Goal: Communication & Community: Answer question/provide support

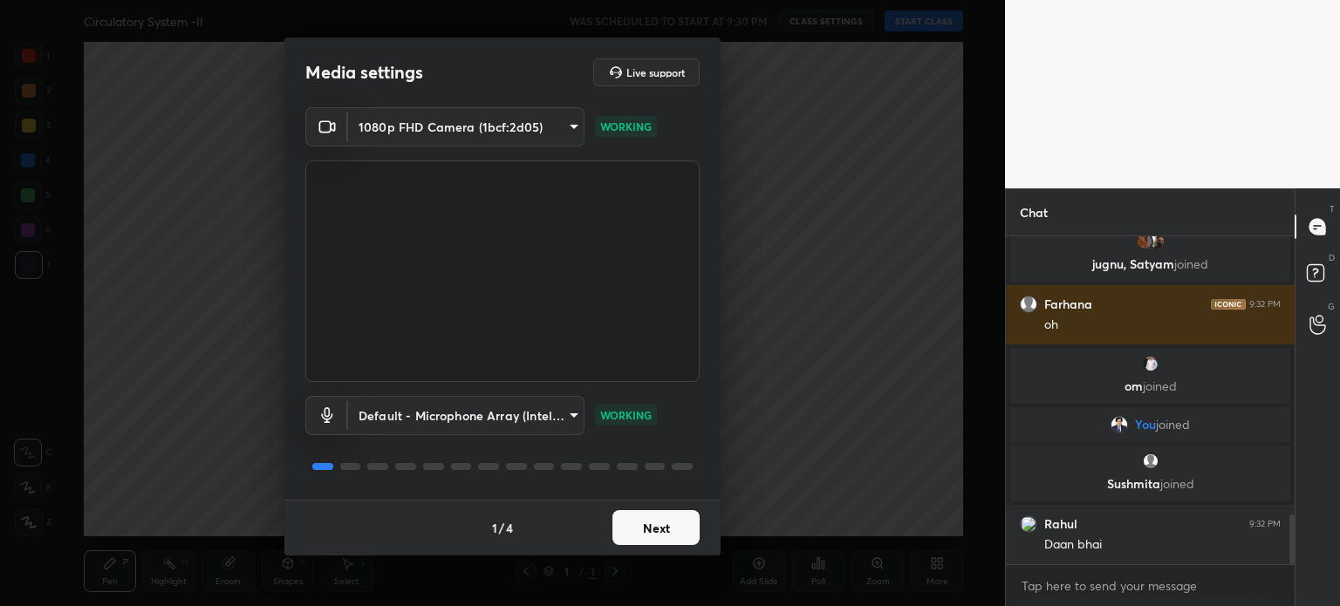
scroll to position [1888, 0]
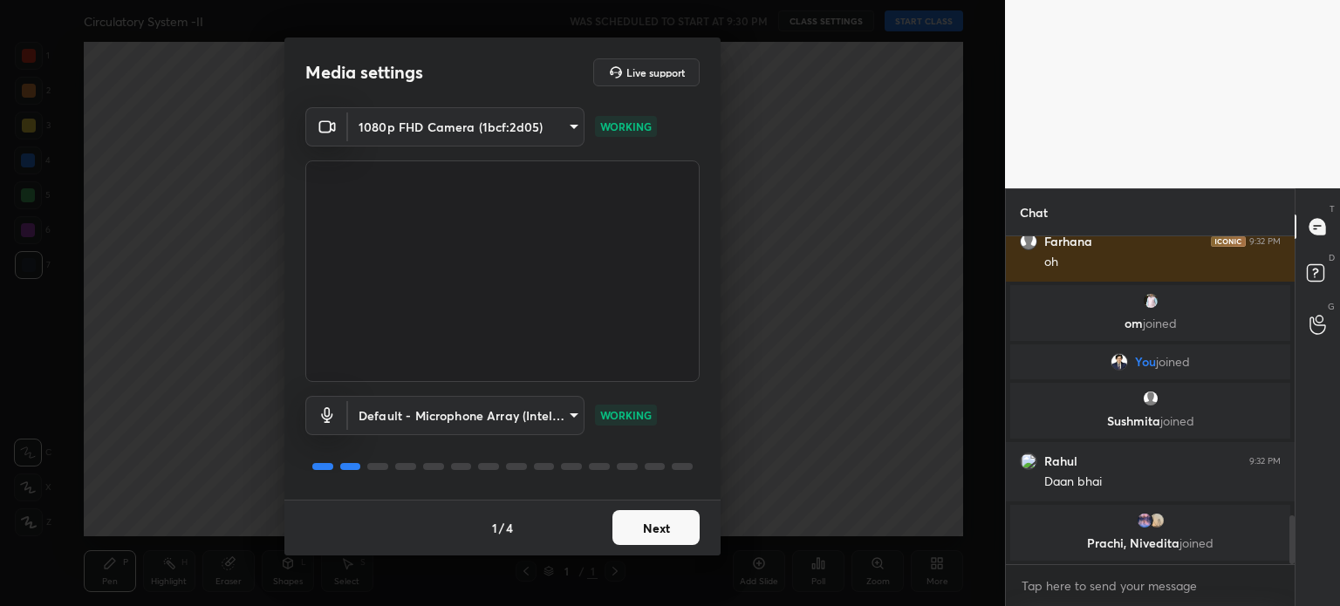
click at [643, 559] on div "Media settings Live support 1080p FHD Camera (1bcf:2d05) 00e98313d22d5cd2bd80d4…" at bounding box center [502, 303] width 1005 height 606
click at [663, 528] on button "Next" at bounding box center [656, 527] width 87 height 35
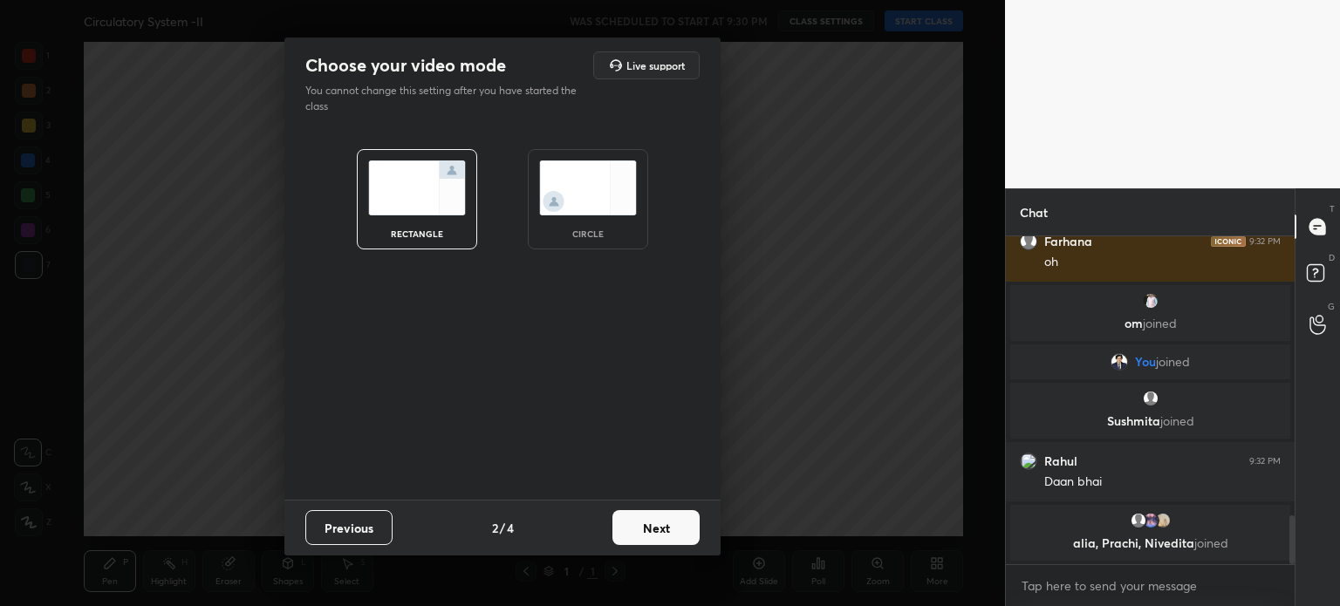
click at [659, 531] on button "Next" at bounding box center [656, 527] width 87 height 35
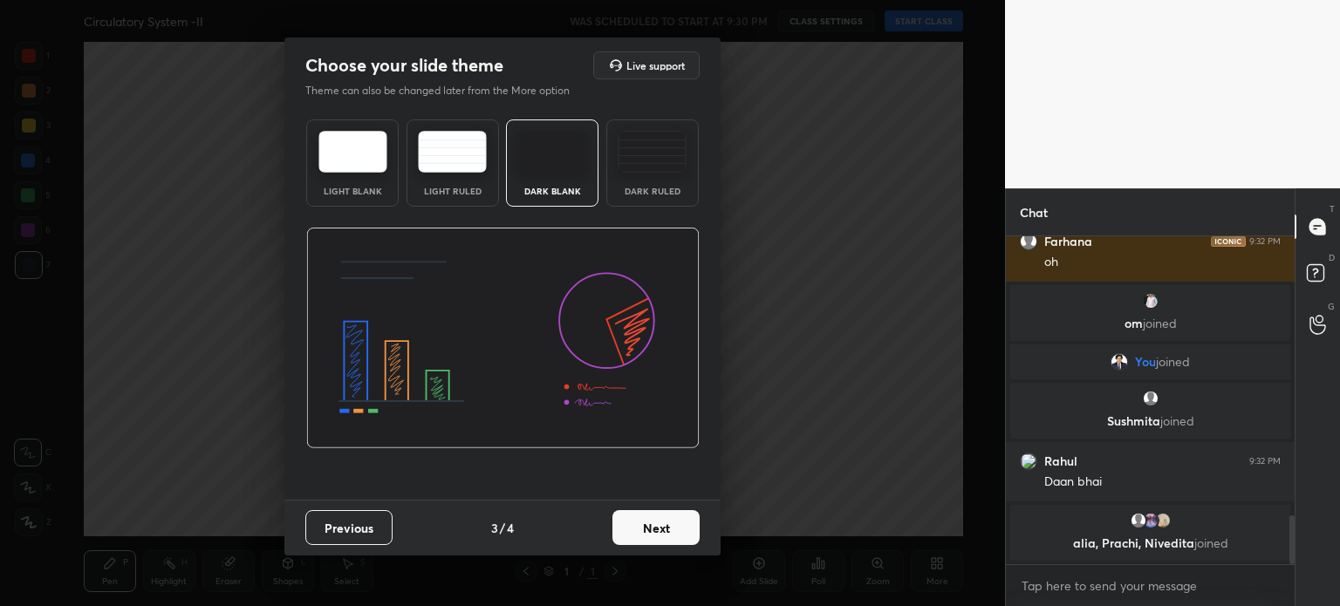
click at [660, 526] on button "Next" at bounding box center [656, 527] width 87 height 35
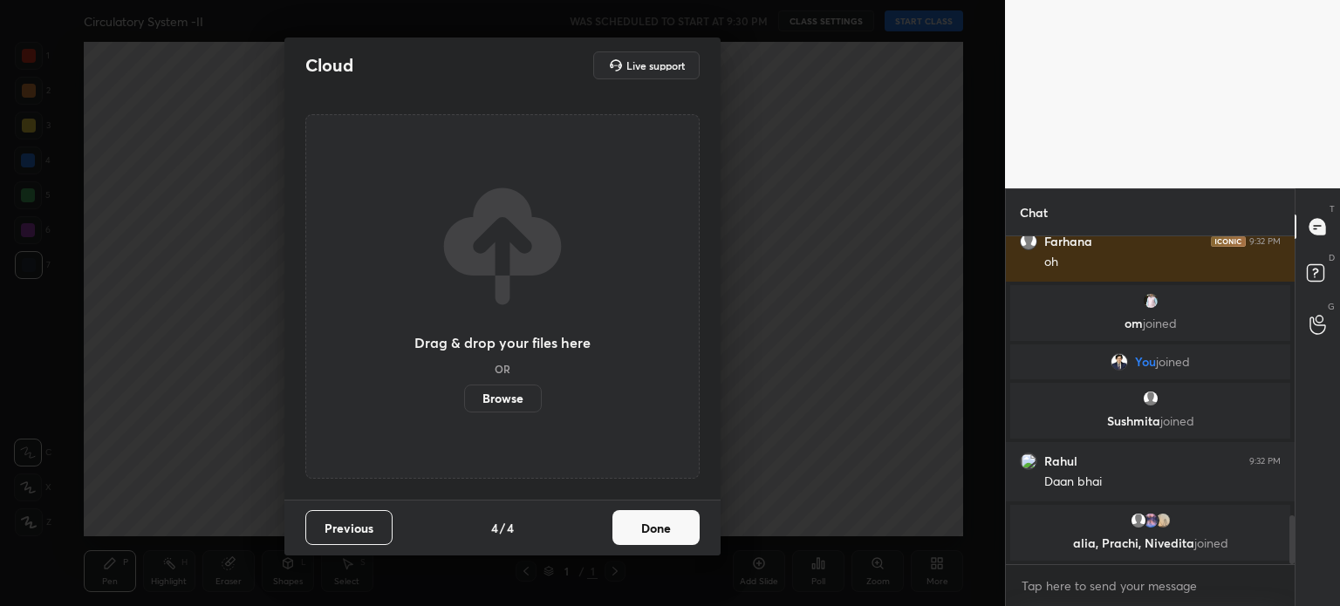
click at [659, 529] on button "Done" at bounding box center [656, 527] width 87 height 35
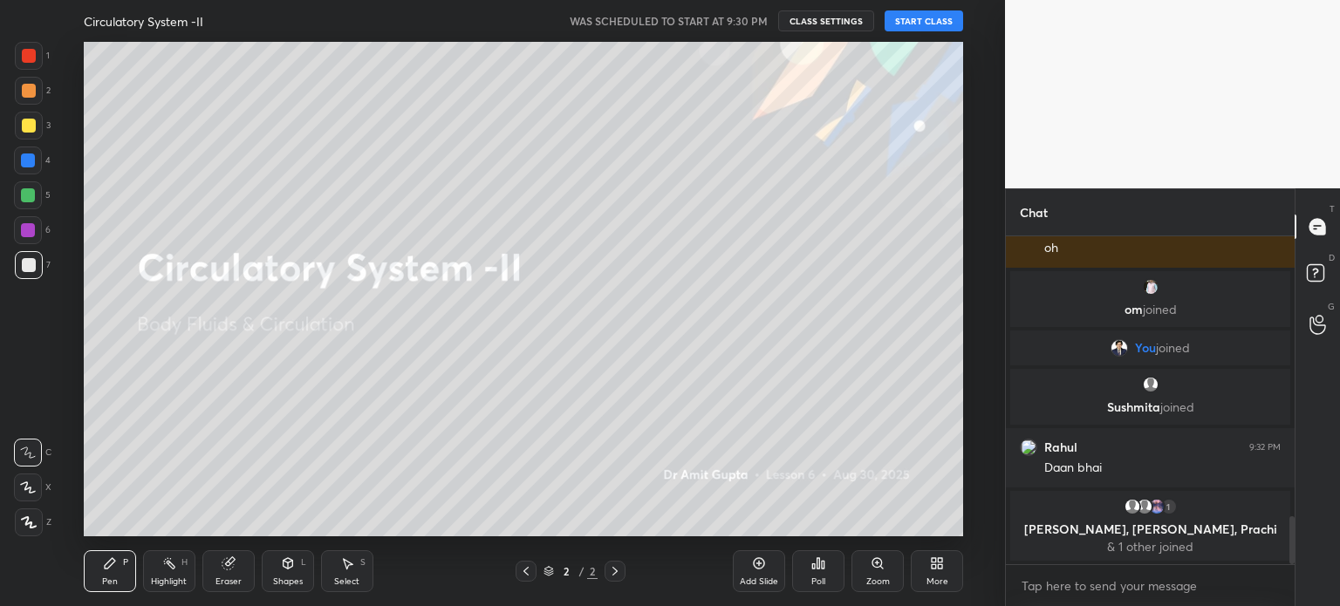
scroll to position [1876, 0]
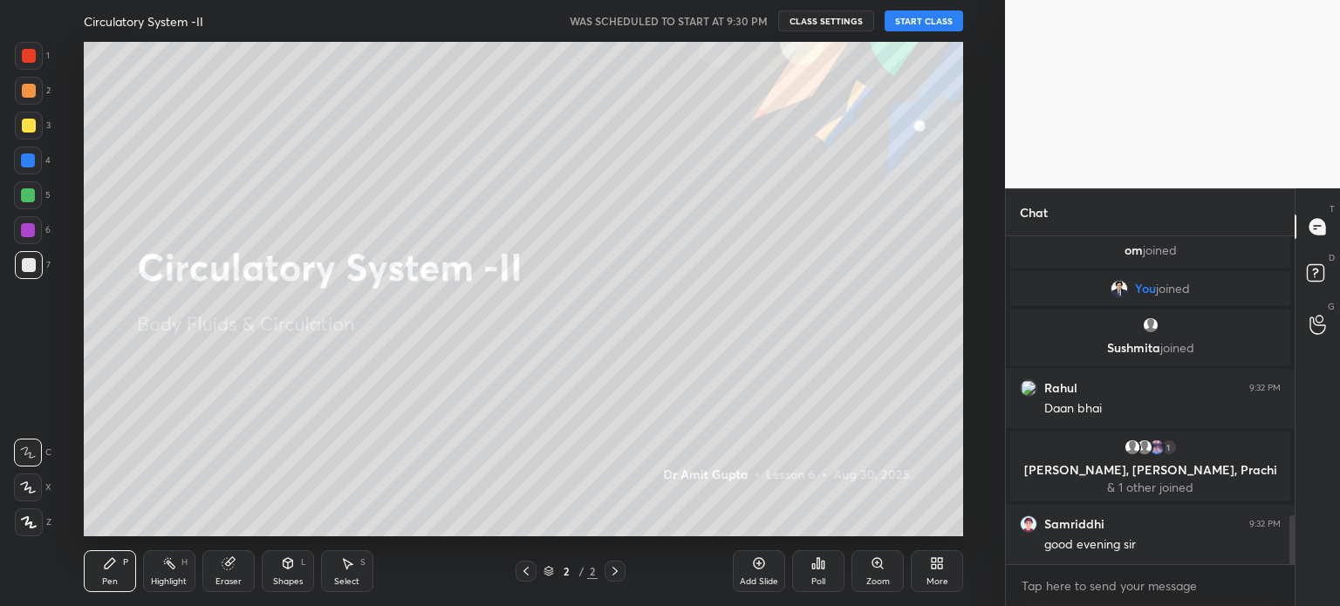
click at [926, 21] on button "START CLASS" at bounding box center [924, 20] width 79 height 21
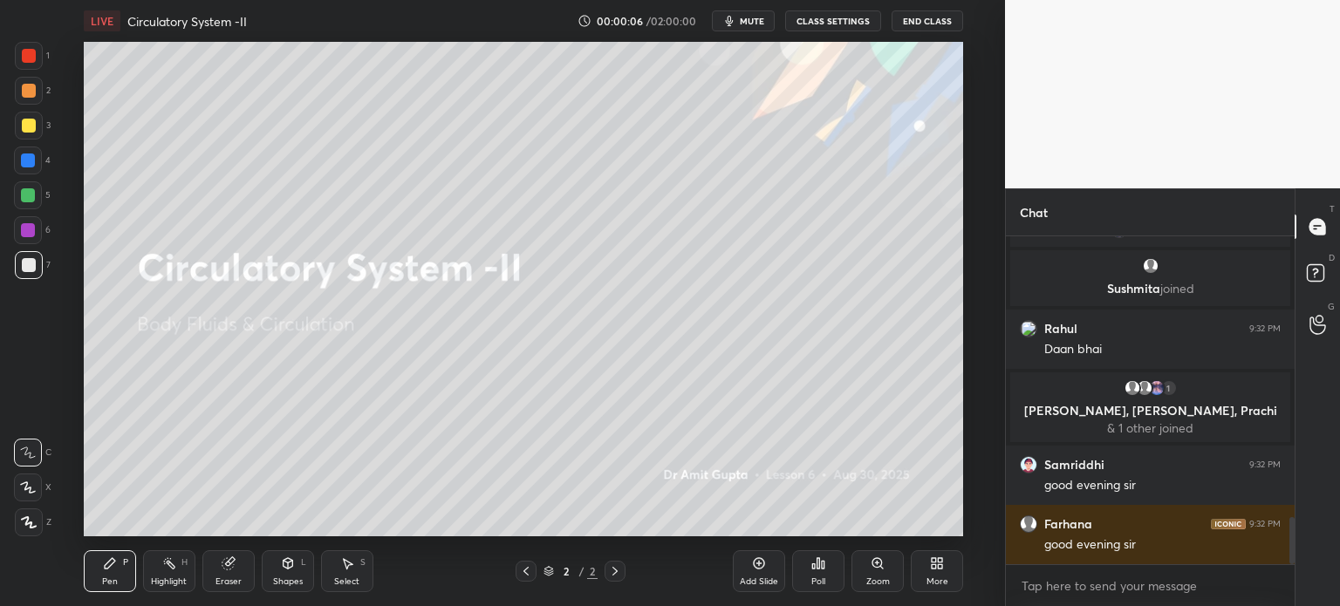
click at [36, 495] on div at bounding box center [28, 488] width 28 height 28
click at [38, 499] on div at bounding box center [28, 488] width 28 height 28
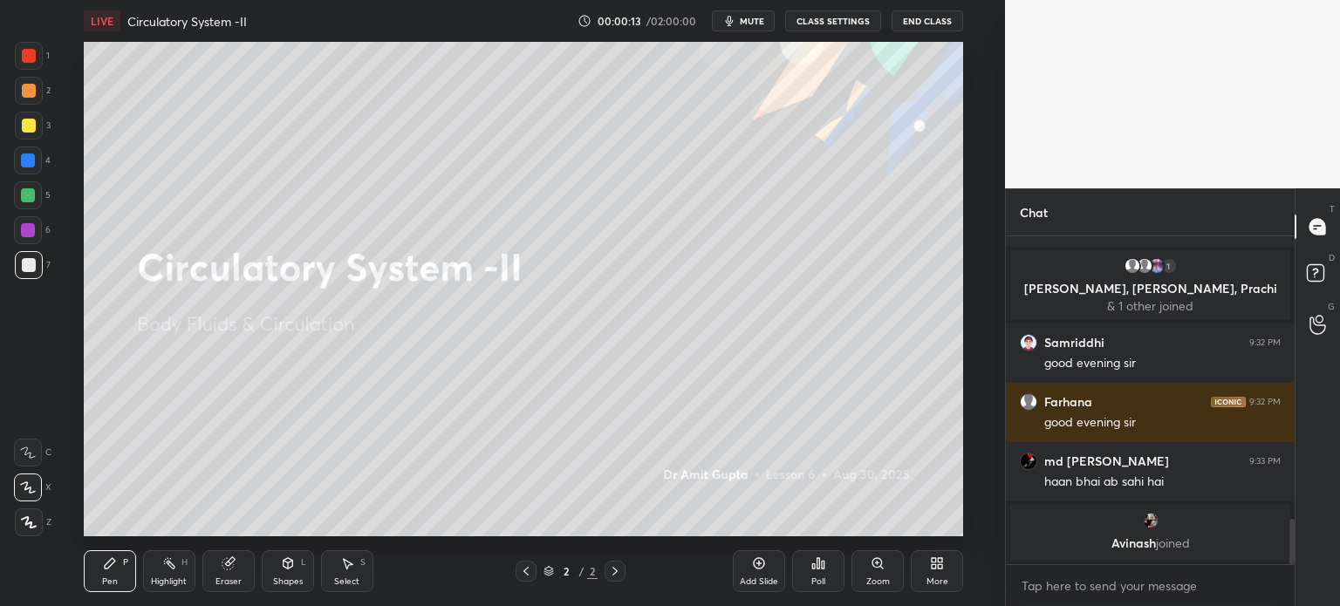
scroll to position [2035, 0]
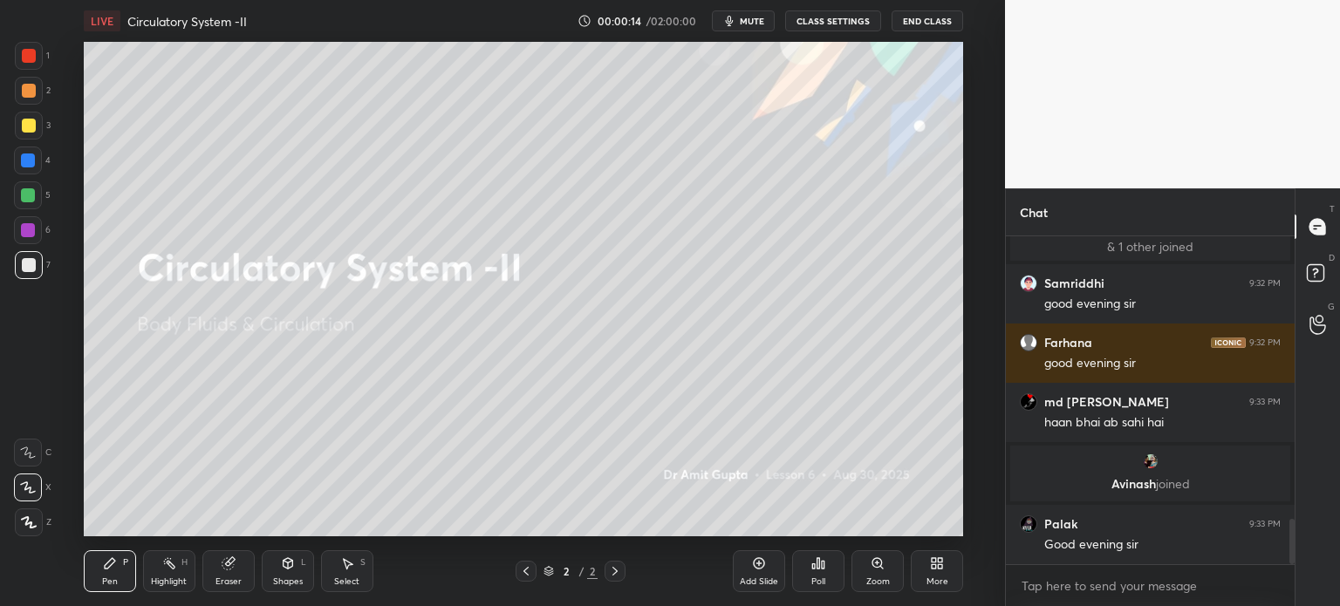
click at [26, 519] on div at bounding box center [29, 523] width 28 height 28
click at [31, 530] on div at bounding box center [29, 523] width 28 height 28
click at [36, 524] on div at bounding box center [29, 523] width 28 height 28
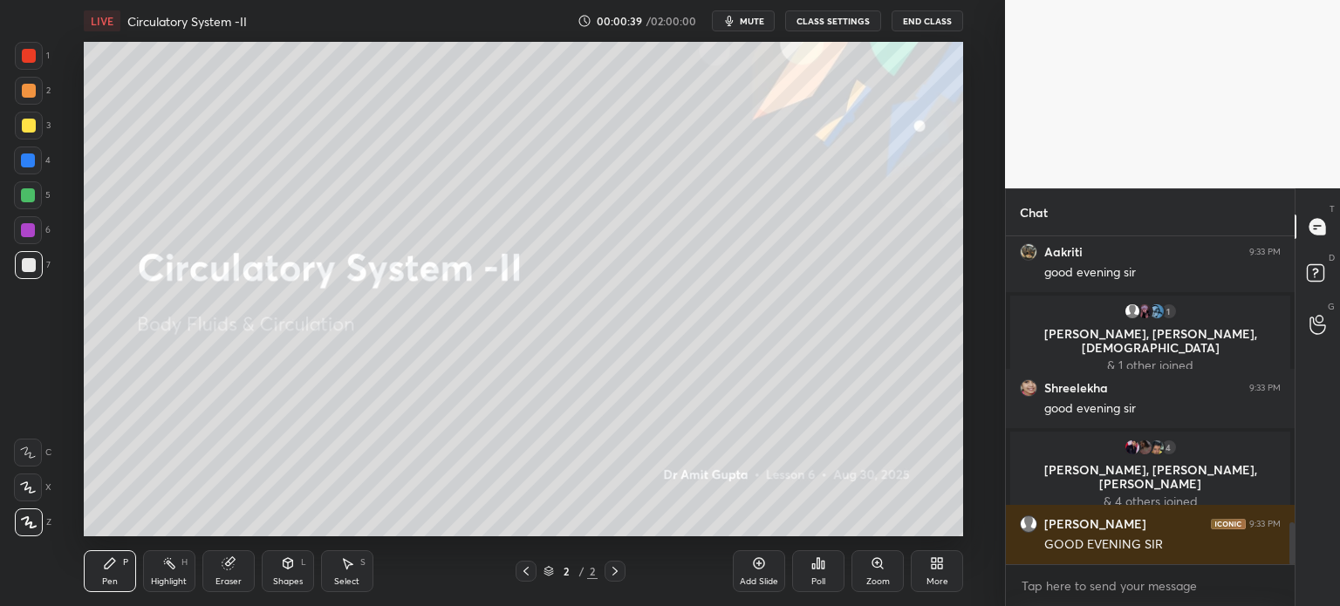
scroll to position [2328, 0]
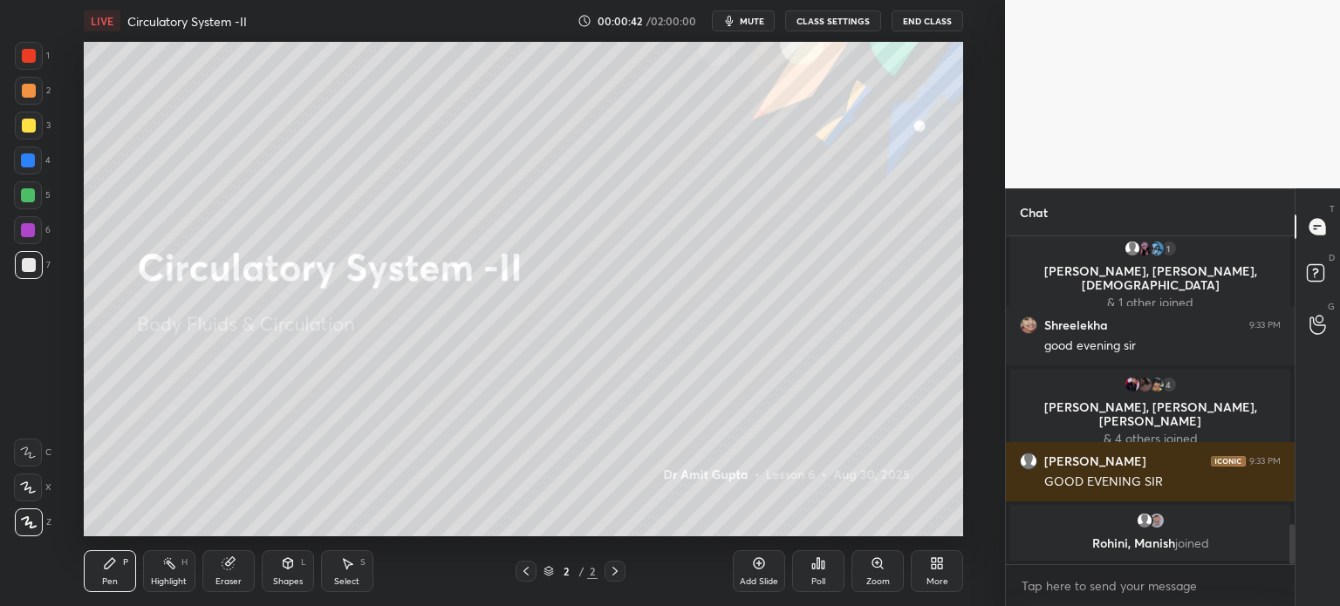
click at [764, 27] on button "mute" at bounding box center [743, 20] width 63 height 21
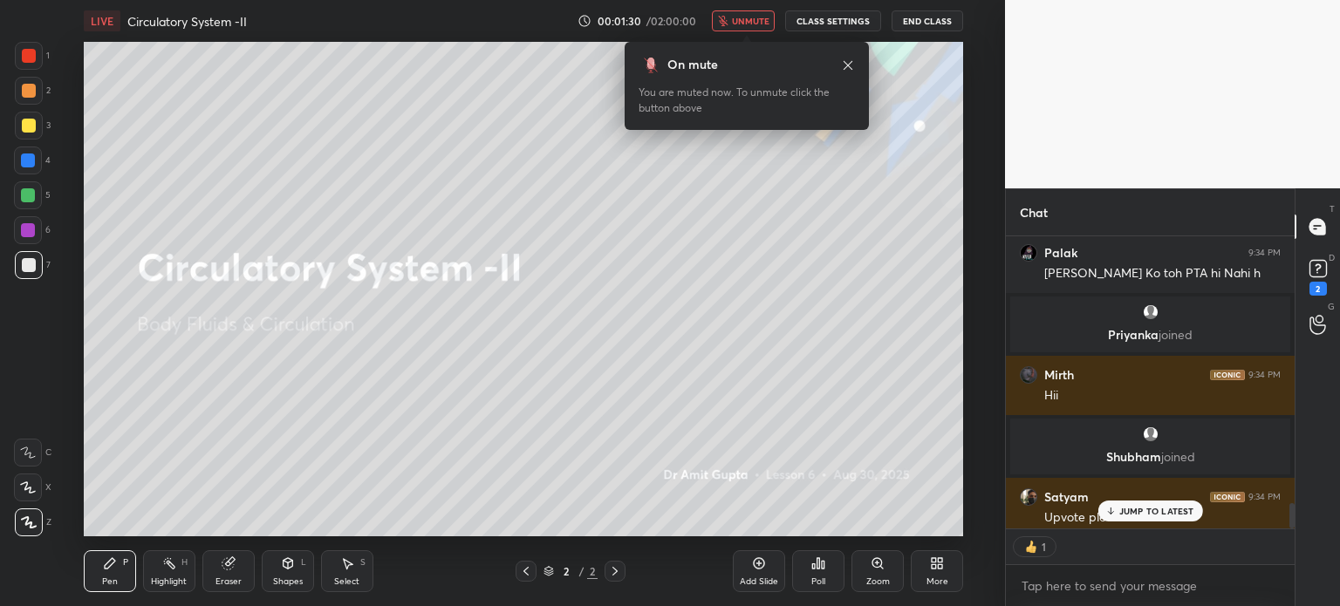
scroll to position [3061, 0]
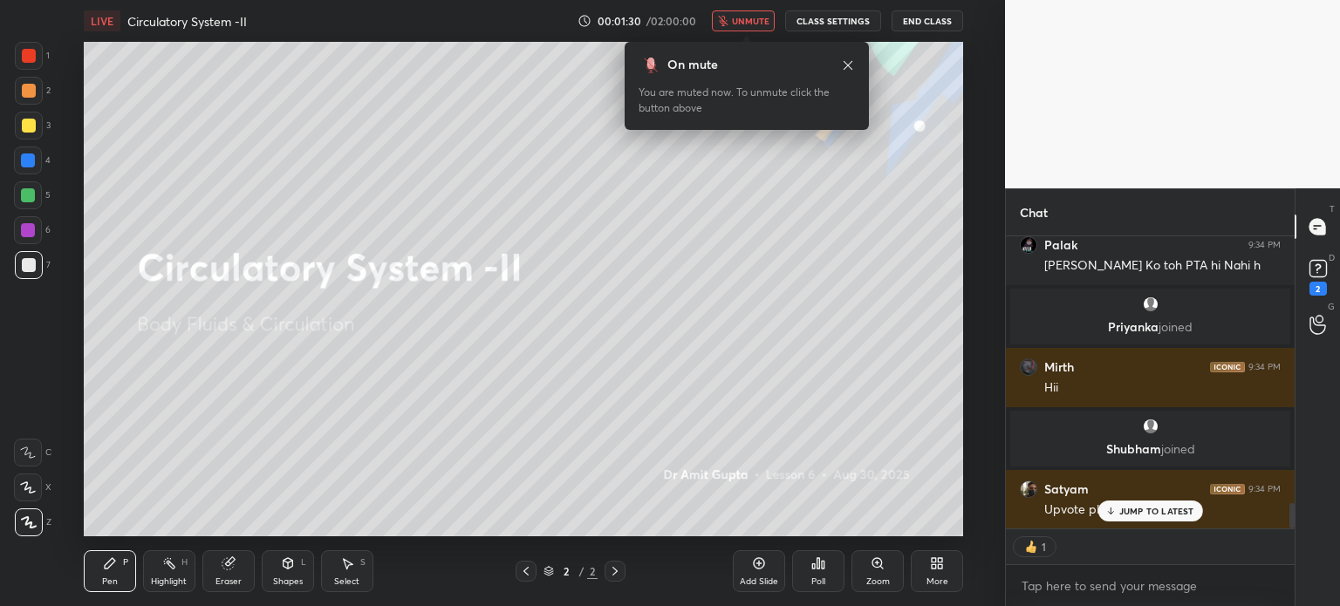
type textarea "x"
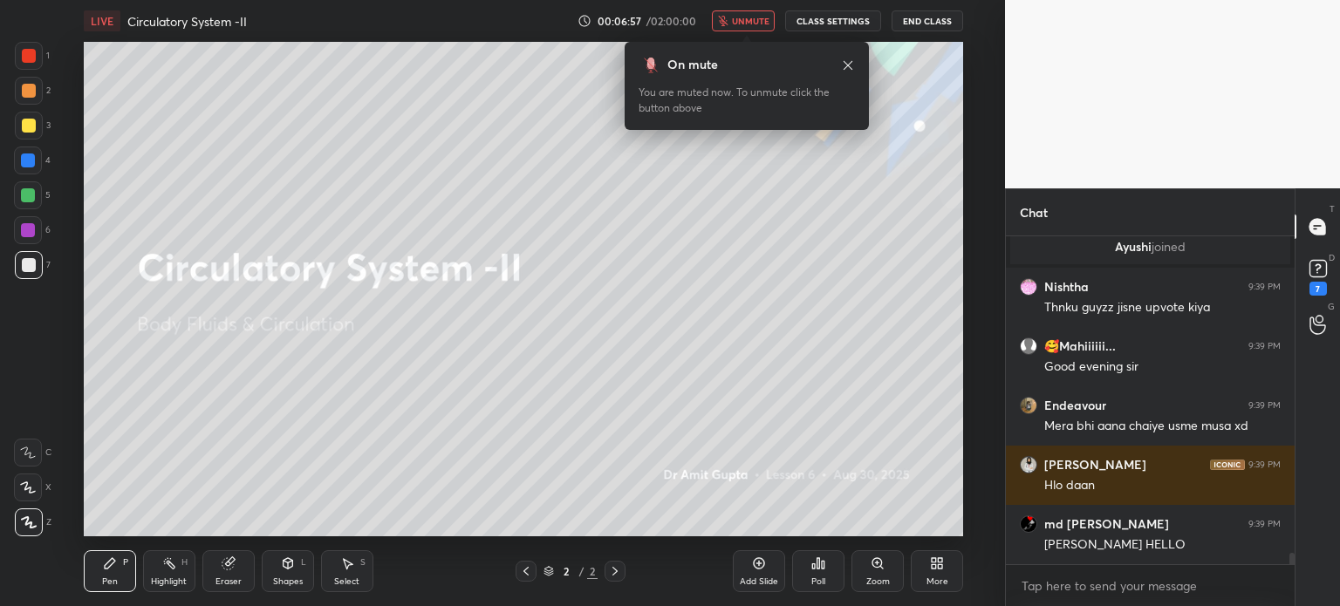
scroll to position [9494, 0]
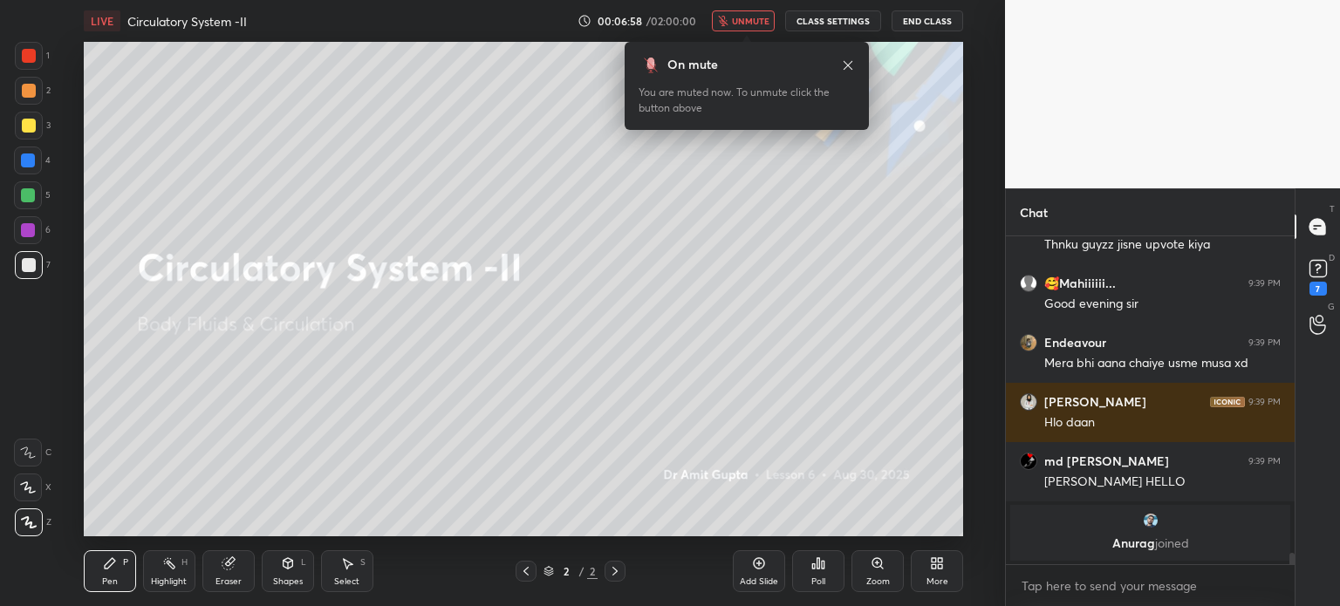
click at [733, 17] on button "unmute" at bounding box center [743, 20] width 63 height 21
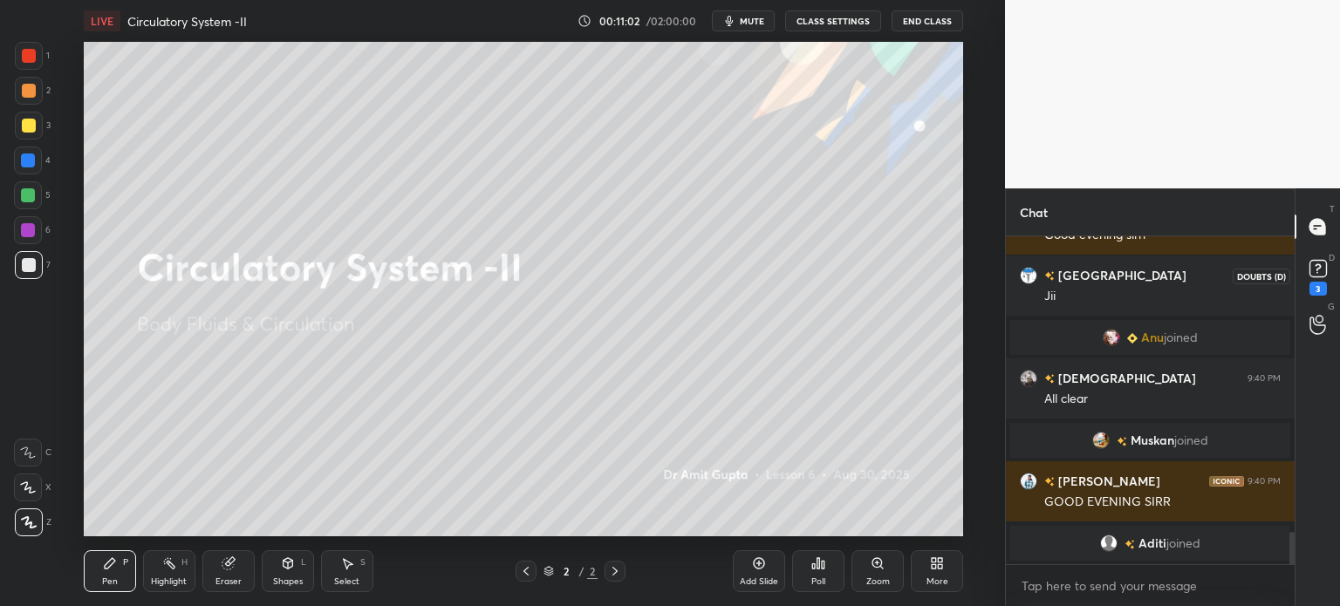
click at [1313, 271] on rect at bounding box center [1318, 269] width 17 height 17
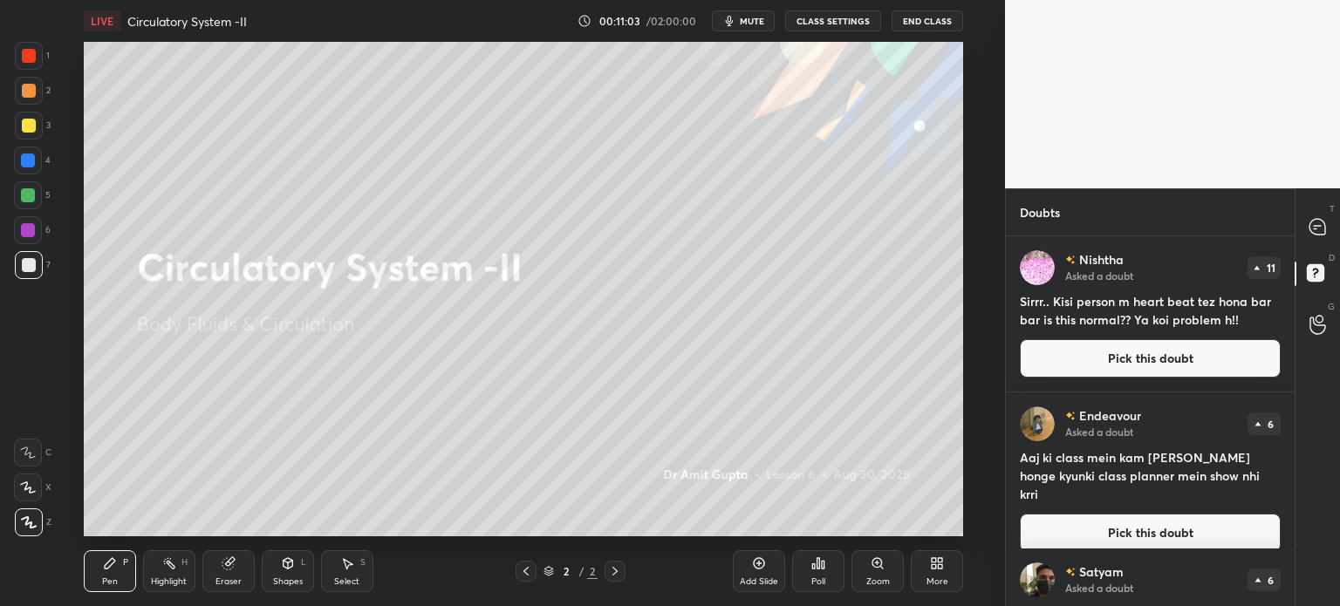
click at [1163, 362] on button "Pick this doubt" at bounding box center [1150, 358] width 261 height 38
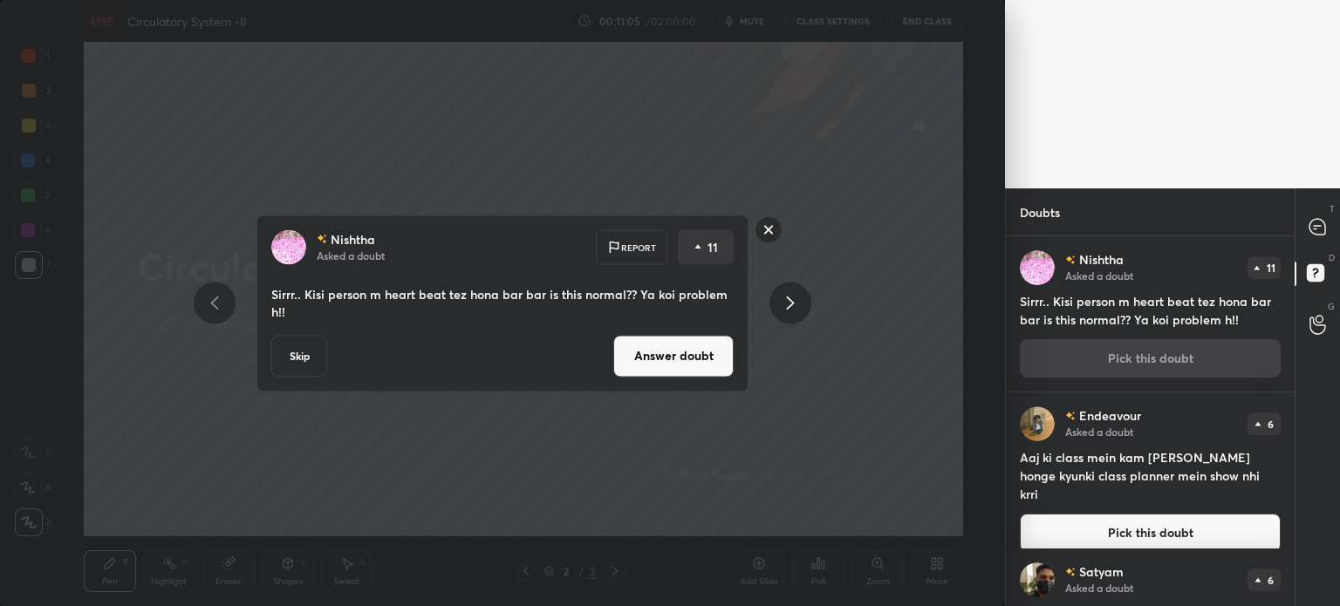
click at [702, 367] on button "Answer doubt" at bounding box center [673, 356] width 120 height 42
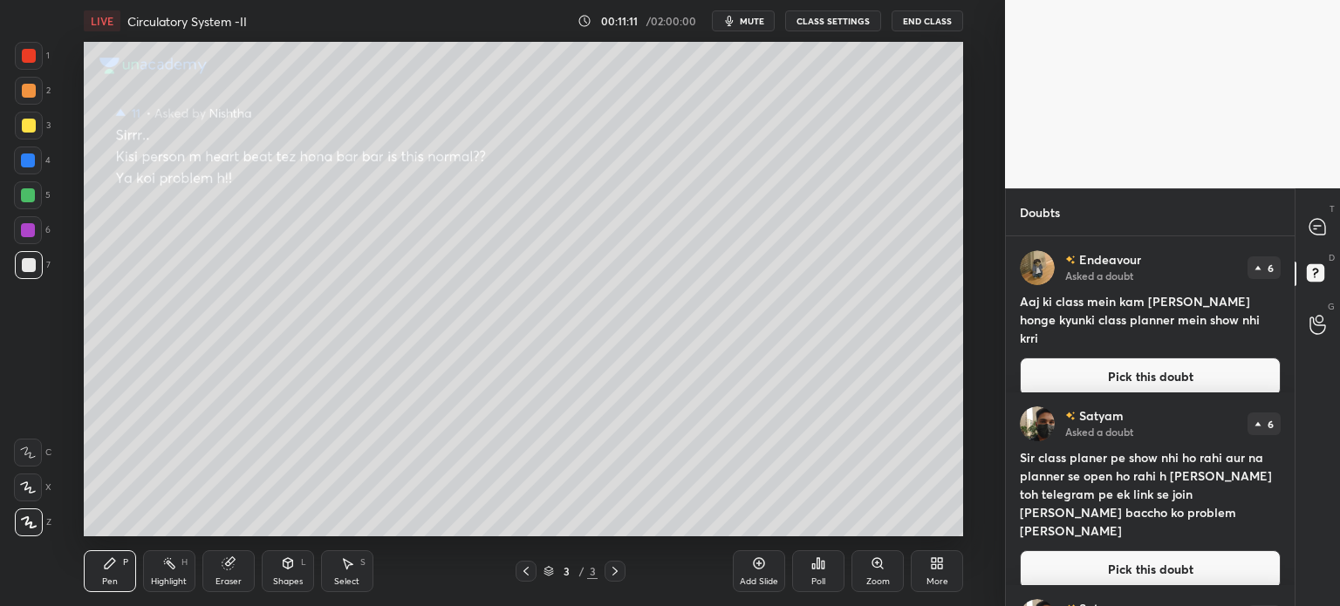
click at [1110, 358] on button "Pick this doubt" at bounding box center [1150, 377] width 261 height 38
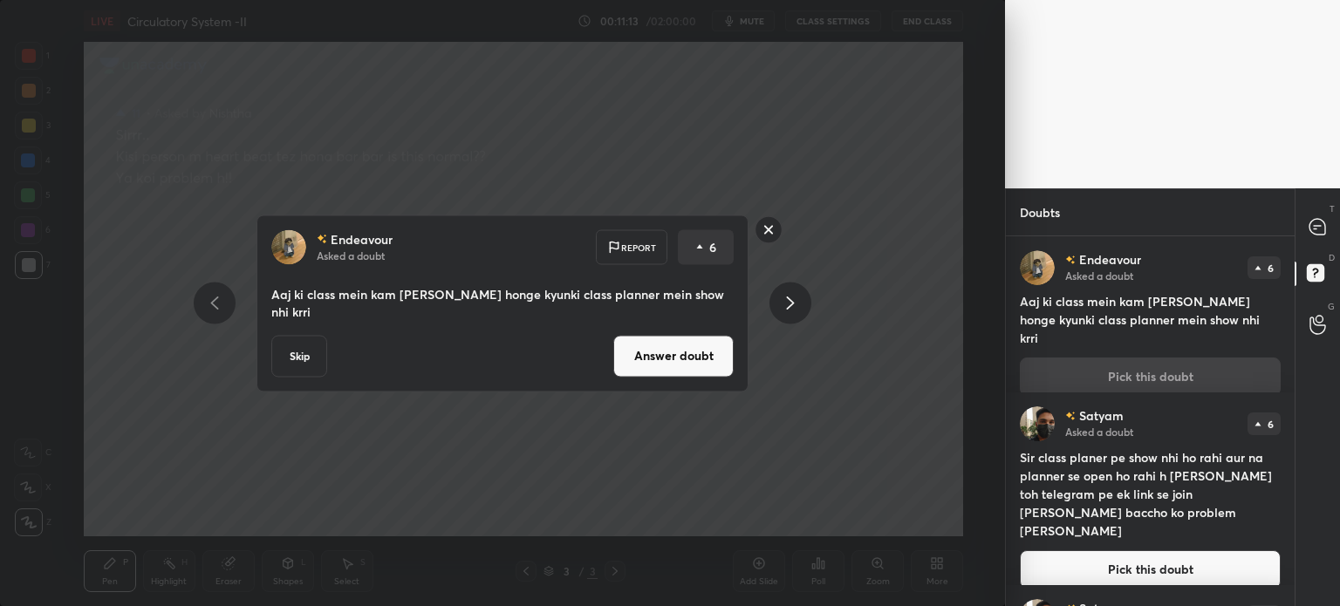
click at [641, 342] on button "Answer doubt" at bounding box center [673, 356] width 120 height 42
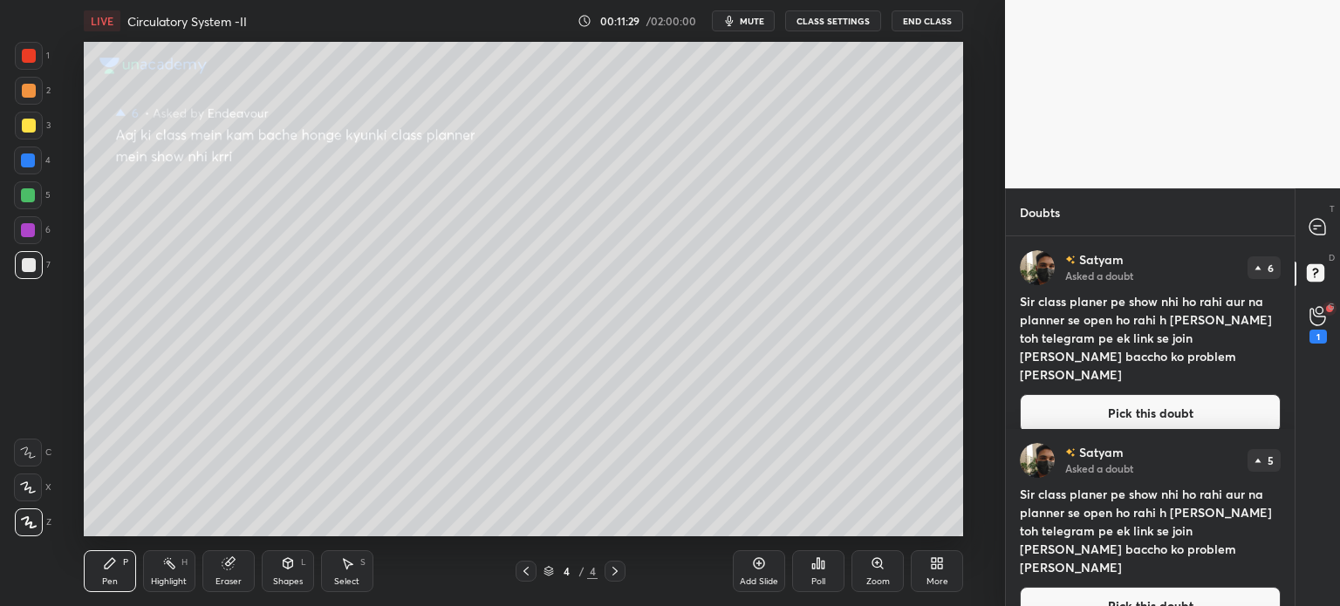
click at [1228, 394] on button "Pick this doubt" at bounding box center [1150, 413] width 261 height 38
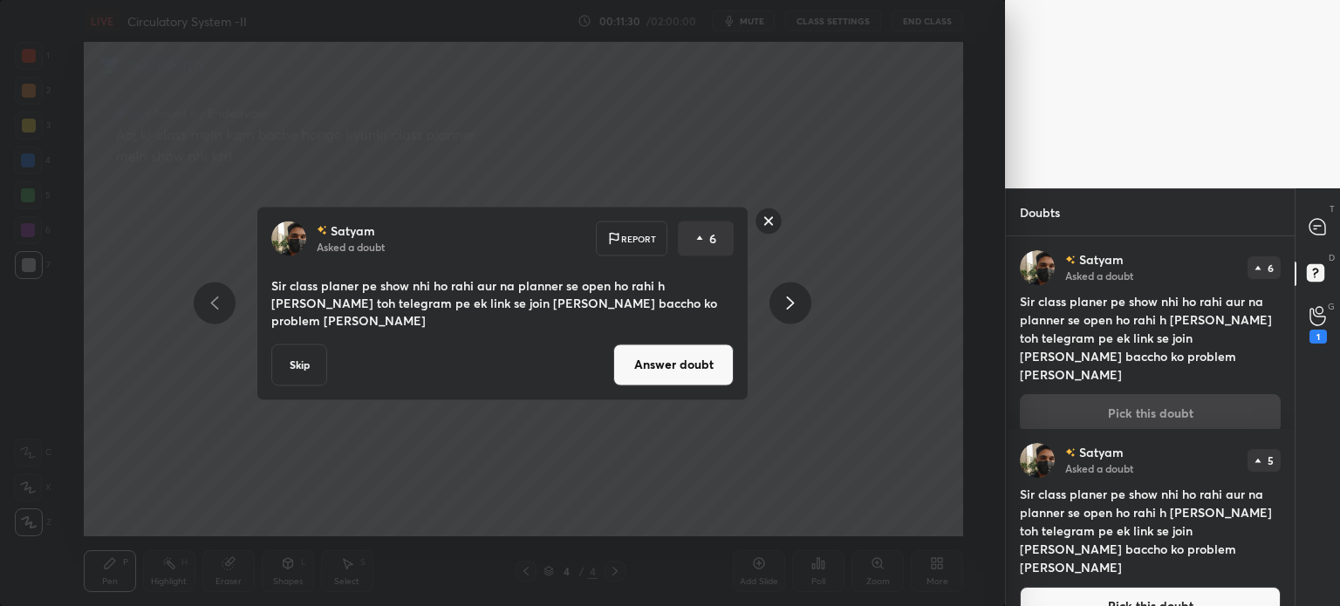
click at [698, 368] on button "Answer doubt" at bounding box center [673, 365] width 120 height 42
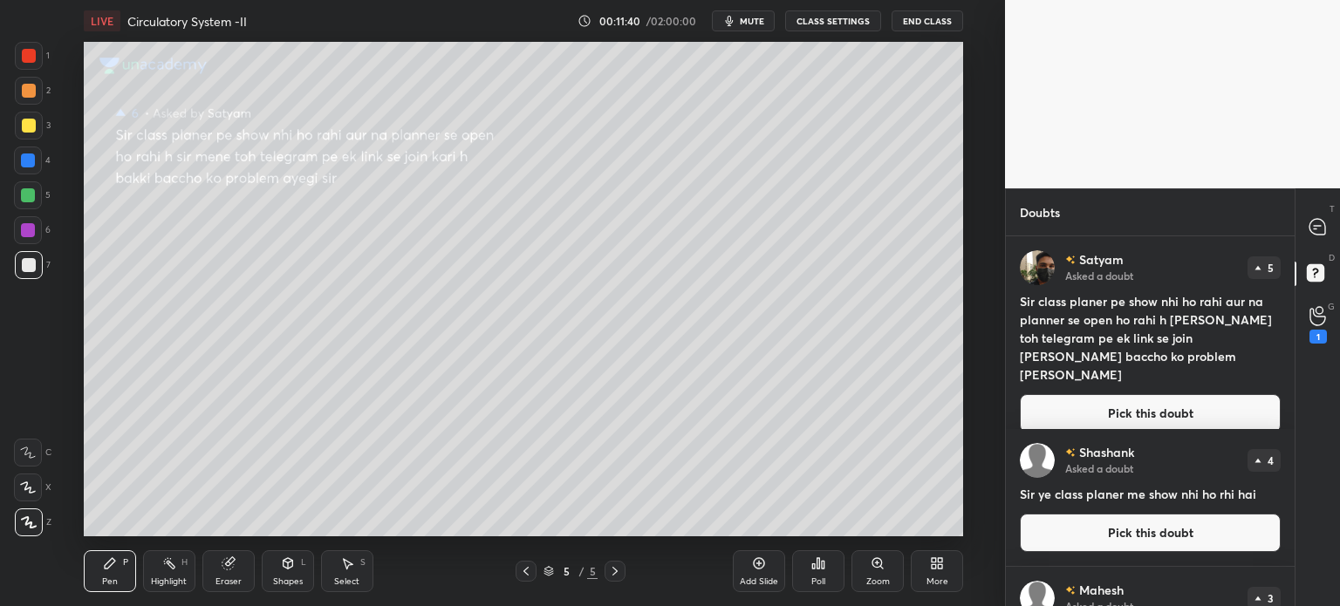
click at [1099, 394] on button "Pick this doubt" at bounding box center [1150, 413] width 261 height 38
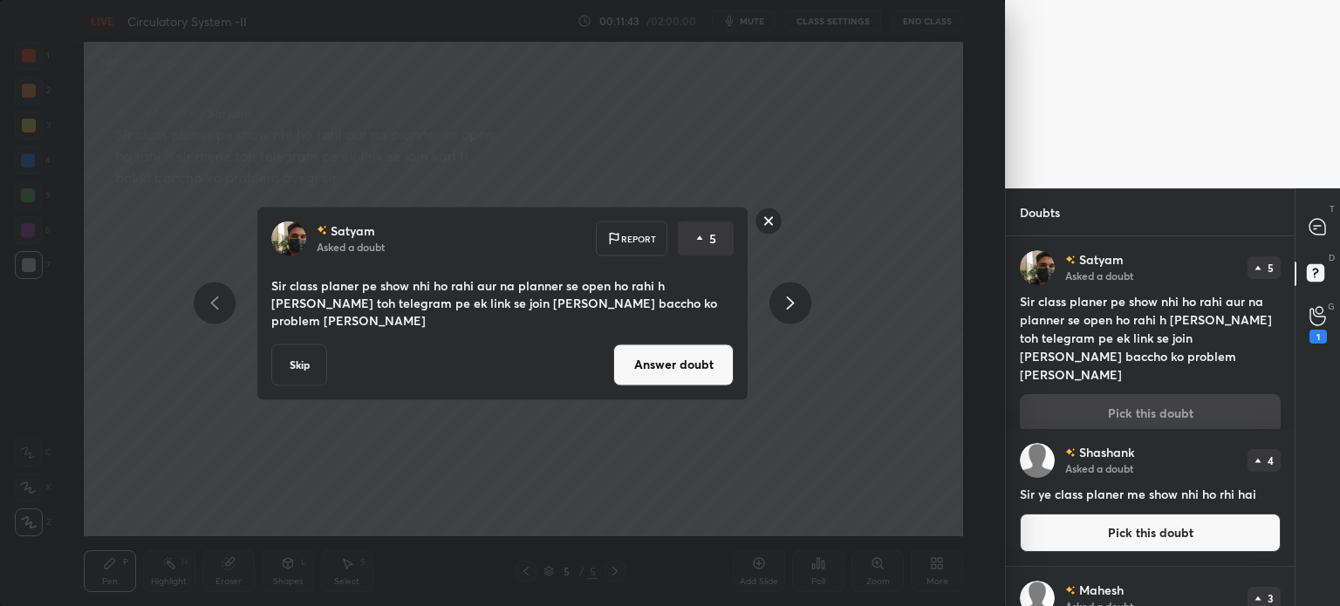
click at [660, 345] on button "Answer doubt" at bounding box center [673, 365] width 120 height 42
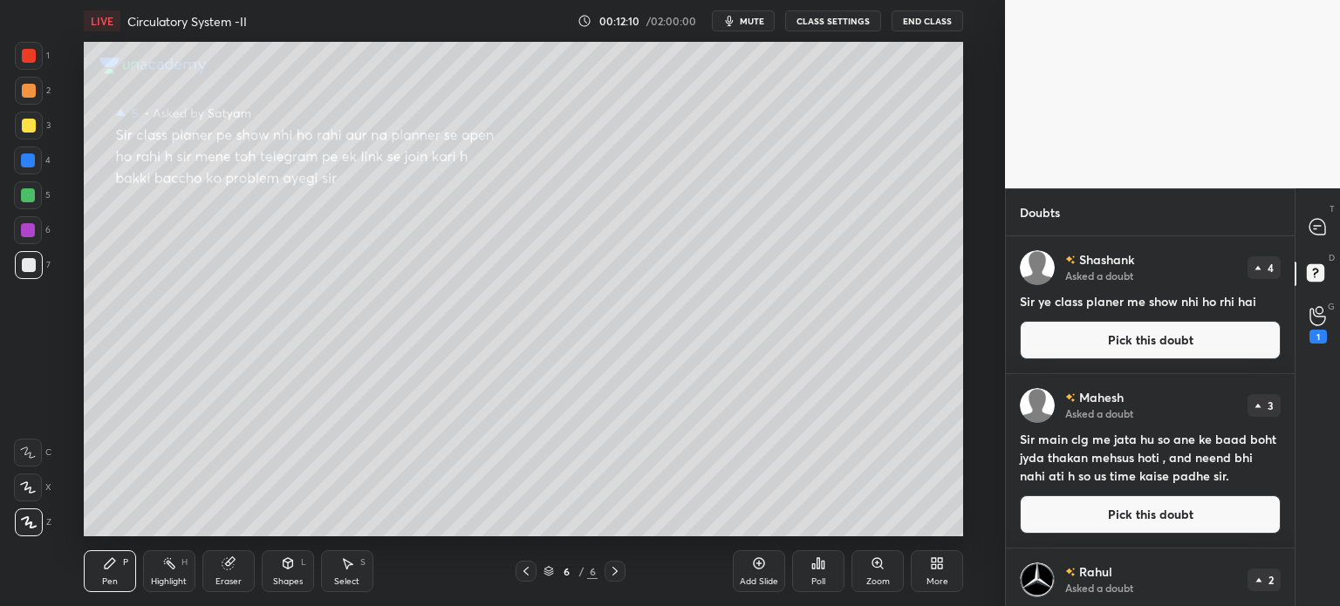
click at [758, 31] on button "mute" at bounding box center [743, 20] width 63 height 21
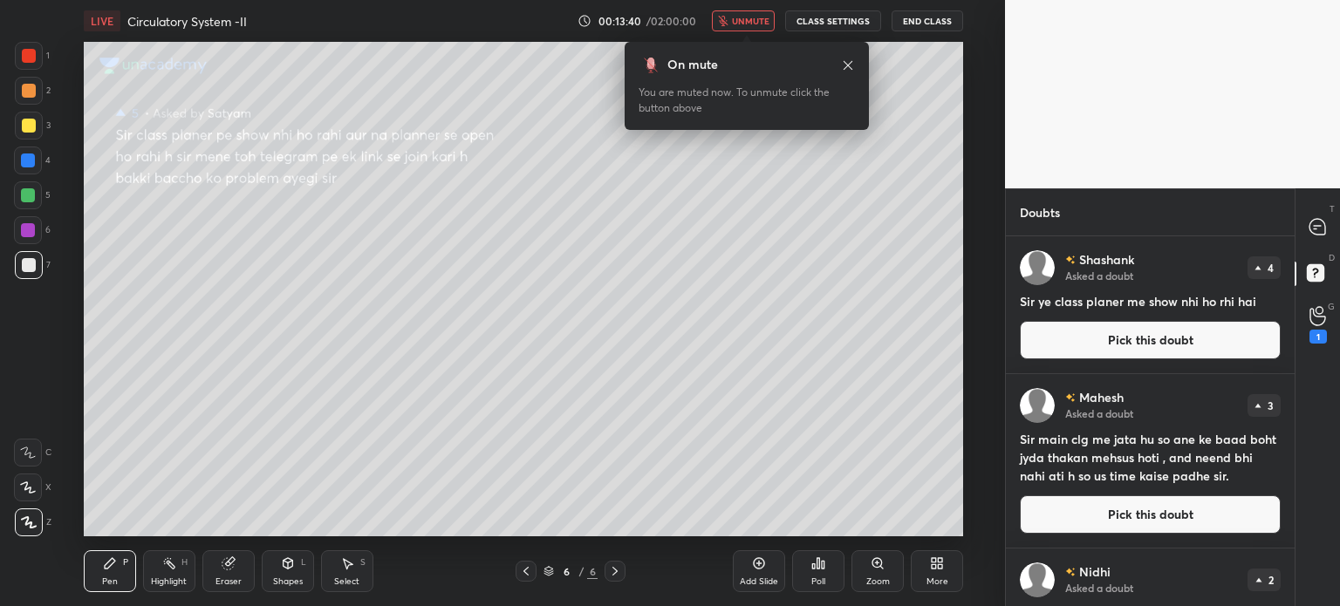
click at [761, 16] on span "unmute" at bounding box center [751, 21] width 38 height 12
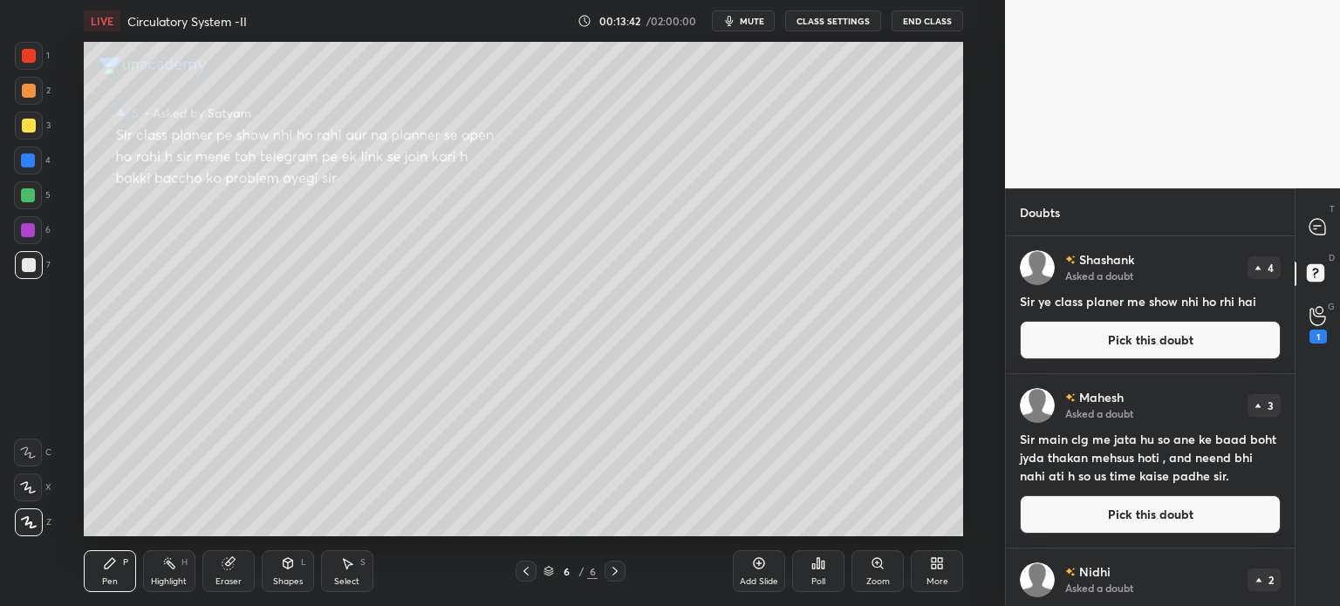
drag, startPoint x: 1071, startPoint y: 339, endPoint x: 1059, endPoint y: 336, distance: 11.9
click at [1072, 343] on button "Pick this doubt" at bounding box center [1150, 340] width 261 height 38
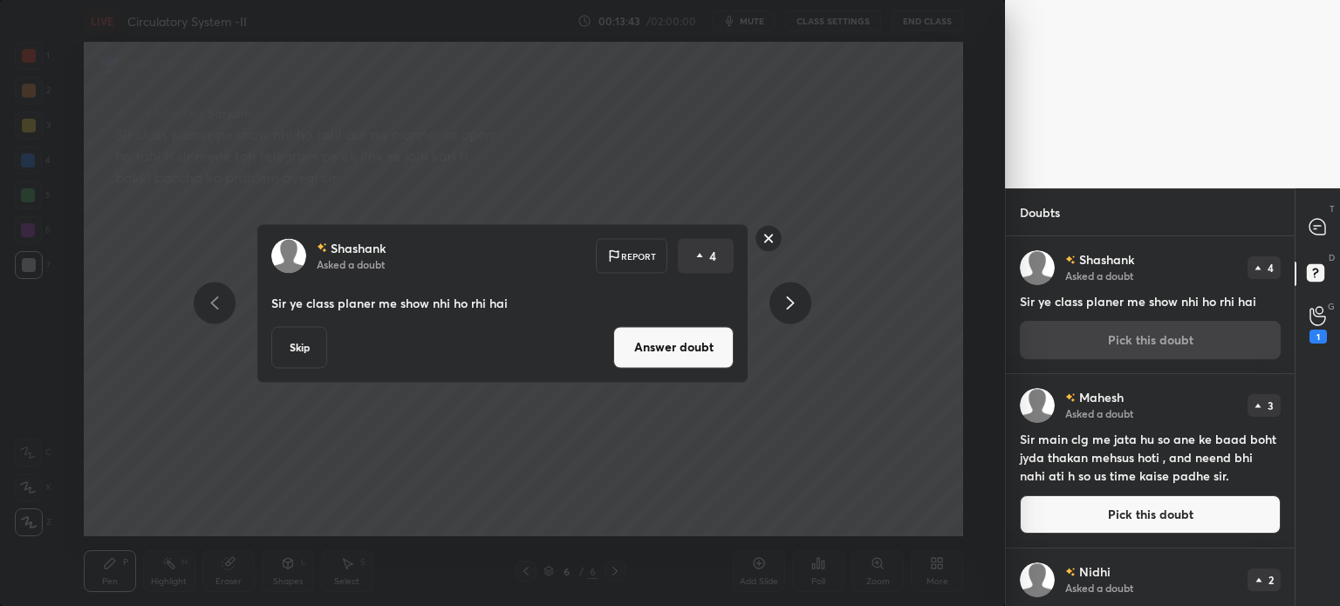
click at [703, 347] on button "Answer doubt" at bounding box center [673, 347] width 120 height 42
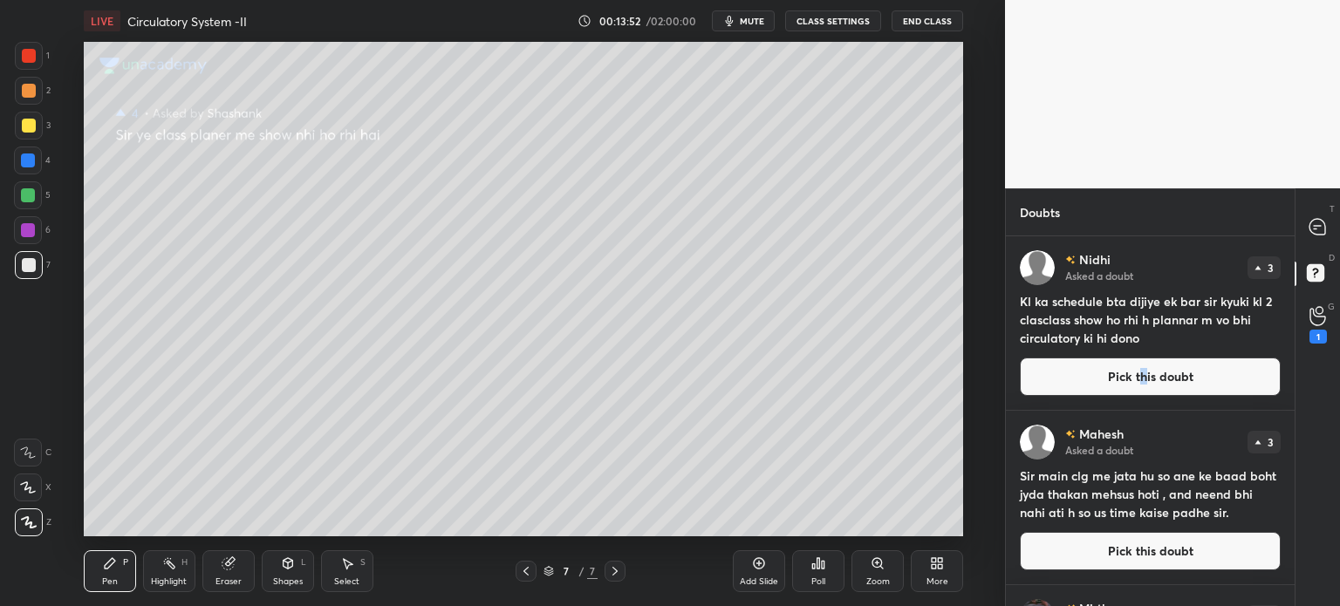
click at [1140, 380] on button "Pick this doubt" at bounding box center [1150, 377] width 261 height 38
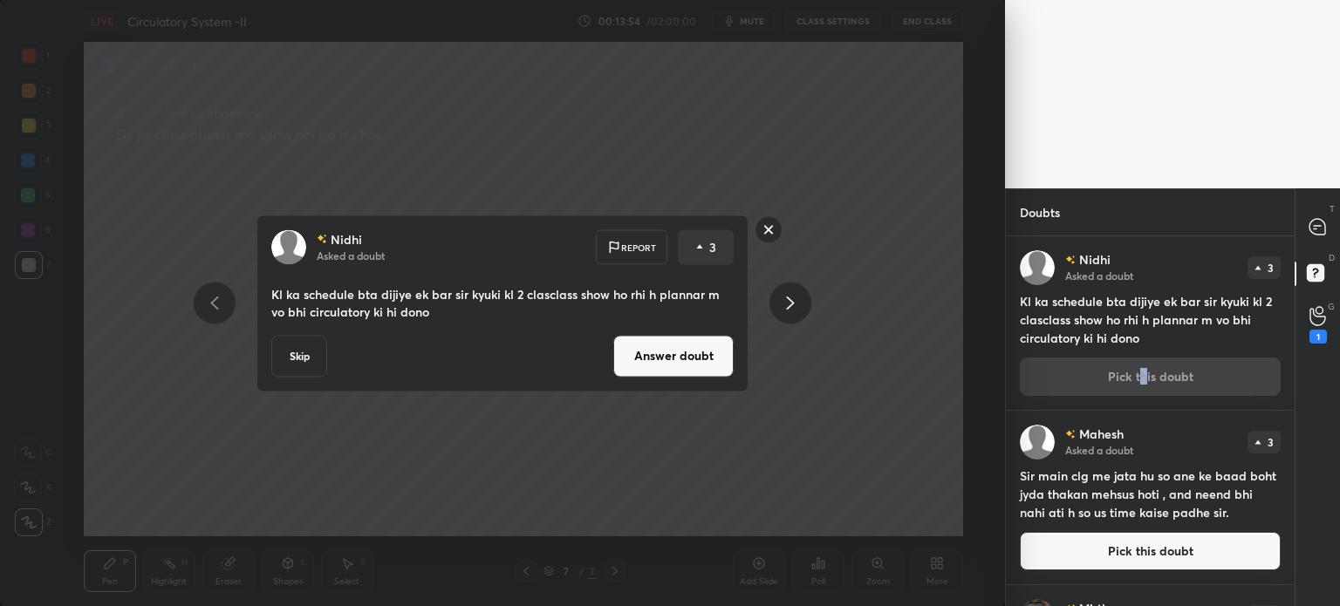
drag, startPoint x: 706, startPoint y: 348, endPoint x: 716, endPoint y: 342, distance: 11.4
click at [707, 348] on button "Answer doubt" at bounding box center [673, 356] width 120 height 42
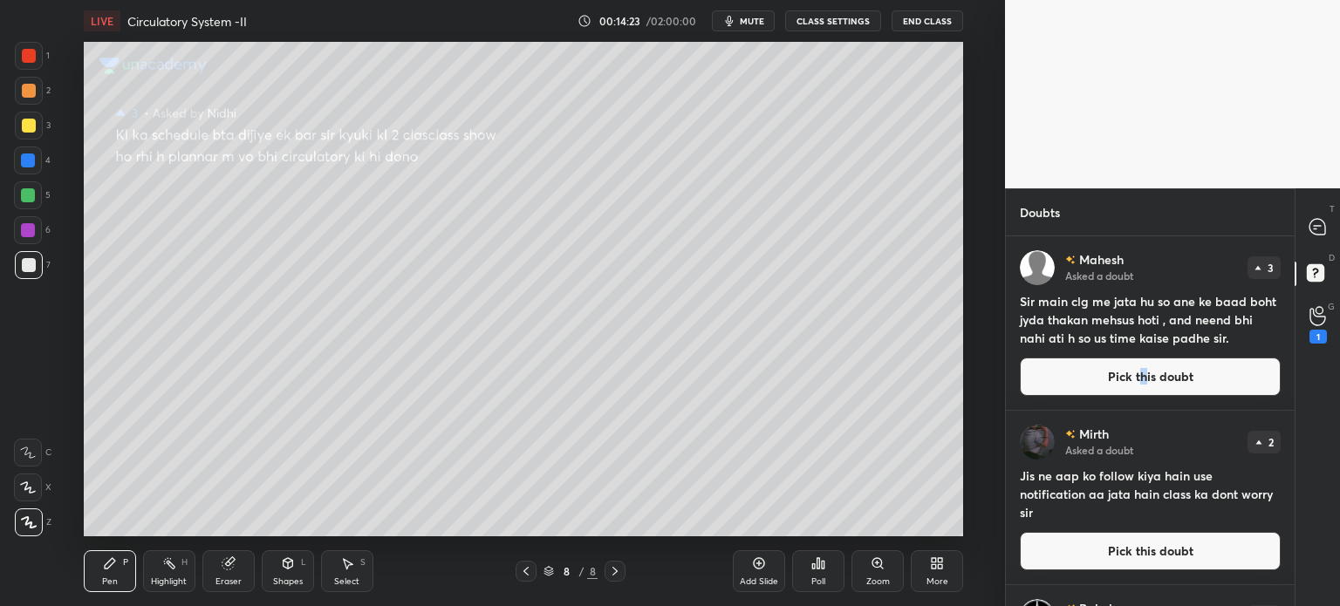
click at [1207, 375] on button "Pick this doubt" at bounding box center [1150, 377] width 261 height 38
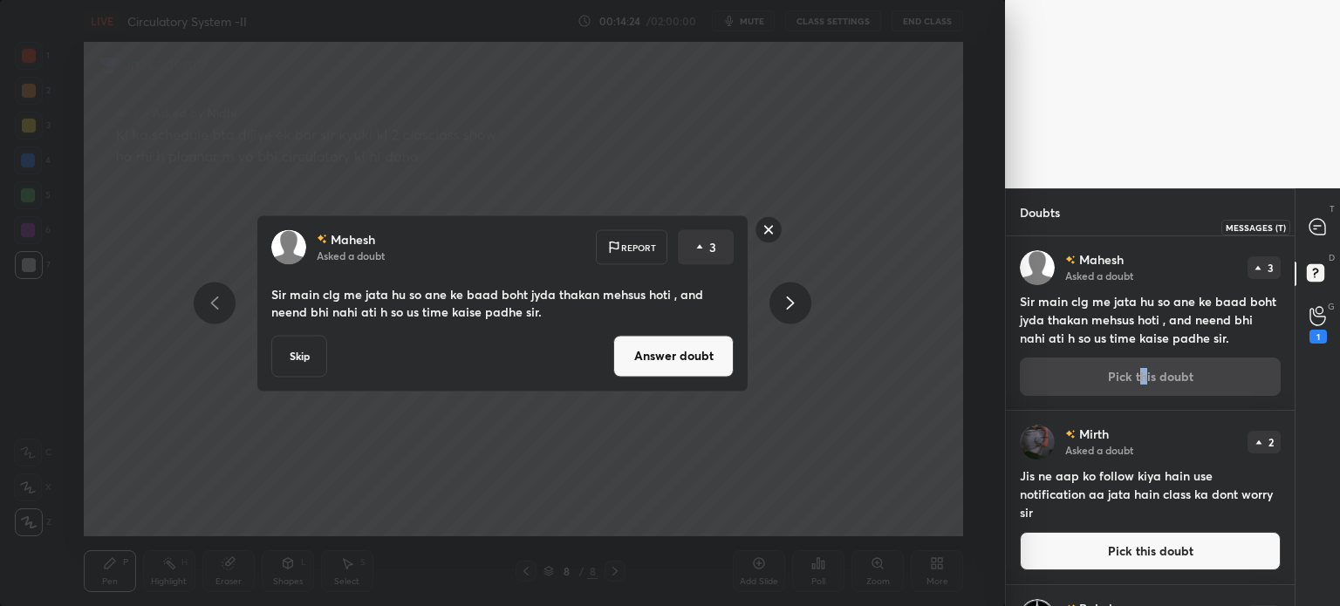
click at [1316, 230] on icon at bounding box center [1318, 227] width 16 height 16
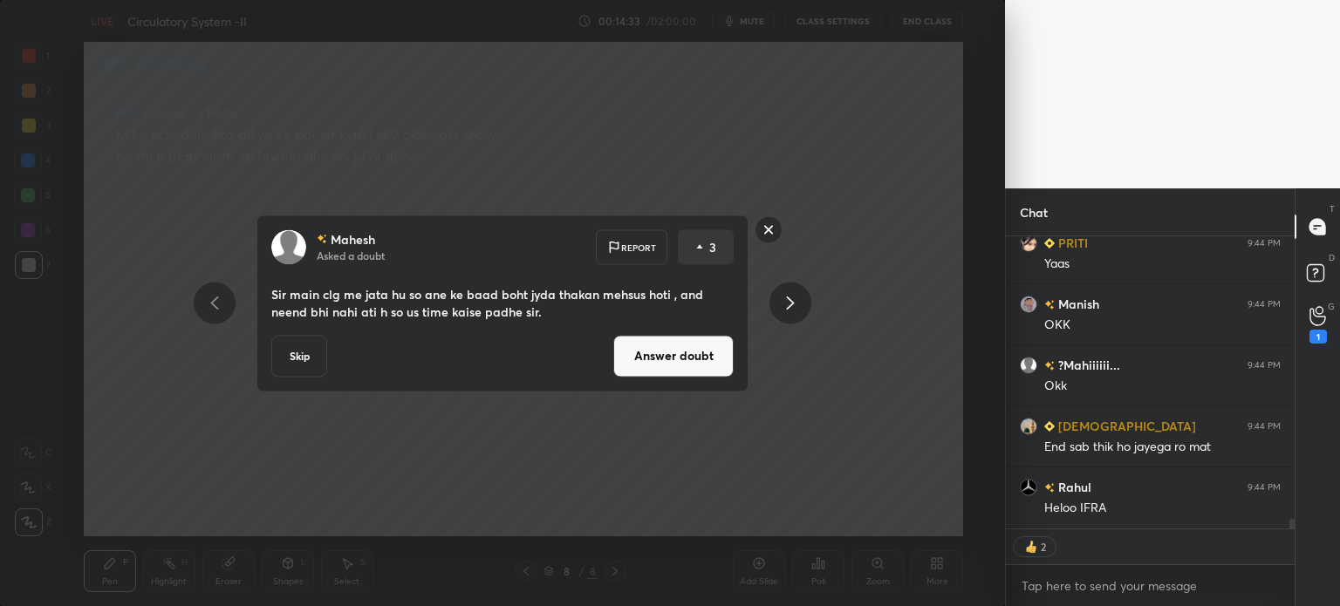
scroll to position [8835, 0]
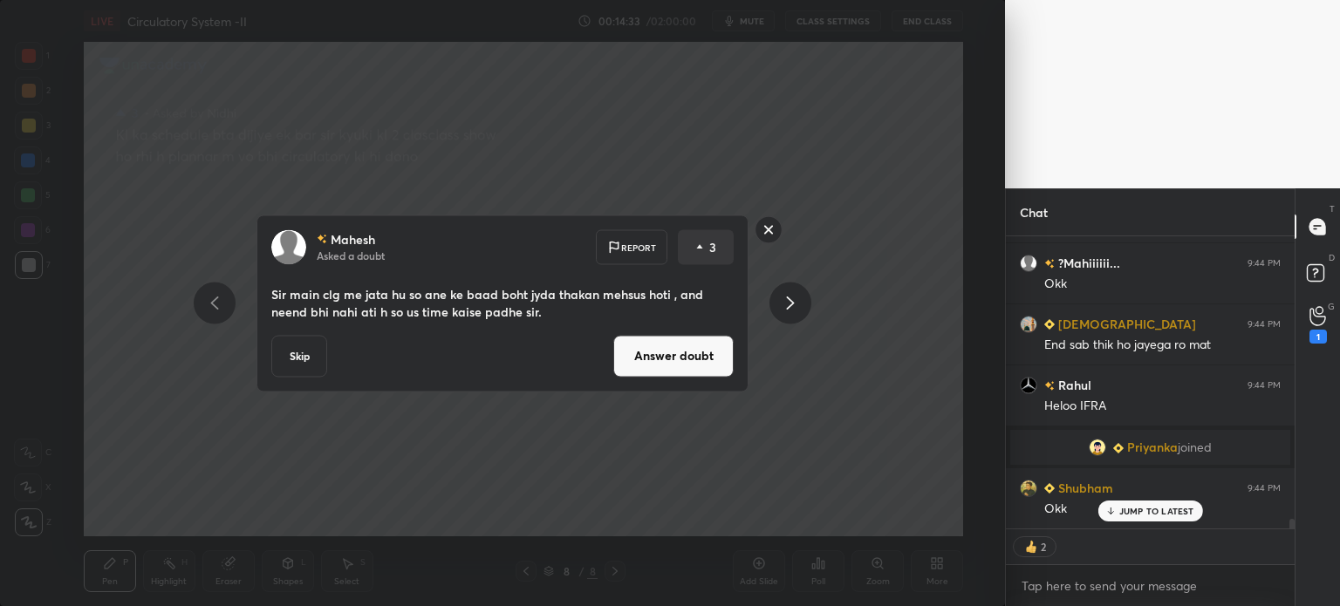
click at [652, 353] on button "Answer doubt" at bounding box center [673, 356] width 120 height 42
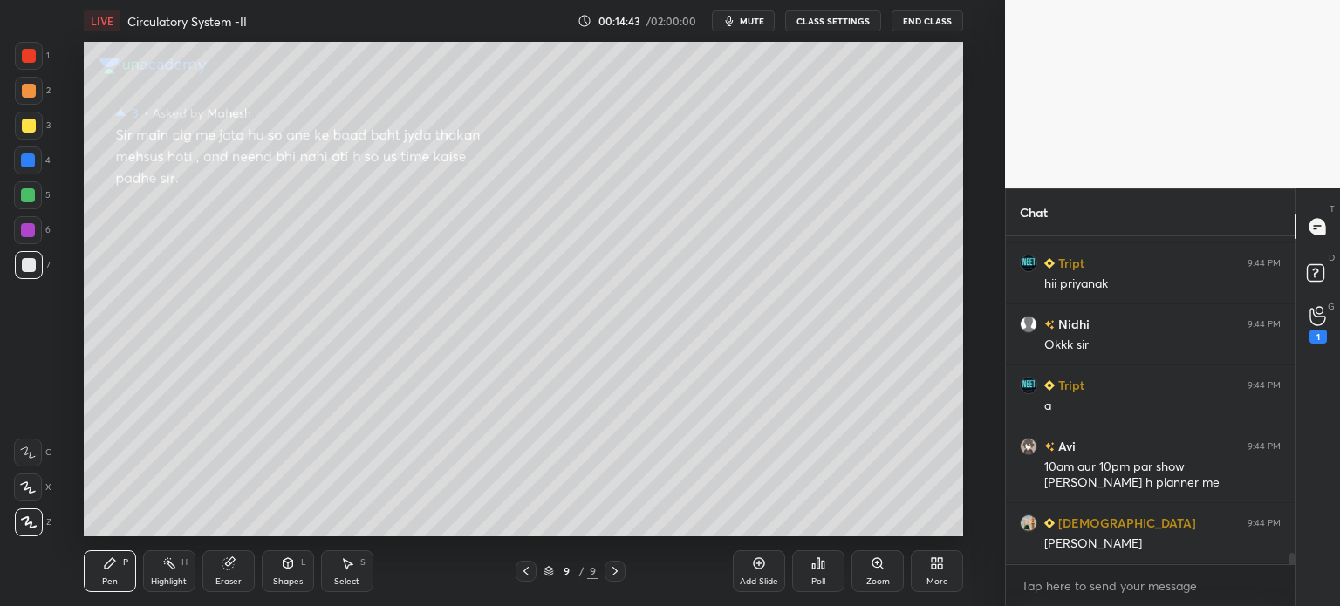
scroll to position [9009, 0]
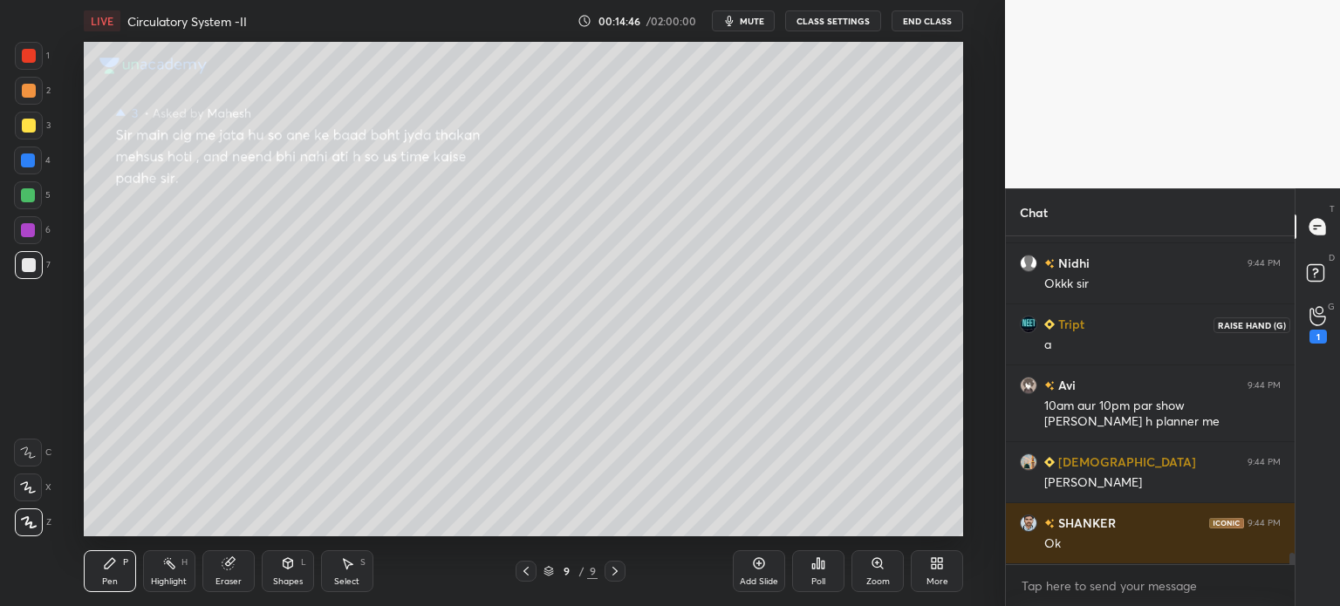
click at [1326, 325] on div "1" at bounding box center [1318, 325] width 17 height 38
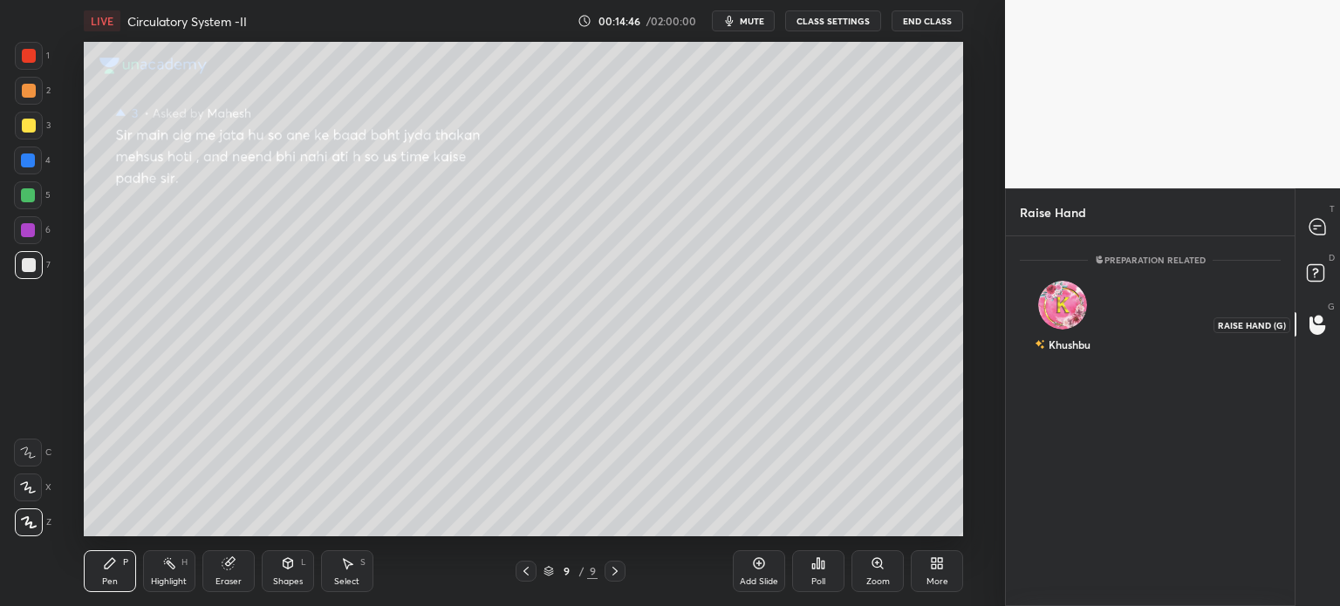
scroll to position [4, 5]
click at [1069, 320] on div "Khushbu" at bounding box center [1063, 320] width 86 height 101
click at [1075, 353] on button "INVITE" at bounding box center [1063, 357] width 71 height 23
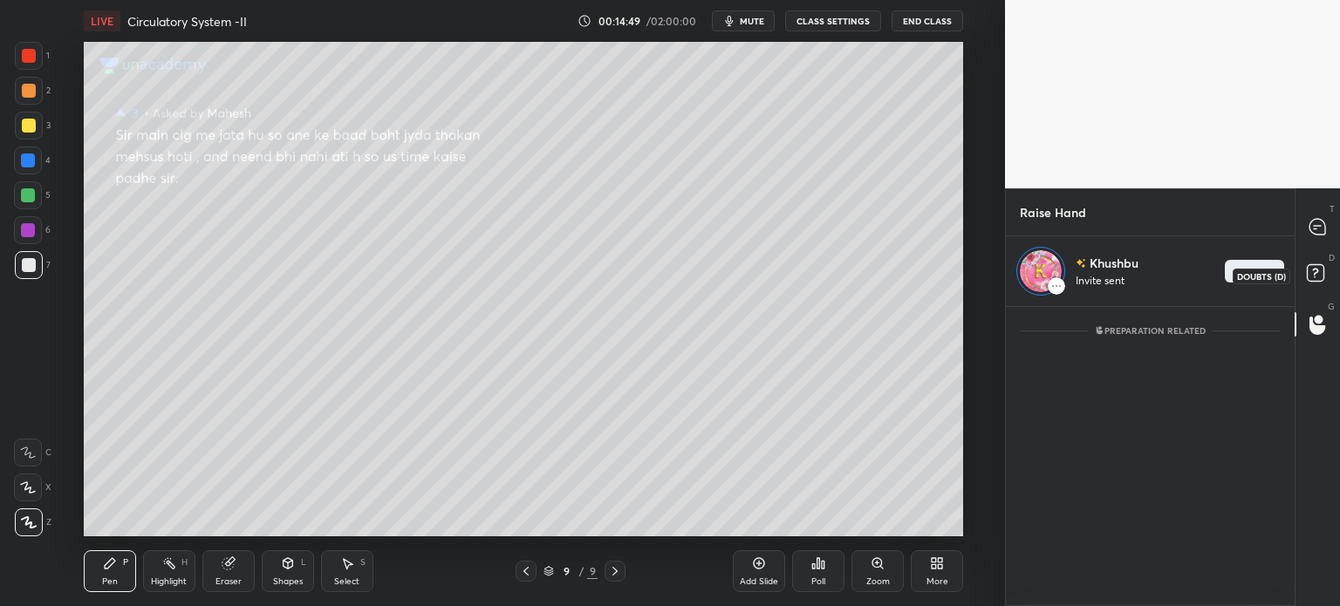
click at [1326, 270] on icon at bounding box center [1318, 275] width 31 height 31
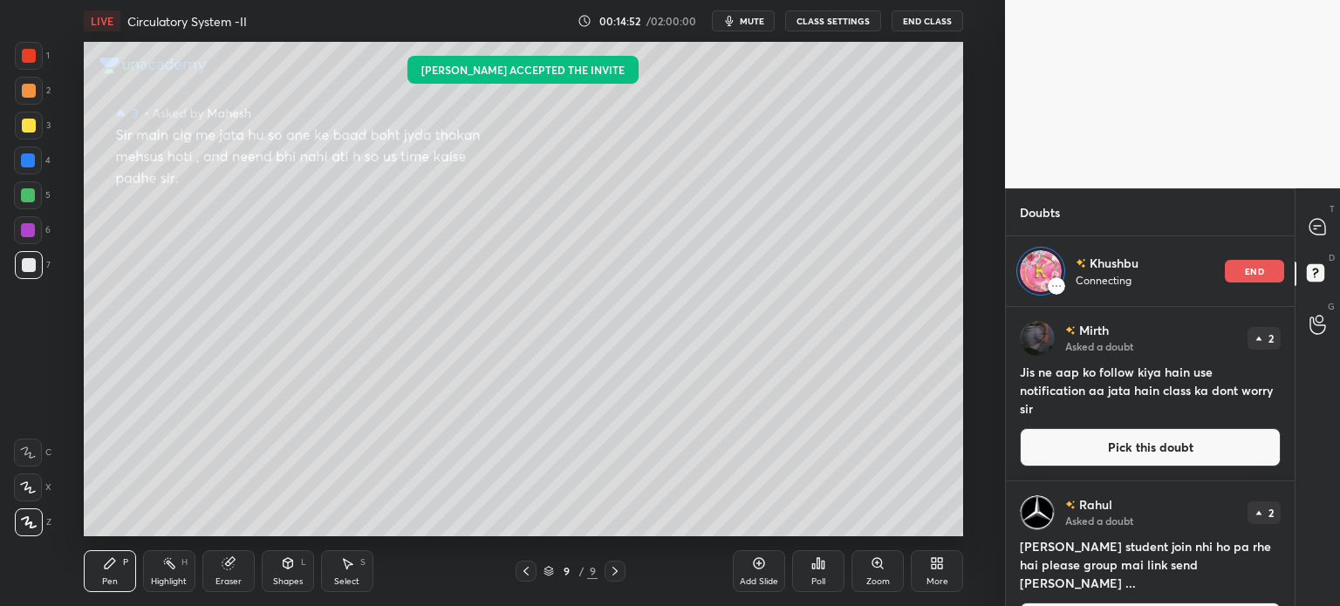
click at [1126, 453] on button "Pick this doubt" at bounding box center [1150, 447] width 261 height 38
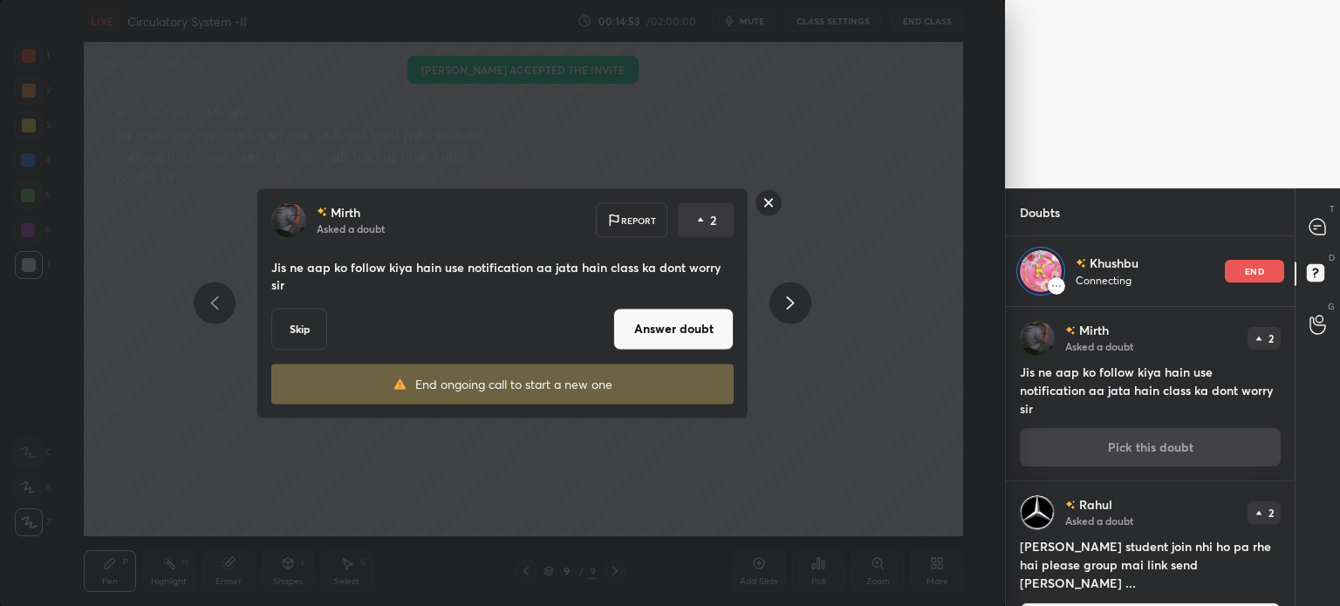
click at [661, 323] on button "Answer doubt" at bounding box center [673, 329] width 120 height 42
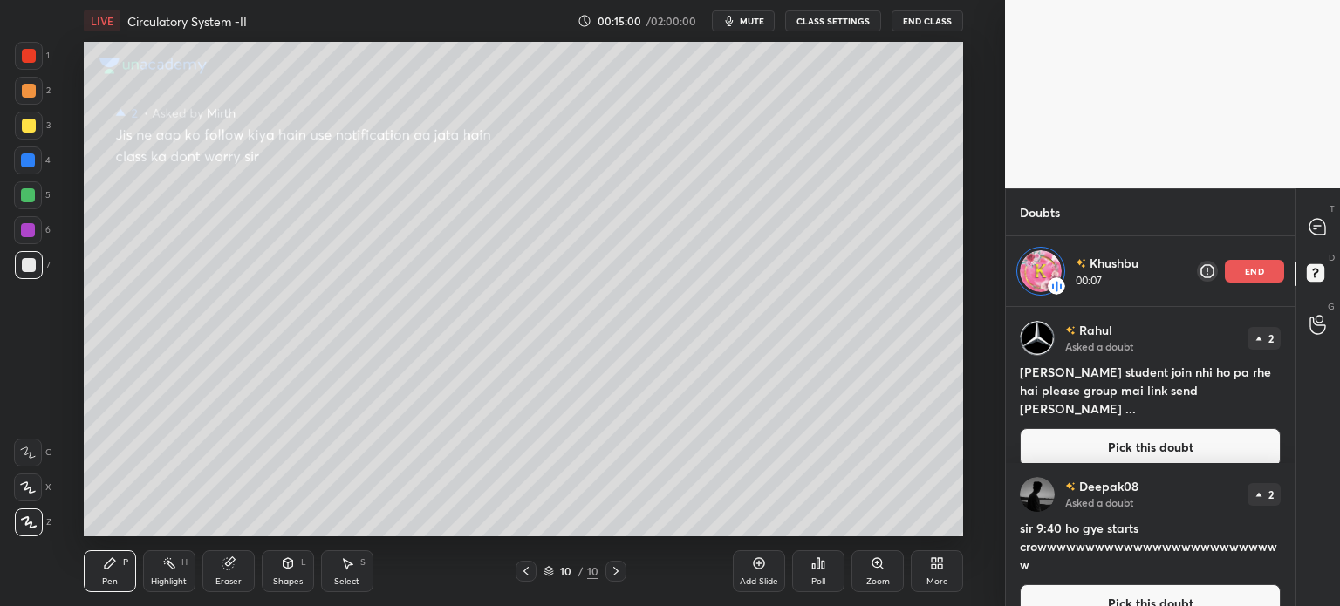
click at [27, 127] on div at bounding box center [29, 126] width 14 height 14
click at [28, 125] on div at bounding box center [29, 126] width 14 height 14
click at [288, 572] on div "Shapes L" at bounding box center [288, 572] width 52 height 42
click at [105, 573] on div "Pen P" at bounding box center [110, 572] width 52 height 42
click at [107, 565] on icon at bounding box center [110, 563] width 10 height 10
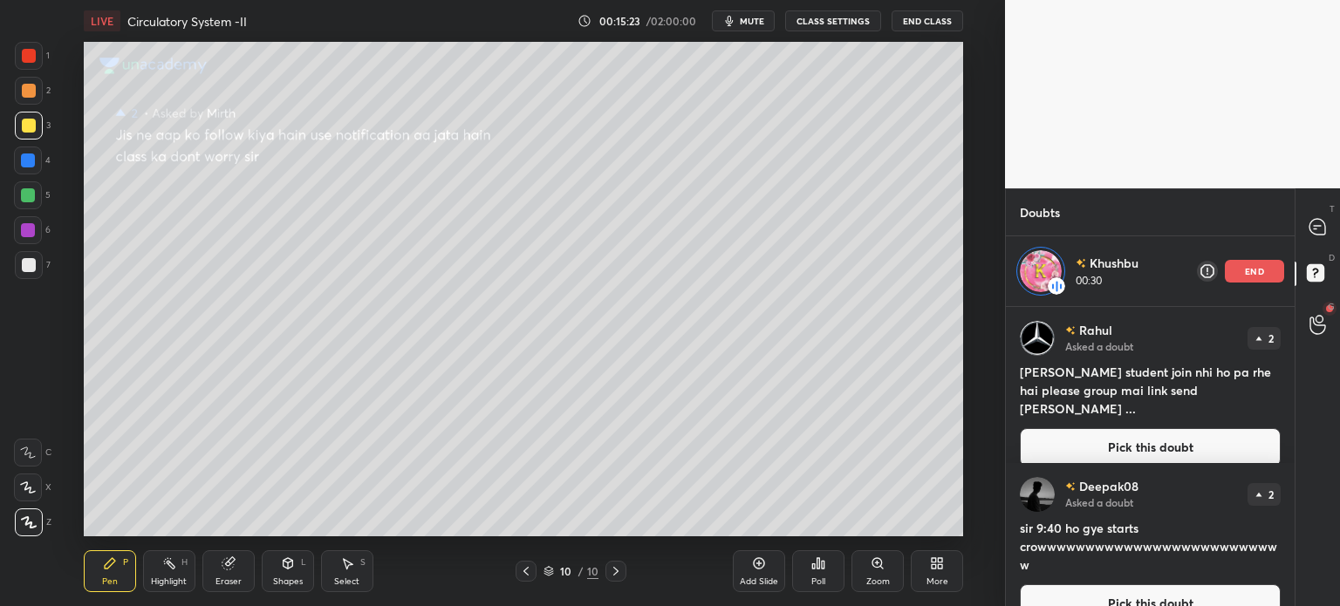
click at [35, 524] on icon at bounding box center [29, 523] width 16 height 12
click at [1249, 267] on p "end" at bounding box center [1254, 271] width 19 height 9
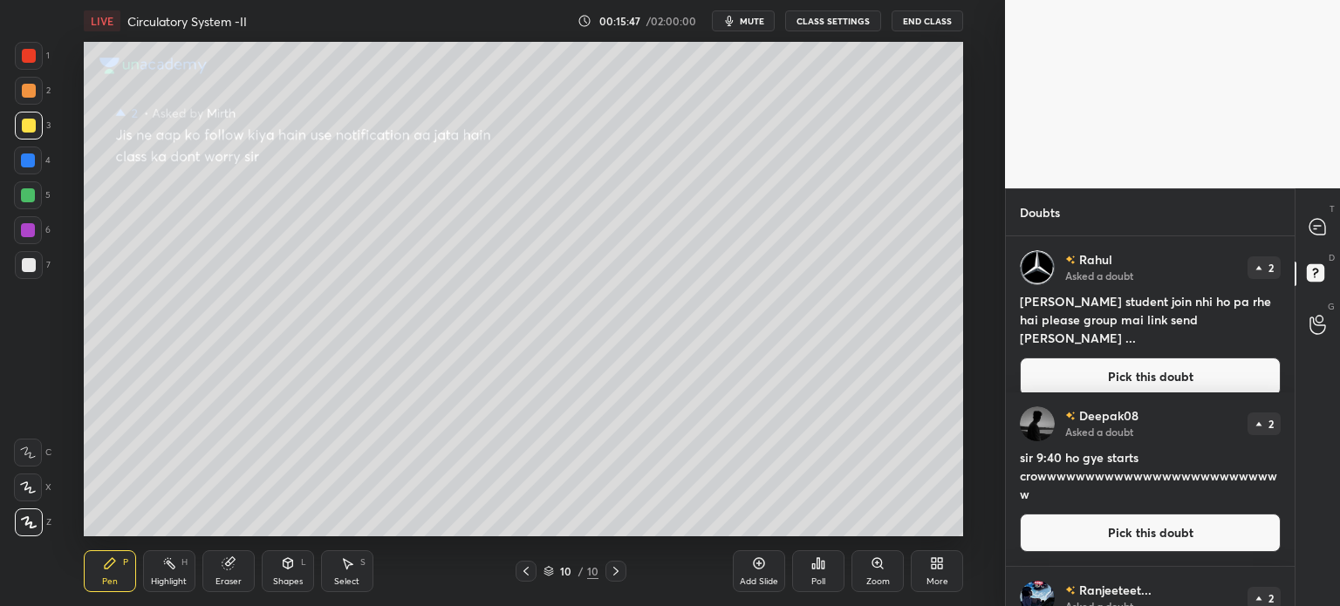
click at [1140, 361] on button "Pick this doubt" at bounding box center [1150, 377] width 261 height 38
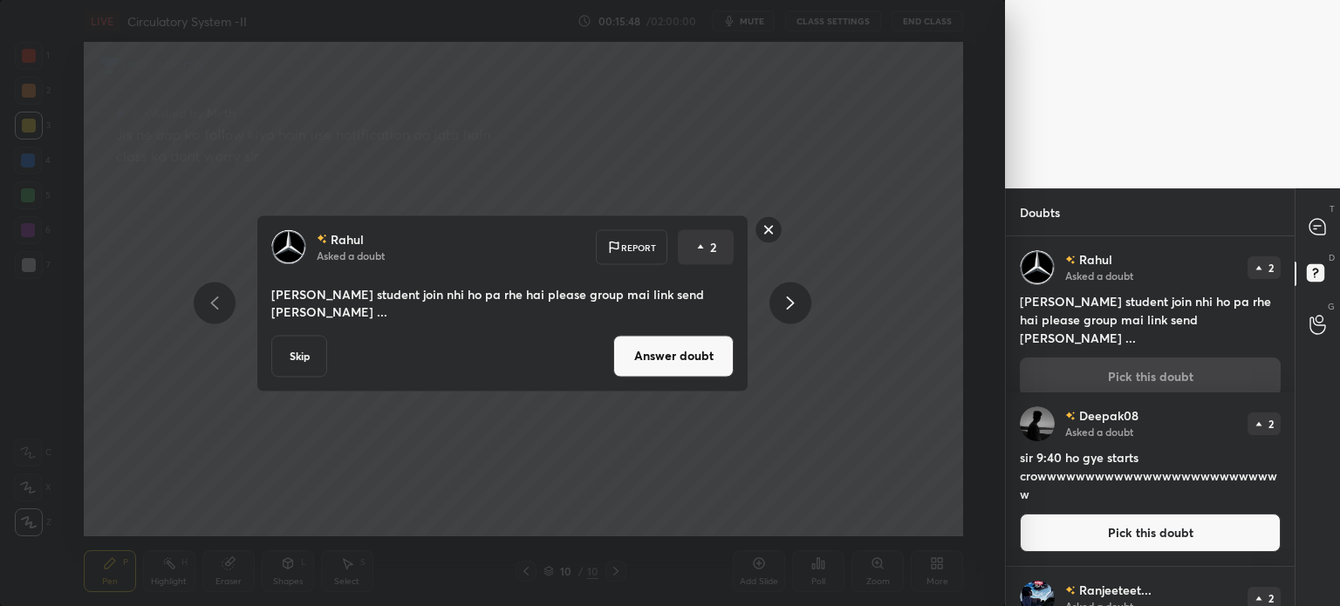
click at [698, 346] on button "Answer doubt" at bounding box center [673, 356] width 120 height 42
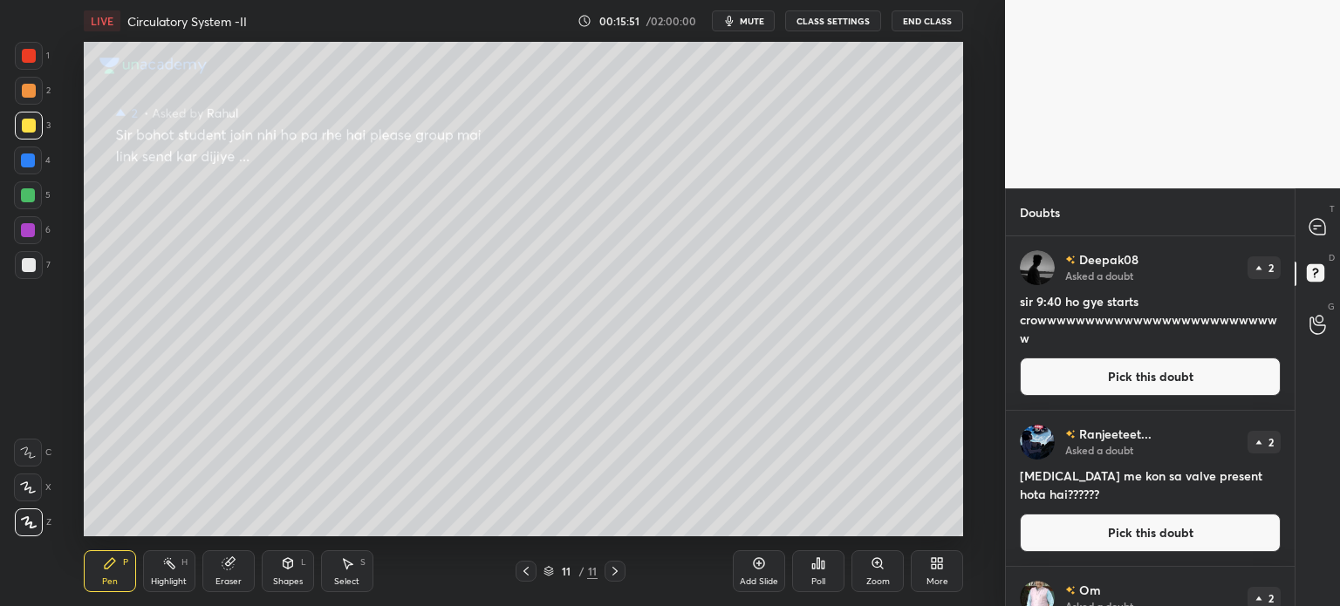
click at [1108, 380] on button "Pick this doubt" at bounding box center [1150, 377] width 261 height 38
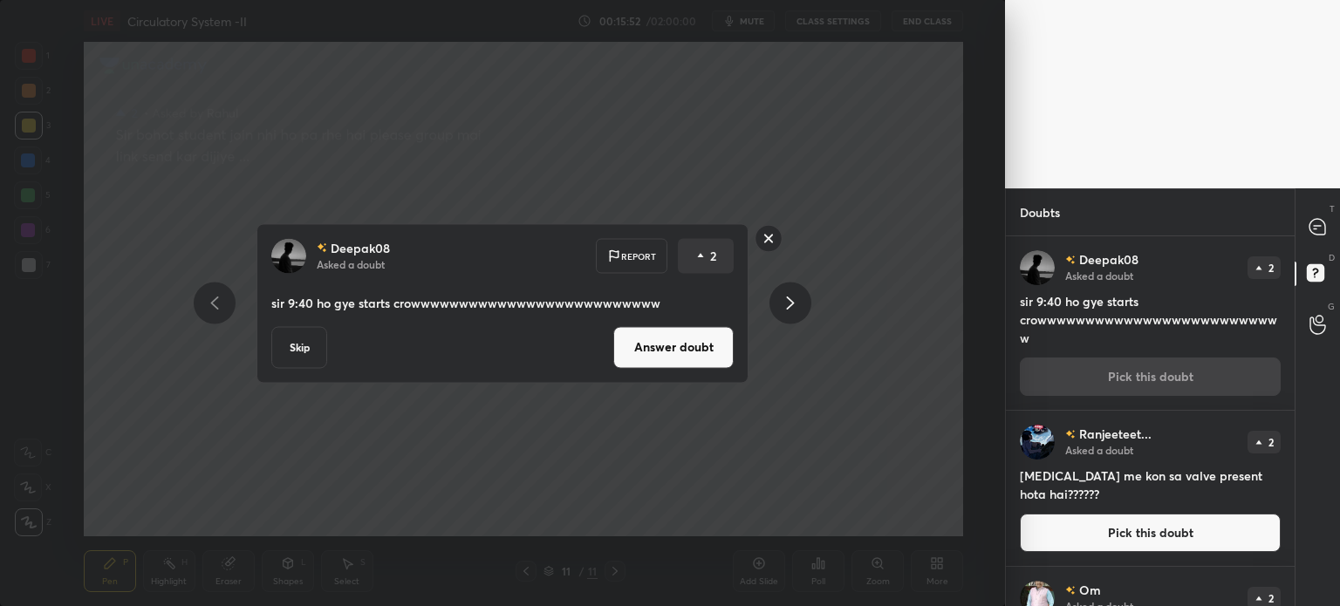
click at [699, 362] on button "Answer doubt" at bounding box center [673, 347] width 120 height 42
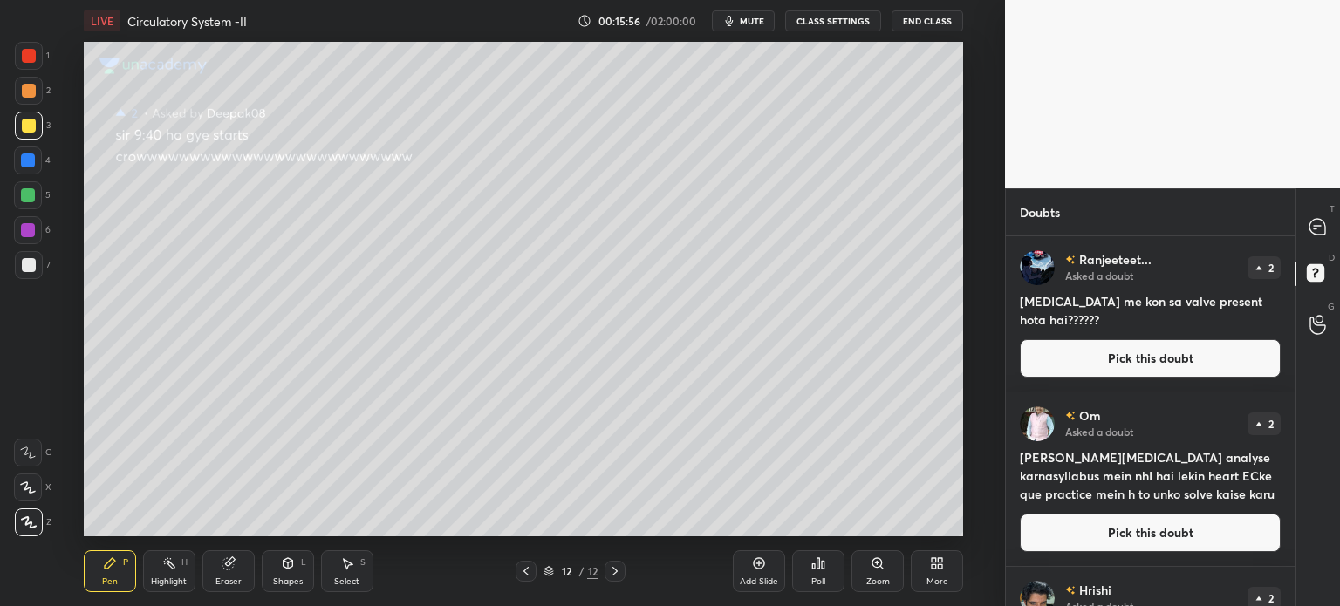
click at [1167, 351] on button "Pick this doubt" at bounding box center [1150, 358] width 261 height 38
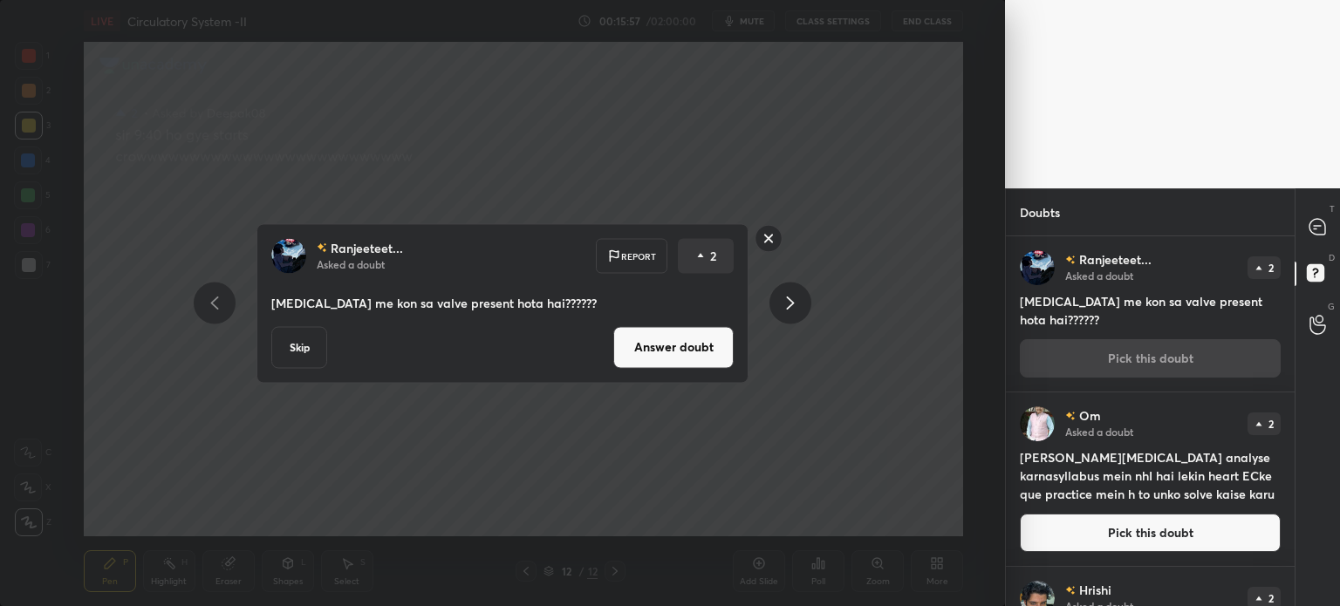
drag, startPoint x: 732, startPoint y: 338, endPoint x: 730, endPoint y: 327, distance: 10.8
click at [730, 338] on button "Answer doubt" at bounding box center [673, 347] width 120 height 42
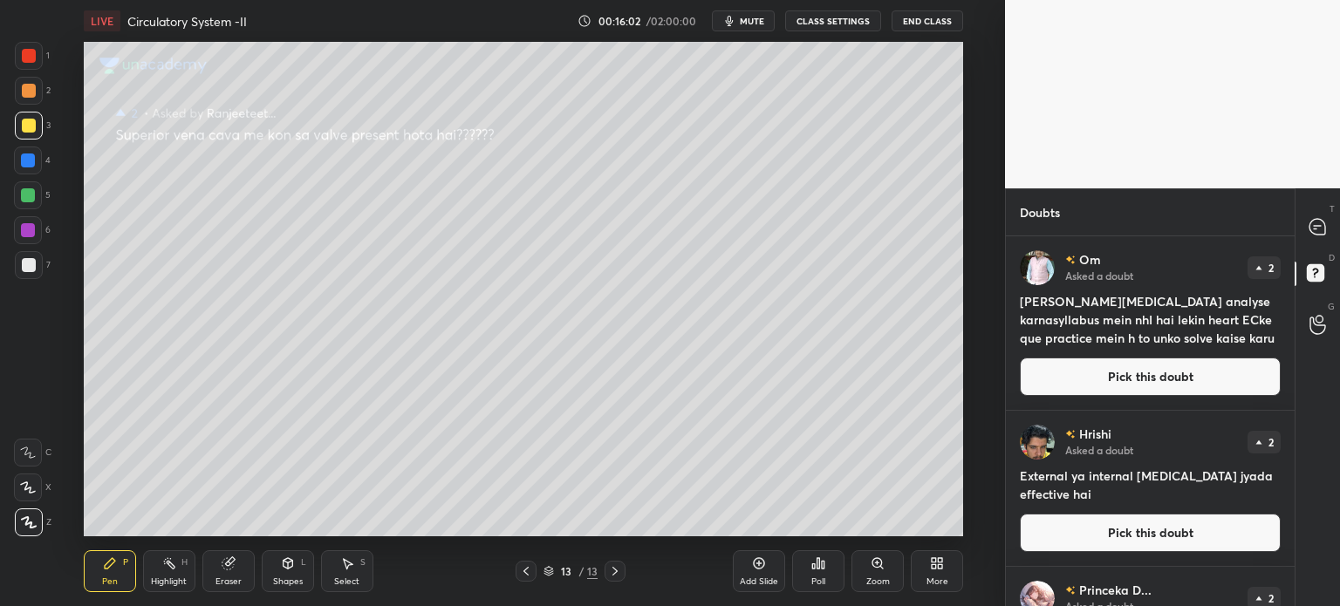
click at [1100, 379] on button "Pick this doubt" at bounding box center [1150, 377] width 261 height 38
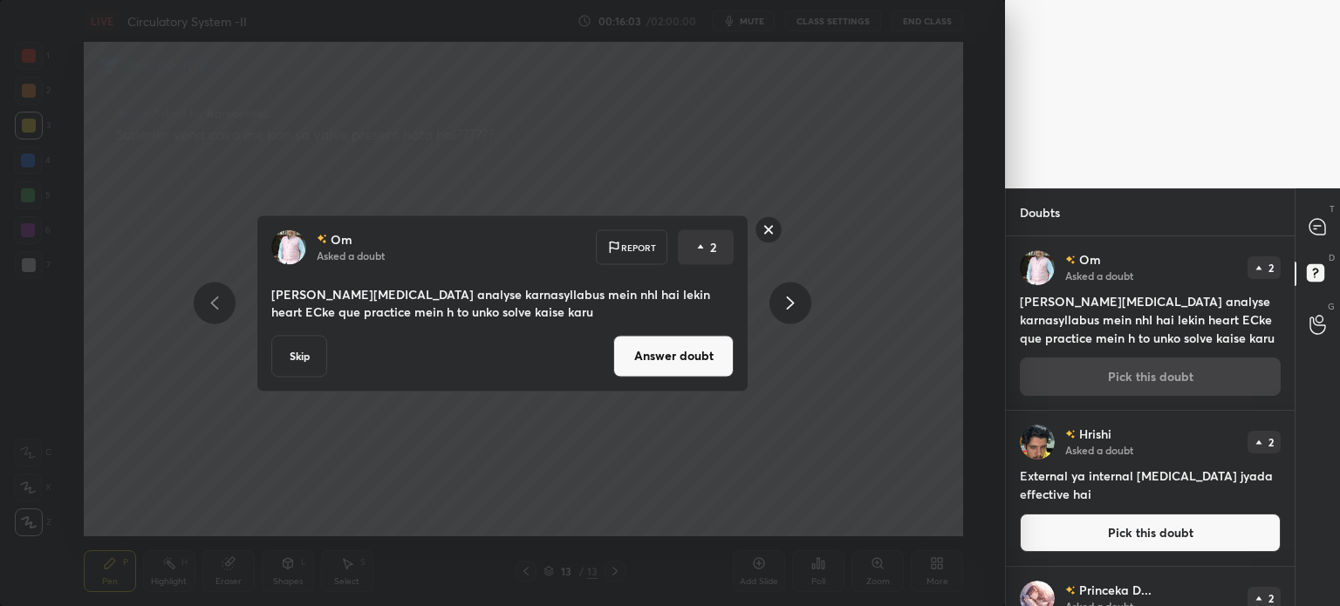
click at [692, 355] on button "Answer doubt" at bounding box center [673, 356] width 120 height 42
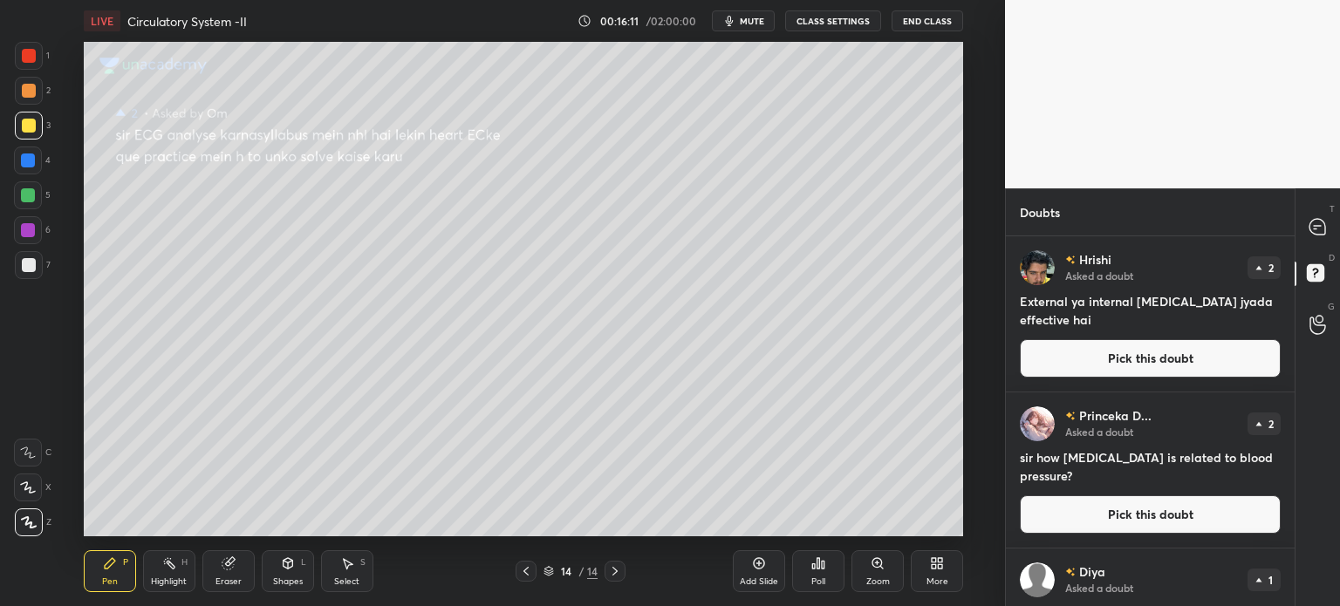
click at [1107, 358] on button "Pick this doubt" at bounding box center [1150, 358] width 261 height 38
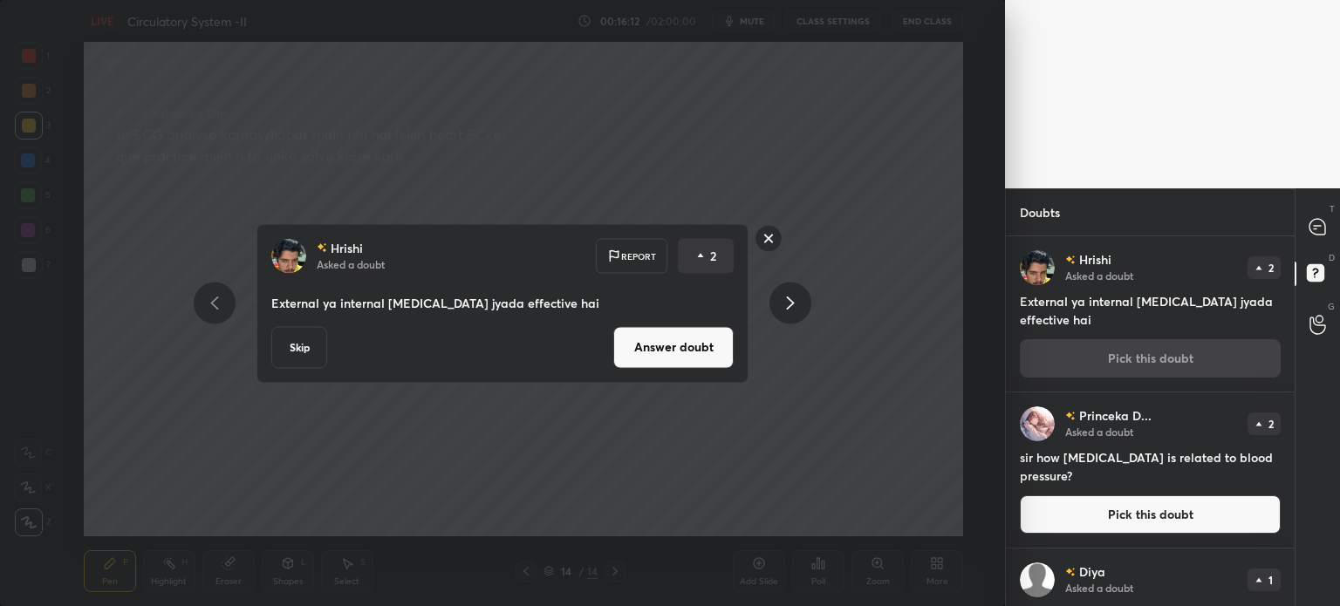
click at [716, 342] on button "Answer doubt" at bounding box center [673, 347] width 120 height 42
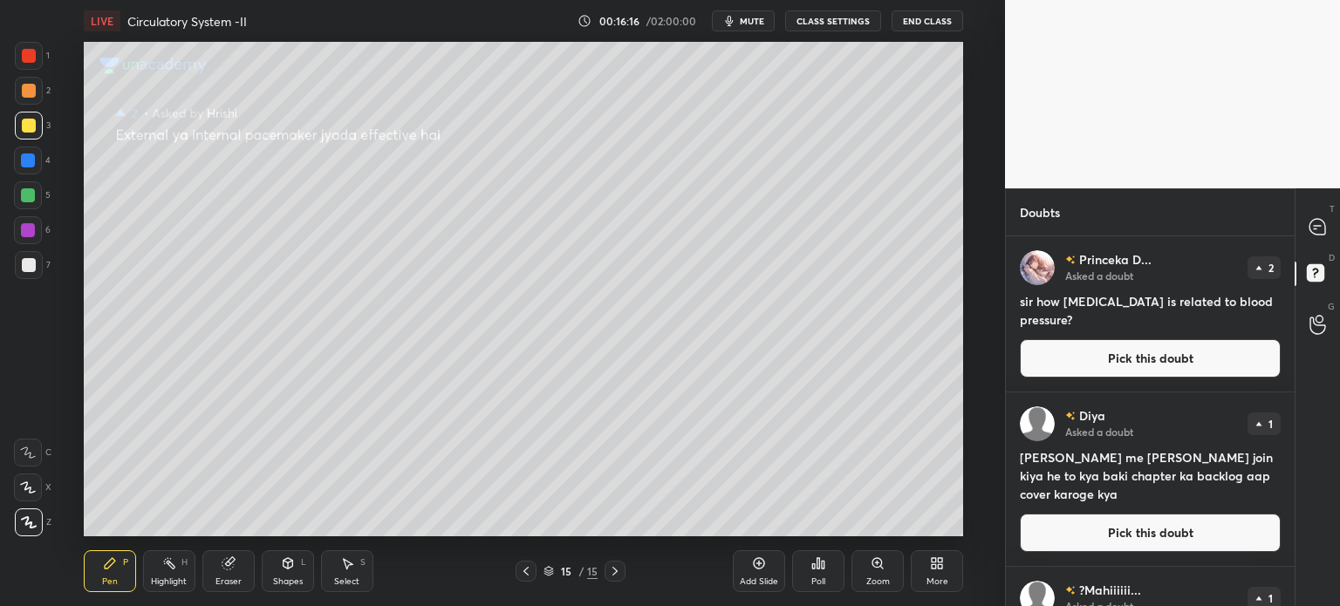
drag, startPoint x: 1120, startPoint y: 354, endPoint x: 1090, endPoint y: 339, distance: 34.3
click at [1122, 358] on button "Pick this doubt" at bounding box center [1150, 358] width 261 height 38
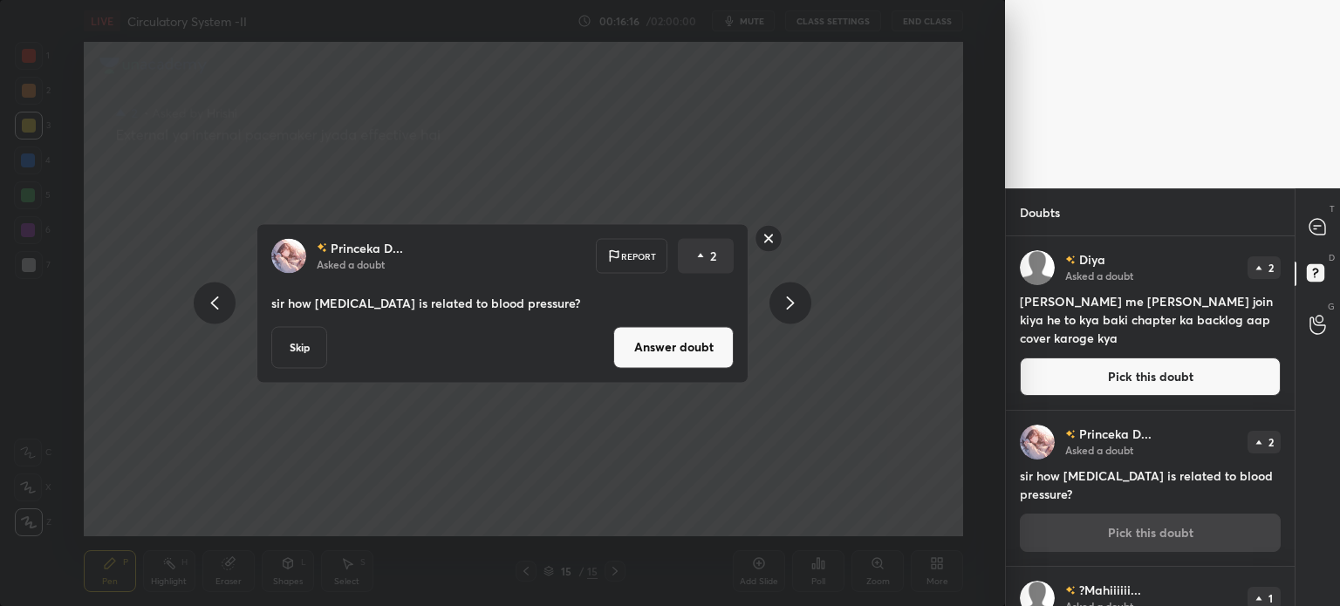
click at [697, 356] on button "Answer doubt" at bounding box center [673, 347] width 120 height 42
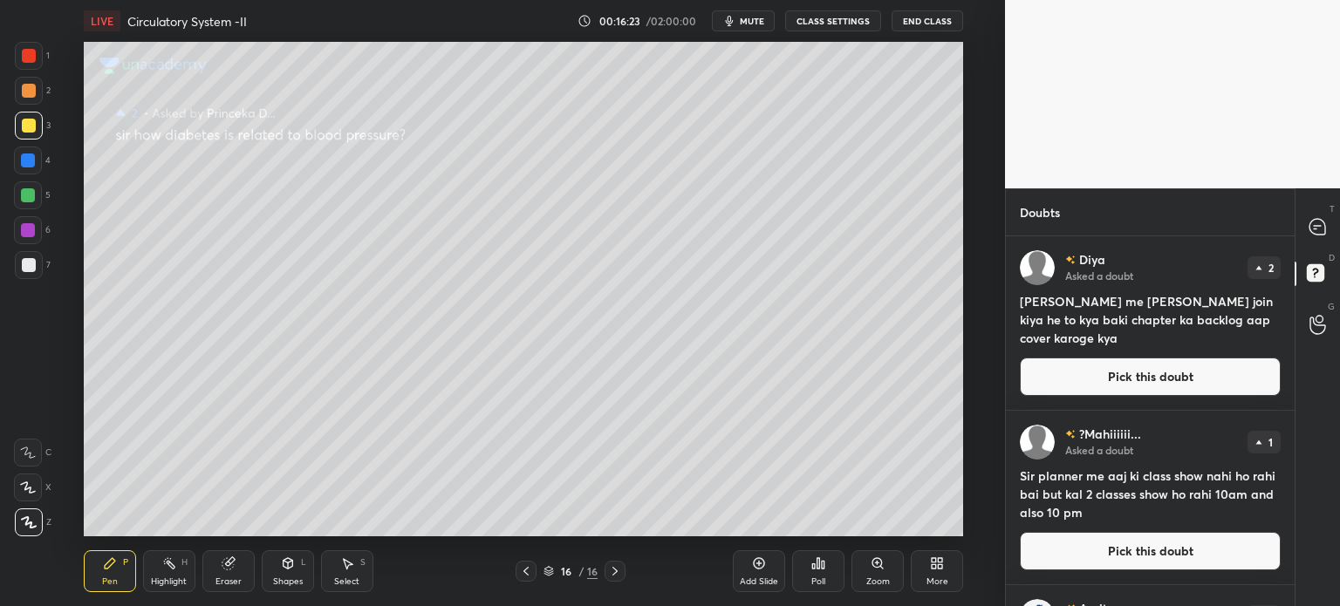
click at [522, 571] on icon at bounding box center [526, 572] width 14 height 14
click at [612, 572] on icon at bounding box center [615, 572] width 14 height 14
click at [1064, 387] on button "Pick this doubt" at bounding box center [1150, 377] width 261 height 38
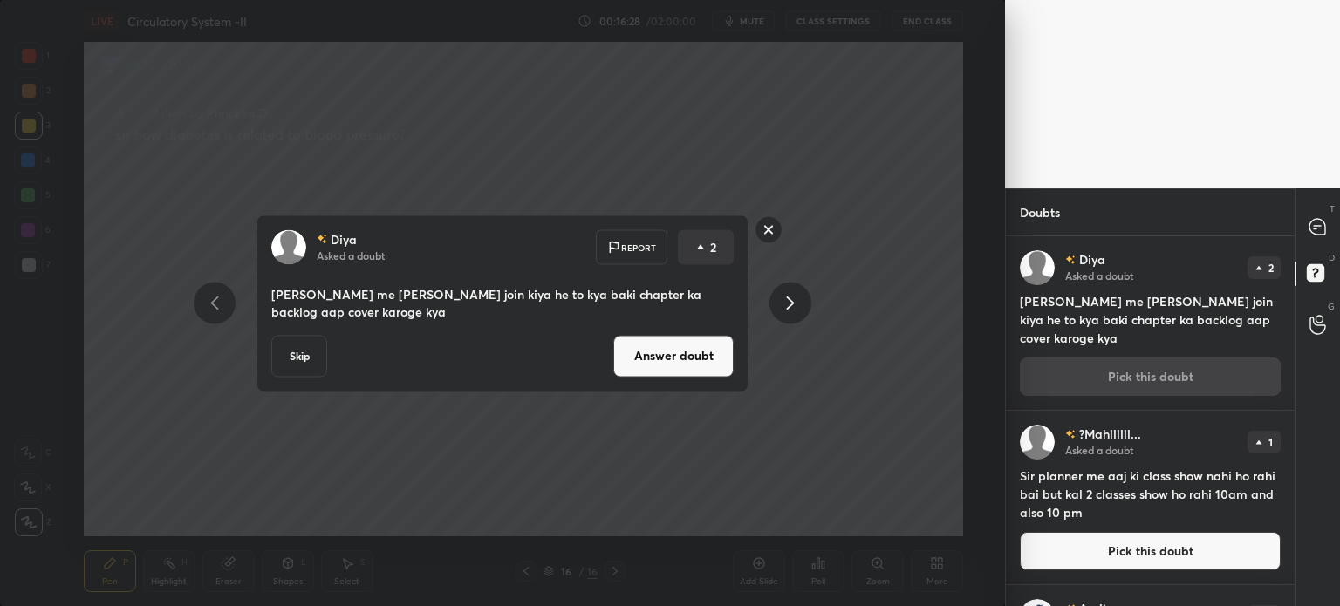
click at [691, 364] on button "Answer doubt" at bounding box center [673, 356] width 120 height 42
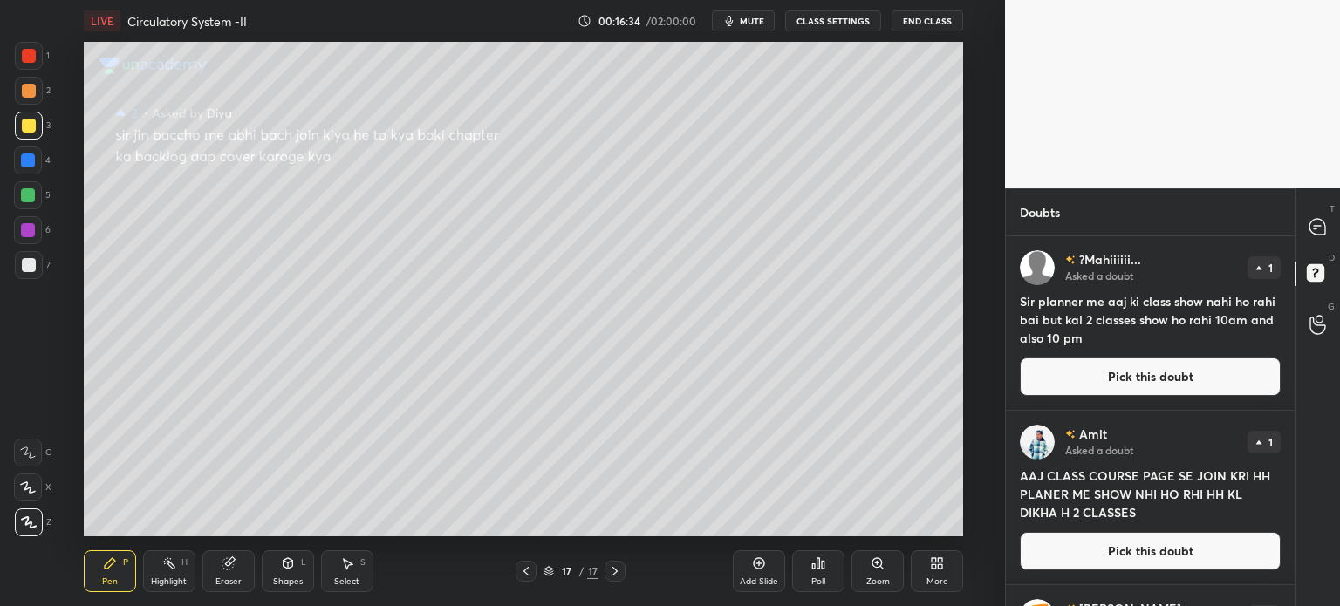
click at [1087, 376] on button "Pick this doubt" at bounding box center [1150, 377] width 261 height 38
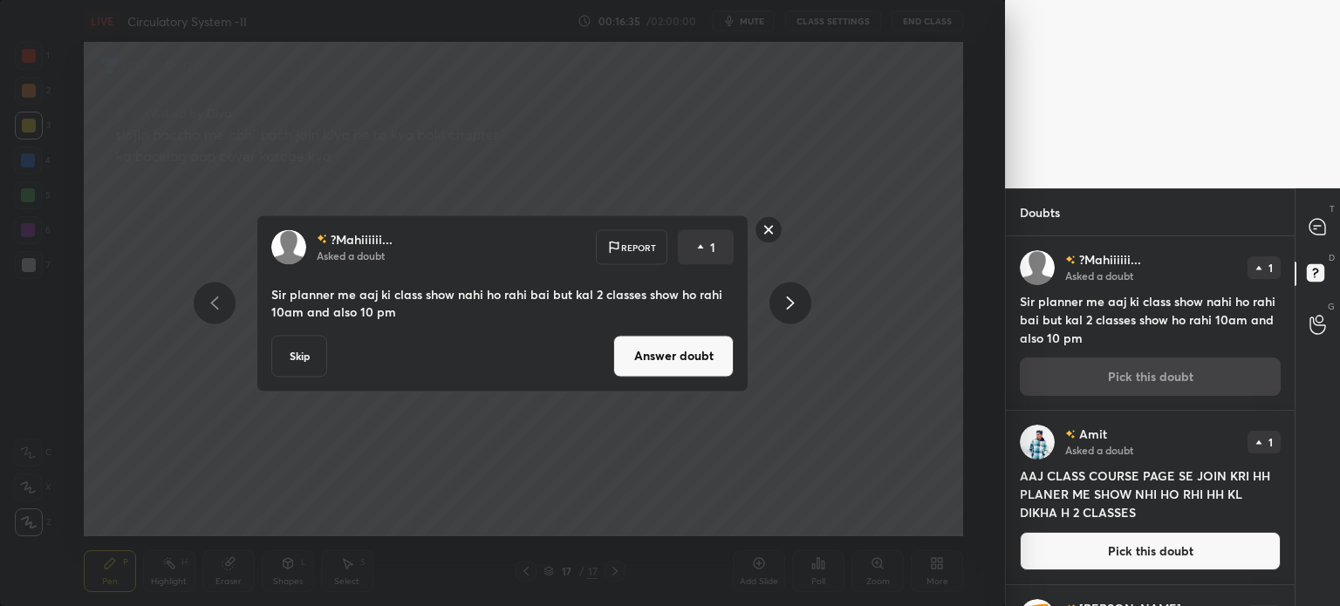
click at [730, 359] on button "Answer doubt" at bounding box center [673, 356] width 120 height 42
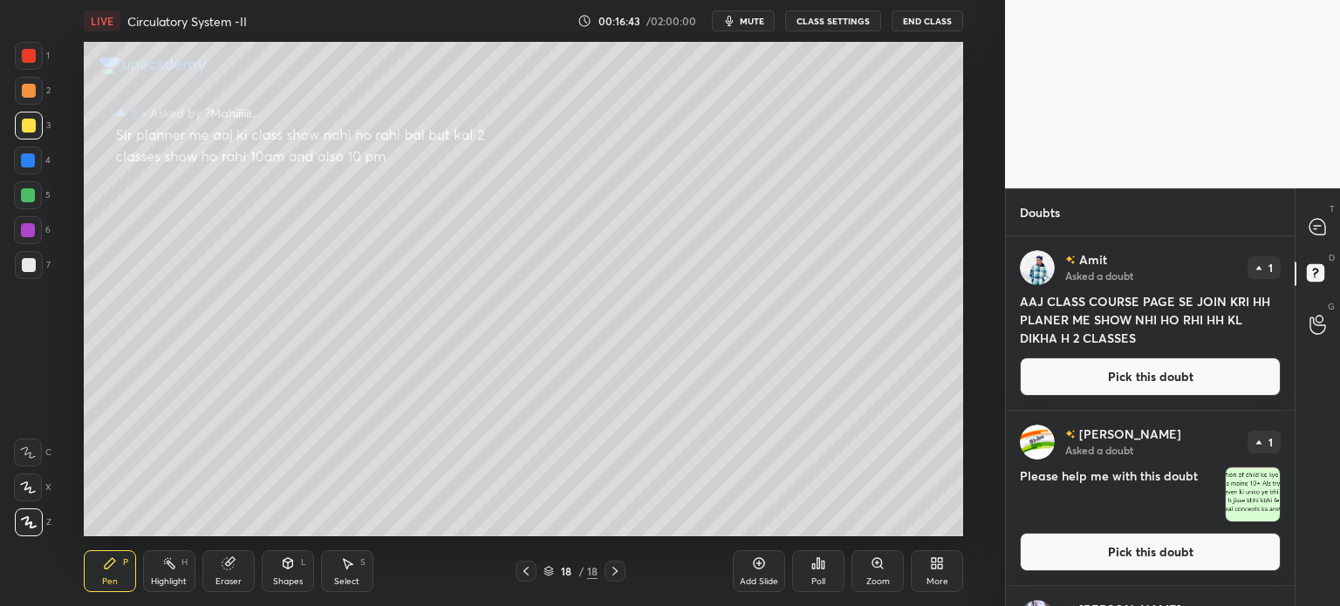
click at [1065, 369] on button "Pick this doubt" at bounding box center [1150, 377] width 261 height 38
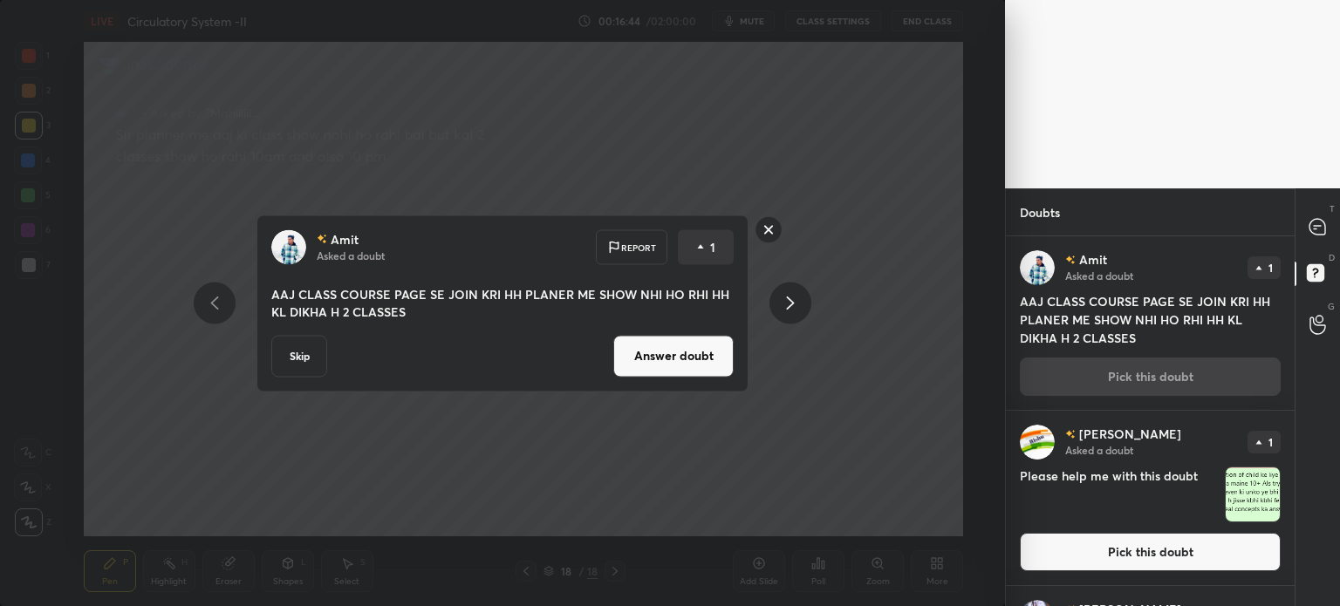
click at [706, 341] on button "Answer doubt" at bounding box center [673, 356] width 120 height 42
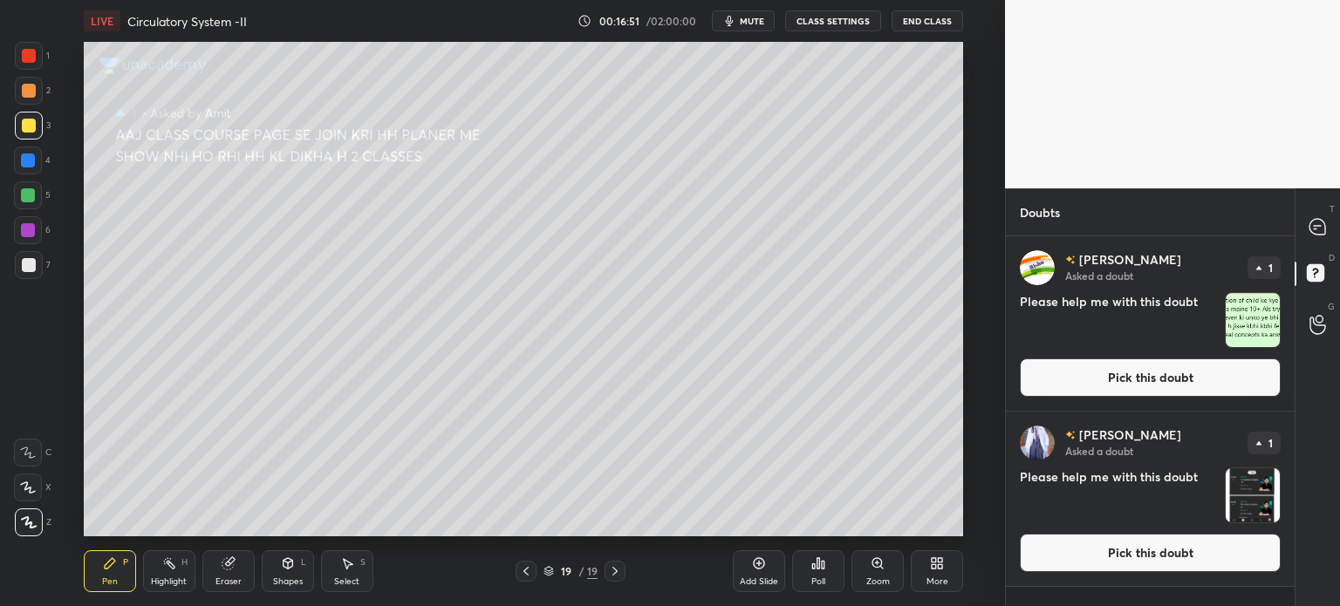
click at [1070, 380] on button "Pick this doubt" at bounding box center [1150, 378] width 261 height 38
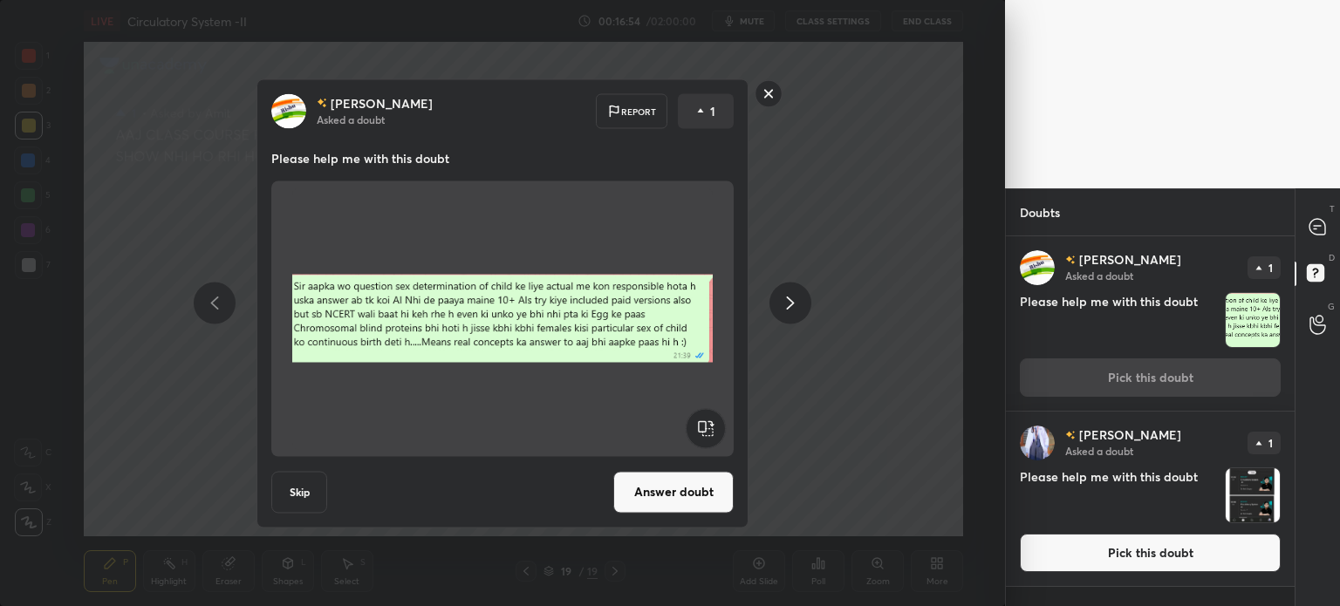
click at [710, 475] on button "Answer doubt" at bounding box center [673, 492] width 120 height 42
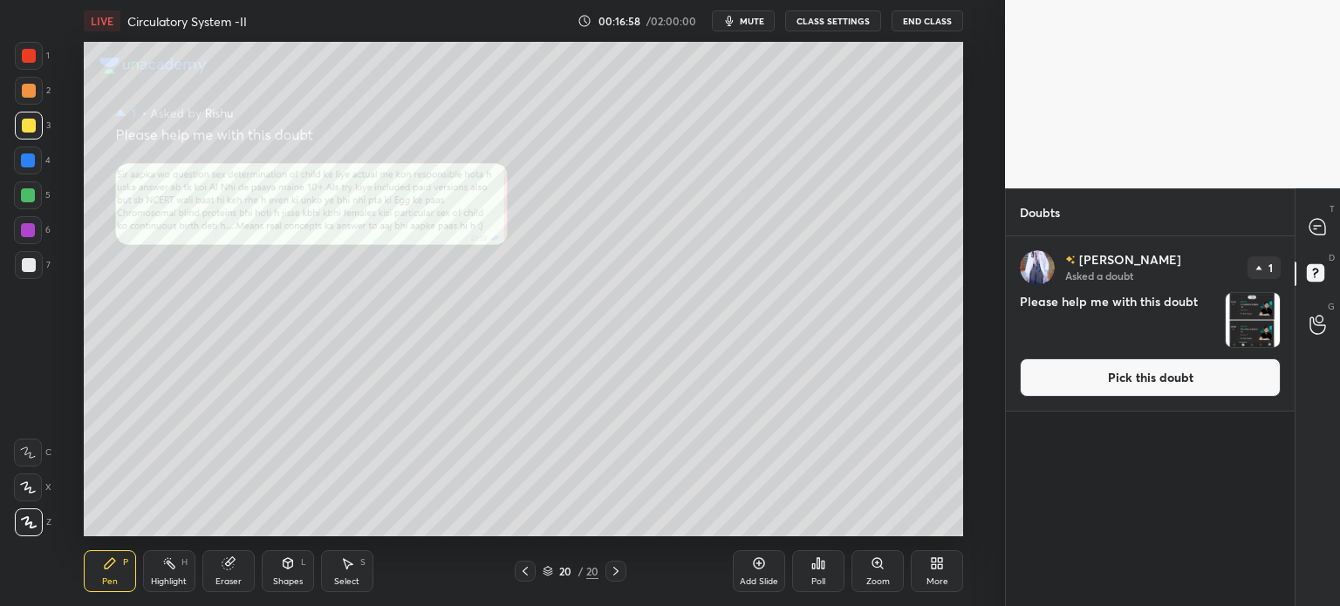
drag, startPoint x: 534, startPoint y: 565, endPoint x: 527, endPoint y: 572, distance: 9.9
click at [531, 570] on div at bounding box center [525, 571] width 21 height 21
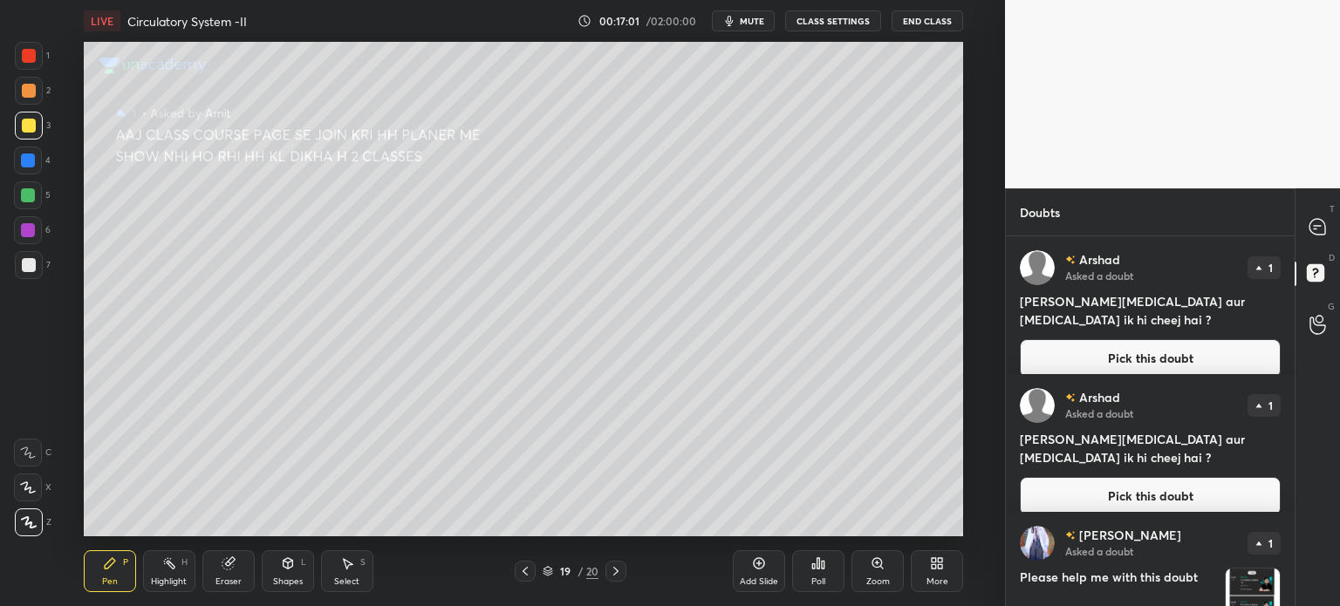
click at [610, 576] on icon at bounding box center [616, 572] width 14 height 14
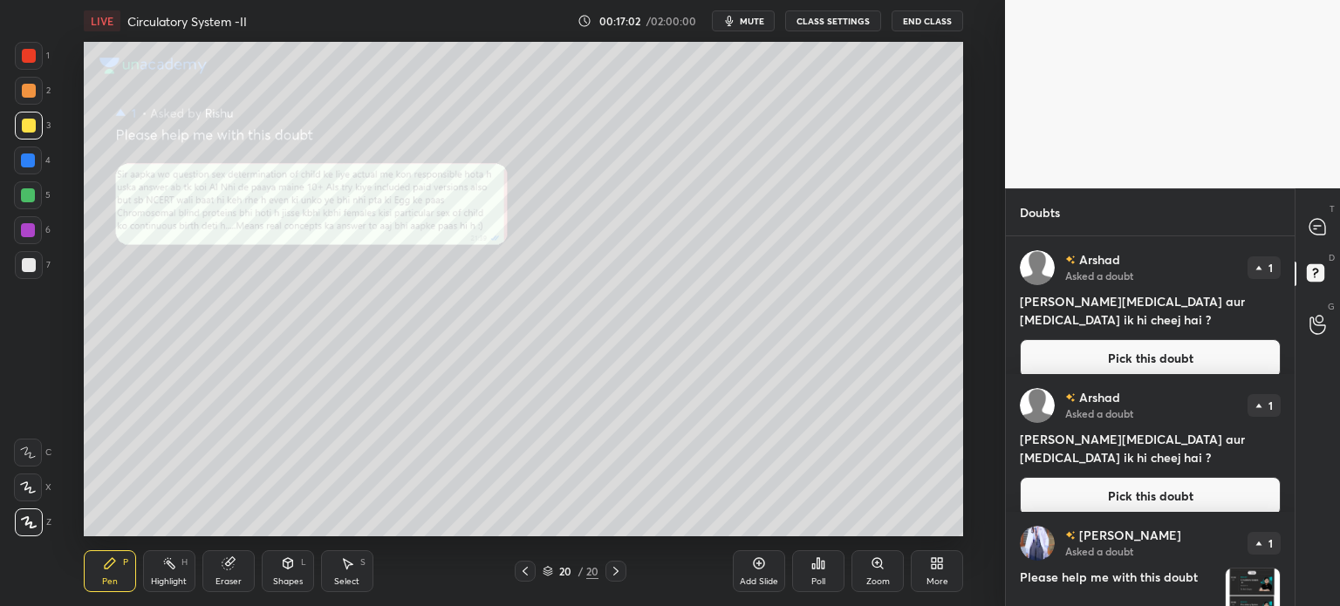
click at [869, 587] on div "Zoom" at bounding box center [878, 572] width 52 height 42
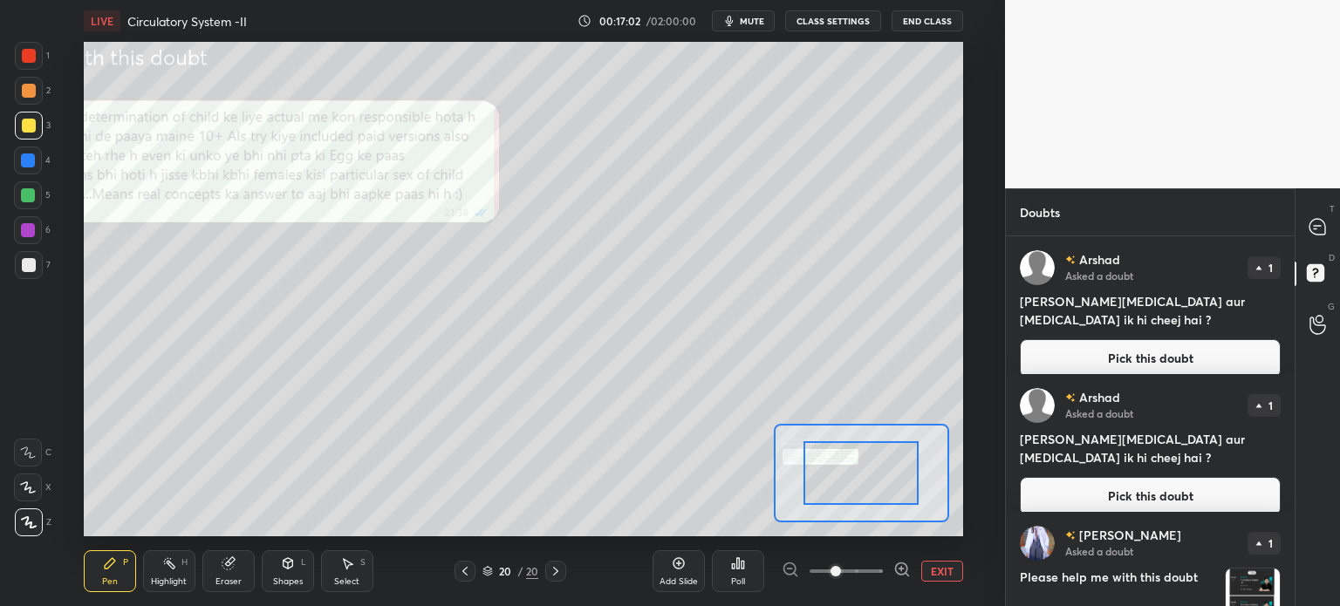
click at [870, 588] on div "Add Slide Poll EXIT" at bounding box center [808, 572] width 311 height 98
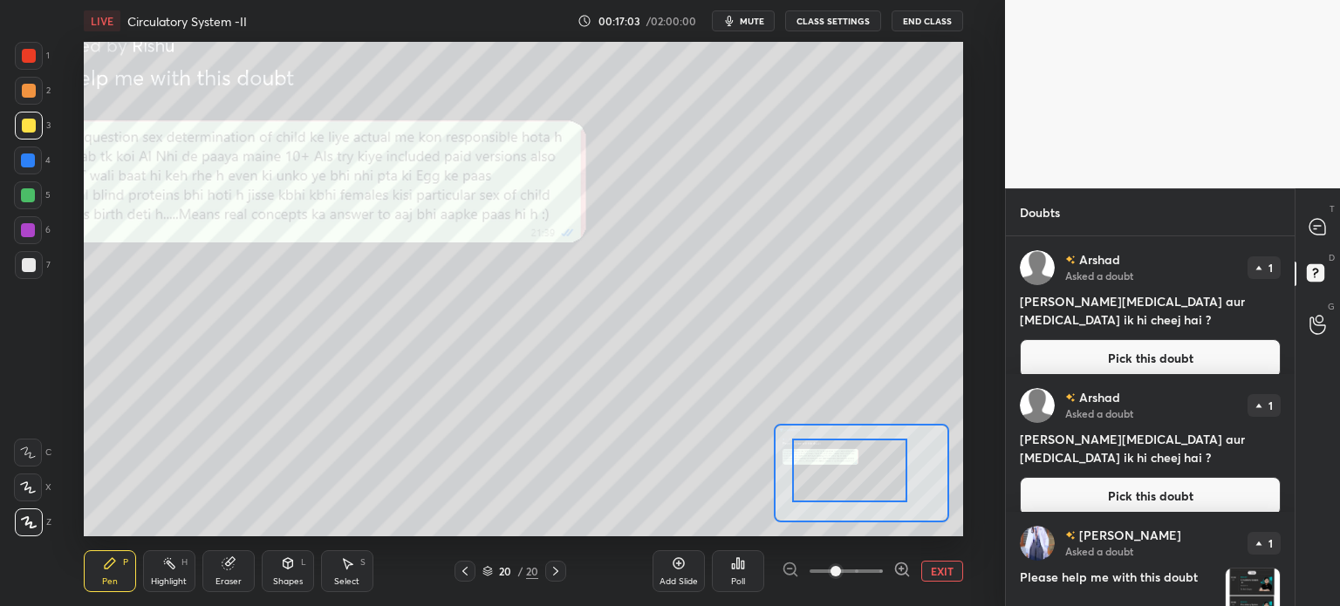
drag, startPoint x: 810, startPoint y: 456, endPoint x: 778, endPoint y: 453, distance: 31.6
click at [792, 450] on div at bounding box center [849, 471] width 115 height 64
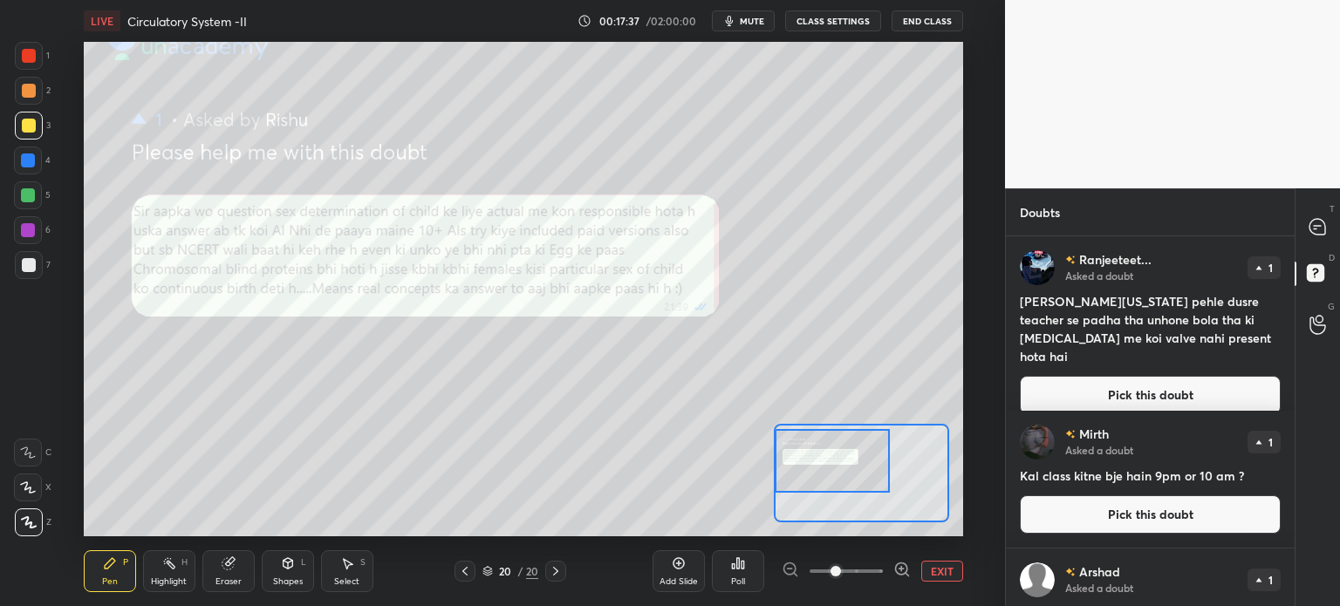
drag, startPoint x: 1088, startPoint y: 380, endPoint x: 1063, endPoint y: 378, distance: 25.4
click at [1088, 380] on button "Pick this doubt" at bounding box center [1150, 395] width 261 height 38
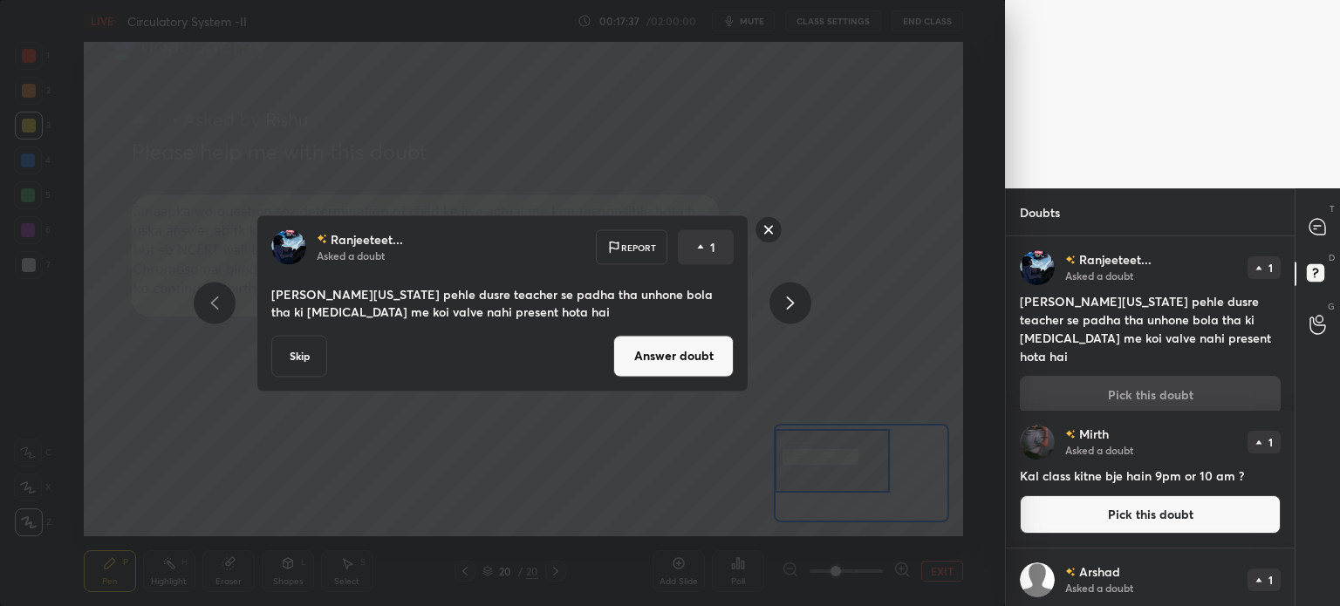
click at [714, 364] on button "Answer doubt" at bounding box center [673, 356] width 120 height 42
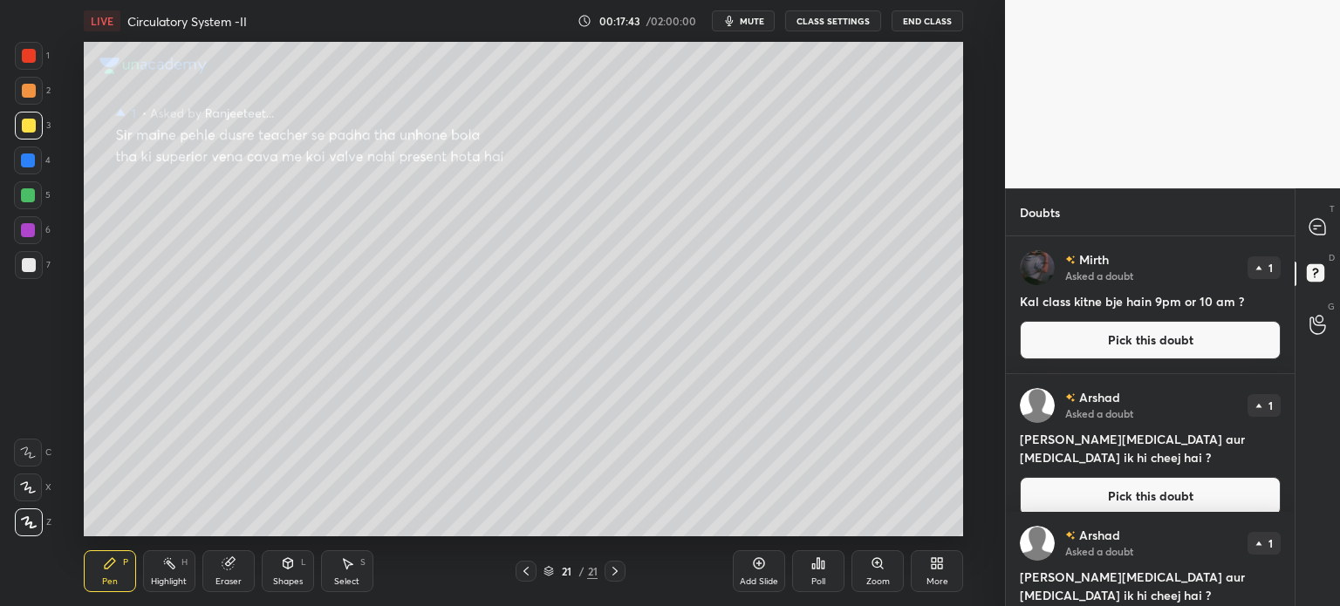
click at [752, 24] on span "mute" at bounding box center [752, 21] width 24 height 12
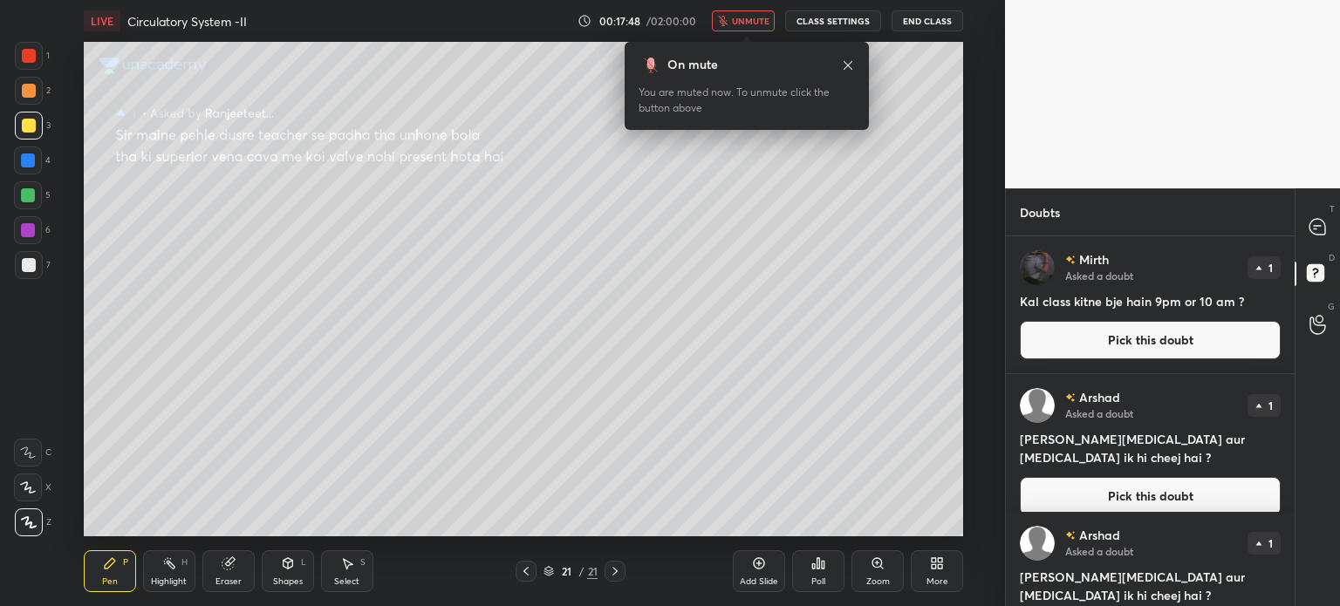
click at [758, 21] on span "unmute" at bounding box center [751, 21] width 38 height 12
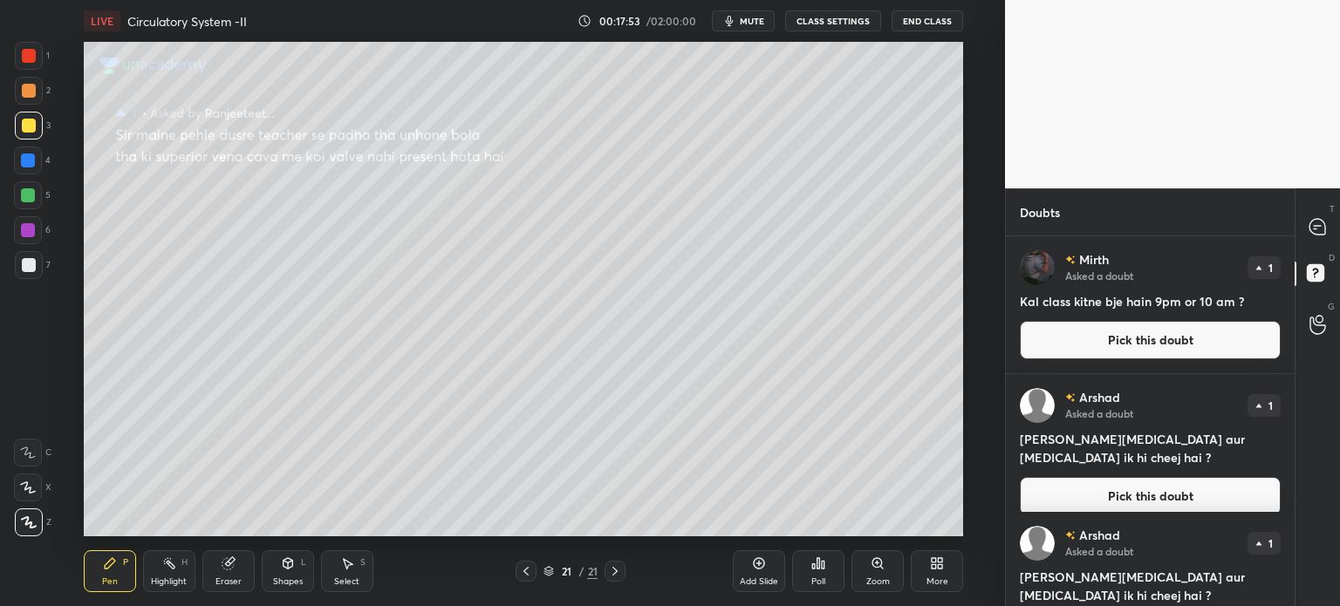
drag, startPoint x: 1093, startPoint y: 343, endPoint x: 1083, endPoint y: 338, distance: 10.9
click at [1093, 341] on button "Pick this doubt" at bounding box center [1150, 340] width 261 height 38
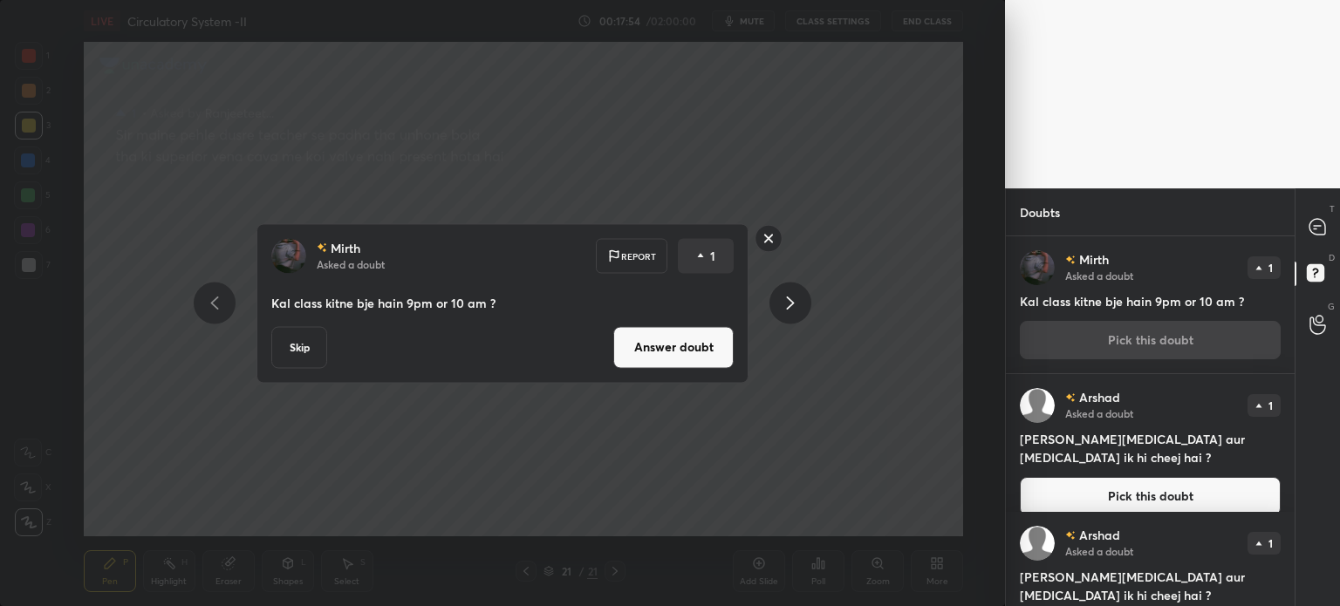
click at [730, 341] on button "Answer doubt" at bounding box center [673, 347] width 120 height 42
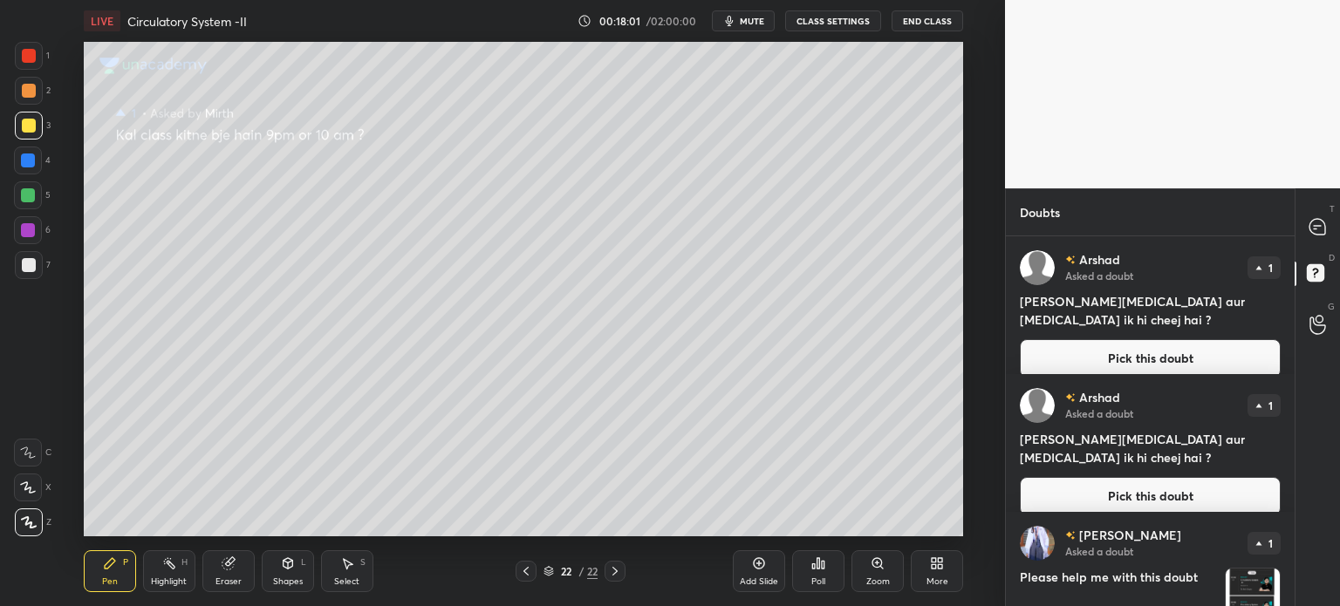
click at [1068, 339] on button "Pick this doubt" at bounding box center [1150, 358] width 261 height 38
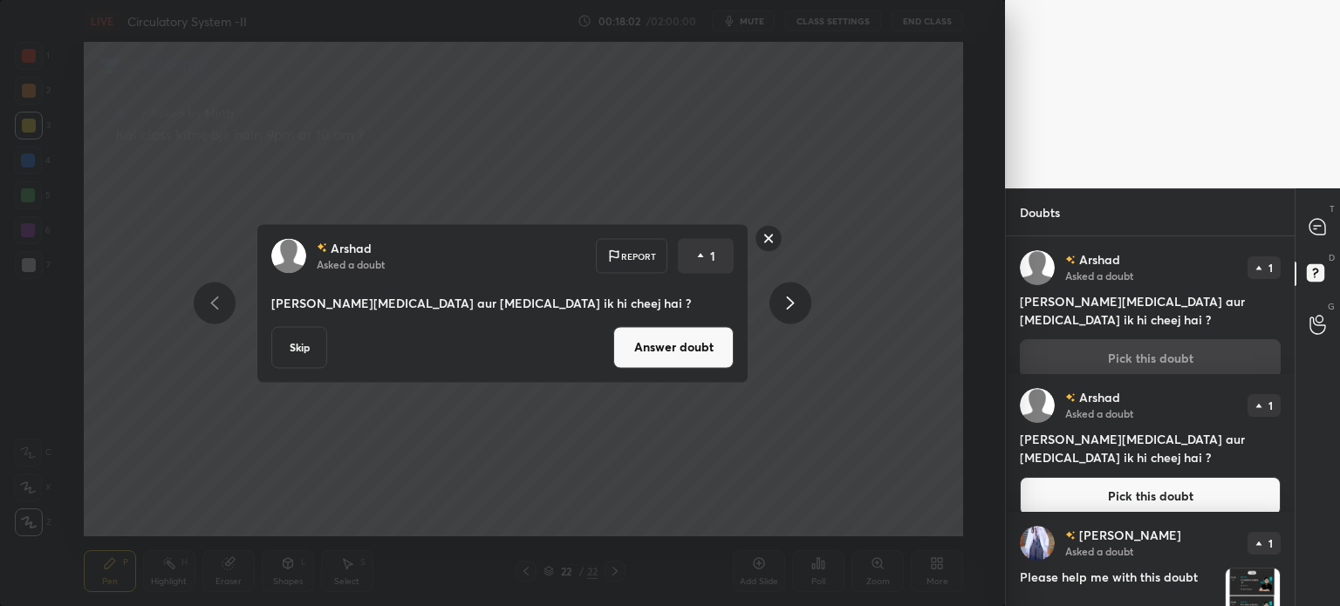
click at [726, 348] on button "Answer doubt" at bounding box center [673, 347] width 120 height 42
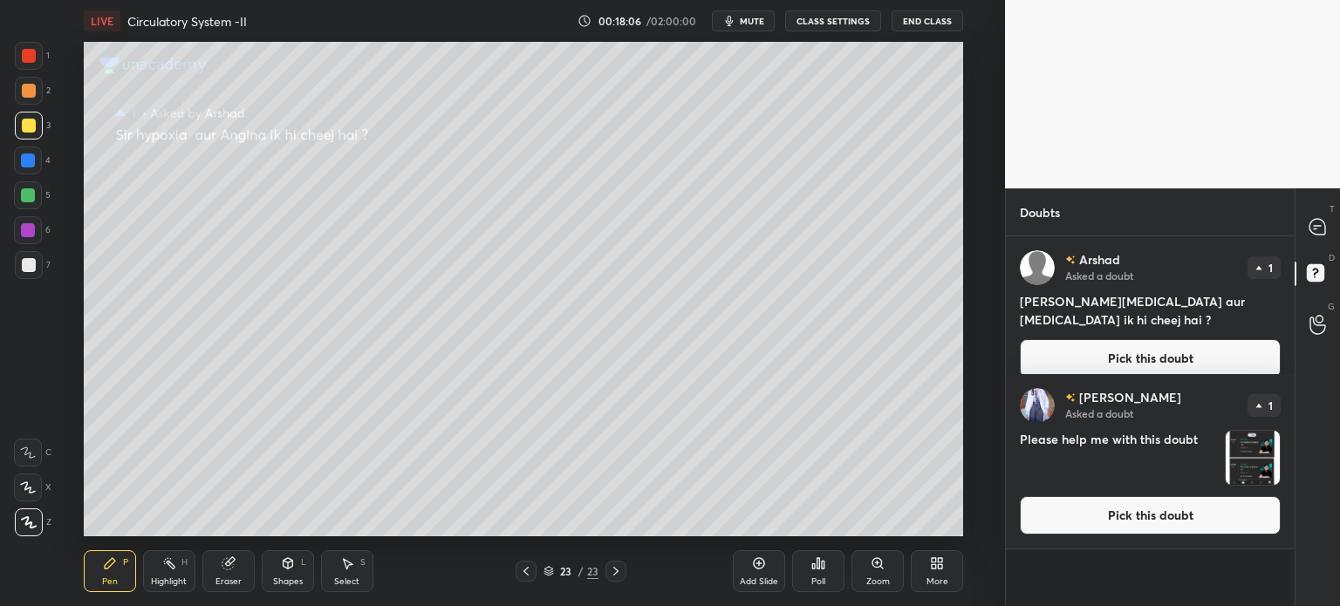
drag, startPoint x: 1099, startPoint y: 339, endPoint x: 1083, endPoint y: 338, distance: 15.8
click at [1095, 340] on button "Pick this doubt" at bounding box center [1150, 358] width 261 height 38
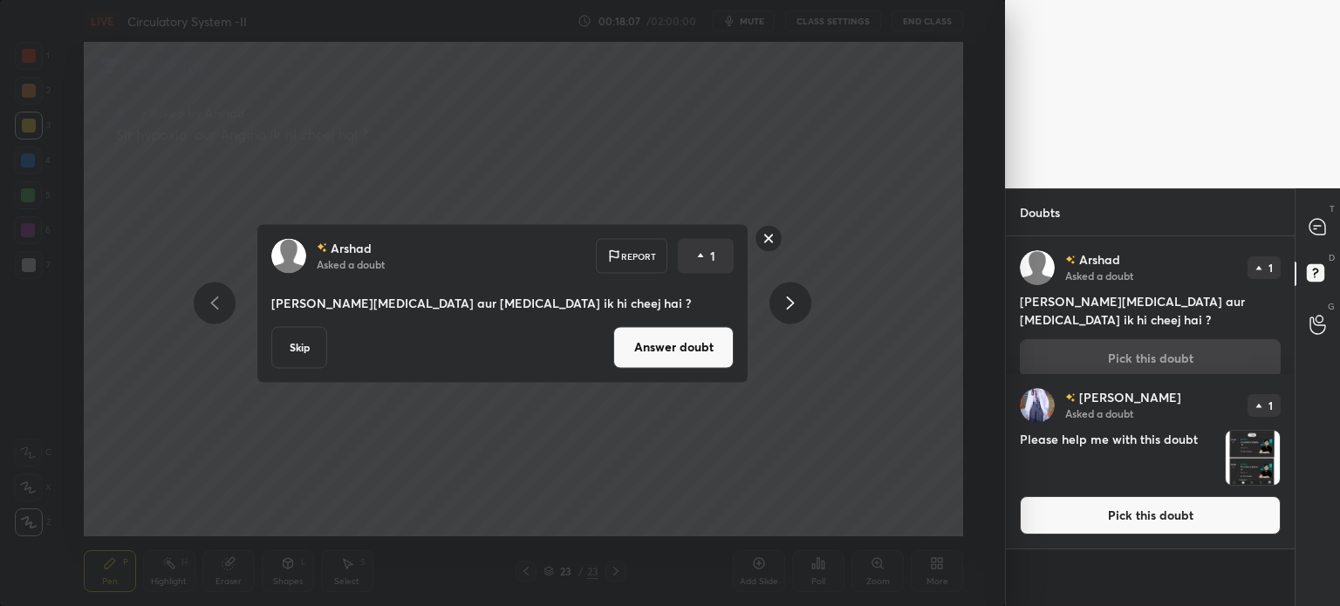
click at [717, 349] on button "Answer doubt" at bounding box center [673, 347] width 120 height 42
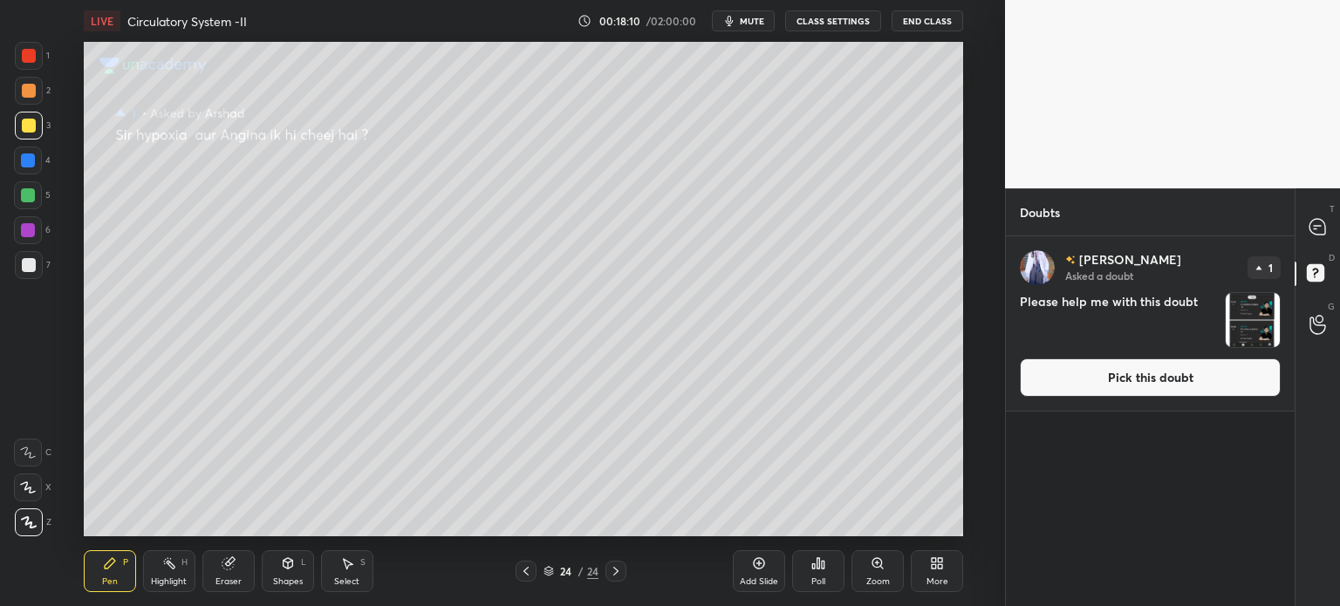
click at [1105, 376] on button "Pick this doubt" at bounding box center [1150, 378] width 261 height 38
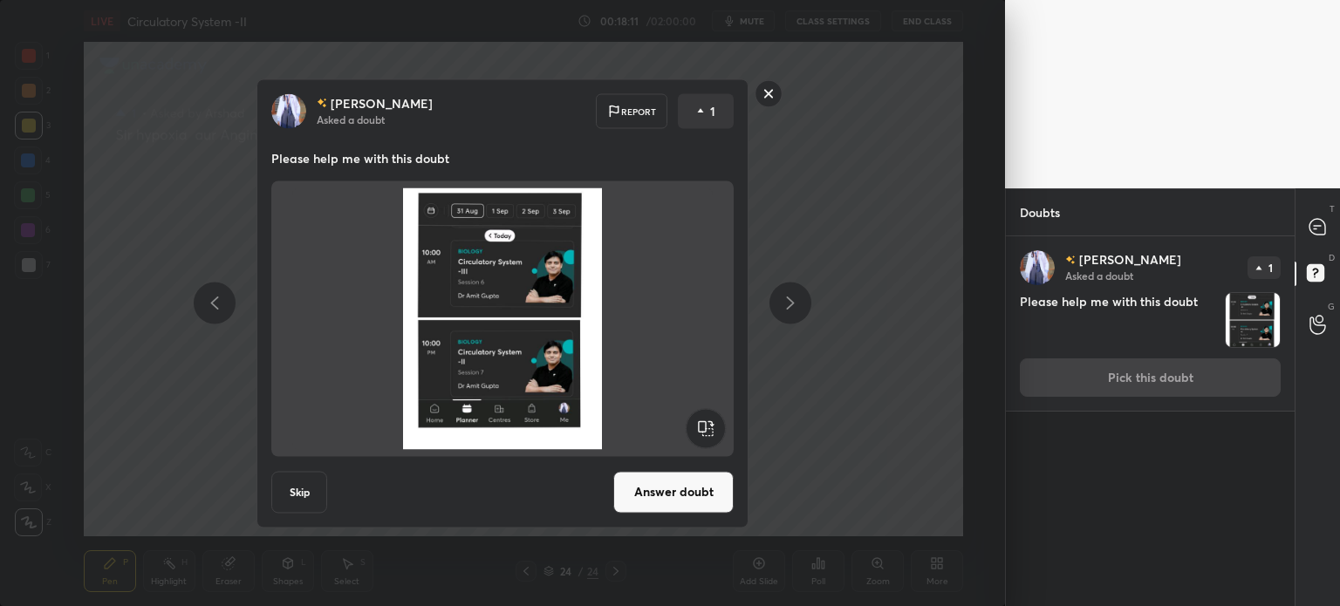
click at [717, 488] on button "Answer doubt" at bounding box center [673, 492] width 120 height 42
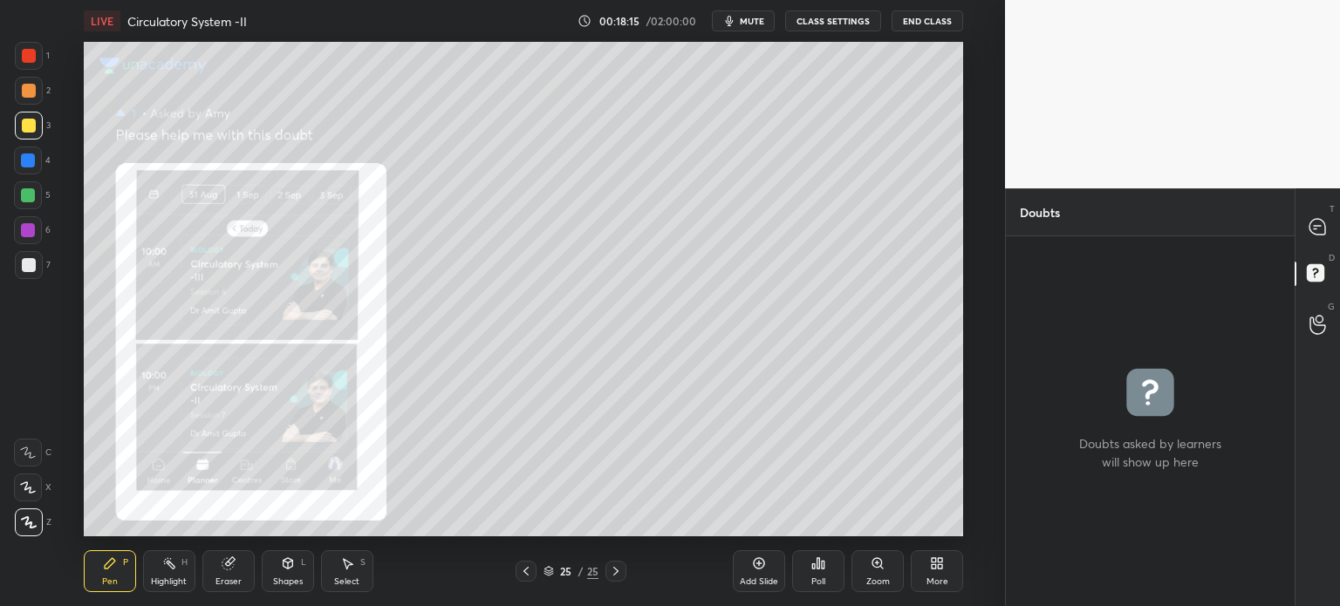
click at [880, 575] on div "Zoom" at bounding box center [878, 572] width 52 height 42
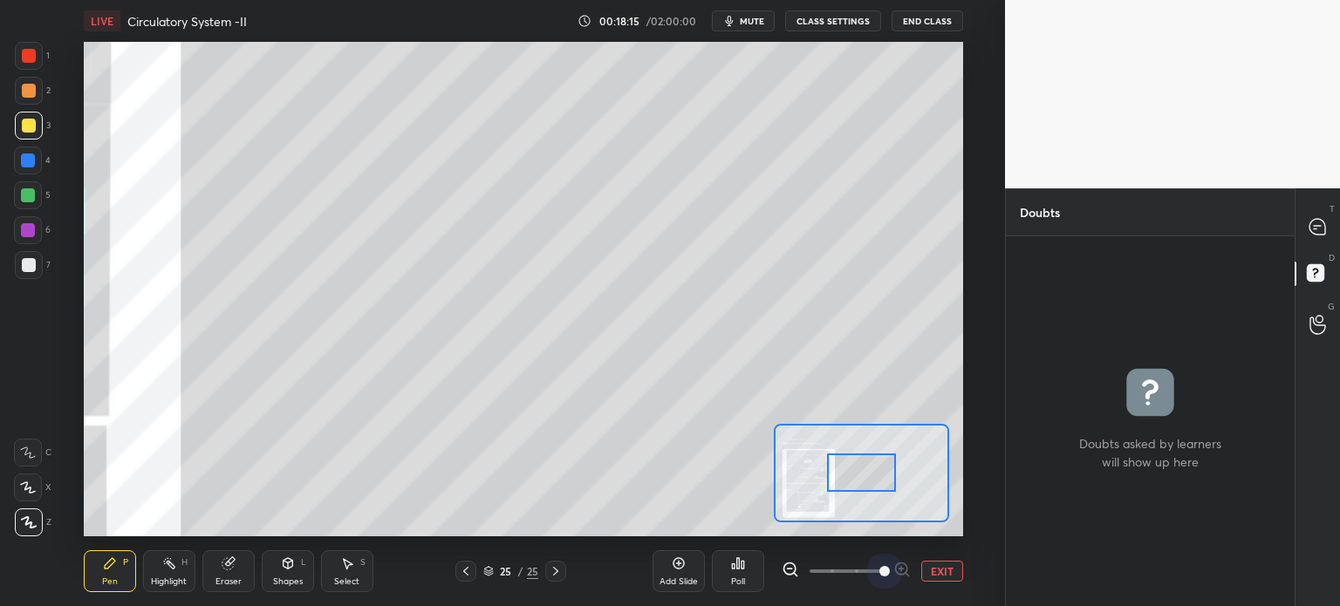
click at [875, 573] on span at bounding box center [846, 571] width 73 height 26
drag, startPoint x: 878, startPoint y: 572, endPoint x: 875, endPoint y: 558, distance: 14.2
click at [880, 571] on span at bounding box center [885, 571] width 10 height 10
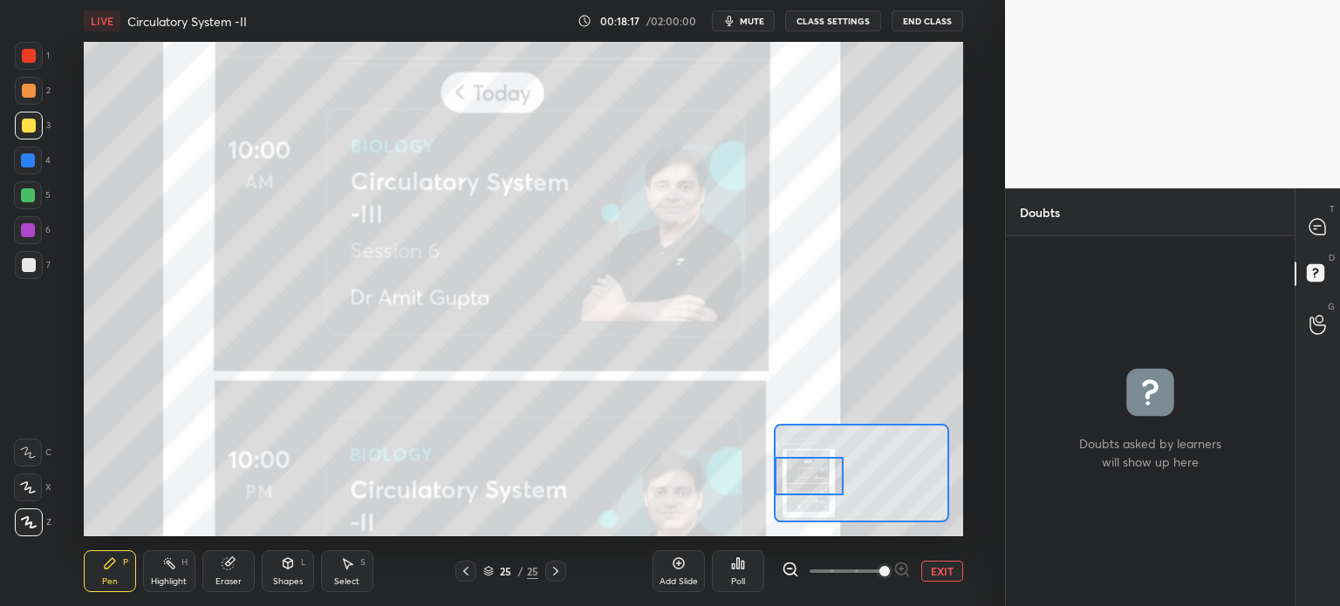
drag, startPoint x: 853, startPoint y: 472, endPoint x: 782, endPoint y: 467, distance: 71.7
click at [786, 475] on div at bounding box center [809, 476] width 69 height 38
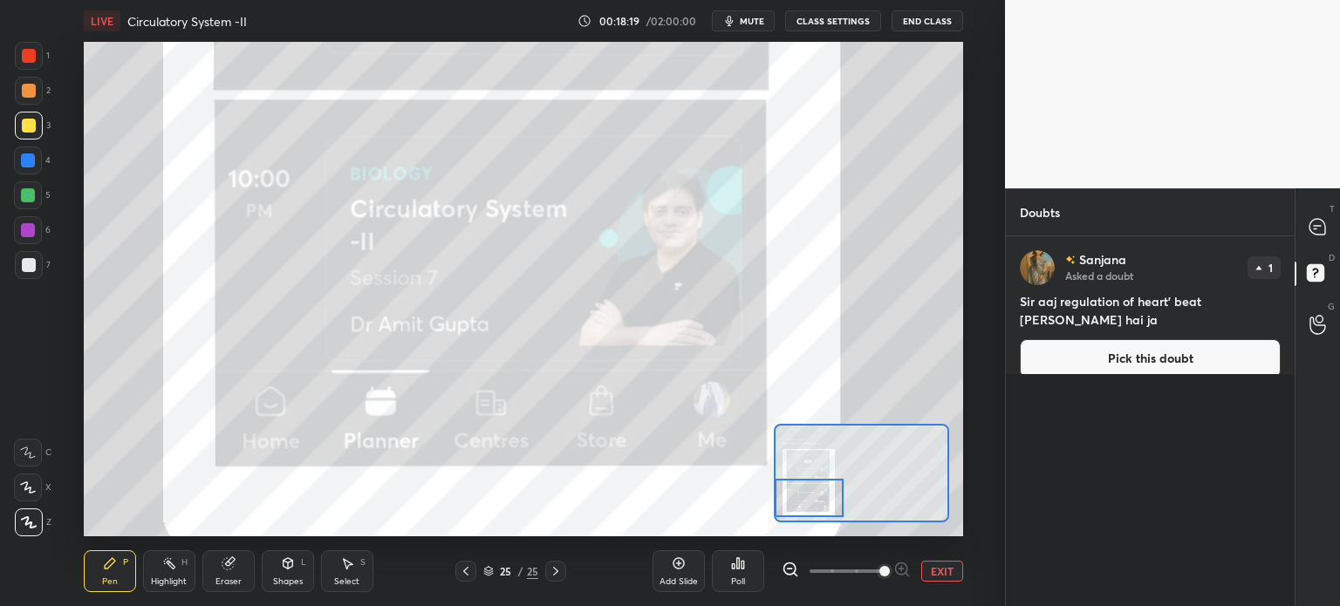
drag, startPoint x: 817, startPoint y: 478, endPoint x: 812, endPoint y: 498, distance: 20.5
click at [812, 498] on div at bounding box center [809, 498] width 69 height 38
click at [1202, 342] on button "Pick this doubt" at bounding box center [1150, 358] width 261 height 38
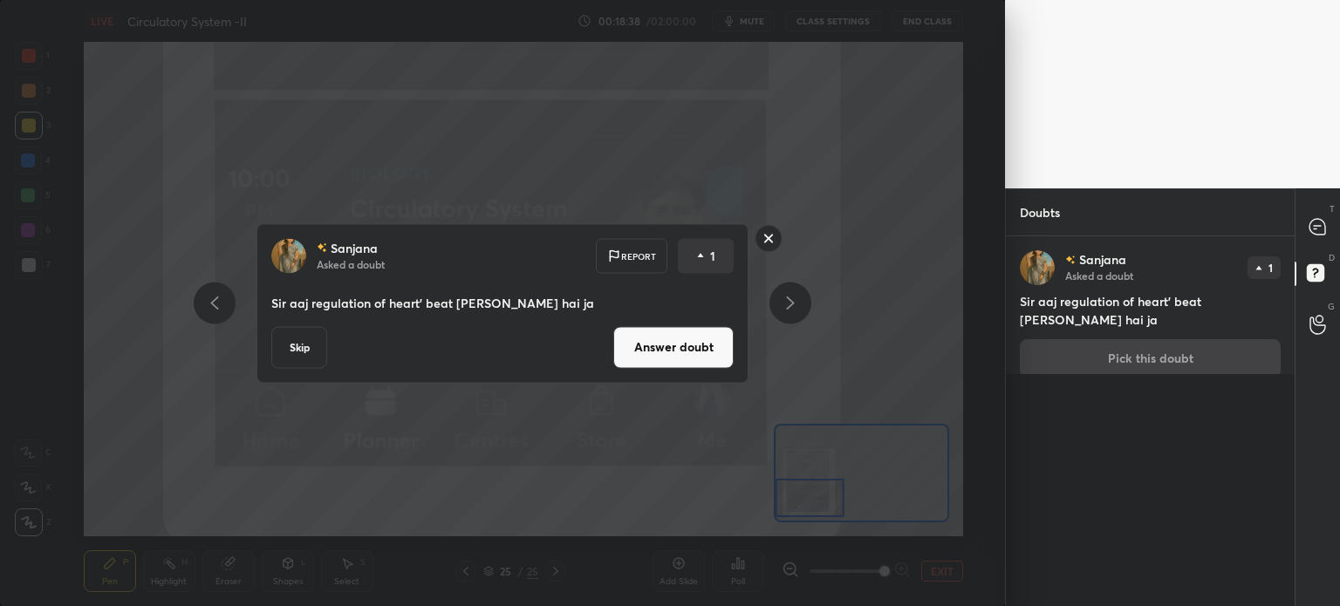
click at [695, 346] on button "Answer doubt" at bounding box center [673, 347] width 120 height 42
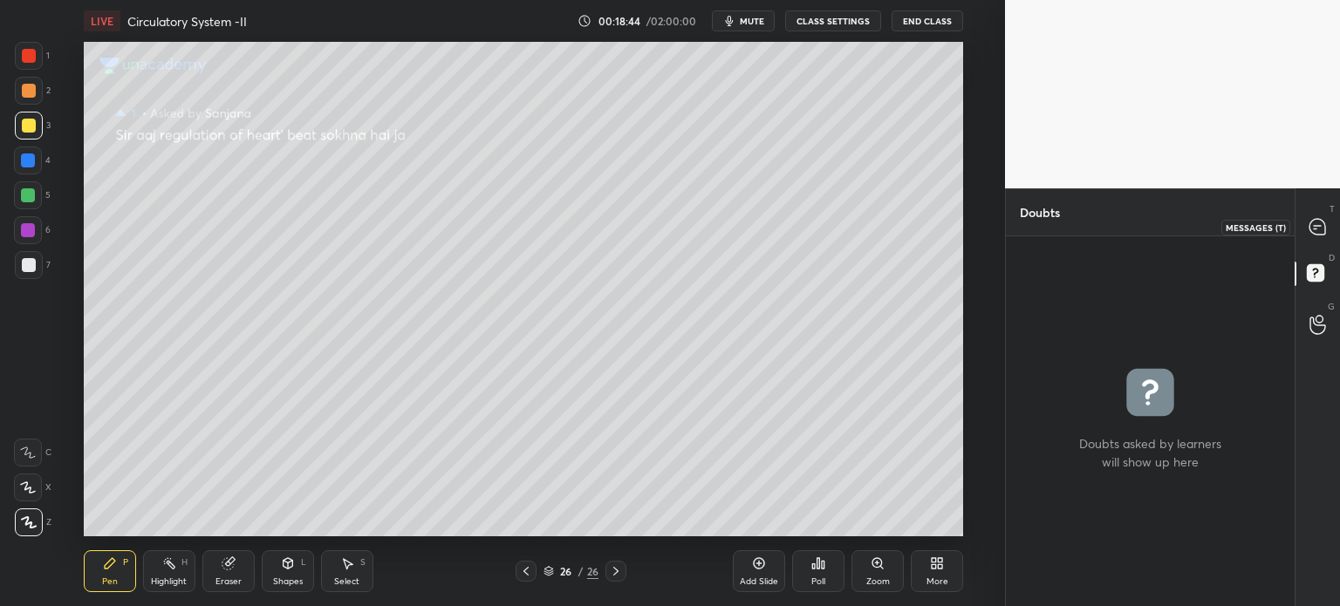
drag, startPoint x: 1317, startPoint y: 223, endPoint x: 1306, endPoint y: 222, distance: 10.5
click at [1319, 219] on icon at bounding box center [1318, 227] width 16 height 16
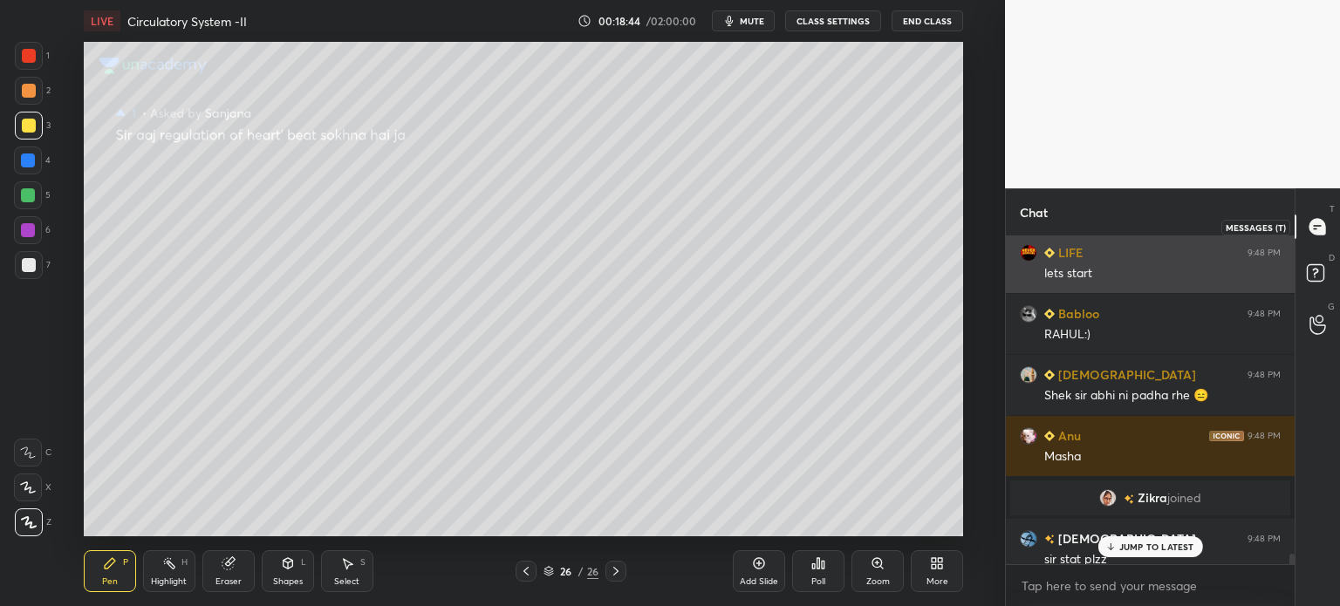
scroll to position [323, 284]
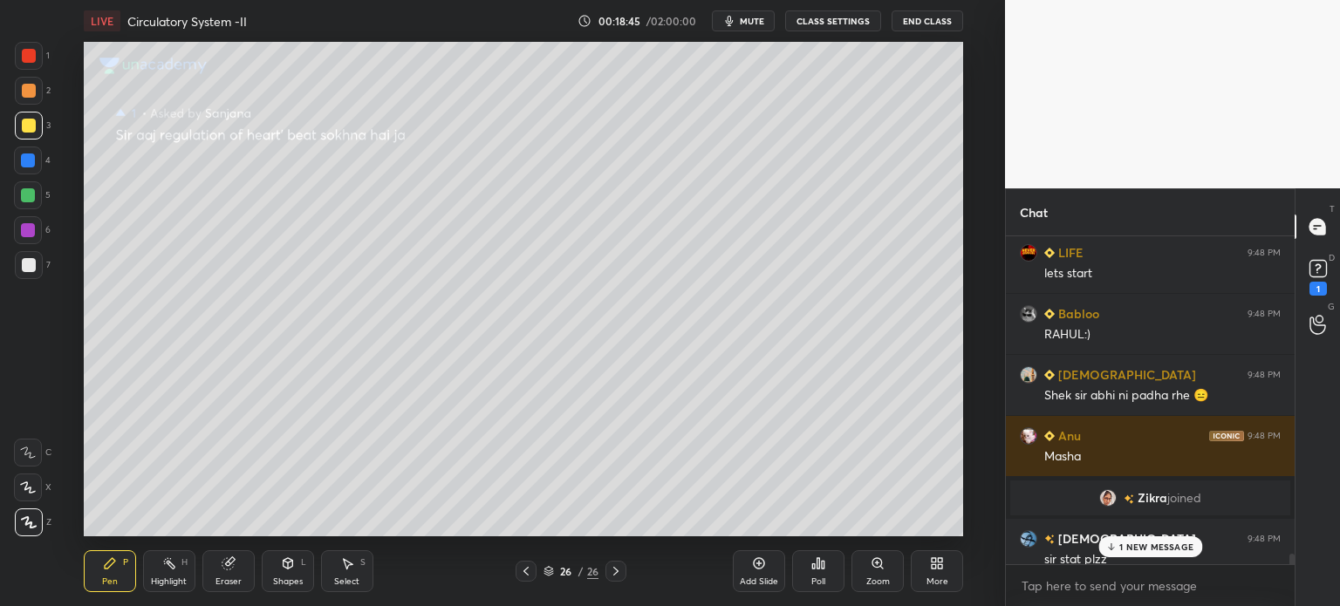
click at [555, 578] on div "26 / 26" at bounding box center [571, 572] width 55 height 16
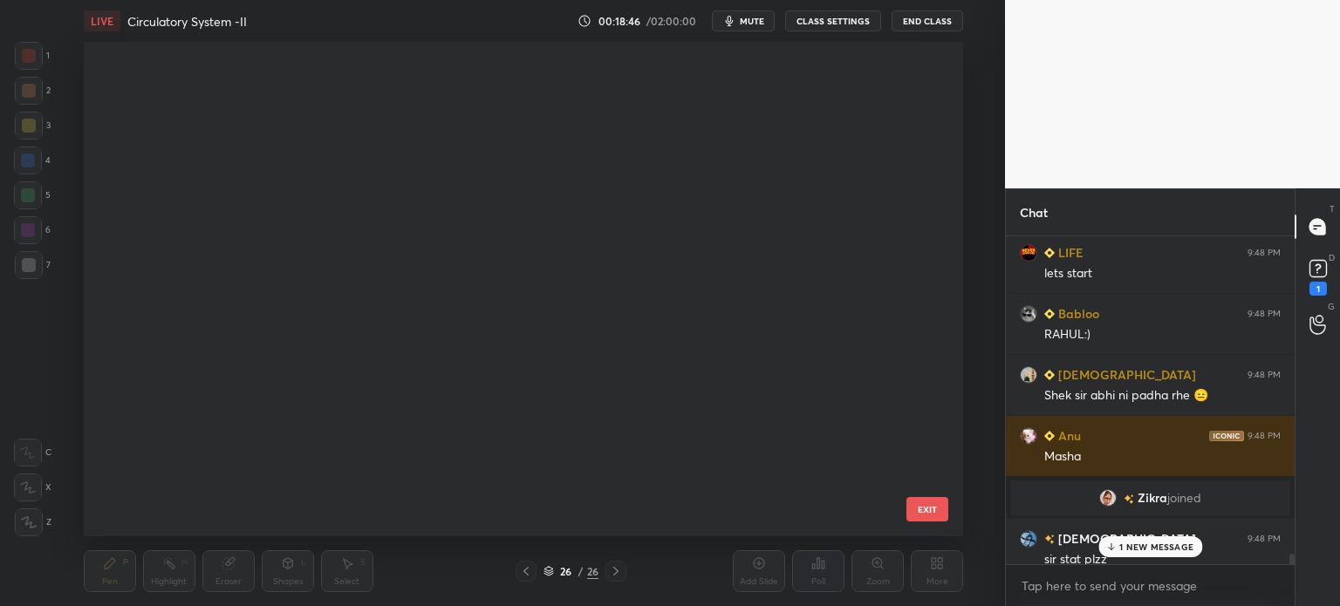
scroll to position [490, 872]
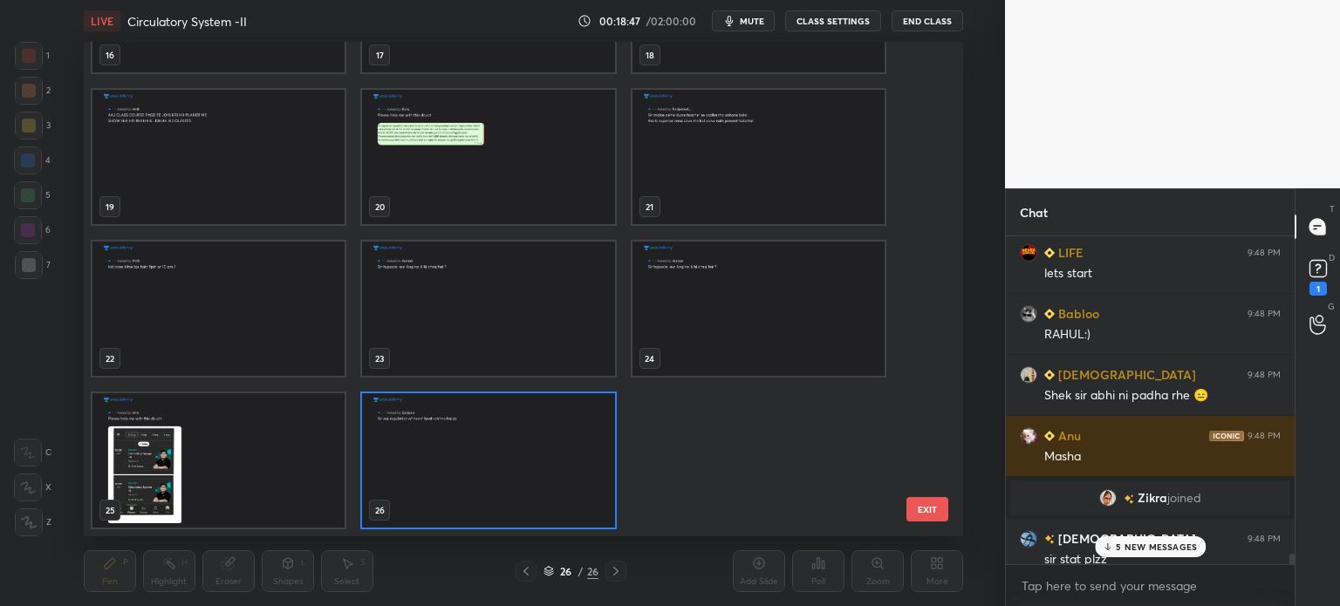
drag, startPoint x: 934, startPoint y: 362, endPoint x: 920, endPoint y: 243, distance: 119.5
click at [928, 221] on div "16 17 18 19 20 21 22 23 24 25 26 EXIT" at bounding box center [524, 289] width 880 height 495
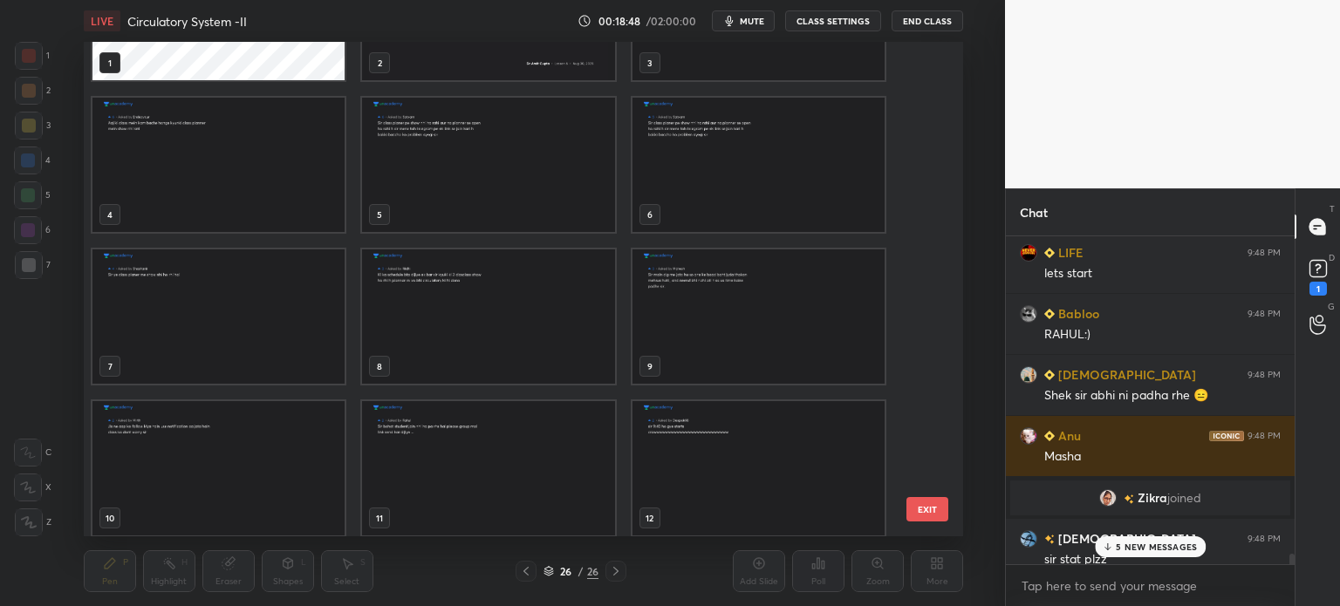
scroll to position [107, 0]
click at [555, 66] on img "grid" at bounding box center [488, 10] width 252 height 134
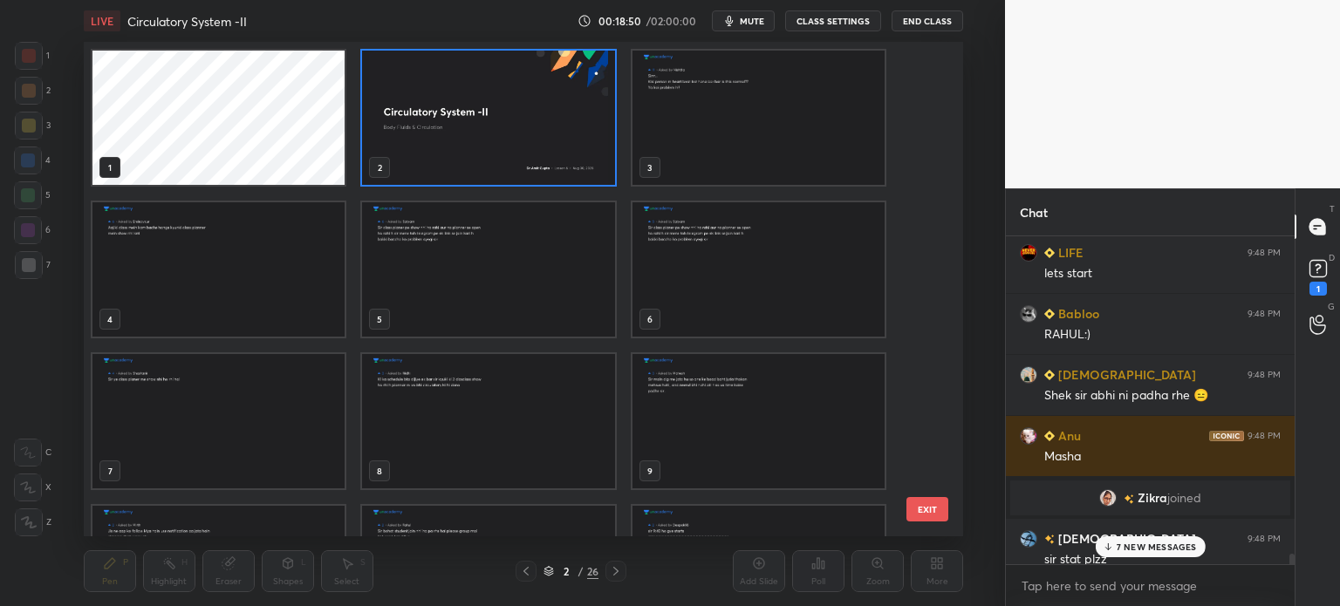
click at [560, 59] on img "grid" at bounding box center [488, 118] width 252 height 134
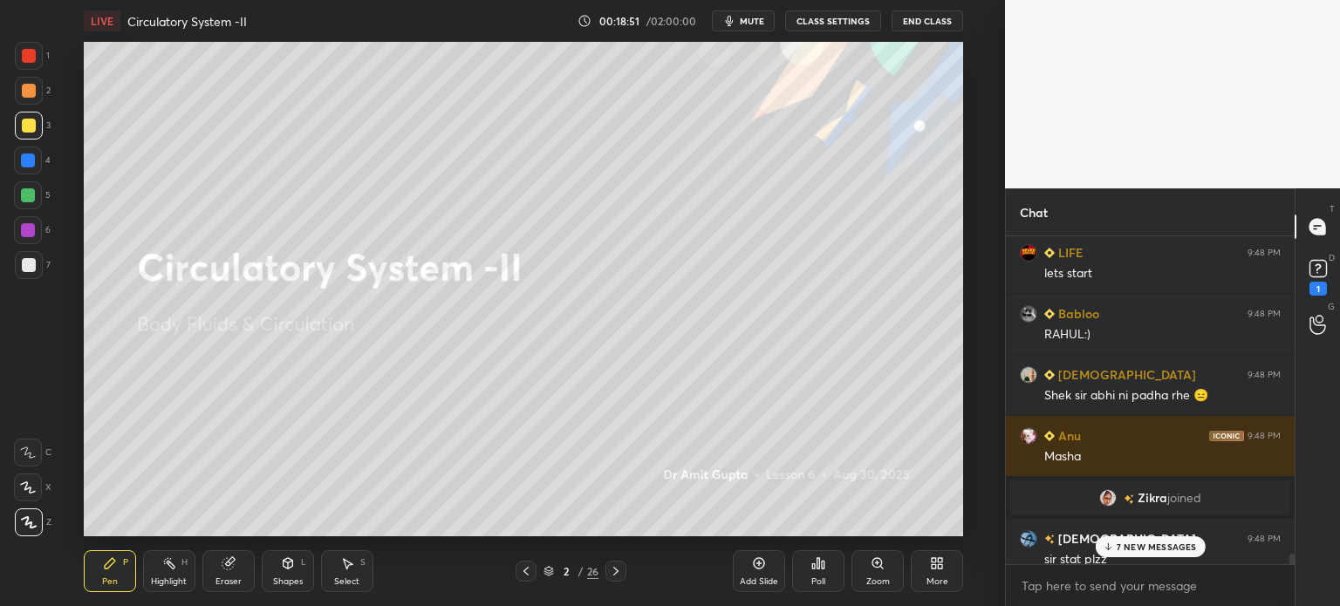
click at [758, 566] on icon at bounding box center [759, 564] width 14 height 14
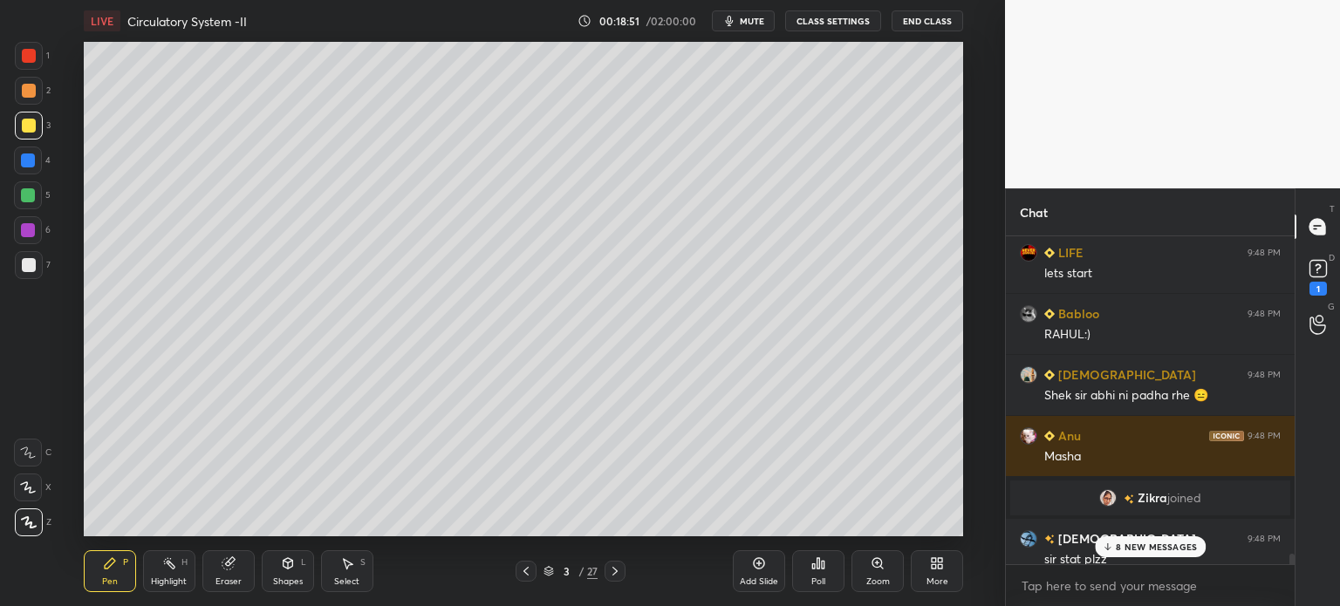
click at [760, 565] on icon at bounding box center [759, 564] width 14 height 14
click at [761, 563] on icon at bounding box center [759, 564] width 14 height 14
click at [761, 561] on icon at bounding box center [759, 564] width 14 height 14
click at [761, 562] on icon at bounding box center [759, 564] width 14 height 14
click at [761, 563] on icon at bounding box center [759, 564] width 14 height 14
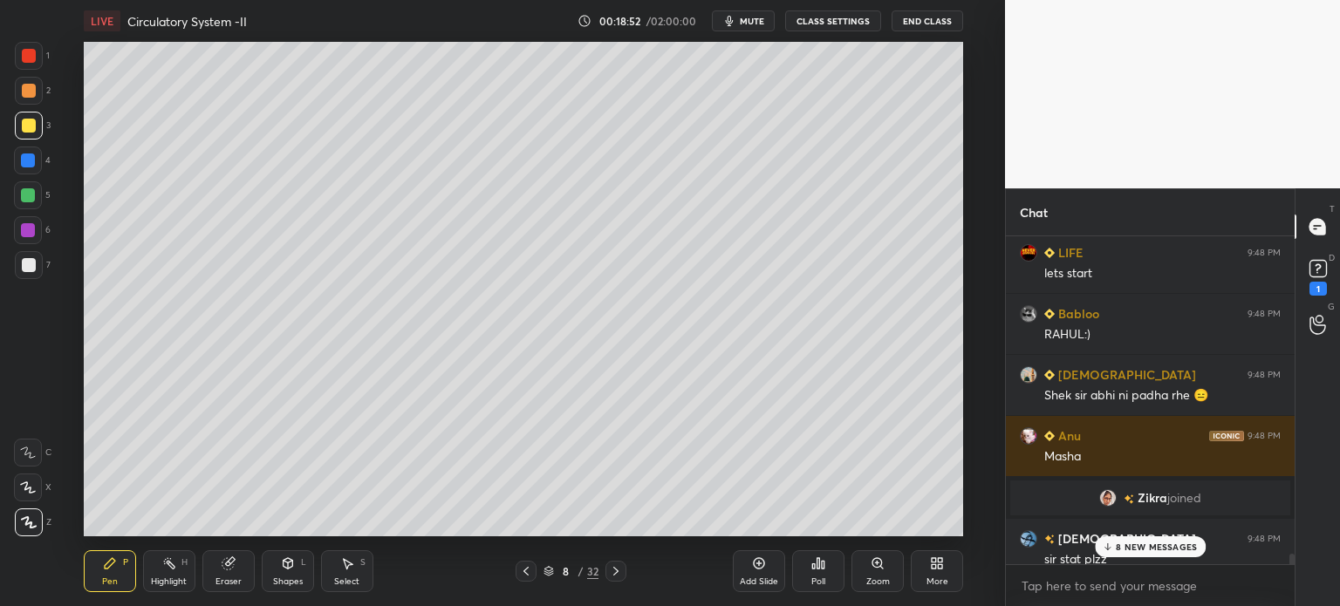
click at [758, 562] on icon at bounding box center [759, 564] width 14 height 14
click at [757, 563] on icon at bounding box center [759, 564] width 14 height 14
click at [756, 563] on icon at bounding box center [759, 564] width 14 height 14
click at [757, 562] on icon at bounding box center [759, 564] width 14 height 14
click at [756, 561] on icon at bounding box center [759, 564] width 14 height 14
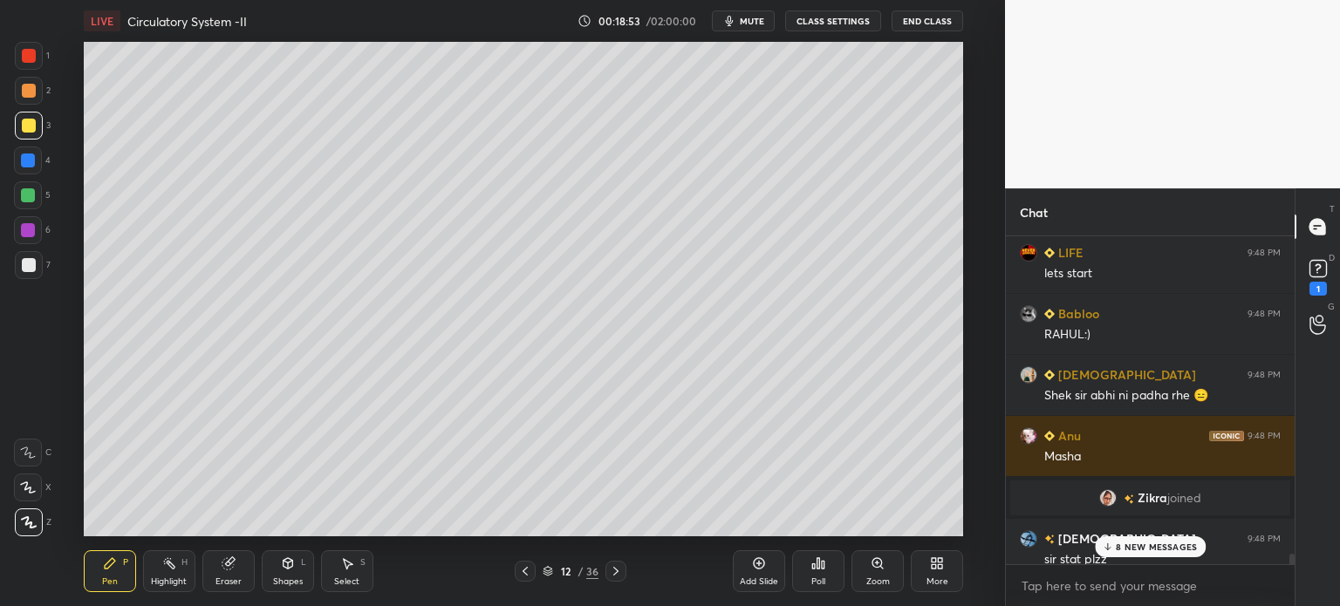
click at [756, 561] on icon at bounding box center [759, 564] width 14 height 14
click at [754, 558] on icon at bounding box center [759, 564] width 14 height 14
click at [528, 575] on icon at bounding box center [525, 572] width 14 height 14
click at [531, 575] on icon at bounding box center [525, 572] width 14 height 14
click at [528, 573] on icon at bounding box center [525, 572] width 14 height 14
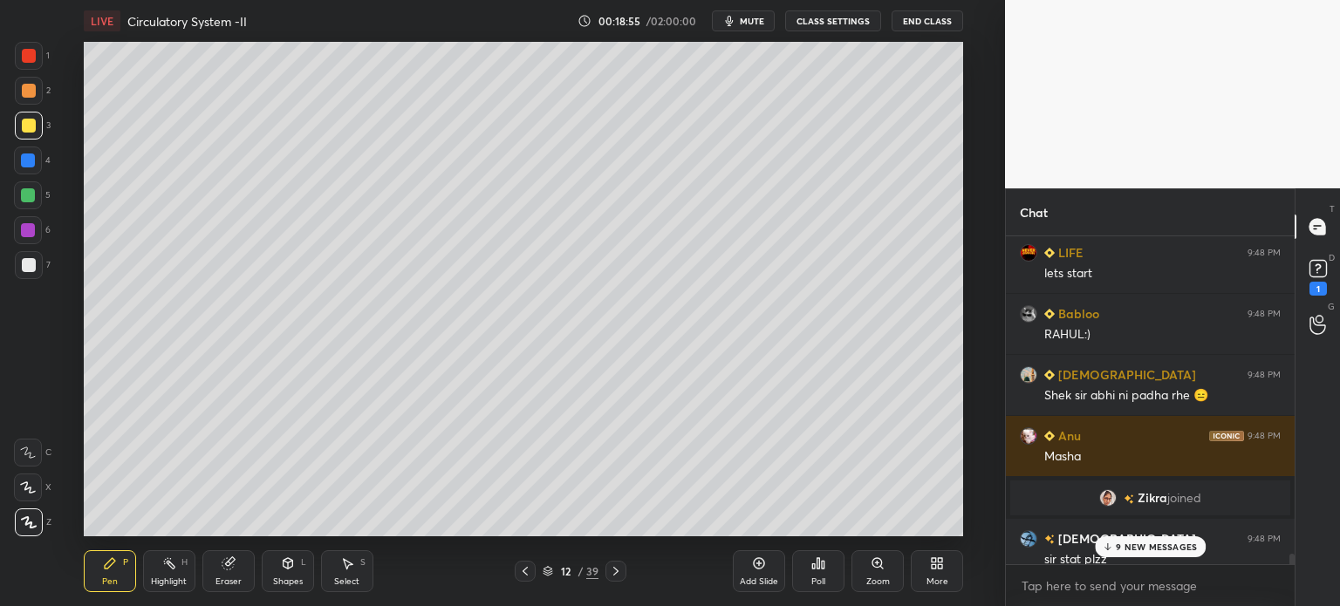
click at [527, 574] on icon at bounding box center [525, 572] width 14 height 14
click at [525, 573] on icon at bounding box center [525, 572] width 14 height 14
click at [526, 572] on icon at bounding box center [525, 572] width 14 height 14
click at [524, 572] on icon at bounding box center [525, 572] width 14 height 14
click at [525, 572] on icon at bounding box center [525, 572] width 14 height 14
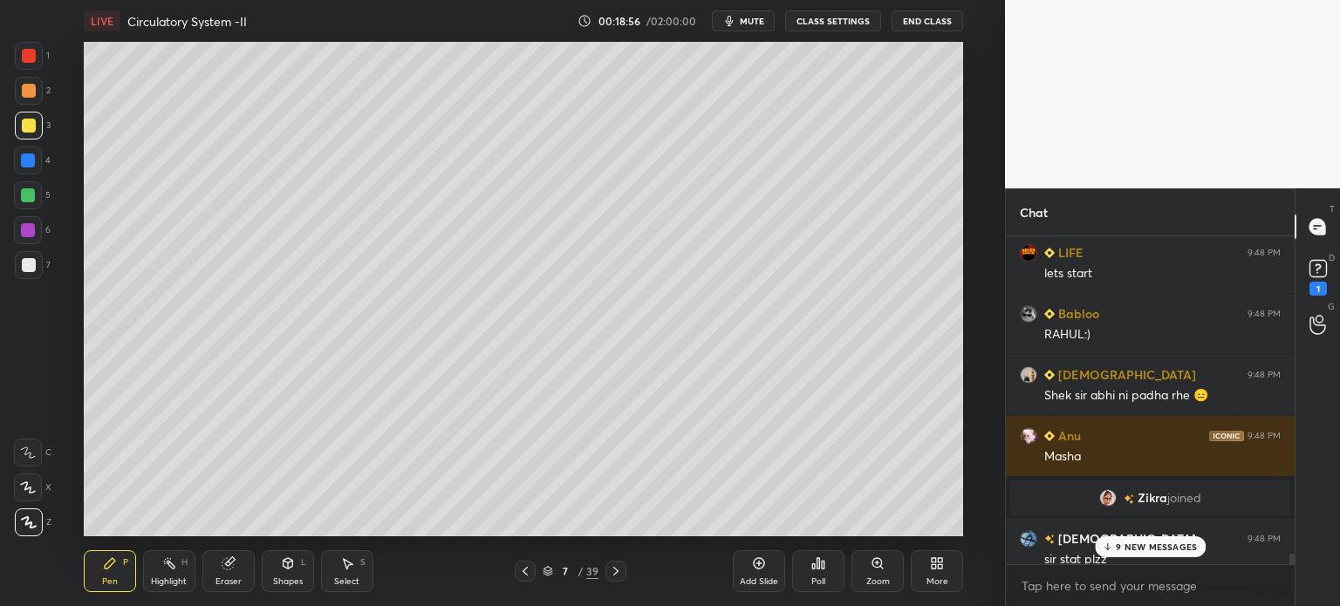
click at [525, 572] on icon at bounding box center [525, 572] width 14 height 14
click at [527, 574] on icon at bounding box center [525, 572] width 14 height 14
click at [527, 575] on icon at bounding box center [525, 572] width 14 height 14
click at [526, 575] on icon at bounding box center [525, 572] width 14 height 14
click at [526, 573] on icon at bounding box center [525, 571] width 5 height 9
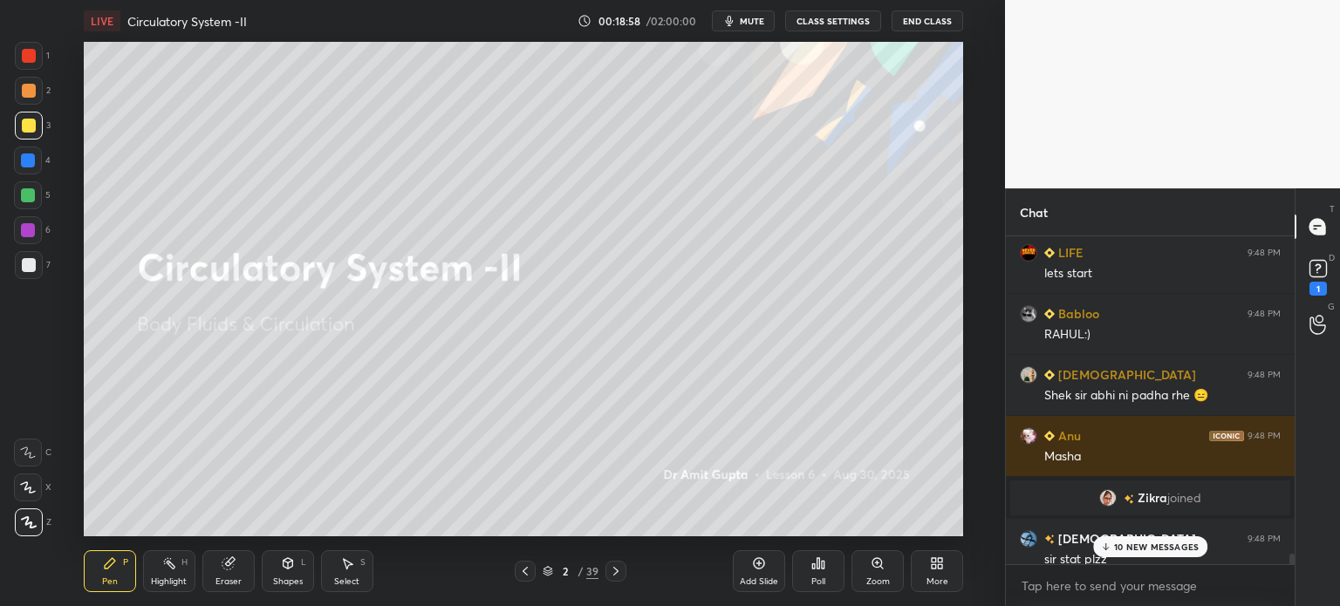
drag, startPoint x: 1148, startPoint y: 540, endPoint x: 1138, endPoint y: 544, distance: 11.0
click at [1148, 542] on div "10 NEW MESSAGES" at bounding box center [1150, 547] width 115 height 21
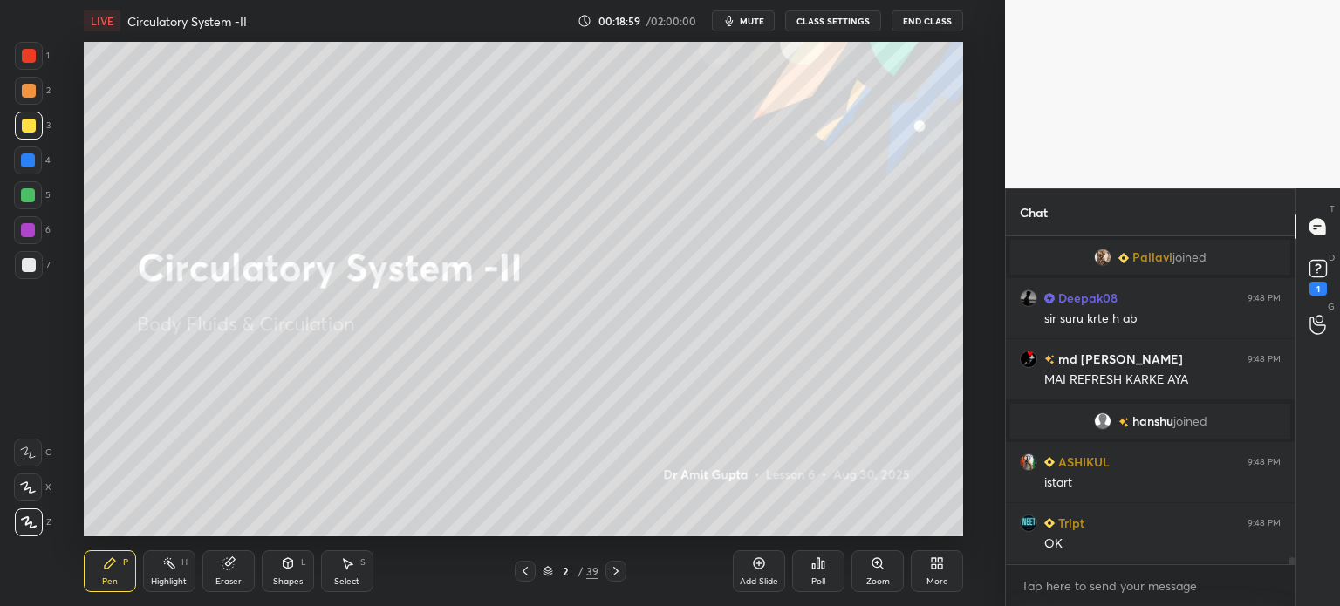
scroll to position [14976, 0]
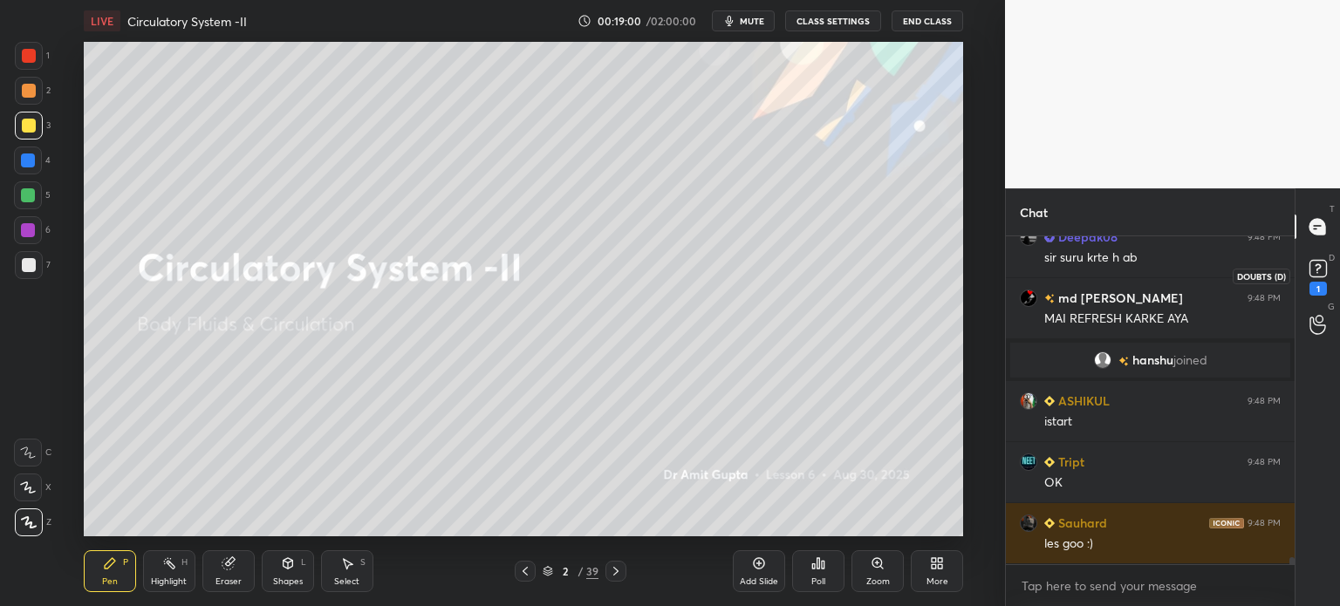
click at [1324, 273] on rect at bounding box center [1318, 269] width 17 height 17
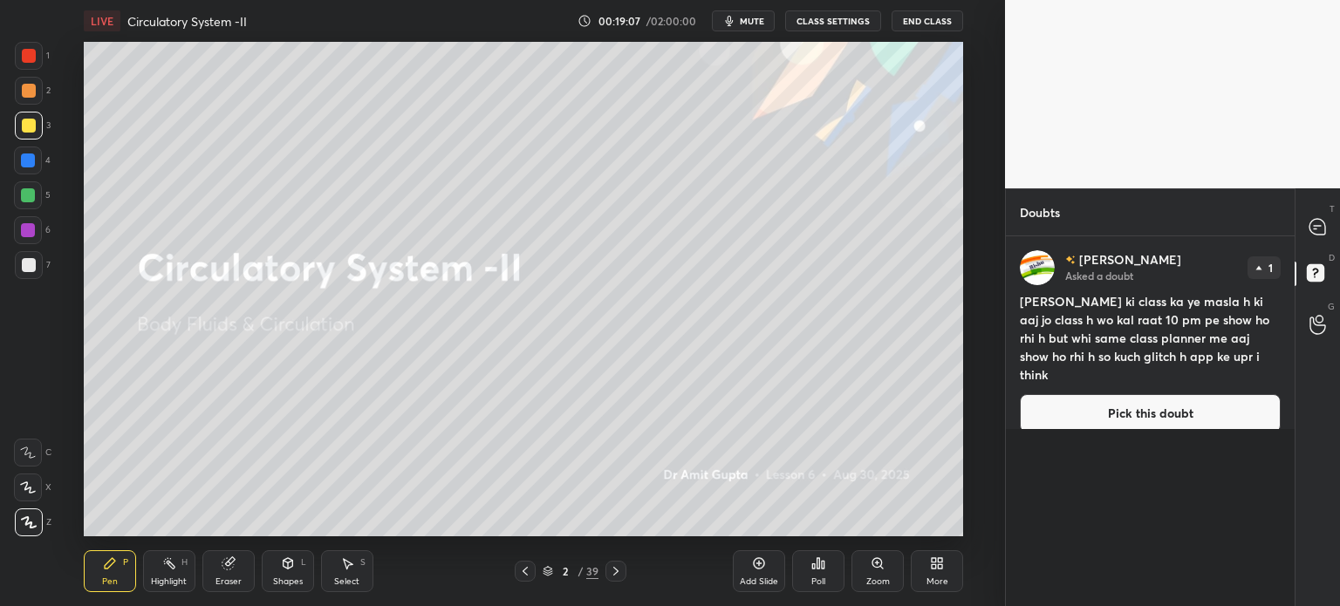
click at [615, 573] on icon at bounding box center [616, 572] width 14 height 14
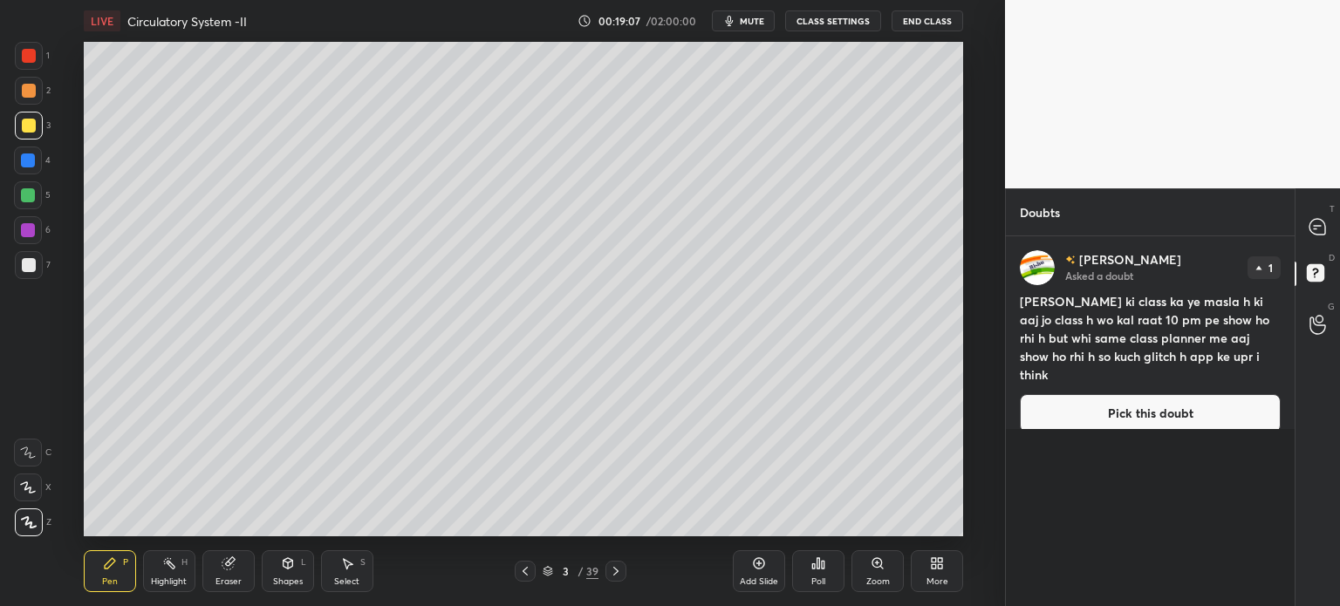
click at [618, 571] on icon at bounding box center [616, 572] width 14 height 14
click at [618, 570] on icon at bounding box center [616, 572] width 14 height 14
click at [618, 569] on icon at bounding box center [616, 572] width 14 height 14
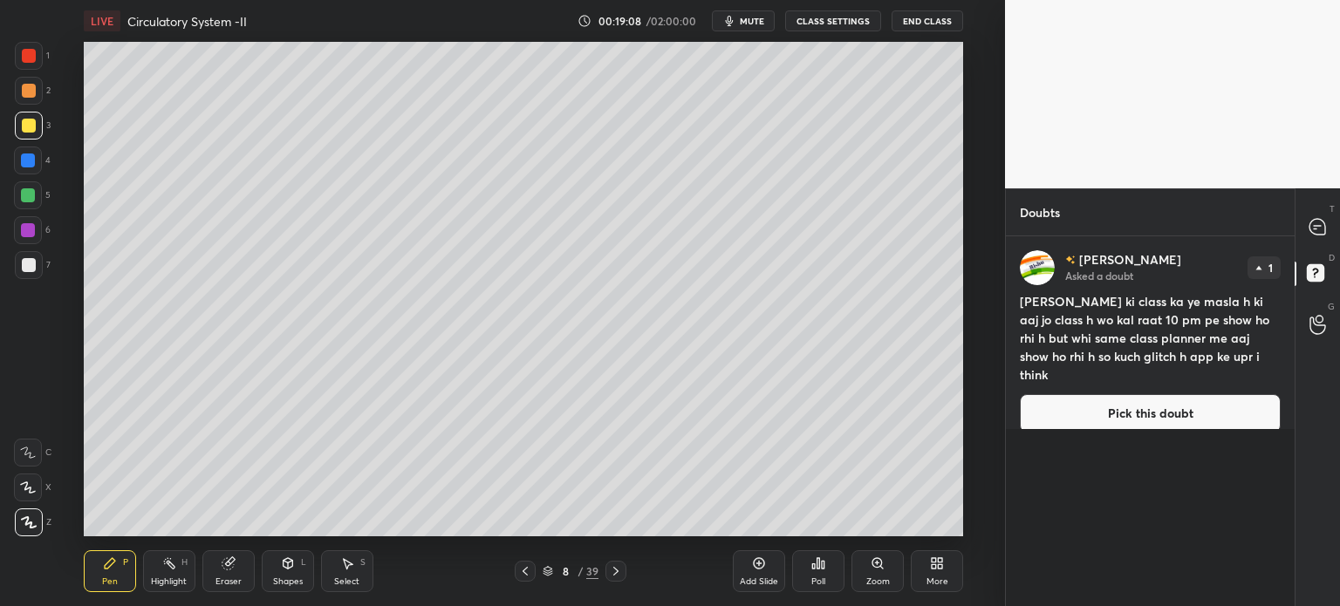
click at [621, 567] on icon at bounding box center [616, 572] width 14 height 14
click at [619, 569] on icon at bounding box center [616, 572] width 14 height 14
click at [620, 572] on div at bounding box center [616, 571] width 21 height 21
click at [624, 572] on div at bounding box center [616, 571] width 21 height 21
click at [625, 575] on div at bounding box center [616, 571] width 21 height 21
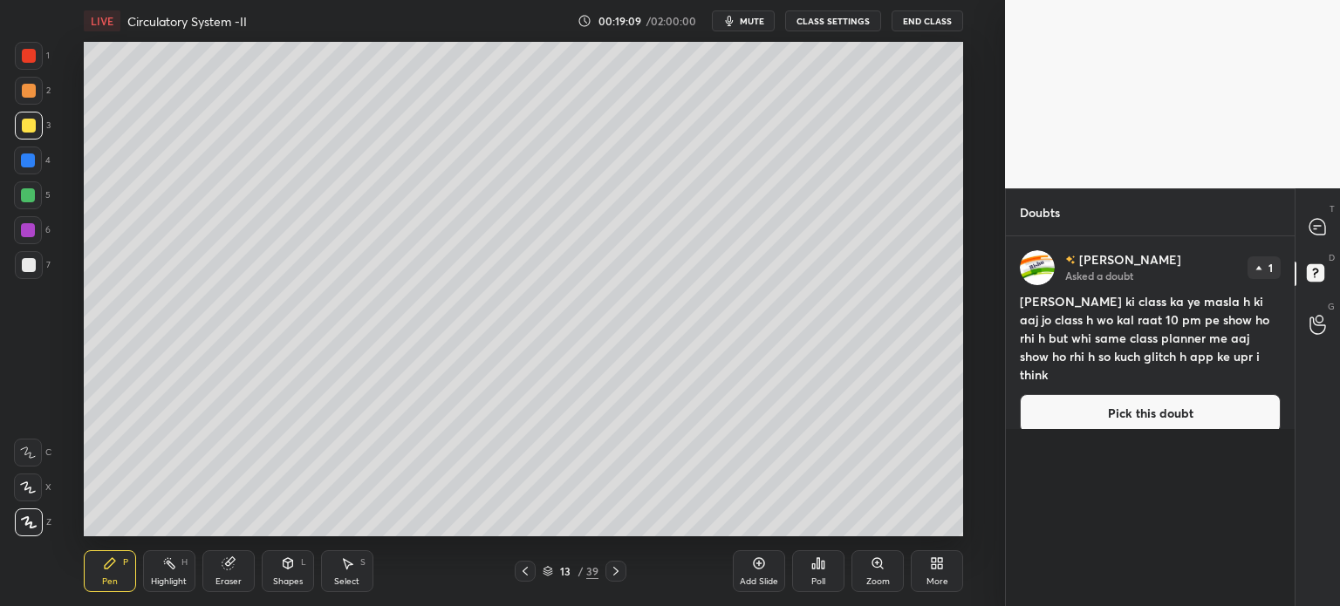
click at [626, 572] on div at bounding box center [616, 571] width 21 height 21
click at [621, 572] on div at bounding box center [616, 571] width 21 height 21
click at [620, 569] on icon at bounding box center [616, 572] width 14 height 14
click at [1079, 394] on button "Pick this doubt" at bounding box center [1150, 413] width 261 height 38
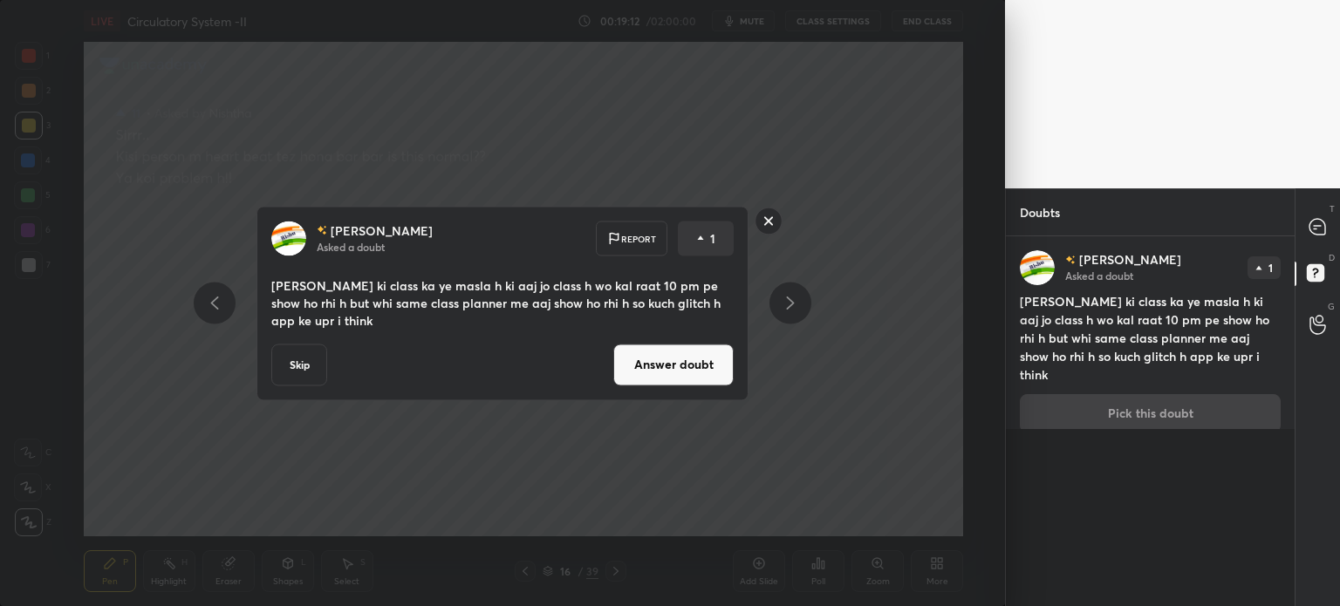
click at [718, 367] on button "Answer doubt" at bounding box center [673, 365] width 120 height 42
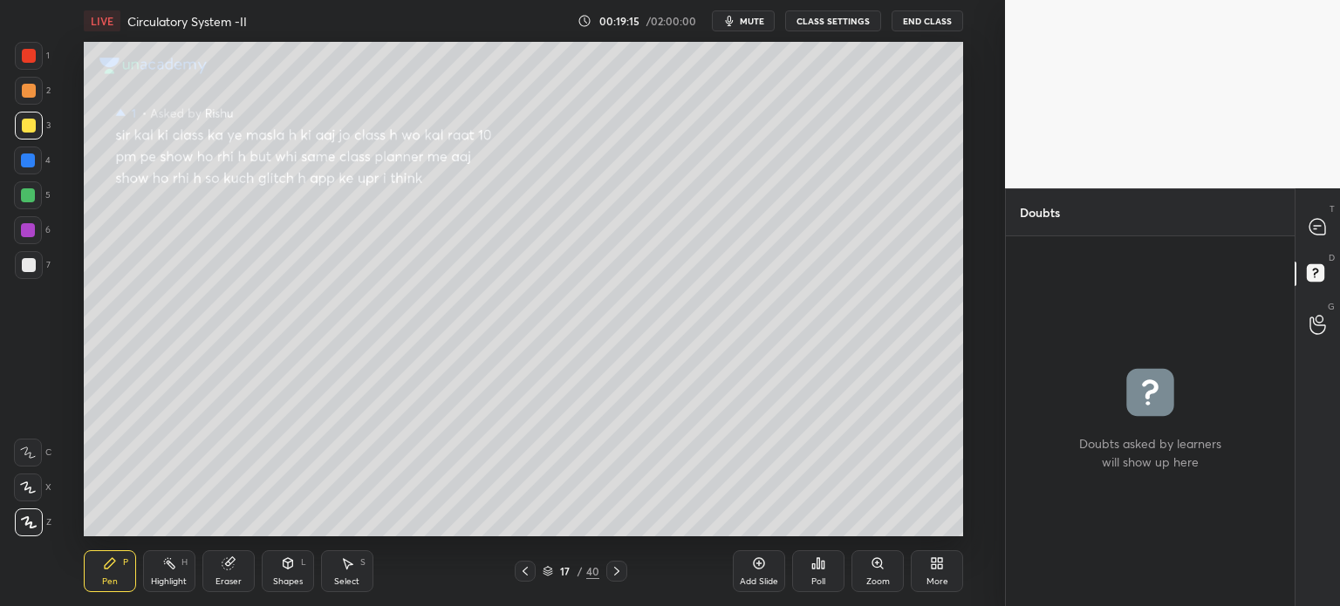
click at [522, 565] on icon at bounding box center [525, 572] width 14 height 14
click at [520, 568] on icon at bounding box center [525, 572] width 14 height 14
click at [520, 570] on icon at bounding box center [525, 572] width 14 height 14
click at [519, 572] on icon at bounding box center [525, 572] width 14 height 14
click at [522, 571] on icon at bounding box center [525, 572] width 14 height 14
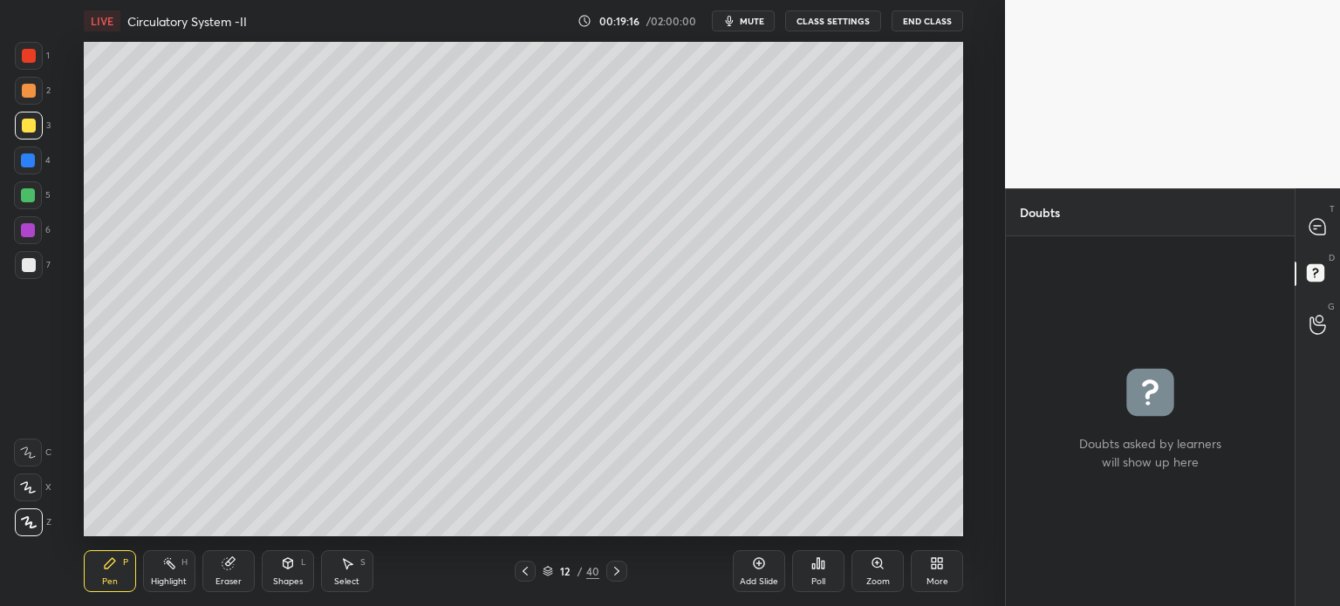
click at [523, 572] on icon at bounding box center [525, 572] width 14 height 14
click at [524, 571] on icon at bounding box center [525, 571] width 5 height 9
click at [520, 571] on icon at bounding box center [525, 572] width 14 height 14
click at [521, 570] on icon at bounding box center [525, 572] width 14 height 14
click at [520, 571] on icon at bounding box center [525, 572] width 14 height 14
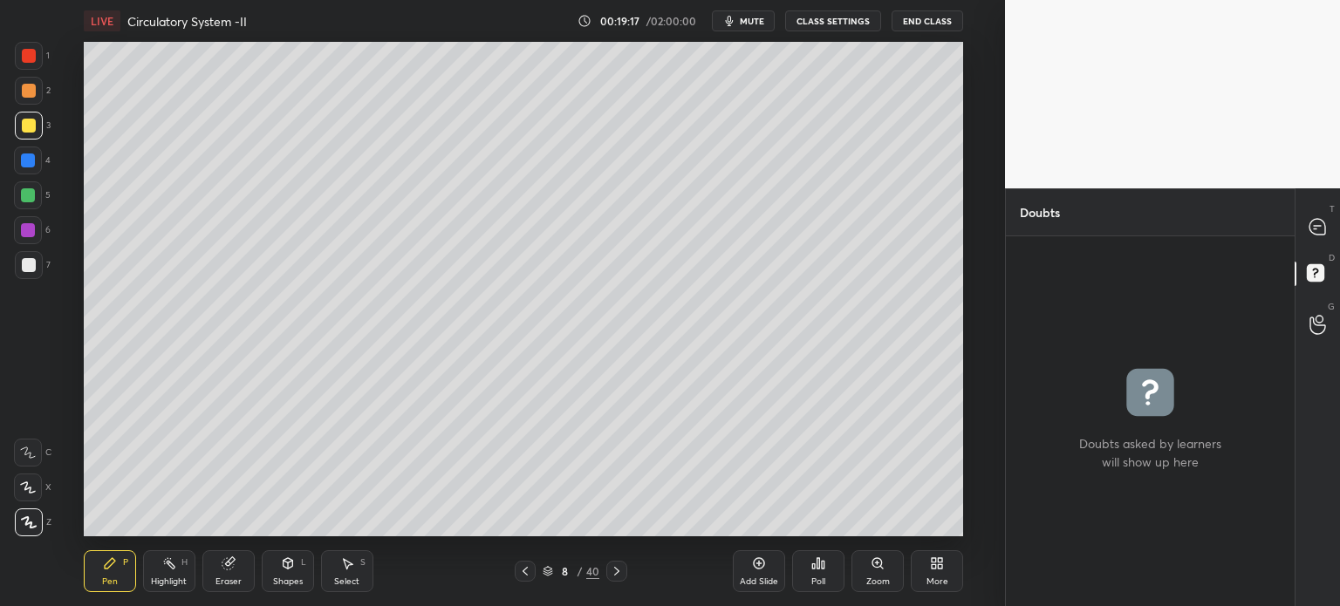
click at [520, 570] on icon at bounding box center [525, 572] width 14 height 14
click at [521, 572] on icon at bounding box center [525, 572] width 14 height 14
click at [521, 569] on icon at bounding box center [525, 572] width 14 height 14
click at [524, 569] on icon at bounding box center [525, 572] width 14 height 14
click at [524, 568] on icon at bounding box center [525, 572] width 14 height 14
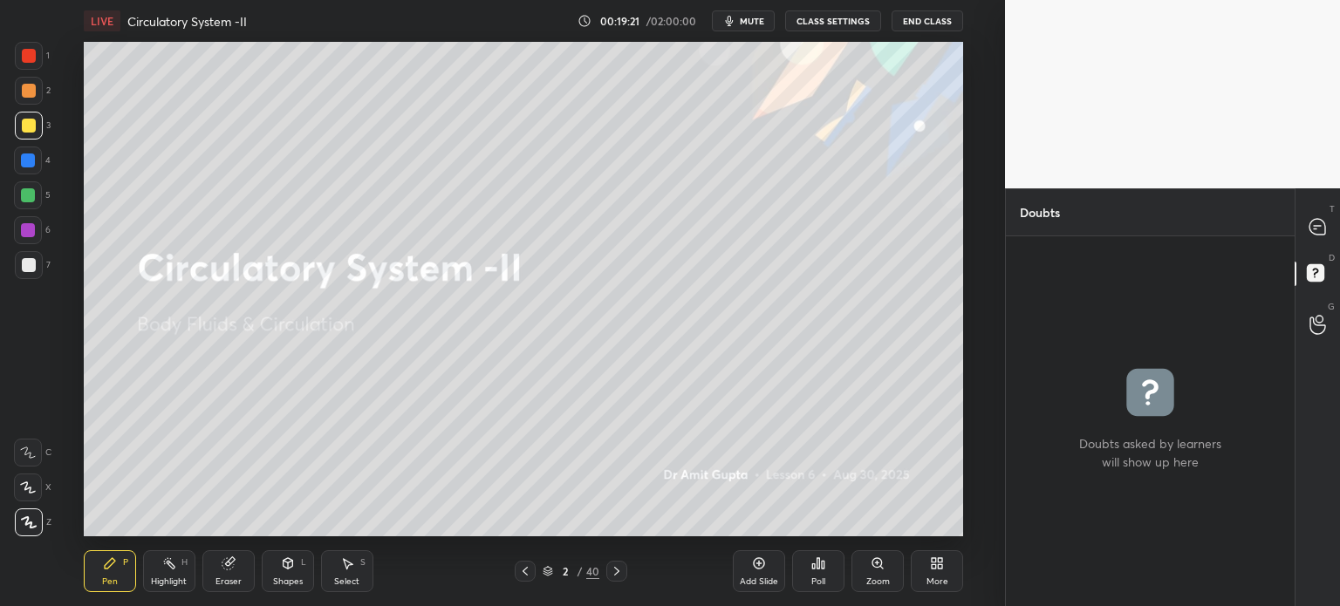
click at [842, 18] on button "CLASS SETTINGS" at bounding box center [833, 20] width 96 height 21
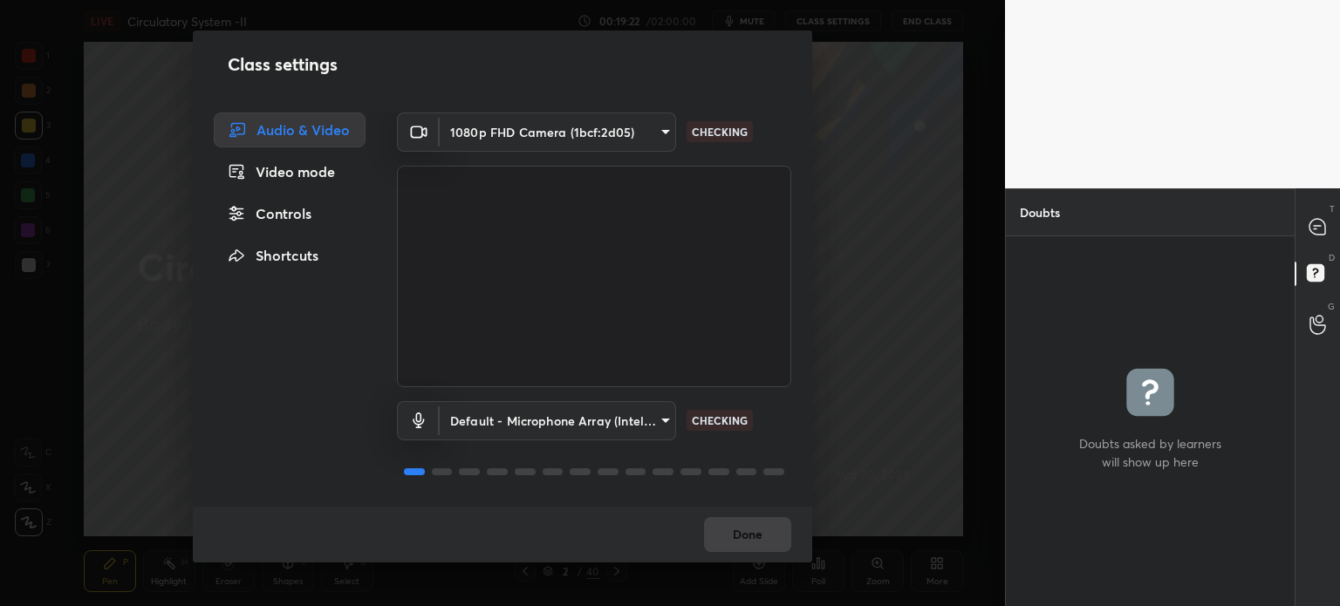
click at [305, 206] on div "Controls" at bounding box center [290, 213] width 152 height 35
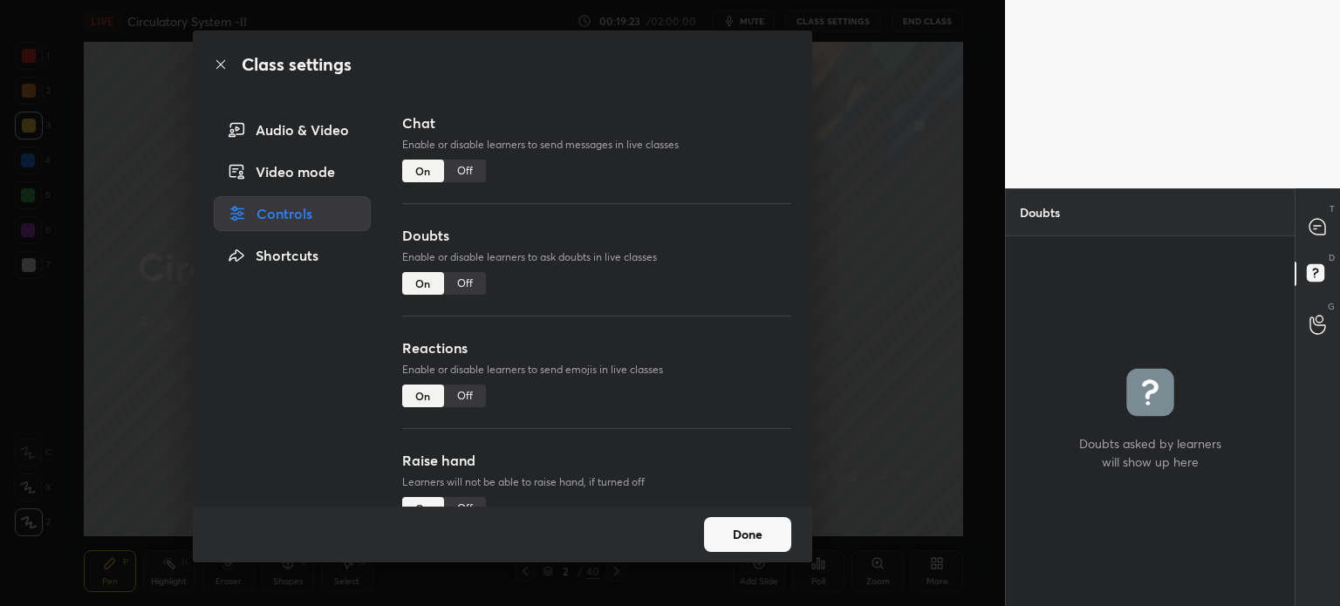
click at [469, 276] on div "Off" at bounding box center [465, 283] width 42 height 23
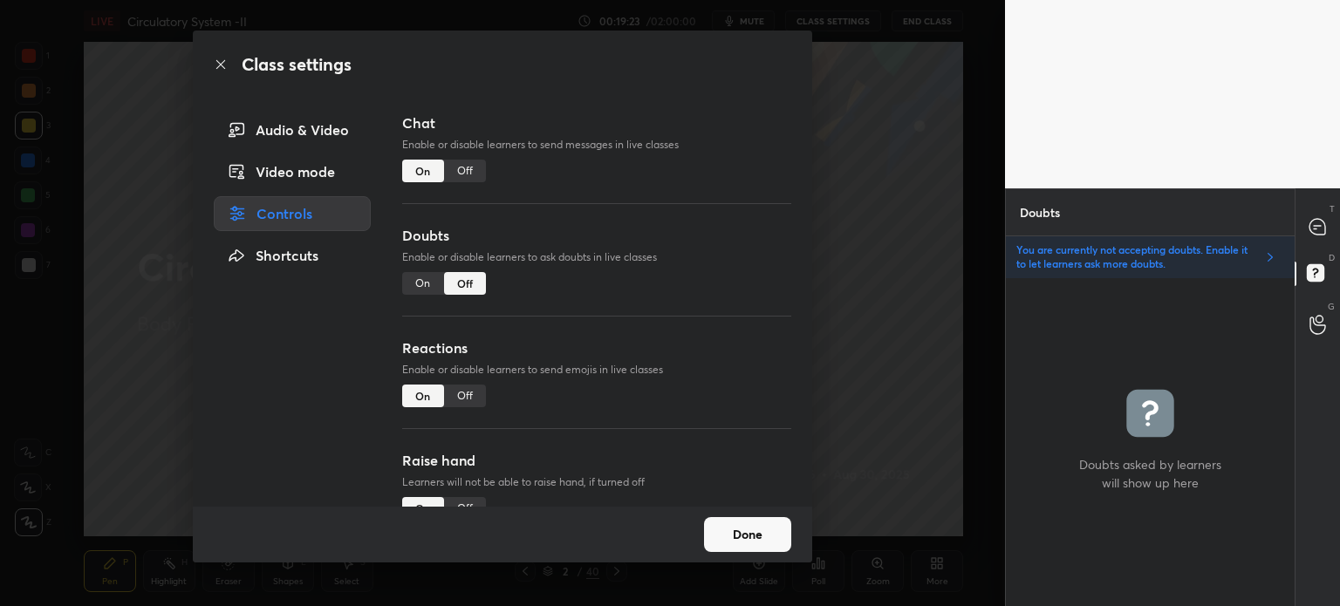
click at [467, 392] on div "Off" at bounding box center [465, 396] width 42 height 23
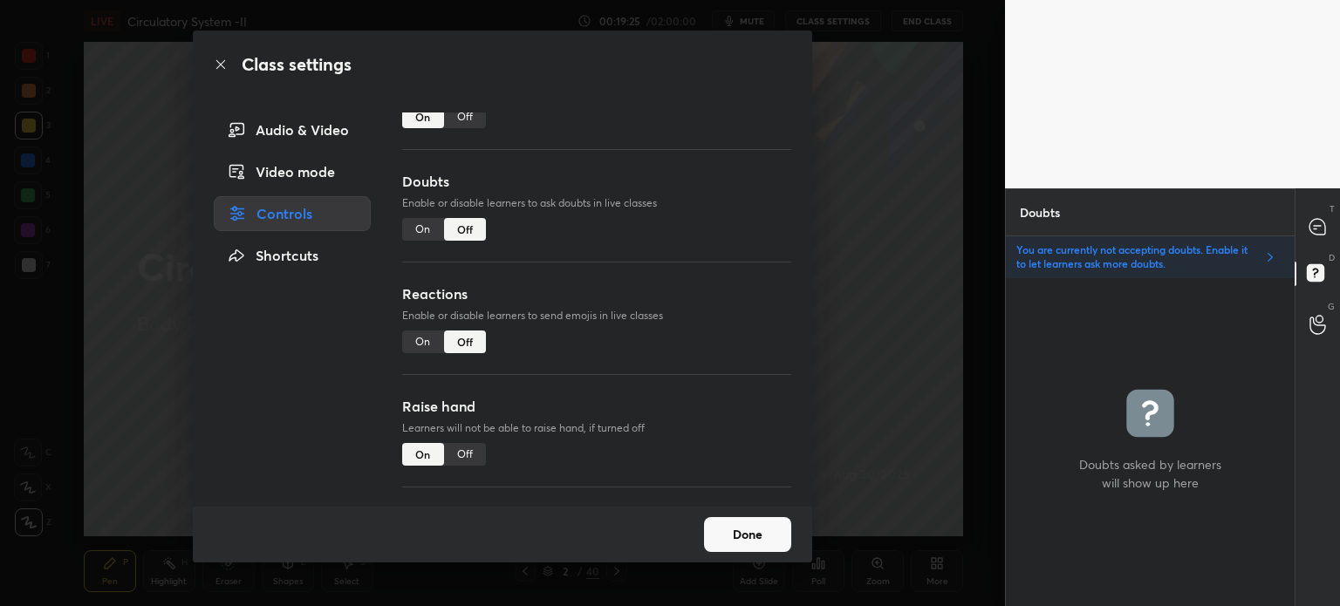
scroll to position [107, 0]
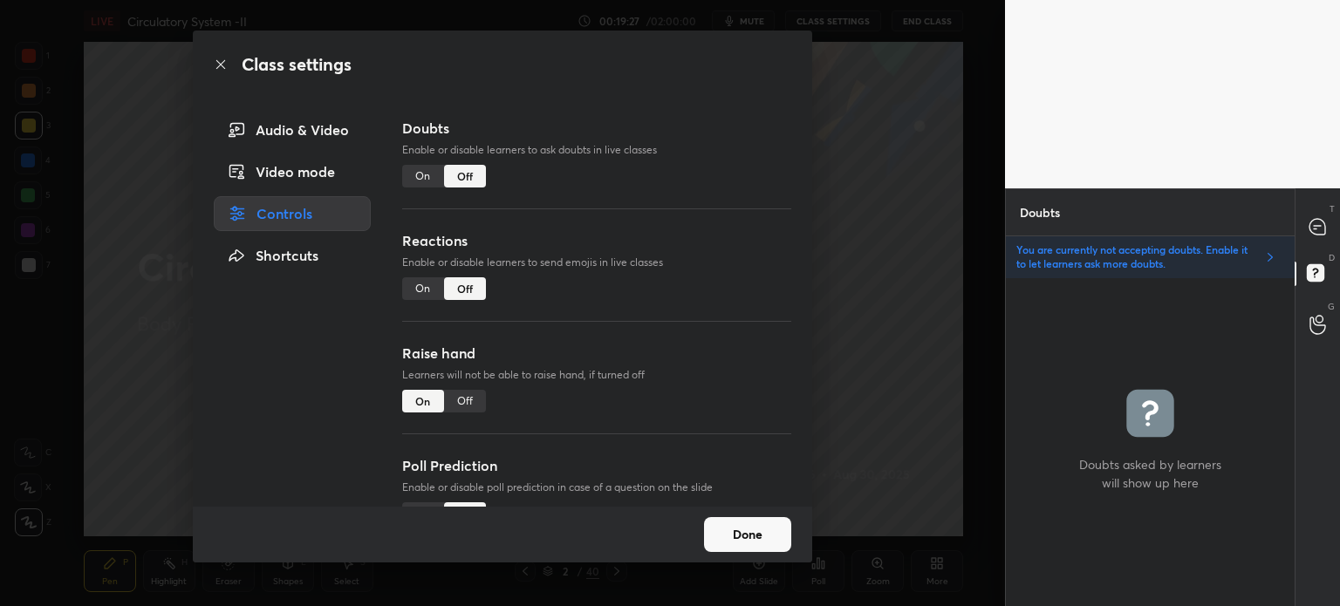
click at [466, 404] on div "Off" at bounding box center [465, 401] width 42 height 23
click at [743, 531] on button "Done" at bounding box center [747, 534] width 87 height 35
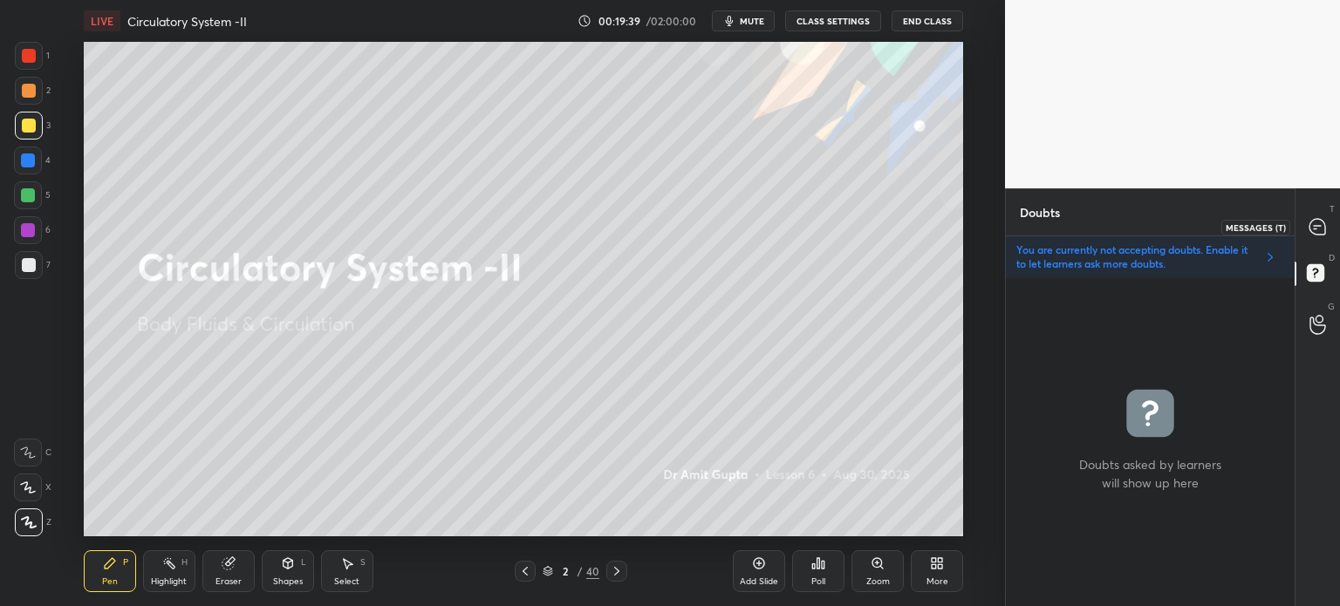
click at [1312, 228] on icon at bounding box center [1318, 227] width 16 height 16
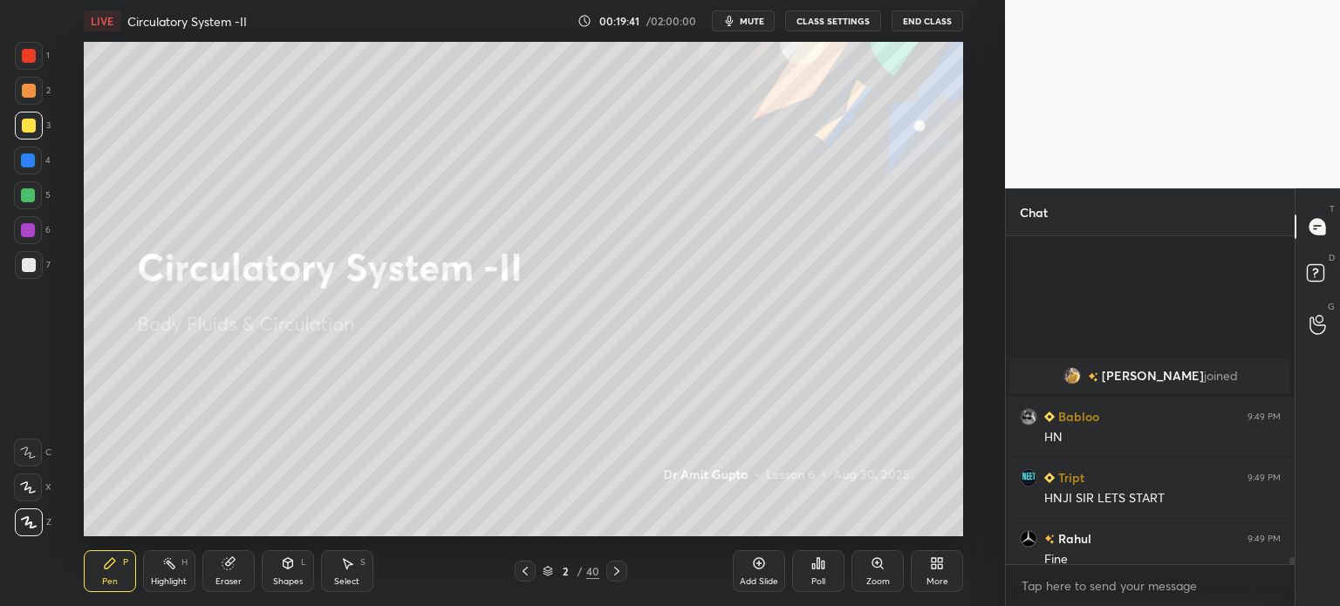
scroll to position [16095, 0]
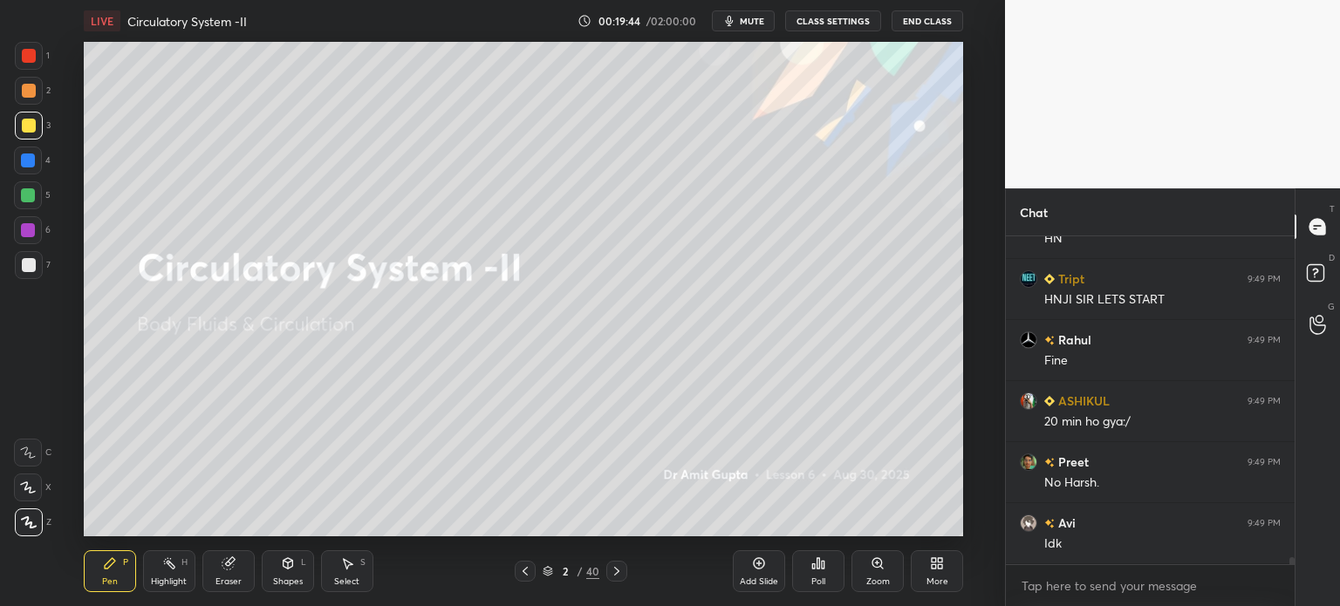
click at [621, 565] on icon at bounding box center [617, 572] width 14 height 14
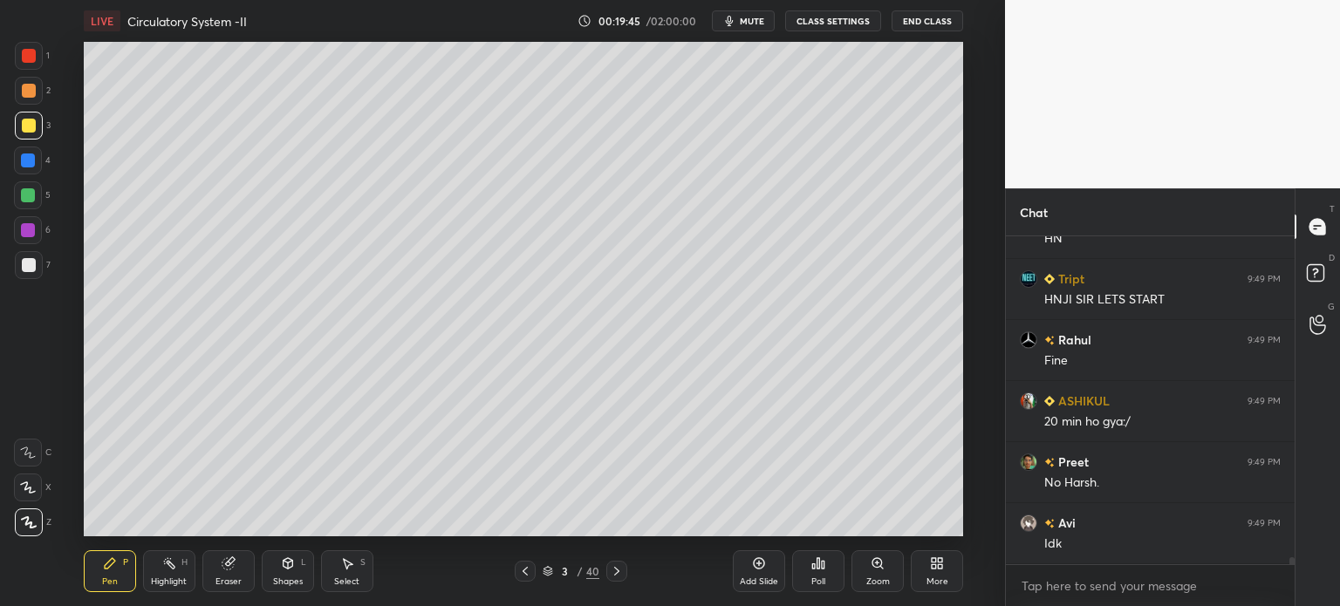
click at [939, 562] on icon at bounding box center [941, 560] width 4 height 4
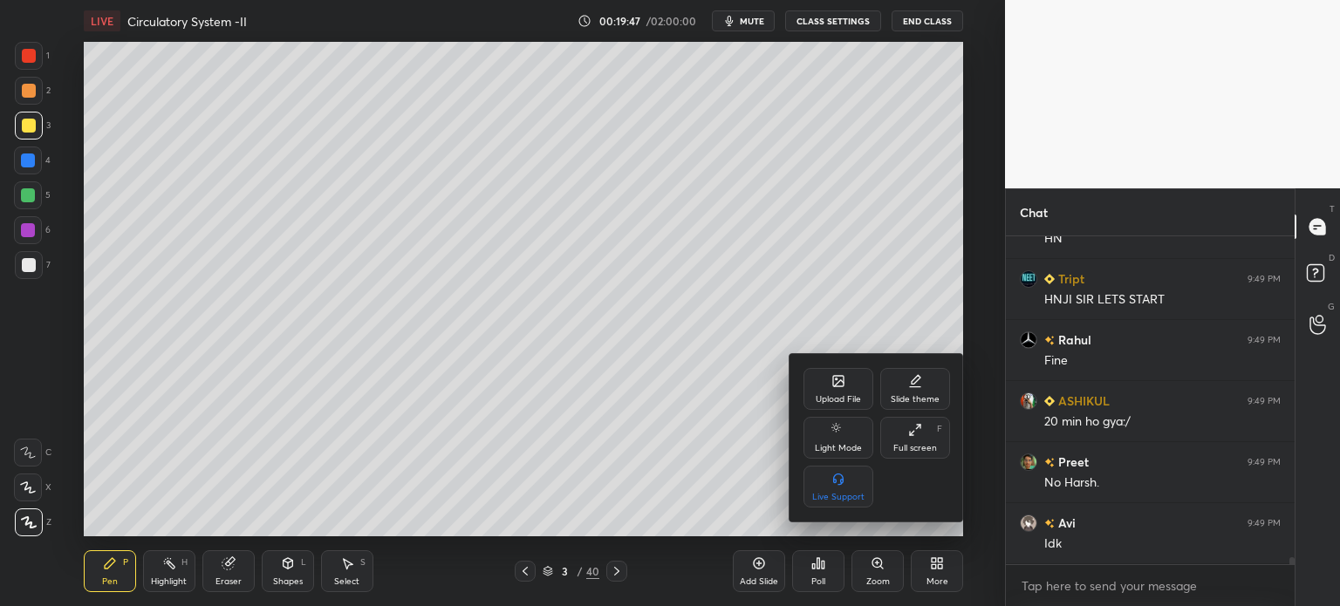
click at [846, 388] on div "Upload File" at bounding box center [839, 389] width 70 height 42
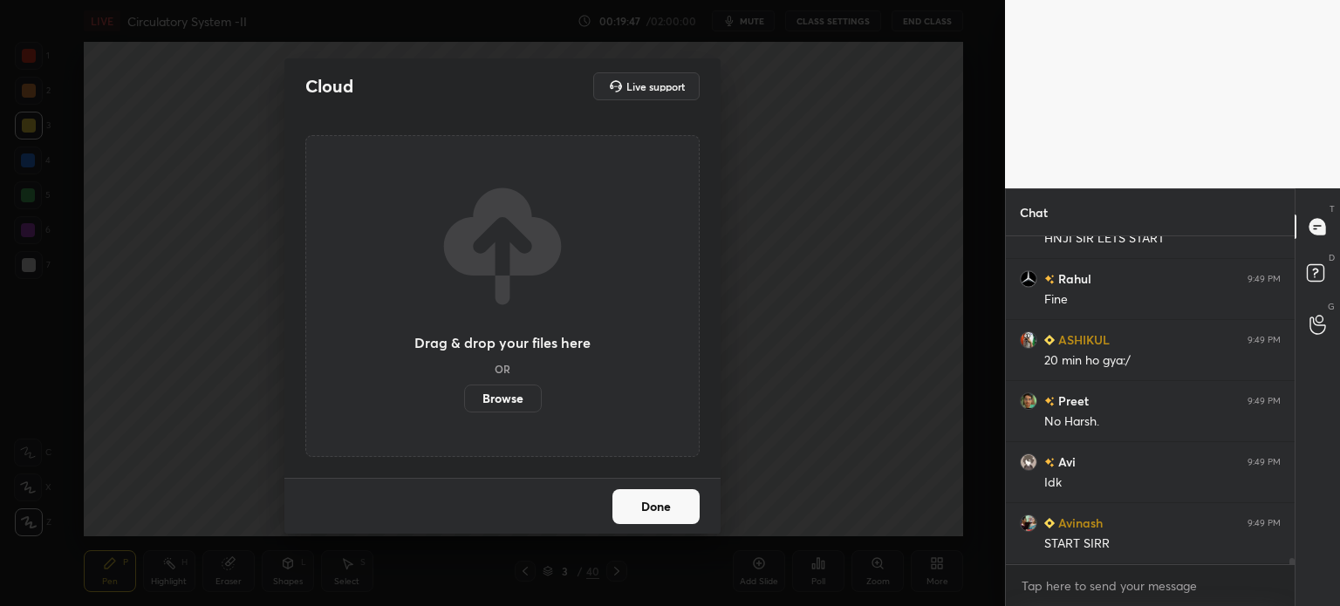
click at [495, 393] on label "Browse" at bounding box center [503, 399] width 78 height 28
click at [464, 393] on input "Browse" at bounding box center [464, 399] width 0 height 28
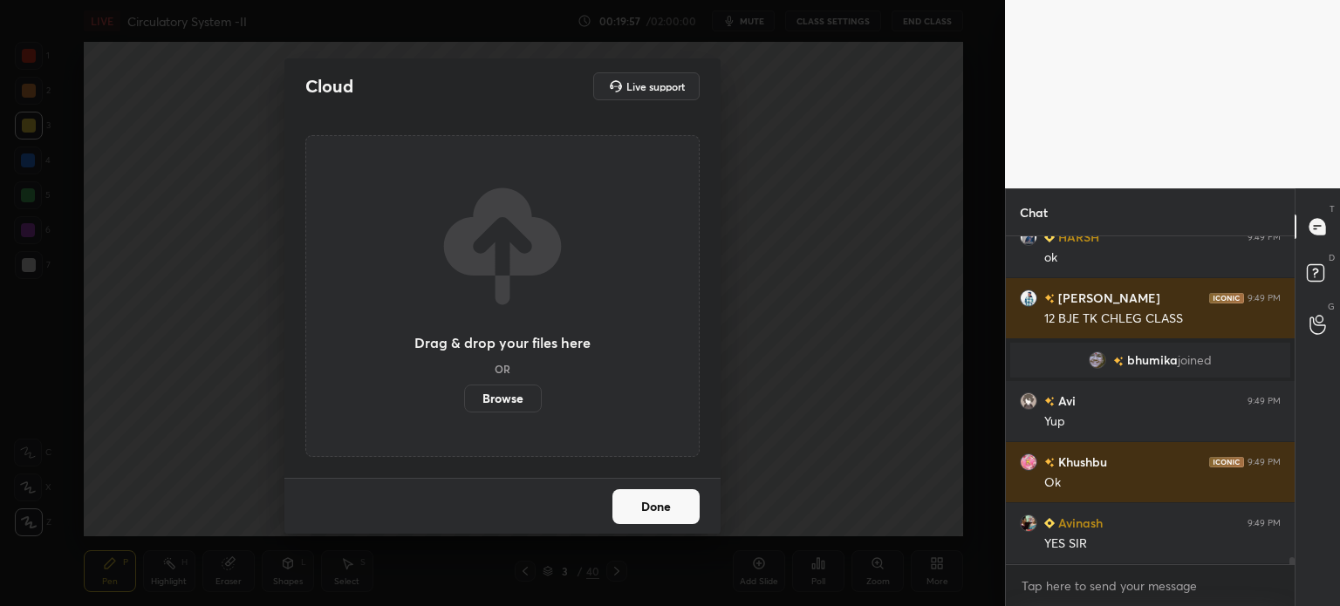
scroll to position [15688, 0]
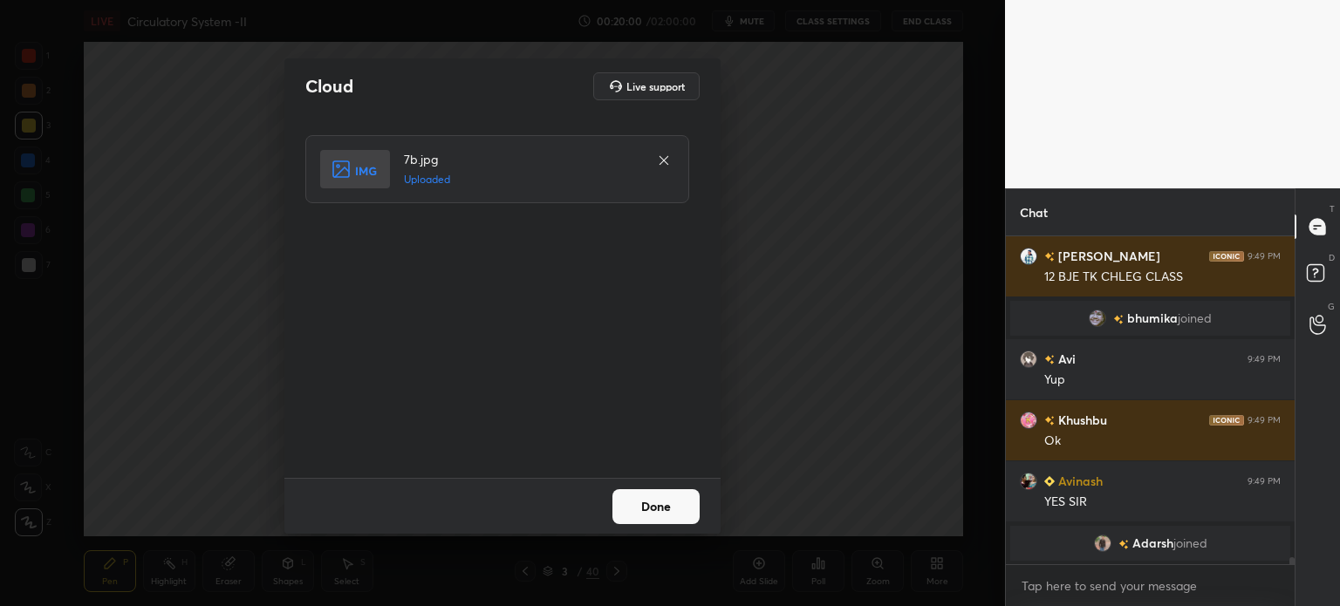
click at [643, 507] on button "Done" at bounding box center [656, 507] width 87 height 35
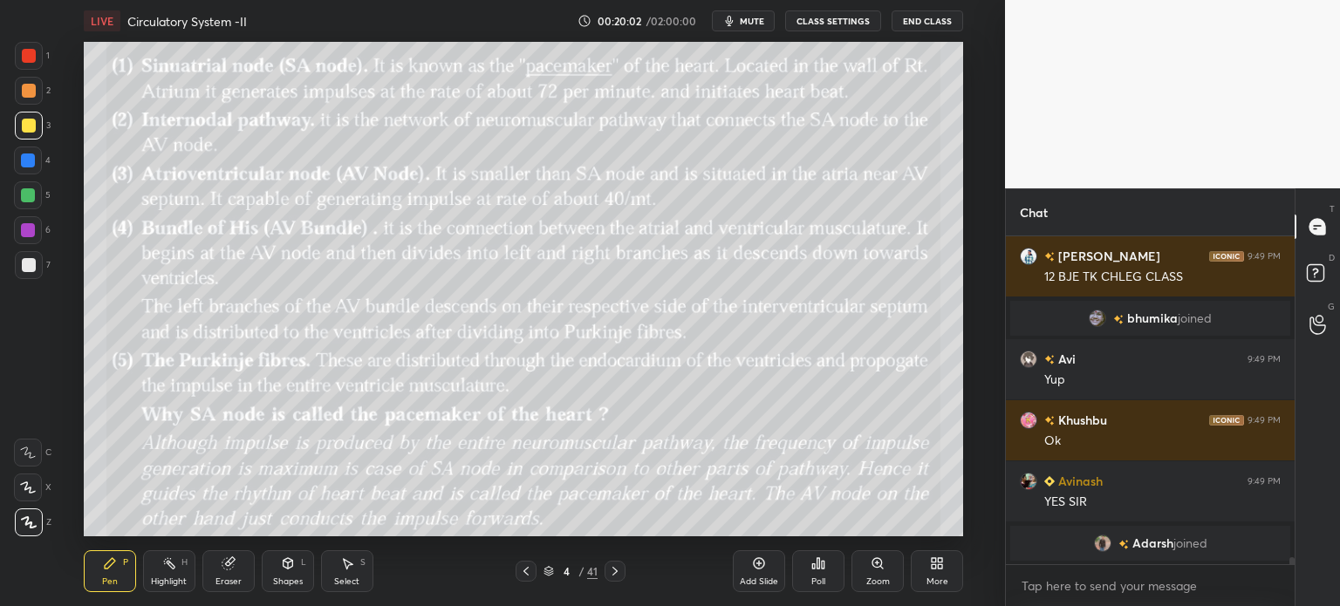
click at [942, 567] on icon at bounding box center [941, 567] width 4 height 4
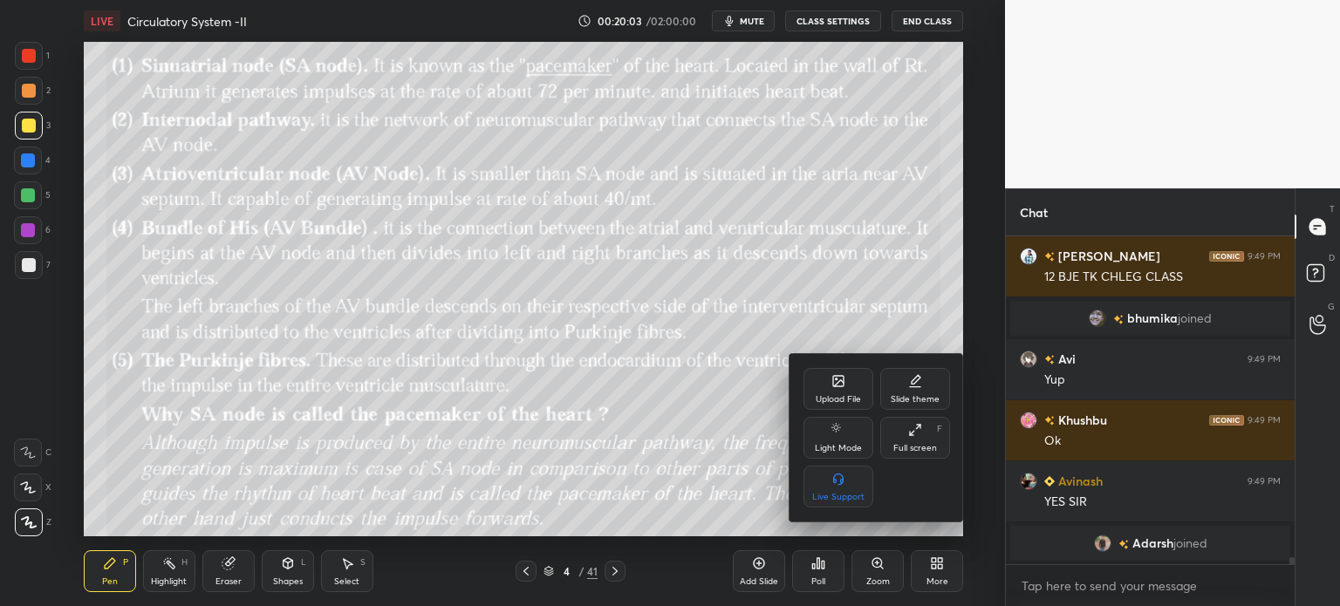
click at [832, 389] on div "Upload File" at bounding box center [839, 389] width 70 height 42
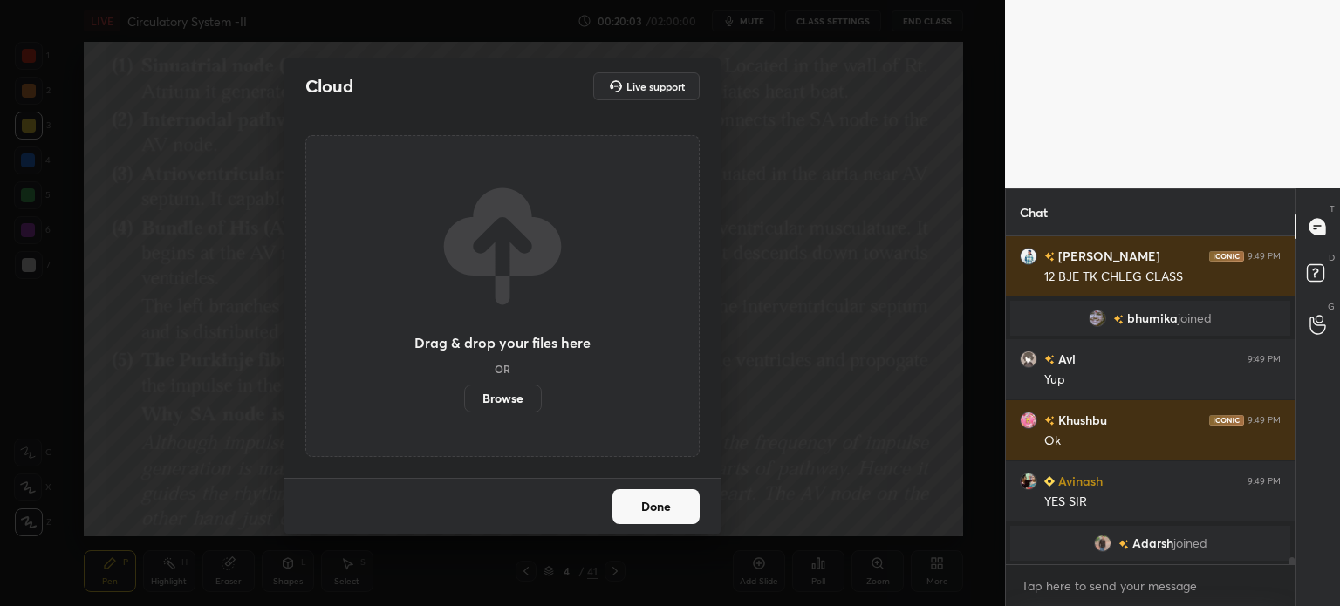
scroll to position [15709, 0]
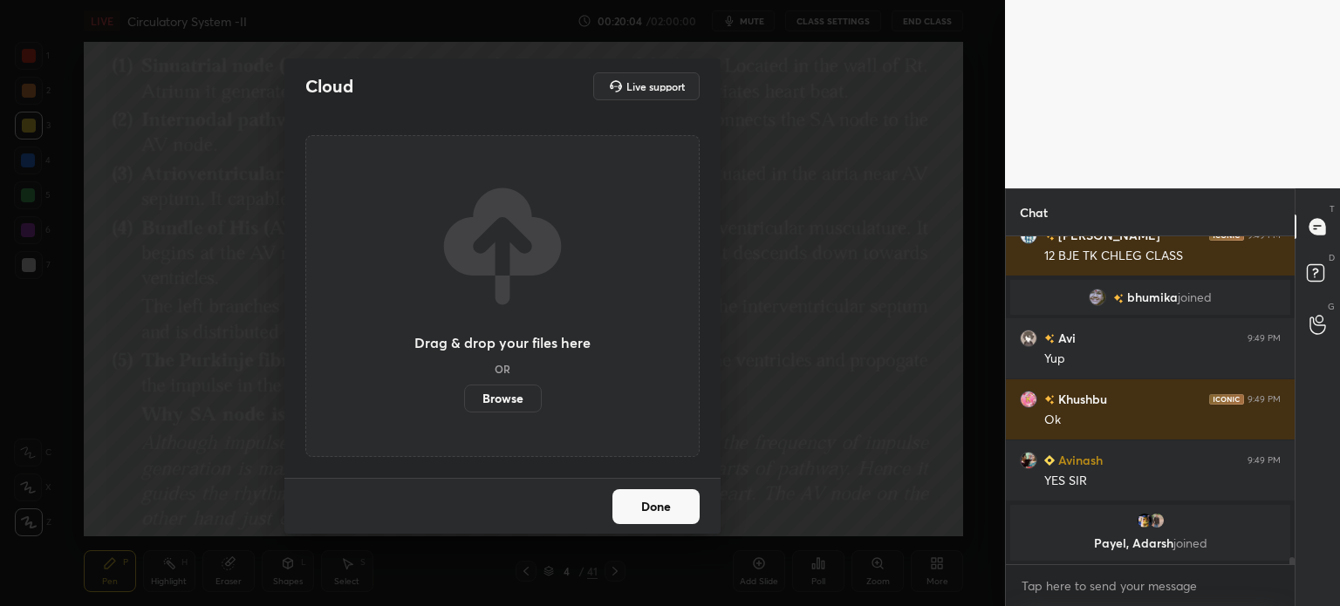
click at [522, 390] on label "Browse" at bounding box center [503, 399] width 78 height 28
click at [464, 390] on input "Browse" at bounding box center [464, 399] width 0 height 28
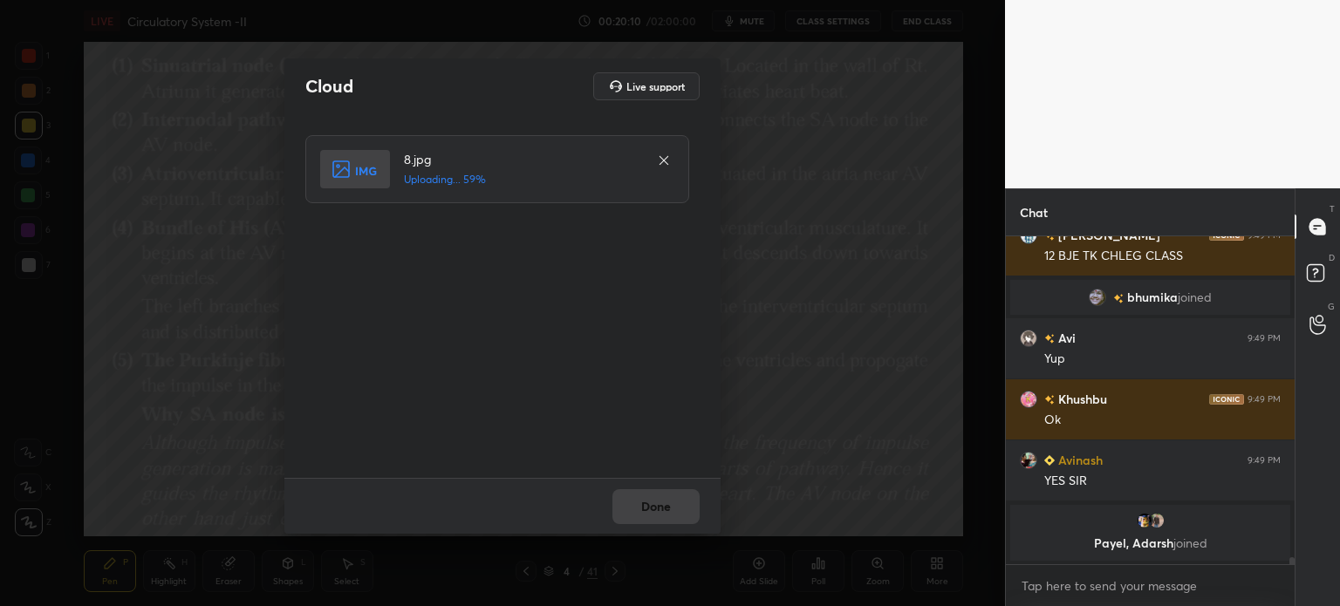
scroll to position [15718, 0]
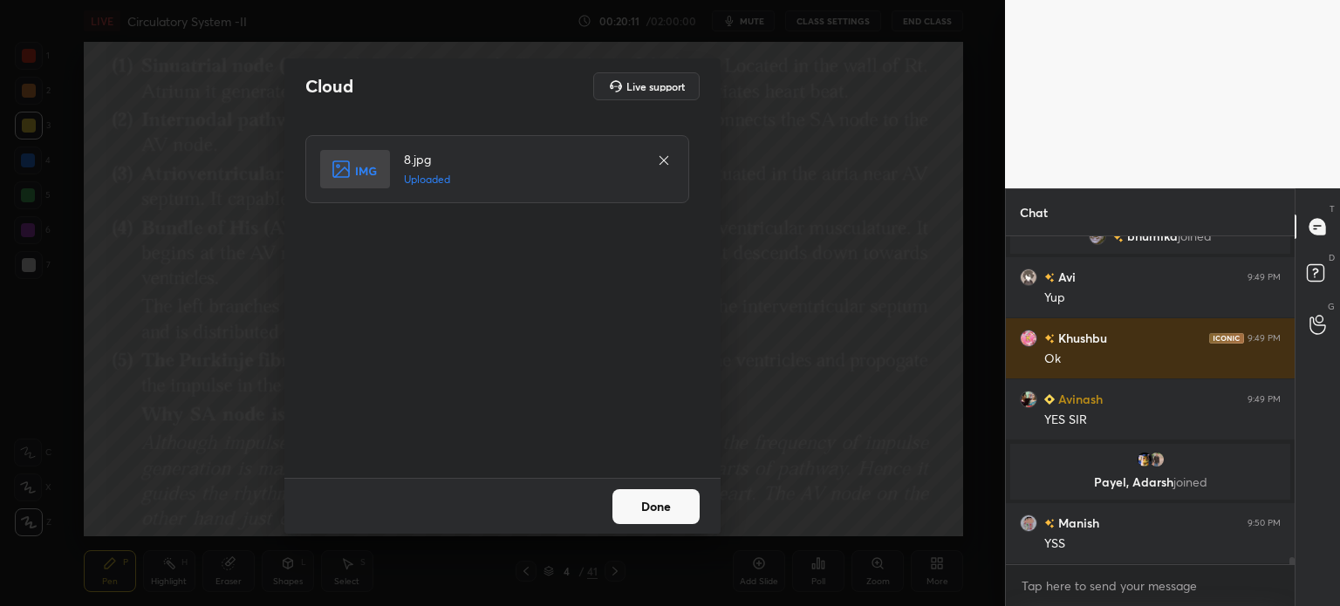
click at [659, 498] on button "Done" at bounding box center [656, 507] width 87 height 35
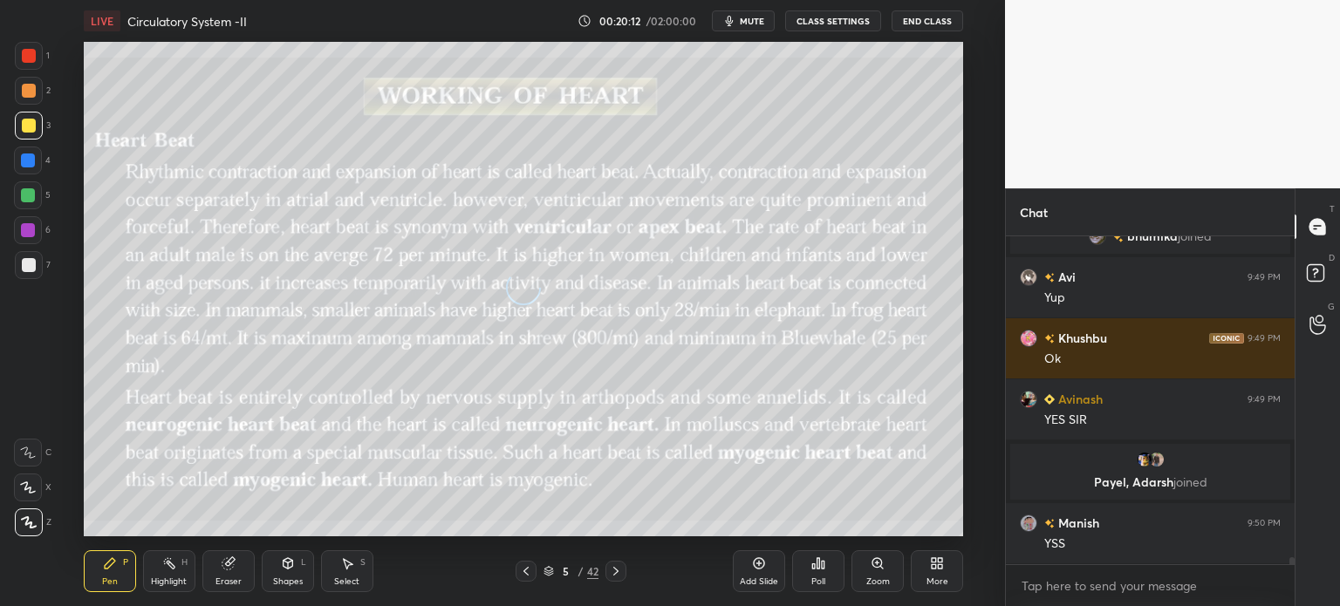
scroll to position [15760, 0]
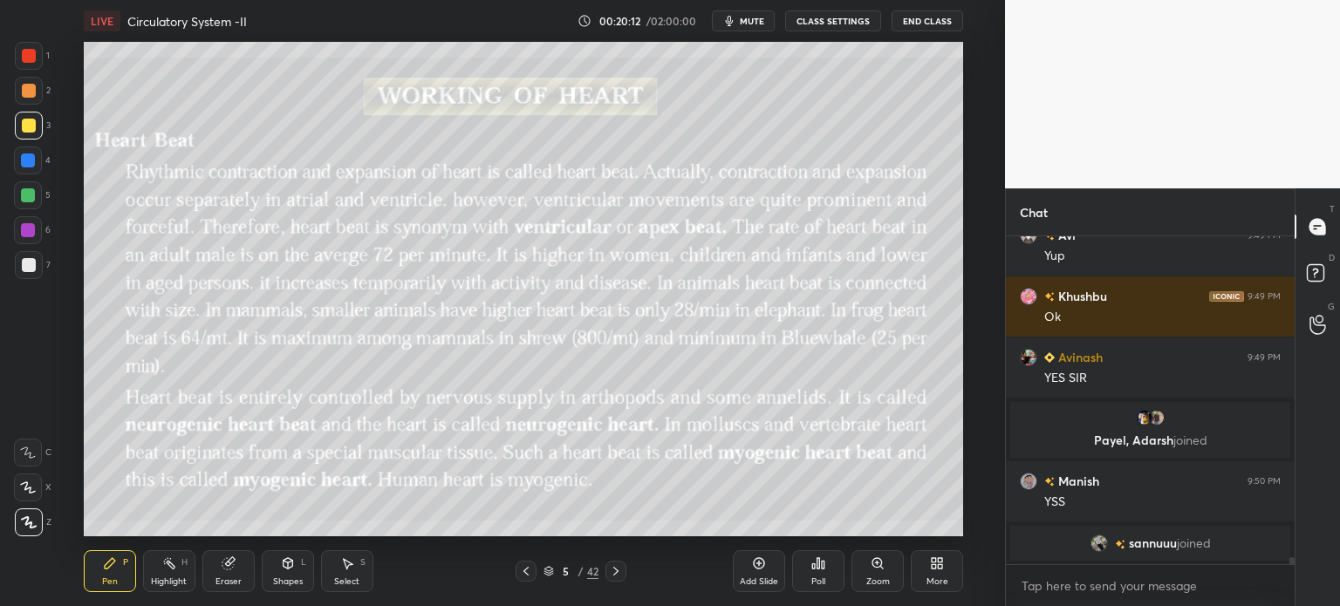
click at [942, 564] on icon at bounding box center [937, 564] width 14 height 14
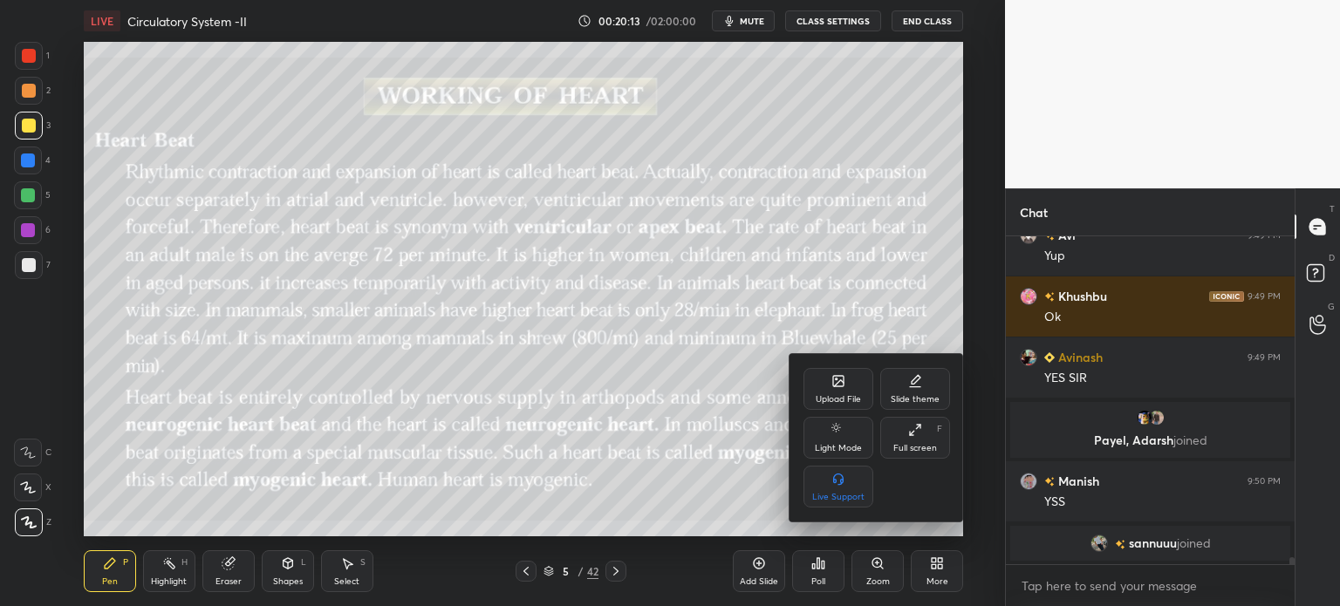
click at [838, 397] on div "Upload File" at bounding box center [838, 399] width 45 height 9
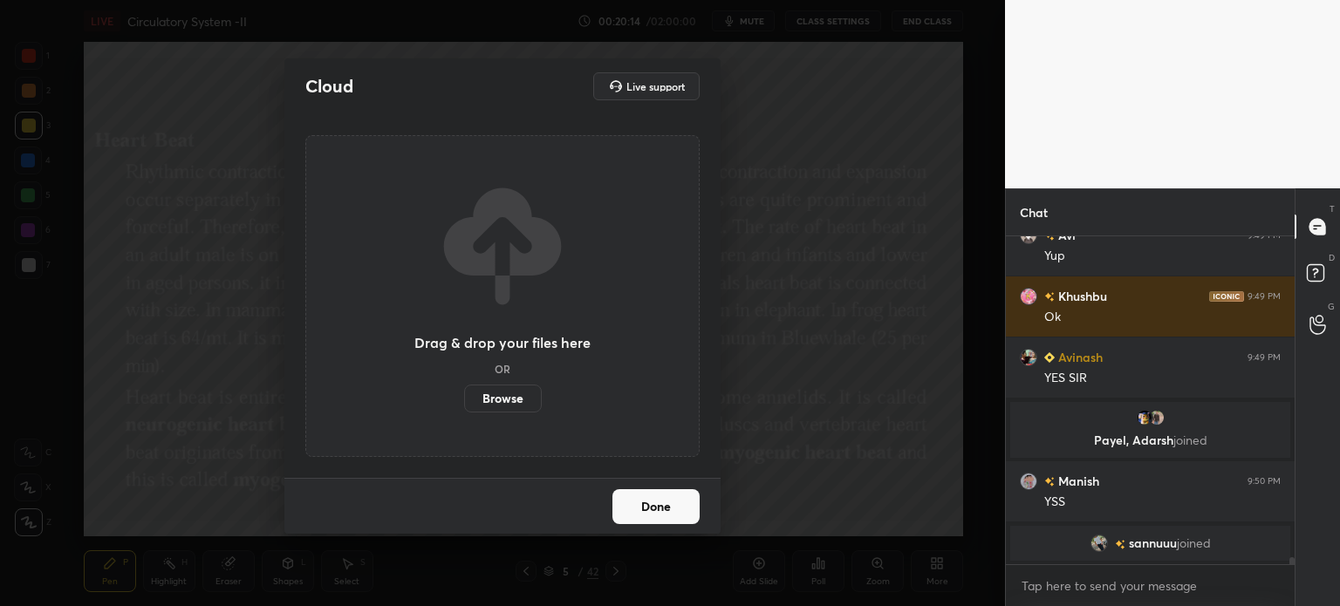
click at [503, 412] on div "Drag & drop your files here OR Browse" at bounding box center [502, 296] width 394 height 322
click at [502, 410] on label "Browse" at bounding box center [503, 399] width 78 height 28
click at [464, 410] on input "Browse" at bounding box center [464, 399] width 0 height 28
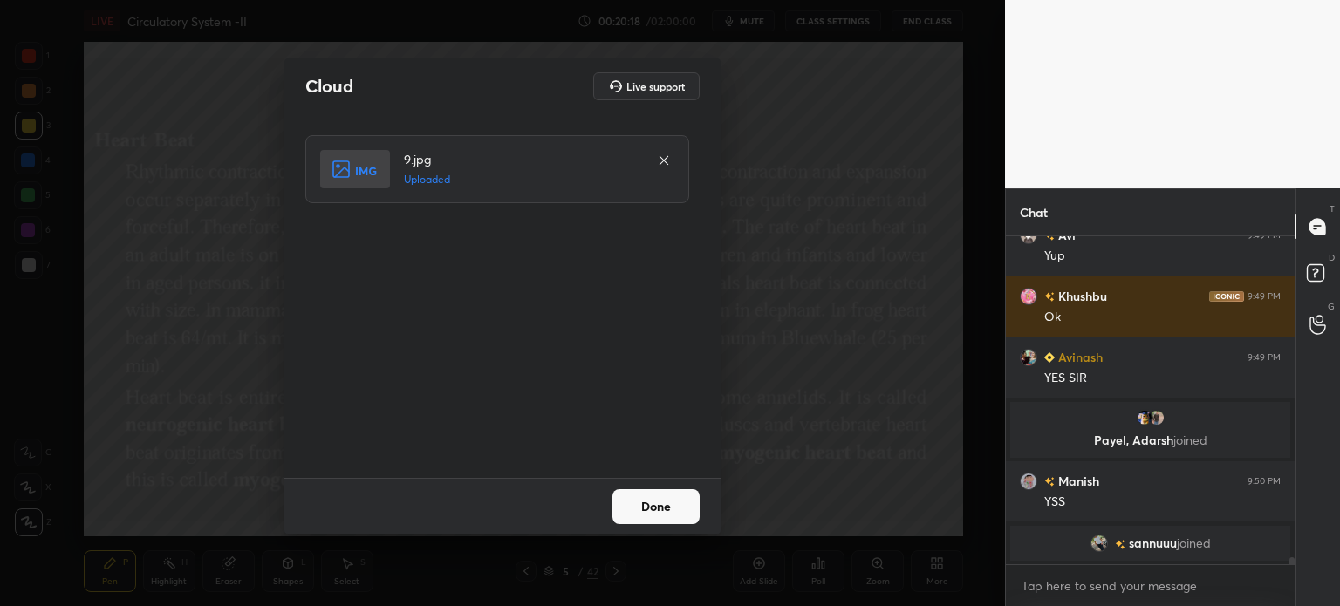
click at [635, 507] on button "Done" at bounding box center [656, 507] width 87 height 35
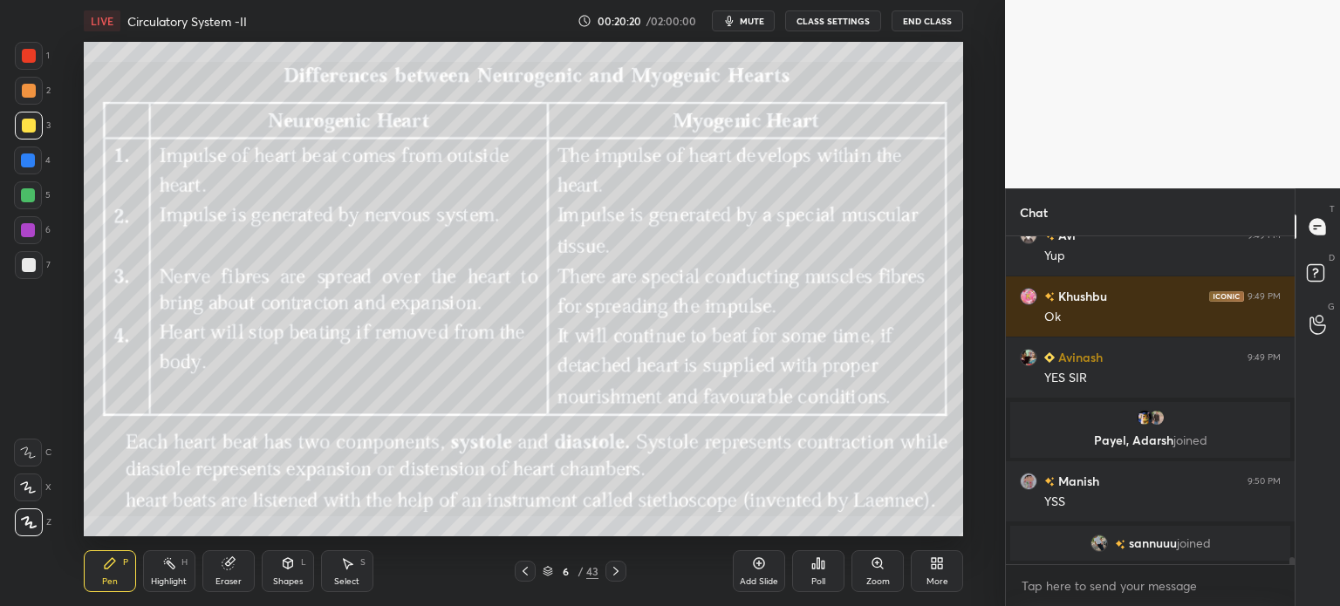
click at [951, 574] on div "More" at bounding box center [937, 572] width 52 height 42
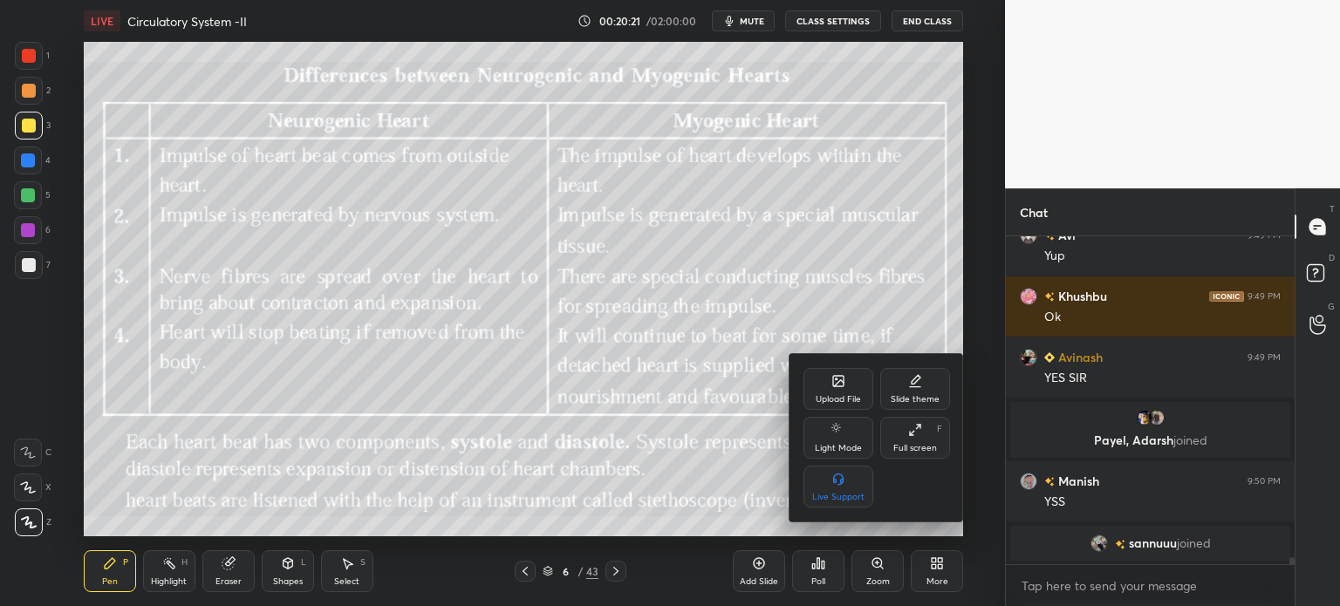
click at [848, 394] on div "Upload File" at bounding box center [839, 389] width 70 height 42
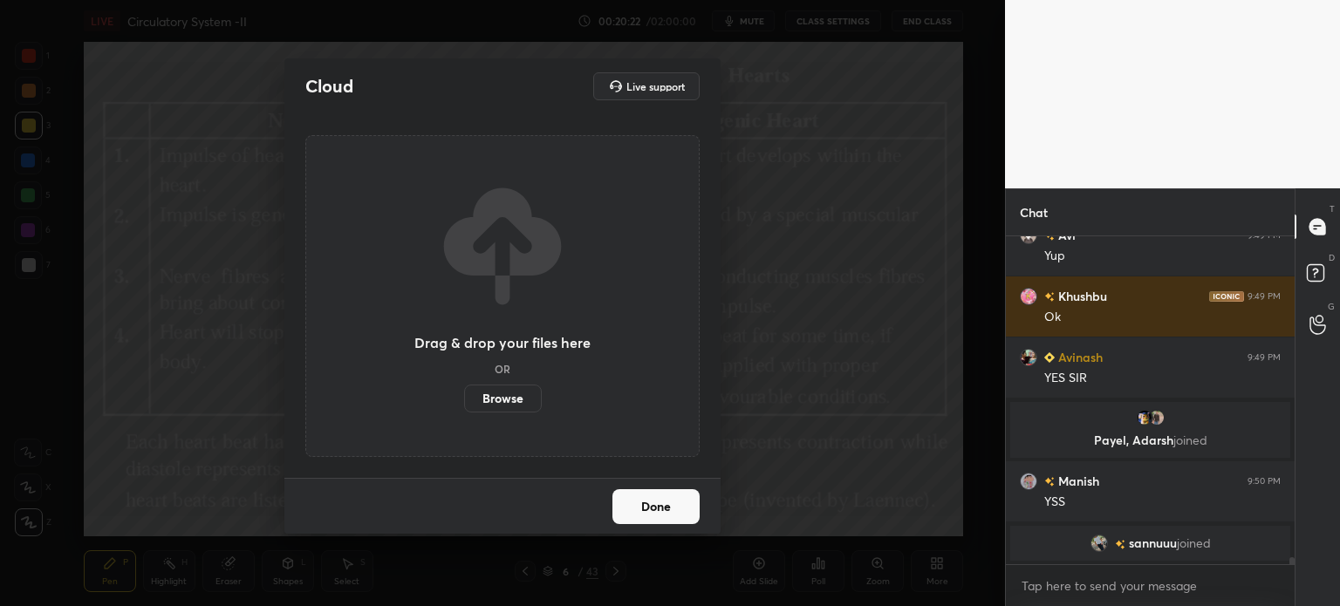
click at [513, 392] on label "Browse" at bounding box center [503, 399] width 78 height 28
click at [464, 392] on input "Browse" at bounding box center [464, 399] width 0 height 28
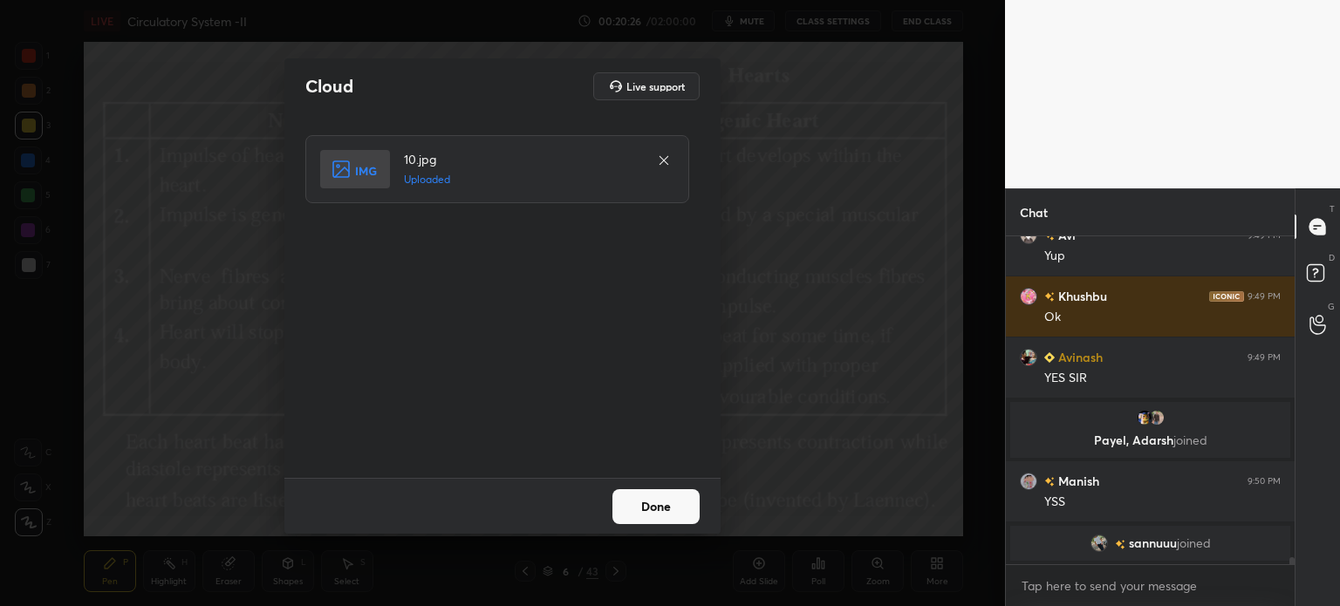
click at [629, 491] on button "Done" at bounding box center [656, 507] width 87 height 35
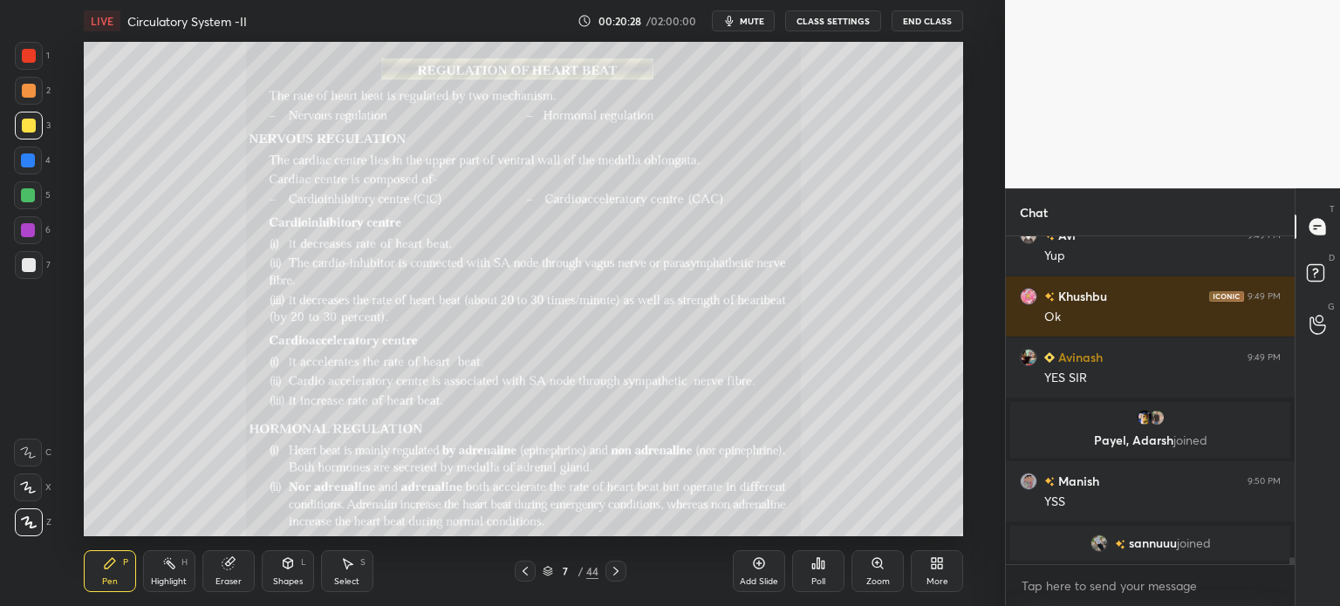
click at [961, 579] on div "More" at bounding box center [937, 572] width 52 height 42
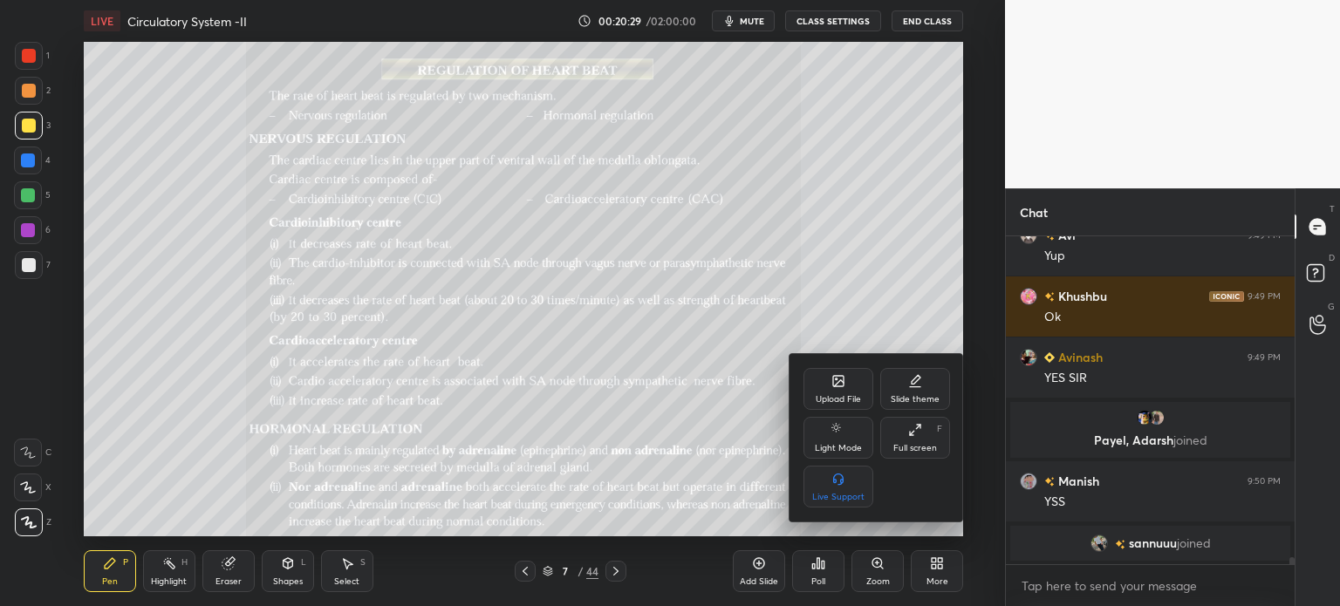
click at [851, 401] on div "Upload File" at bounding box center [838, 399] width 45 height 9
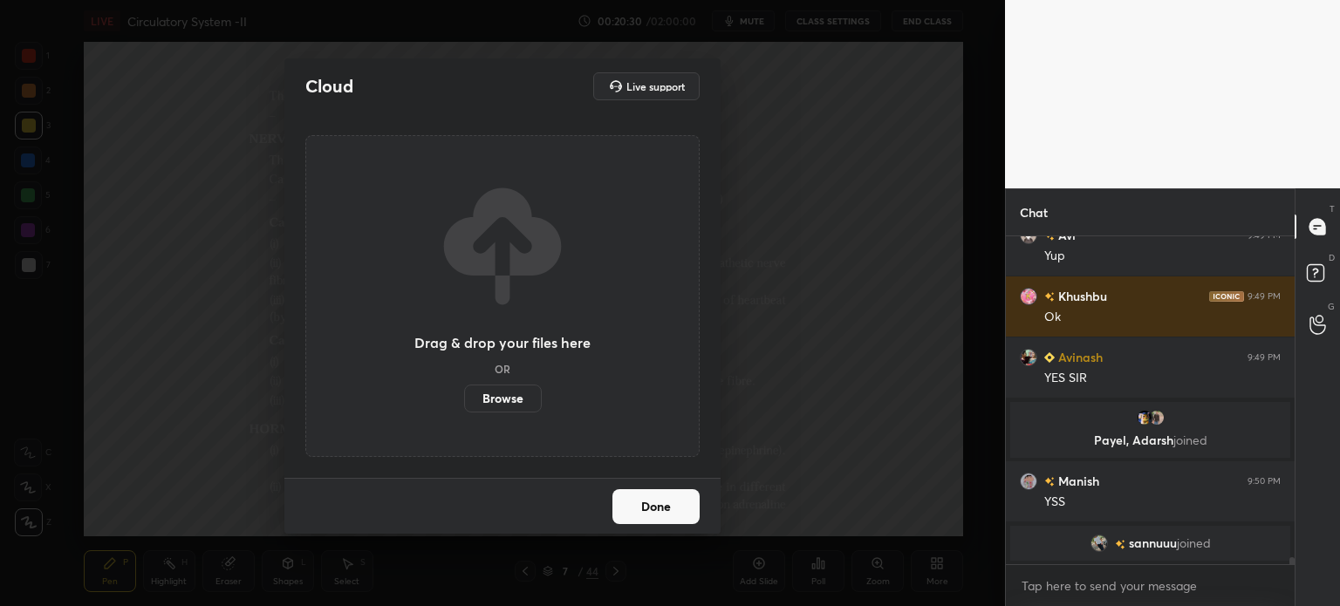
click at [492, 407] on label "Browse" at bounding box center [503, 399] width 78 height 28
click at [464, 407] on input "Browse" at bounding box center [464, 399] width 0 height 28
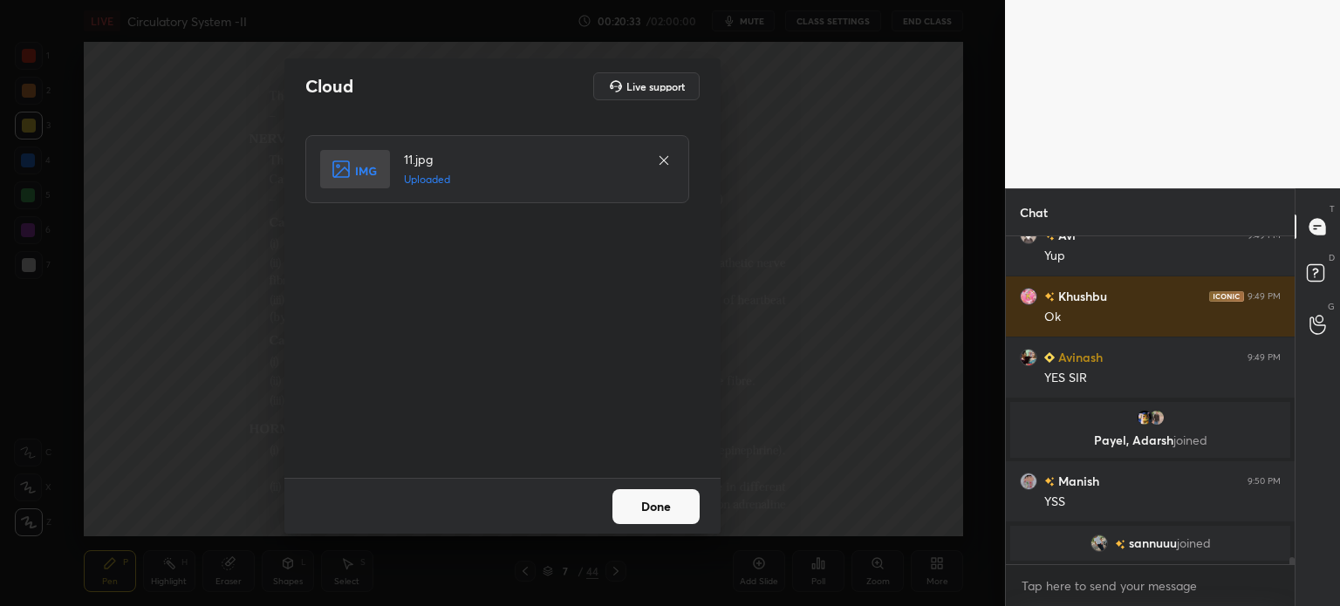
click at [651, 507] on button "Done" at bounding box center [656, 507] width 87 height 35
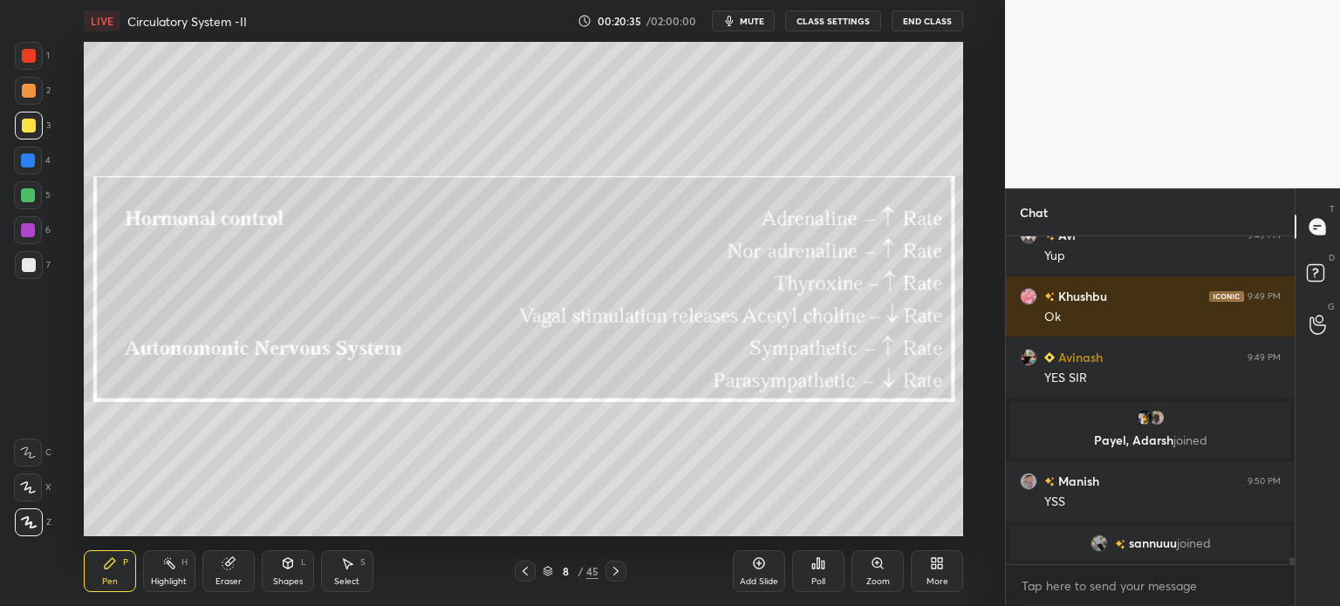
click at [946, 565] on div "More" at bounding box center [937, 572] width 52 height 42
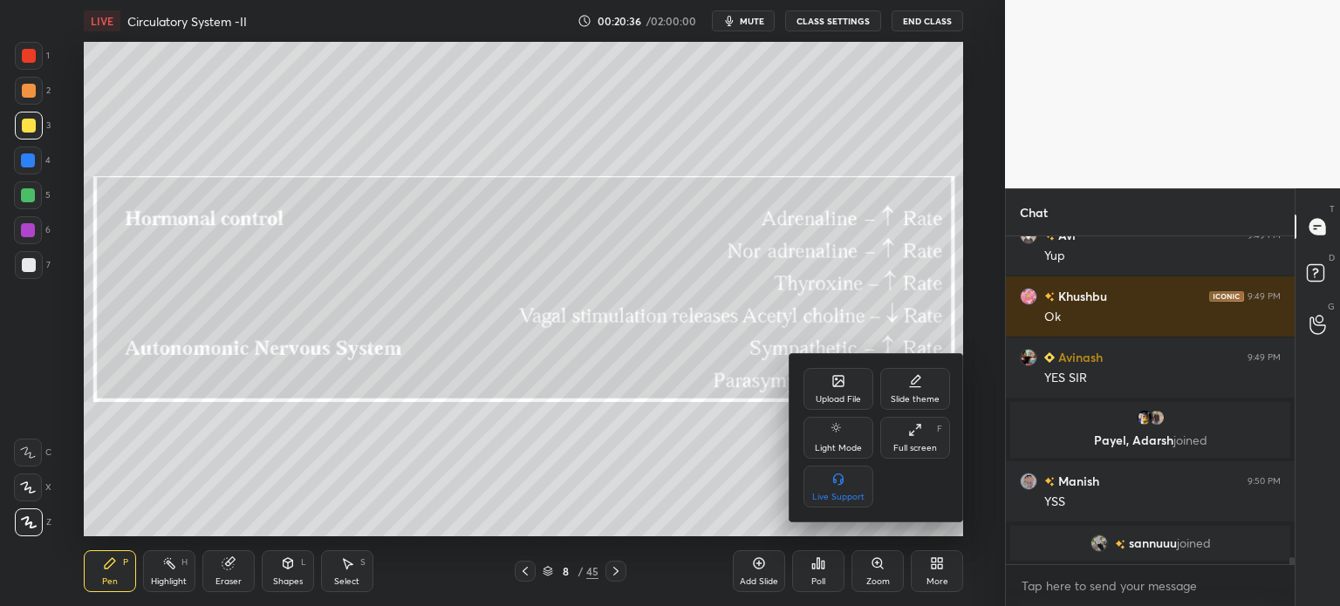
click at [839, 388] on div "Upload File" at bounding box center [839, 389] width 70 height 42
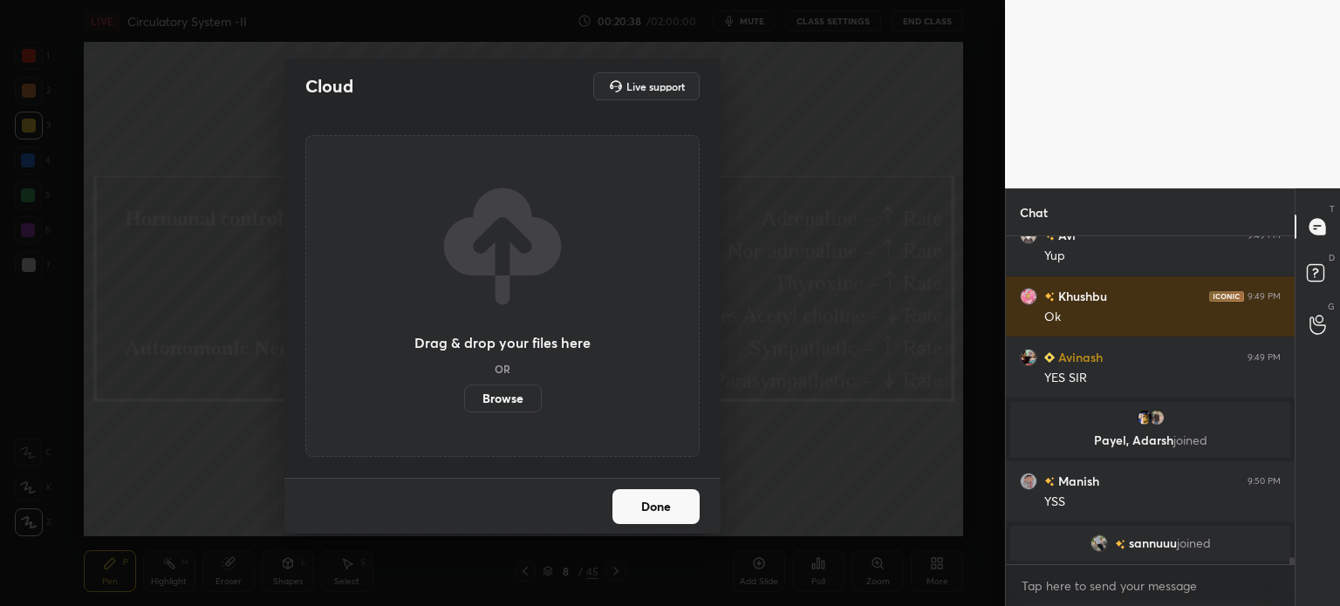
click at [635, 510] on button "Done" at bounding box center [656, 507] width 87 height 35
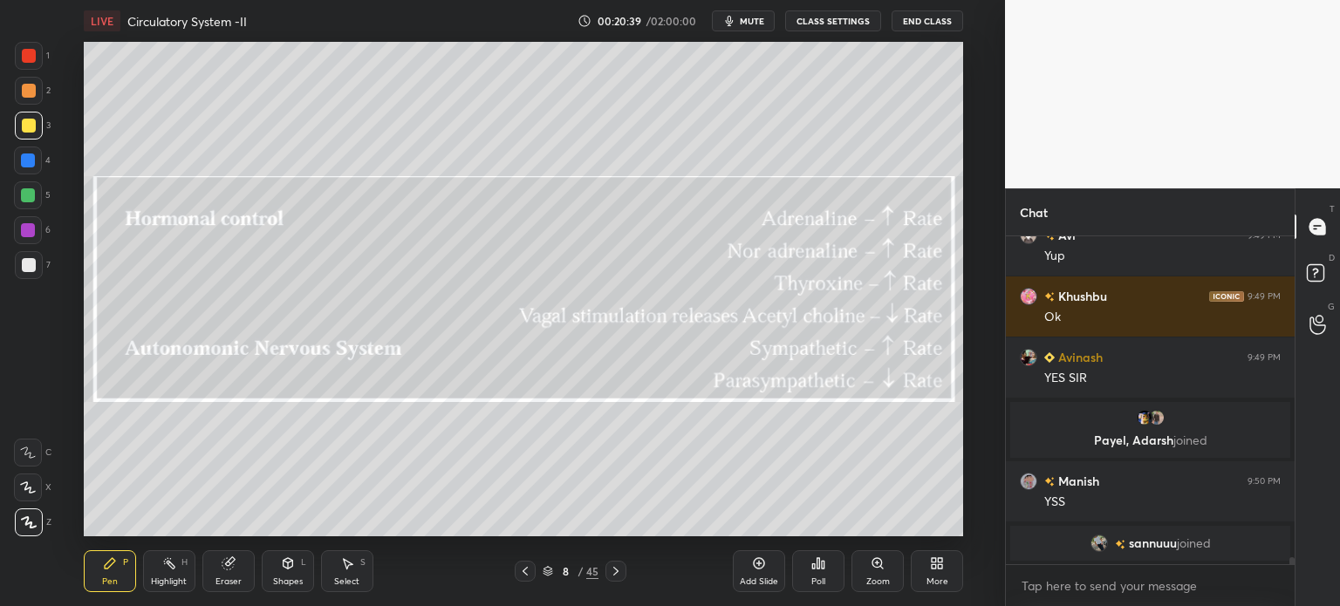
click at [521, 577] on icon at bounding box center [525, 572] width 14 height 14
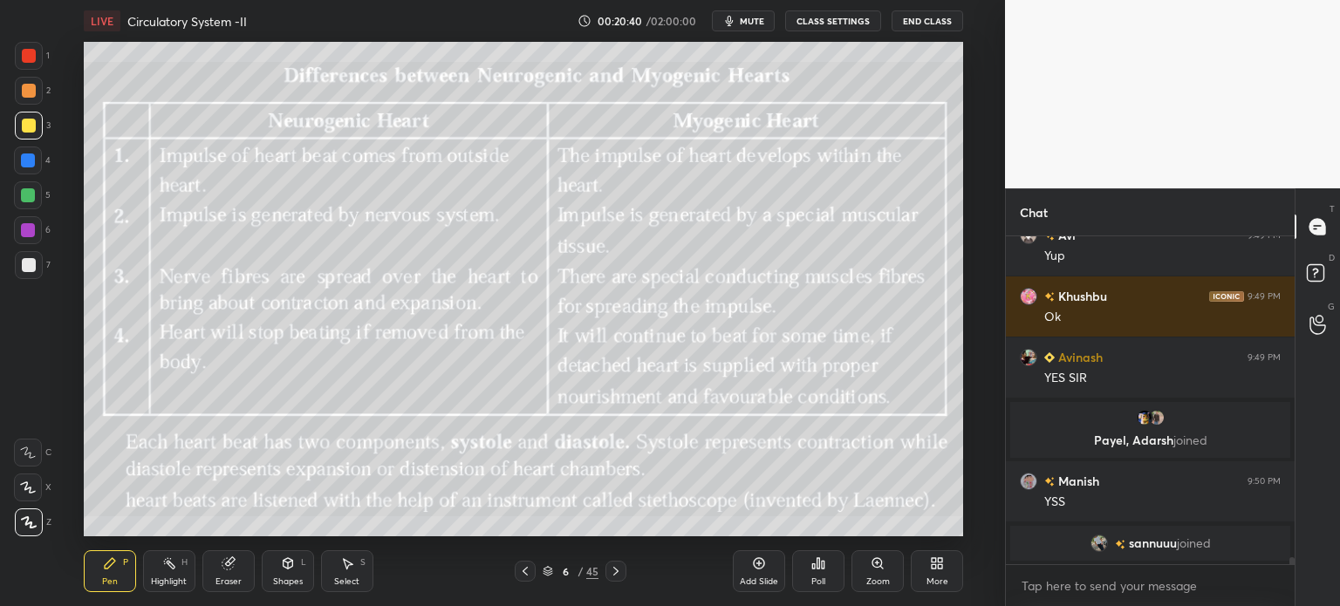
click at [521, 577] on icon at bounding box center [525, 572] width 14 height 14
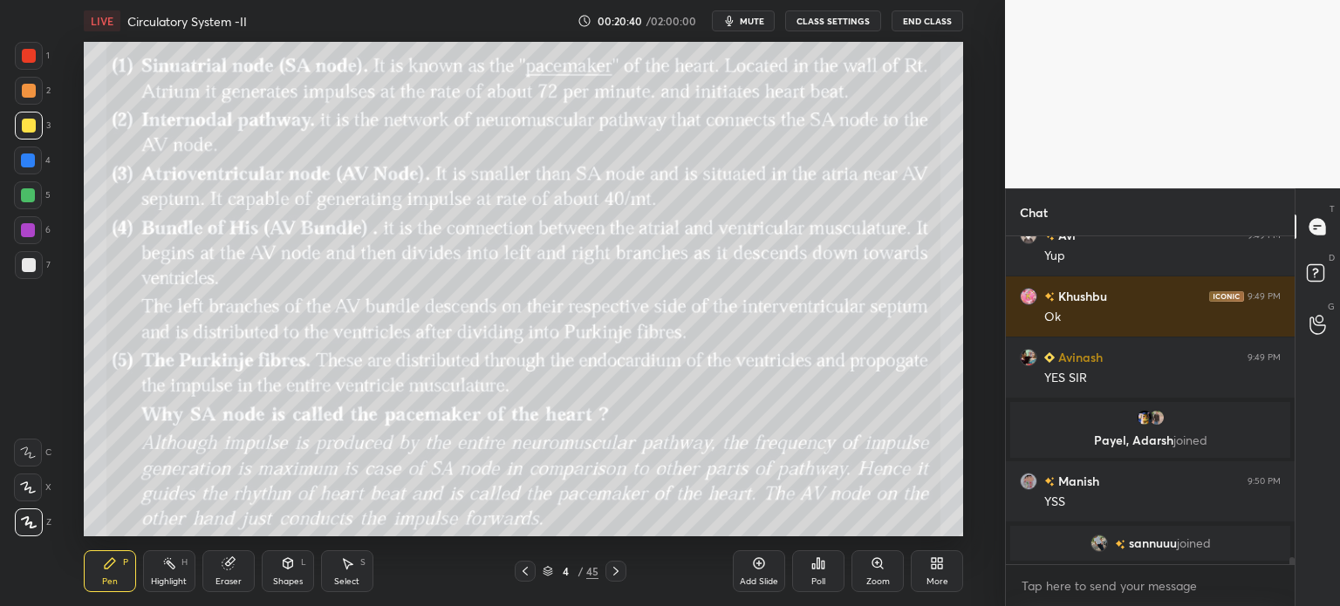
click at [521, 577] on icon at bounding box center [525, 572] width 14 height 14
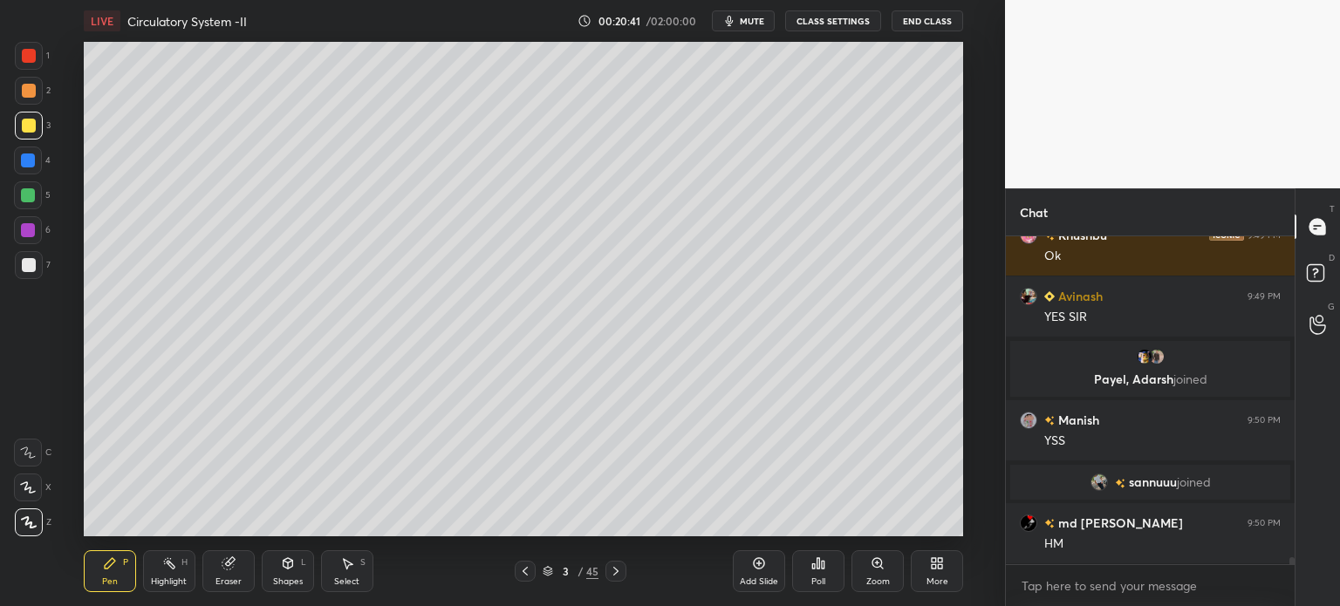
click at [520, 577] on icon at bounding box center [525, 572] width 14 height 14
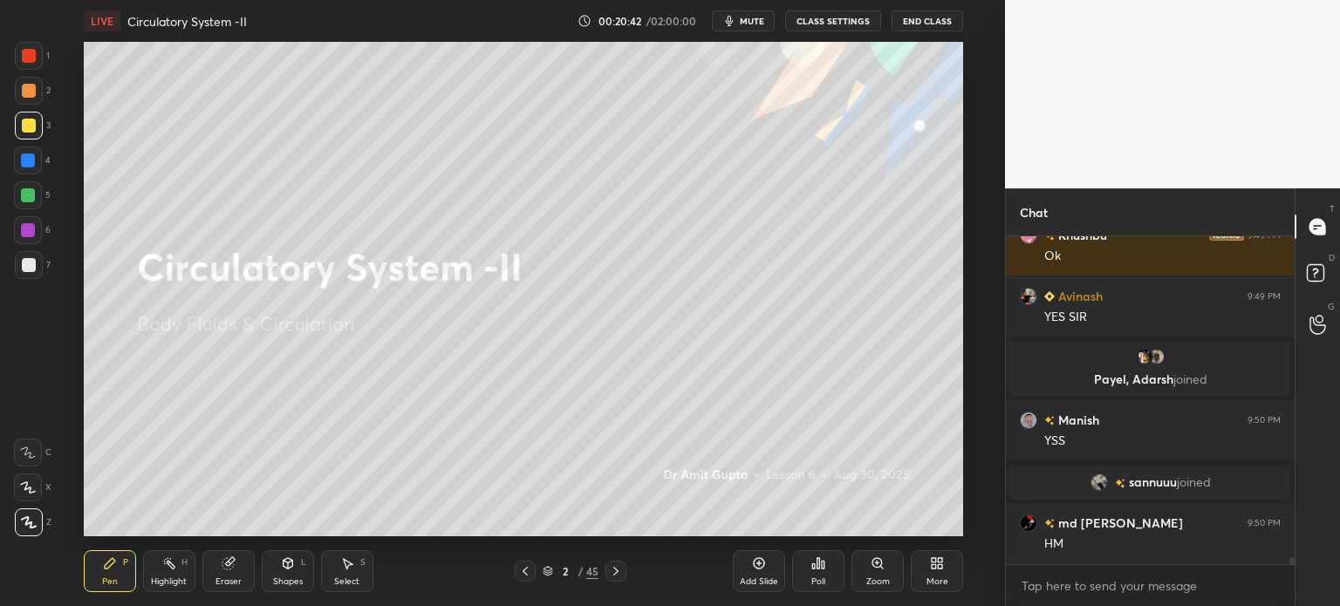
click at [613, 572] on icon at bounding box center [616, 572] width 14 height 14
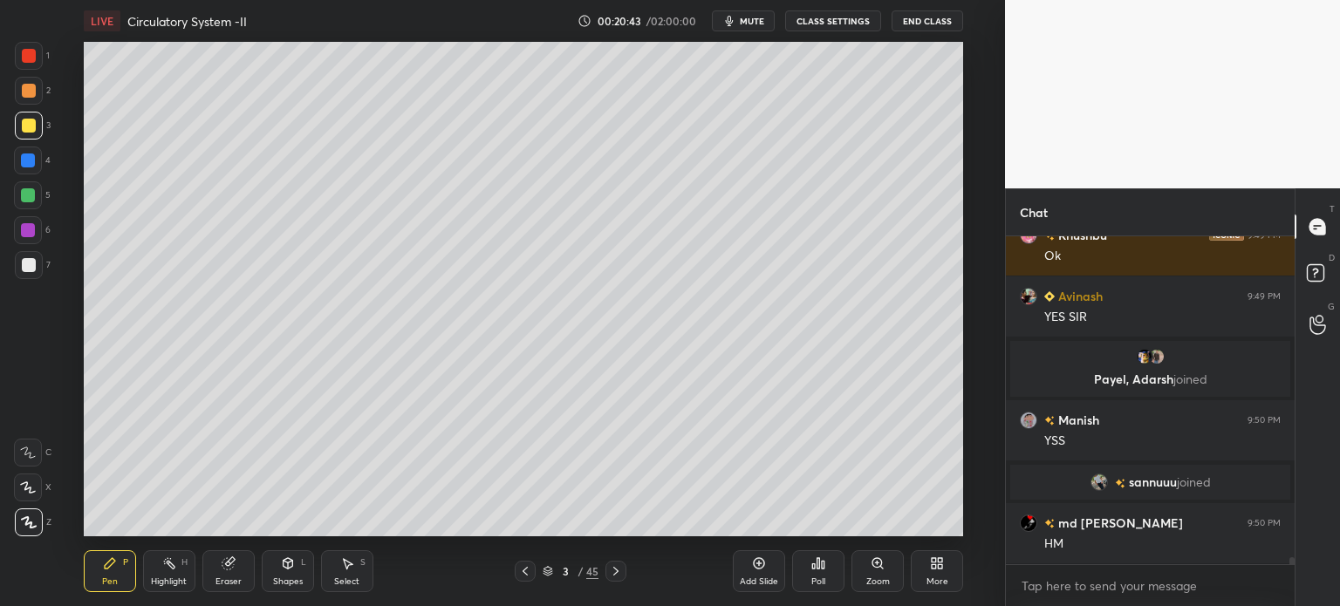
click at [613, 572] on icon at bounding box center [616, 572] width 14 height 14
click at [614, 572] on icon at bounding box center [616, 572] width 14 height 14
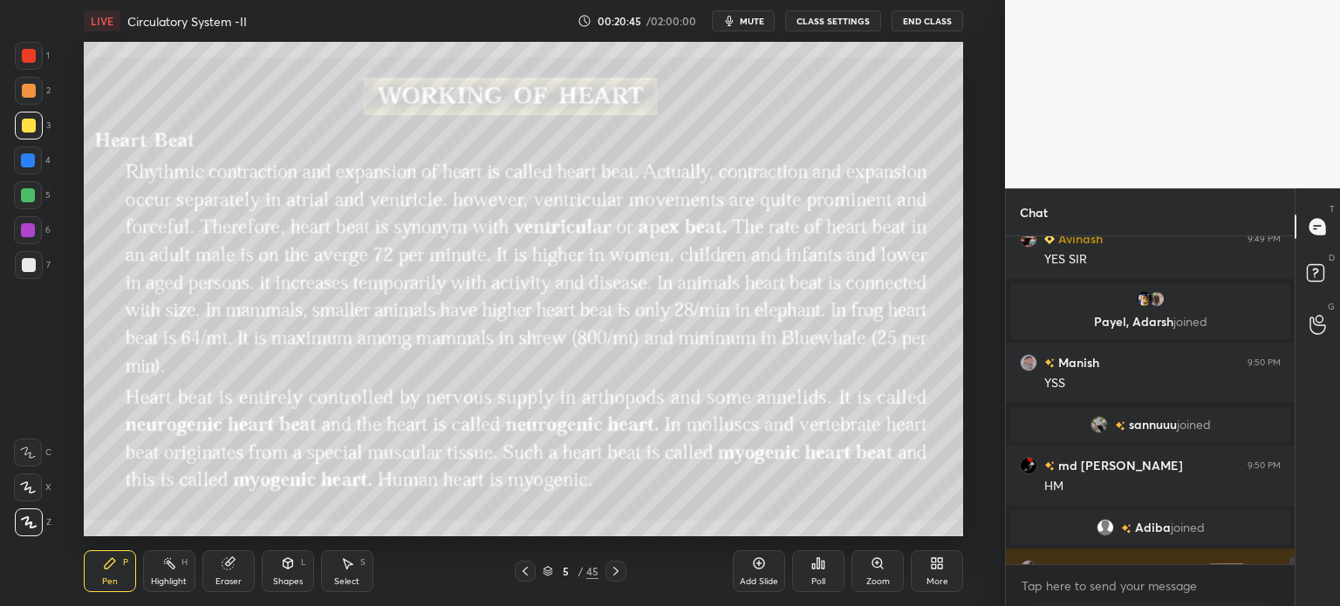
scroll to position [15873, 0]
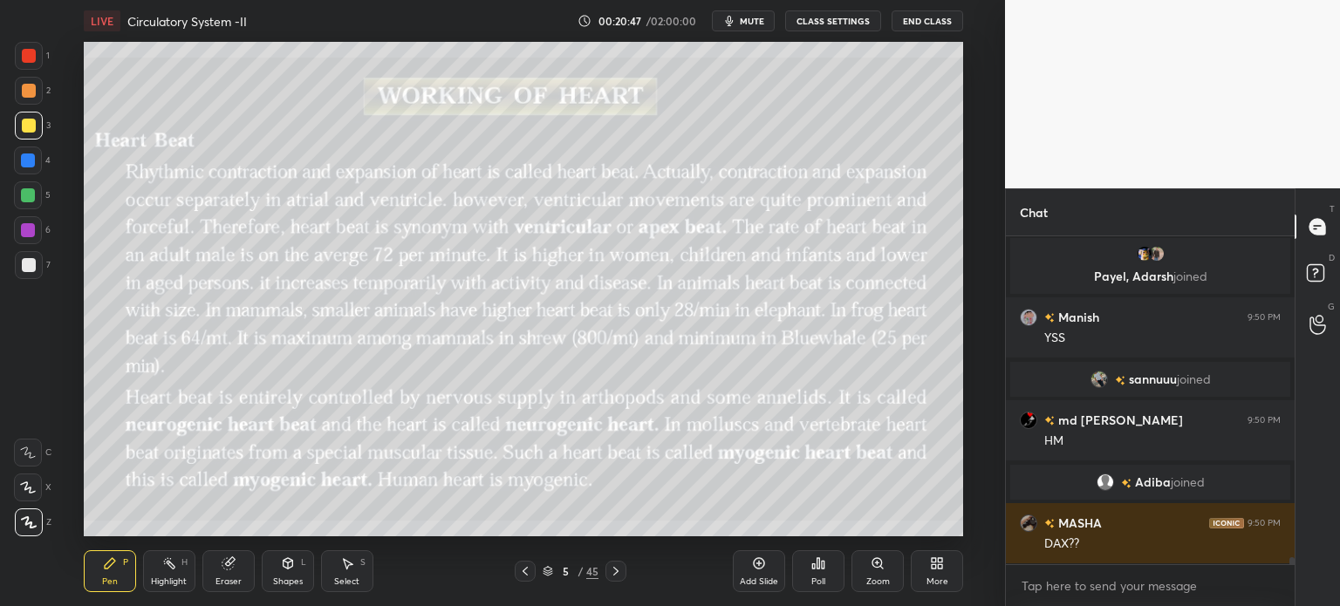
click at [525, 571] on icon at bounding box center [525, 572] width 14 height 14
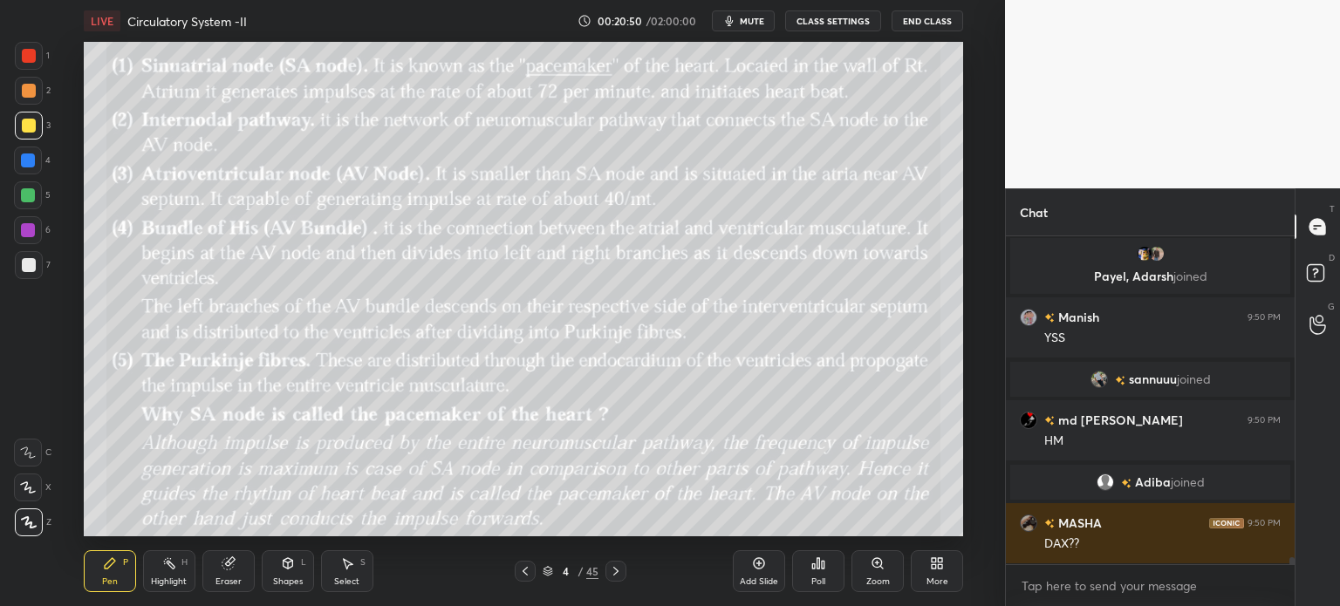
click at [618, 575] on icon at bounding box center [616, 572] width 14 height 14
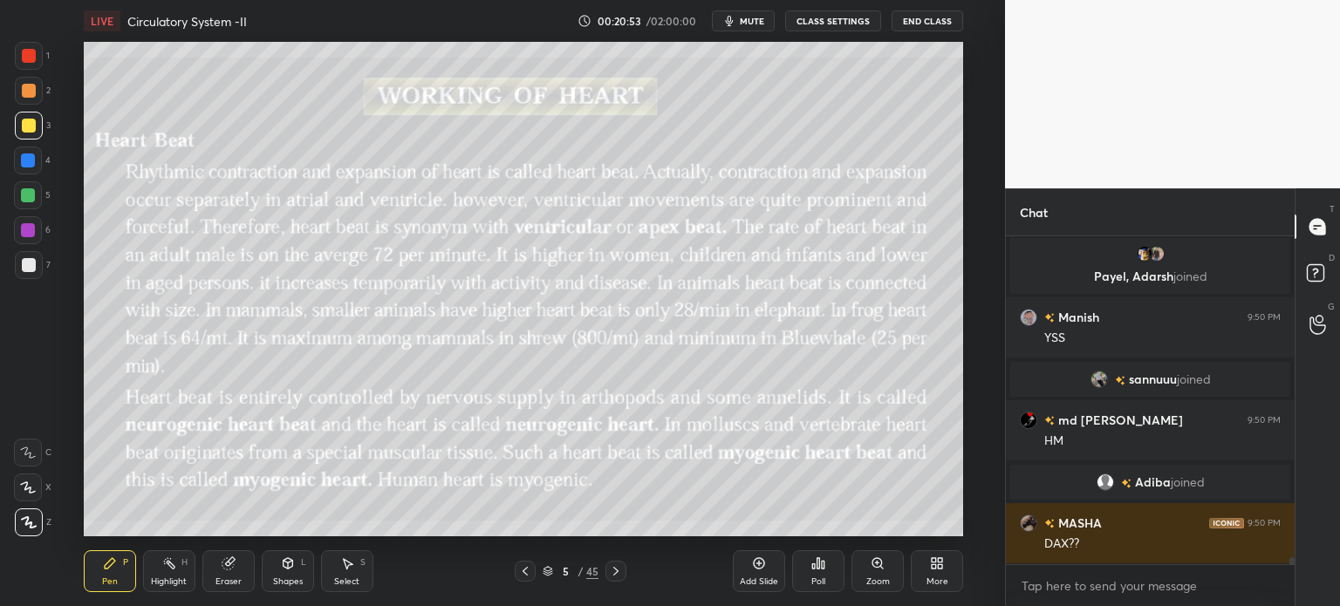
scroll to position [15934, 0]
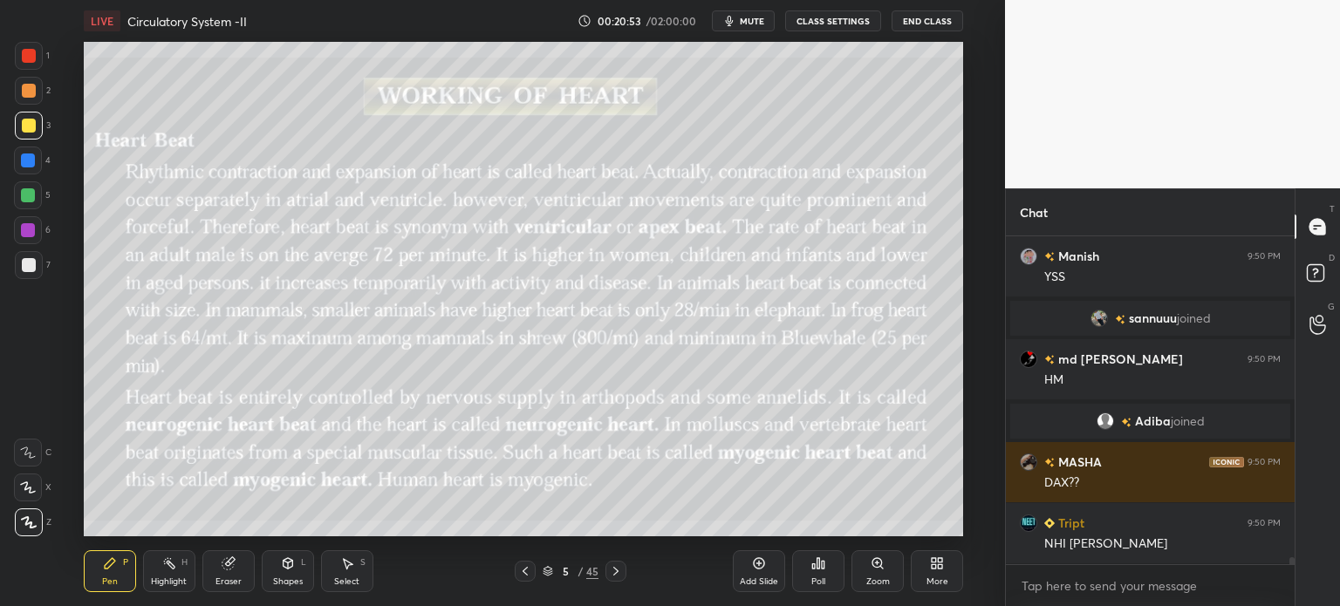
click at [616, 571] on icon at bounding box center [616, 572] width 14 height 14
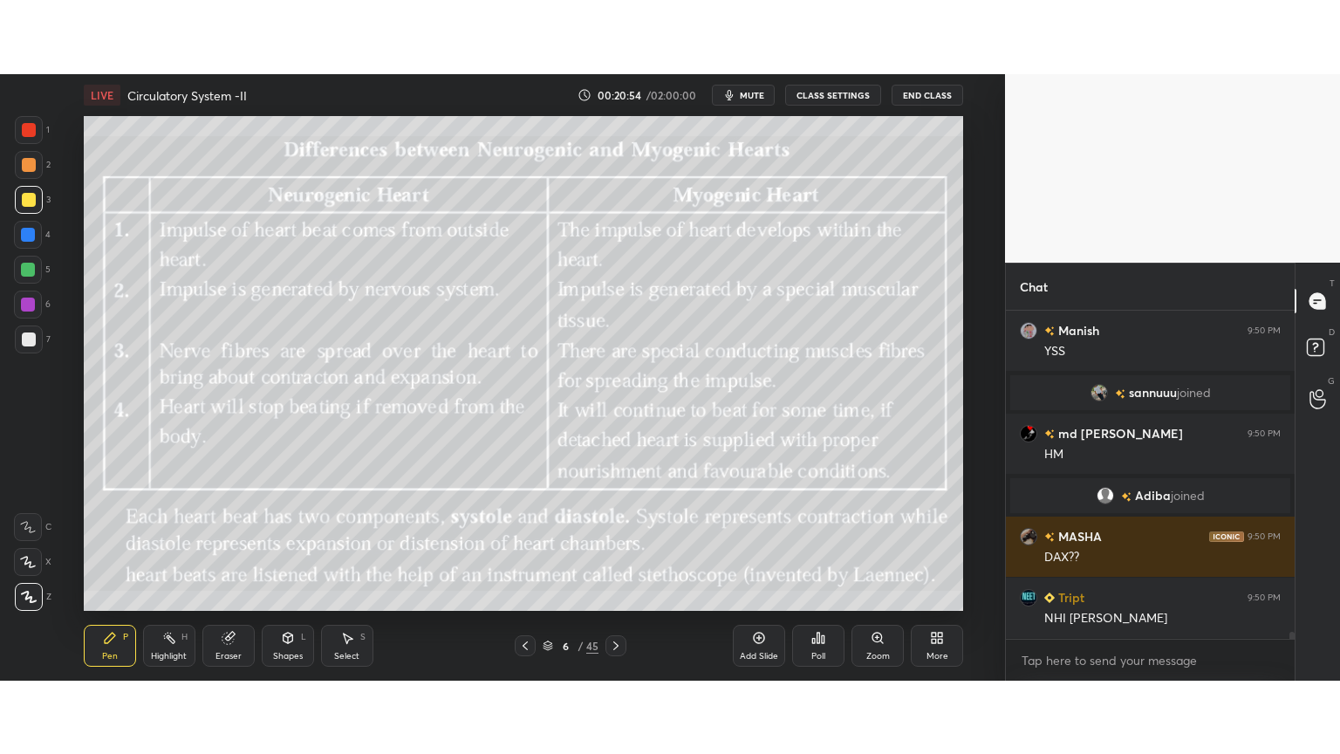
scroll to position [15995, 0]
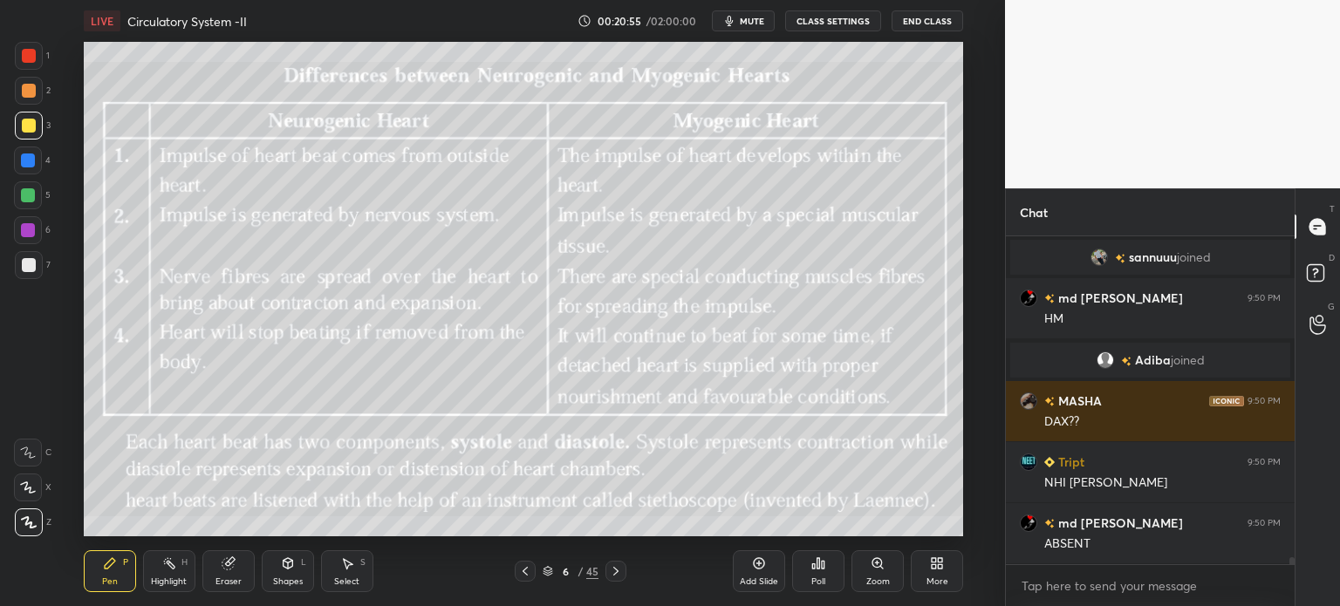
click at [516, 569] on div "6 / 45" at bounding box center [570, 571] width 325 height 21
click at [520, 570] on icon at bounding box center [525, 572] width 14 height 14
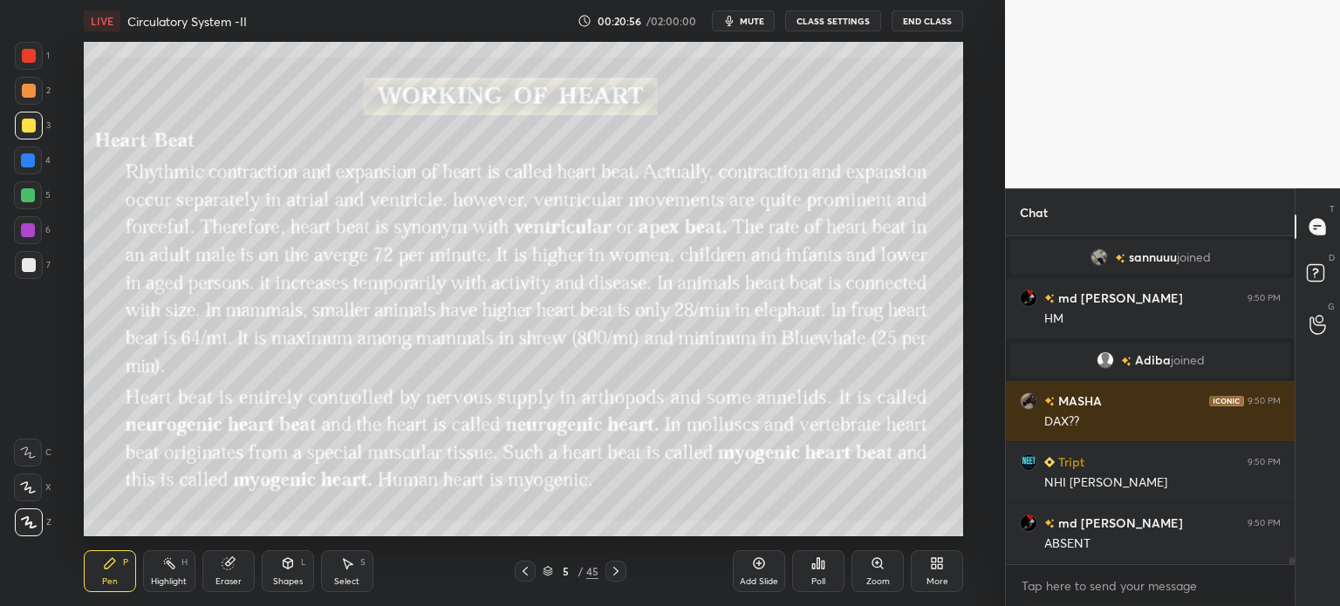
click at [520, 569] on icon at bounding box center [525, 572] width 14 height 14
click at [522, 568] on icon at bounding box center [525, 572] width 14 height 14
click at [618, 571] on icon at bounding box center [616, 572] width 14 height 14
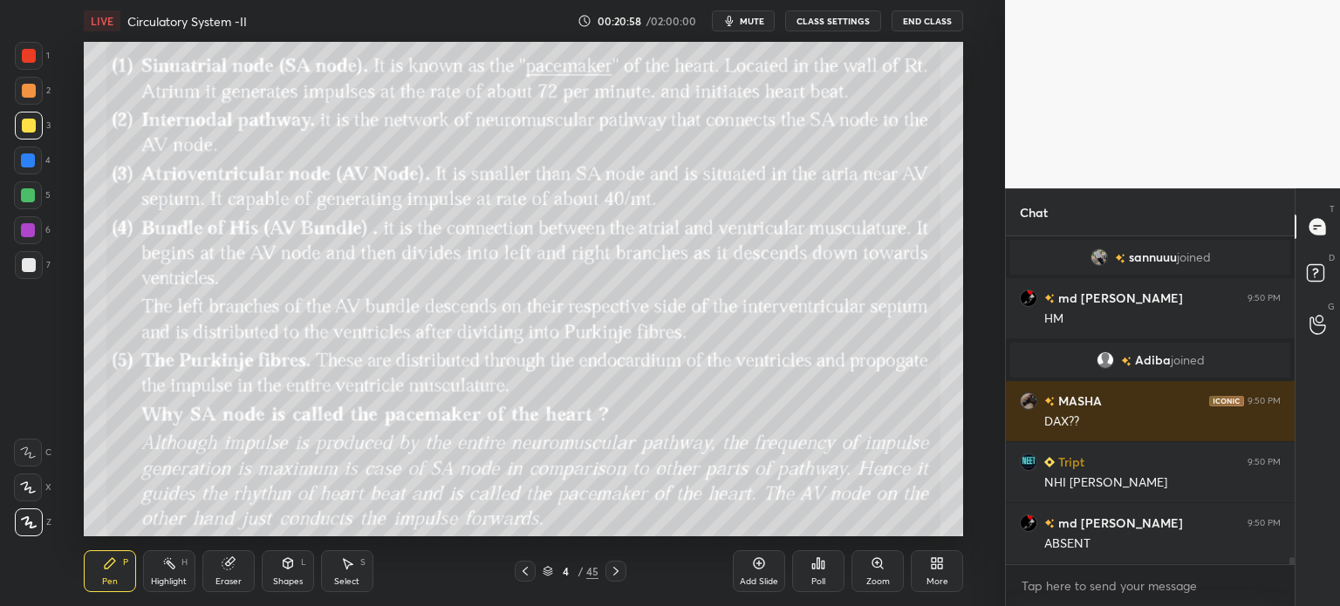
drag, startPoint x: 769, startPoint y: 564, endPoint x: 757, endPoint y: 554, distance: 15.5
click at [768, 568] on div "Add Slide" at bounding box center [759, 572] width 52 height 42
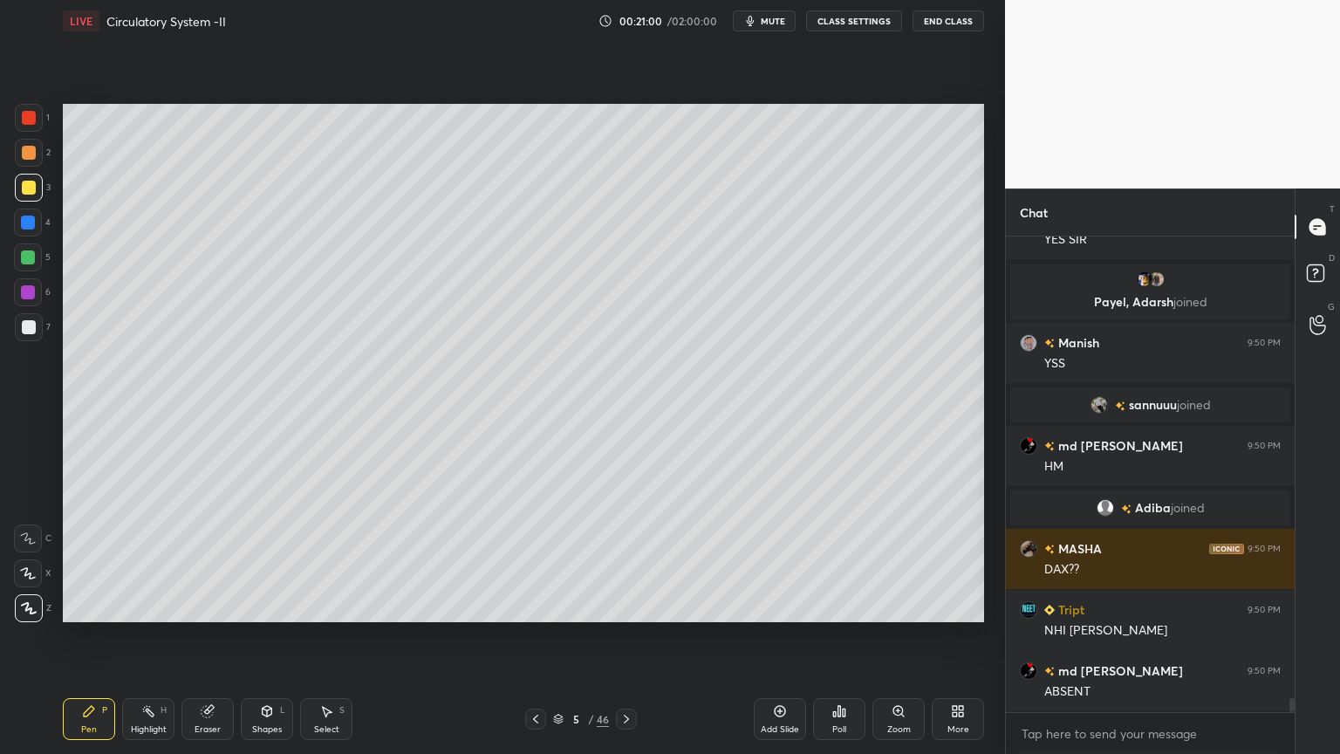
scroll to position [15848, 0]
click at [35, 325] on div at bounding box center [29, 327] width 28 height 28
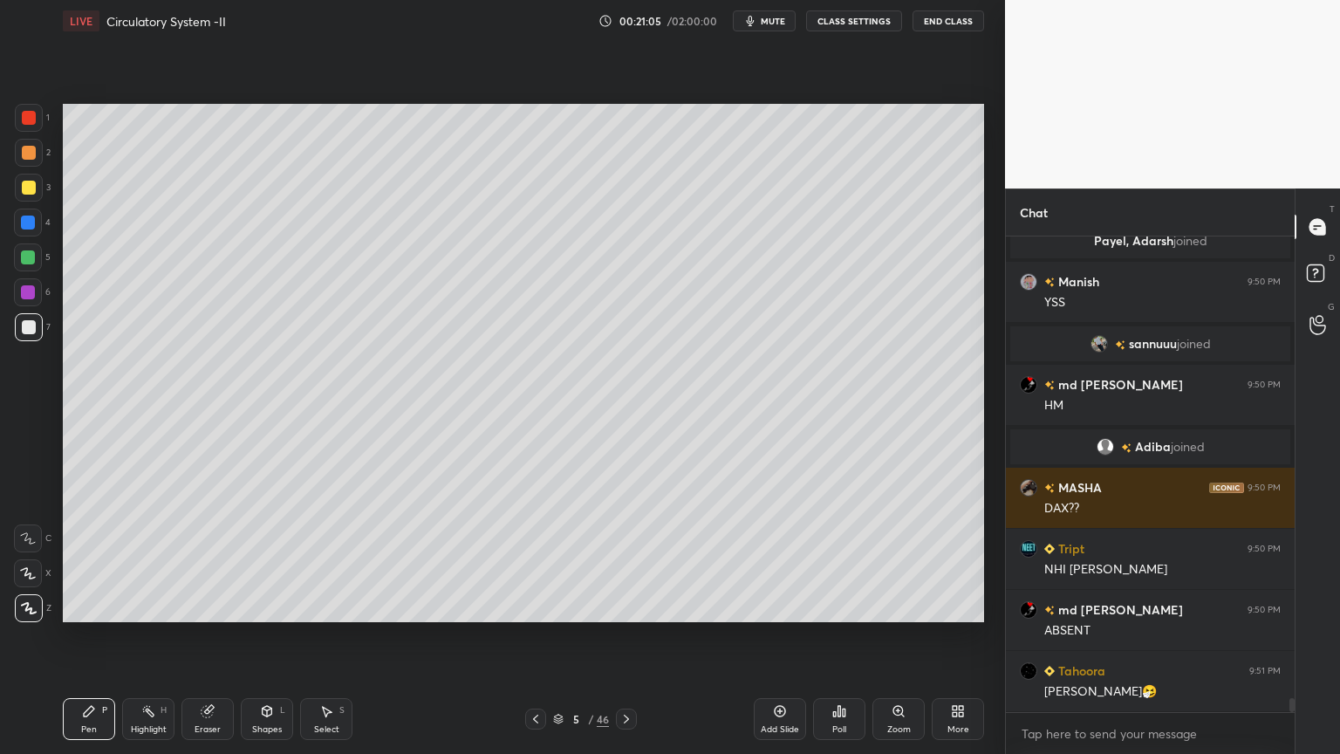
click at [269, 606] on icon at bounding box center [268, 711] width 10 height 10
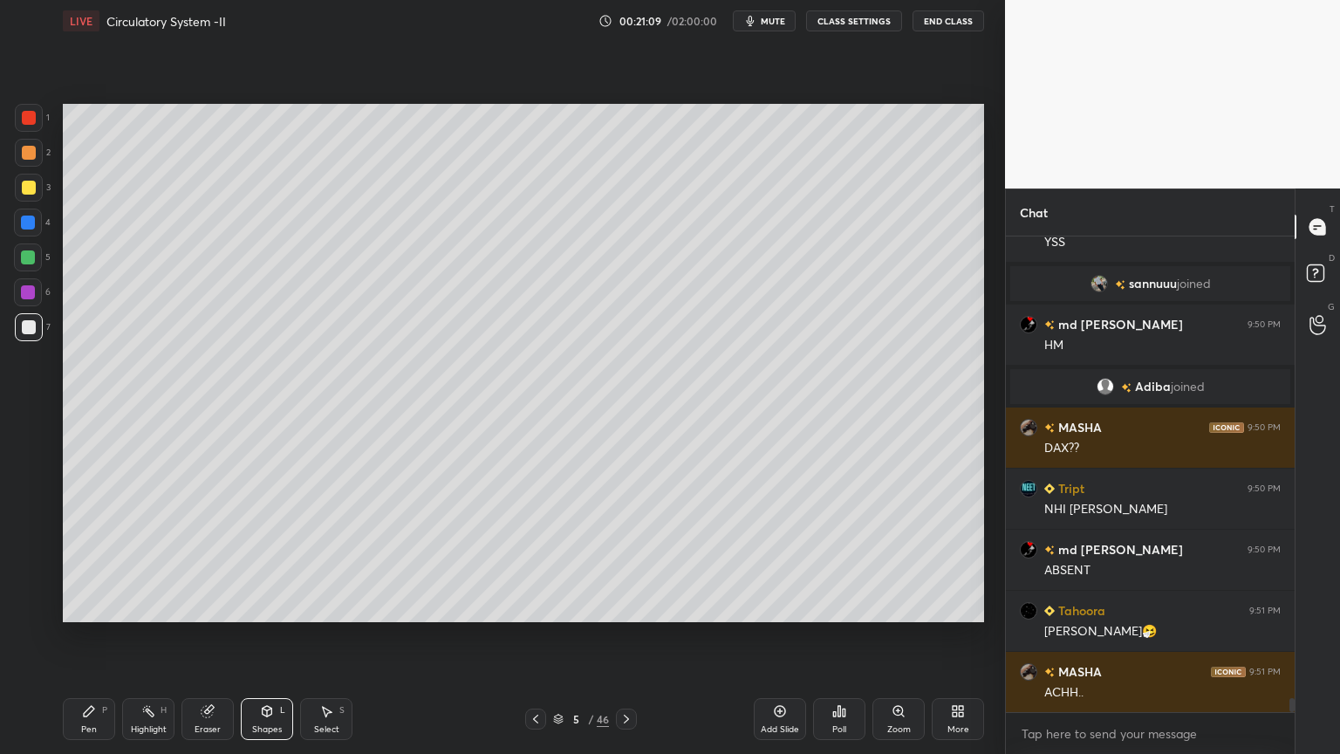
click at [264, 606] on div "Pen P Highlight H Eraser Shapes L Select S 5 / 46 Add Slide Poll Zoom More" at bounding box center [524, 719] width 922 height 70
click at [276, 606] on div "Shapes L" at bounding box center [267, 719] width 52 height 42
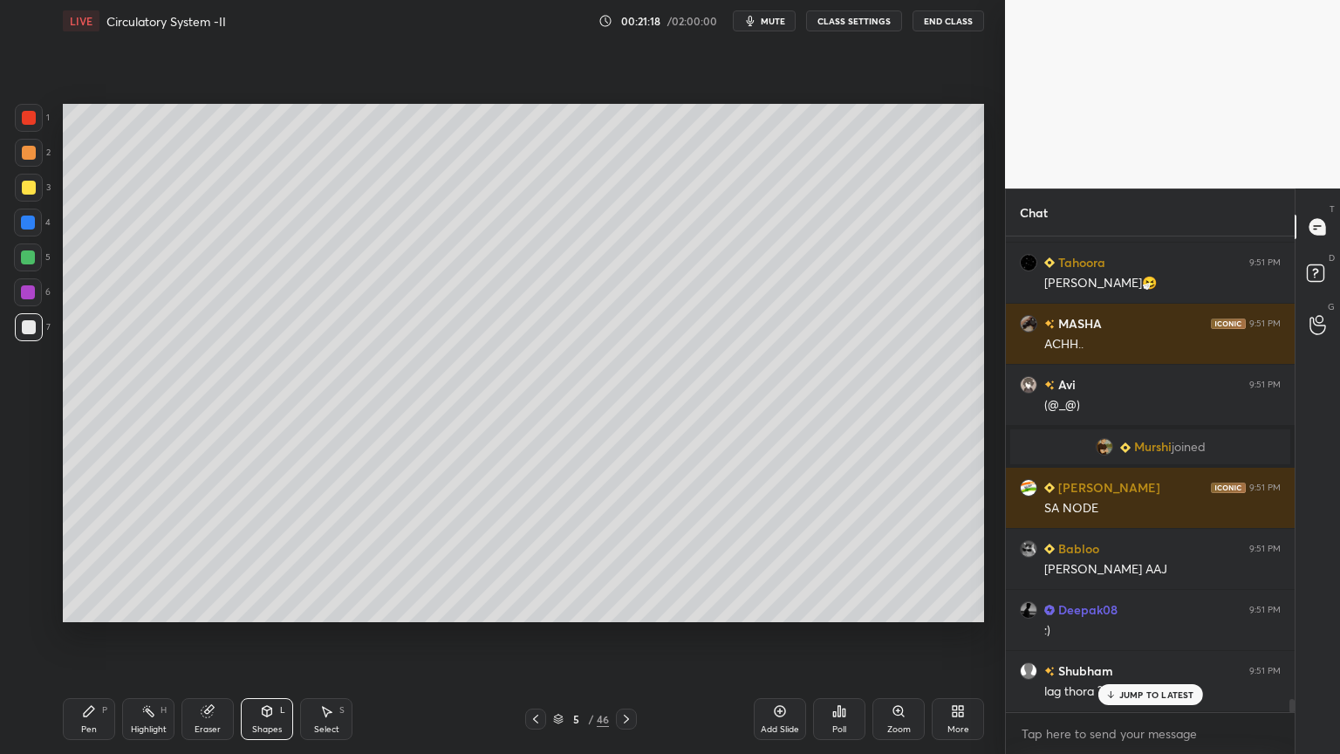
scroll to position [16273, 0]
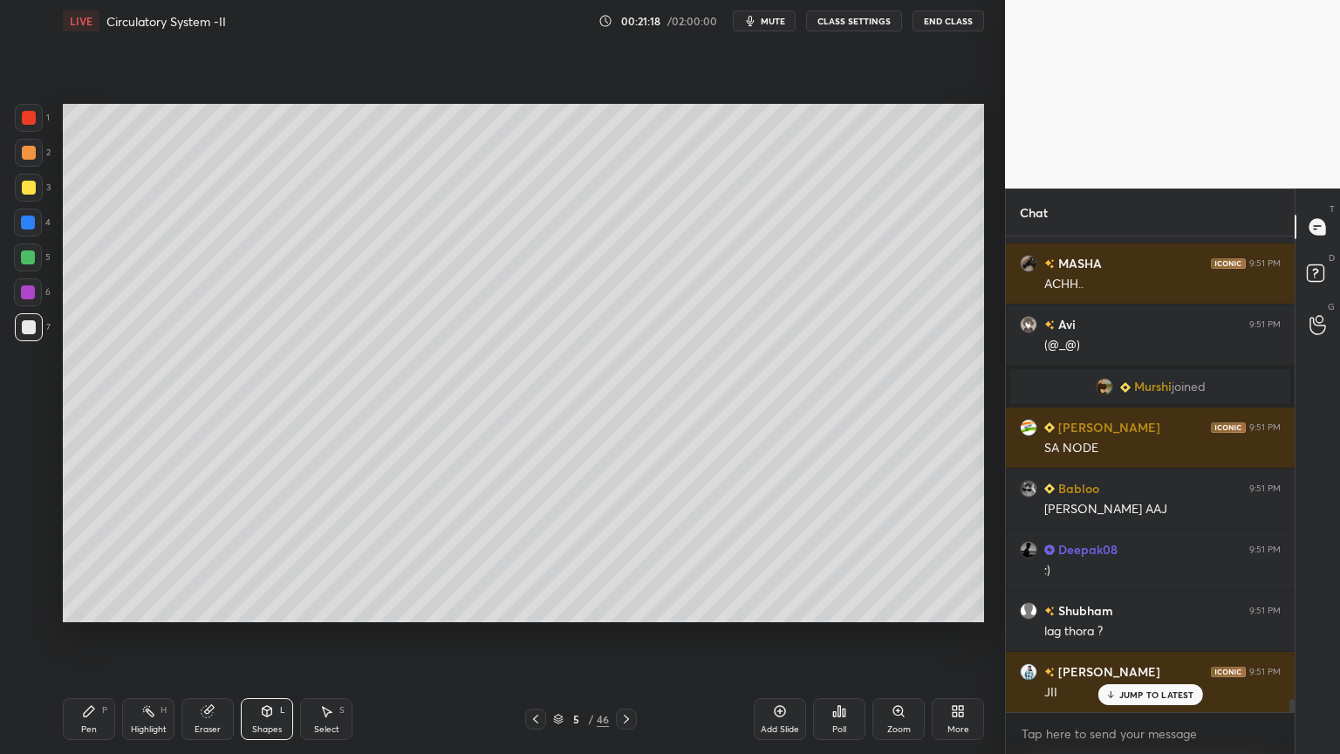
click at [79, 606] on div "Pen P" at bounding box center [89, 719] width 52 height 42
click at [80, 606] on div "Pen P" at bounding box center [89, 719] width 52 height 42
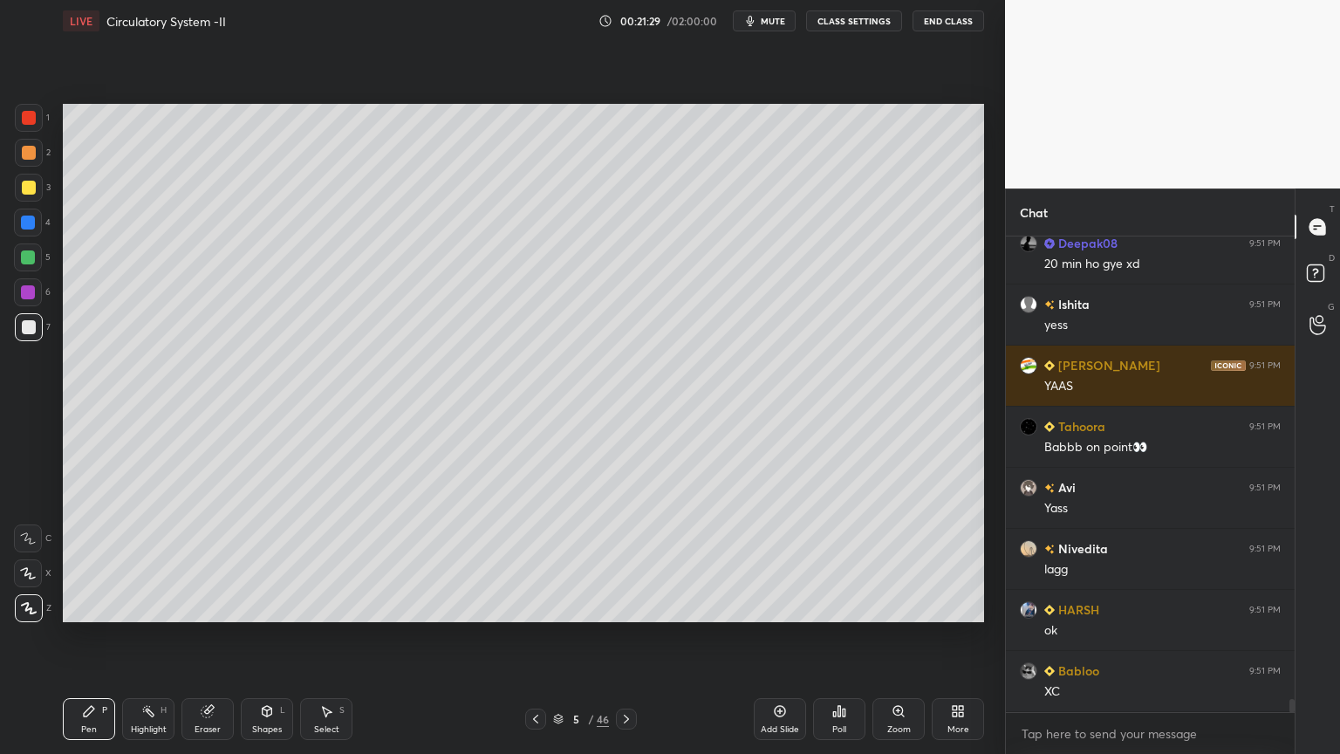
scroll to position [17128, 0]
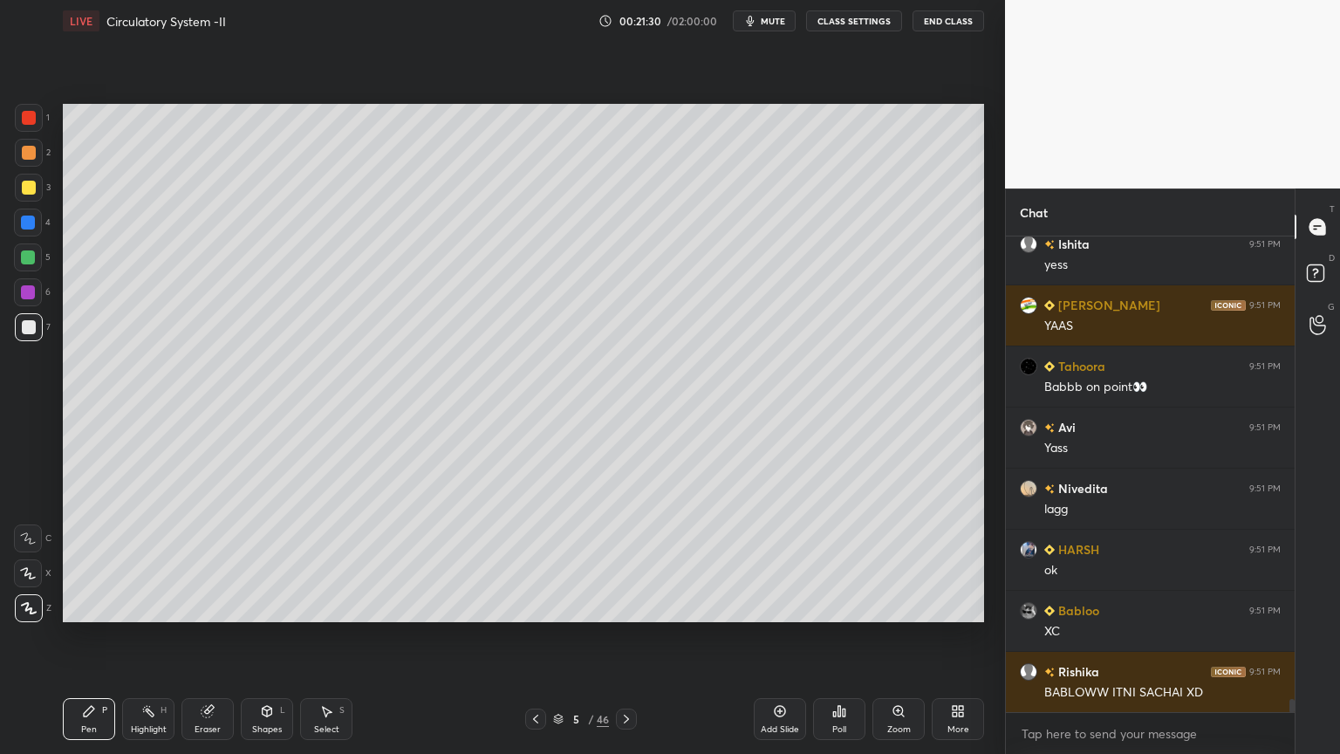
click at [26, 154] on div at bounding box center [29, 153] width 14 height 14
drag, startPoint x: 36, startPoint y: 154, endPoint x: 53, endPoint y: 154, distance: 17.5
click at [35, 154] on div at bounding box center [29, 153] width 28 height 28
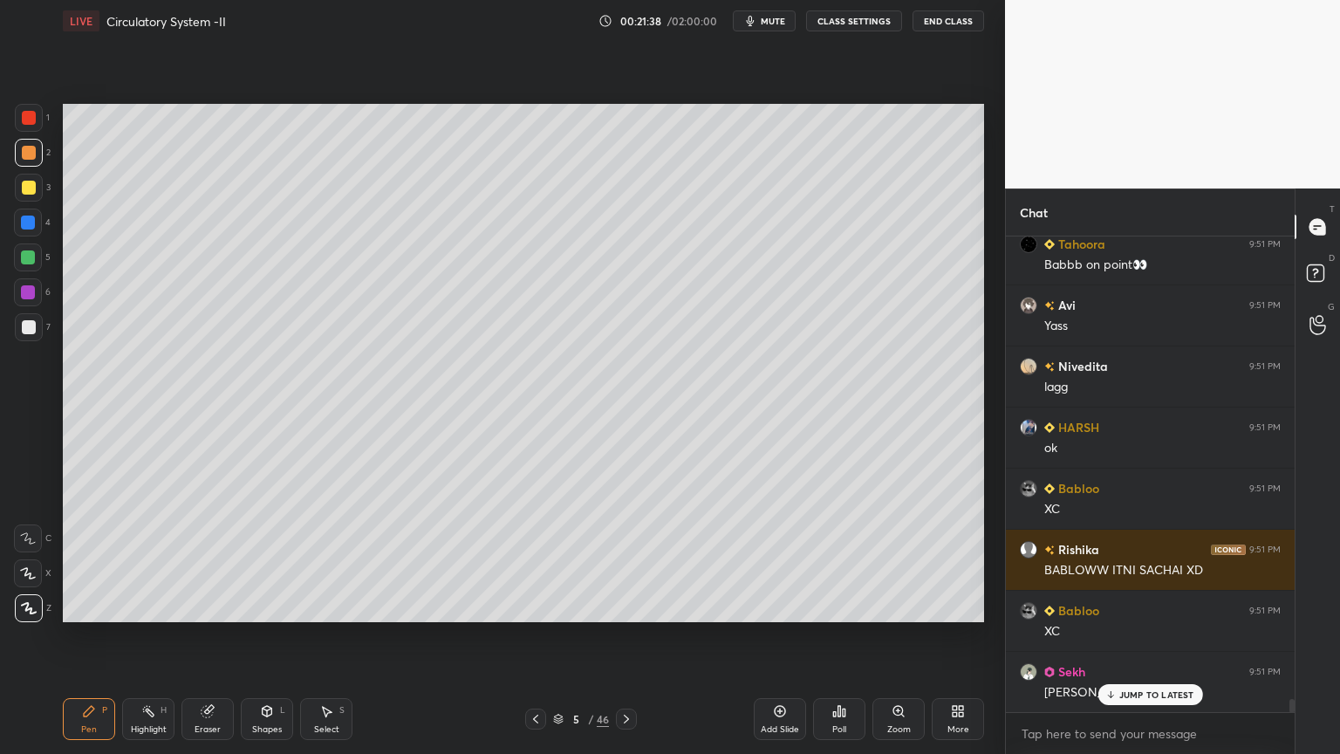
scroll to position [17292, 0]
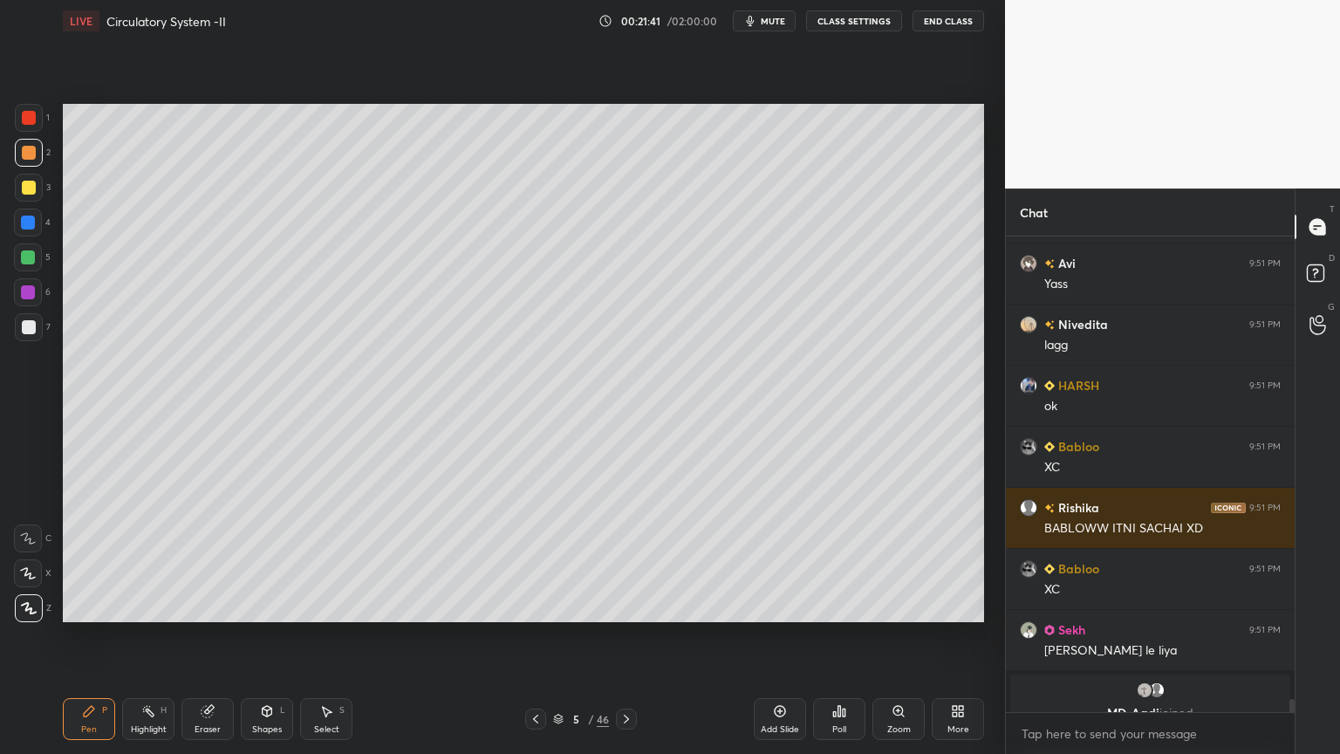
click at [31, 186] on div at bounding box center [29, 188] width 14 height 14
click at [38, 190] on div at bounding box center [29, 188] width 28 height 28
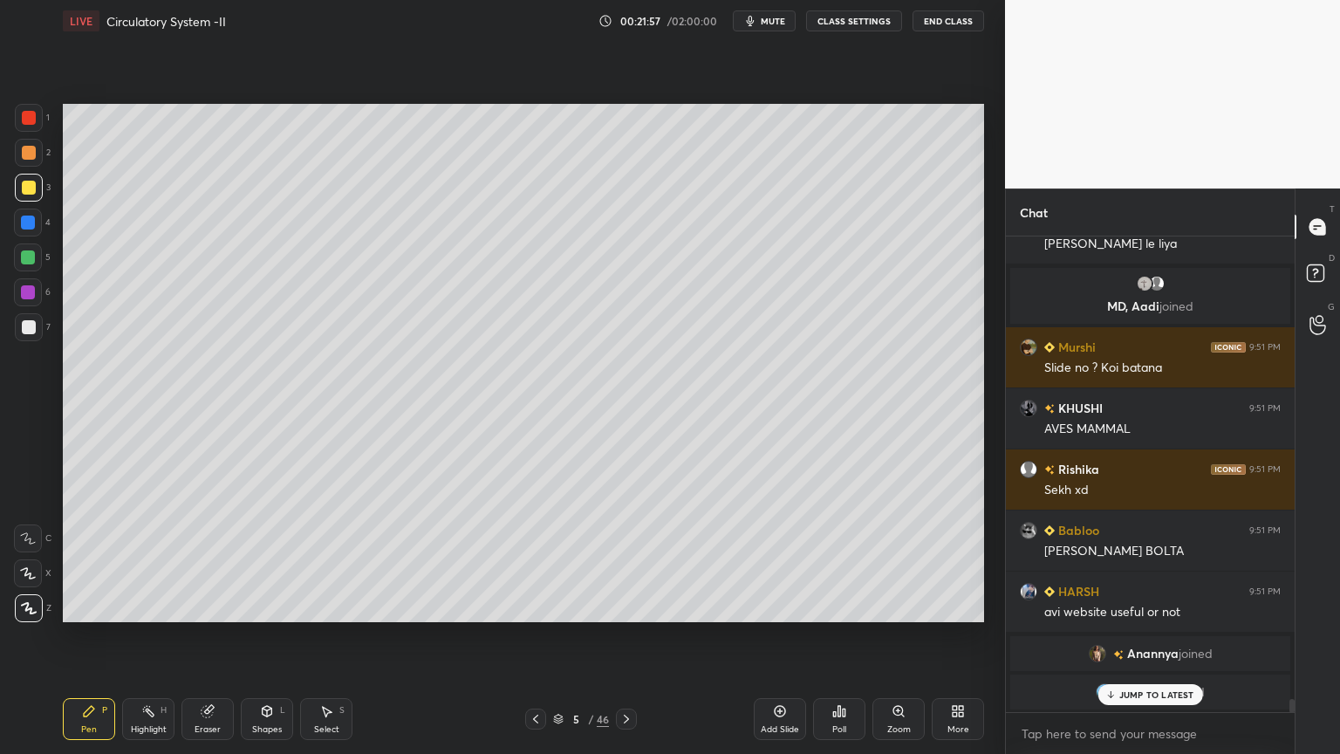
scroll to position [17424, 0]
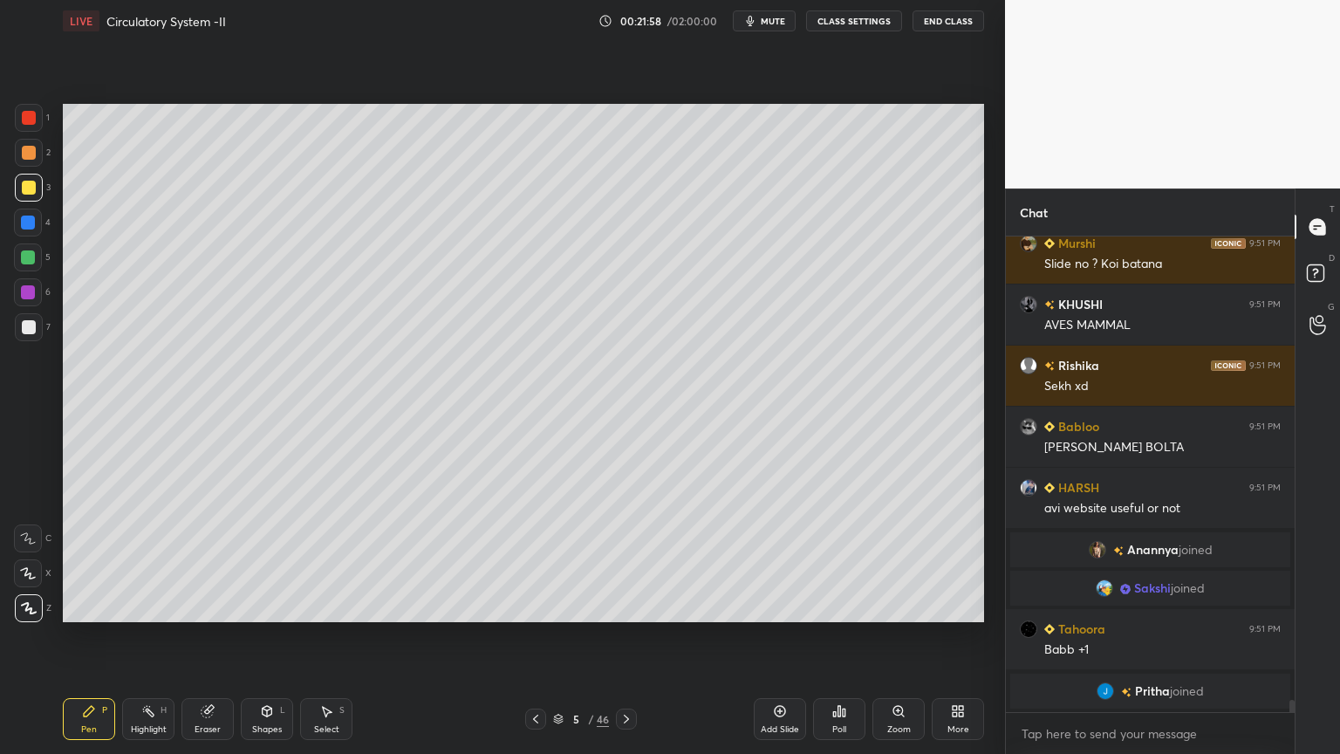
click at [632, 606] on icon at bounding box center [627, 719] width 14 height 14
click at [537, 606] on icon at bounding box center [536, 719] width 14 height 14
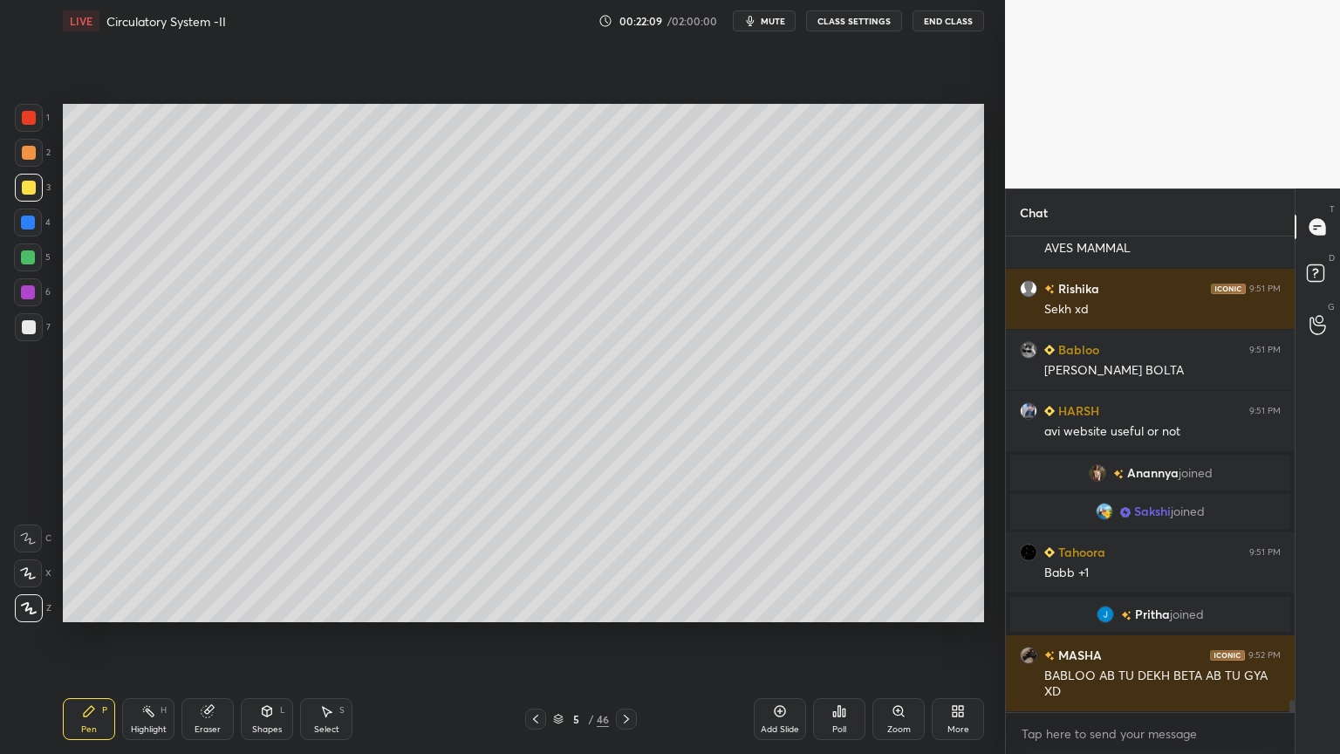
click at [28, 182] on div at bounding box center [29, 188] width 14 height 14
click at [41, 573] on div at bounding box center [28, 573] width 28 height 28
drag, startPoint x: 37, startPoint y: 572, endPoint x: 43, endPoint y: 515, distance: 57.9
click at [38, 574] on div at bounding box center [28, 573] width 28 height 28
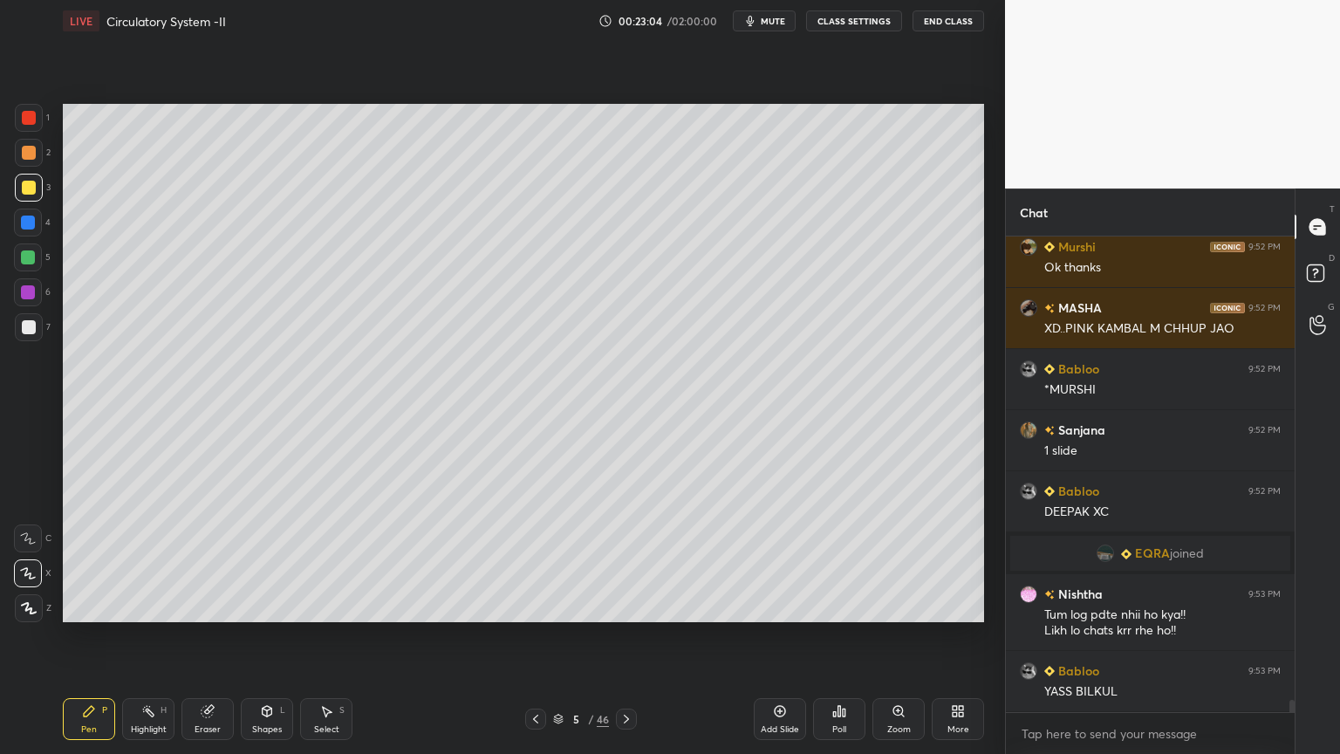
scroll to position [18158, 0]
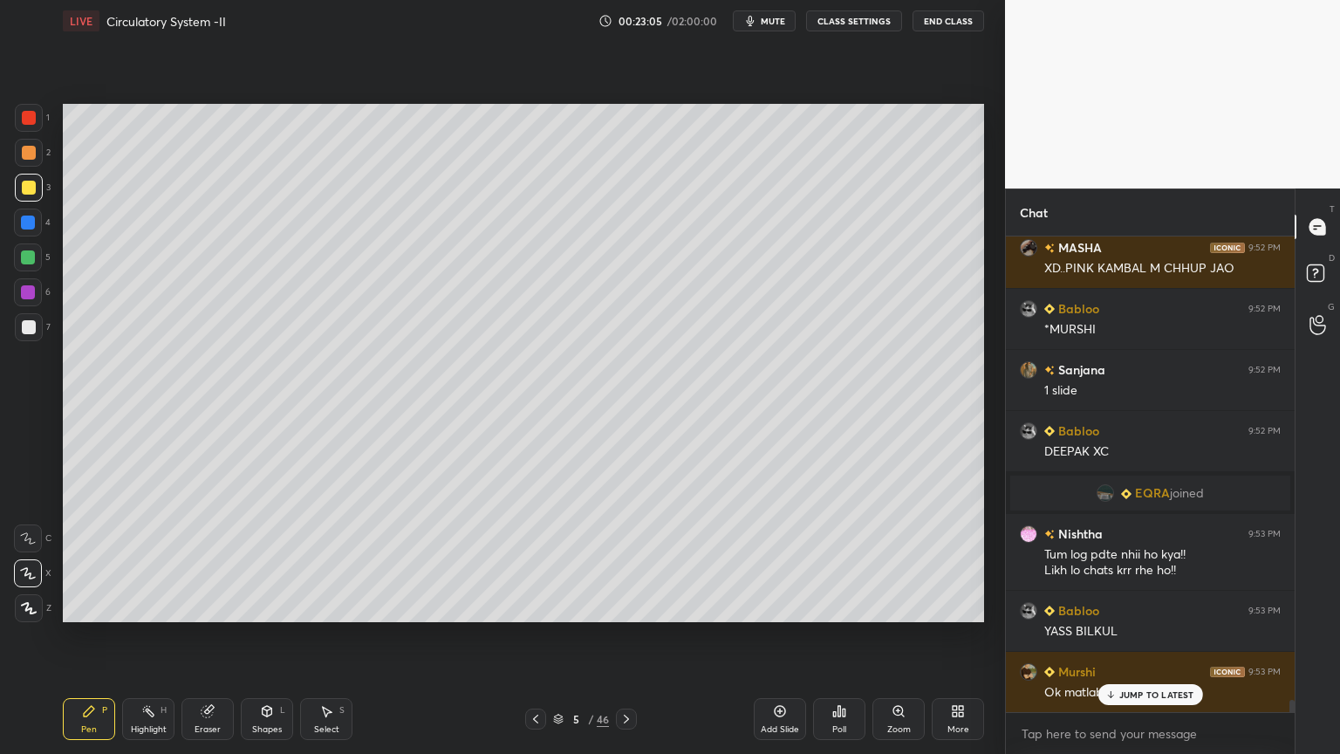
click at [782, 17] on span "mute" at bounding box center [773, 21] width 24 height 12
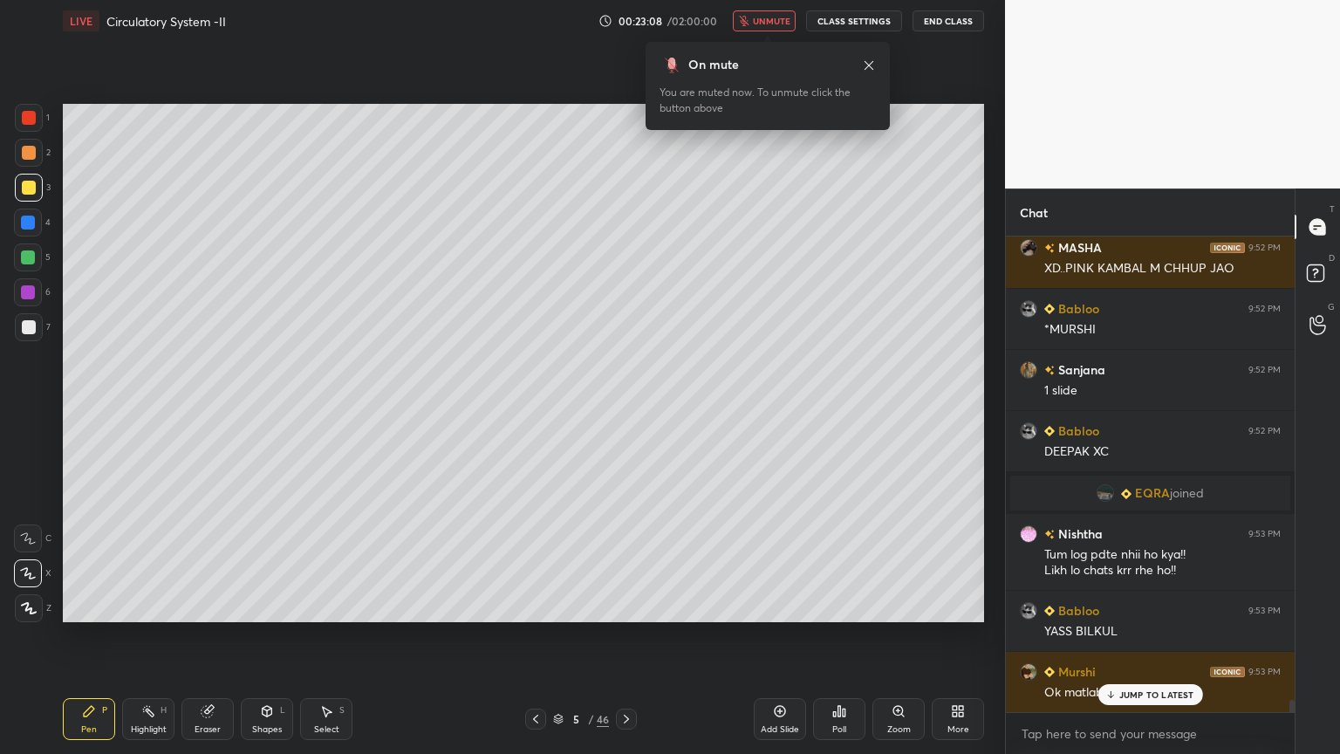
drag, startPoint x: 784, startPoint y: 17, endPoint x: 782, endPoint y: 26, distance: 8.9
click at [783, 14] on button "unmute" at bounding box center [764, 20] width 63 height 21
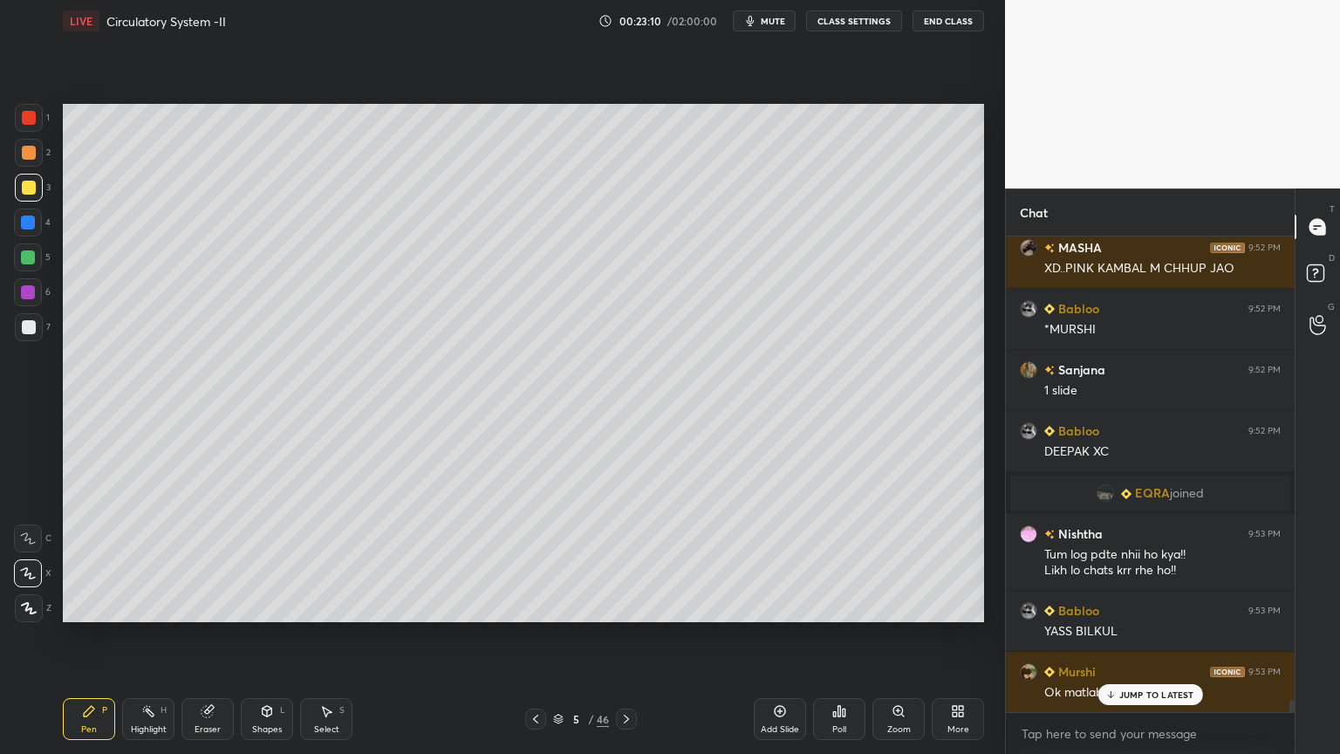
drag, startPoint x: 34, startPoint y: 149, endPoint x: 22, endPoint y: 149, distance: 12.2
click at [31, 147] on div at bounding box center [29, 153] width 28 height 28
drag, startPoint x: 265, startPoint y: 711, endPoint x: 260, endPoint y: 703, distance: 9.4
click at [264, 606] on icon at bounding box center [268, 711] width 10 height 10
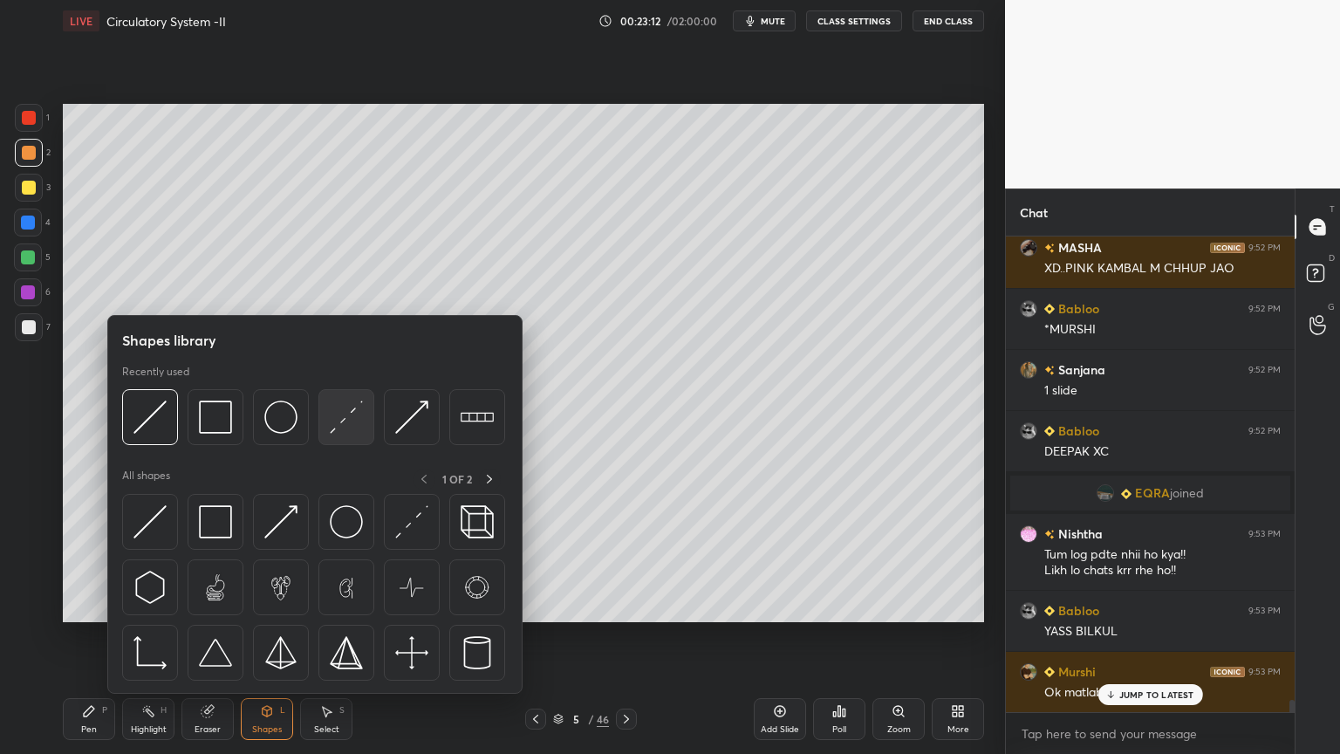
click at [343, 426] on img at bounding box center [346, 417] width 33 height 33
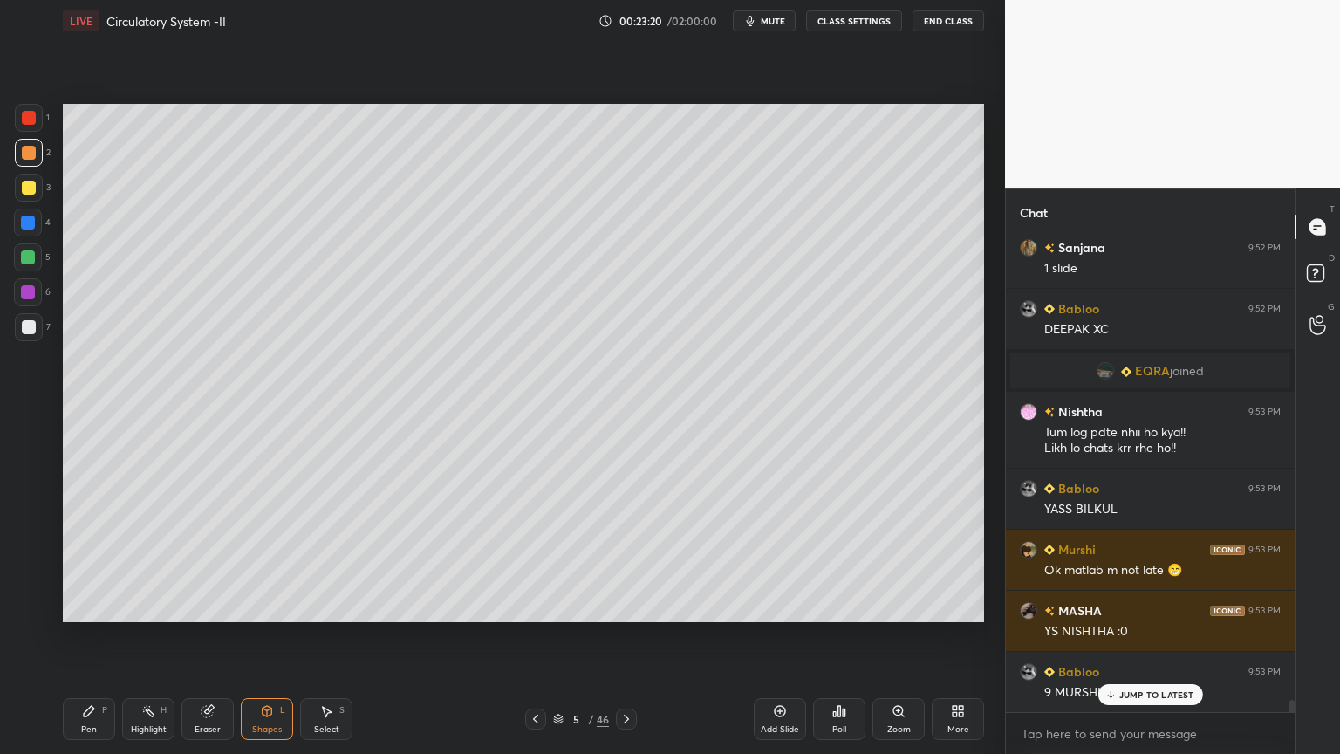
scroll to position [18342, 0]
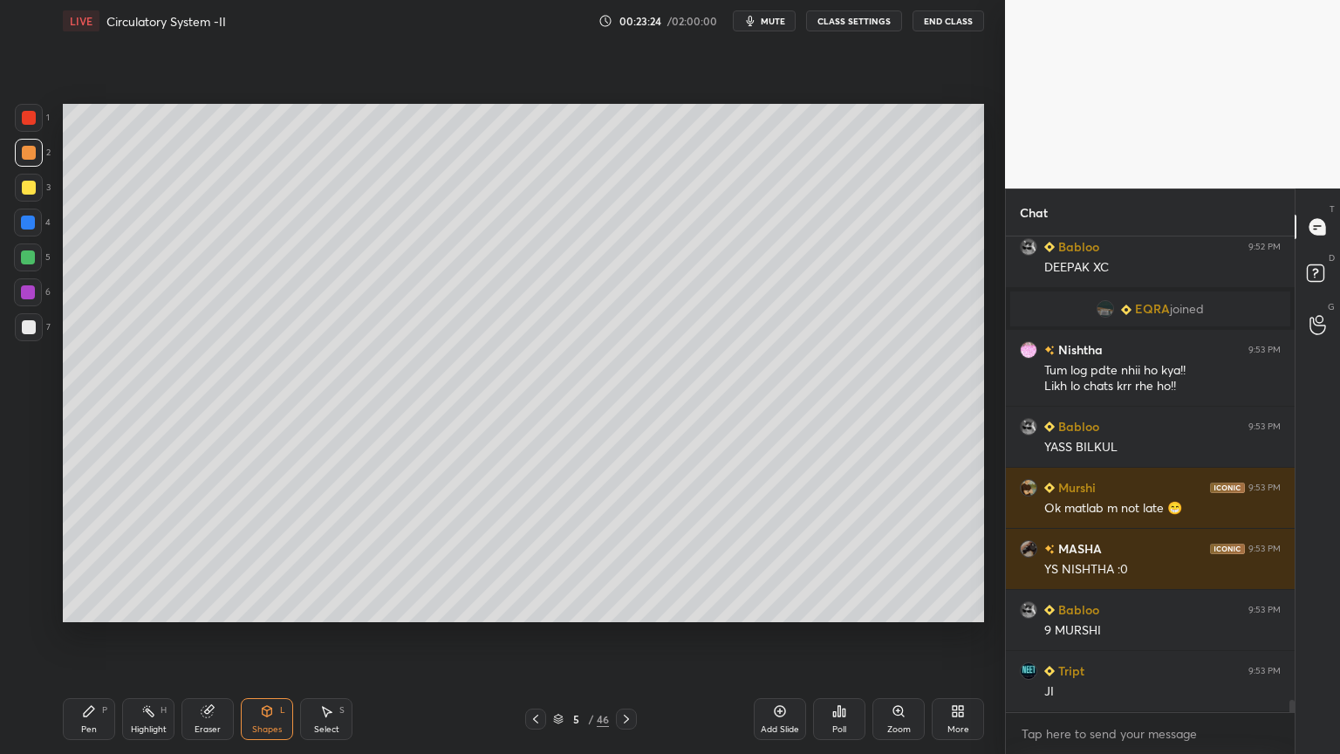
click at [99, 606] on div "Pen P" at bounding box center [89, 719] width 52 height 42
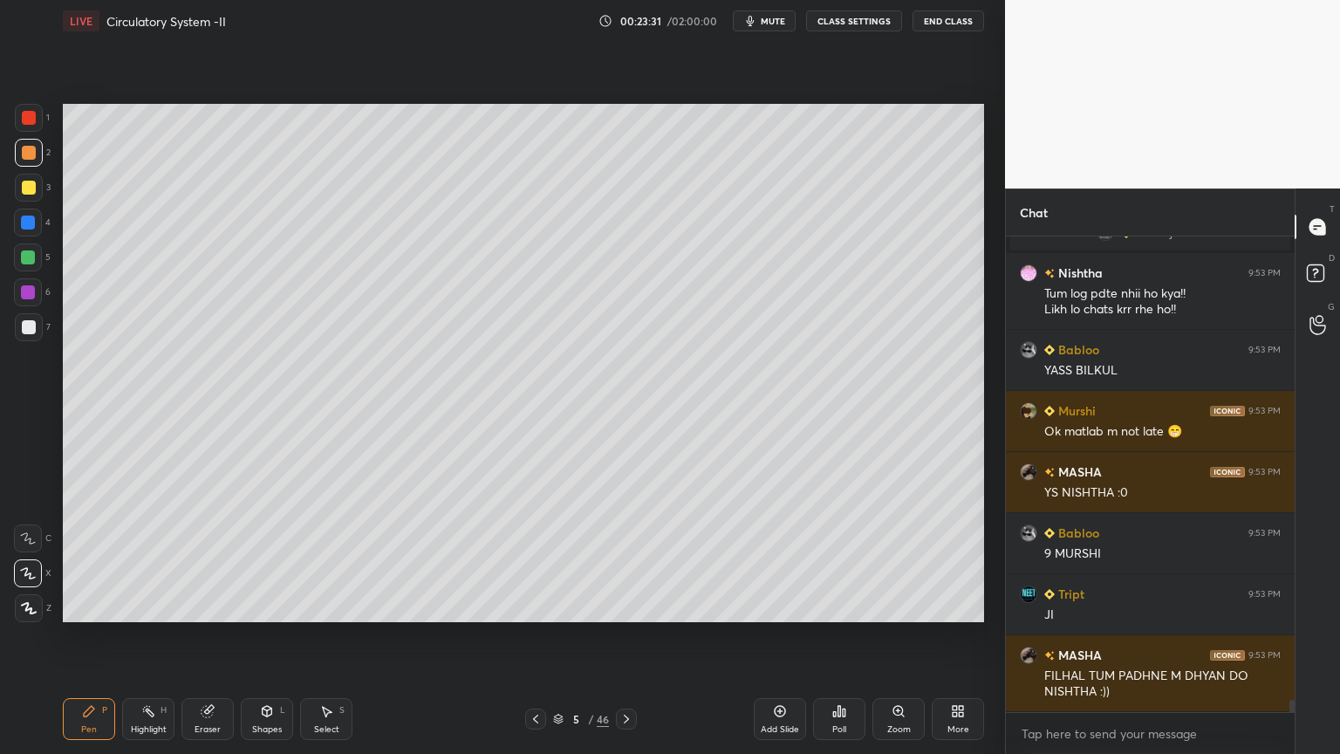
scroll to position [18479, 0]
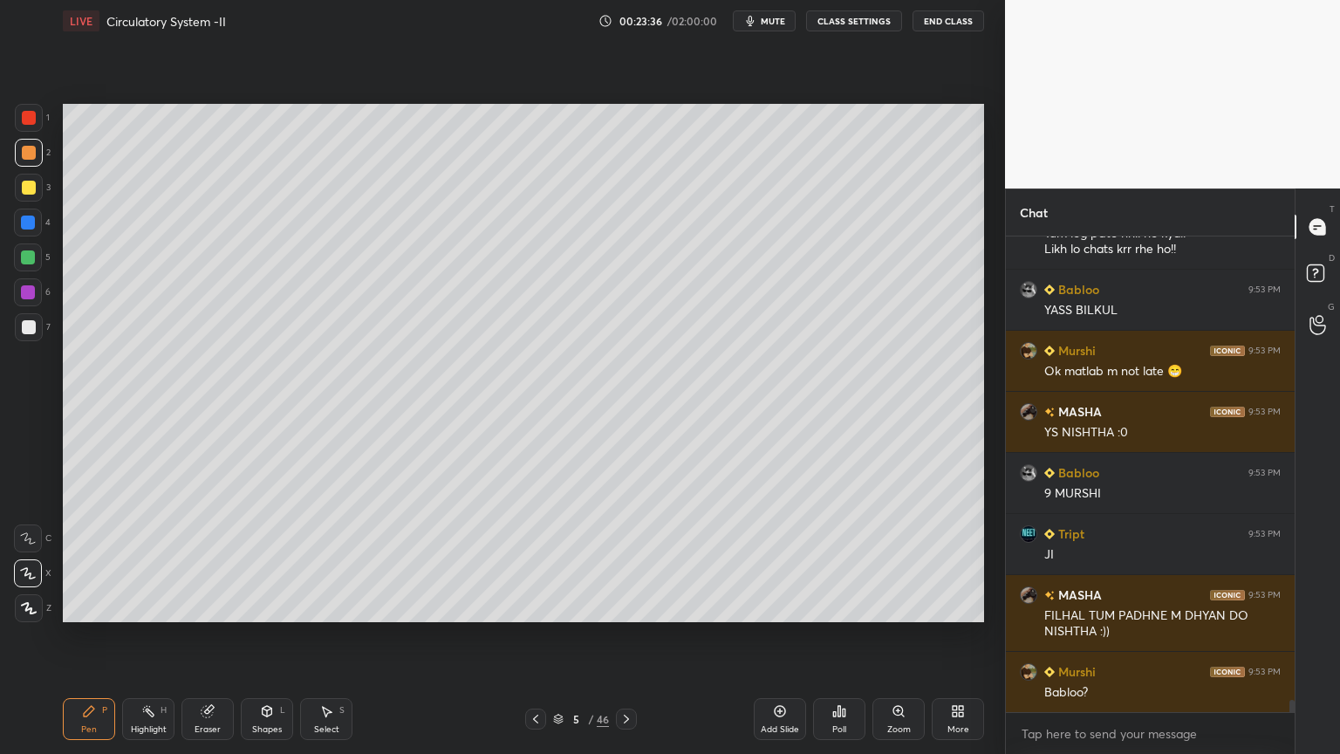
click at [632, 606] on icon at bounding box center [627, 719] width 14 height 14
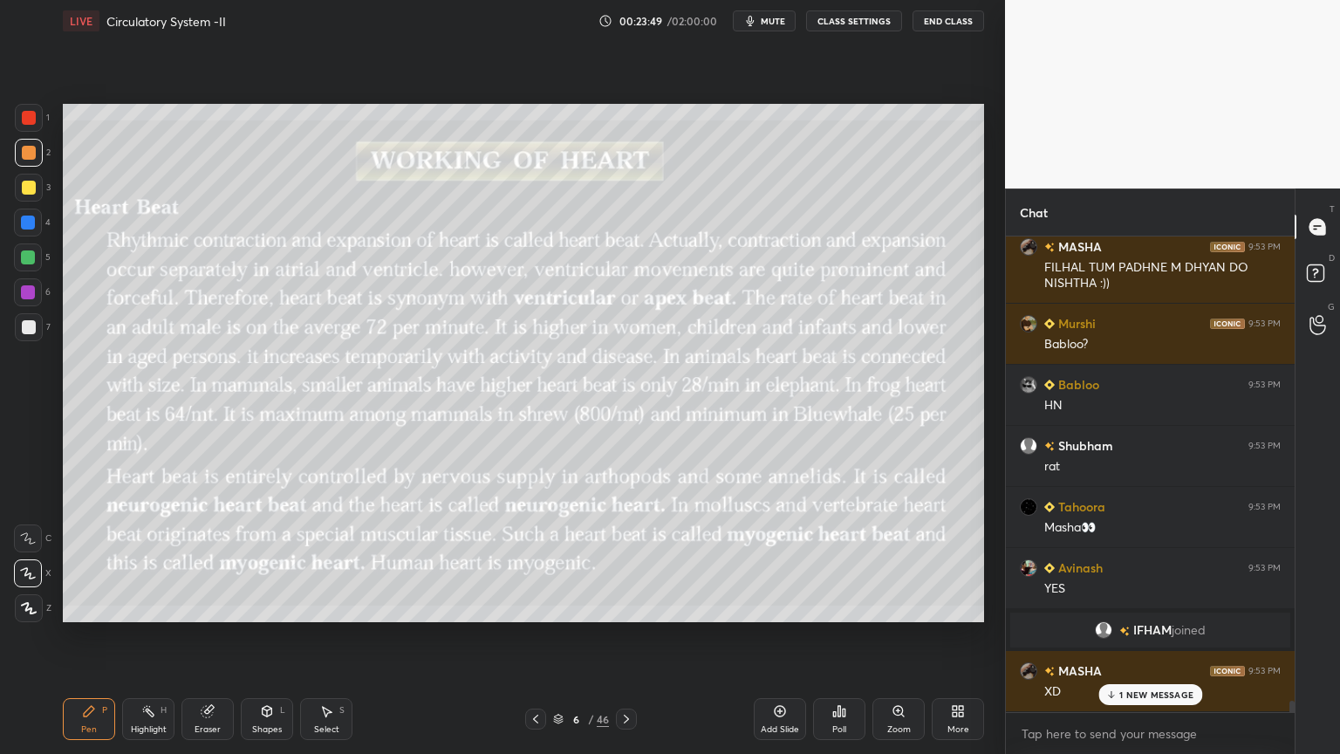
scroll to position [18611, 0]
click at [533, 606] on div "Pen P Highlight H Eraser Shapes L Select S 6 / 46 Add Slide Poll Zoom More" at bounding box center [524, 719] width 922 height 70
click at [537, 606] on icon at bounding box center [536, 719] width 14 height 14
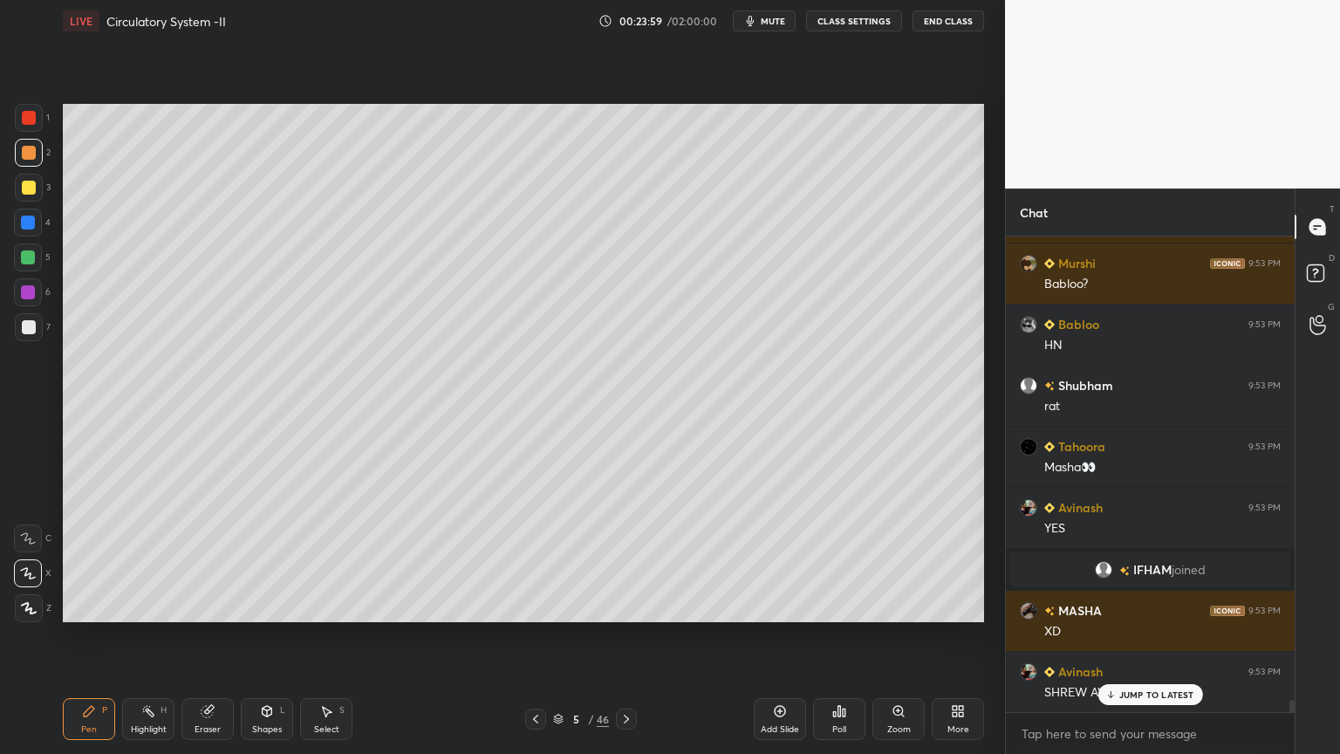
drag, startPoint x: 31, startPoint y: 330, endPoint x: 25, endPoint y: 339, distance: 11.4
click at [31, 330] on div at bounding box center [29, 327] width 14 height 14
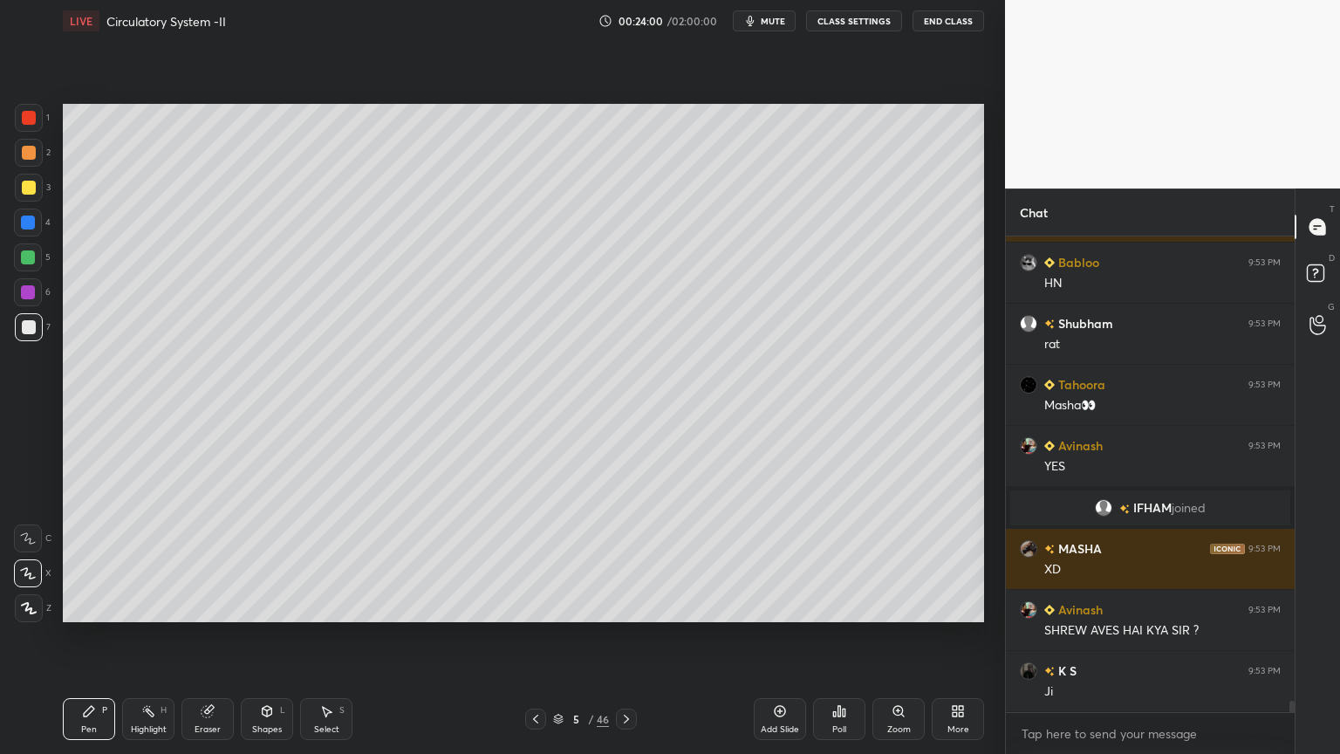
click at [271, 606] on div "Shapes L" at bounding box center [267, 719] width 52 height 42
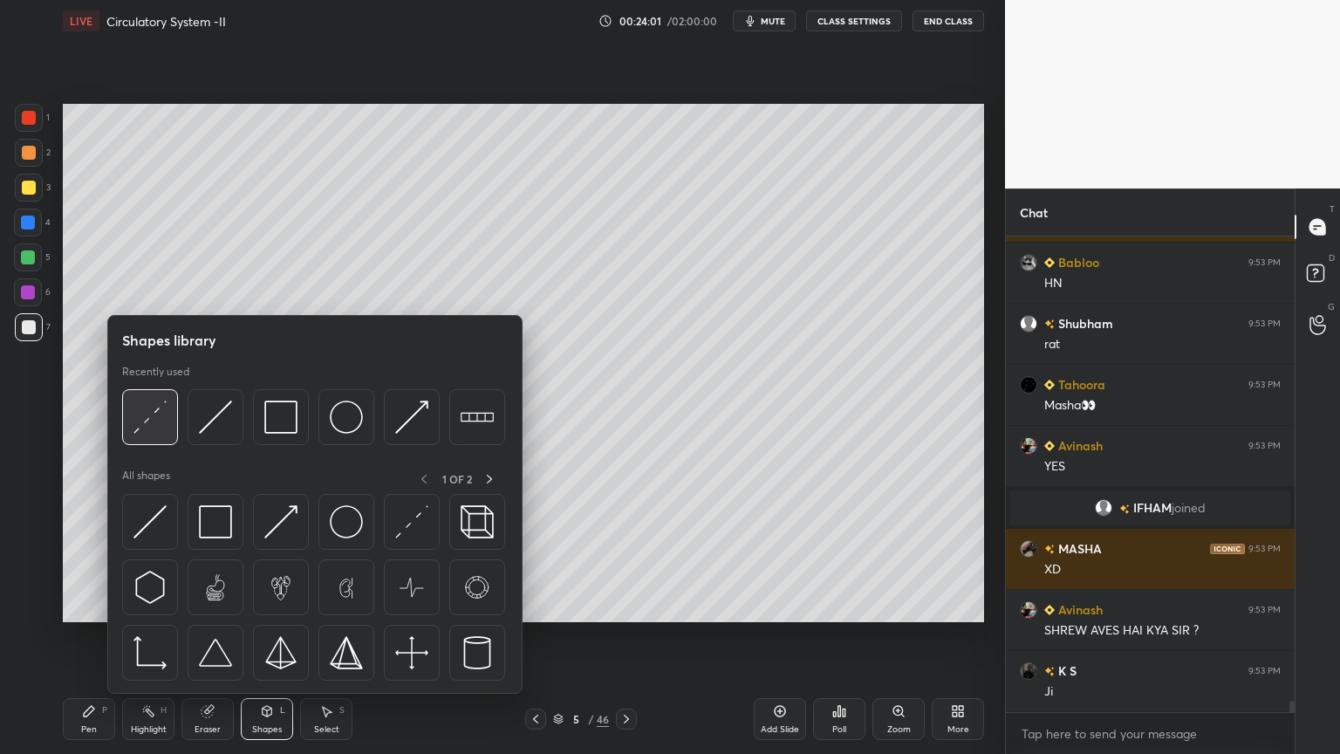
click at [162, 428] on img at bounding box center [150, 417] width 33 height 33
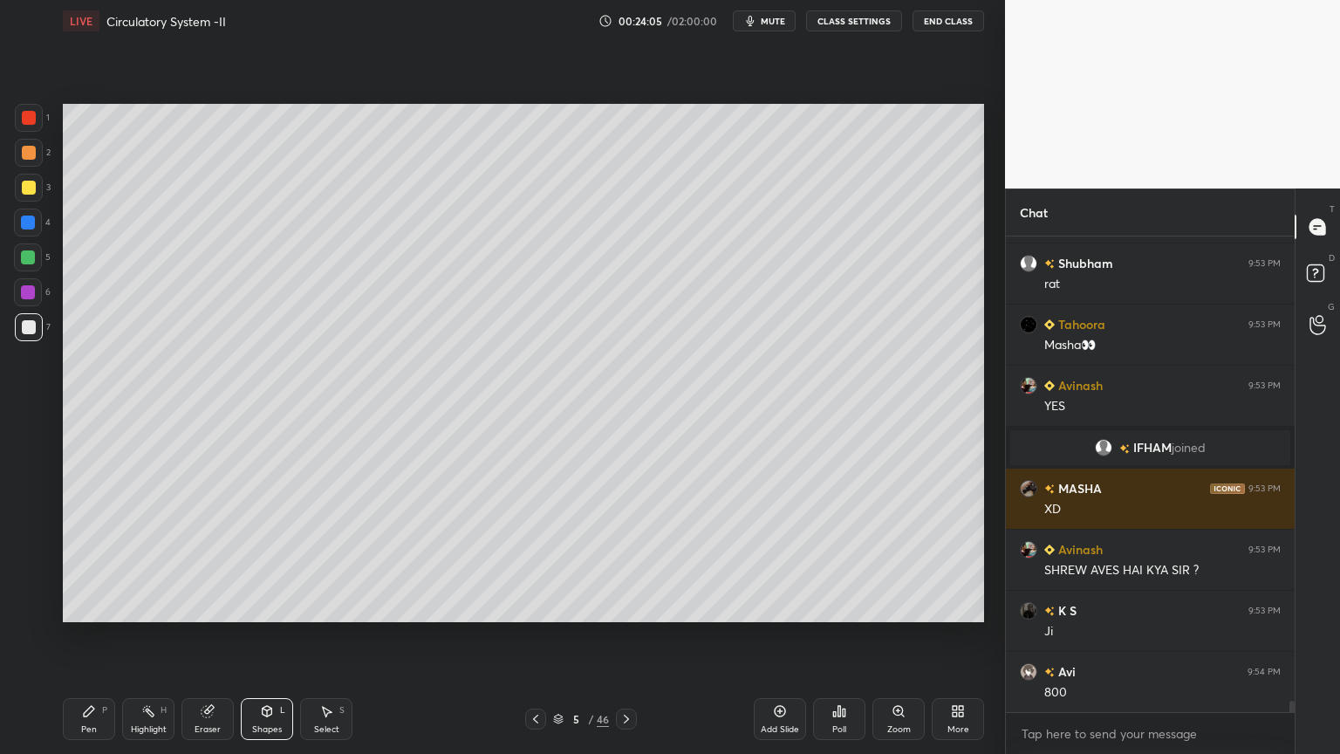
scroll to position [18855, 0]
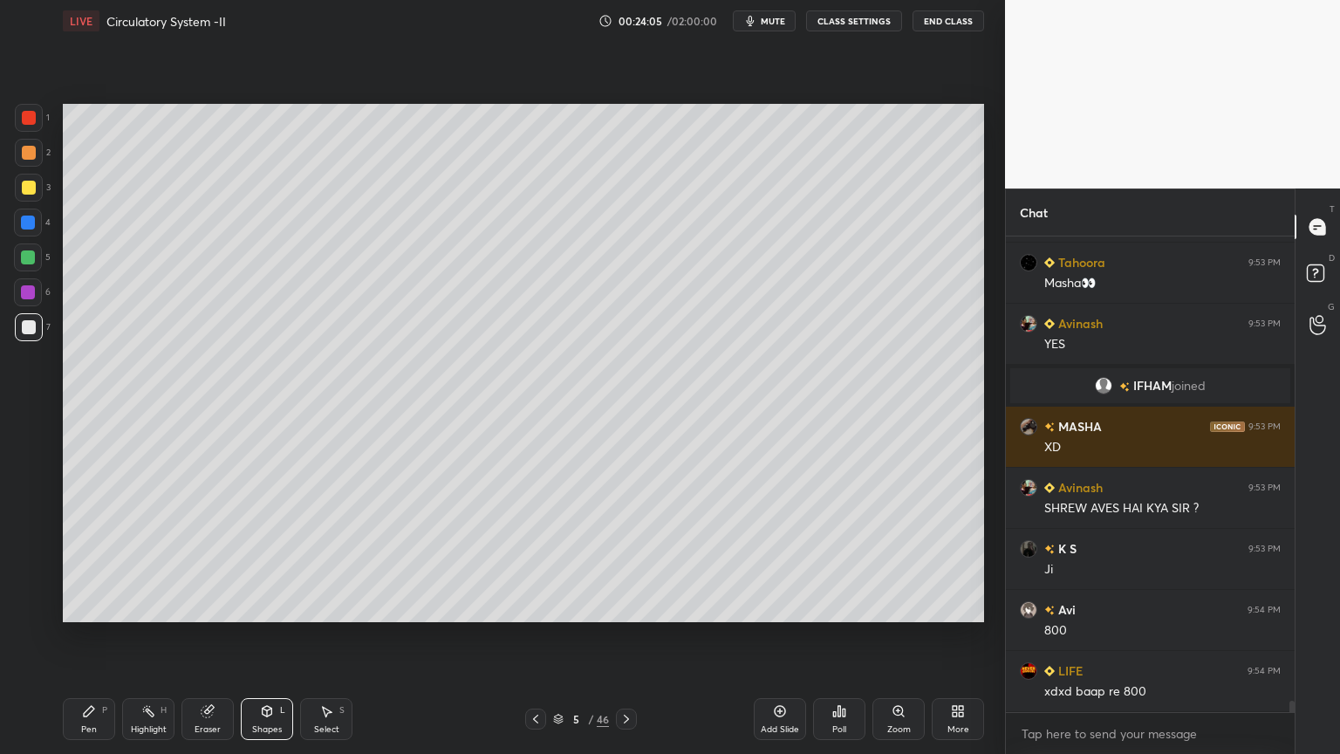
click at [84, 606] on icon at bounding box center [89, 711] width 14 height 14
drag, startPoint x: 80, startPoint y: 711, endPoint x: 72, endPoint y: 635, distance: 76.3
click at [82, 606] on icon at bounding box center [89, 711] width 14 height 14
click at [24, 183] on div at bounding box center [29, 188] width 14 height 14
drag, startPoint x: 29, startPoint y: 181, endPoint x: 9, endPoint y: 206, distance: 32.3
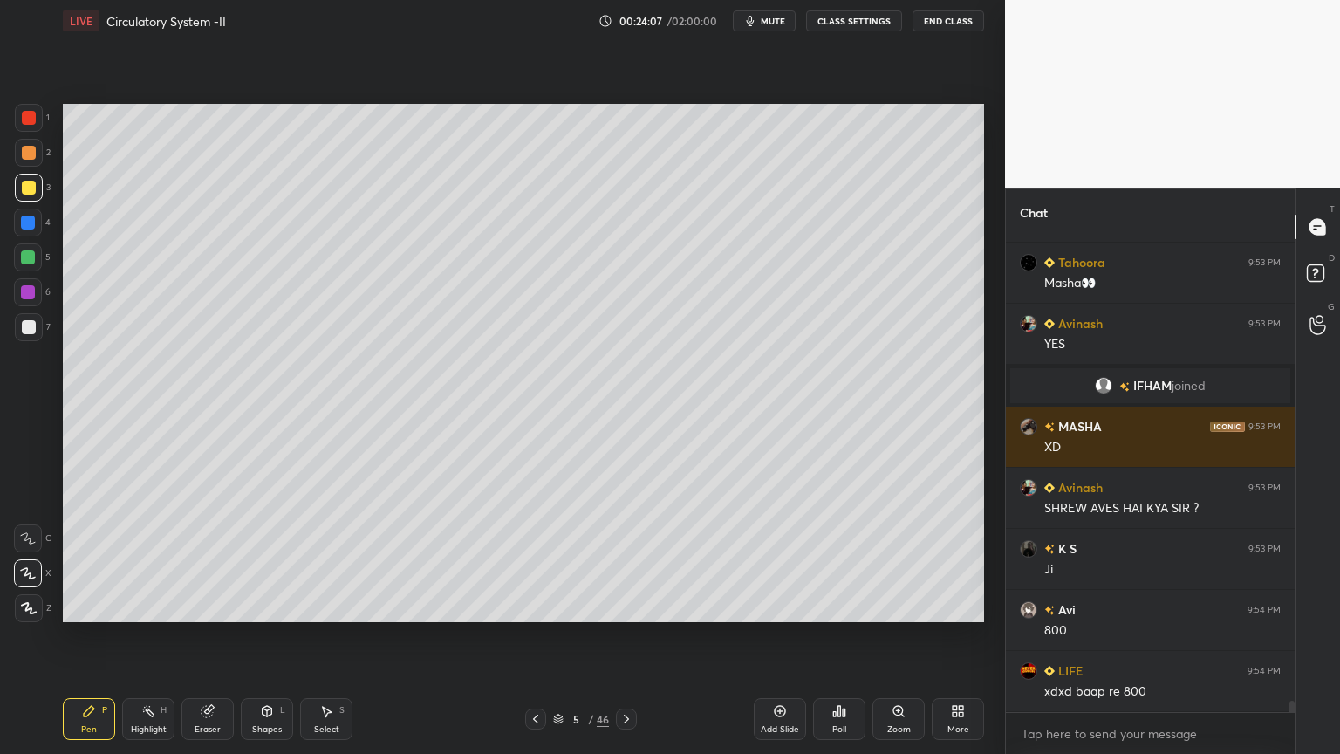
click at [23, 187] on div at bounding box center [29, 188] width 14 height 14
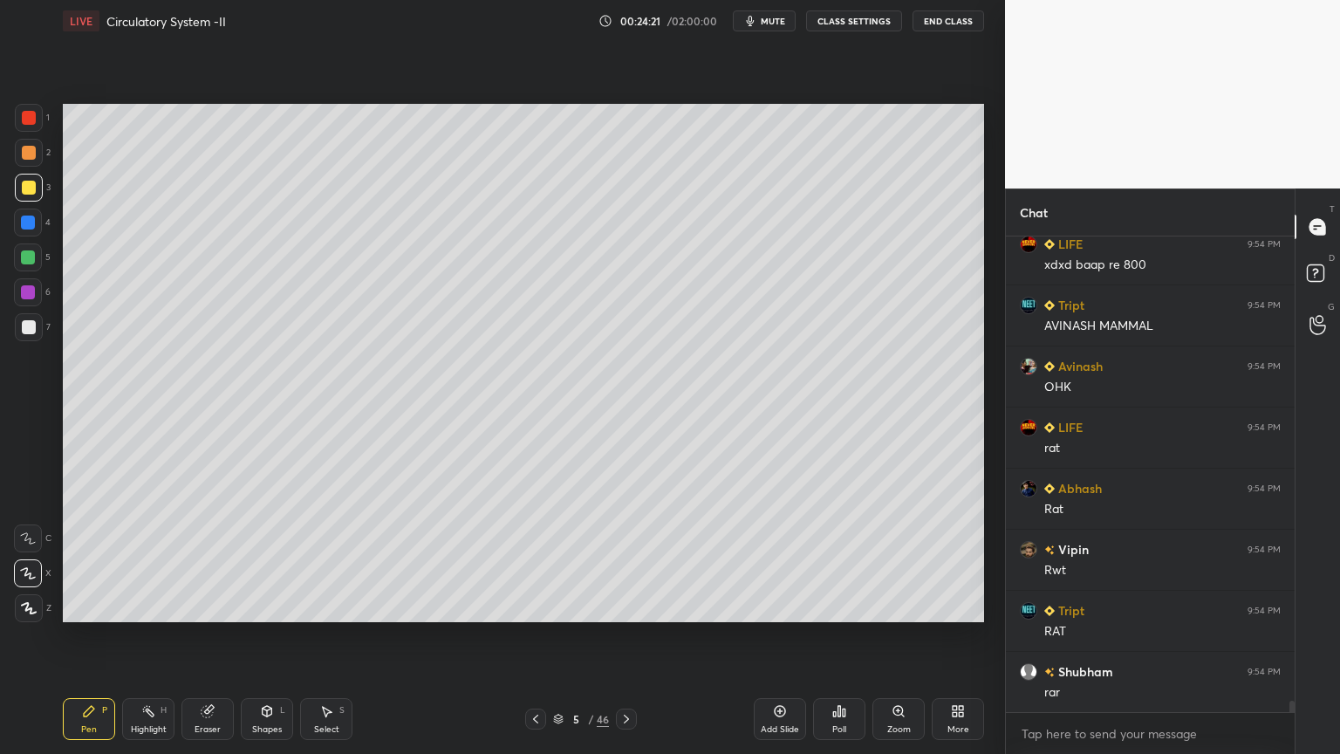
scroll to position [19344, 0]
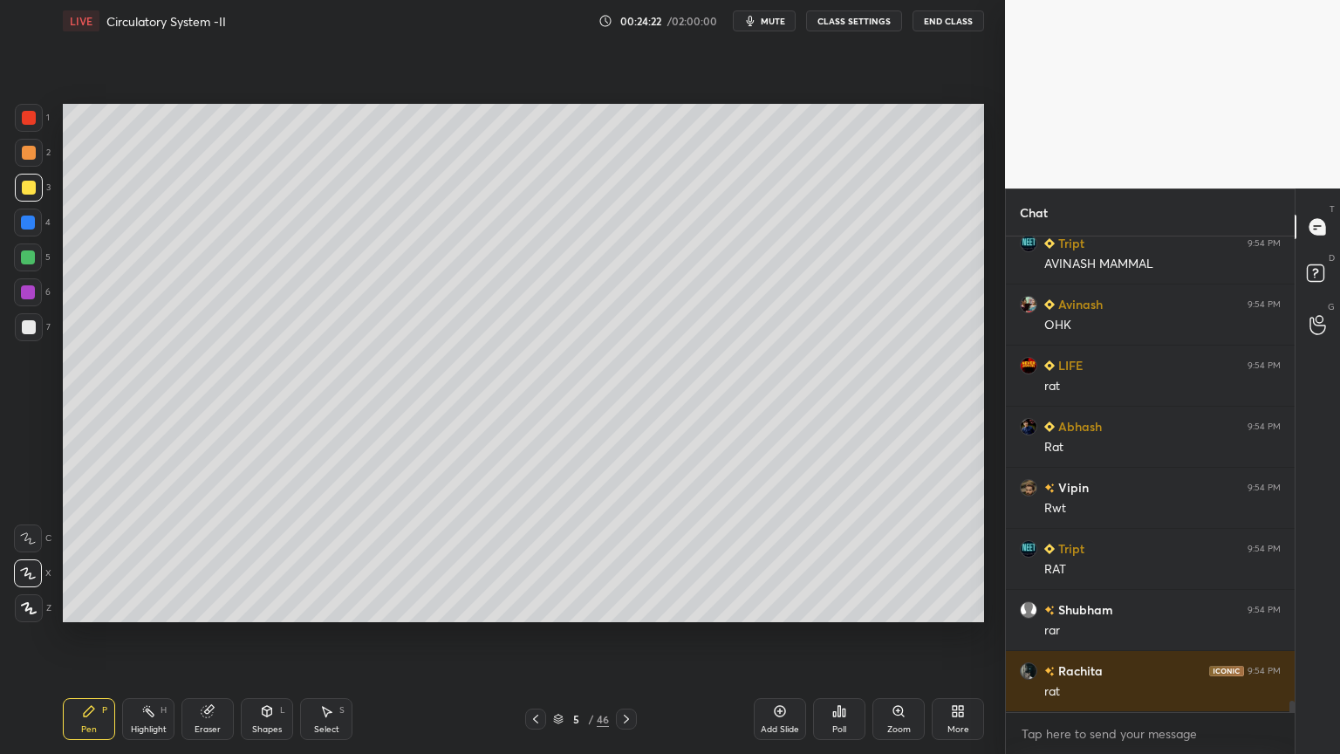
click at [31, 154] on div at bounding box center [29, 153] width 14 height 14
click at [32, 158] on div at bounding box center [29, 153] width 14 height 14
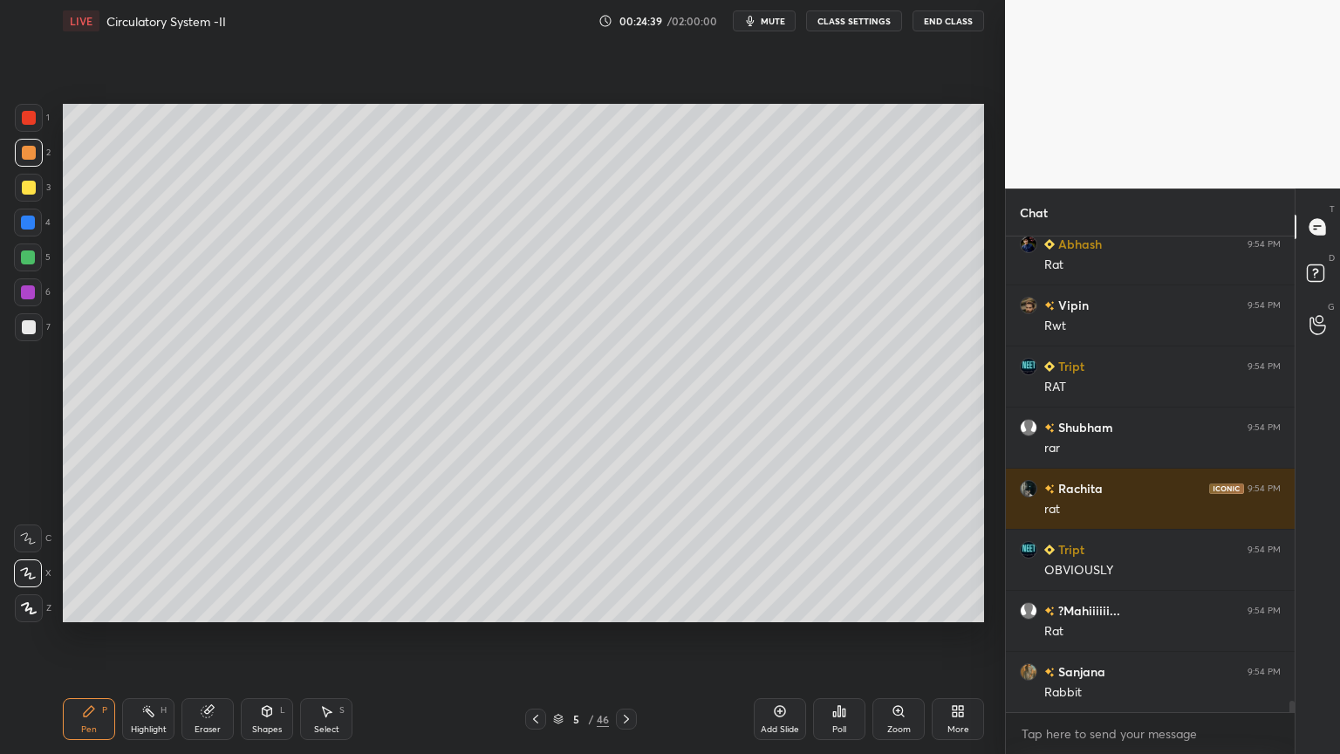
scroll to position [19588, 0]
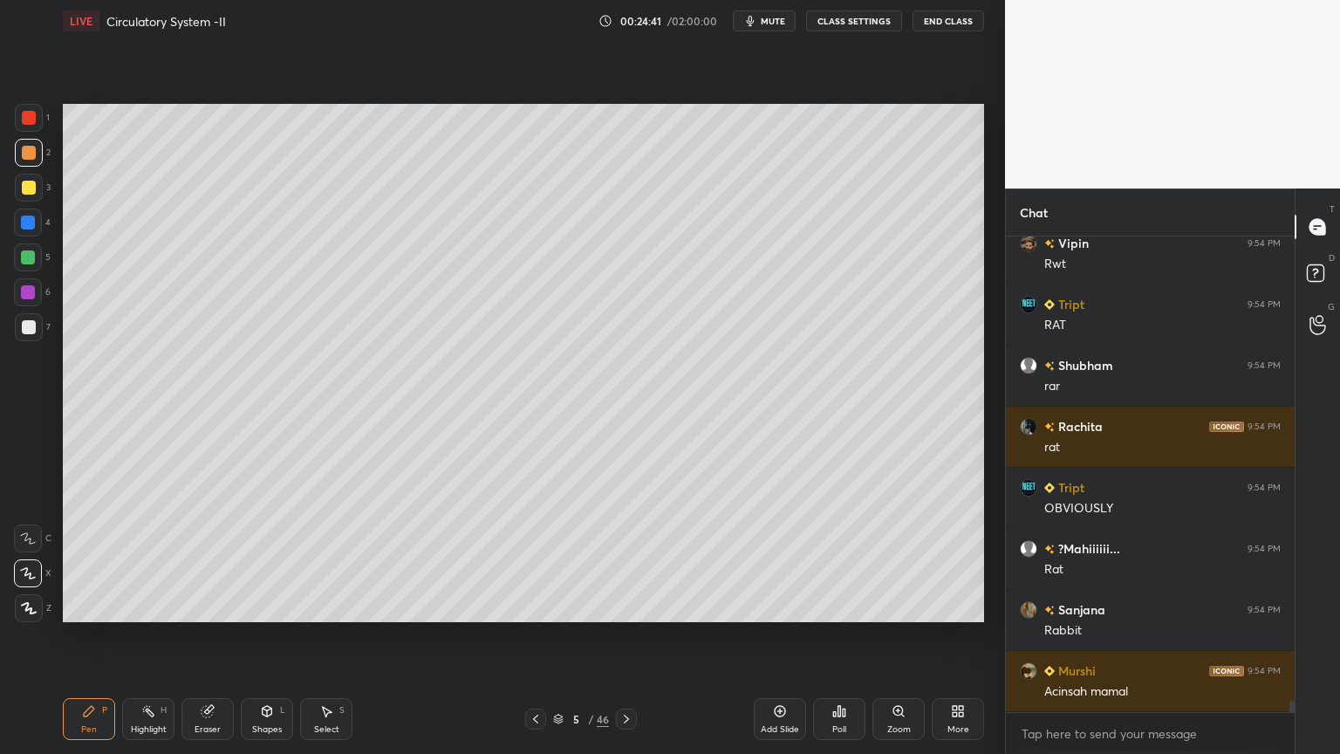
click at [260, 606] on icon at bounding box center [267, 711] width 14 height 14
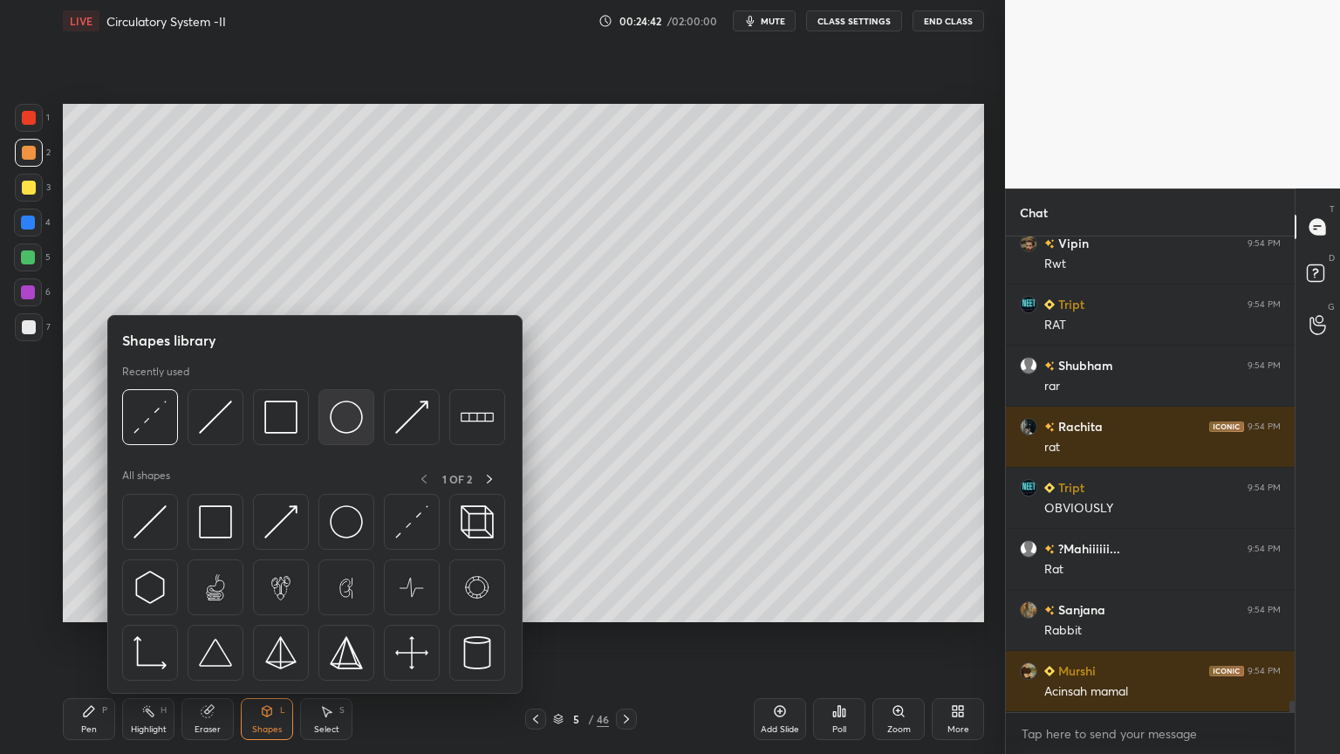
click at [356, 428] on img at bounding box center [346, 417] width 33 height 33
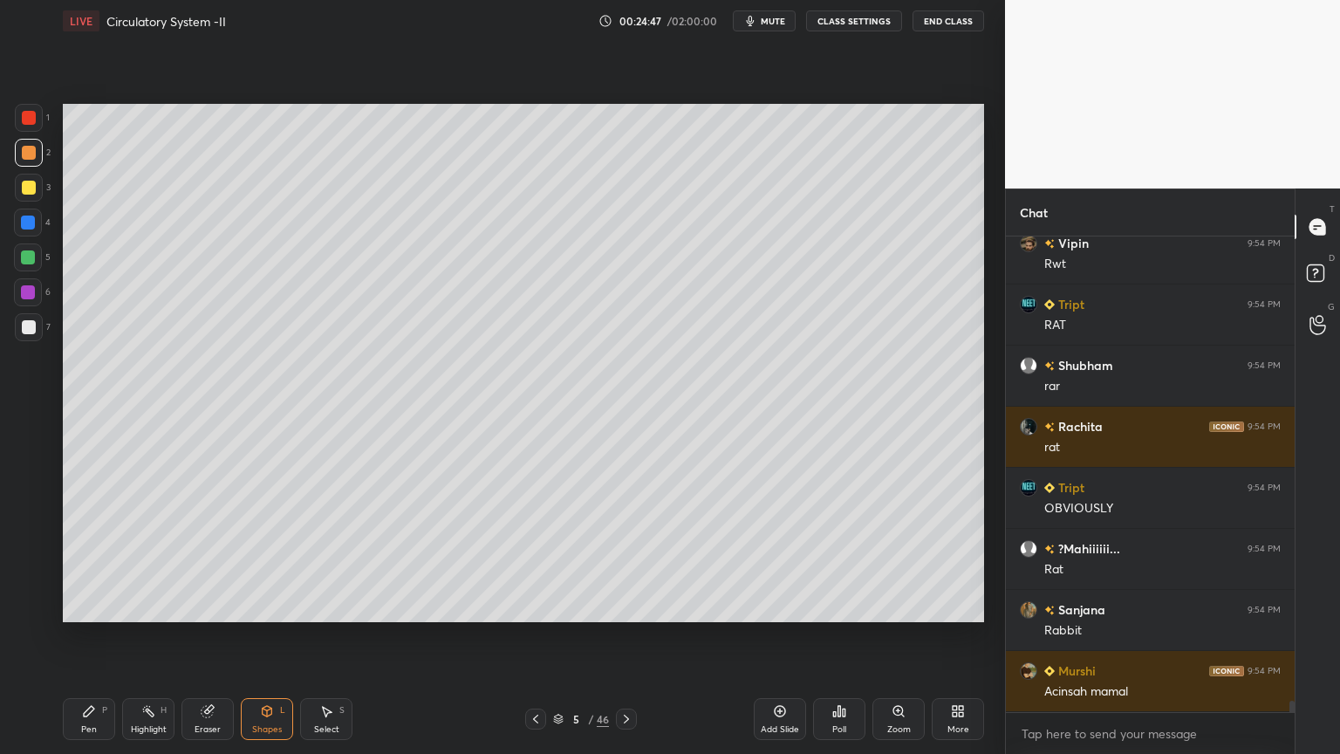
scroll to position [19630, 0]
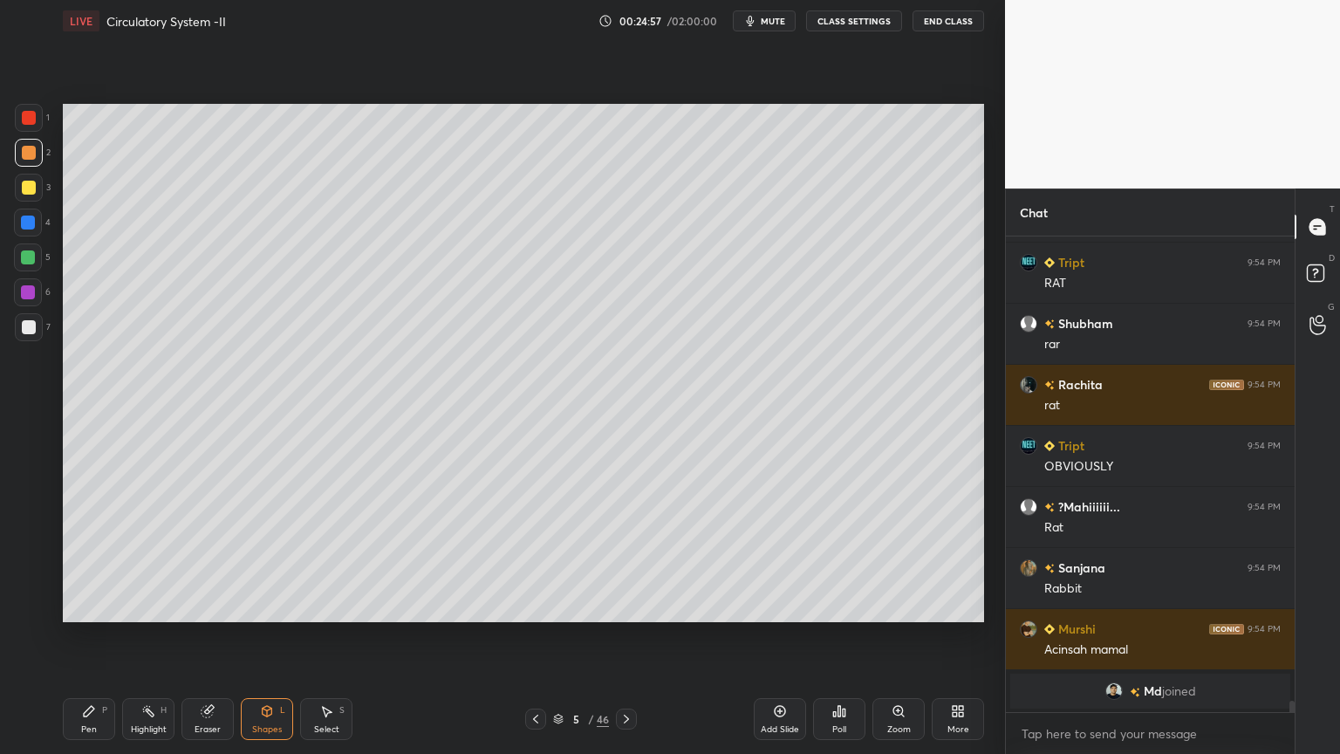
click at [17, 328] on div at bounding box center [29, 327] width 28 height 28
click at [31, 325] on div at bounding box center [29, 327] width 14 height 14
click at [77, 606] on div "Pen P" at bounding box center [89, 719] width 52 height 42
click at [92, 606] on div "Pen P" at bounding box center [89, 719] width 52 height 42
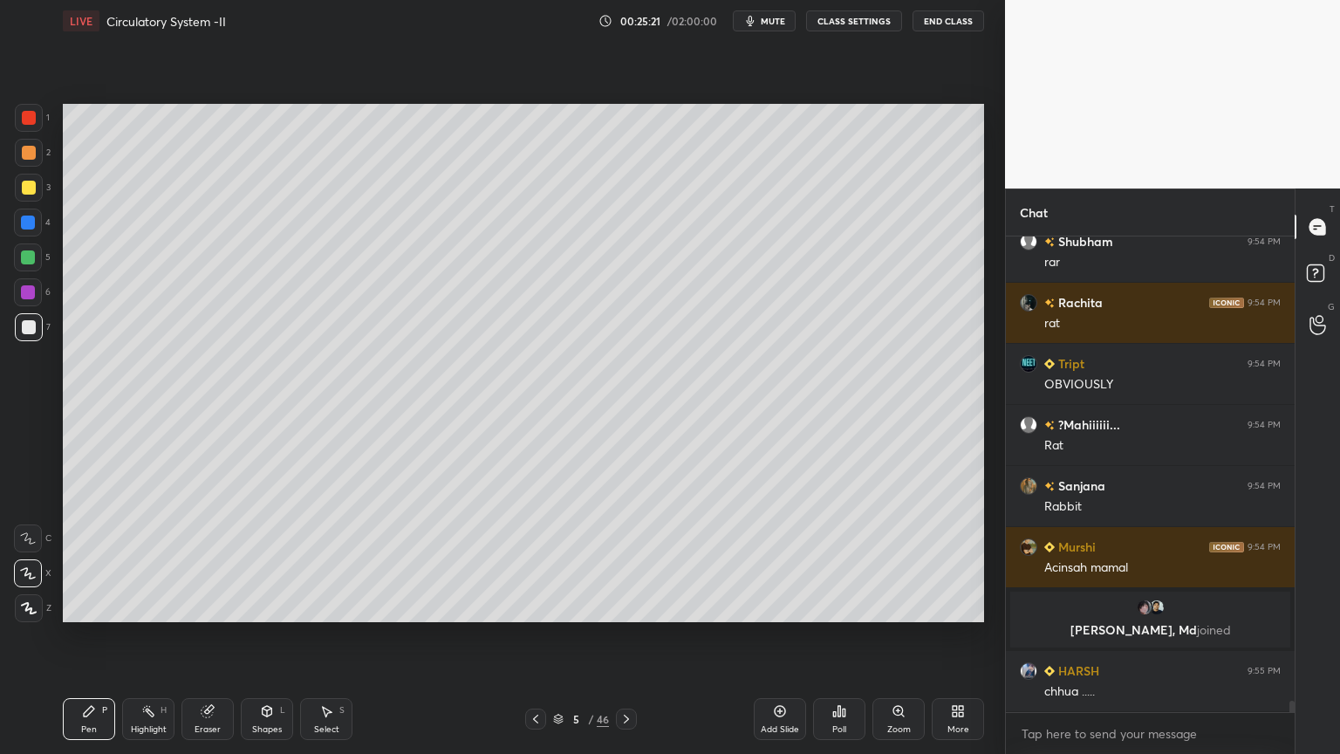
scroll to position [19462, 0]
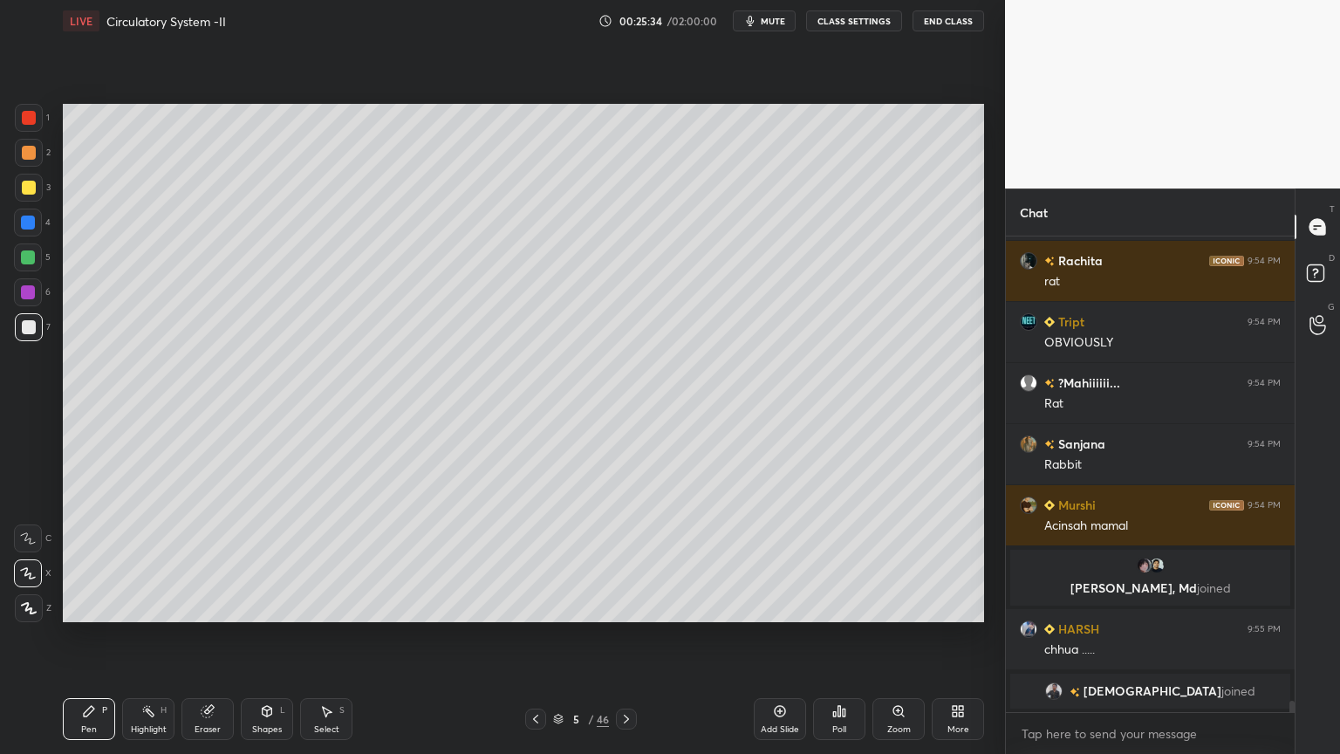
click at [272, 606] on div "Shapes L" at bounding box center [267, 719] width 52 height 42
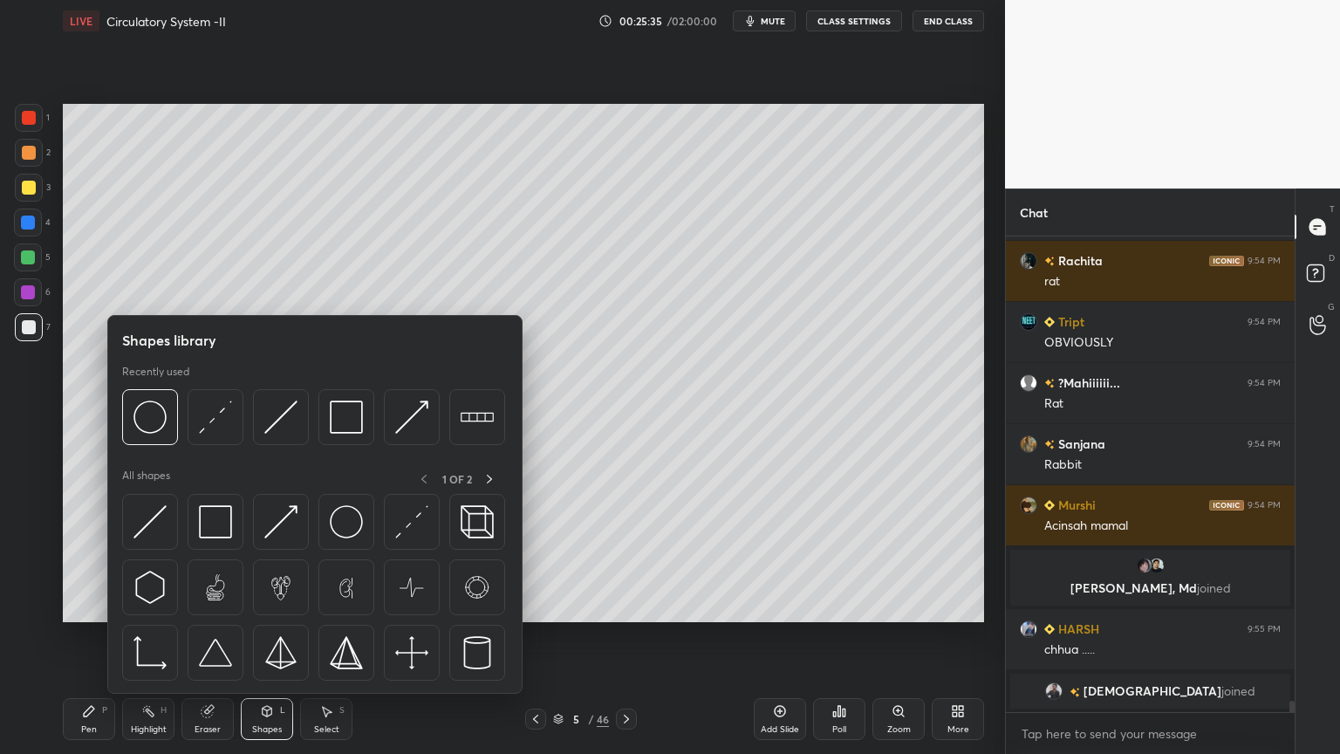
scroll to position [19505, 0]
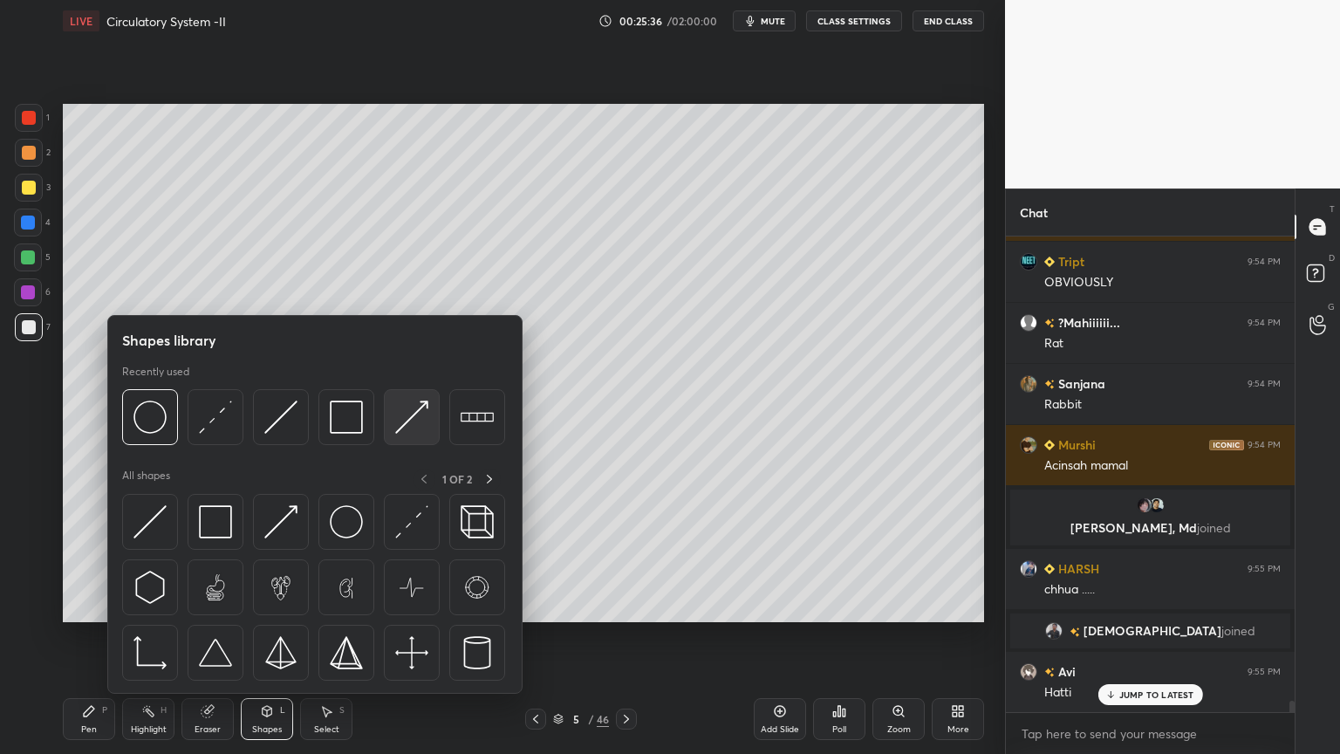
click at [401, 426] on img at bounding box center [411, 417] width 33 height 33
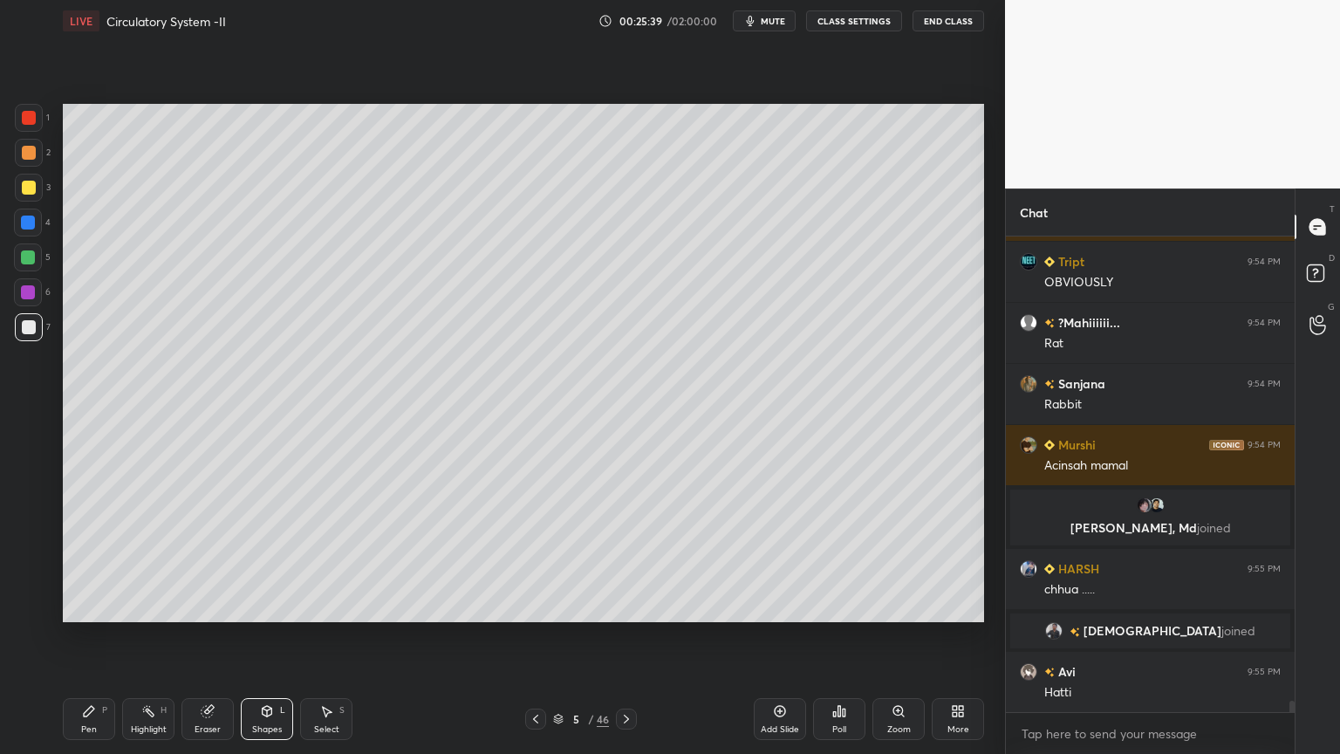
scroll to position [19567, 0]
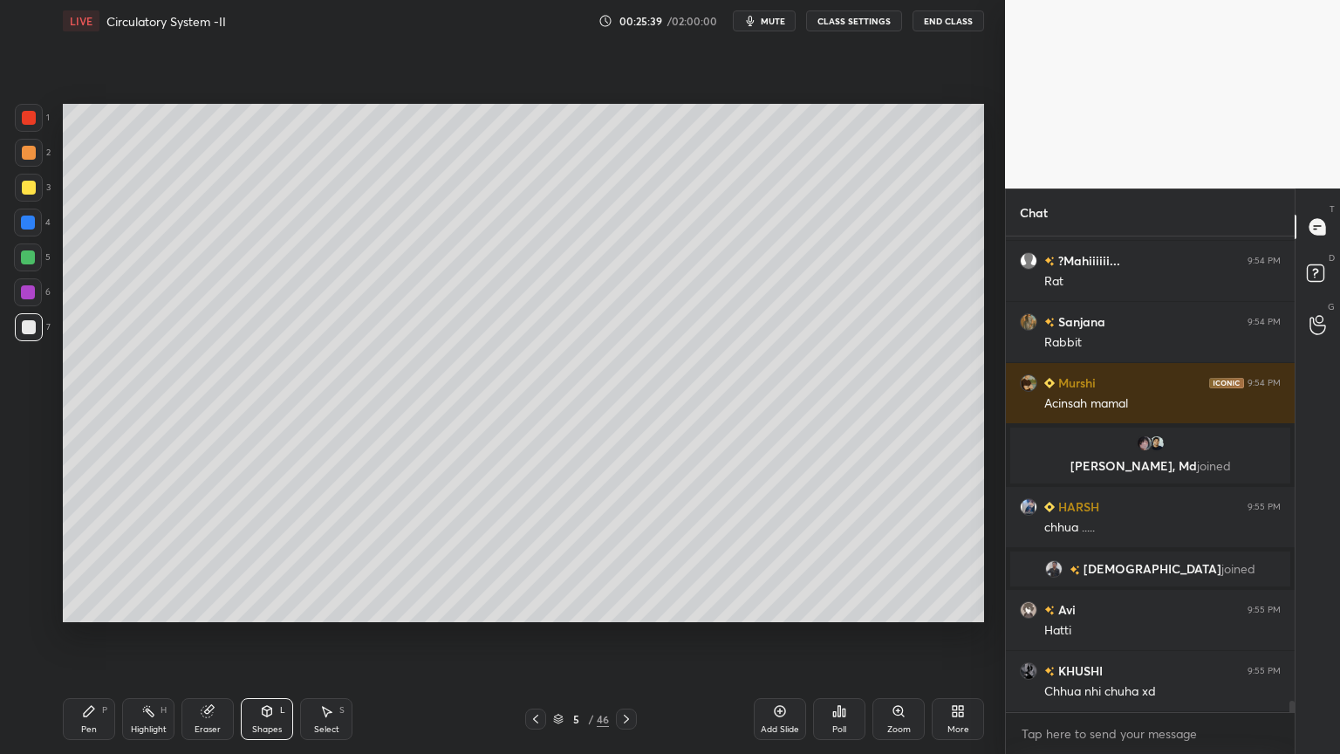
click at [32, 118] on div at bounding box center [29, 118] width 14 height 14
click at [32, 119] on div at bounding box center [29, 118] width 14 height 14
click at [91, 606] on div "Pen P" at bounding box center [89, 719] width 52 height 42
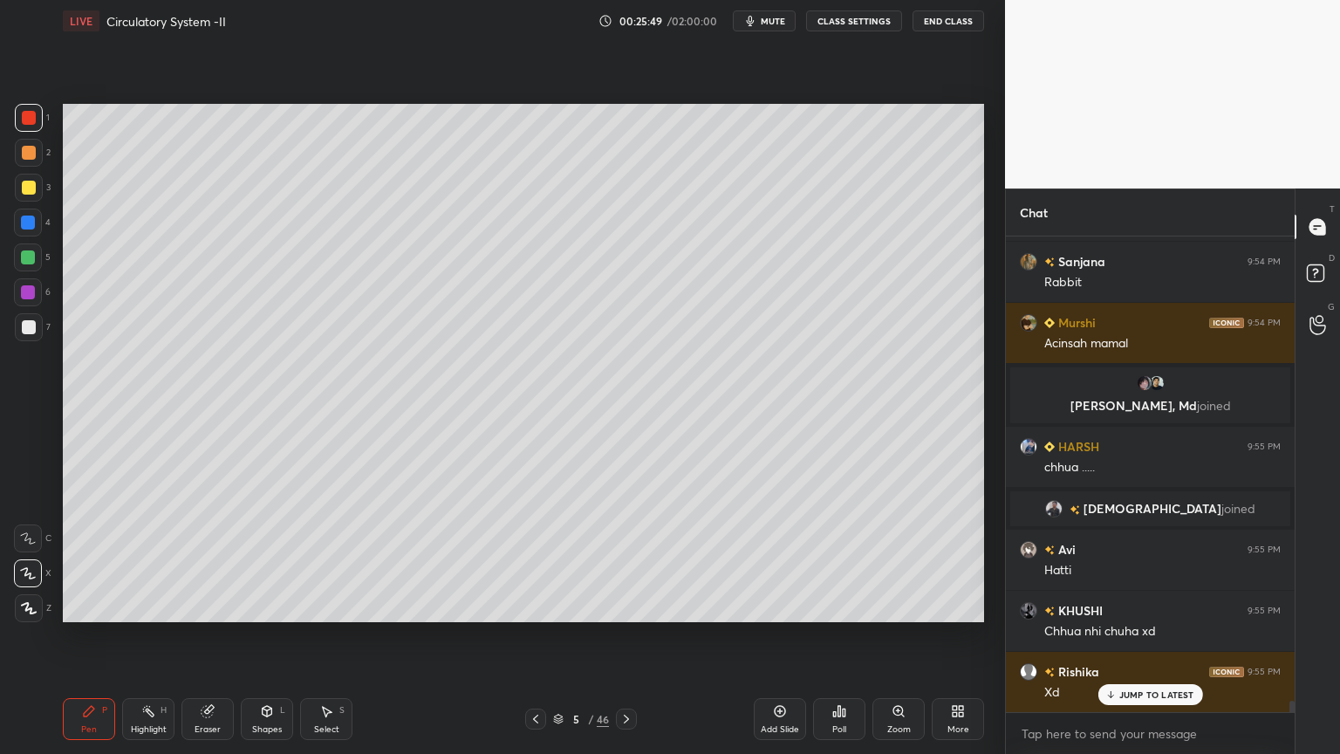
scroll to position [19750, 0]
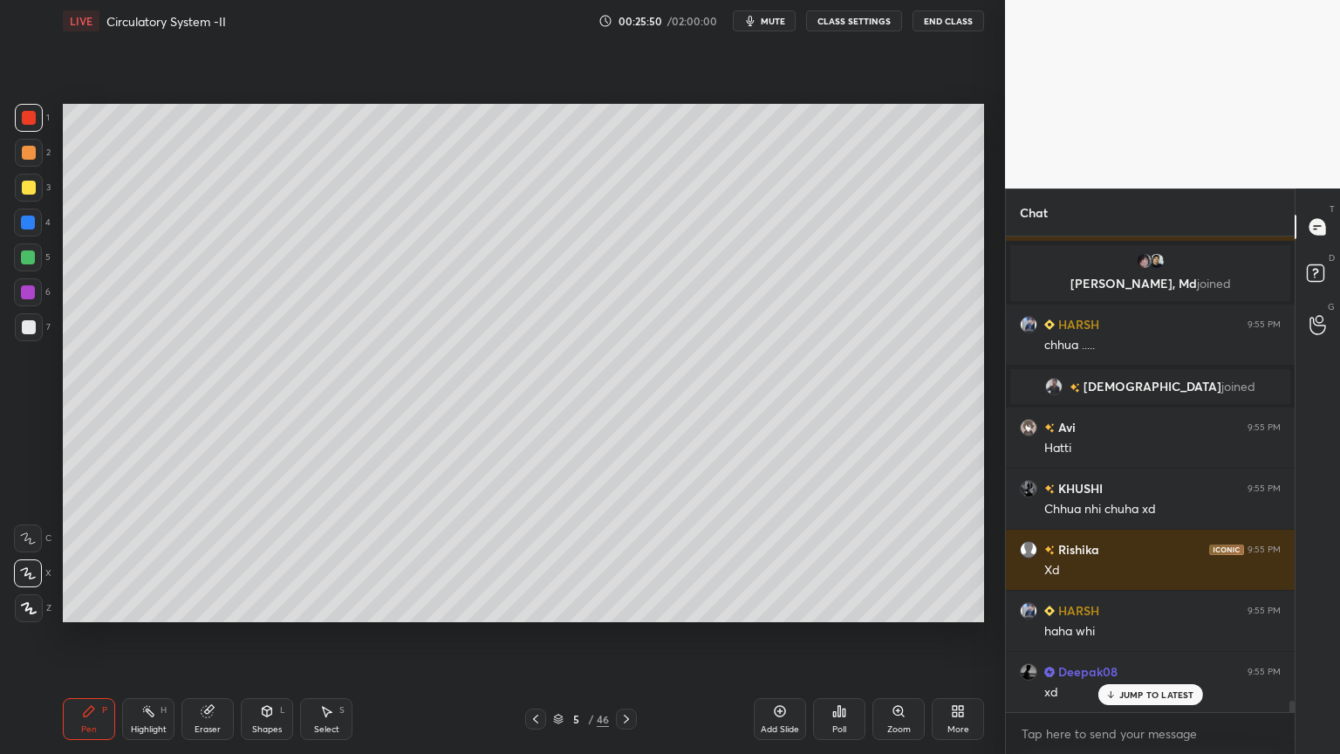
click at [28, 260] on div at bounding box center [28, 257] width 14 height 14
drag, startPoint x: 31, startPoint y: 264, endPoint x: 42, endPoint y: 283, distance: 21.1
click at [31, 265] on div at bounding box center [28, 257] width 28 height 28
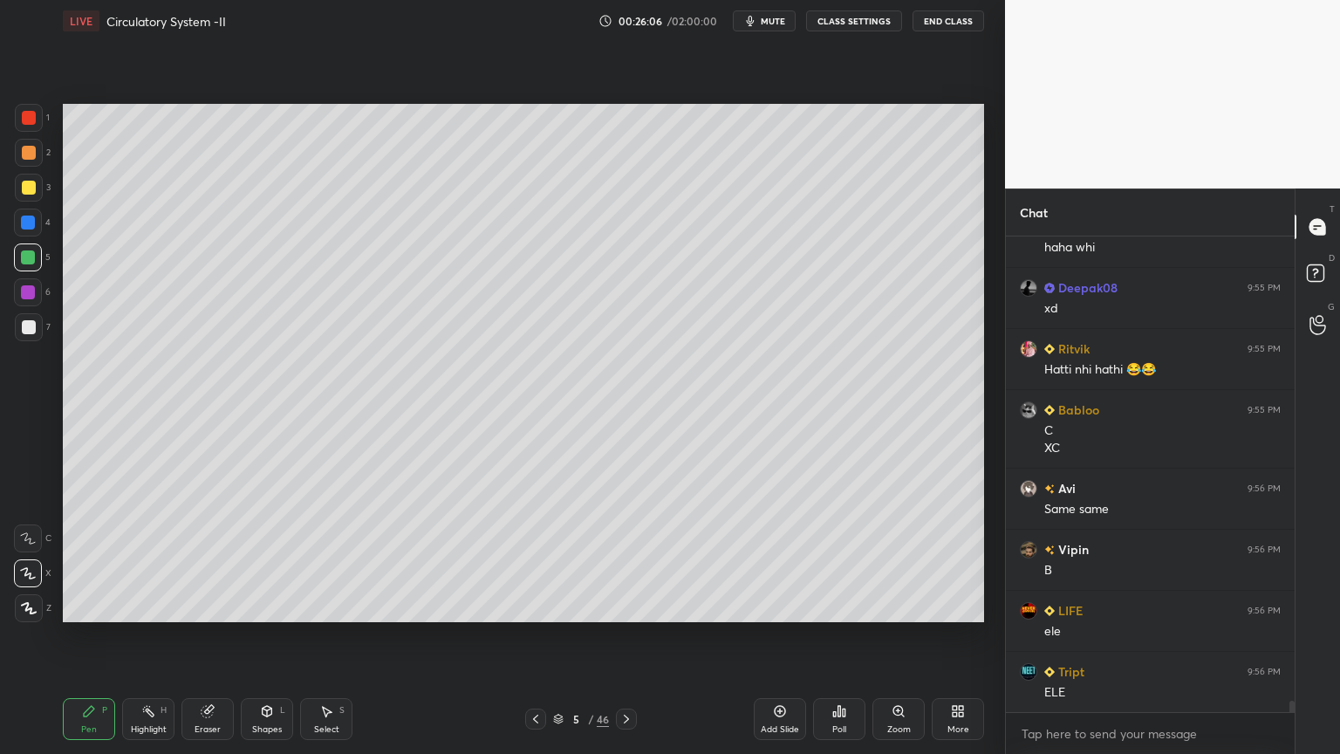
scroll to position [20196, 0]
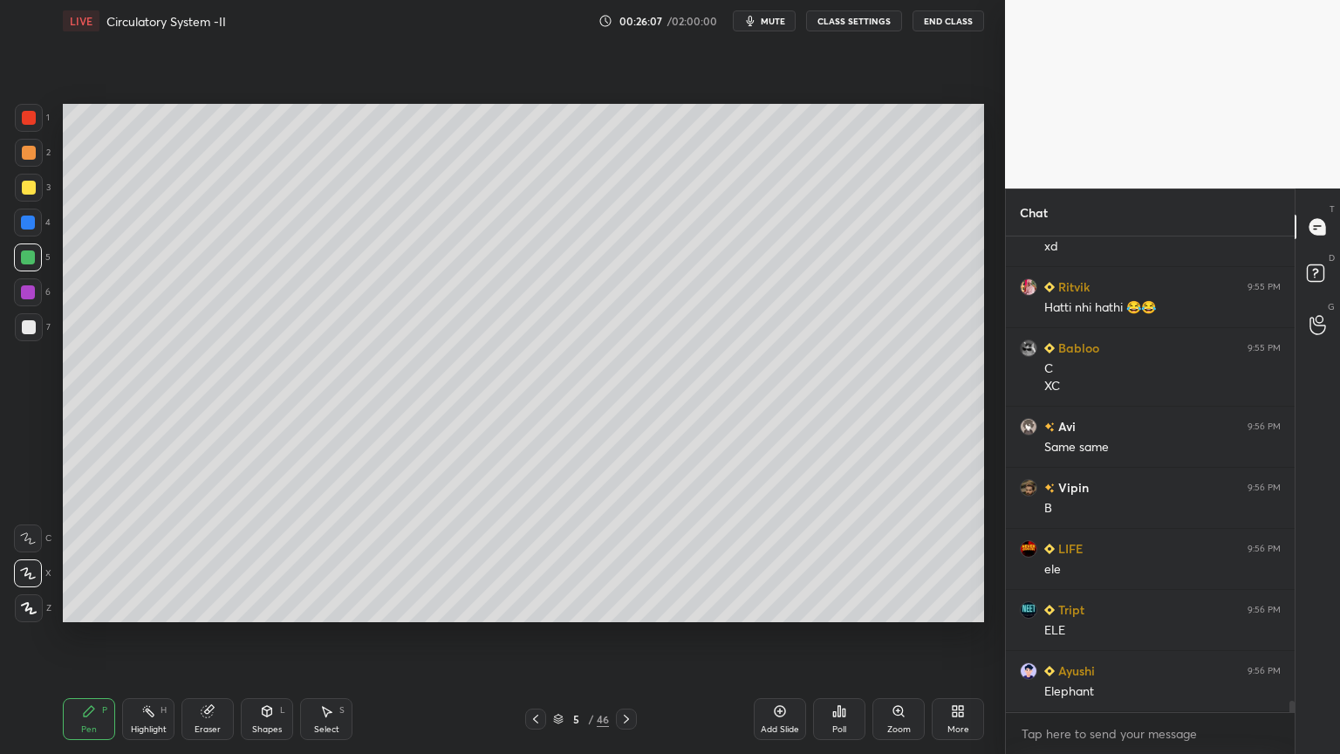
click at [0, 134] on div "1 2 3 4 5 6 7 C X Z C X Z E E Erase all H H" at bounding box center [28, 363] width 56 height 518
drag, startPoint x: 4, startPoint y: 123, endPoint x: 20, endPoint y: 118, distance: 16.6
click at [15, 120] on div "1 2 3 4 5 6 7 C X Z C X Z E E Erase all H H" at bounding box center [28, 363] width 56 height 518
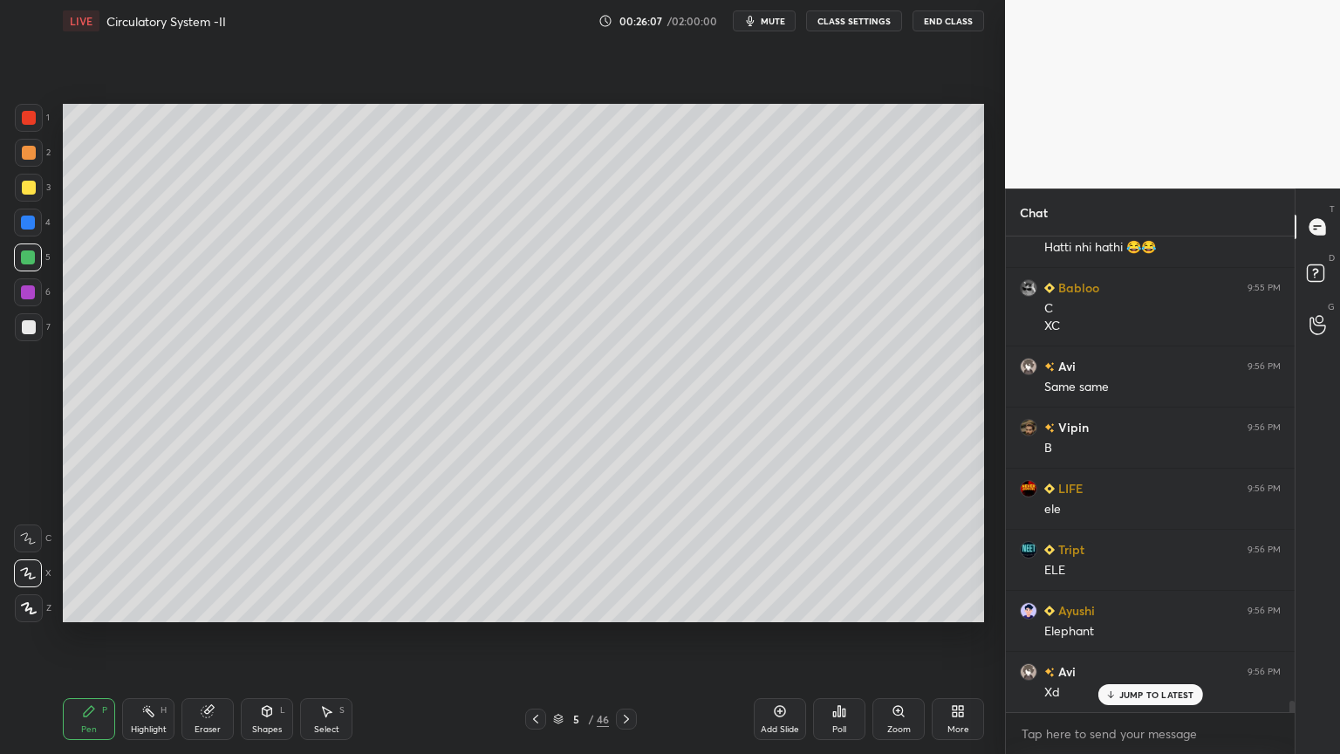
click at [27, 120] on div at bounding box center [29, 118] width 14 height 14
click at [26, 120] on div at bounding box center [29, 118] width 14 height 14
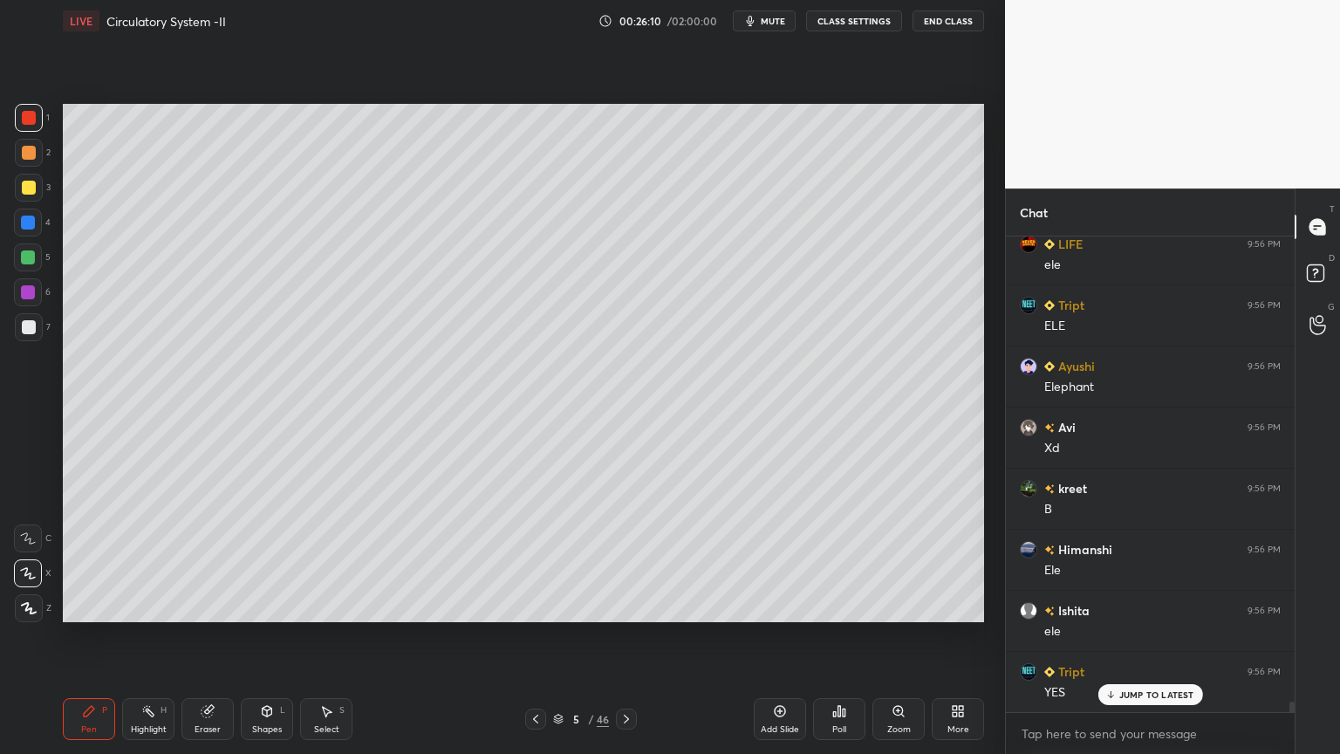
scroll to position [20622, 0]
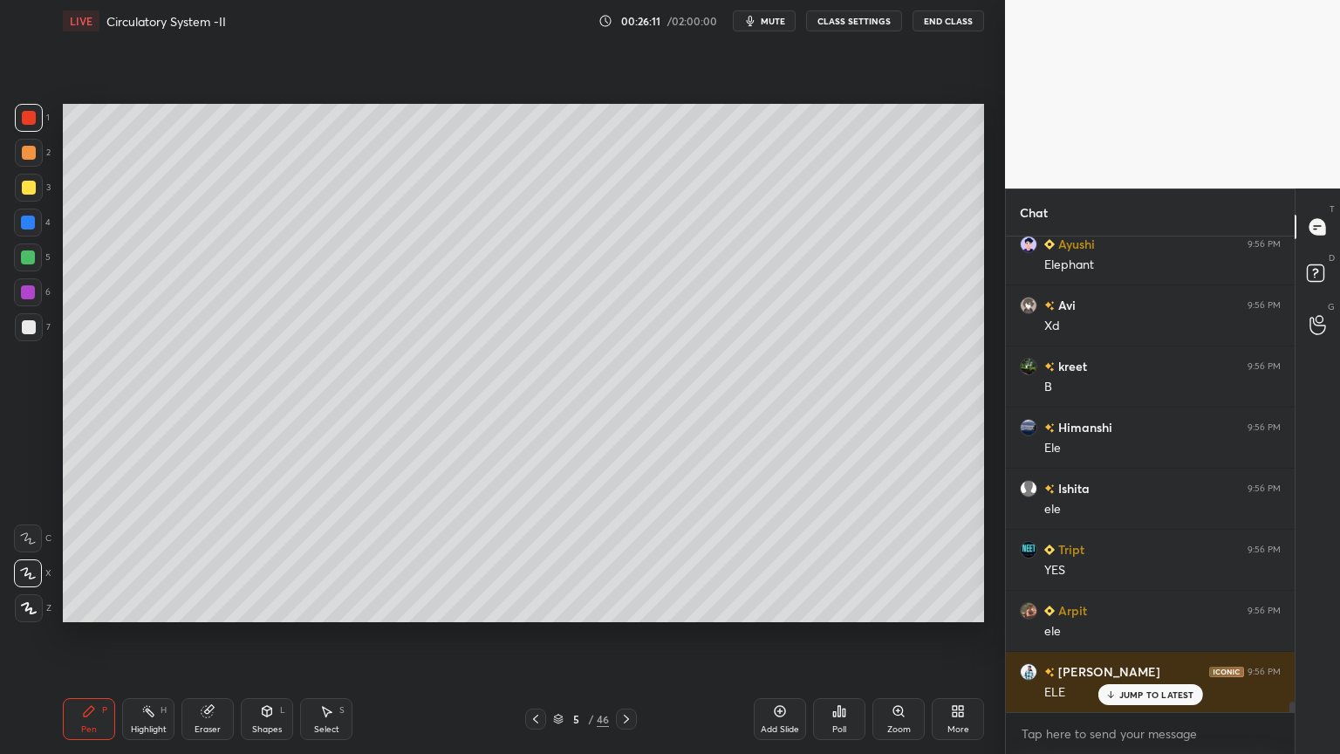
drag, startPoint x: 260, startPoint y: 733, endPoint x: 255, endPoint y: 723, distance: 11.7
click at [261, 606] on div "Shapes" at bounding box center [267, 729] width 30 height 9
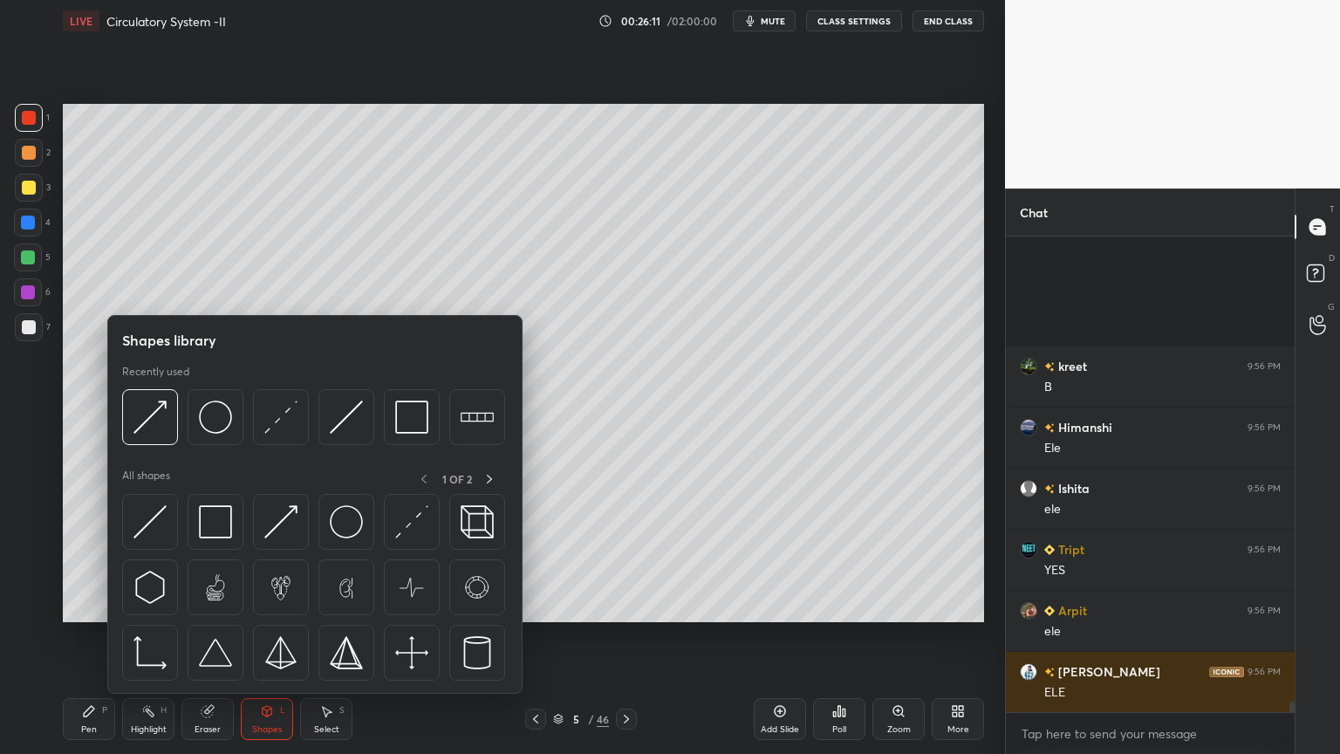
scroll to position [20806, 0]
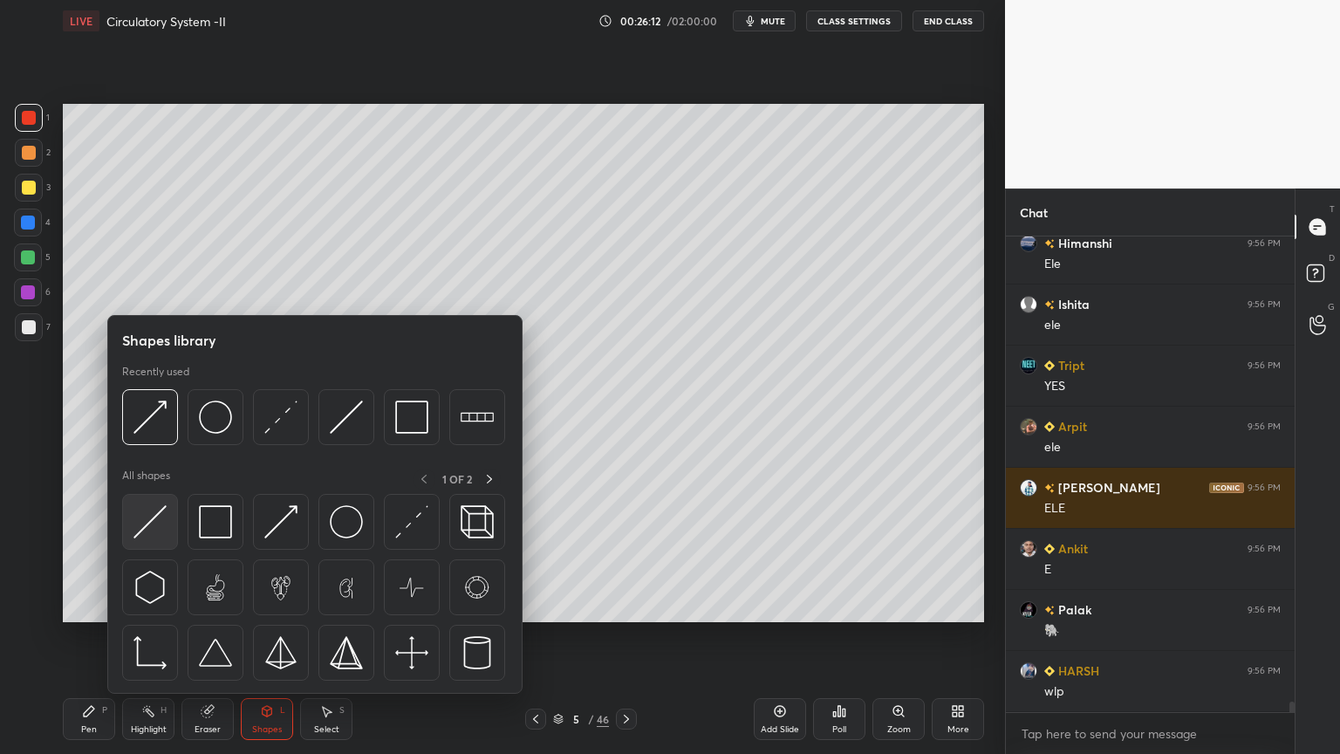
click at [154, 521] on img at bounding box center [150, 521] width 33 height 33
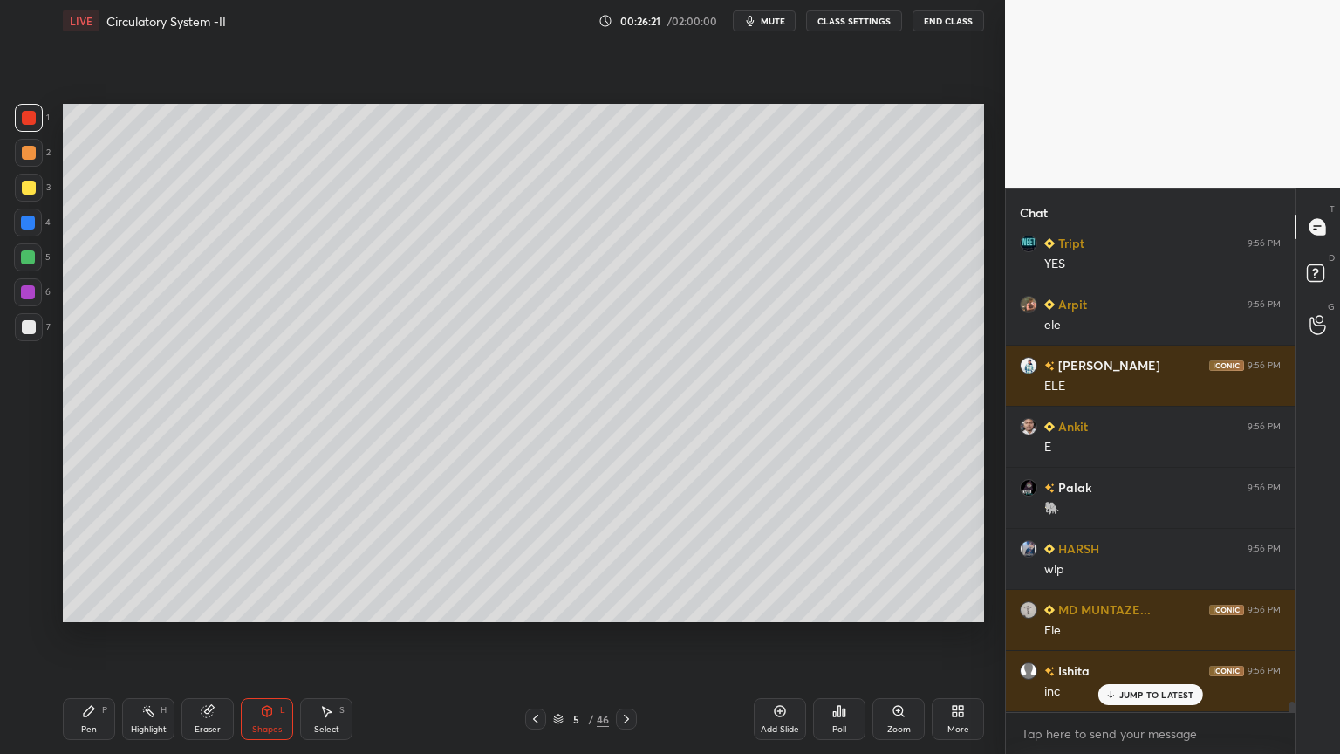
scroll to position [20989, 0]
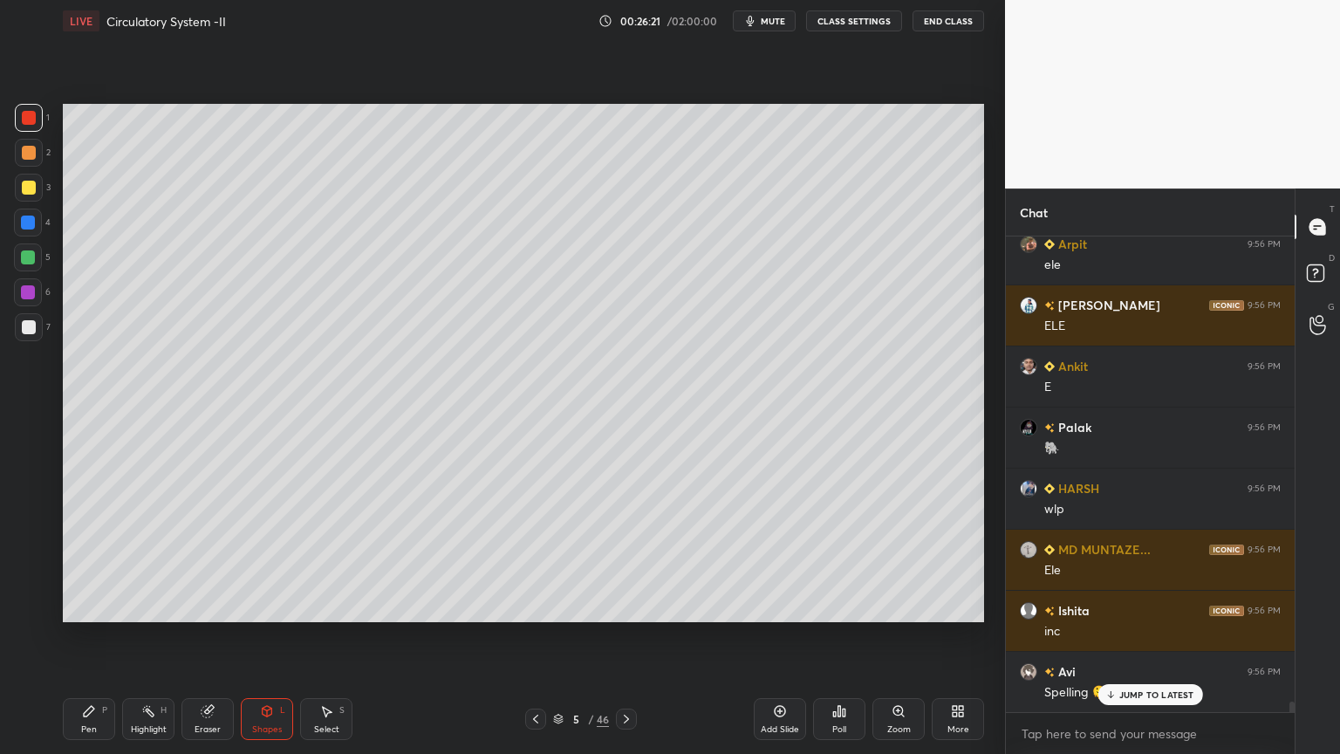
click at [92, 606] on div "Pen P" at bounding box center [89, 719] width 52 height 42
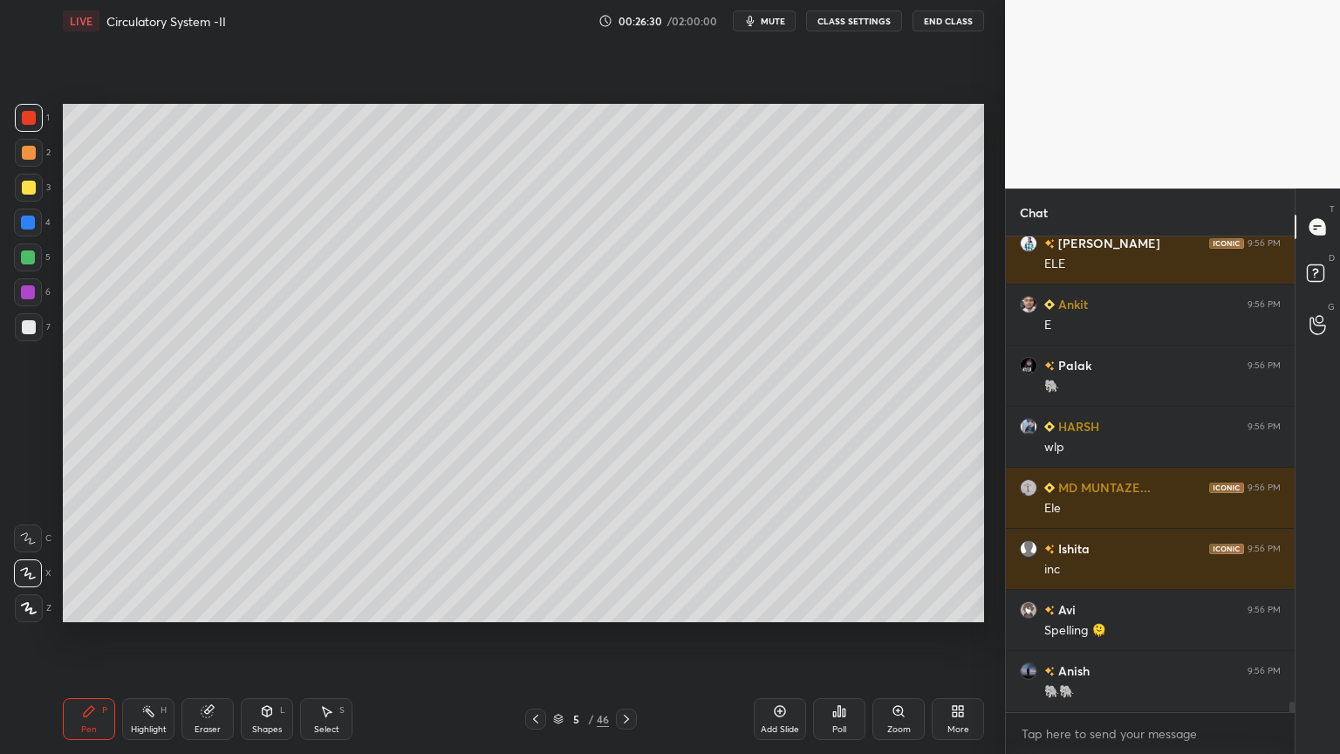
click at [30, 261] on div at bounding box center [28, 257] width 14 height 14
click at [31, 259] on div at bounding box center [28, 257] width 14 height 14
click at [268, 606] on div "Shapes L" at bounding box center [267, 719] width 52 height 42
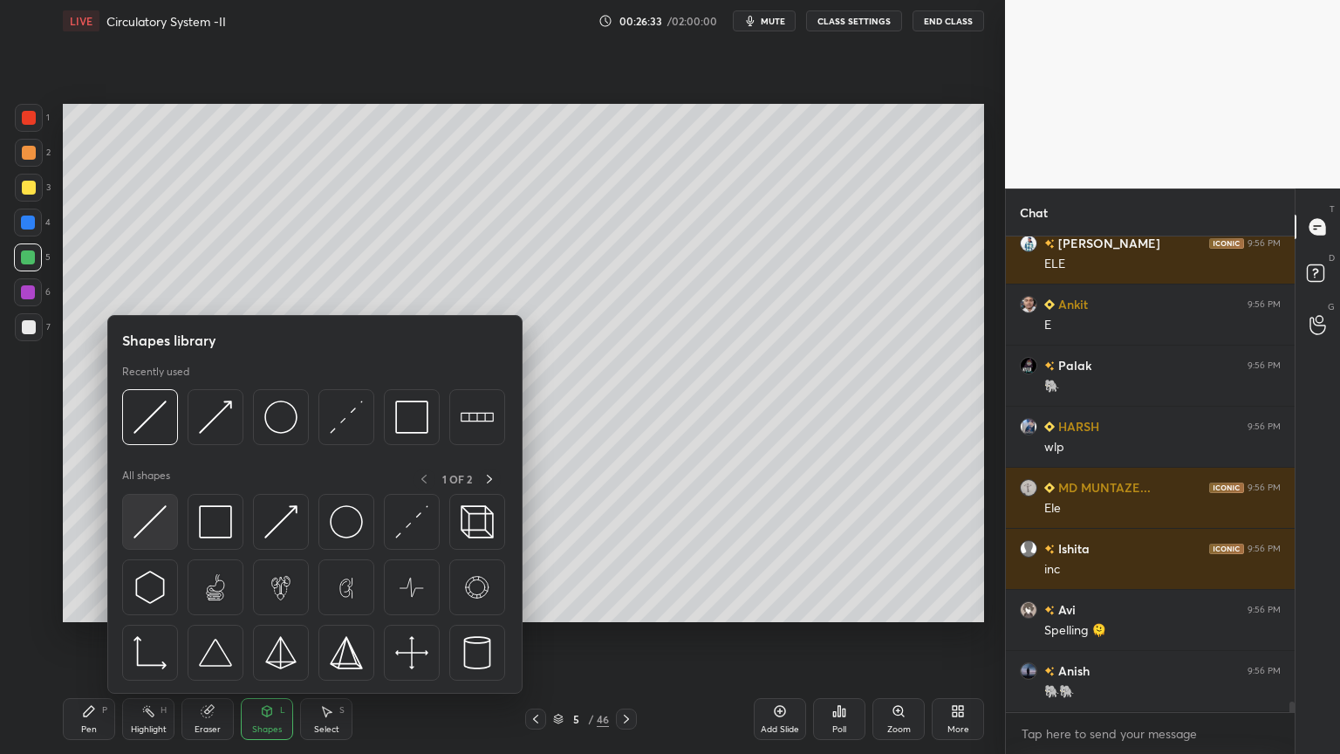
click at [161, 531] on img at bounding box center [150, 521] width 33 height 33
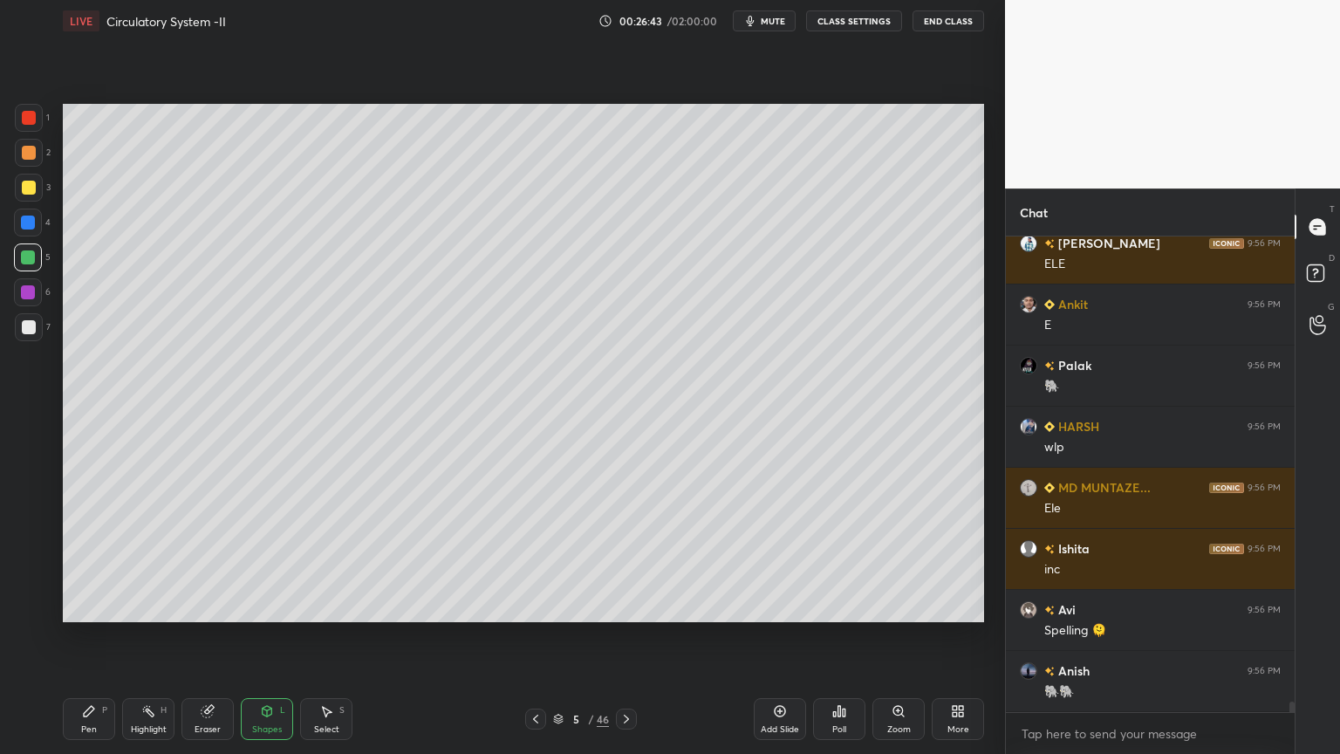
scroll to position [21111, 0]
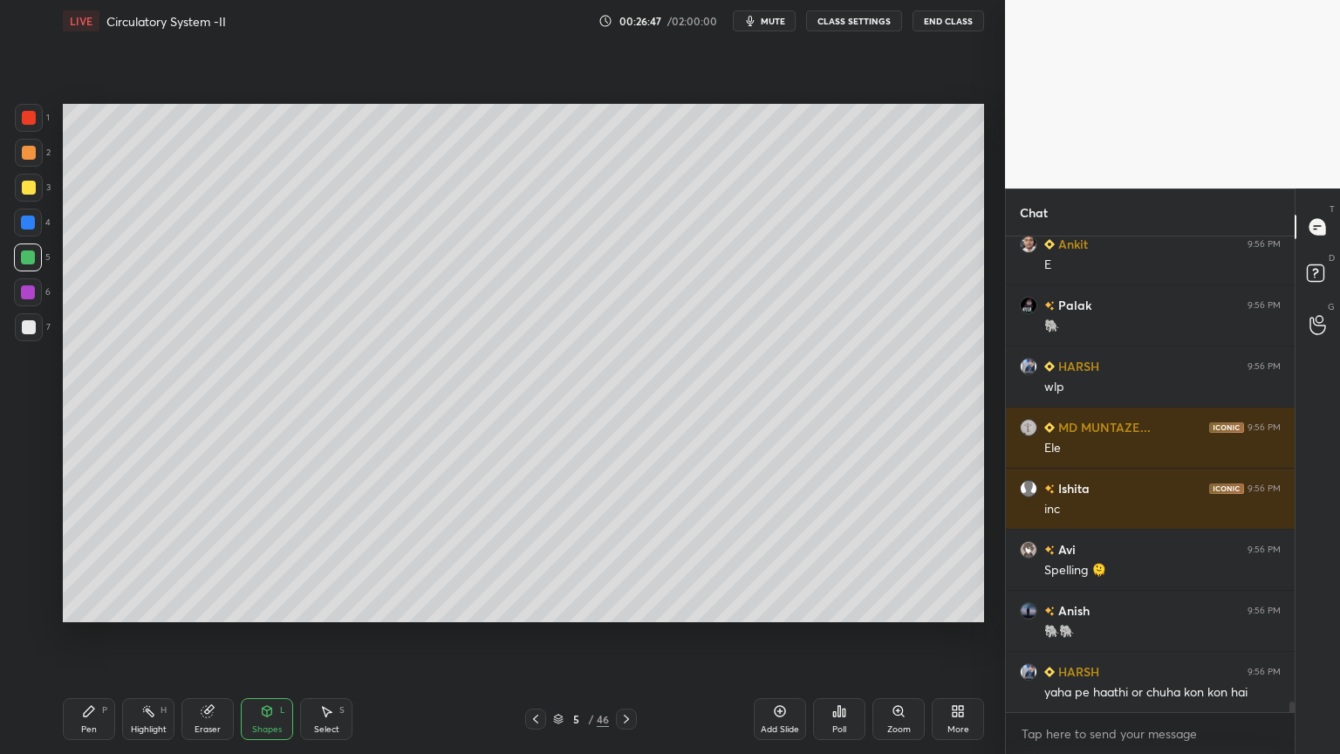
click at [90, 606] on div "Pen P" at bounding box center [89, 719] width 52 height 42
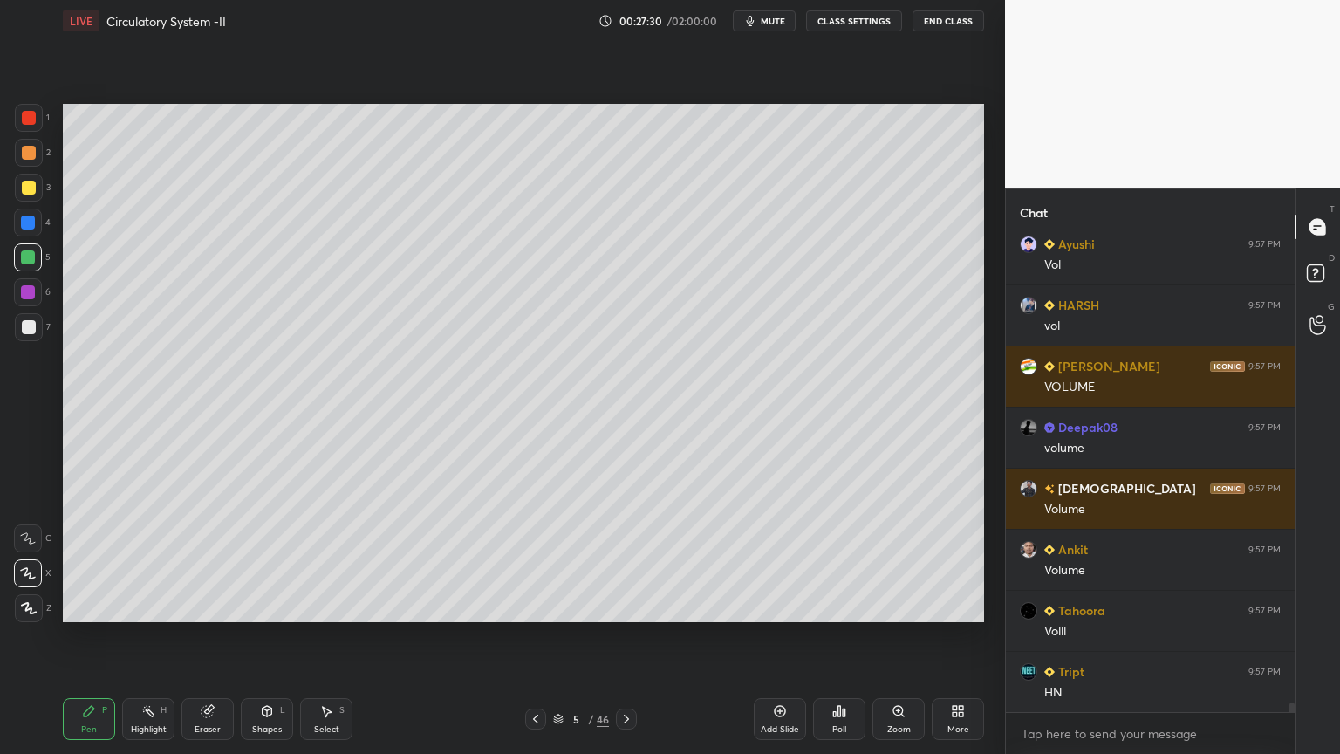
scroll to position [22594, 0]
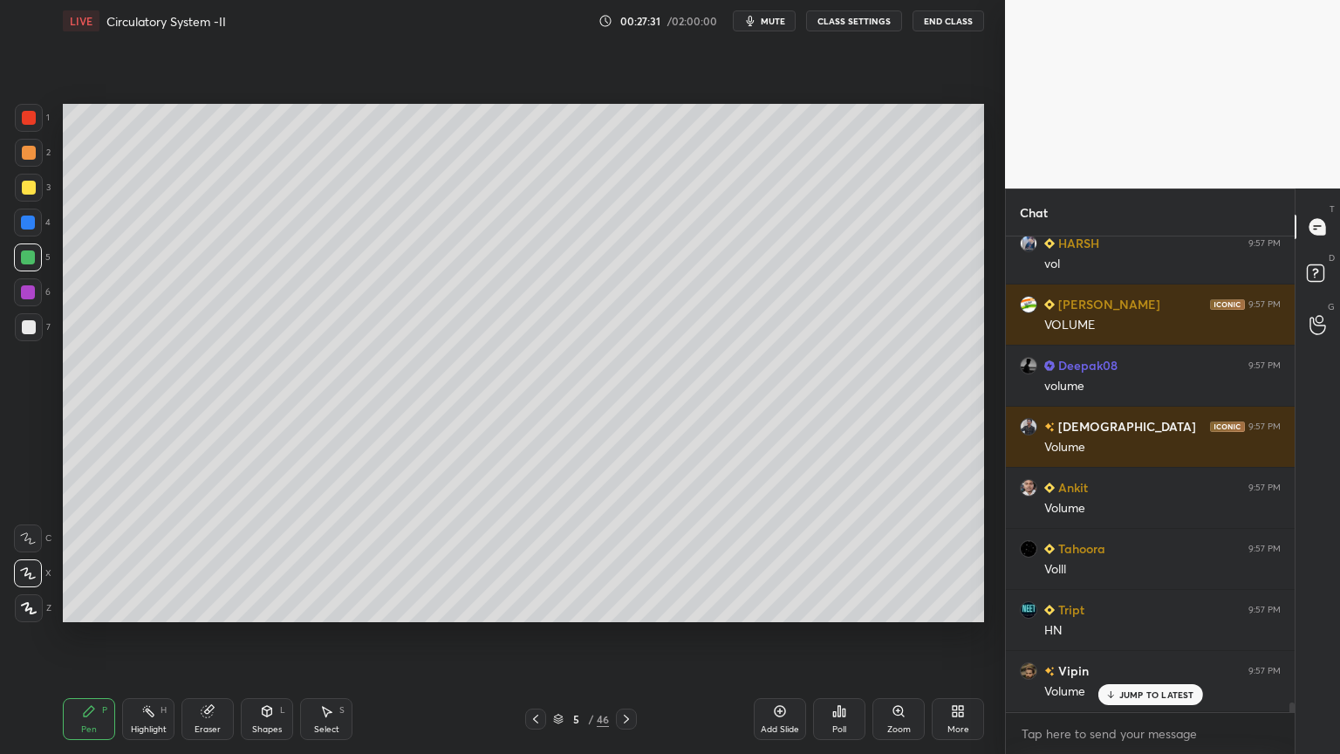
drag, startPoint x: 775, startPoint y: 718, endPoint x: 766, endPoint y: 719, distance: 8.8
click at [776, 606] on icon at bounding box center [780, 711] width 14 height 14
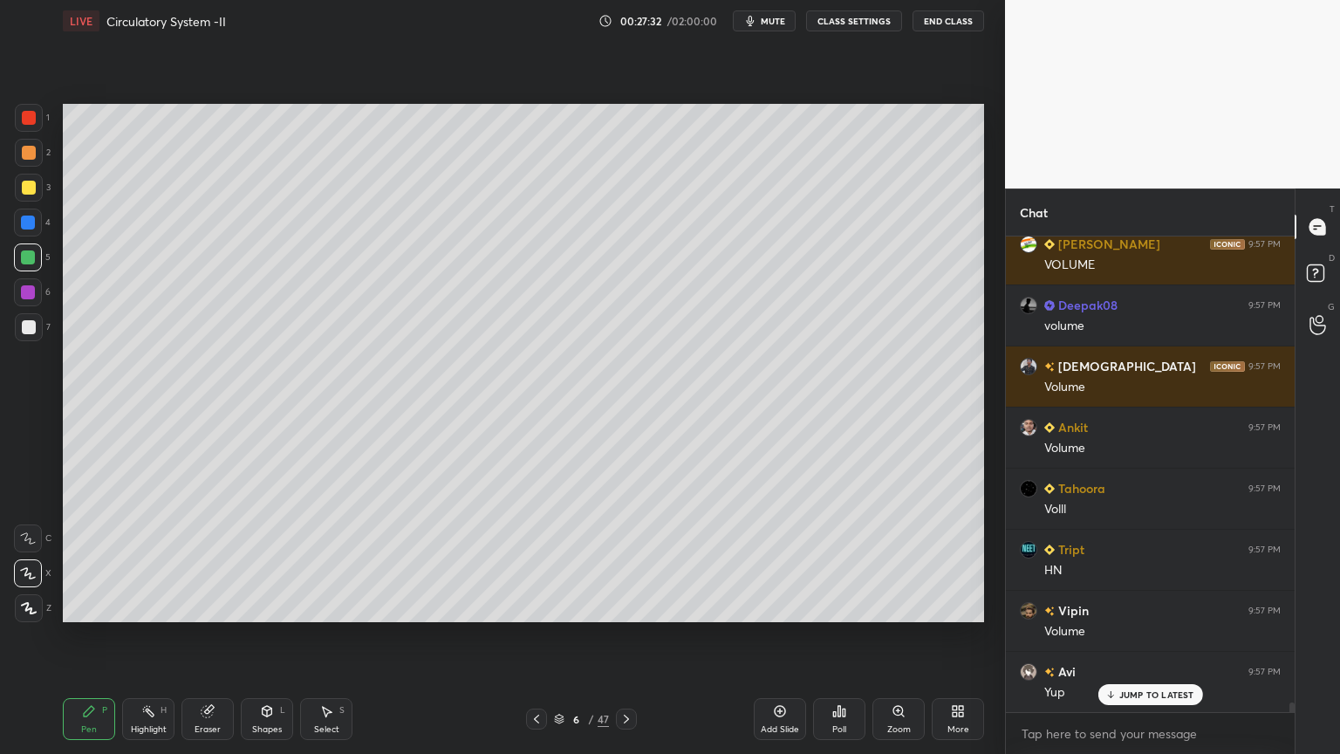
click at [34, 154] on div at bounding box center [29, 153] width 14 height 14
drag, startPoint x: 31, startPoint y: 158, endPoint x: 43, endPoint y: 147, distance: 16.0
click at [31, 159] on div at bounding box center [29, 153] width 14 height 14
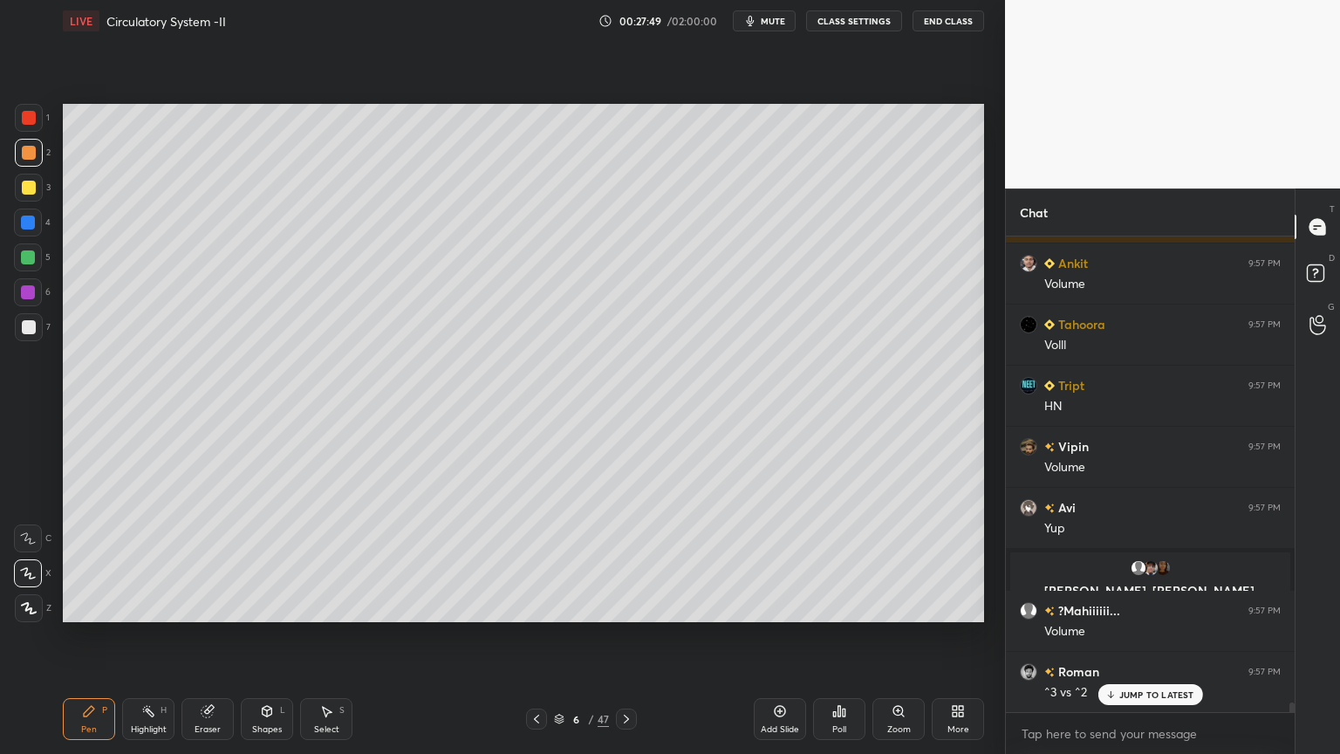
scroll to position [22880, 0]
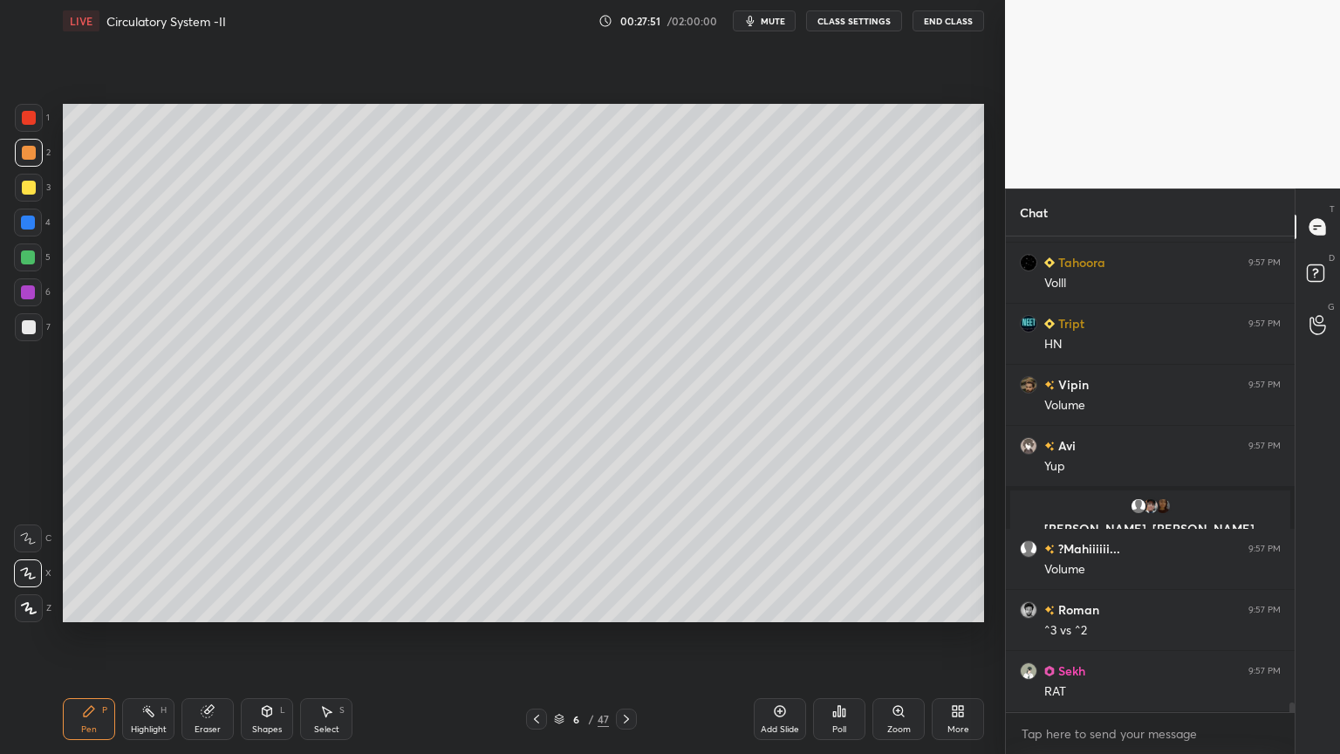
click at [31, 257] on div at bounding box center [28, 257] width 14 height 14
drag, startPoint x: 33, startPoint y: 322, endPoint x: 58, endPoint y: 319, distance: 25.5
click at [31, 320] on div at bounding box center [29, 327] width 14 height 14
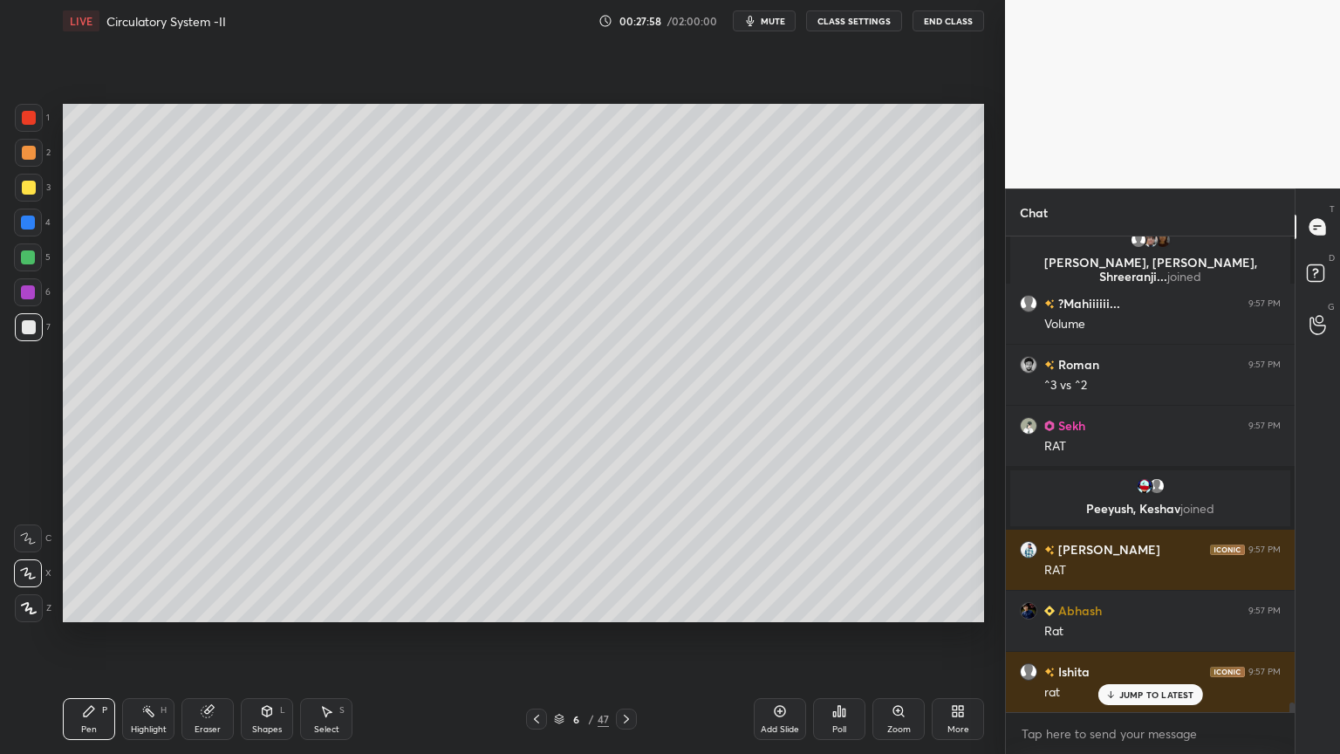
scroll to position [22164, 0]
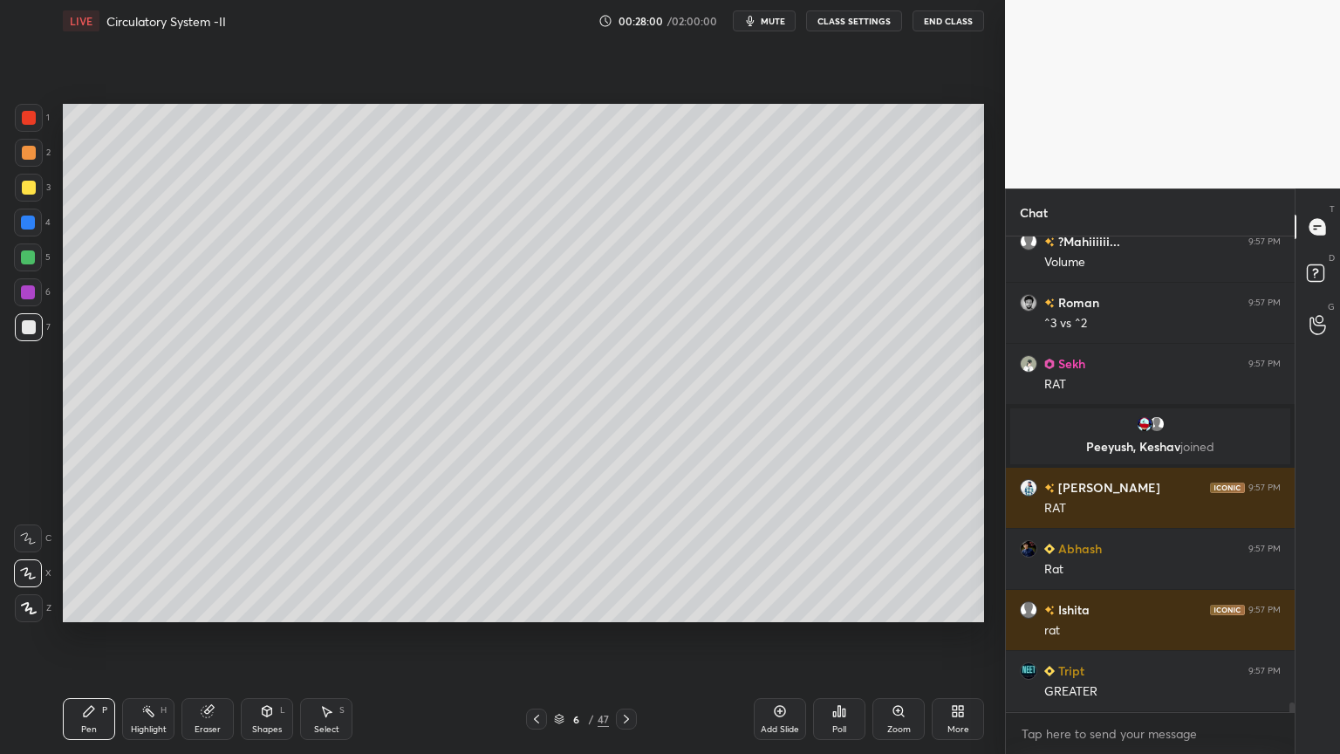
click at [784, 24] on span "mute" at bounding box center [773, 21] width 24 height 12
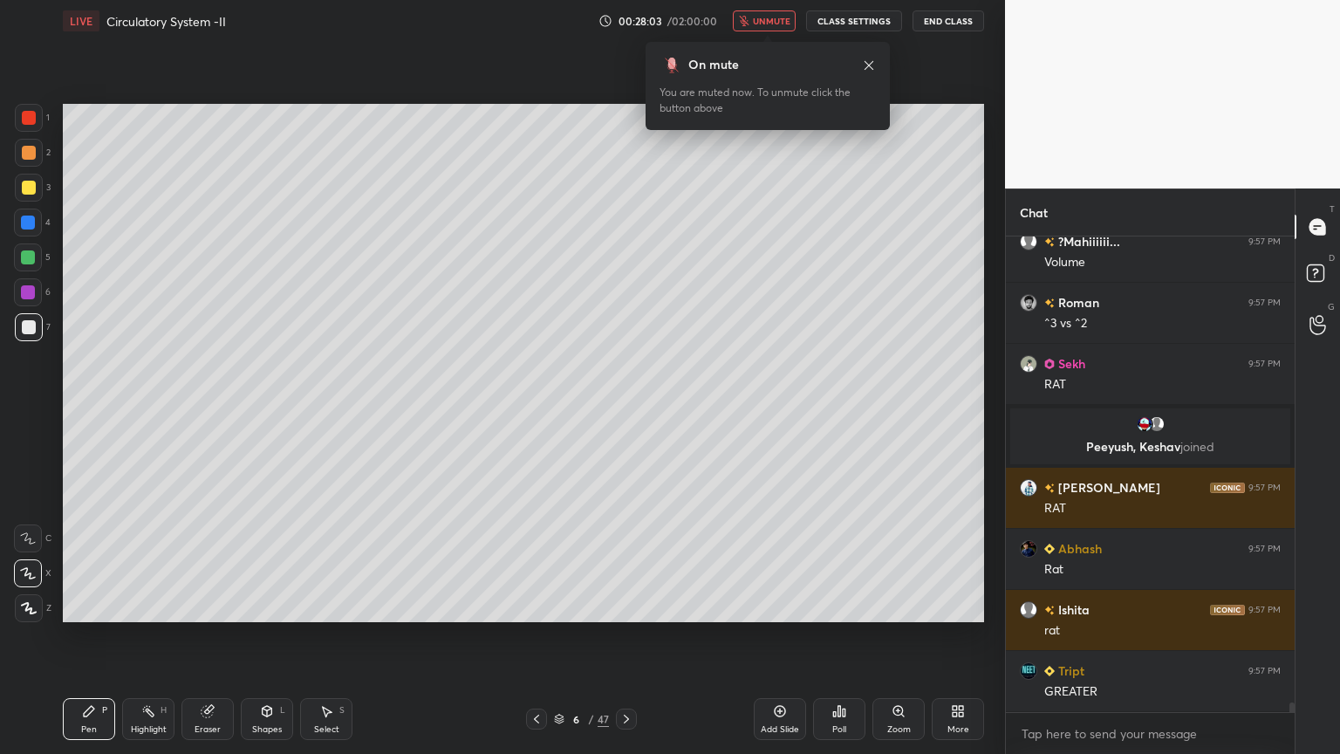
drag, startPoint x: 781, startPoint y: 24, endPoint x: 777, endPoint y: 33, distance: 9.8
click at [781, 26] on button "unmute" at bounding box center [764, 20] width 63 height 21
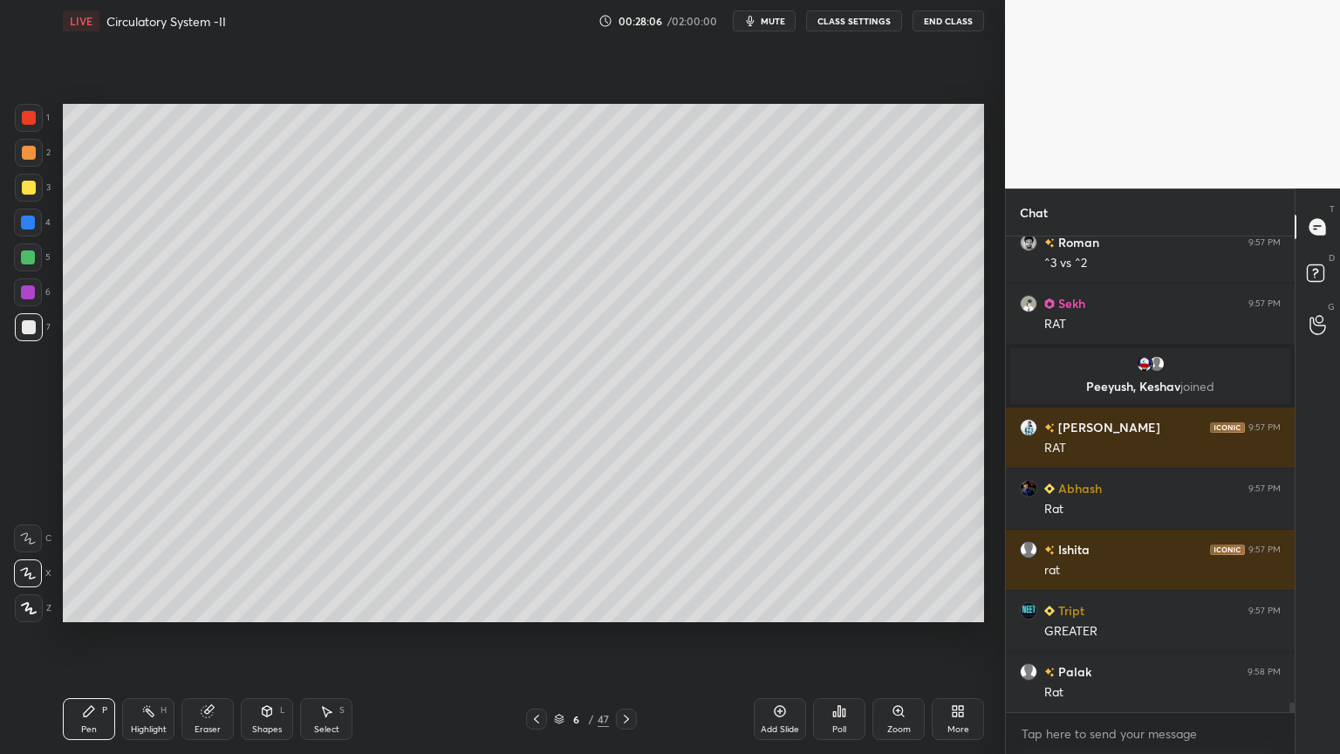
scroll to position [22286, 0]
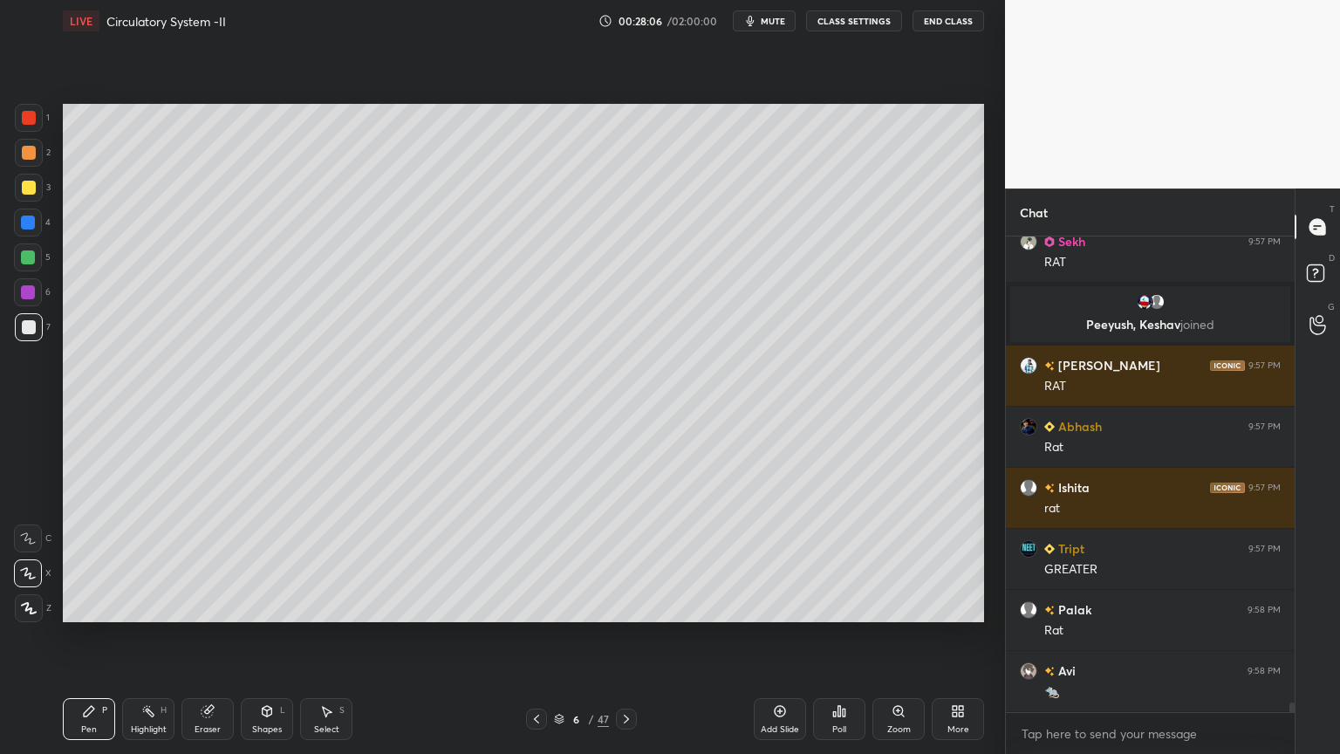
drag, startPoint x: 15, startPoint y: 151, endPoint x: 35, endPoint y: 151, distance: 20.1
click at [20, 151] on div at bounding box center [29, 153] width 28 height 28
click at [39, 154] on div at bounding box center [29, 153] width 28 height 28
click at [540, 606] on div "6 / 47" at bounding box center [581, 719] width 111 height 21
drag, startPoint x: 535, startPoint y: 714, endPoint x: 530, endPoint y: 730, distance: 17.4
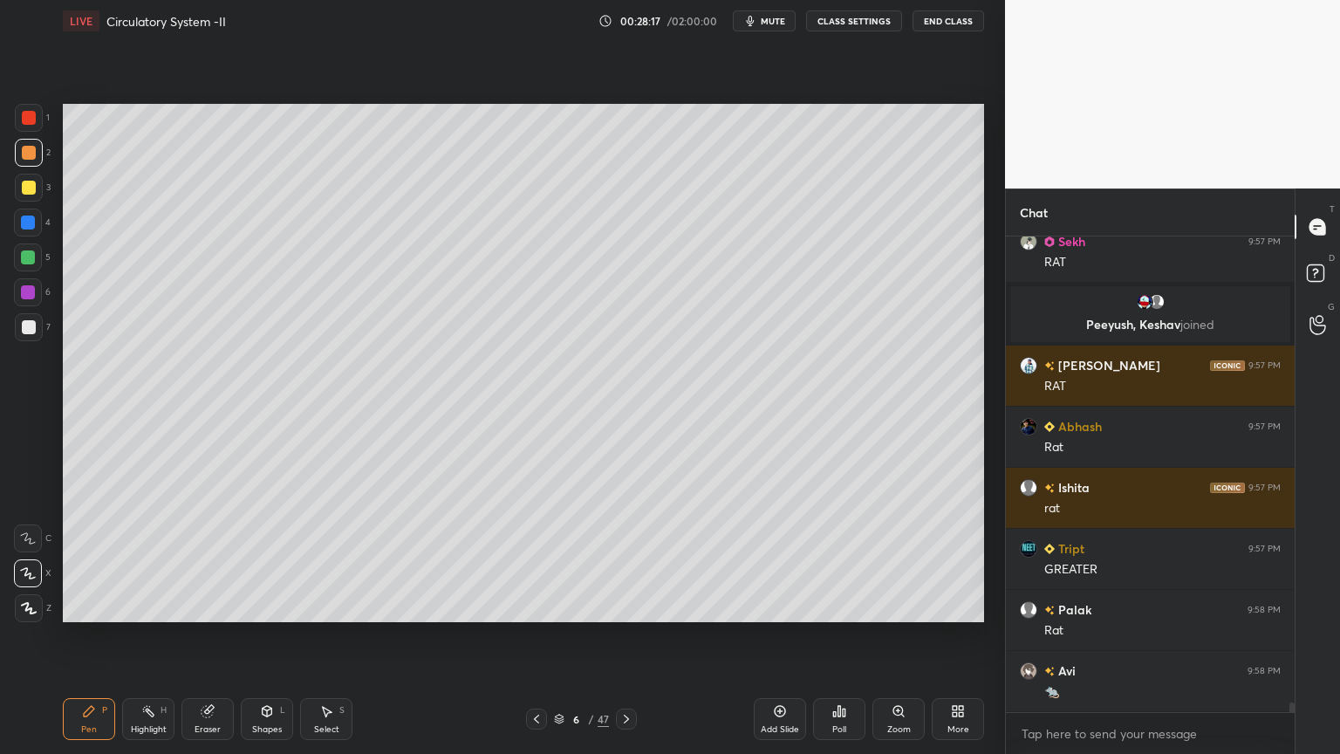
click at [537, 606] on icon at bounding box center [537, 719] width 14 height 14
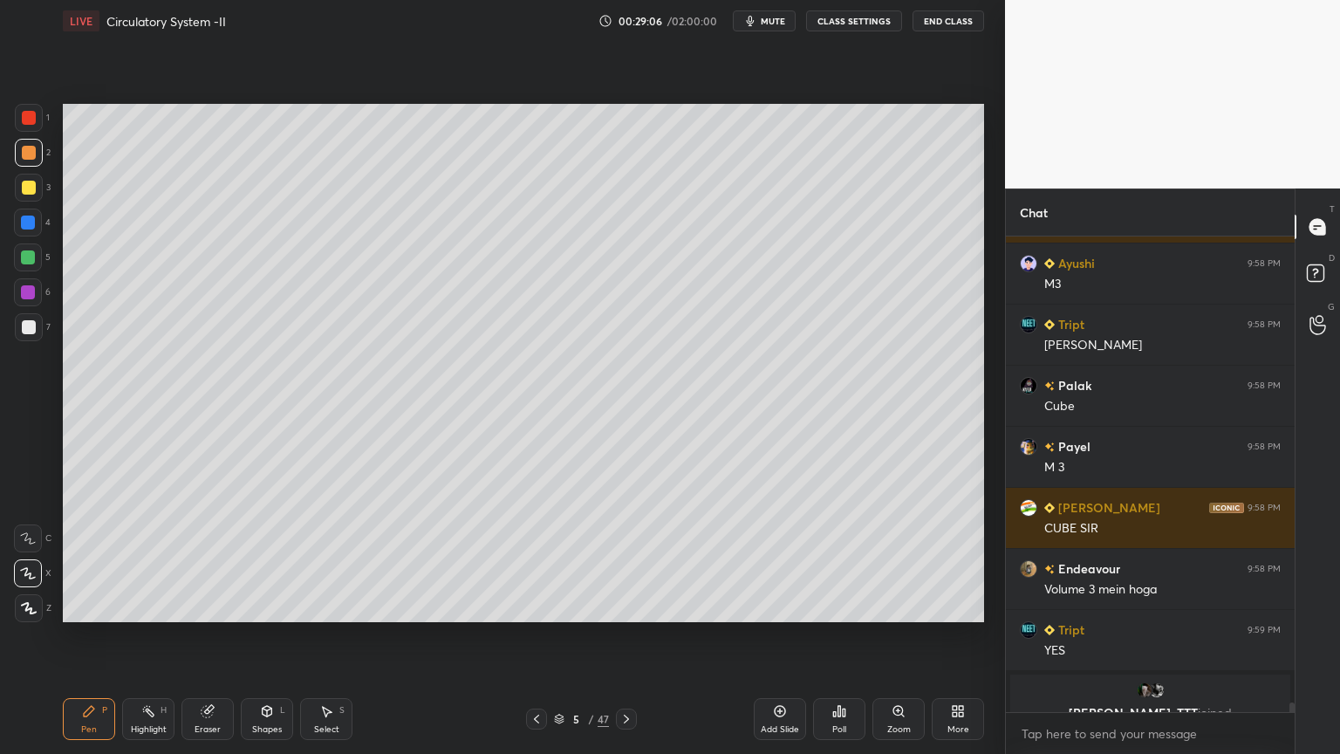
scroll to position [22873, 0]
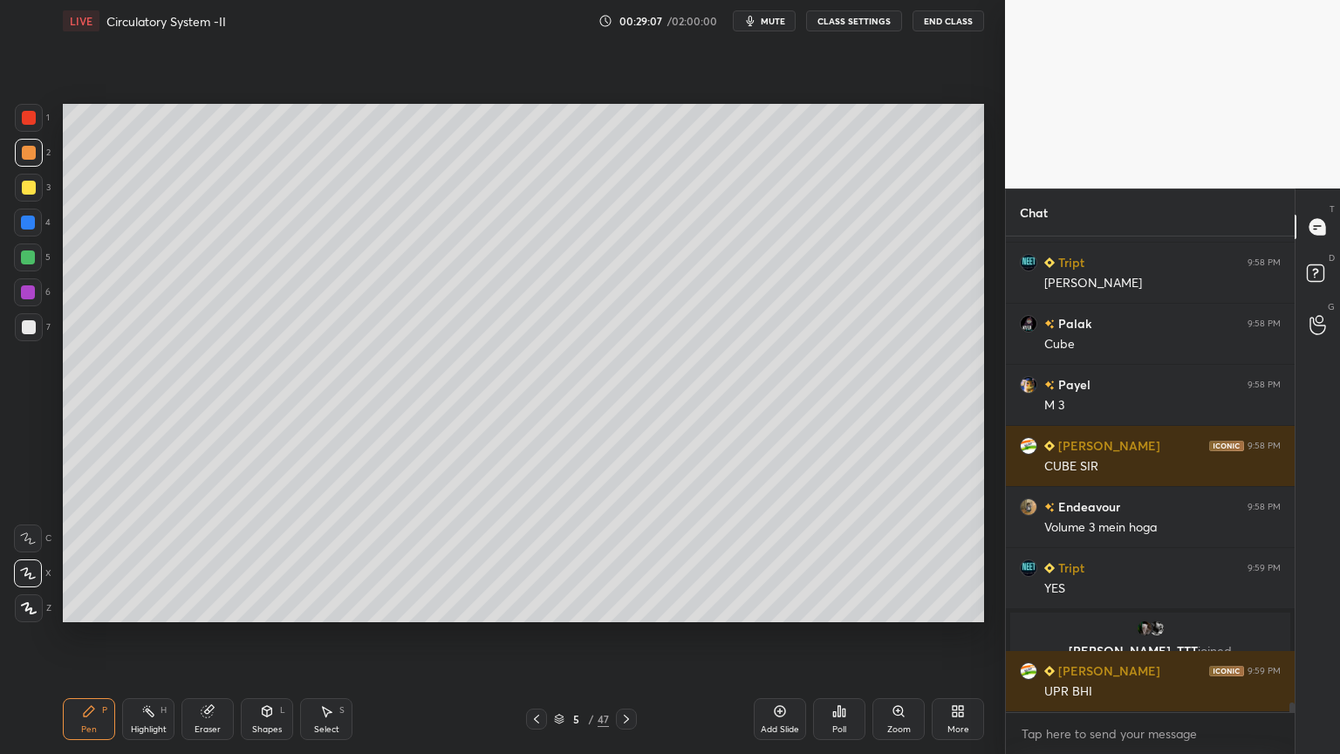
click at [219, 606] on div "Eraser" at bounding box center [208, 719] width 52 height 42
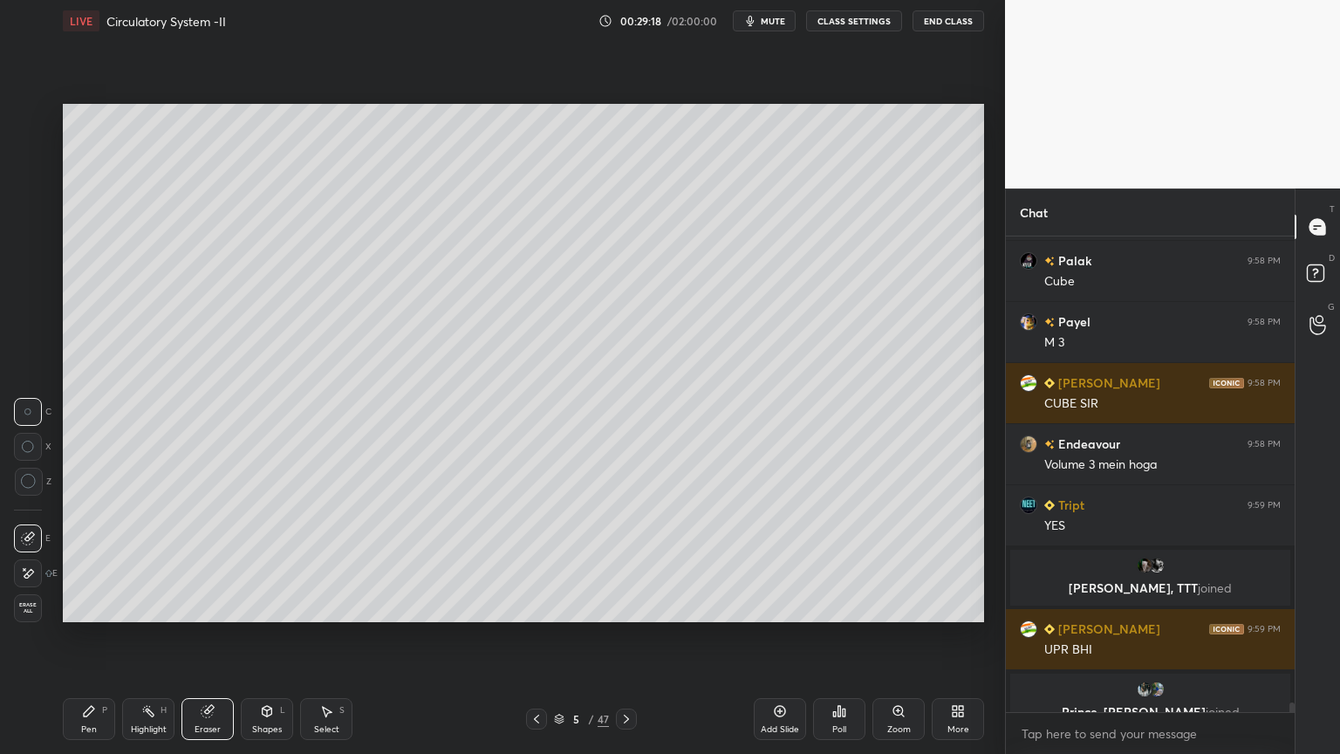
scroll to position [22957, 0]
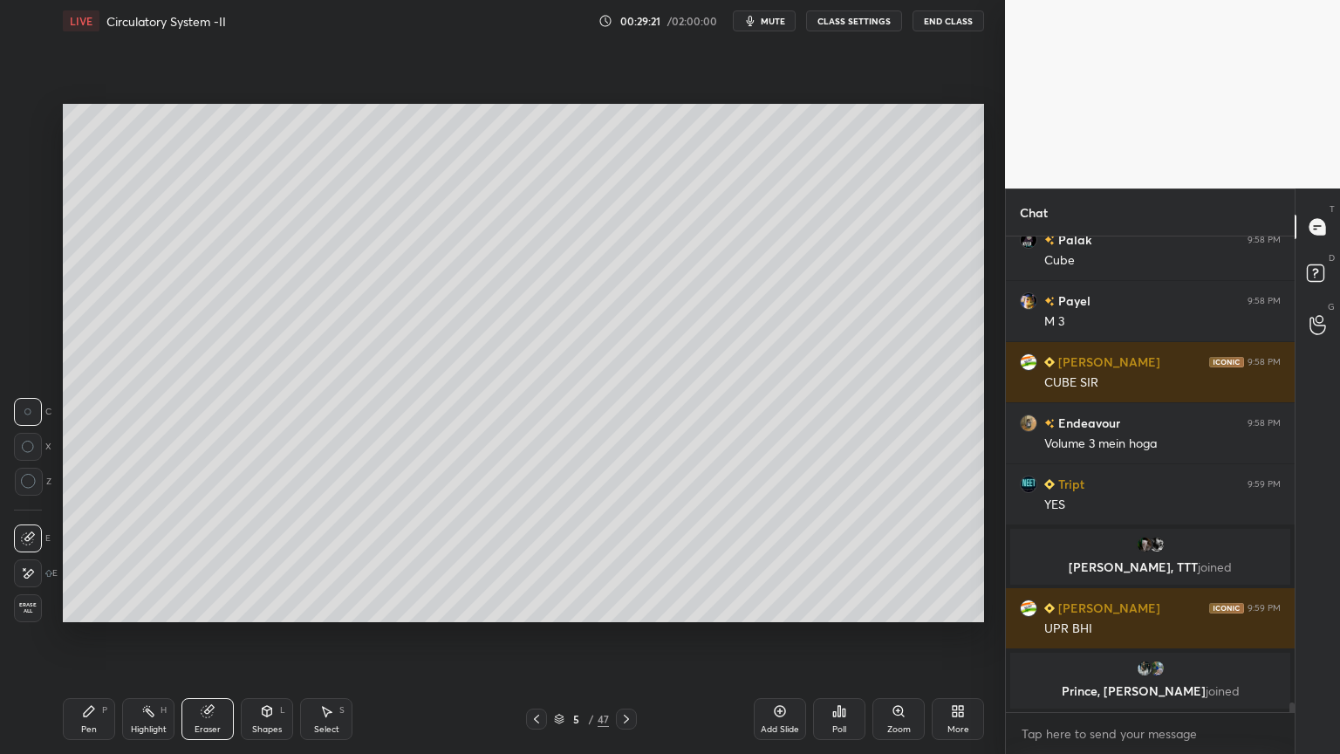
click at [86, 606] on icon at bounding box center [89, 711] width 14 height 14
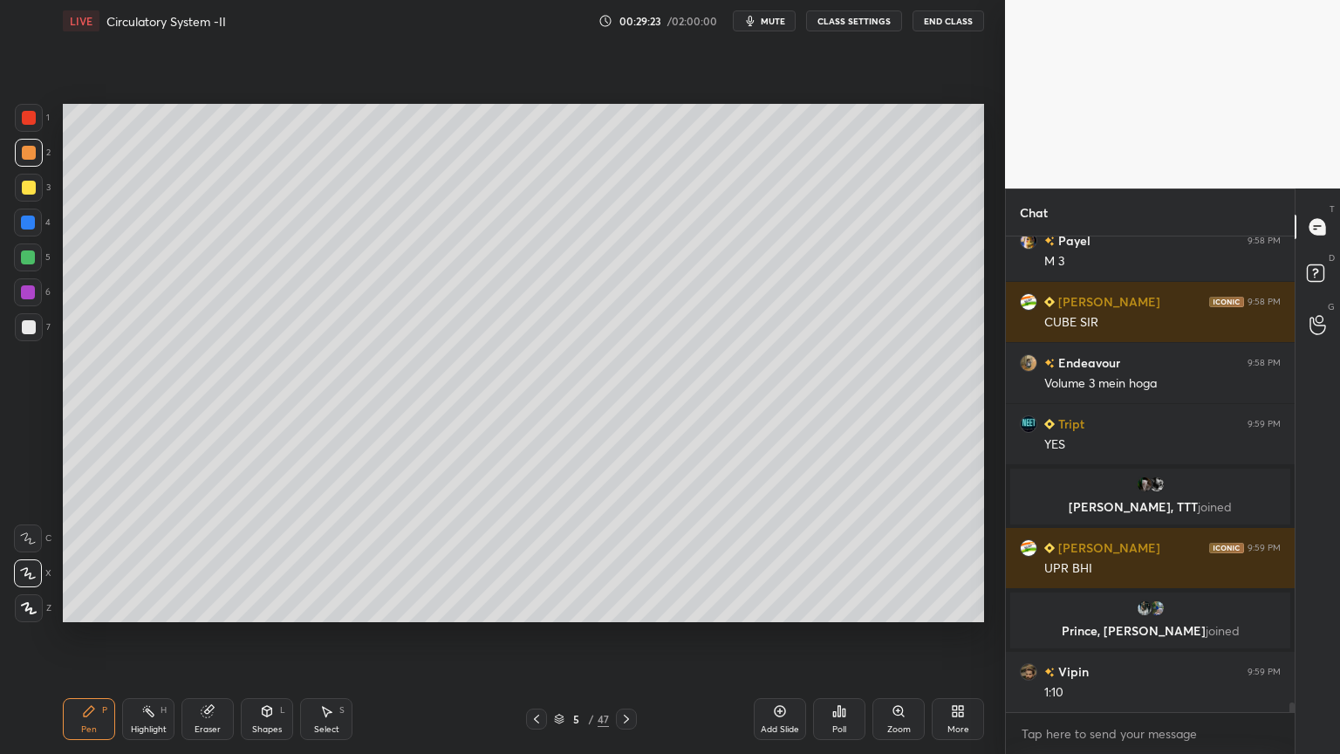
click at [24, 122] on div at bounding box center [29, 118] width 14 height 14
click at [31, 119] on div at bounding box center [29, 118] width 14 height 14
click at [31, 147] on div at bounding box center [29, 153] width 28 height 28
click at [28, 143] on div at bounding box center [29, 153] width 28 height 28
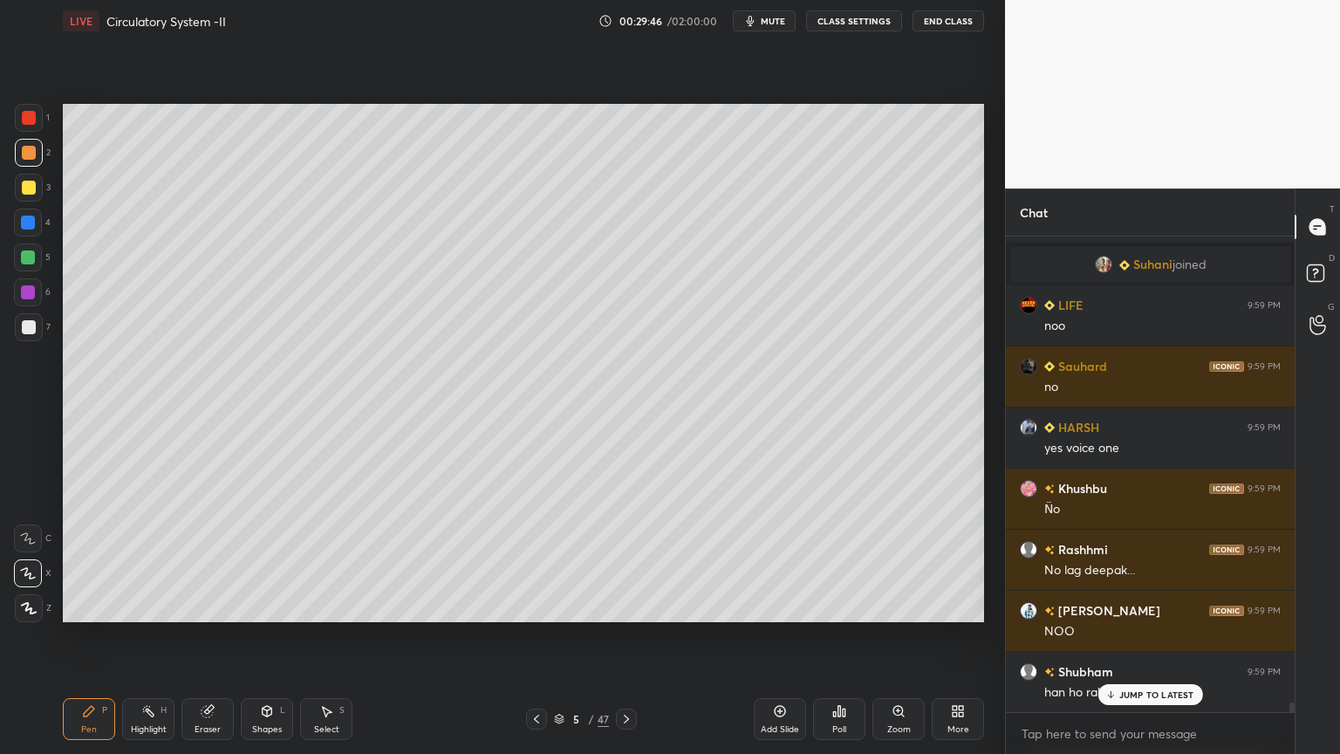
scroll to position [23539, 0]
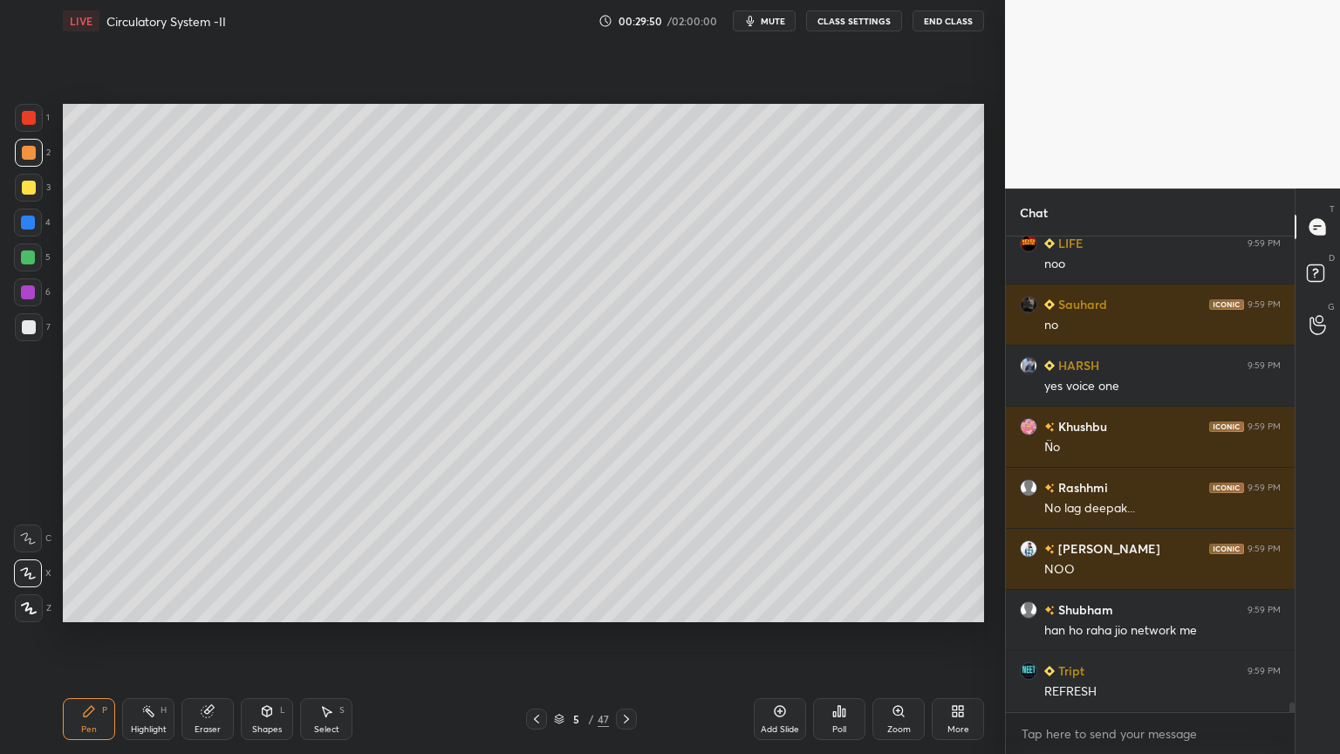
click at [621, 606] on div at bounding box center [626, 719] width 21 height 21
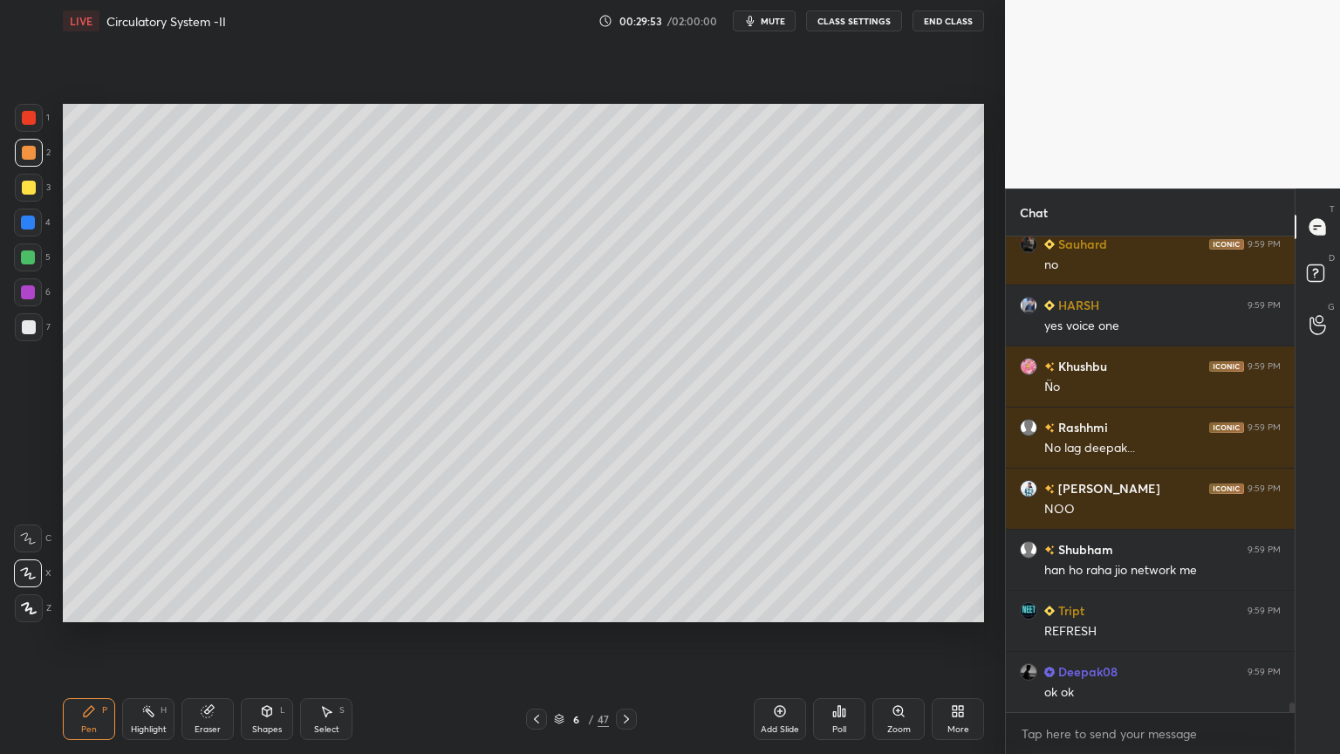
scroll to position [23662, 0]
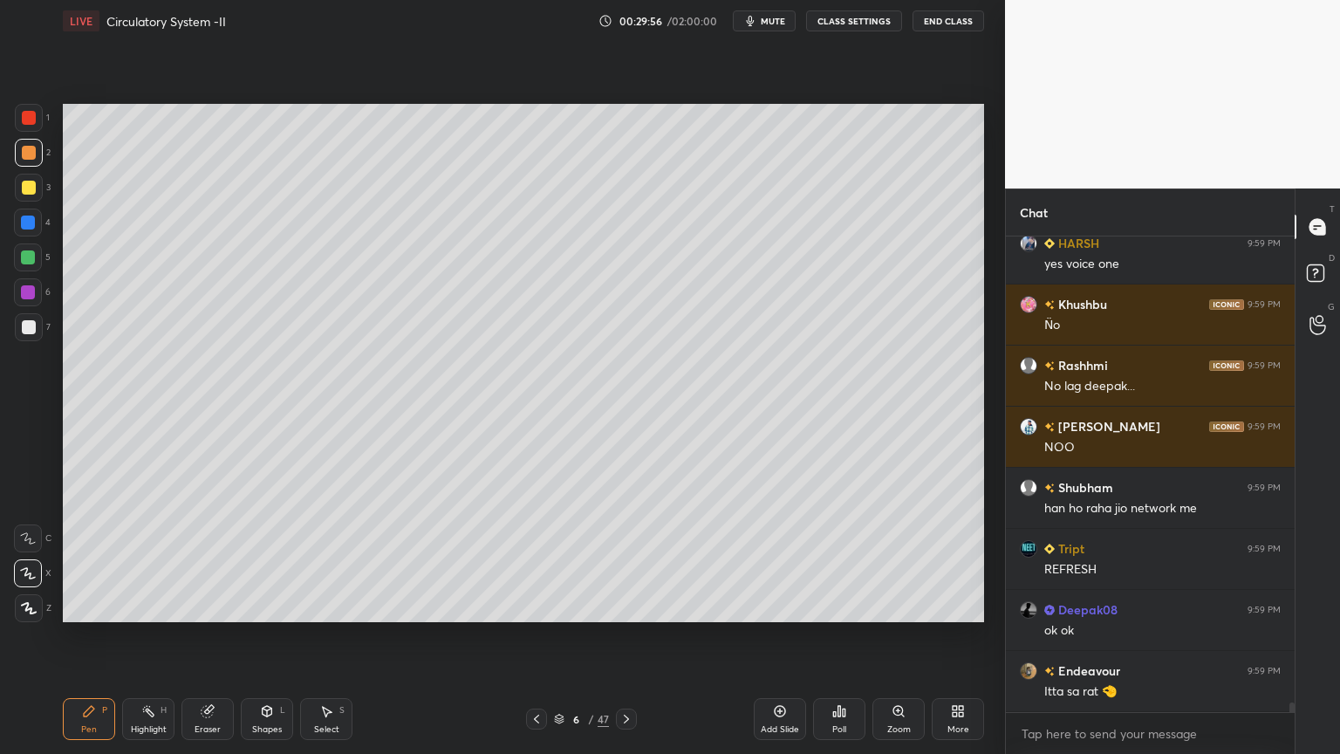
click at [832, 606] on div "Poll" at bounding box center [839, 719] width 52 height 42
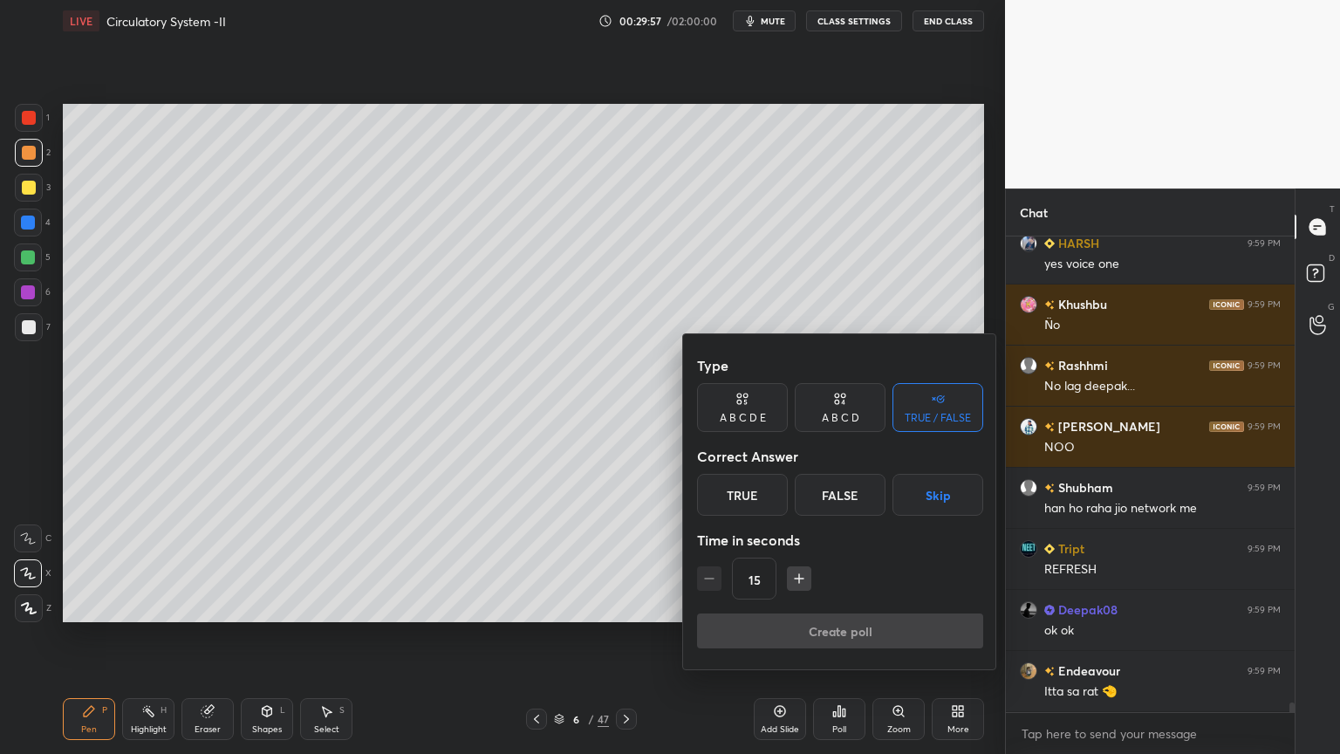
scroll to position [23722, 0]
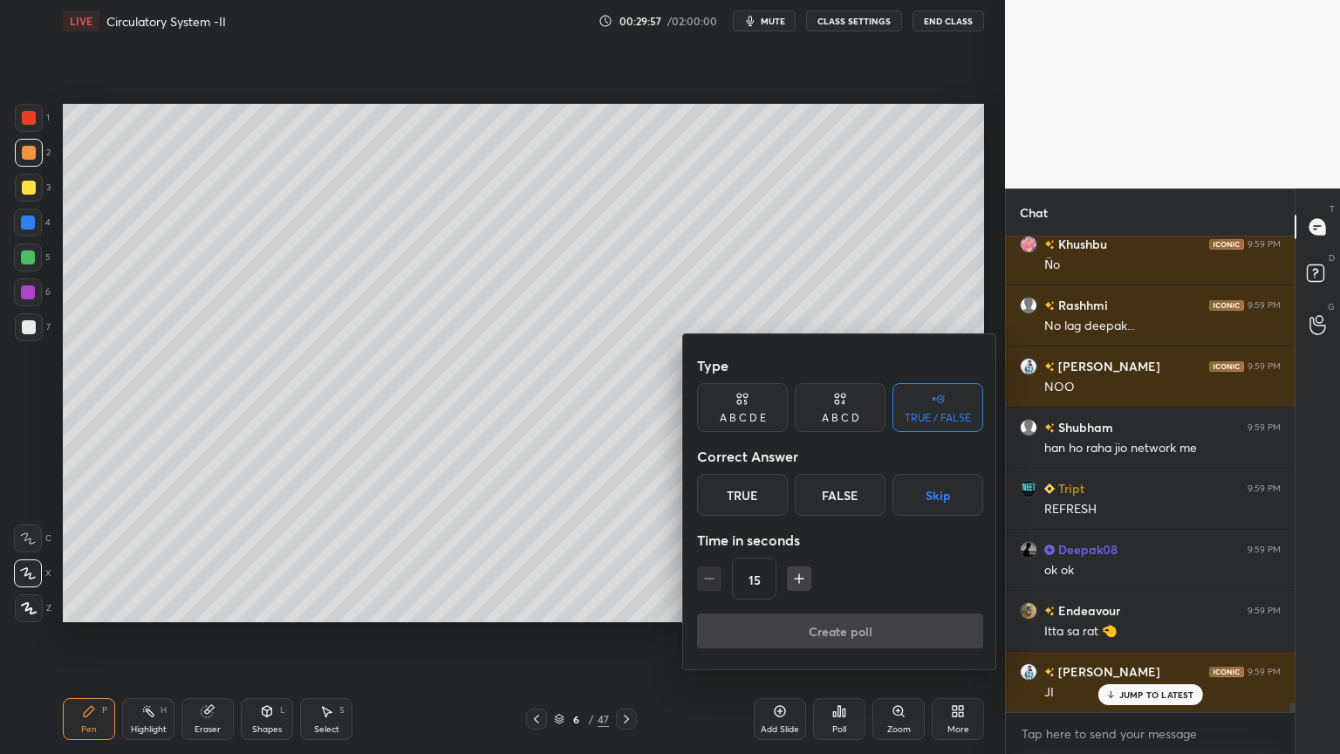
drag, startPoint x: 934, startPoint y: 499, endPoint x: 923, endPoint y: 525, distance: 28.2
click at [935, 500] on button "Skip" at bounding box center [938, 495] width 91 height 42
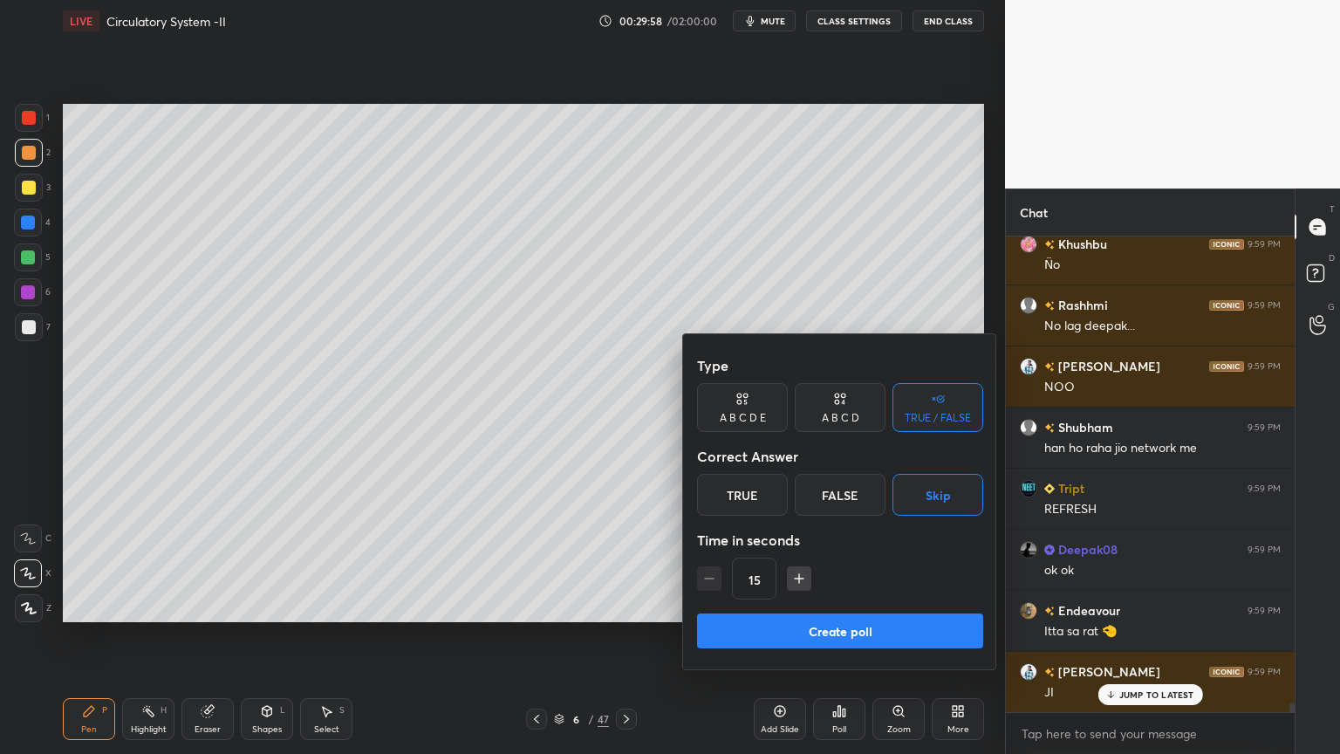
click at [873, 606] on button "Create poll" at bounding box center [840, 630] width 286 height 35
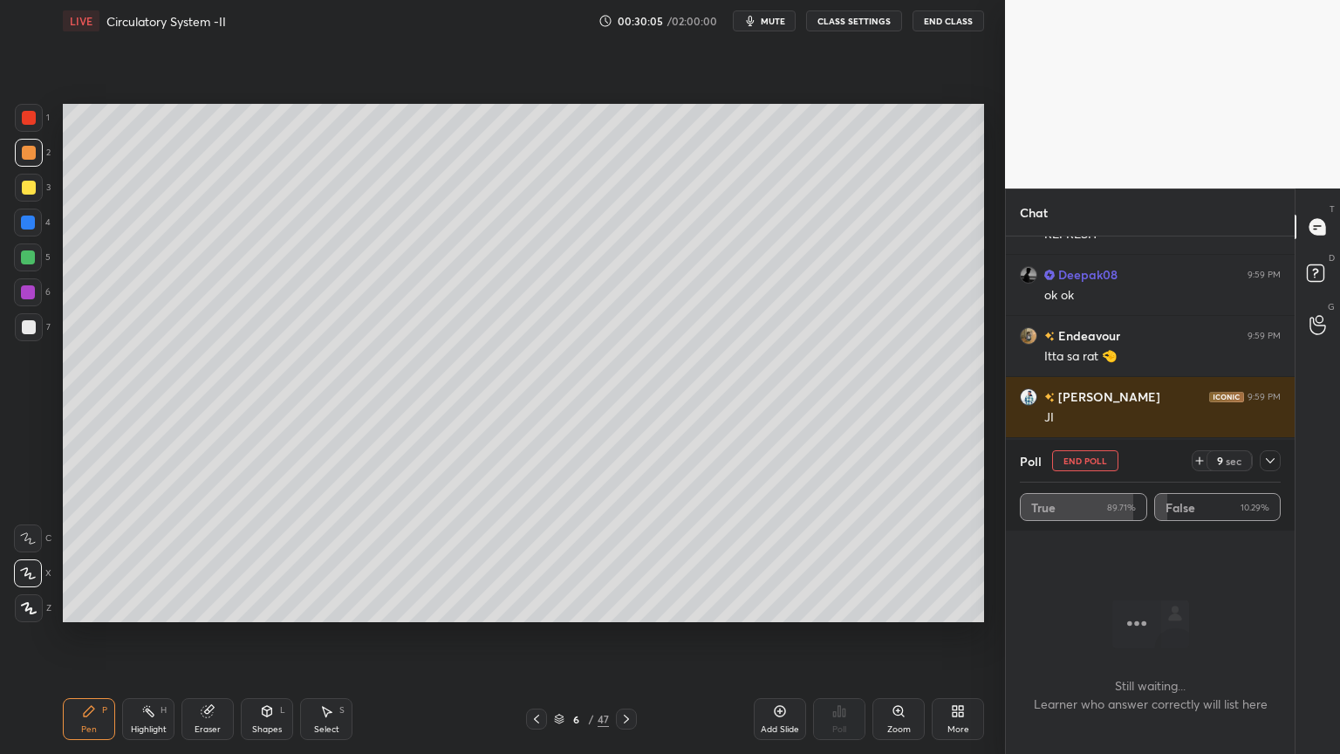
scroll to position [24057, 0]
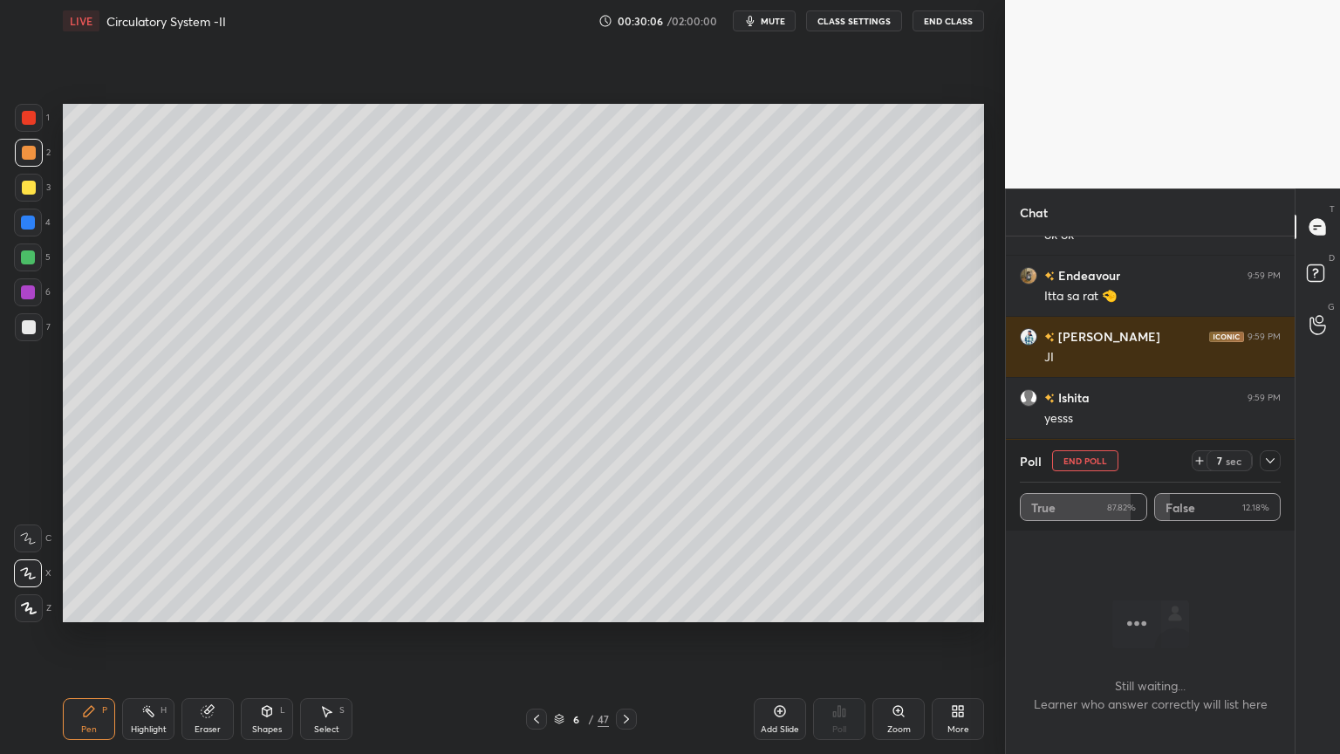
click at [1075, 461] on button "End Poll" at bounding box center [1085, 460] width 66 height 21
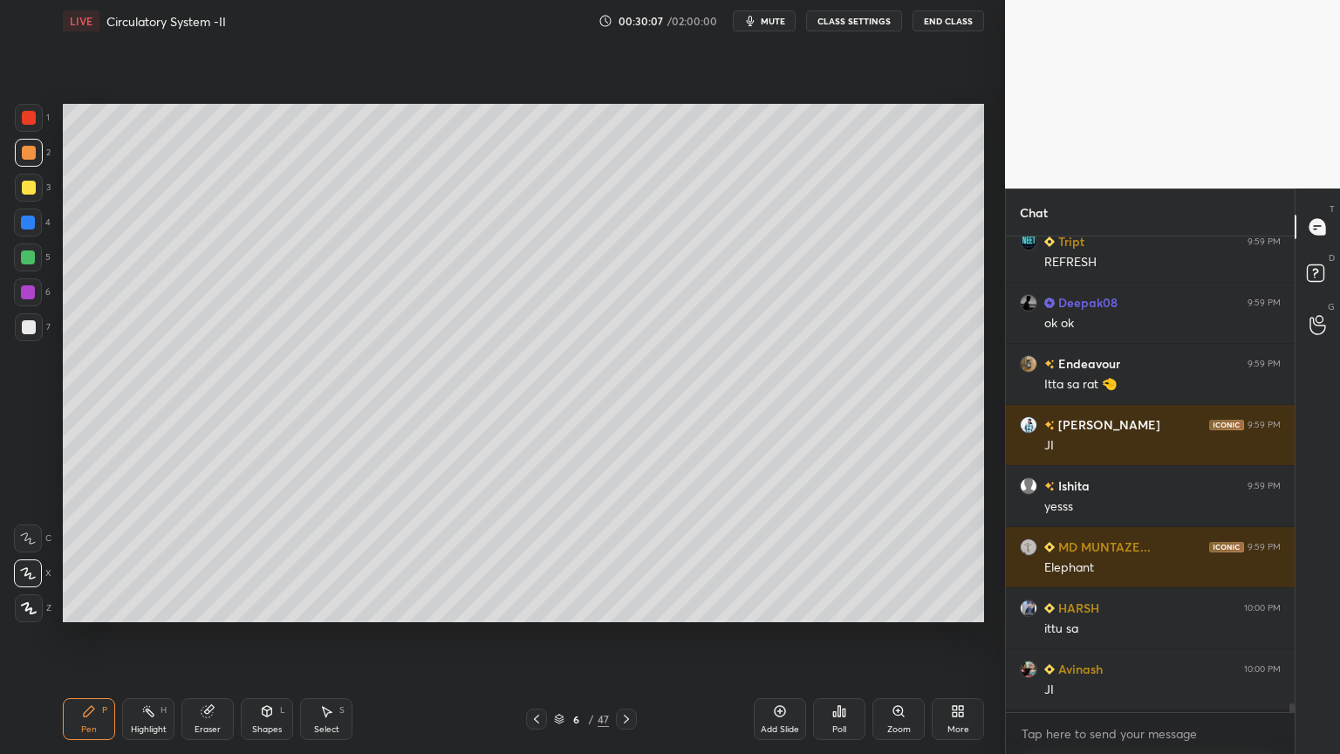
scroll to position [512, 284]
drag, startPoint x: 28, startPoint y: 258, endPoint x: 19, endPoint y: 259, distance: 8.8
click at [26, 257] on div at bounding box center [28, 257] width 14 height 14
drag, startPoint x: 19, startPoint y: 259, endPoint x: 54, endPoint y: 250, distance: 36.2
click at [23, 259] on div at bounding box center [28, 257] width 28 height 28
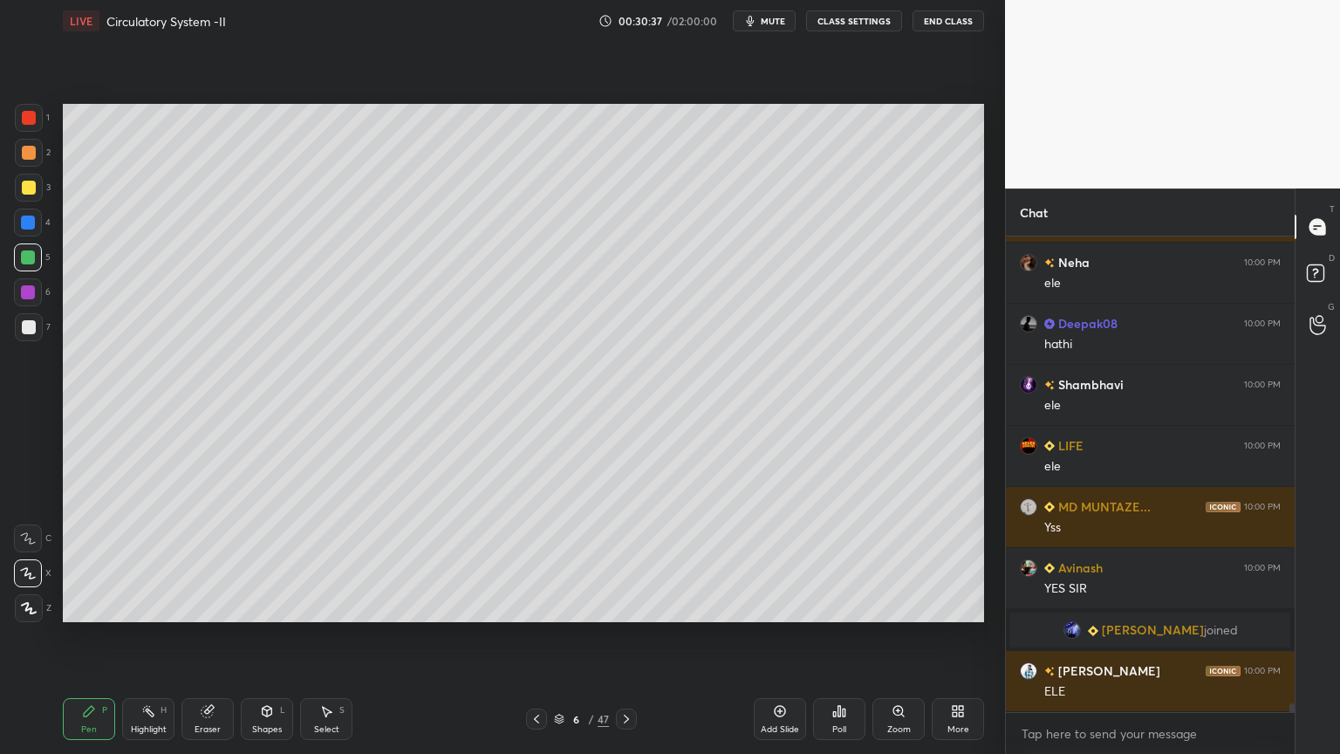
click at [27, 329] on div at bounding box center [29, 327] width 14 height 14
drag, startPoint x: 276, startPoint y: 716, endPoint x: 260, endPoint y: 695, distance: 26.2
click at [276, 606] on div "Shapes L" at bounding box center [267, 719] width 52 height 42
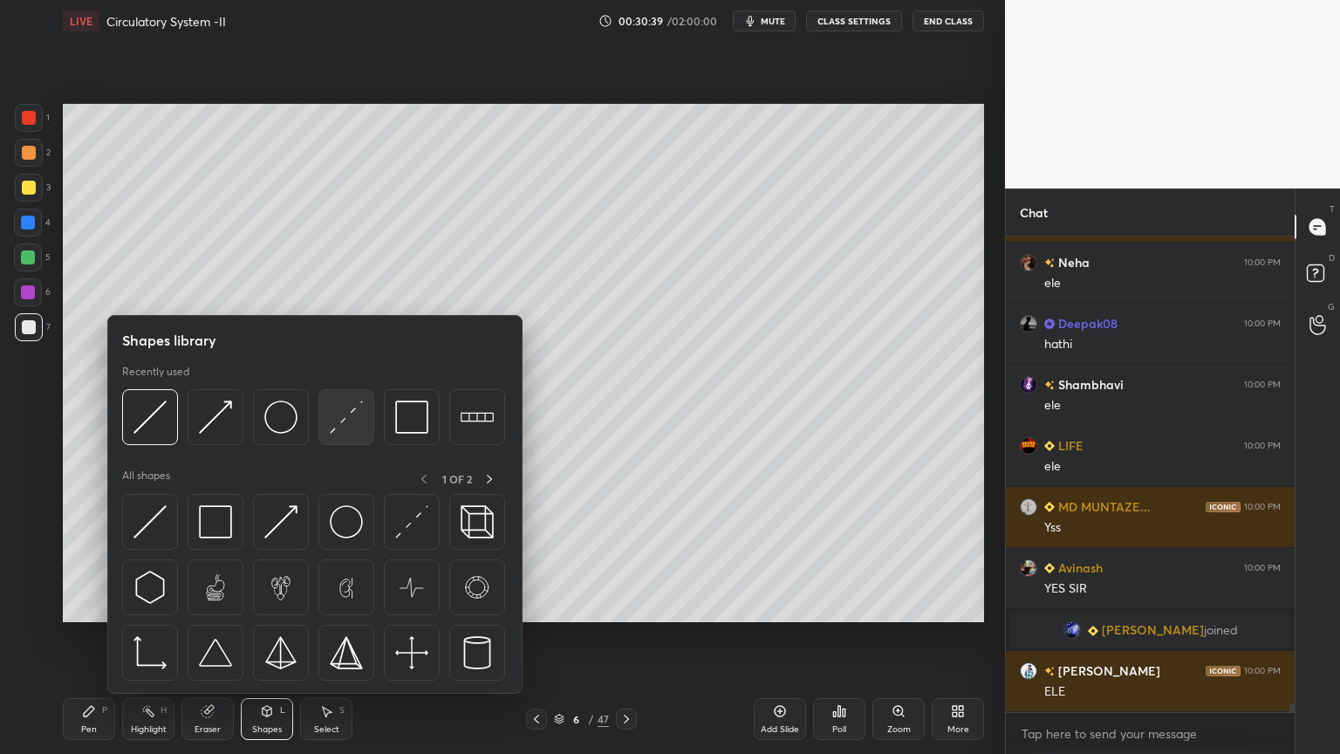
click at [347, 422] on img at bounding box center [346, 417] width 33 height 33
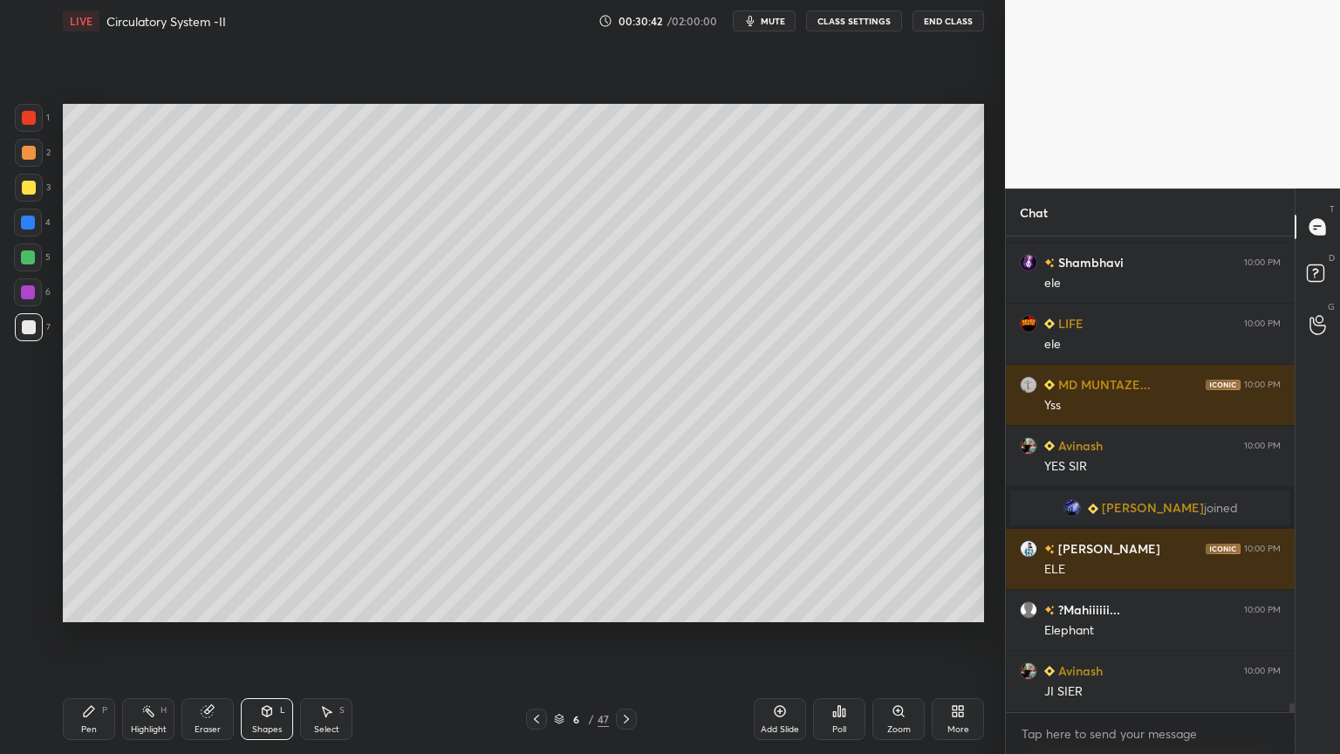
click at [93, 606] on div "Pen P" at bounding box center [89, 719] width 52 height 42
click at [89, 606] on div "Pen P" at bounding box center [89, 719] width 52 height 42
click at [34, 324] on div at bounding box center [29, 327] width 28 height 28
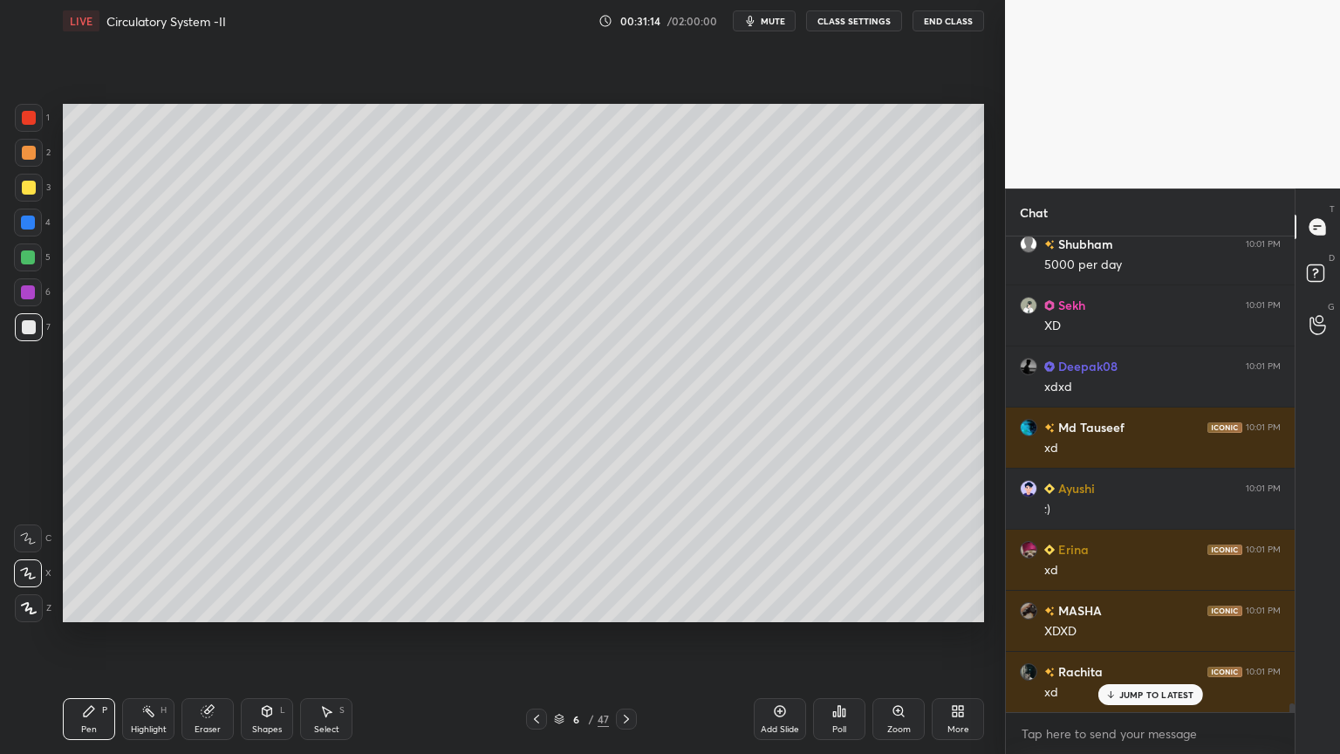
scroll to position [26134, 0]
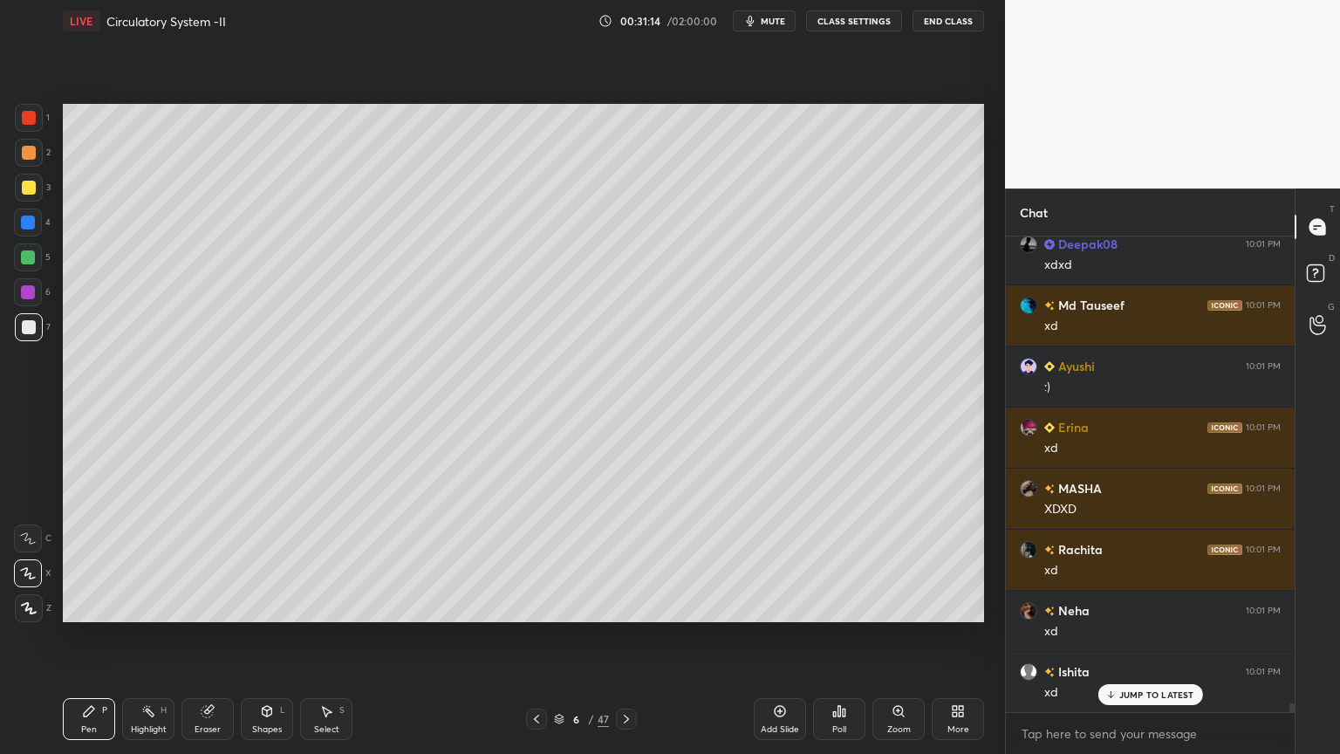
click at [780, 25] on span "mute" at bounding box center [773, 21] width 24 height 12
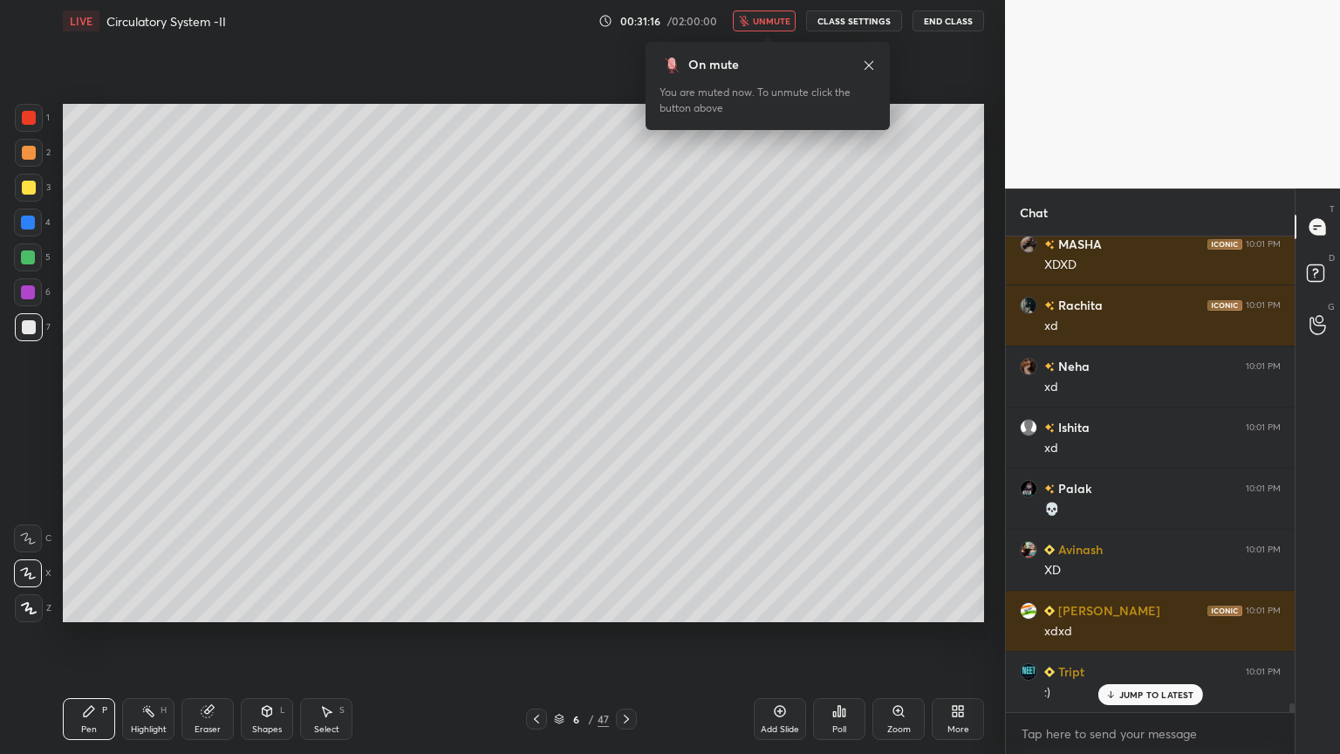
scroll to position [26440, 0]
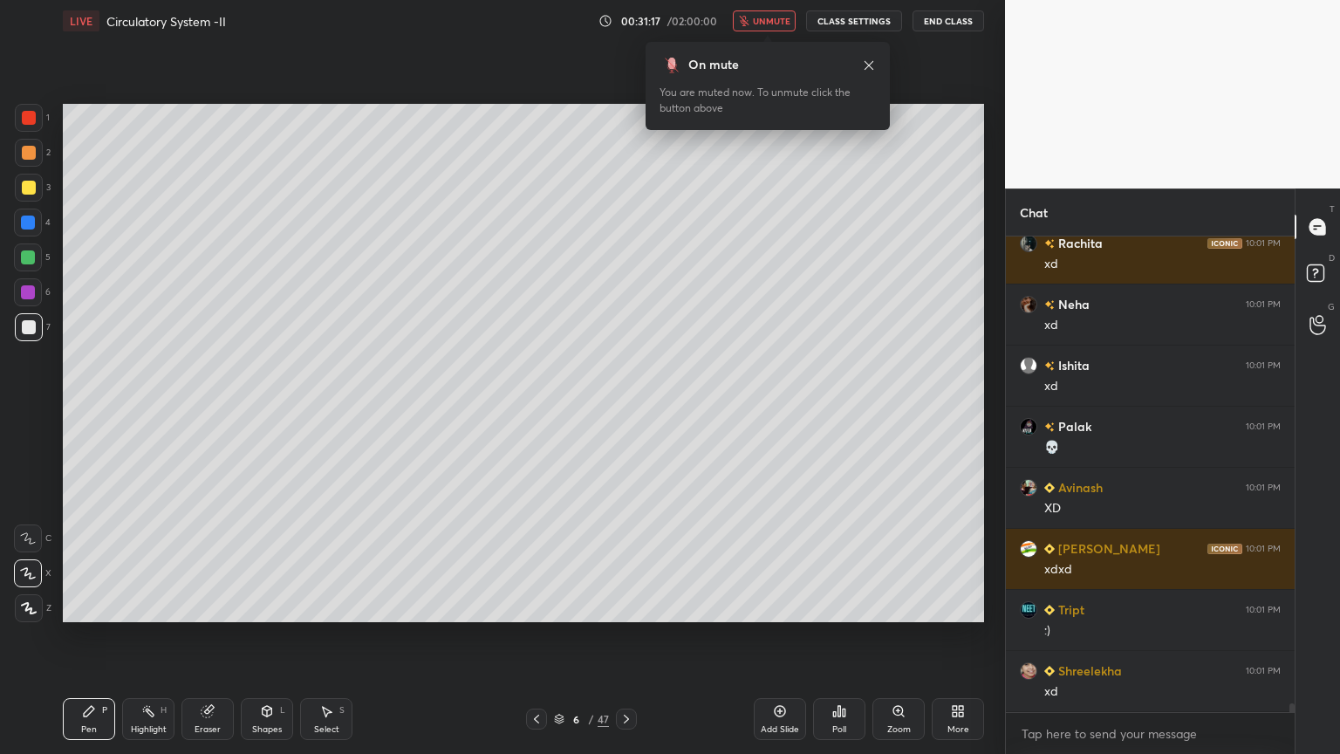
click at [786, 24] on span "unmute" at bounding box center [772, 21] width 38 height 12
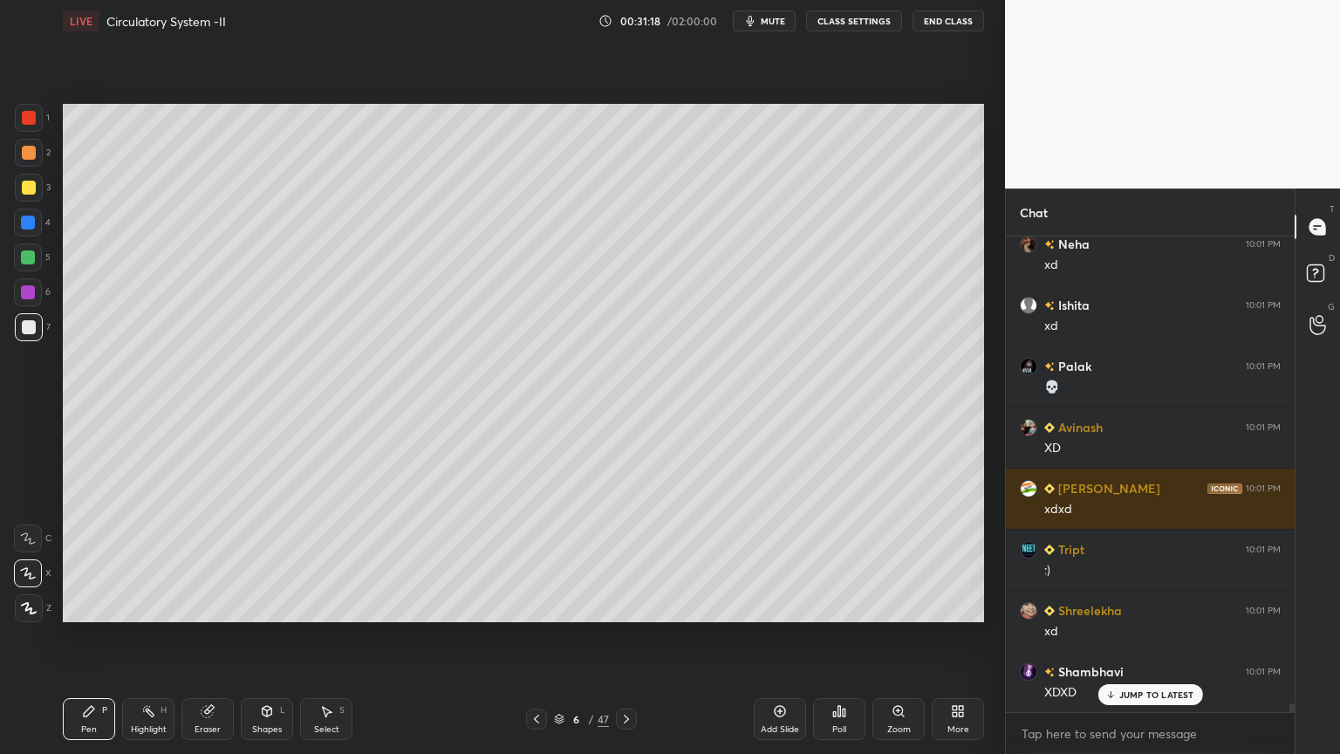
scroll to position [26622, 0]
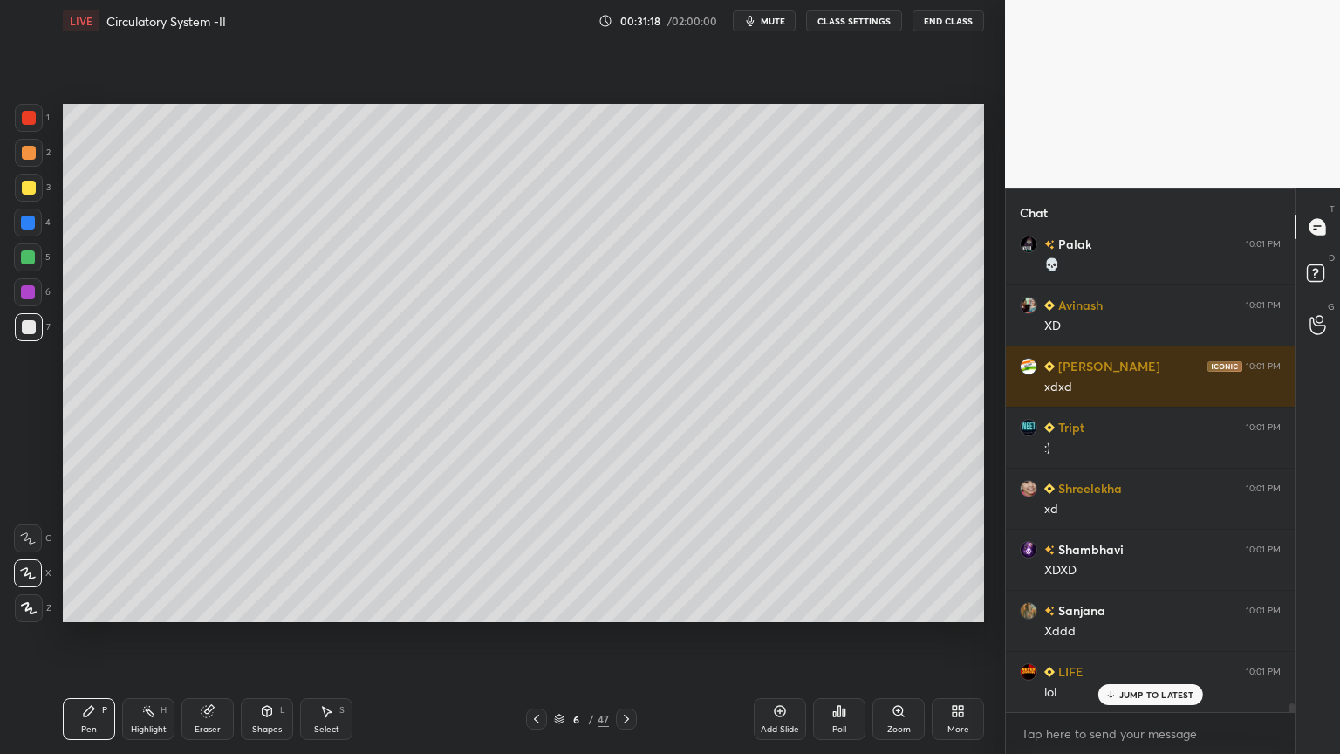
click at [29, 152] on div at bounding box center [29, 153] width 14 height 14
drag, startPoint x: 31, startPoint y: 152, endPoint x: 30, endPoint y: 167, distance: 14.9
click at [32, 153] on div at bounding box center [29, 153] width 14 height 14
drag, startPoint x: 31, startPoint y: 172, endPoint x: 31, endPoint y: 182, distance: 9.6
click at [28, 177] on div "1 2 3 4 5 6 7" at bounding box center [32, 226] width 37 height 244
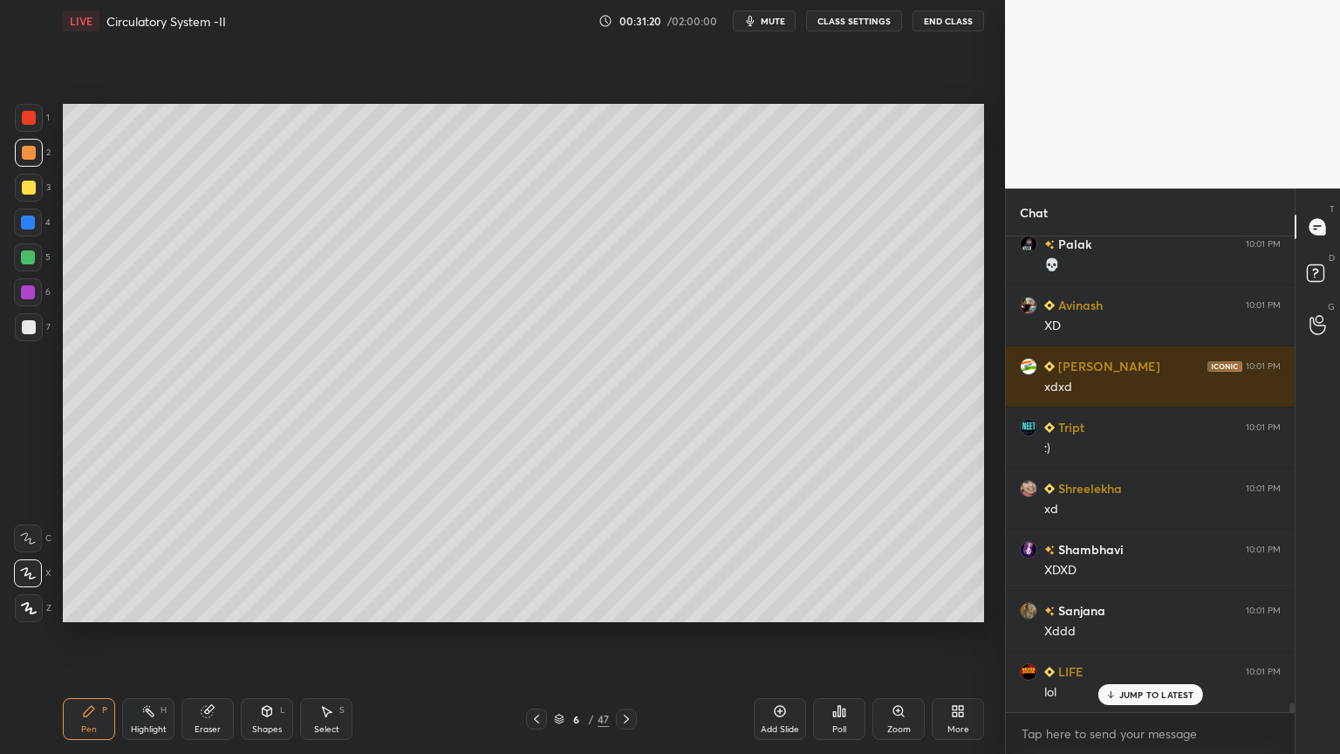
click at [35, 183] on div at bounding box center [29, 188] width 14 height 14
drag, startPoint x: 35, startPoint y: 185, endPoint x: 56, endPoint y: 199, distance: 25.2
click at [41, 188] on div at bounding box center [29, 188] width 28 height 28
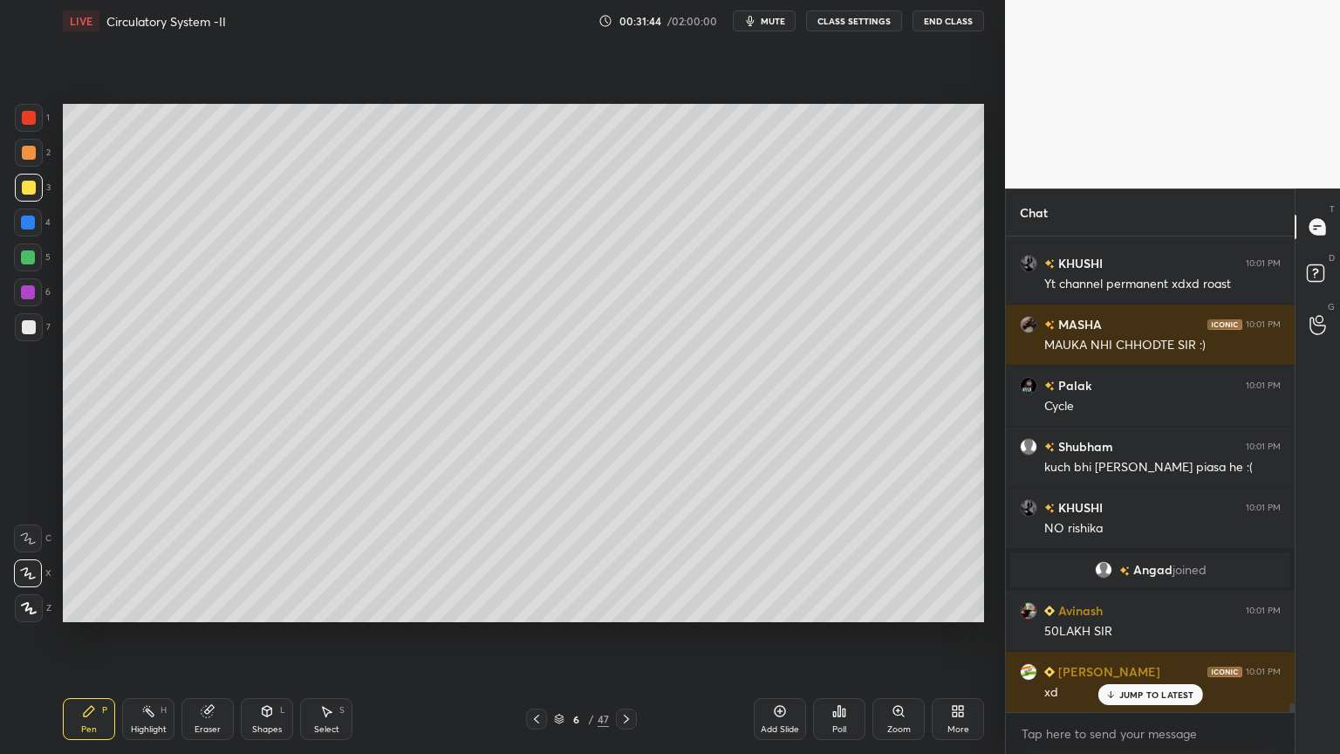
scroll to position [26740, 0]
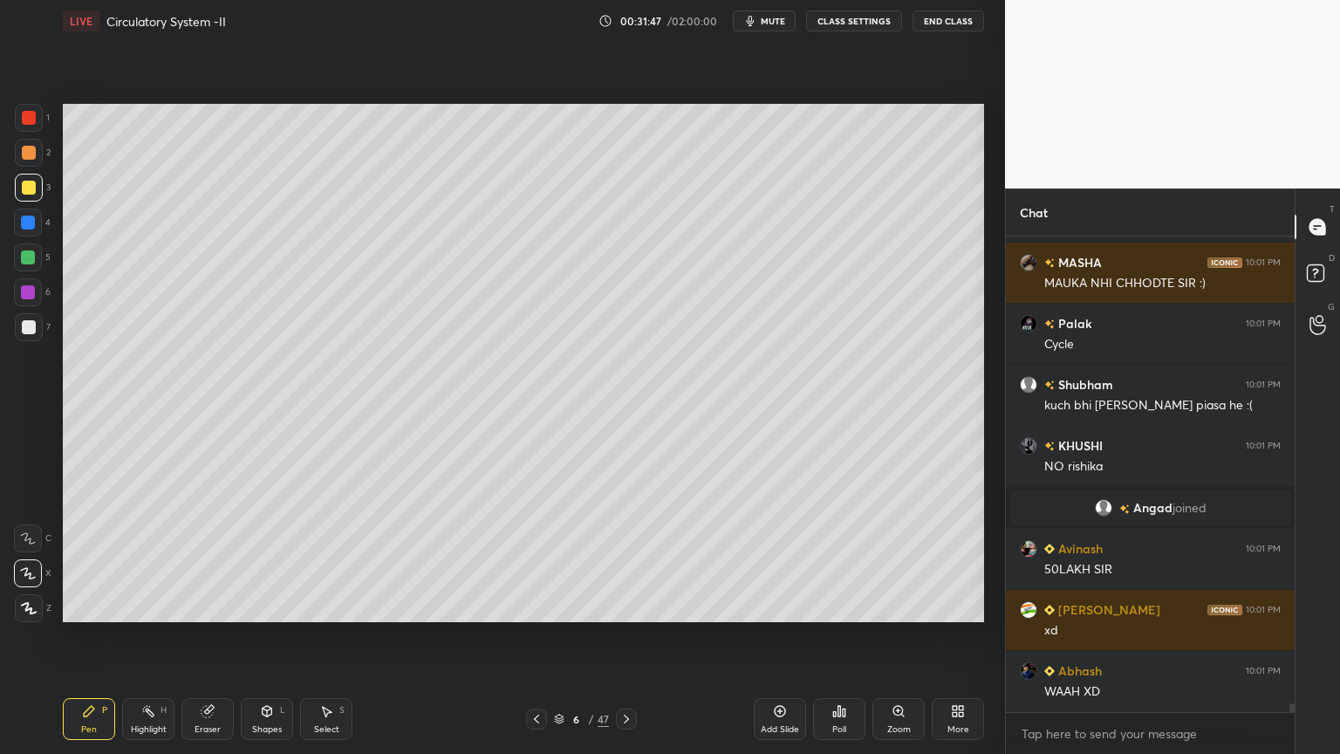
click at [149, 606] on icon at bounding box center [148, 711] width 14 height 14
drag, startPoint x: 150, startPoint y: 715, endPoint x: 150, endPoint y: 705, distance: 9.6
click at [149, 606] on icon at bounding box center [148, 711] width 14 height 14
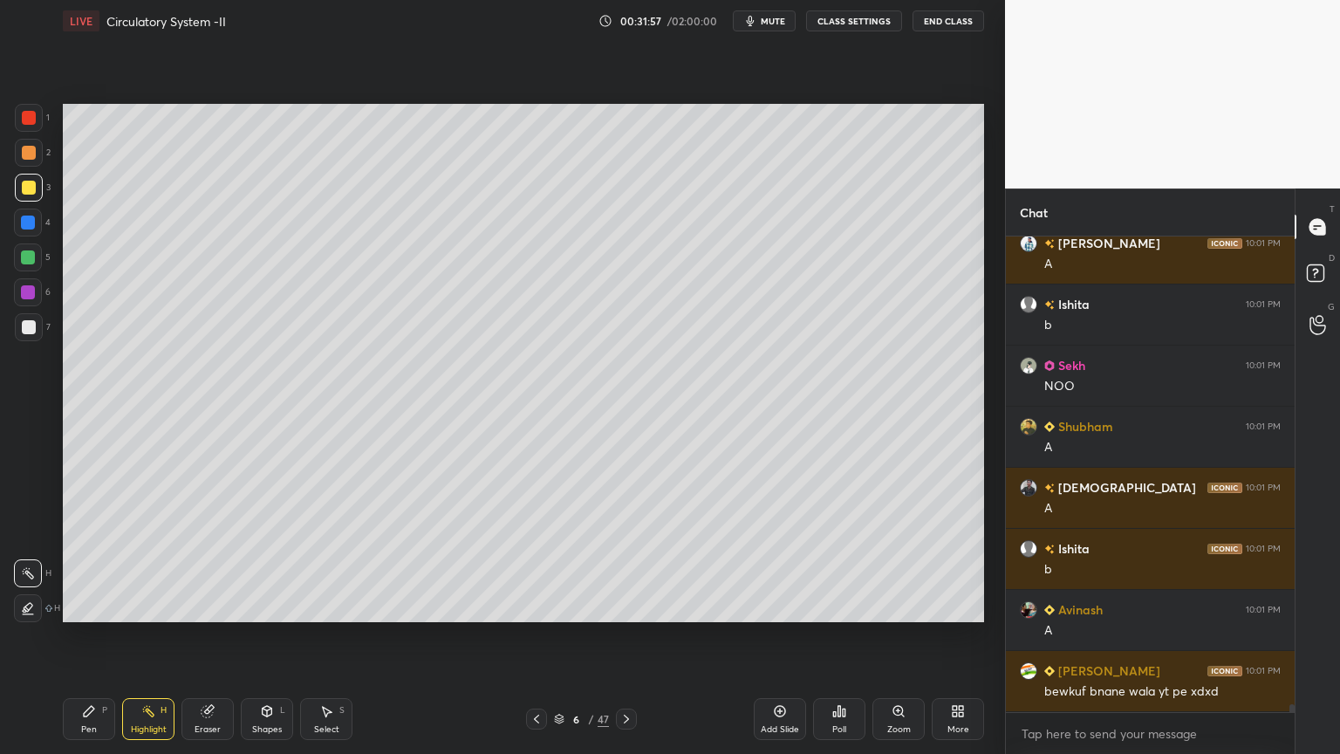
scroll to position [28206, 0]
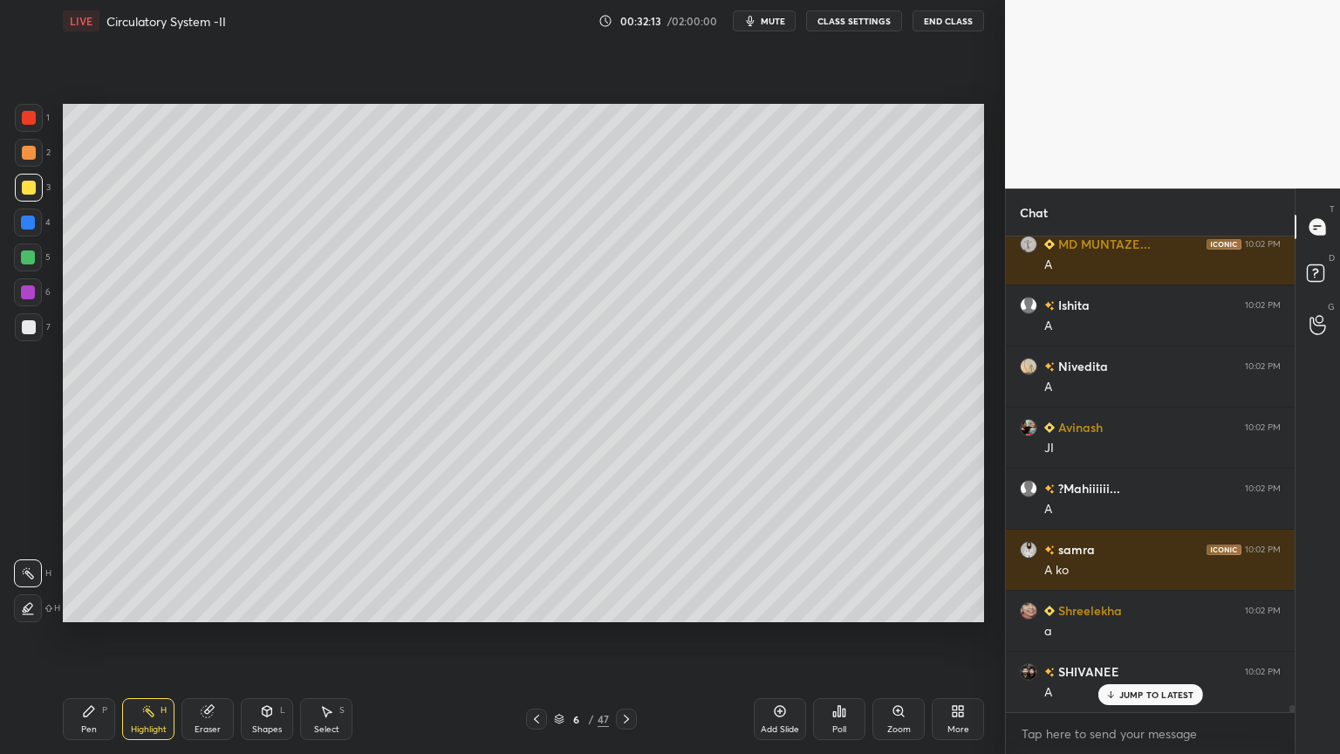
click at [82, 606] on icon at bounding box center [89, 711] width 14 height 14
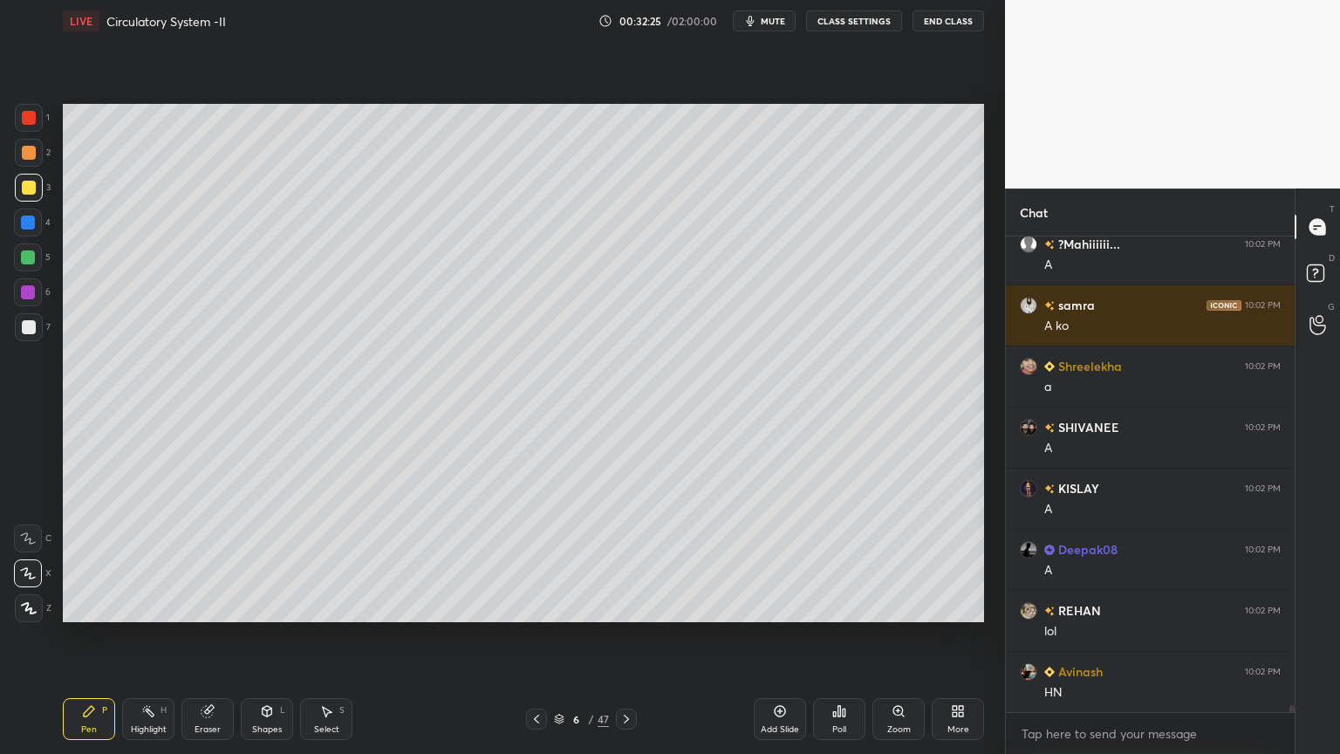
scroll to position [30360, 0]
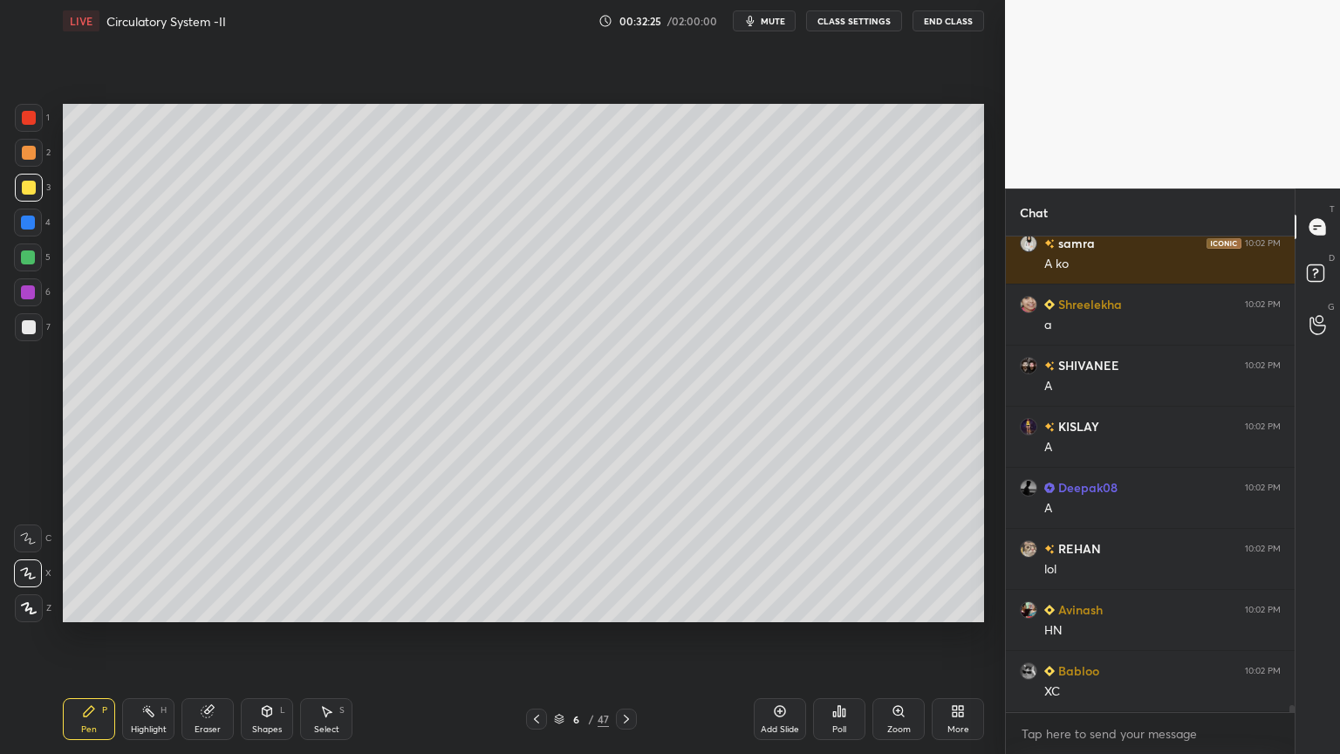
click at [20, 269] on div at bounding box center [28, 257] width 28 height 28
click at [24, 277] on div "5" at bounding box center [32, 260] width 37 height 35
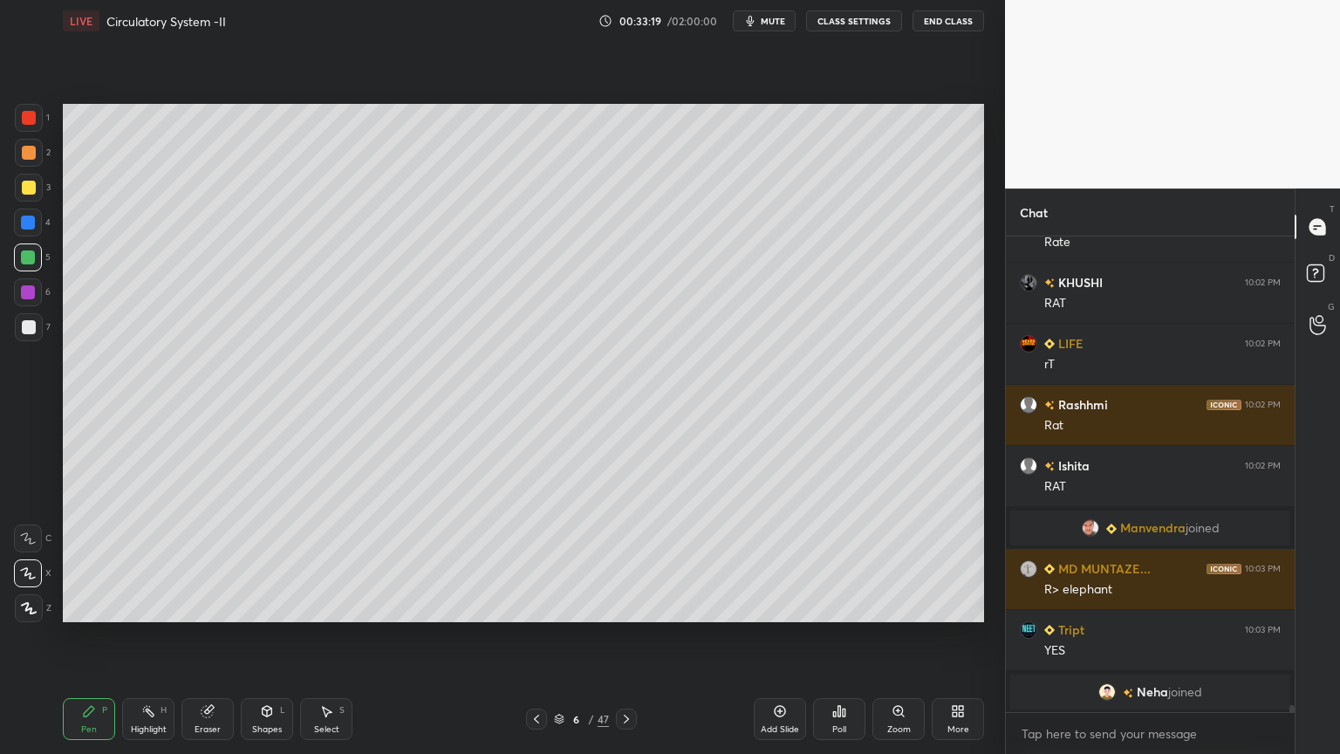
scroll to position [31090, 0]
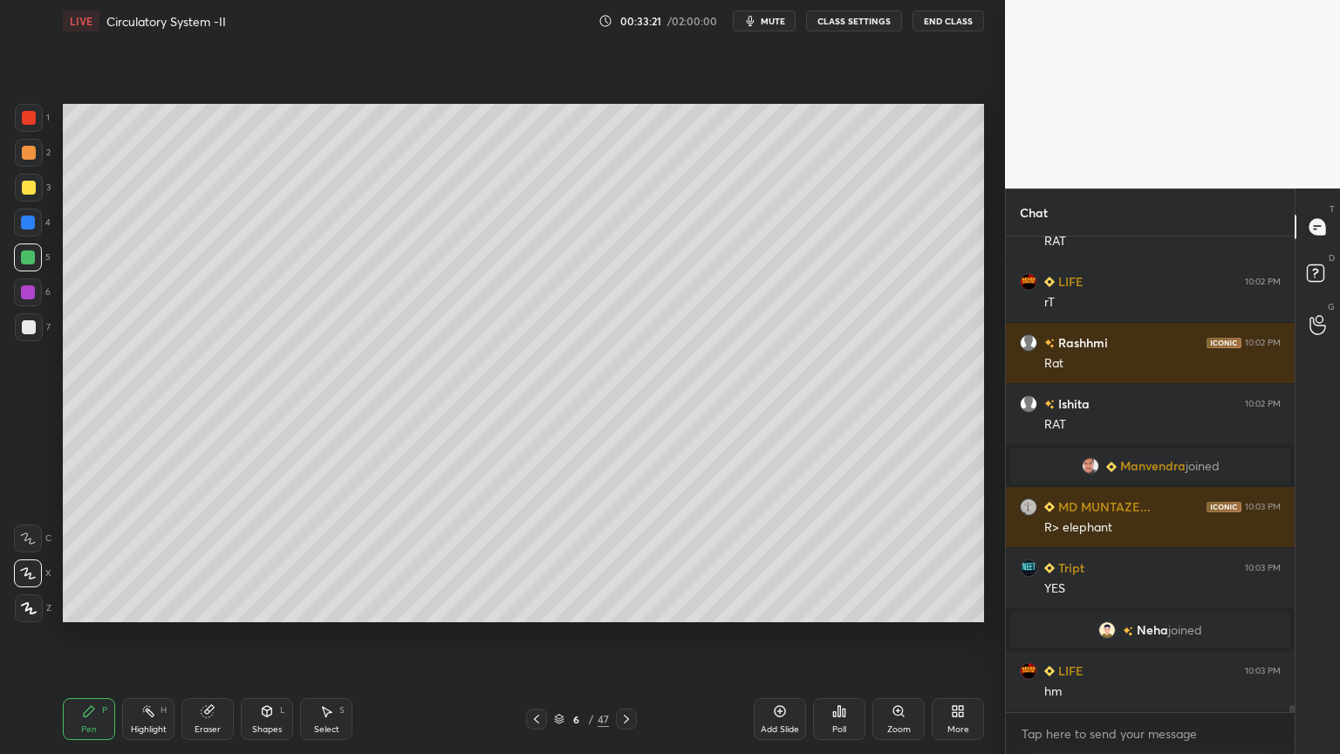
click at [541, 606] on div "Pen P Highlight H Eraser Shapes L Select S 6 / 47 Add Slide Poll Zoom More" at bounding box center [524, 719] width 922 height 70
click at [534, 606] on div at bounding box center [536, 719] width 21 height 21
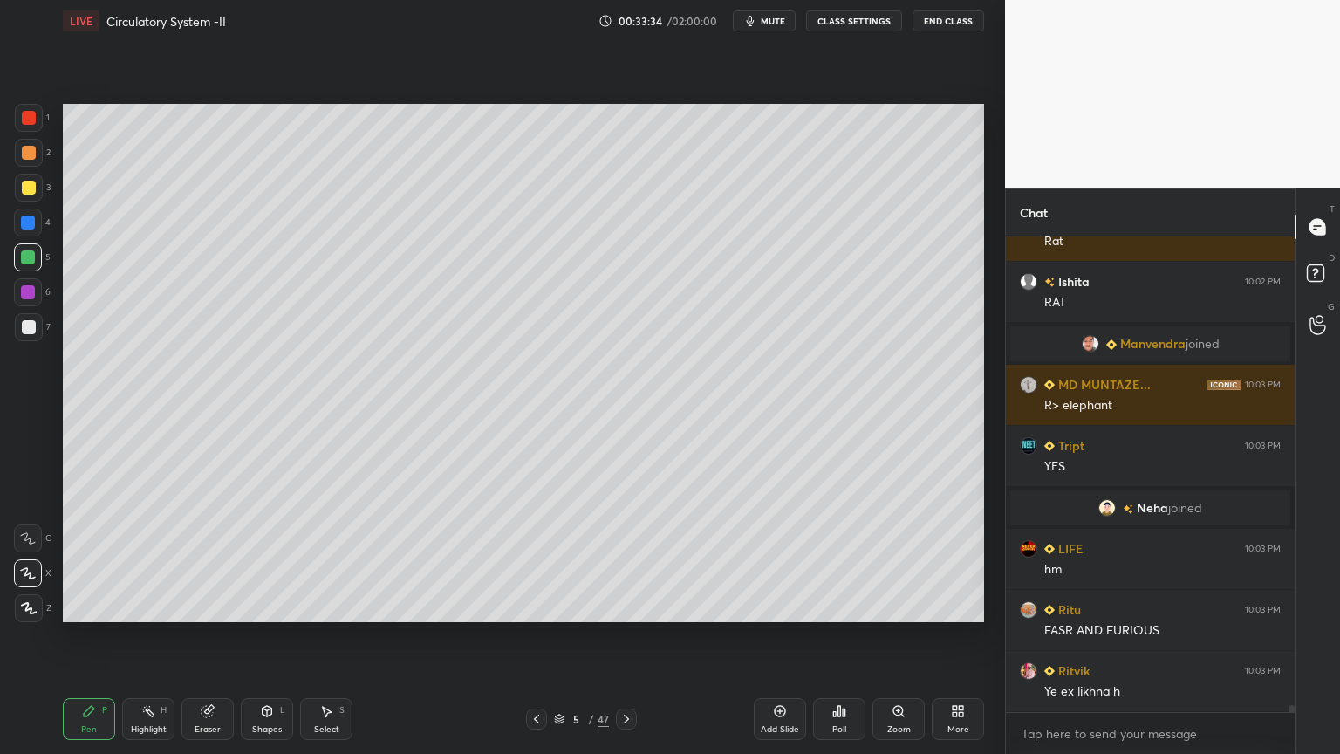
scroll to position [31272, 0]
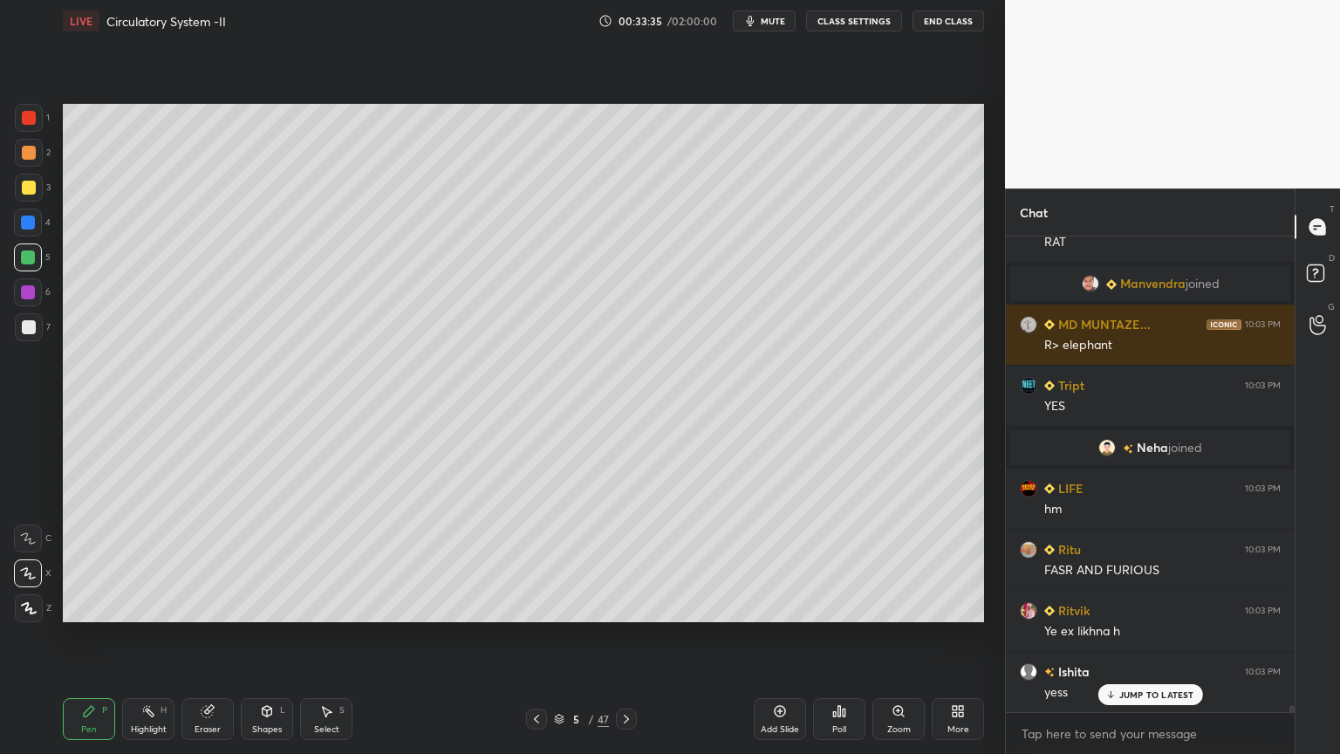
click at [627, 606] on icon at bounding box center [627, 719] width 14 height 14
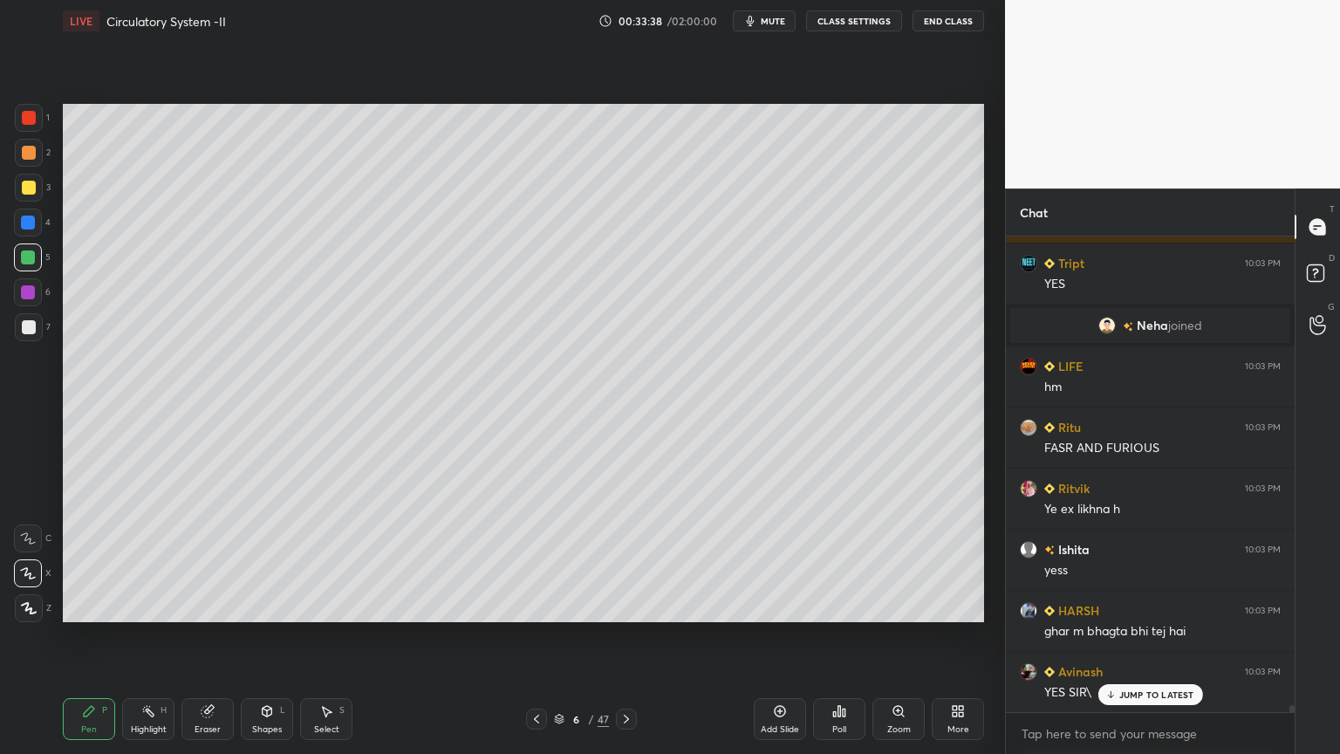
scroll to position [31516, 0]
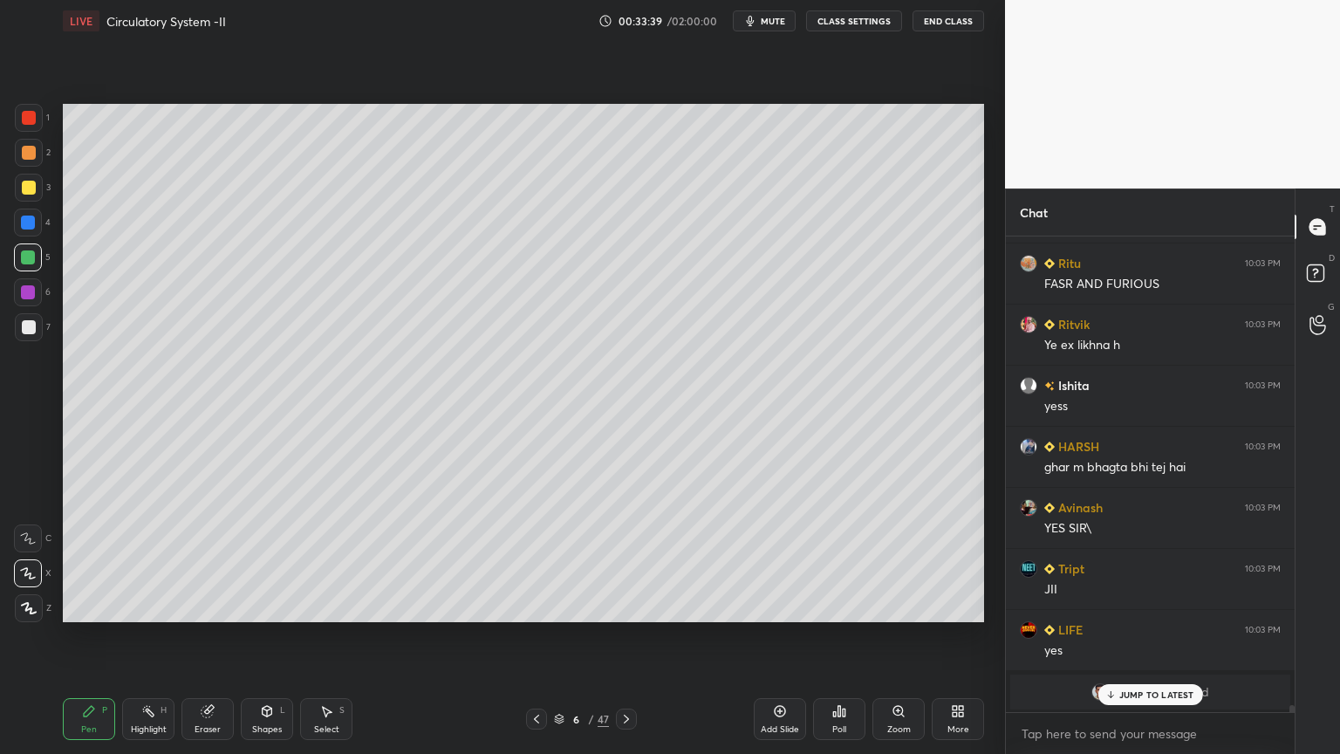
click at [624, 606] on icon at bounding box center [627, 719] width 14 height 14
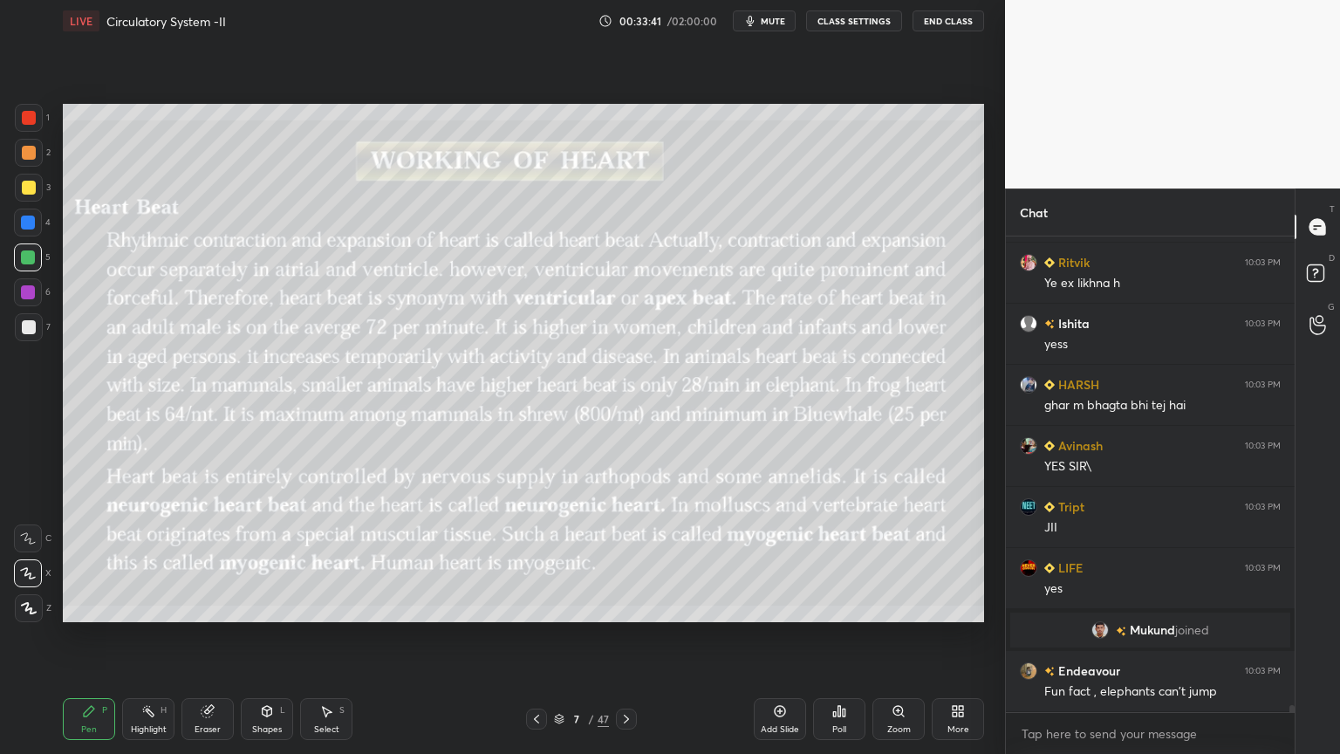
click at [538, 606] on icon at bounding box center [537, 719] width 14 height 14
click at [780, 606] on icon at bounding box center [780, 711] width 14 height 14
click at [782, 606] on icon at bounding box center [780, 711] width 14 height 14
click at [538, 606] on div at bounding box center [535, 719] width 21 height 21
click at [530, 606] on icon at bounding box center [536, 719] width 14 height 14
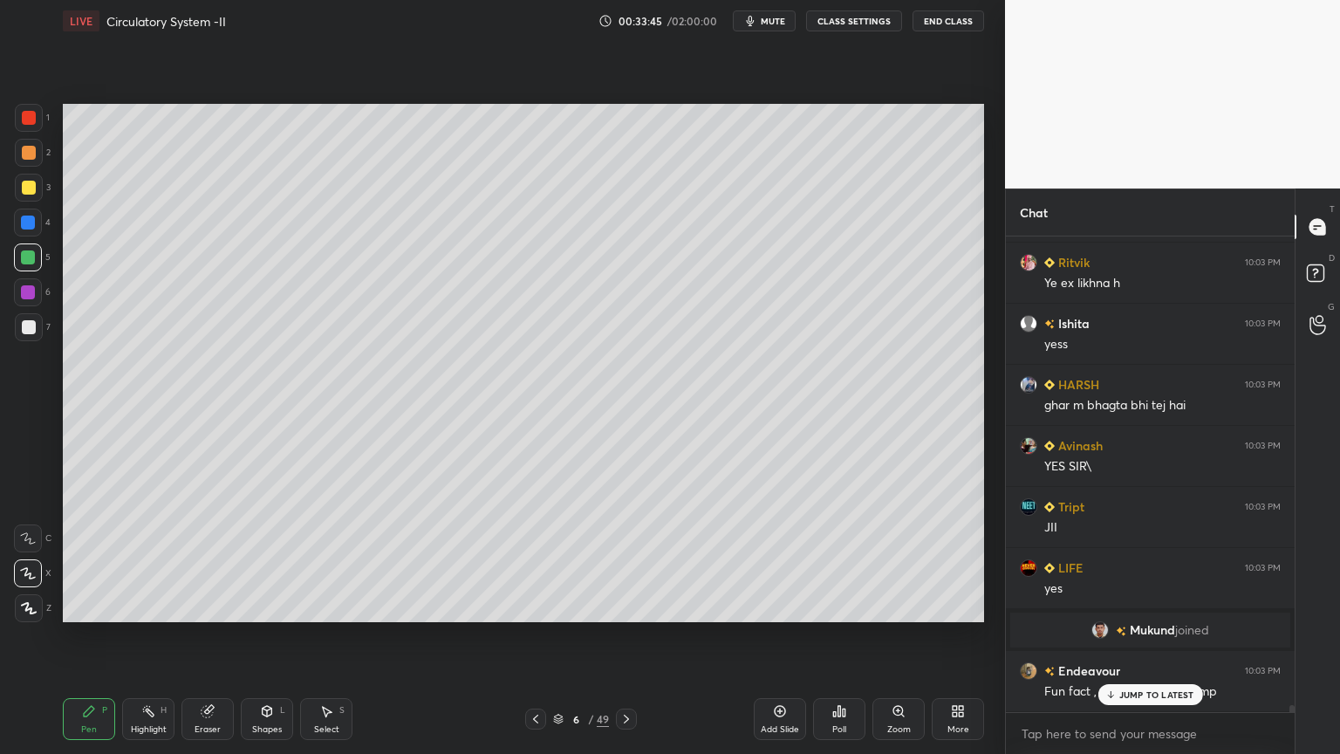
scroll to position [31680, 0]
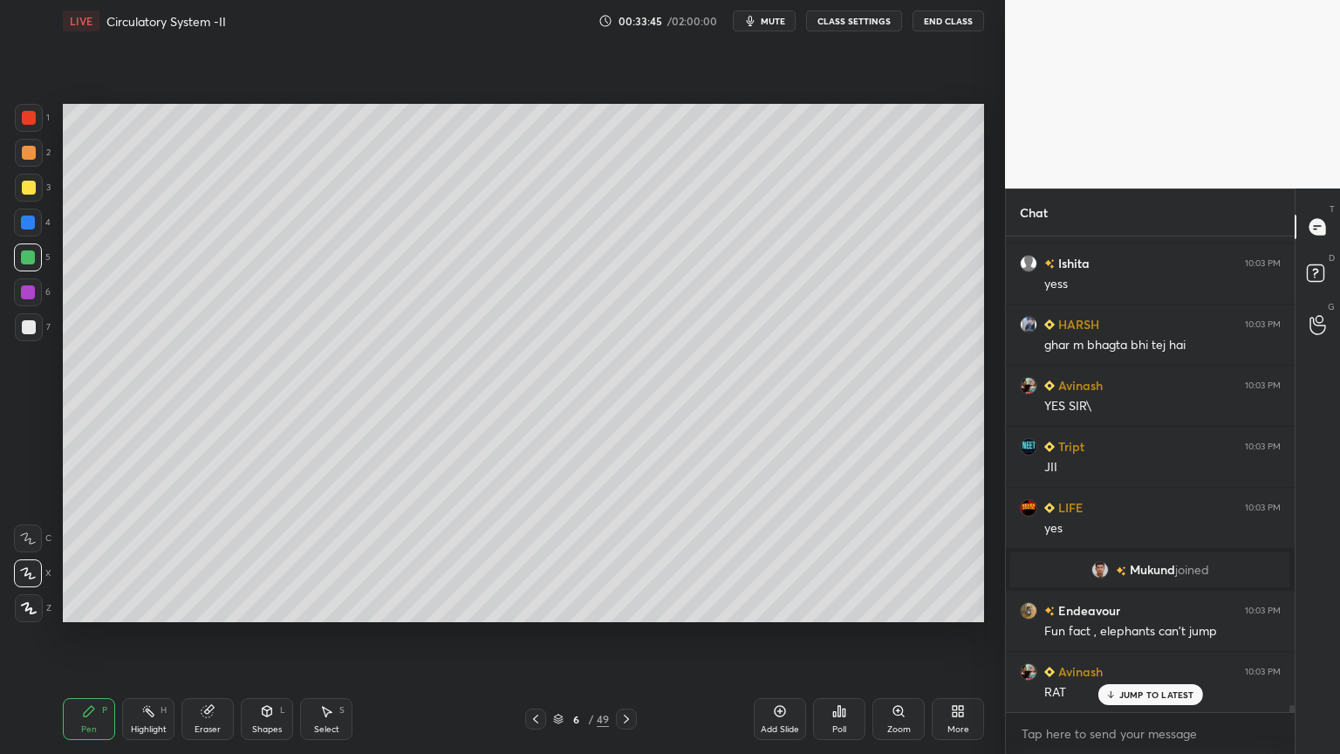
click at [625, 606] on icon at bounding box center [627, 719] width 14 height 14
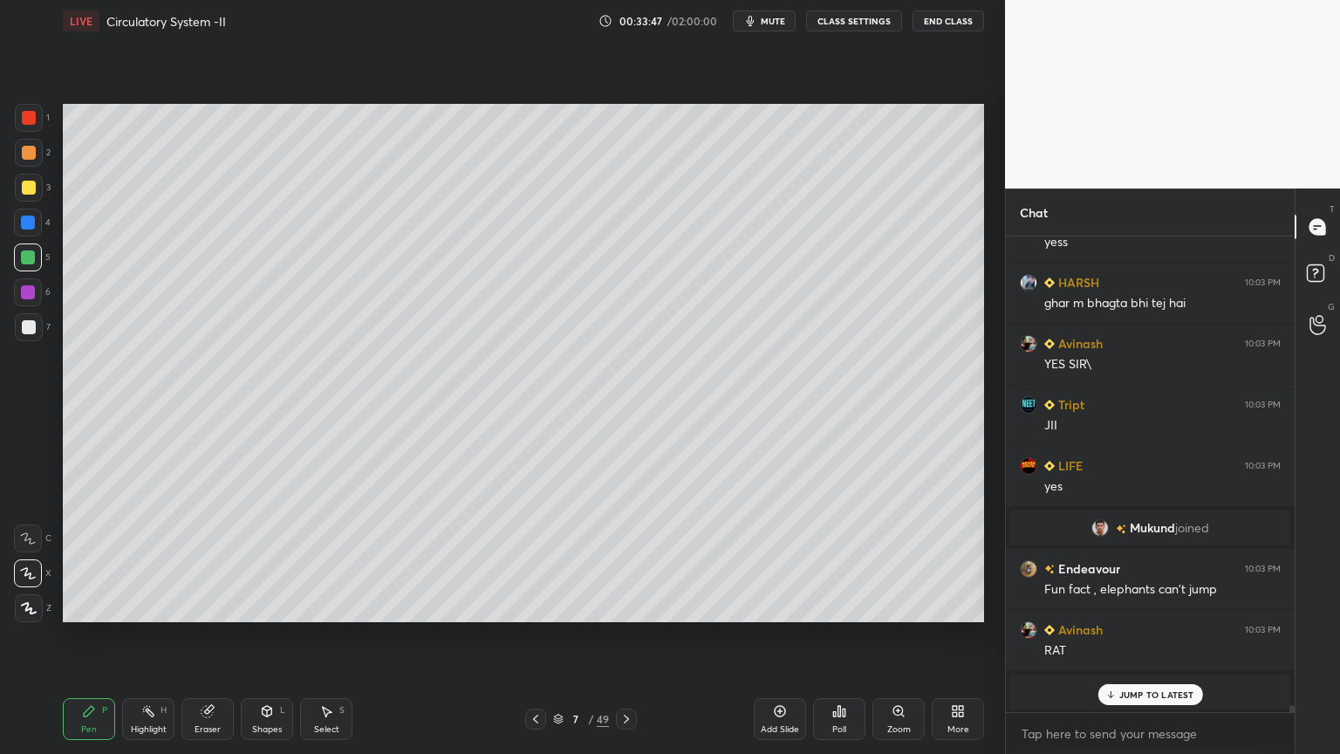
click at [35, 321] on div at bounding box center [29, 327] width 28 height 28
click at [31, 323] on div at bounding box center [29, 327] width 14 height 14
click at [280, 606] on div "L" at bounding box center [282, 710] width 5 height 9
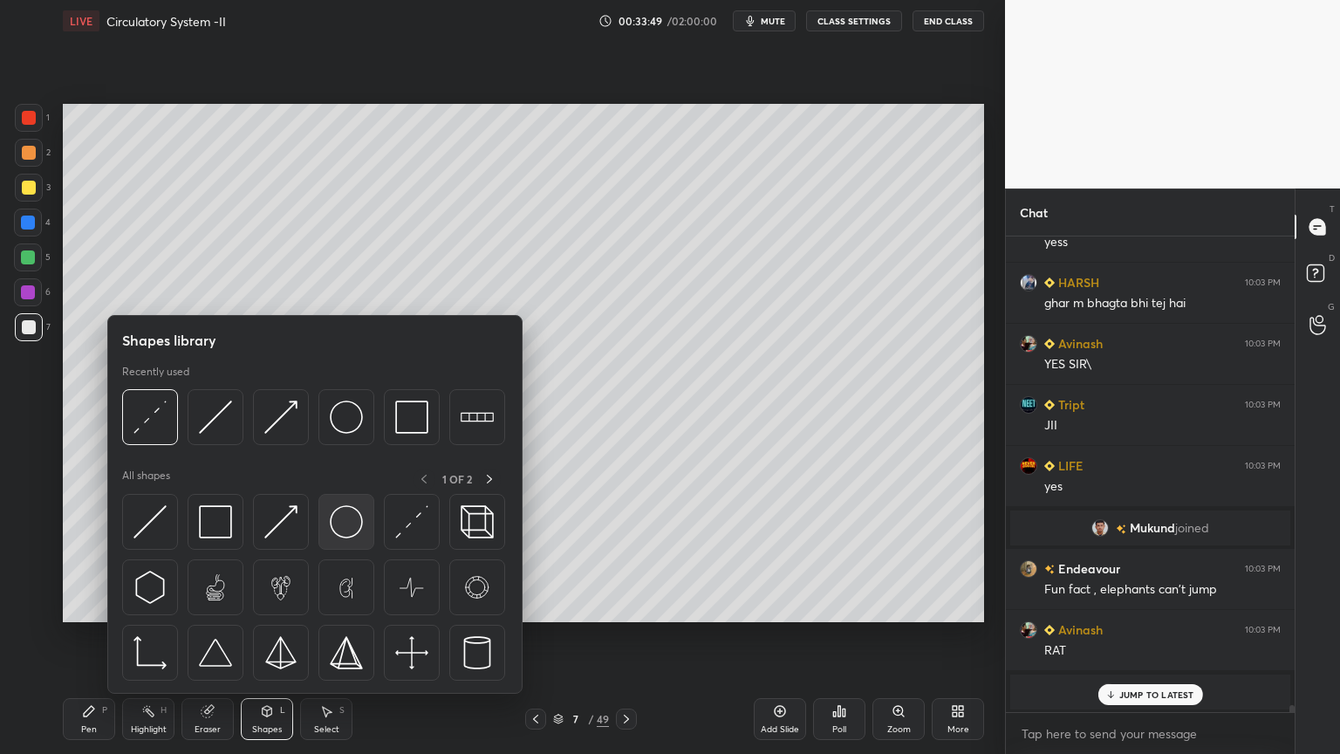
click at [341, 522] on img at bounding box center [346, 521] width 33 height 33
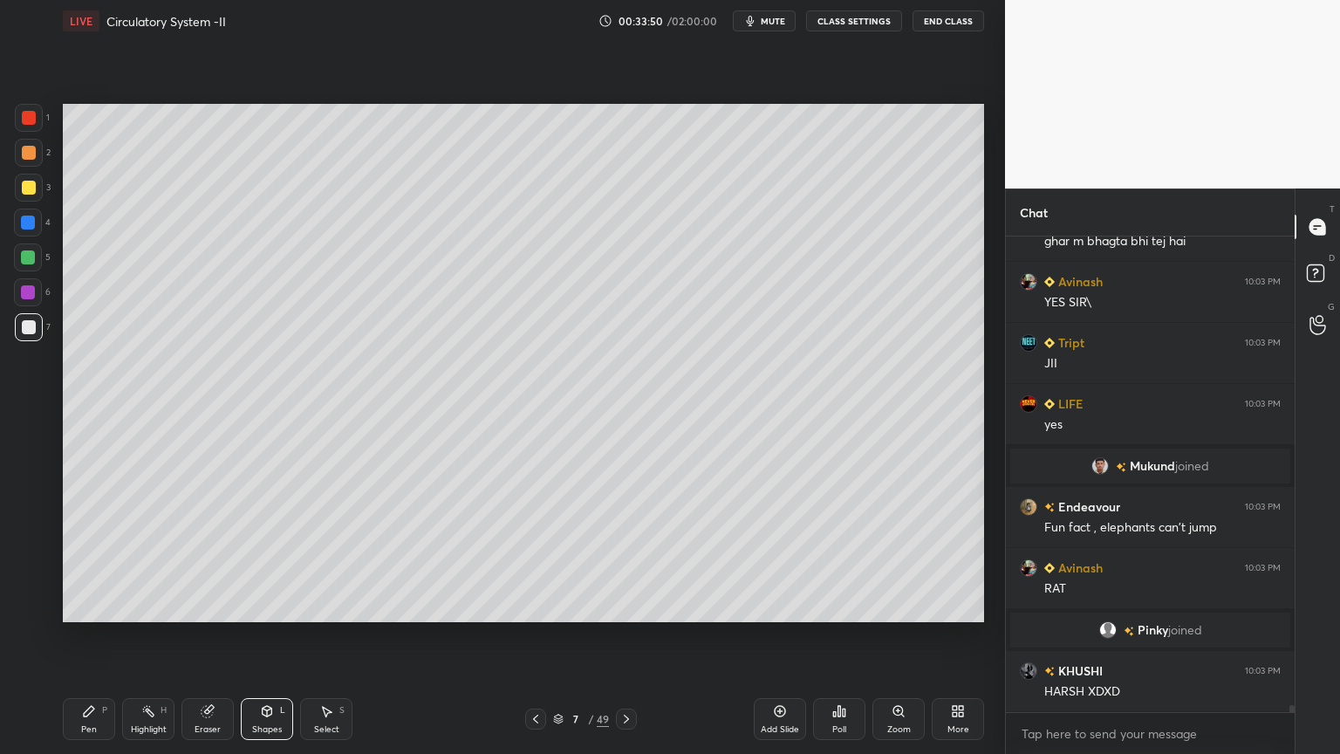
scroll to position [31826, 0]
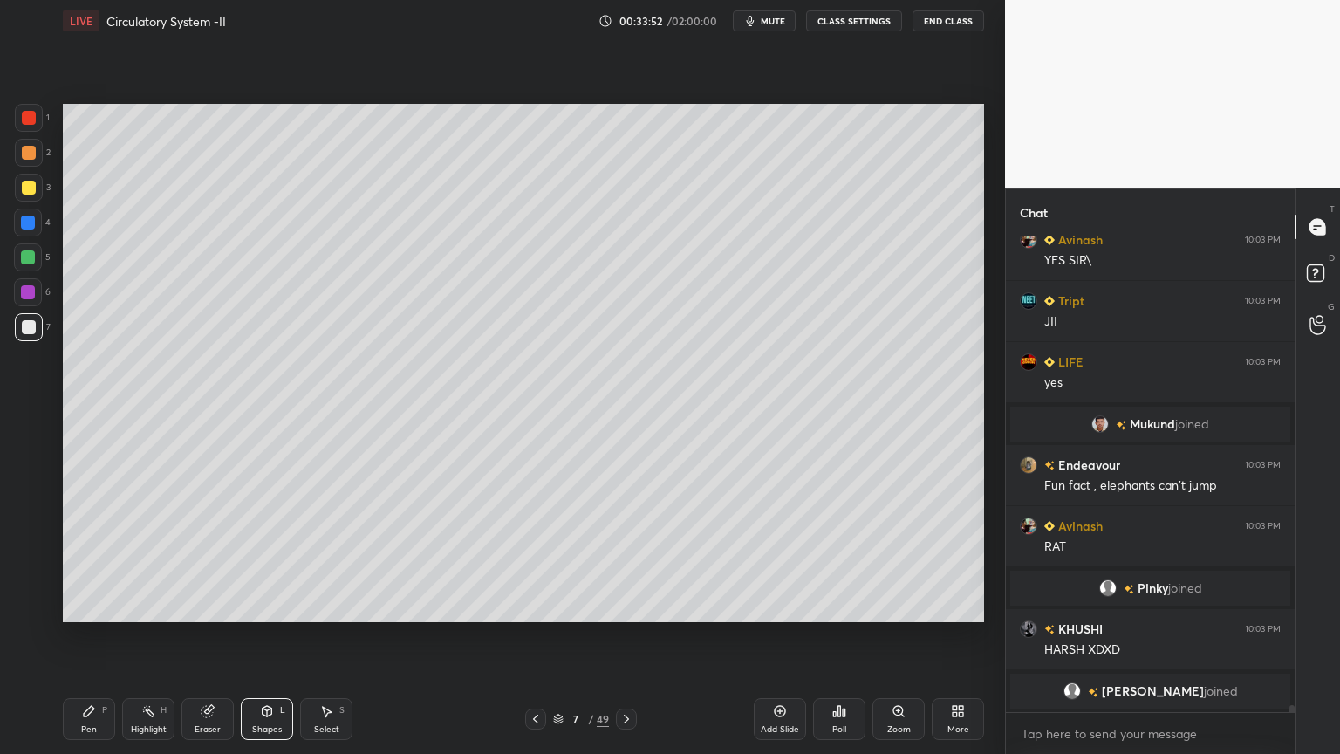
click at [269, 606] on div "Shapes L" at bounding box center [267, 719] width 52 height 42
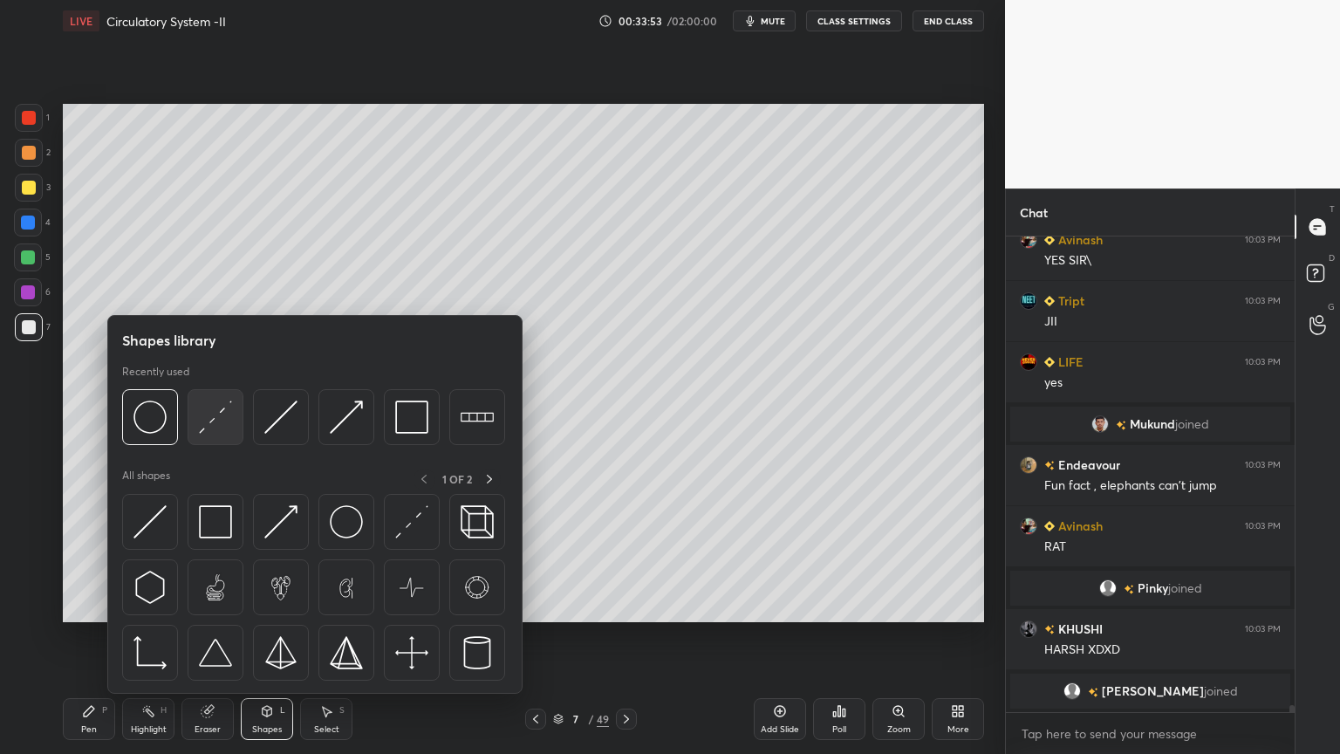
click at [205, 427] on img at bounding box center [215, 417] width 33 height 33
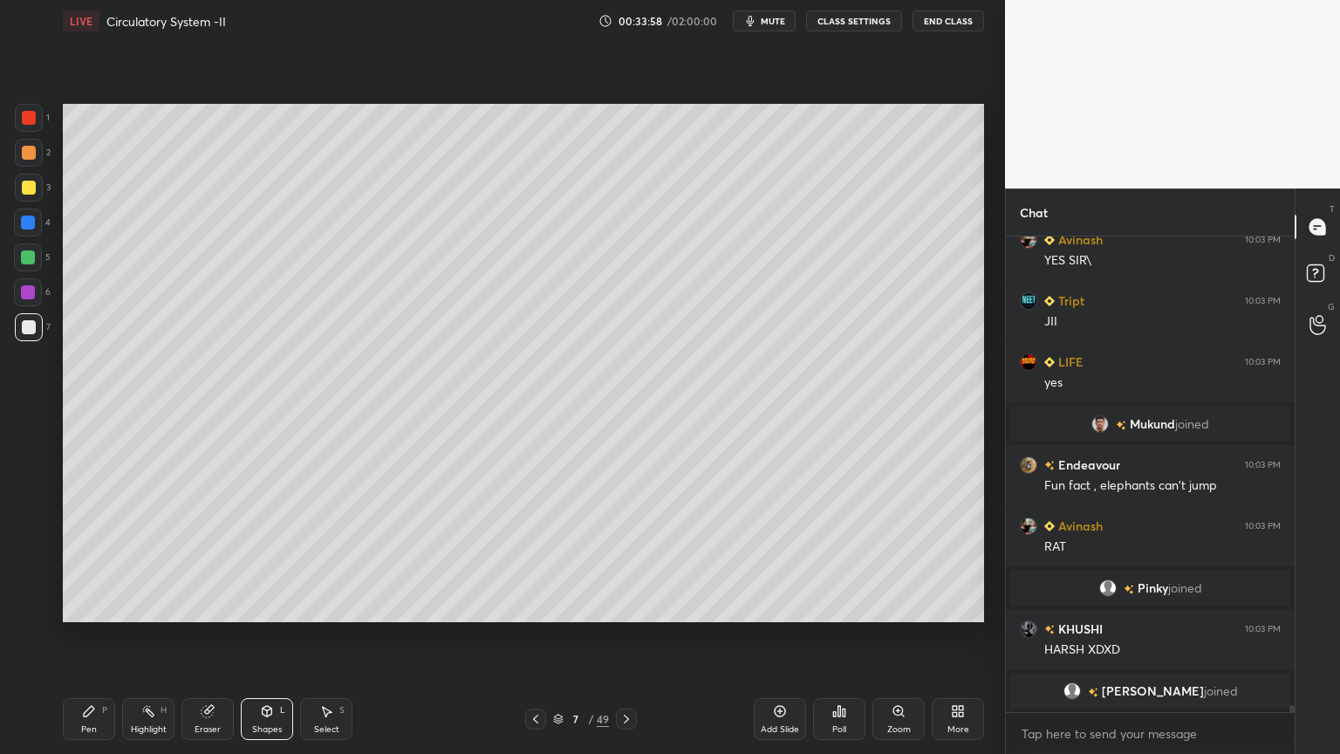
click at [31, 179] on div at bounding box center [29, 188] width 28 height 28
drag, startPoint x: 86, startPoint y: 709, endPoint x: 80, endPoint y: 634, distance: 74.4
click at [87, 606] on icon at bounding box center [89, 711] width 14 height 14
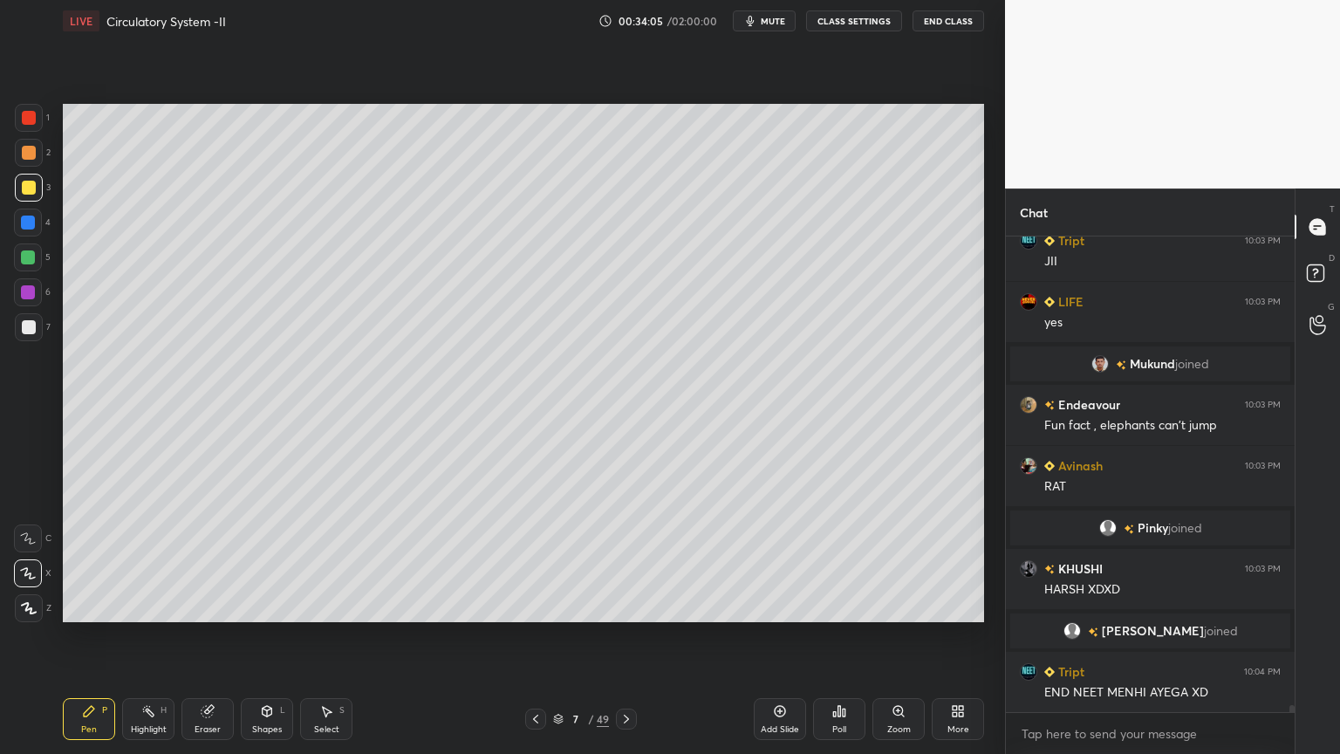
click at [31, 328] on div at bounding box center [29, 327] width 14 height 14
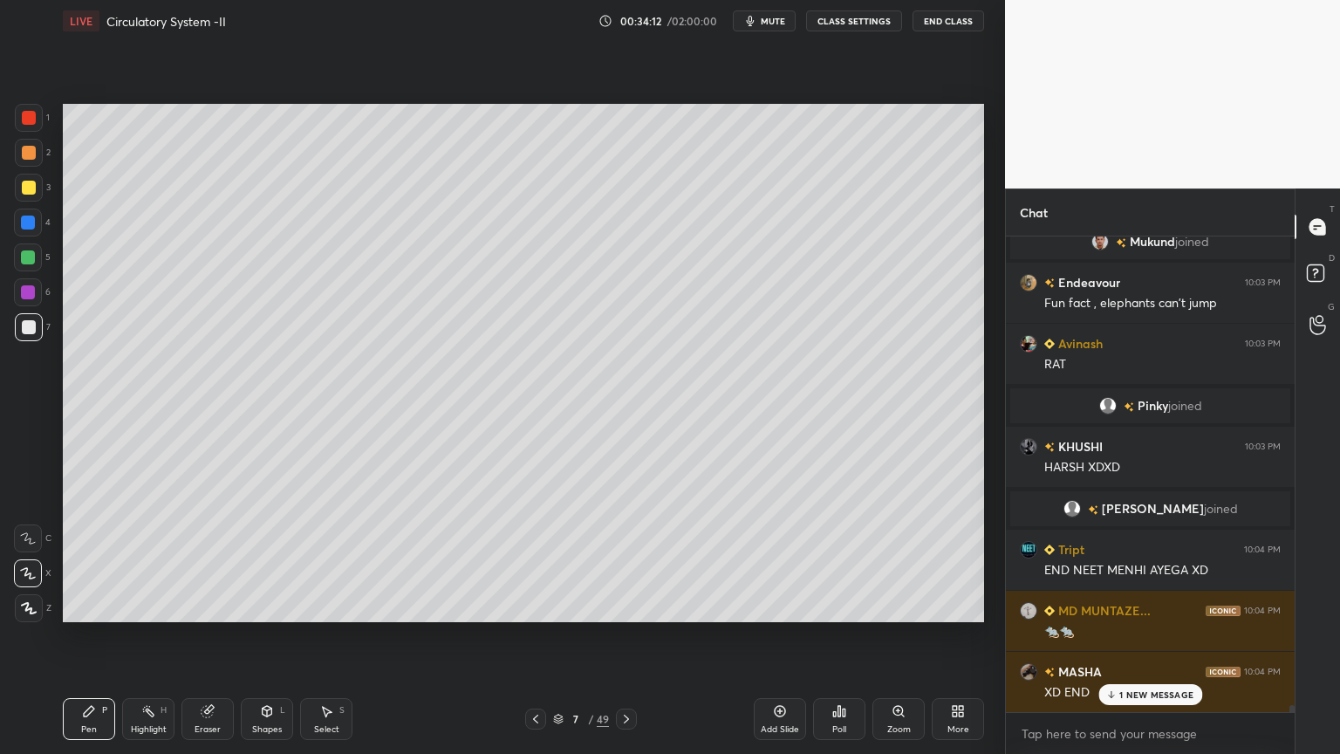
scroll to position [31655, 0]
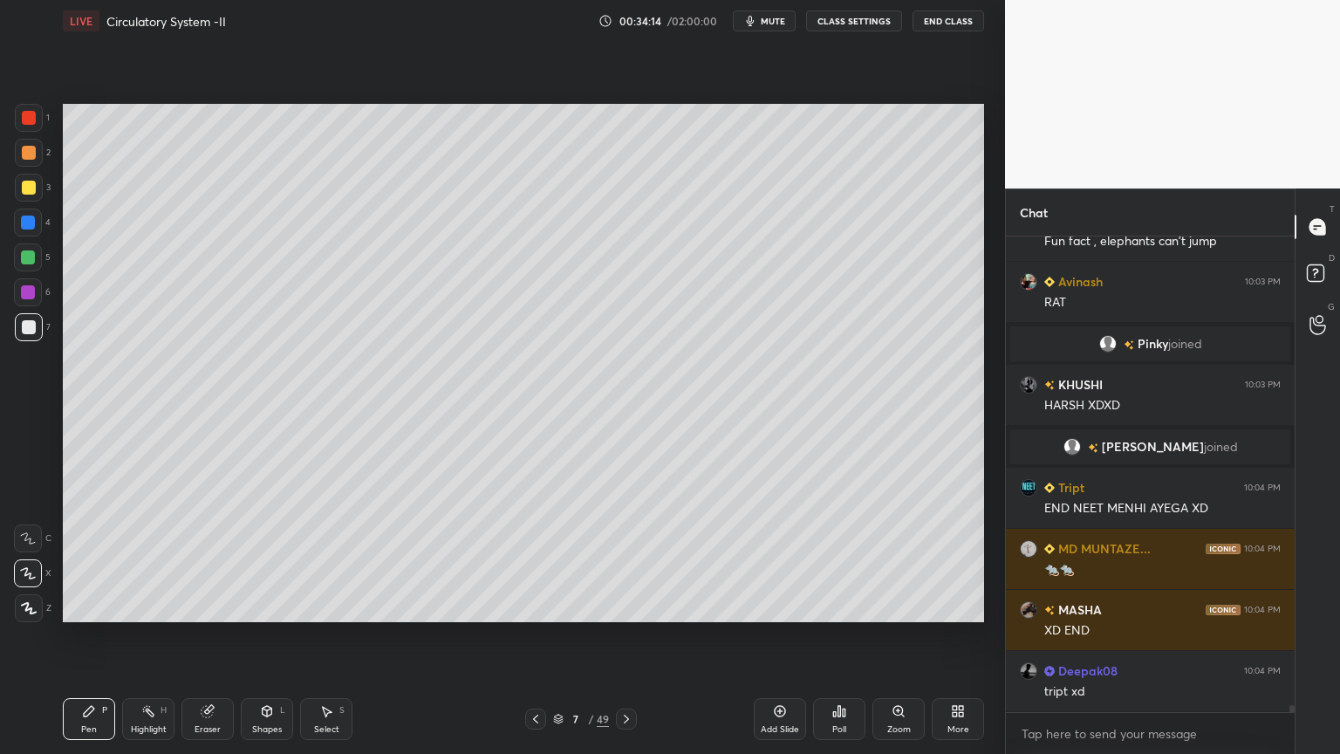
click at [33, 119] on div at bounding box center [29, 118] width 28 height 28
drag, startPoint x: 33, startPoint y: 119, endPoint x: 55, endPoint y: 130, distance: 24.6
click at [33, 119] on div at bounding box center [29, 118] width 28 height 28
drag, startPoint x: 23, startPoint y: 222, endPoint x: 50, endPoint y: 216, distance: 27.6
click at [23, 223] on div at bounding box center [28, 223] width 14 height 14
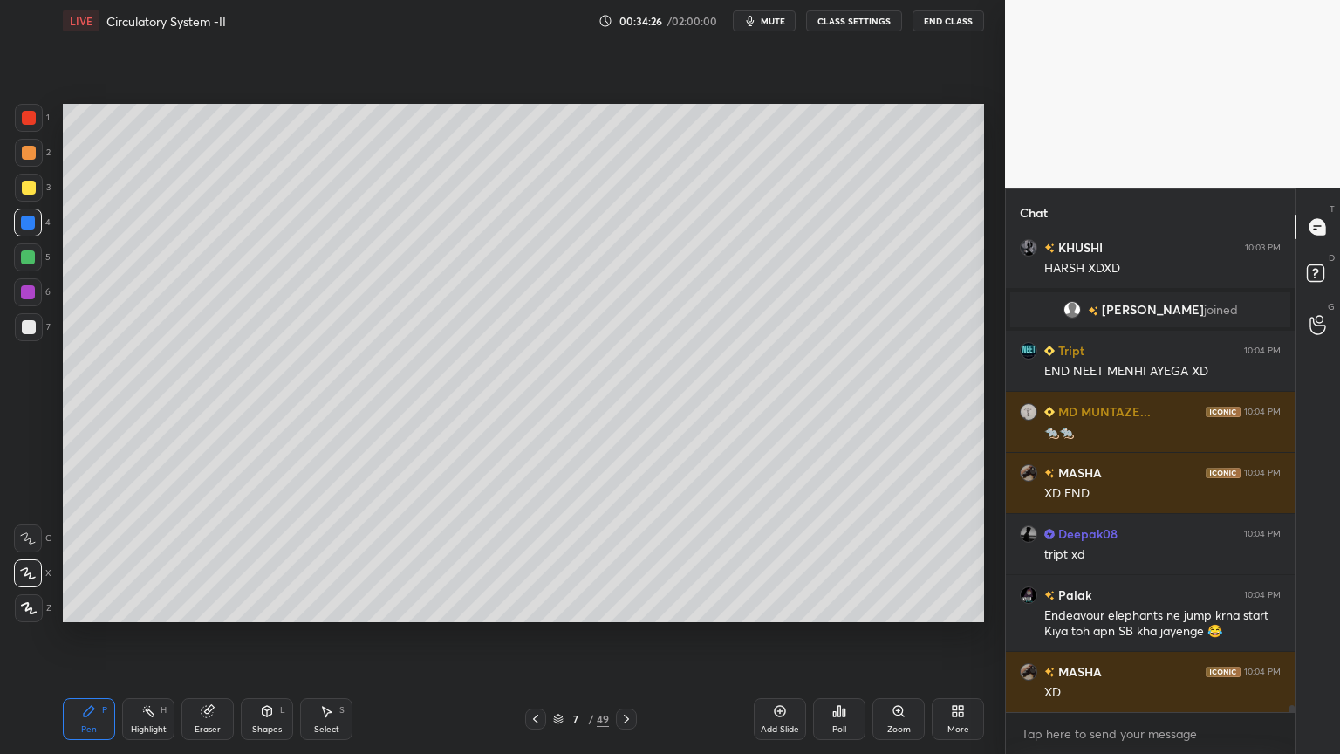
scroll to position [31854, 0]
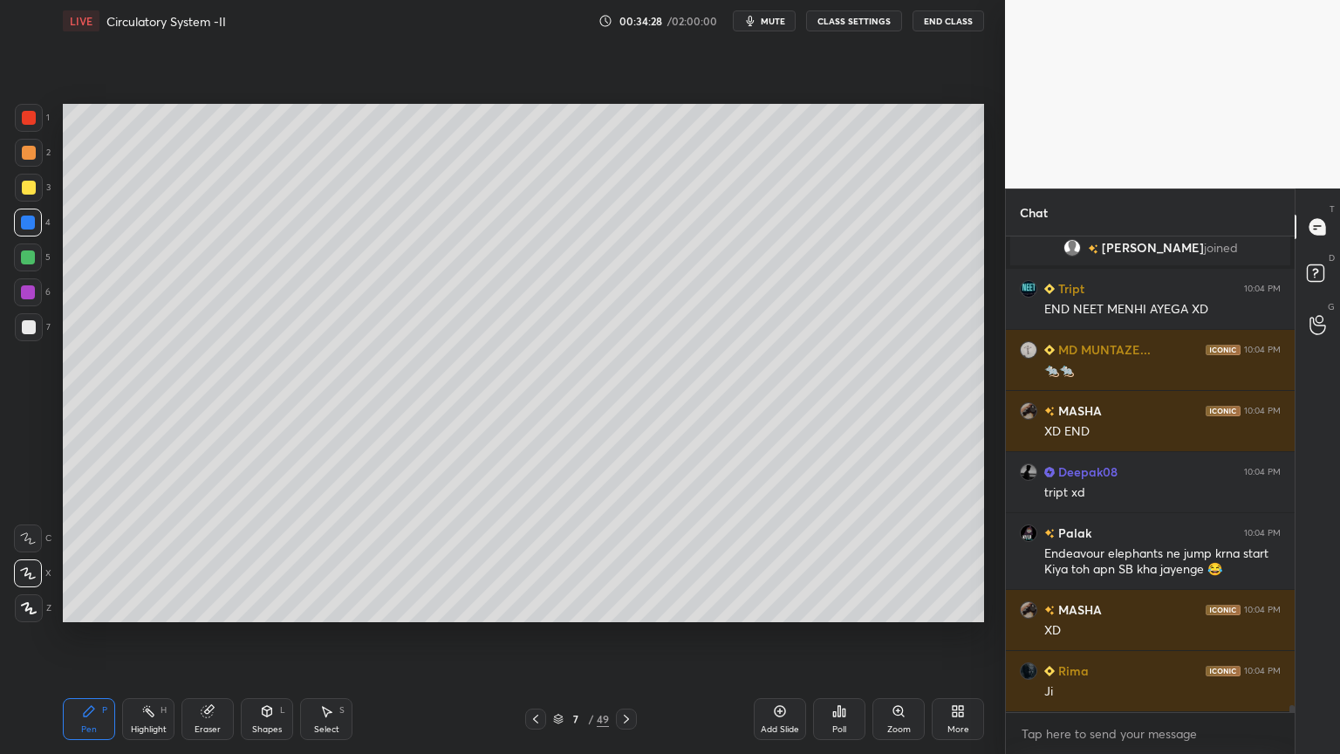
click at [272, 606] on icon at bounding box center [267, 711] width 14 height 14
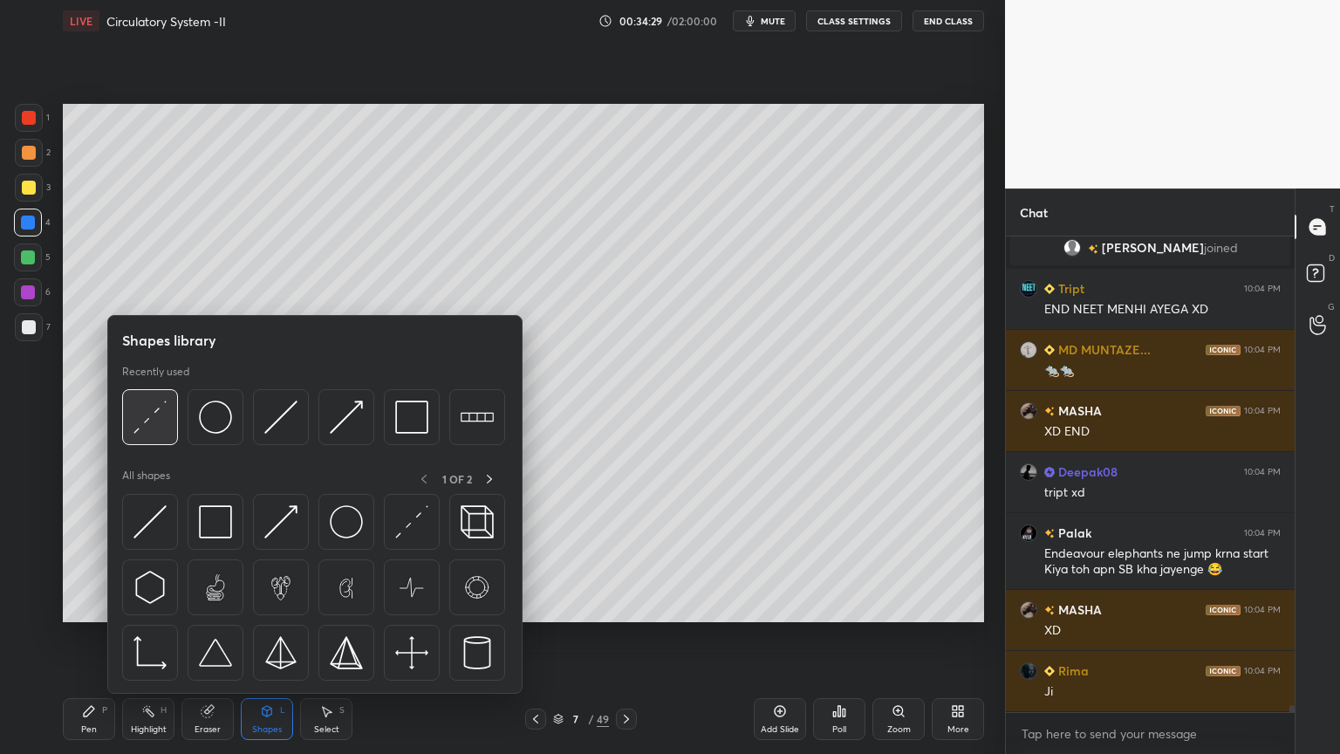
scroll to position [31896, 0]
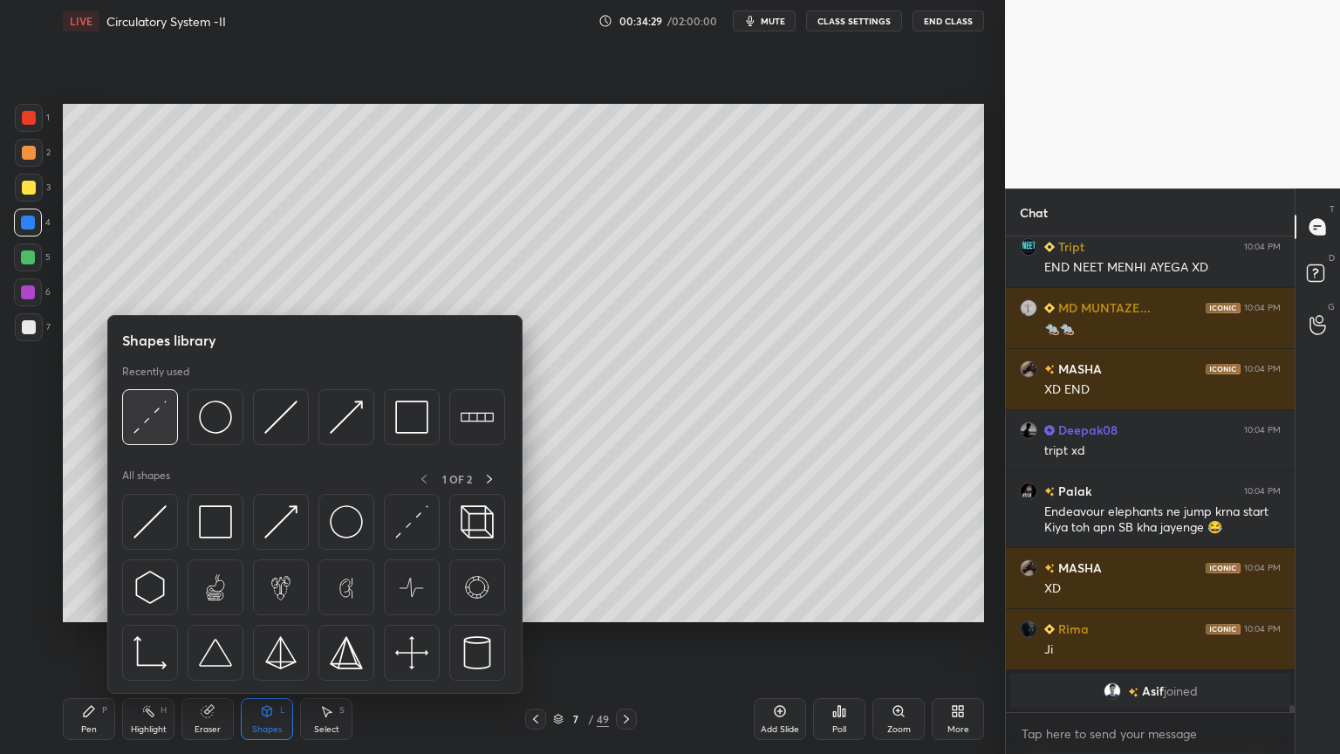
click at [150, 432] on img at bounding box center [150, 417] width 33 height 33
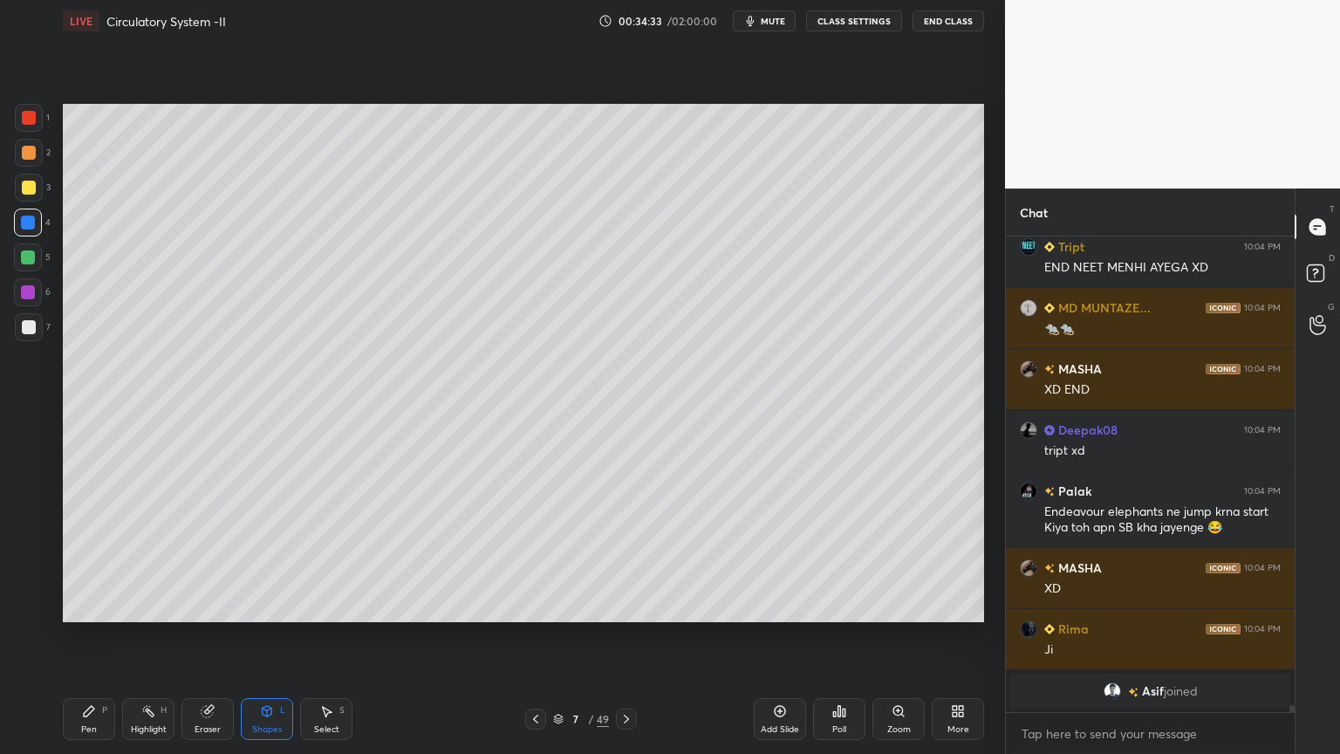
scroll to position [31917, 0]
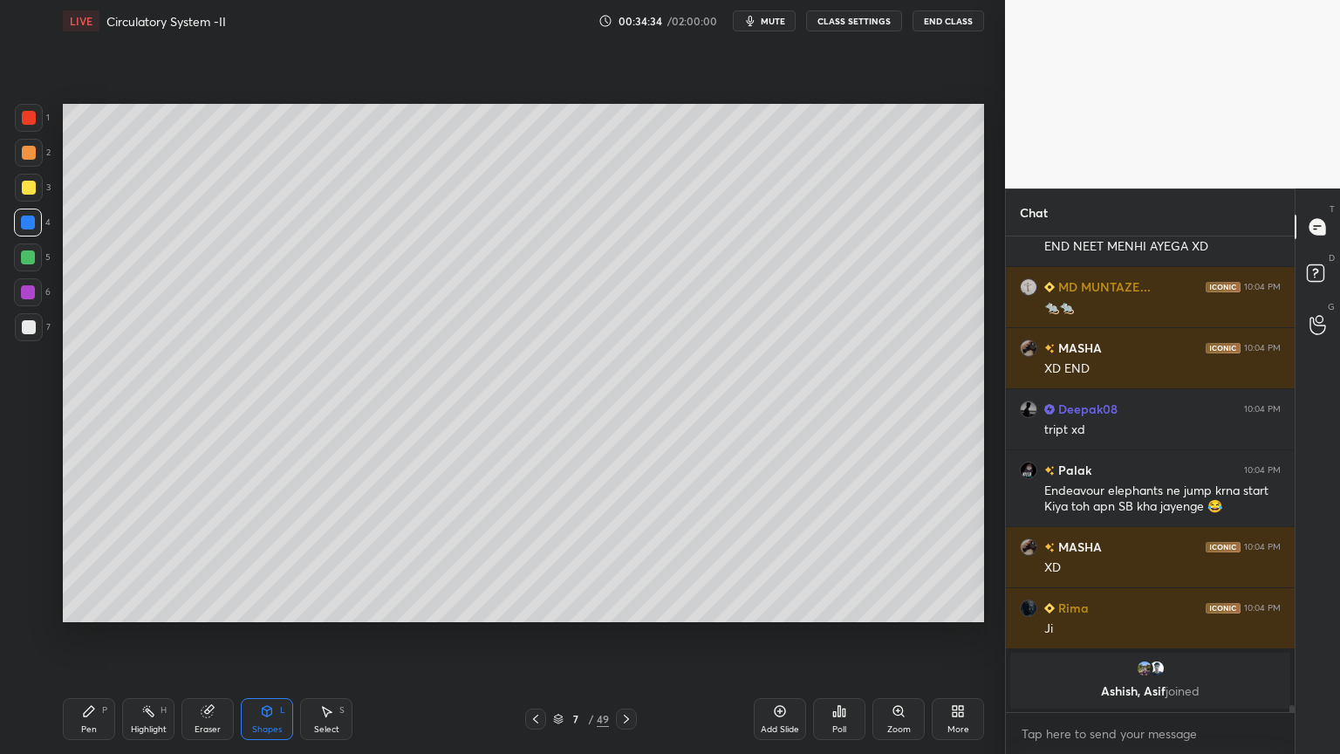
click at [97, 606] on div "Pen P" at bounding box center [89, 719] width 52 height 42
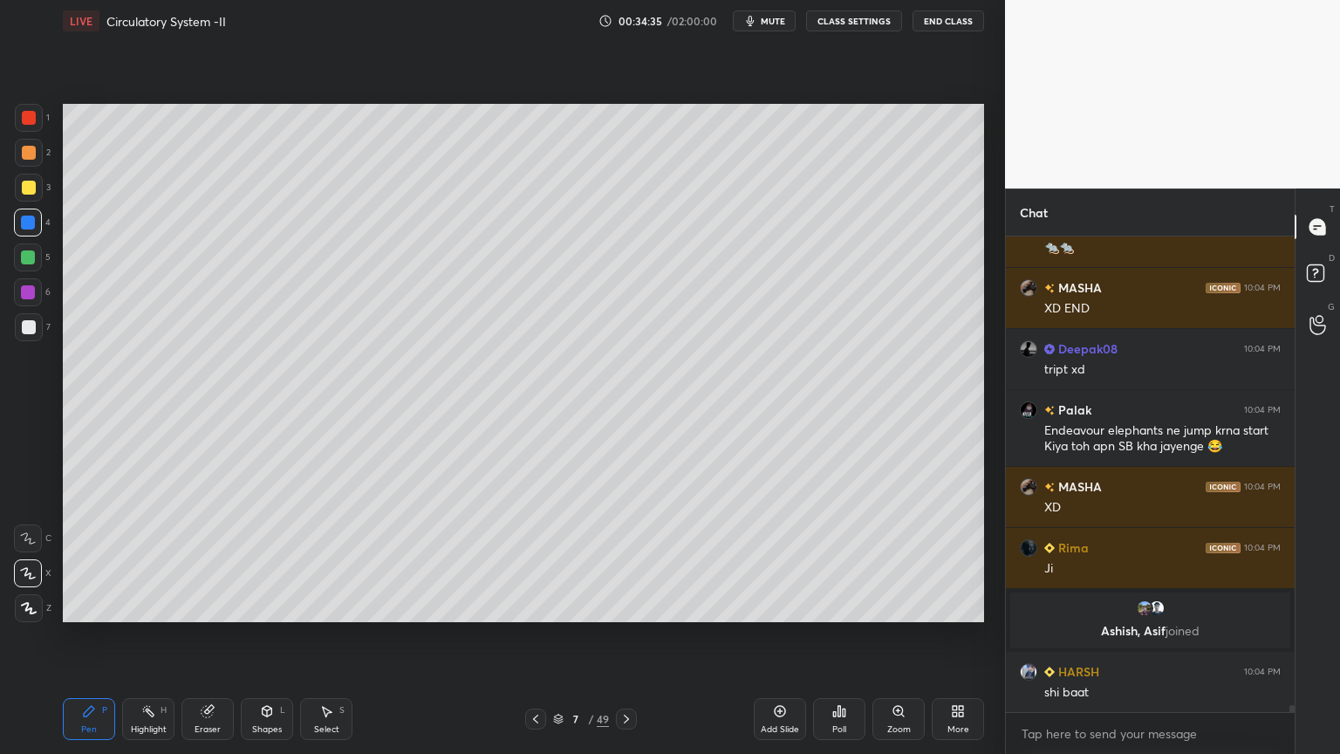
click at [106, 606] on div "P" at bounding box center [104, 710] width 5 height 9
drag, startPoint x: 30, startPoint y: 320, endPoint x: 58, endPoint y: 325, distance: 28.4
click at [30, 329] on div at bounding box center [29, 327] width 14 height 14
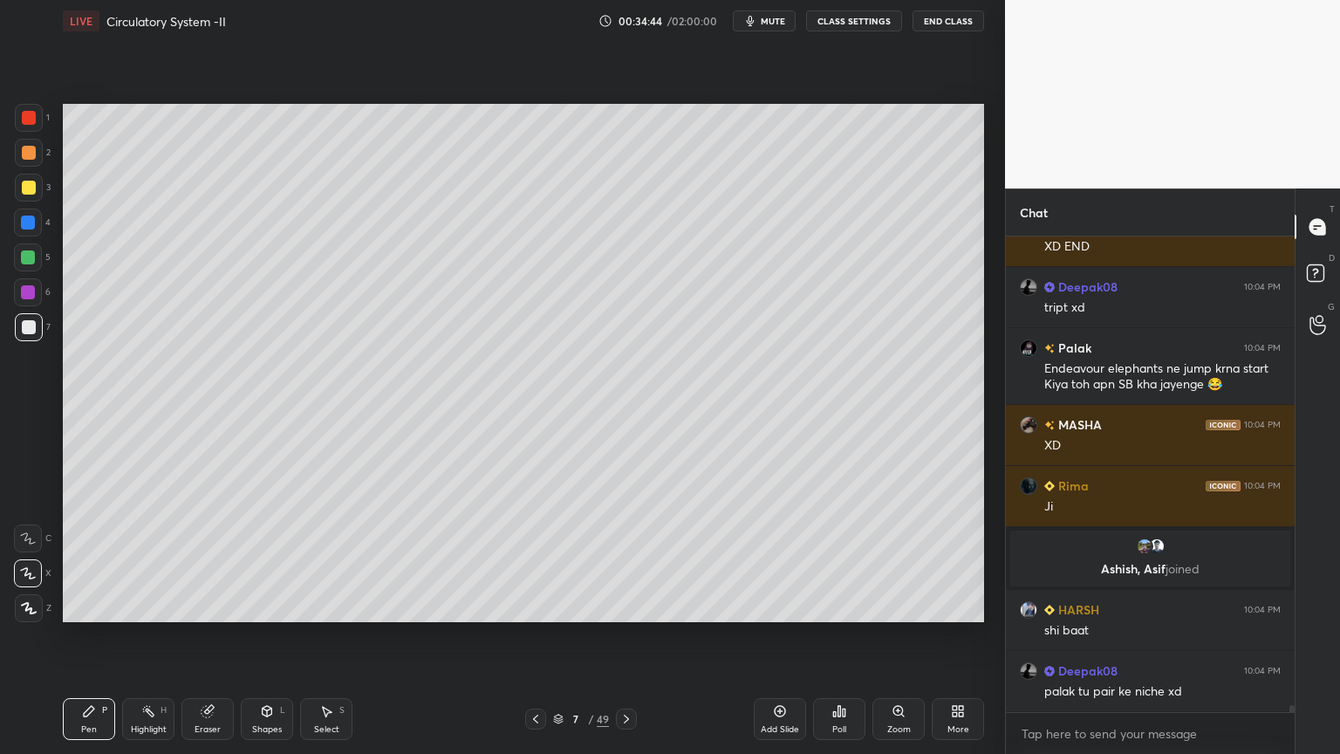
click at [134, 606] on div "Highlight H" at bounding box center [148, 719] width 52 height 42
drag, startPoint x: 145, startPoint y: 720, endPoint x: 145, endPoint y: 688, distance: 32.3
click at [143, 606] on div "Highlight H" at bounding box center [148, 719] width 52 height 42
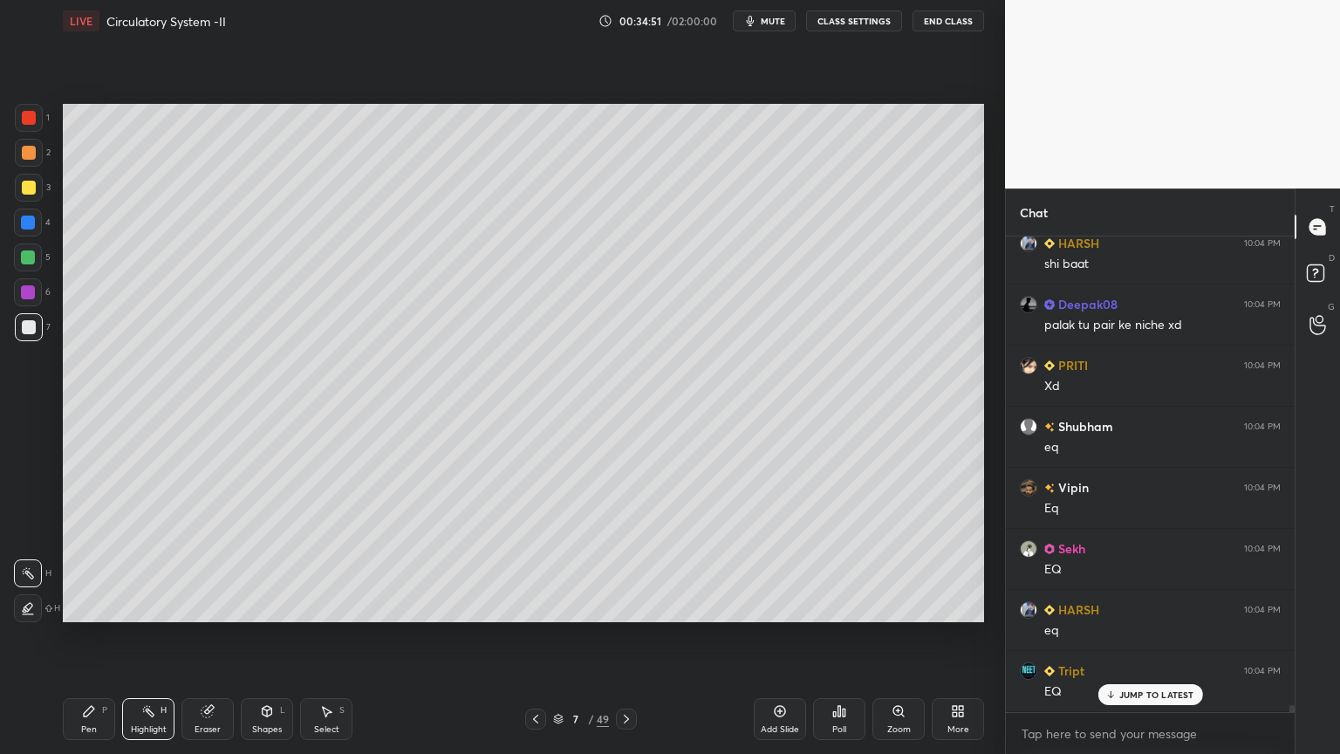
scroll to position [32529, 0]
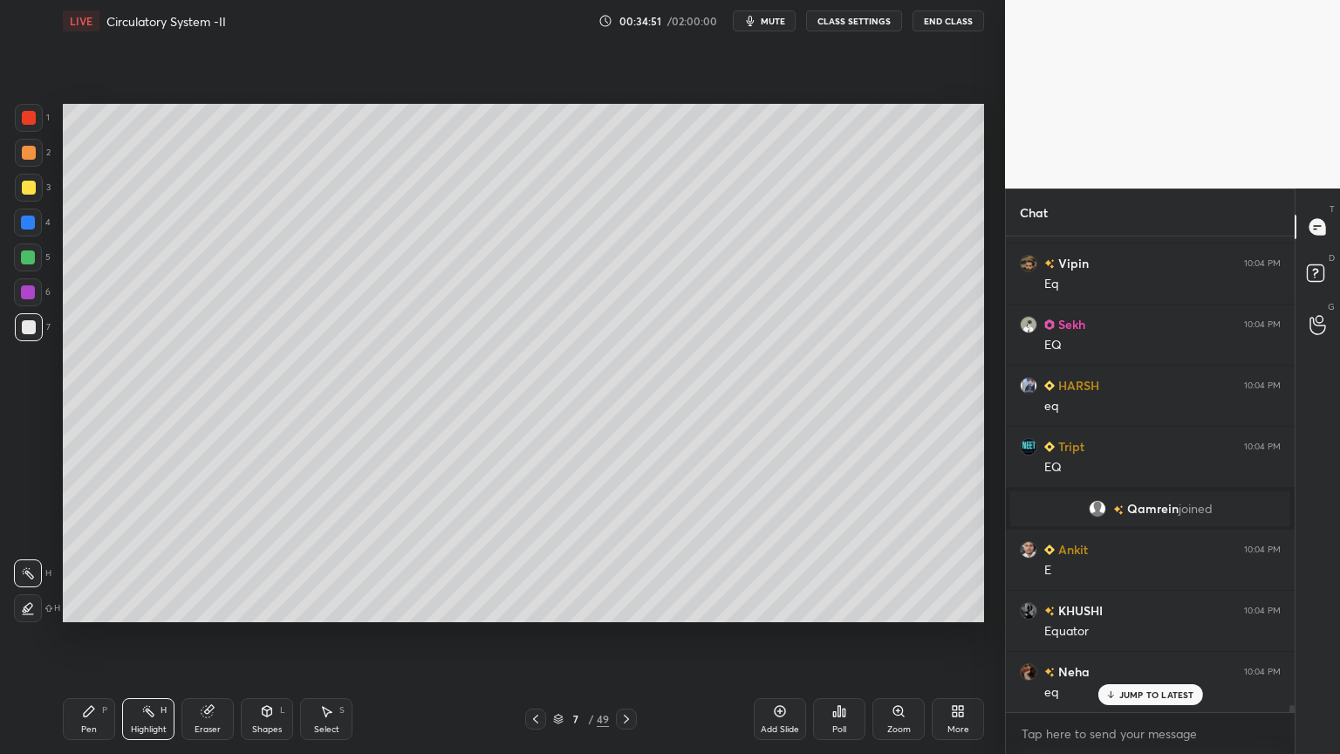
click at [32, 122] on div at bounding box center [29, 118] width 14 height 14
click at [32, 132] on div "1" at bounding box center [32, 121] width 35 height 35
click at [93, 606] on div "Pen P" at bounding box center [89, 719] width 52 height 42
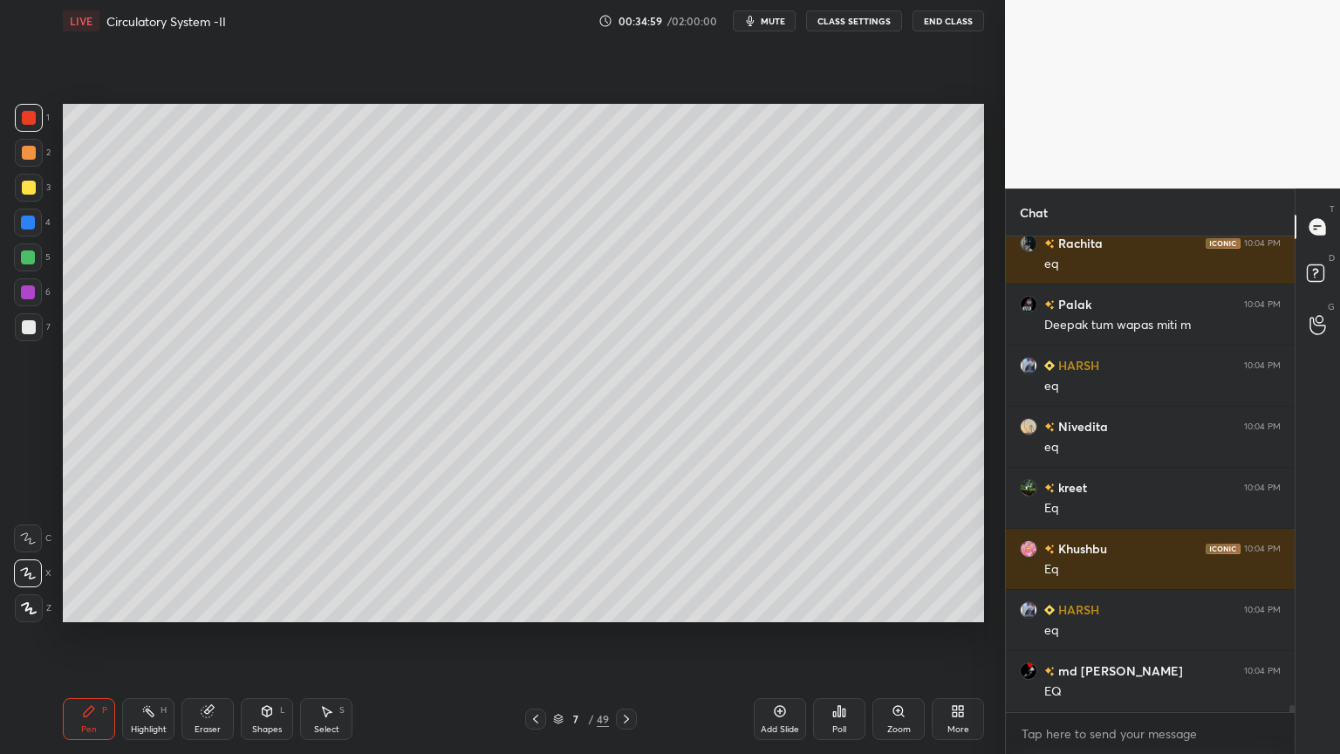
scroll to position [33872, 0]
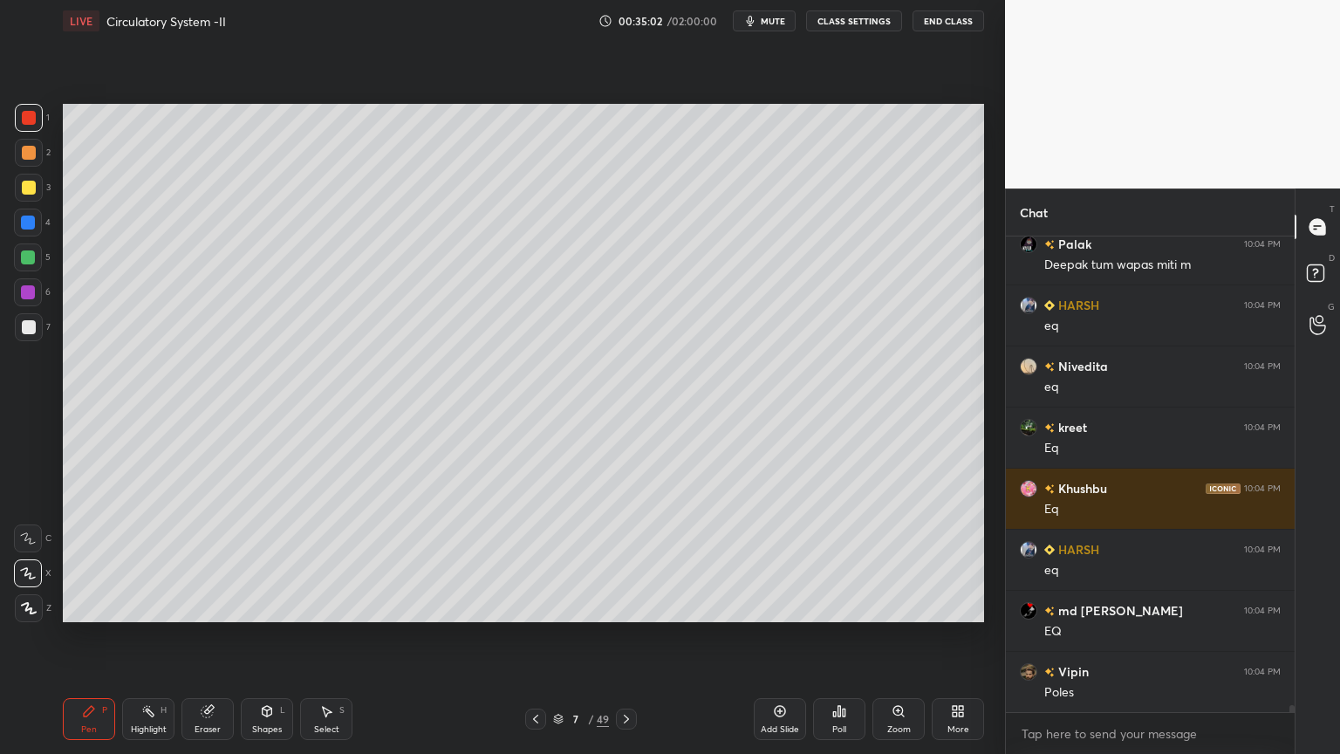
drag, startPoint x: 328, startPoint y: 716, endPoint x: 301, endPoint y: 635, distance: 85.5
click at [328, 606] on icon at bounding box center [326, 711] width 14 height 14
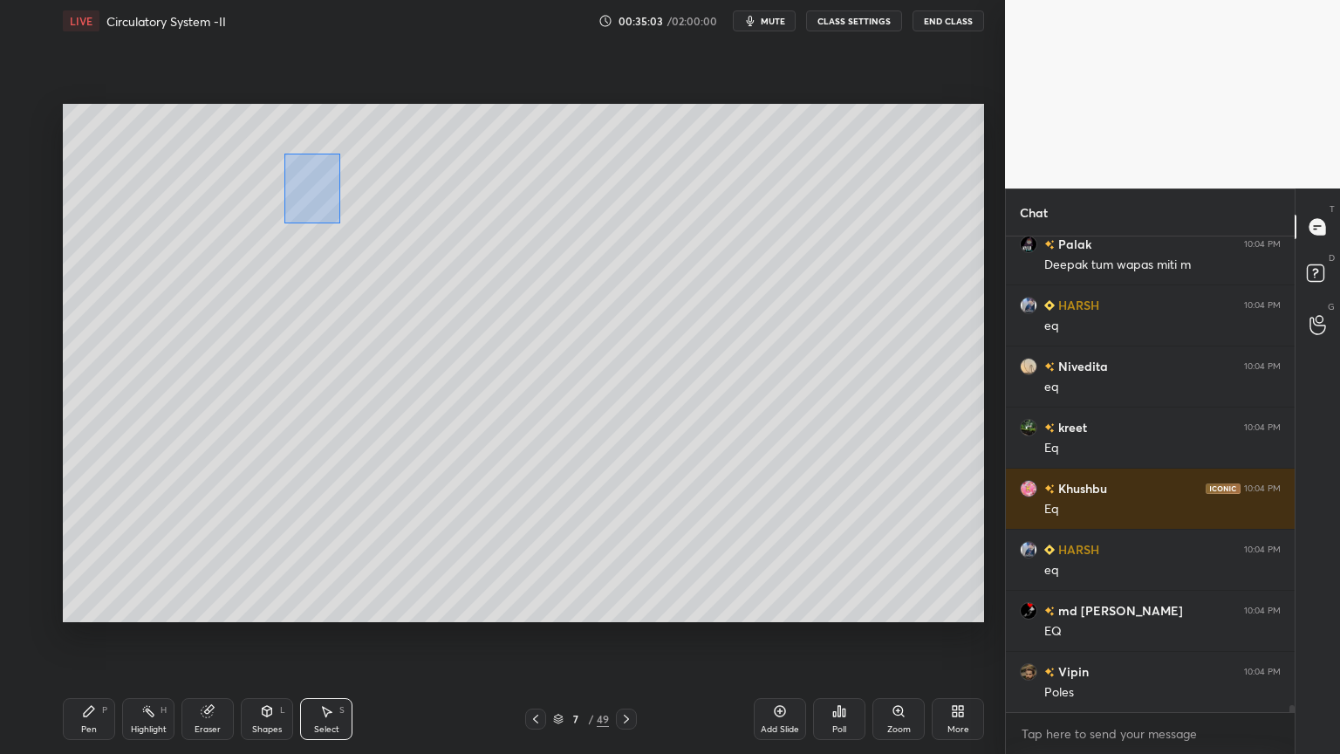
drag, startPoint x: 284, startPoint y: 154, endPoint x: 343, endPoint y: 221, distance: 89.1
click at [345, 223] on div "0 ° Undo Copy Duplicate Duplicate to new slide Delete" at bounding box center [524, 363] width 922 height 518
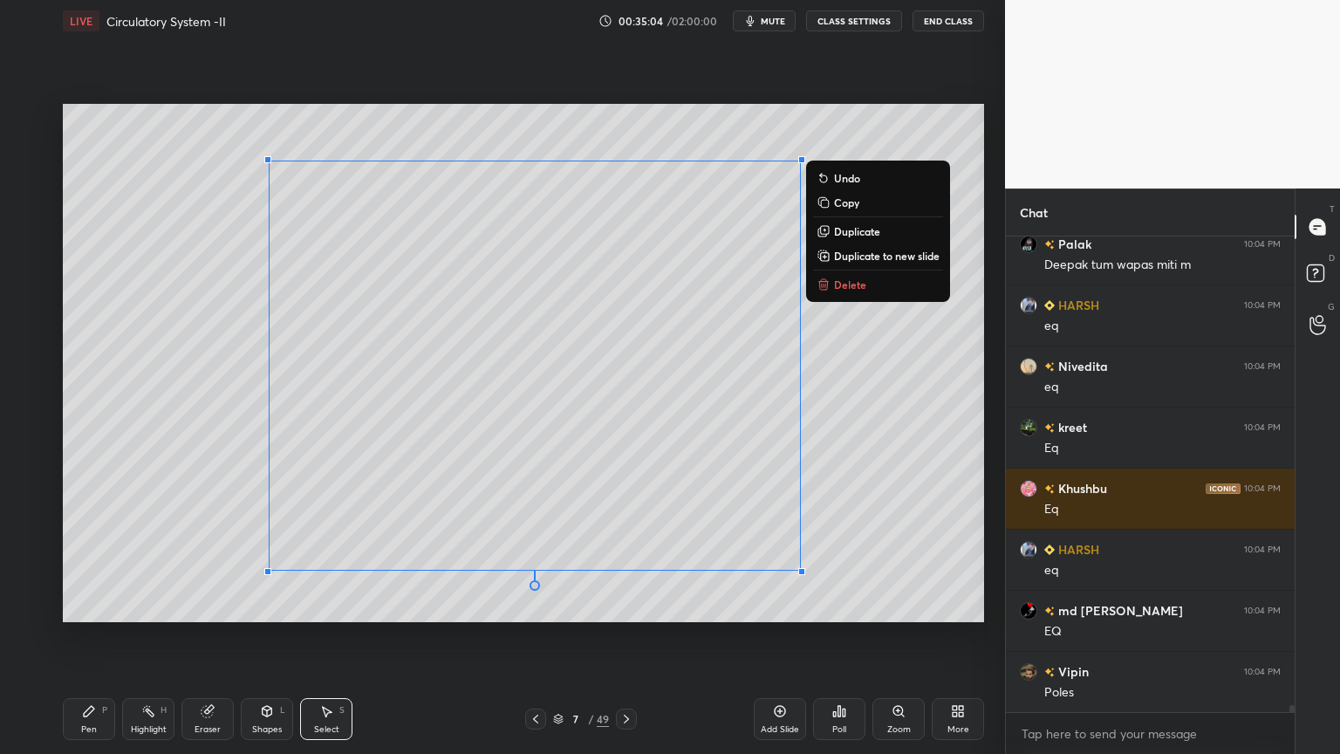
click at [315, 222] on div "0 ° Undo Copy Duplicate Duplicate to new slide Delete" at bounding box center [524, 363] width 922 height 518
click at [195, 256] on div "0 ° Undo Copy Duplicate Duplicate to new slide Delete" at bounding box center [524, 363] width 922 height 518
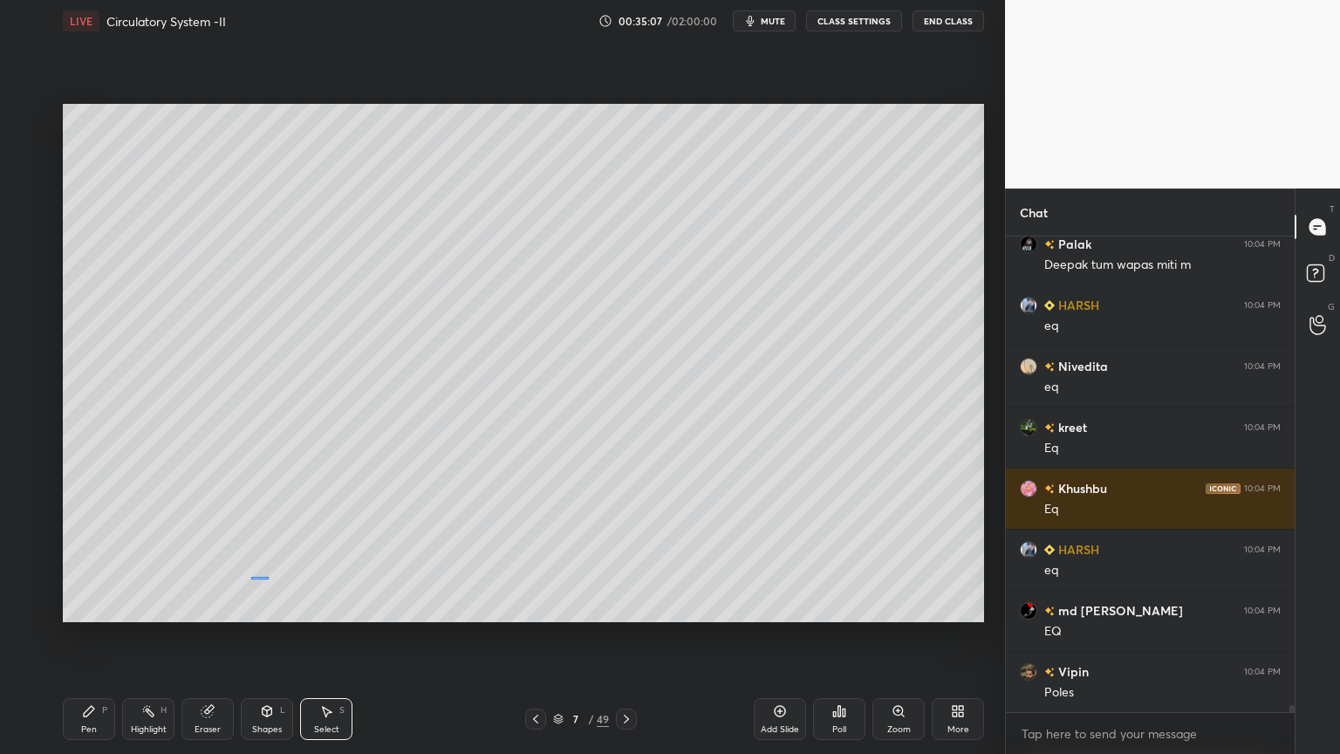
drag, startPoint x: 251, startPoint y: 577, endPoint x: 277, endPoint y: 568, distance: 26.8
click at [271, 583] on div "0 ° Undo Copy Duplicate Duplicate to new slide Delete" at bounding box center [524, 363] width 922 height 518
click at [77, 606] on div "Pen P" at bounding box center [89, 719] width 52 height 42
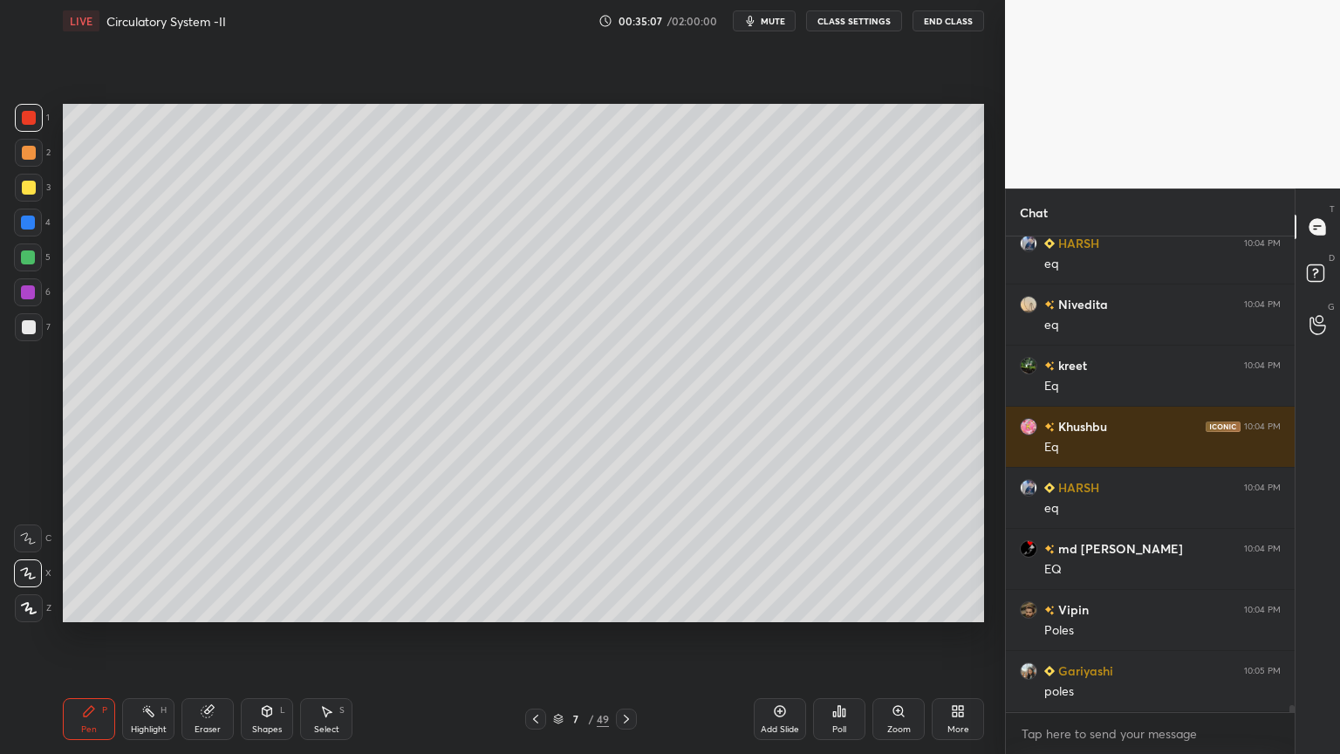
click at [88, 606] on div "Pen P" at bounding box center [89, 719] width 52 height 42
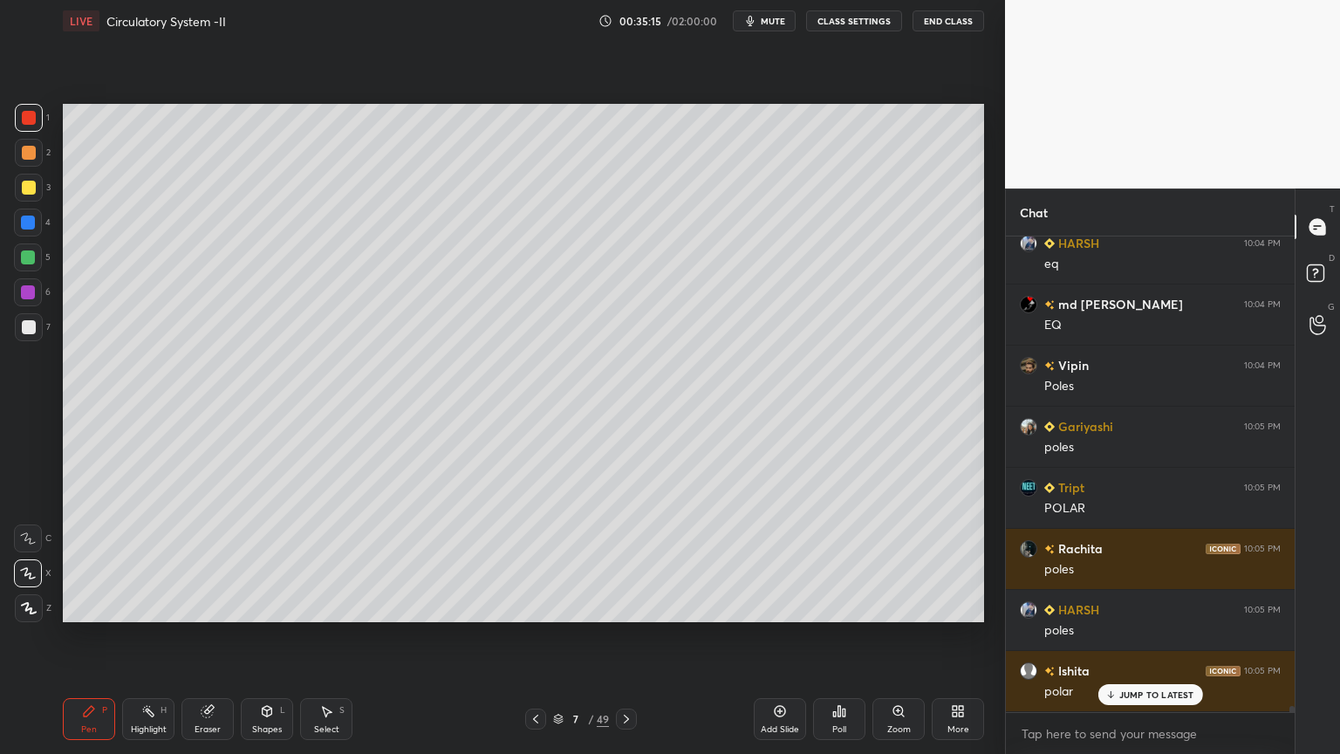
scroll to position [34239, 0]
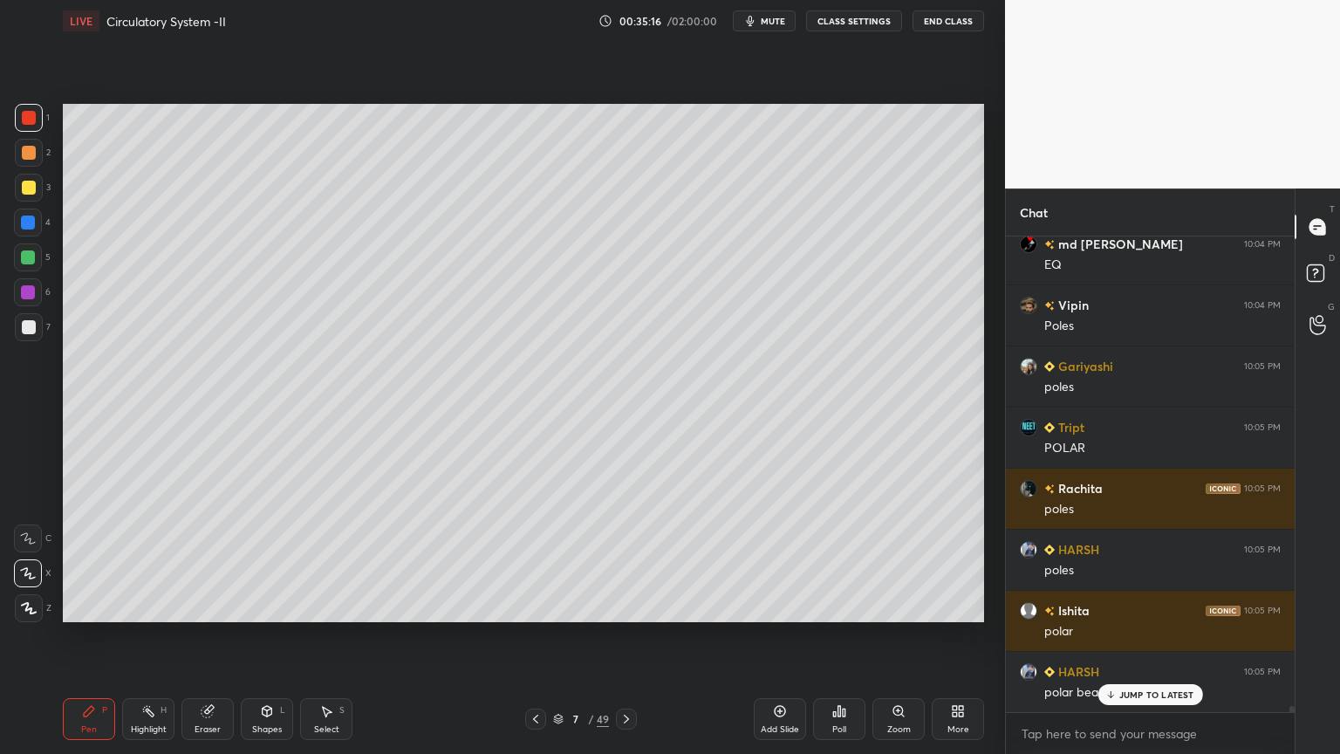
click at [29, 250] on div at bounding box center [28, 257] width 28 height 28
click at [33, 254] on div at bounding box center [28, 257] width 14 height 14
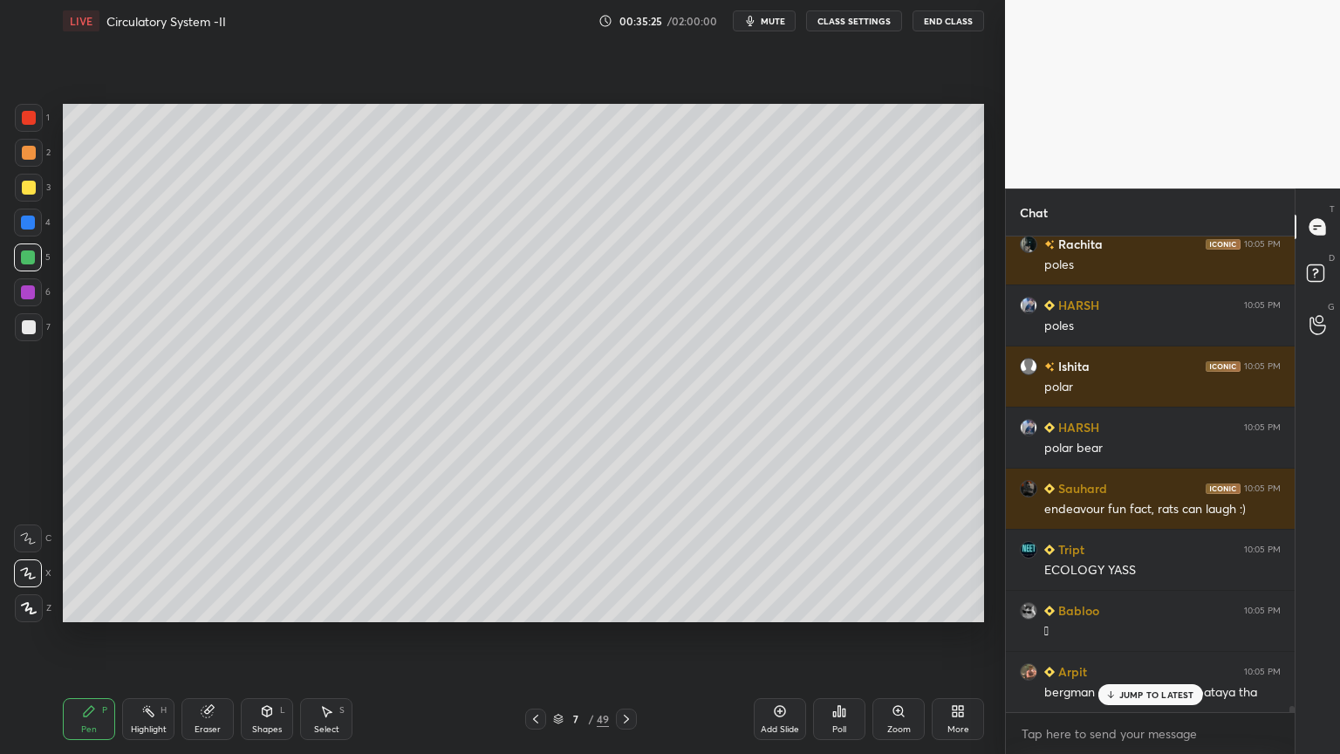
scroll to position [34545, 0]
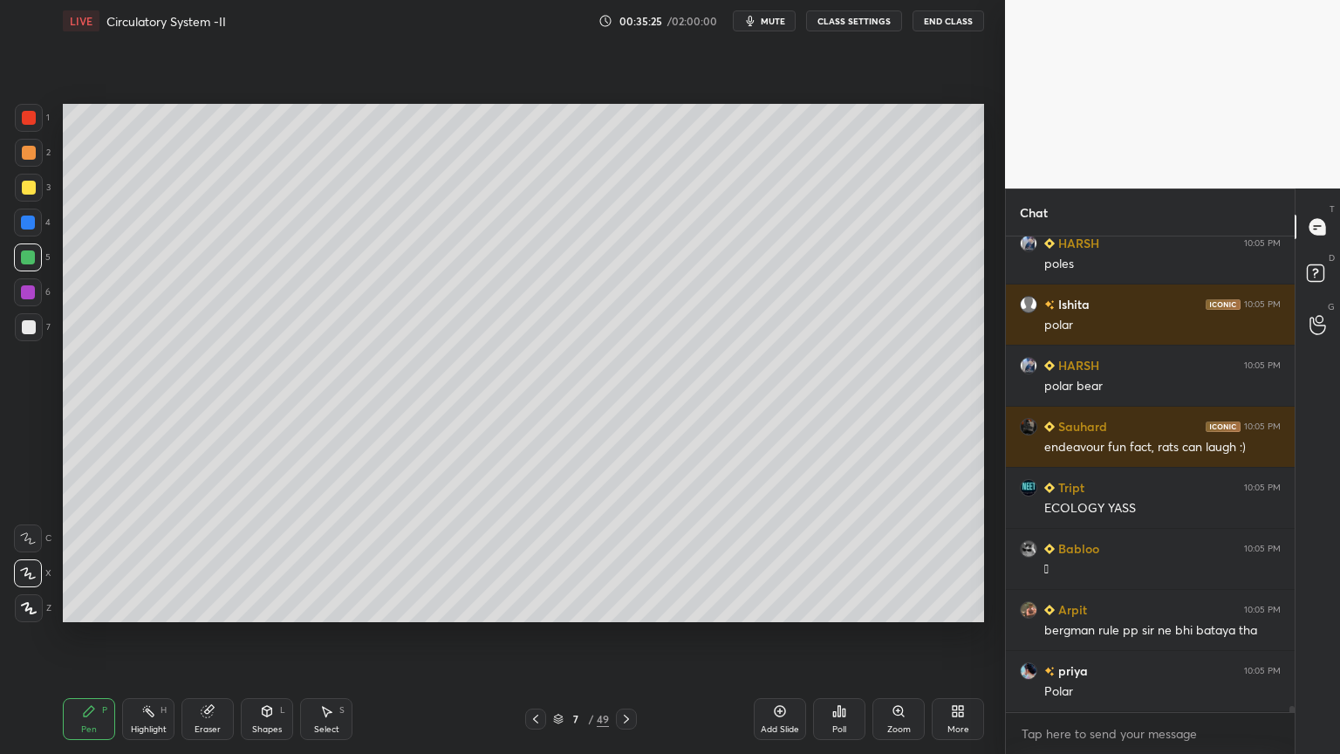
click at [38, 116] on div at bounding box center [29, 118] width 28 height 28
click at [38, 291] on div at bounding box center [28, 292] width 28 height 28
click at [37, 258] on div at bounding box center [28, 257] width 28 height 28
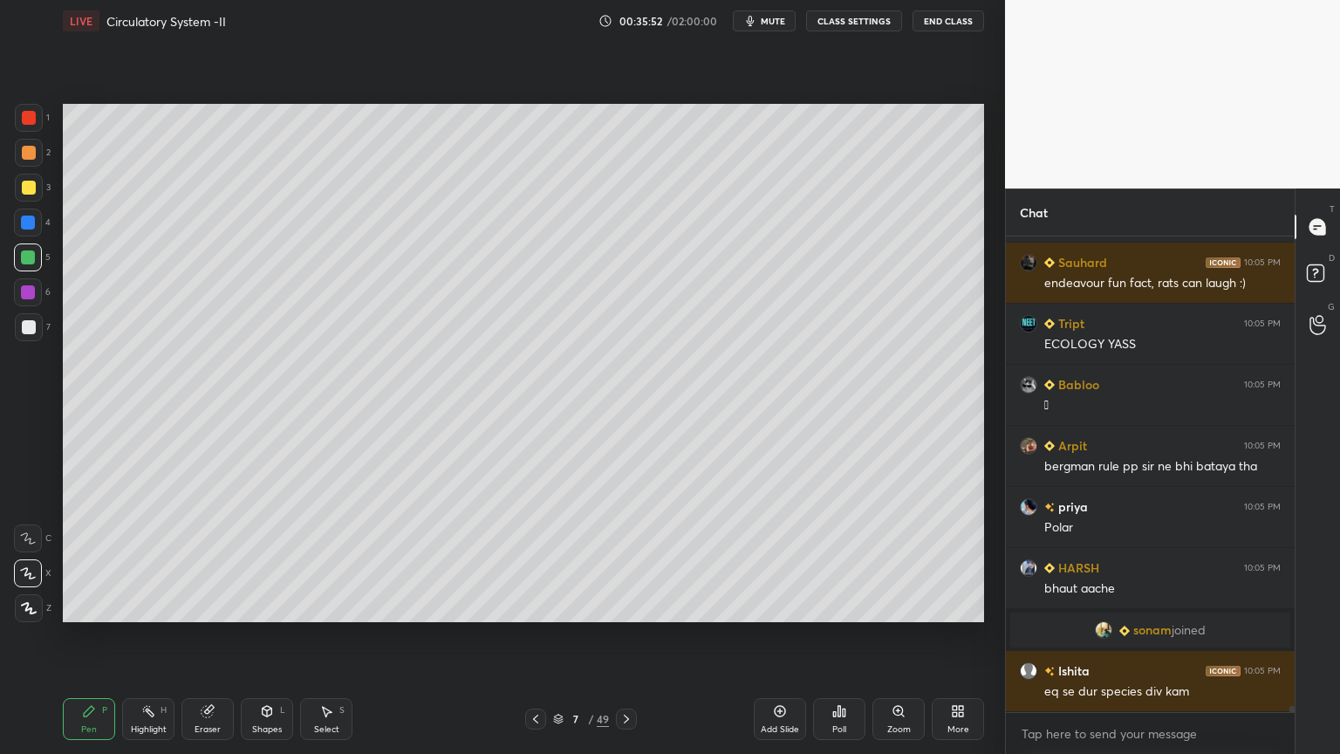
scroll to position [34769, 0]
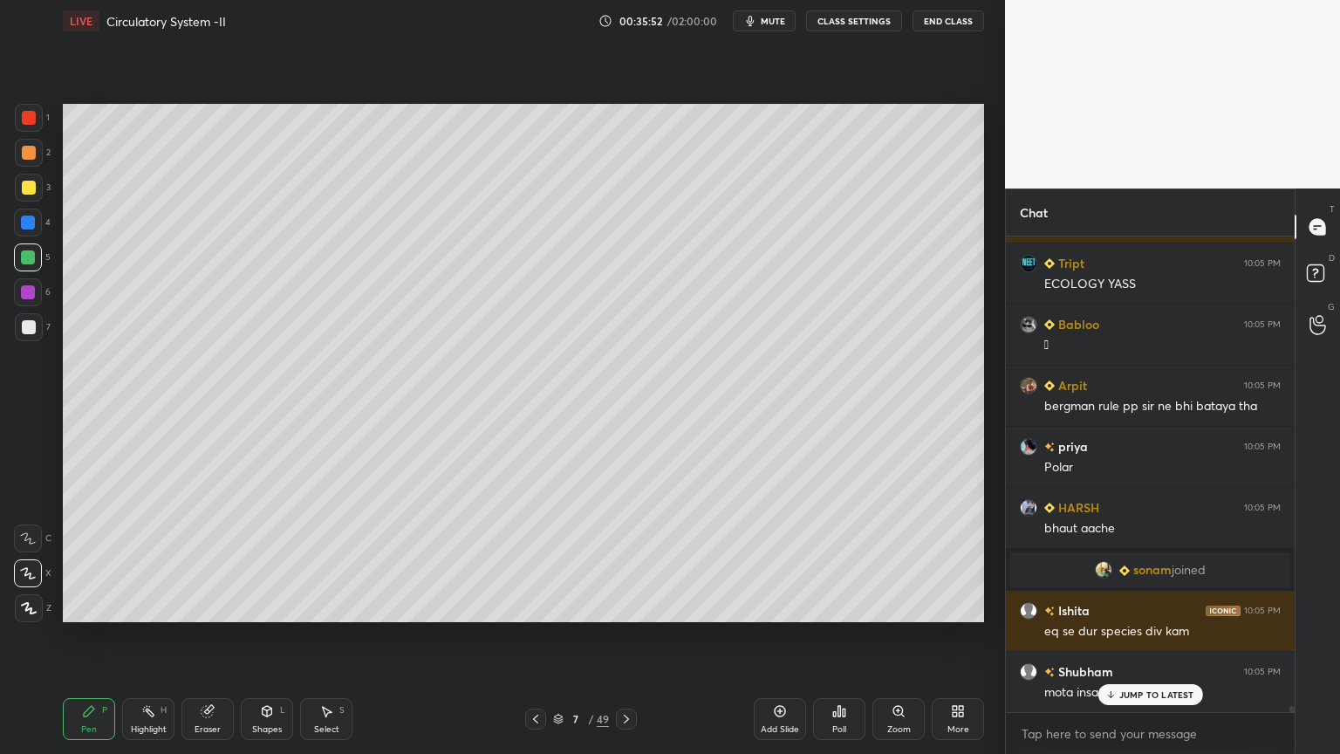
click at [159, 606] on div "Highlight H" at bounding box center [148, 719] width 52 height 42
drag, startPoint x: 157, startPoint y: 710, endPoint x: 156, endPoint y: 697, distance: 13.1
click at [158, 606] on div "Highlight H" at bounding box center [148, 719] width 52 height 42
click at [36, 119] on div "1" at bounding box center [32, 118] width 35 height 28
drag, startPoint x: 24, startPoint y: 119, endPoint x: 59, endPoint y: 122, distance: 35.1
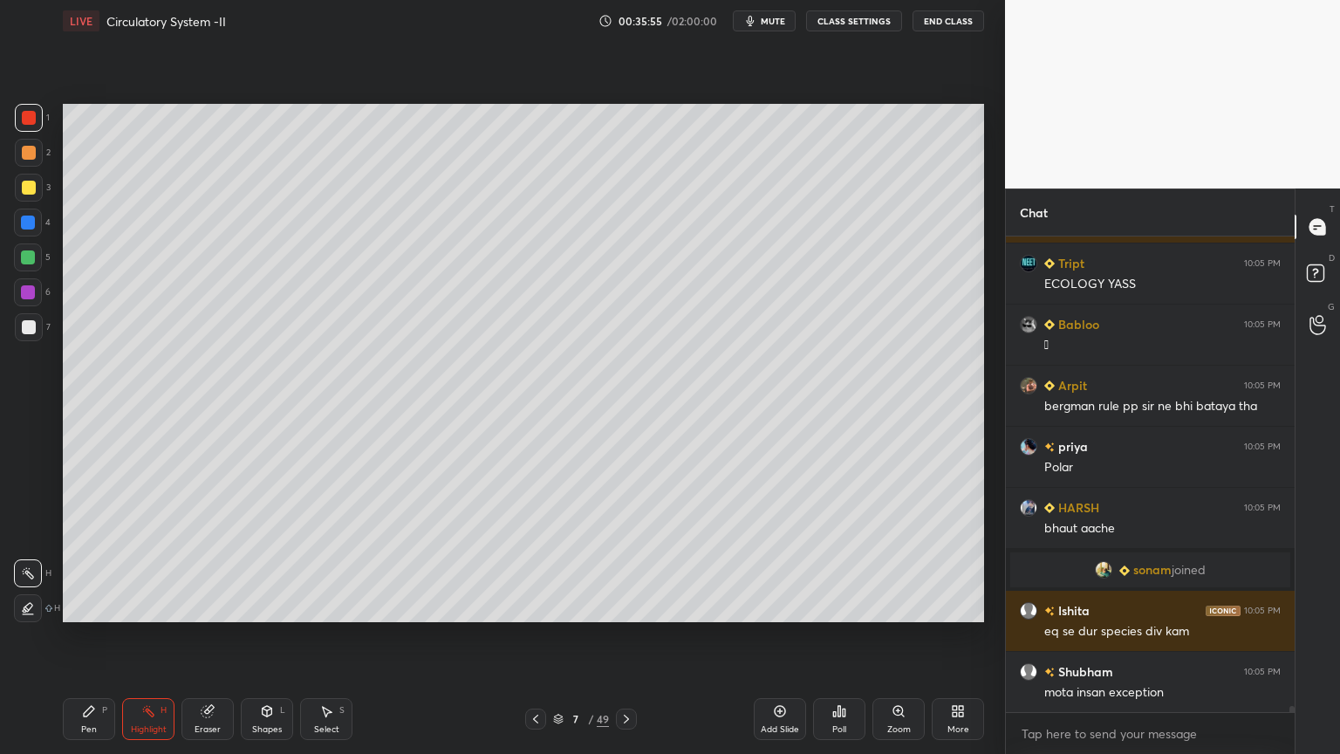
click at [22, 121] on div at bounding box center [29, 118] width 14 height 14
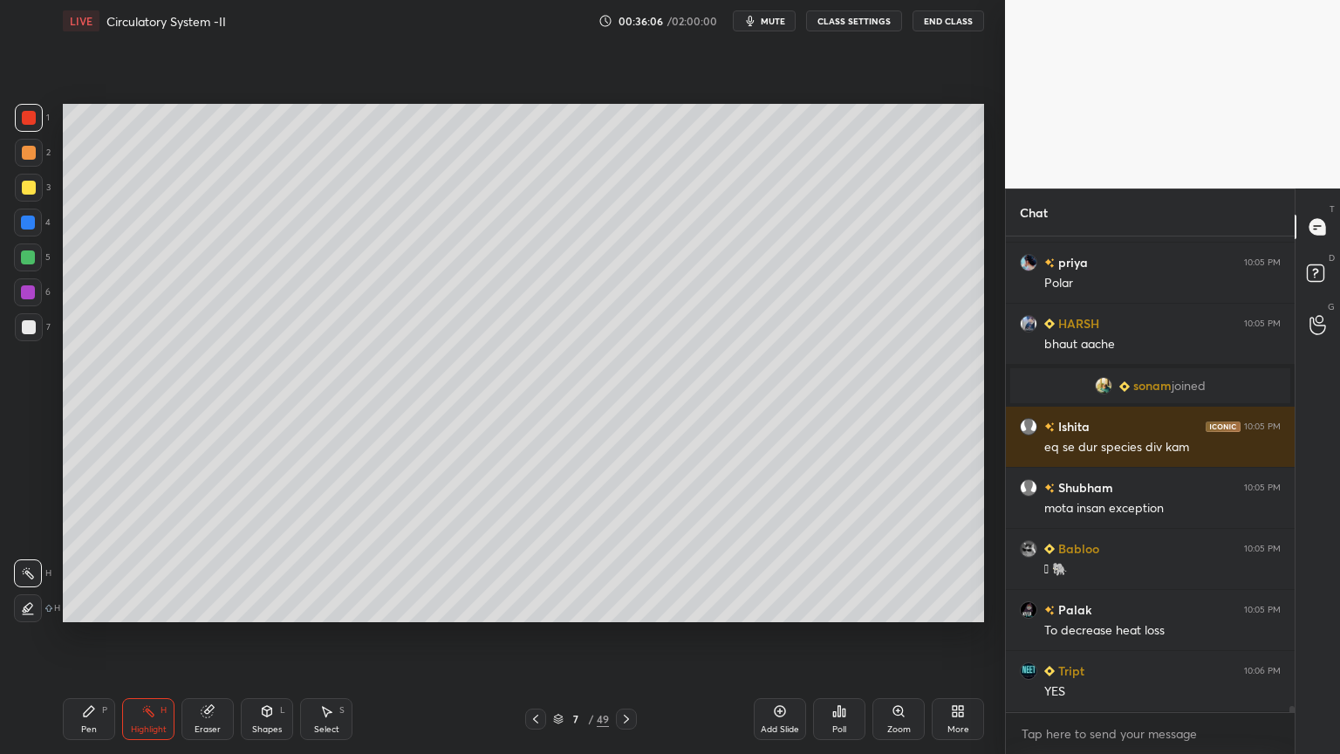
scroll to position [35014, 0]
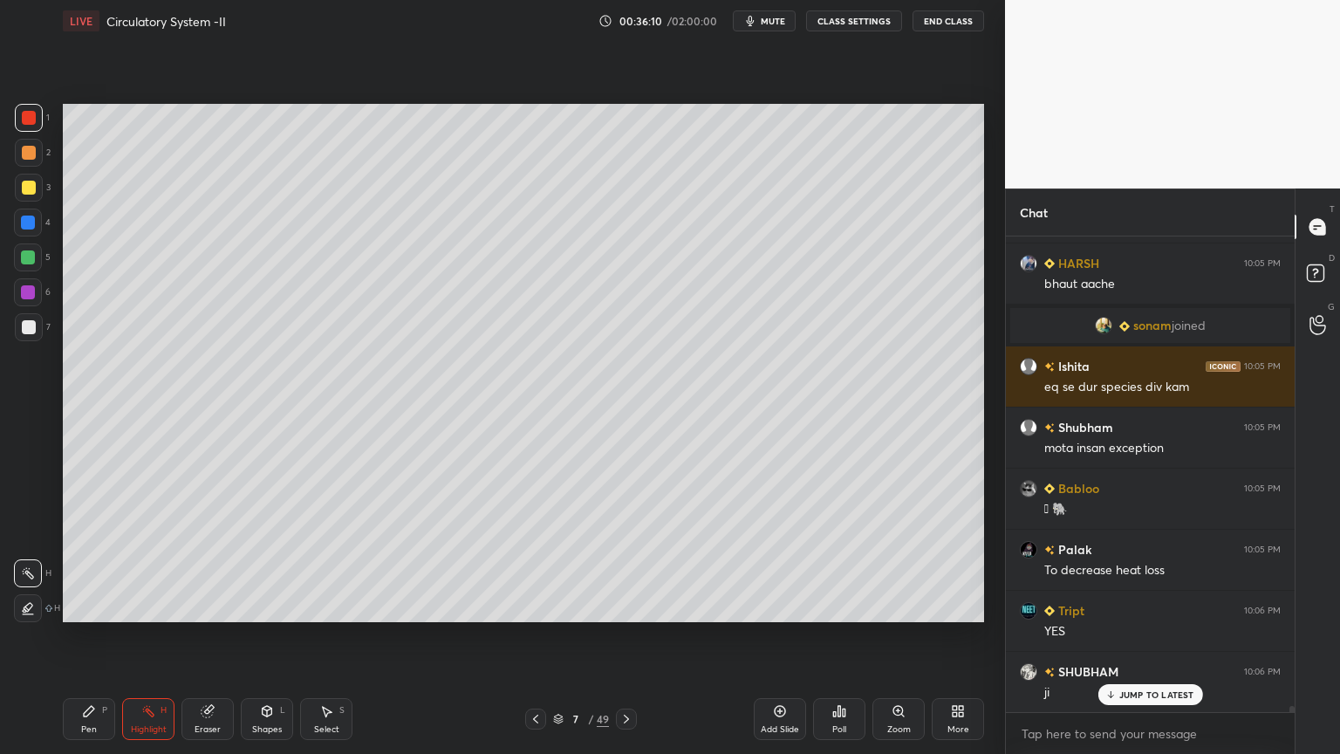
click at [38, 220] on div at bounding box center [28, 223] width 28 height 28
click at [33, 223] on div at bounding box center [28, 223] width 28 height 28
drag, startPoint x: 35, startPoint y: 223, endPoint x: 47, endPoint y: 221, distance: 12.5
click at [35, 227] on div at bounding box center [28, 223] width 28 height 28
click at [33, 122] on div at bounding box center [29, 118] width 28 height 28
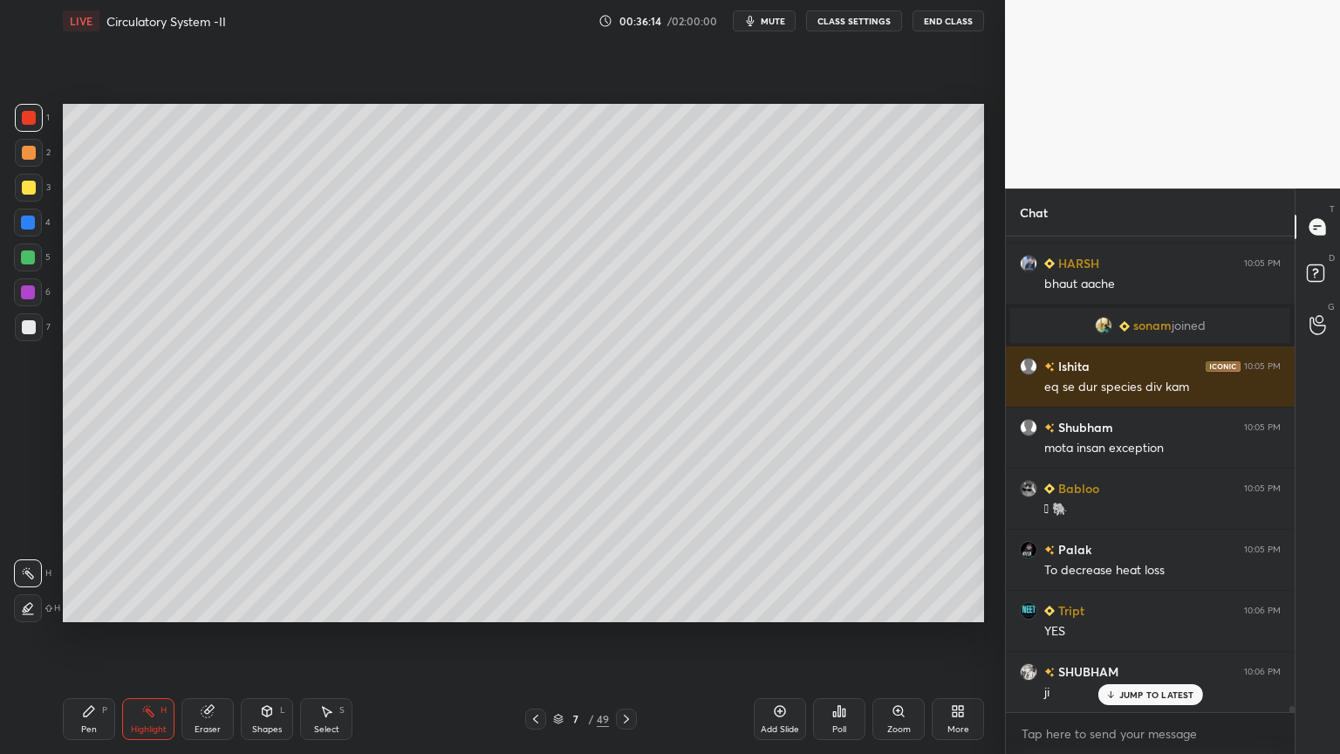
click at [31, 118] on div at bounding box center [29, 118] width 14 height 14
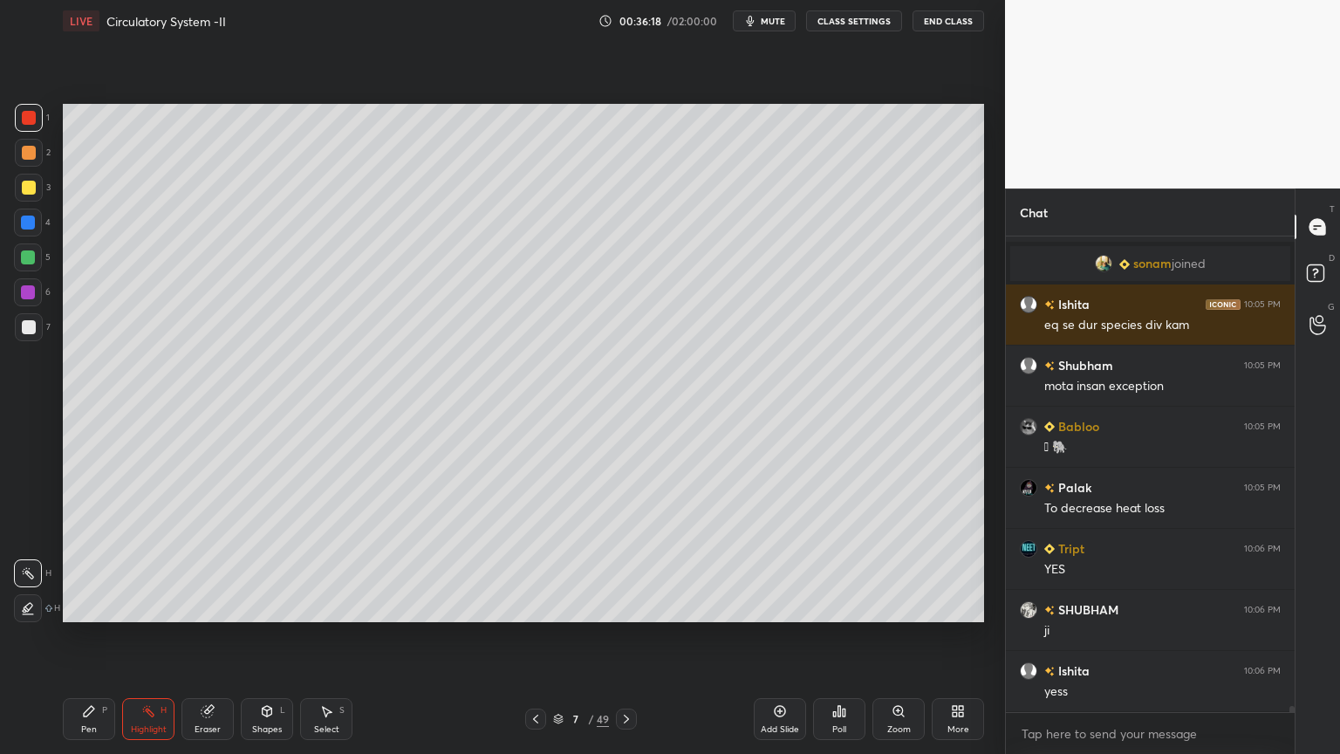
click at [23, 249] on div at bounding box center [28, 257] width 28 height 28
click at [35, 257] on div at bounding box center [28, 257] width 28 height 28
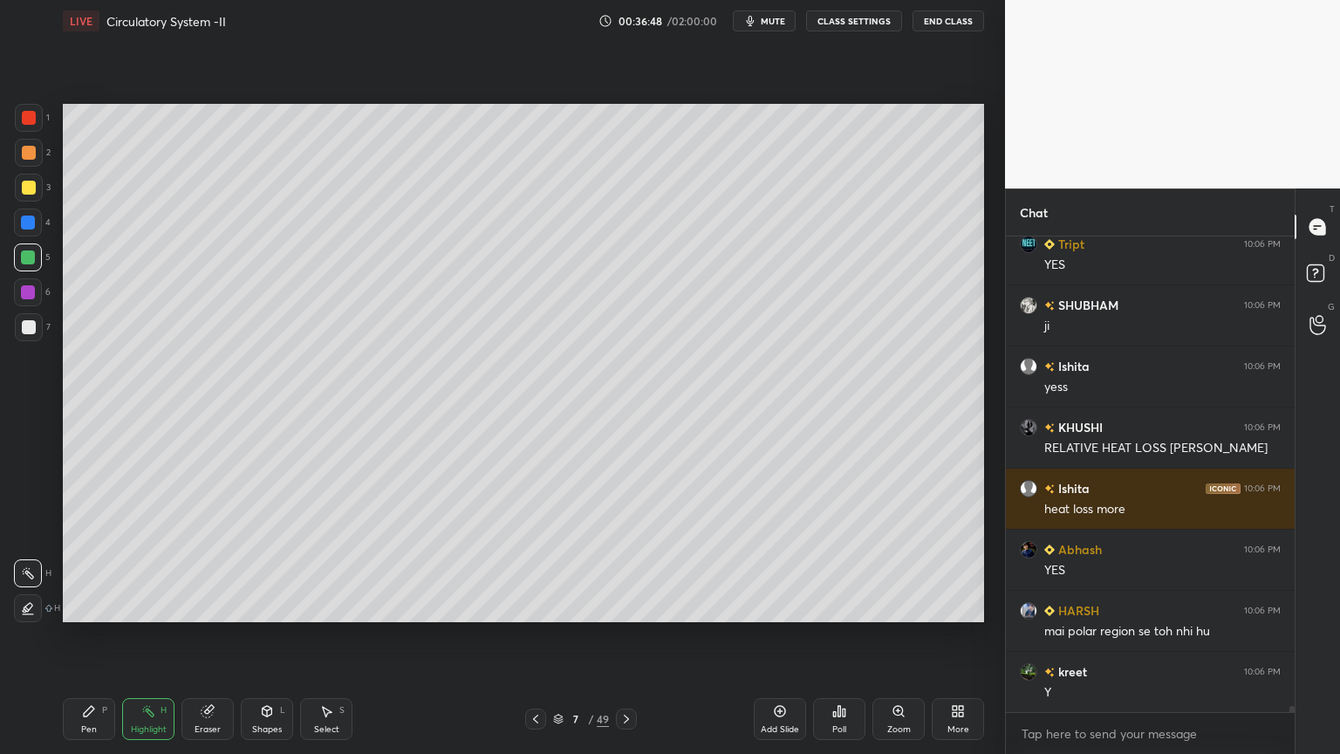
scroll to position [35442, 0]
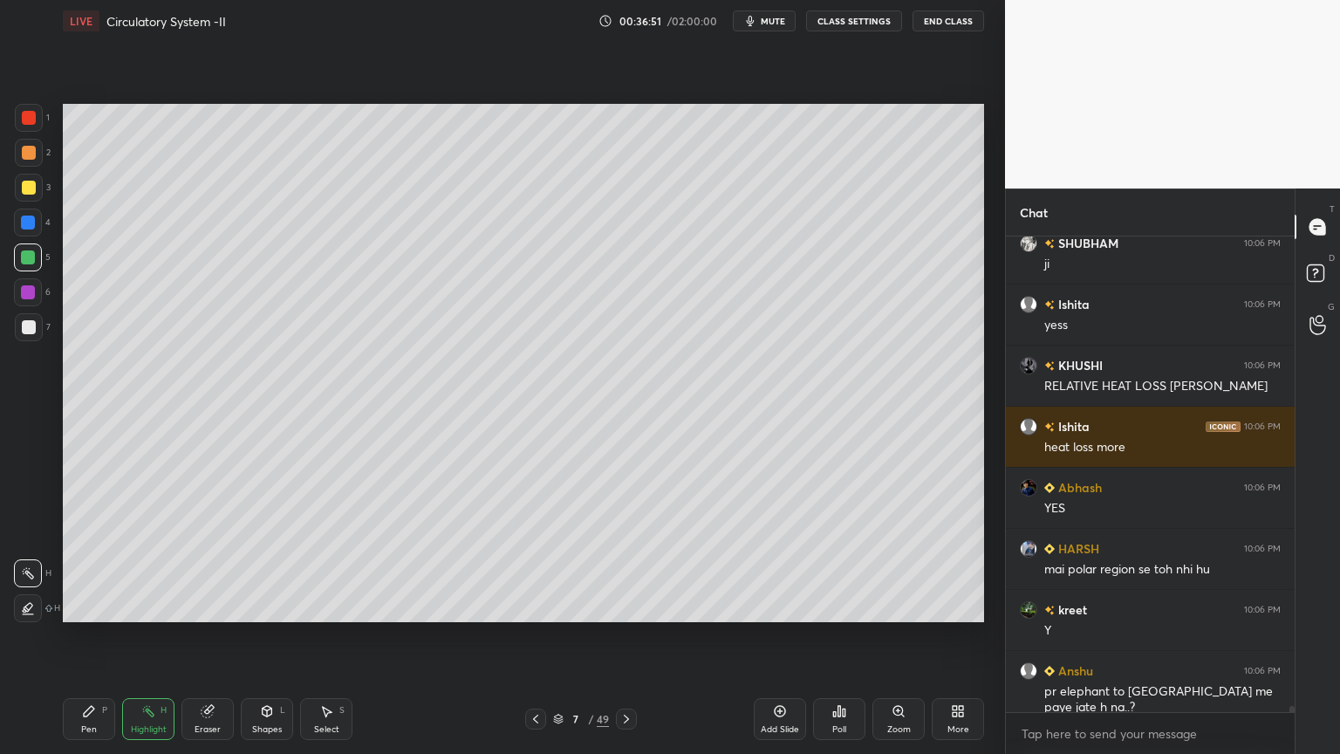
click at [28, 186] on div at bounding box center [29, 188] width 14 height 14
drag, startPoint x: 32, startPoint y: 606, endPoint x: 32, endPoint y: 587, distance: 19.2
click at [31, 606] on icon at bounding box center [28, 608] width 14 height 14
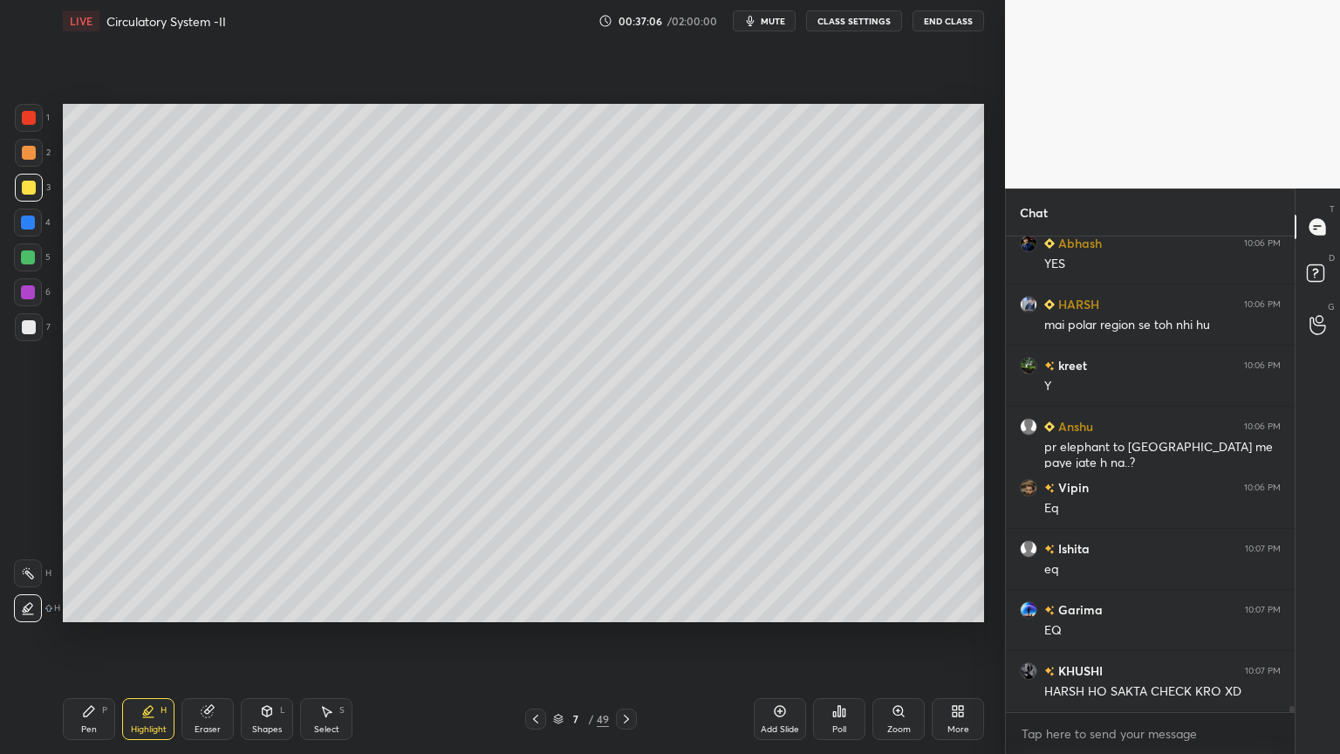
scroll to position [35747, 0]
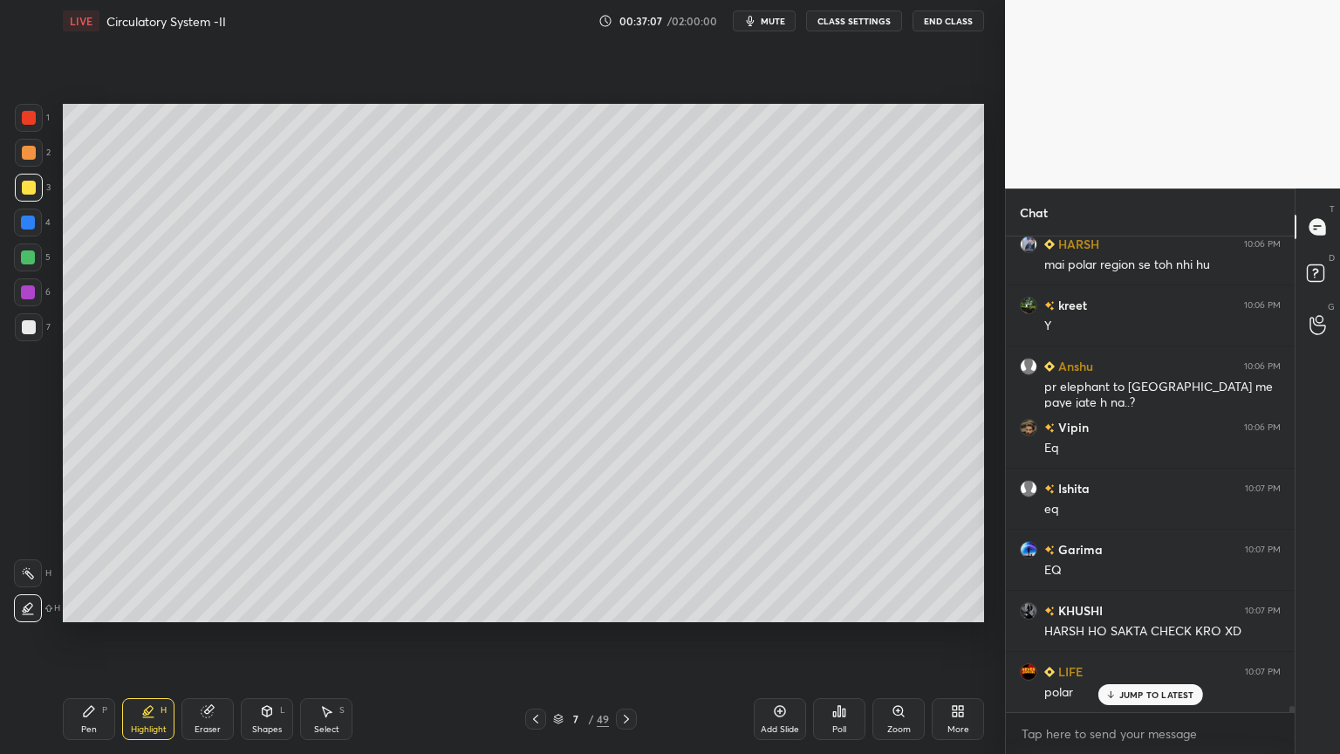
click at [92, 606] on icon at bounding box center [89, 711] width 14 height 14
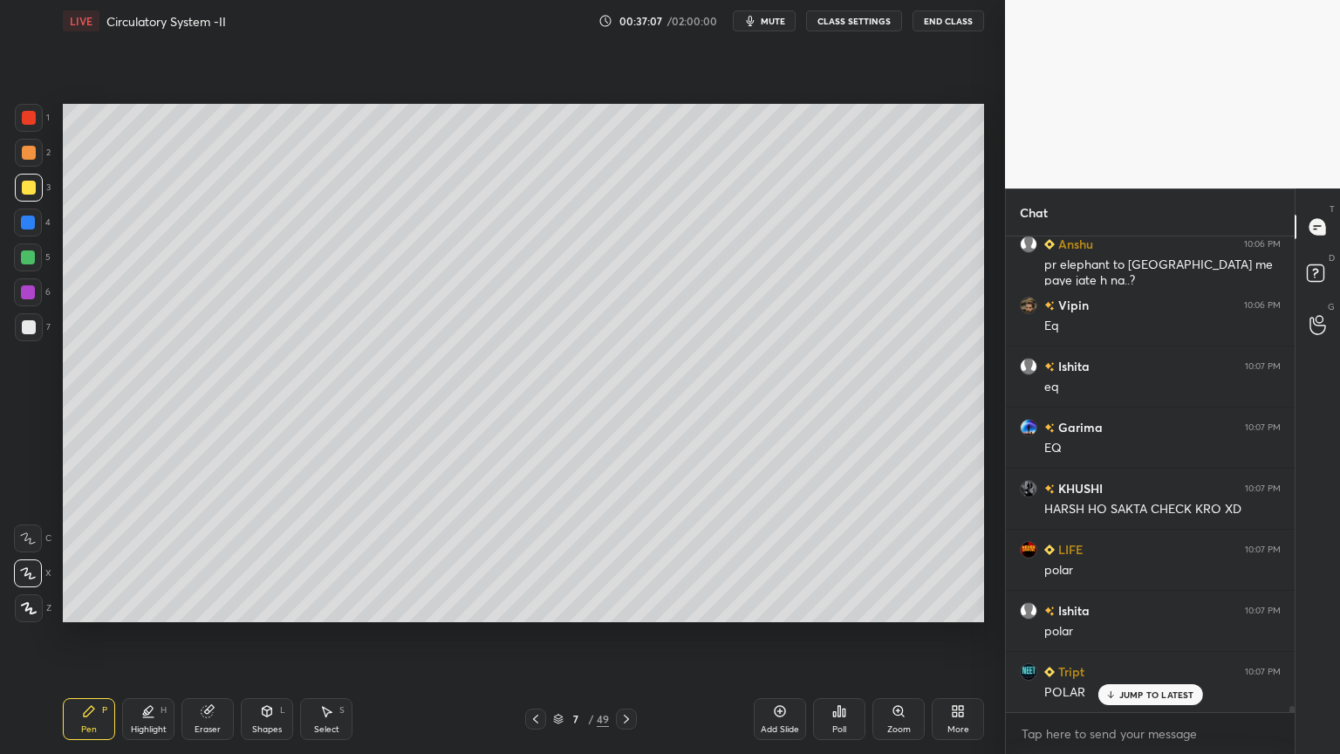
drag, startPoint x: 163, startPoint y: 709, endPoint x: 152, endPoint y: 686, distance: 25.4
click at [163, 606] on div "H" at bounding box center [164, 710] width 6 height 9
click at [36, 579] on div at bounding box center [28, 573] width 28 height 28
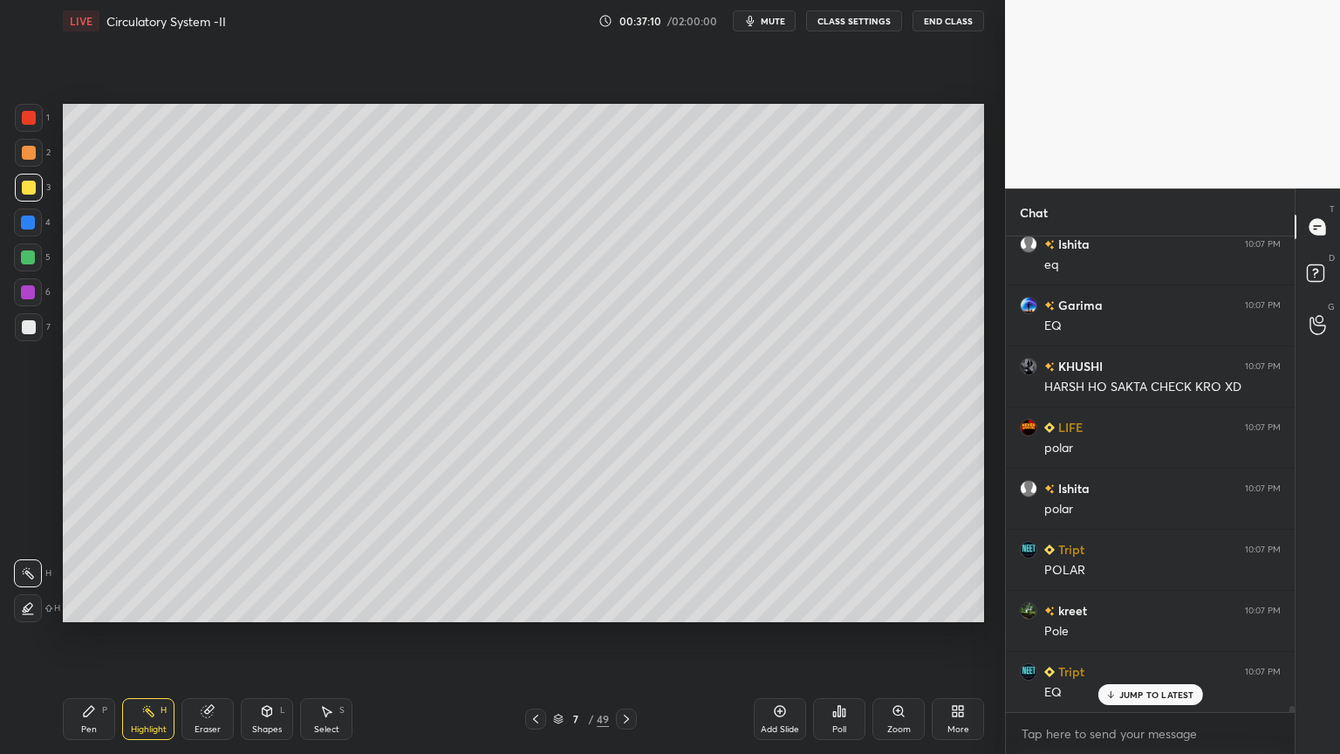
scroll to position [36155, 0]
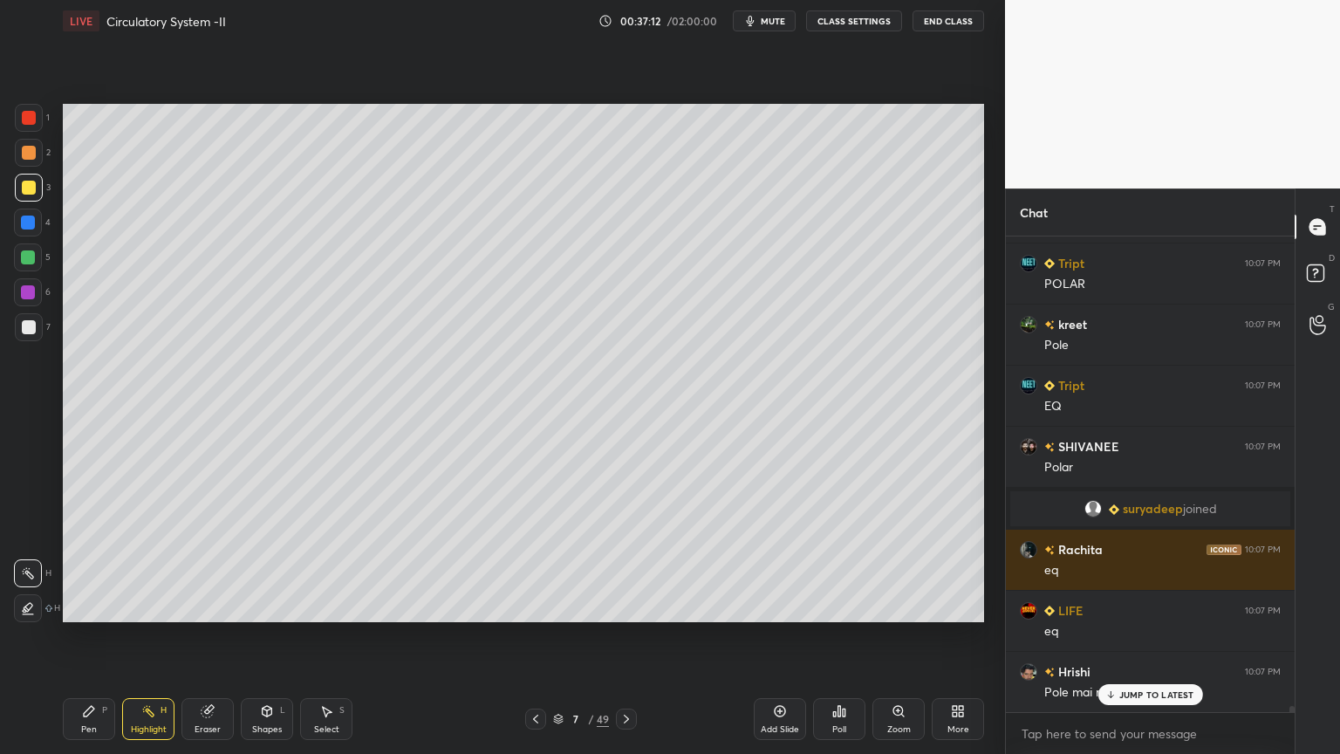
click at [782, 21] on span "mute" at bounding box center [773, 21] width 24 height 12
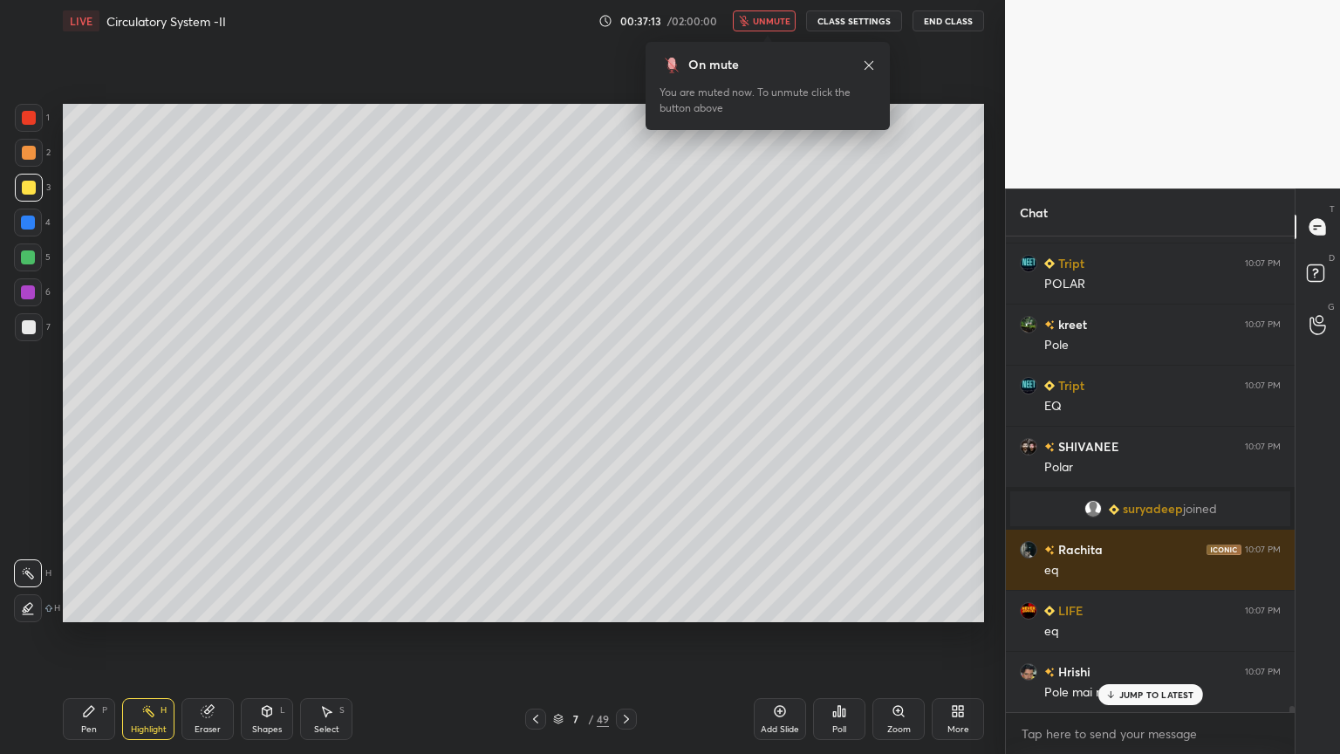
scroll to position [36319, 0]
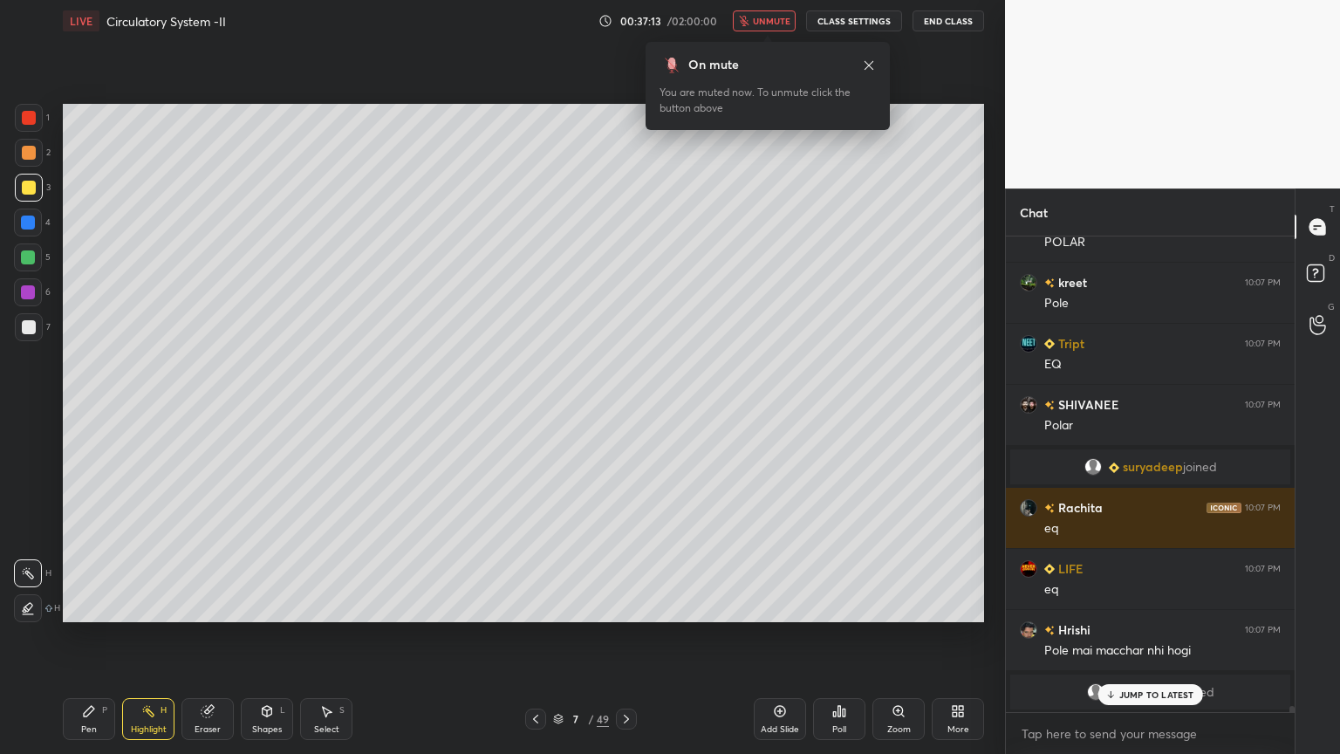
click at [781, 24] on span "unmute" at bounding box center [772, 21] width 38 height 12
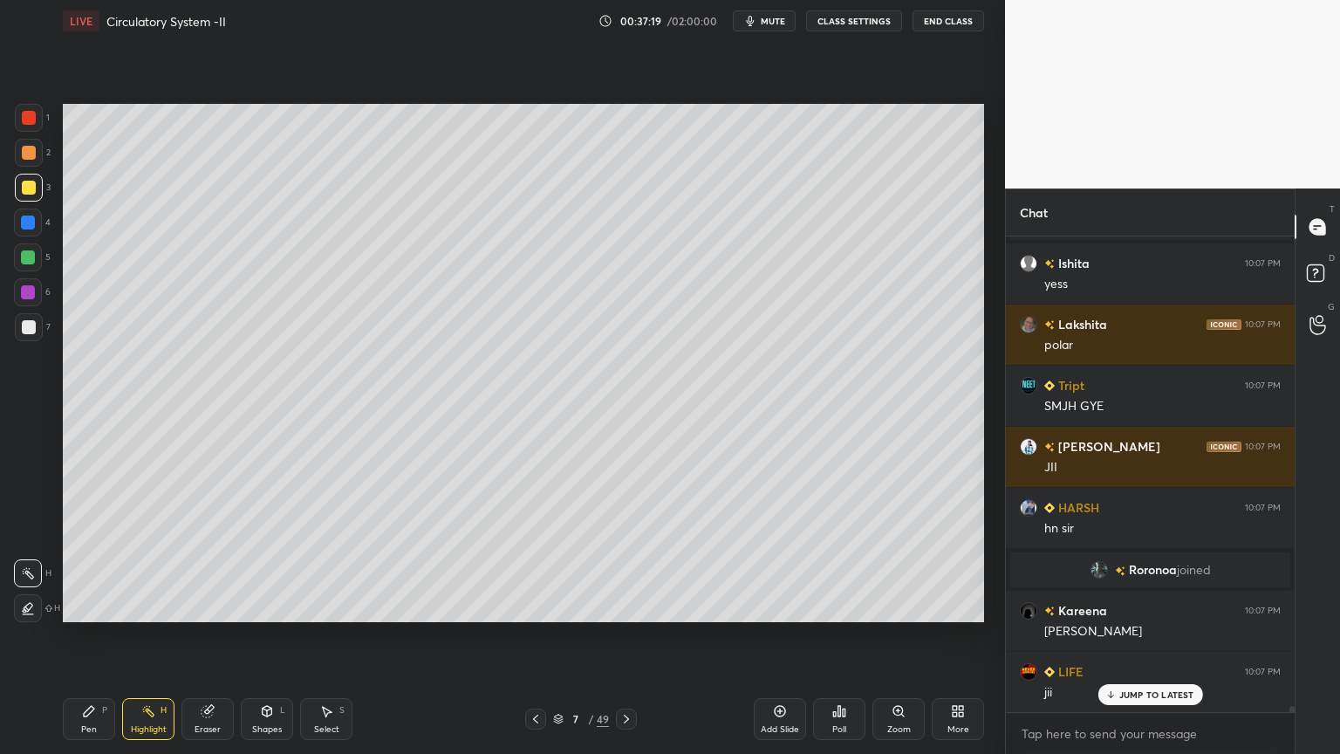
scroll to position [36954, 0]
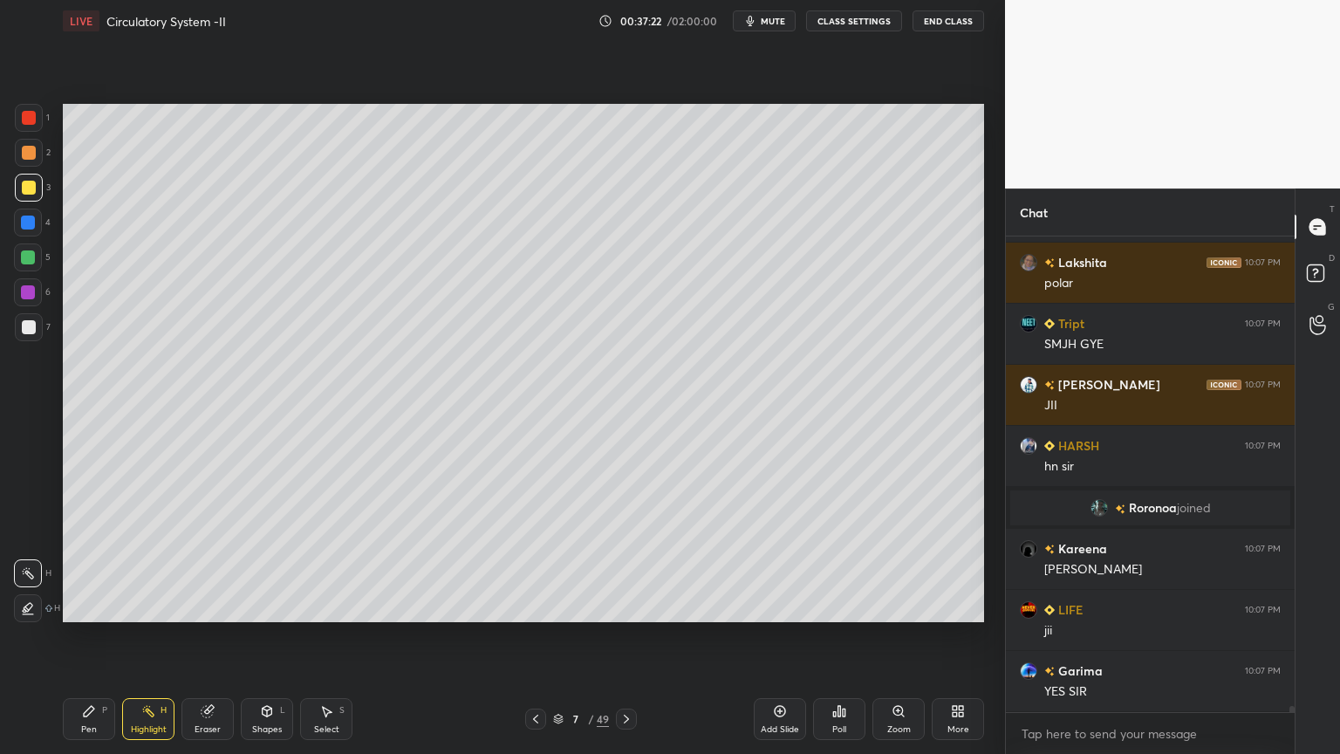
drag, startPoint x: 855, startPoint y: 703, endPoint x: 843, endPoint y: 712, distance: 15.0
click at [843, 606] on div "Poll" at bounding box center [839, 719] width 52 height 42
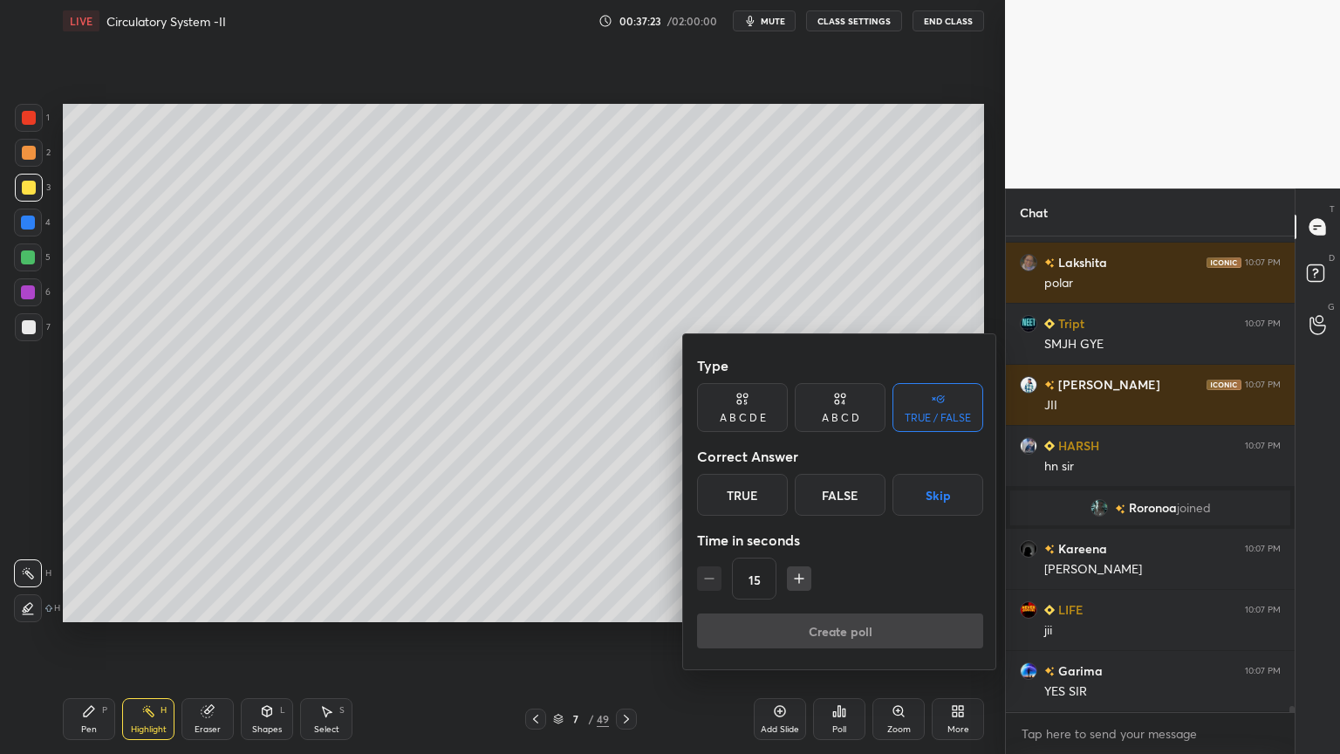
click at [942, 498] on button "Skip" at bounding box center [938, 495] width 91 height 42
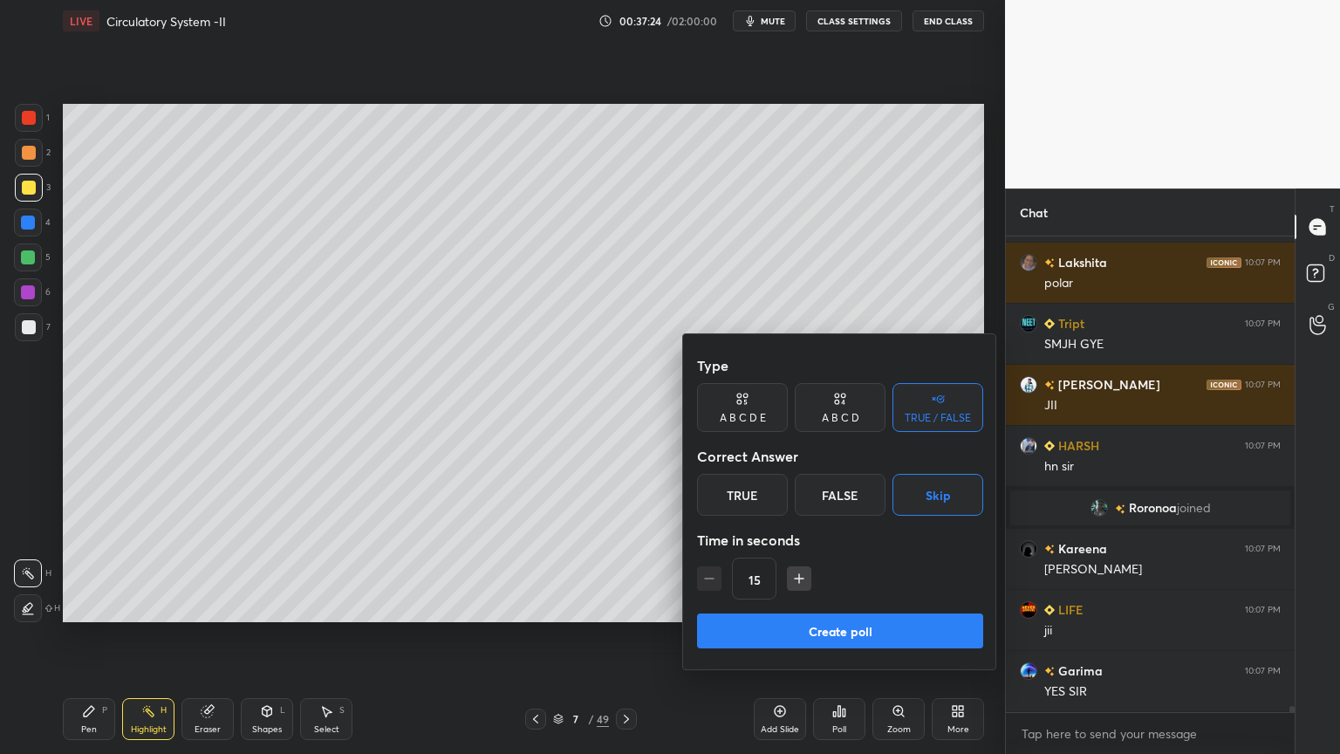
click at [876, 606] on div "Type A B C D E A B C D TRUE / FALSE Correct Answer True False Skip Time in seco…" at bounding box center [840, 480] width 286 height 265
click at [868, 606] on button "Create poll" at bounding box center [840, 630] width 286 height 35
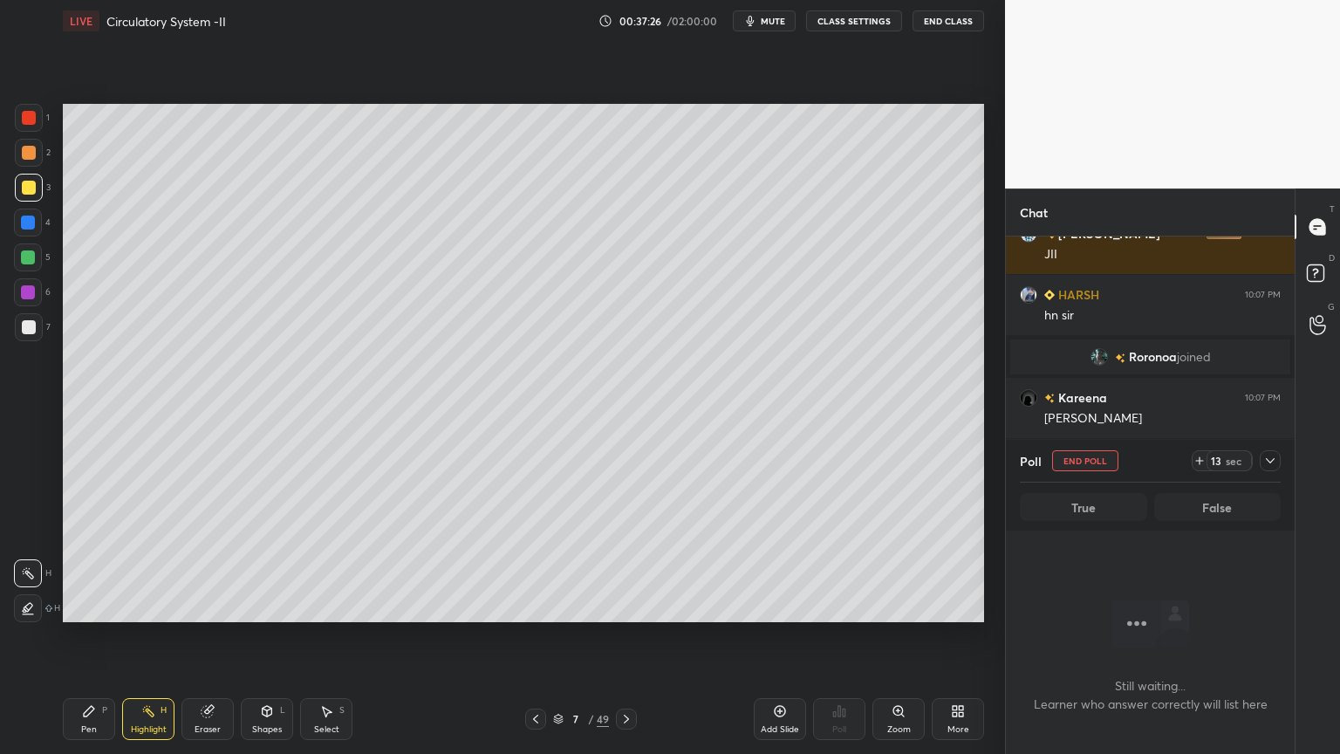
scroll to position [37167, 0]
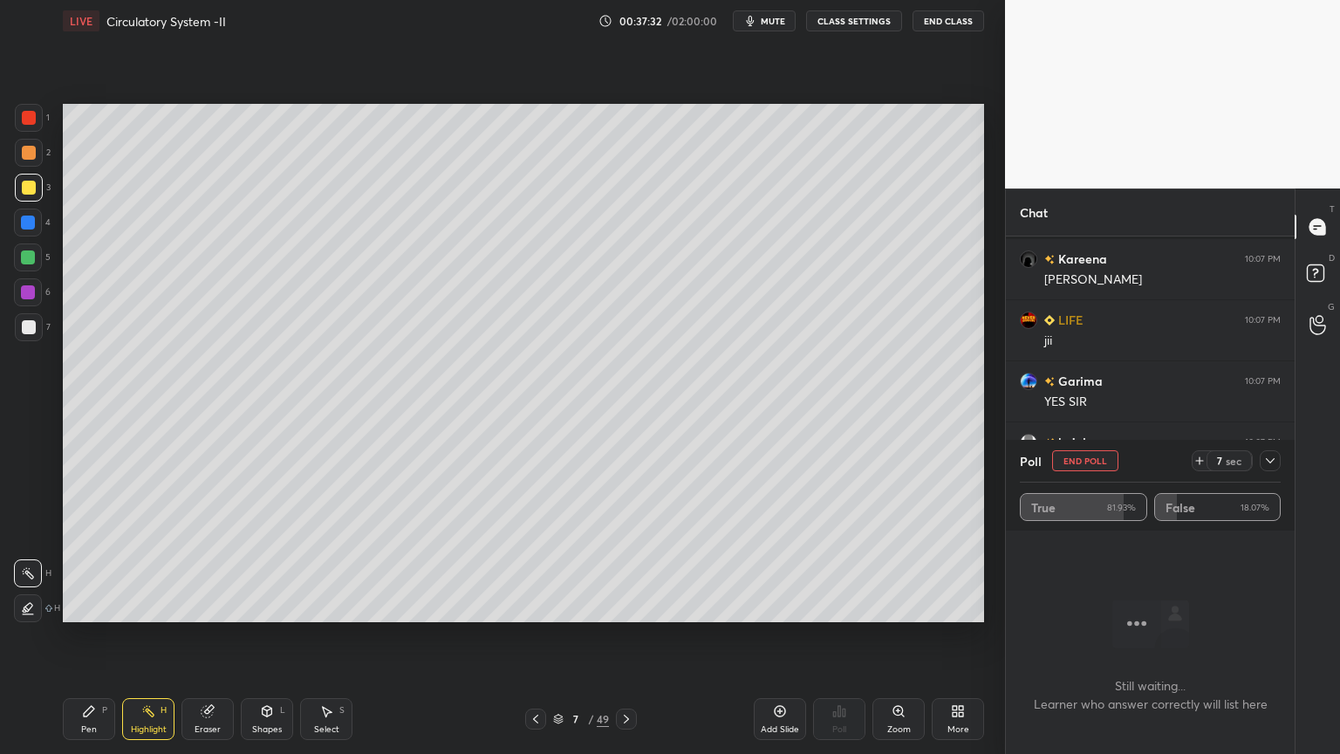
click at [1093, 457] on button "End Poll" at bounding box center [1085, 460] width 66 height 21
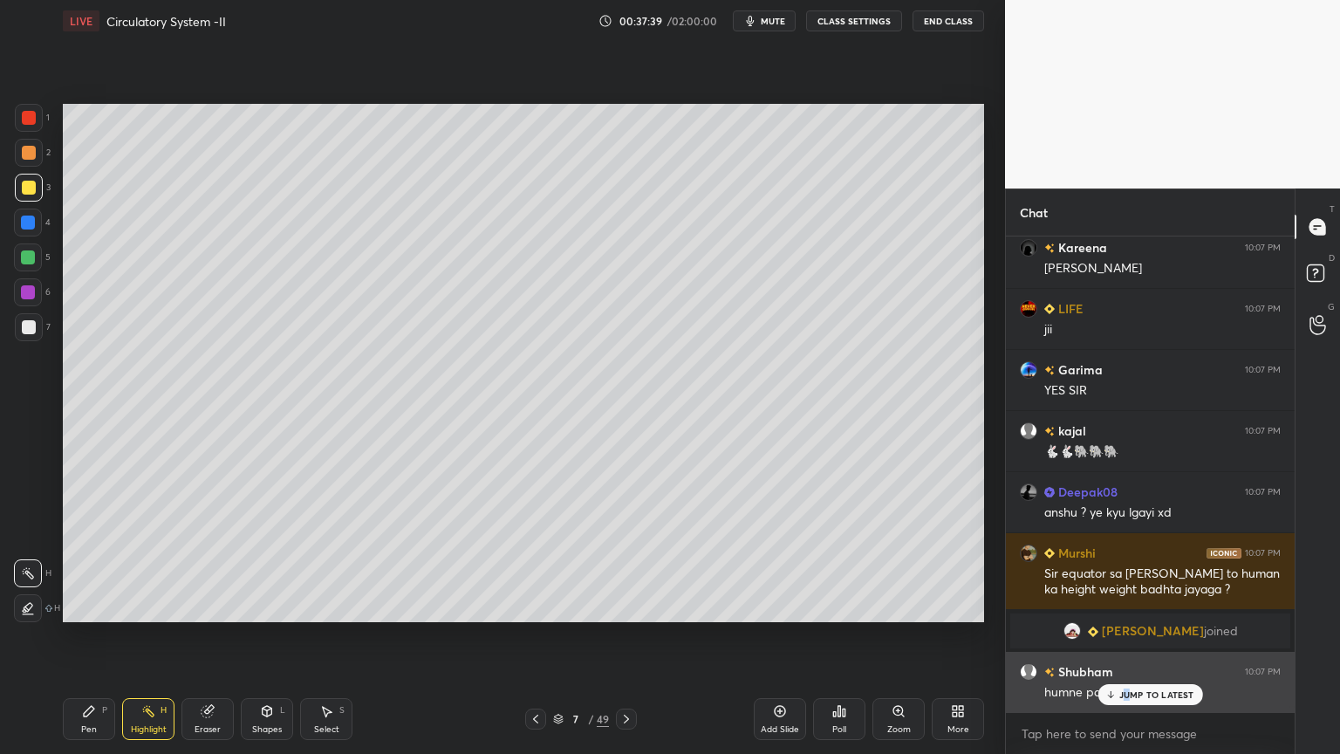
drag, startPoint x: 1128, startPoint y: 695, endPoint x: 1073, endPoint y: 699, distance: 55.1
click at [1126, 606] on p "JUMP TO LATEST" at bounding box center [1157, 694] width 75 height 10
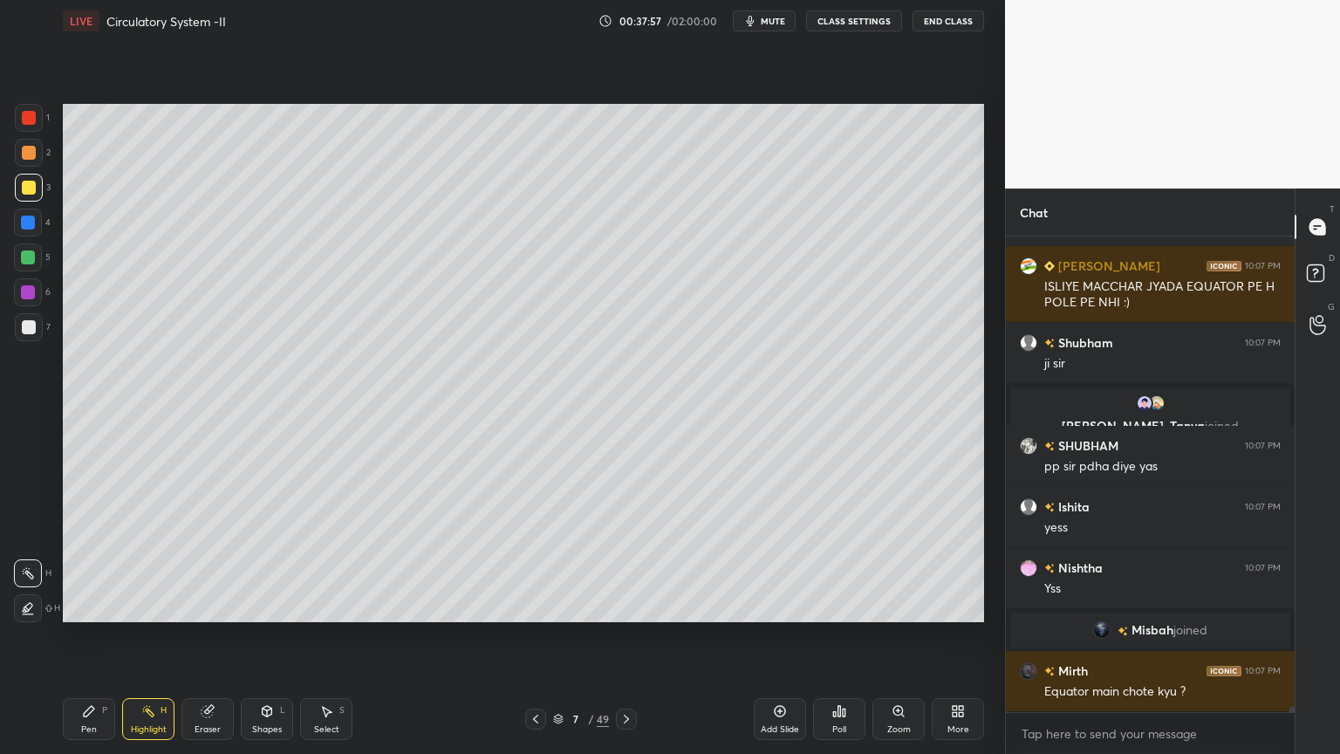
drag, startPoint x: 538, startPoint y: 704, endPoint x: 531, endPoint y: 698, distance: 9.3
click at [533, 606] on div "Pen P Highlight H Eraser Shapes L Select S 7 / 49 Add Slide Poll Zoom More" at bounding box center [524, 719] width 922 height 70
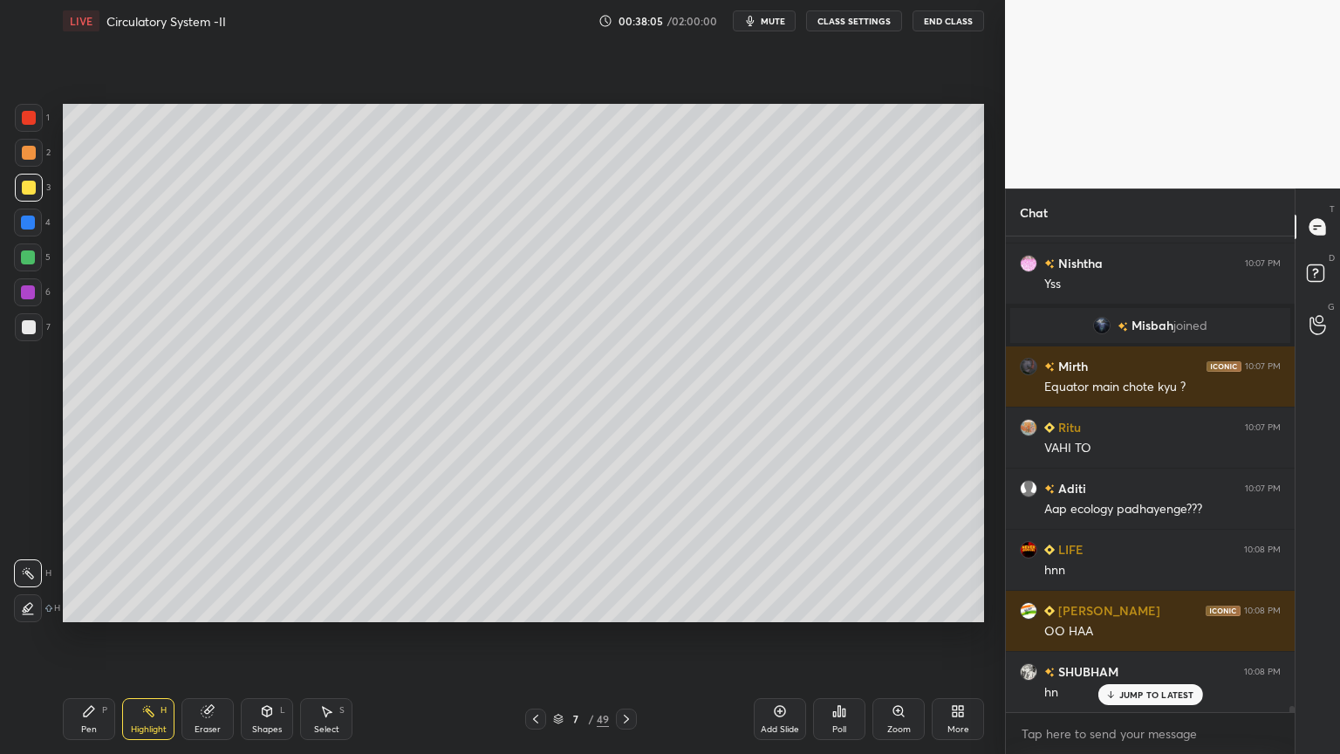
click at [525, 606] on div "Pen P Highlight H Eraser Shapes L Select S 7 / 49 Add Slide Poll Zoom More" at bounding box center [524, 719] width 922 height 70
click at [524, 606] on div "Pen P Highlight H Eraser Shapes L Select S 7 / 49 Add Slide Poll Zoom More" at bounding box center [524, 719] width 922 height 70
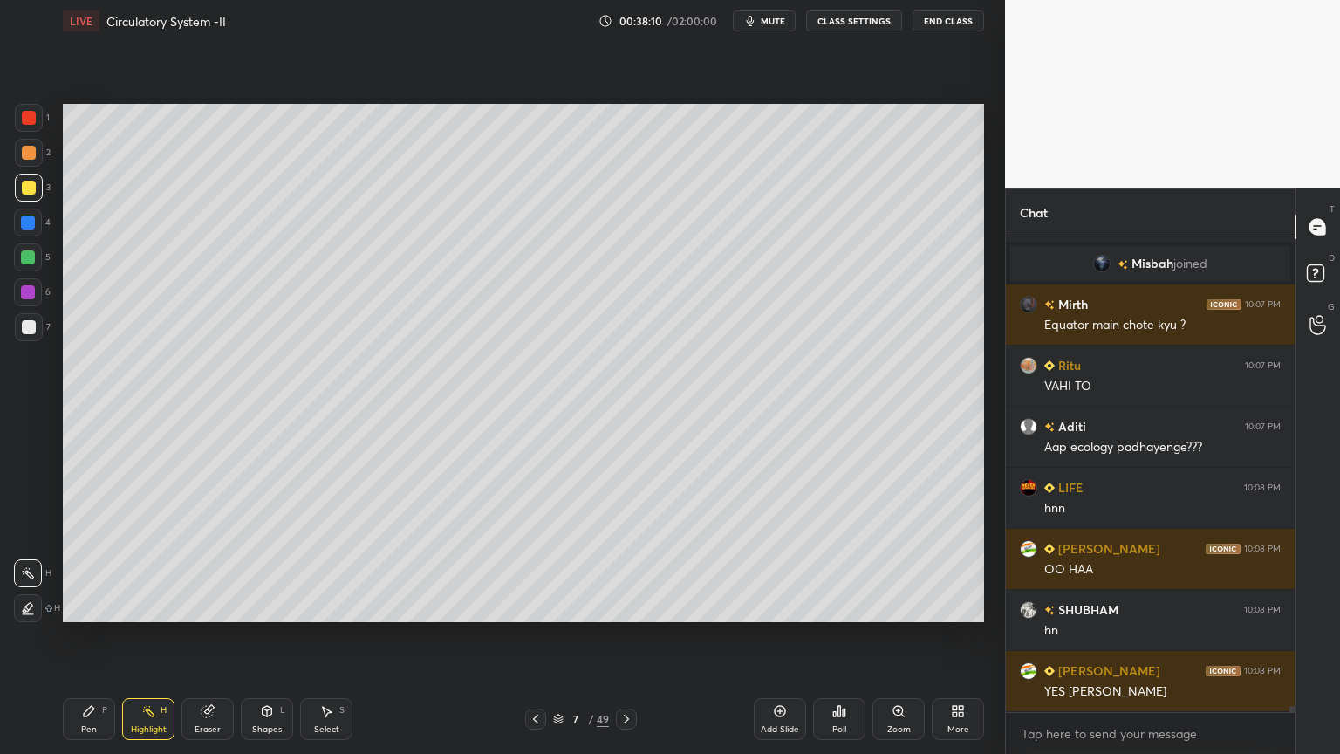
click at [524, 606] on div "Pen P Highlight H Eraser Shapes L Select S 7 / 49 Add Slide Poll Zoom More" at bounding box center [524, 719] width 922 height 70
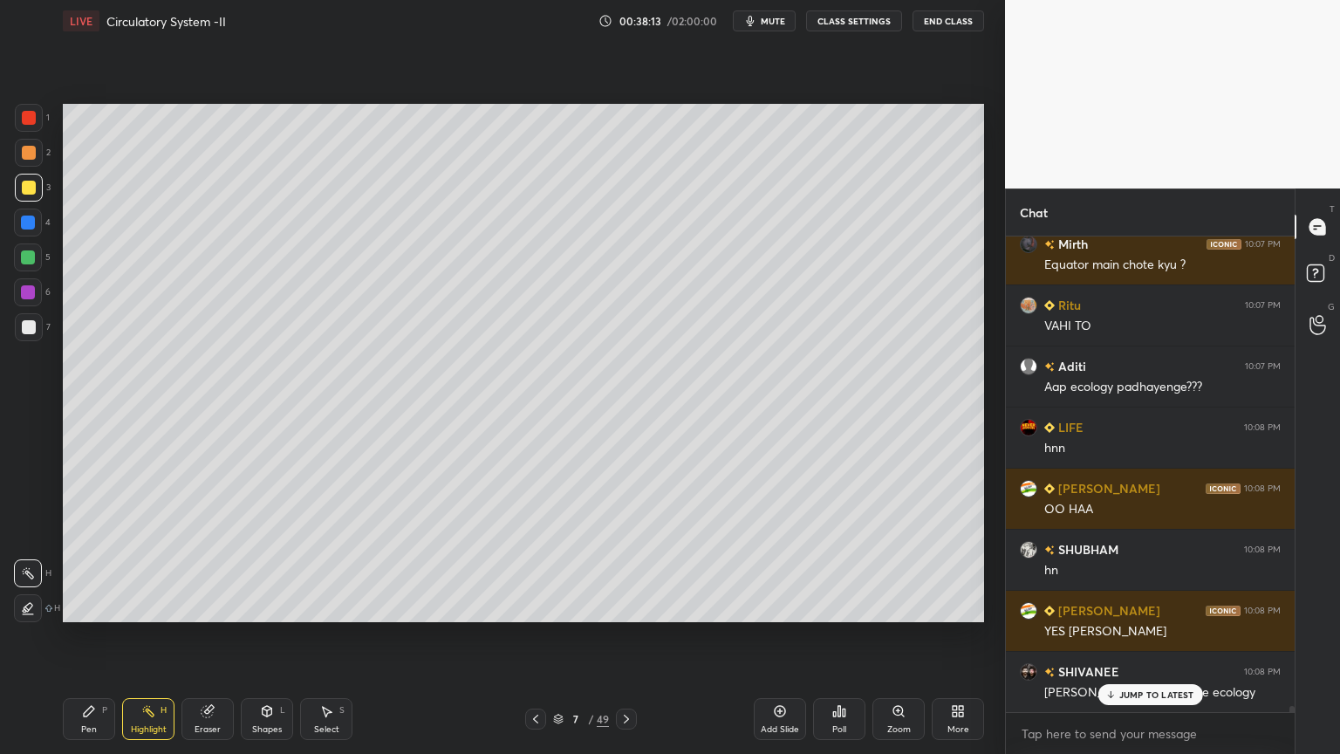
drag, startPoint x: 523, startPoint y: 708, endPoint x: 548, endPoint y: 723, distance: 29.3
click at [524, 606] on div "Pen P Highlight H Eraser Shapes L Select S 7 / 49 Add Slide Poll Zoom More" at bounding box center [524, 719] width 922 height 70
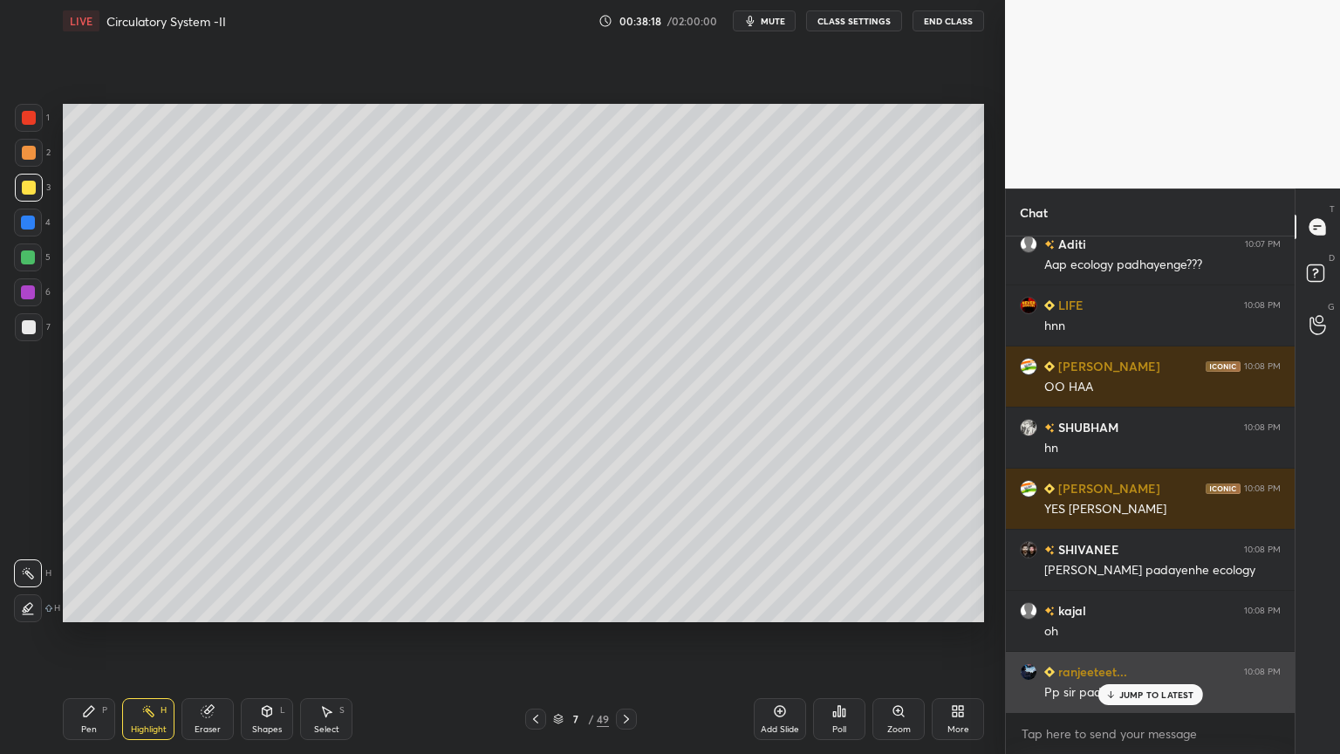
drag, startPoint x: 1133, startPoint y: 695, endPoint x: 1117, endPoint y: 698, distance: 16.1
click at [1134, 606] on p "JUMP TO LATEST" at bounding box center [1157, 694] width 75 height 10
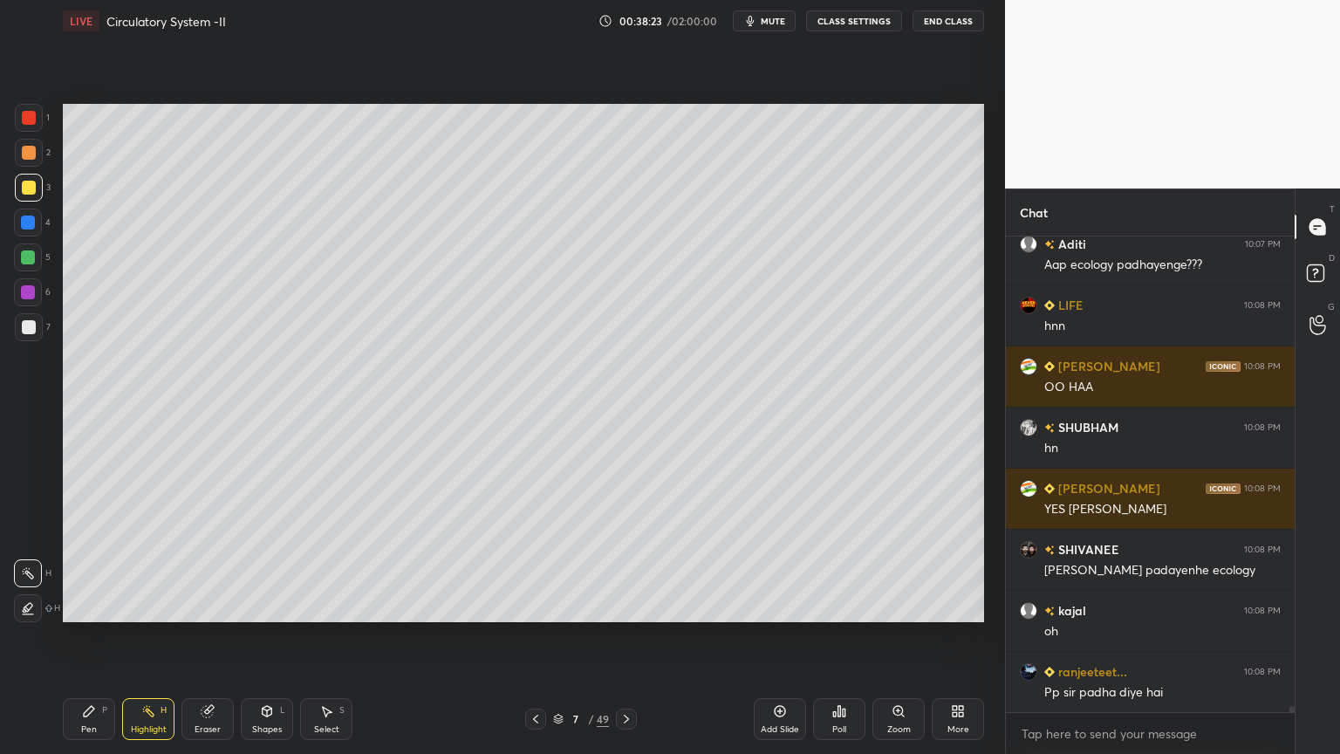
click at [537, 606] on icon at bounding box center [536, 719] width 14 height 14
click at [627, 606] on icon at bounding box center [627, 719] width 14 height 14
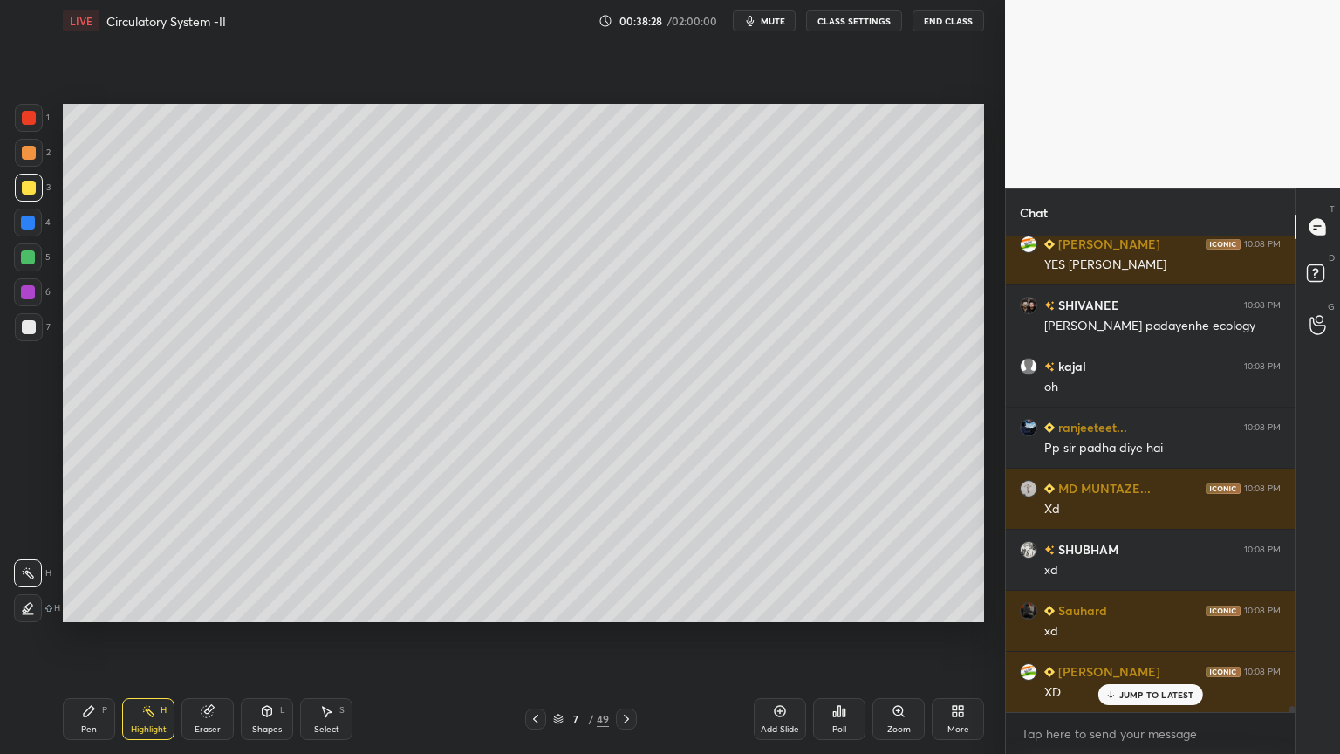
click at [536, 606] on icon at bounding box center [536, 719] width 14 height 14
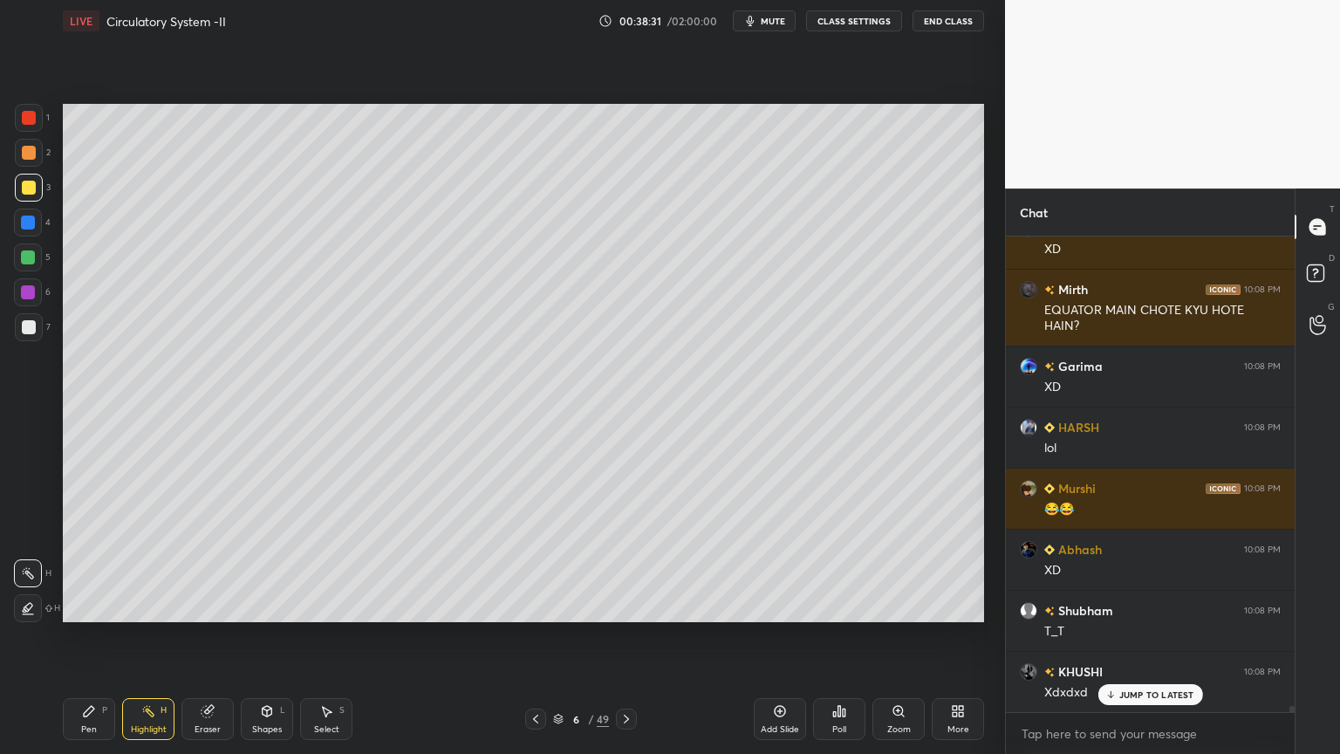
click at [536, 606] on icon at bounding box center [536, 719] width 14 height 14
click at [537, 606] on icon at bounding box center [536, 719] width 14 height 14
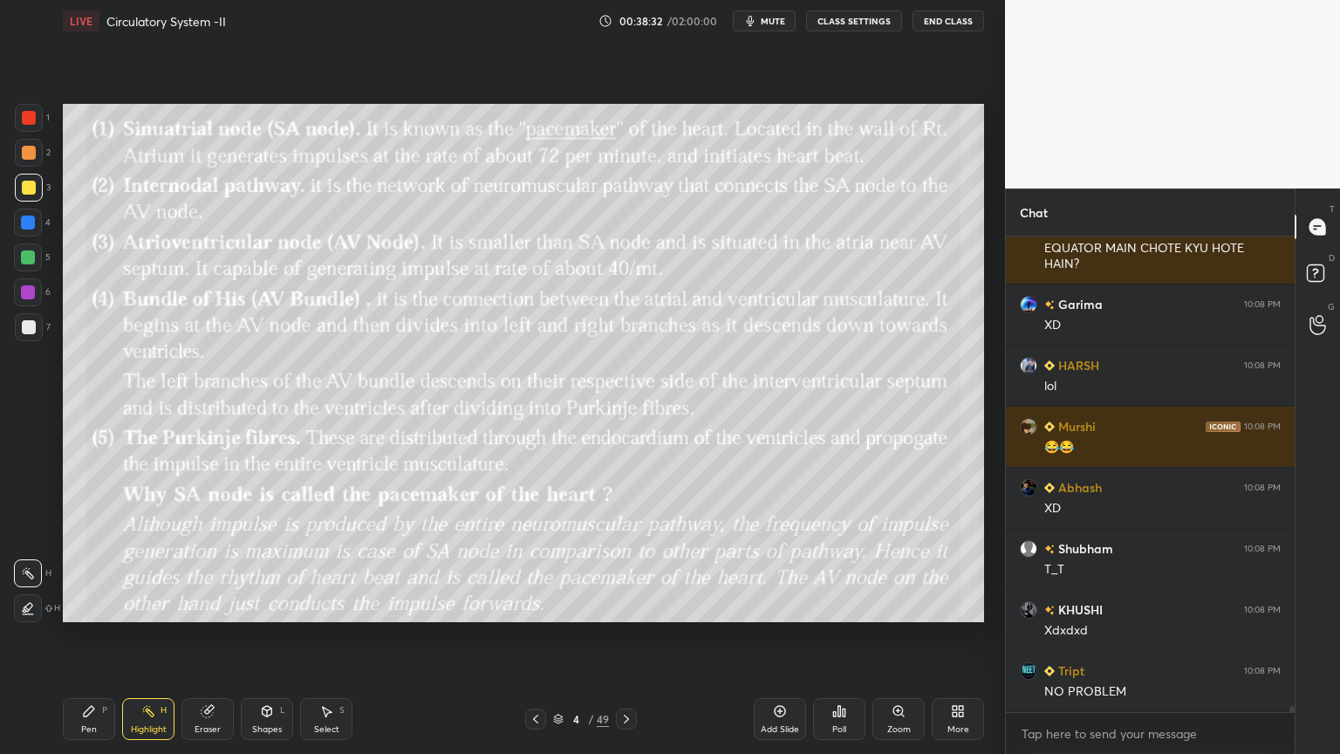
click at [624, 606] on icon at bounding box center [627, 719] width 14 height 14
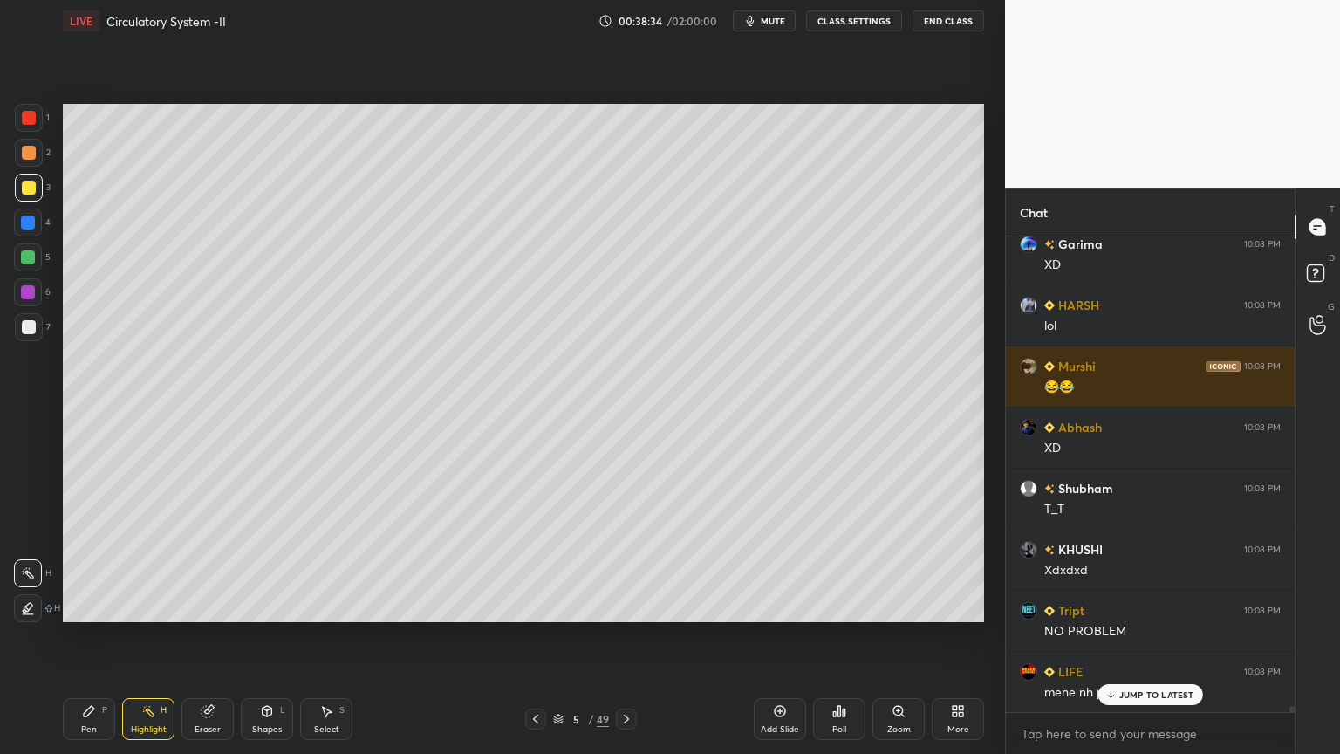
scroll to position [37845, 0]
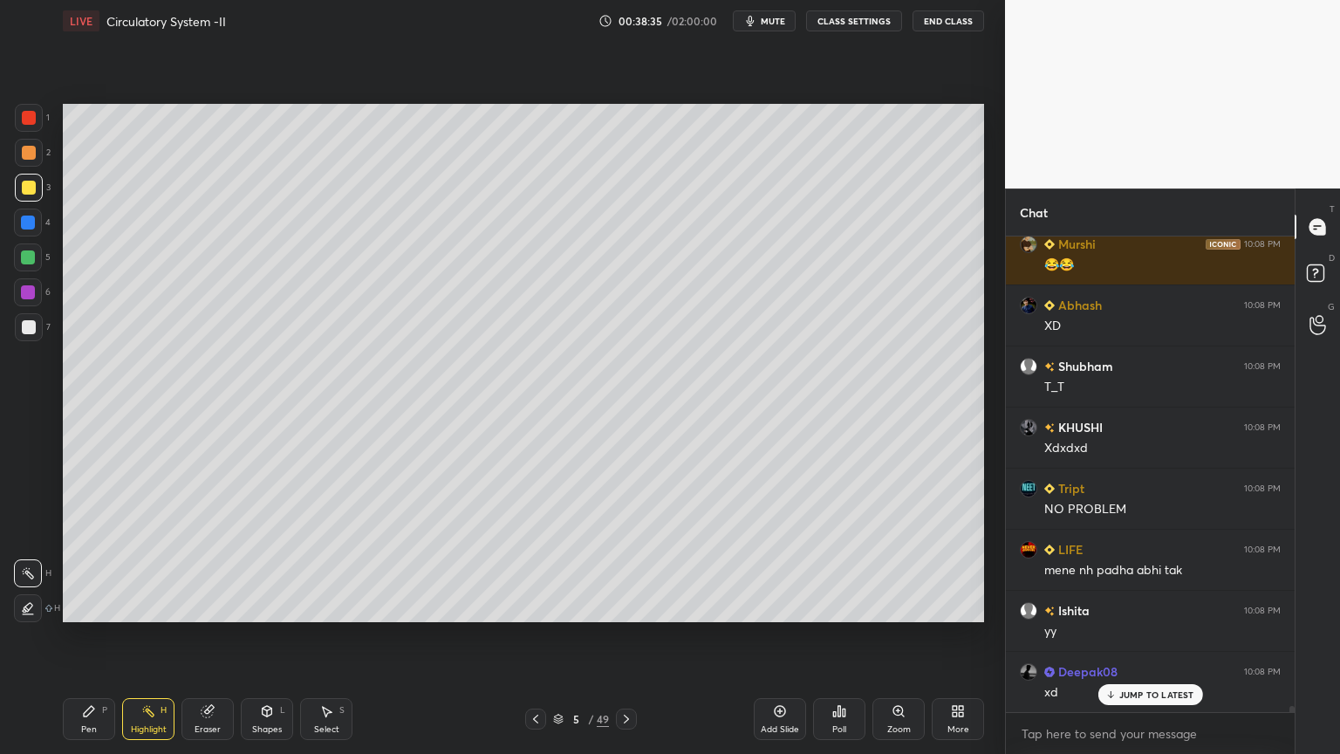
click at [843, 606] on div "Poll" at bounding box center [839, 719] width 52 height 42
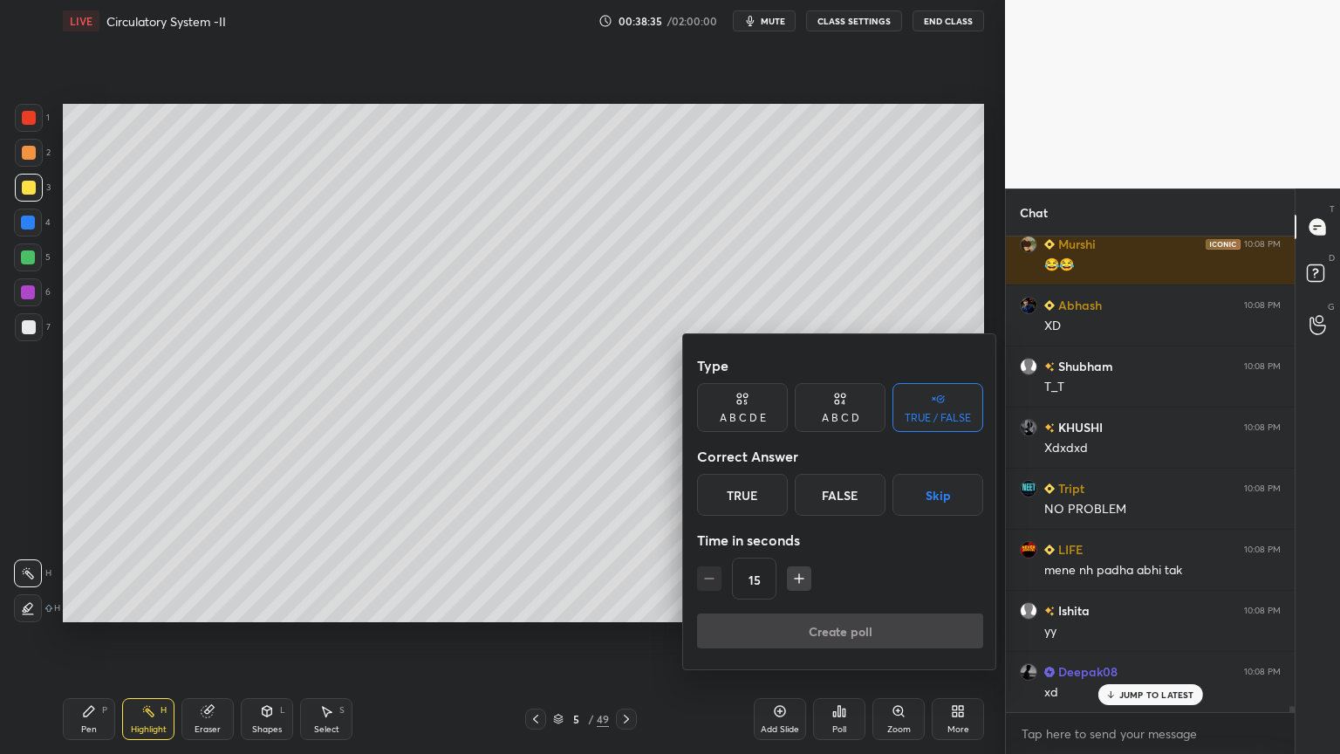
scroll to position [37907, 0]
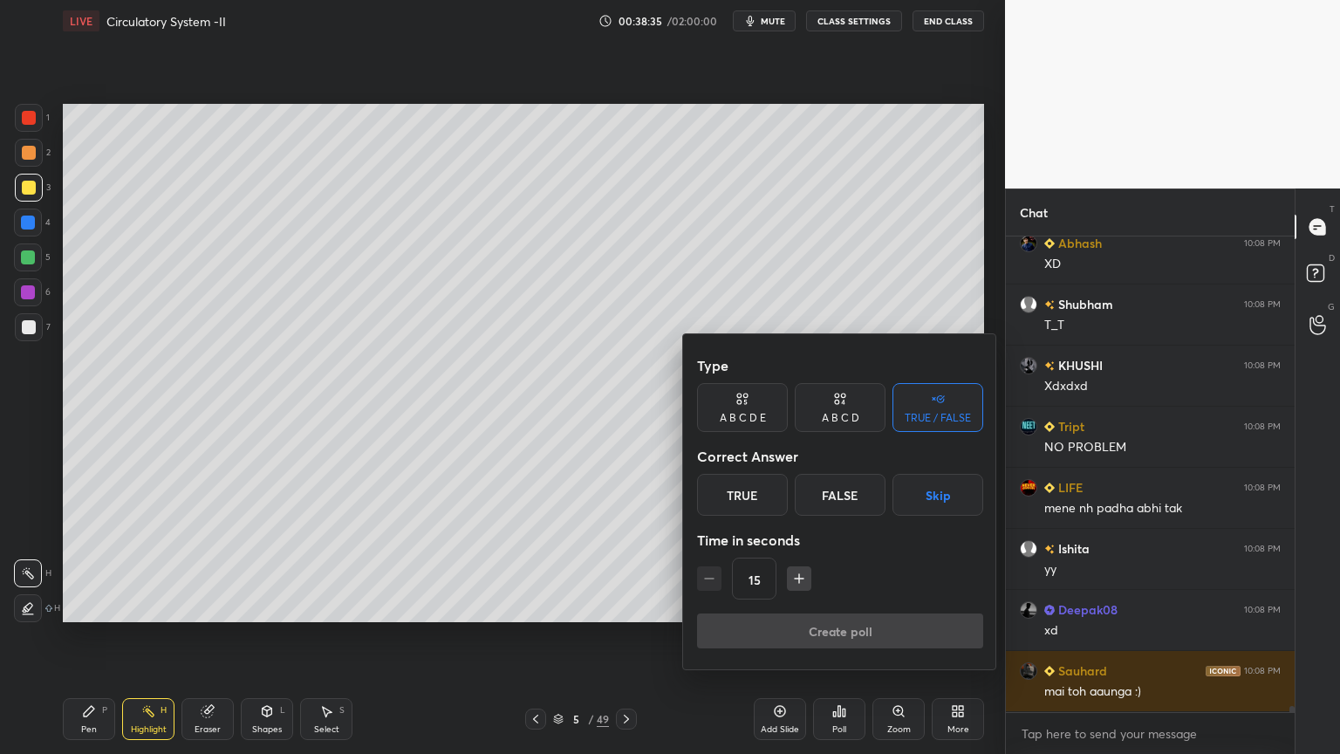
click at [942, 503] on button "Skip" at bounding box center [938, 495] width 91 height 42
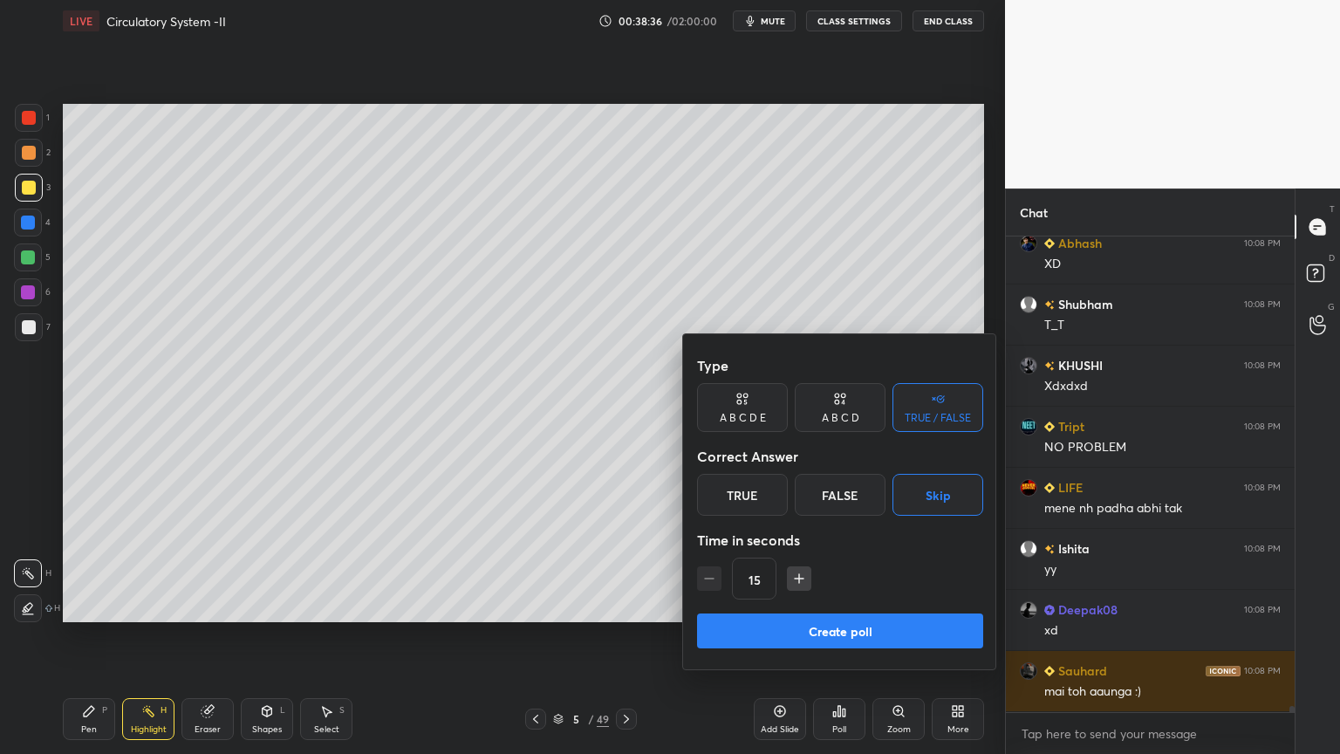
click at [860, 606] on button "Create poll" at bounding box center [840, 630] width 286 height 35
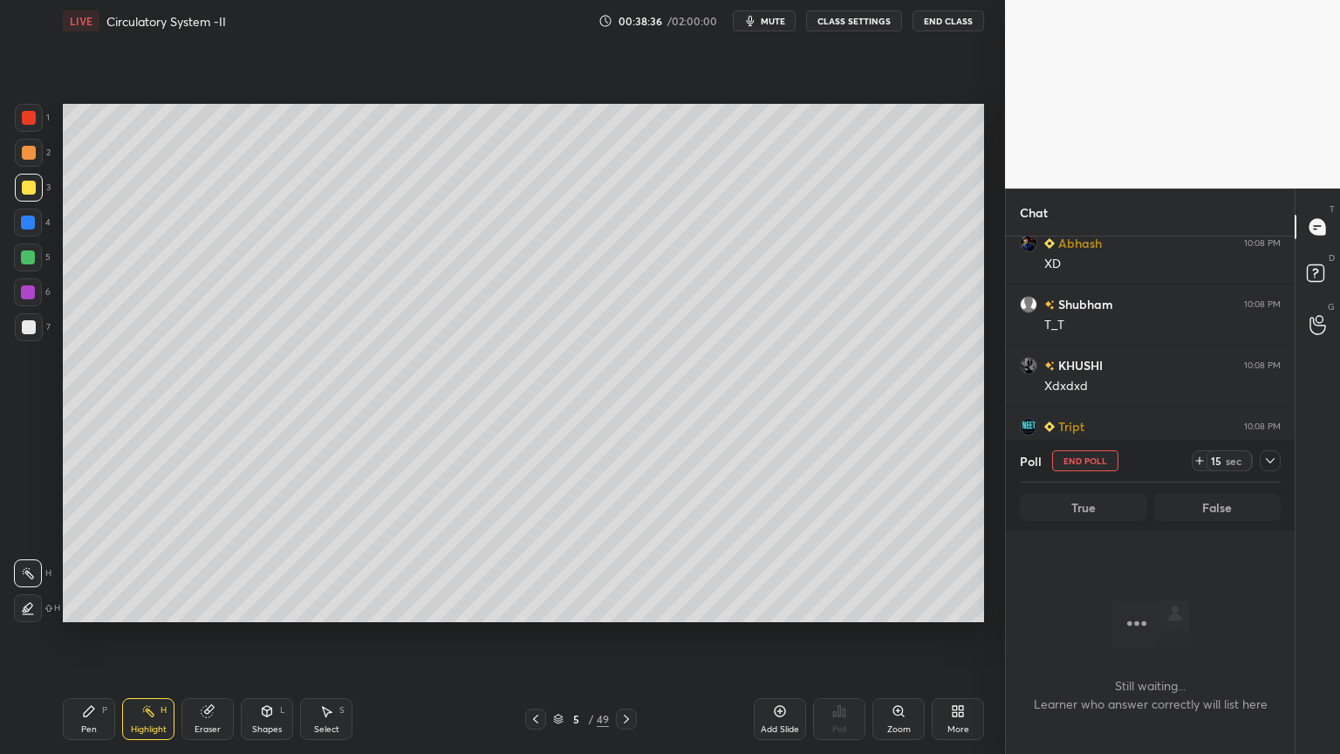
scroll to position [401, 284]
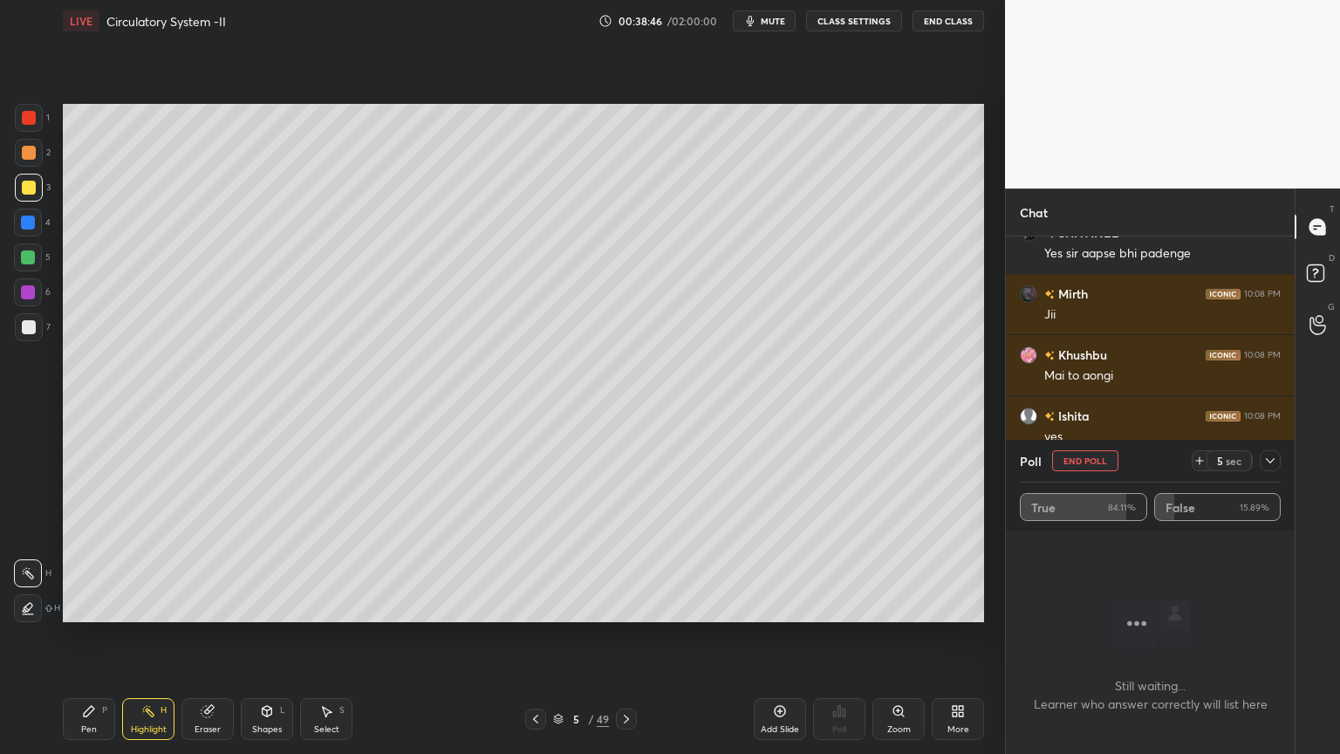
drag, startPoint x: 1096, startPoint y: 462, endPoint x: 1086, endPoint y: 462, distance: 10.5
click at [1096, 464] on button "End Poll" at bounding box center [1085, 460] width 66 height 21
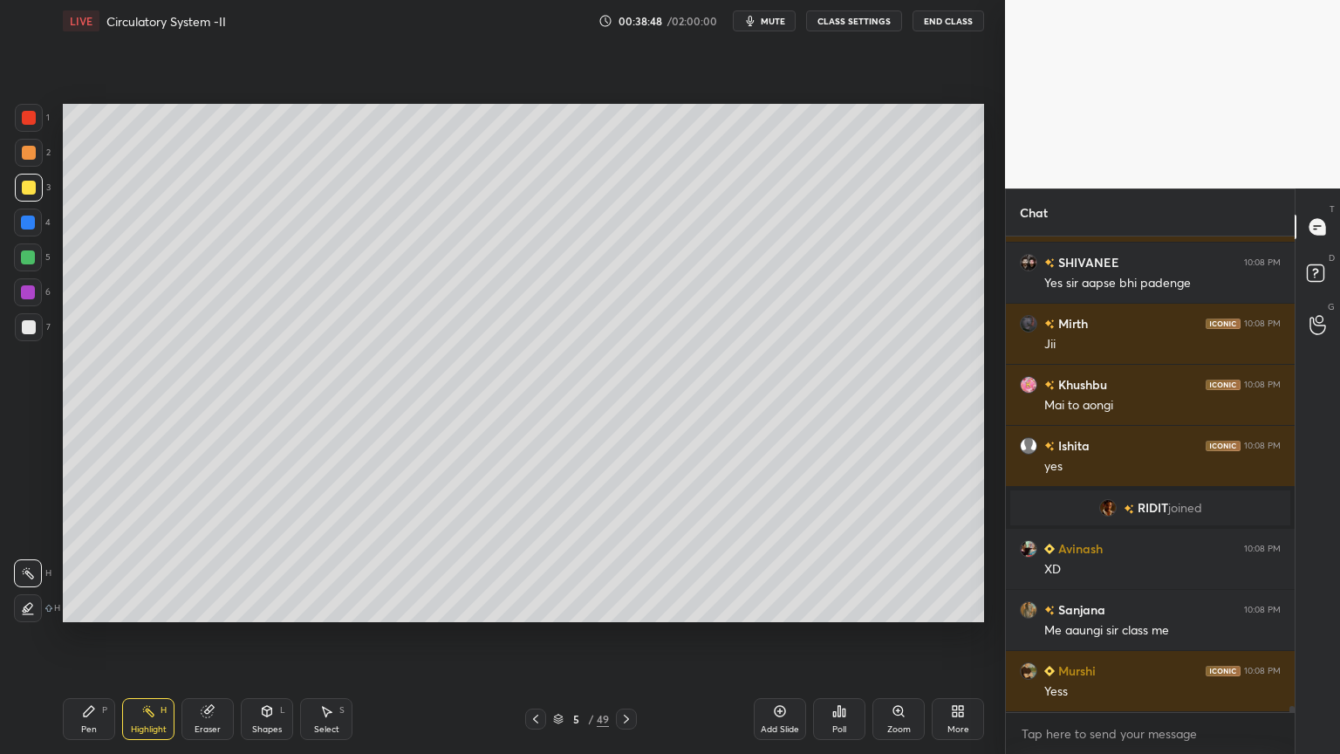
click at [770, 21] on span "mute" at bounding box center [773, 21] width 24 height 12
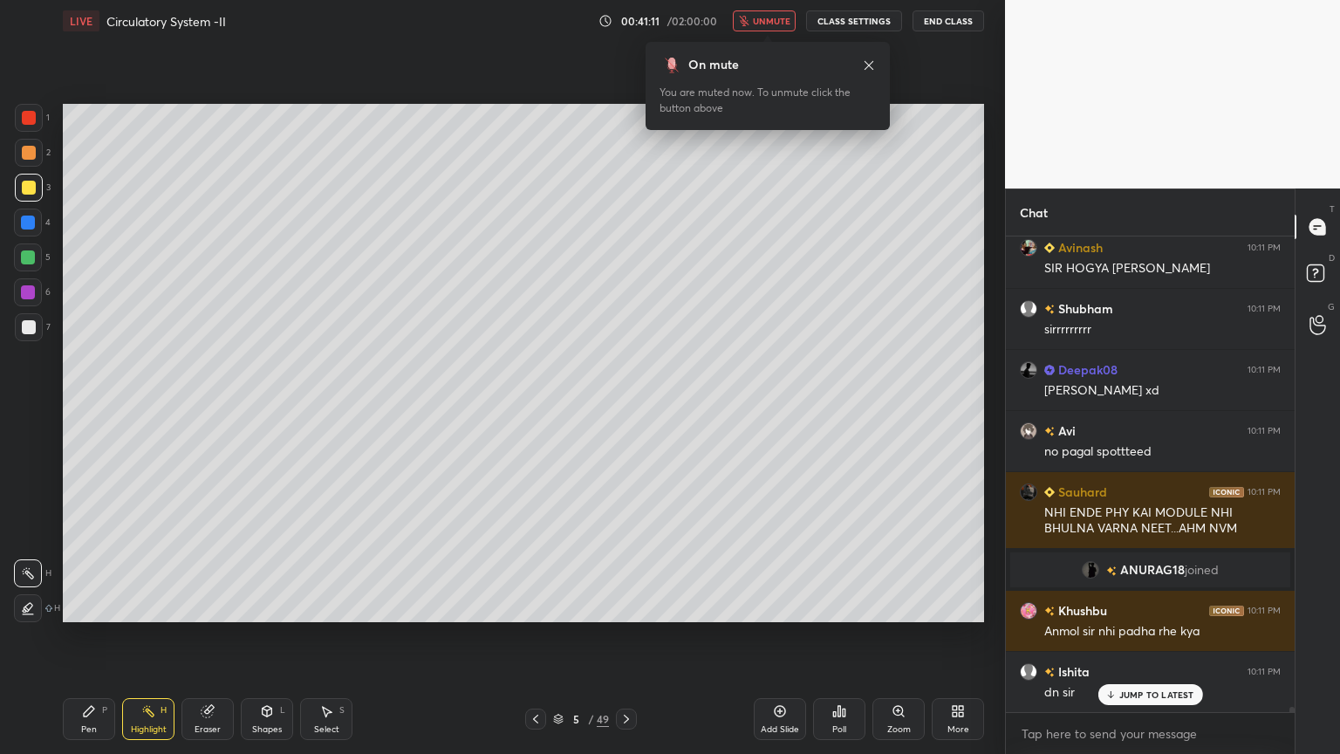
scroll to position [40776, 0]
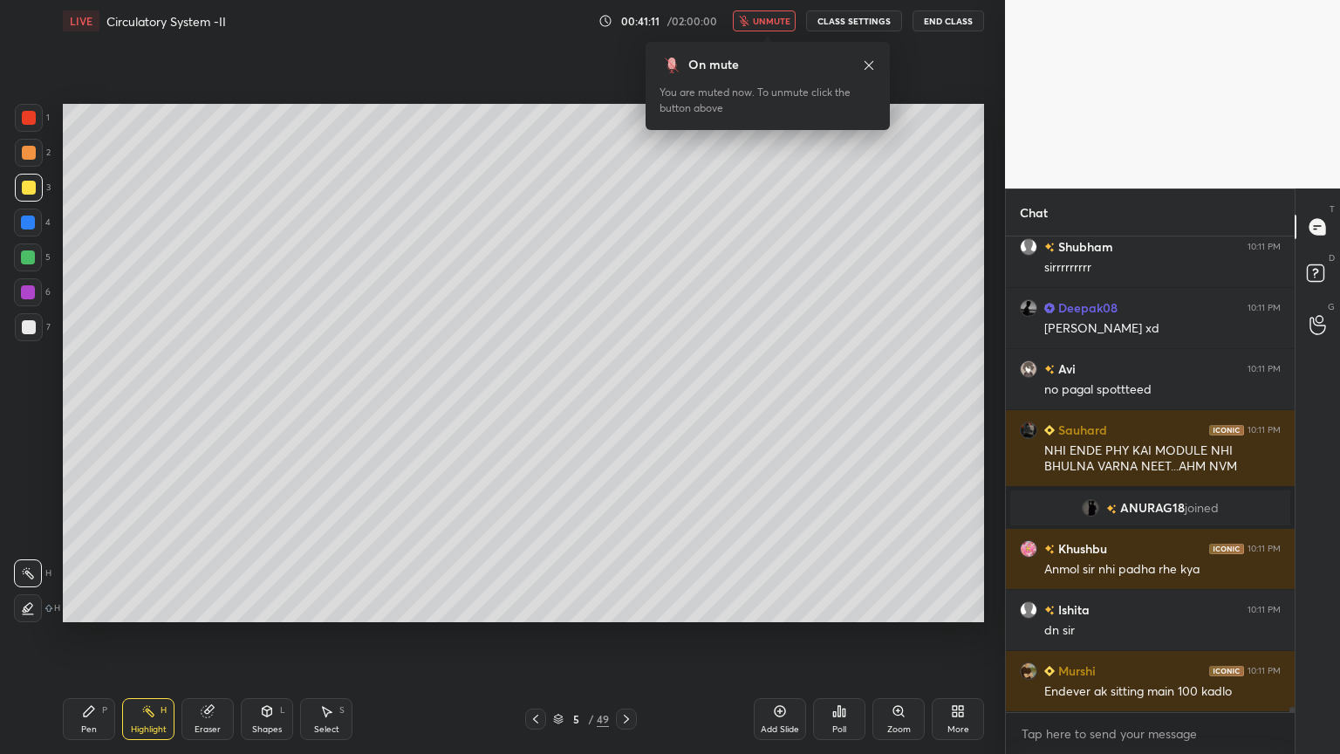
drag, startPoint x: 773, startPoint y: 25, endPoint x: 787, endPoint y: 19, distance: 15.2
click at [775, 31] on body "1 2 3 4 5 6 7 C X Z C X Z E E Erase all H H LIVE Circulatory System -II 00:41:1…" at bounding box center [670, 377] width 1340 height 754
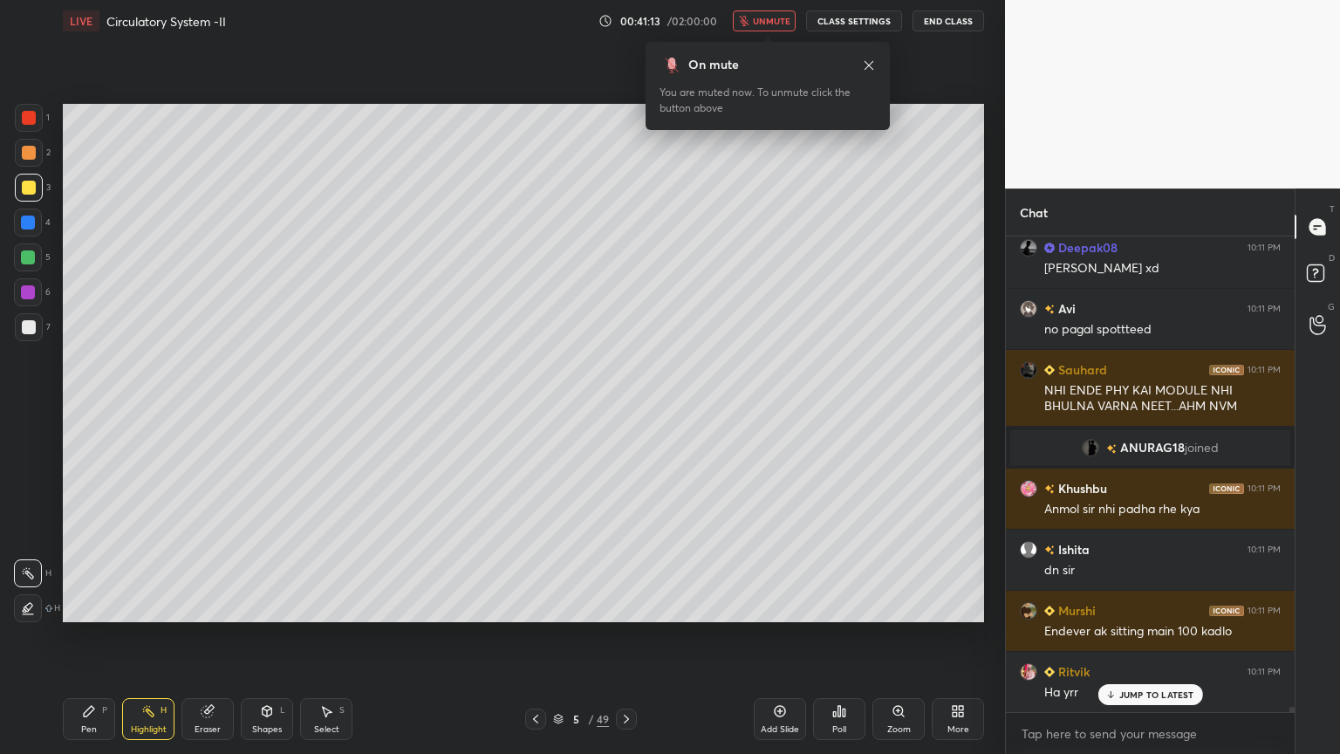
drag, startPoint x: 775, startPoint y: 23, endPoint x: 783, endPoint y: 14, distance: 11.7
click at [778, 24] on span "unmute" at bounding box center [772, 21] width 38 height 12
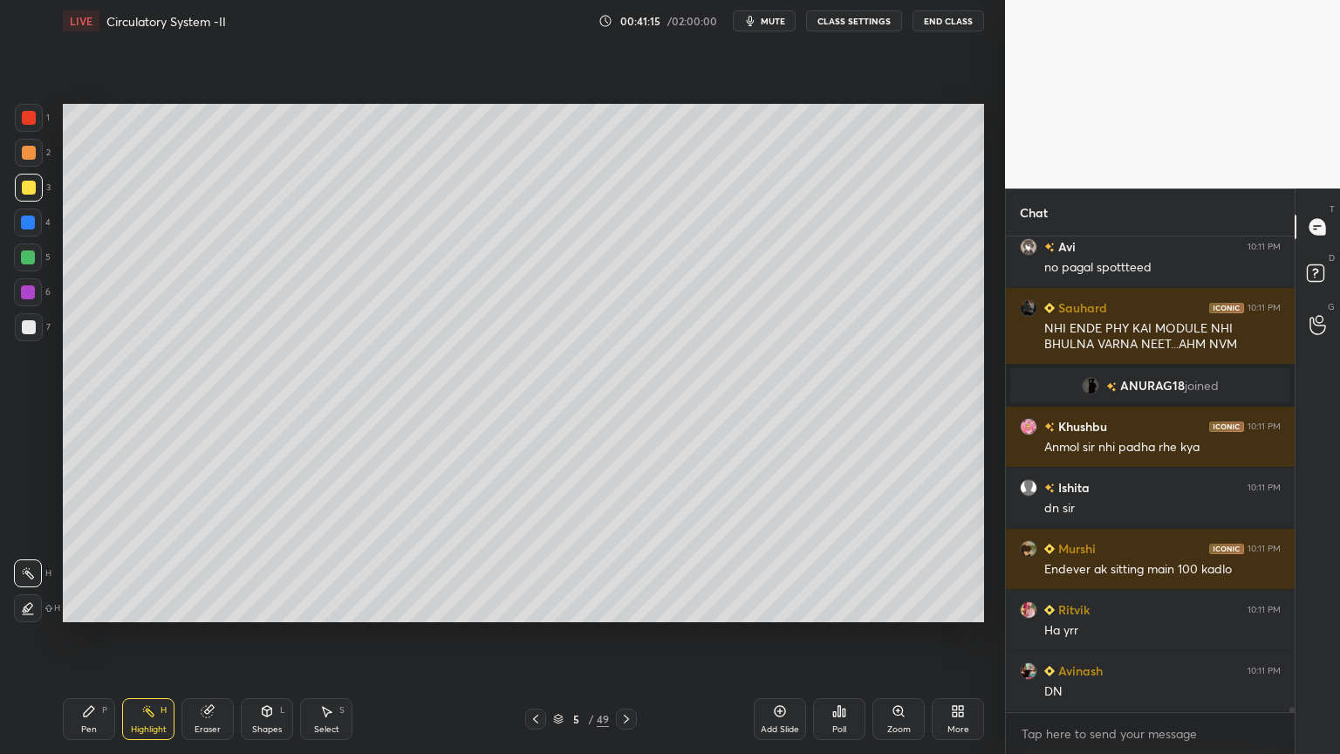
scroll to position [40915, 0]
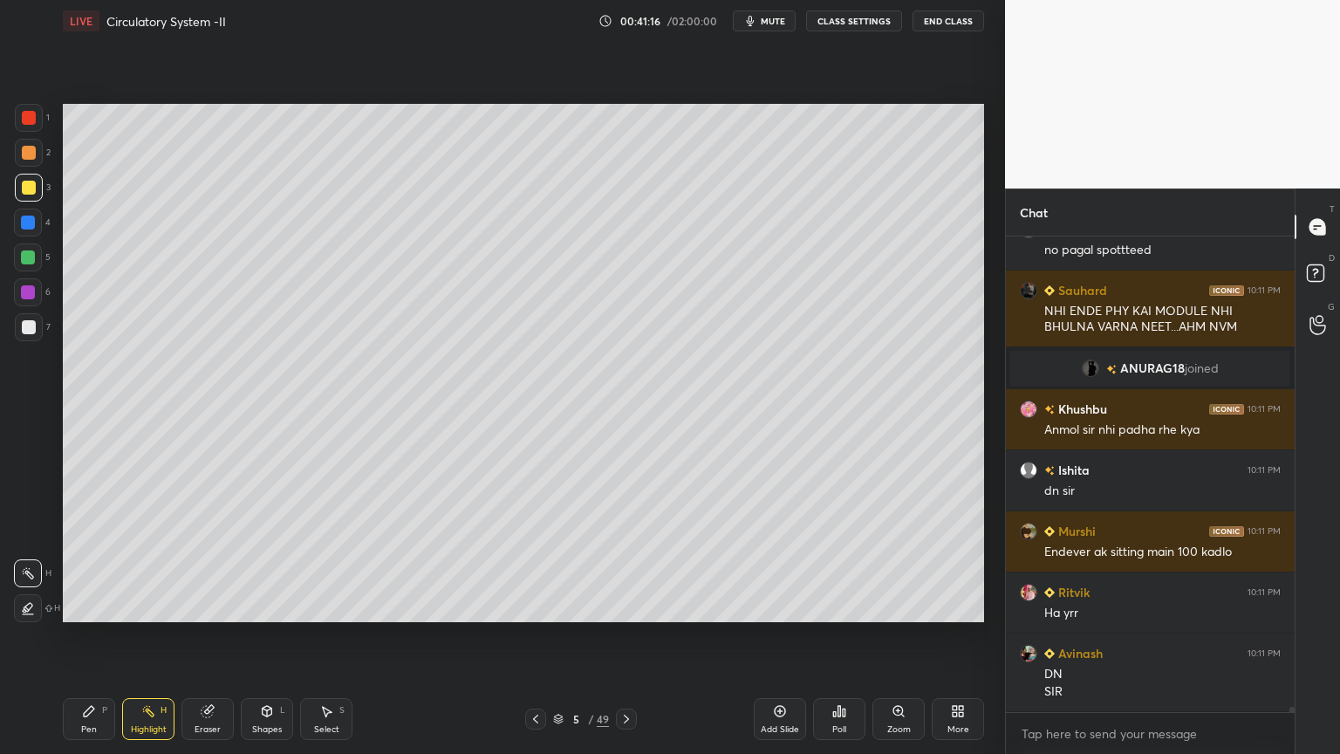
click at [622, 606] on icon at bounding box center [627, 719] width 14 height 14
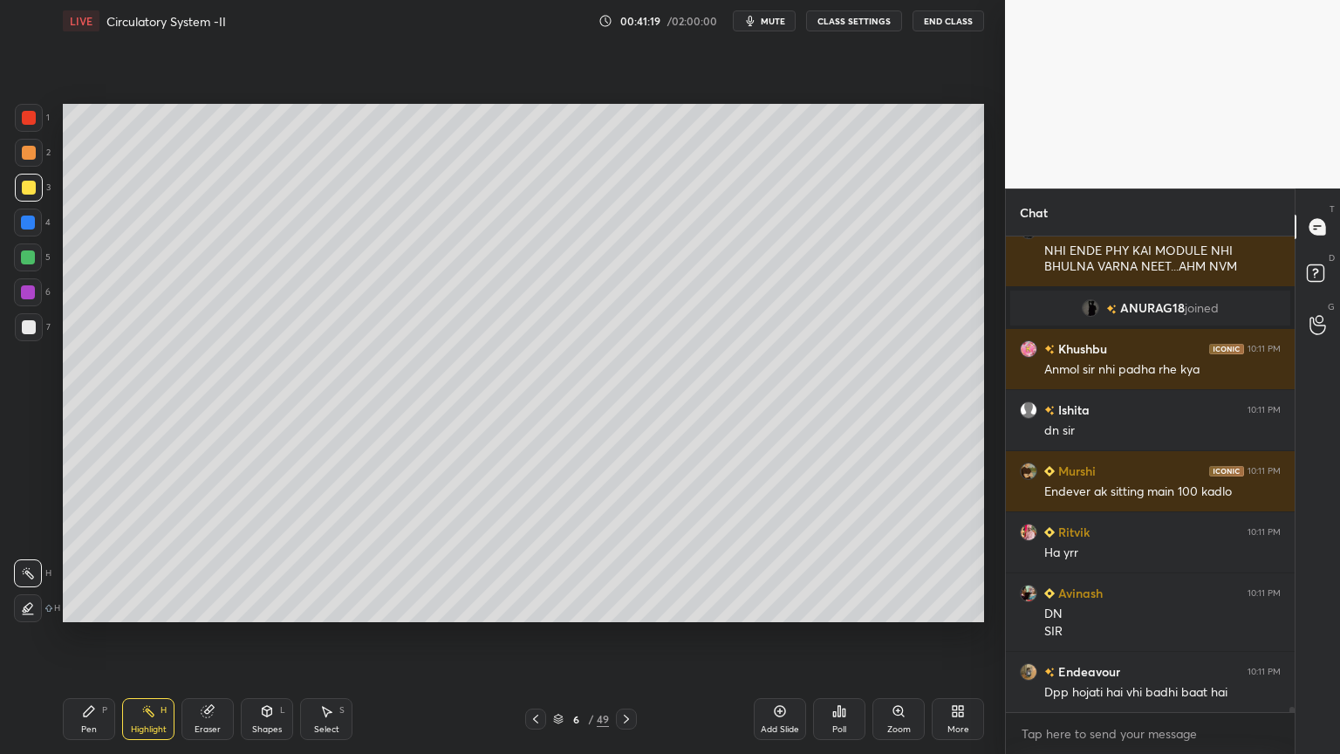
click at [787, 26] on button "mute" at bounding box center [764, 20] width 63 height 21
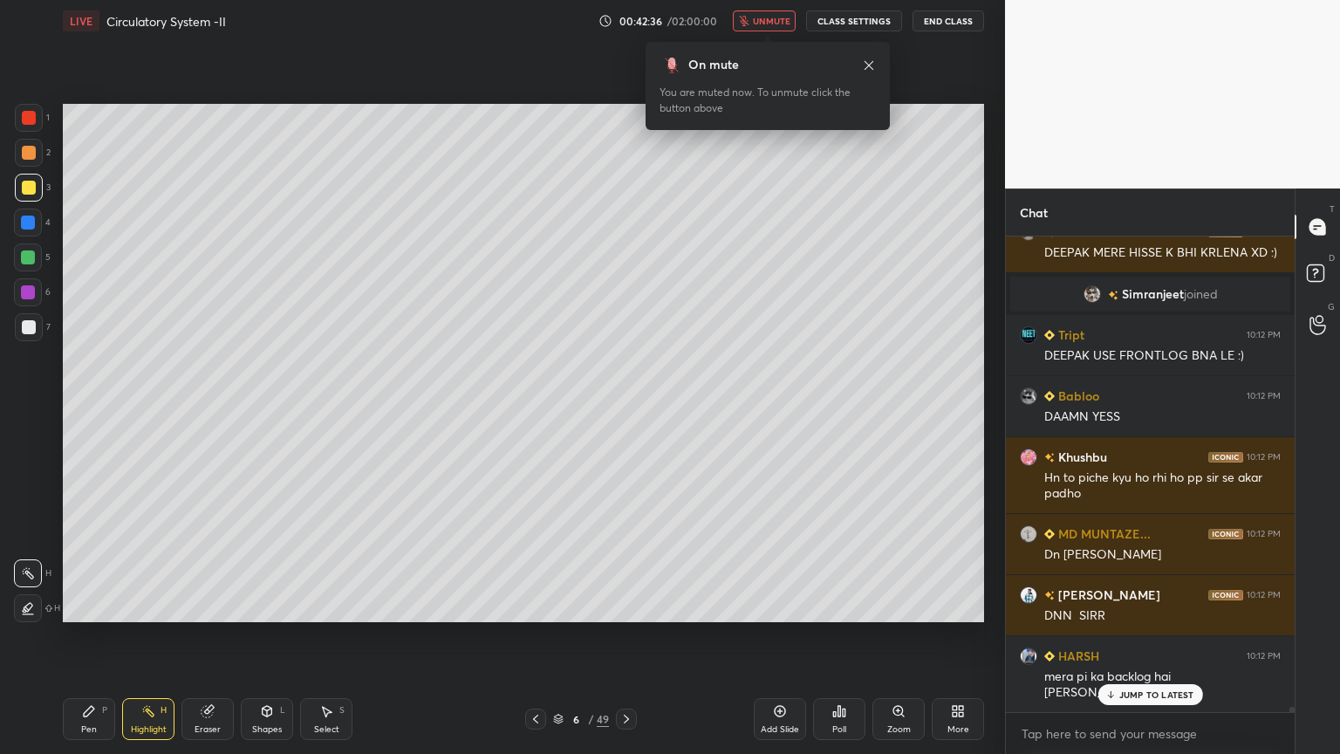
scroll to position [43125, 0]
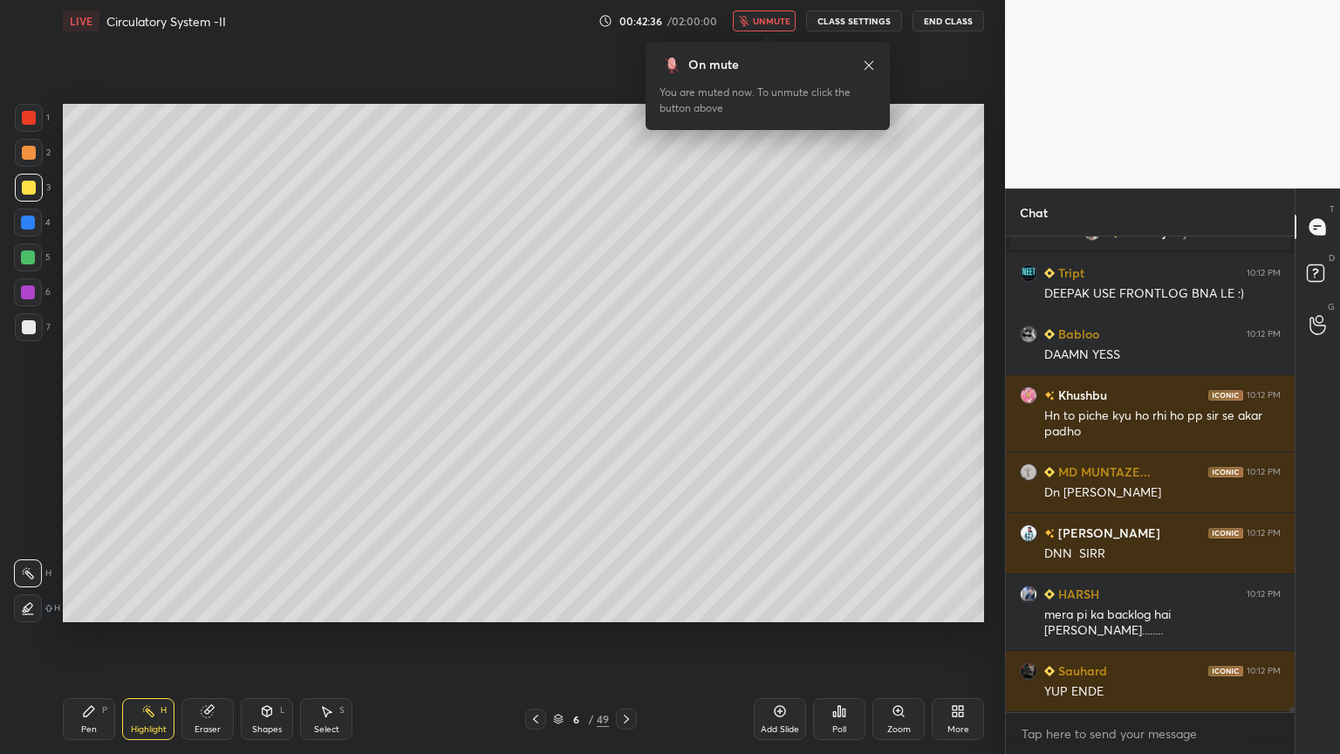
click at [630, 606] on icon at bounding box center [627, 719] width 14 height 14
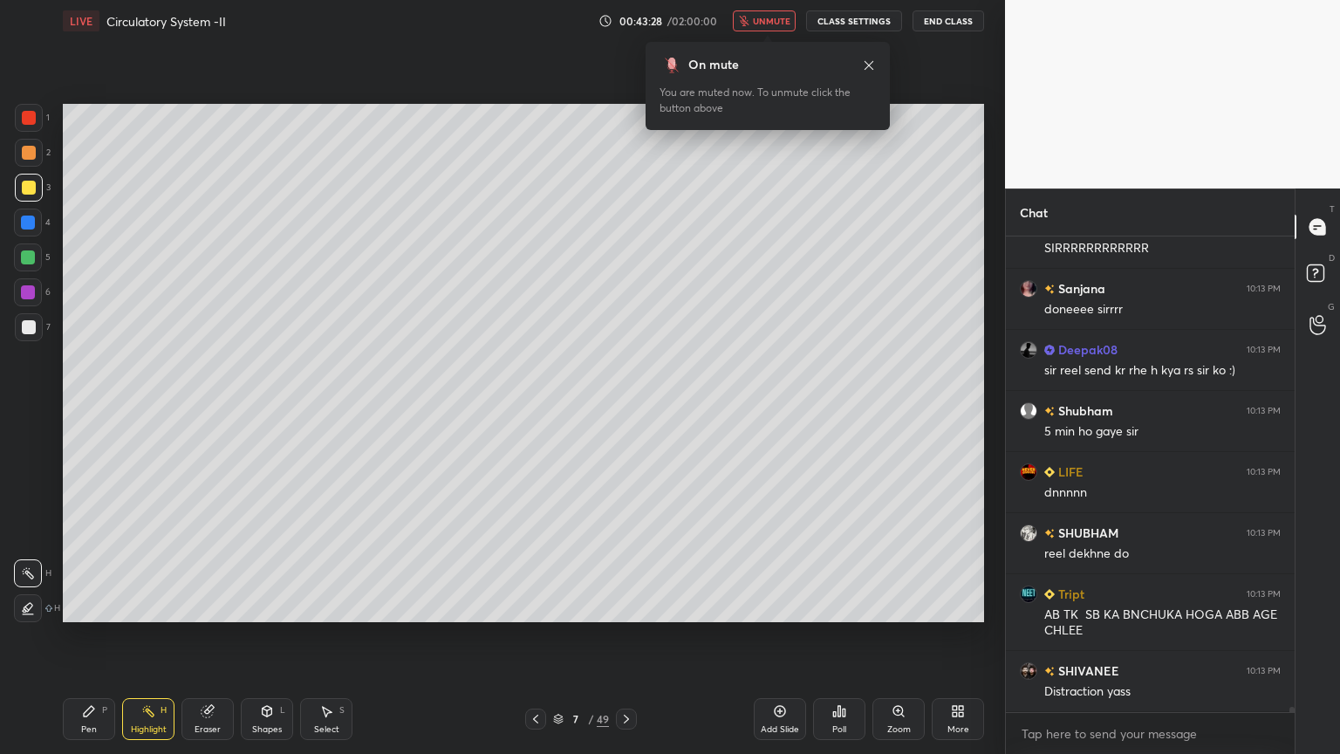
scroll to position [43628, 0]
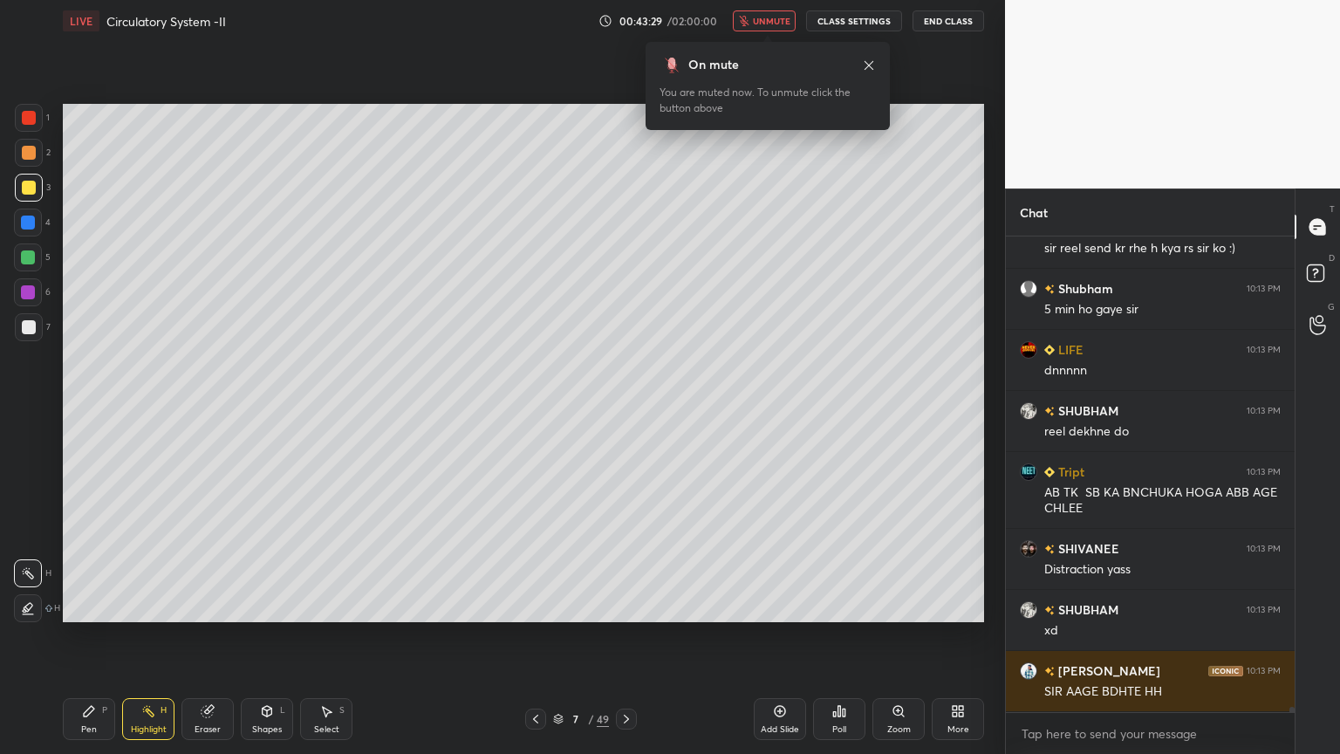
click at [768, 20] on span "unmute" at bounding box center [772, 21] width 38 height 12
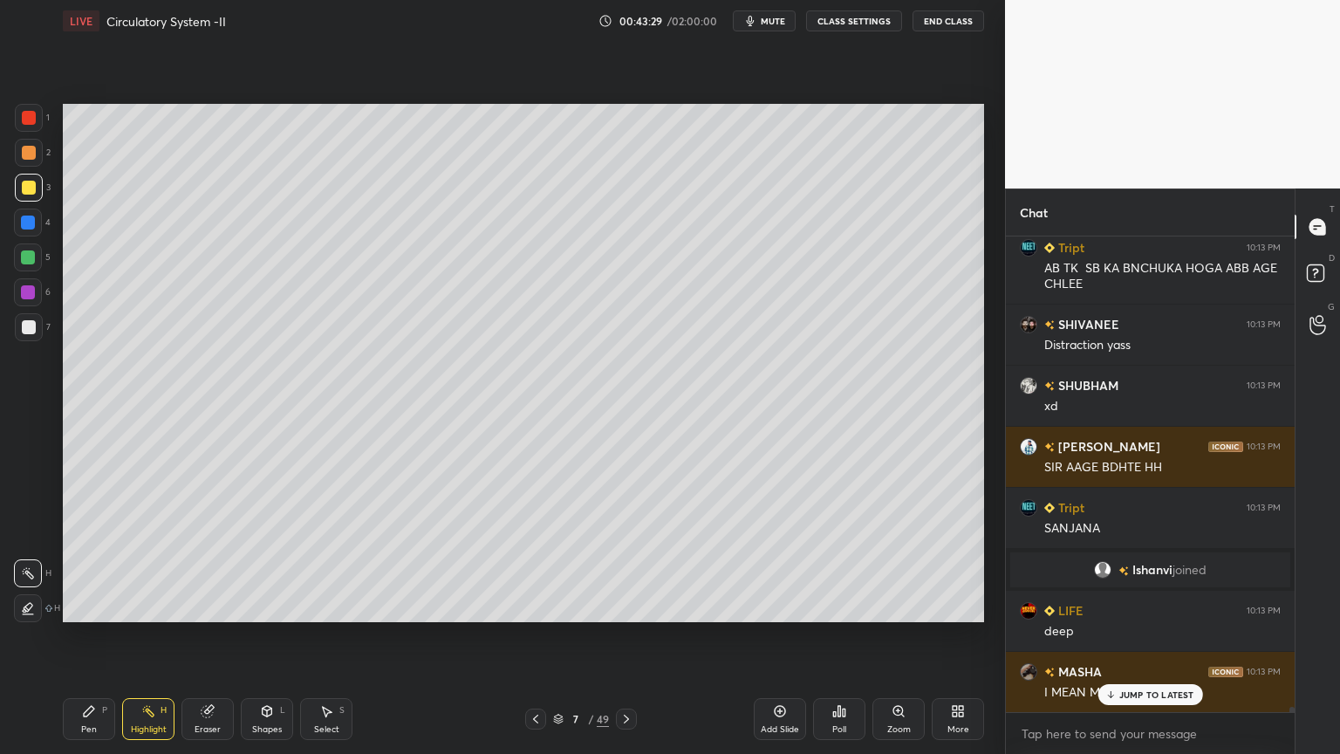
click at [775, 20] on span "mute" at bounding box center [773, 21] width 24 height 12
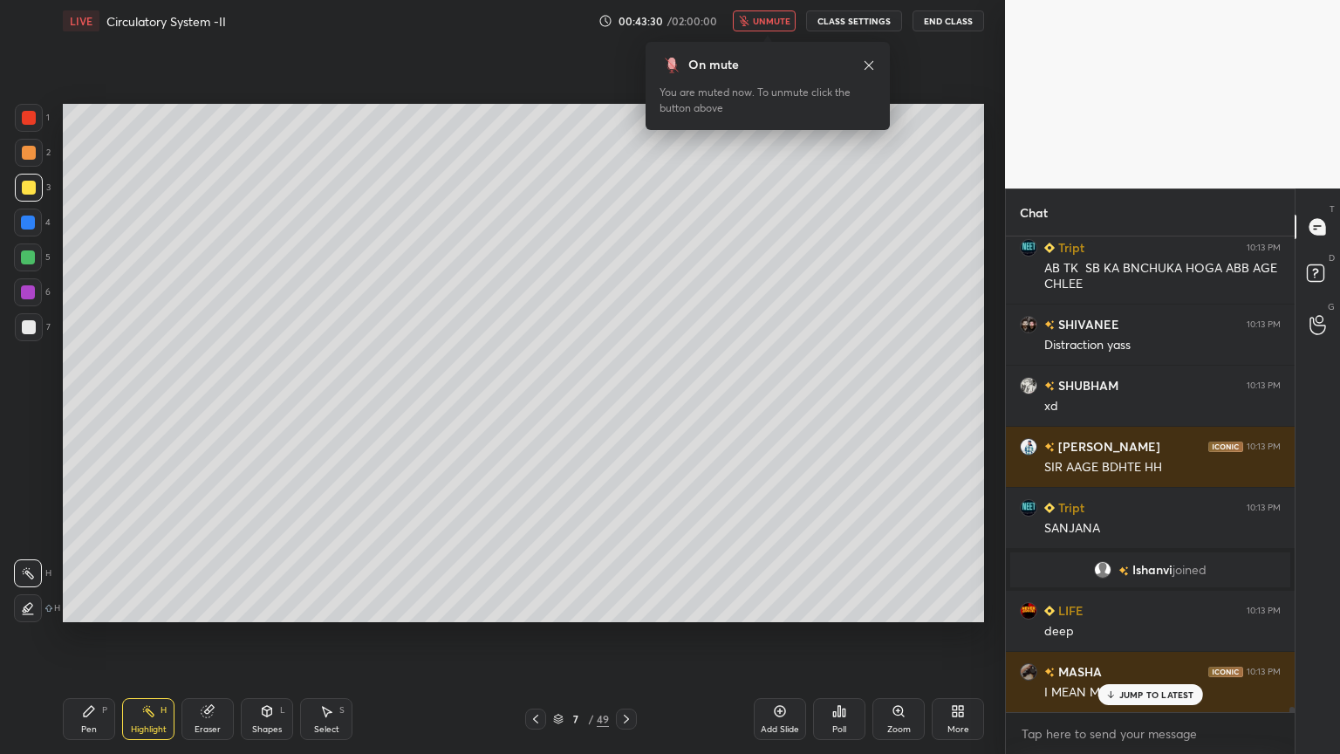
scroll to position [43914, 0]
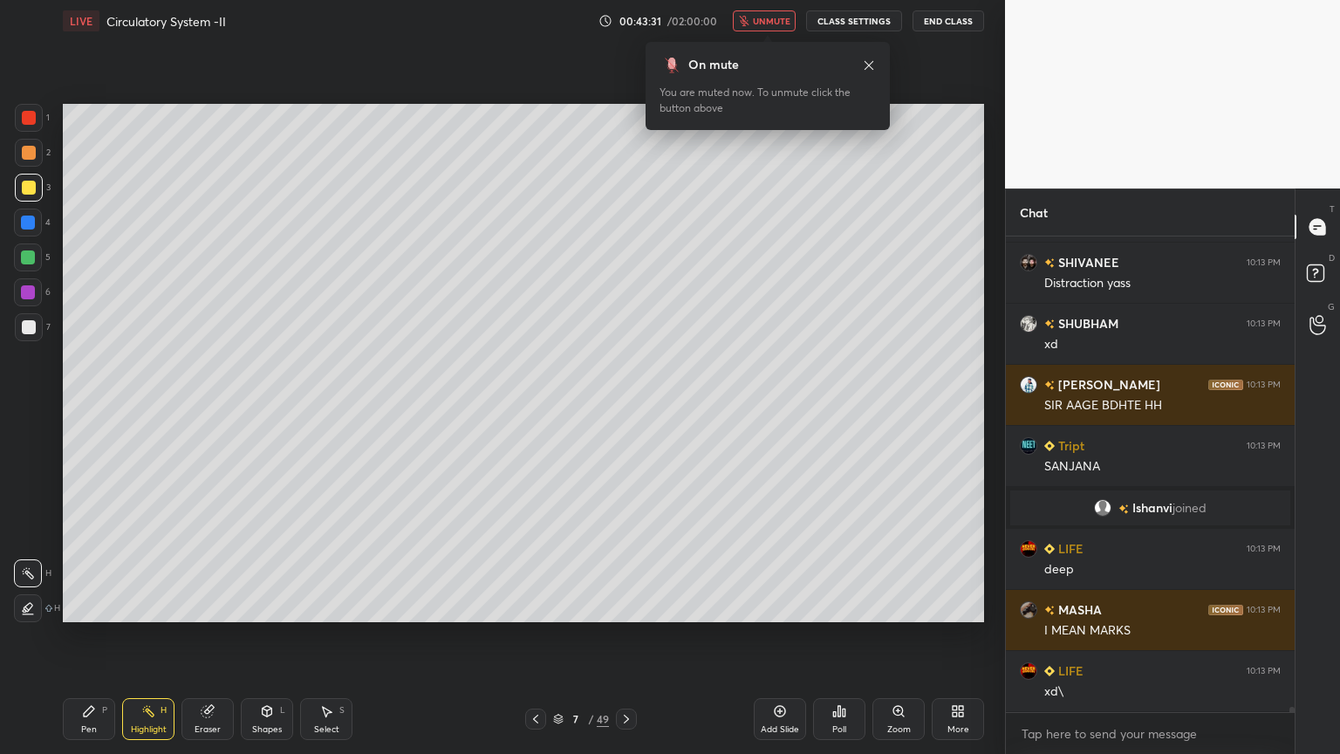
click at [782, 31] on body "1 2 3 4 5 6 7 C X Z C X Z E E Erase all H H LIVE Circulatory System -II 00:43:3…" at bounding box center [670, 377] width 1340 height 754
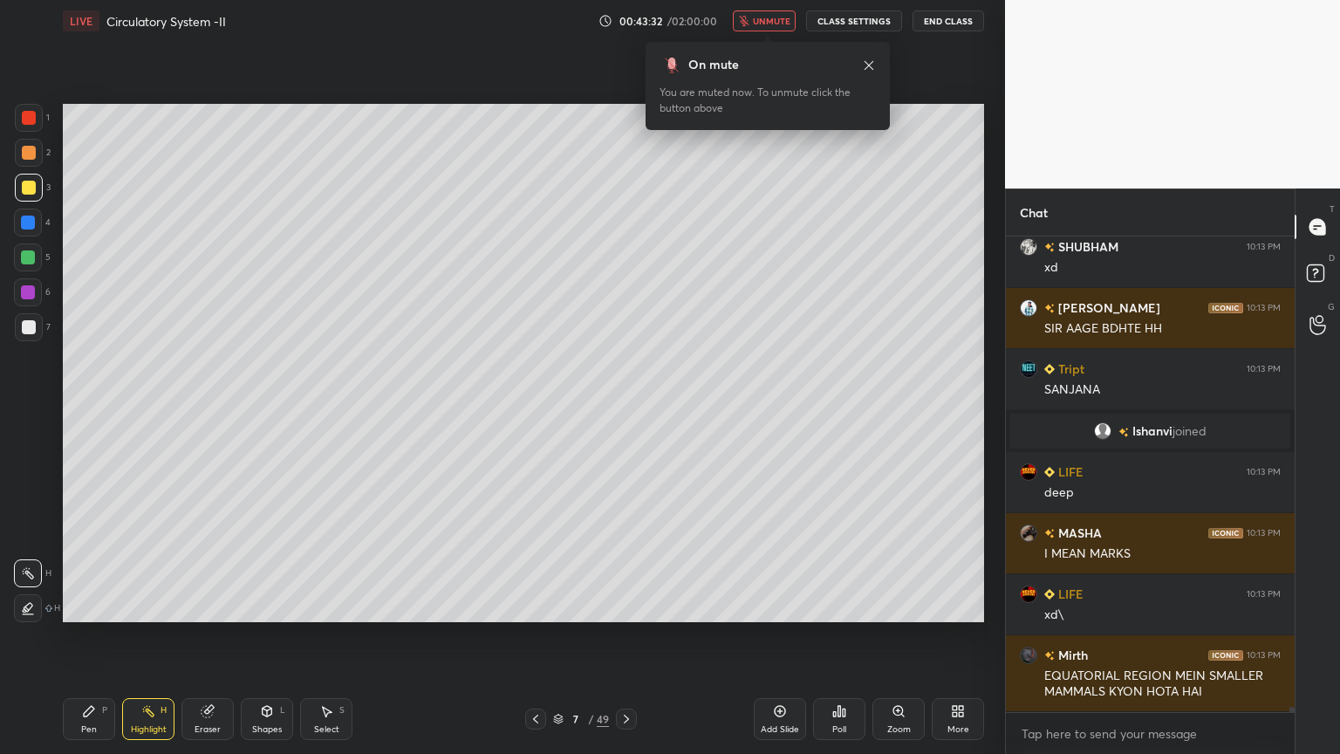
drag, startPoint x: 778, startPoint y: 24, endPoint x: 793, endPoint y: 17, distance: 16.4
click at [778, 24] on span "unmute" at bounding box center [772, 21] width 38 height 12
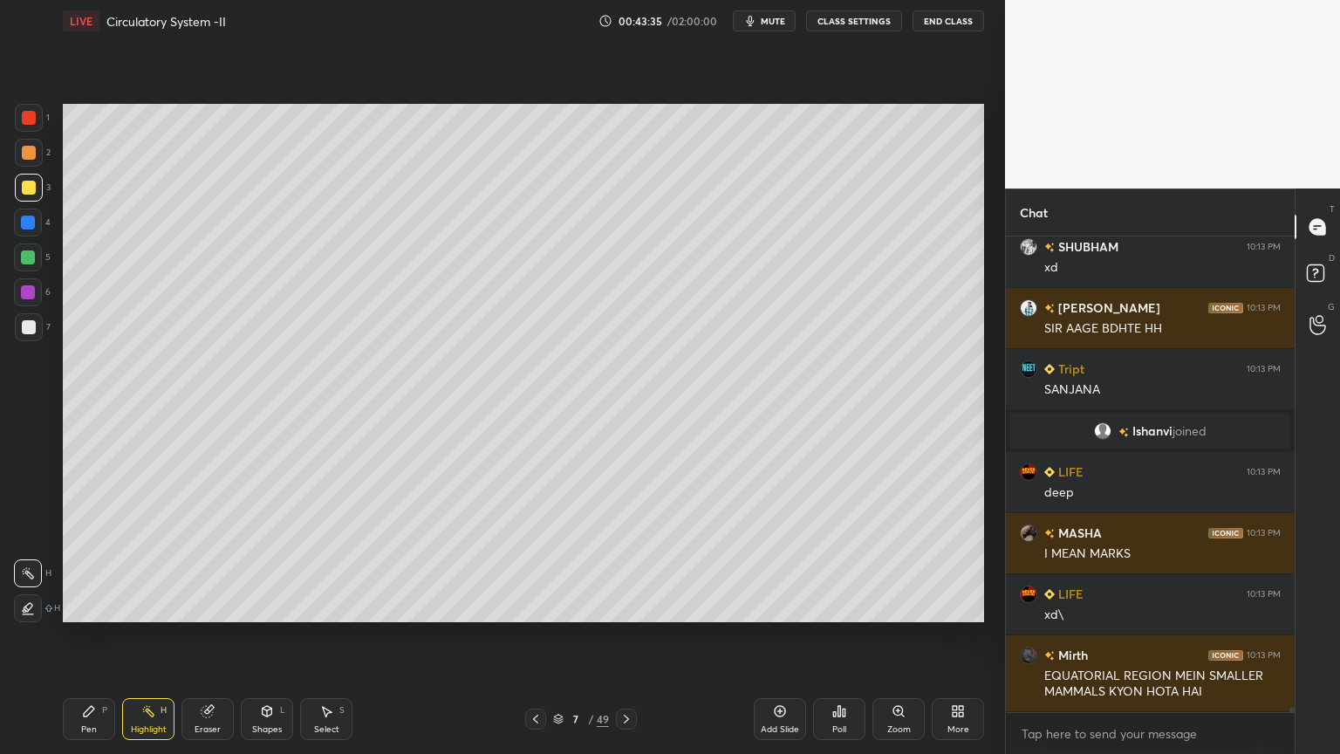
click at [782, 21] on span "mute" at bounding box center [773, 21] width 24 height 12
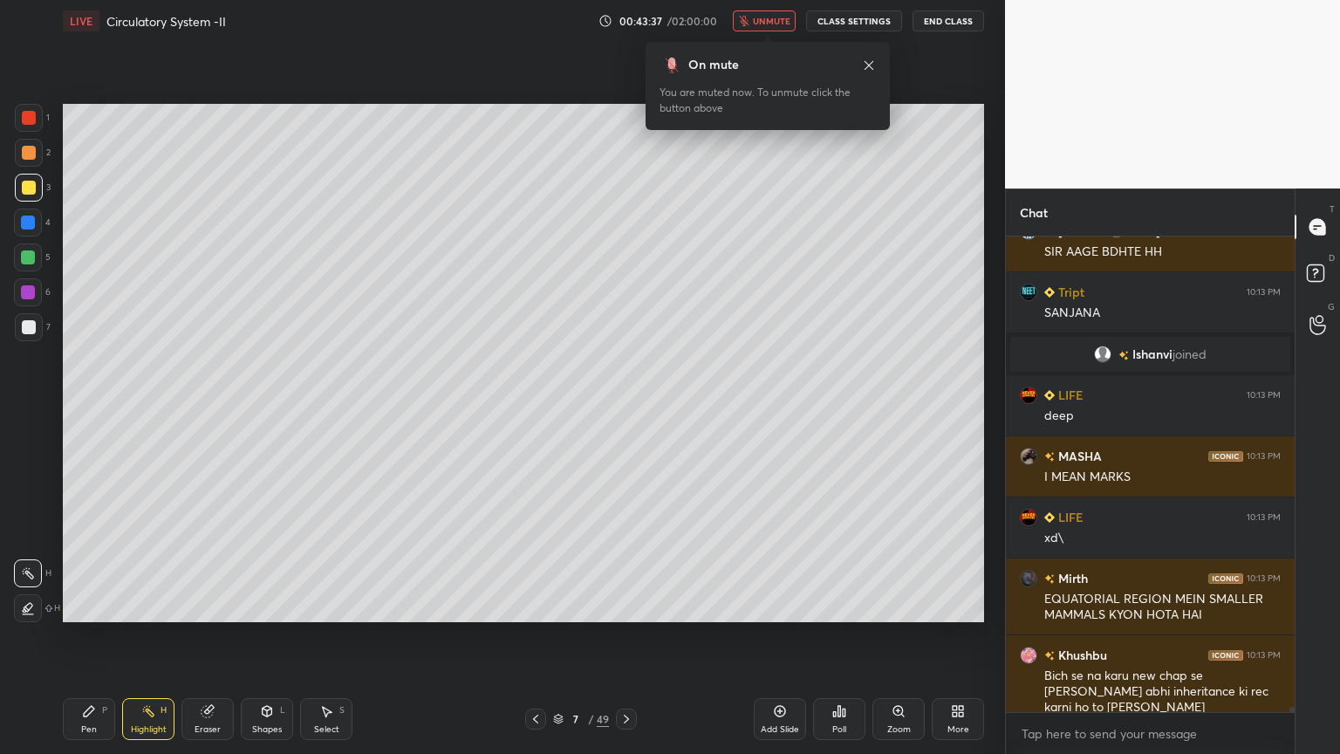
click at [780, 21] on span "unmute" at bounding box center [772, 21] width 38 height 12
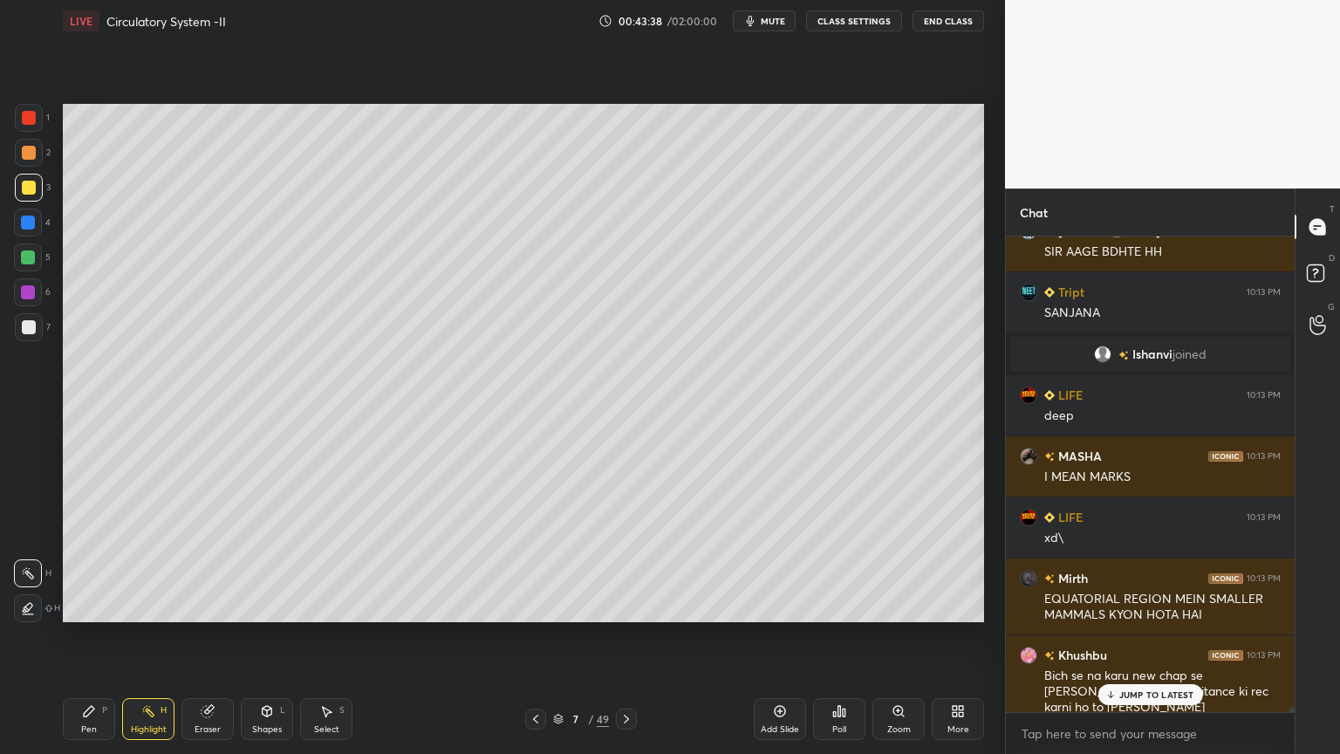
scroll to position [44128, 0]
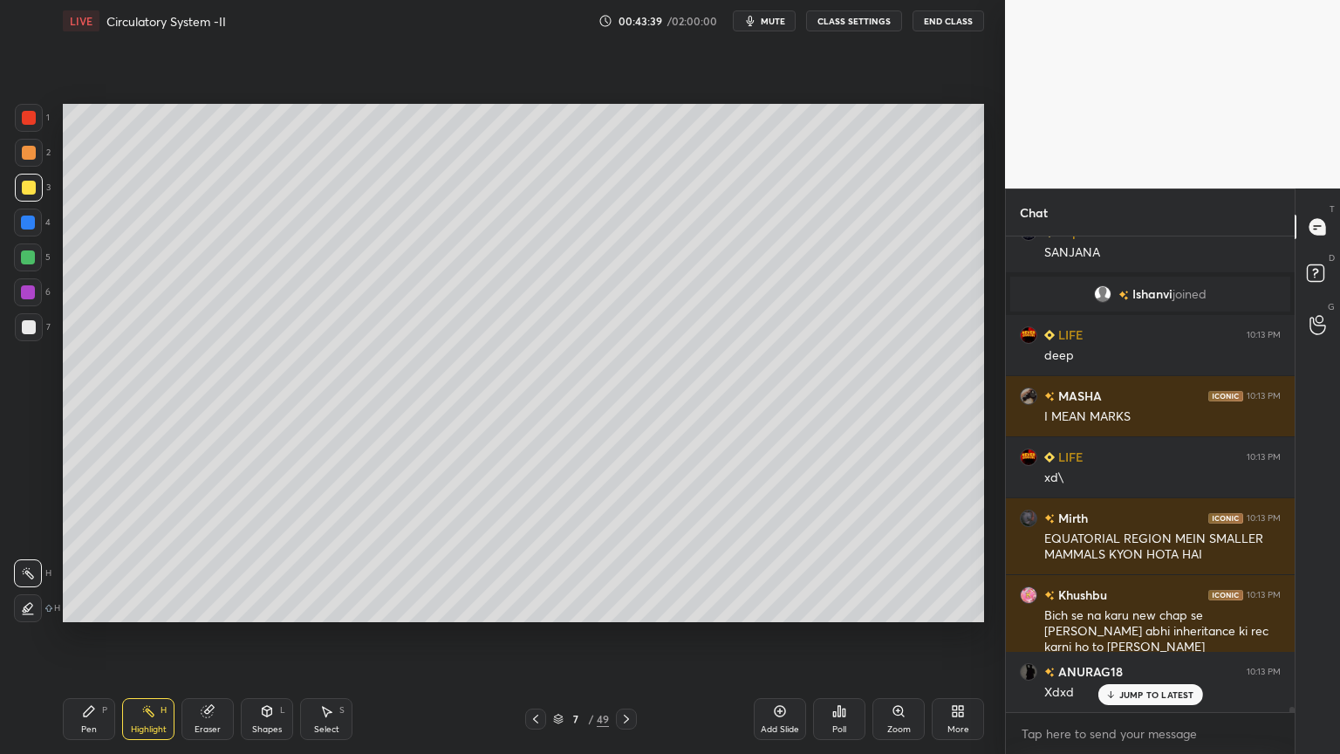
click at [622, 606] on icon at bounding box center [627, 719] width 14 height 14
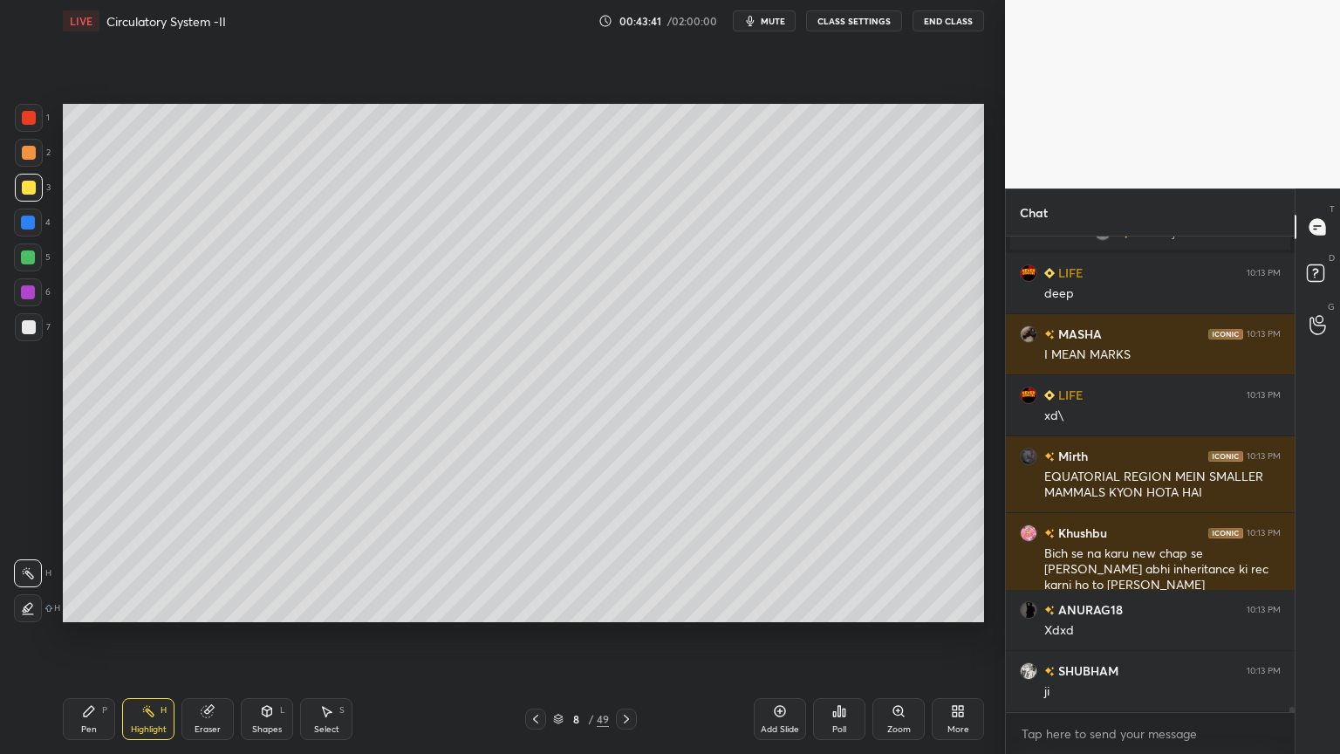
click at [535, 606] on icon at bounding box center [536, 719] width 14 height 14
click at [536, 606] on icon at bounding box center [536, 719] width 14 height 14
click at [533, 606] on icon at bounding box center [536, 719] width 14 height 14
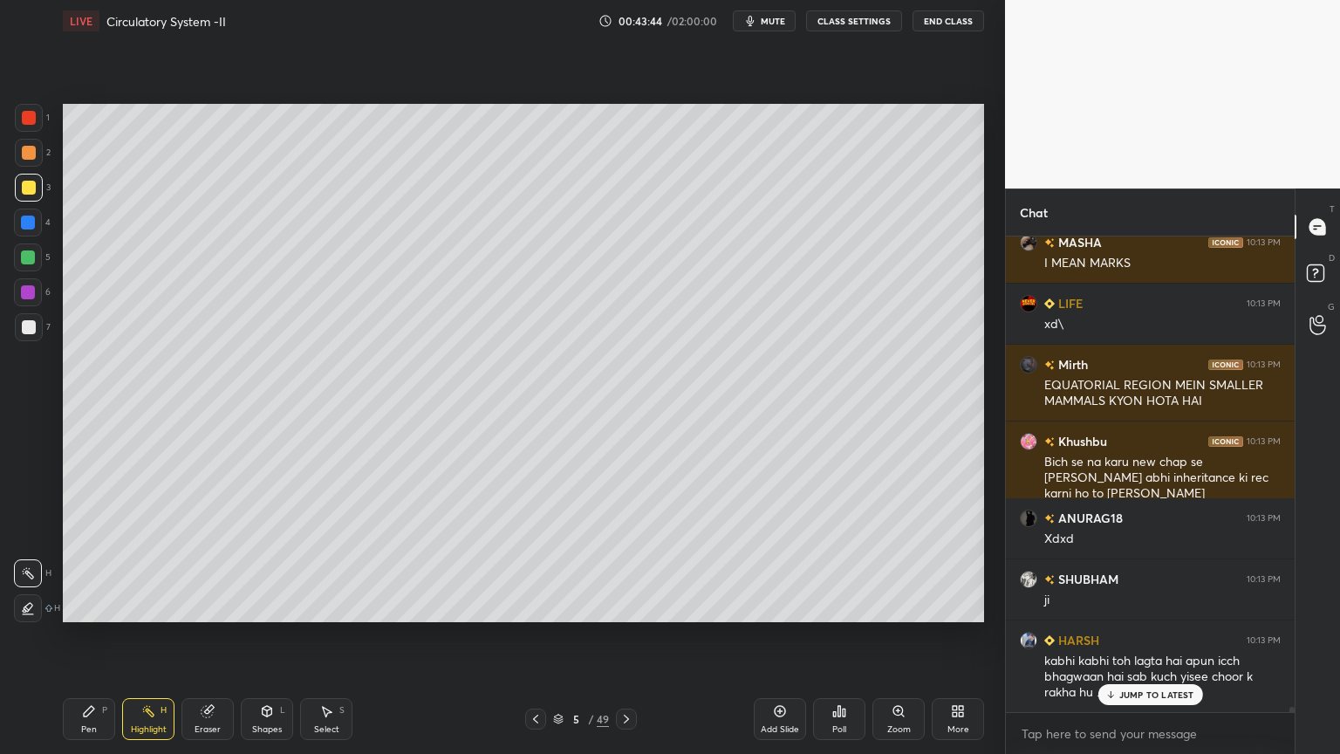
click at [621, 606] on icon at bounding box center [627, 719] width 14 height 14
click at [620, 606] on icon at bounding box center [627, 719] width 14 height 14
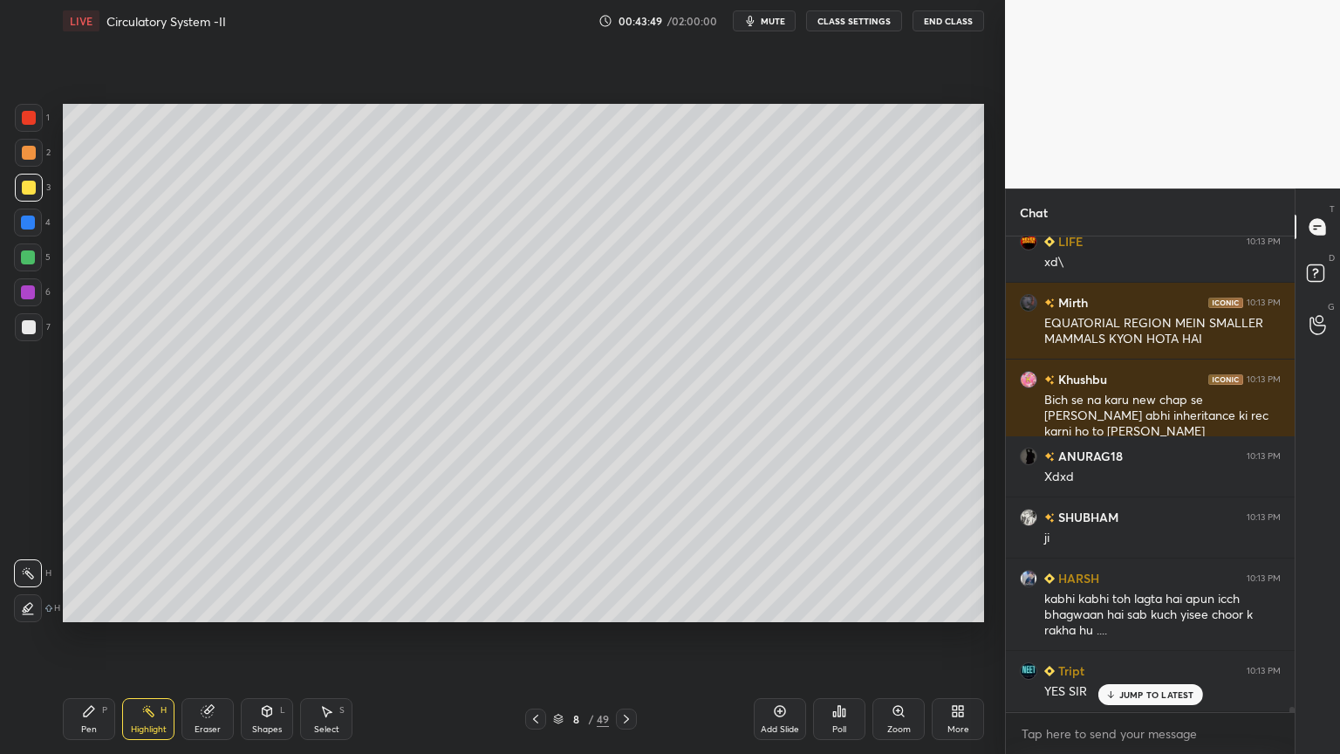
scroll to position [44403, 0]
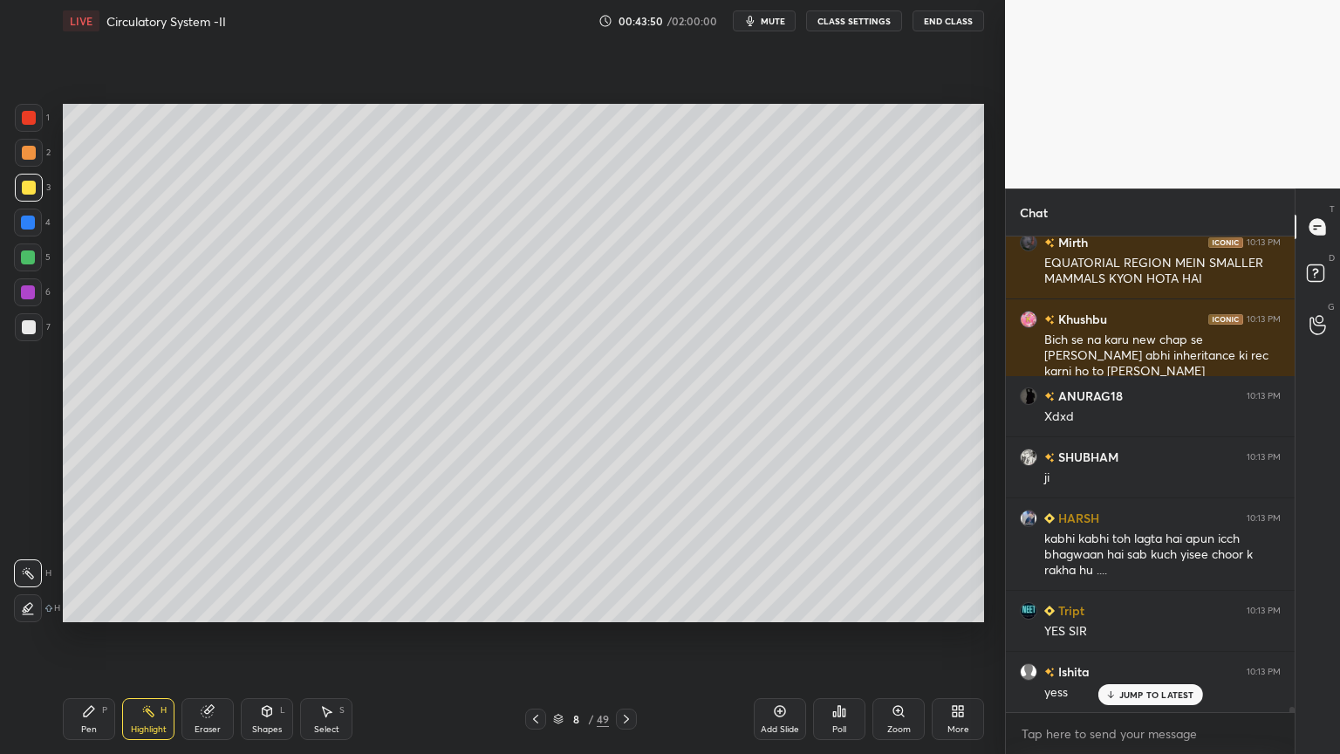
click at [624, 606] on icon at bounding box center [626, 719] width 5 height 9
click at [620, 606] on icon at bounding box center [627, 719] width 14 height 14
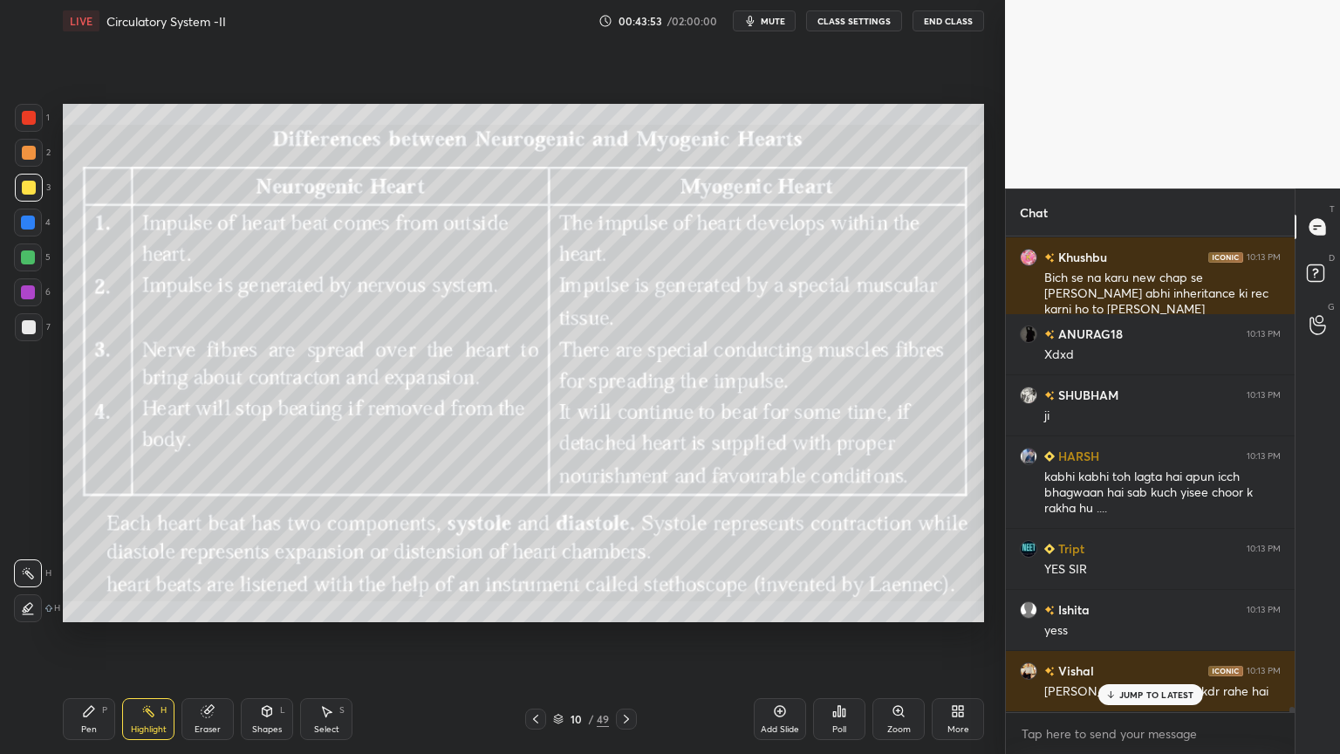
scroll to position [44557, 0]
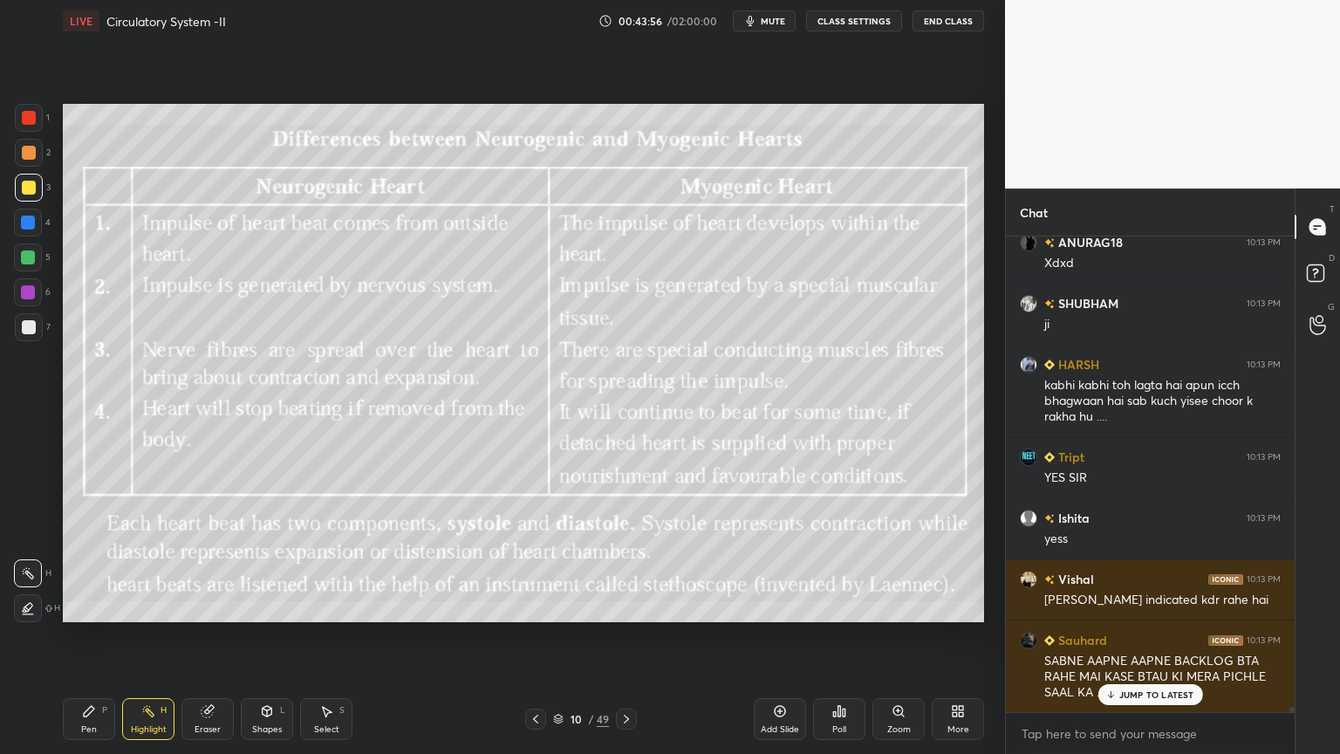
drag, startPoint x: 538, startPoint y: 726, endPoint x: 531, endPoint y: 733, distance: 9.3
click at [538, 606] on div "Pen P Highlight H Eraser Shapes L Select S 10 / 49 Add Slide Poll Zoom More" at bounding box center [524, 719] width 922 height 70
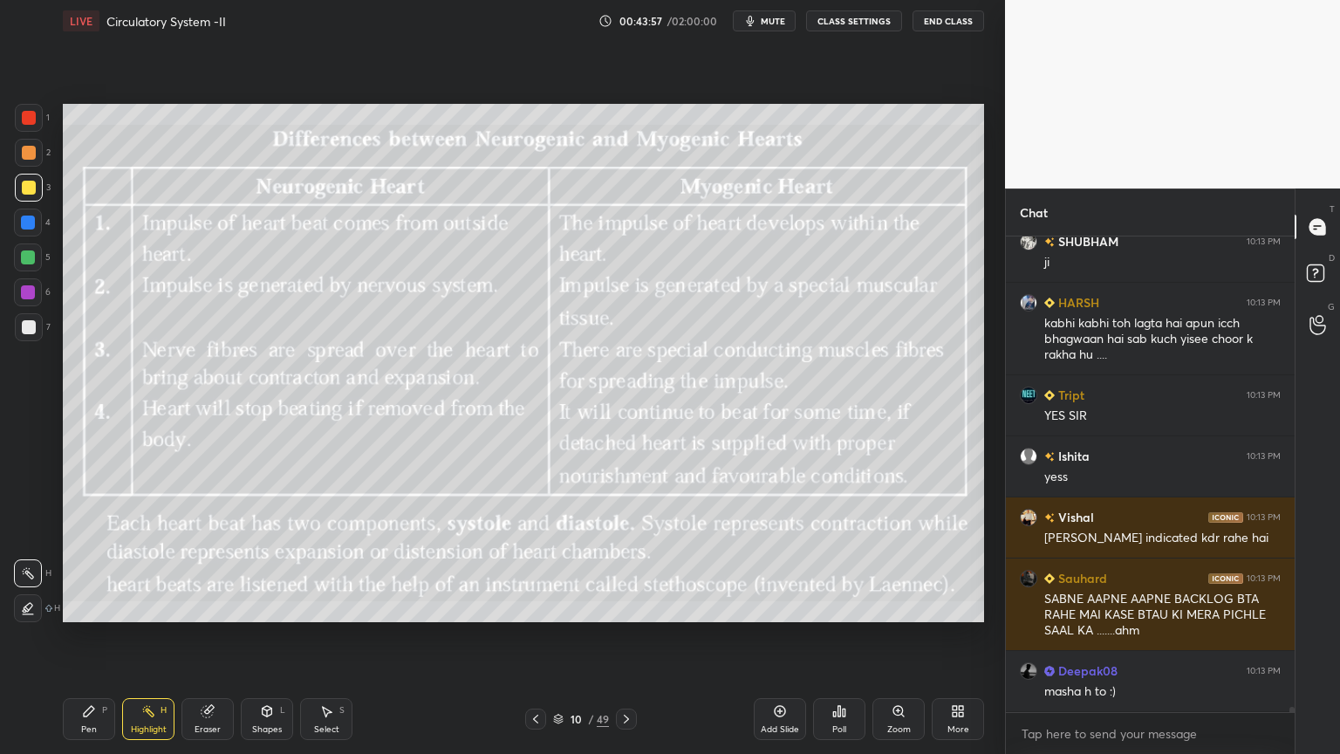
drag, startPoint x: 536, startPoint y: 713, endPoint x: 538, endPoint y: 723, distance: 9.9
click at [538, 606] on icon at bounding box center [536, 719] width 14 height 14
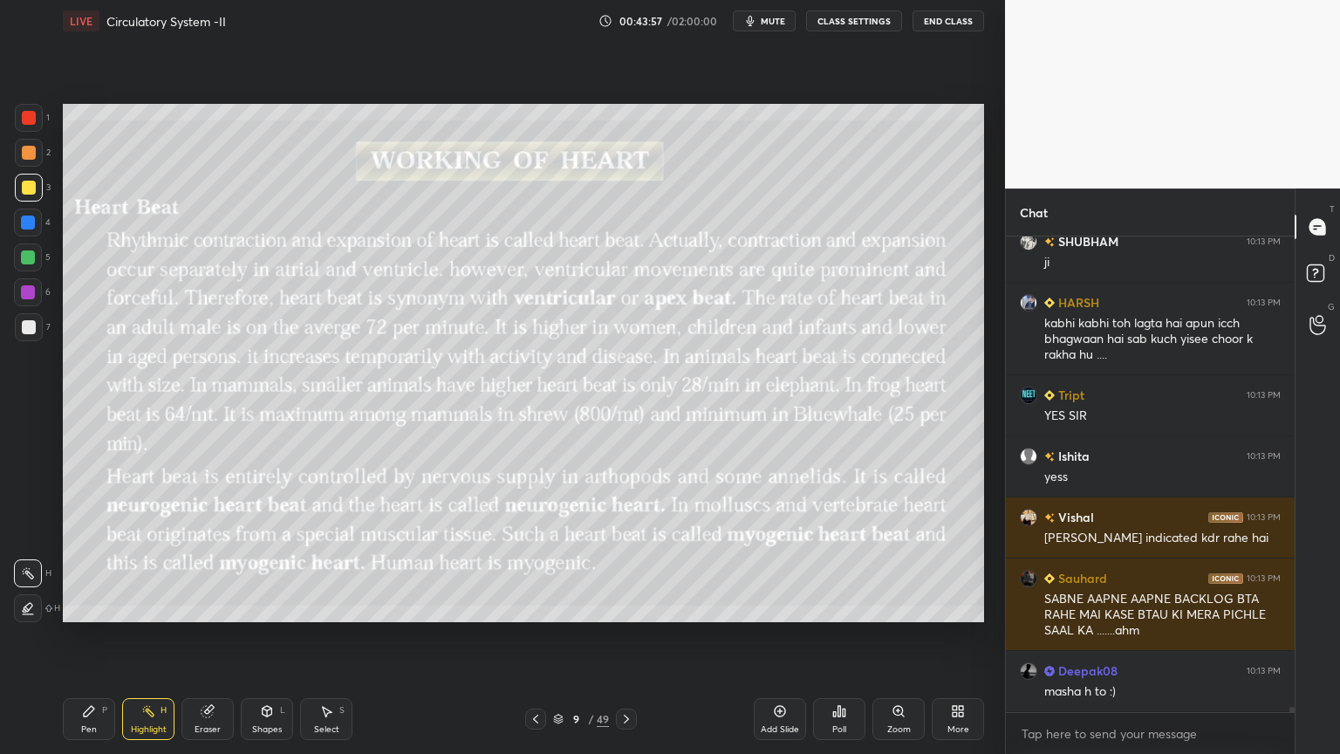
scroll to position [44661, 0]
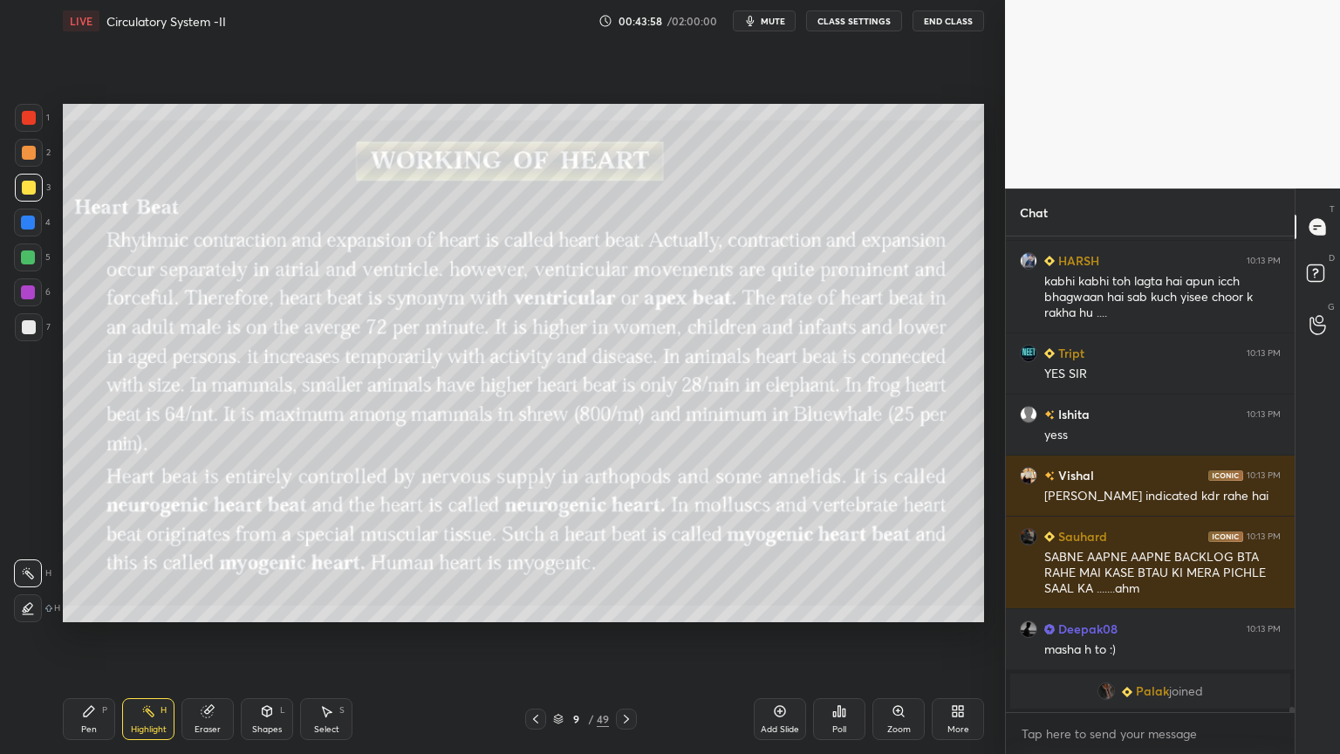
click at [542, 606] on div at bounding box center [535, 719] width 21 height 21
click at [38, 115] on div at bounding box center [29, 118] width 28 height 28
click at [38, 119] on div at bounding box center [29, 118] width 28 height 28
click at [33, 606] on div at bounding box center [28, 608] width 28 height 28
drag, startPoint x: 92, startPoint y: 709, endPoint x: 8, endPoint y: 468, distance: 256.1
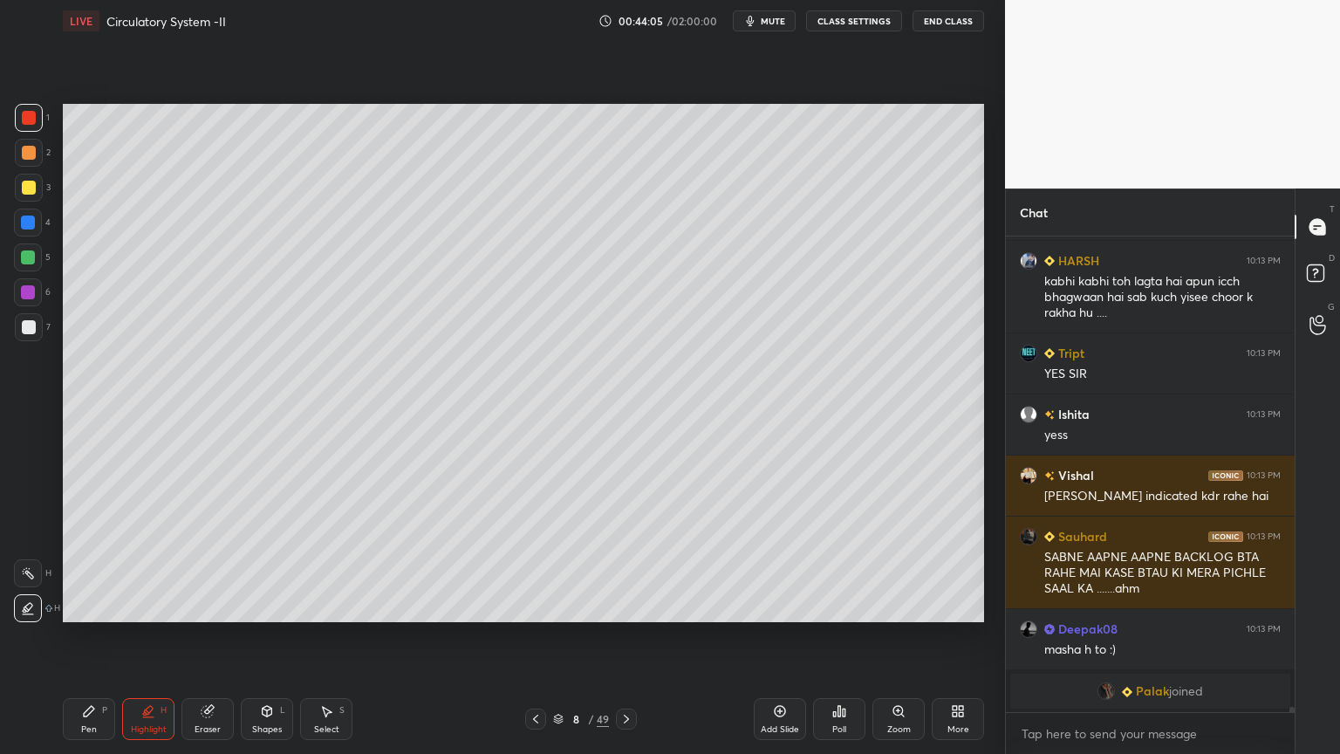
click at [88, 606] on div "Pen P" at bounding box center [89, 719] width 52 height 42
click at [31, 185] on div at bounding box center [29, 188] width 14 height 14
drag, startPoint x: 31, startPoint y: 605, endPoint x: 29, endPoint y: 412, distance: 192.9
click at [31, 602] on icon at bounding box center [29, 608] width 16 height 12
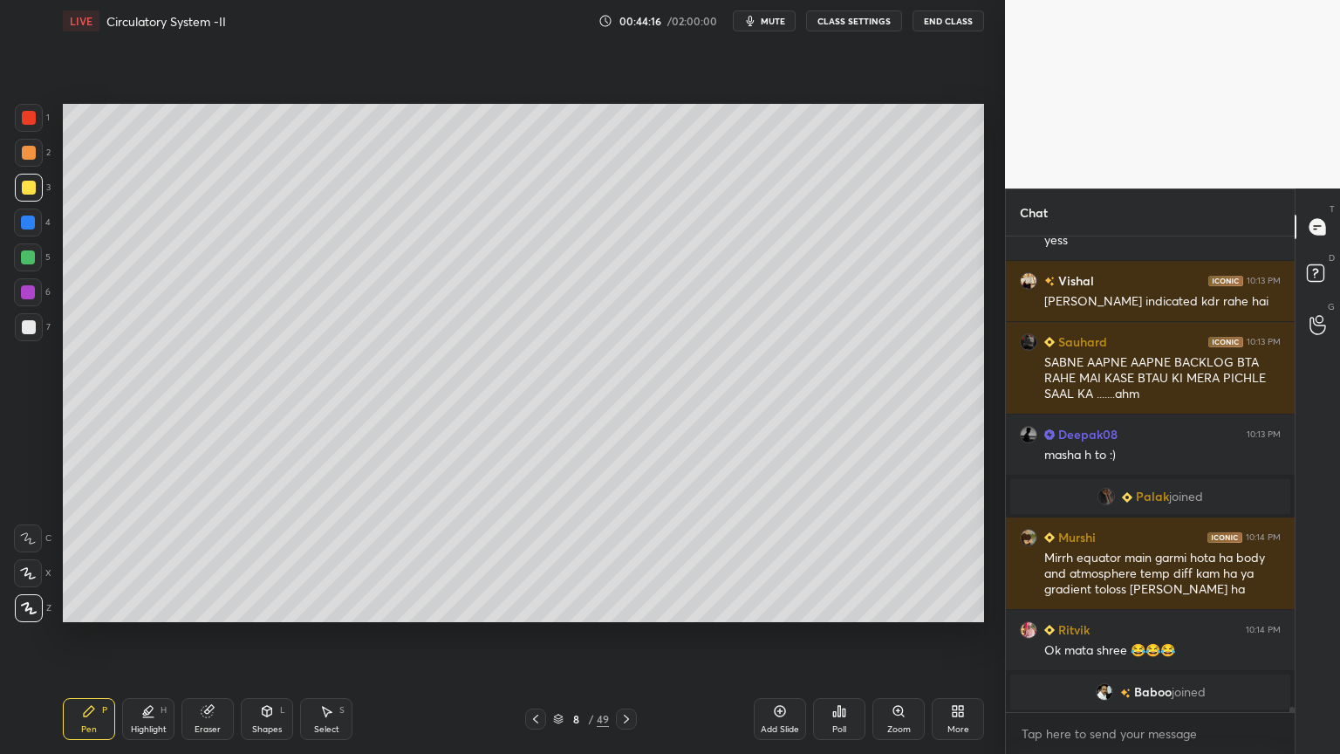
scroll to position [44183, 0]
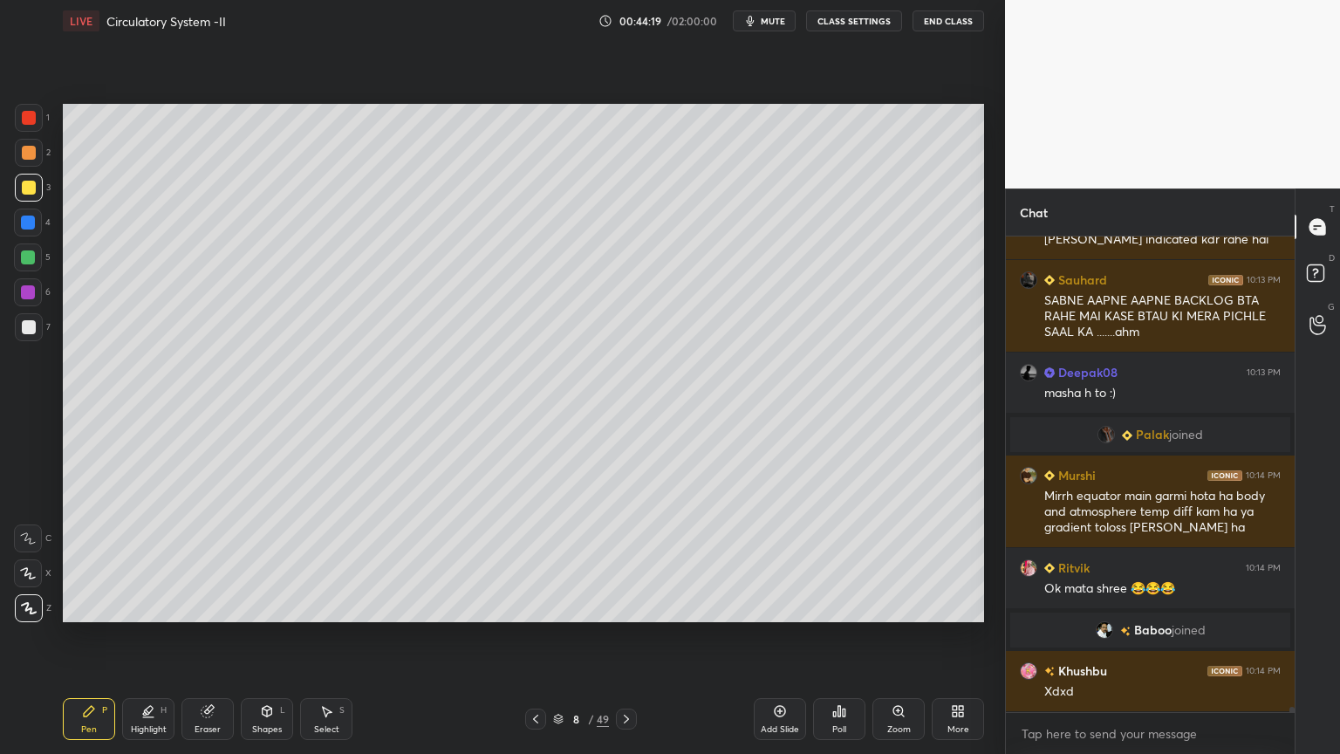
click at [30, 258] on div at bounding box center [28, 257] width 14 height 14
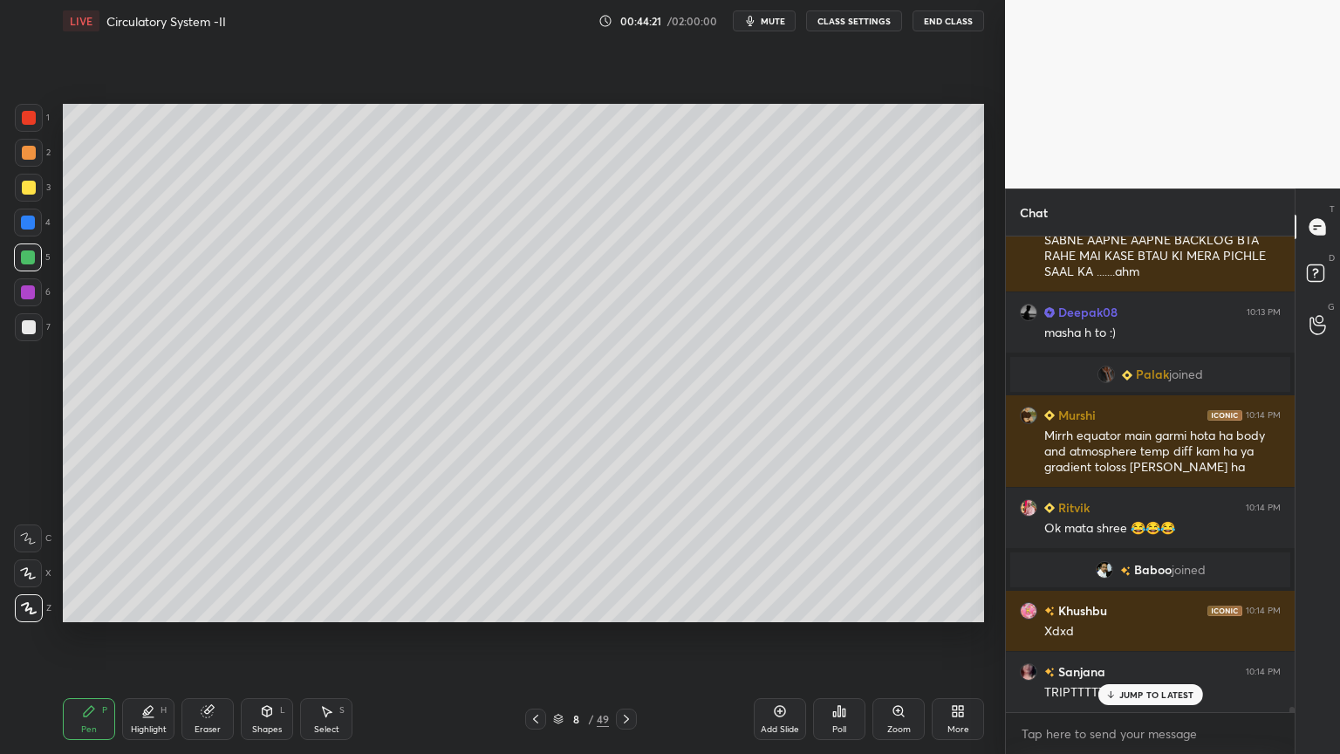
click at [30, 293] on div at bounding box center [28, 292] width 14 height 14
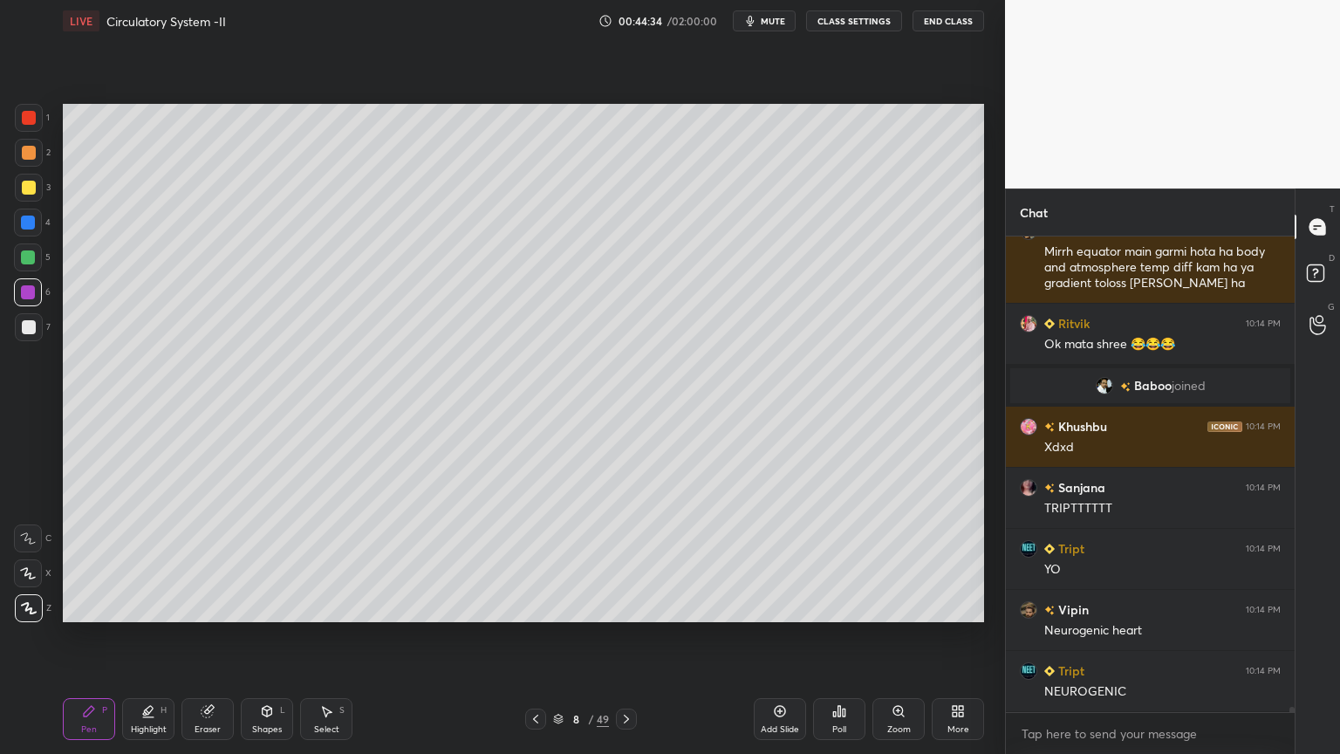
scroll to position [44487, 0]
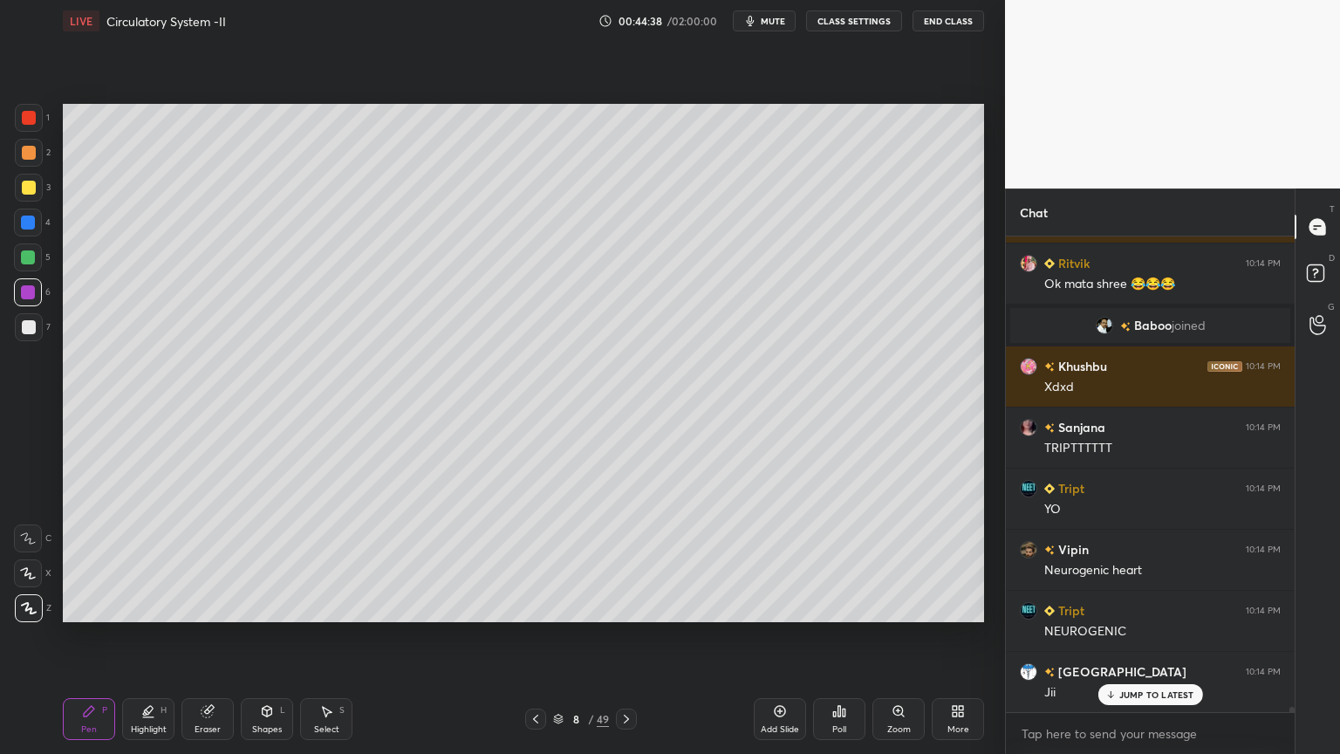
click at [35, 182] on div at bounding box center [29, 188] width 28 height 28
click at [35, 183] on div at bounding box center [29, 188] width 14 height 14
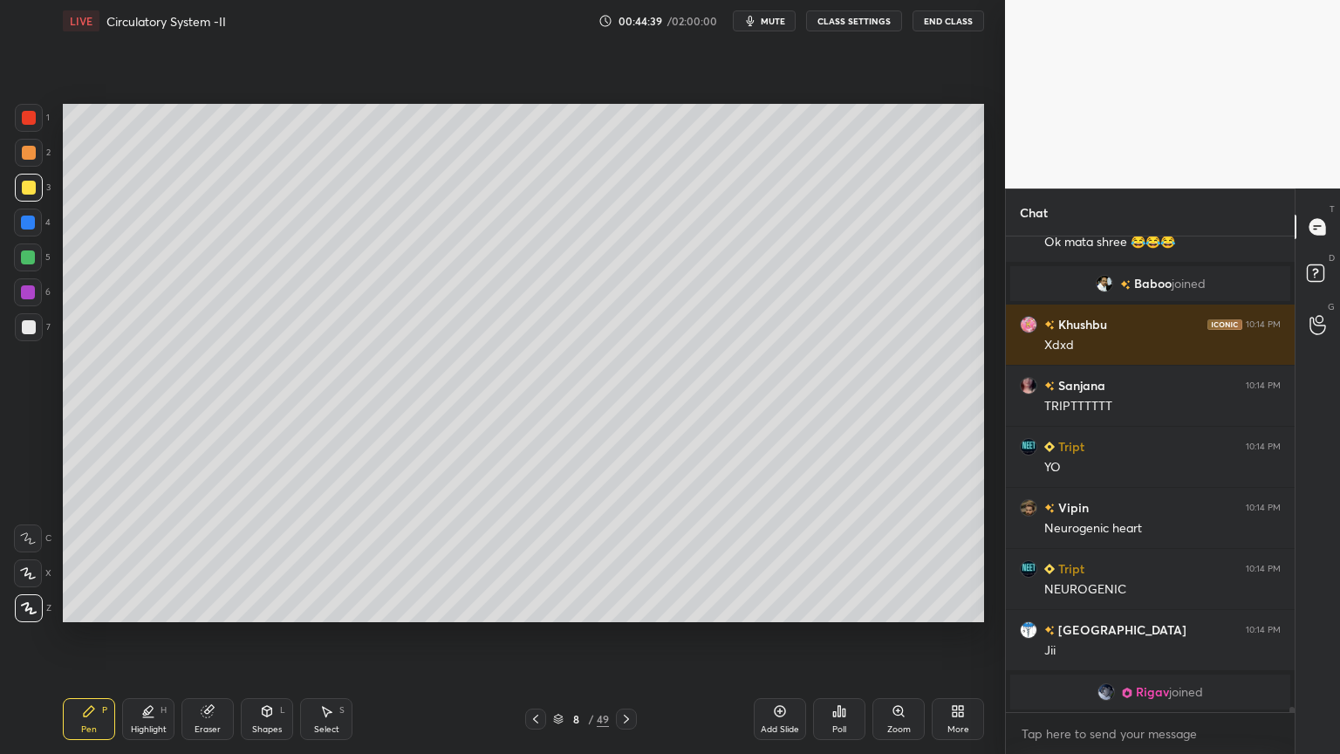
drag, startPoint x: 31, startPoint y: 122, endPoint x: 38, endPoint y: 136, distance: 15.6
click at [37, 126] on div at bounding box center [29, 118] width 28 height 28
click at [154, 606] on div "Highlight H" at bounding box center [148, 719] width 52 height 42
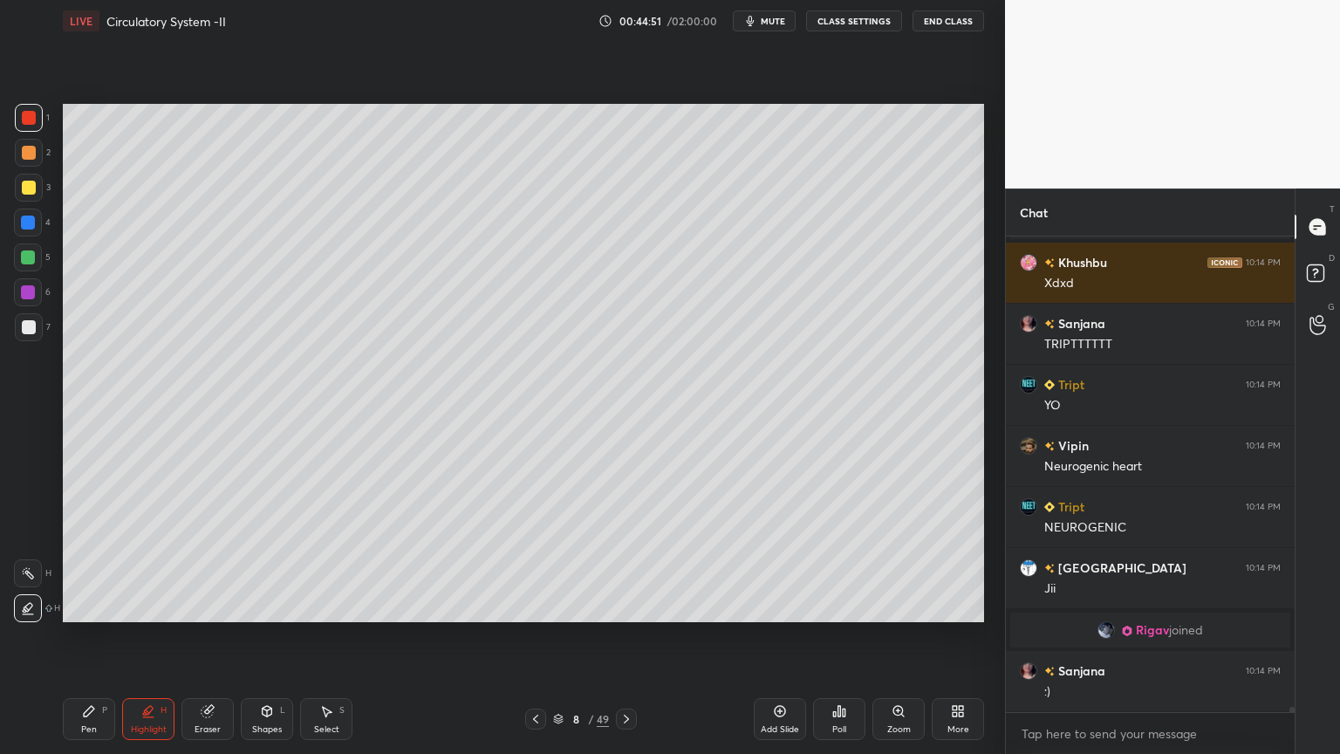
scroll to position [44633, 0]
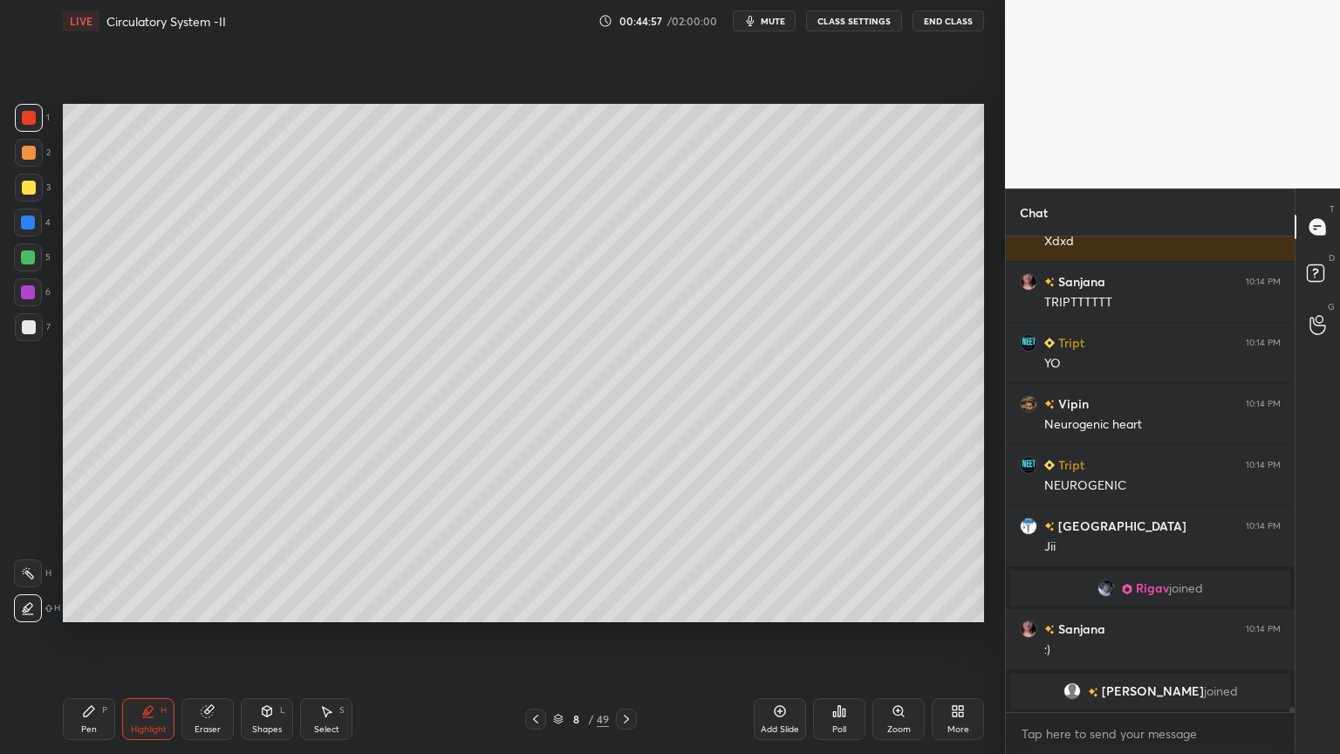
click at [84, 606] on icon at bounding box center [89, 711] width 10 height 10
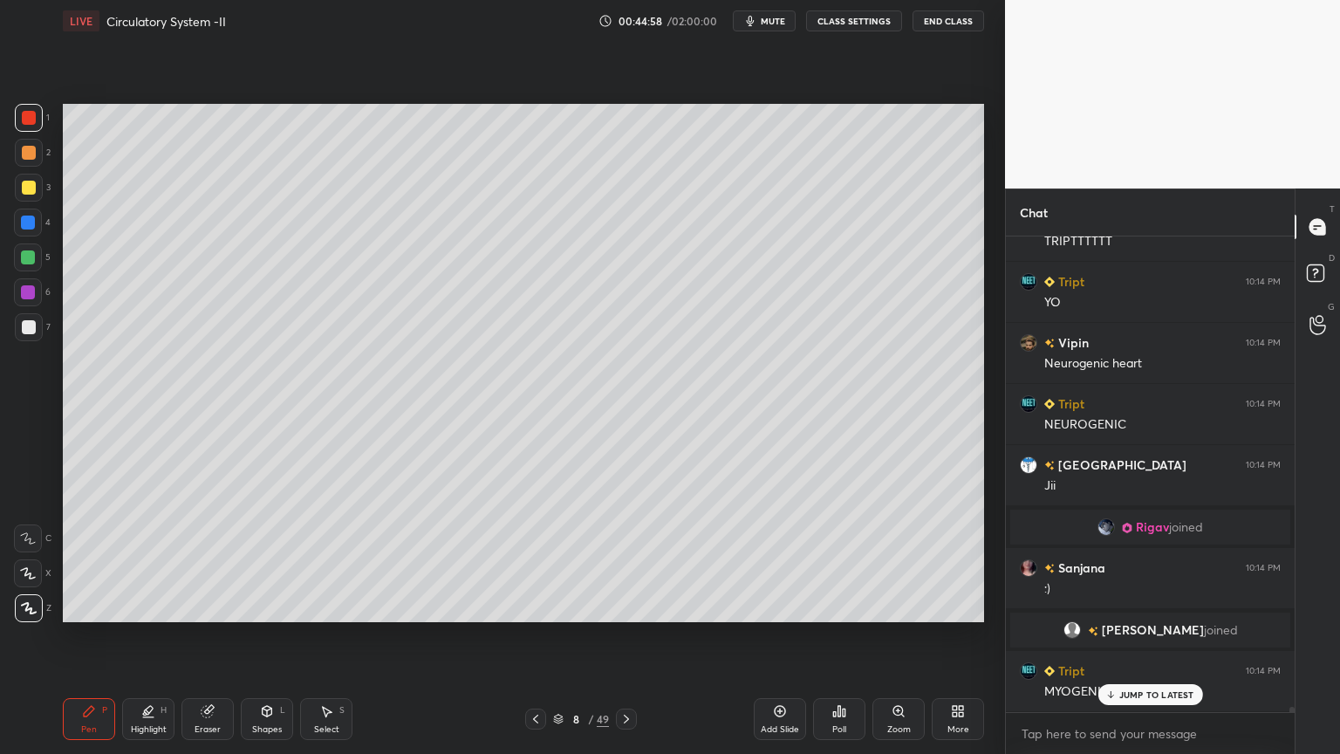
scroll to position [44438, 0]
click at [37, 186] on div at bounding box center [29, 188] width 28 height 28
click at [35, 191] on div at bounding box center [29, 188] width 28 height 28
click at [28, 269] on div at bounding box center [28, 257] width 28 height 28
click at [31, 271] on div at bounding box center [28, 257] width 28 height 28
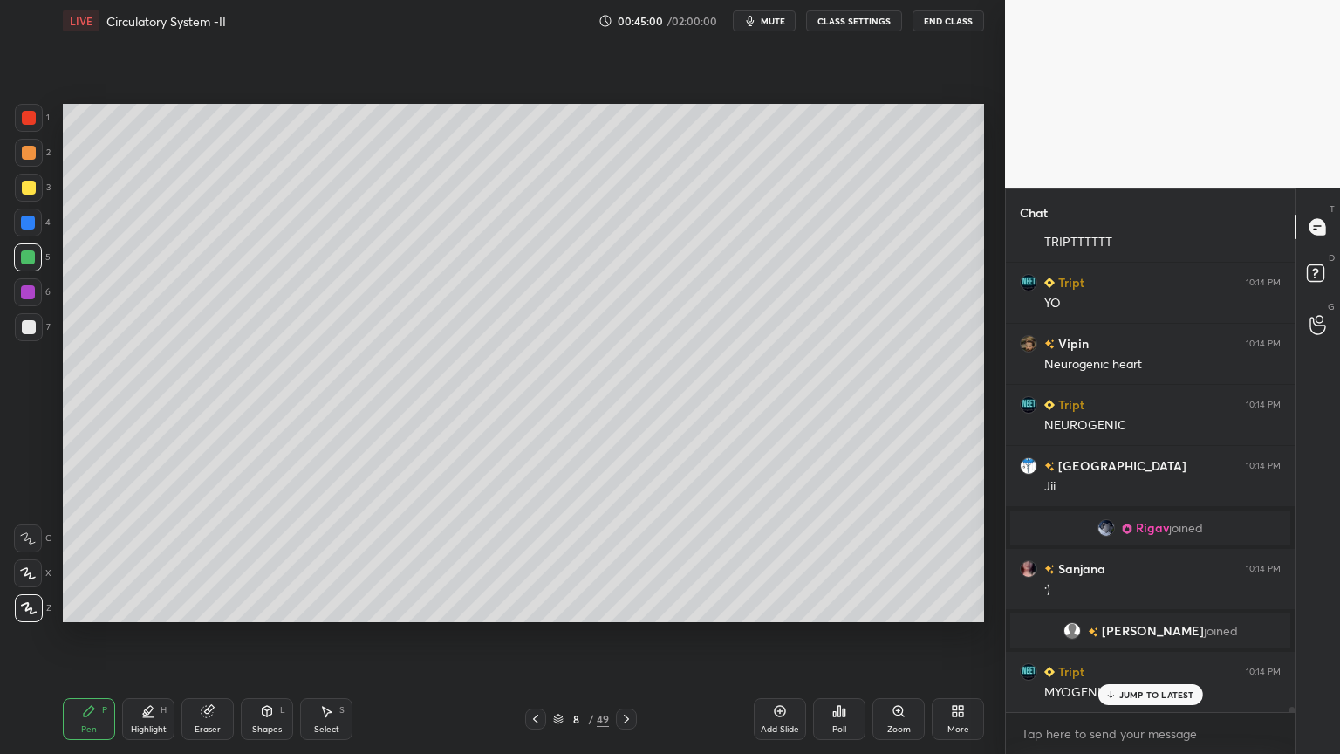
click at [32, 574] on icon at bounding box center [28, 573] width 16 height 12
click at [33, 576] on icon at bounding box center [28, 573] width 16 height 12
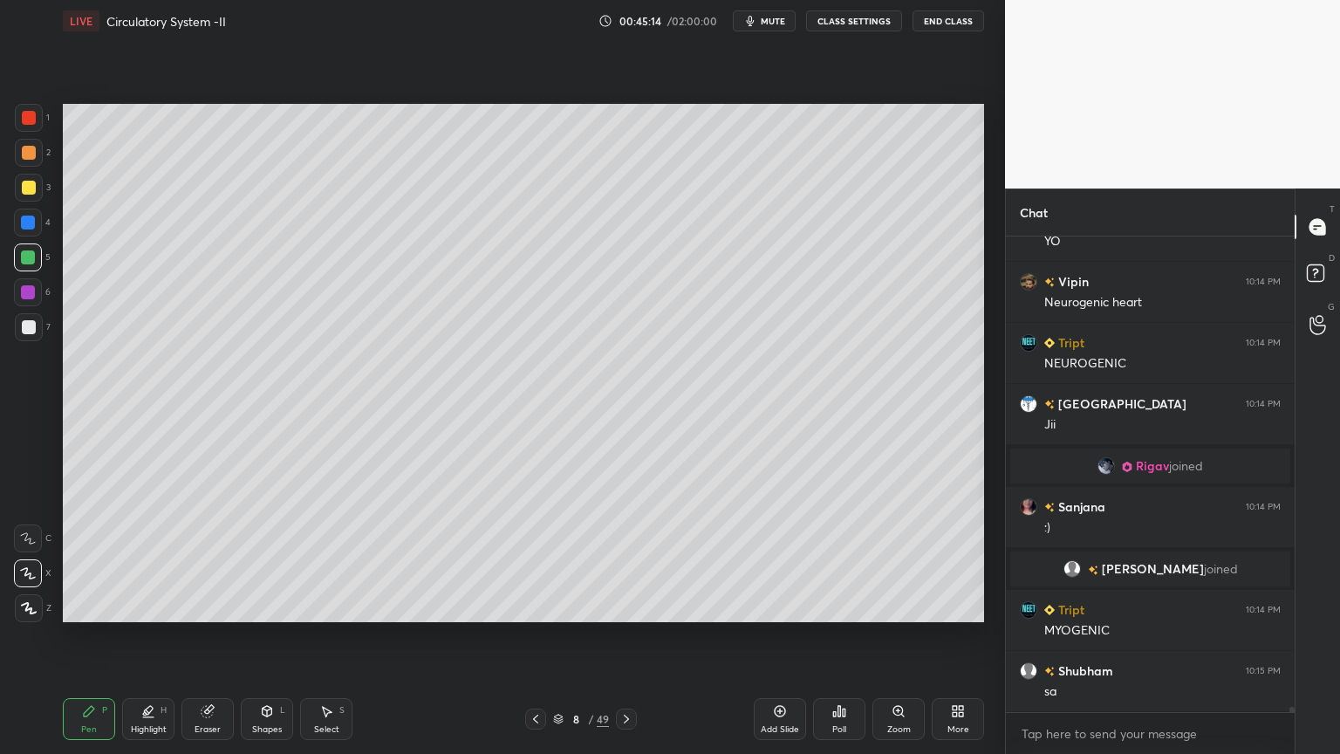
scroll to position [44577, 0]
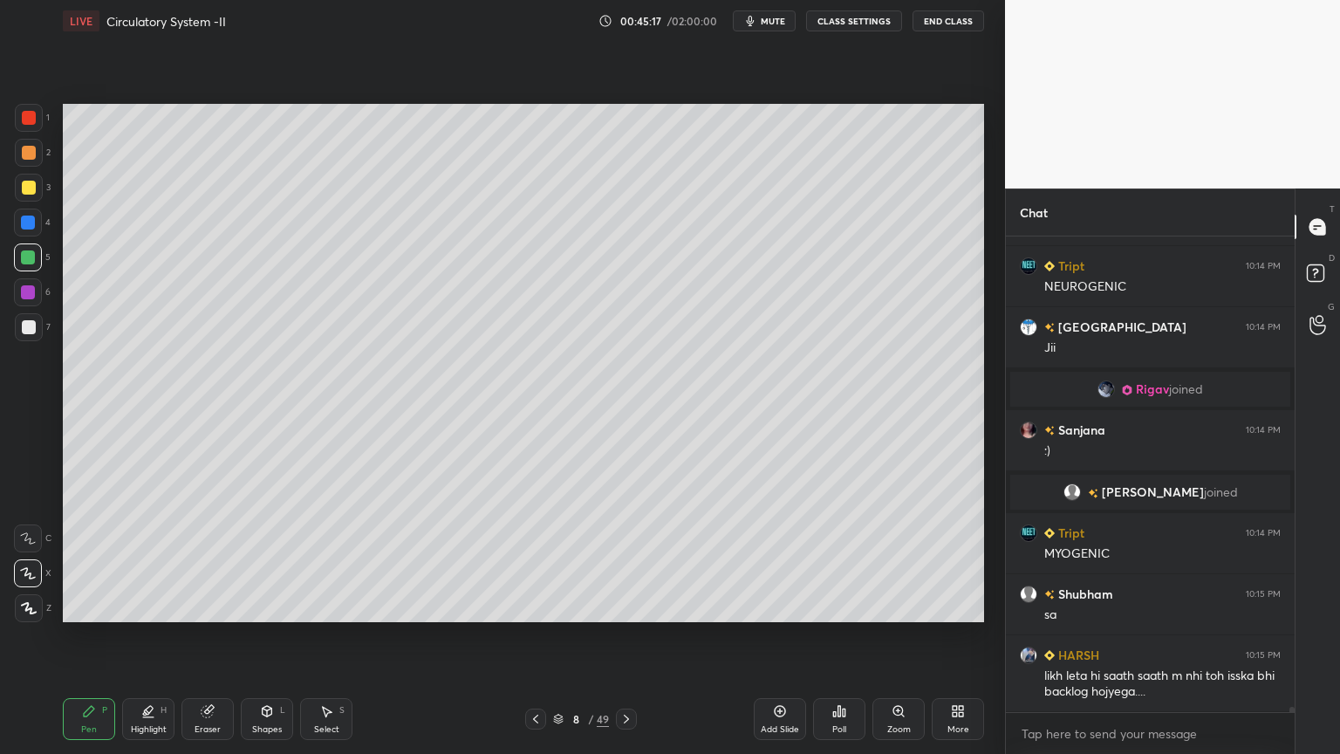
click at [28, 260] on div at bounding box center [28, 257] width 14 height 14
click at [28, 258] on div at bounding box center [28, 257] width 14 height 14
click at [31, 291] on div at bounding box center [28, 292] width 14 height 14
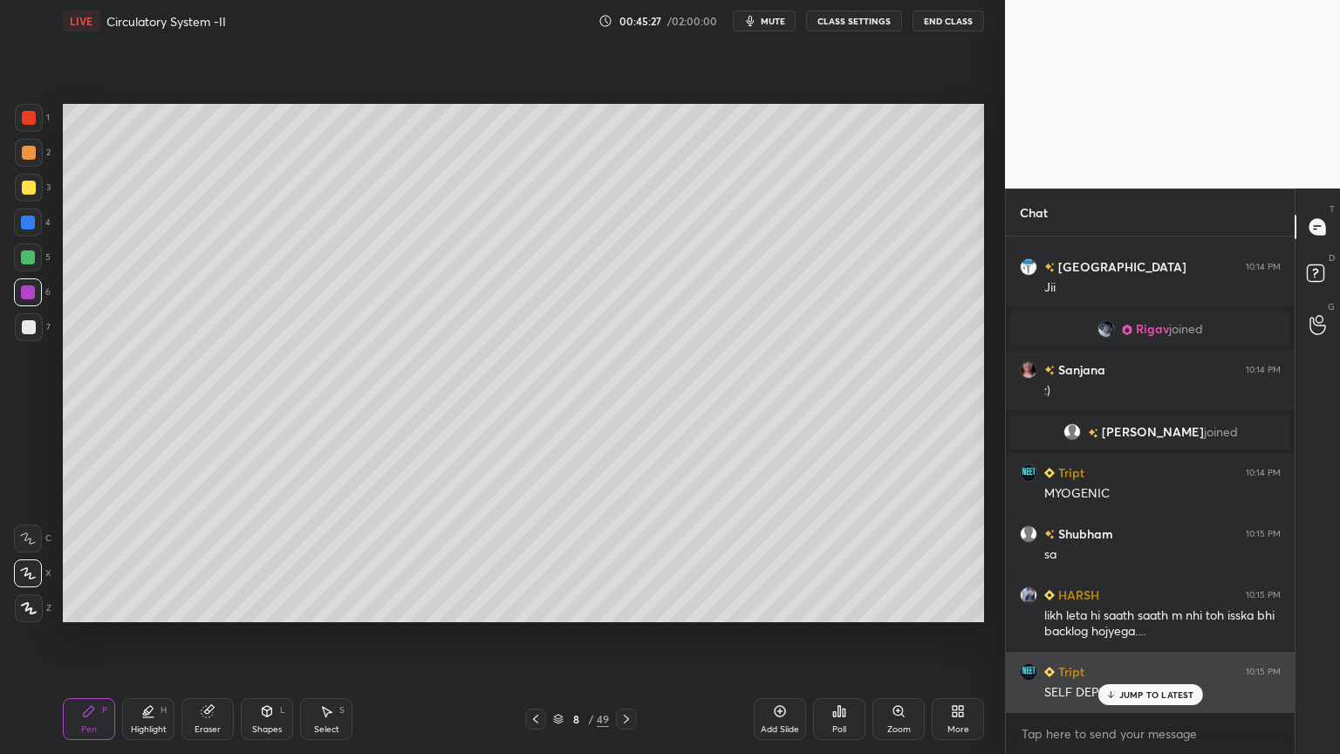
click at [1150, 606] on p "JUMP TO LATEST" at bounding box center [1157, 694] width 75 height 10
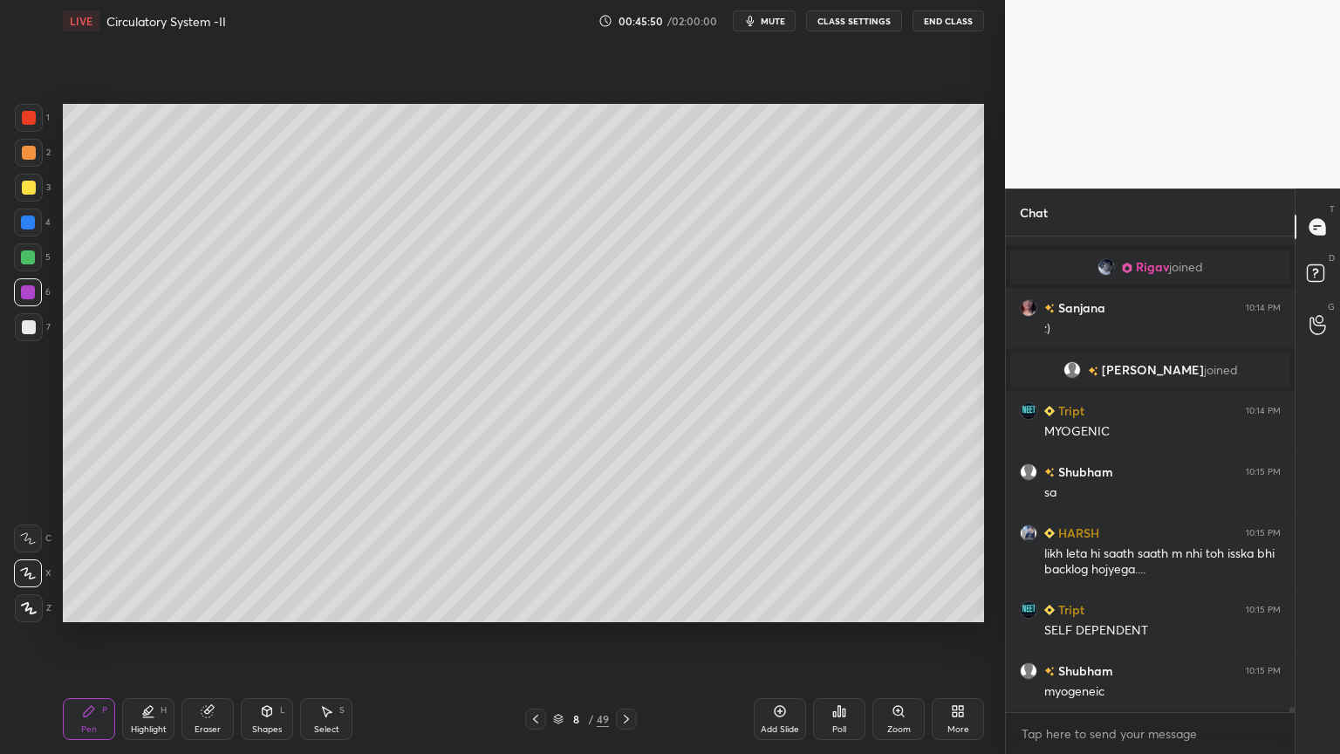
scroll to position [44717, 0]
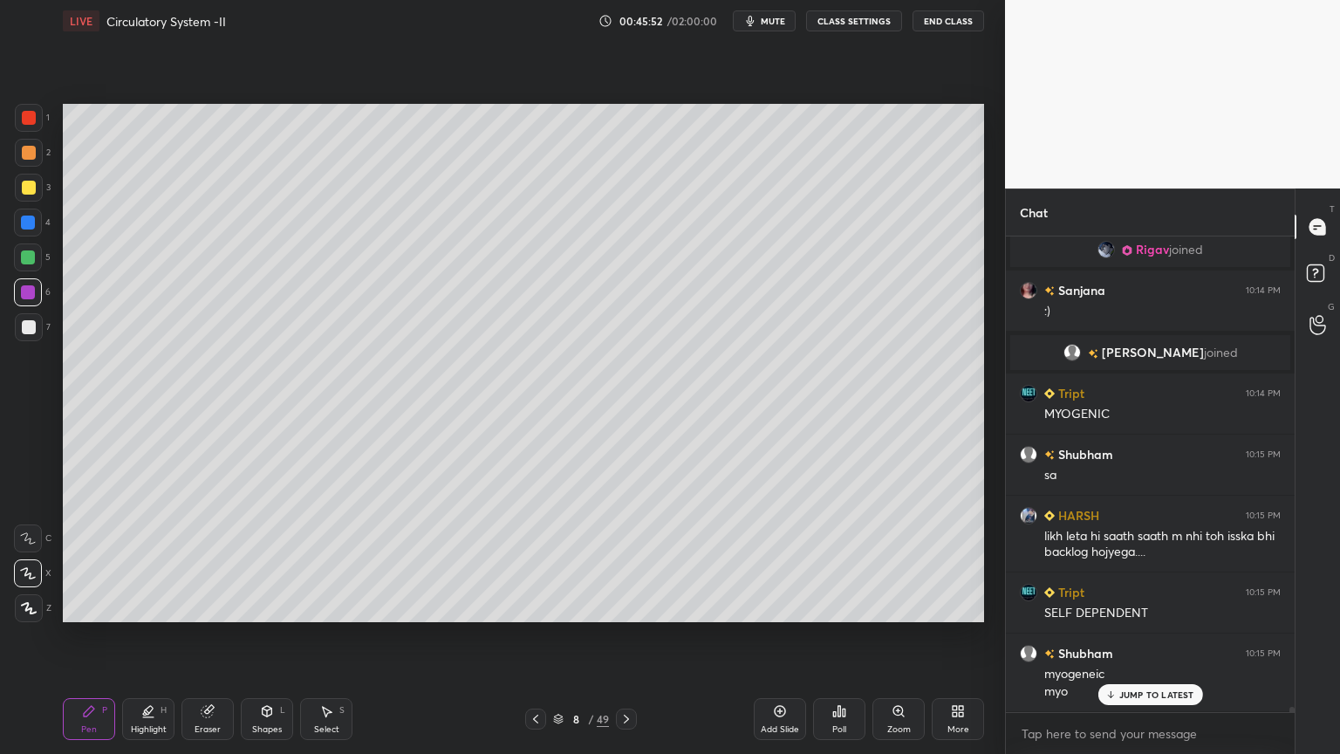
click at [25, 326] on div at bounding box center [29, 327] width 14 height 14
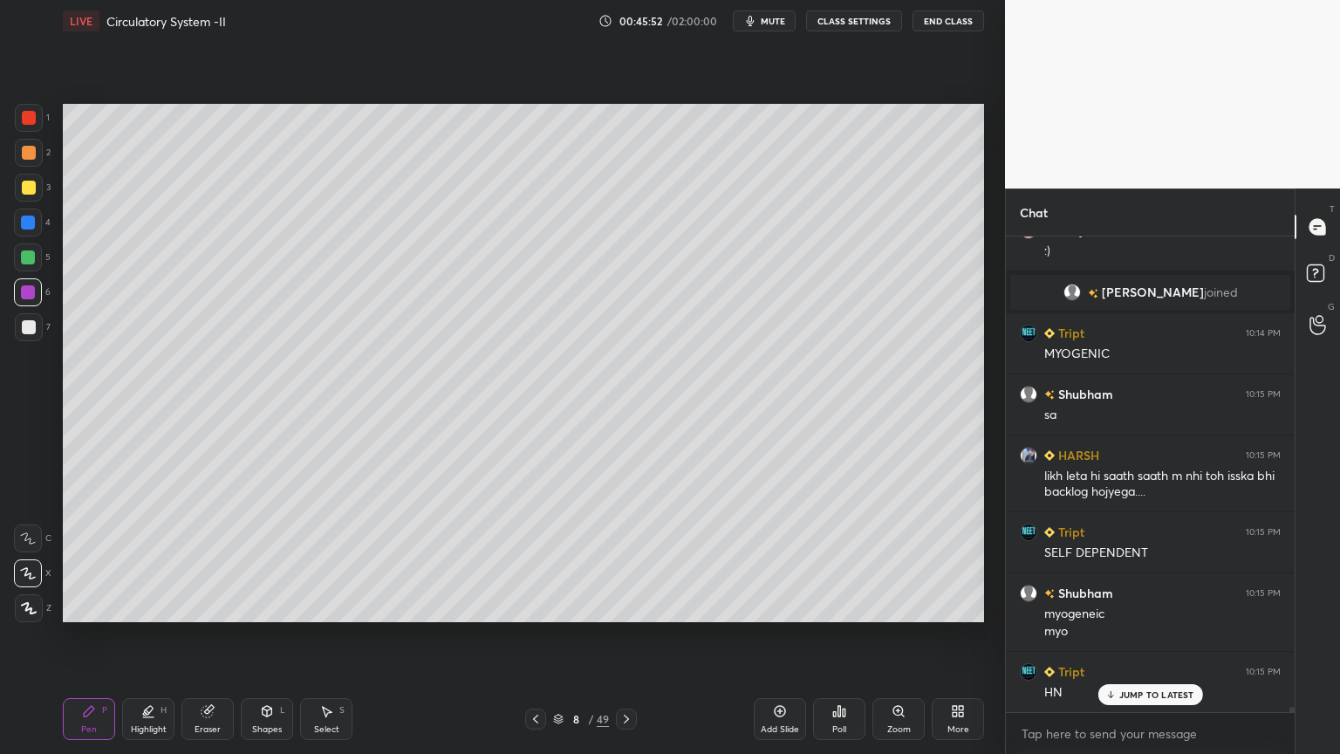
drag, startPoint x: 21, startPoint y: 331, endPoint x: 37, endPoint y: 335, distance: 16.3
click at [17, 339] on div at bounding box center [29, 327] width 28 height 28
click at [276, 606] on div "Shapes L" at bounding box center [267, 719] width 52 height 42
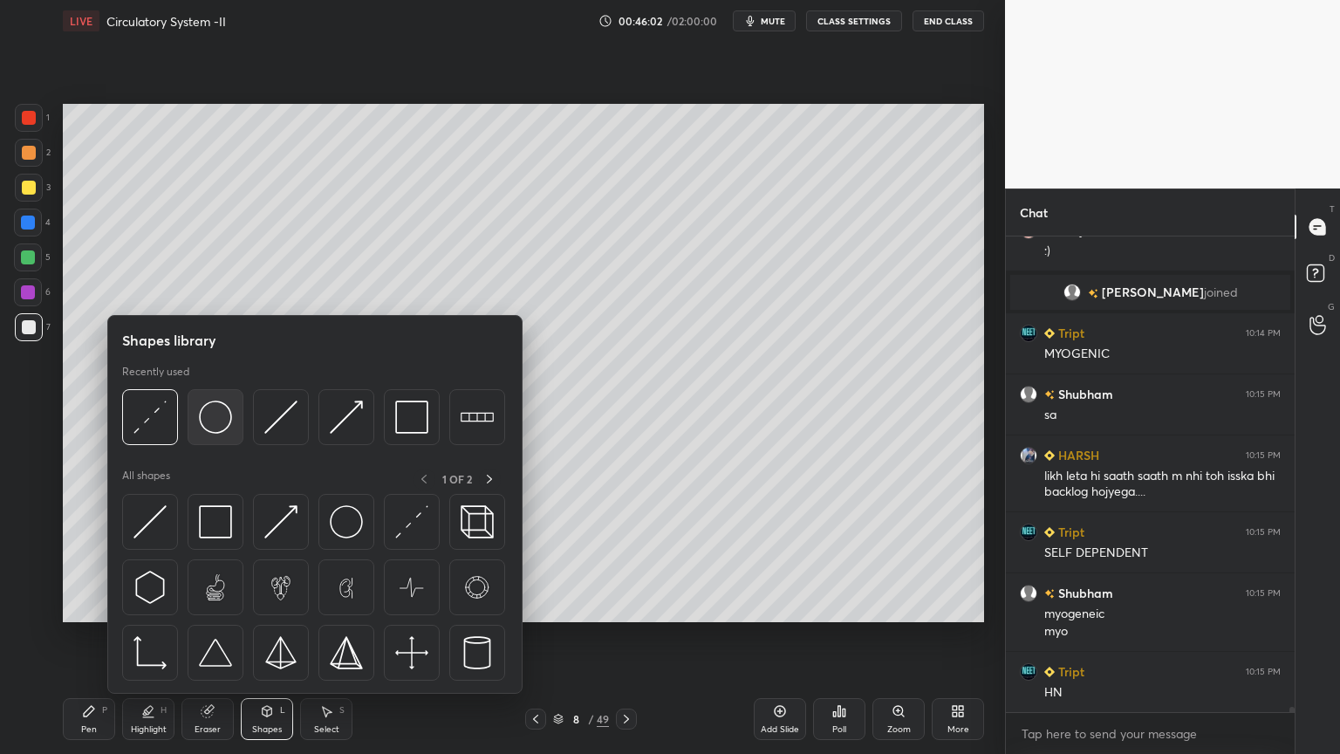
scroll to position [44839, 0]
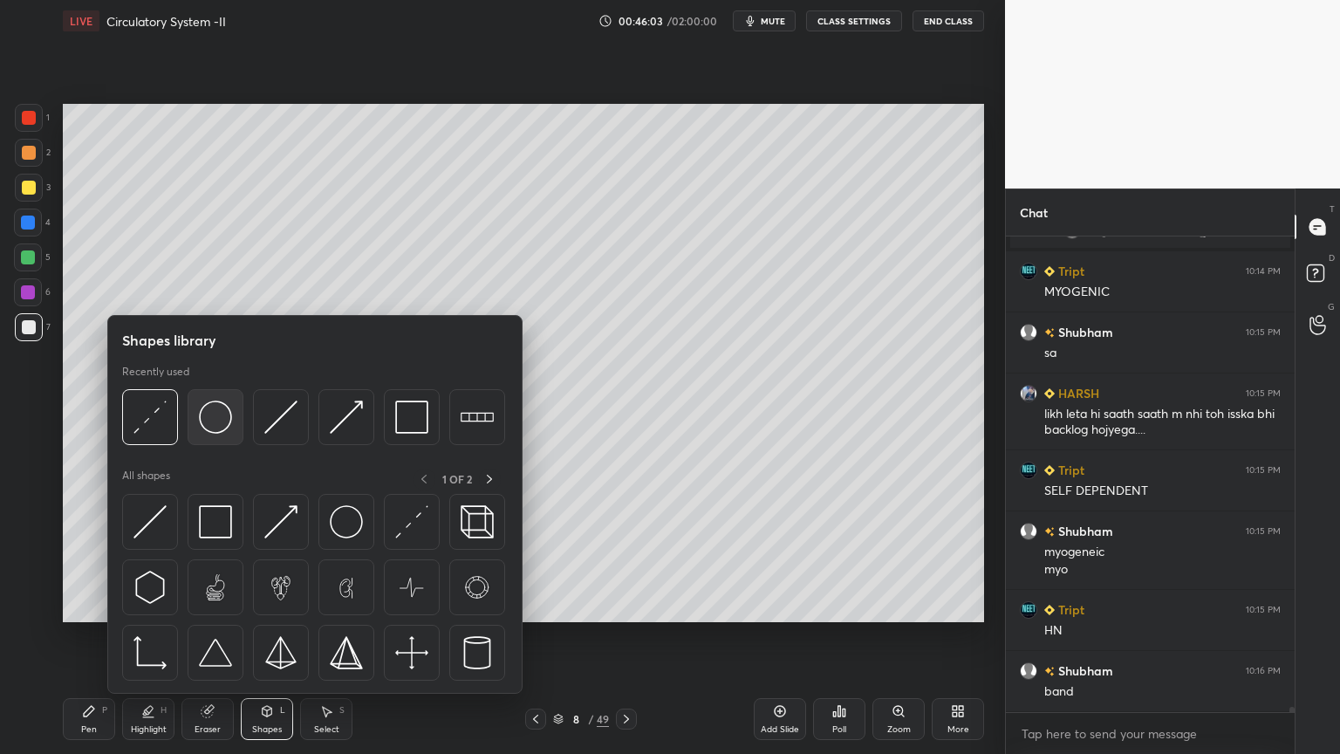
click at [221, 424] on img at bounding box center [215, 417] width 33 height 33
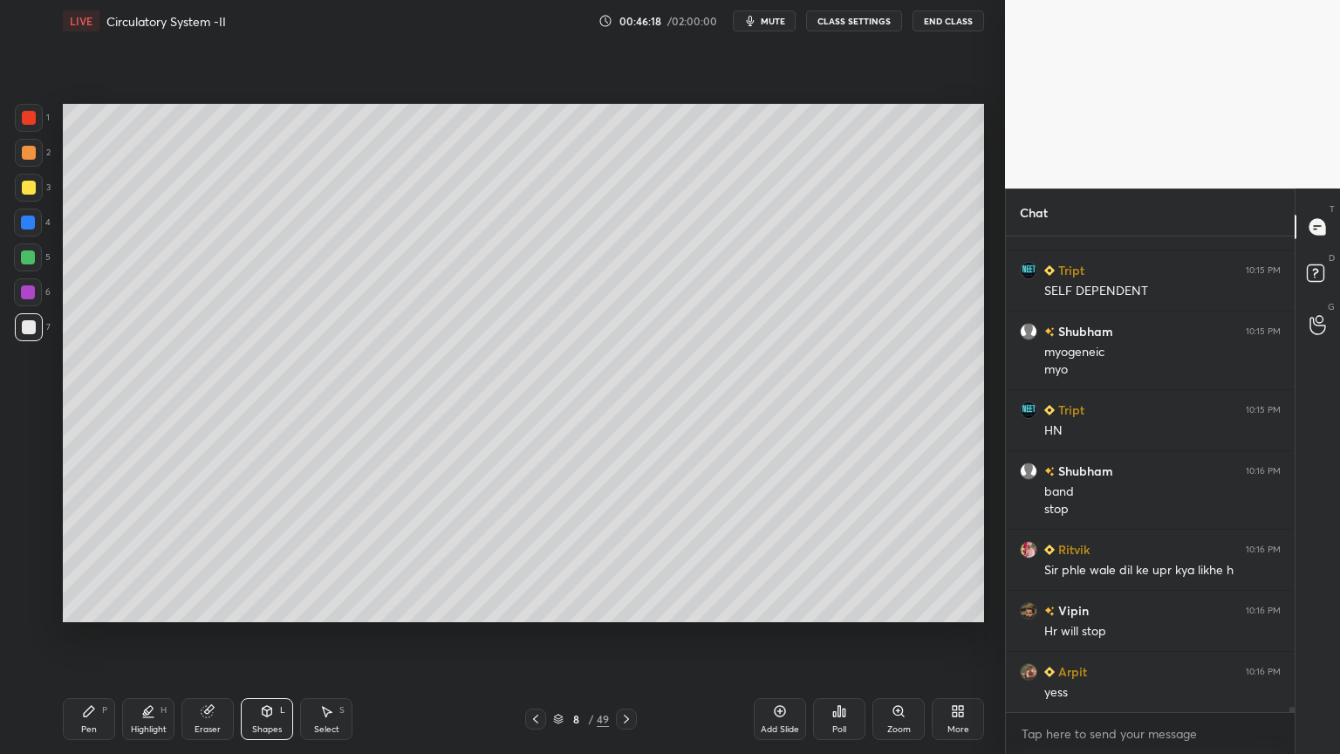
scroll to position [45101, 0]
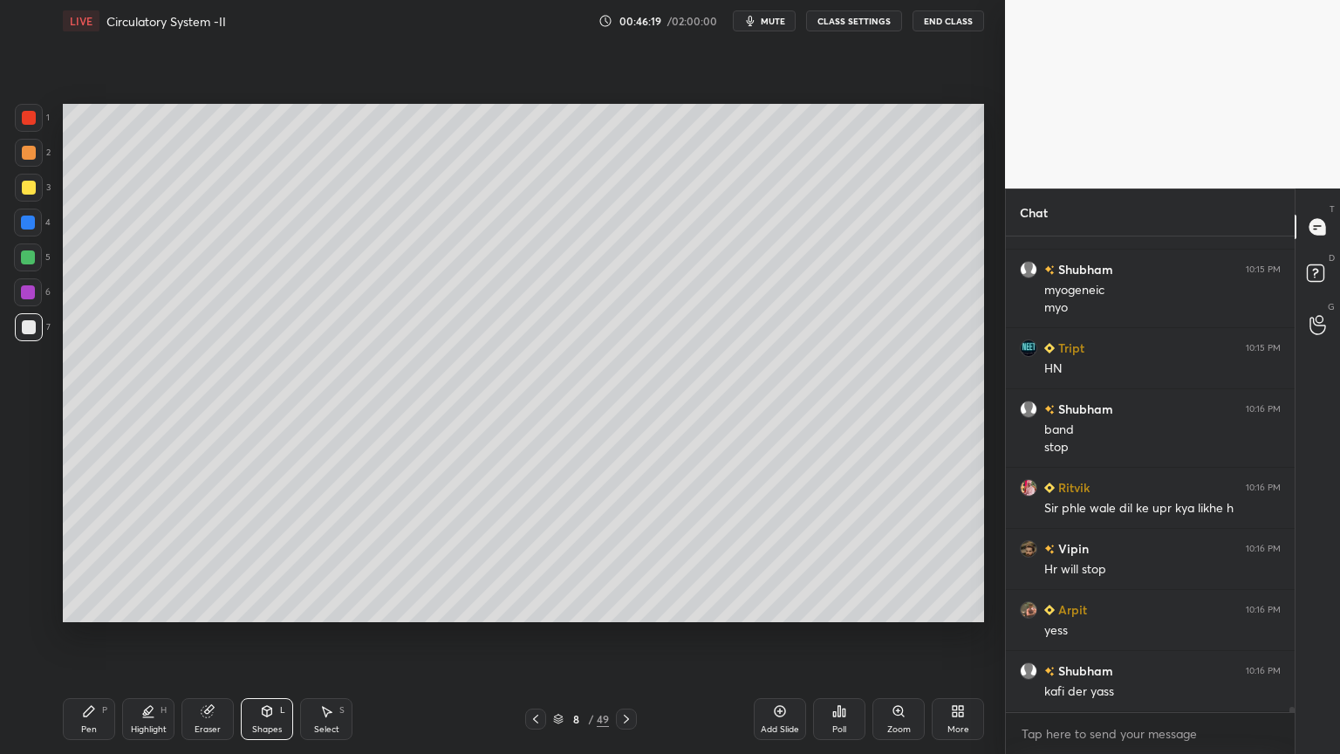
click at [782, 18] on span "mute" at bounding box center [773, 21] width 24 height 12
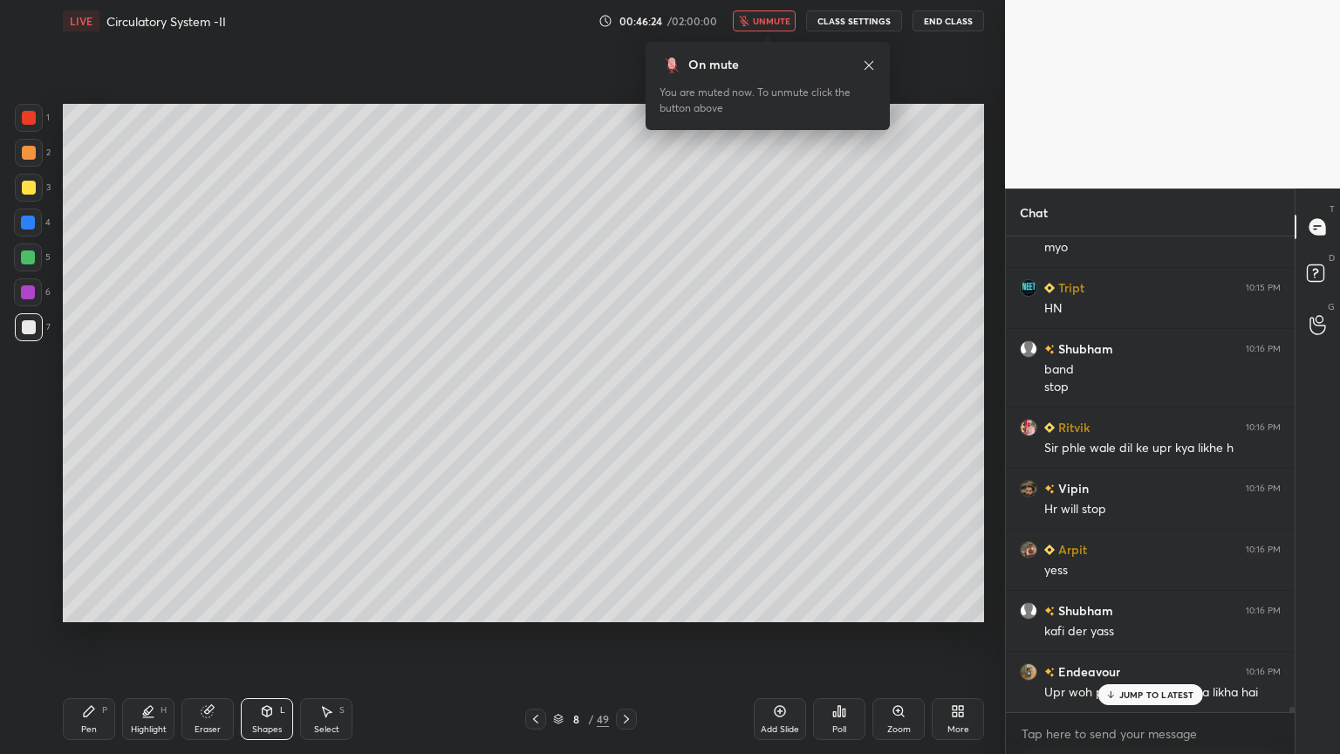
scroll to position [45223, 0]
click at [779, 20] on span "unmute" at bounding box center [772, 21] width 38 height 12
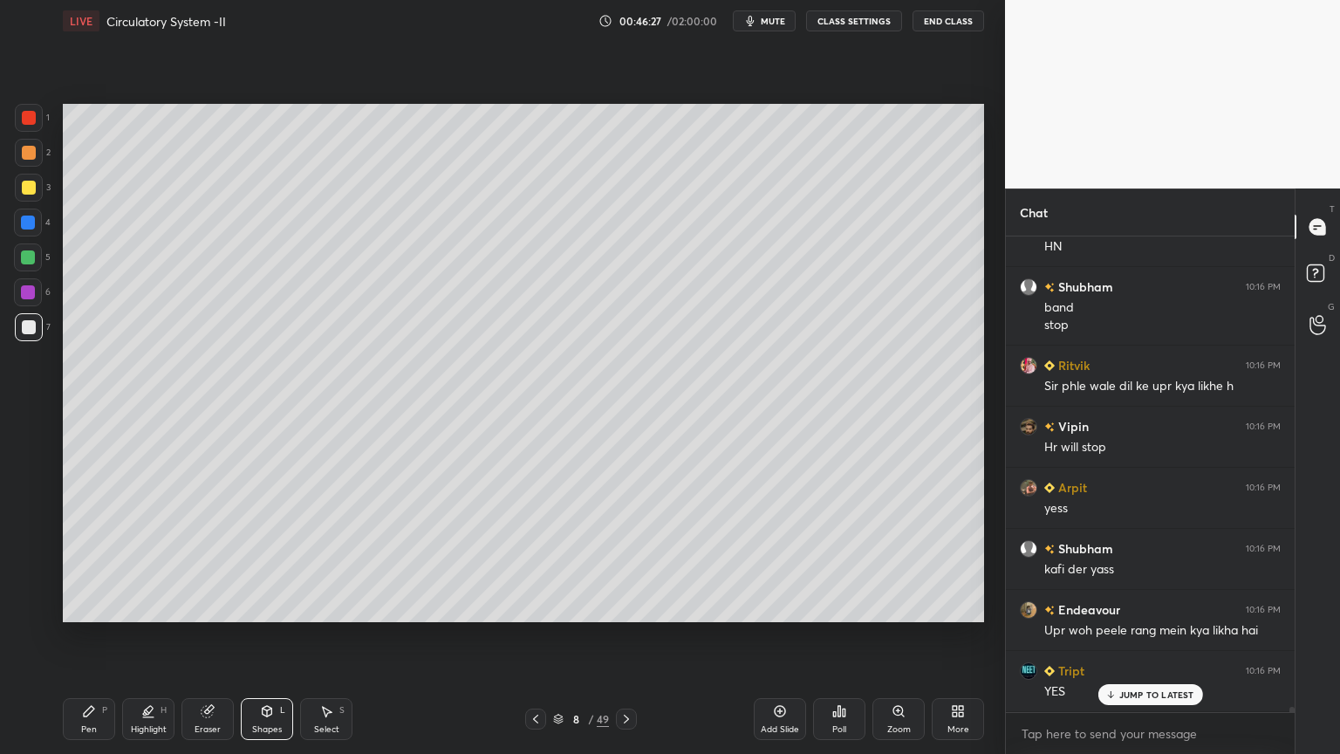
scroll to position [45283, 0]
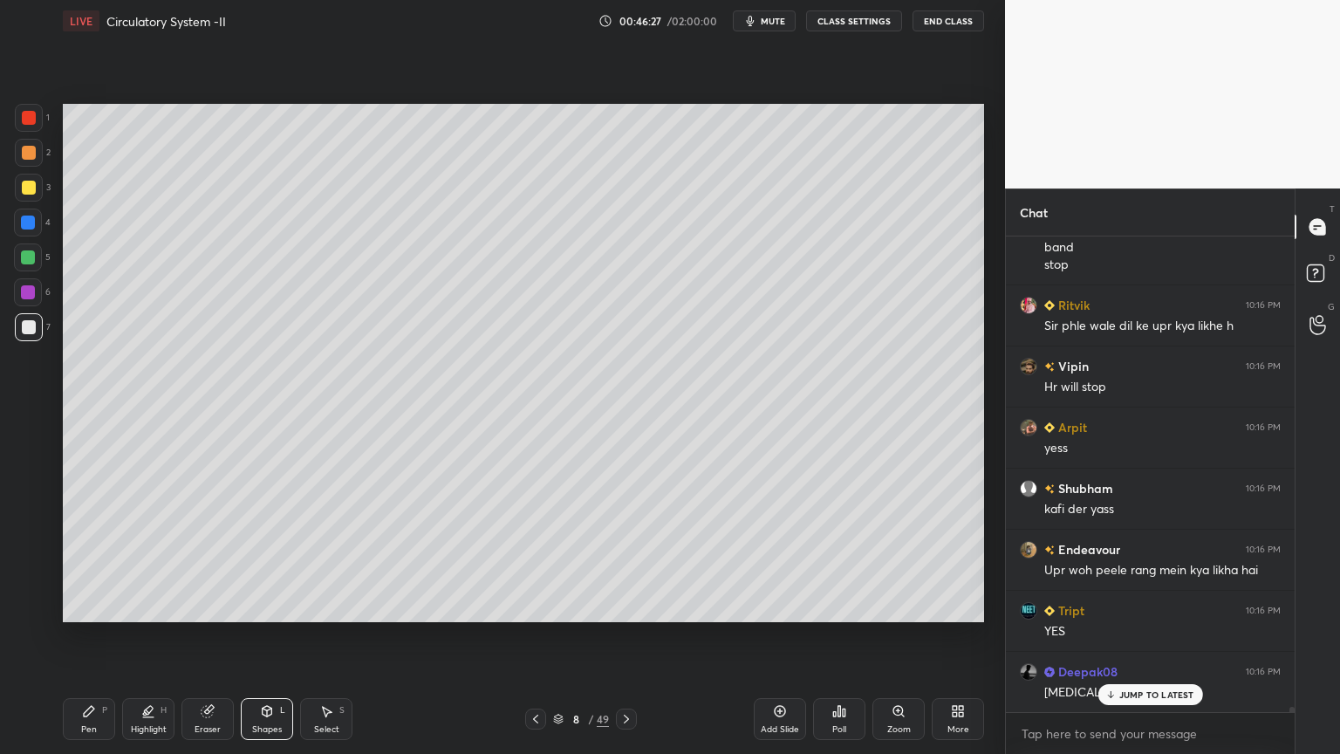
click at [631, 606] on div at bounding box center [626, 719] width 21 height 21
click at [626, 606] on div at bounding box center [626, 719] width 21 height 21
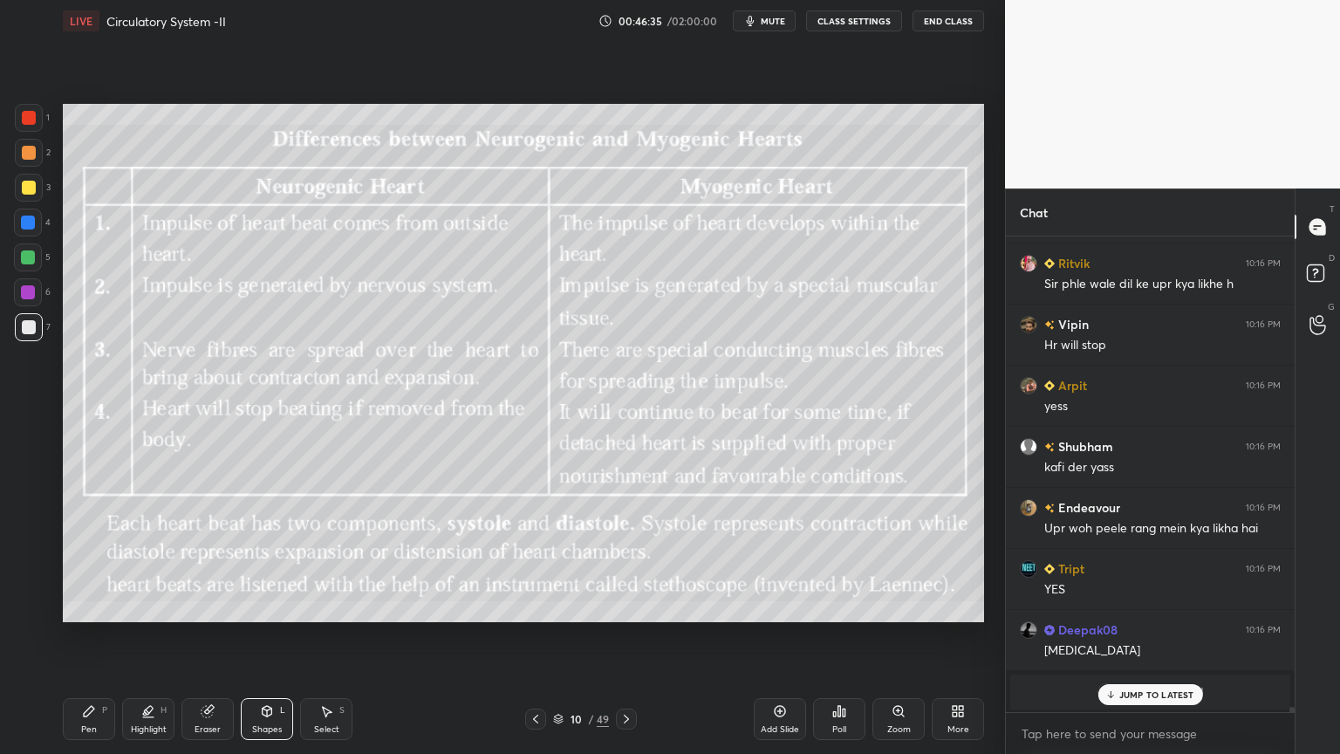
scroll to position [45387, 0]
click at [31, 202] on div "3" at bounding box center [33, 191] width 36 height 35
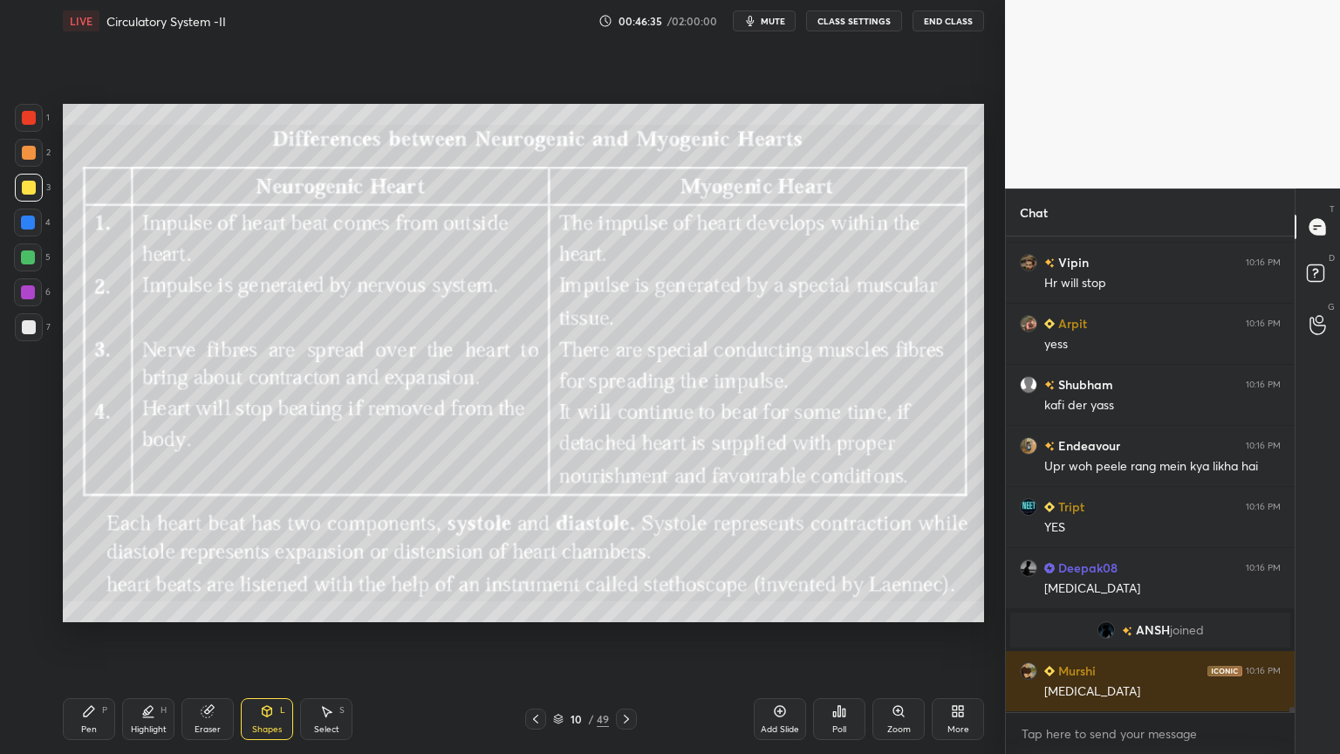
click at [28, 192] on div at bounding box center [29, 188] width 14 height 14
click at [26, 192] on div at bounding box center [29, 188] width 14 height 14
click at [287, 606] on div "Shapes L" at bounding box center [267, 719] width 52 height 42
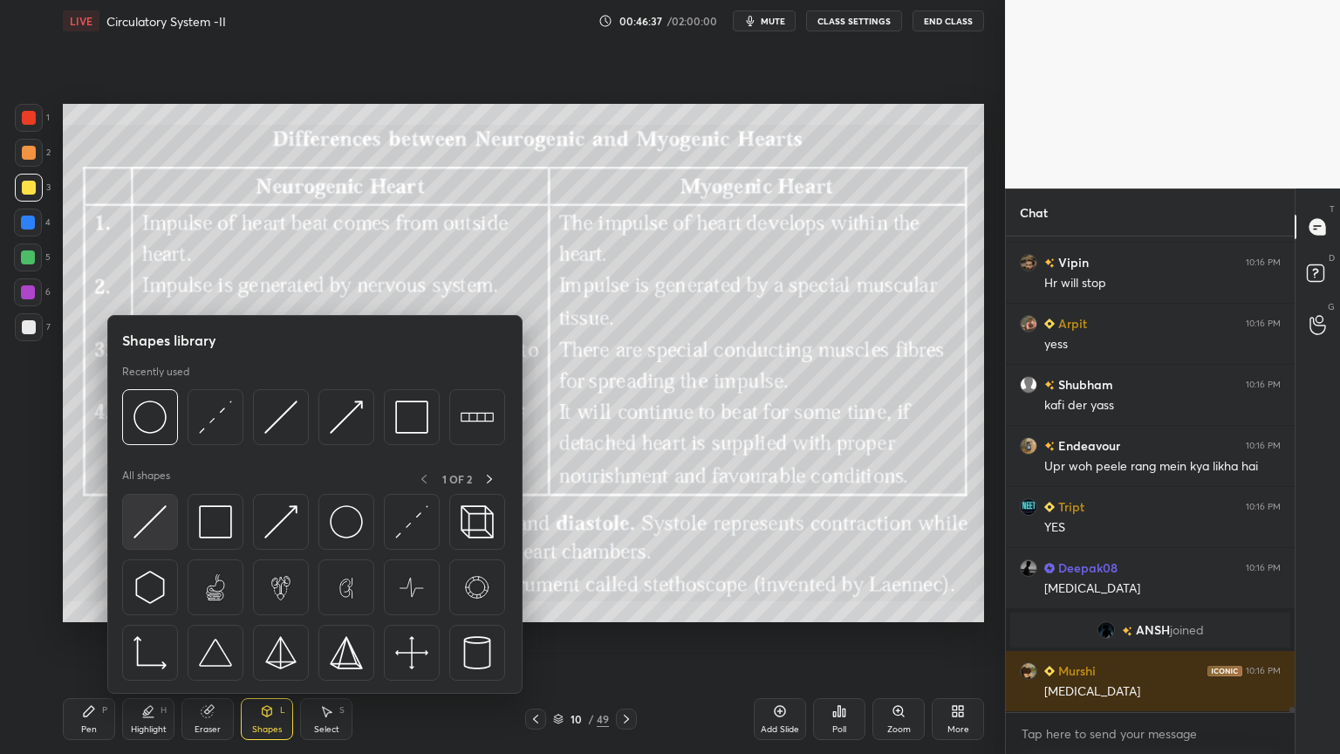
click at [157, 527] on img at bounding box center [150, 521] width 33 height 33
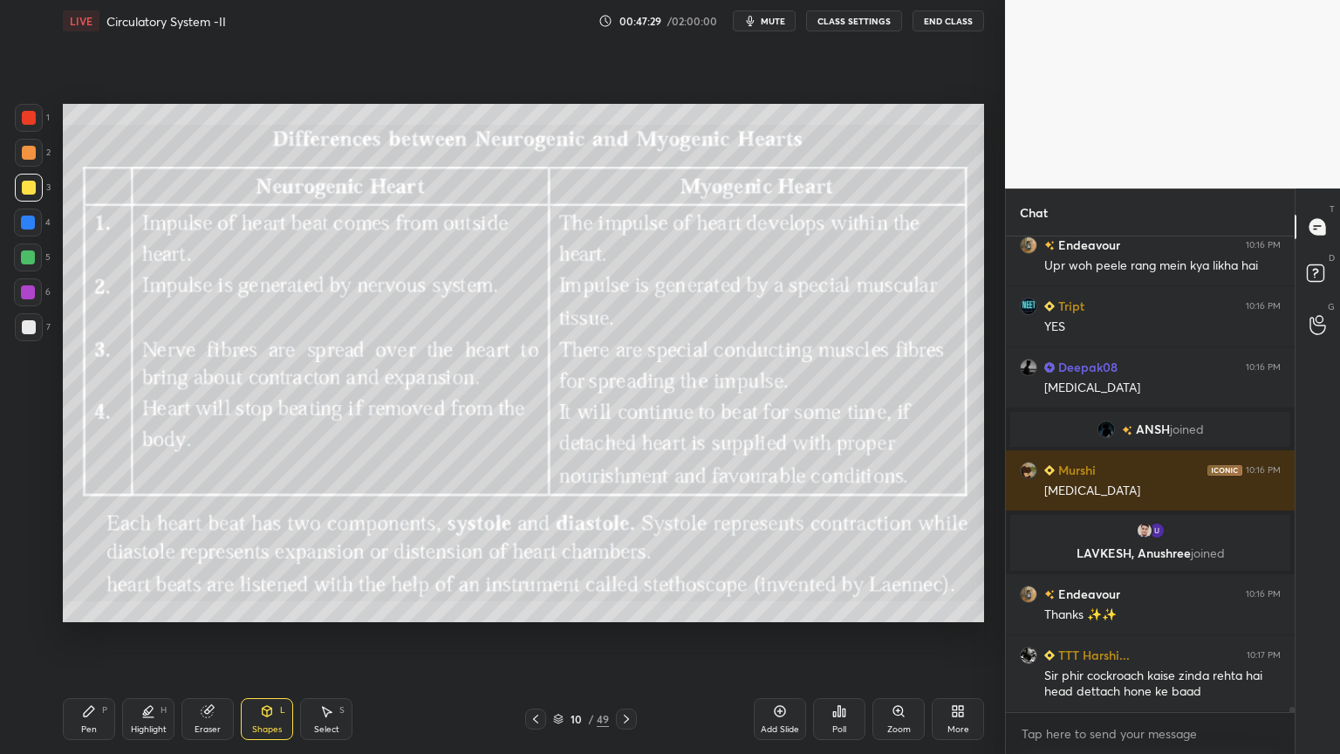
scroll to position [45314, 0]
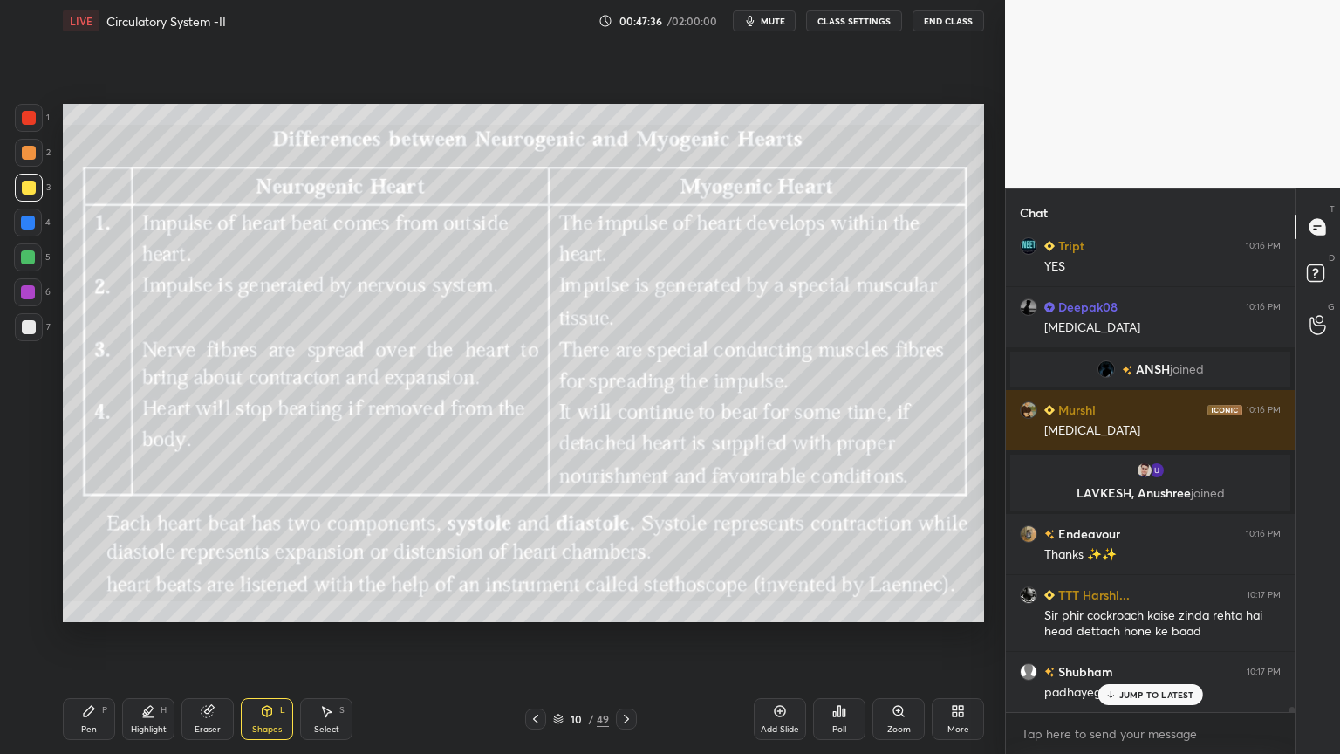
drag, startPoint x: 769, startPoint y: 15, endPoint x: 775, endPoint y: 41, distance: 26.9
click at [768, 18] on span "mute" at bounding box center [773, 21] width 24 height 12
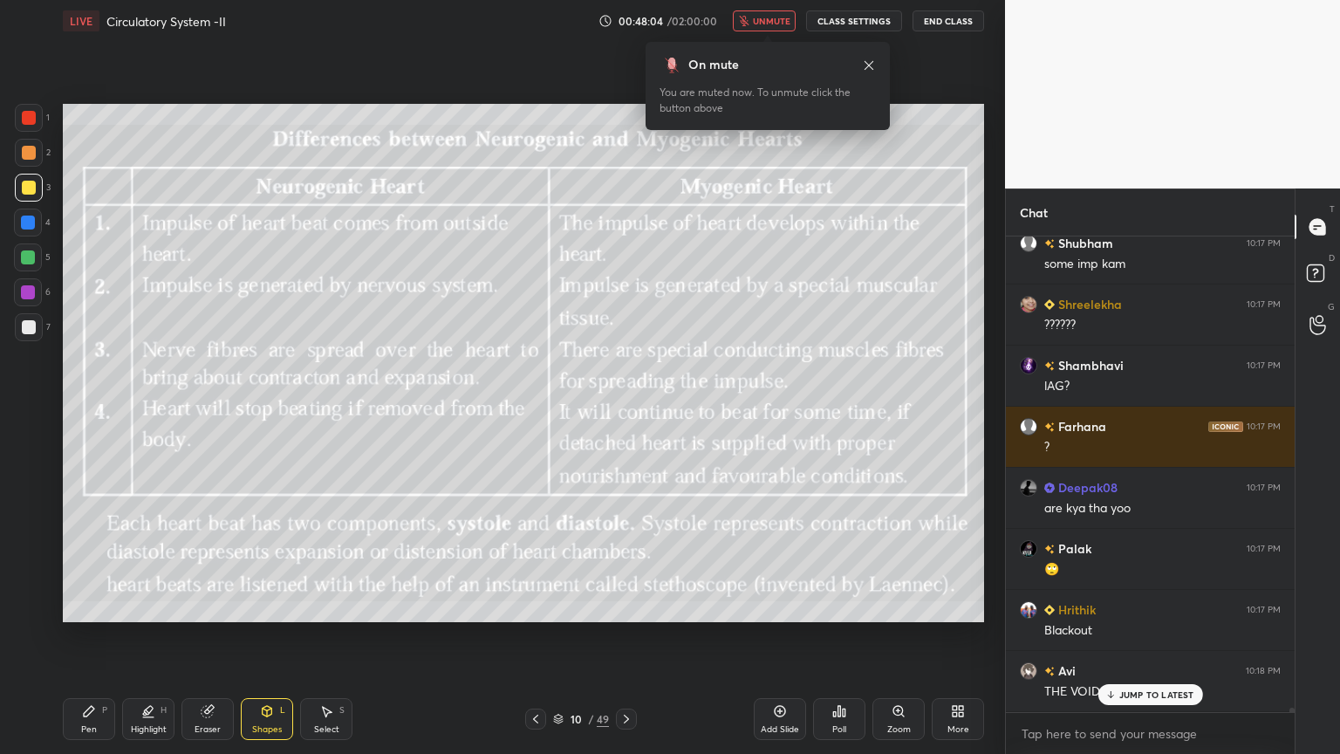
scroll to position [47301, 0]
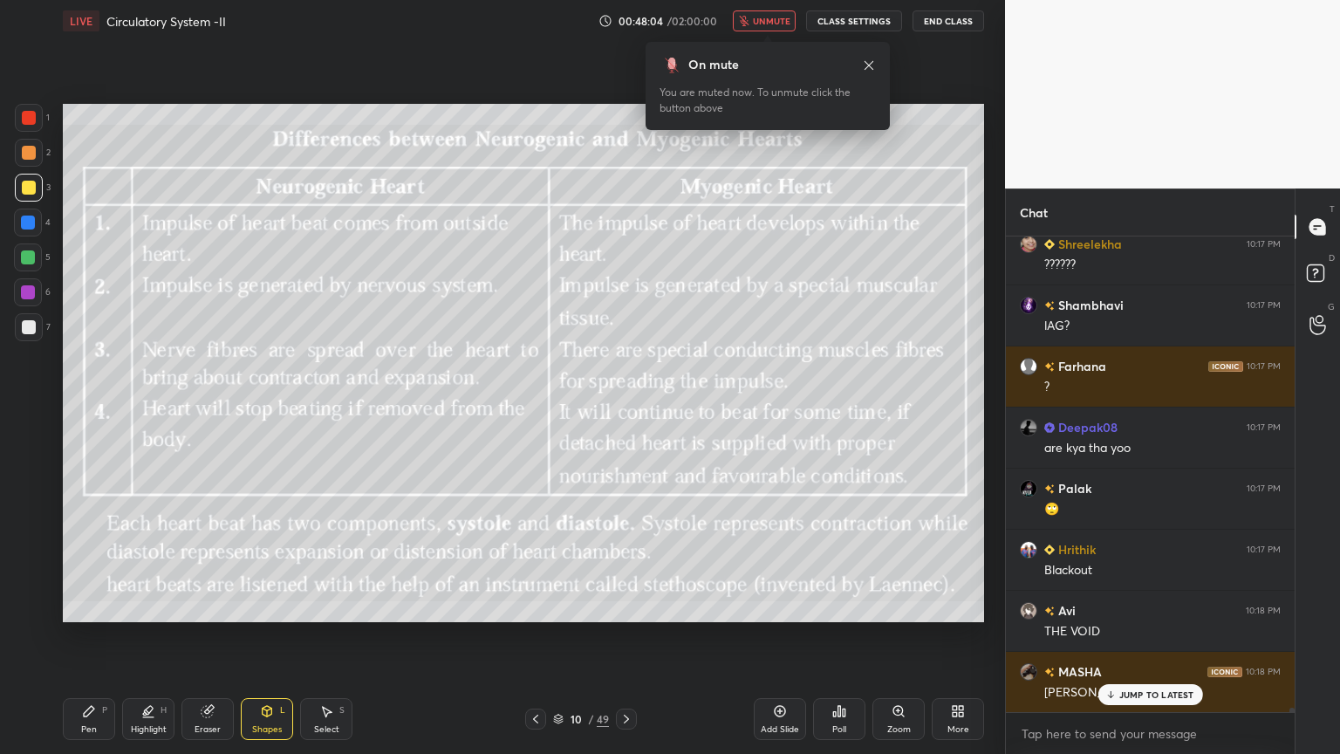
drag, startPoint x: 775, startPoint y: 26, endPoint x: 781, endPoint y: 18, distance: 9.9
click at [774, 26] on button "unmute" at bounding box center [764, 20] width 63 height 21
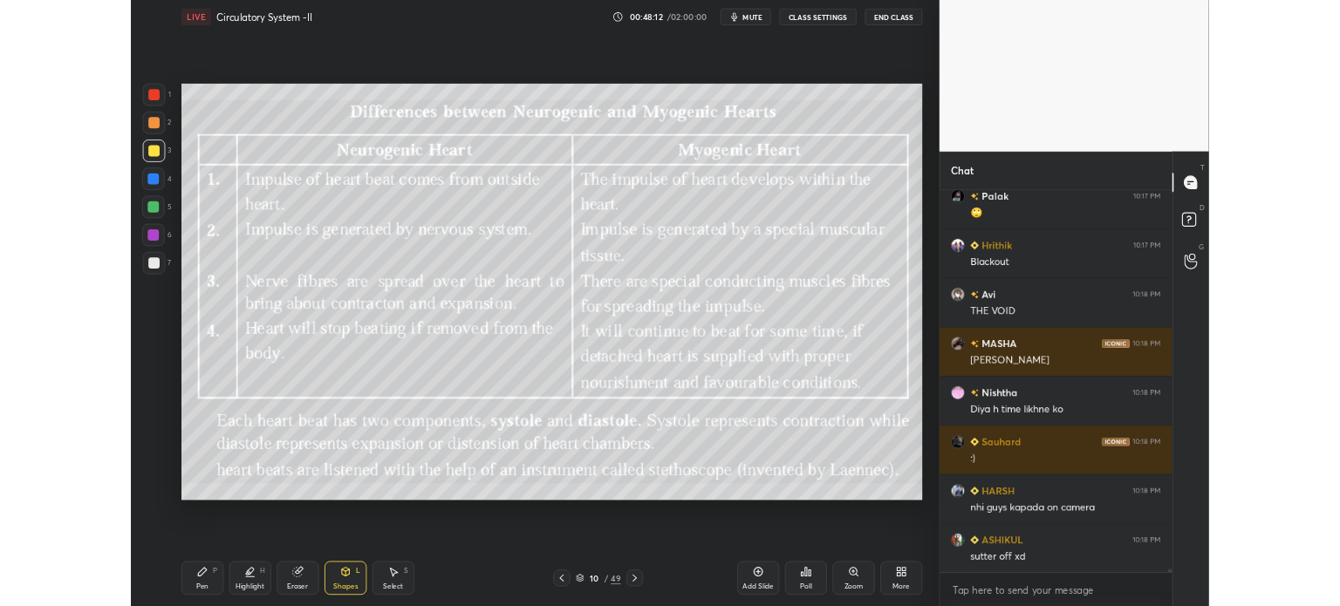
scroll to position [47607, 0]
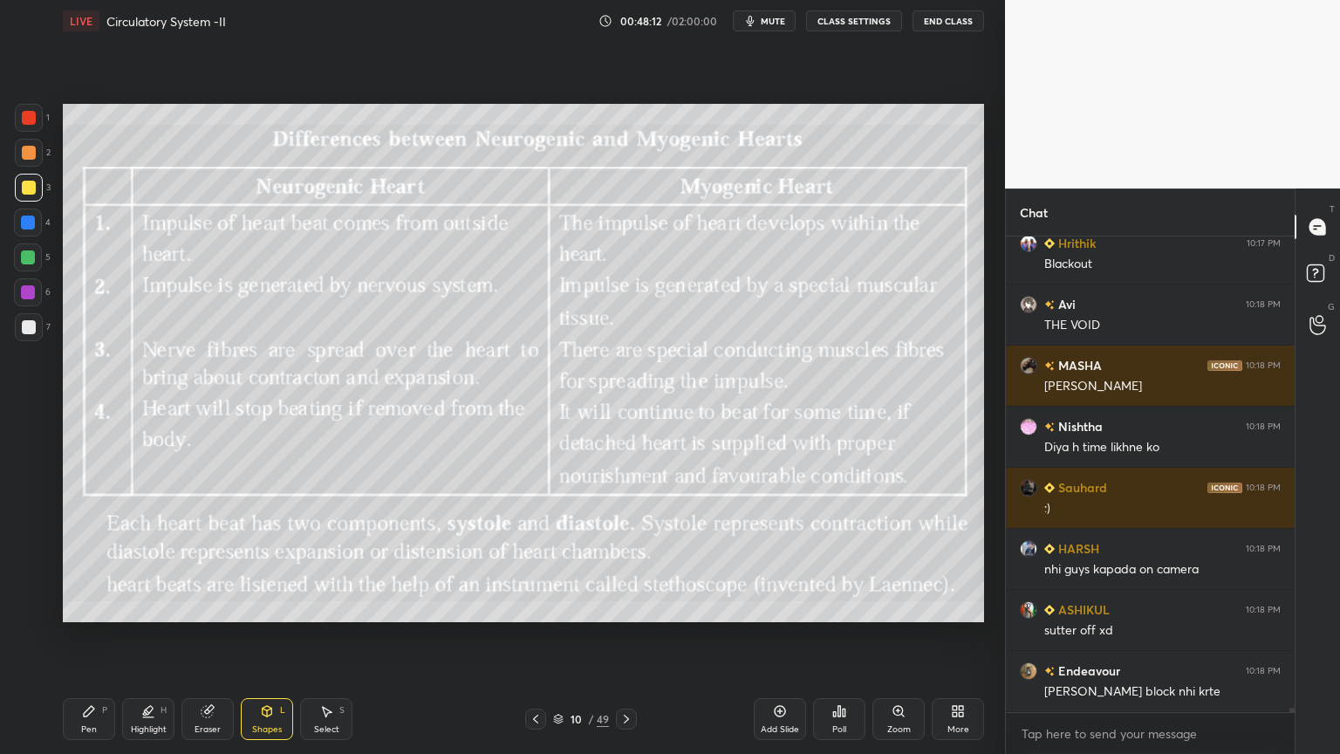
click at [951, 606] on icon at bounding box center [958, 711] width 14 height 14
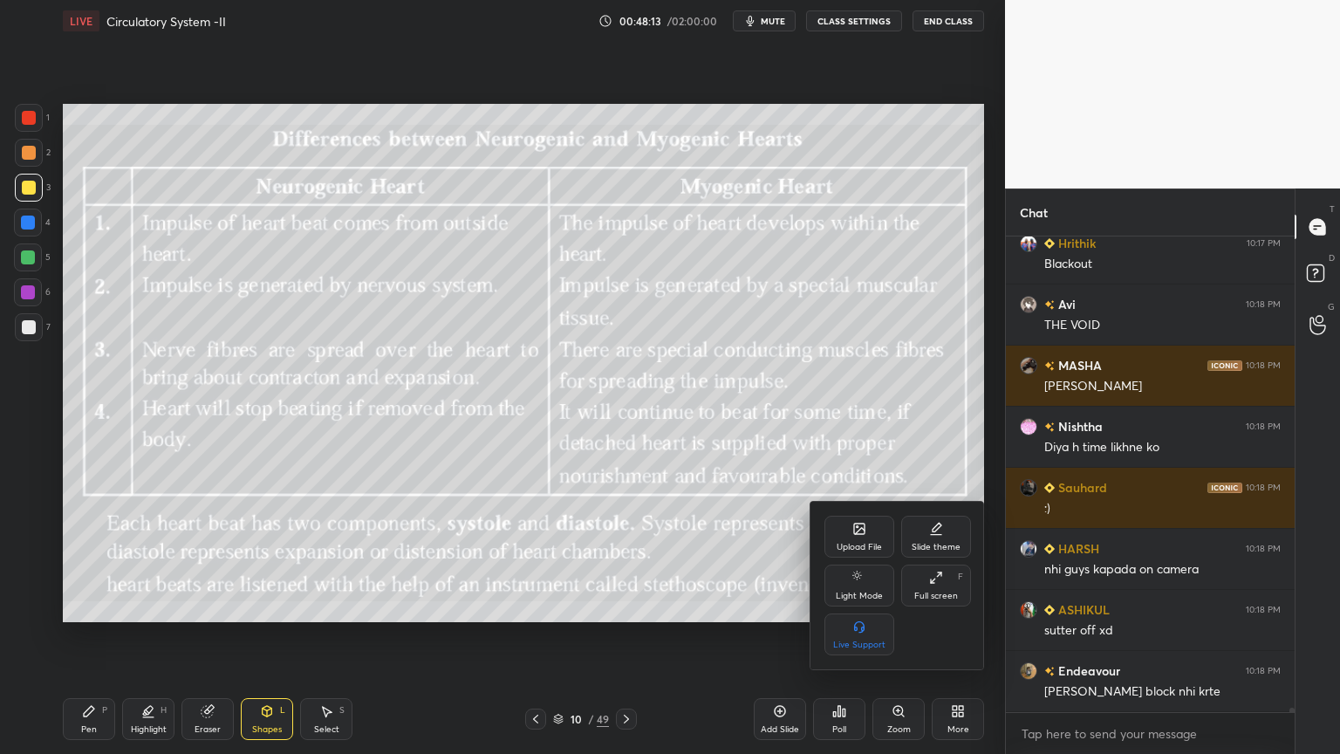
click at [848, 540] on div "Upload File" at bounding box center [860, 537] width 70 height 42
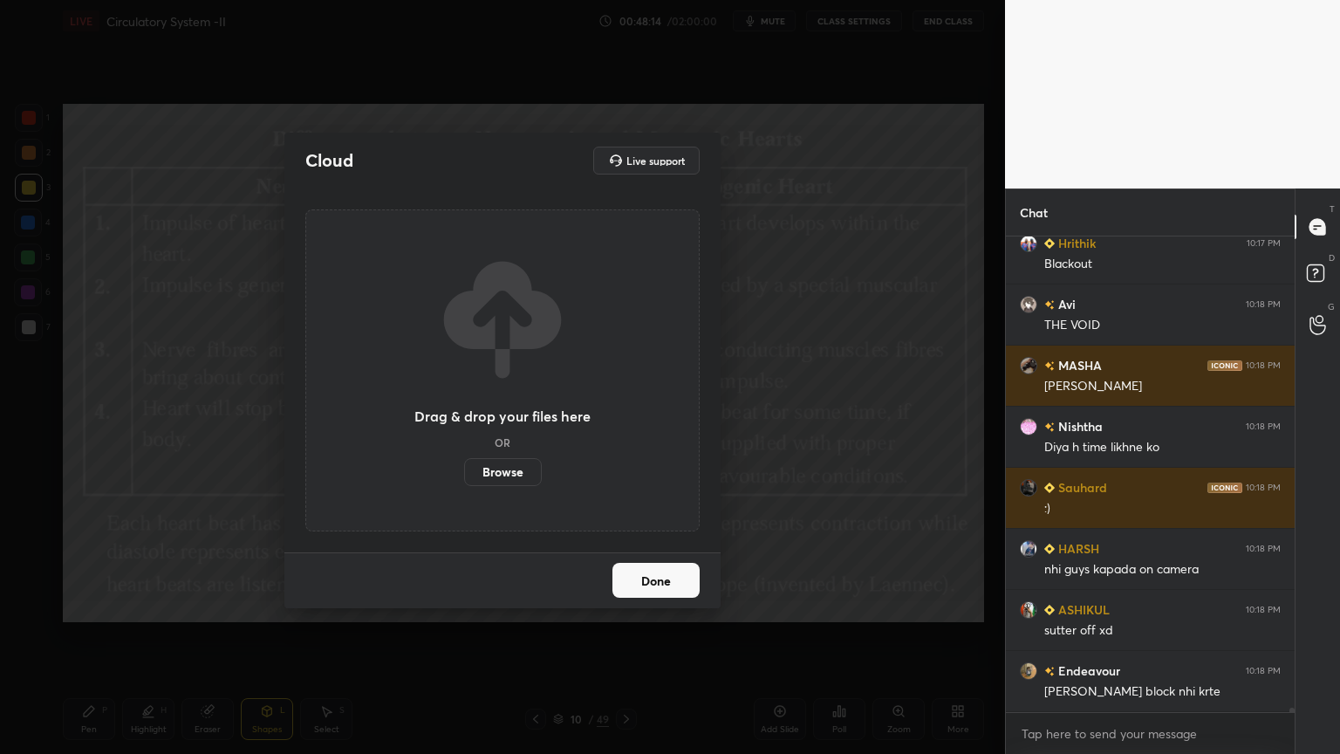
click at [503, 476] on label "Browse" at bounding box center [503, 472] width 78 height 28
click at [464, 476] on input "Browse" at bounding box center [464, 472] width 0 height 28
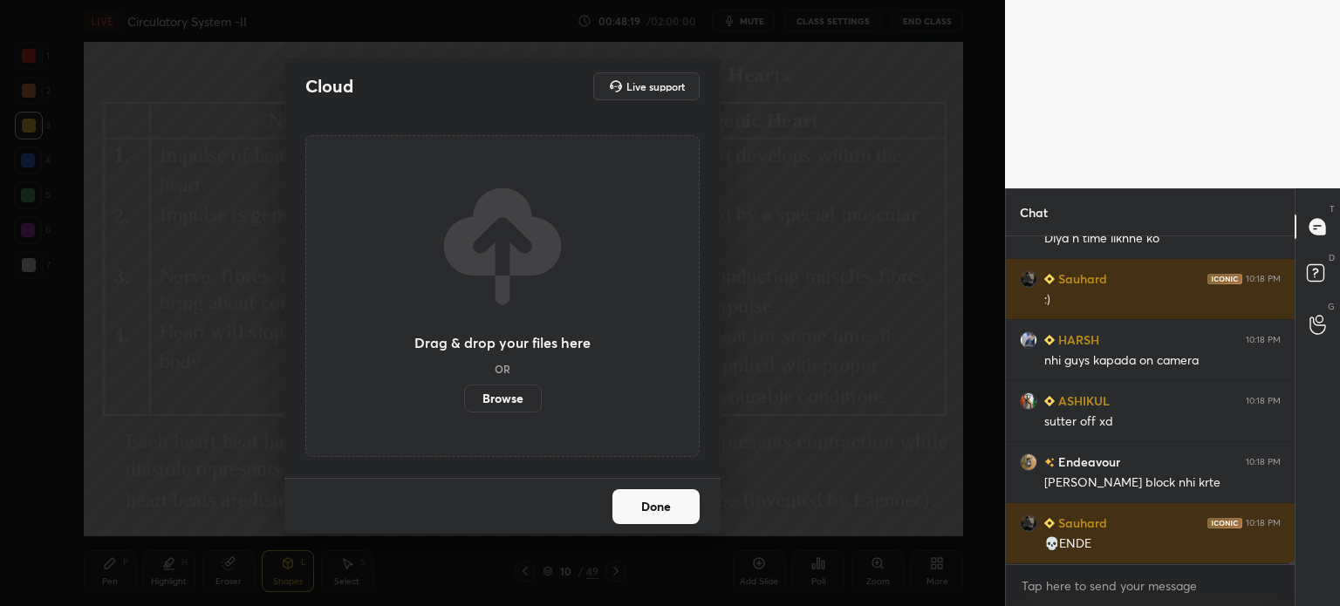
scroll to position [47892, 0]
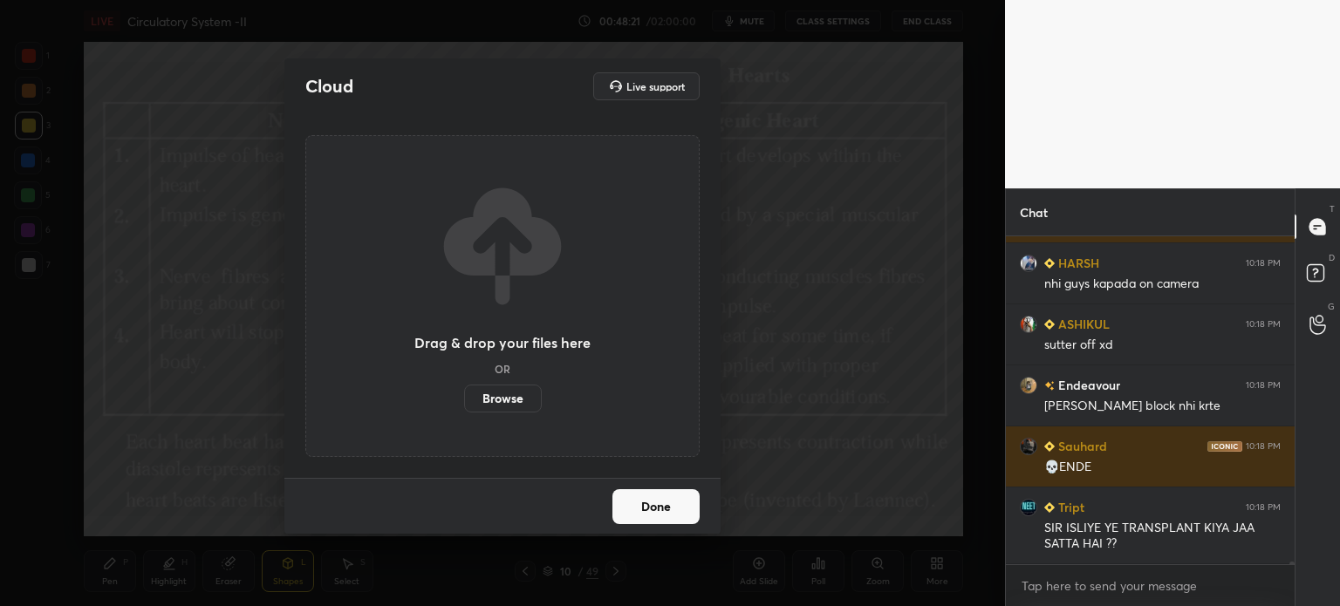
click at [661, 498] on button "Done" at bounding box center [656, 507] width 87 height 35
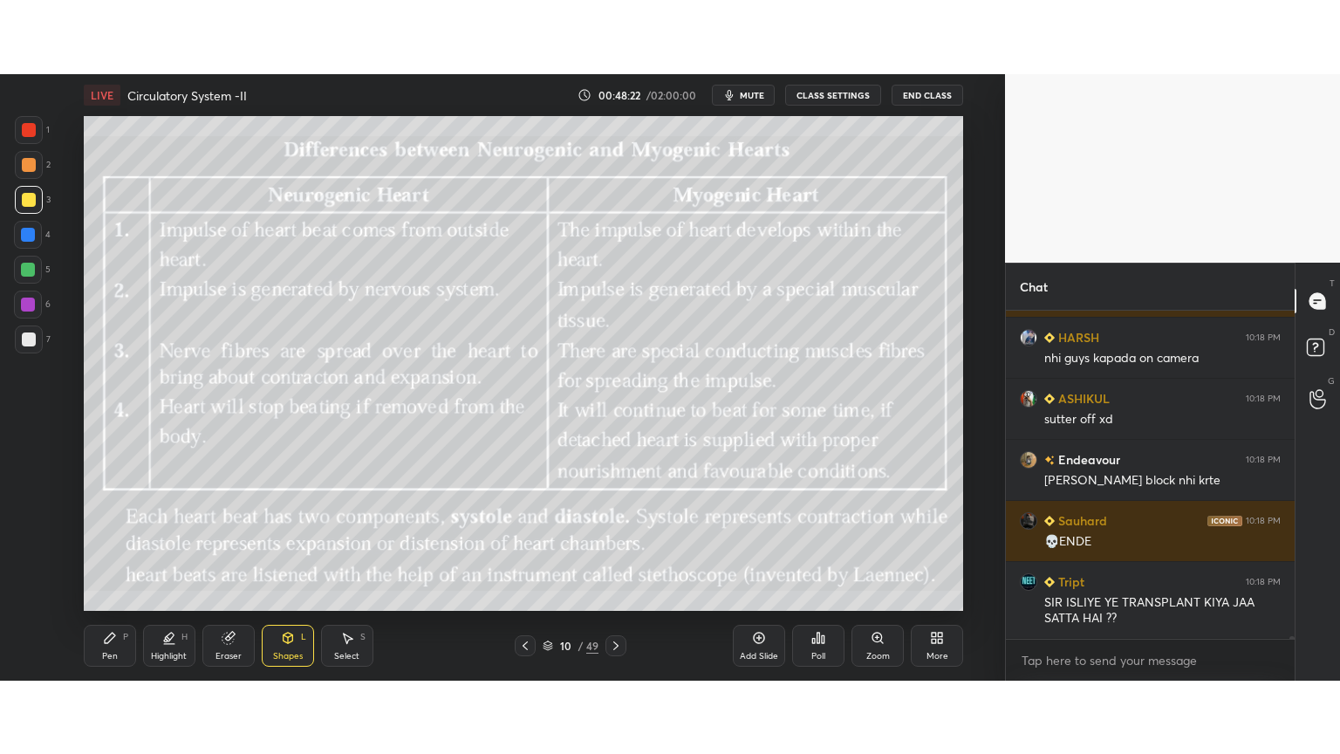
scroll to position [47953, 0]
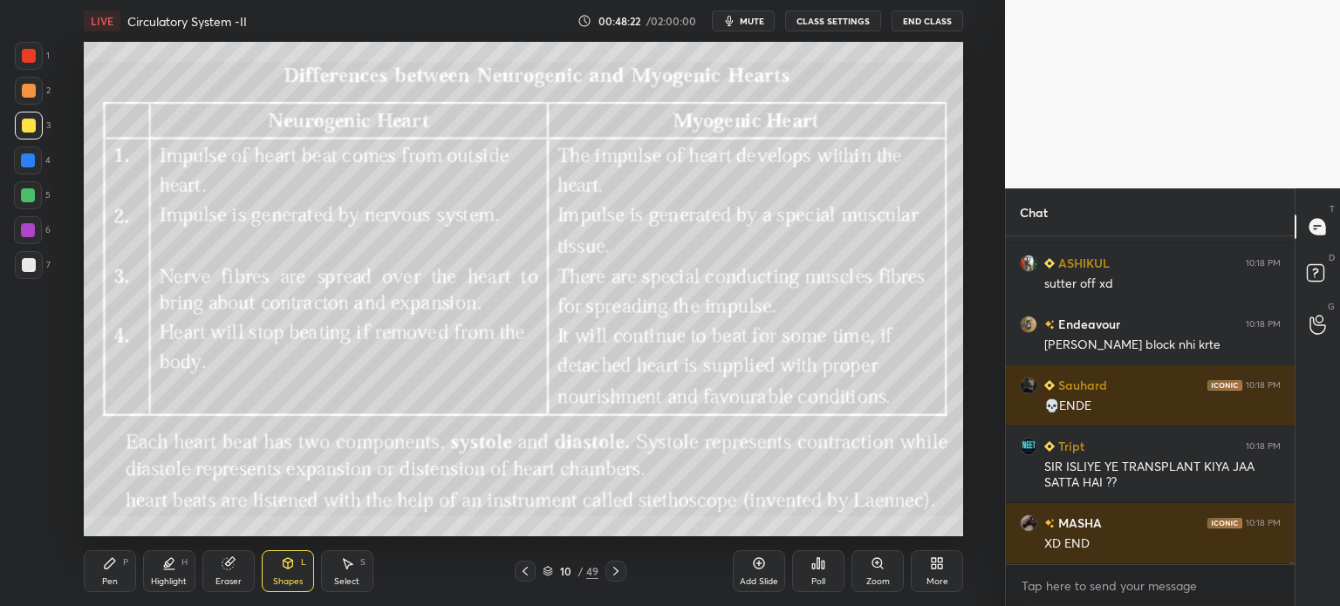
click at [609, 572] on icon at bounding box center [616, 572] width 14 height 14
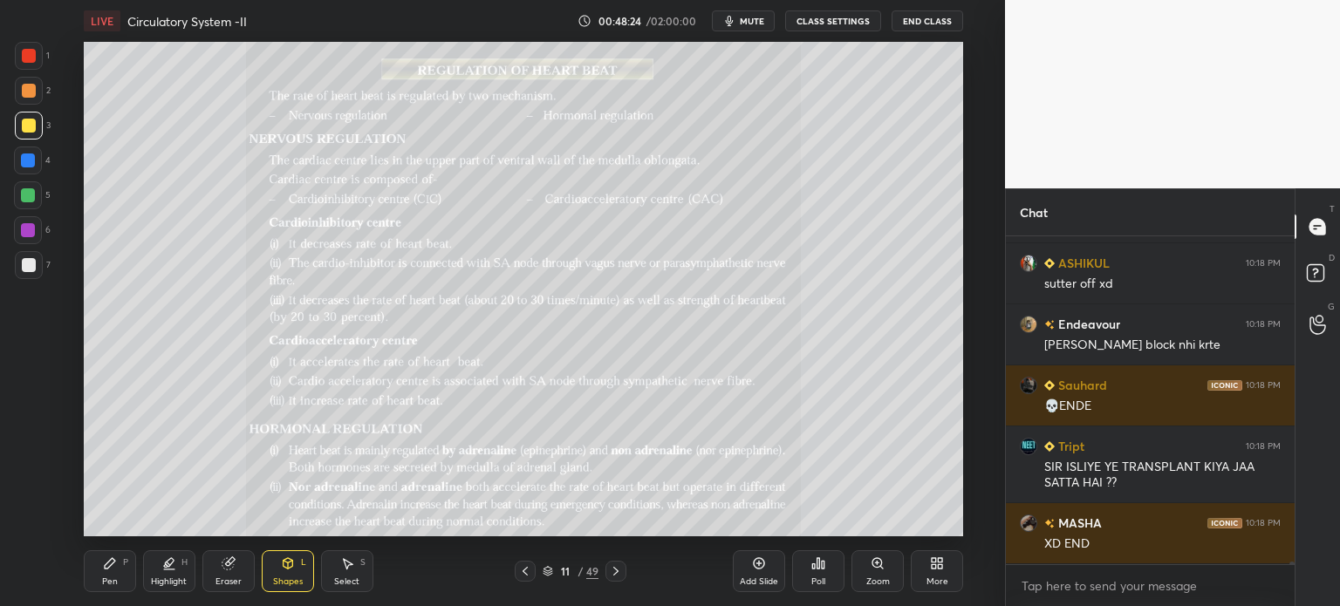
click at [528, 572] on icon at bounding box center [525, 572] width 14 height 14
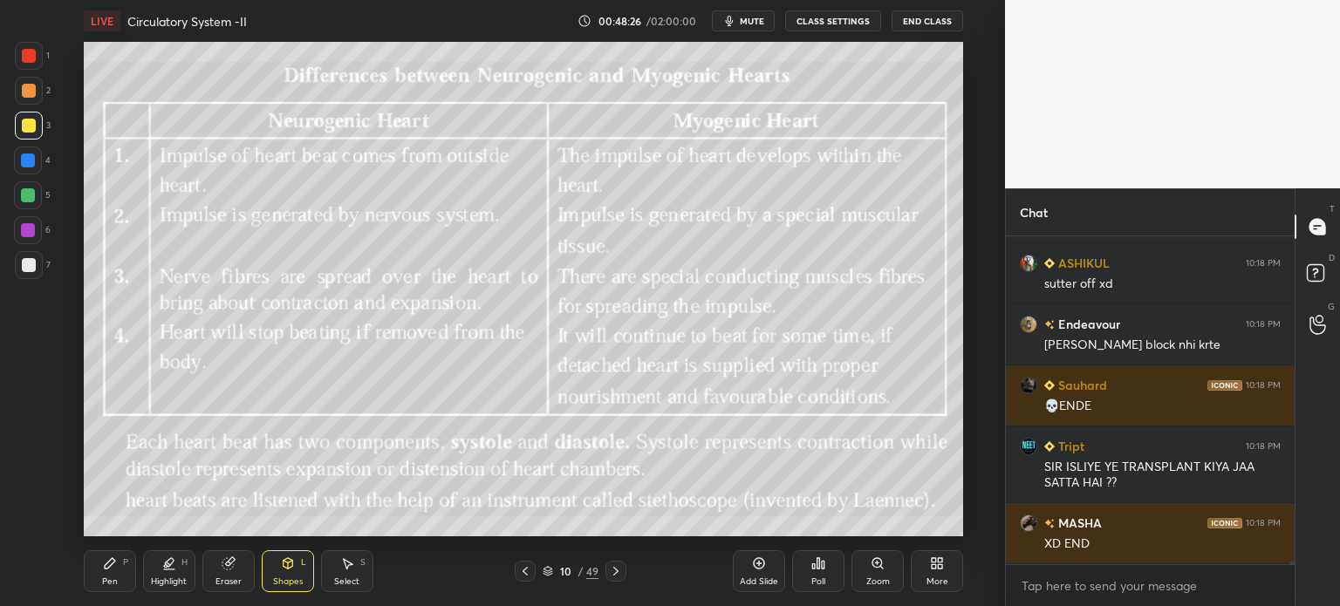
click at [757, 561] on icon at bounding box center [759, 564] width 14 height 14
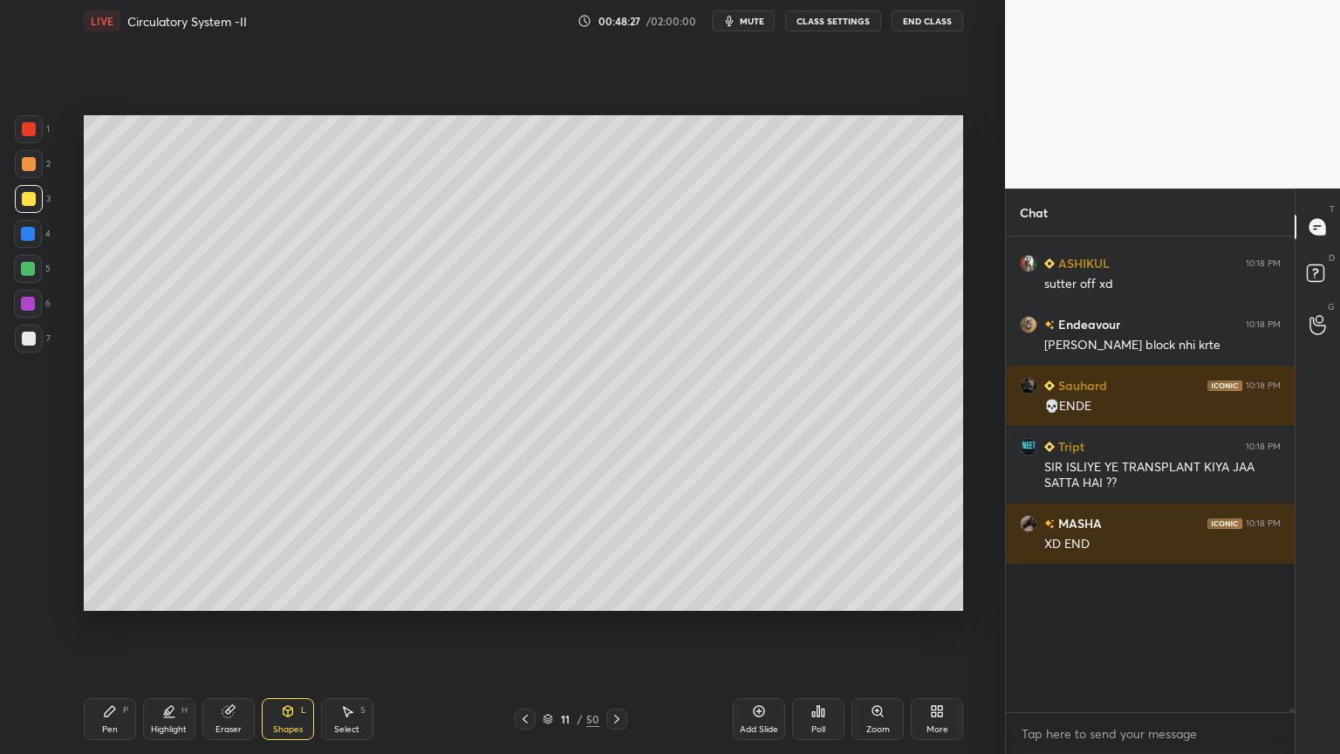
scroll to position [86622, 86329]
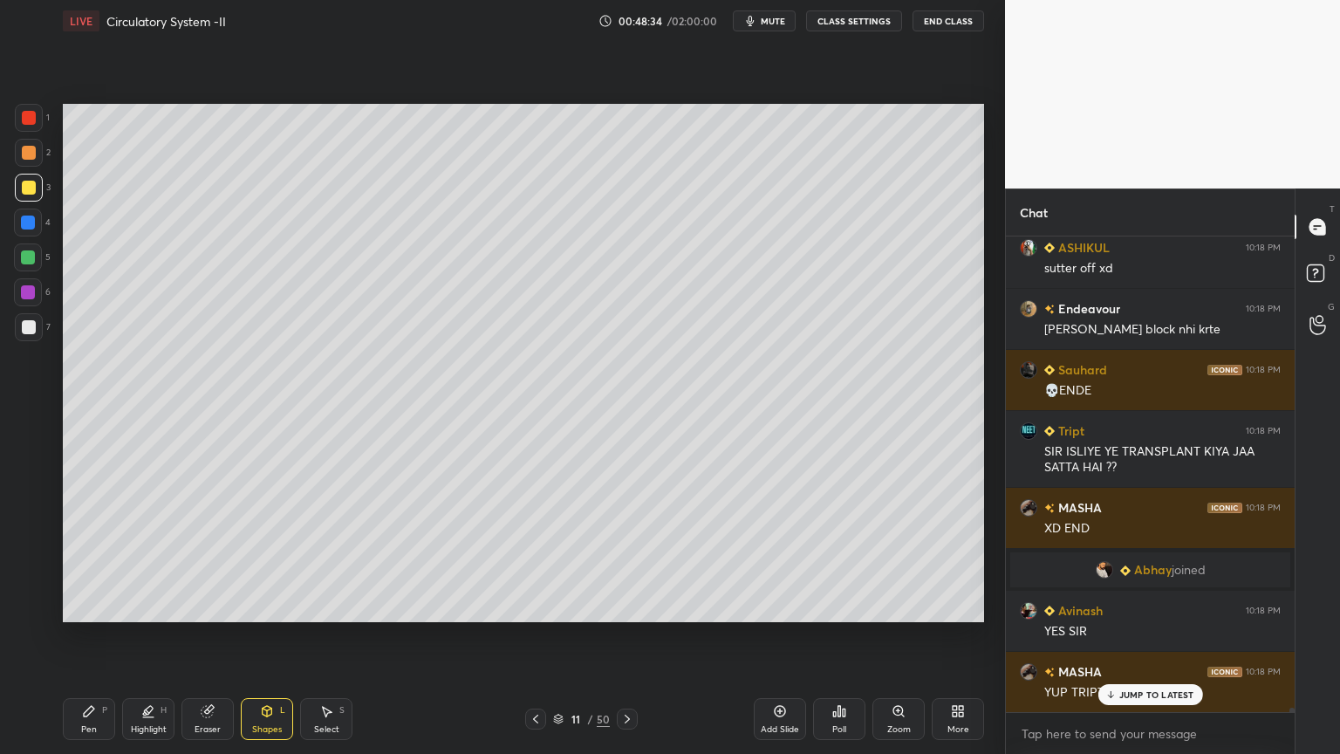
click at [29, 332] on div at bounding box center [29, 327] width 14 height 14
click at [146, 606] on icon at bounding box center [148, 711] width 14 height 14
drag, startPoint x: 148, startPoint y: 711, endPoint x: 140, endPoint y: 689, distance: 24.3
click at [146, 606] on icon at bounding box center [148, 710] width 9 height 9
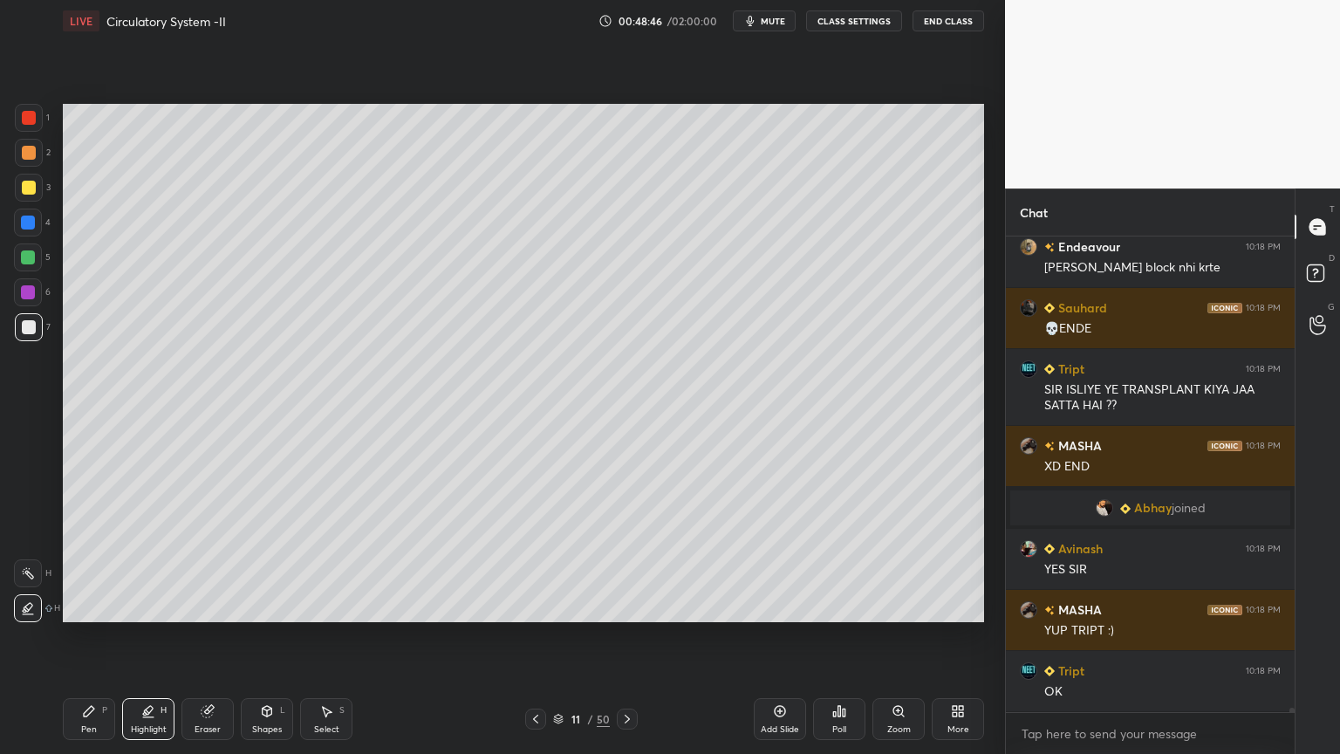
click at [99, 606] on div "Pen P Highlight H Eraser Shapes L Select S 11 / 50 Add Slide Poll Zoom More" at bounding box center [524, 719] width 922 height 70
drag, startPoint x: 100, startPoint y: 695, endPoint x: 97, endPoint y: 686, distance: 9.4
click at [100, 606] on div "Pen P Highlight H Eraser Shapes L Select S 11 / 50 Add Slide Poll Zoom More" at bounding box center [524, 719] width 922 height 70
drag, startPoint x: 30, startPoint y: 183, endPoint x: 27, endPoint y: 195, distance: 12.5
click at [28, 185] on div at bounding box center [29, 188] width 14 height 14
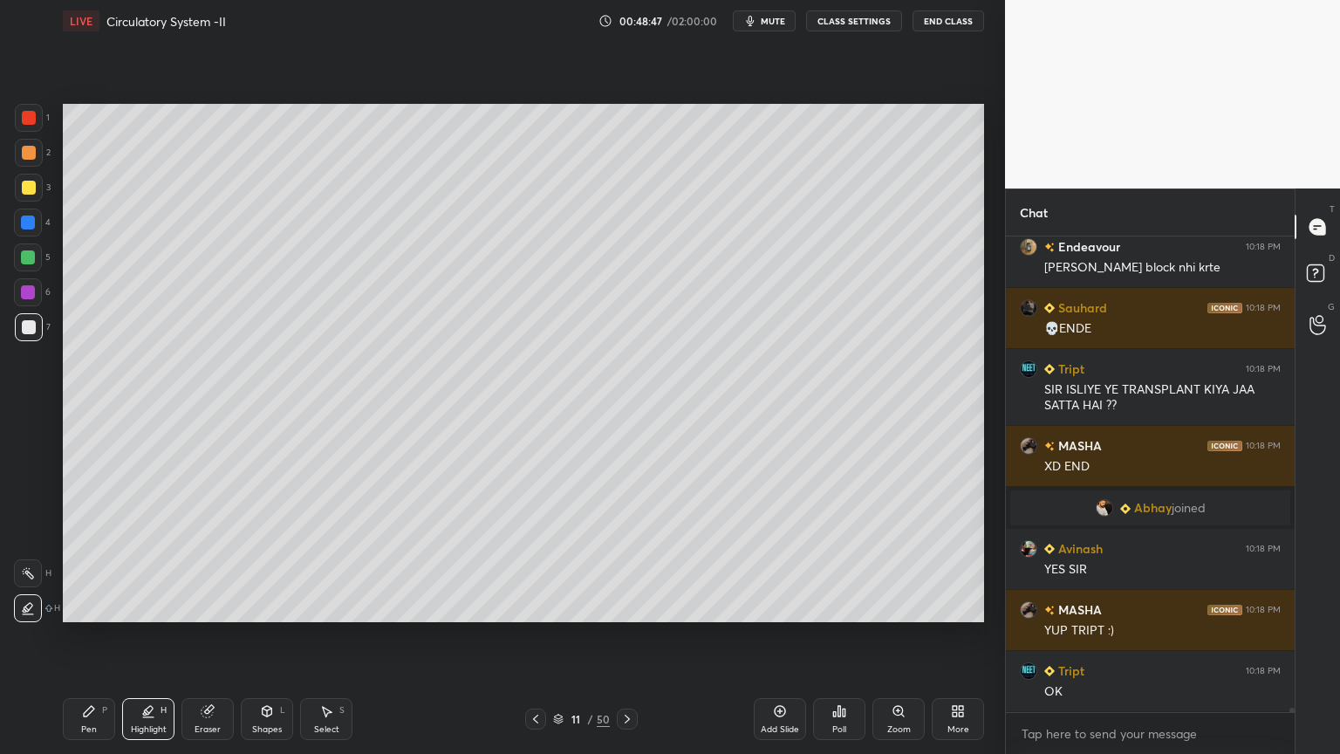
drag, startPoint x: 27, startPoint y: 195, endPoint x: 30, endPoint y: 221, distance: 25.4
click at [28, 208] on div "1 2 3 4 5 6 7" at bounding box center [32, 226] width 37 height 244
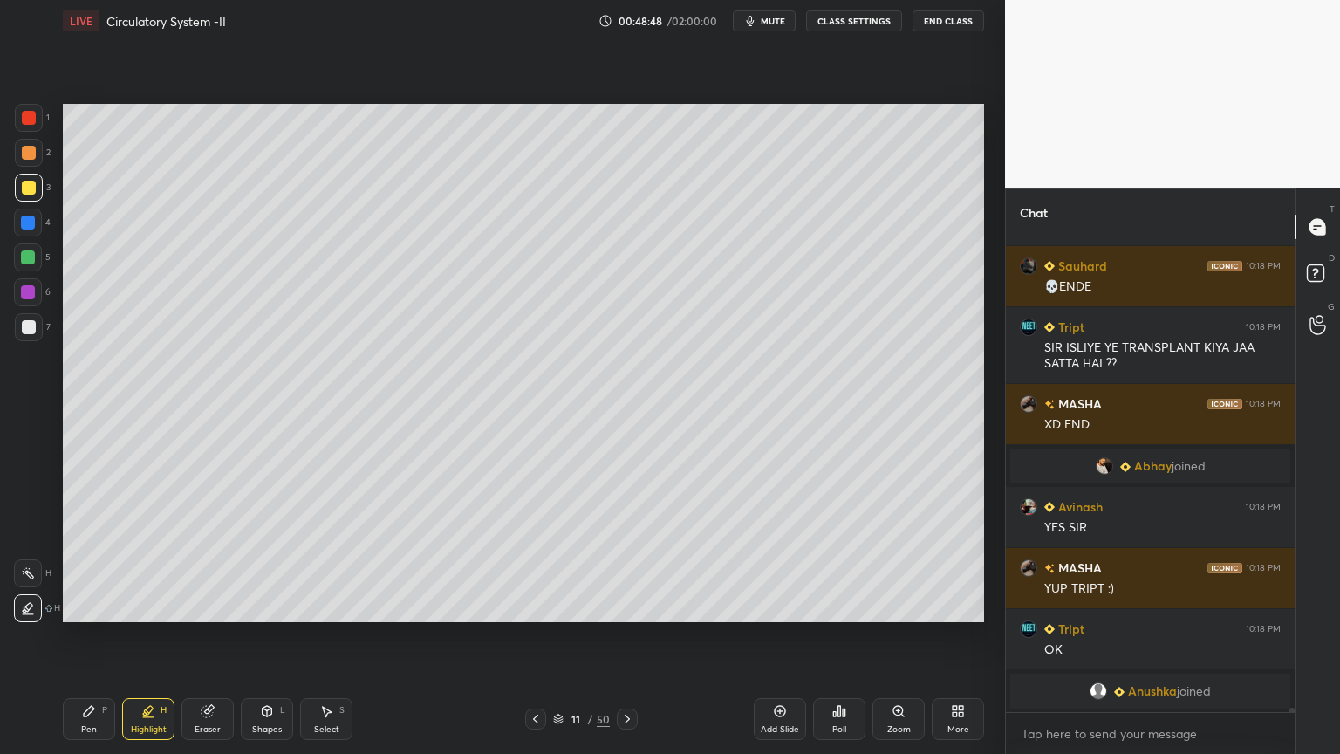
click at [91, 606] on div "Pen P" at bounding box center [89, 719] width 52 height 42
drag, startPoint x: 91, startPoint y: 728, endPoint x: 81, endPoint y: 716, distance: 15.5
click at [87, 606] on div "Pen" at bounding box center [89, 729] width 16 height 9
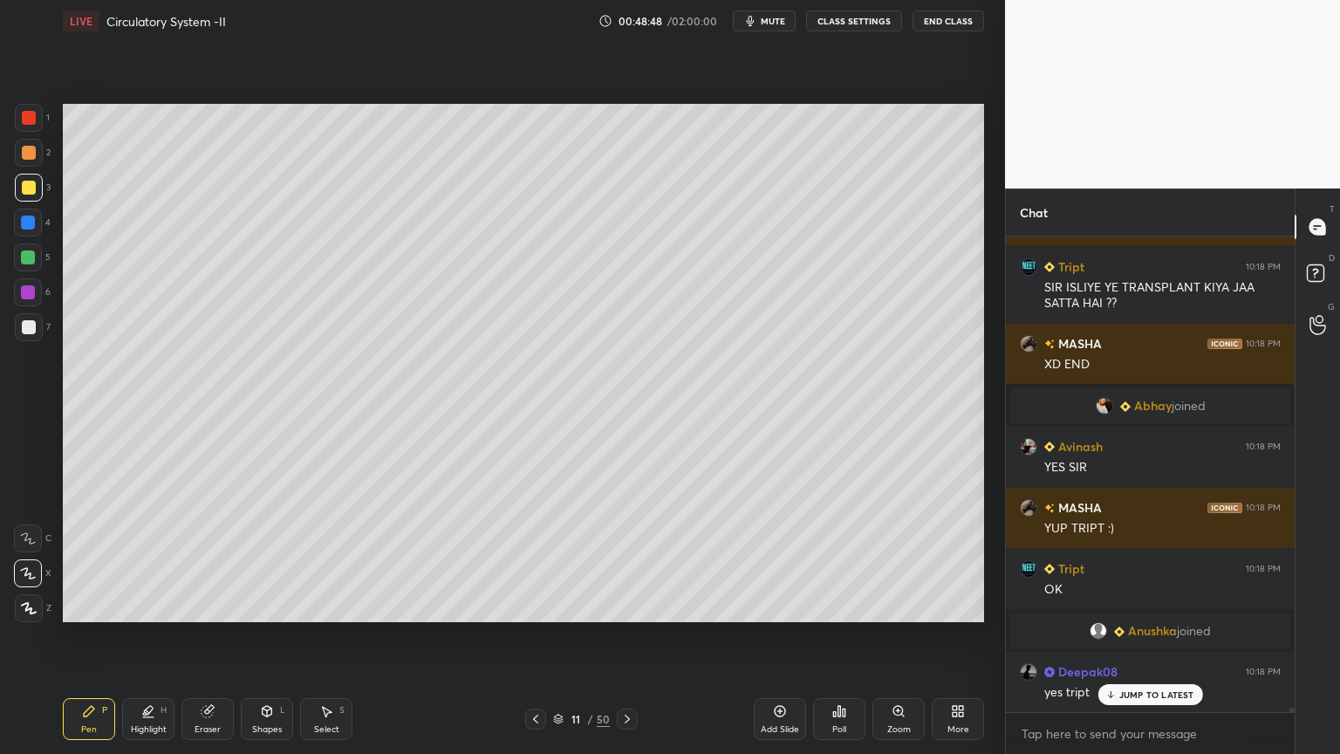
click at [34, 540] on icon at bounding box center [28, 538] width 16 height 12
click at [33, 543] on icon at bounding box center [28, 538] width 16 height 12
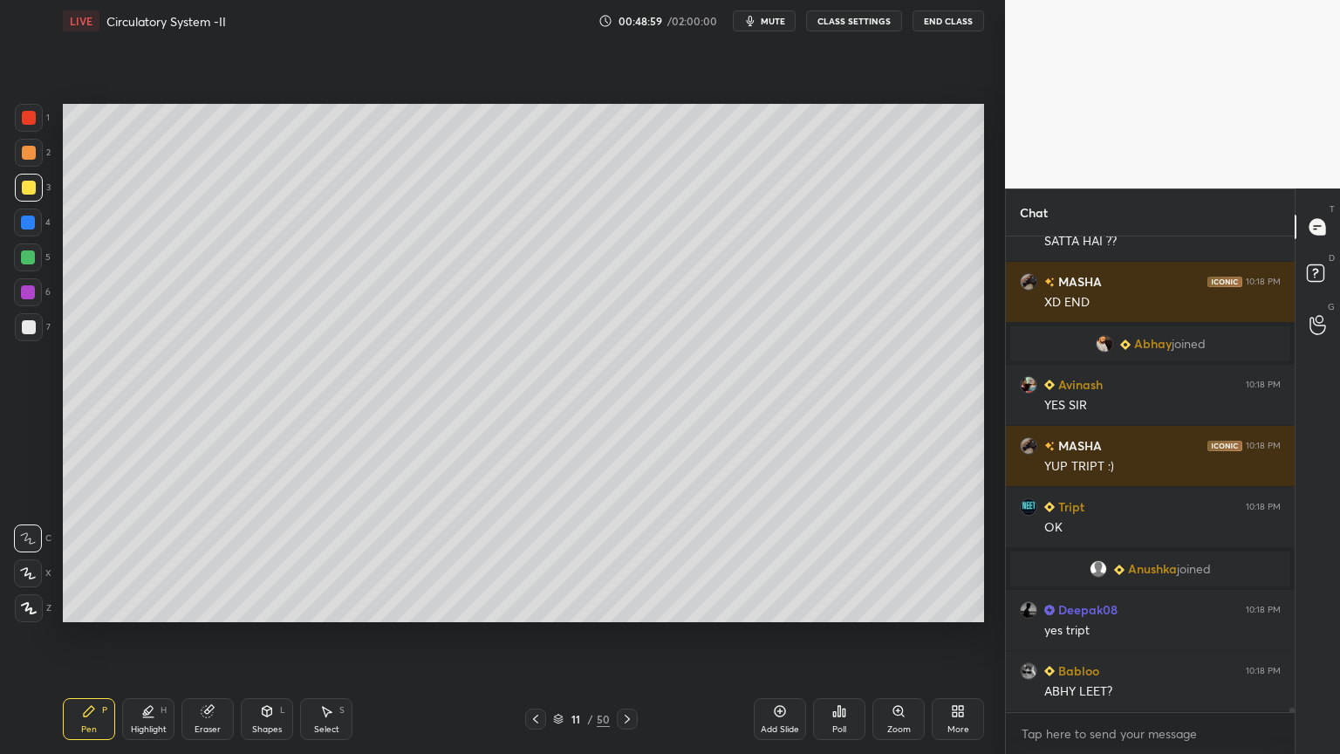
scroll to position [47391, 0]
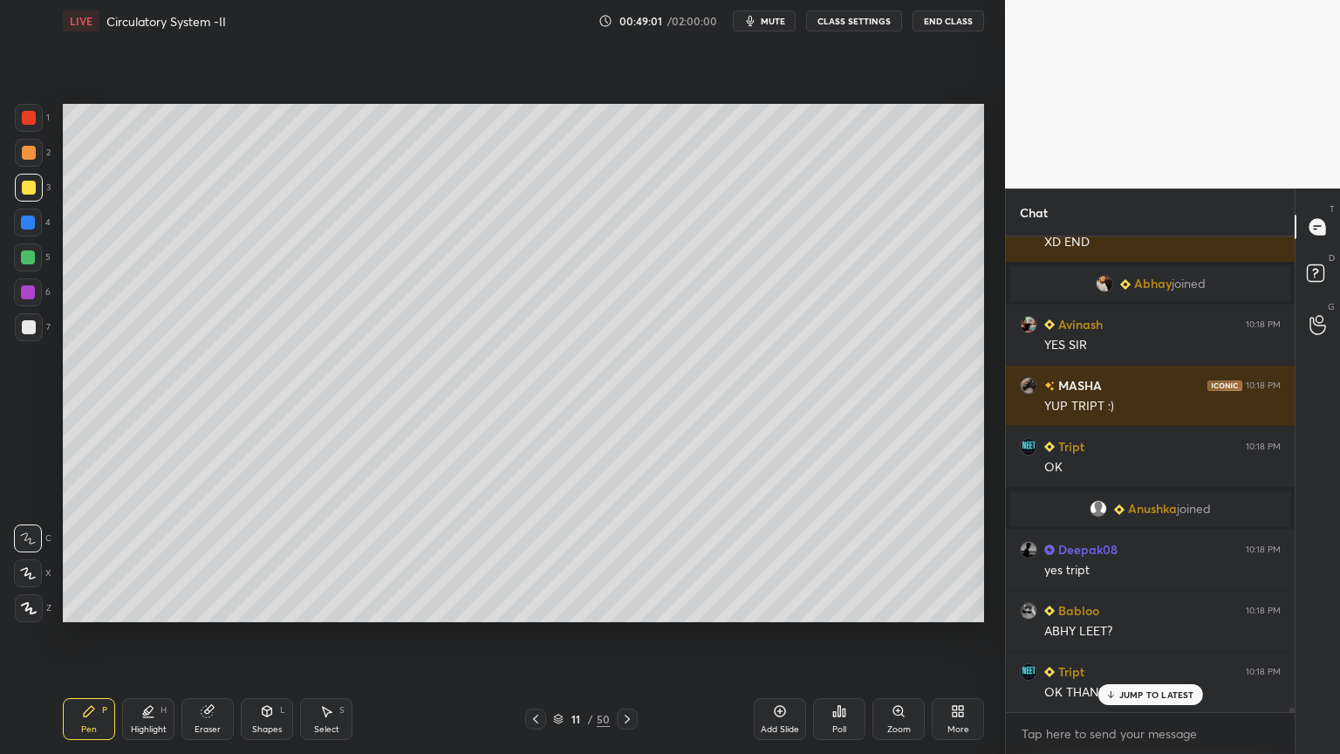
click at [30, 119] on div at bounding box center [29, 118] width 14 height 14
drag, startPoint x: 31, startPoint y: 118, endPoint x: 27, endPoint y: 127, distance: 9.4
click at [30, 119] on div at bounding box center [29, 118] width 14 height 14
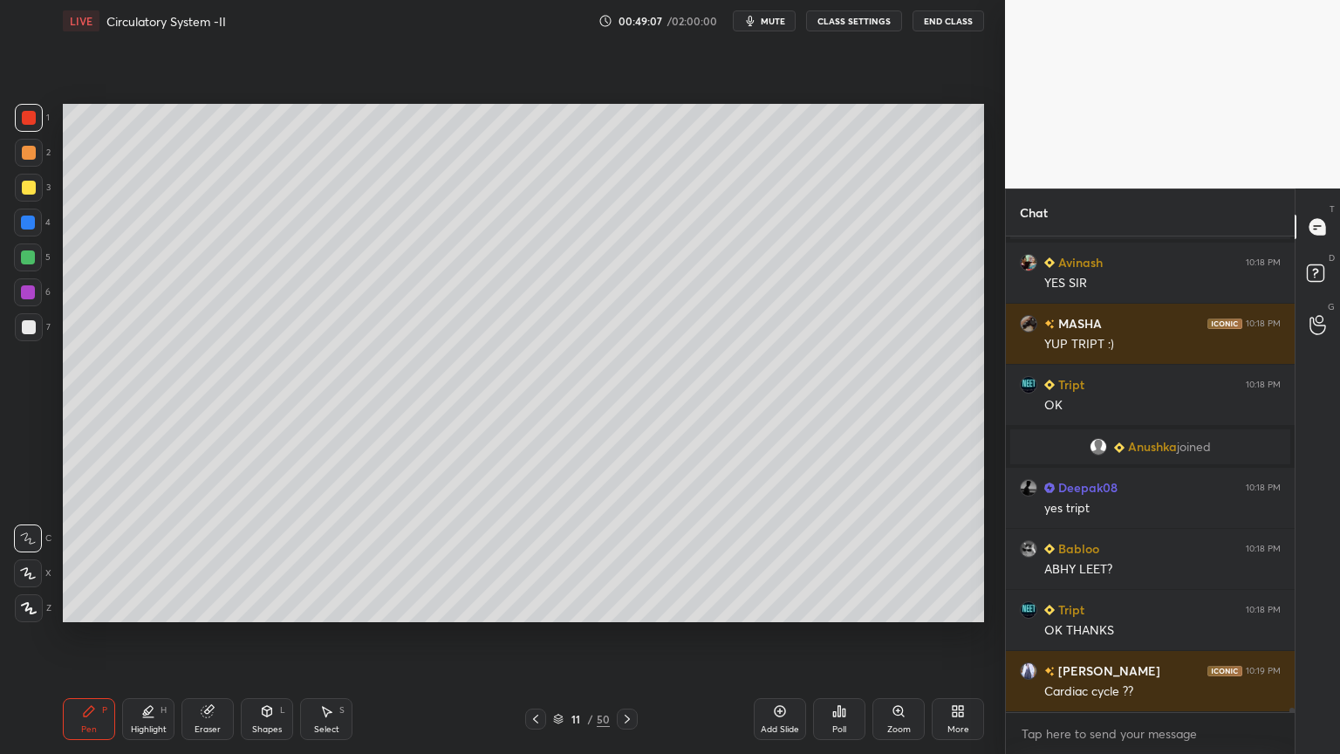
click at [29, 256] on div at bounding box center [28, 257] width 28 height 28
click at [30, 606] on div at bounding box center [29, 608] width 28 height 28
click at [32, 606] on icon at bounding box center [29, 608] width 16 height 12
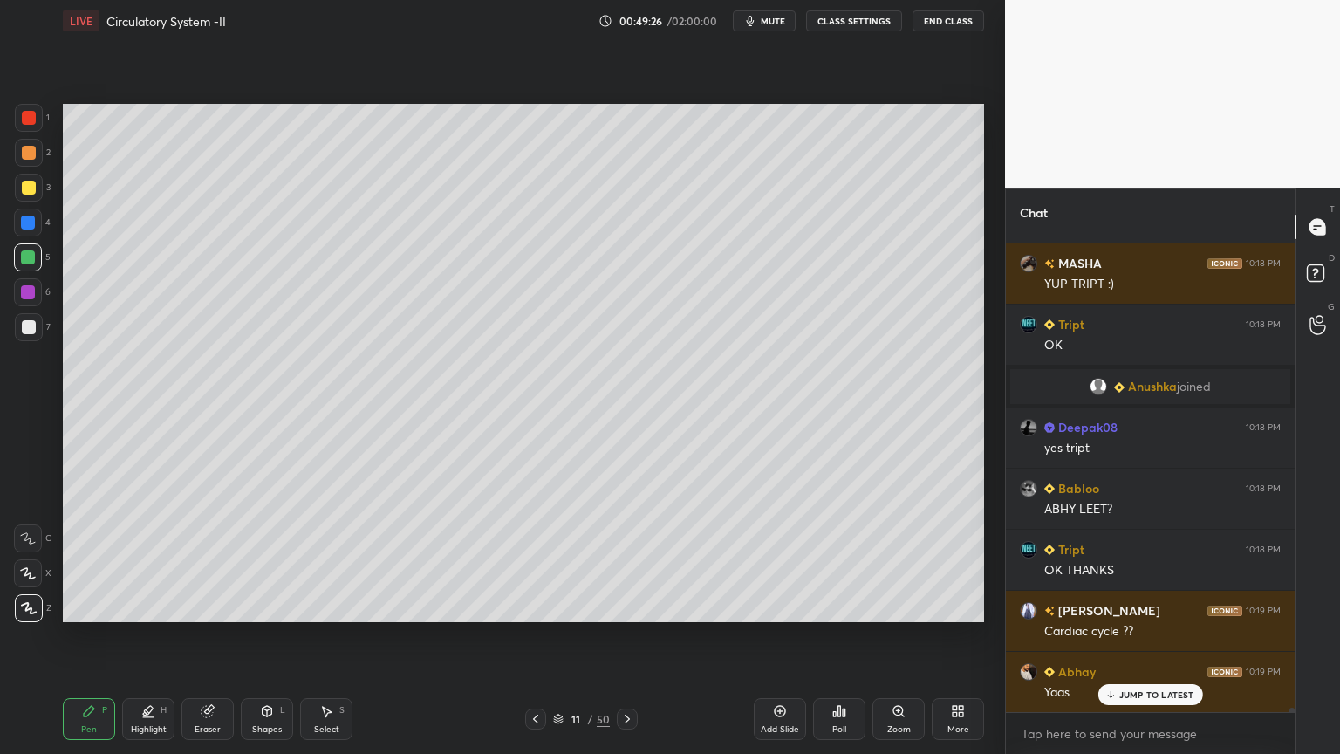
click at [26, 159] on div at bounding box center [29, 153] width 14 height 14
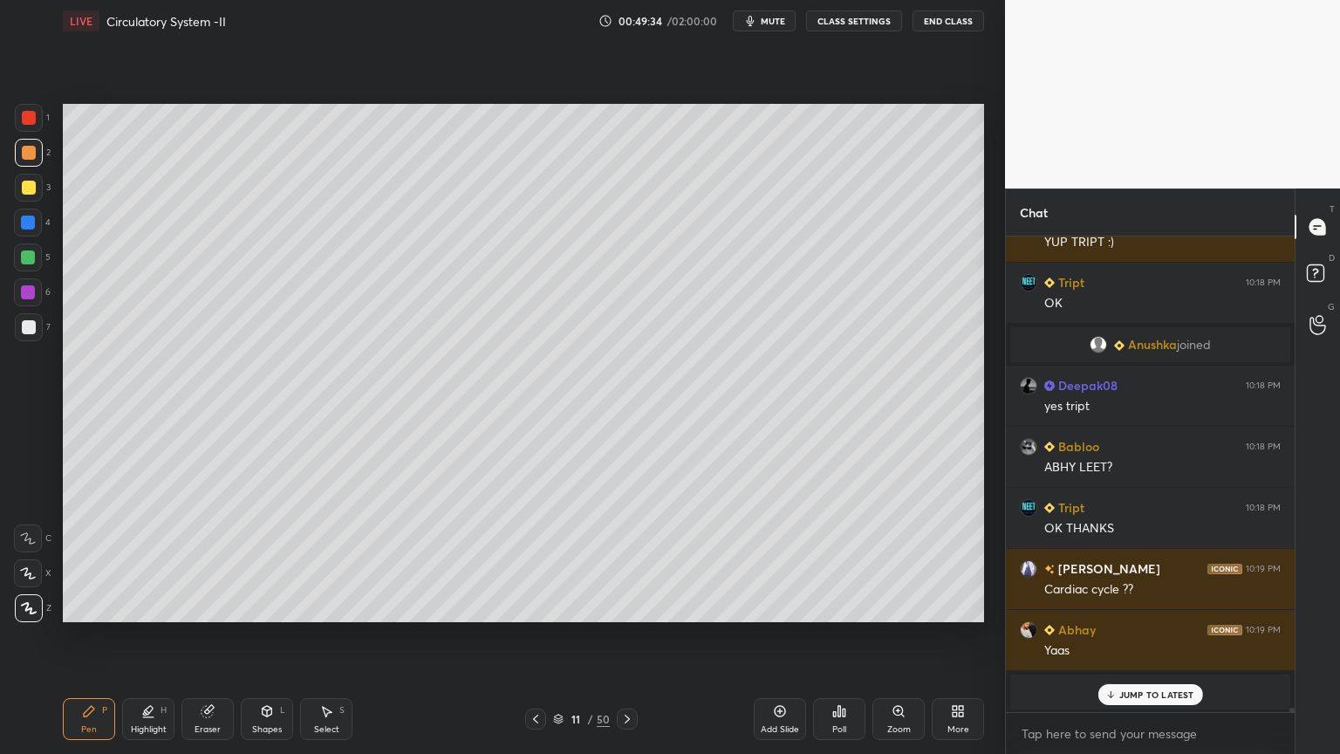
click at [31, 258] on div at bounding box center [28, 257] width 14 height 14
click at [32, 257] on div at bounding box center [28, 257] width 14 height 14
click at [31, 120] on div at bounding box center [29, 118] width 14 height 14
click at [30, 254] on div at bounding box center [28, 257] width 14 height 14
click at [31, 538] on icon at bounding box center [28, 538] width 16 height 12
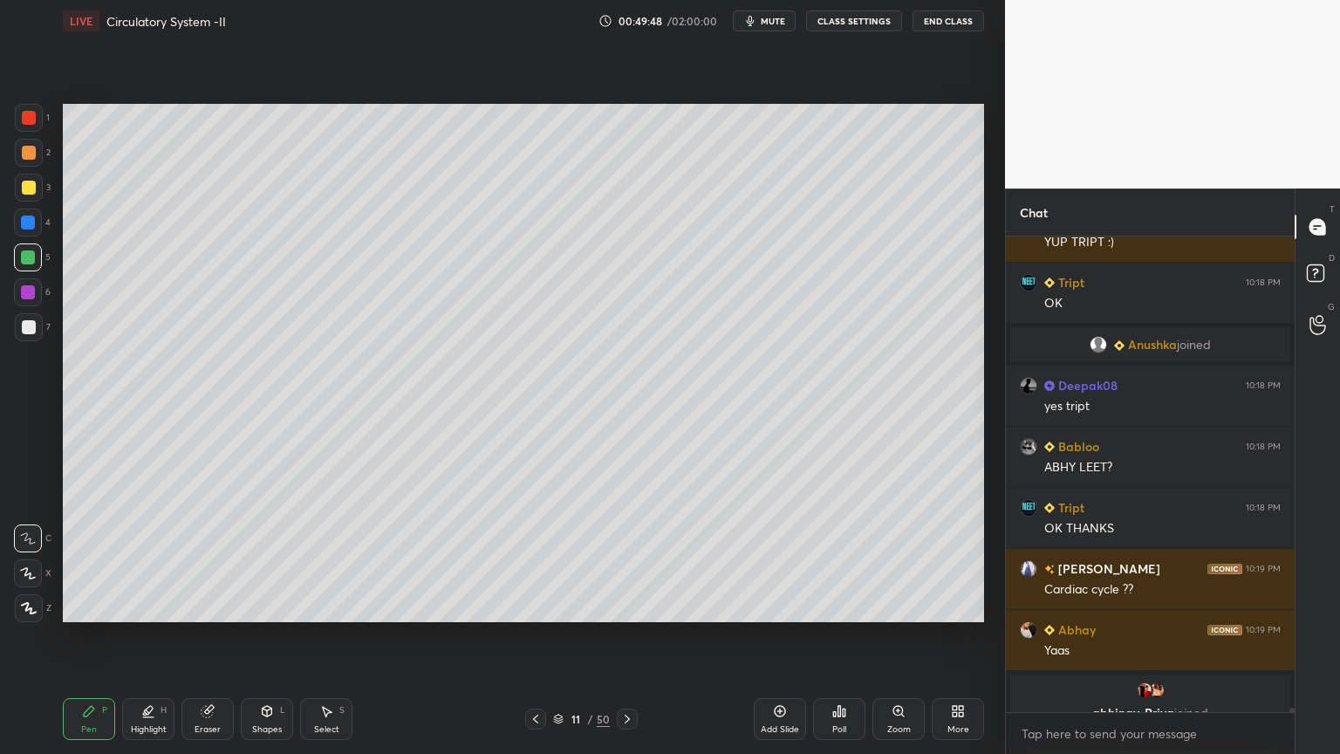
drag, startPoint x: 34, startPoint y: 538, endPoint x: 59, endPoint y: 476, distance: 66.9
click at [35, 538] on icon at bounding box center [28, 538] width 16 height 12
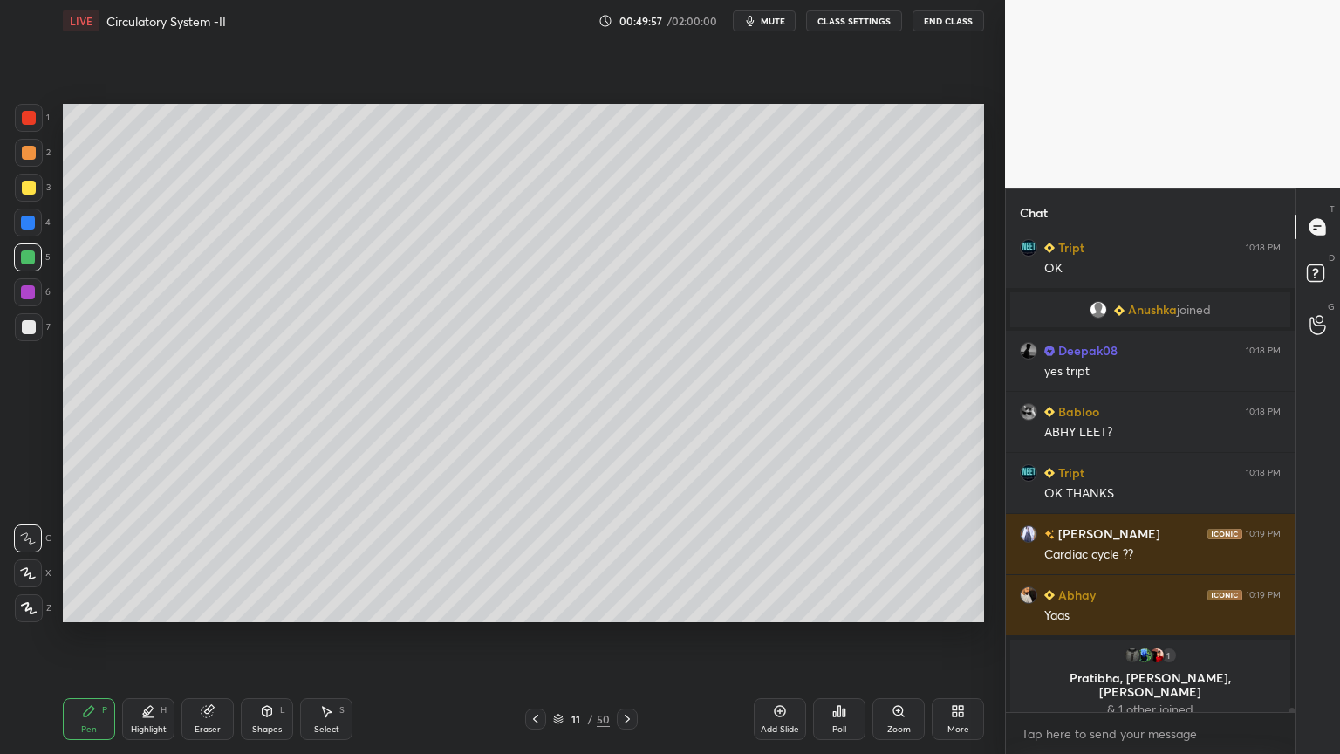
click at [22, 123] on div at bounding box center [29, 118] width 28 height 28
drag, startPoint x: 24, startPoint y: 122, endPoint x: 38, endPoint y: 226, distance: 104.7
click at [28, 122] on div at bounding box center [29, 118] width 14 height 14
click at [29, 572] on icon at bounding box center [28, 573] width 14 height 10
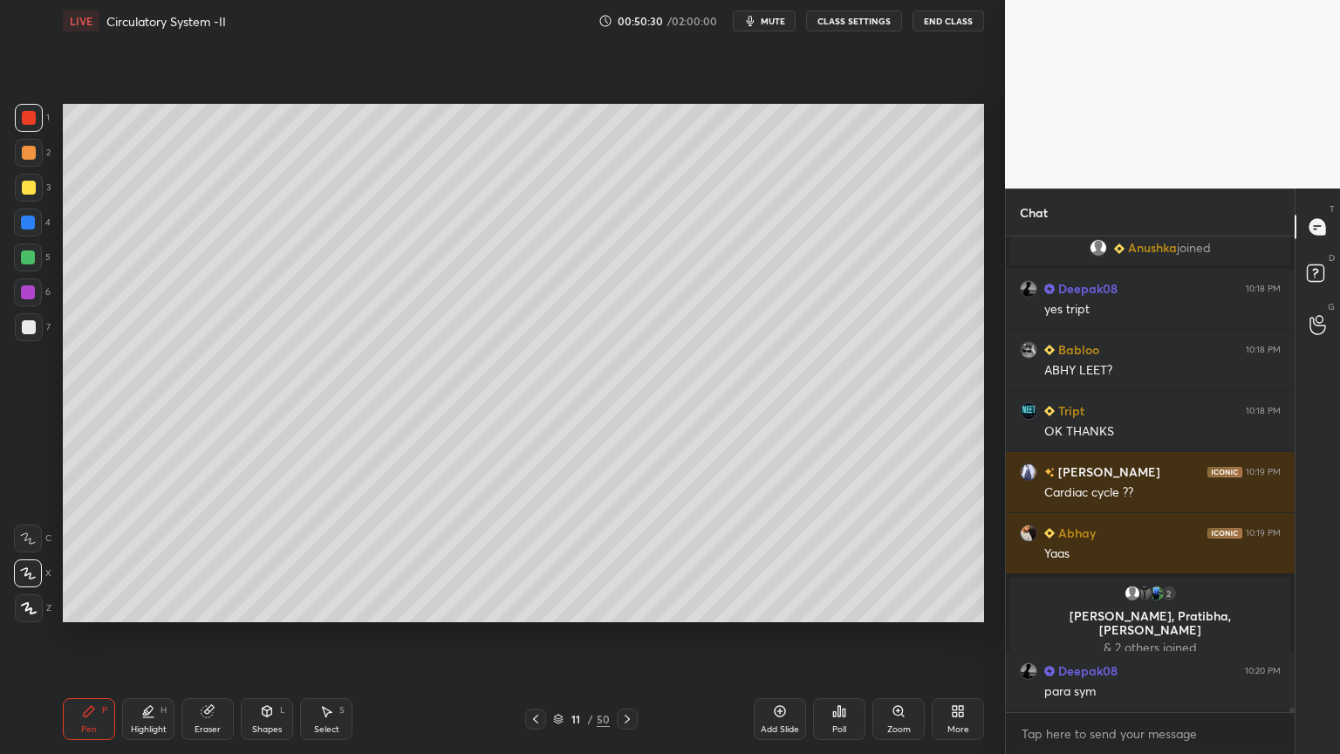
click at [35, 332] on div at bounding box center [29, 327] width 28 height 28
click at [38, 328] on div at bounding box center [29, 327] width 28 height 28
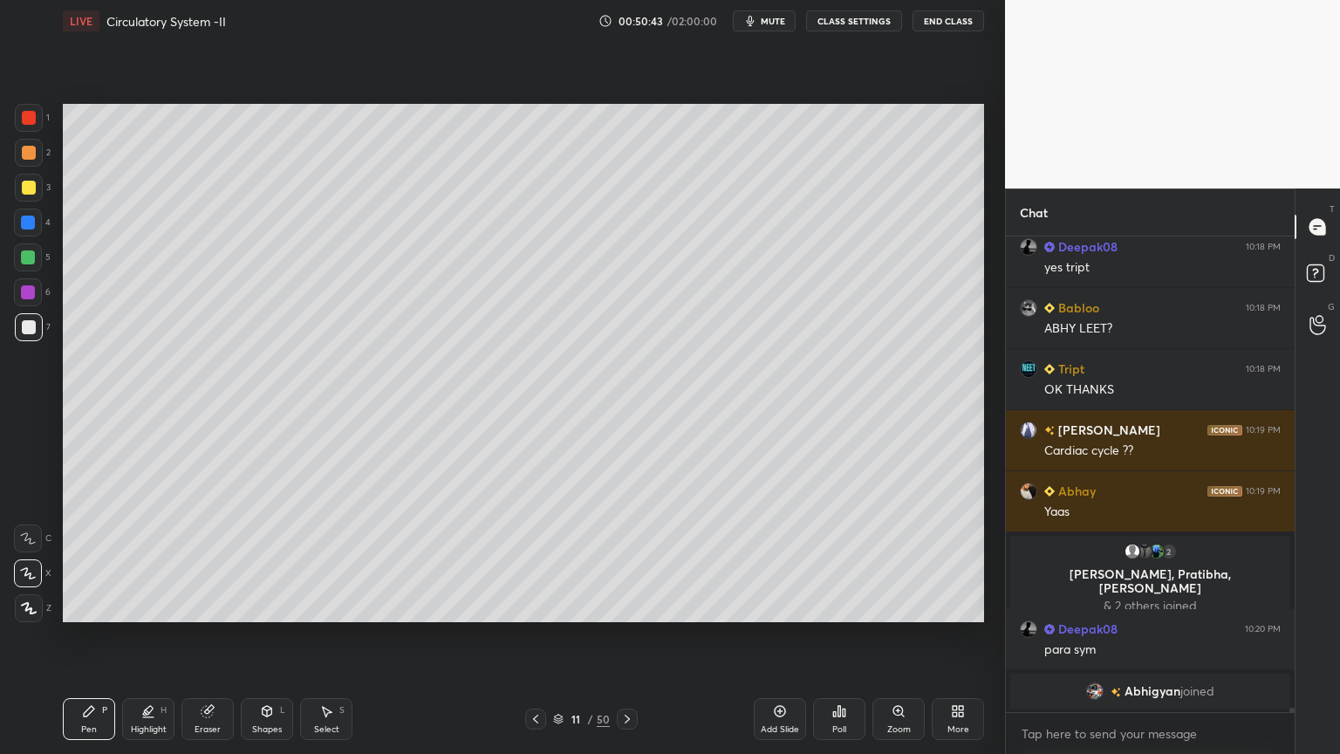
click at [45, 213] on div "1 2 3 4 5 6 7 C X Z C X Z E E Erase all H H" at bounding box center [28, 363] width 56 height 518
drag, startPoint x: 45, startPoint y: 213, endPoint x: 37, endPoint y: 220, distance: 11.2
click at [43, 214] on div "4" at bounding box center [32, 223] width 37 height 28
click at [32, 223] on div at bounding box center [28, 223] width 28 height 28
click at [34, 223] on div at bounding box center [28, 223] width 28 height 28
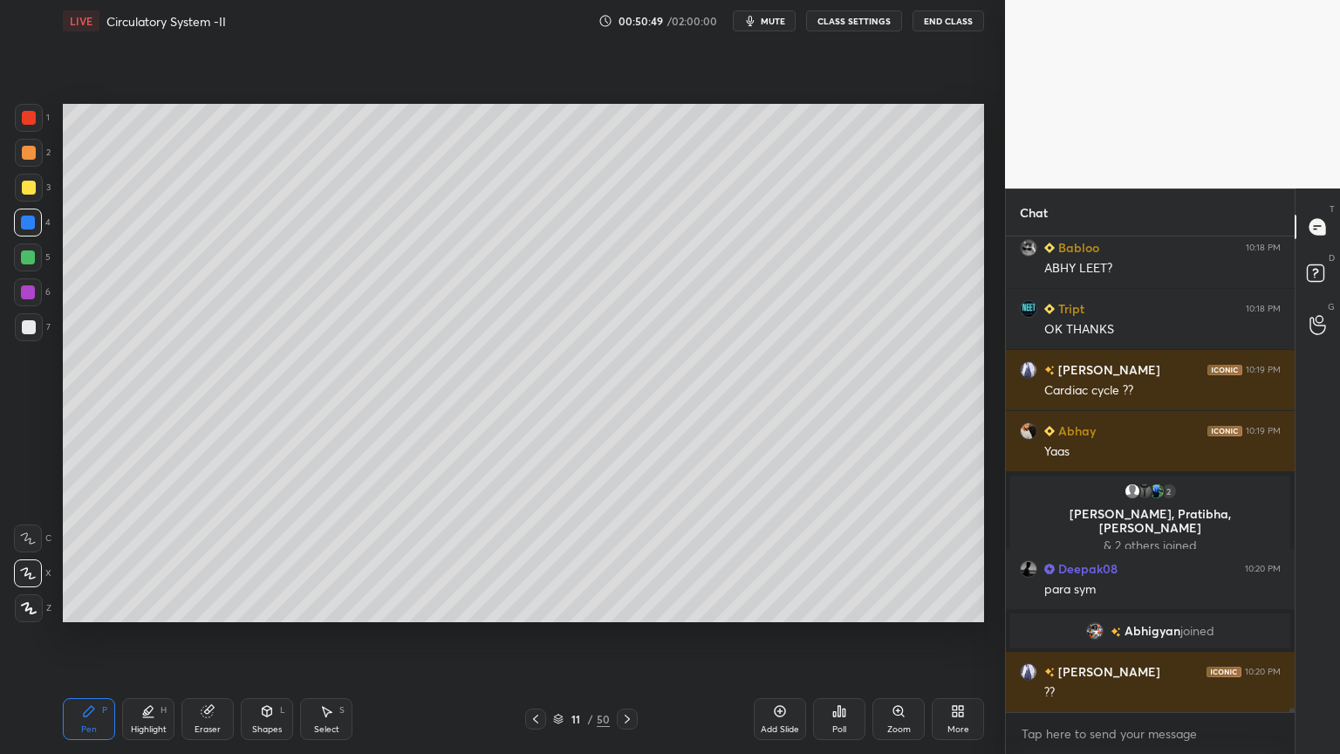
scroll to position [47642, 0]
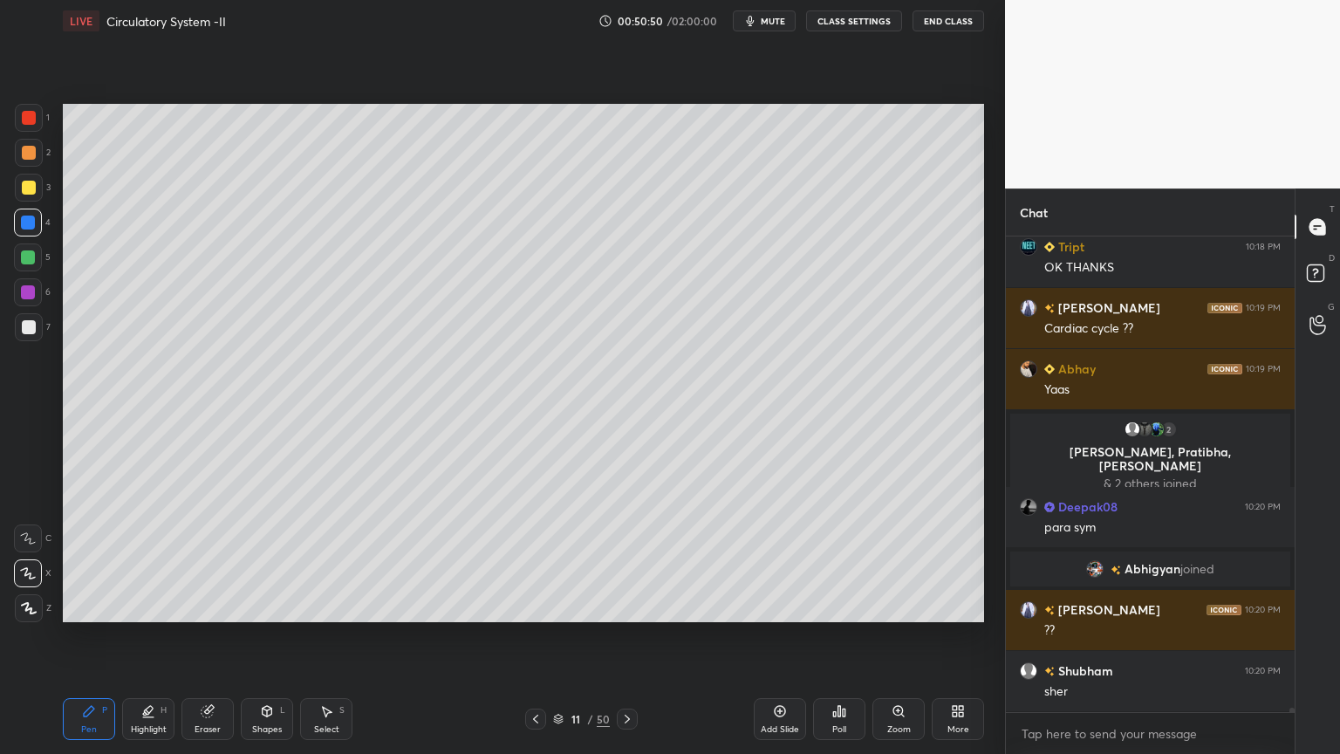
click at [31, 325] on div at bounding box center [29, 327] width 14 height 14
drag, startPoint x: 35, startPoint y: 327, endPoint x: 50, endPoint y: 377, distance: 51.9
click at [35, 329] on div at bounding box center [29, 327] width 14 height 14
click at [261, 606] on icon at bounding box center [267, 711] width 14 height 14
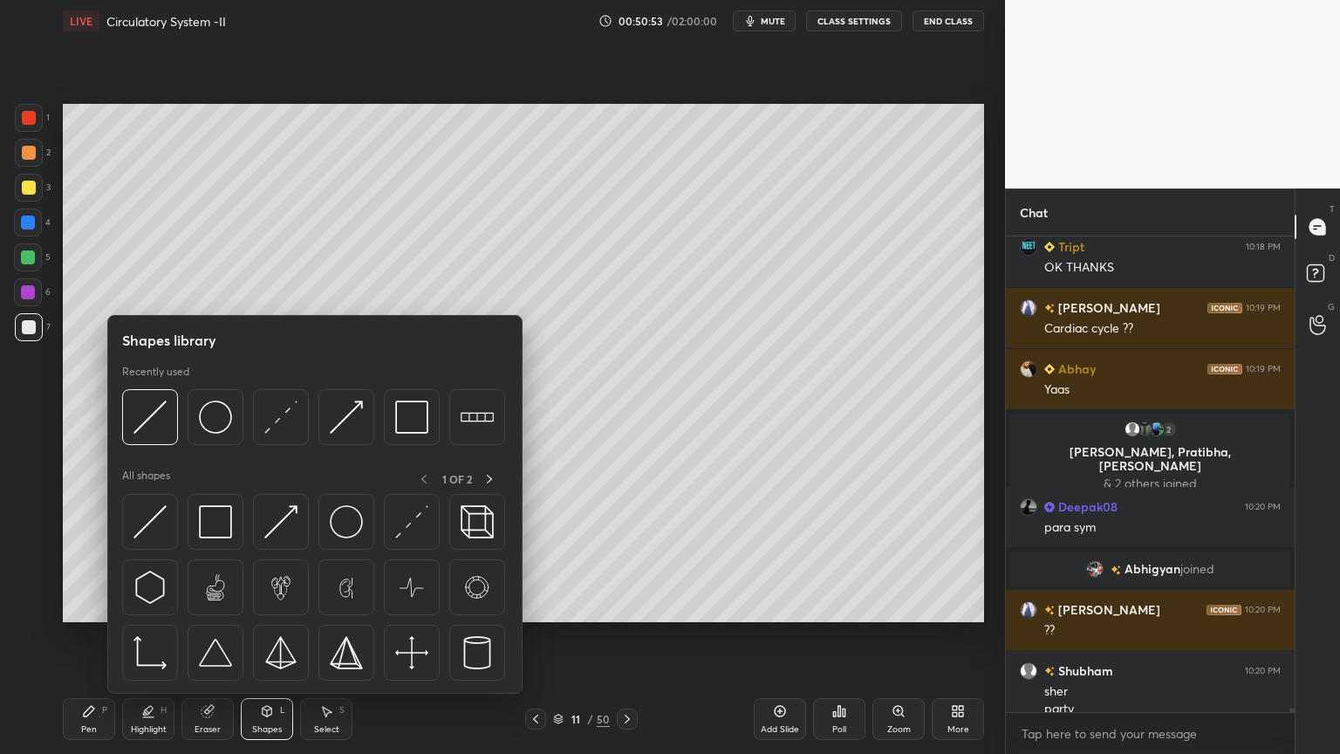
scroll to position [47659, 0]
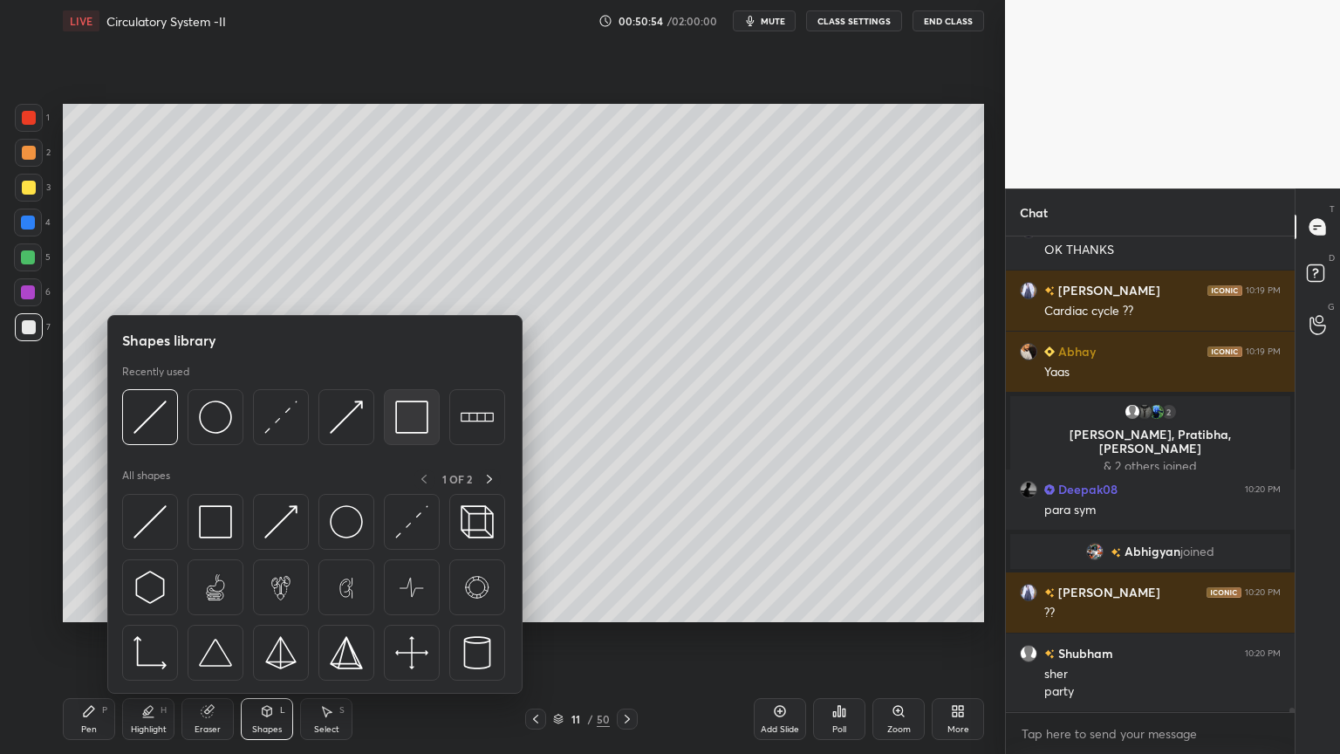
click at [408, 429] on img at bounding box center [411, 417] width 33 height 33
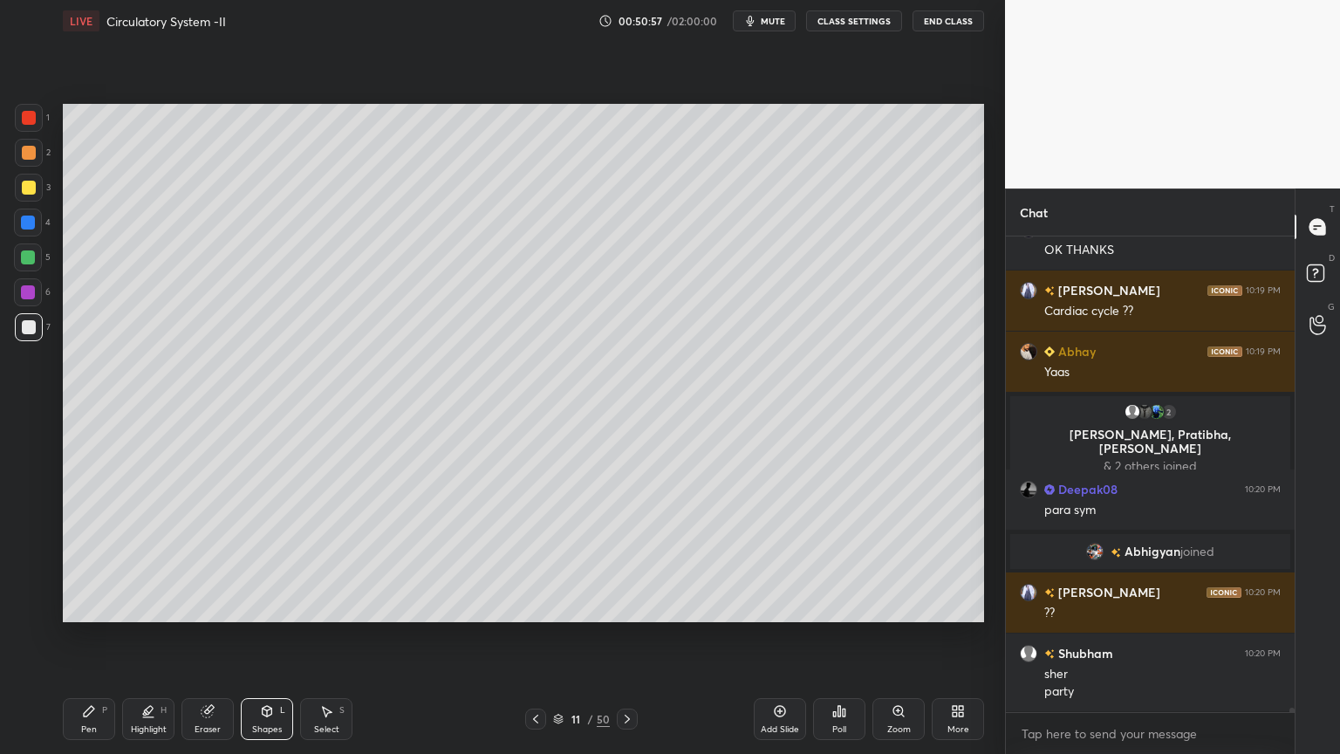
click at [104, 606] on div "P" at bounding box center [104, 710] width 5 height 9
drag, startPoint x: 105, startPoint y: 708, endPoint x: 110, endPoint y: 675, distance: 33.6
click at [105, 606] on div "P" at bounding box center [104, 710] width 5 height 9
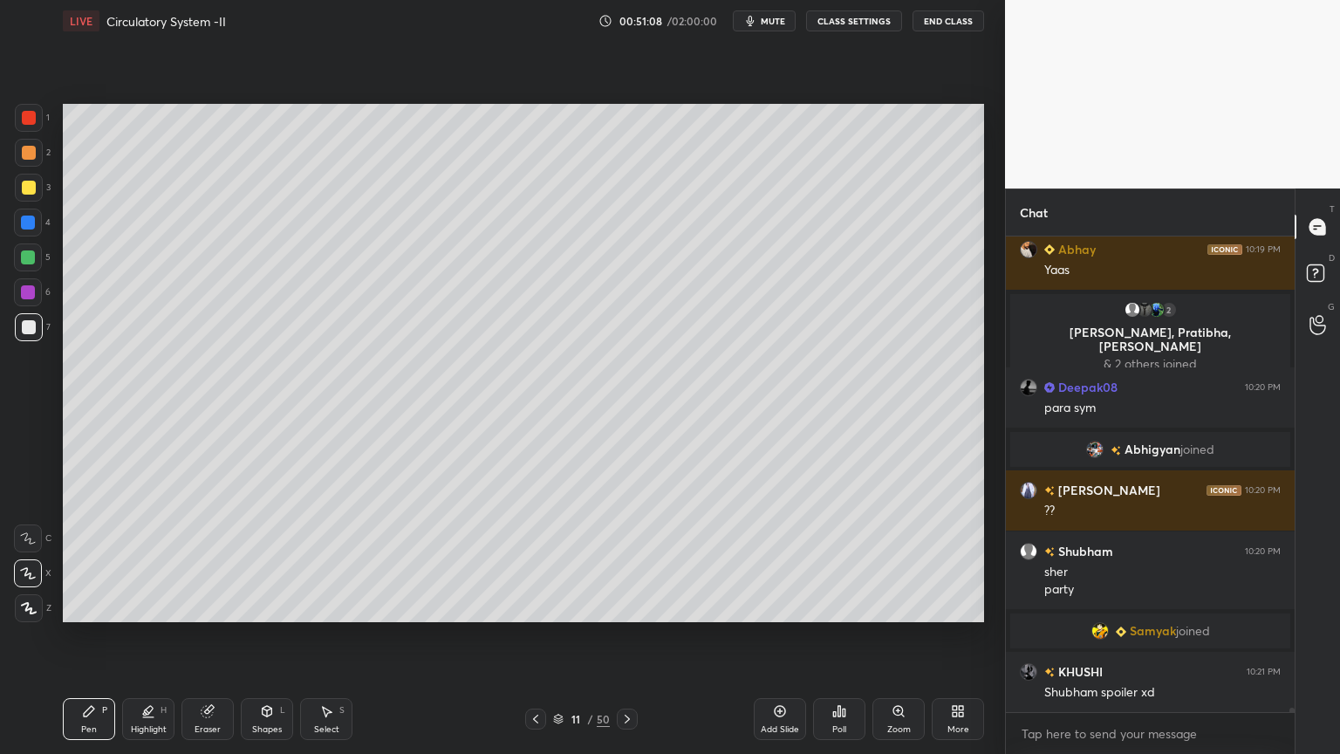
scroll to position [47788, 0]
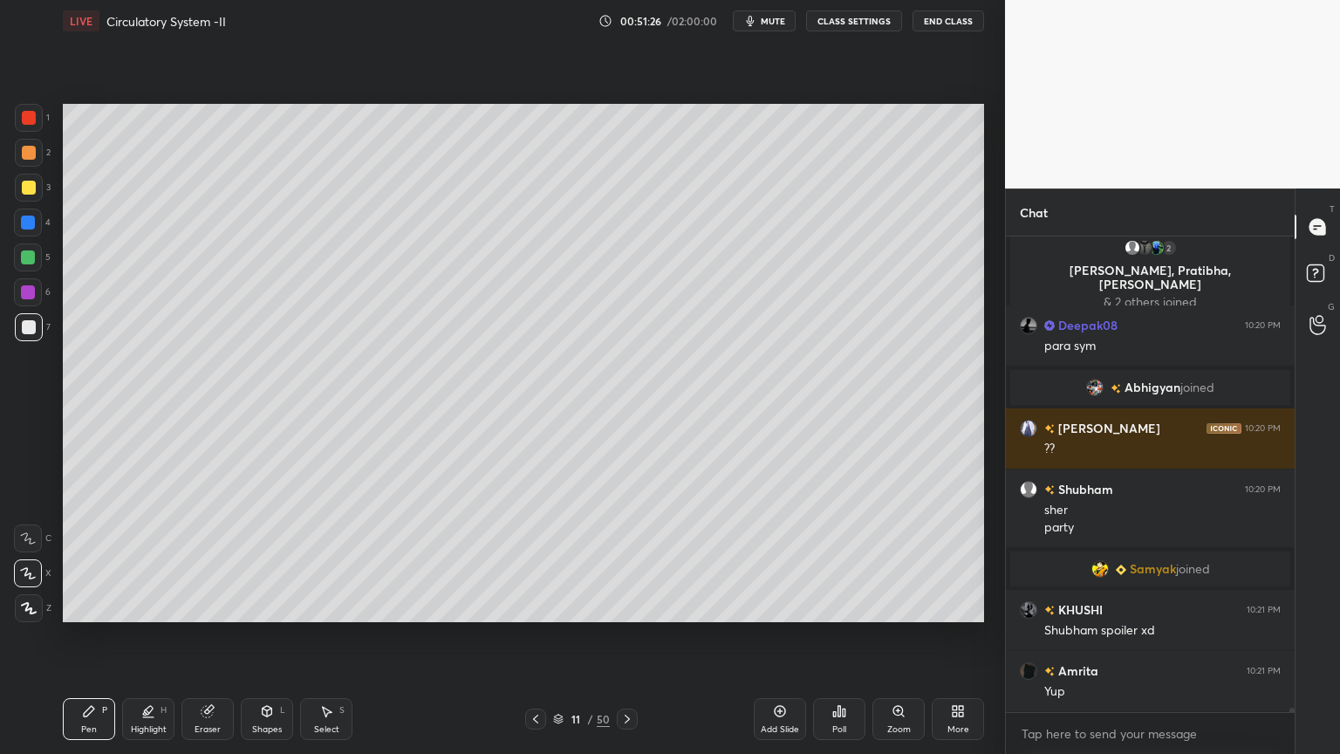
click at [272, 606] on icon at bounding box center [267, 711] width 14 height 14
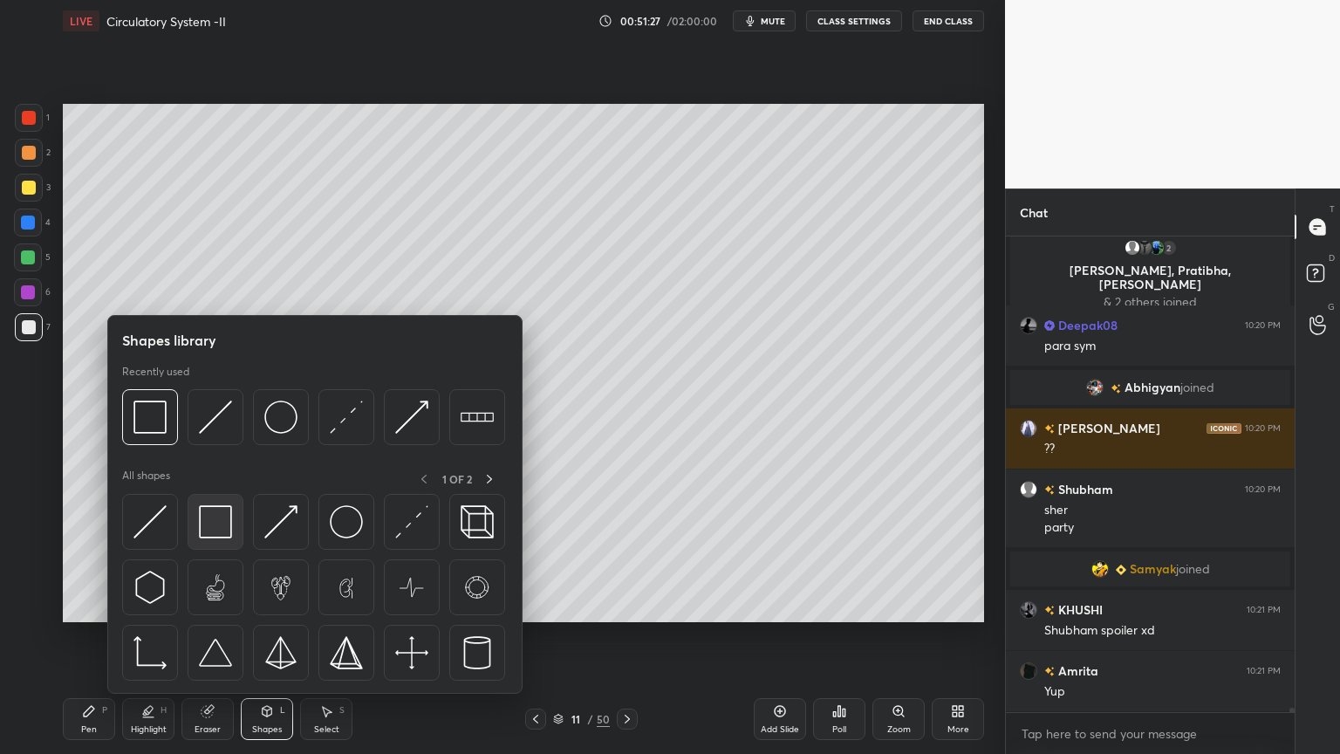
click at [227, 535] on img at bounding box center [215, 521] width 33 height 33
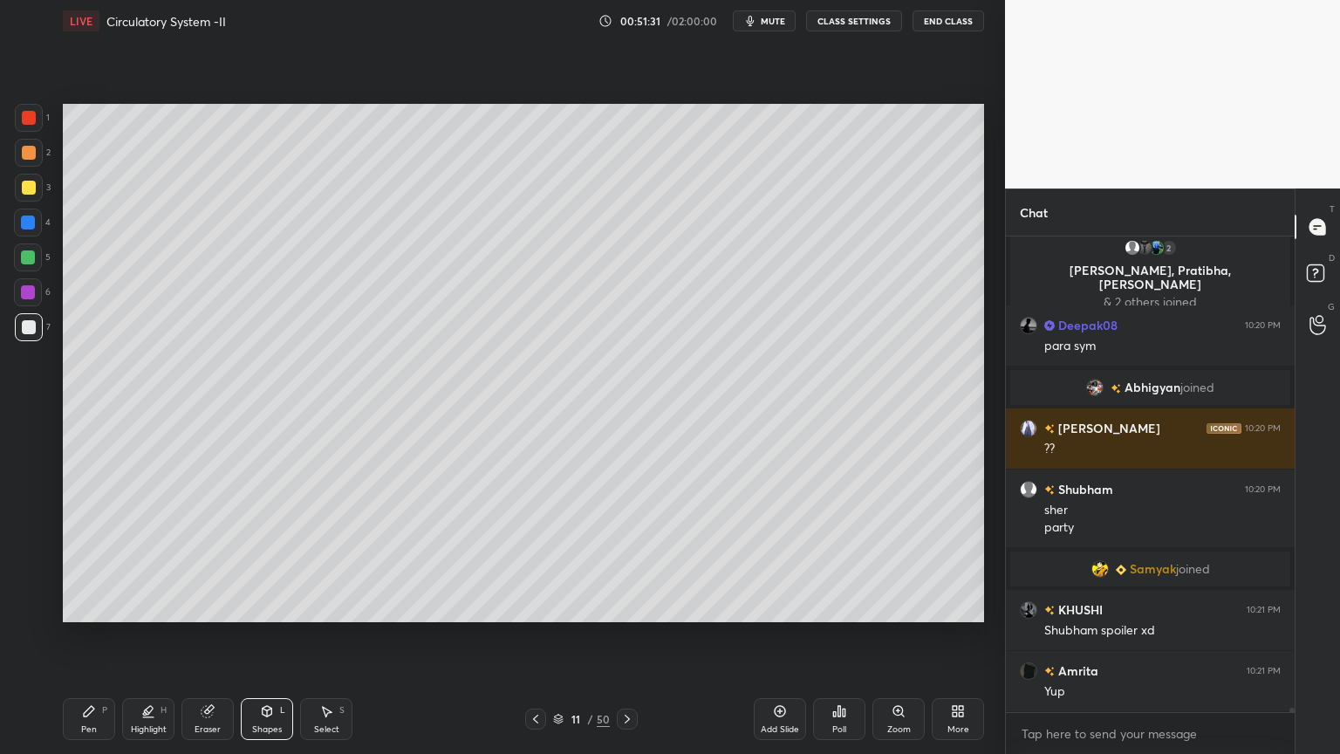
click at [99, 606] on div "Pen P" at bounding box center [89, 719] width 52 height 42
click at [98, 606] on div "Pen P" at bounding box center [89, 719] width 52 height 42
click at [31, 228] on div at bounding box center [28, 223] width 14 height 14
drag, startPoint x: 31, startPoint y: 227, endPoint x: 40, endPoint y: 223, distance: 9.4
click at [31, 228] on div at bounding box center [28, 223] width 14 height 14
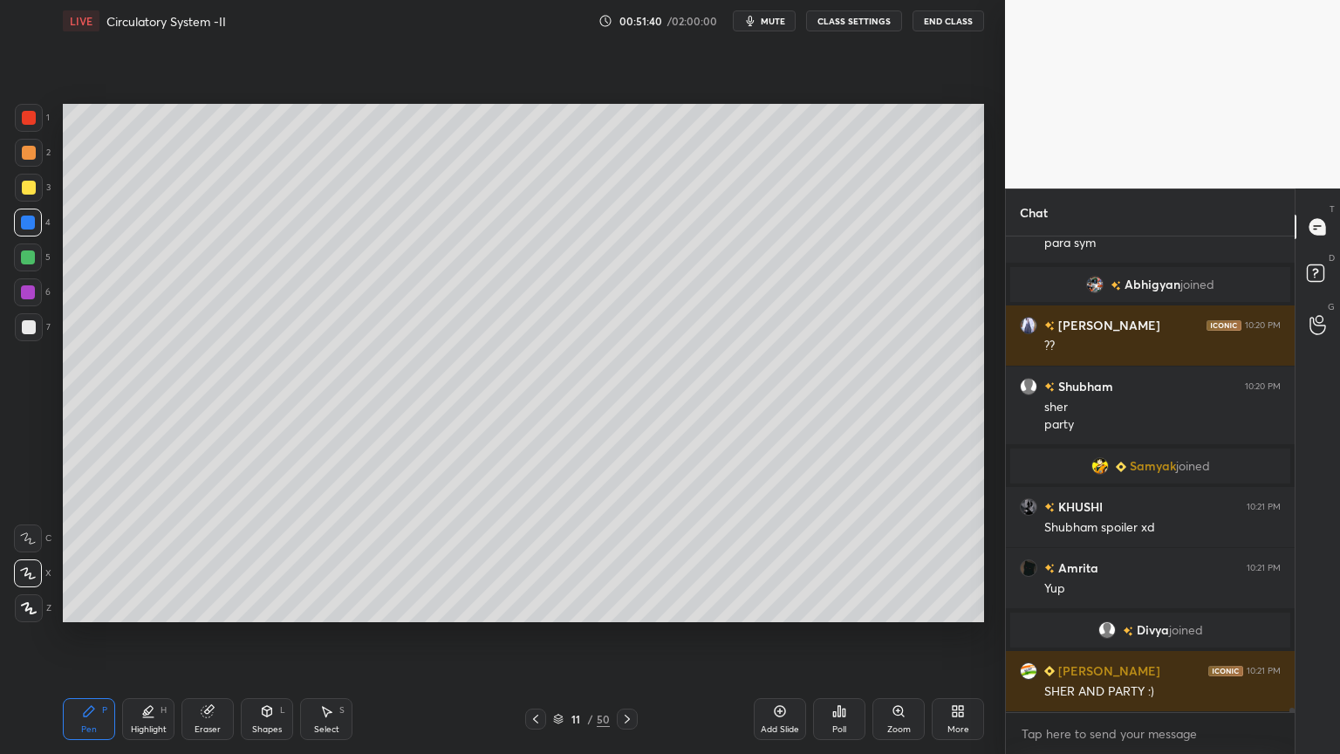
scroll to position [47823, 0]
click at [33, 261] on div at bounding box center [28, 257] width 14 height 14
click at [31, 264] on div at bounding box center [28, 257] width 14 height 14
click at [28, 119] on div at bounding box center [29, 118] width 14 height 14
click at [30, 121] on div at bounding box center [29, 118] width 14 height 14
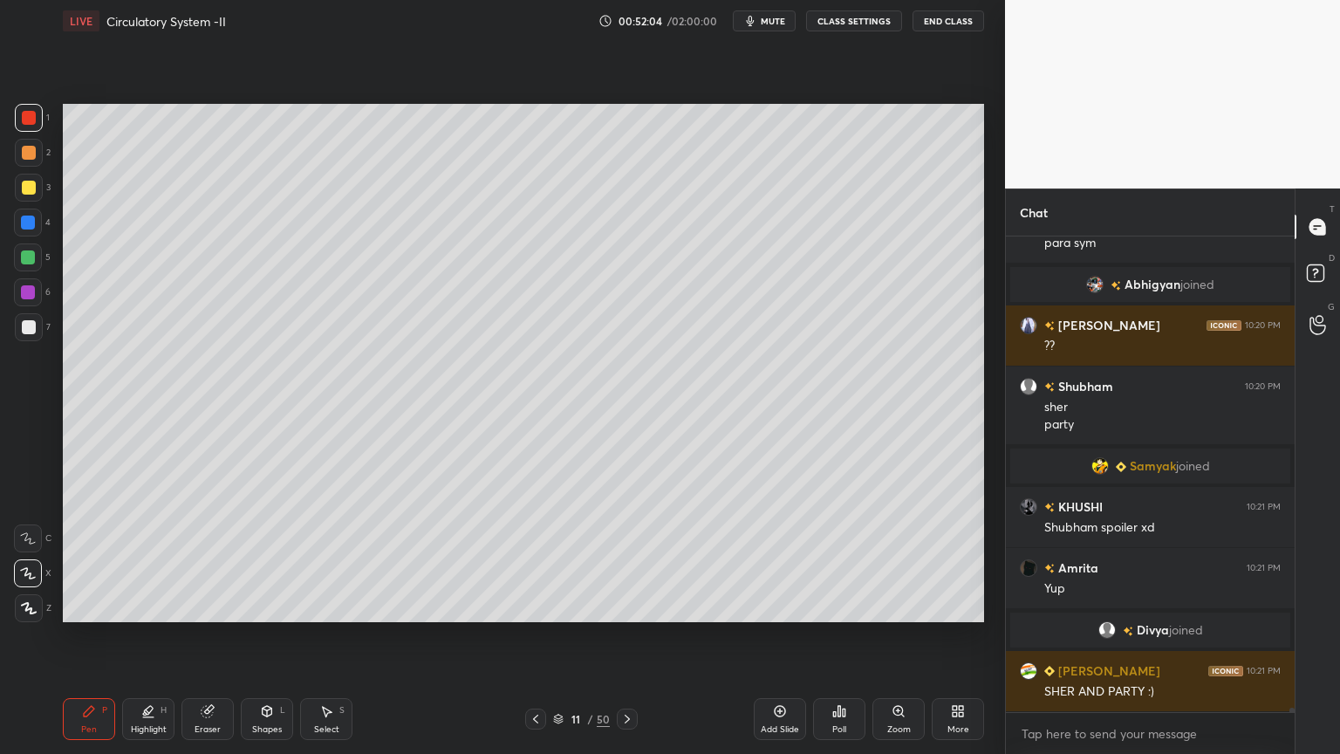
drag, startPoint x: 778, startPoint y: 17, endPoint x: 771, endPoint y: 50, distance: 33.0
click at [778, 19] on span "mute" at bounding box center [773, 21] width 24 height 12
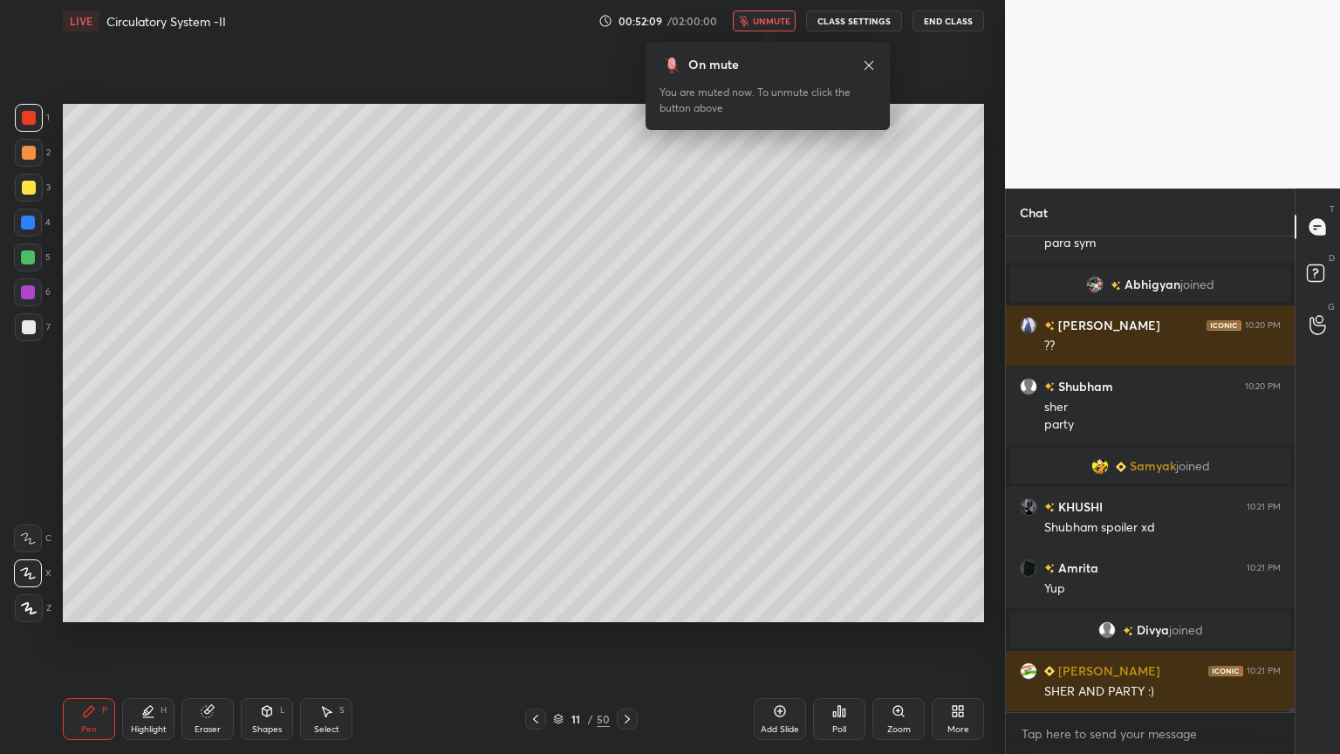
click at [781, 22] on span "unmute" at bounding box center [772, 21] width 38 height 12
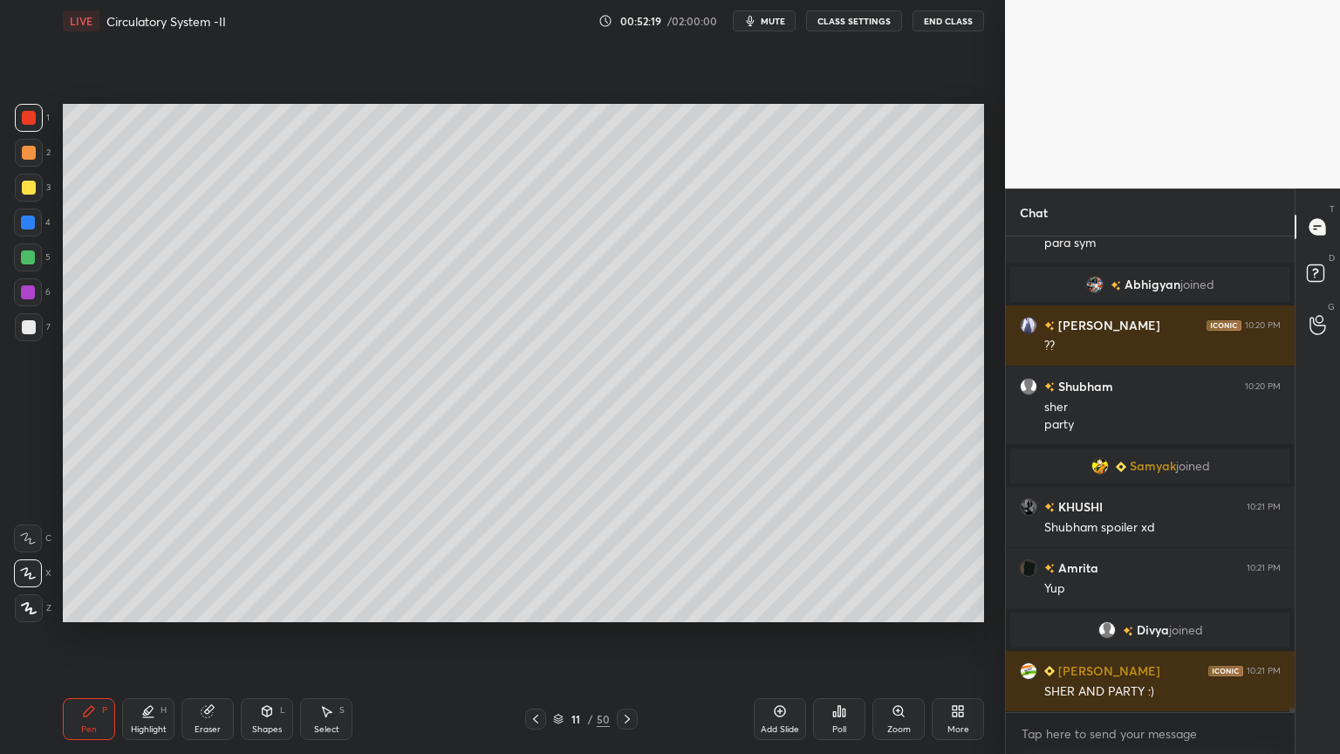
scroll to position [47883, 0]
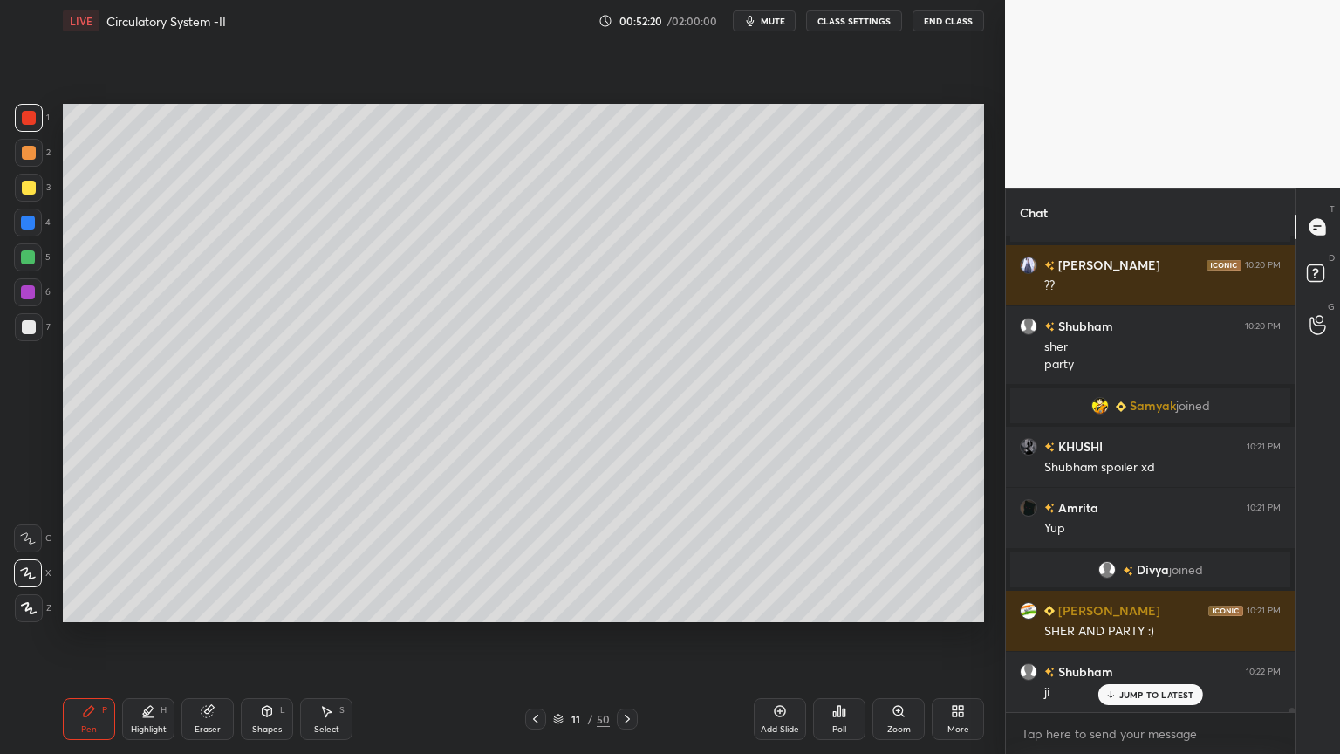
click at [21, 261] on div at bounding box center [28, 257] width 14 height 14
drag, startPoint x: 17, startPoint y: 258, endPoint x: 31, endPoint y: 297, distance: 40.9
click at [18, 259] on div at bounding box center [28, 257] width 28 height 28
drag, startPoint x: 28, startPoint y: 324, endPoint x: 45, endPoint y: 298, distance: 30.7
click at [29, 324] on div at bounding box center [29, 327] width 14 height 14
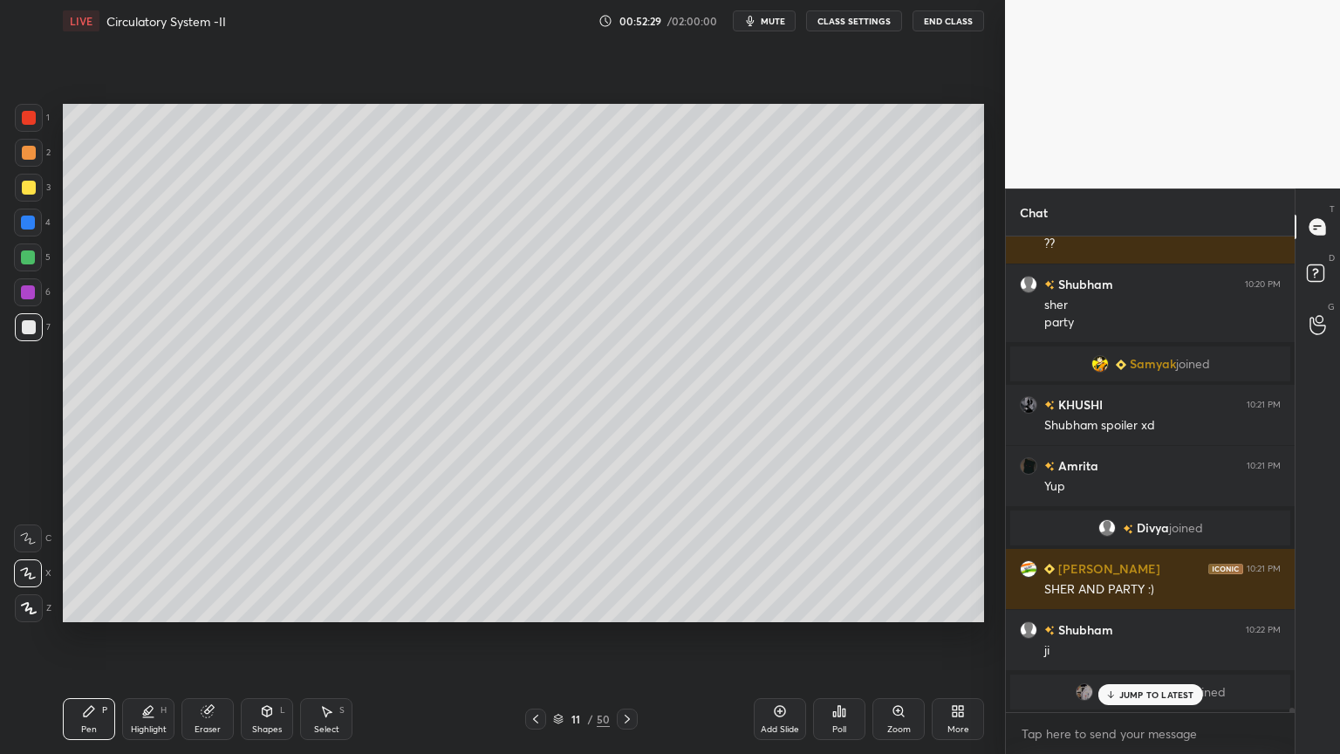
scroll to position [47987, 0]
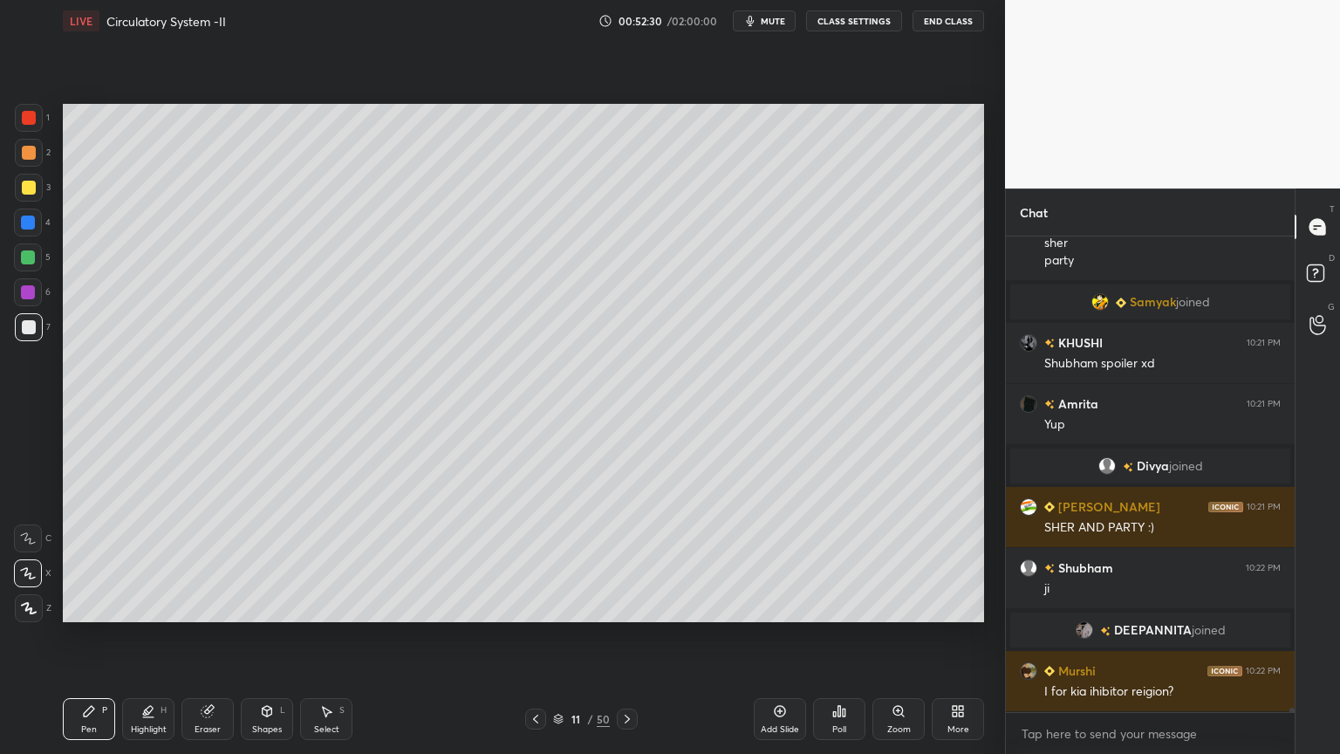
click at [27, 258] on div at bounding box center [28, 257] width 14 height 14
click at [30, 257] on div at bounding box center [28, 257] width 14 height 14
click at [25, 120] on div at bounding box center [29, 118] width 14 height 14
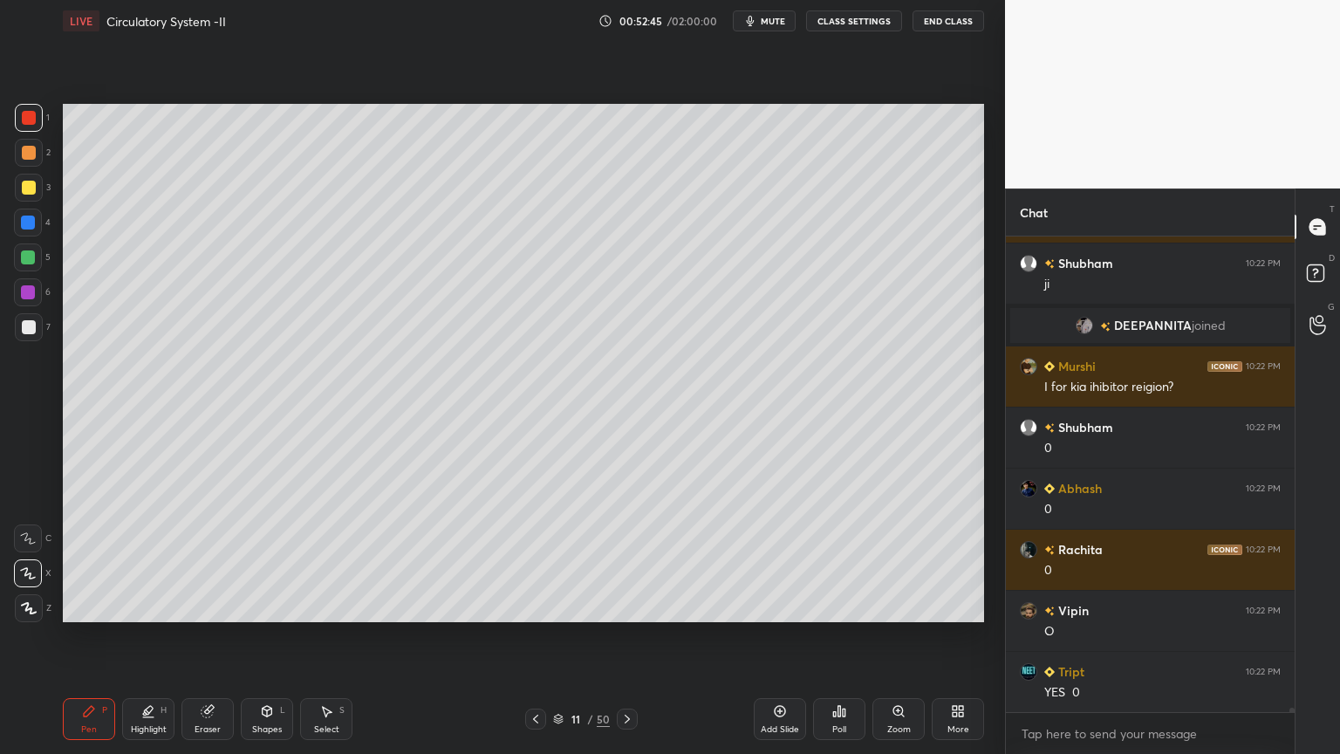
scroll to position [48354, 0]
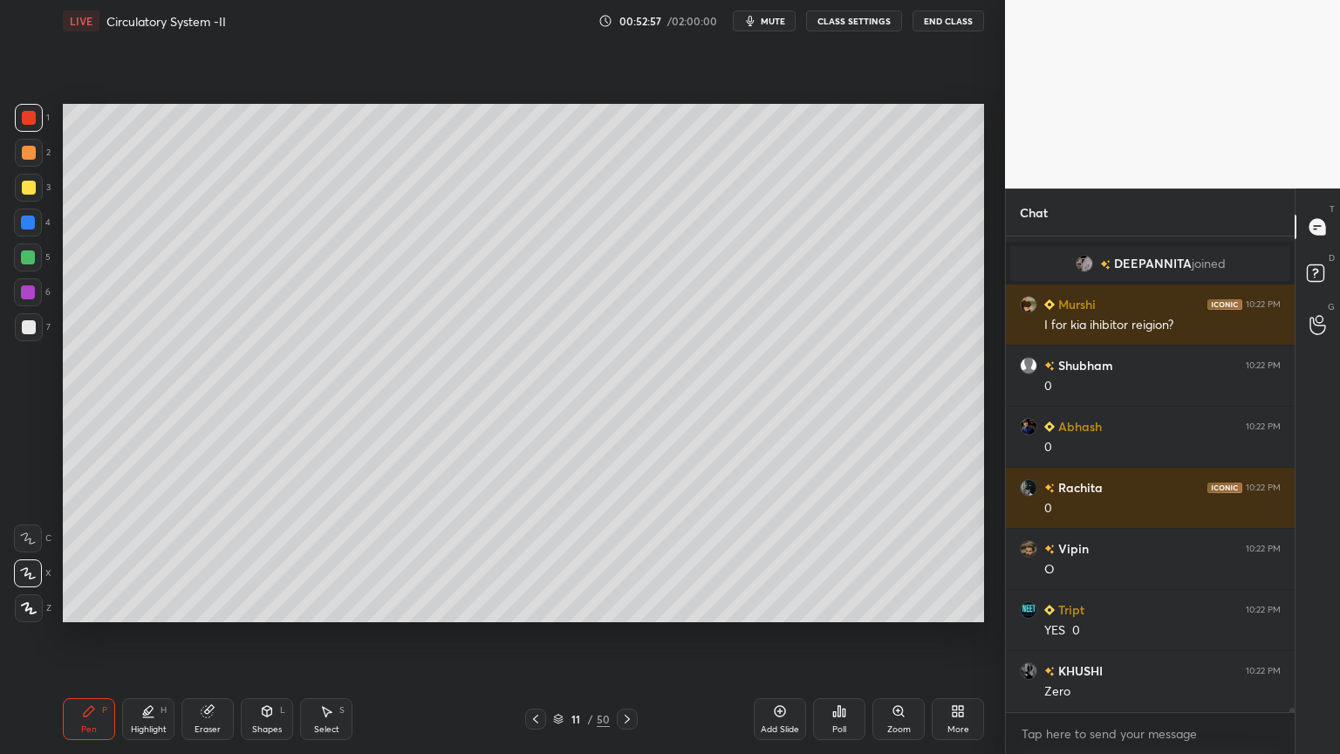
click at [25, 328] on div at bounding box center [29, 327] width 14 height 14
click at [30, 329] on div at bounding box center [29, 327] width 14 height 14
click at [265, 606] on div "Shapes L" at bounding box center [267, 719] width 52 height 42
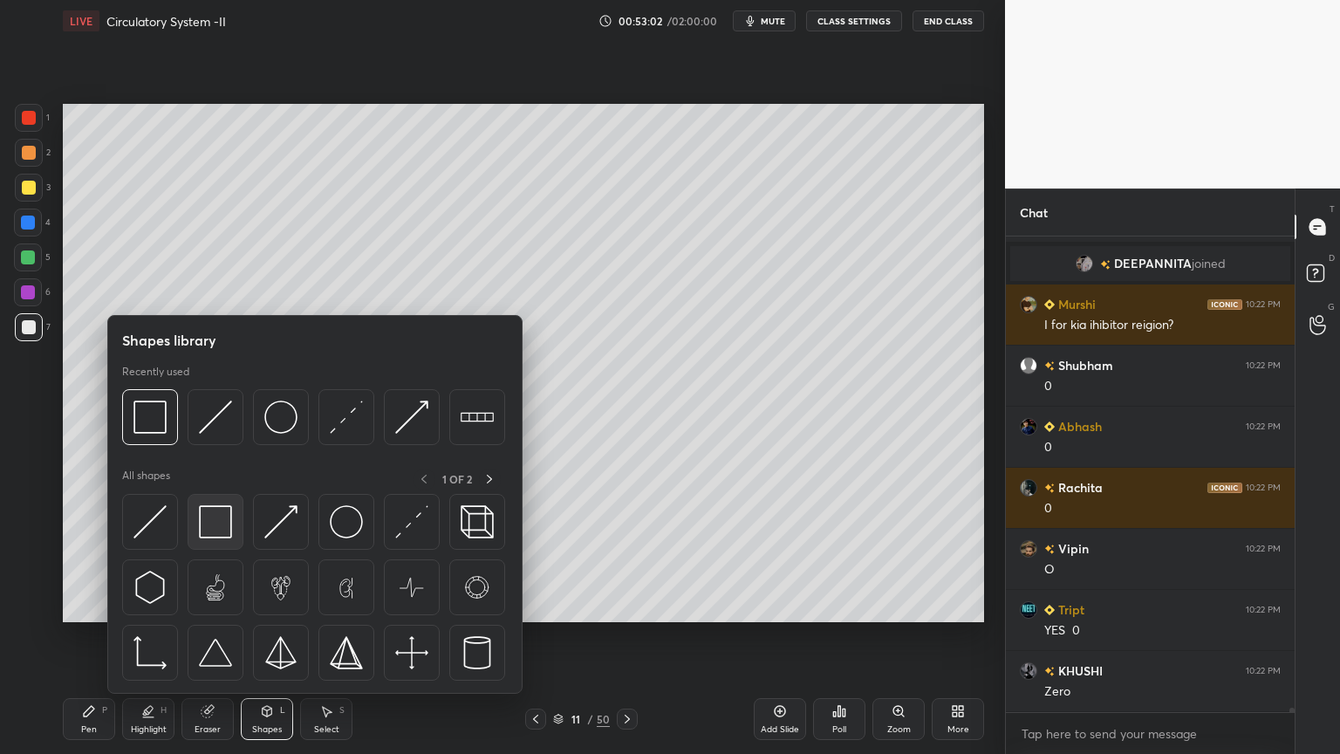
click at [226, 537] on img at bounding box center [215, 521] width 33 height 33
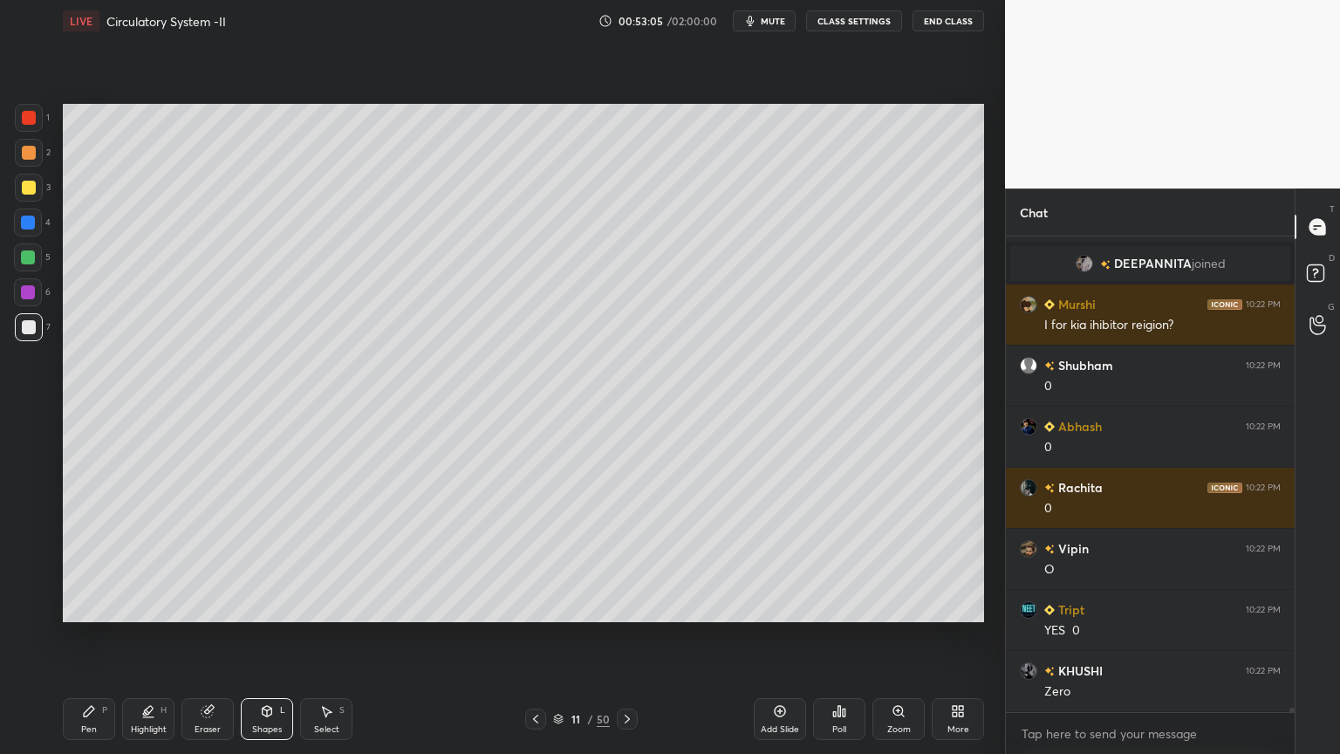
drag, startPoint x: 92, startPoint y: 713, endPoint x: 70, endPoint y: 633, distance: 83.2
click at [88, 606] on icon at bounding box center [89, 711] width 14 height 14
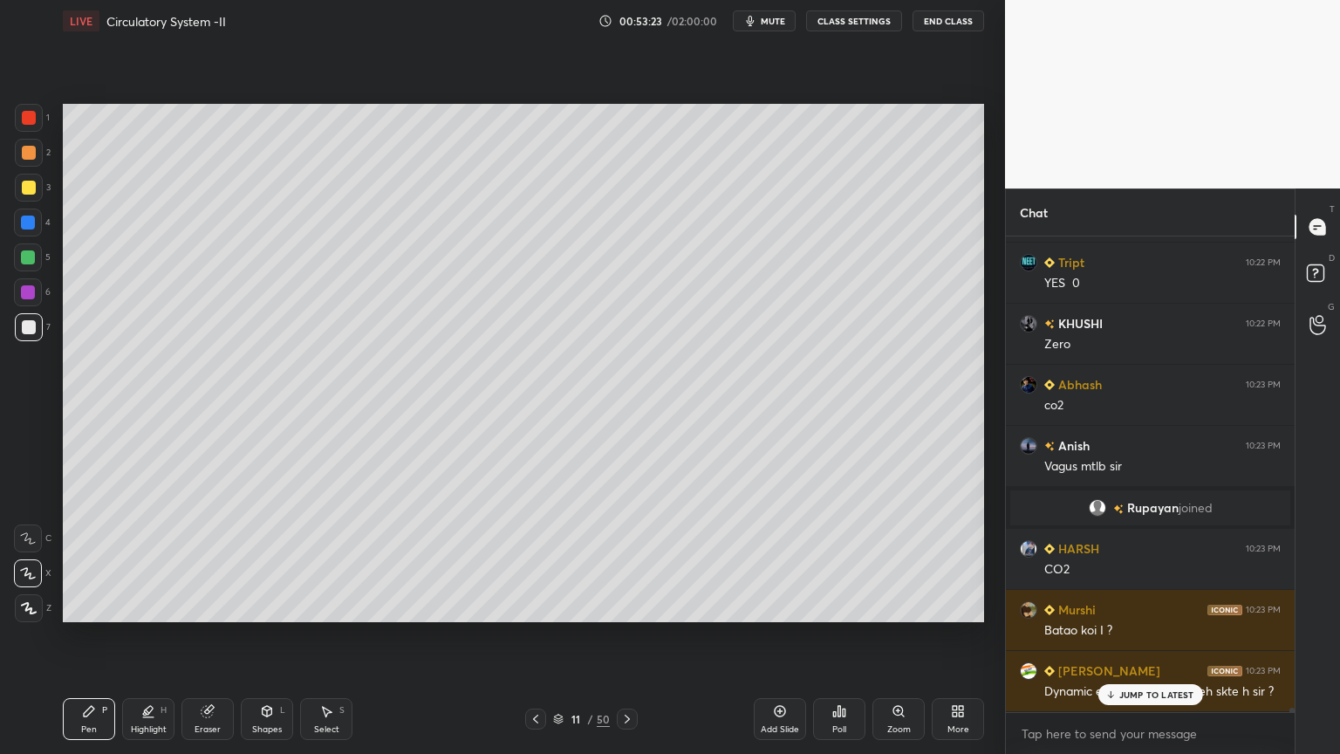
scroll to position [48557, 0]
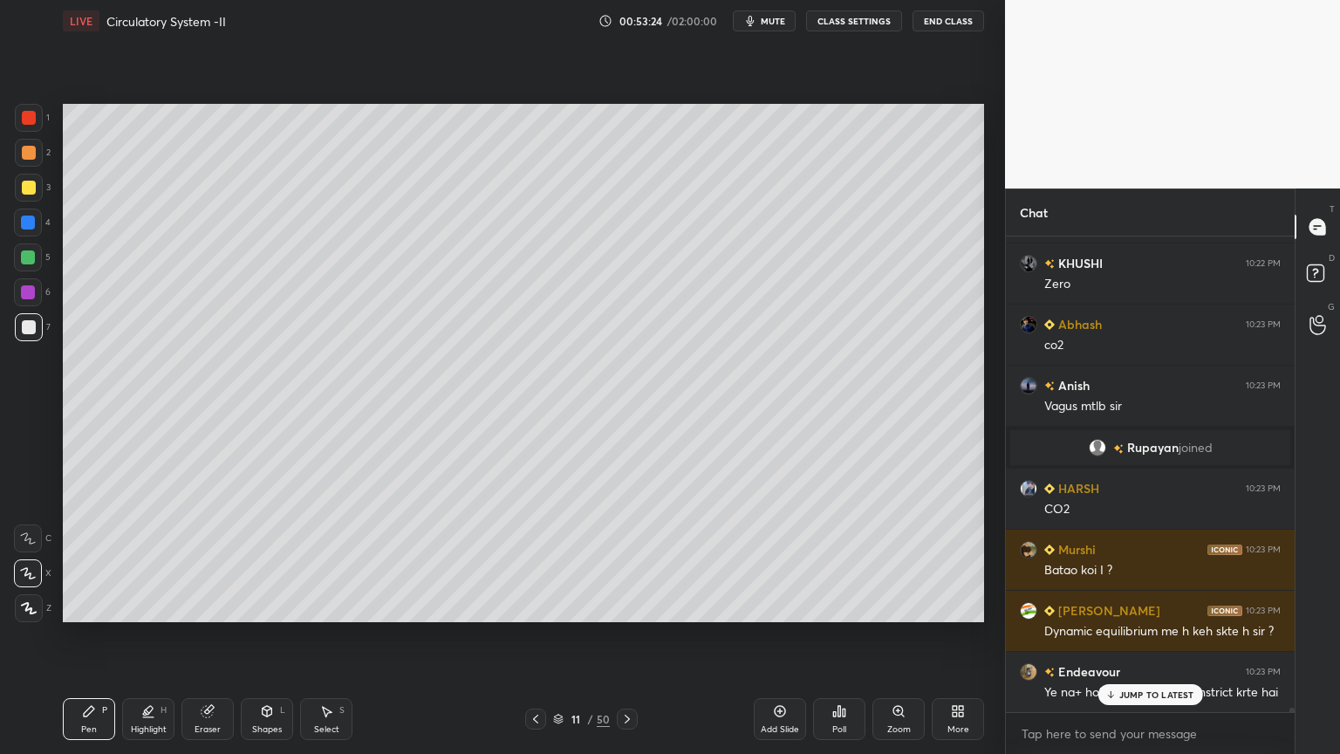
click at [21, 256] on div at bounding box center [28, 257] width 14 height 14
click at [24, 332] on div at bounding box center [29, 327] width 14 height 14
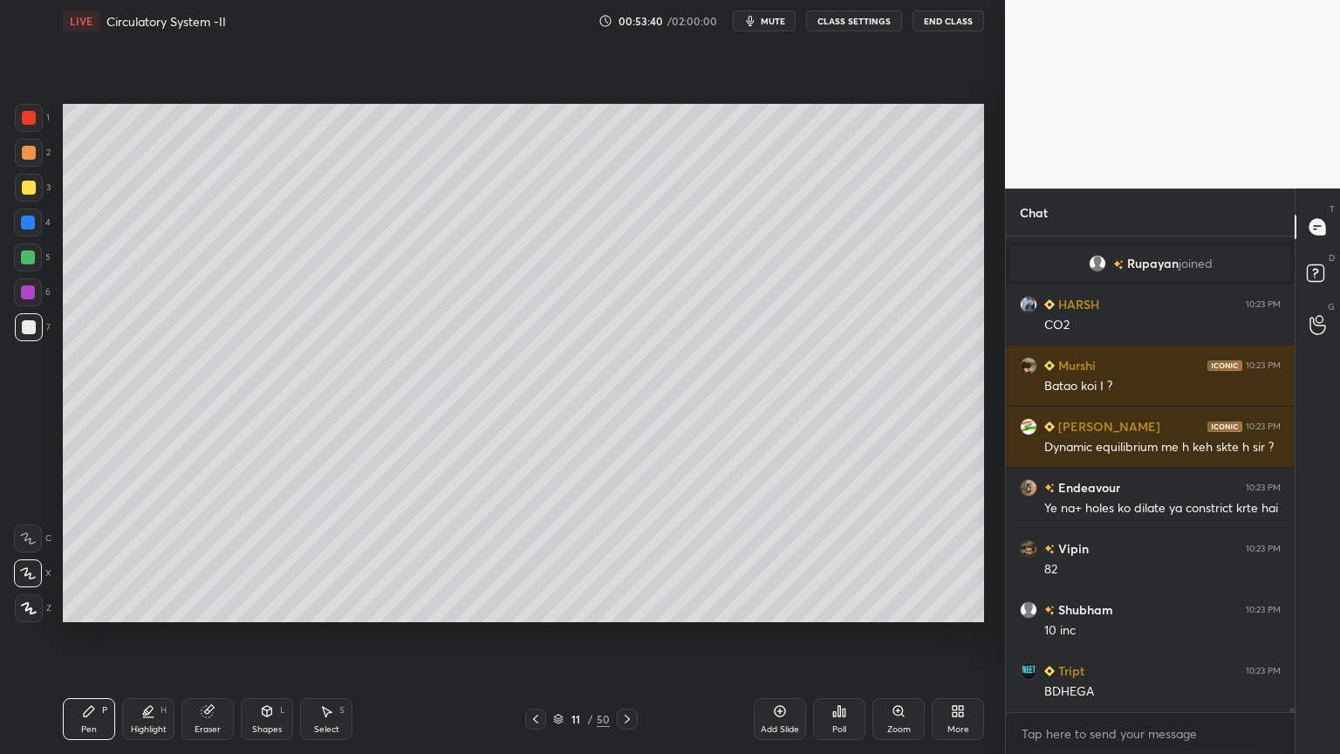
scroll to position [48802, 0]
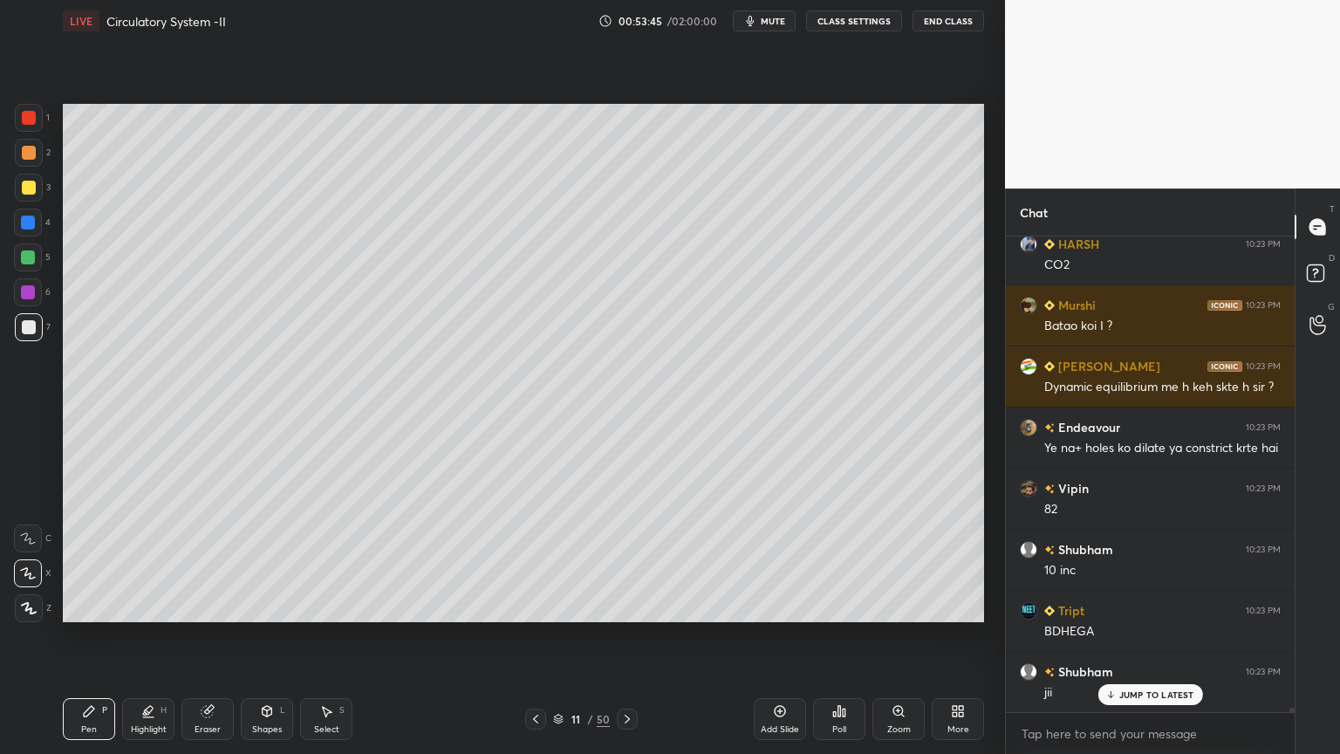
click at [263, 606] on icon at bounding box center [268, 711] width 10 height 10
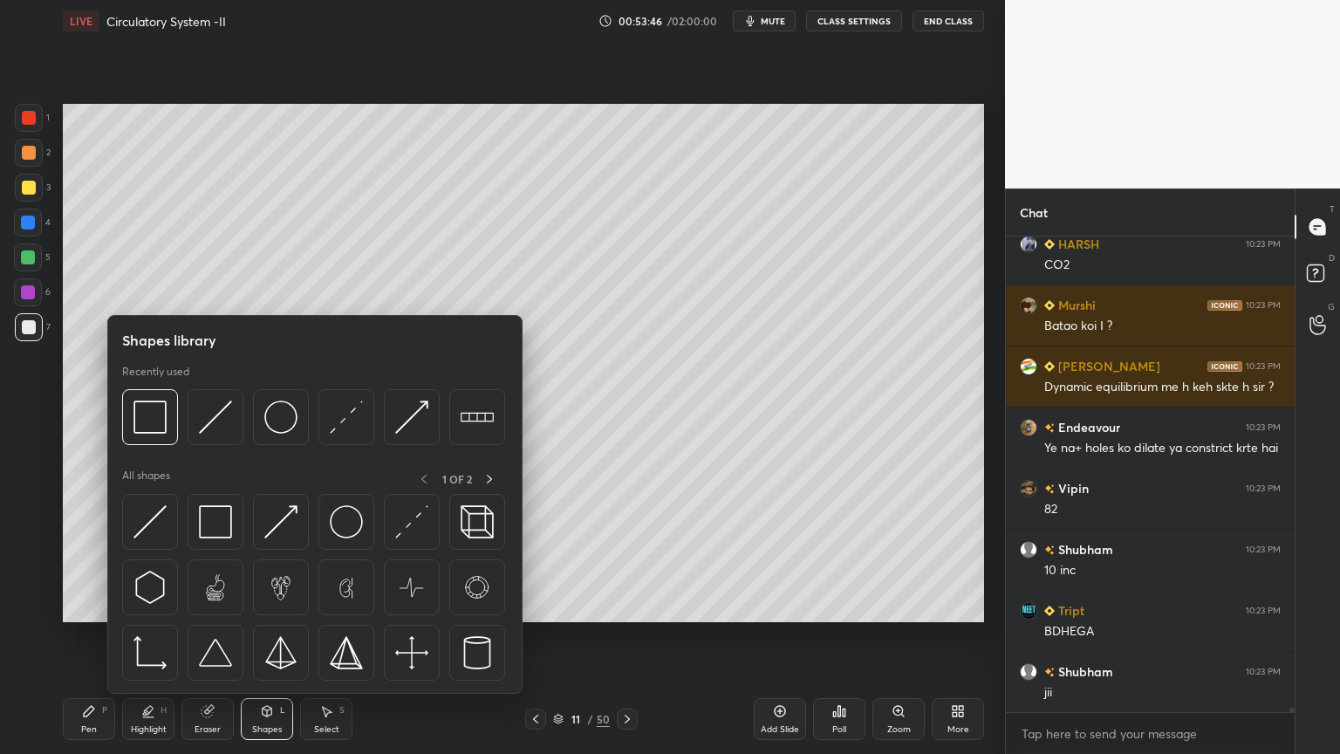
scroll to position [48863, 0]
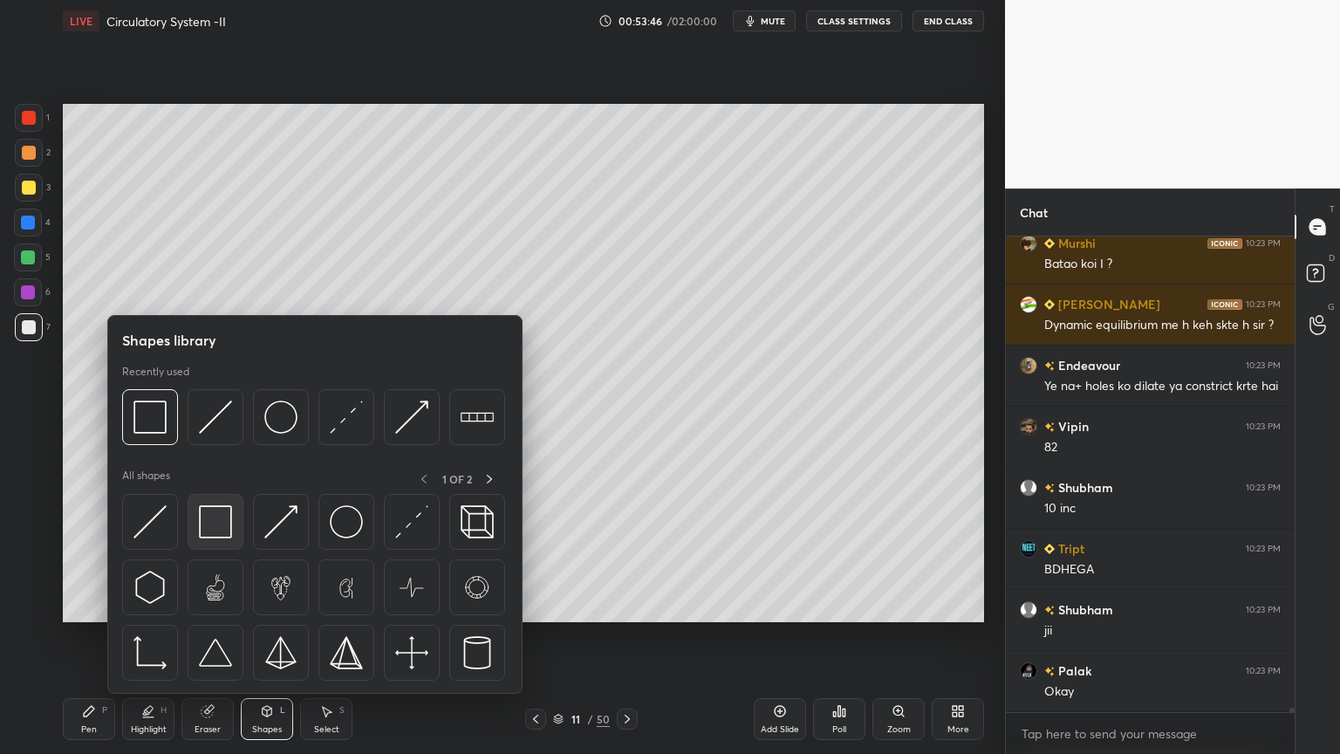
click at [224, 528] on img at bounding box center [215, 521] width 33 height 33
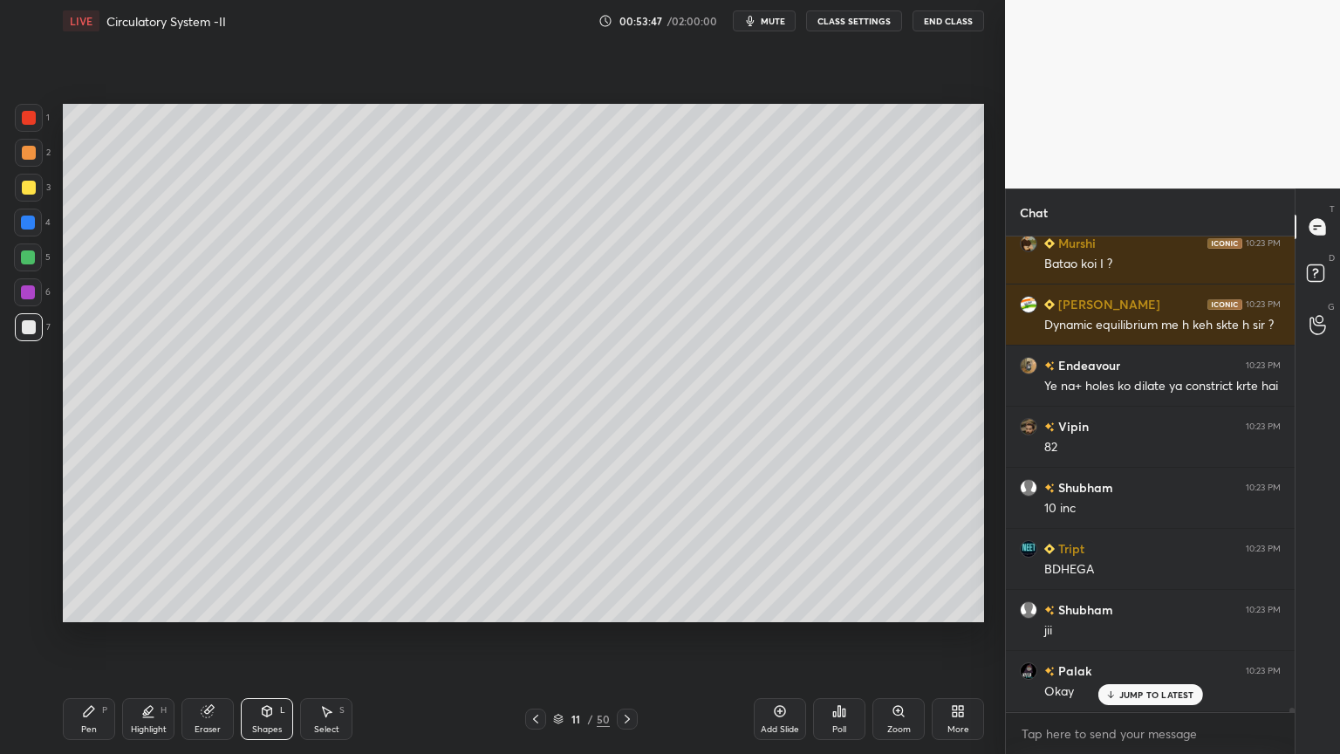
scroll to position [48924, 0]
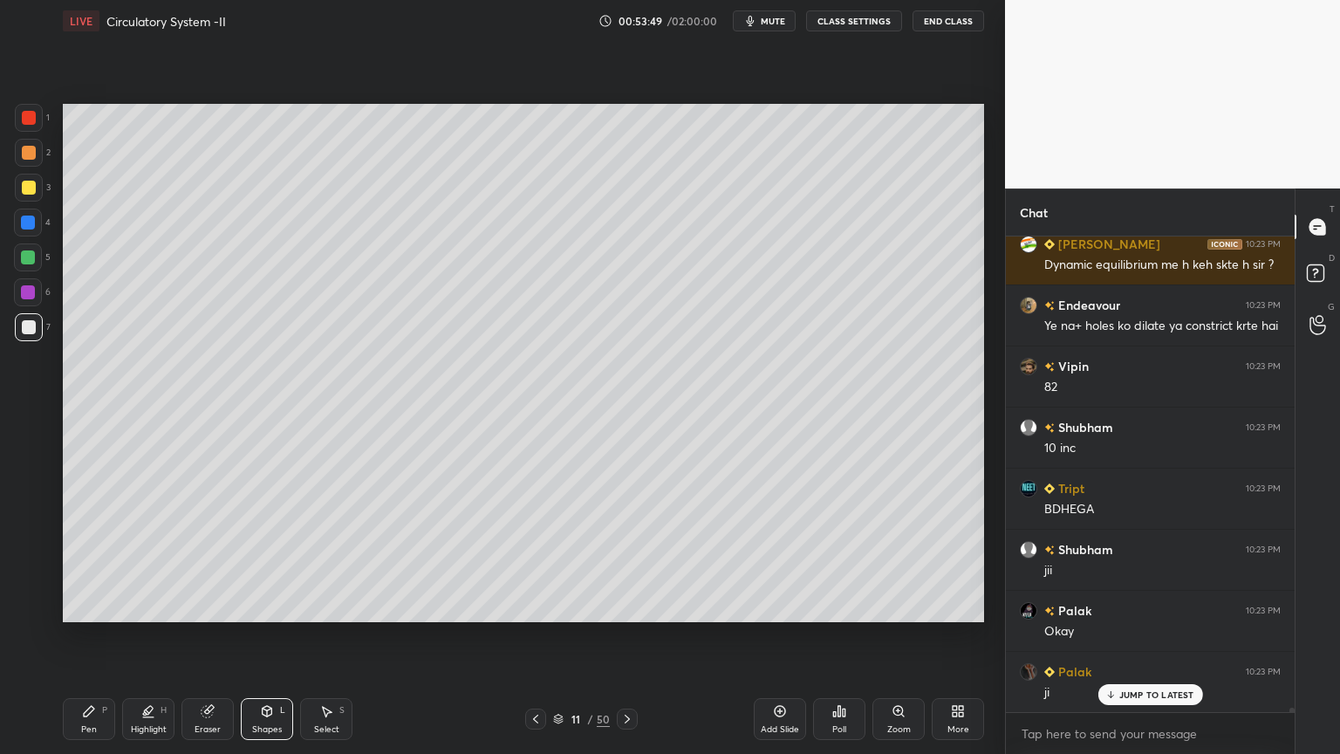
click at [91, 606] on div "Pen P" at bounding box center [89, 719] width 52 height 42
click at [96, 606] on div "Pen P" at bounding box center [89, 719] width 52 height 42
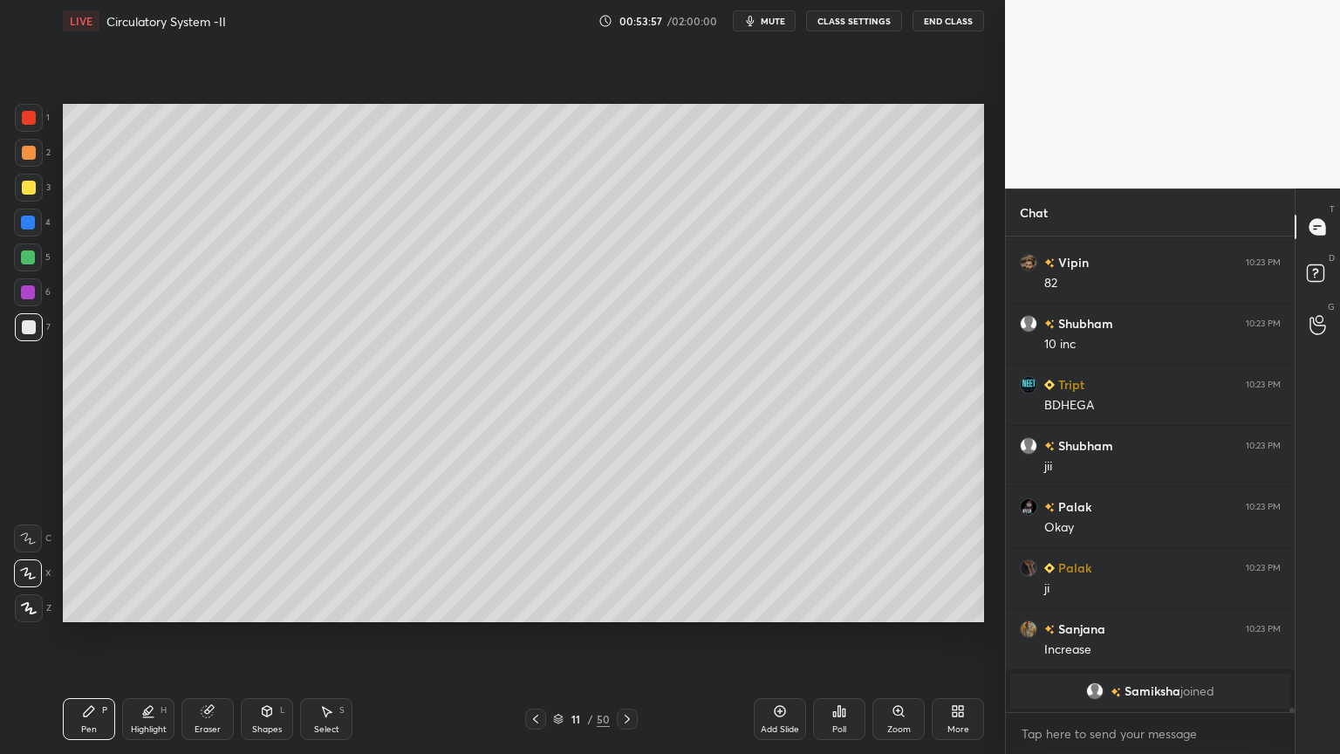
scroll to position [49048, 0]
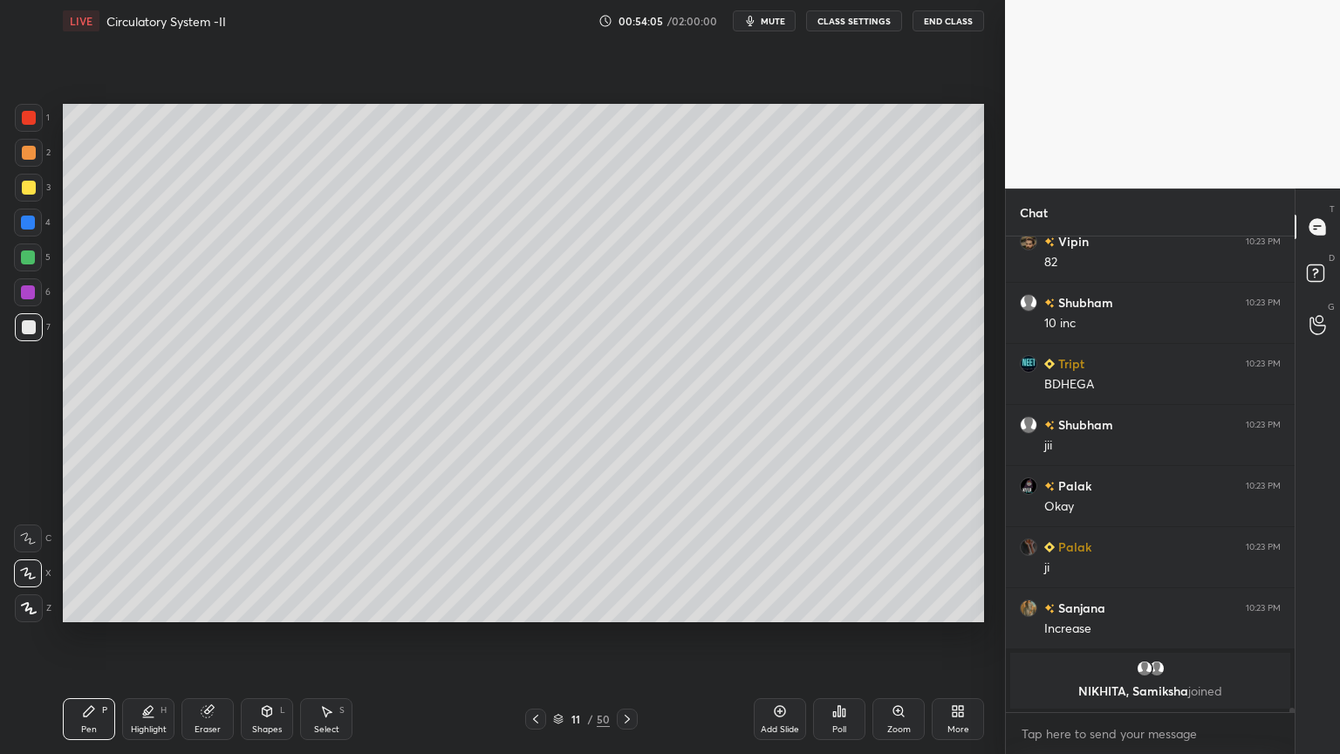
drag, startPoint x: 262, startPoint y: 711, endPoint x: 250, endPoint y: 698, distance: 17.3
click at [261, 606] on icon at bounding box center [267, 711] width 14 height 14
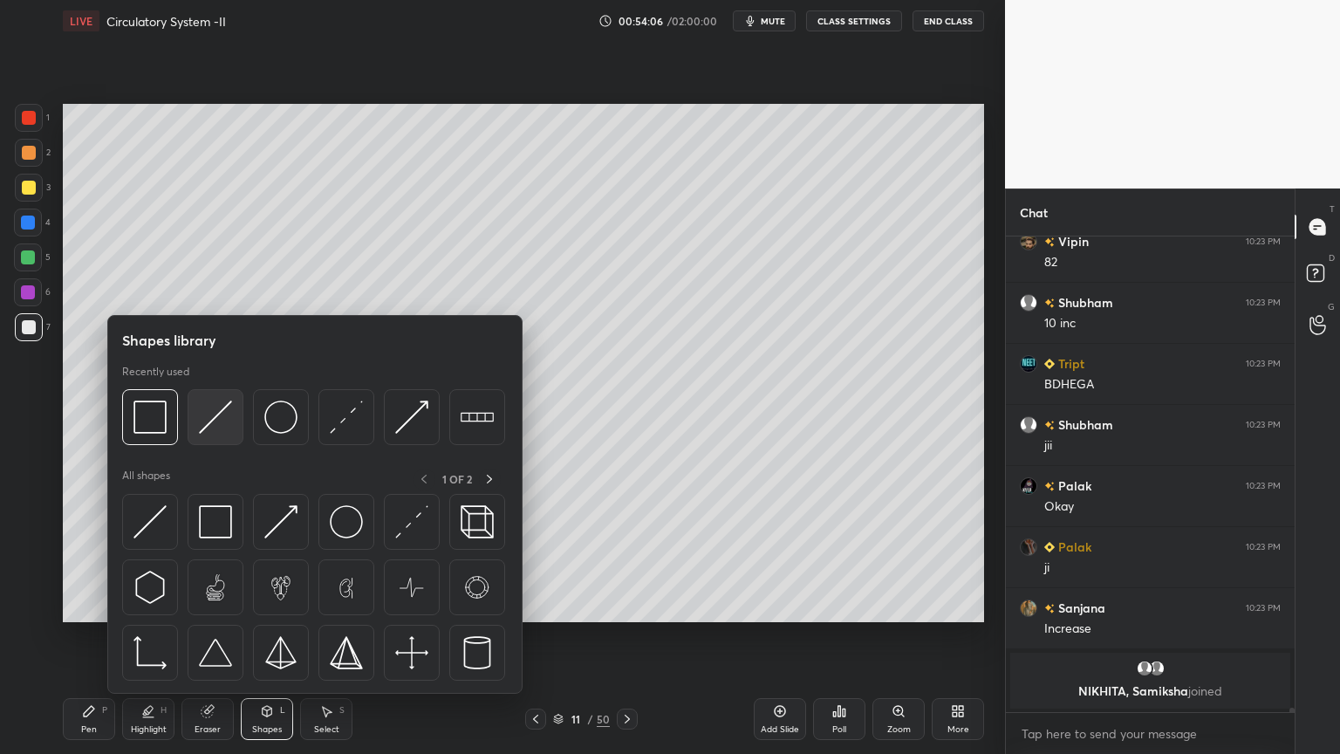
click at [213, 428] on img at bounding box center [215, 417] width 33 height 33
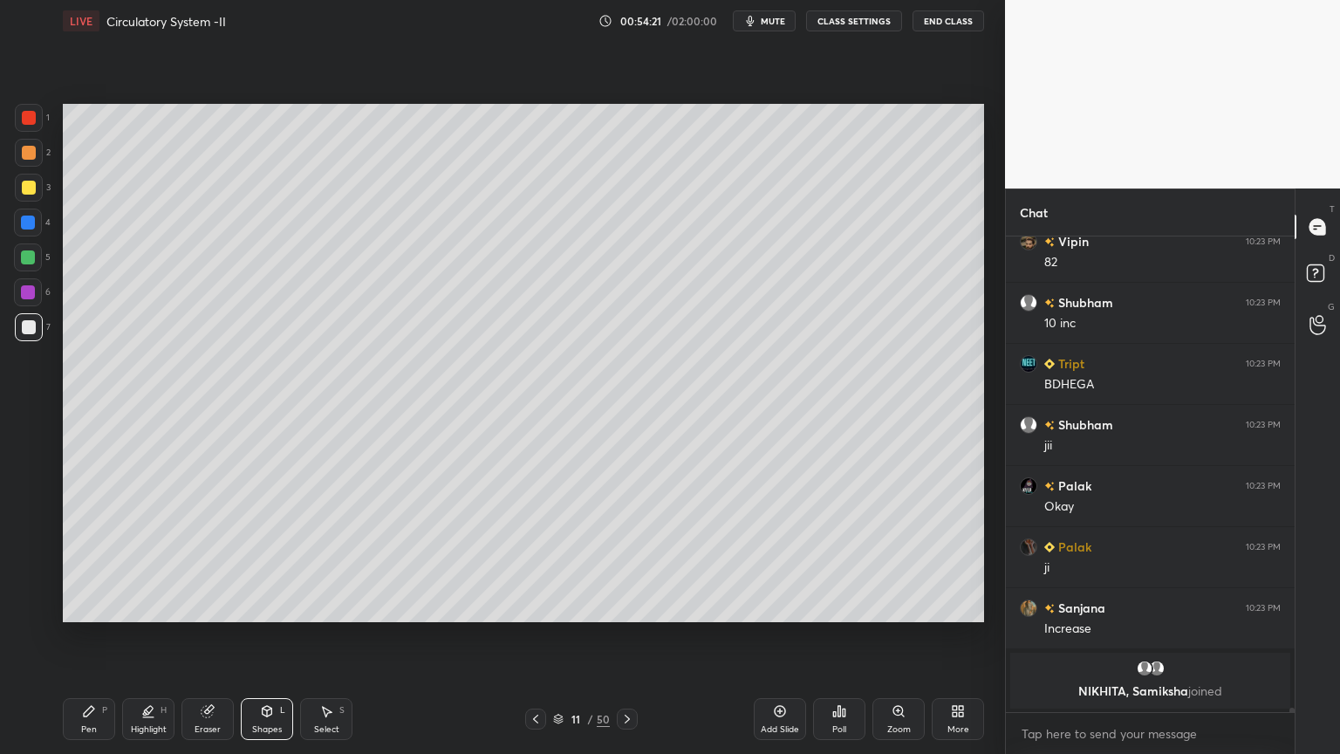
drag, startPoint x: 79, startPoint y: 712, endPoint x: 81, endPoint y: 684, distance: 28.0
click at [83, 606] on div "Pen P" at bounding box center [89, 719] width 52 height 42
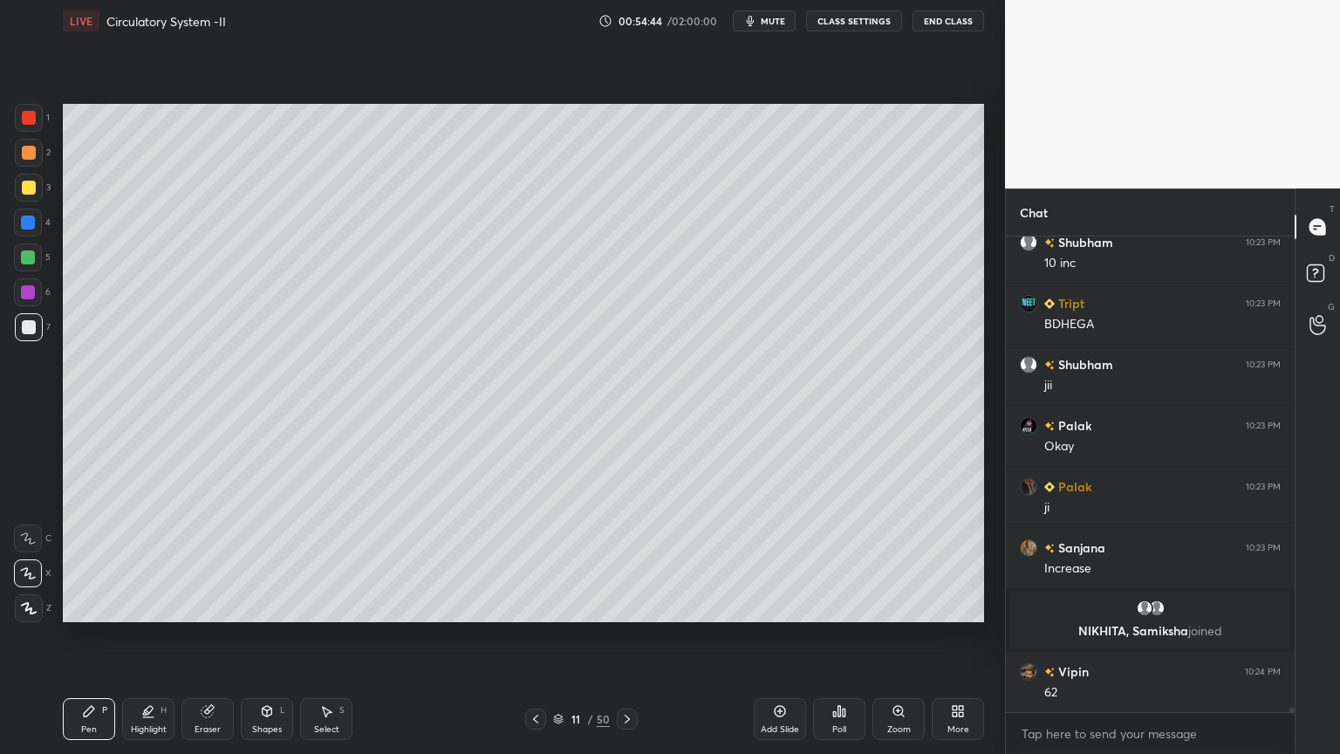
click at [147, 606] on icon at bounding box center [148, 711] width 14 height 14
click at [146, 606] on icon at bounding box center [148, 711] width 14 height 14
click at [34, 579] on div at bounding box center [28, 573] width 28 height 28
click at [34, 580] on div at bounding box center [28, 573] width 28 height 28
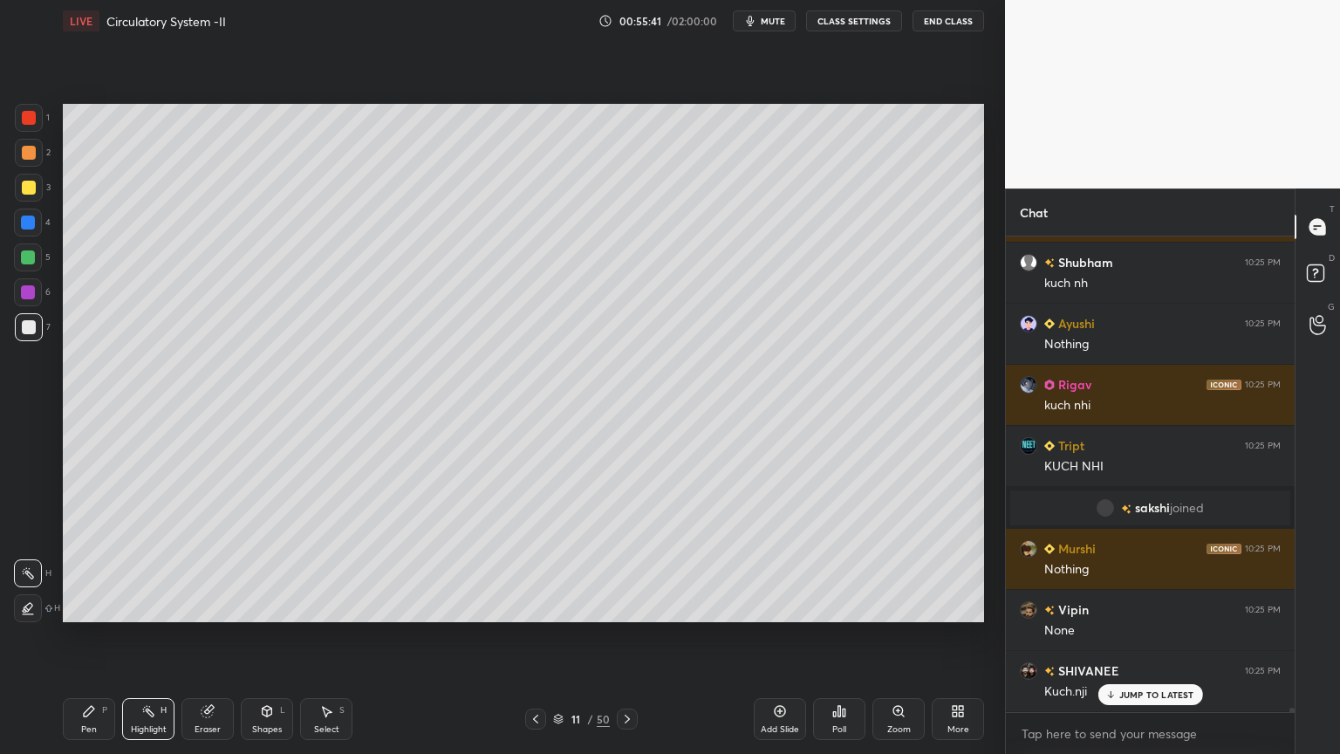
scroll to position [51461, 0]
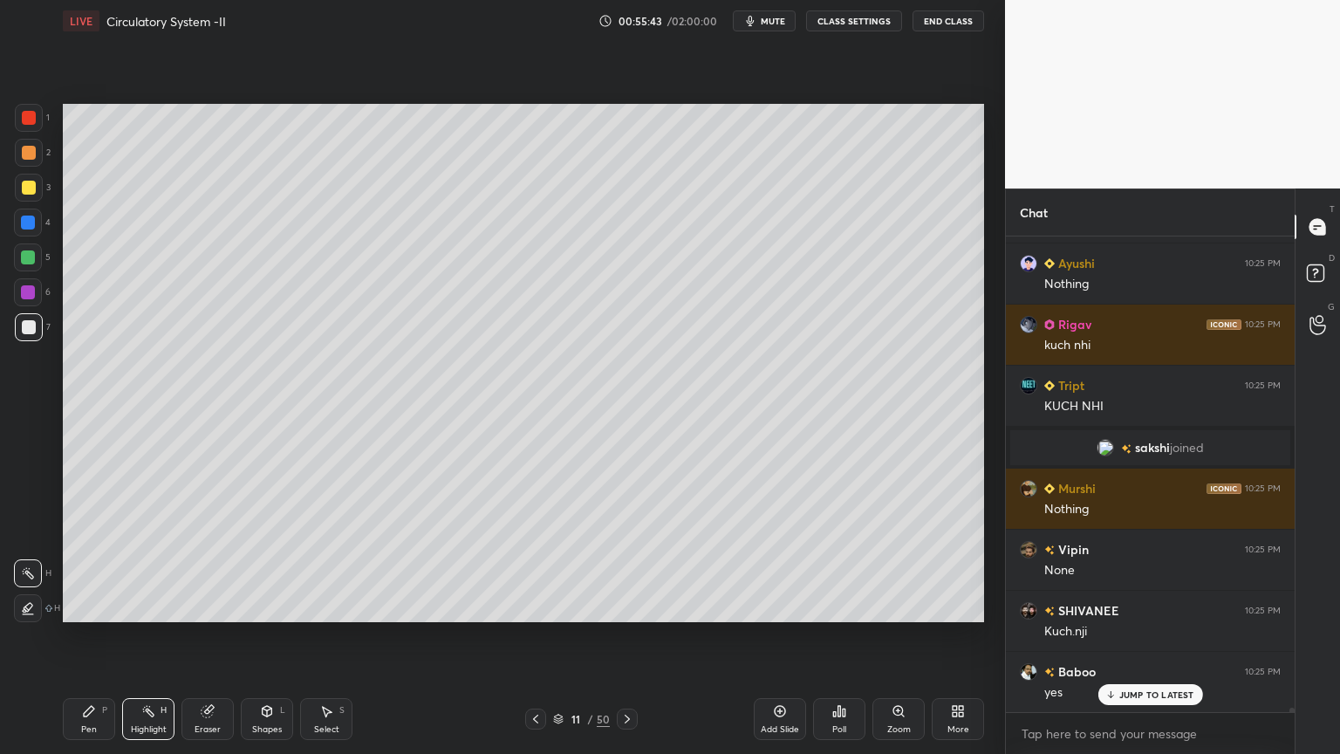
click at [79, 606] on div "Pen P" at bounding box center [89, 719] width 52 height 42
click at [80, 606] on div "Pen P" at bounding box center [89, 719] width 52 height 42
click at [28, 565] on div at bounding box center [28, 573] width 28 height 28
click at [275, 606] on div "Shapes L" at bounding box center [267, 719] width 52 height 42
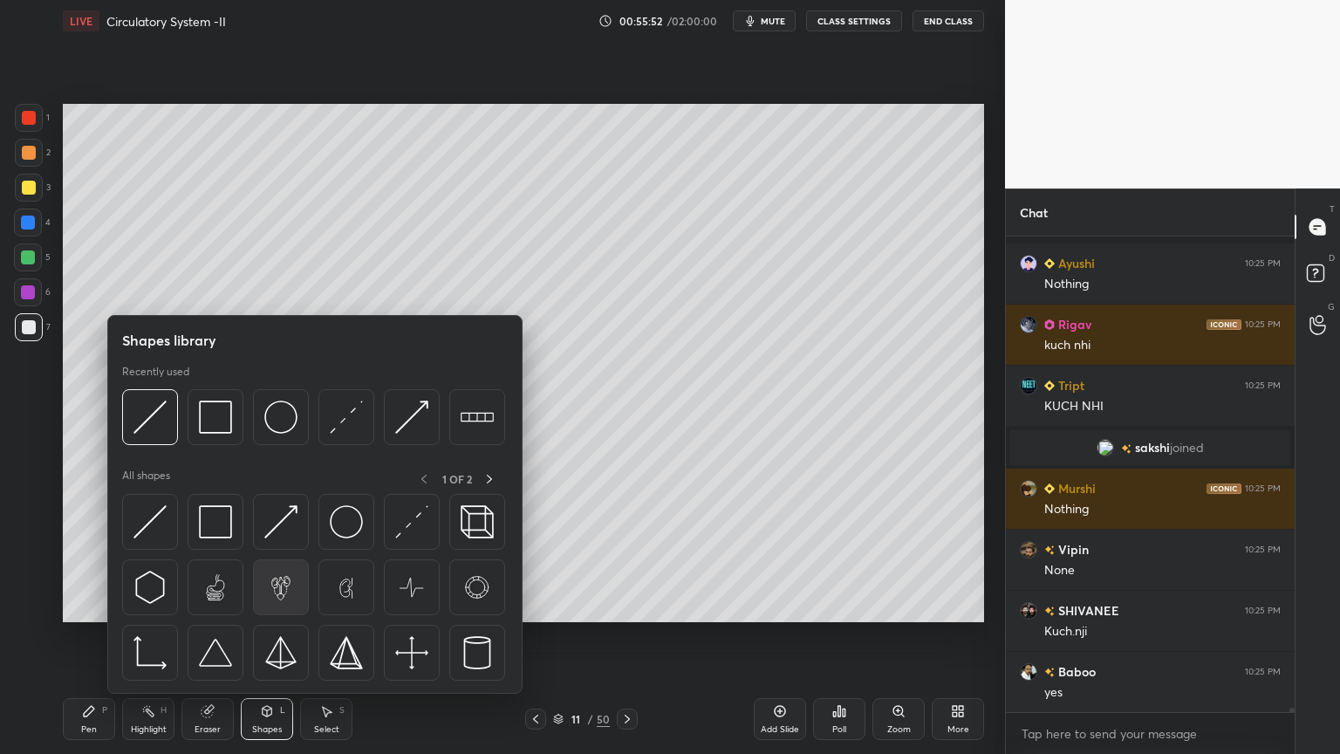
scroll to position [51555, 0]
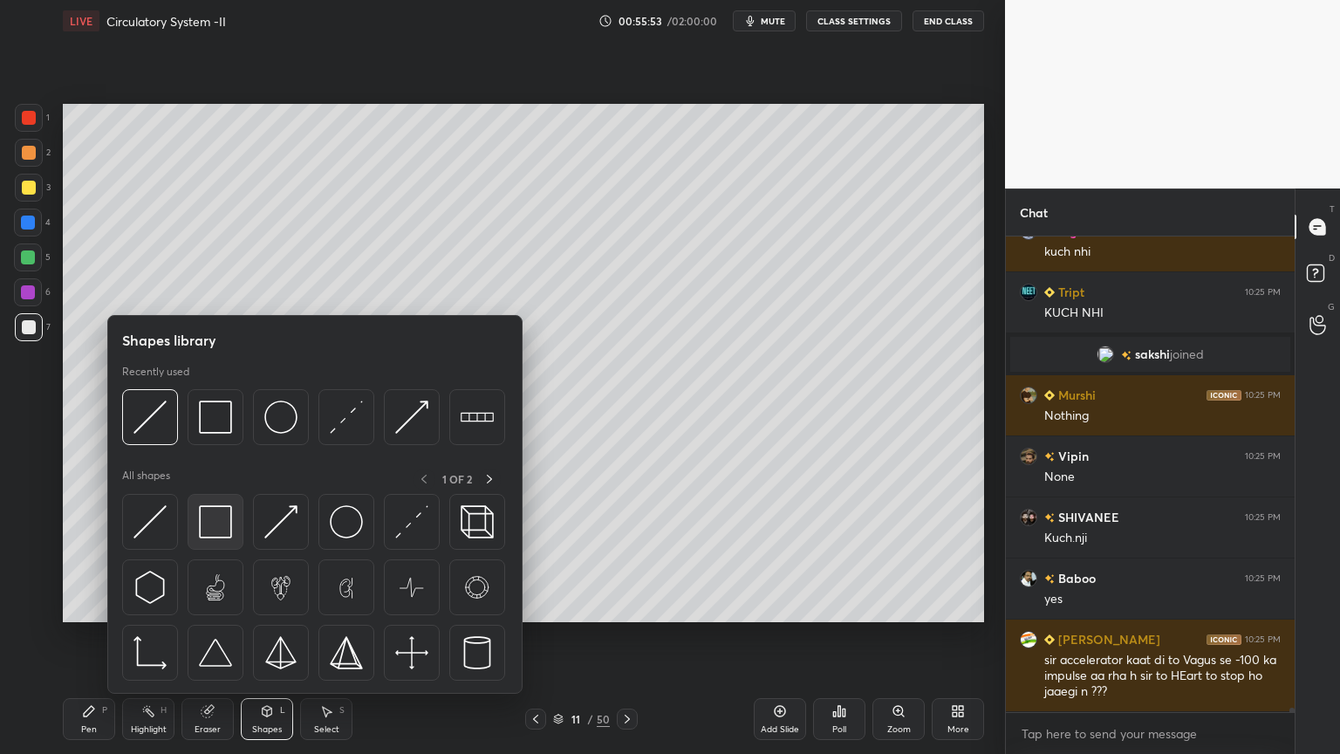
click at [229, 533] on img at bounding box center [215, 521] width 33 height 33
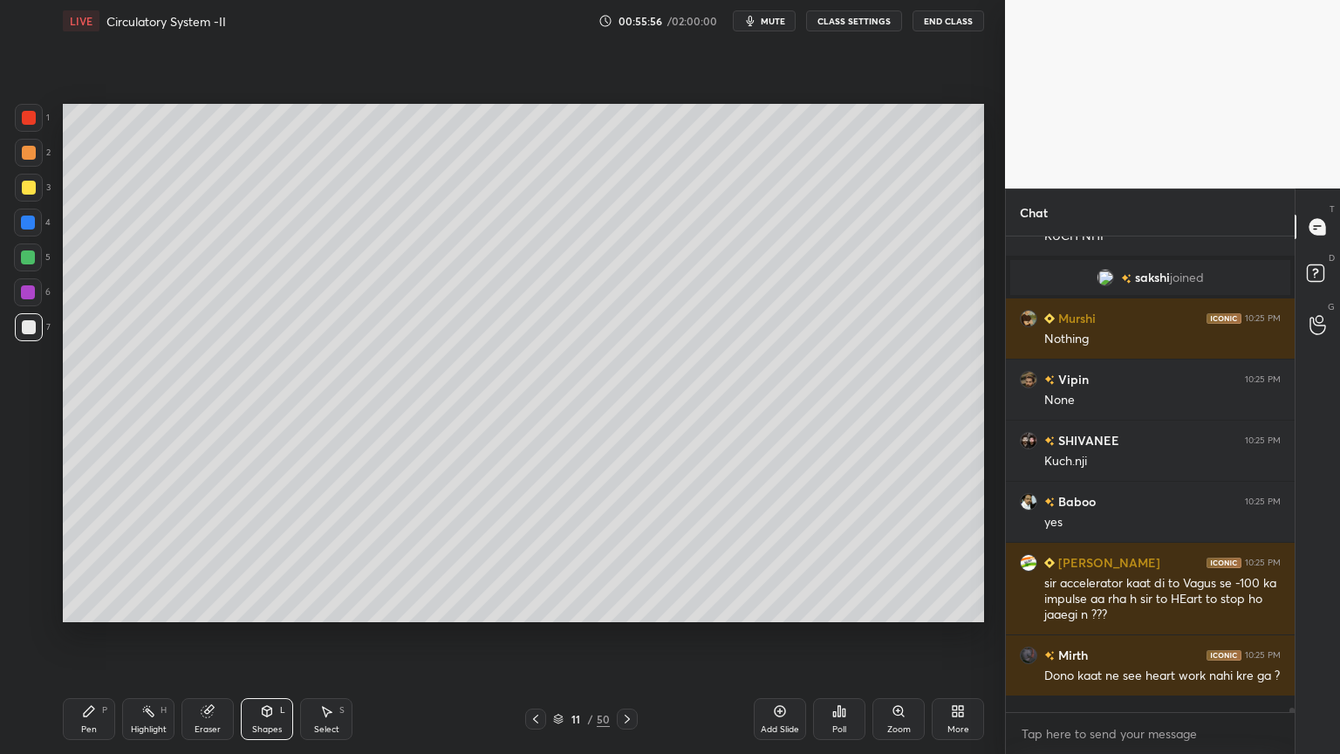
scroll to position [51673, 0]
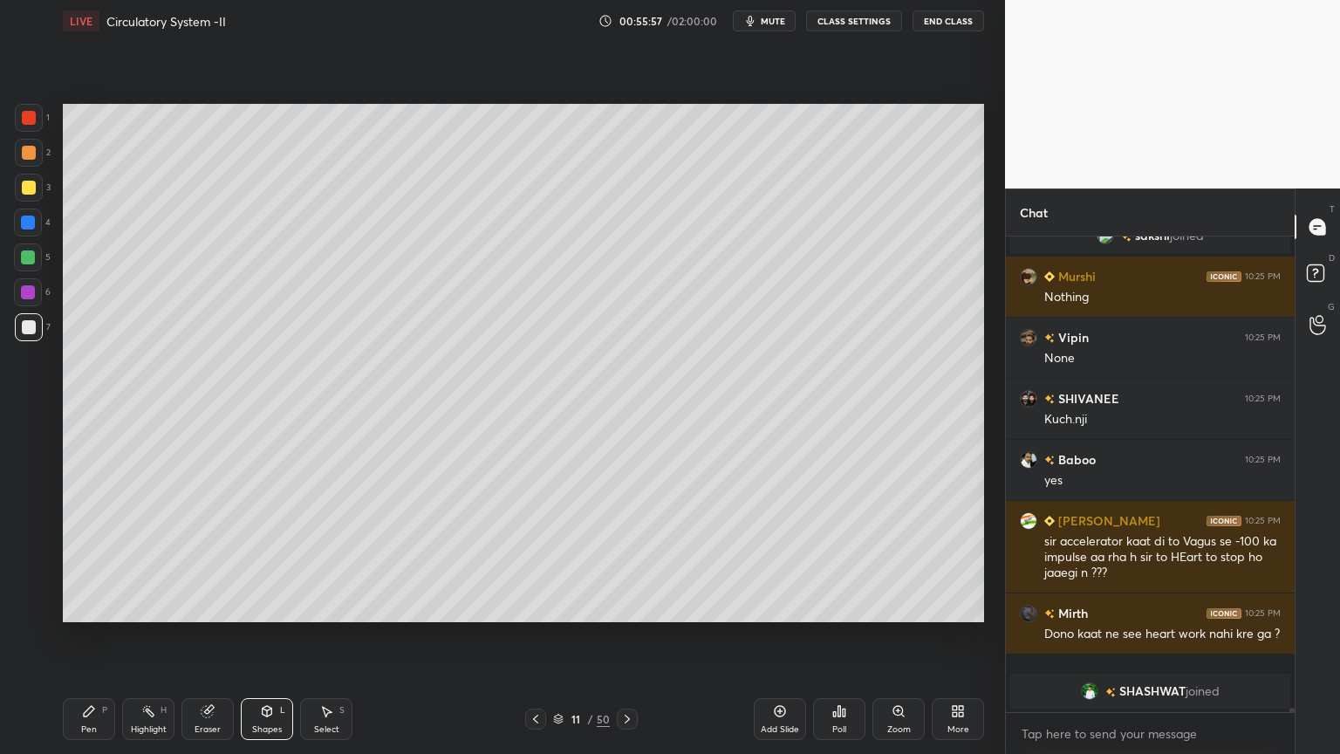
click at [888, 606] on div "Zoom" at bounding box center [899, 719] width 52 height 42
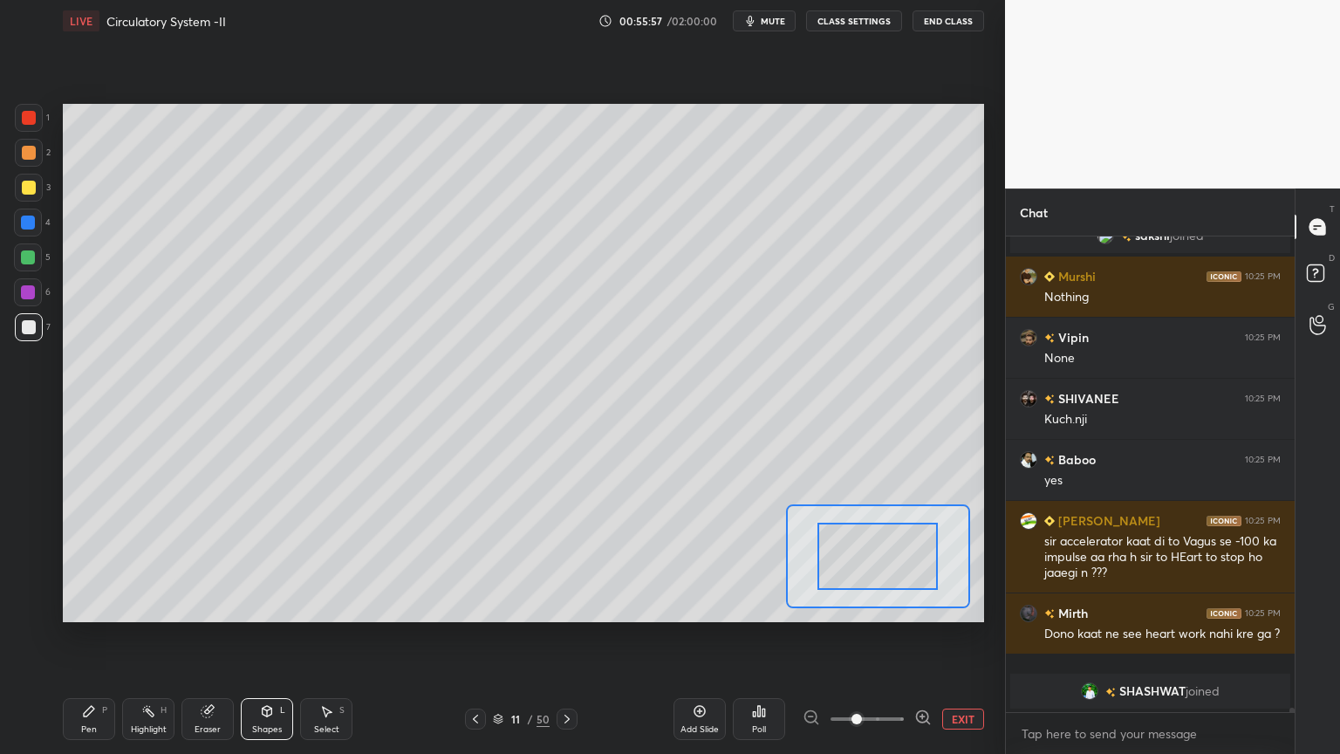
scroll to position [50948, 0]
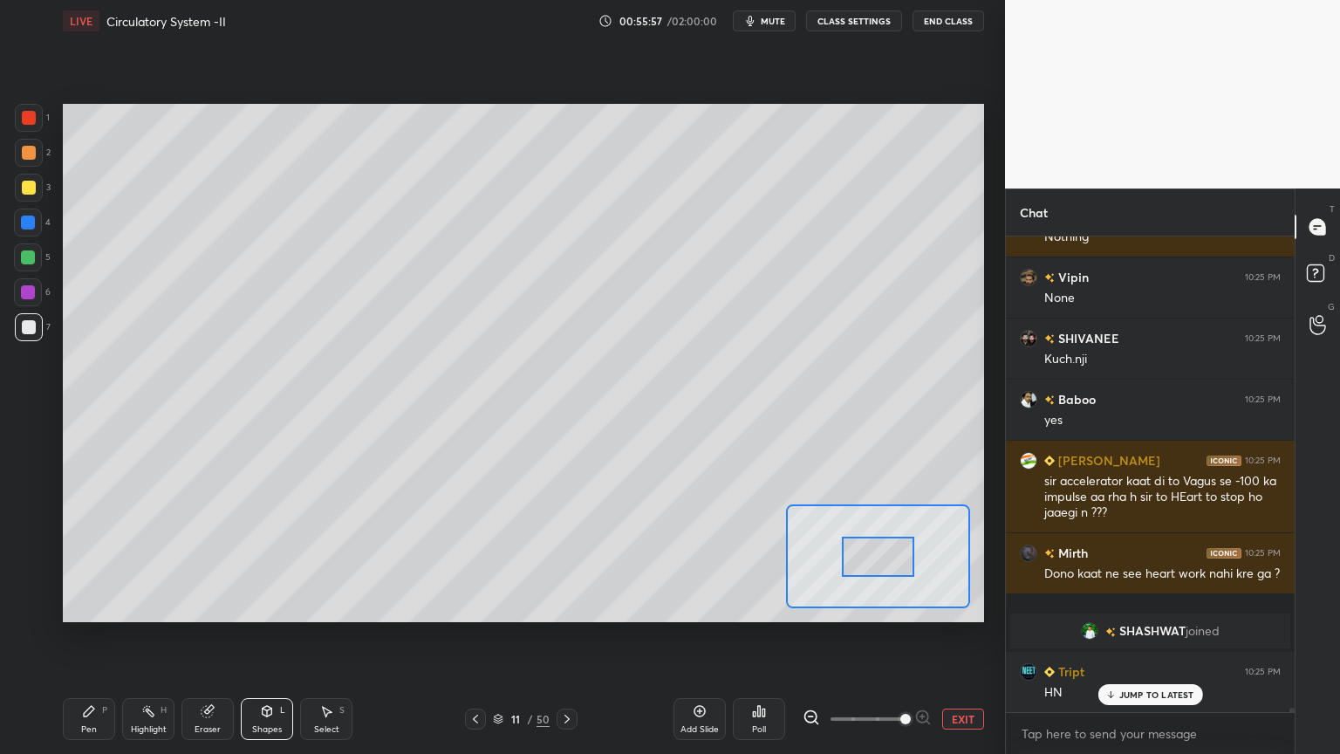
click at [896, 606] on span at bounding box center [867, 719] width 73 height 26
drag, startPoint x: 894, startPoint y: 548, endPoint x: 862, endPoint y: 543, distance: 32.7
click at [869, 545] on div at bounding box center [845, 551] width 72 height 40
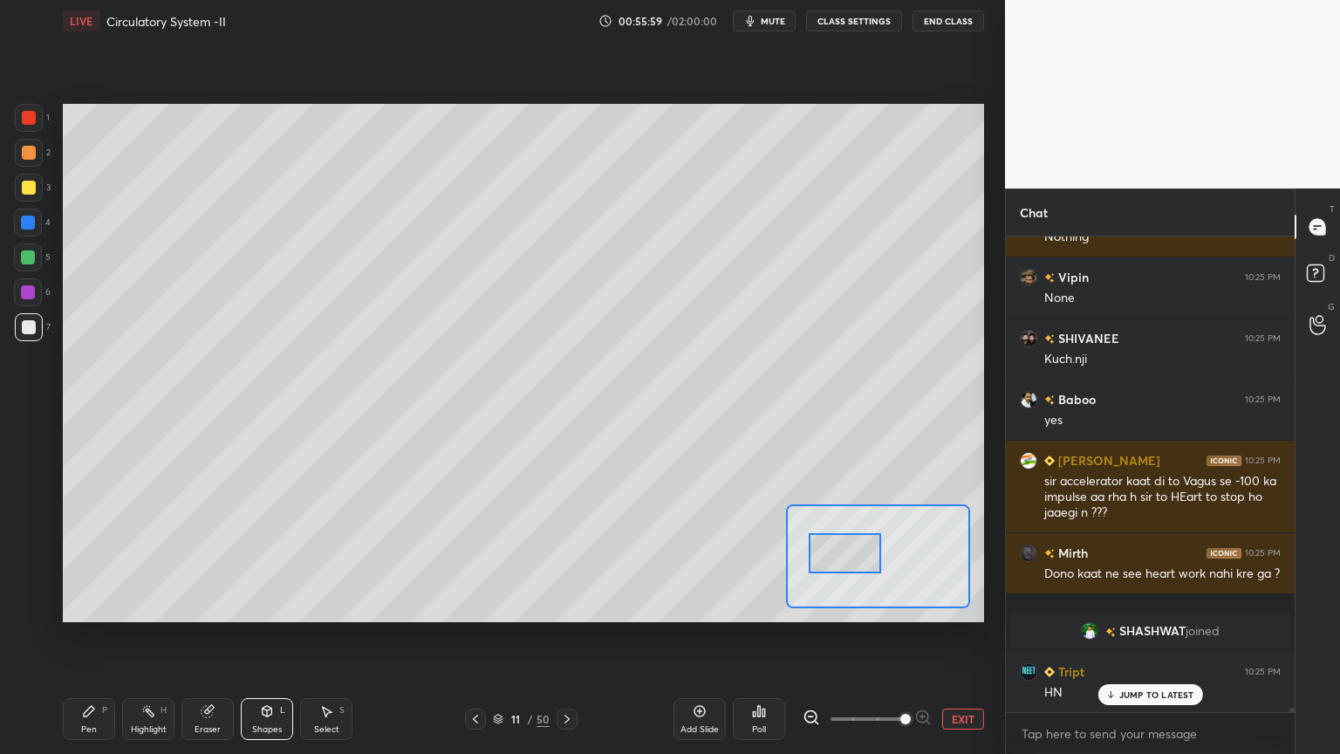
click at [94, 606] on icon at bounding box center [89, 711] width 14 height 14
click at [29, 539] on icon at bounding box center [28, 538] width 16 height 12
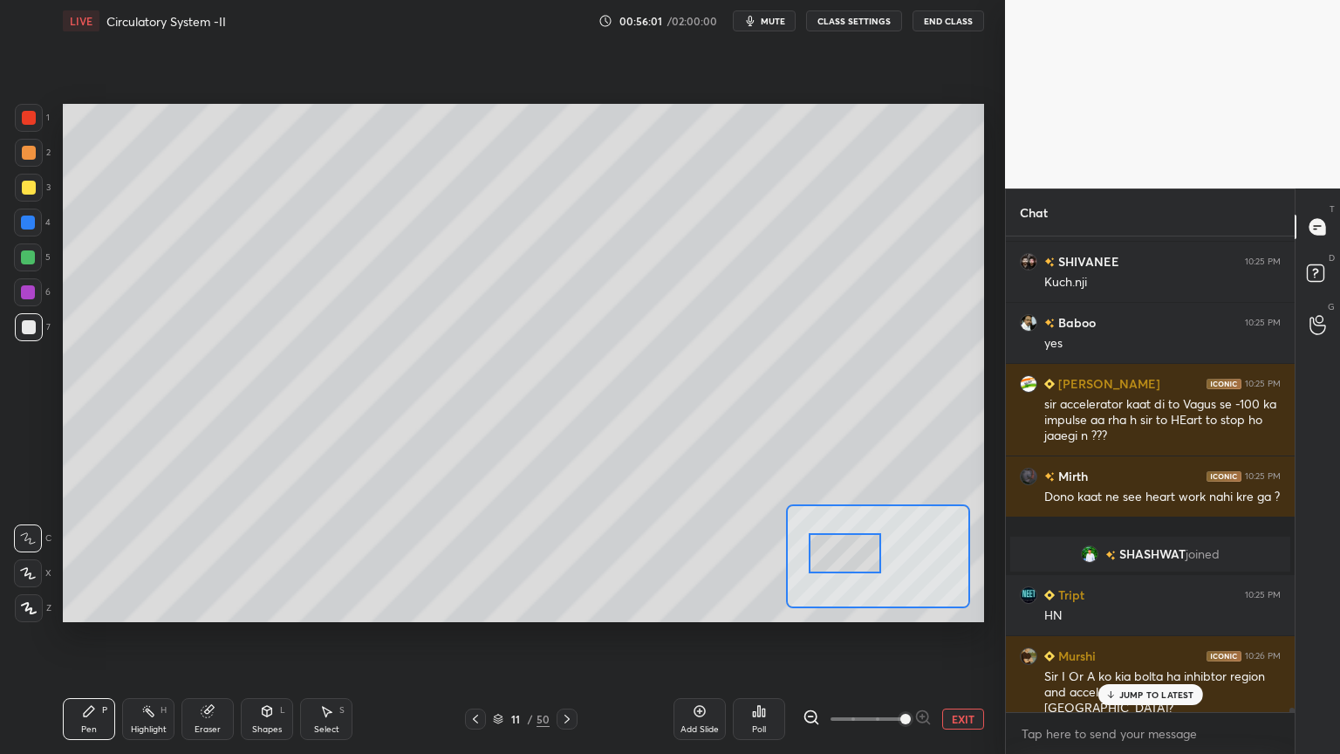
click at [31, 263] on div at bounding box center [28, 257] width 28 height 28
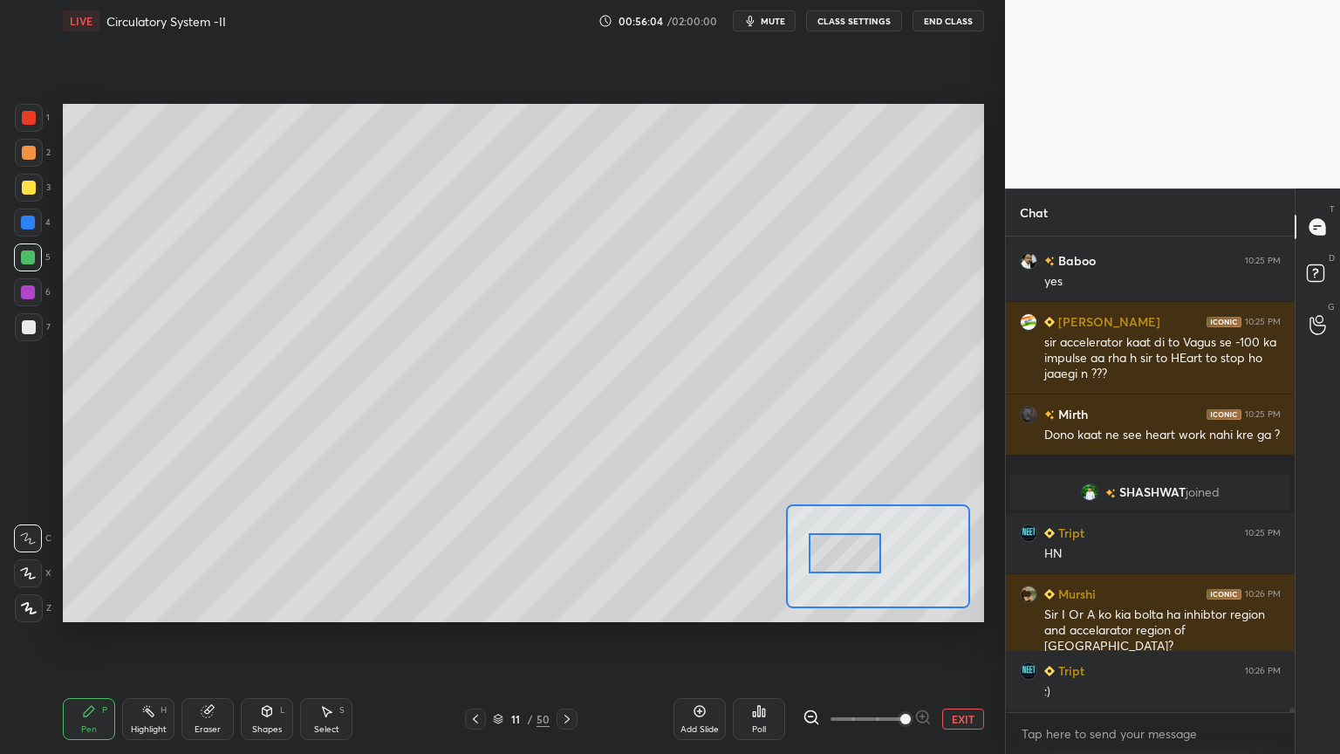
drag, startPoint x: 20, startPoint y: 121, endPoint x: 58, endPoint y: 133, distance: 40.0
click at [24, 123] on div at bounding box center [29, 118] width 14 height 14
click at [33, 261] on div at bounding box center [28, 257] width 14 height 14
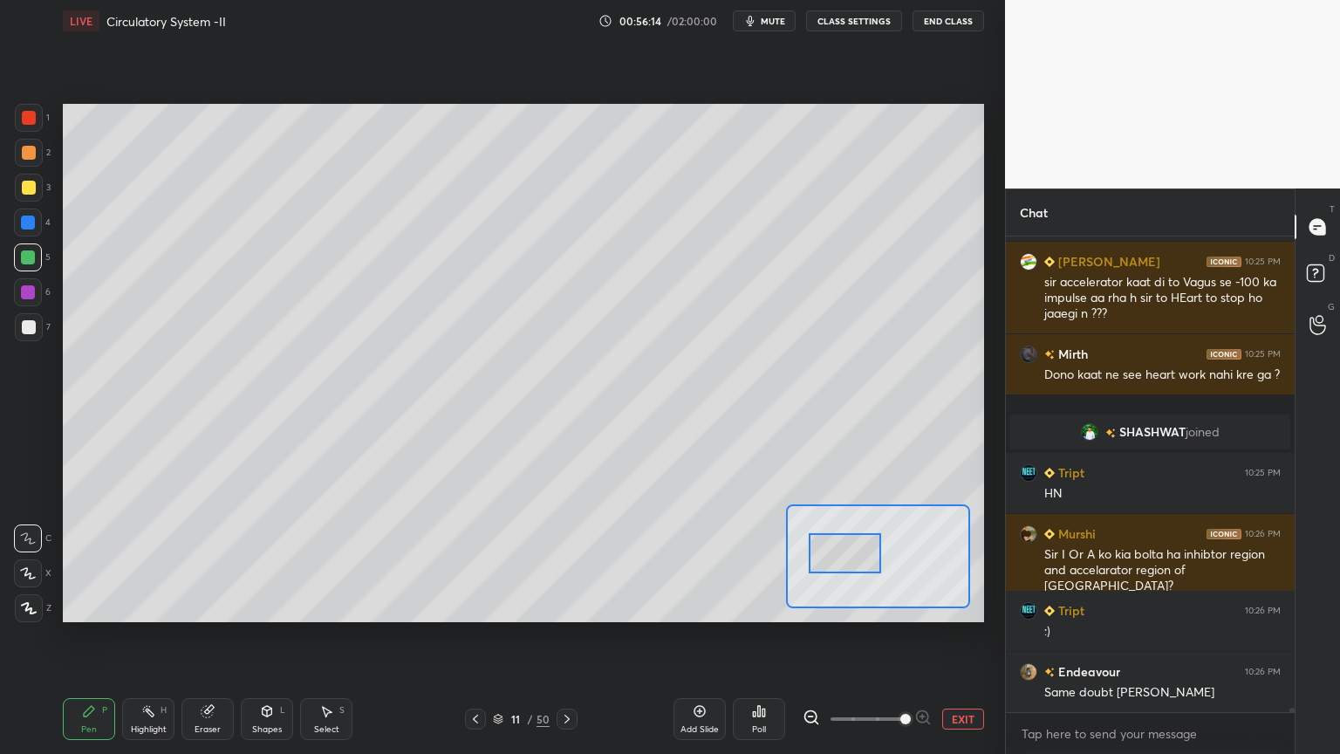
click at [942, 606] on button "EXIT" at bounding box center [963, 719] width 42 height 21
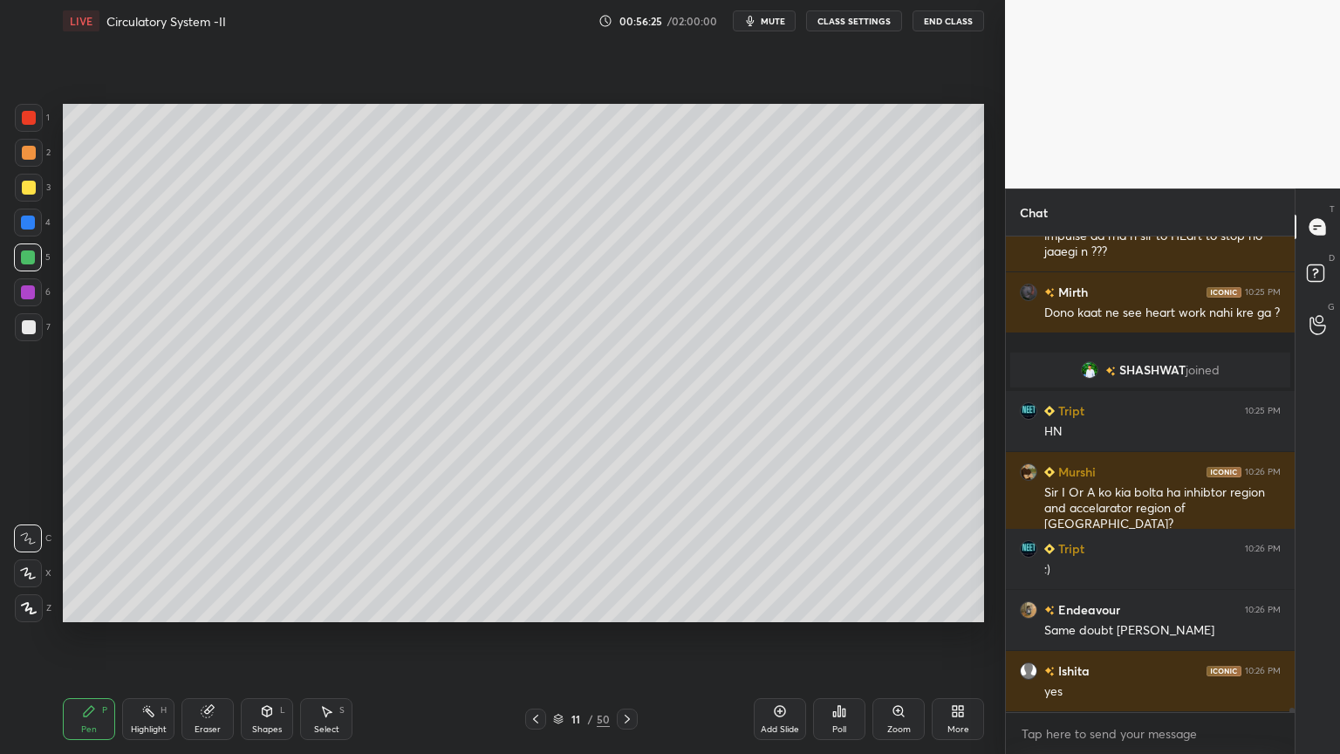
scroll to position [51269, 0]
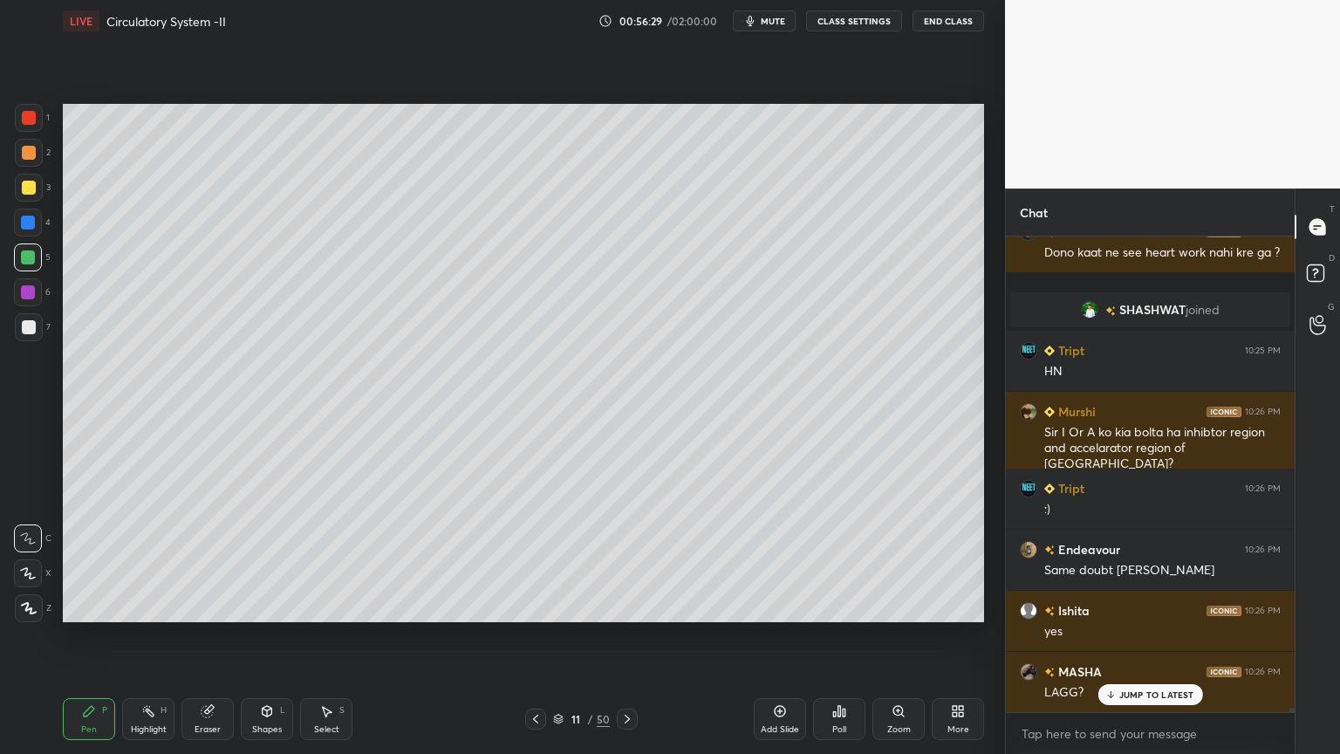
drag, startPoint x: 37, startPoint y: 112, endPoint x: 51, endPoint y: 116, distance: 14.6
click at [38, 113] on div at bounding box center [29, 118] width 28 height 28
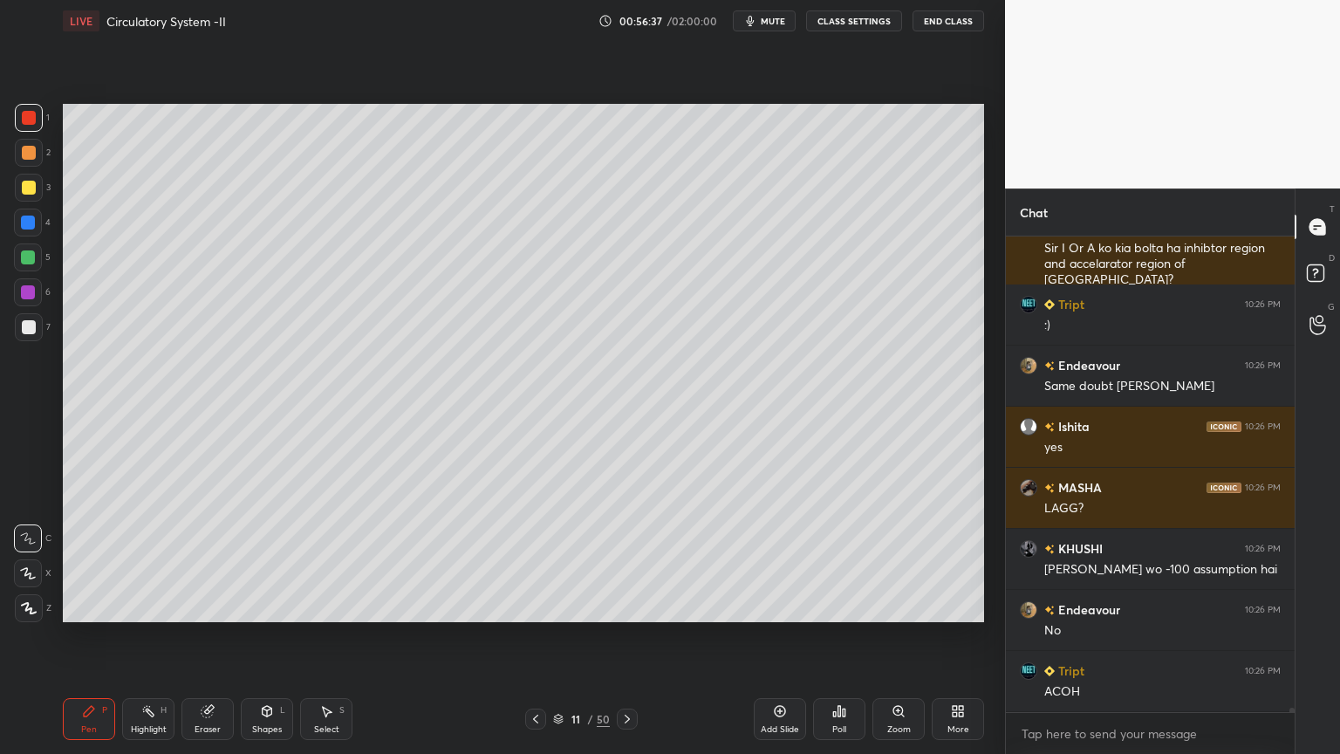
scroll to position [51530, 0]
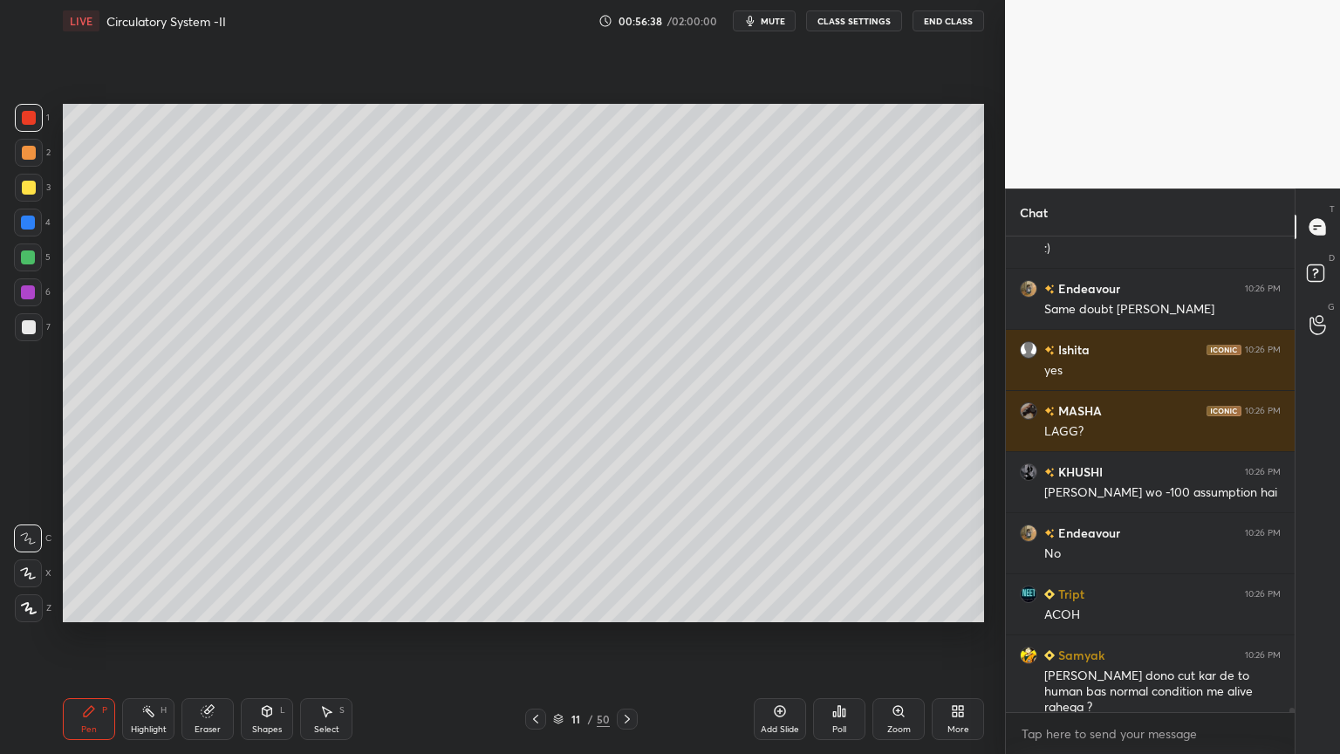
click at [31, 324] on div at bounding box center [29, 327] width 14 height 14
drag, startPoint x: 35, startPoint y: 325, endPoint x: 45, endPoint y: 339, distance: 18.2
click at [34, 334] on div at bounding box center [29, 327] width 28 height 28
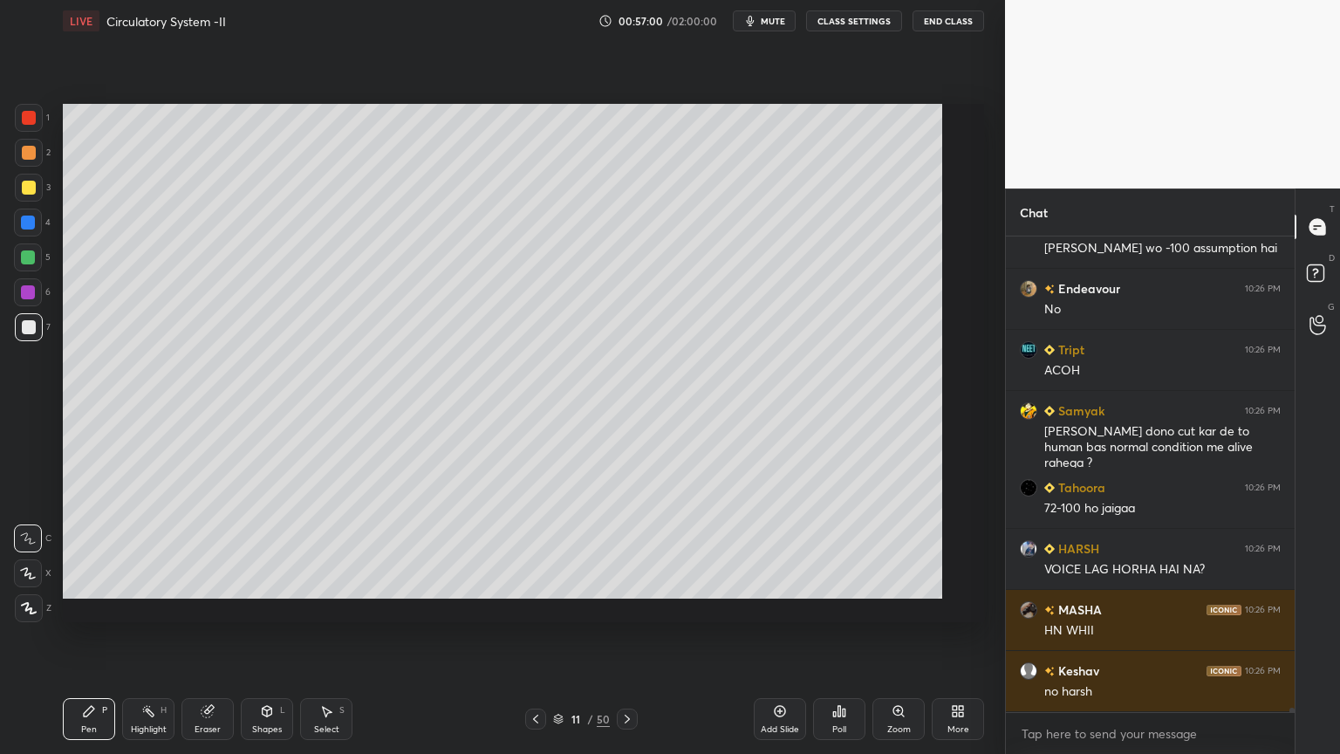
scroll to position [512, 284]
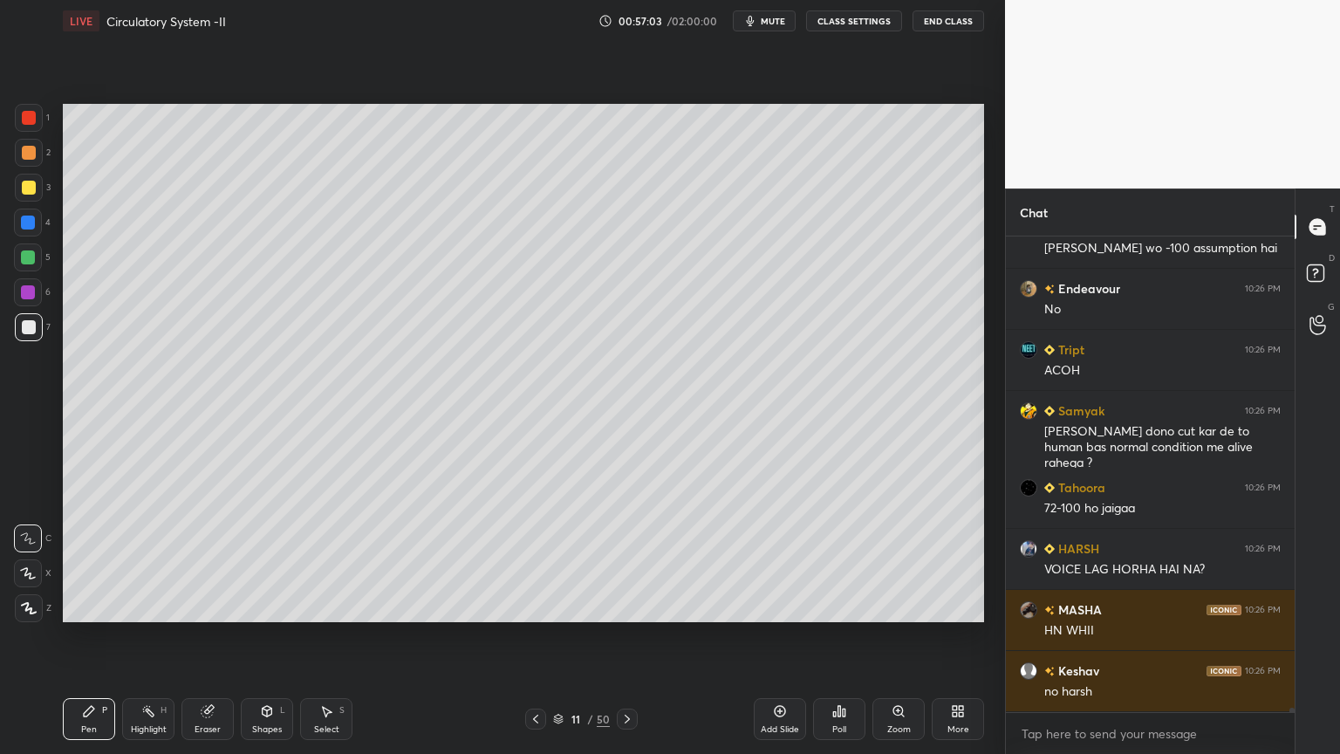
click at [271, 606] on div "Shapes L" at bounding box center [267, 719] width 52 height 42
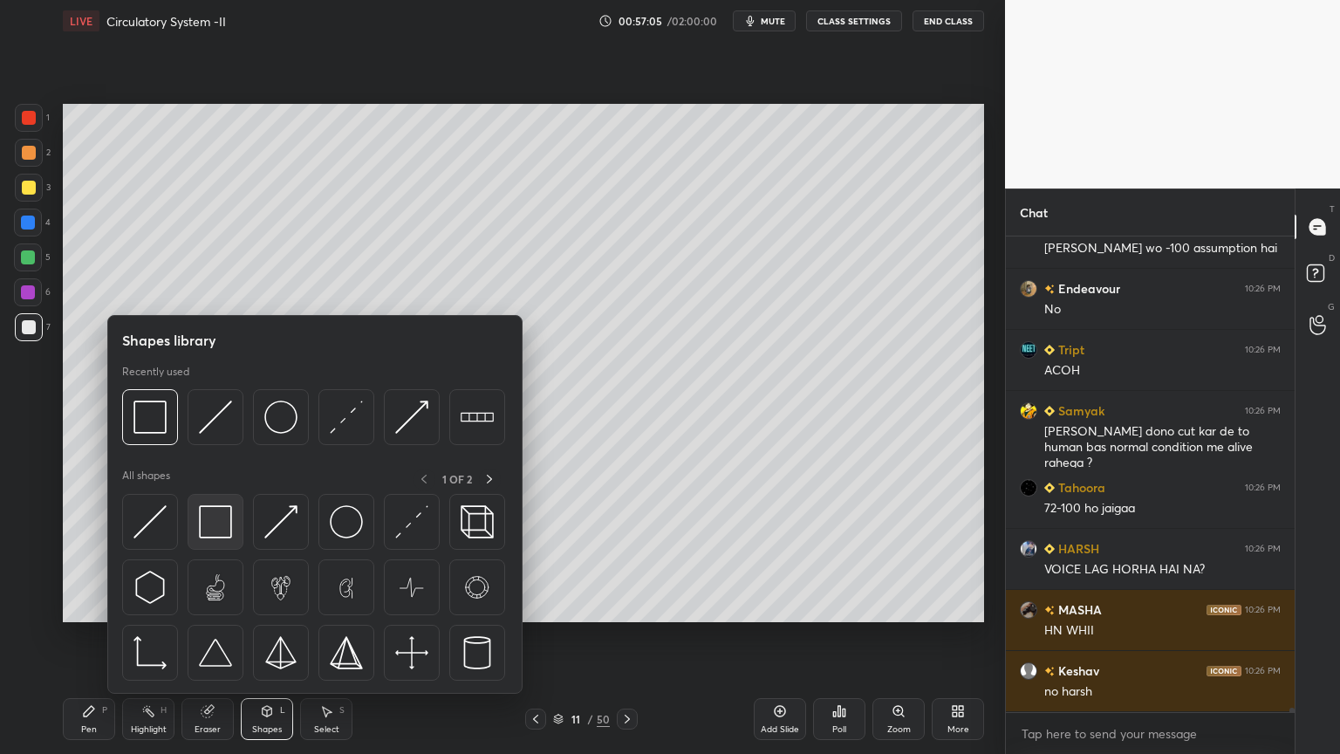
click at [230, 531] on img at bounding box center [215, 521] width 33 height 33
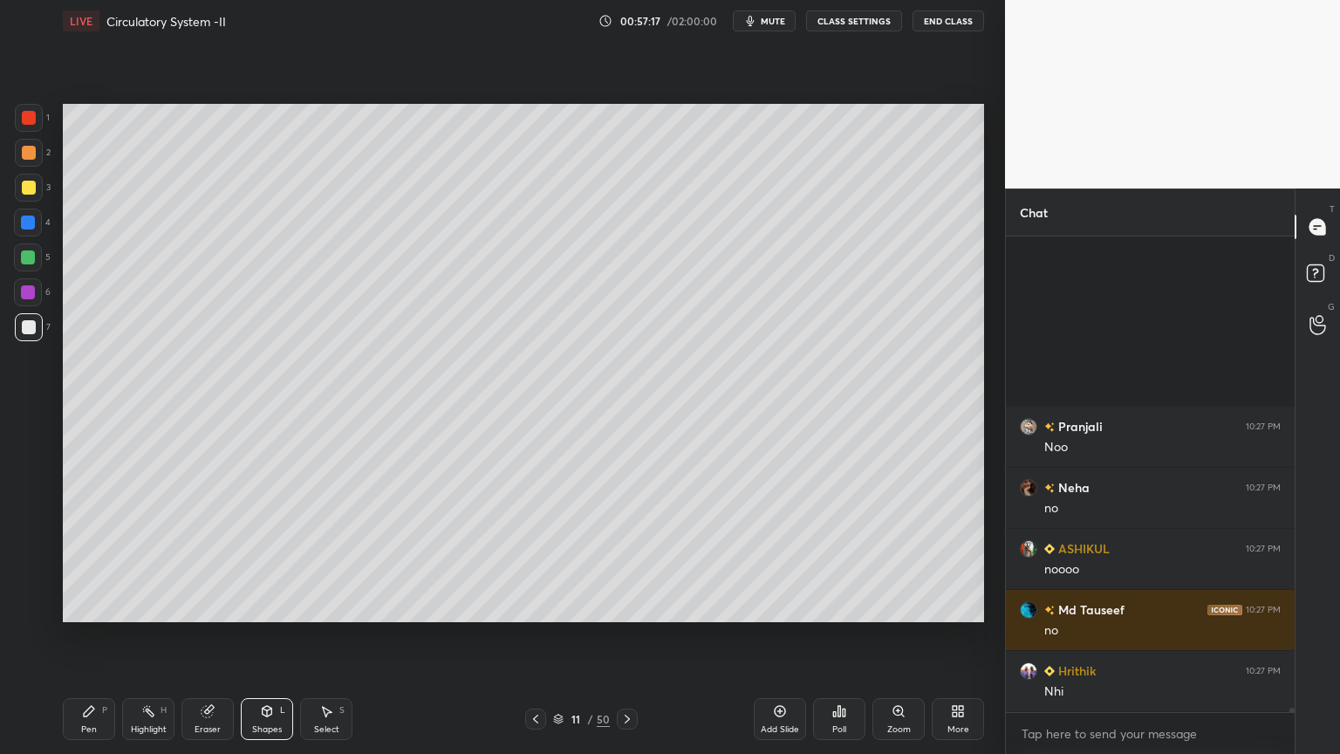
scroll to position [53241, 0]
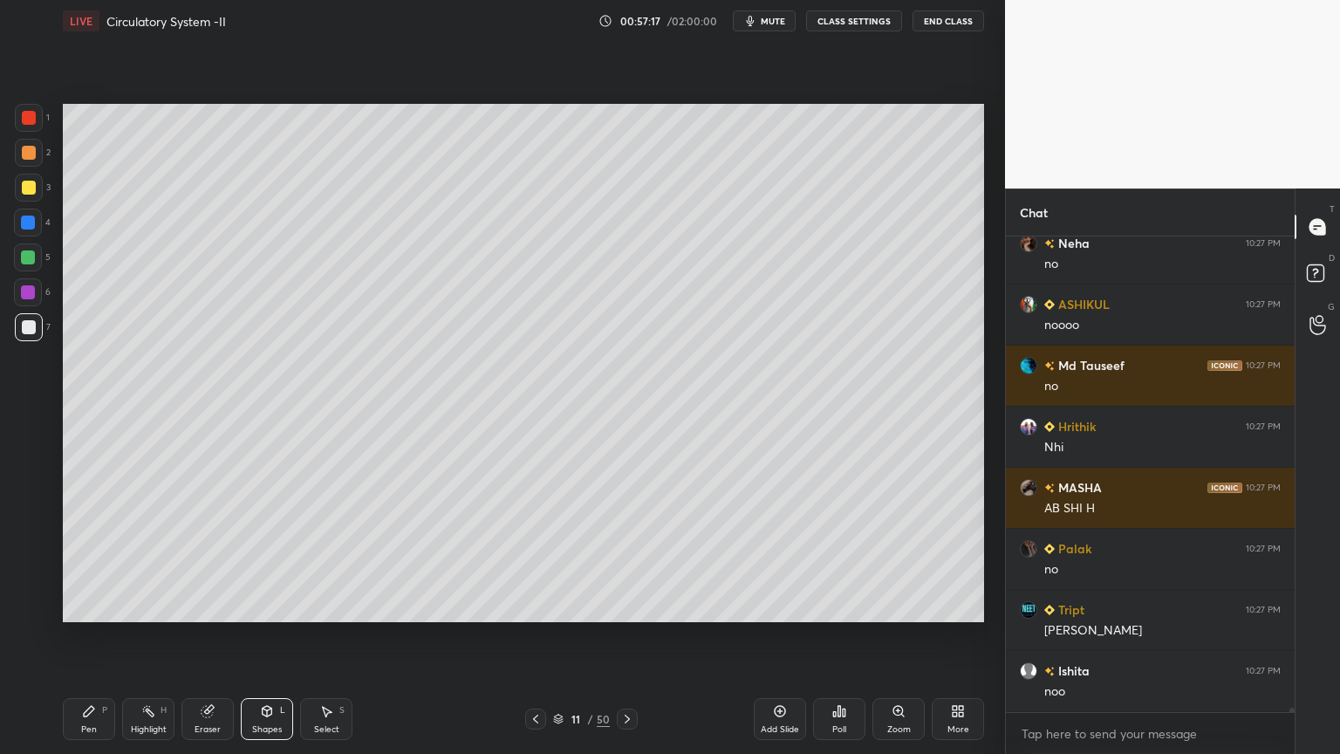
drag, startPoint x: 31, startPoint y: 229, endPoint x: 28, endPoint y: 249, distance: 20.4
click at [32, 227] on div at bounding box center [28, 223] width 28 height 28
click at [65, 606] on div "LIVE Circulatory System -II 00:57:18 / 02:00:00 mute CLASS SETTINGS End Class S…" at bounding box center [523, 377] width 935 height 754
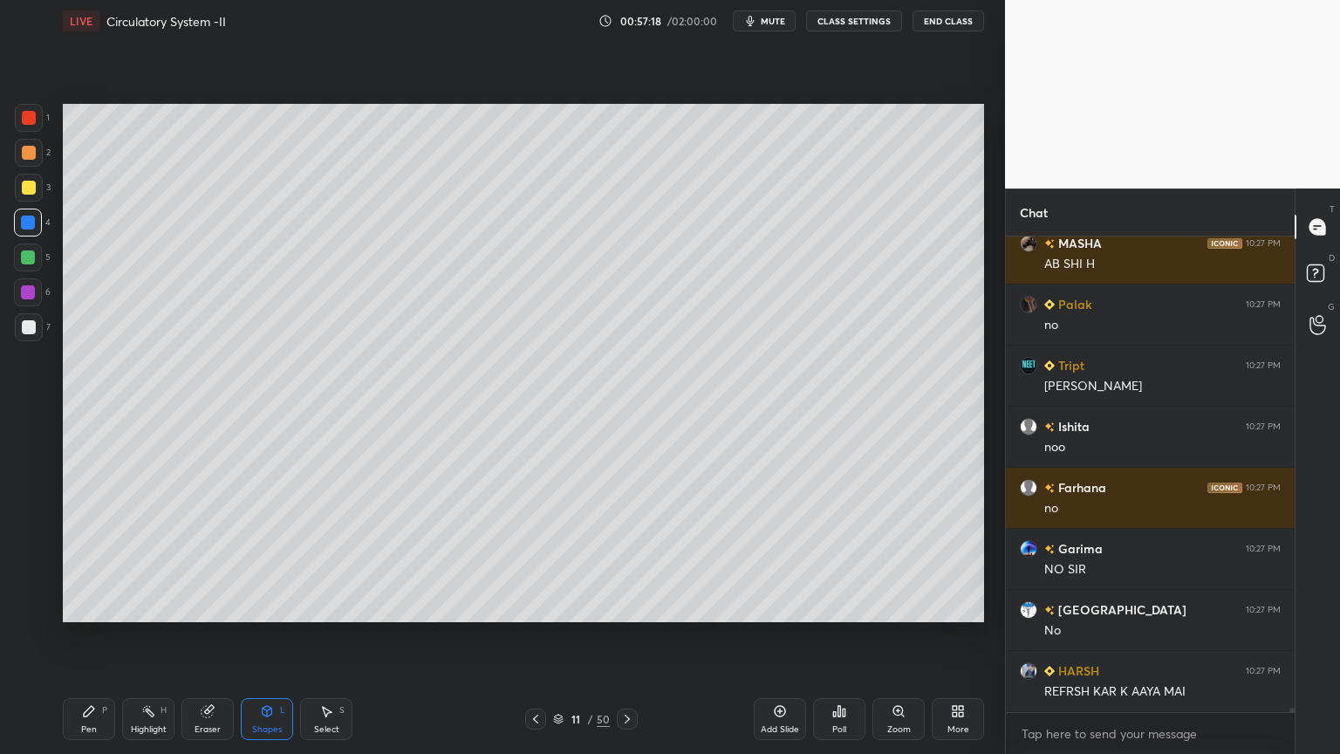
drag, startPoint x: 77, startPoint y: 721, endPoint x: 107, endPoint y: 674, distance: 56.2
click at [80, 606] on div "Pen P" at bounding box center [89, 719] width 52 height 42
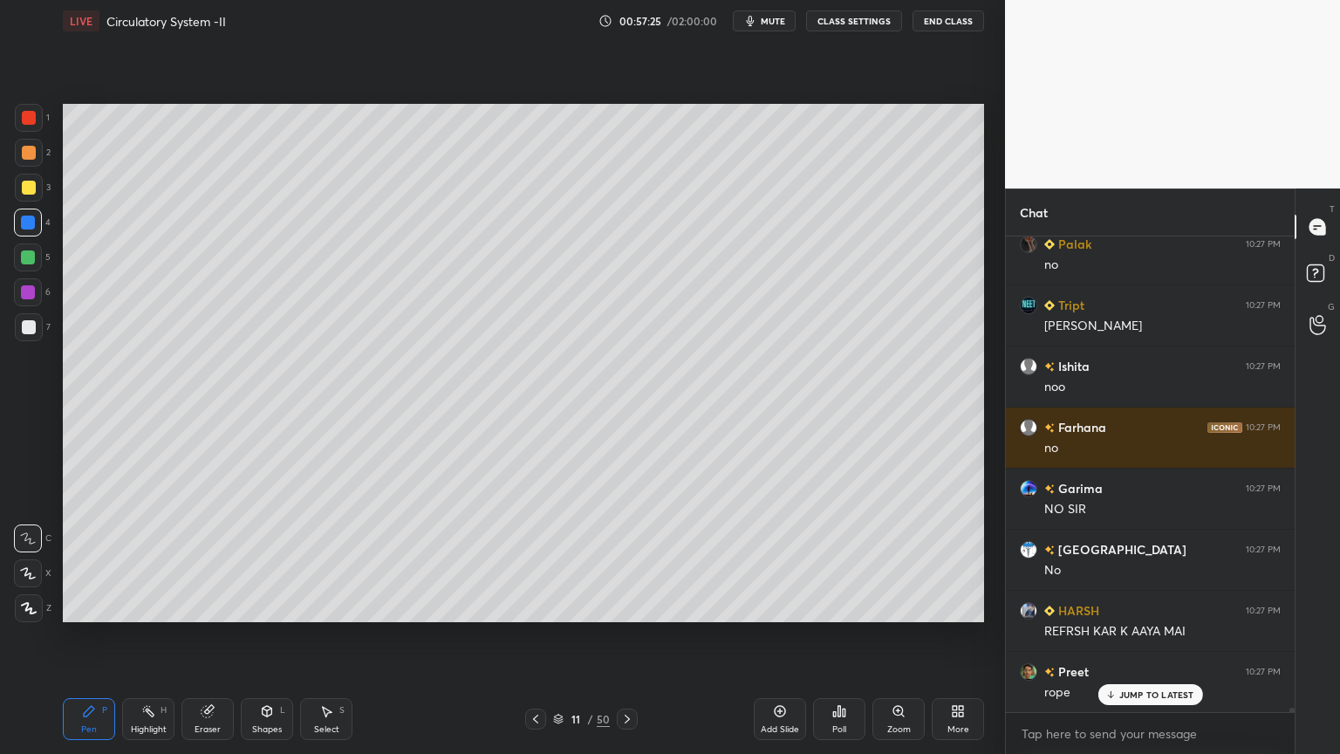
click at [764, 23] on span "mute" at bounding box center [773, 21] width 24 height 12
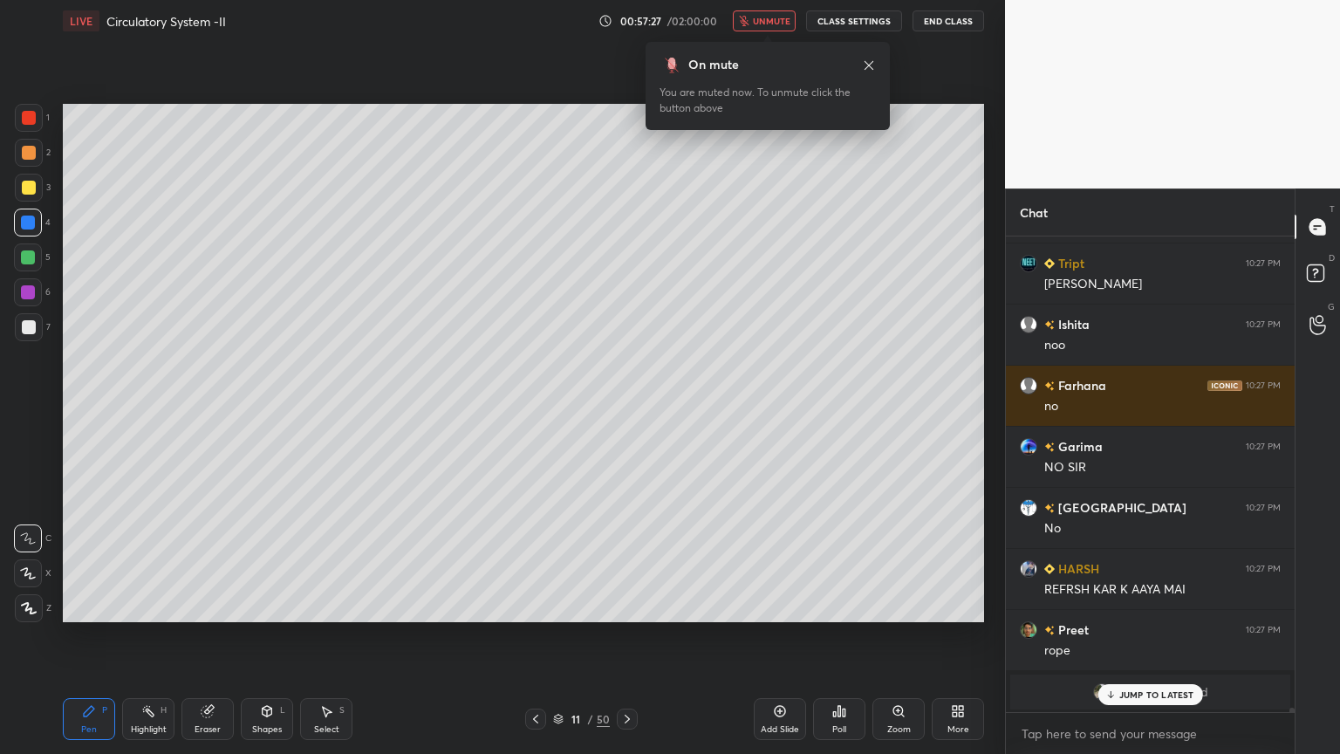
drag, startPoint x: 785, startPoint y: 24, endPoint x: 799, endPoint y: 22, distance: 14.1
click at [785, 24] on span "unmute" at bounding box center [772, 21] width 38 height 12
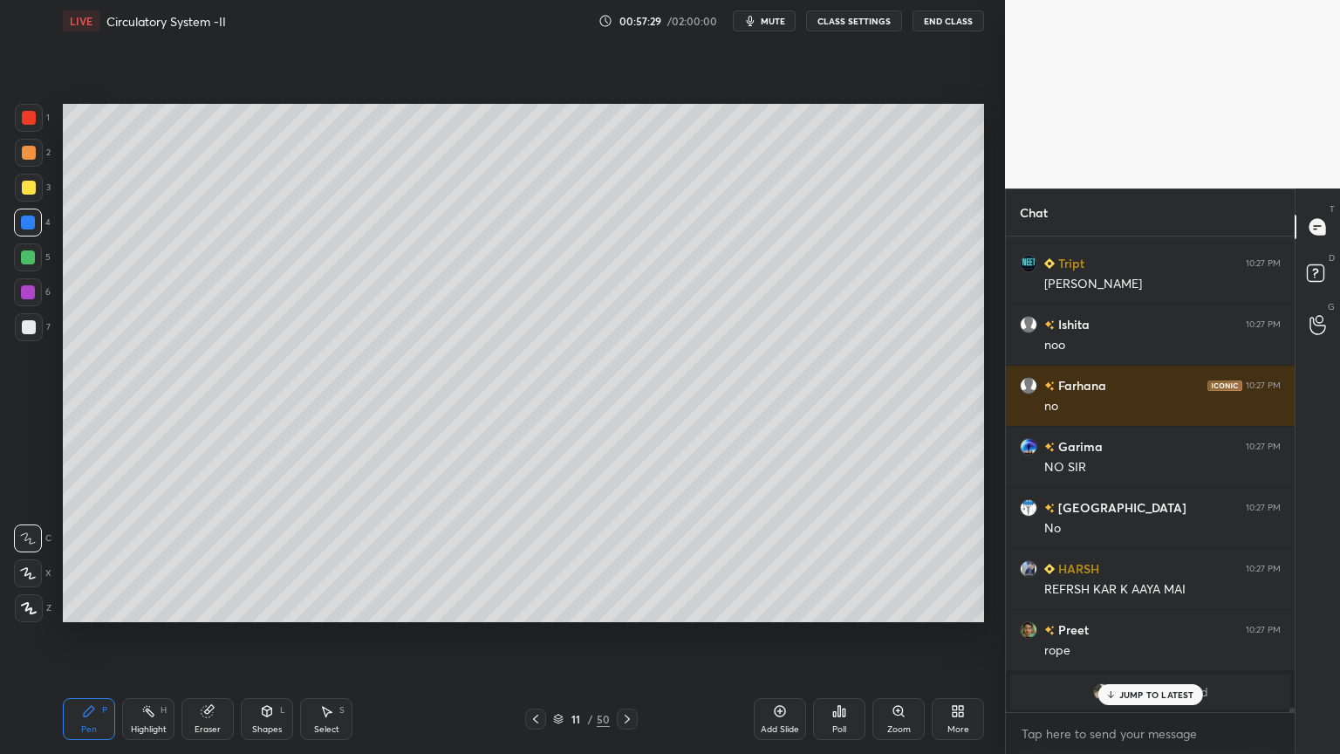
drag, startPoint x: 19, startPoint y: 136, endPoint x: 28, endPoint y: 126, distance: 13.6
click at [24, 132] on div "1" at bounding box center [32, 121] width 35 height 35
click at [27, 125] on div at bounding box center [29, 118] width 28 height 28
drag, startPoint x: 31, startPoint y: 123, endPoint x: 53, endPoint y: 139, distance: 27.6
click at [34, 126] on div at bounding box center [29, 118] width 28 height 28
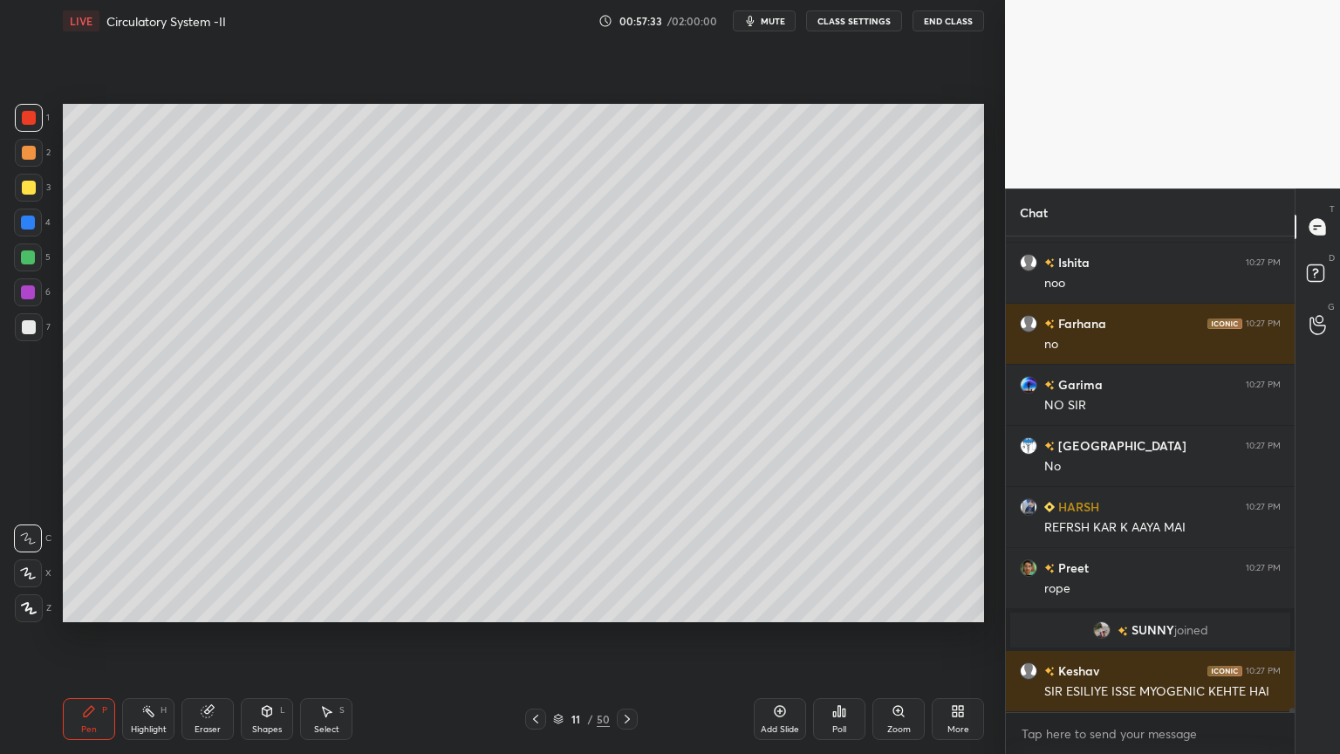
drag, startPoint x: 27, startPoint y: 260, endPoint x: 52, endPoint y: 283, distance: 34.0
click at [28, 260] on div at bounding box center [28, 257] width 14 height 14
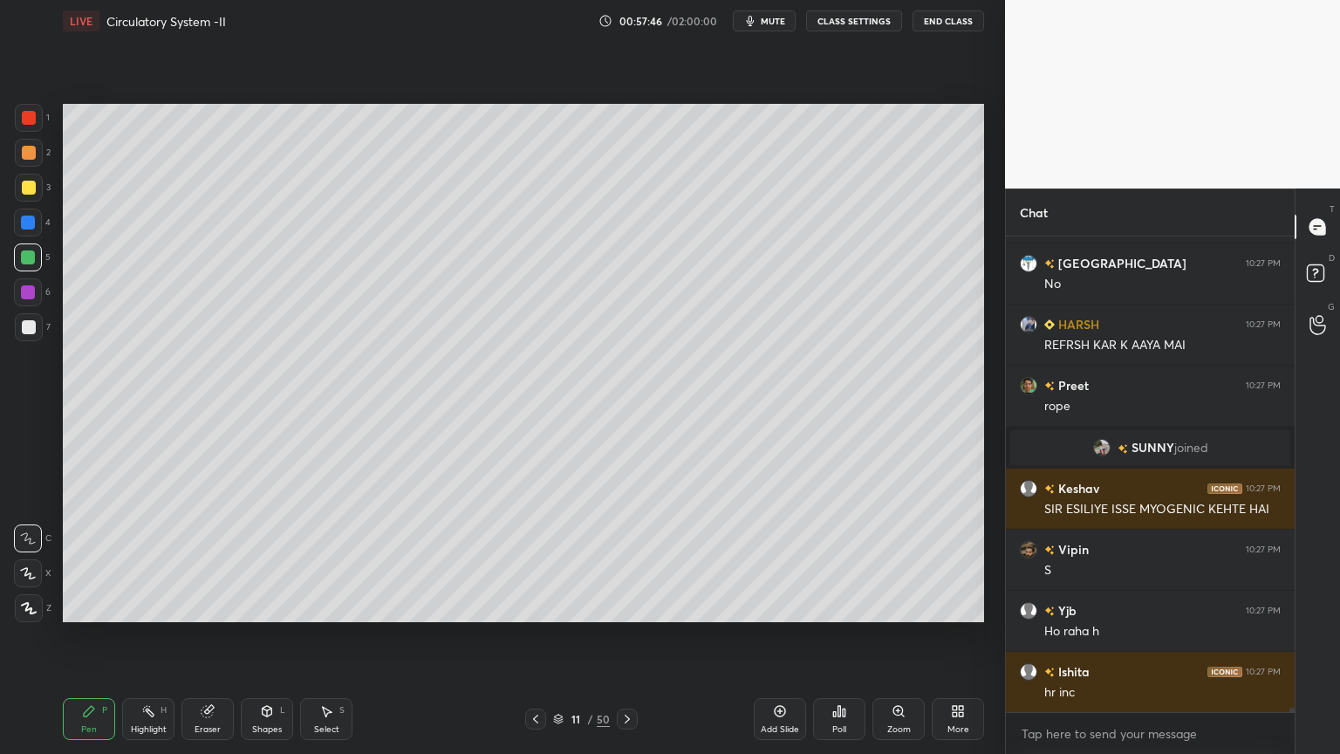
scroll to position [53893, 0]
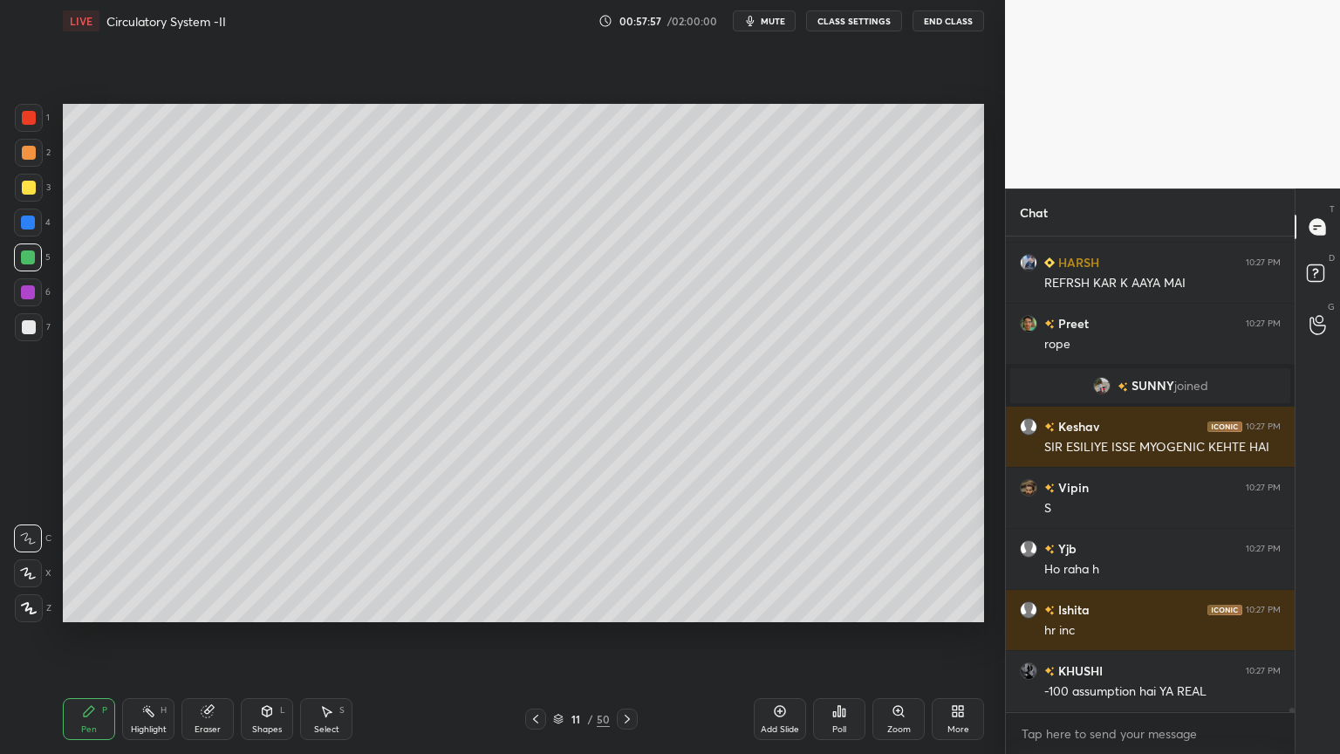
click at [34, 124] on div at bounding box center [29, 118] width 14 height 14
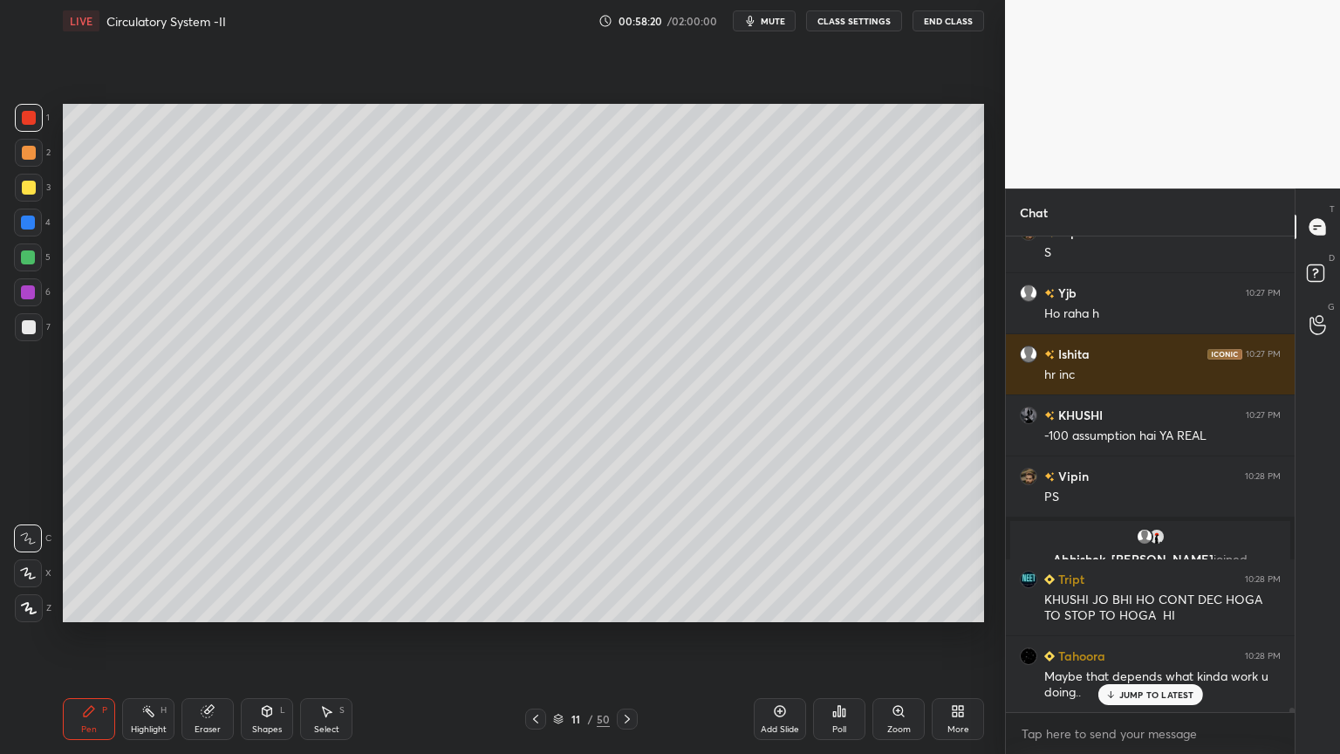
scroll to position [54191, 0]
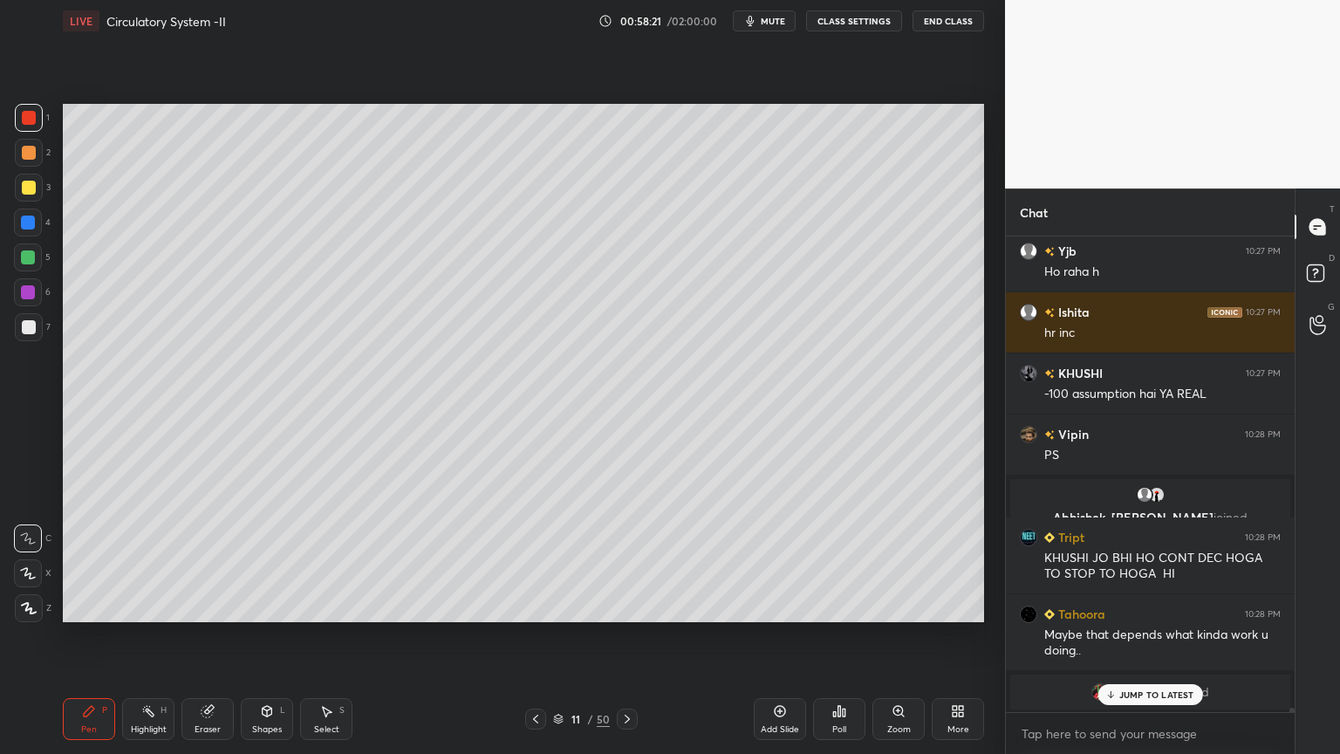
click at [262, 606] on icon at bounding box center [267, 711] width 14 height 14
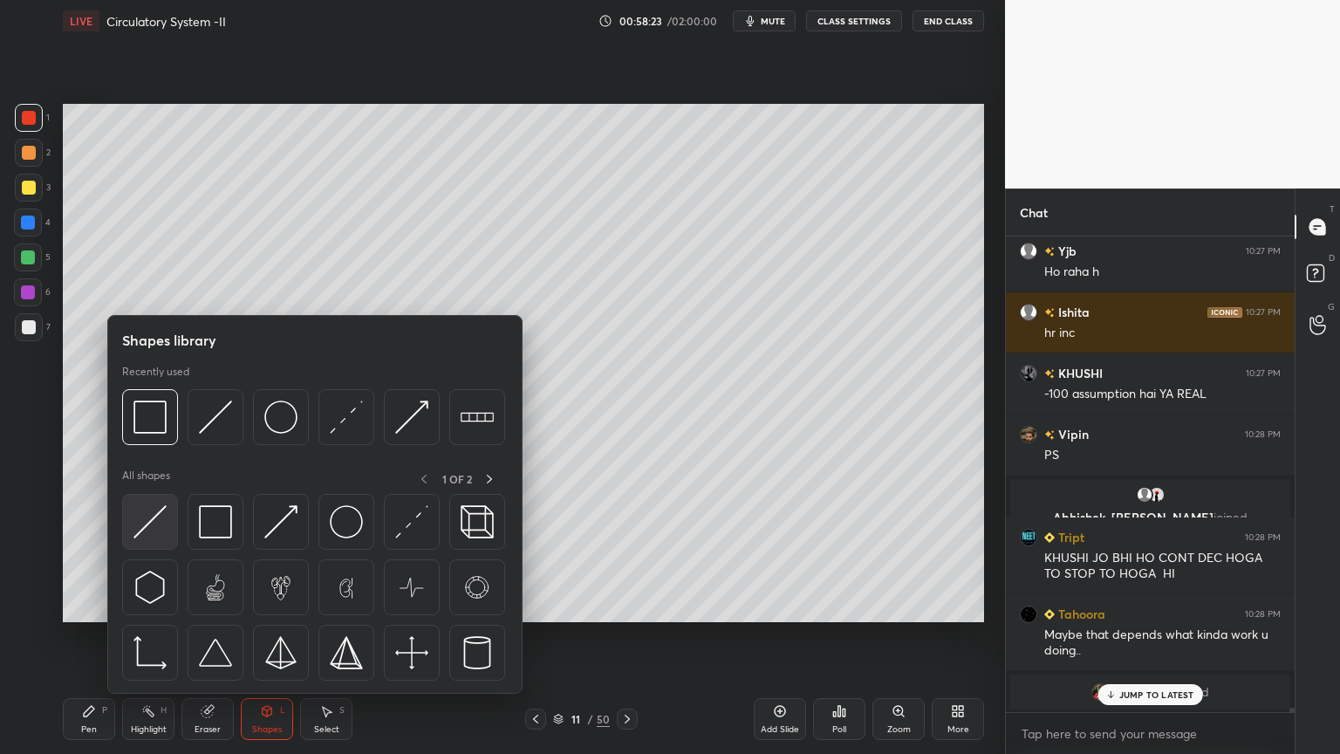
click at [154, 508] on img at bounding box center [150, 521] width 33 height 33
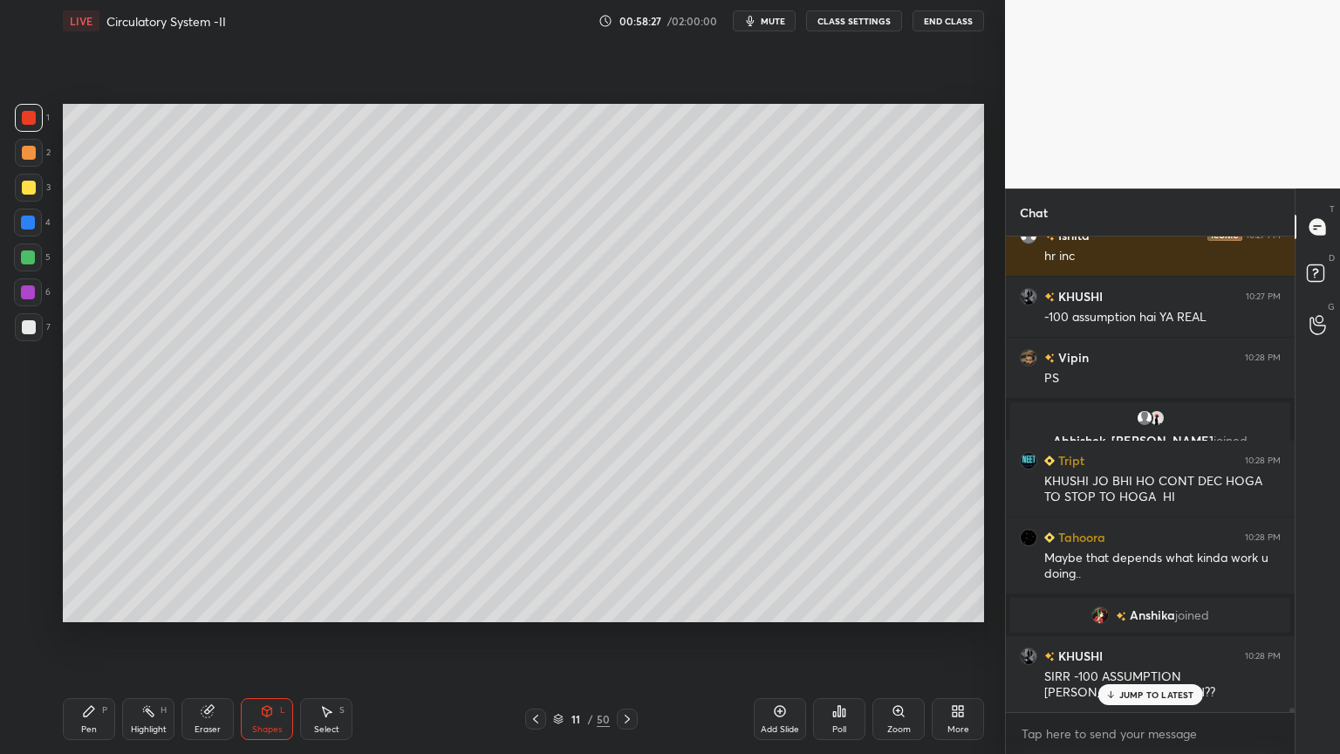
scroll to position [54310, 0]
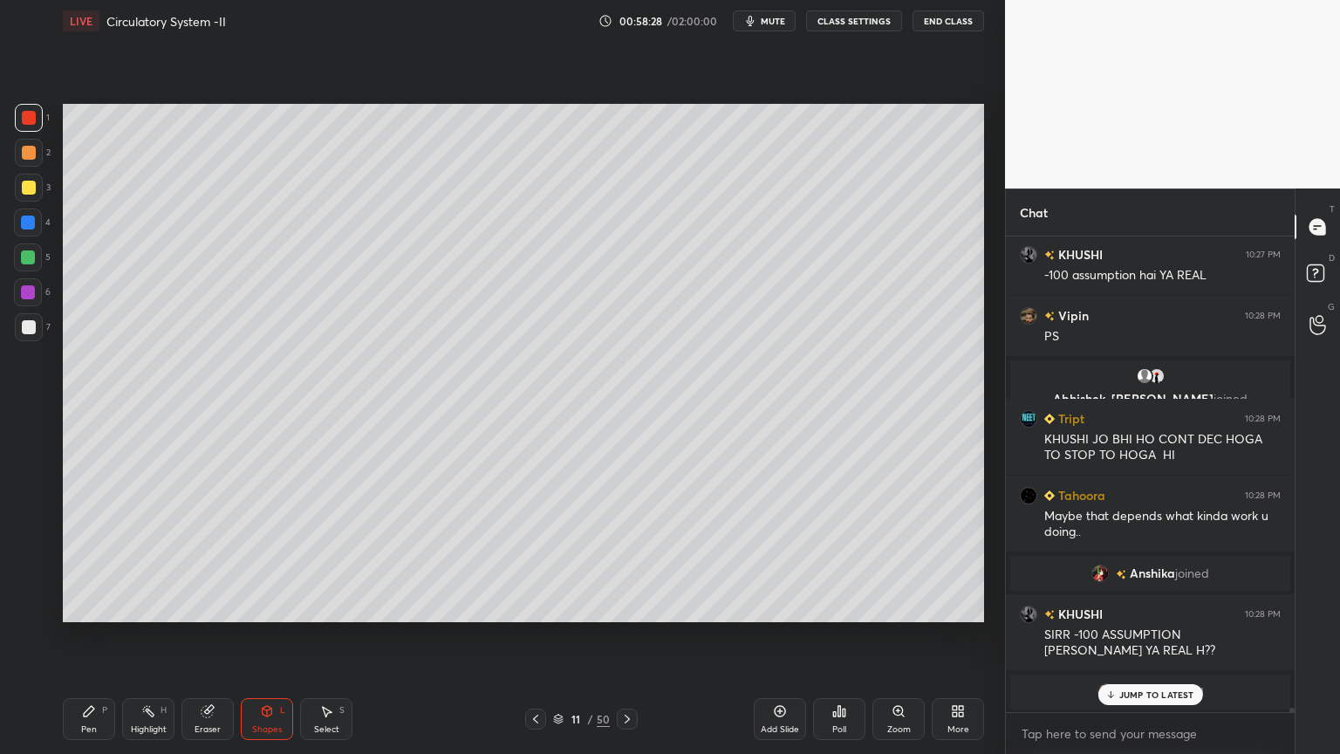
click at [31, 187] on div at bounding box center [29, 188] width 28 height 28
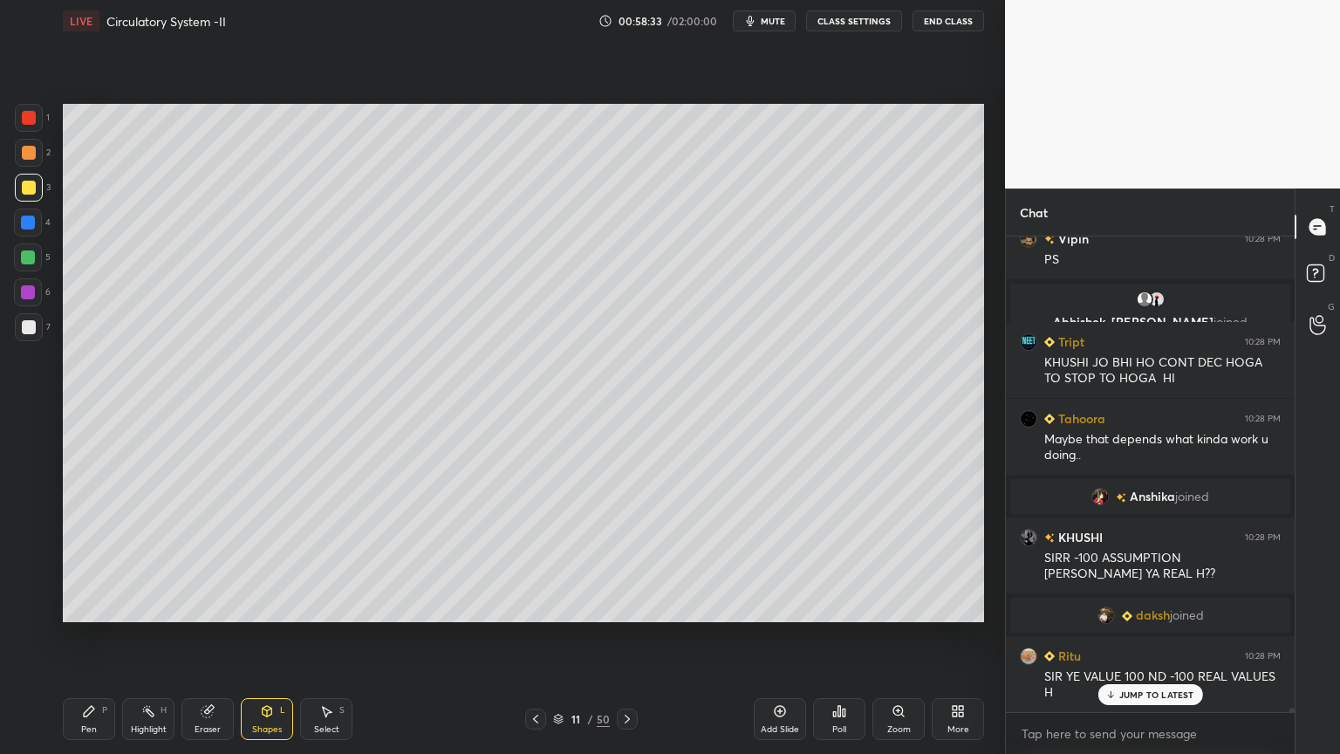
click at [74, 606] on div "Pen P" at bounding box center [89, 719] width 52 height 42
click at [94, 606] on div "Pen P" at bounding box center [89, 719] width 52 height 42
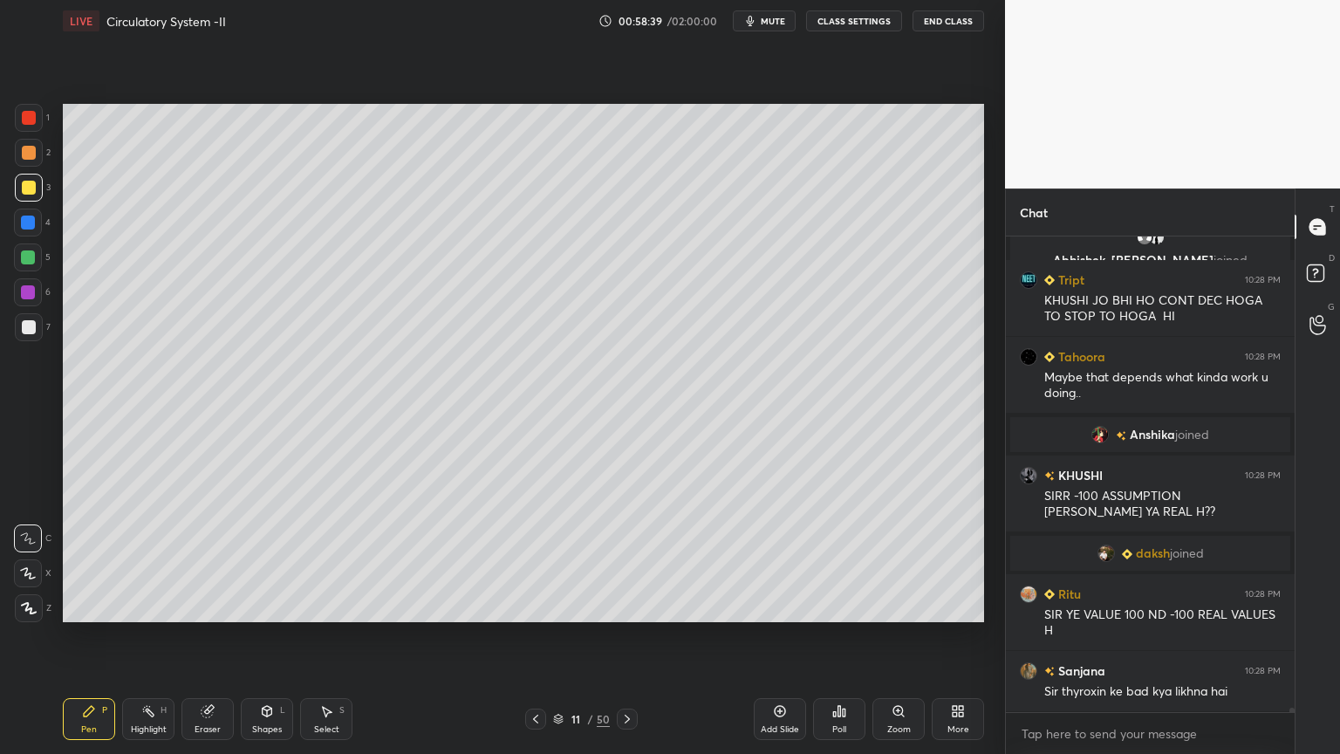
drag, startPoint x: 209, startPoint y: 716, endPoint x: 216, endPoint y: 661, distance: 54.6
click at [209, 606] on div "Eraser" at bounding box center [208, 719] width 52 height 42
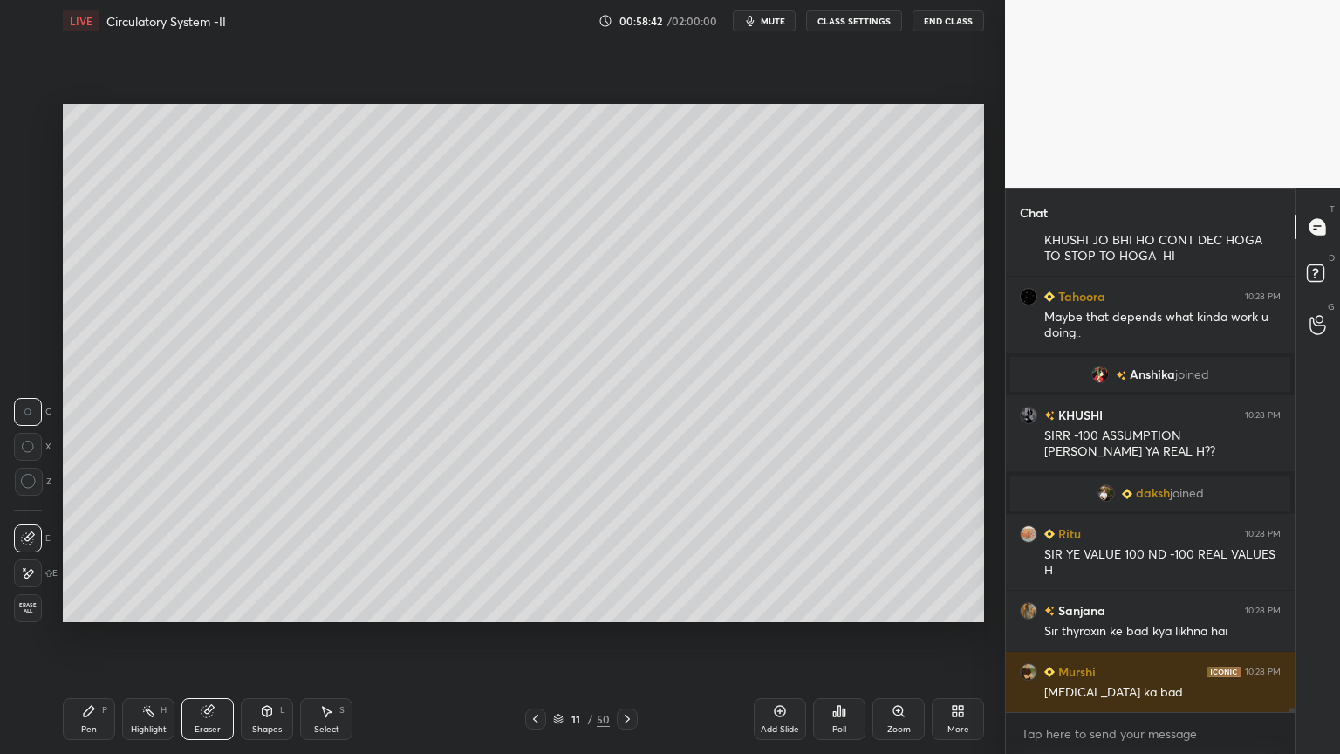
scroll to position [54571, 0]
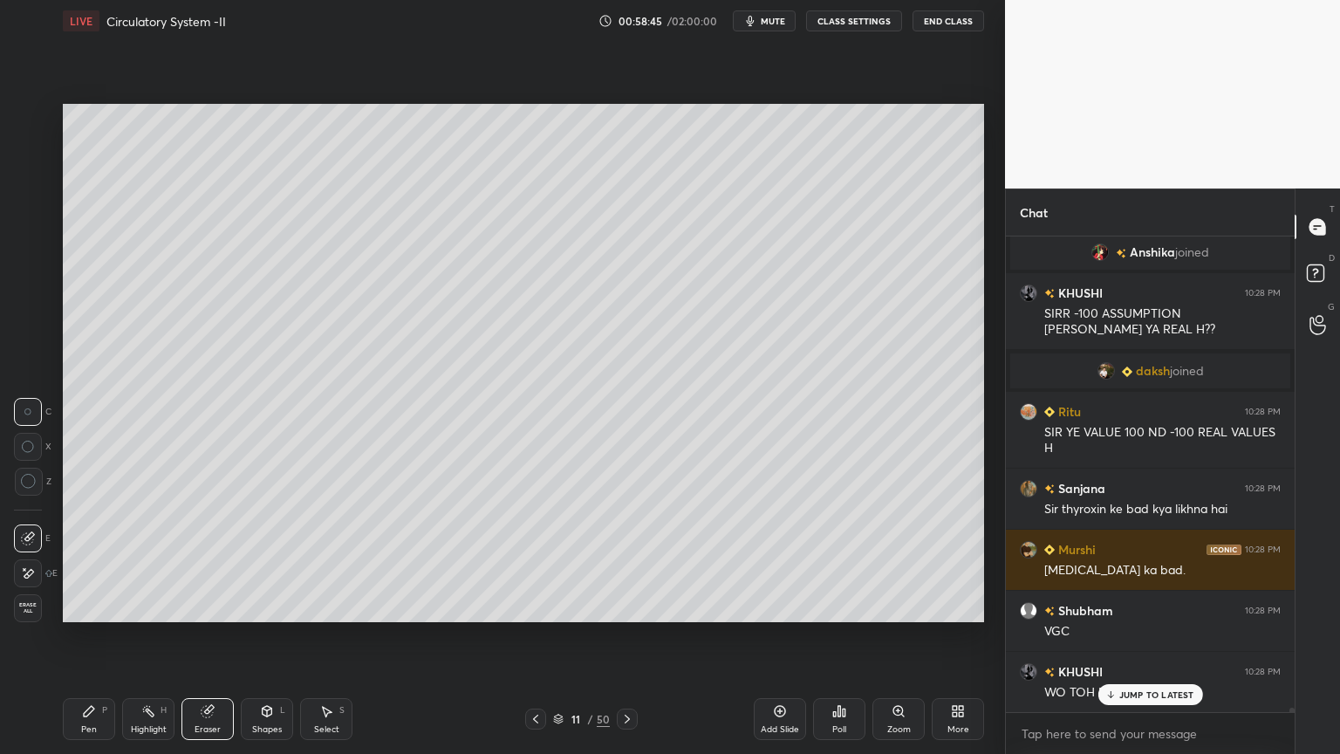
click at [89, 606] on div "Pen P" at bounding box center [89, 719] width 52 height 42
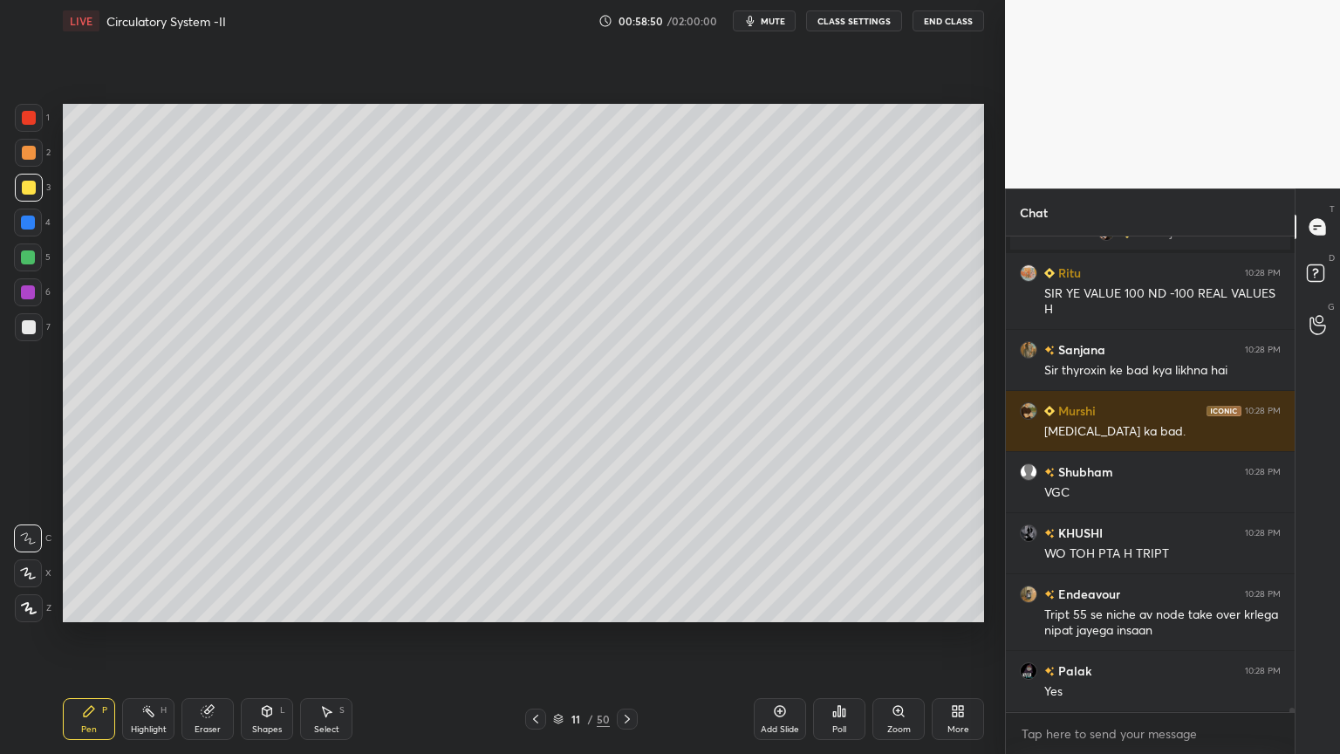
scroll to position [54830, 0]
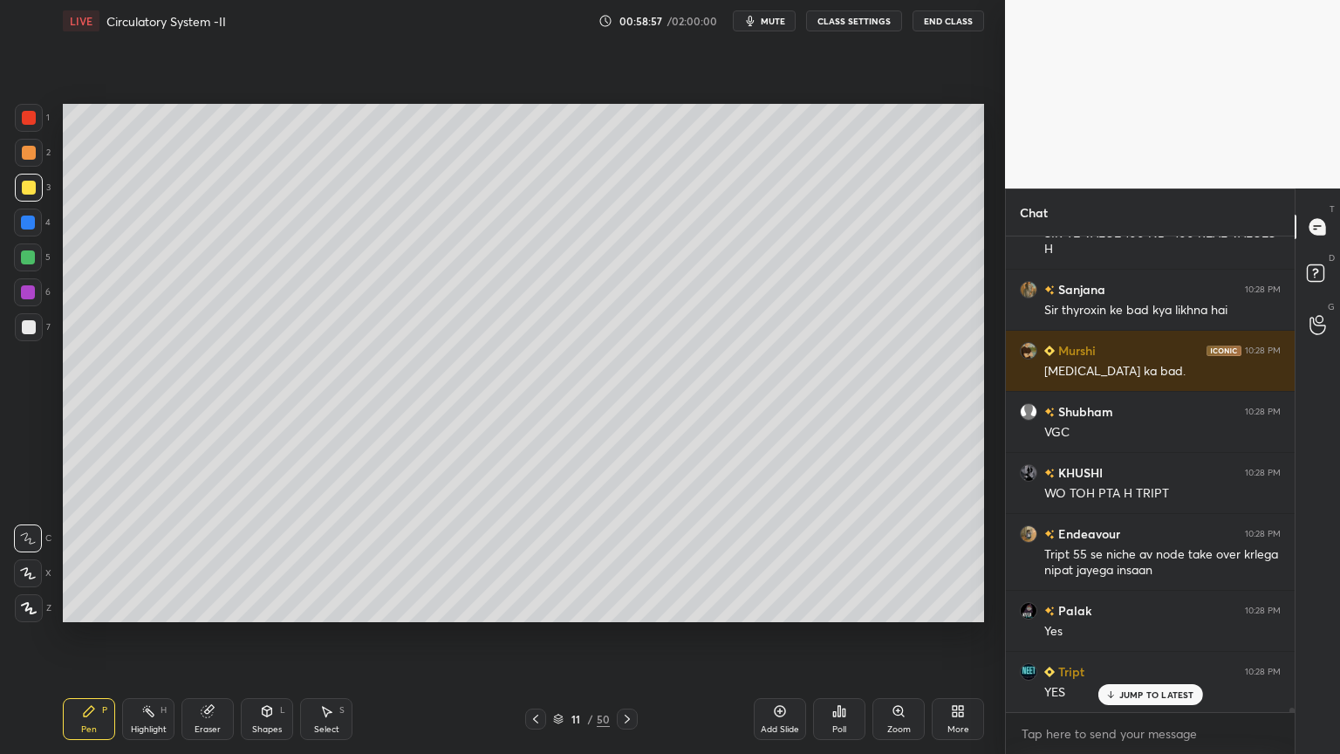
drag, startPoint x: 24, startPoint y: 188, endPoint x: 52, endPoint y: 184, distance: 28.1
click at [29, 184] on div at bounding box center [29, 188] width 14 height 14
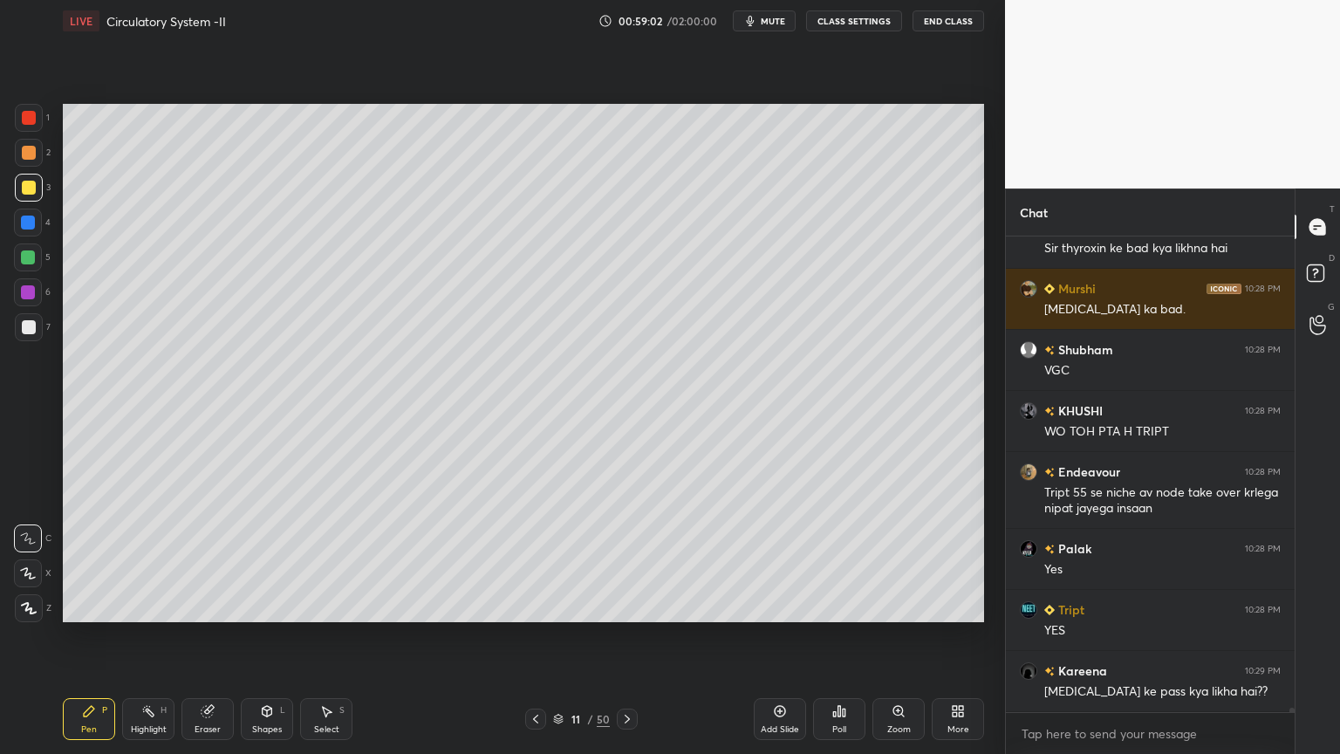
drag, startPoint x: 28, startPoint y: 153, endPoint x: 60, endPoint y: 161, distance: 33.4
click at [30, 153] on div at bounding box center [29, 153] width 14 height 14
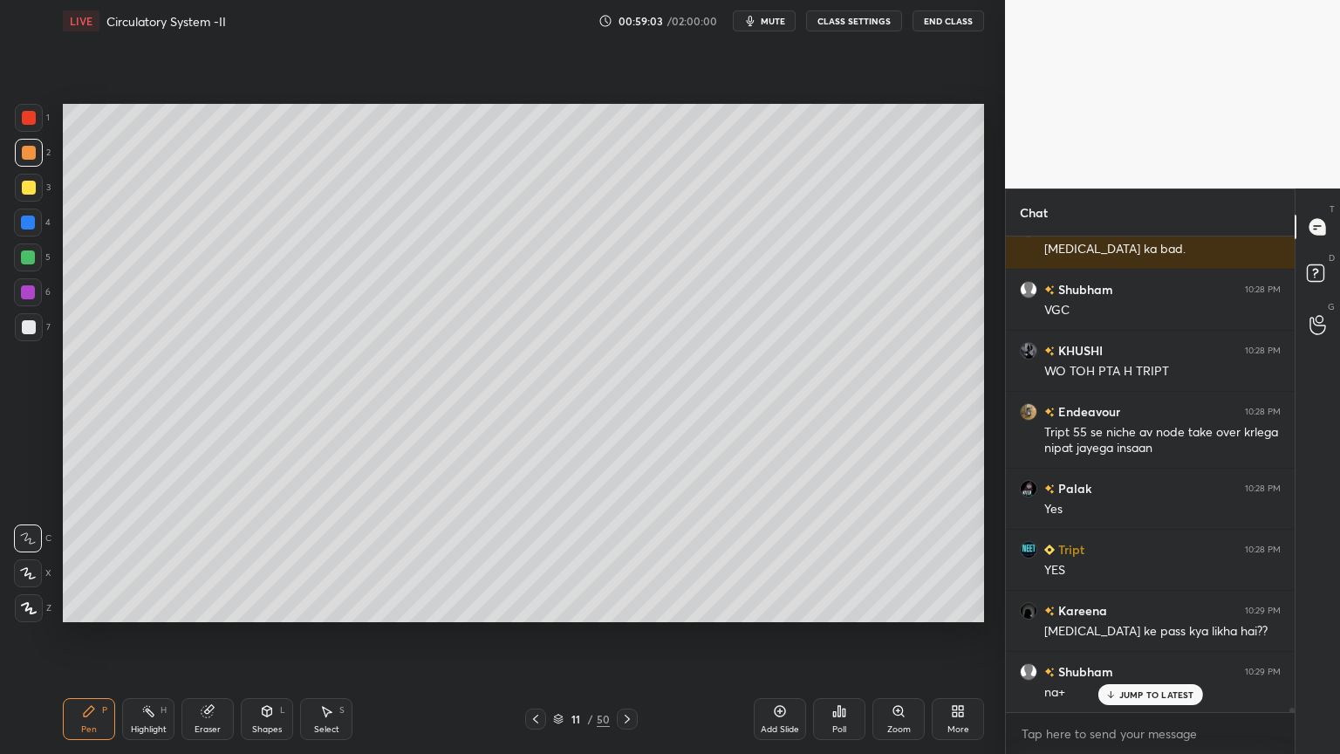
scroll to position [55196, 0]
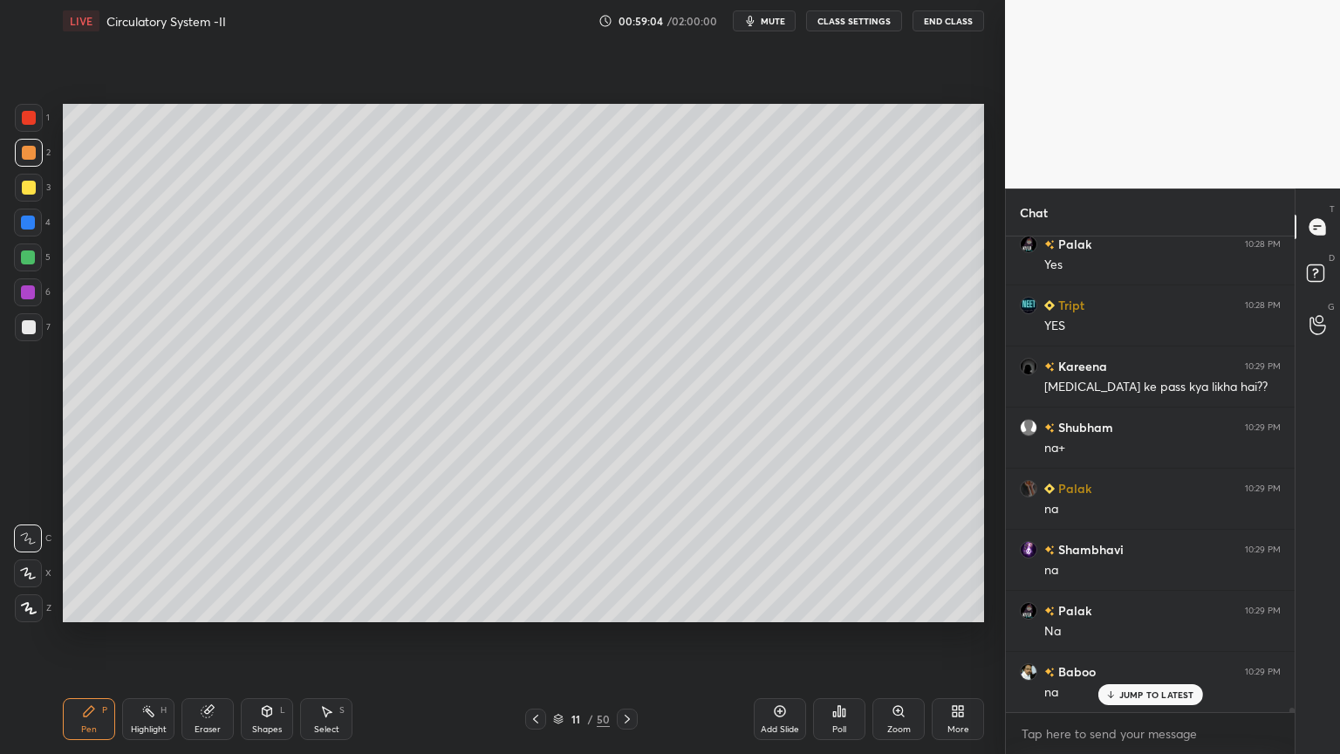
click at [36, 264] on div at bounding box center [28, 257] width 28 height 28
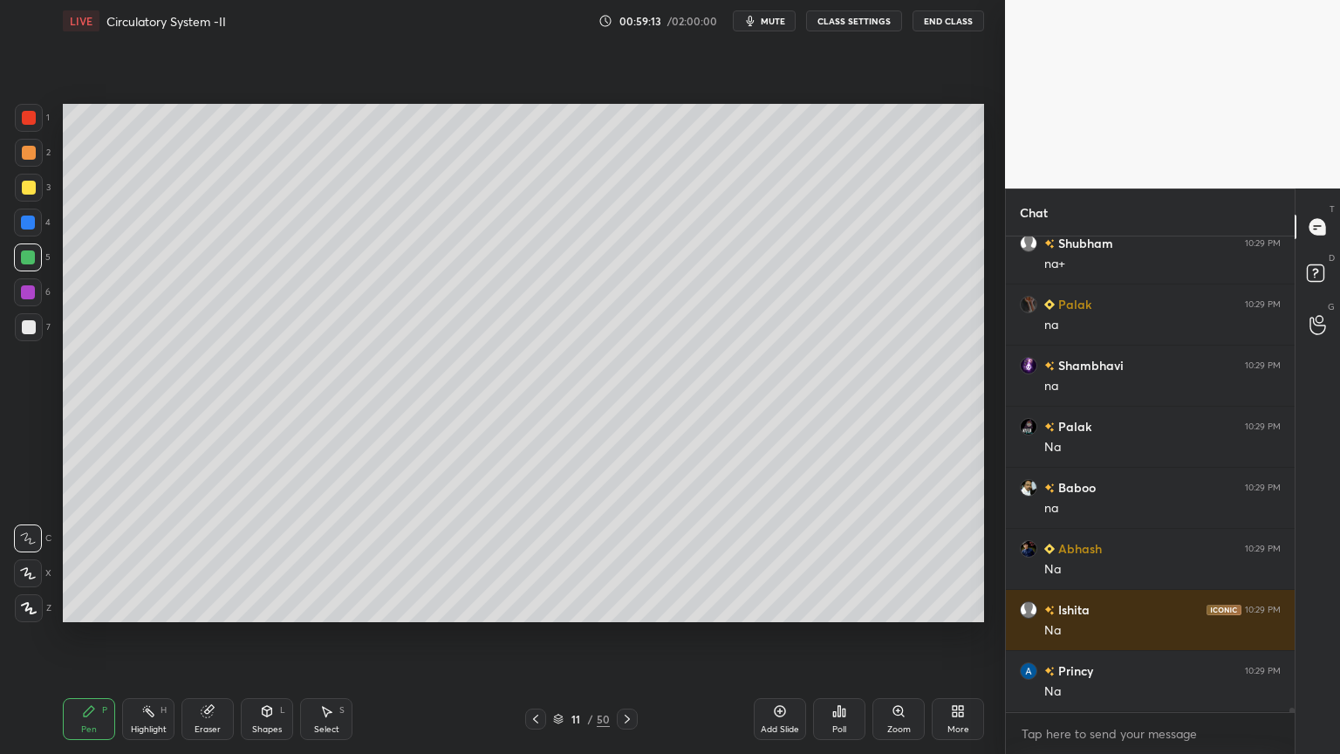
scroll to position [55441, 0]
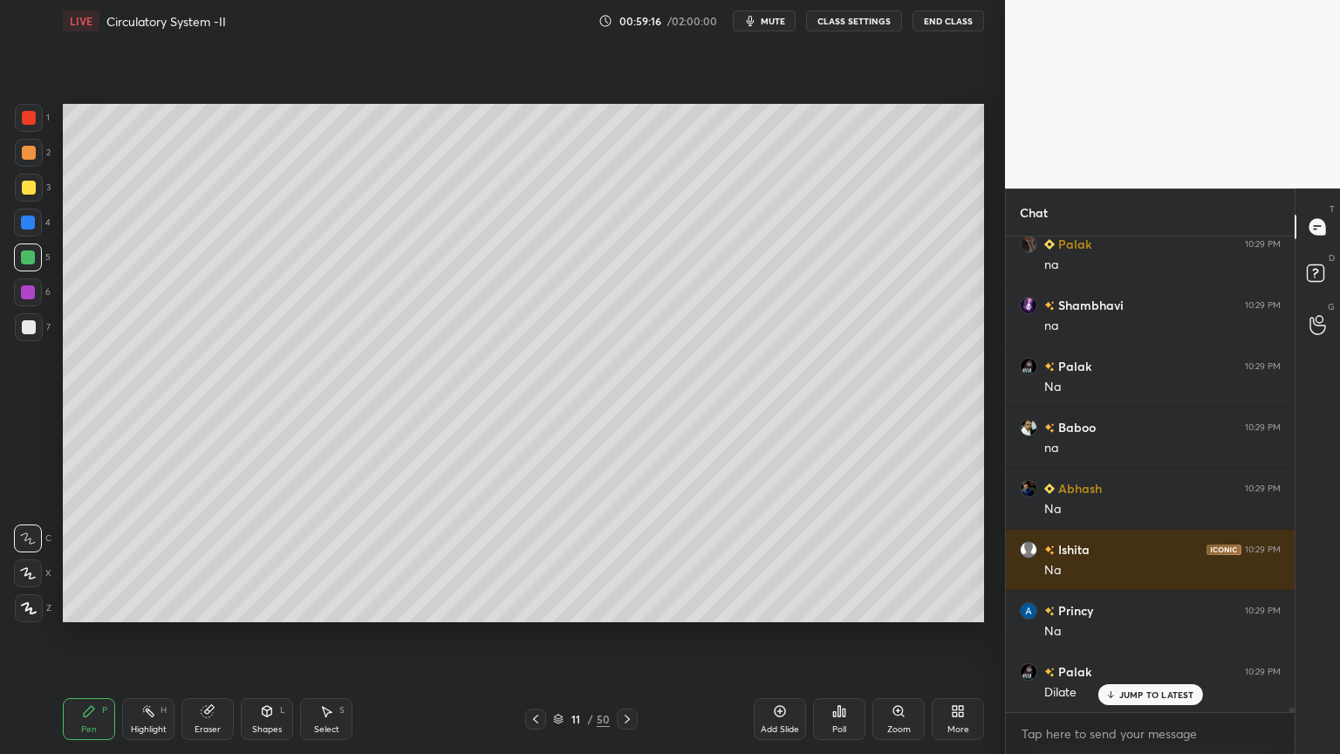
click at [30, 149] on div at bounding box center [29, 153] width 14 height 14
drag, startPoint x: 24, startPoint y: 152, endPoint x: 32, endPoint y: 161, distance: 12.4
click at [32, 161] on div at bounding box center [29, 153] width 28 height 28
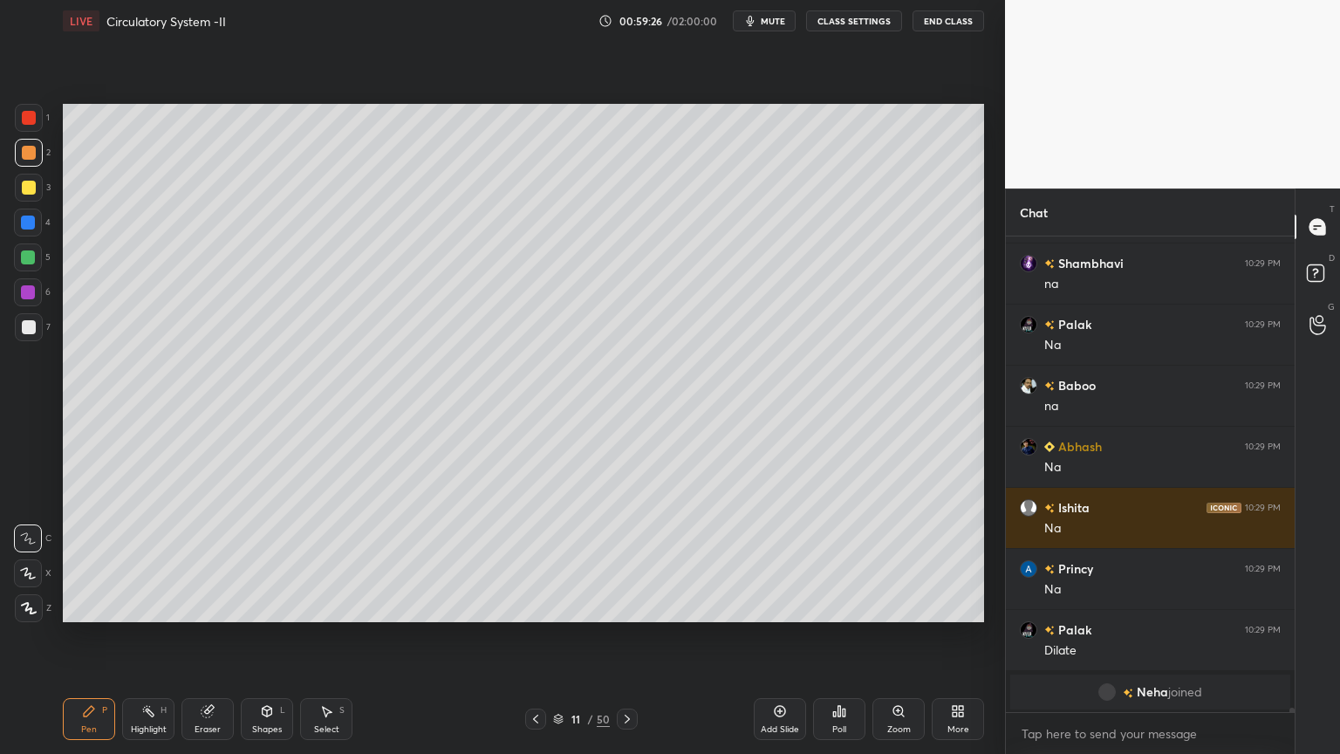
scroll to position [55544, 0]
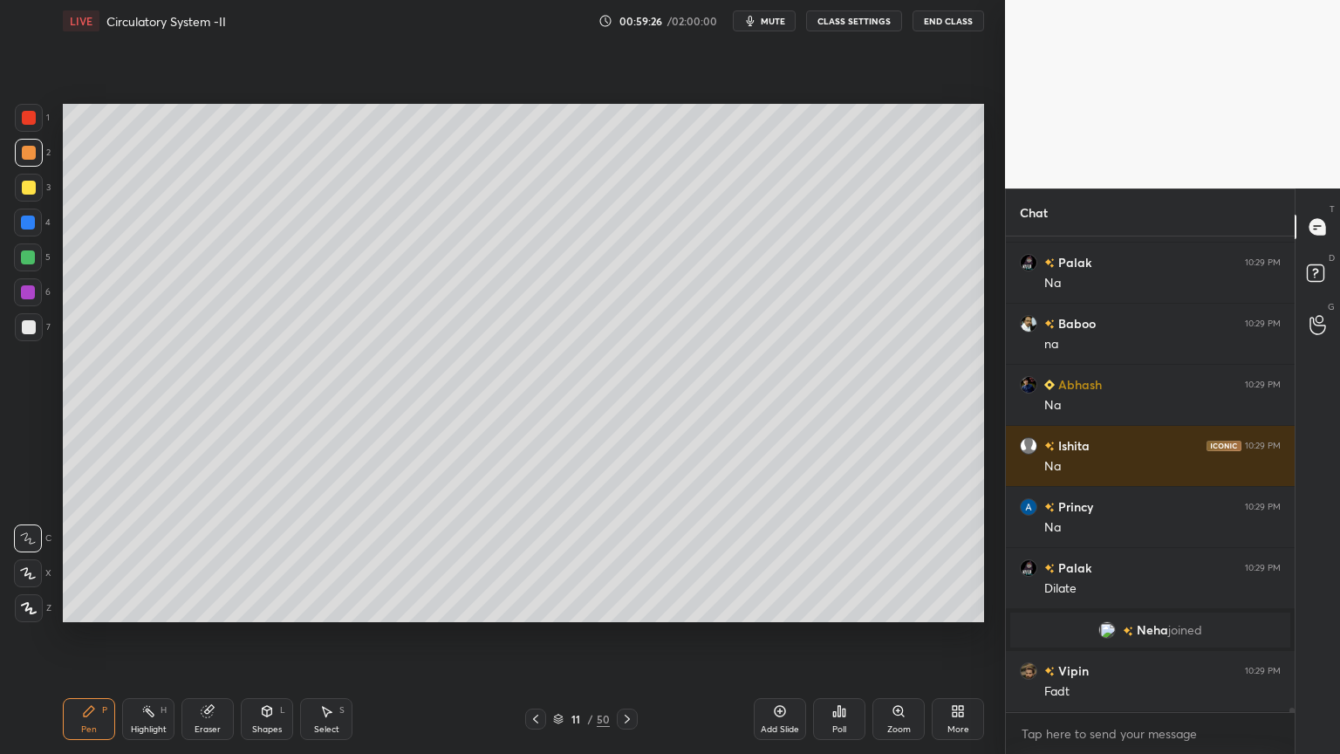
click at [26, 112] on div at bounding box center [29, 118] width 14 height 14
drag, startPoint x: 28, startPoint y: 114, endPoint x: 61, endPoint y: 147, distance: 46.3
click at [36, 120] on div at bounding box center [29, 118] width 28 height 28
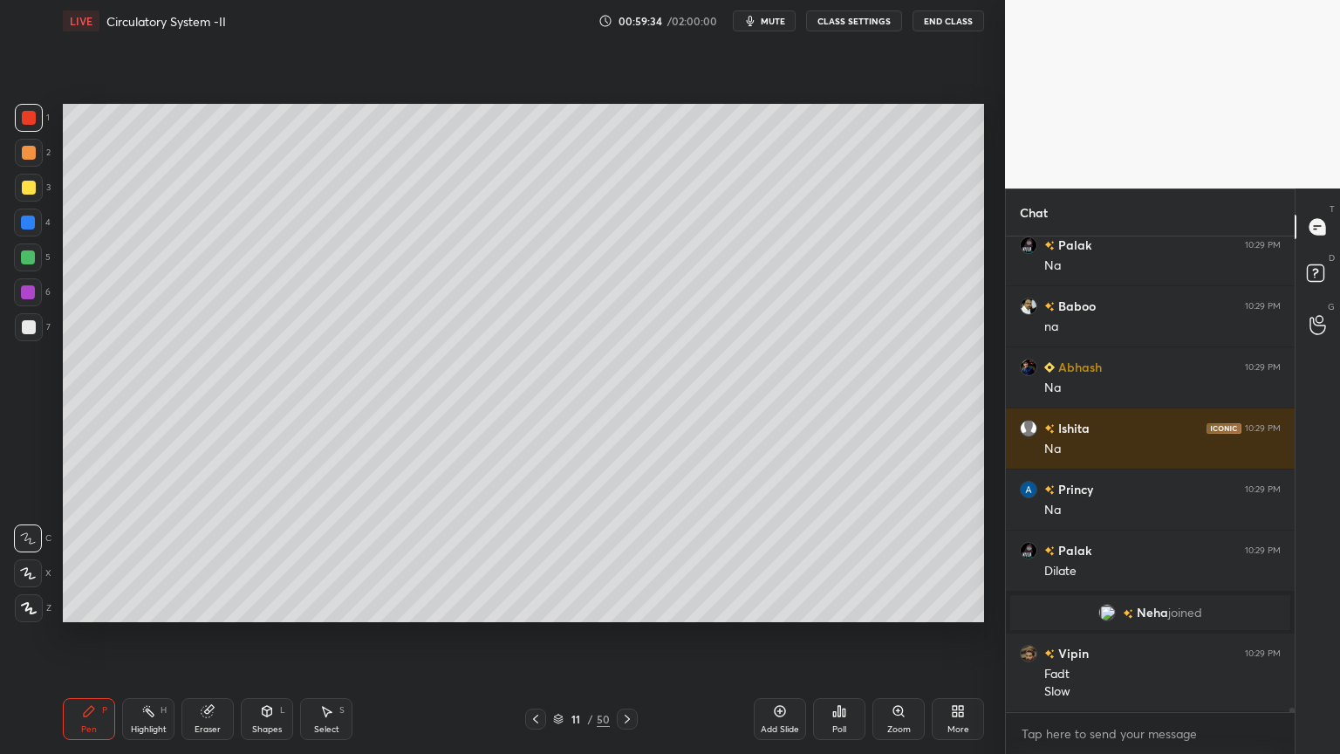
drag, startPoint x: 29, startPoint y: 258, endPoint x: 40, endPoint y: 262, distance: 11.9
click at [37, 261] on div at bounding box center [28, 257] width 28 height 28
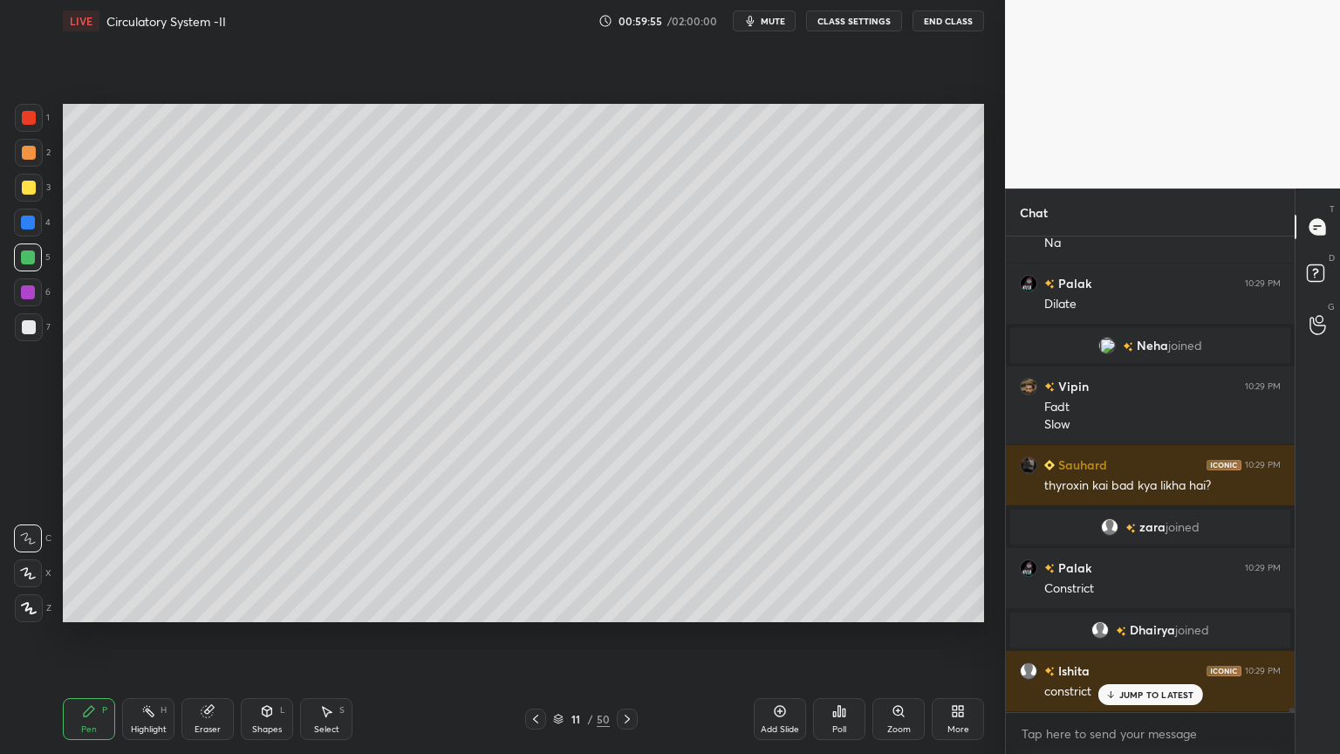
scroll to position [54484, 0]
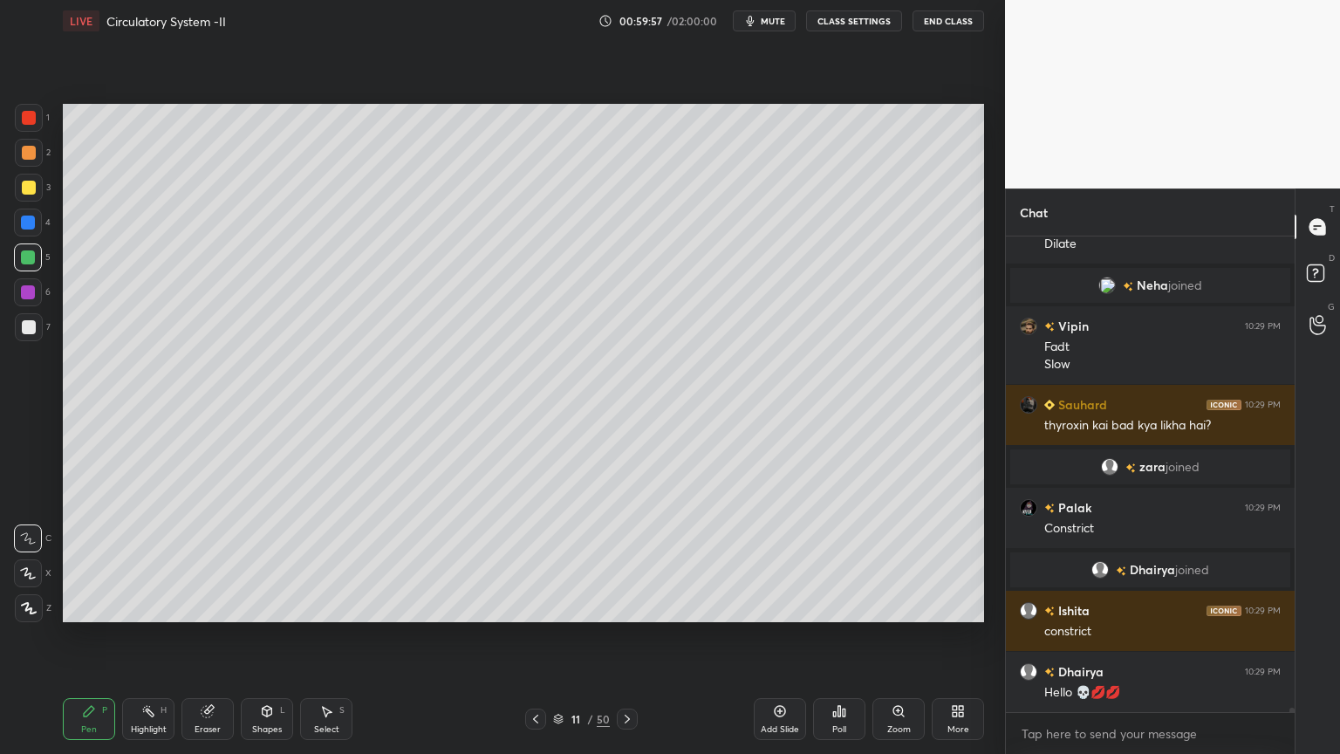
drag, startPoint x: 31, startPoint y: 154, endPoint x: 48, endPoint y: 159, distance: 17.4
click at [32, 155] on div at bounding box center [29, 153] width 14 height 14
click at [31, 606] on icon at bounding box center [29, 608] width 14 height 10
click at [31, 606] on icon at bounding box center [29, 608] width 16 height 12
click at [37, 576] on div at bounding box center [28, 573] width 28 height 28
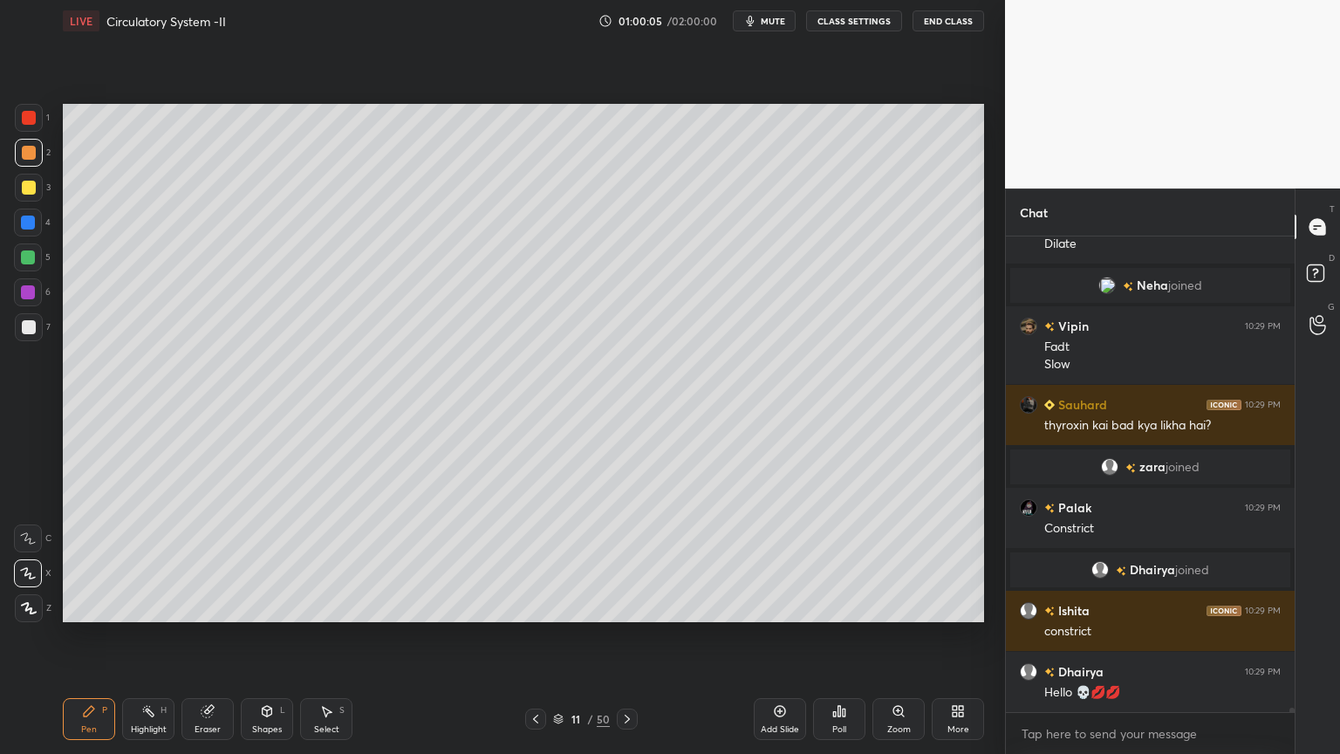
drag, startPoint x: 38, startPoint y: 579, endPoint x: 57, endPoint y: 587, distance: 21.1
click at [39, 579] on div at bounding box center [28, 573] width 28 height 28
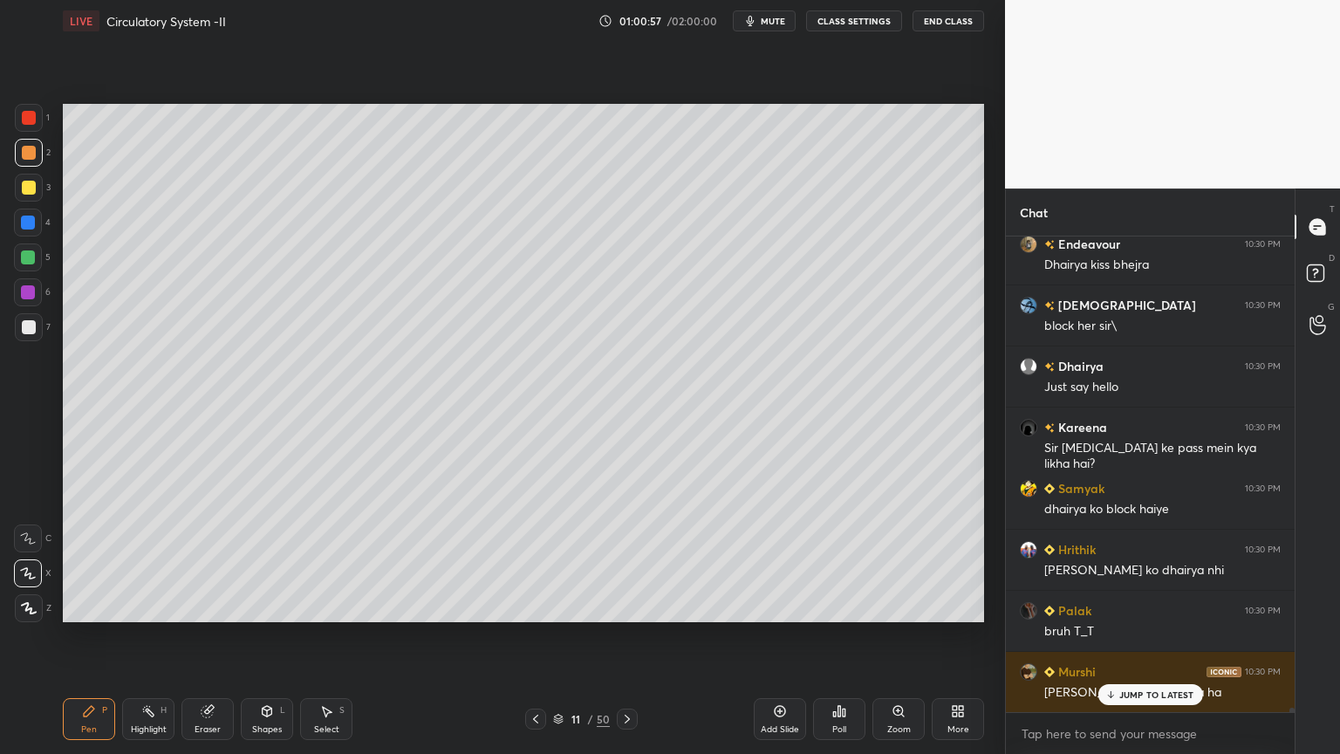
scroll to position [56054, 0]
click at [207, 606] on div "Eraser" at bounding box center [208, 719] width 52 height 42
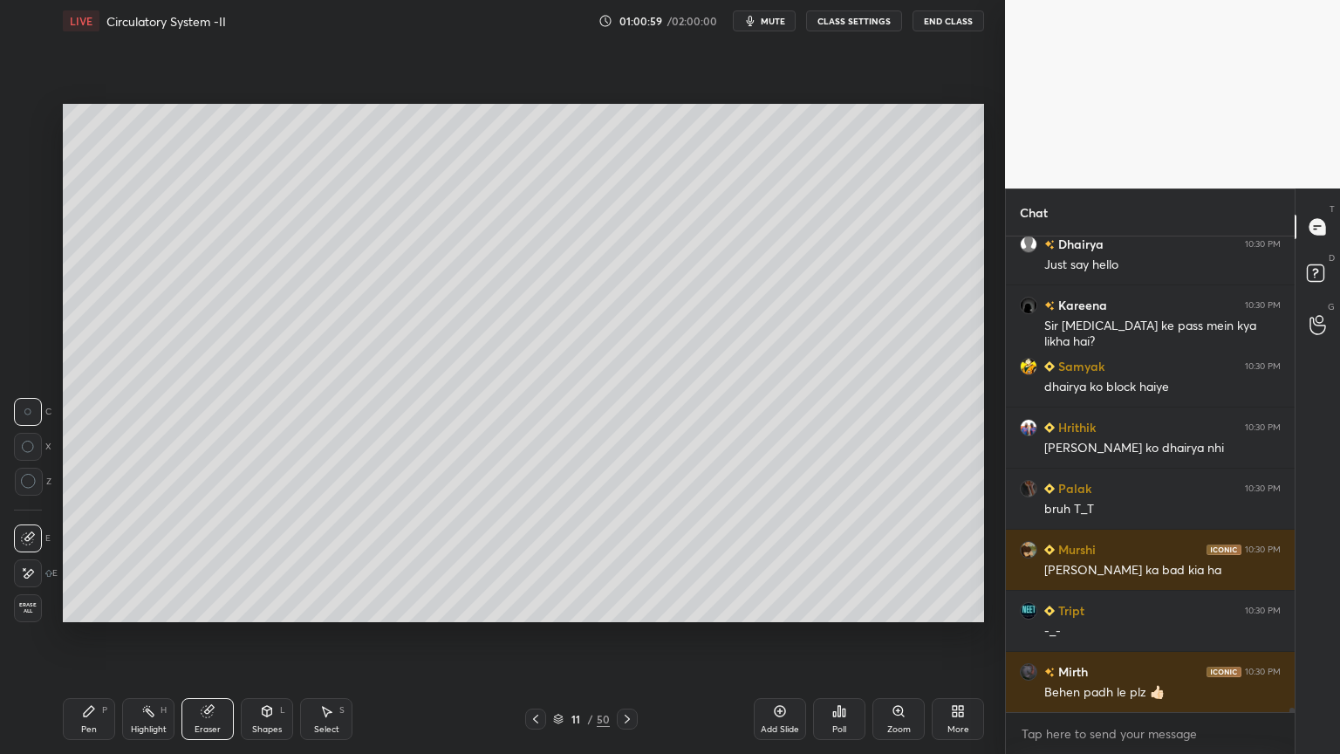
scroll to position [56176, 0]
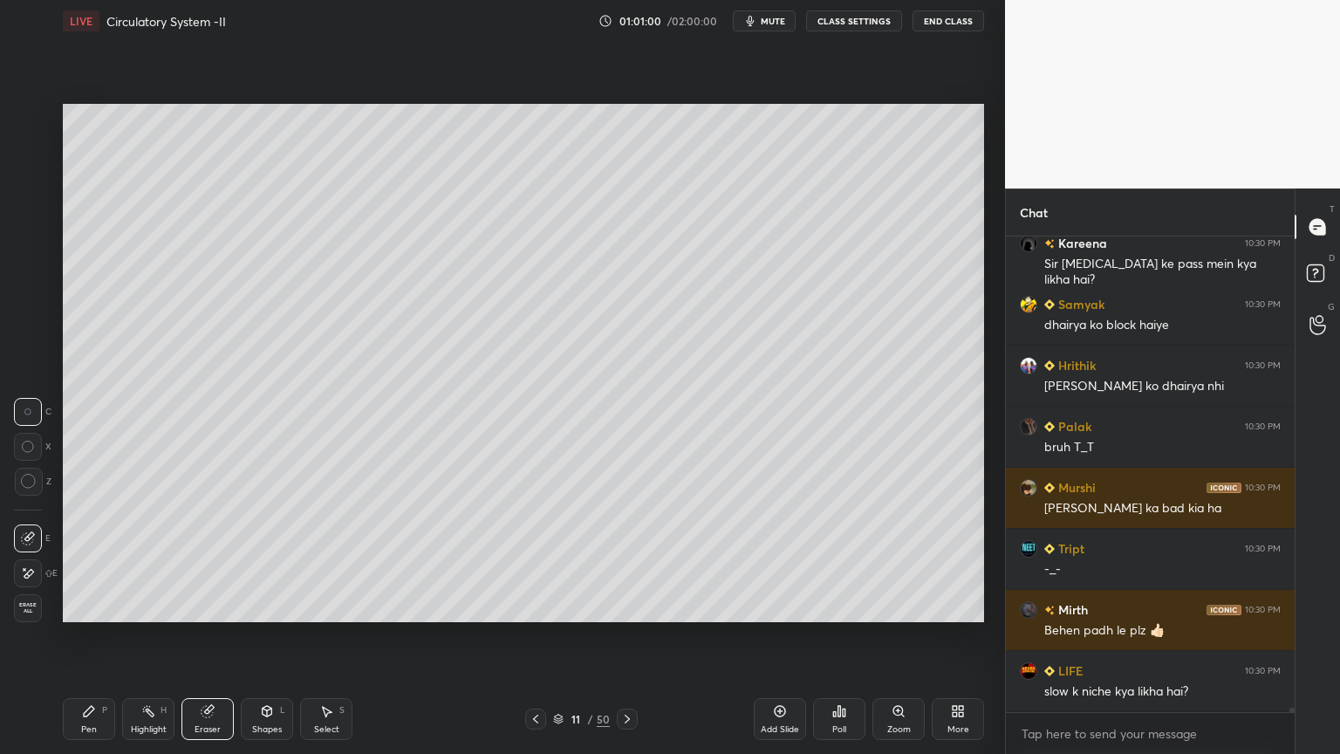
click at [91, 606] on div "Pen P" at bounding box center [89, 719] width 52 height 42
click at [30, 262] on div at bounding box center [28, 257] width 28 height 28
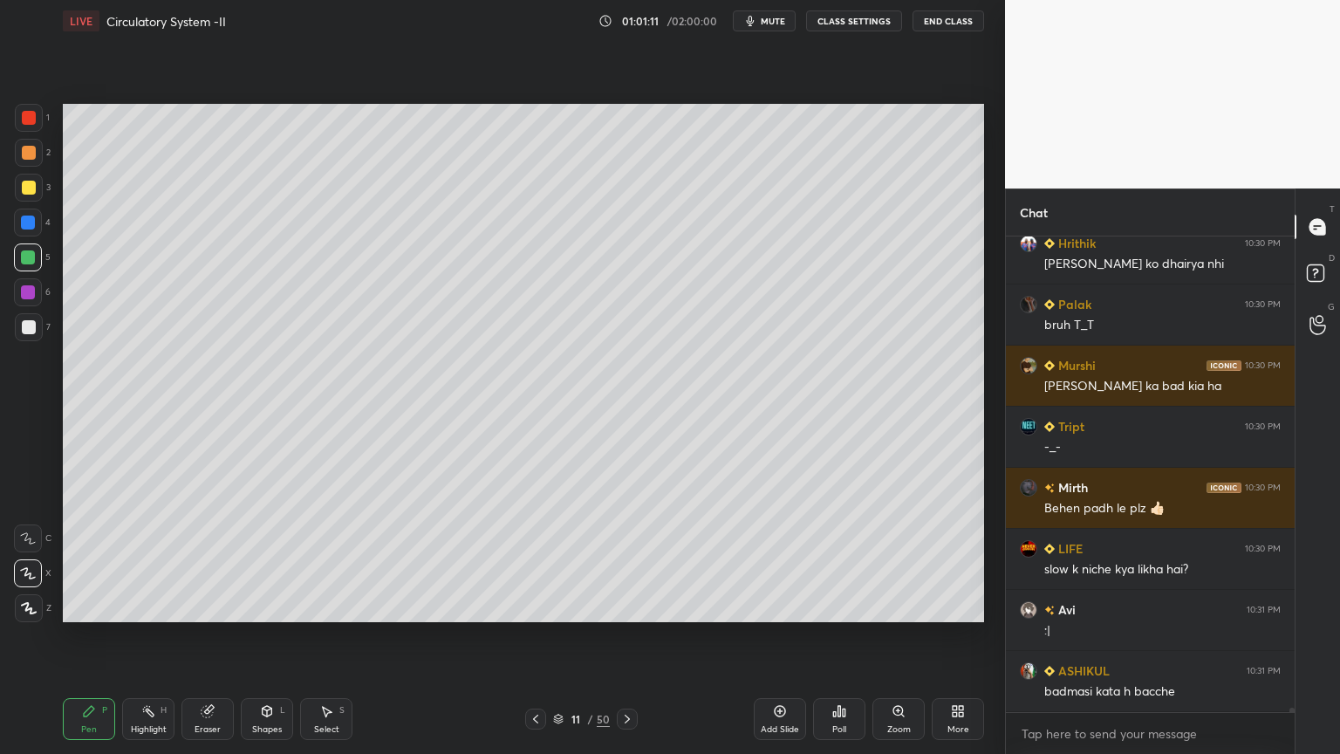
scroll to position [56359, 0]
click at [144, 606] on div "Highlight H" at bounding box center [148, 719] width 52 height 42
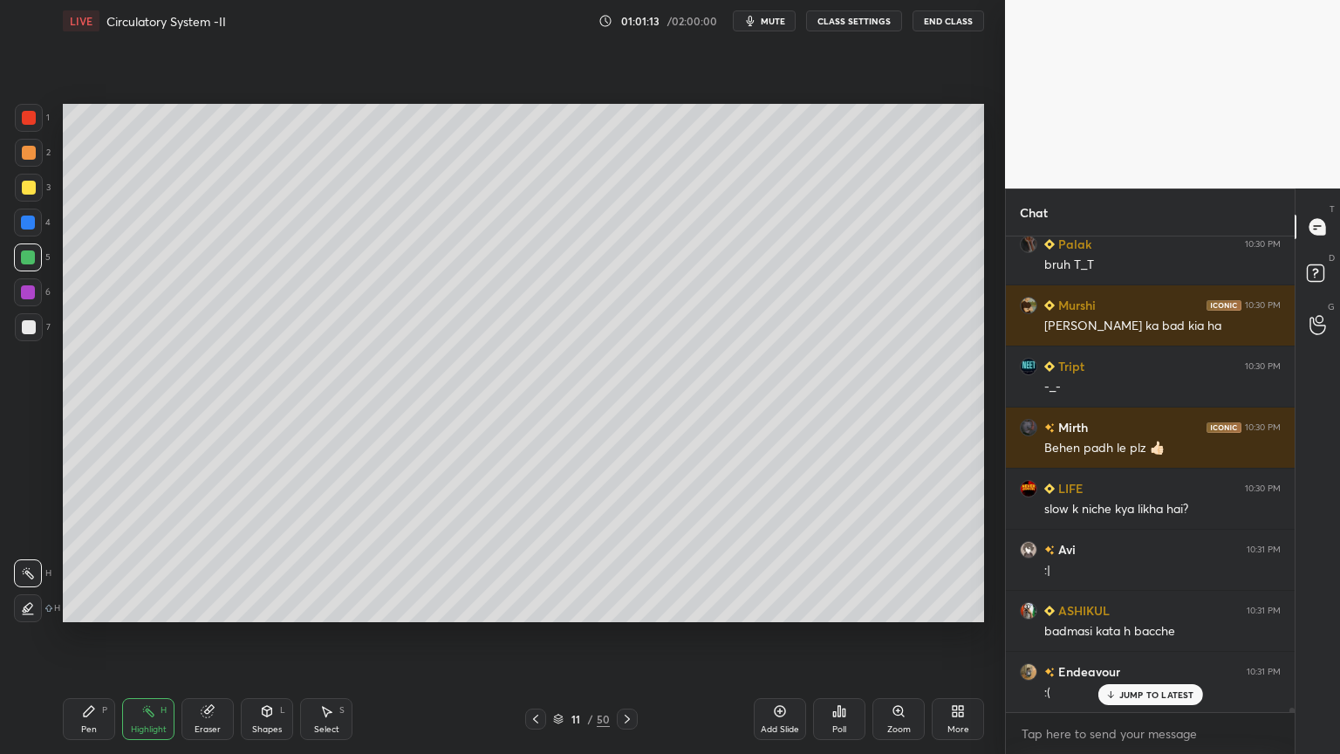
click at [202, 606] on div "Eraser" at bounding box center [208, 729] width 26 height 9
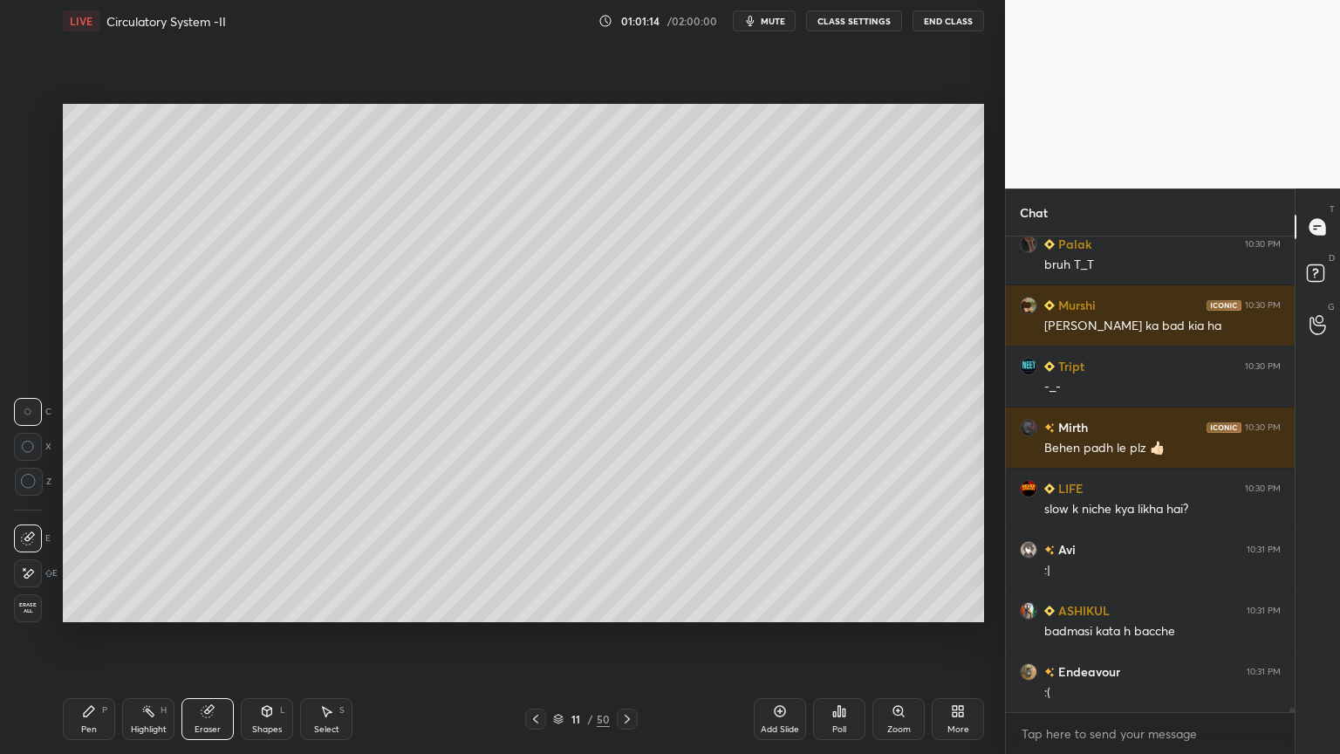
scroll to position [56421, 0]
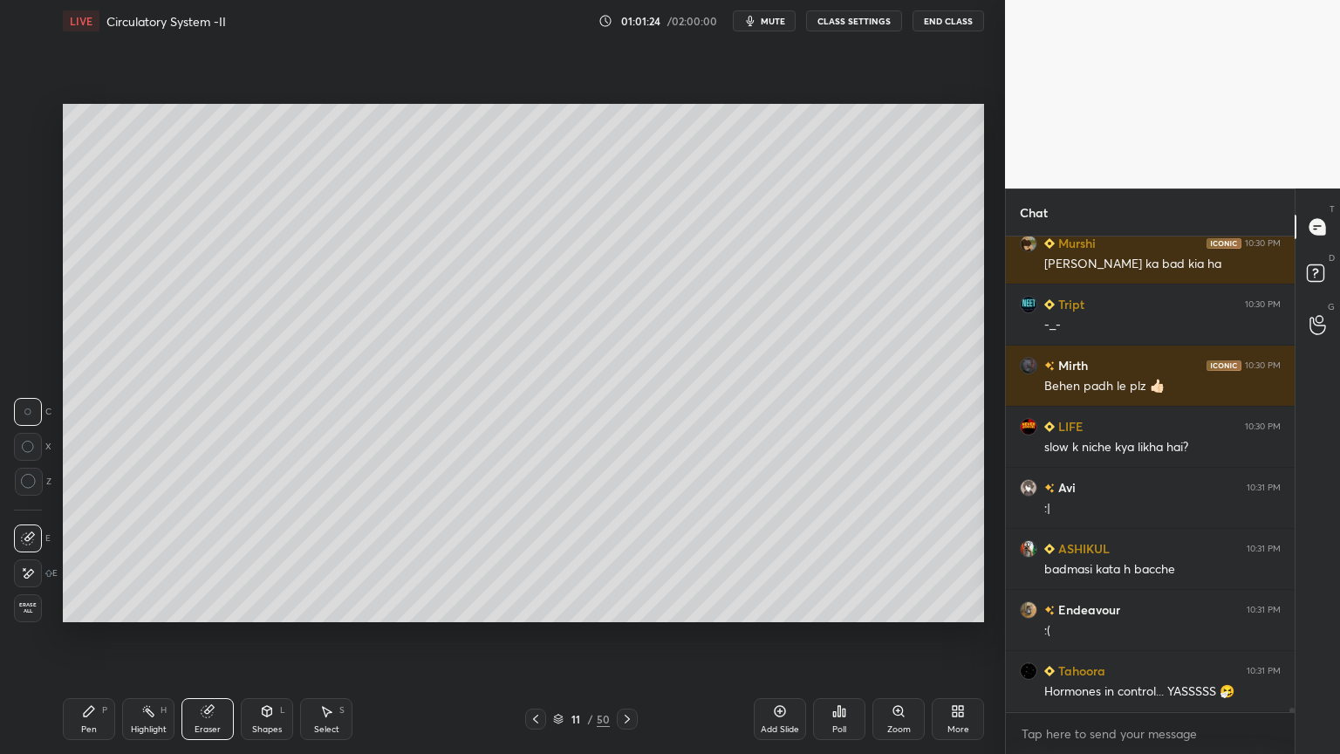
click at [161, 606] on div "Highlight H" at bounding box center [148, 719] width 52 height 42
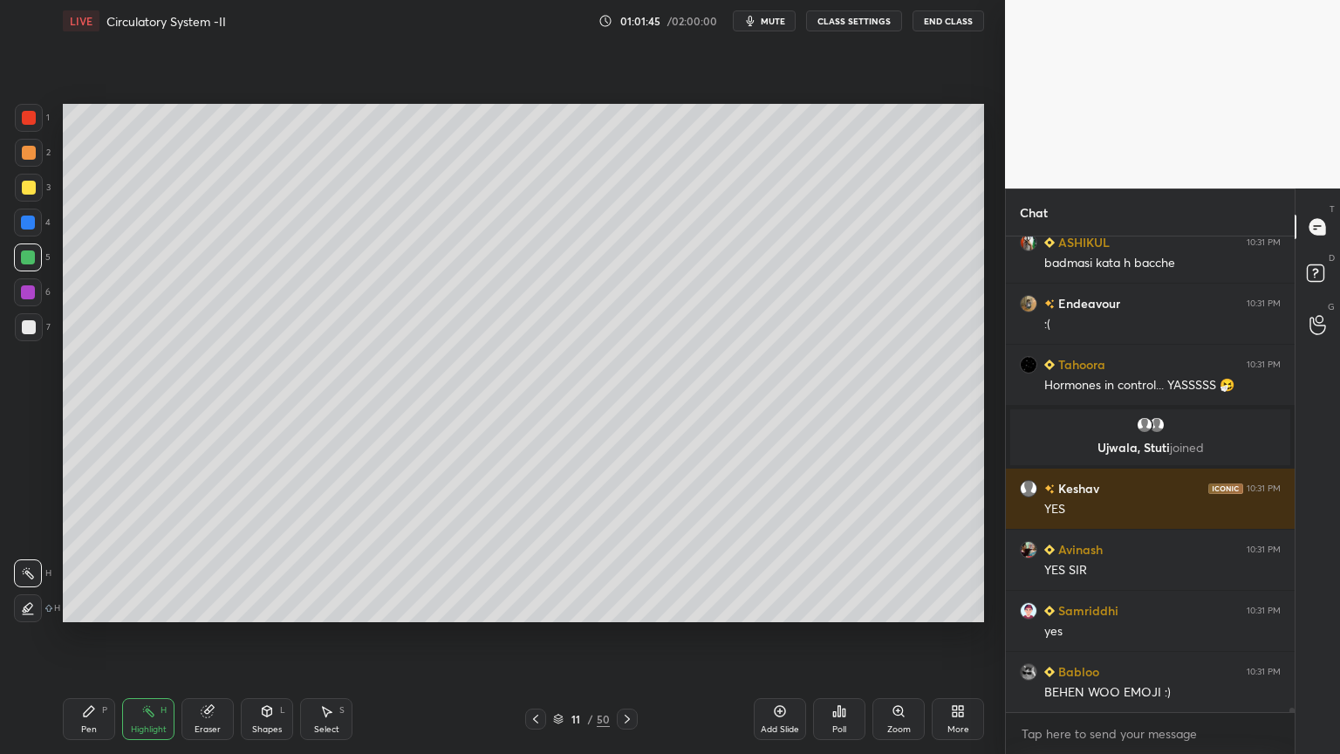
scroll to position [56149, 0]
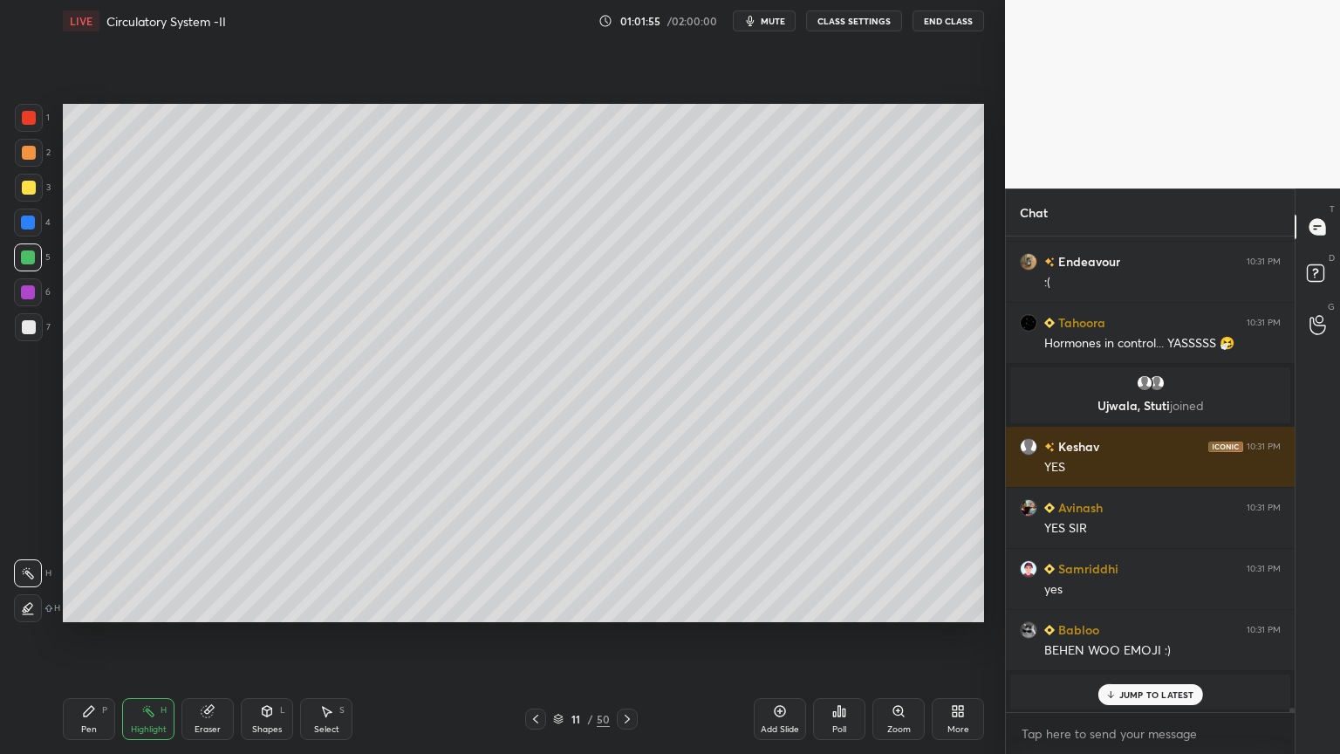
click at [21, 123] on div at bounding box center [29, 118] width 28 height 28
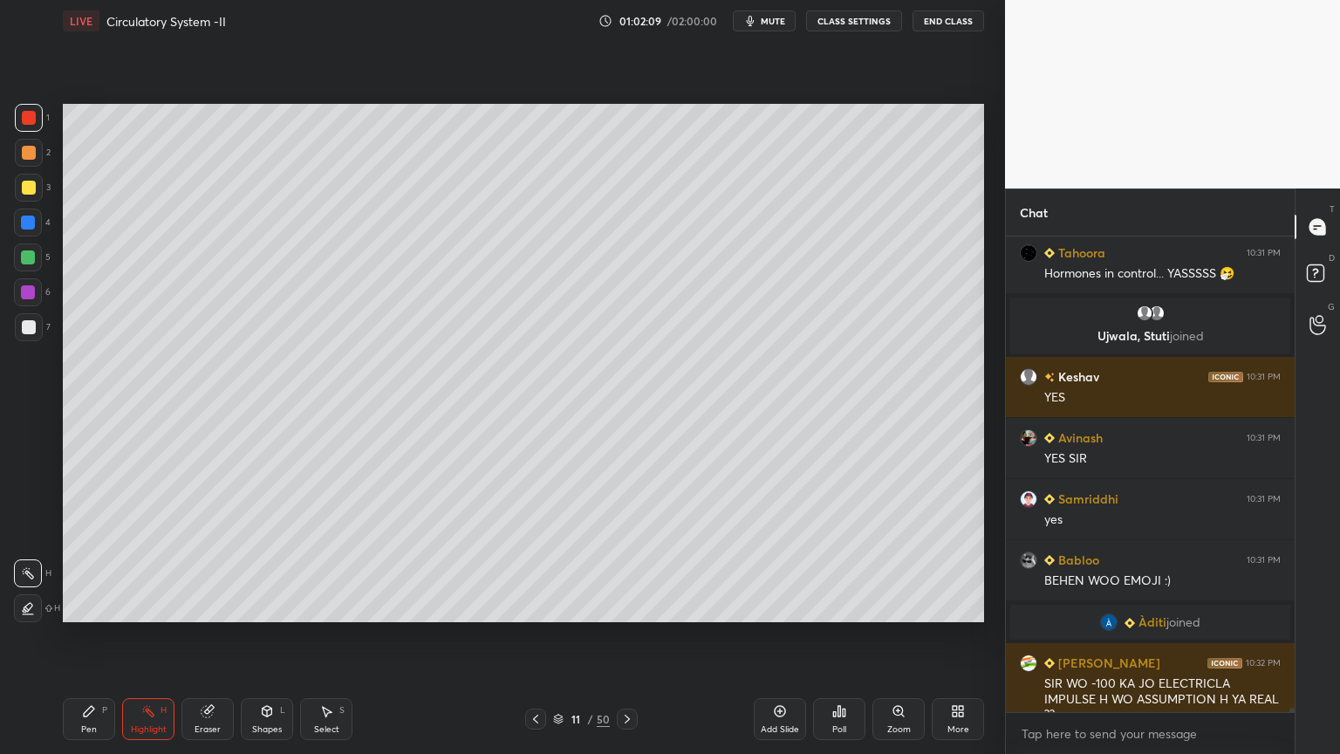
scroll to position [56173, 0]
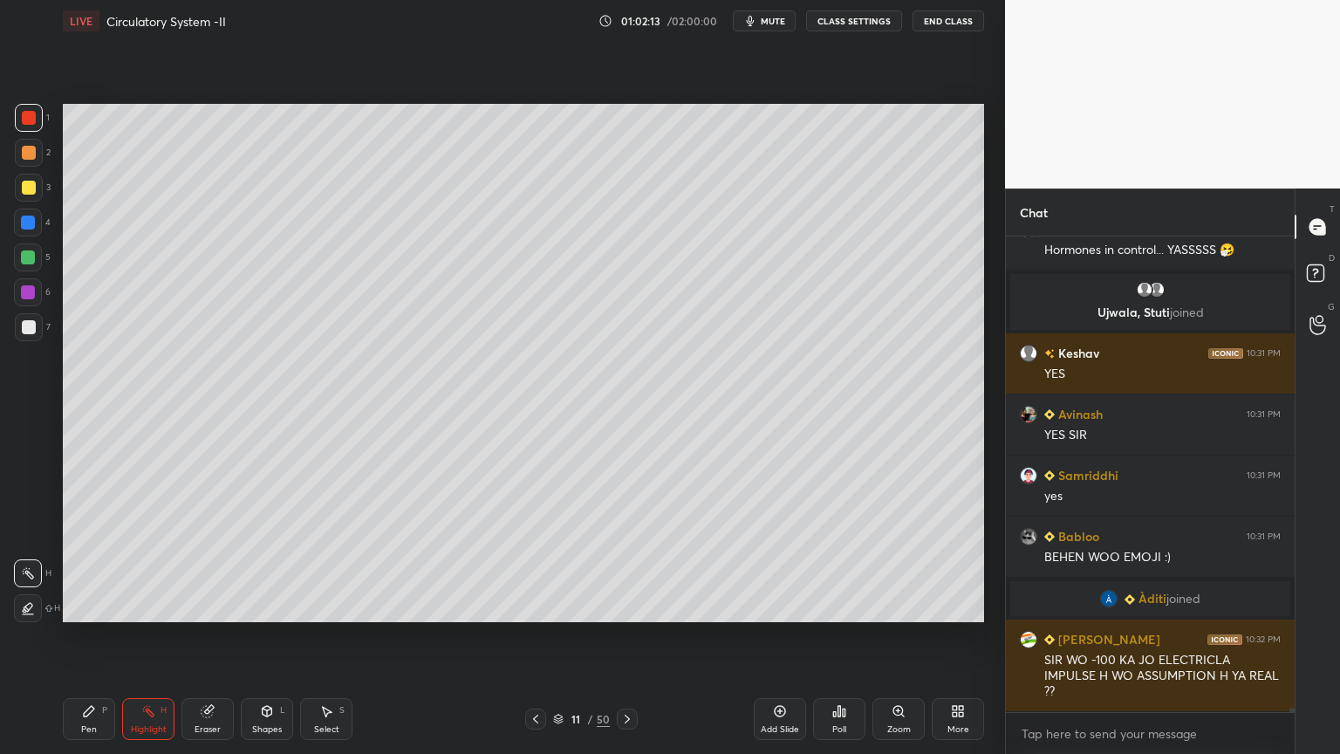
click at [779, 22] on span "mute" at bounding box center [773, 21] width 24 height 12
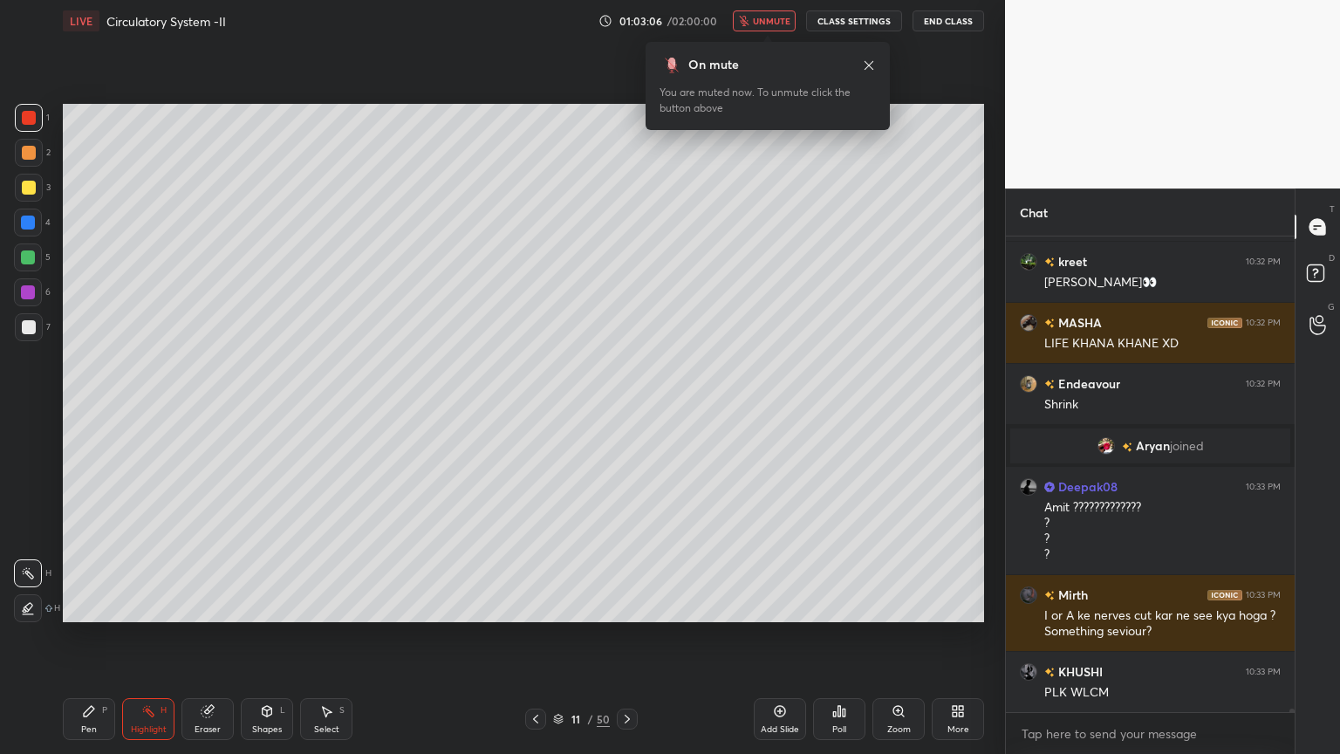
scroll to position [57510, 0]
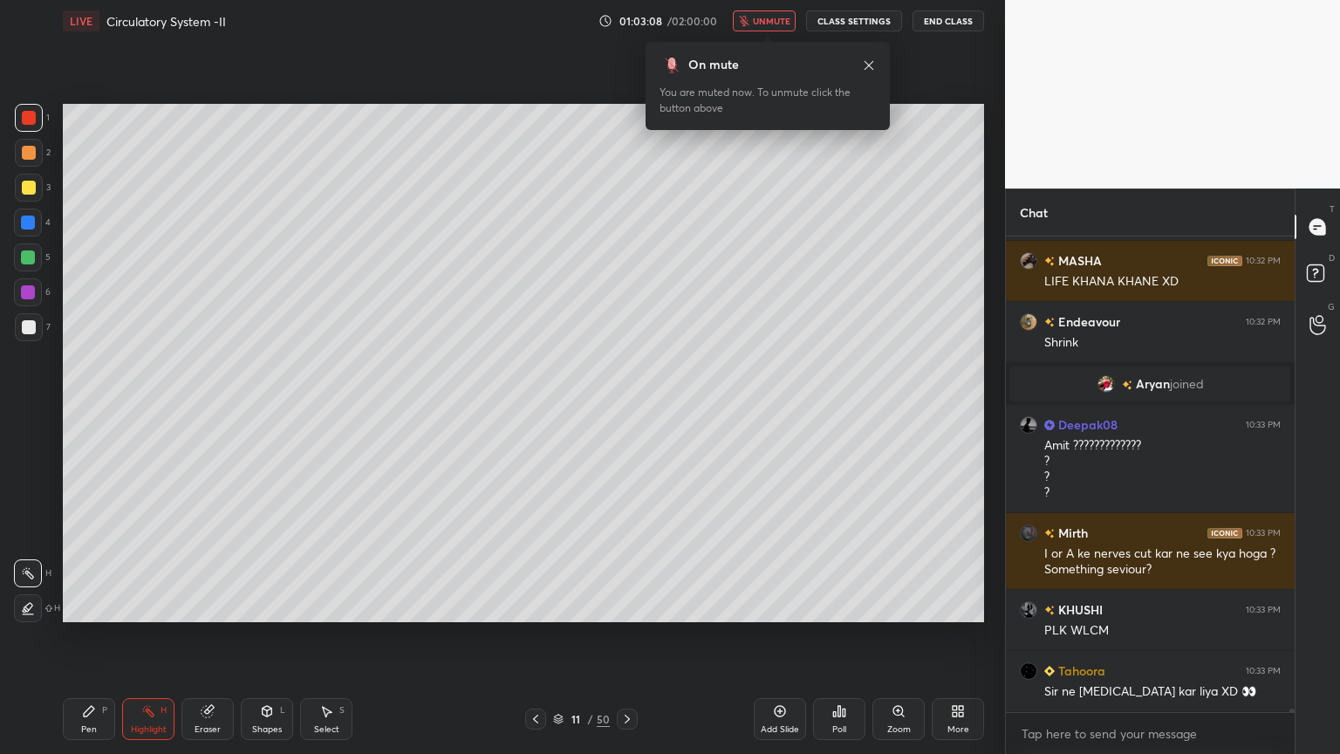
drag, startPoint x: 785, startPoint y: 26, endPoint x: 789, endPoint y: 11, distance: 15.5
click at [785, 26] on button "unmute" at bounding box center [764, 20] width 63 height 21
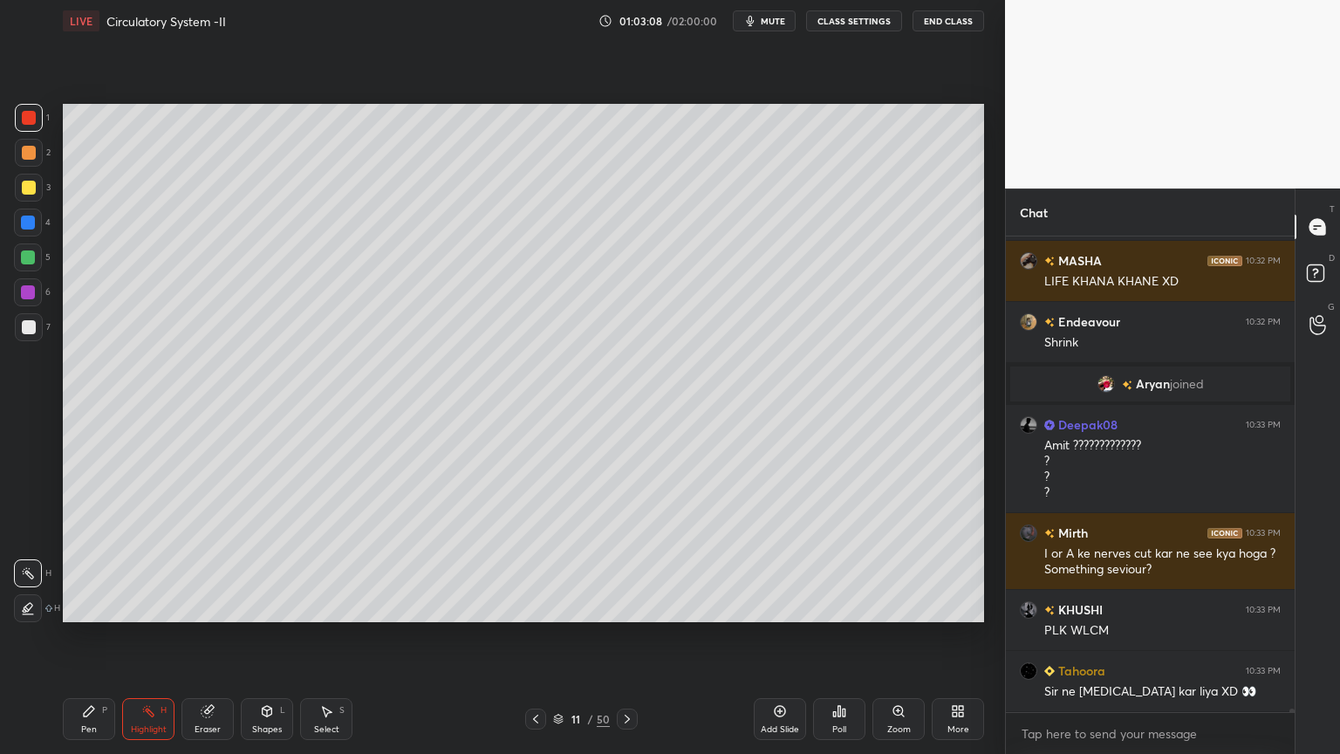
scroll to position [57570, 0]
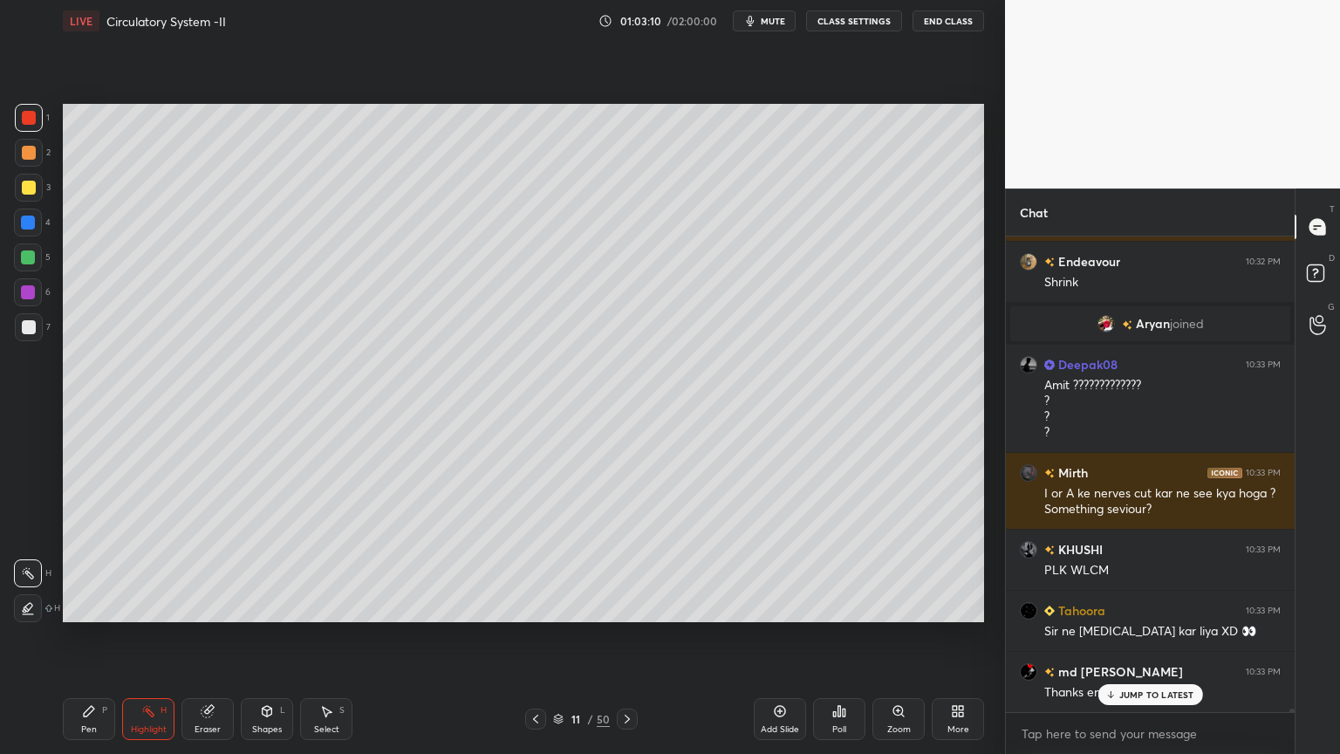
click at [846, 606] on div "Poll" at bounding box center [839, 719] width 52 height 42
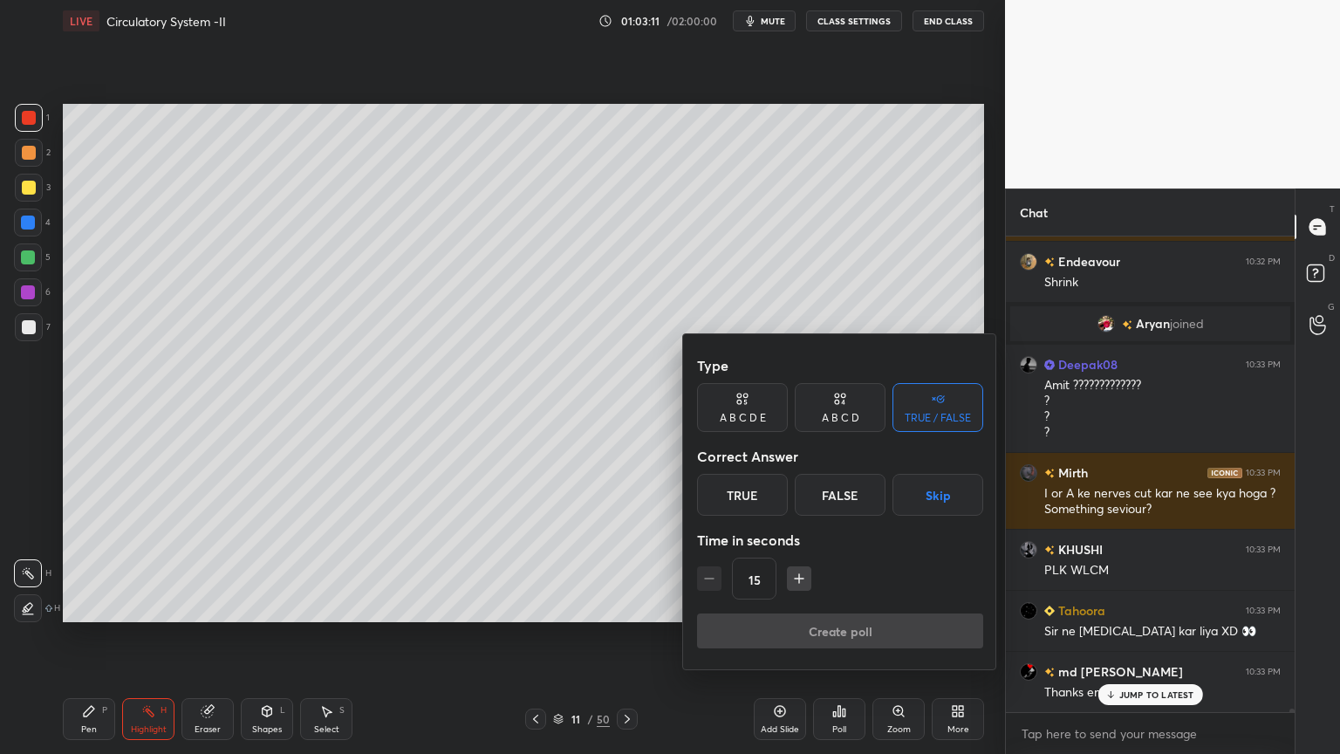
click at [935, 499] on button "Skip" at bounding box center [938, 495] width 91 height 42
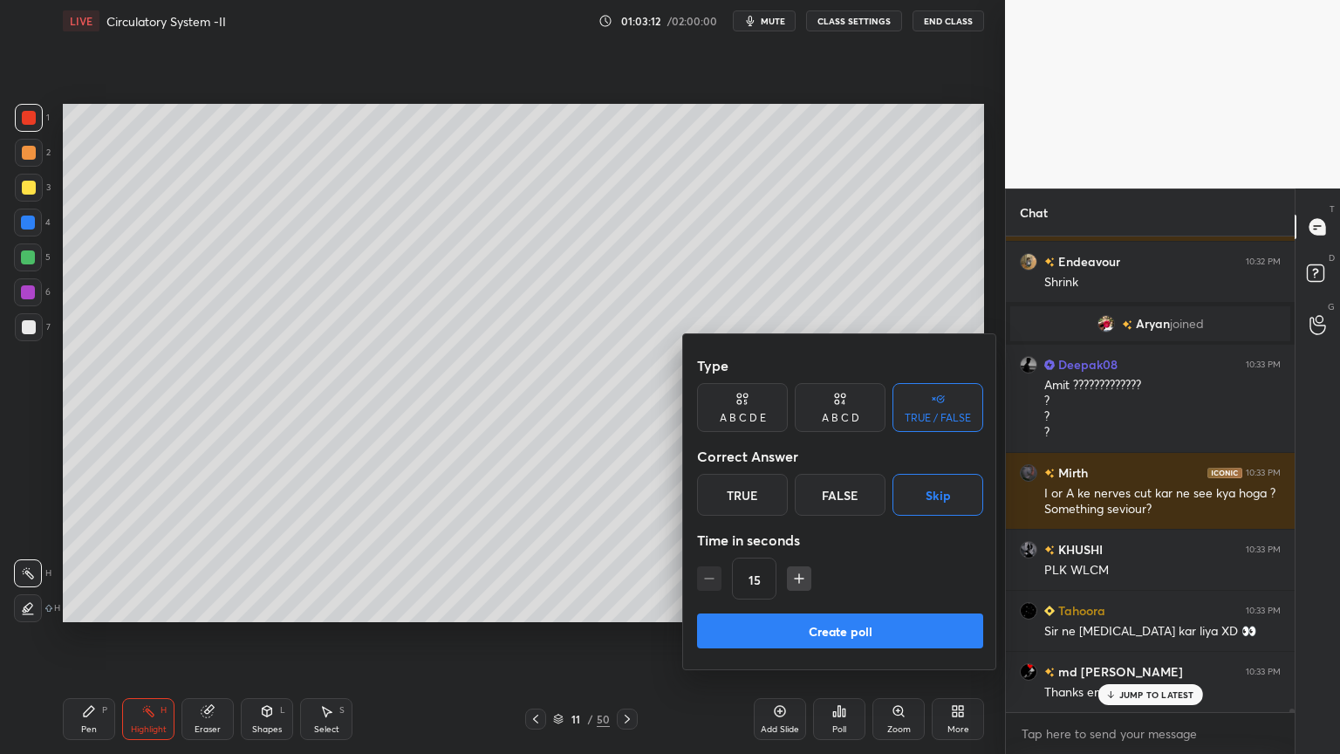
click at [878, 606] on div "Create poll" at bounding box center [840, 634] width 286 height 42
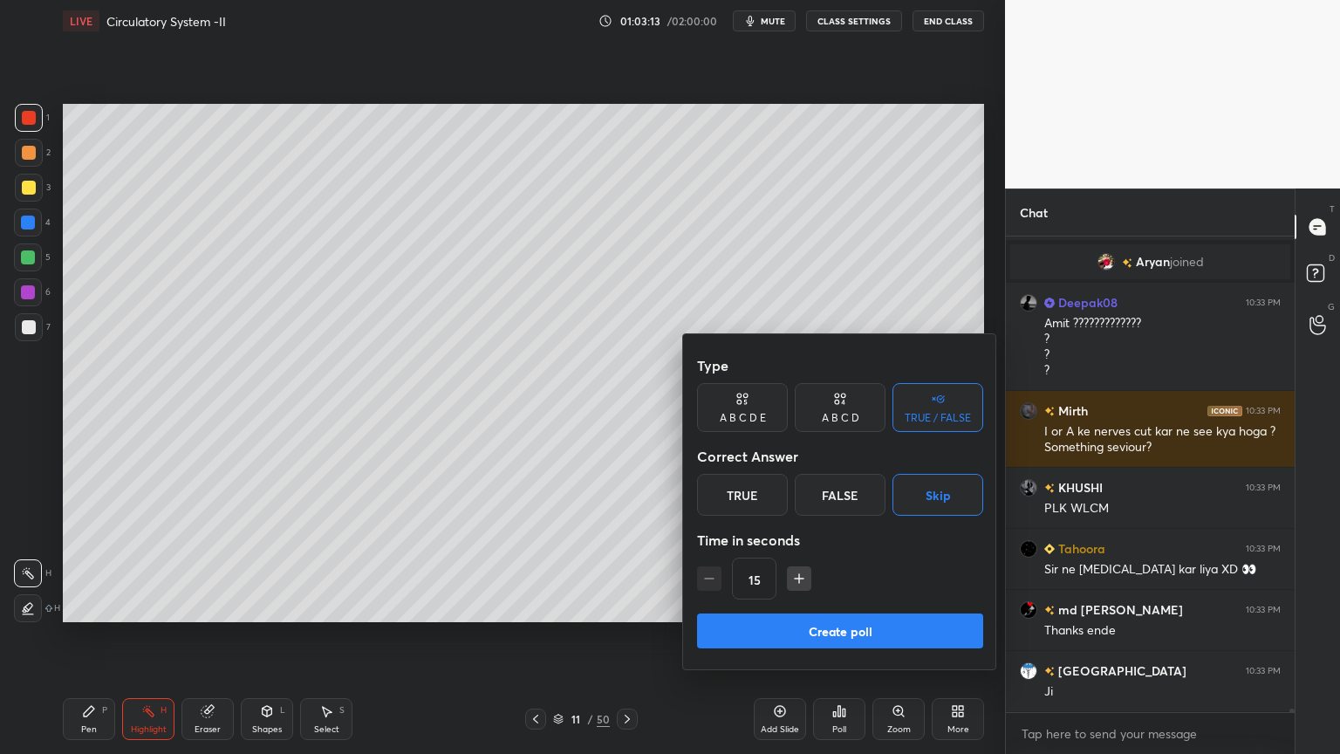
click at [846, 606] on button "Create poll" at bounding box center [840, 630] width 286 height 35
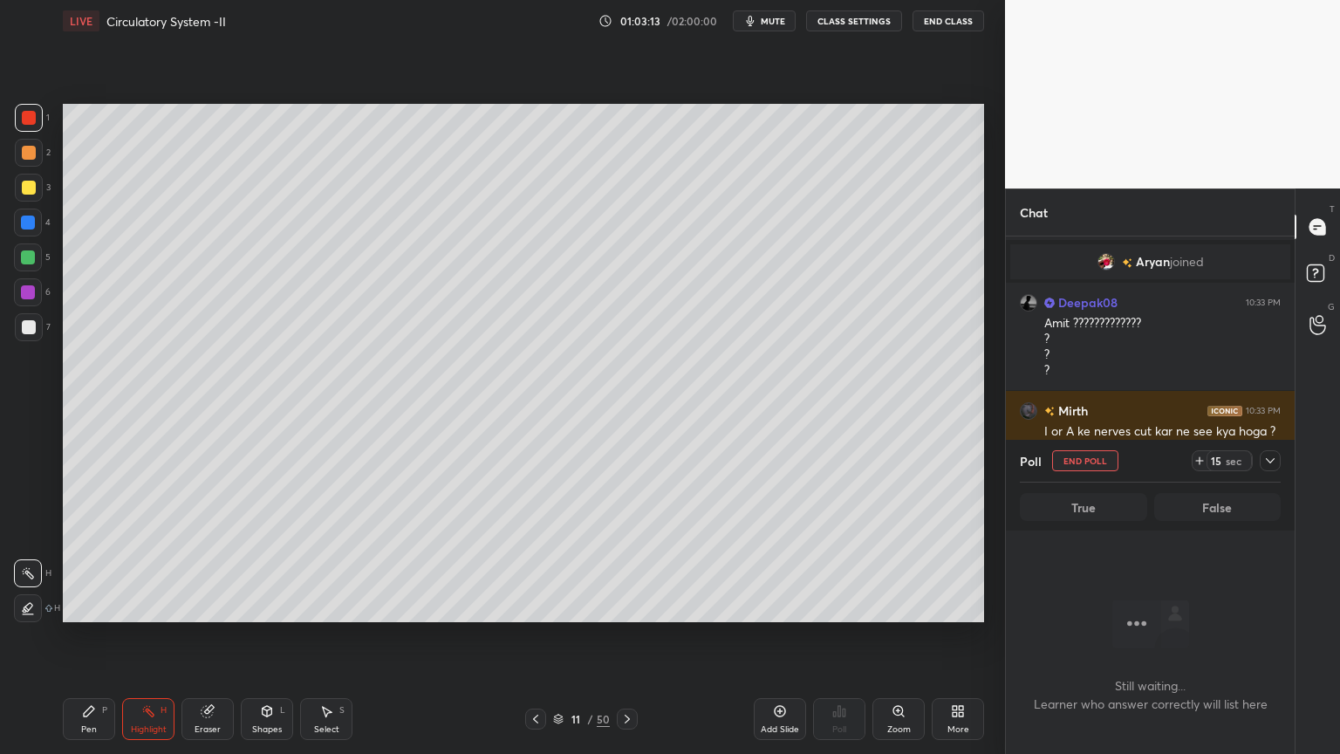
scroll to position [5, 5]
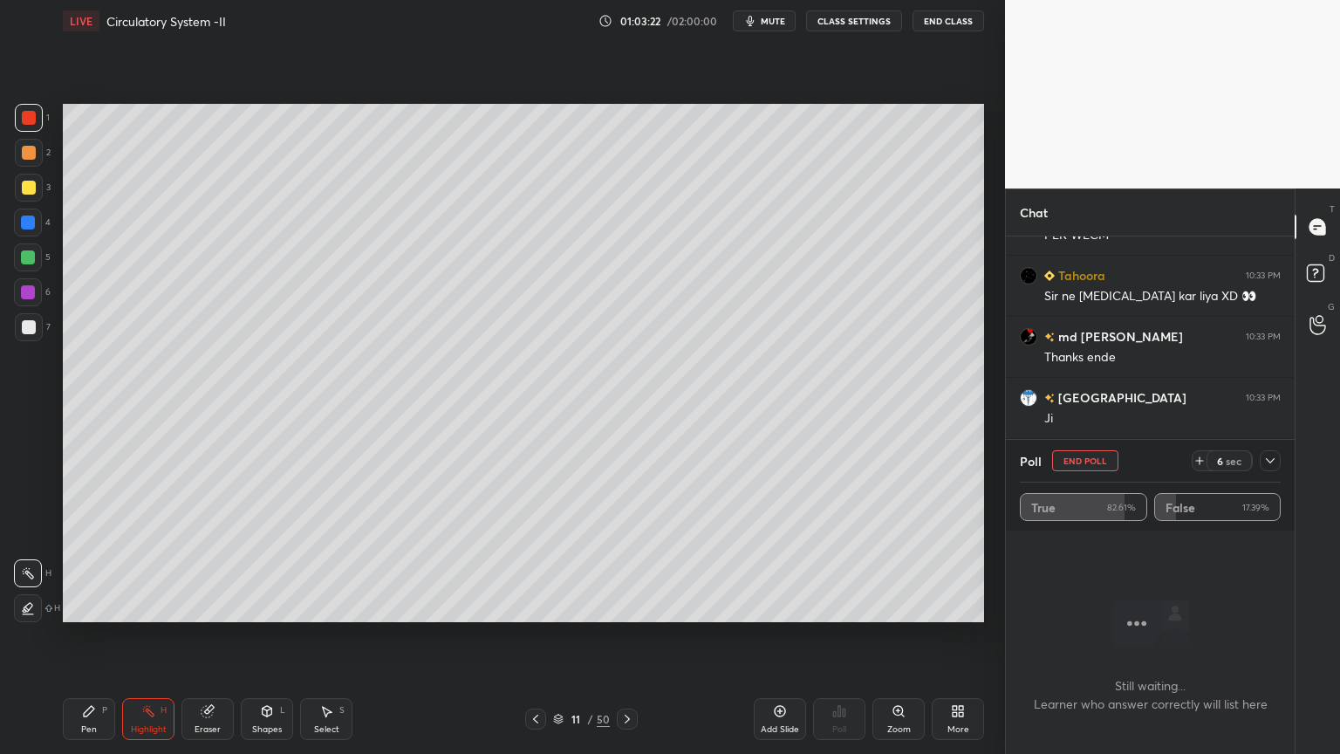
click at [1100, 464] on button "End Poll" at bounding box center [1085, 460] width 66 height 21
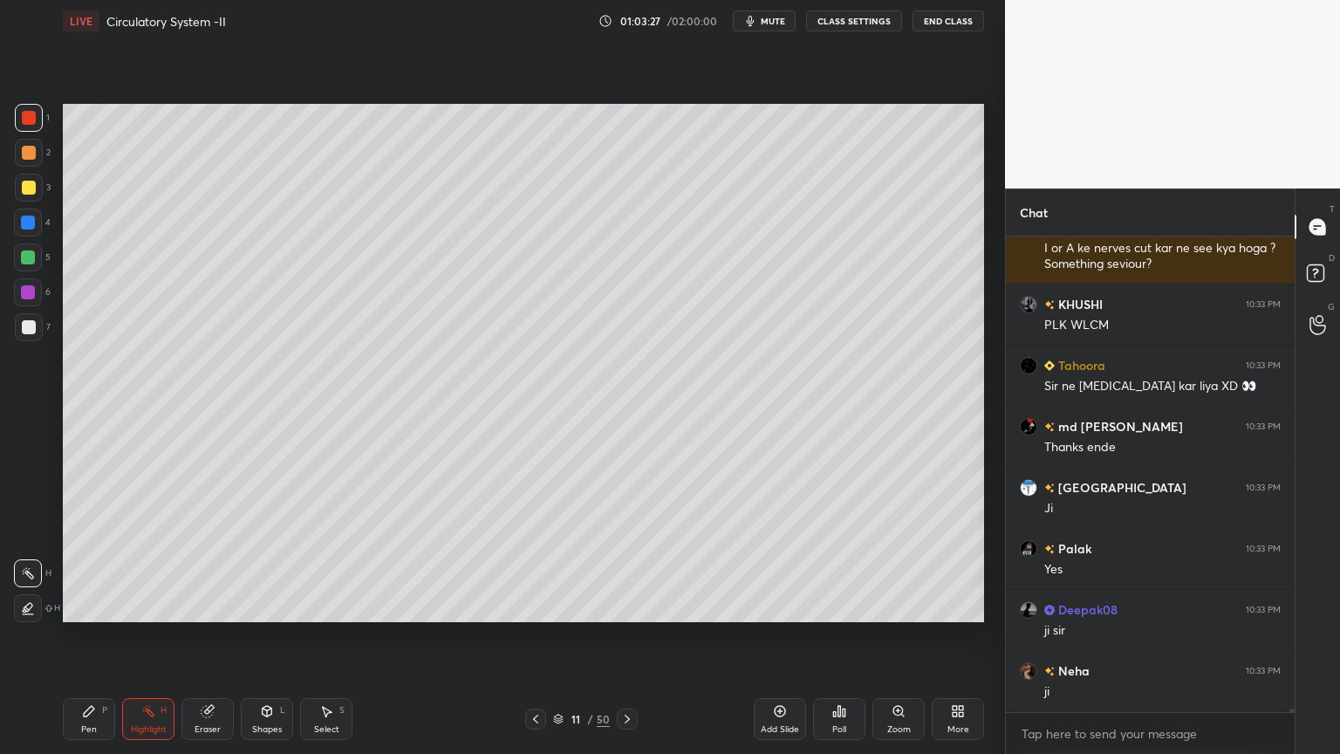
click at [628, 606] on div "Pen P Highlight H Eraser Shapes L Select S 11 / 50 Add Slide Poll Zoom More" at bounding box center [524, 719] width 922 height 70
click at [624, 606] on icon at bounding box center [627, 719] width 14 height 14
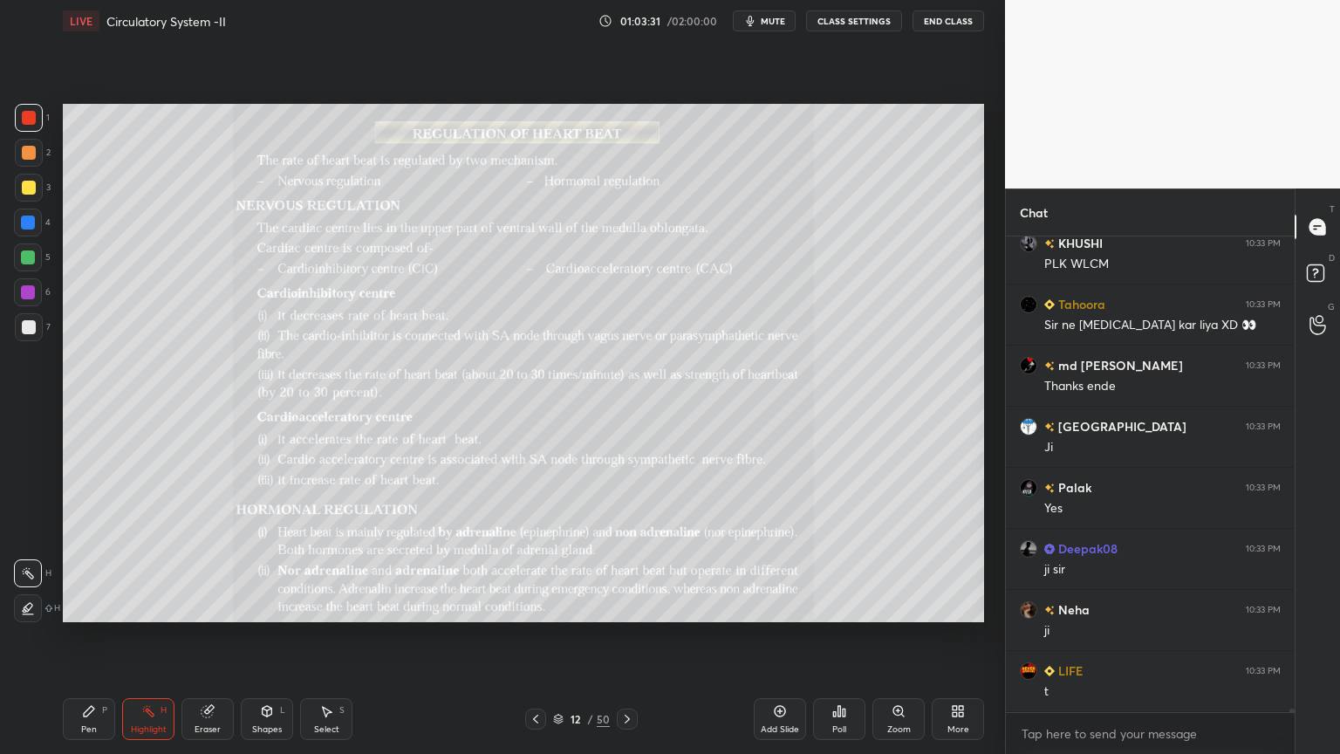
click at [537, 606] on icon at bounding box center [536, 719] width 14 height 14
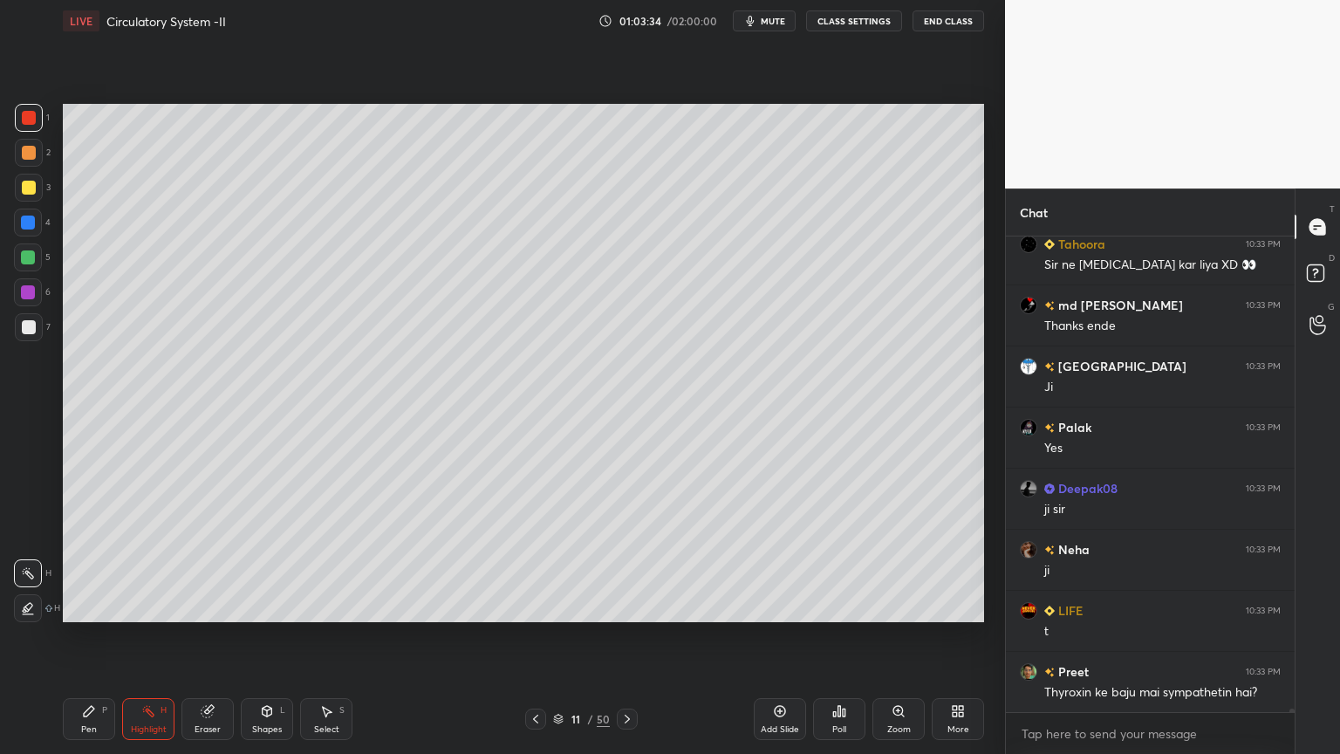
click at [33, 343] on div "7" at bounding box center [33, 330] width 36 height 35
click at [31, 334] on div at bounding box center [29, 327] width 28 height 28
click at [31, 335] on div at bounding box center [29, 327] width 28 height 28
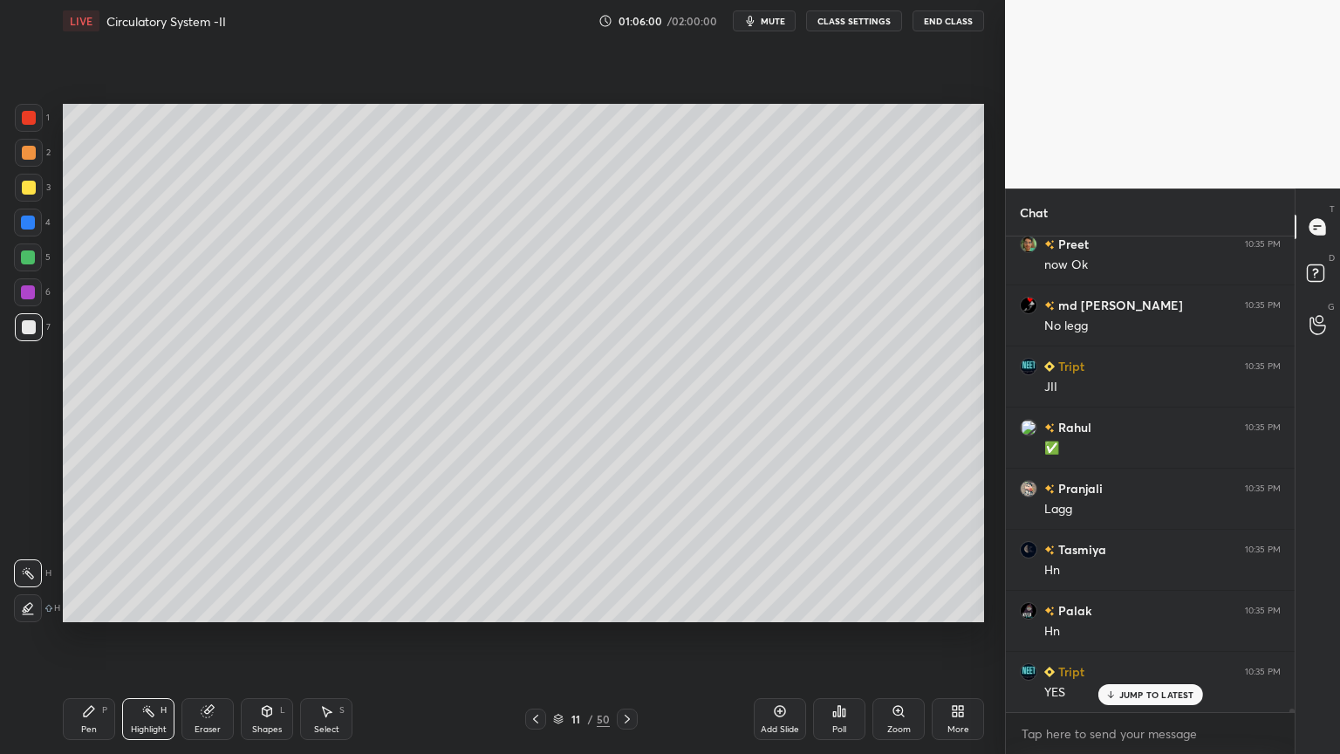
scroll to position [62471, 0]
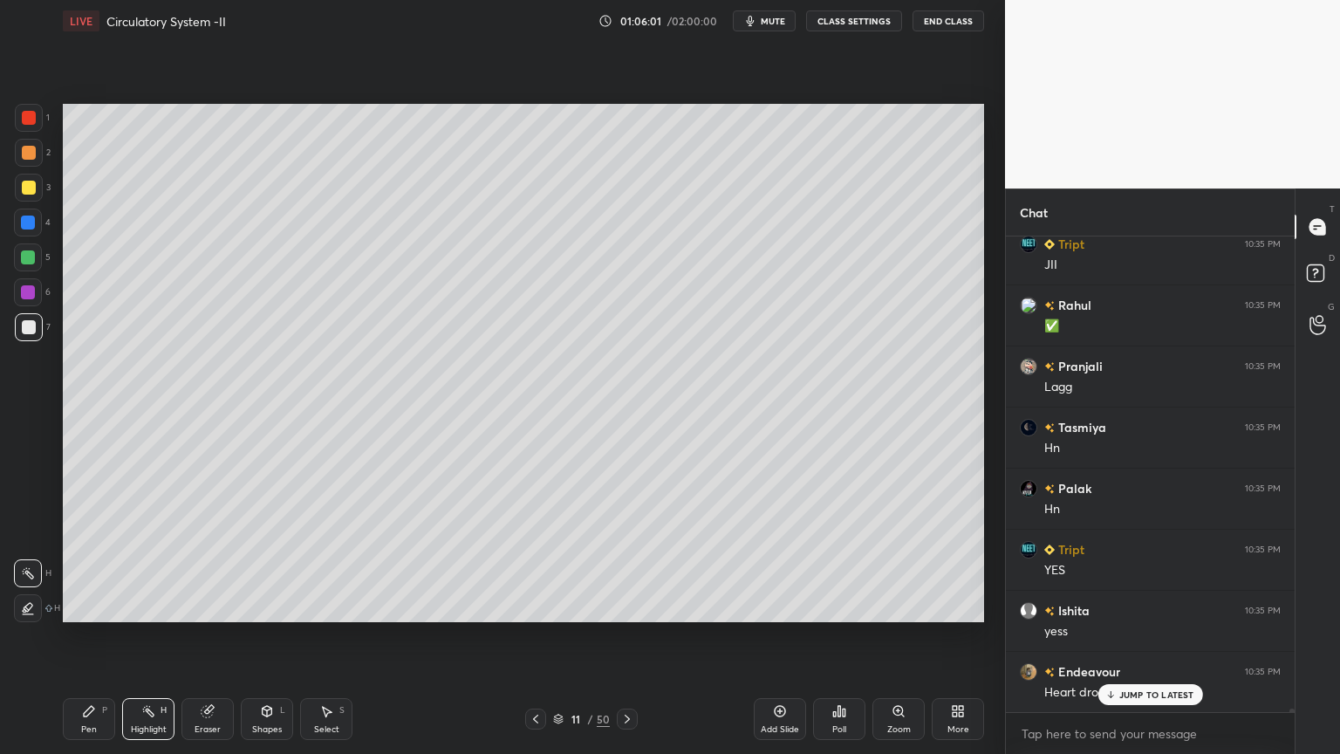
drag, startPoint x: 21, startPoint y: 126, endPoint x: 32, endPoint y: 120, distance: 12.5
click at [28, 121] on div at bounding box center [29, 118] width 28 height 28
drag, startPoint x: 32, startPoint y: 120, endPoint x: 51, endPoint y: 117, distance: 18.7
click at [31, 121] on div at bounding box center [29, 118] width 14 height 14
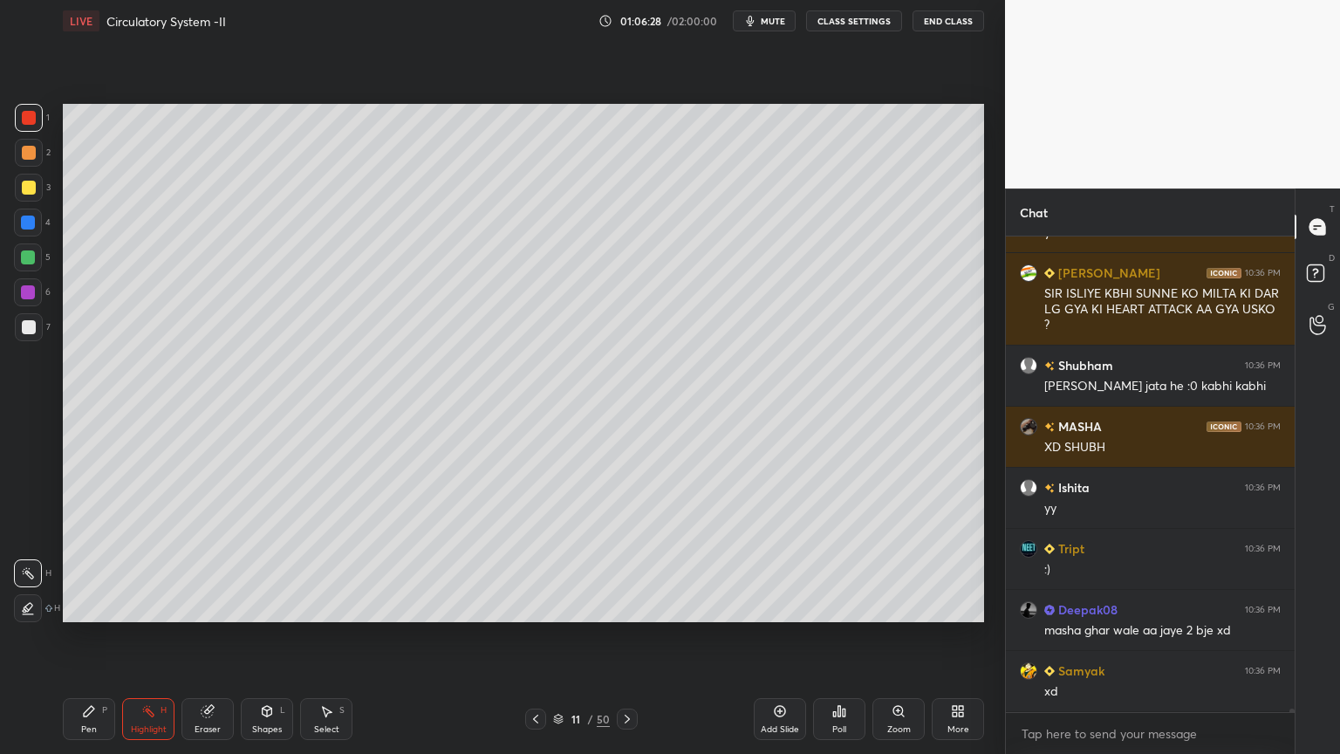
scroll to position [61991, 0]
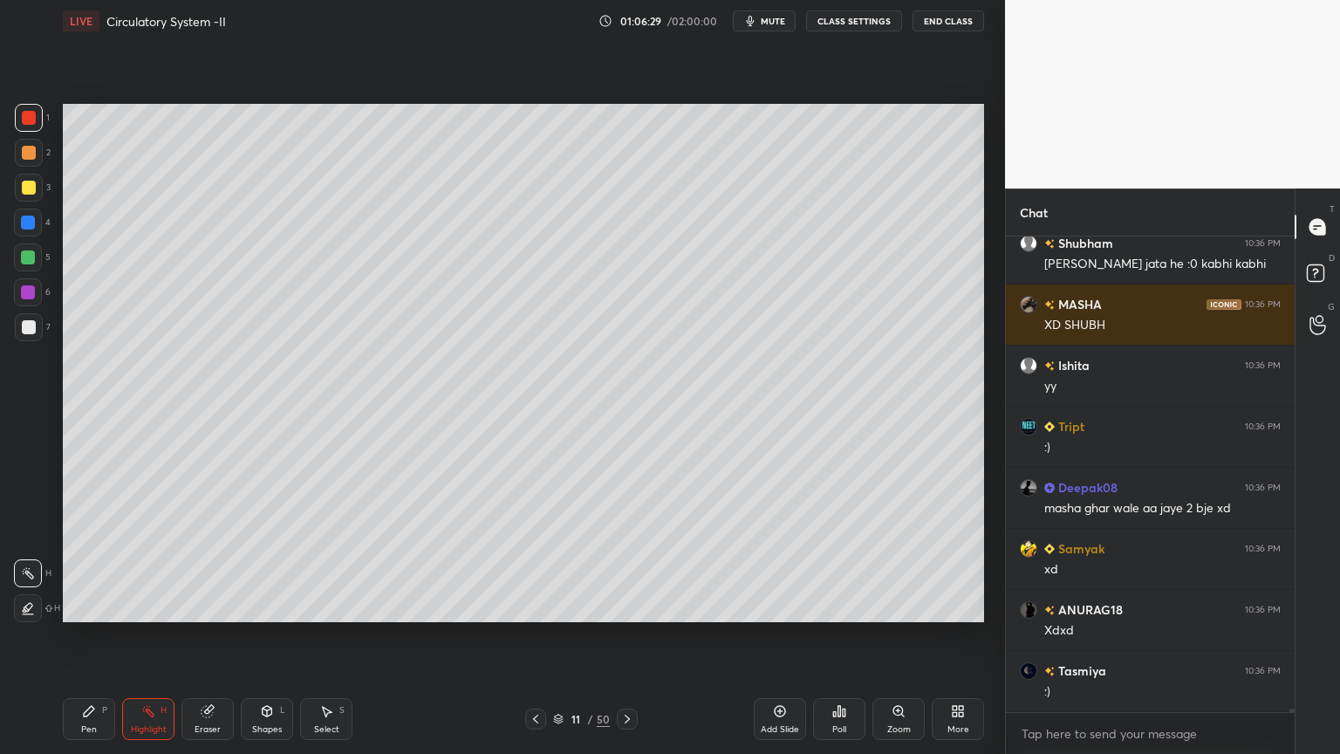
click at [629, 606] on icon at bounding box center [627, 719] width 14 height 14
click at [525, 606] on div at bounding box center [535, 719] width 21 height 21
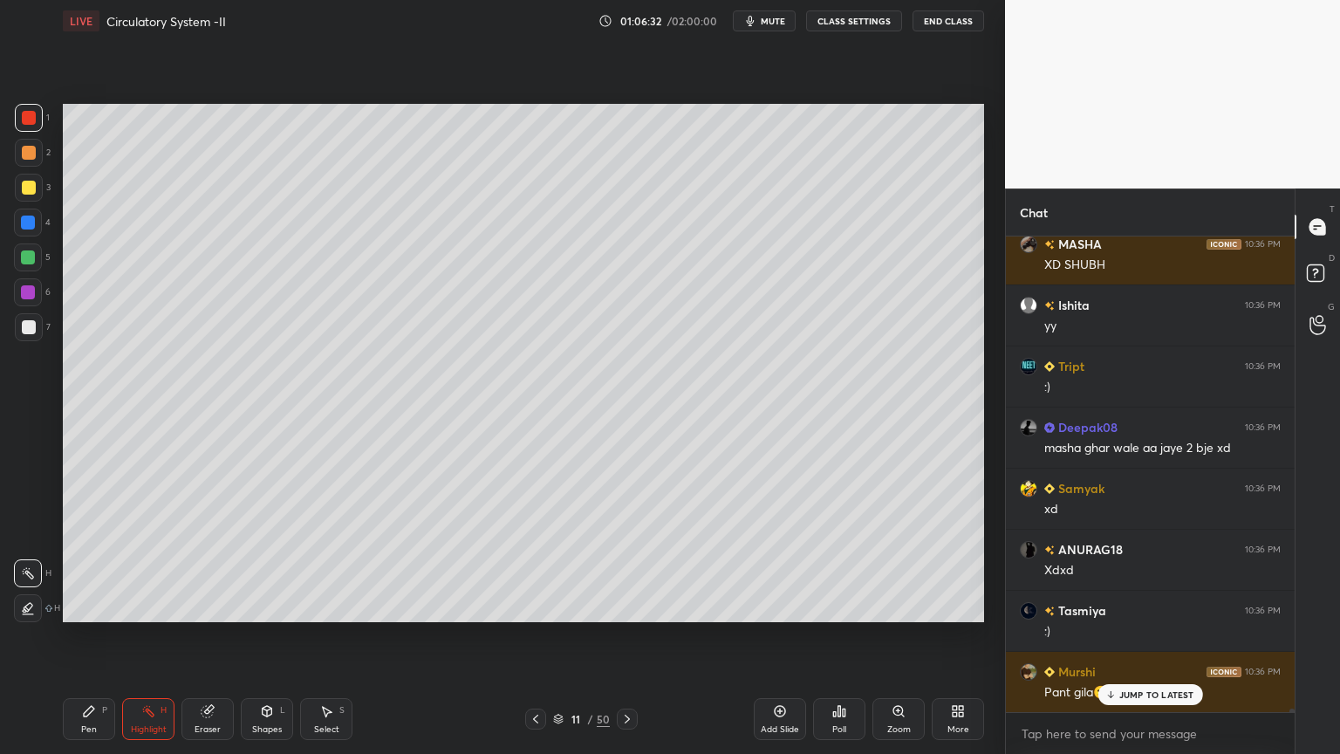
click at [776, 606] on icon at bounding box center [780, 711] width 14 height 14
click at [38, 186] on div at bounding box center [29, 188] width 28 height 28
drag, startPoint x: 31, startPoint y: 189, endPoint x: 38, endPoint y: 201, distance: 13.3
click at [33, 191] on div at bounding box center [29, 188] width 14 height 14
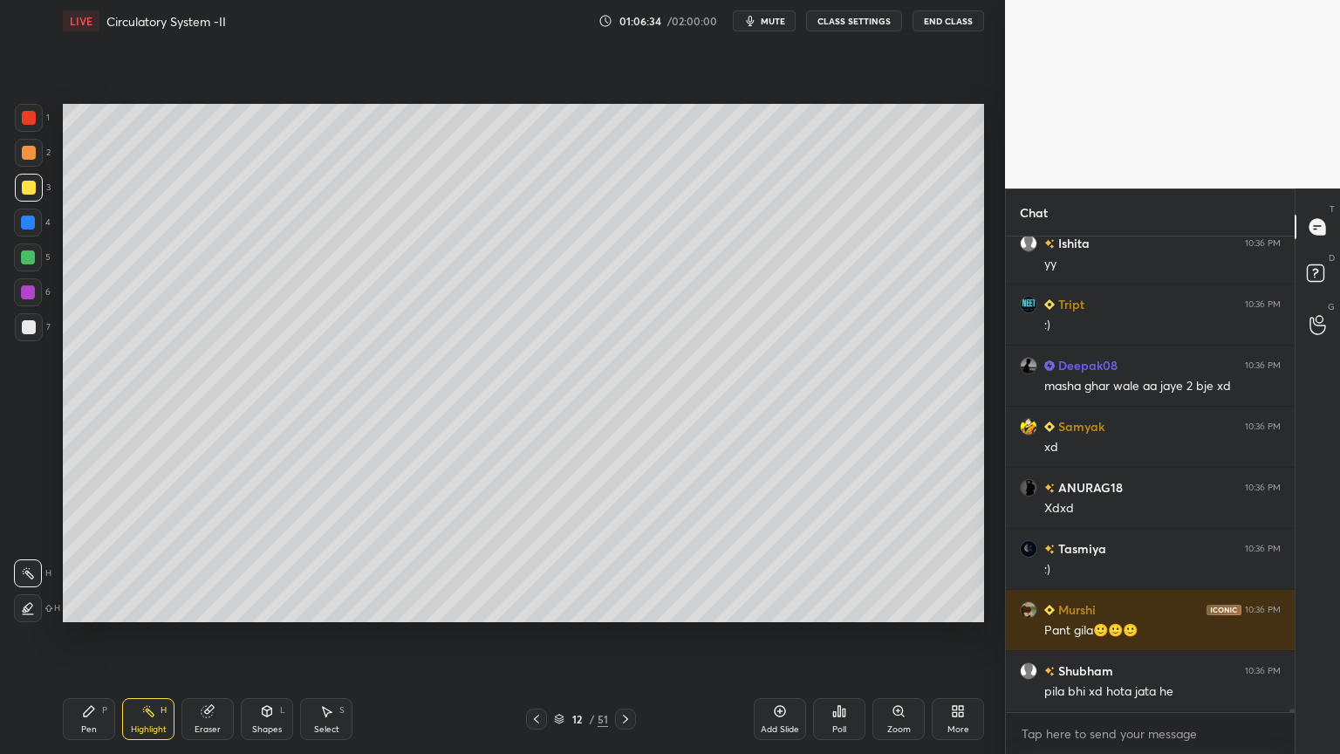
click at [274, 606] on div "Shapes L" at bounding box center [267, 719] width 52 height 42
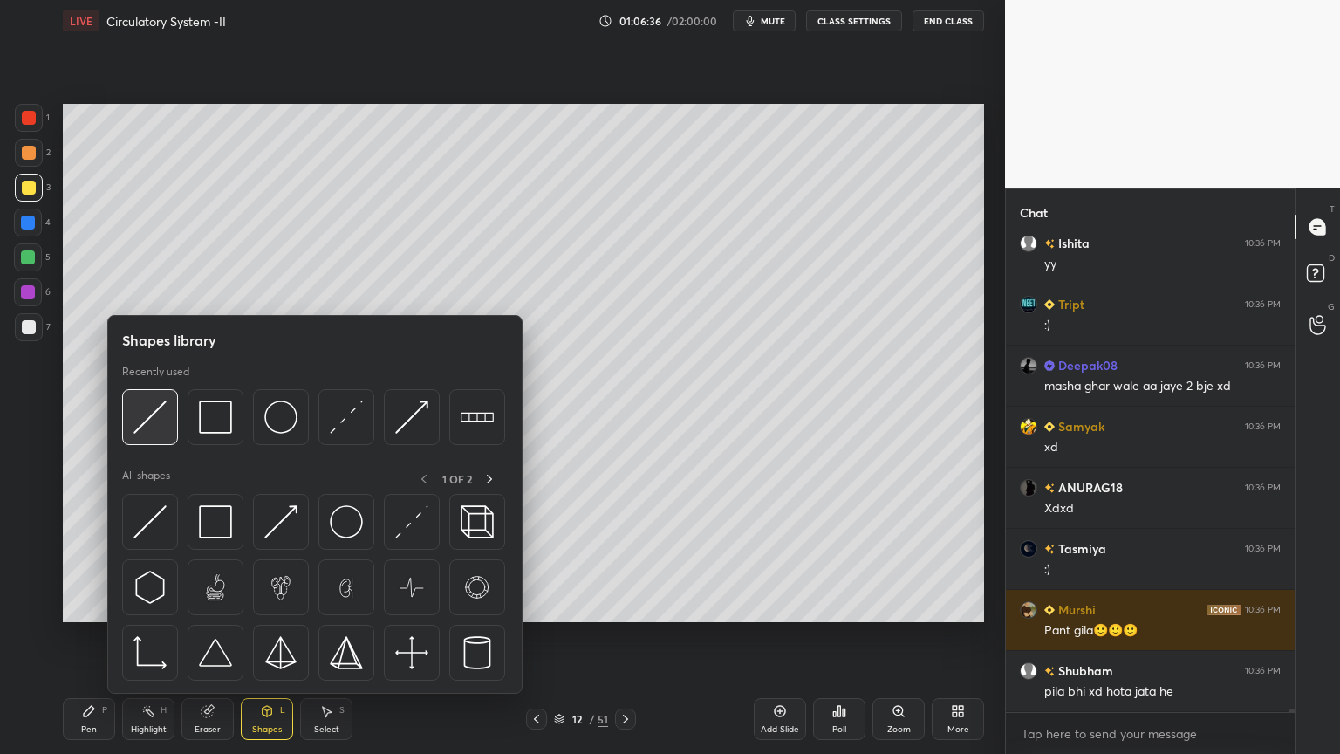
click at [171, 425] on div at bounding box center [150, 417] width 56 height 56
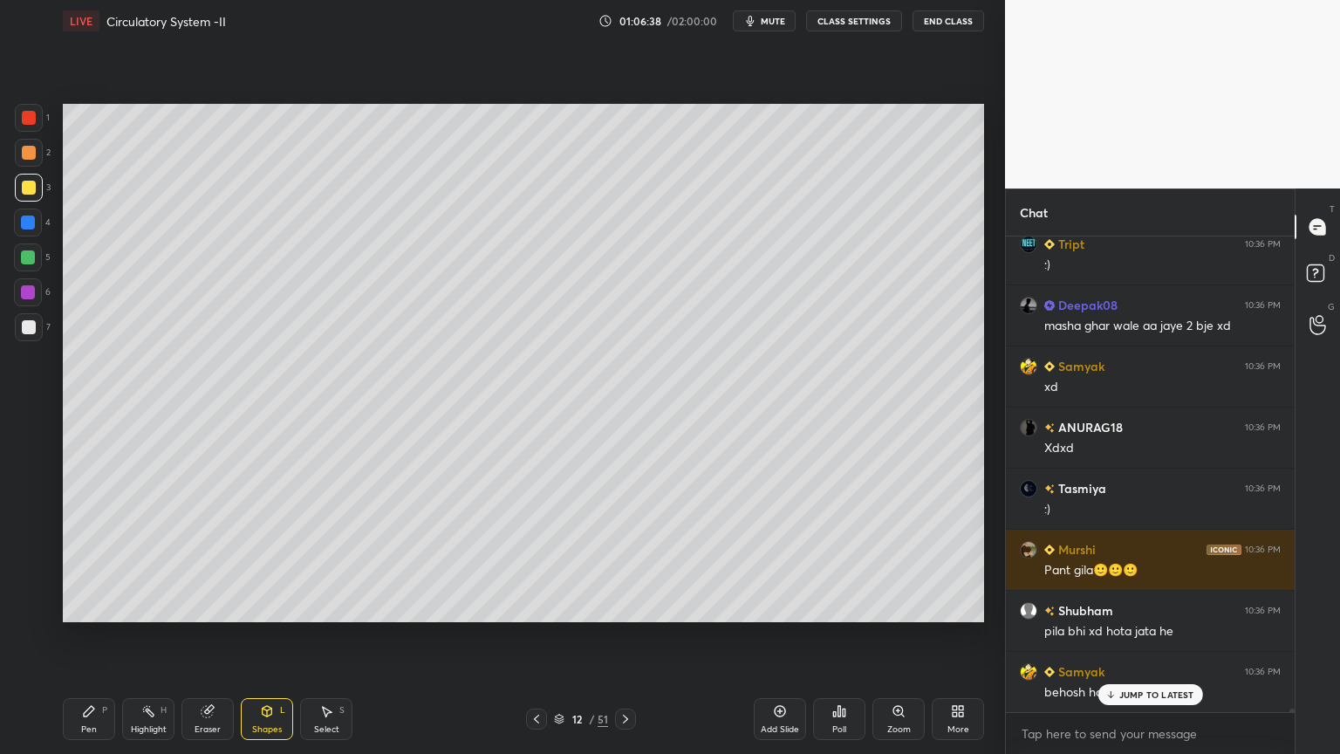
scroll to position [62236, 0]
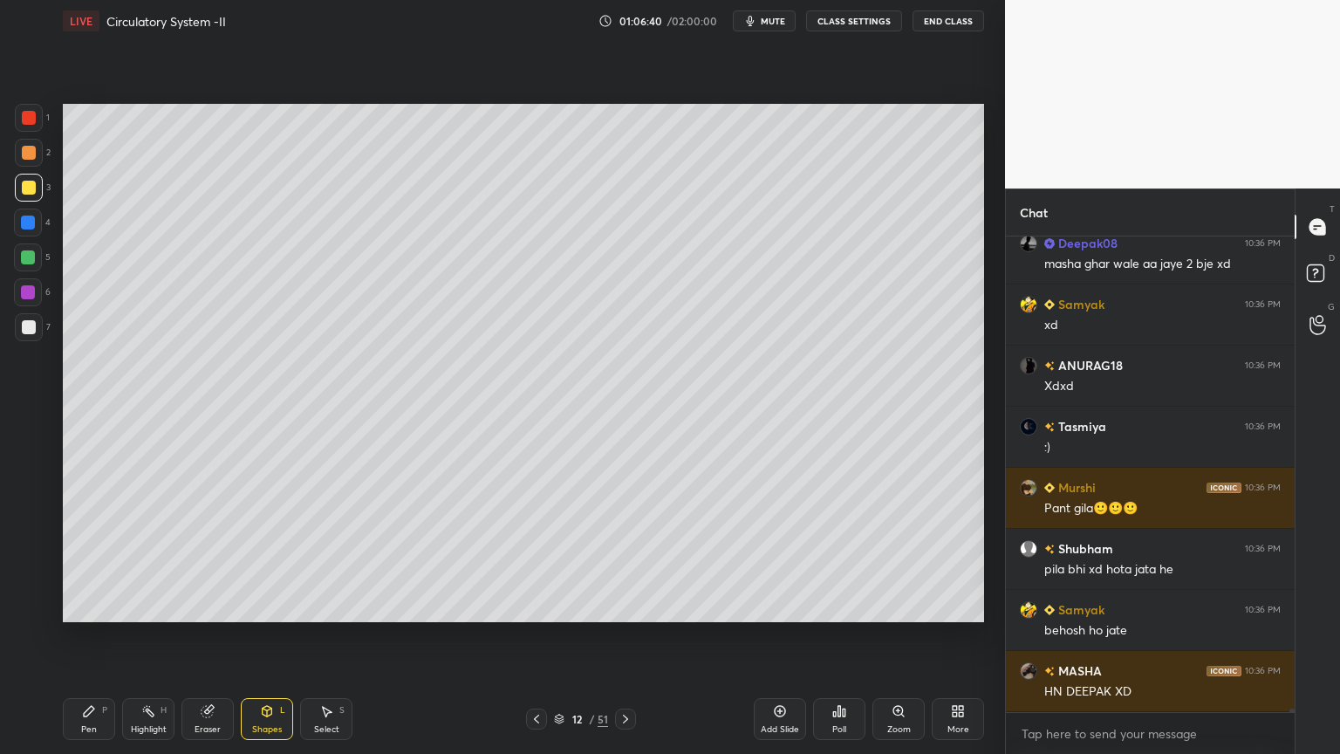
click at [212, 606] on div "Eraser" at bounding box center [208, 719] width 52 height 42
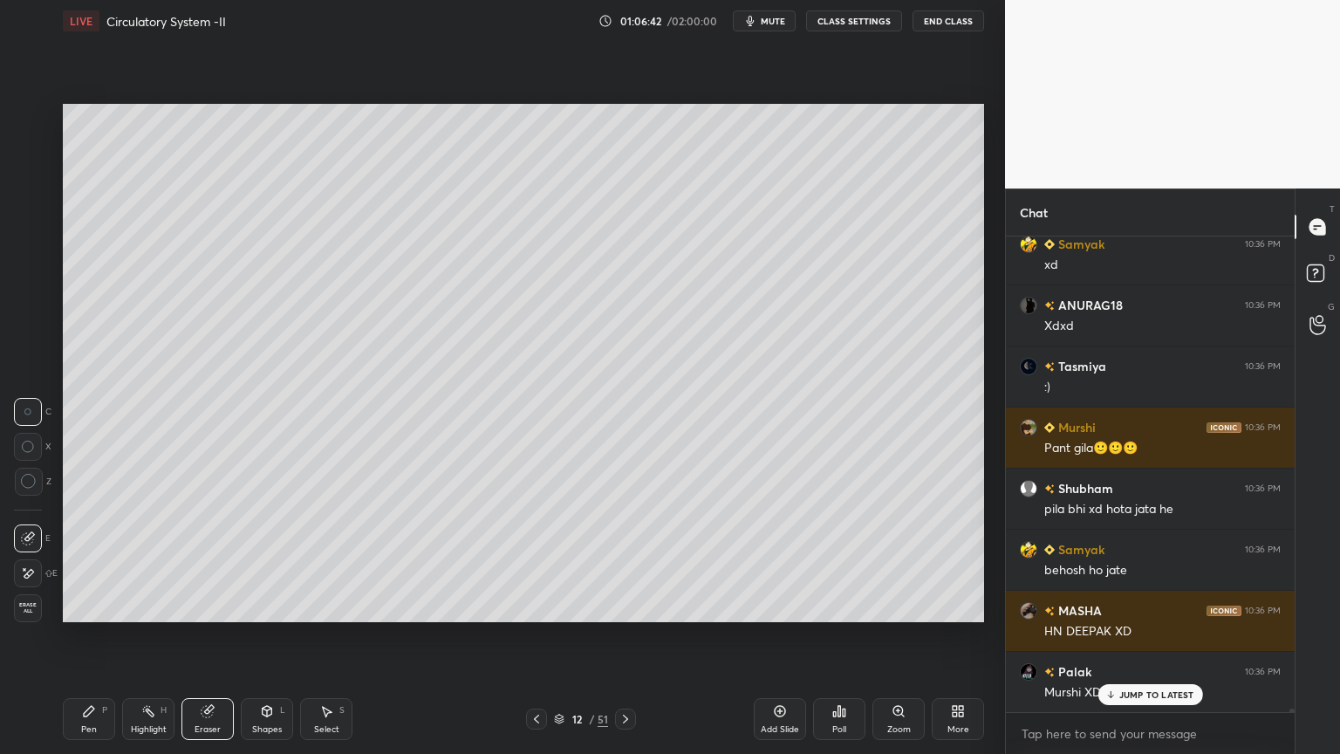
scroll to position [62358, 0]
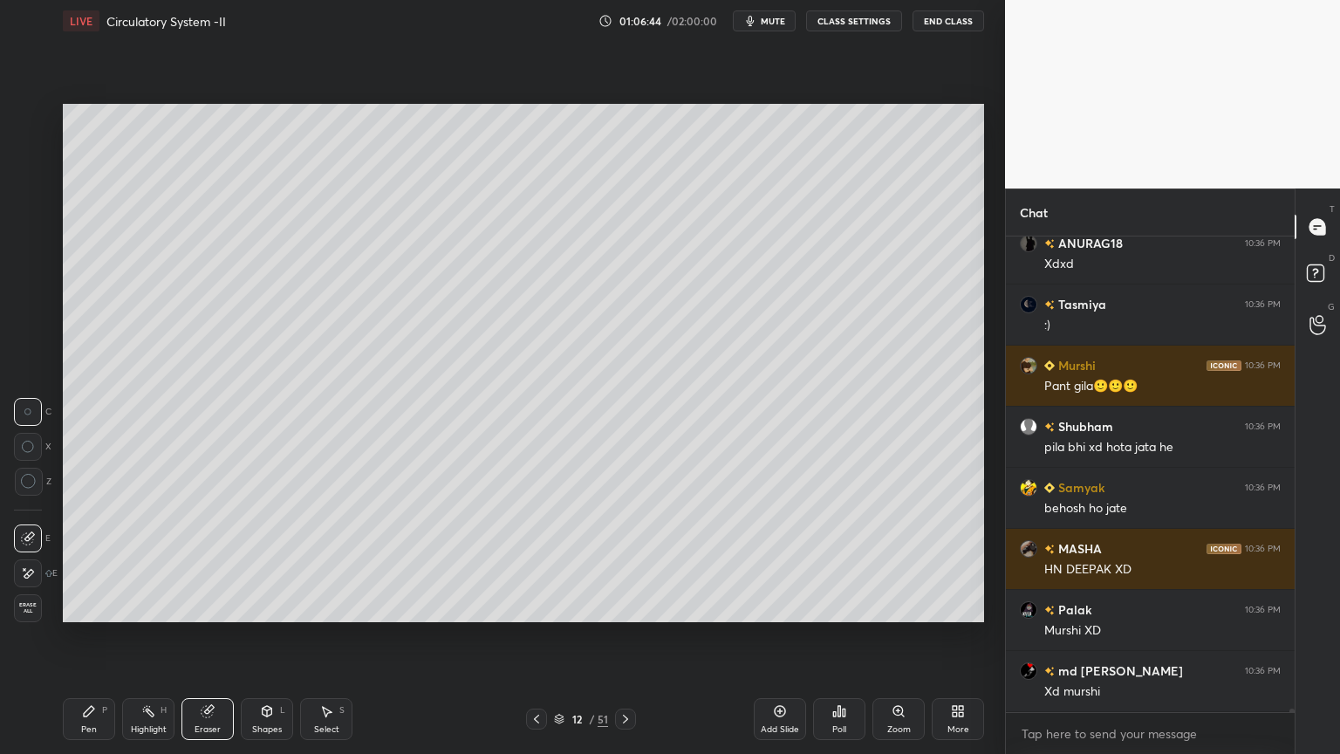
drag, startPoint x: 113, startPoint y: 720, endPoint x: 87, endPoint y: 637, distance: 86.9
click at [108, 606] on div "Pen P" at bounding box center [89, 719] width 52 height 42
click at [24, 188] on div at bounding box center [29, 188] width 14 height 14
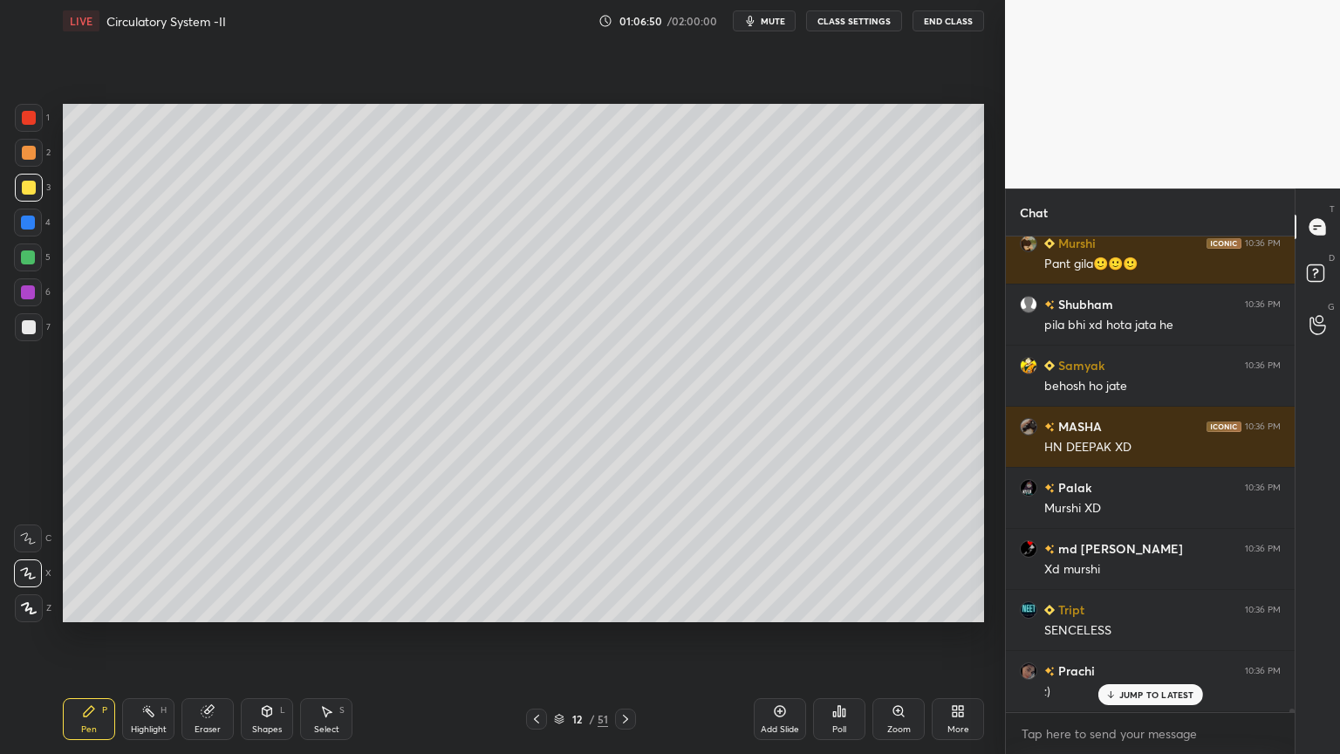
scroll to position [62540, 0]
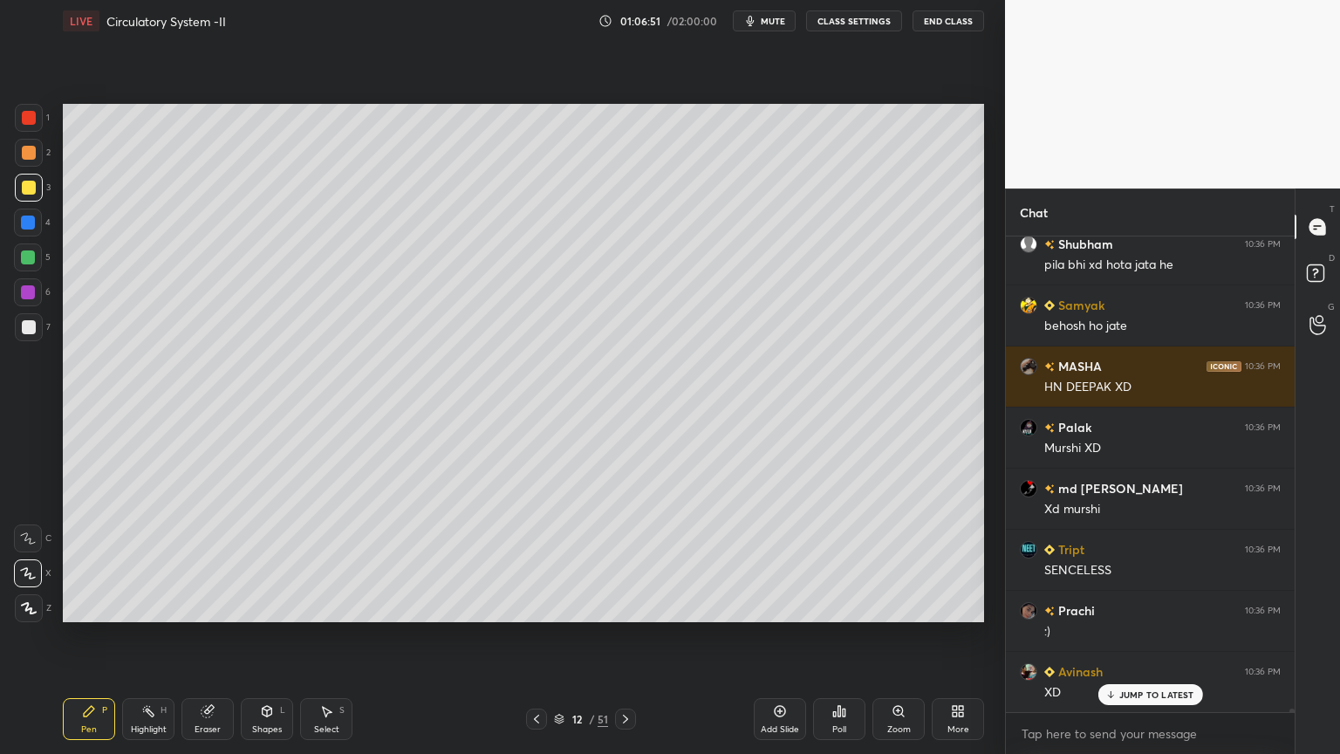
click at [540, 606] on icon at bounding box center [537, 719] width 14 height 14
click at [627, 606] on icon at bounding box center [626, 719] width 14 height 14
click at [35, 140] on div "1 2 3 4 5 6 7" at bounding box center [32, 226] width 37 height 244
drag, startPoint x: 29, startPoint y: 115, endPoint x: 53, endPoint y: 121, distance: 25.2
click at [31, 123] on div at bounding box center [29, 118] width 28 height 28
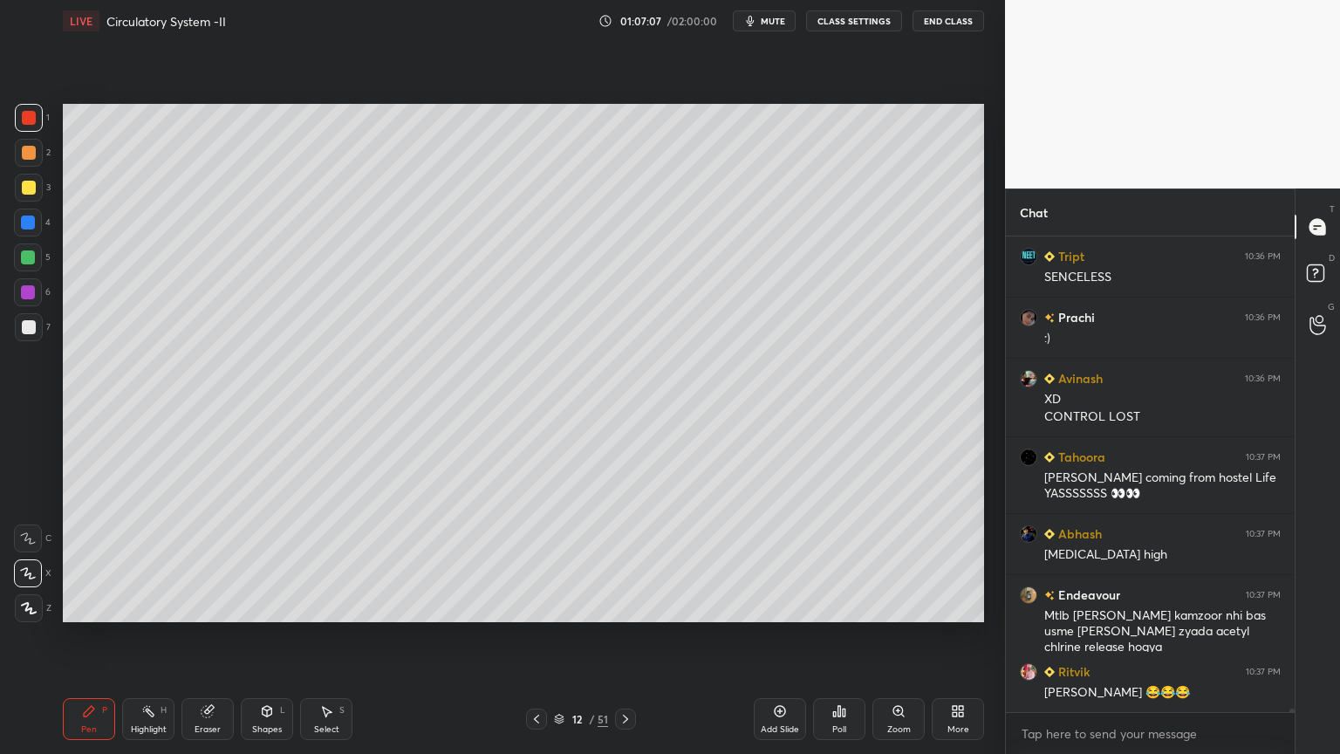
scroll to position [62896, 0]
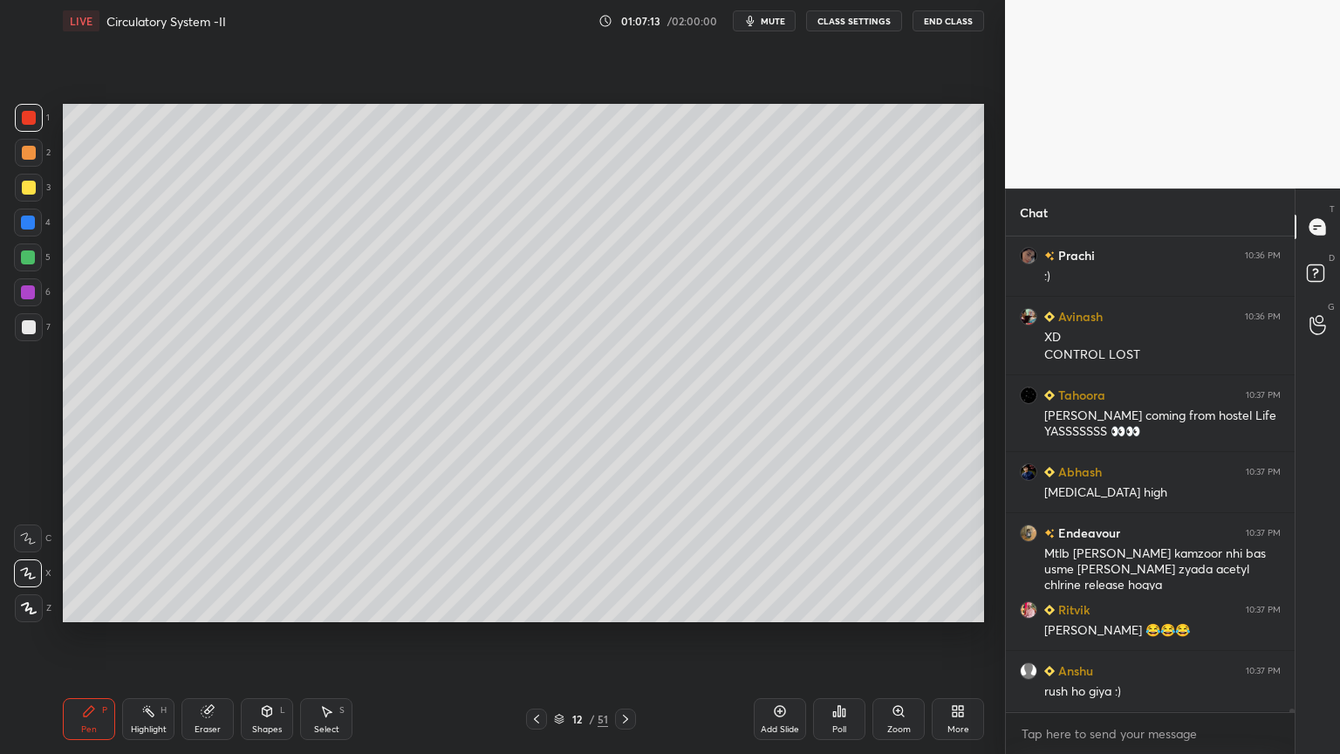
click at [31, 148] on div at bounding box center [29, 153] width 28 height 28
drag, startPoint x: 36, startPoint y: 144, endPoint x: 55, endPoint y: 162, distance: 26.5
click at [42, 149] on div at bounding box center [29, 153] width 28 height 28
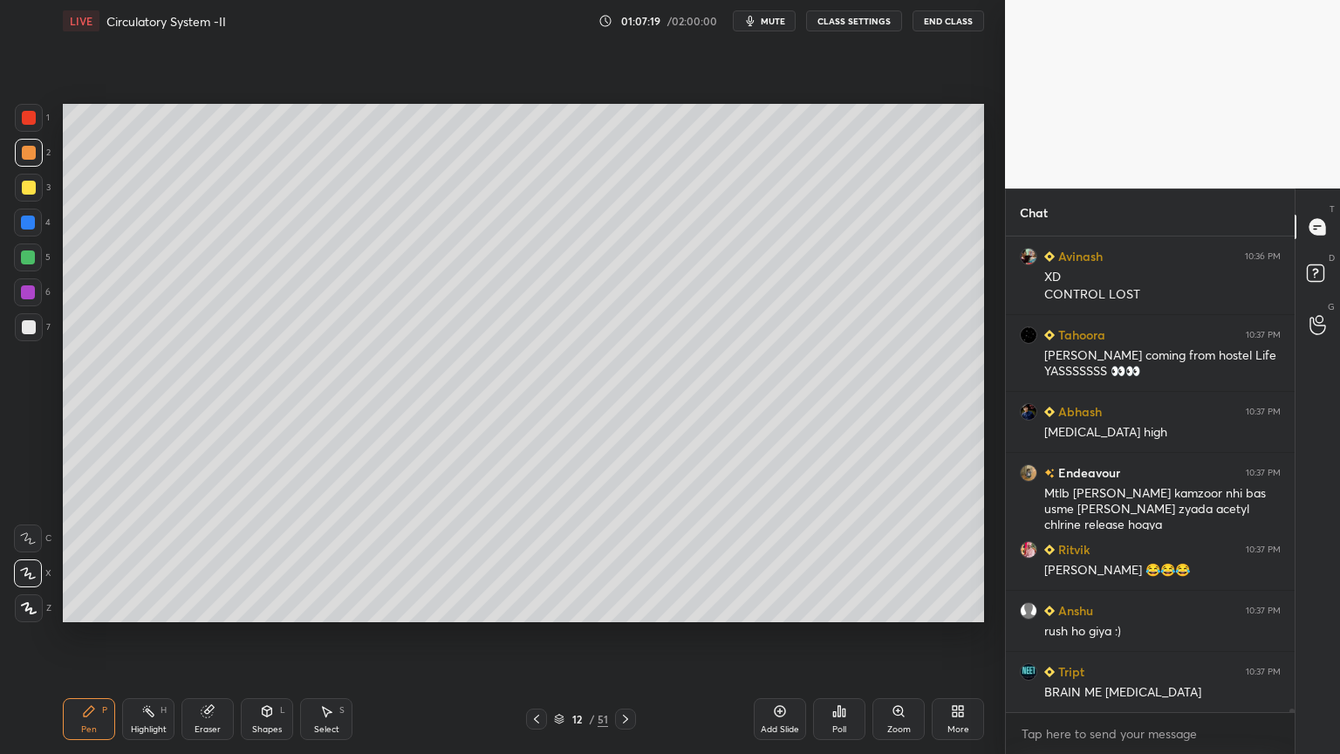
click at [223, 606] on div "Eraser" at bounding box center [208, 719] width 52 height 42
click at [93, 606] on div "Pen P" at bounding box center [89, 719] width 52 height 42
click at [47, 133] on div "1 2 3 4 5 6 7" at bounding box center [32, 226] width 37 height 244
drag, startPoint x: 31, startPoint y: 113, endPoint x: 33, endPoint y: 122, distance: 9.9
click at [33, 120] on div at bounding box center [29, 118] width 28 height 28
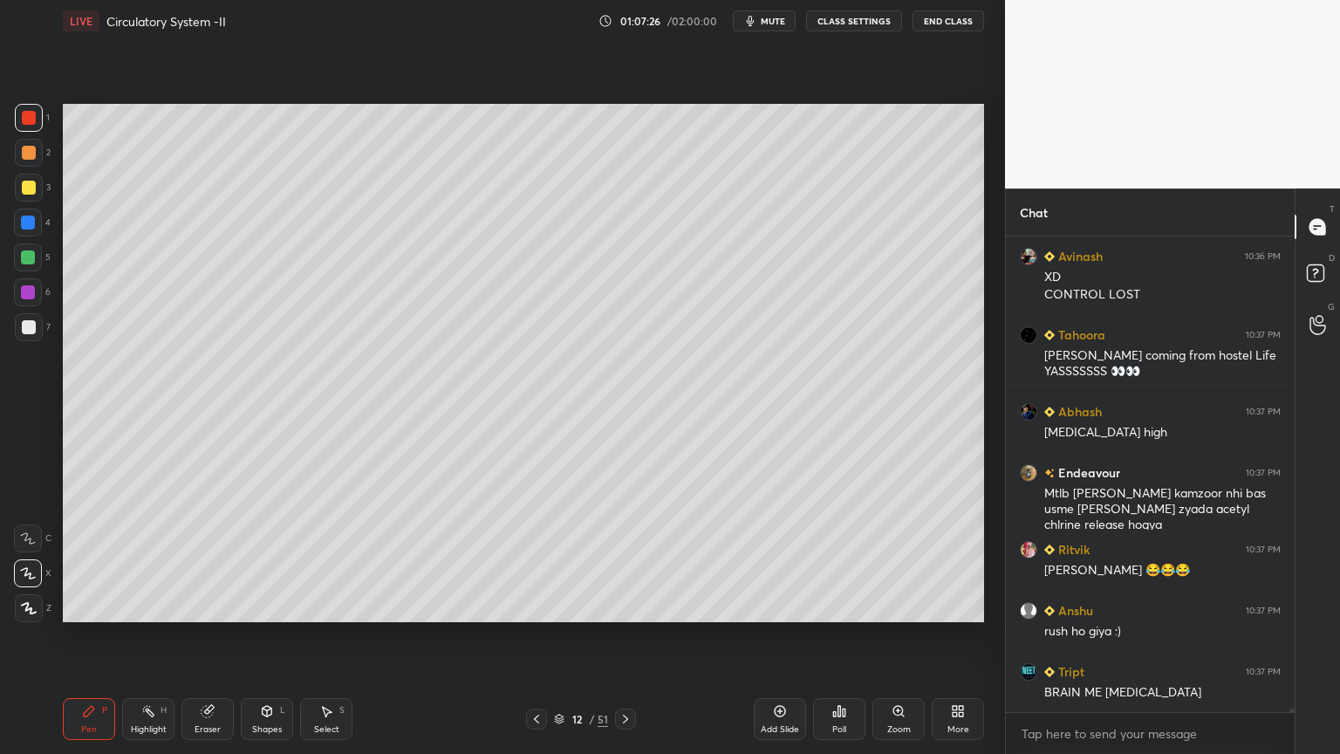
click at [35, 128] on div at bounding box center [29, 118] width 28 height 28
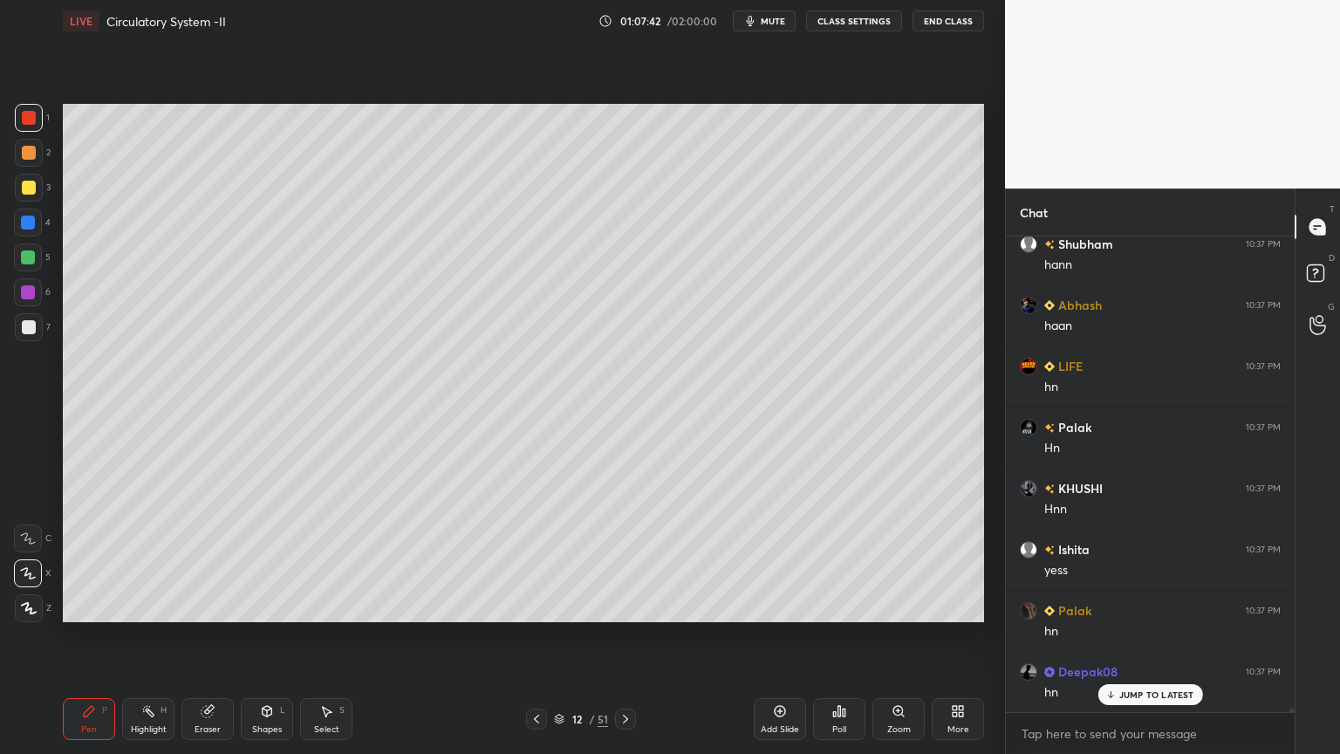
scroll to position [63629, 0]
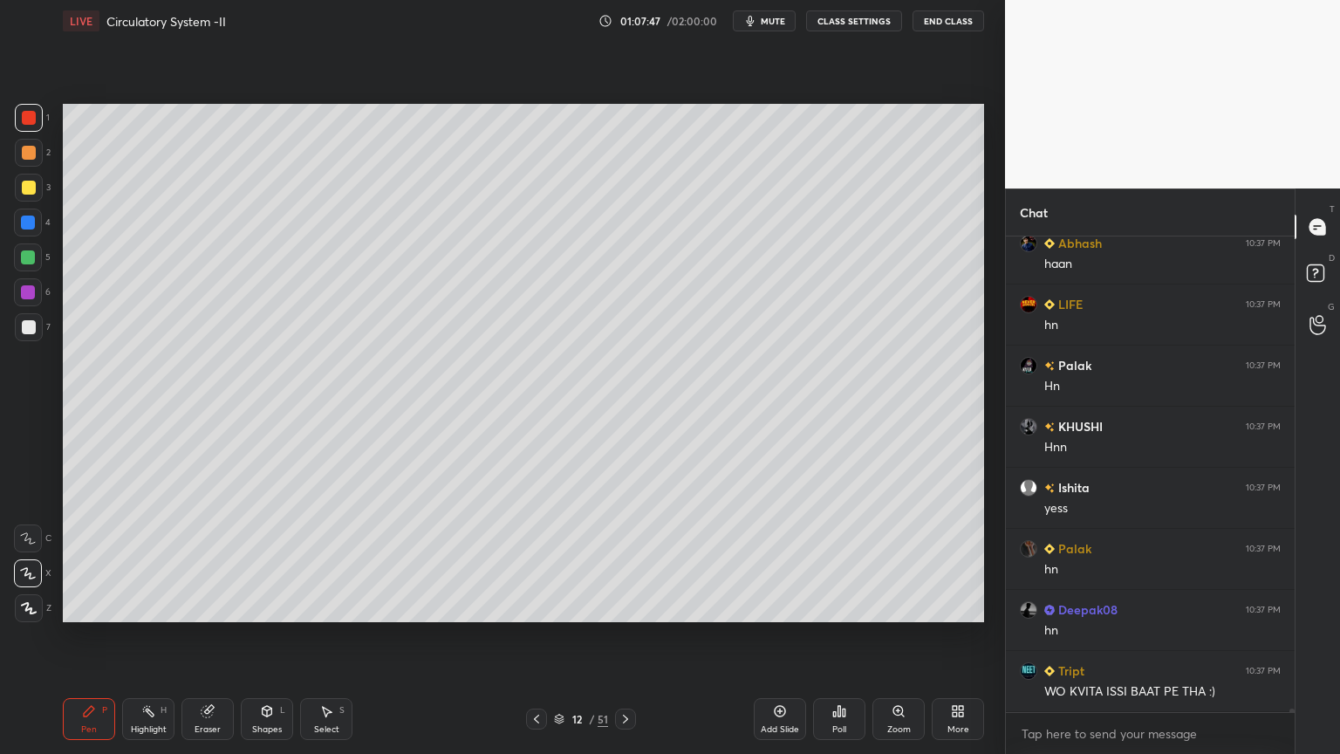
drag, startPoint x: 199, startPoint y: 730, endPoint x: 216, endPoint y: 667, distance: 65.0
click at [199, 606] on div "Eraser" at bounding box center [208, 729] width 26 height 9
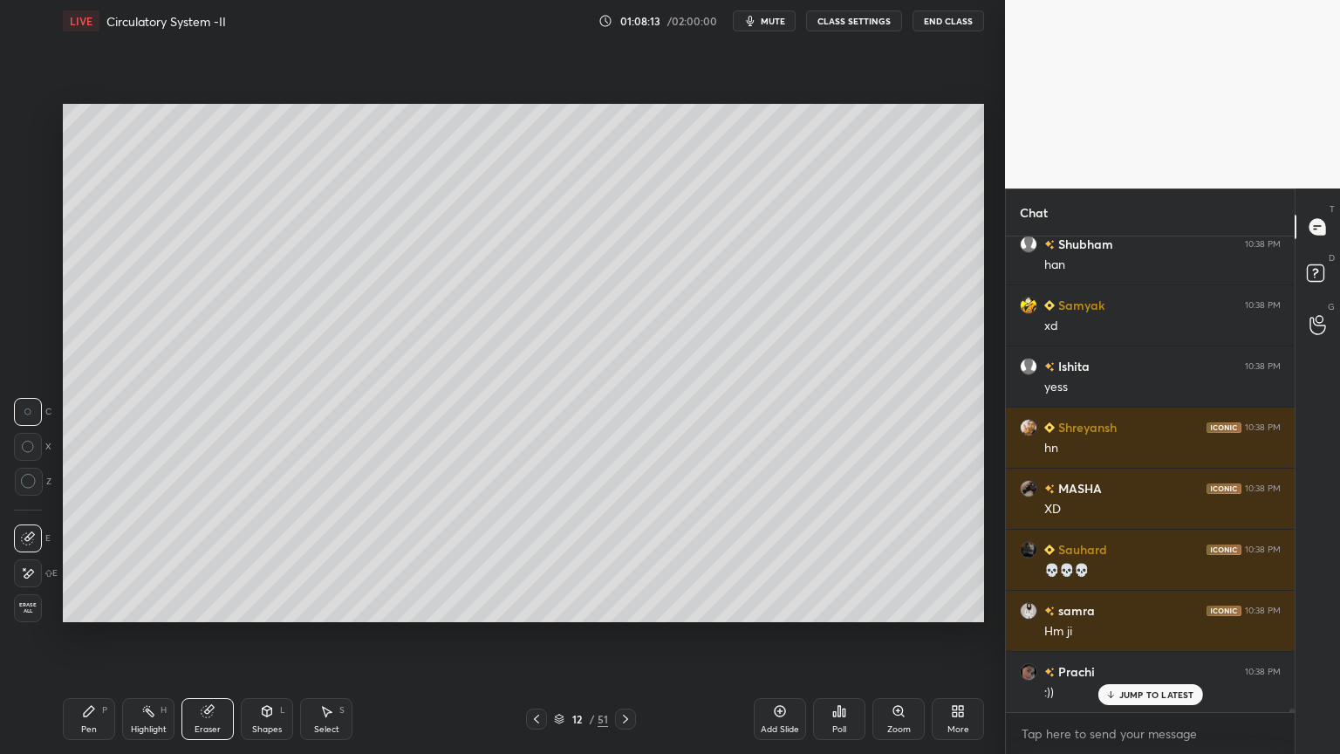
scroll to position [64495, 0]
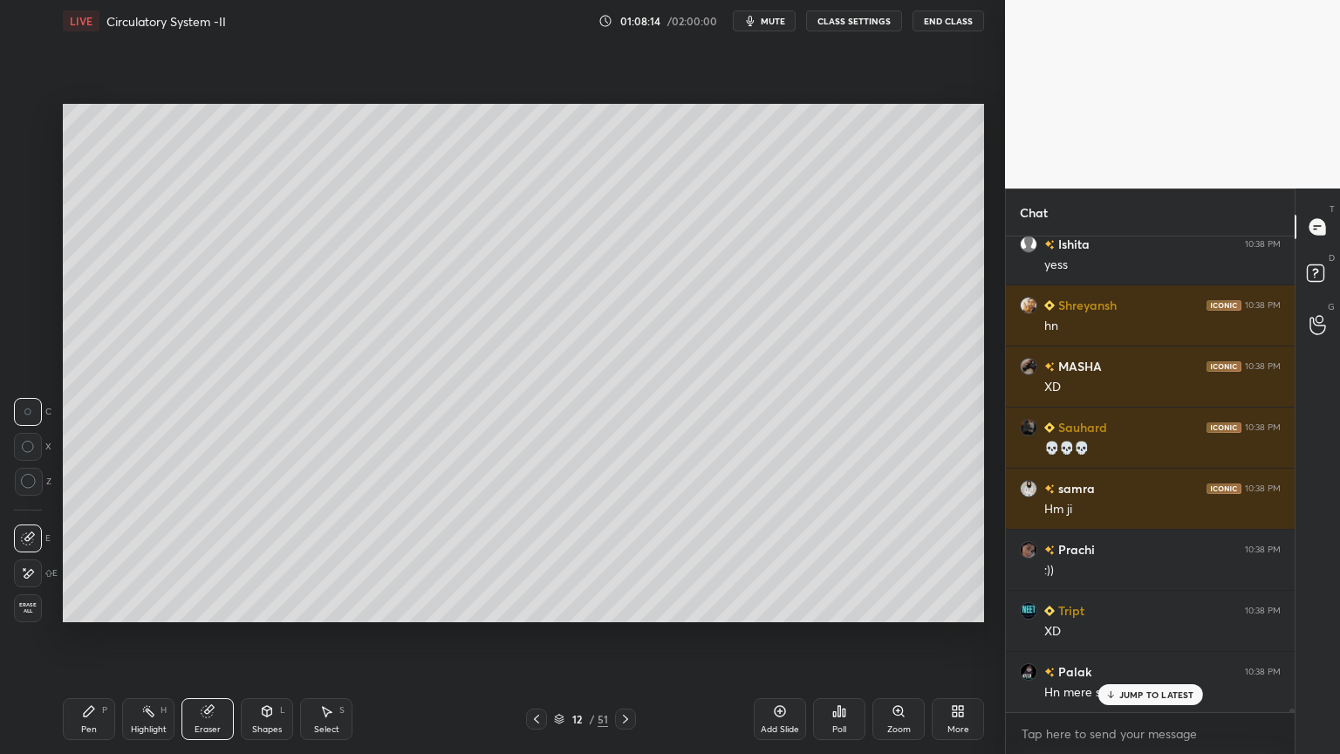
drag, startPoint x: 542, startPoint y: 713, endPoint x: 534, endPoint y: 718, distance: 9.4
click at [538, 606] on icon at bounding box center [537, 719] width 14 height 14
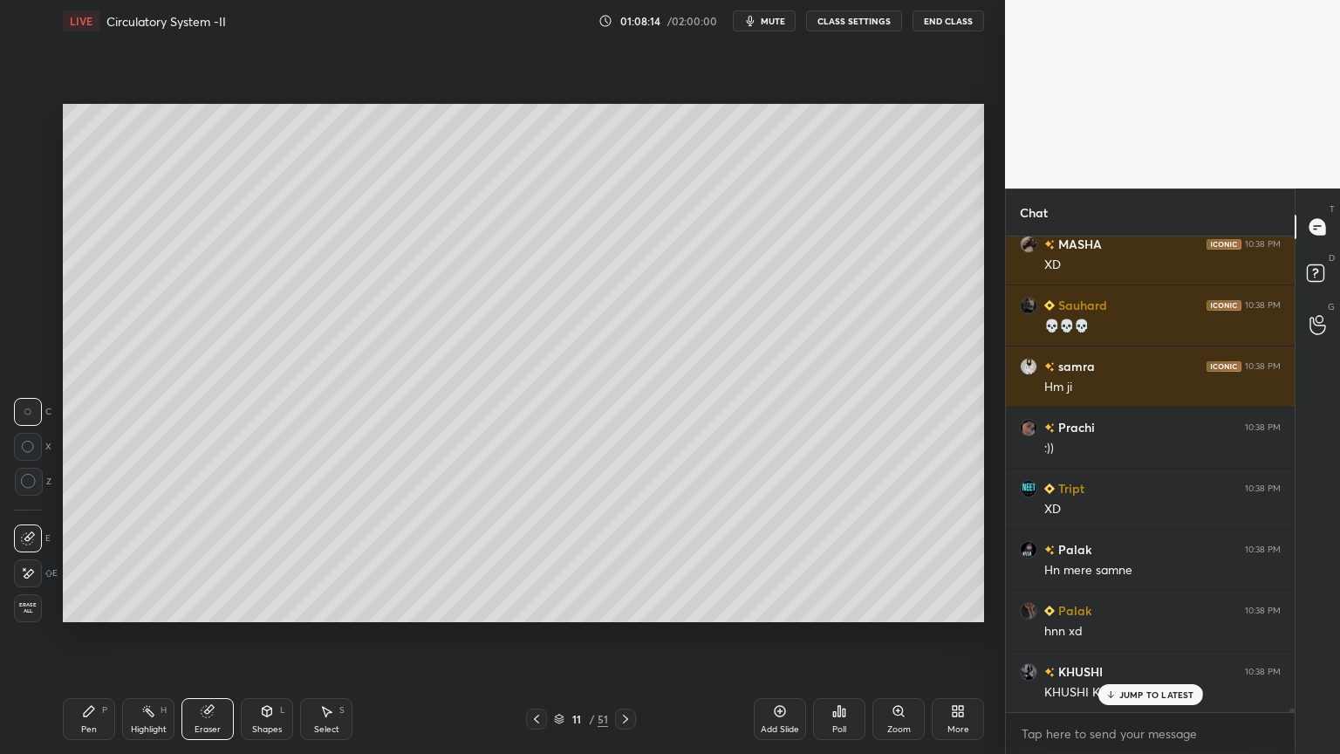
click at [534, 606] on icon at bounding box center [537, 719] width 14 height 14
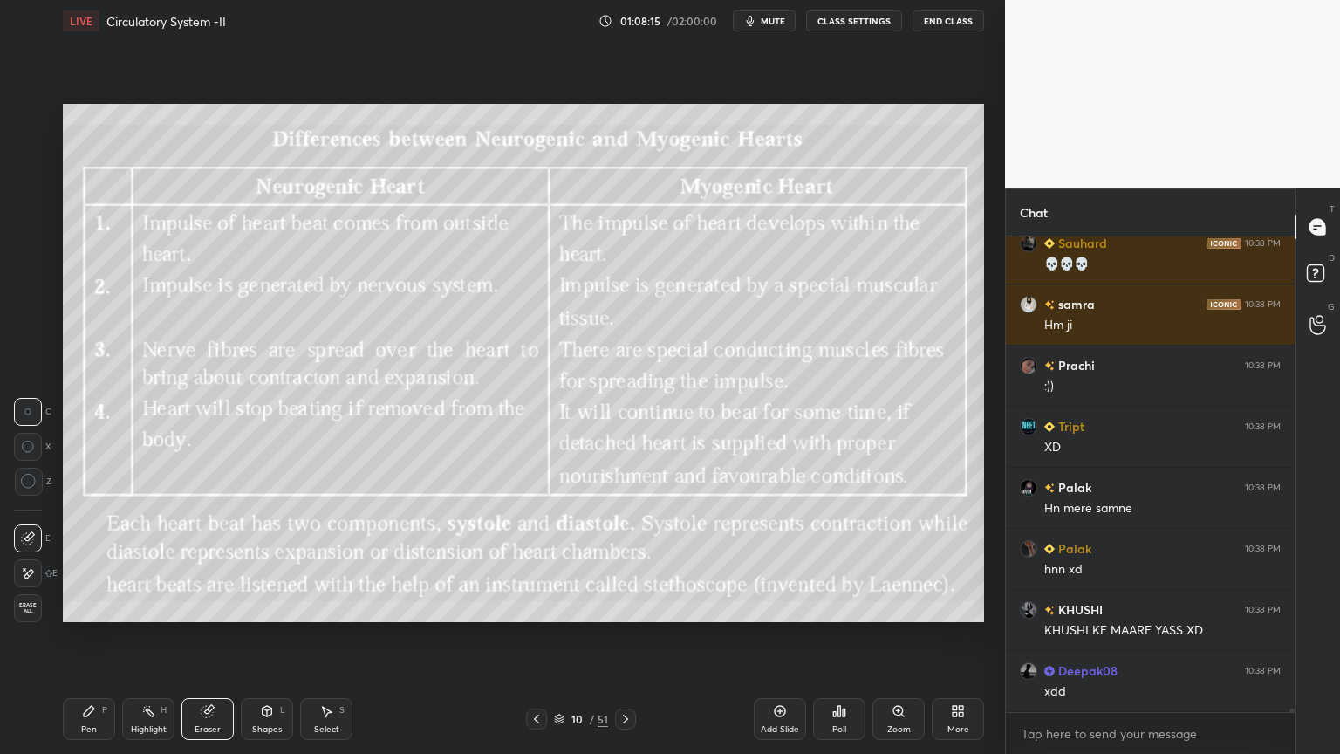
click at [635, 606] on div "10 / 51" at bounding box center [581, 719] width 346 height 21
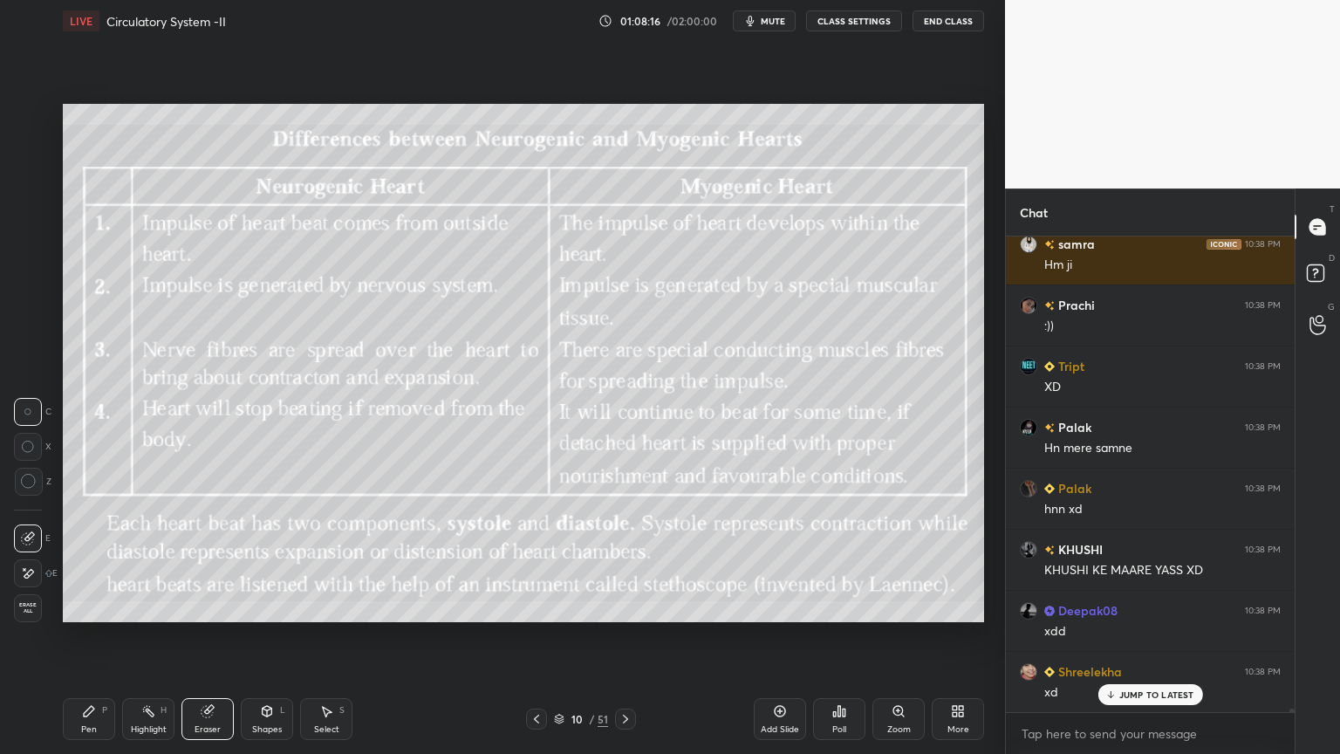
click at [628, 606] on icon at bounding box center [626, 719] width 14 height 14
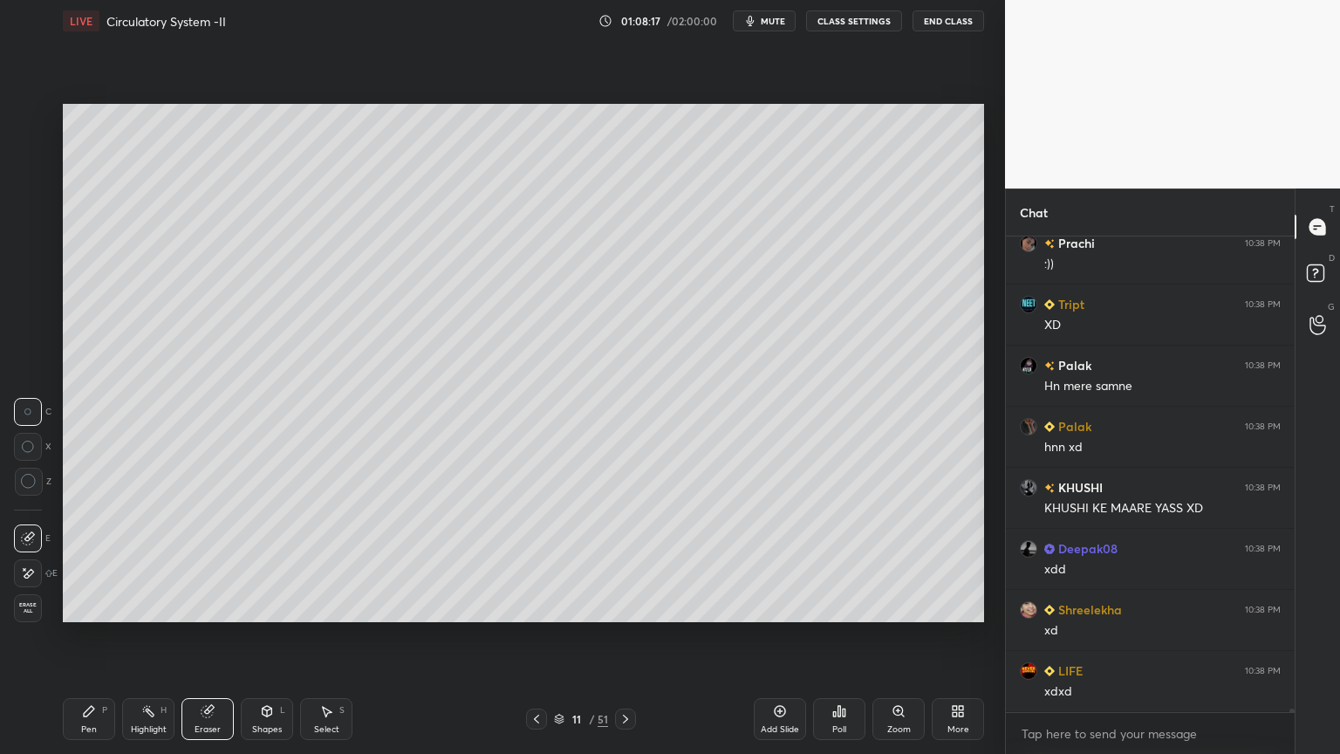
scroll to position [64924, 0]
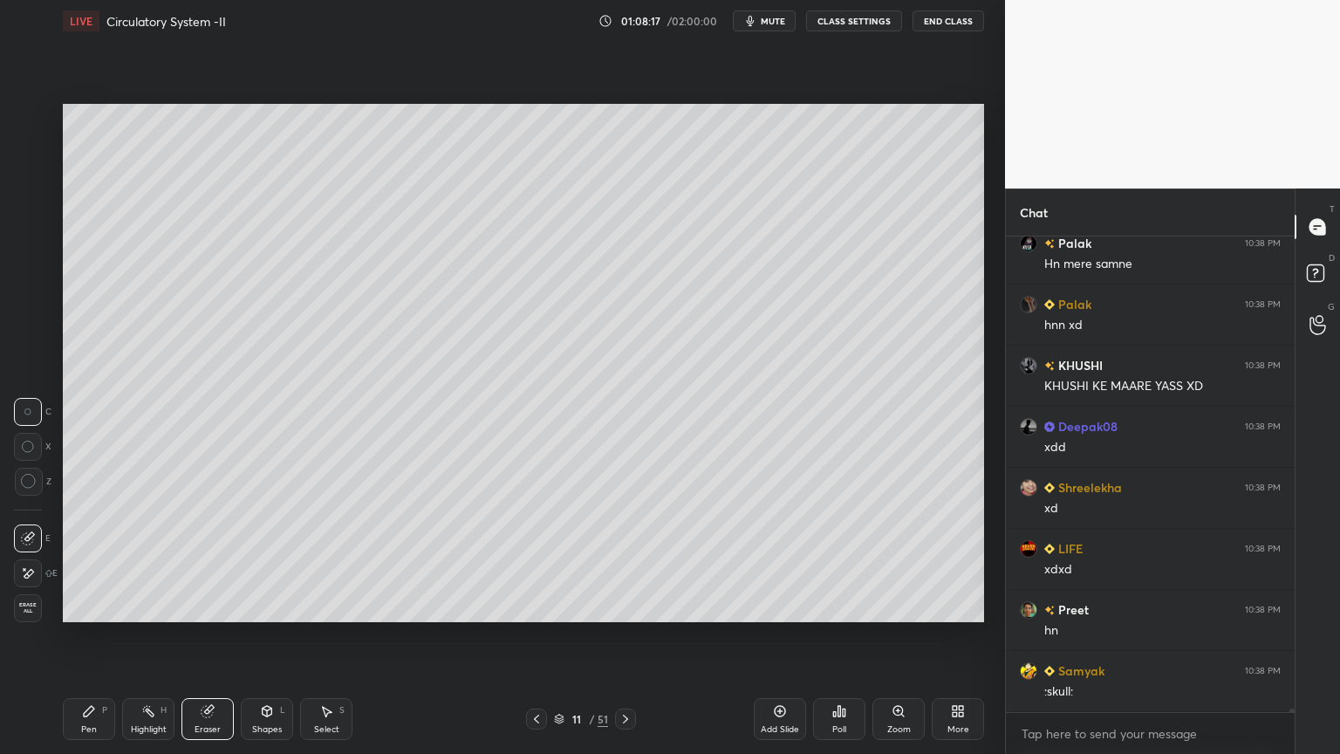
drag, startPoint x: 157, startPoint y: 731, endPoint x: 121, endPoint y: 627, distance: 109.8
click at [154, 606] on div "Highlight" at bounding box center [149, 729] width 36 height 9
drag, startPoint x: 624, startPoint y: 717, endPoint x: 619, endPoint y: 725, distance: 9.4
click at [621, 606] on icon at bounding box center [626, 719] width 14 height 14
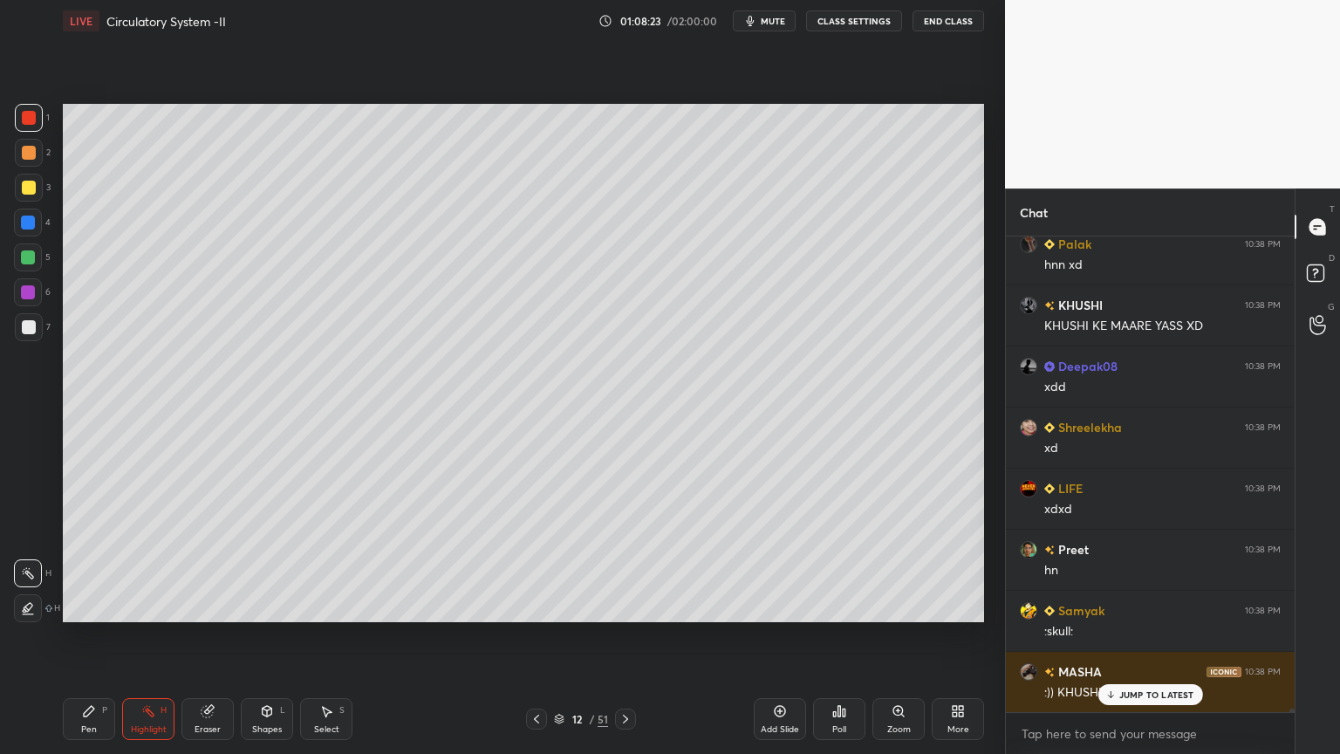
scroll to position [65046, 0]
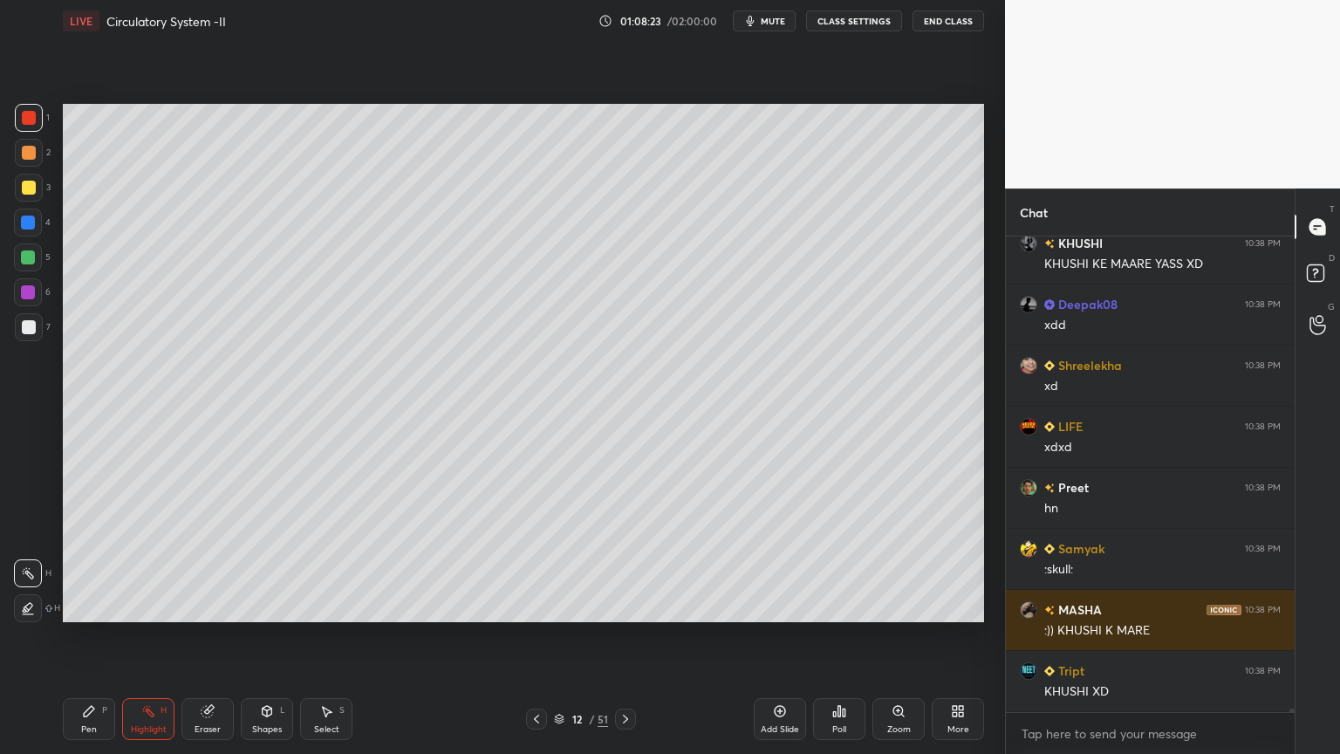
drag, startPoint x: 34, startPoint y: 122, endPoint x: 60, endPoint y: 126, distance: 26.4
click at [38, 122] on div at bounding box center [29, 118] width 28 height 28
click at [92, 606] on icon at bounding box center [89, 711] width 14 height 14
drag, startPoint x: 32, startPoint y: 570, endPoint x: 47, endPoint y: 556, distance: 20.4
click at [37, 570] on div at bounding box center [28, 573] width 28 height 28
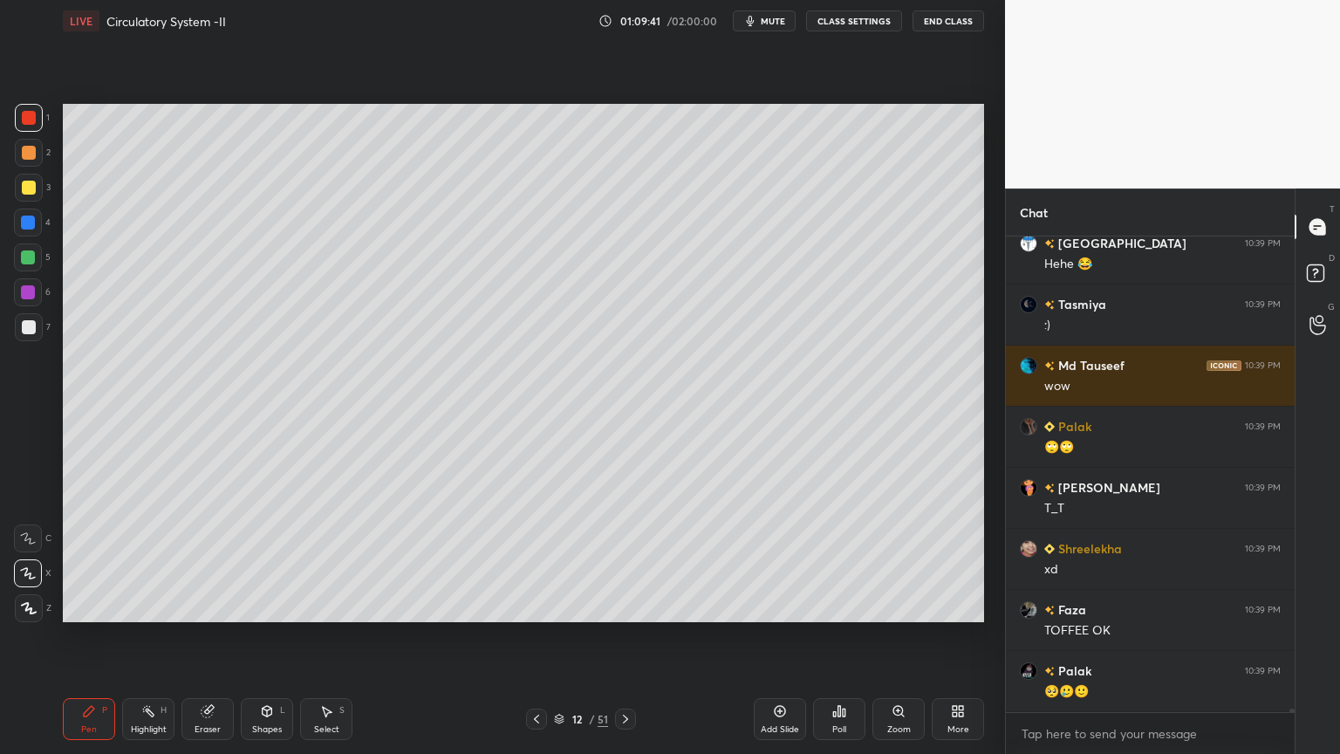
scroll to position [67165, 0]
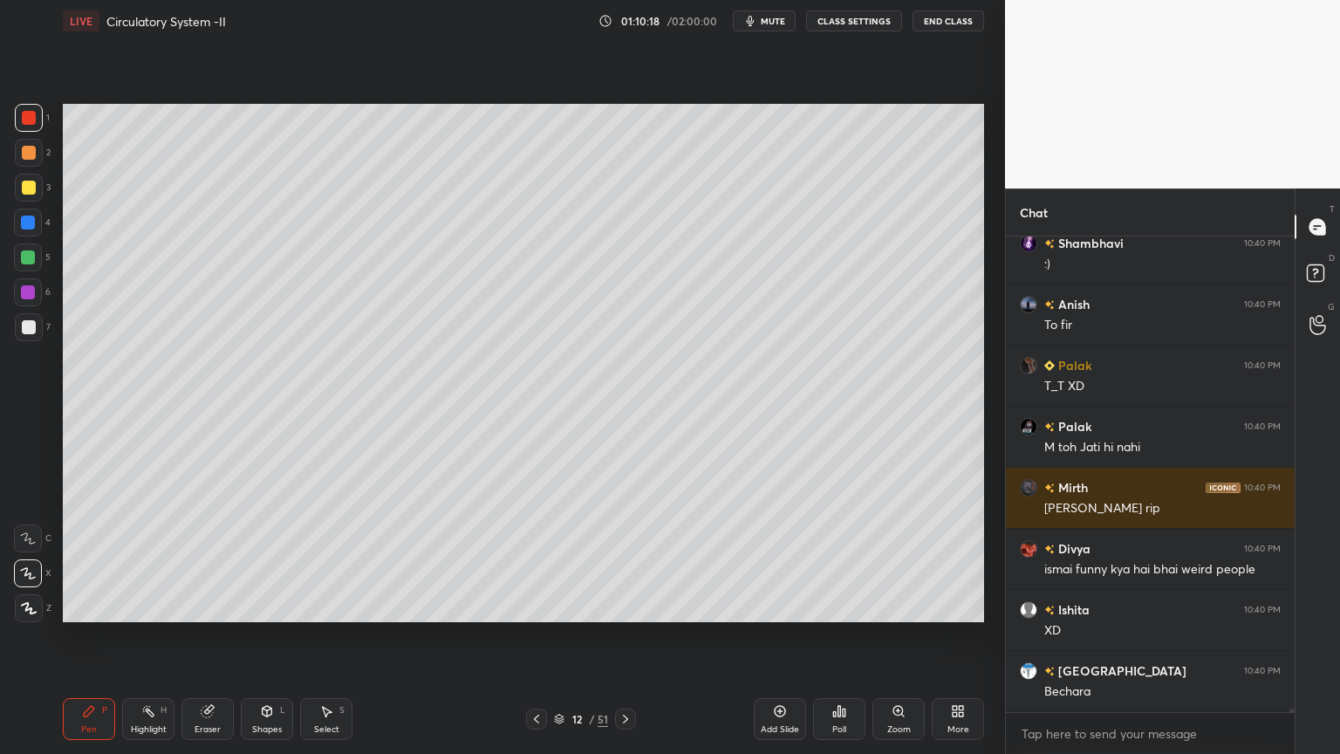
click at [31, 606] on div at bounding box center [29, 608] width 28 height 28
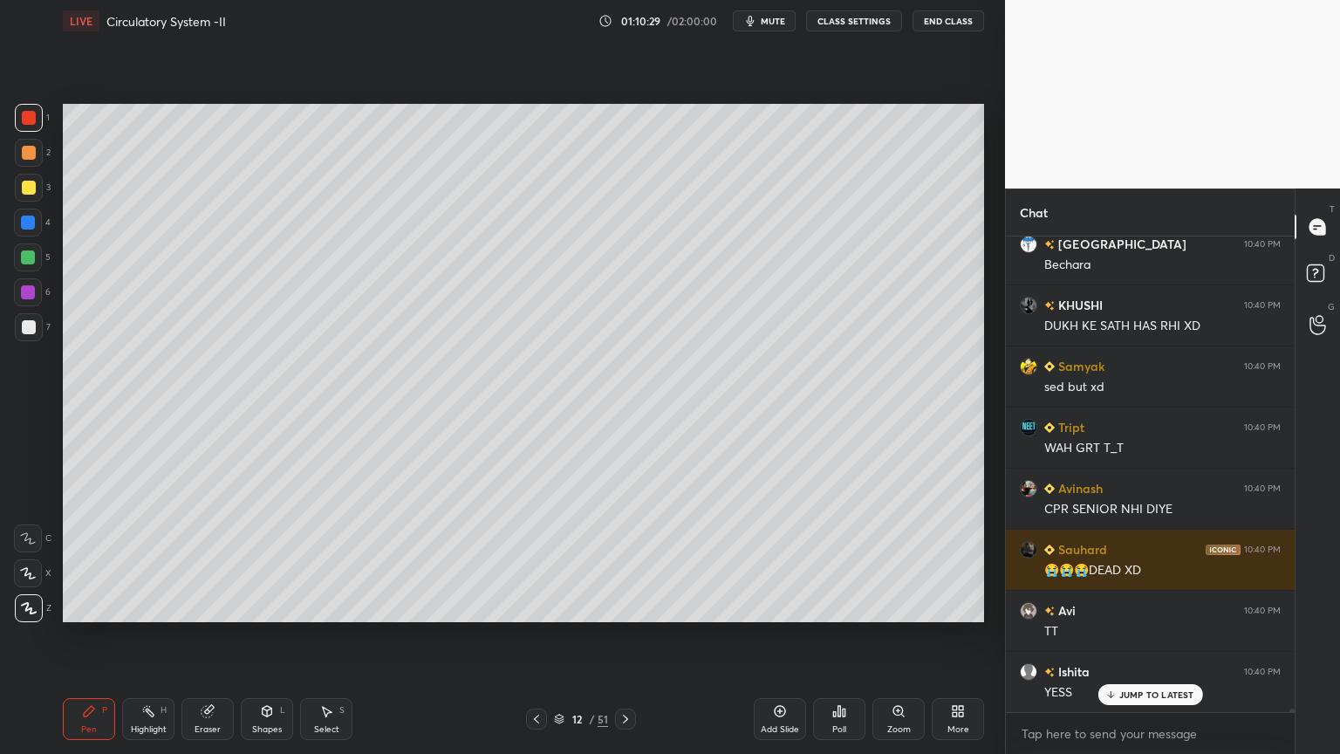
click at [155, 606] on div "Highlight H" at bounding box center [148, 719] width 52 height 42
click at [159, 606] on div "Highlight H" at bounding box center [148, 719] width 52 height 42
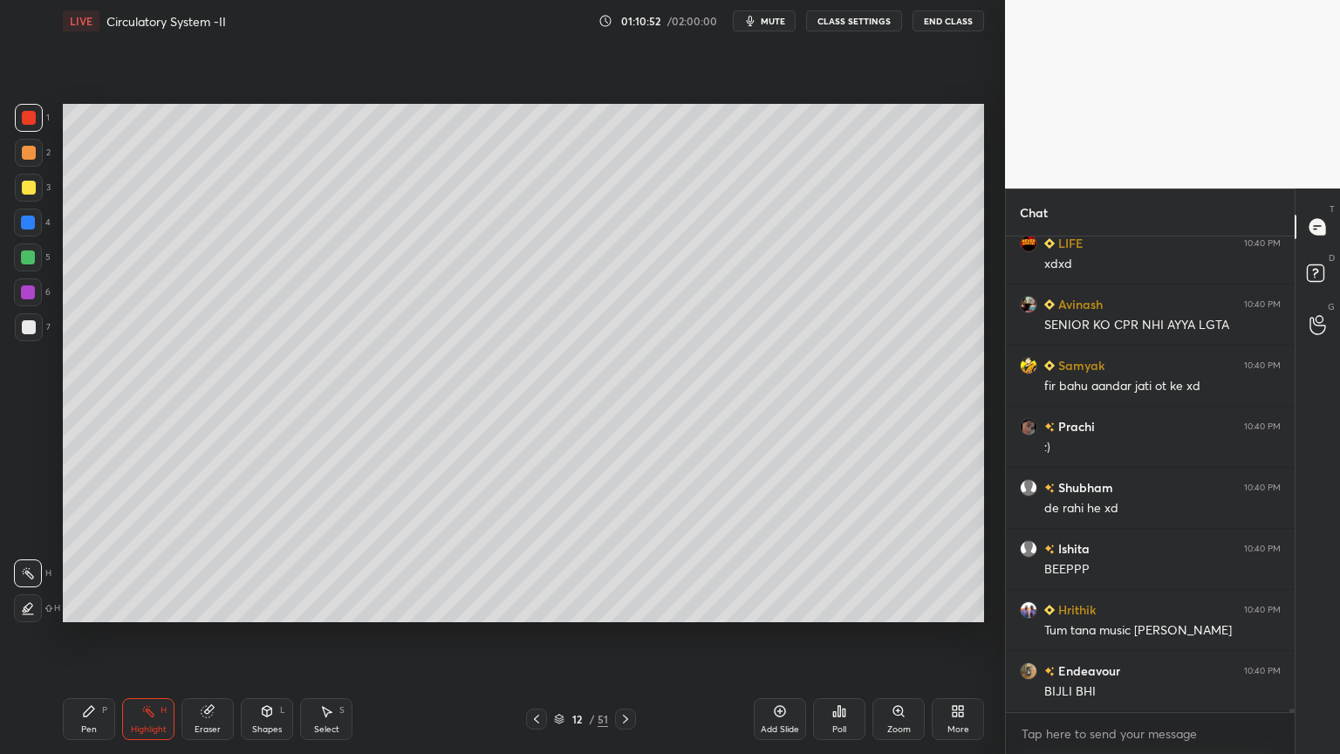
click at [97, 606] on div "Pen P" at bounding box center [89, 719] width 52 height 42
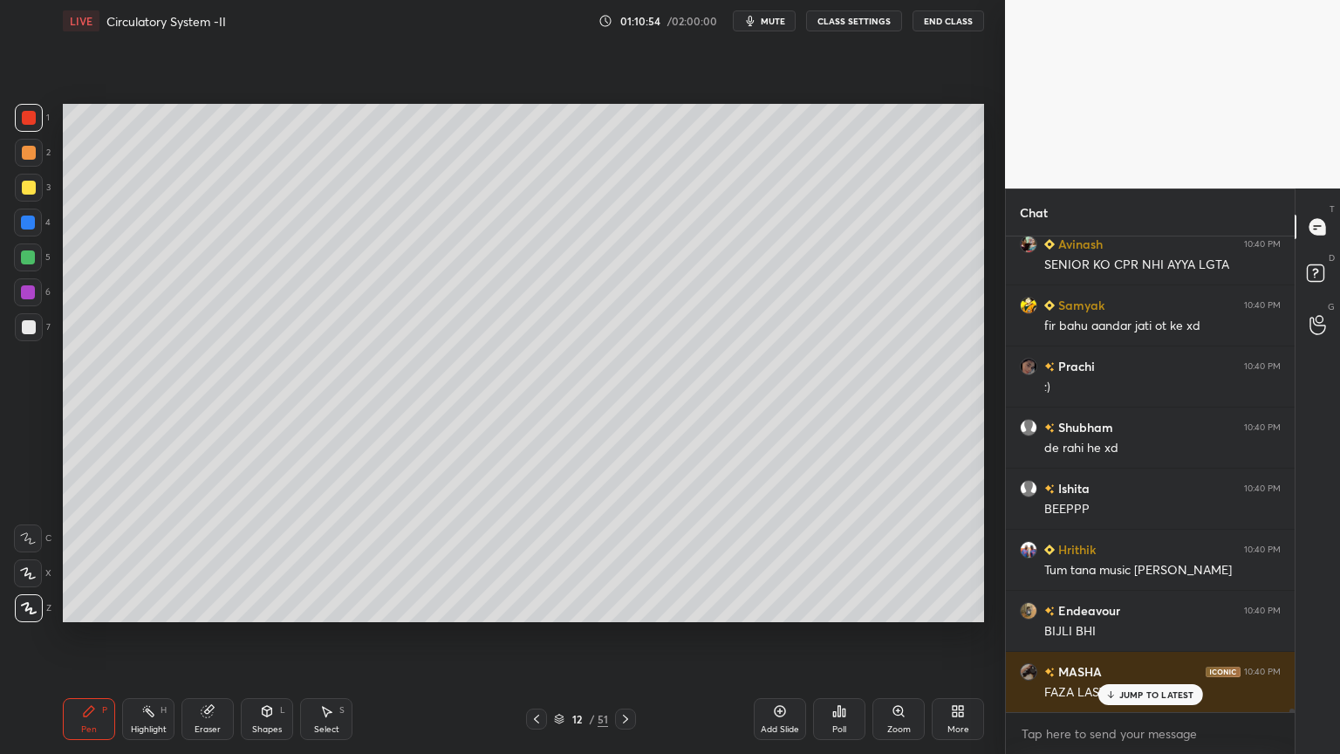
drag, startPoint x: 27, startPoint y: 127, endPoint x: 34, endPoint y: 121, distance: 9.3
click at [33, 121] on div at bounding box center [29, 118] width 28 height 28
drag, startPoint x: 34, startPoint y: 121, endPoint x: 59, endPoint y: 159, distance: 45.3
click at [38, 133] on div "1" at bounding box center [32, 121] width 35 height 35
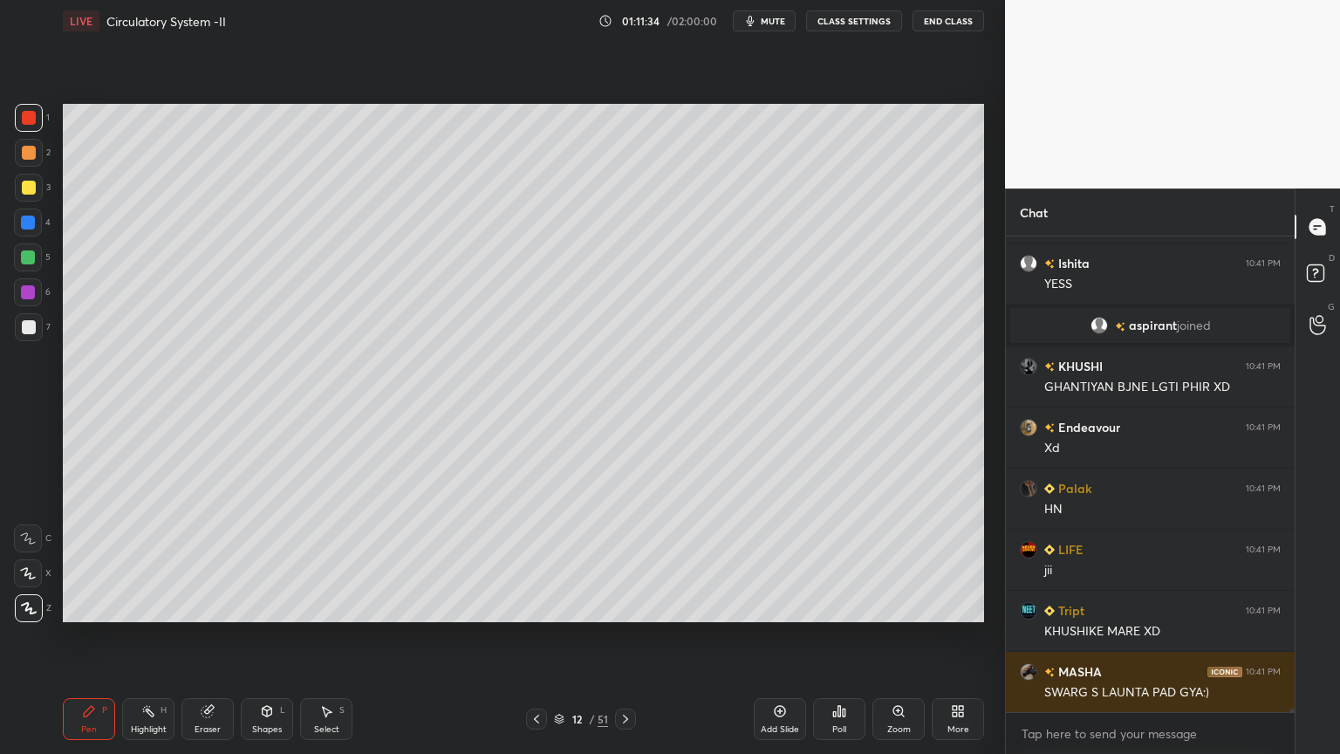
scroll to position [69901, 0]
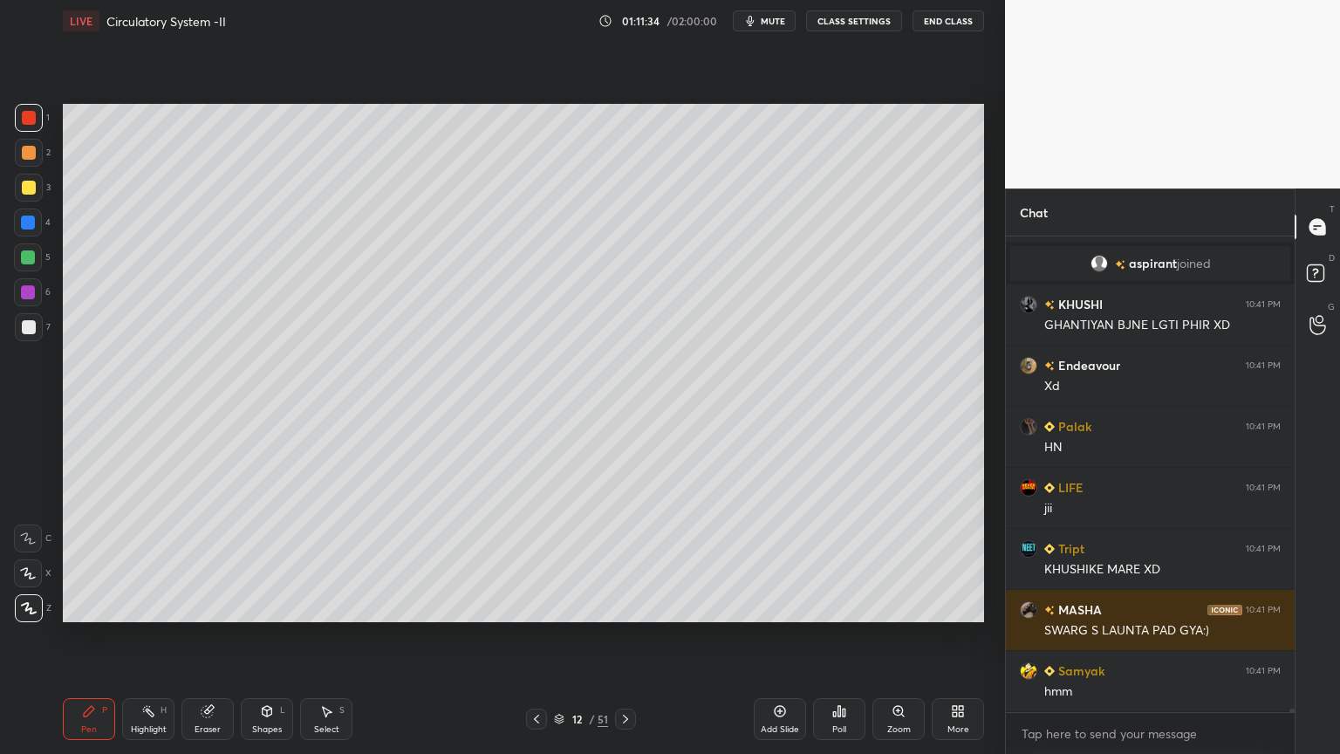
drag, startPoint x: 1, startPoint y: 184, endPoint x: 3, endPoint y: 238, distance: 54.1
click at [0, 219] on div "1 2 3 4 5 6 7 C X Z C X Z E E Erase all H H" at bounding box center [28, 363] width 56 height 518
click at [28, 254] on div at bounding box center [28, 257] width 14 height 14
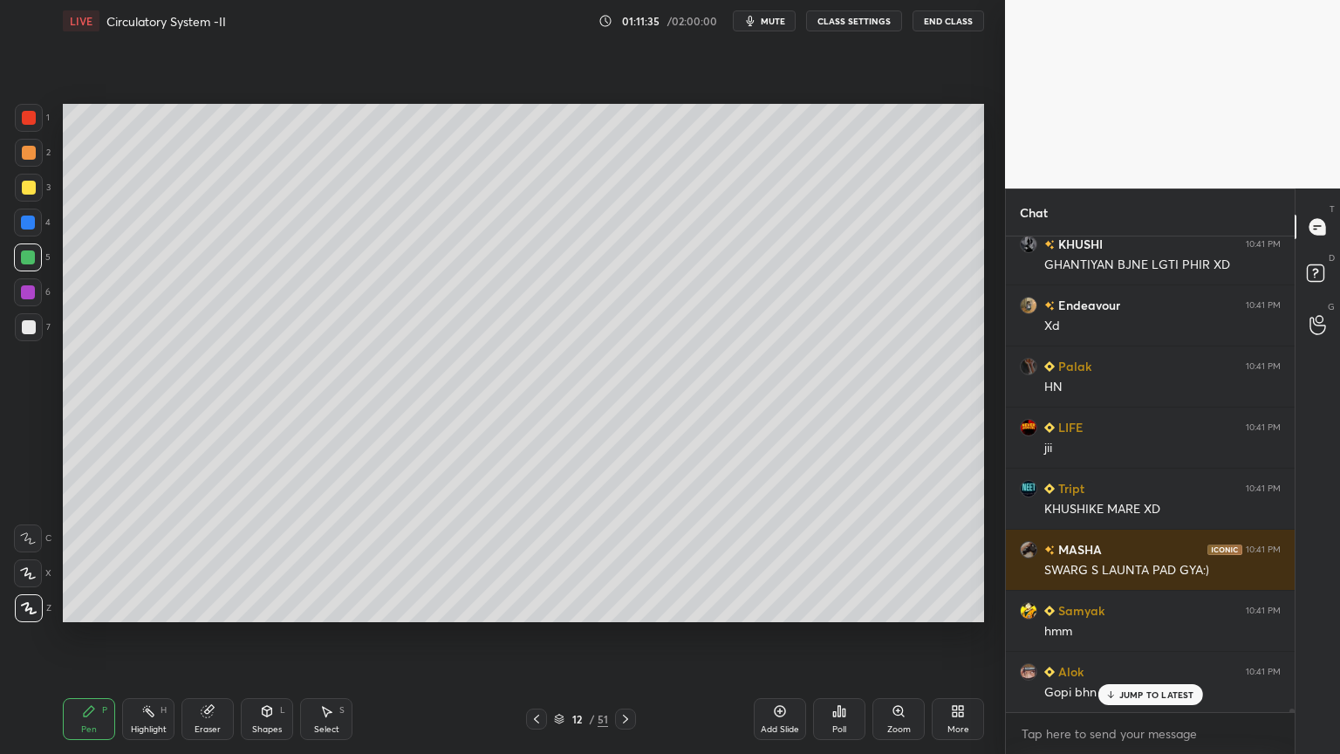
drag, startPoint x: 31, startPoint y: 255, endPoint x: 58, endPoint y: 243, distance: 29.3
click at [31, 256] on div at bounding box center [28, 257] width 14 height 14
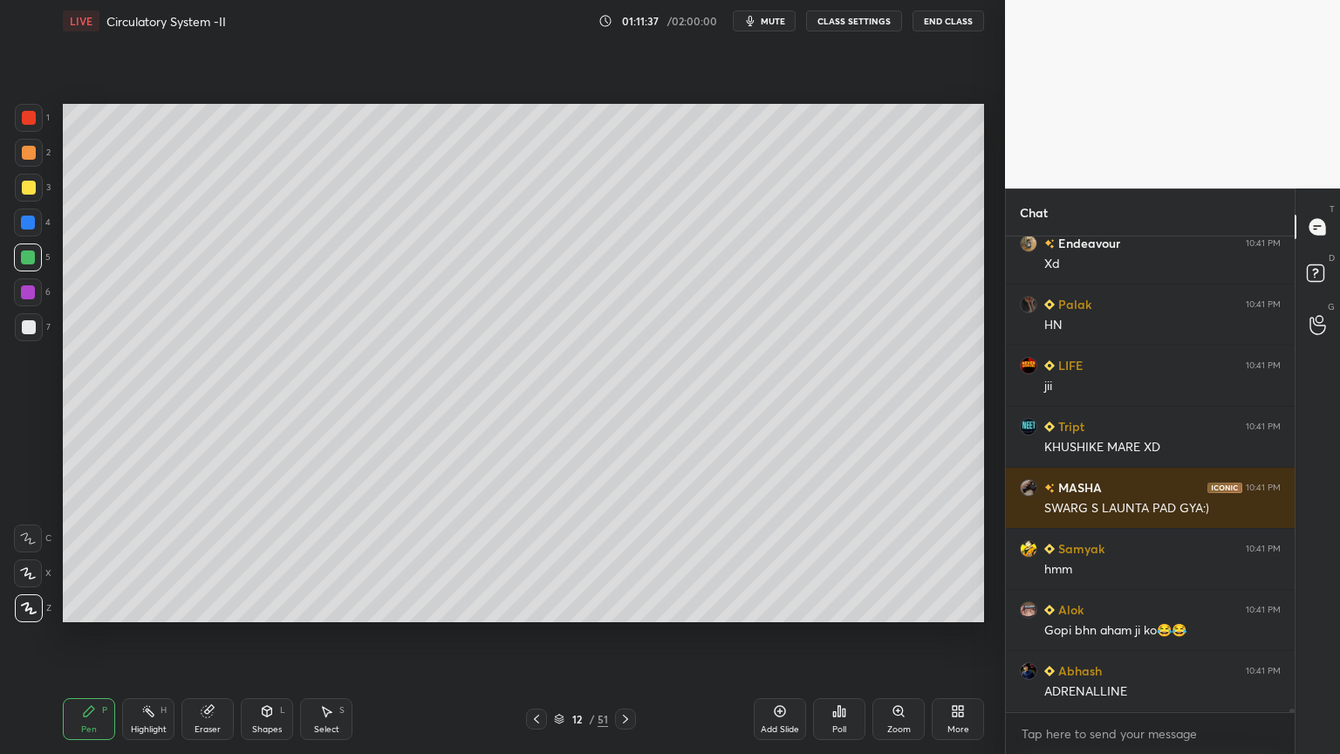
scroll to position [70083, 0]
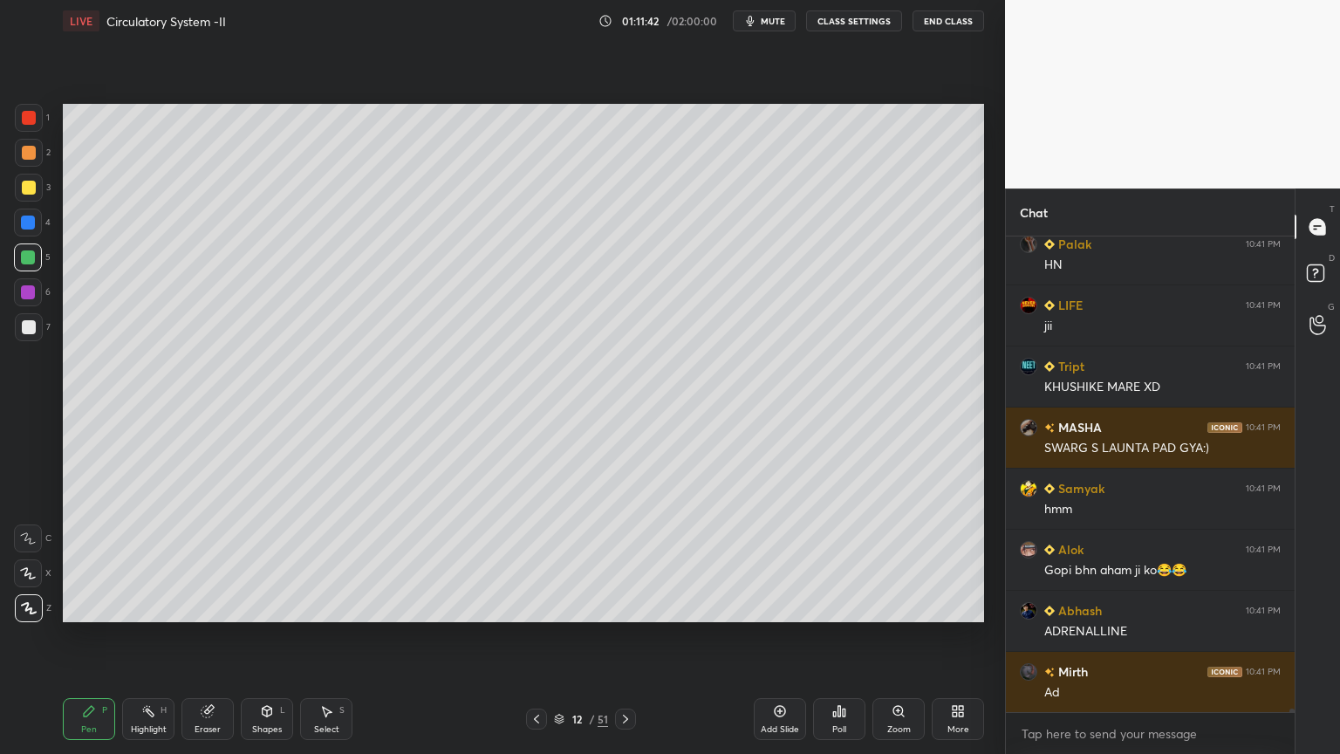
click at [776, 26] on button "mute" at bounding box center [764, 20] width 63 height 21
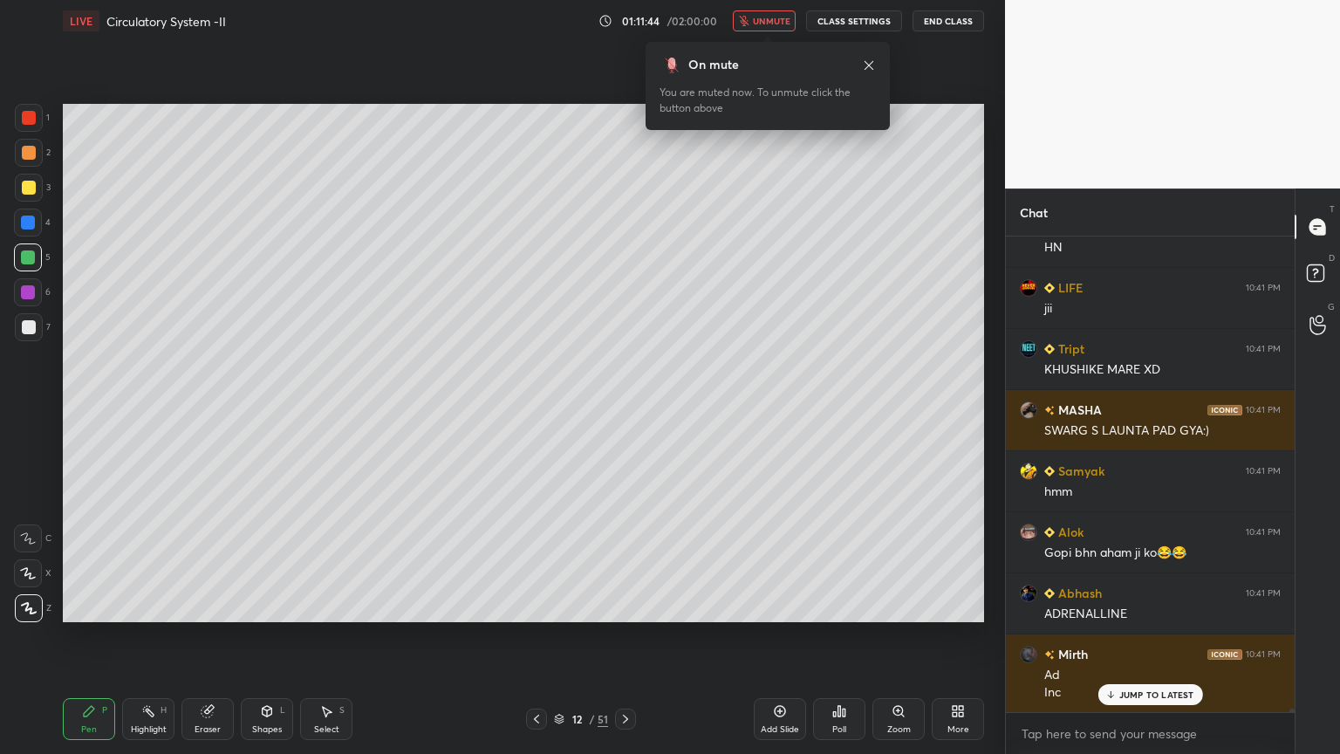
drag, startPoint x: 787, startPoint y: 28, endPoint x: 776, endPoint y: 35, distance: 13.3
click at [785, 27] on button "unmute" at bounding box center [764, 20] width 63 height 21
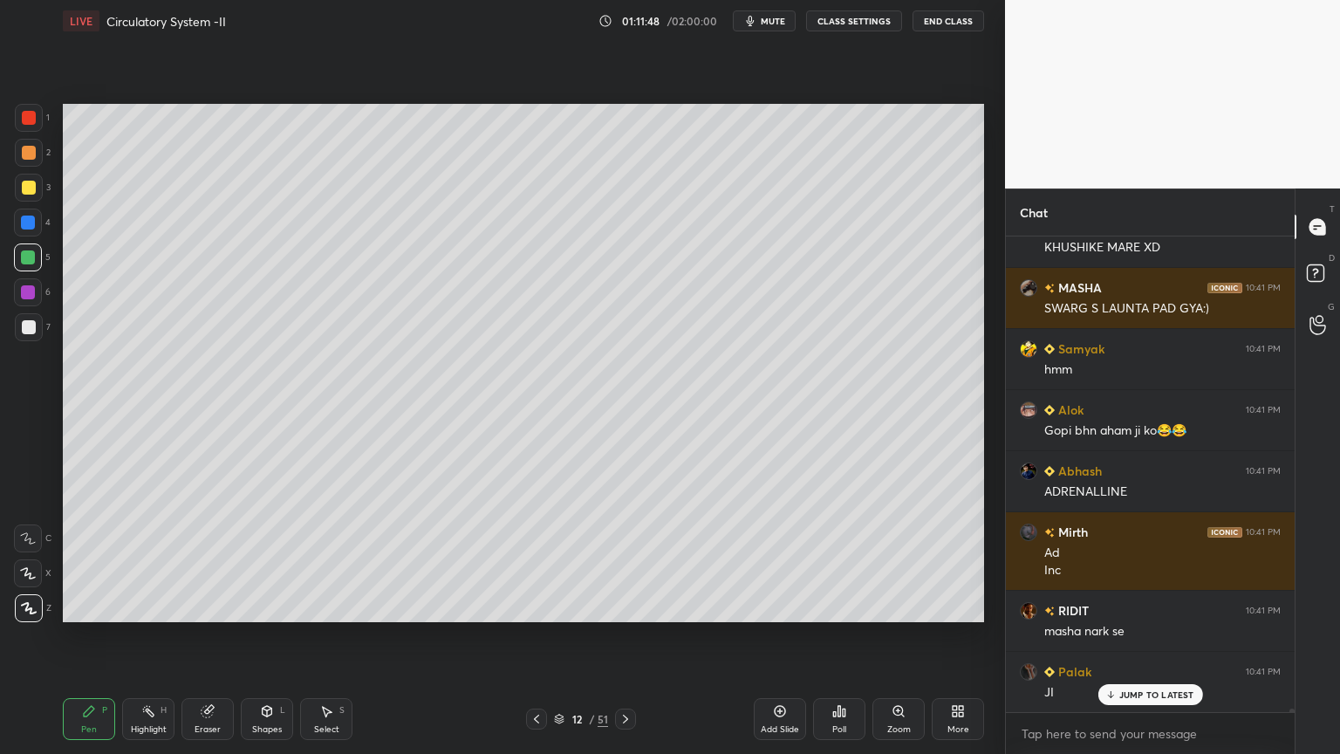
scroll to position [70345, 0]
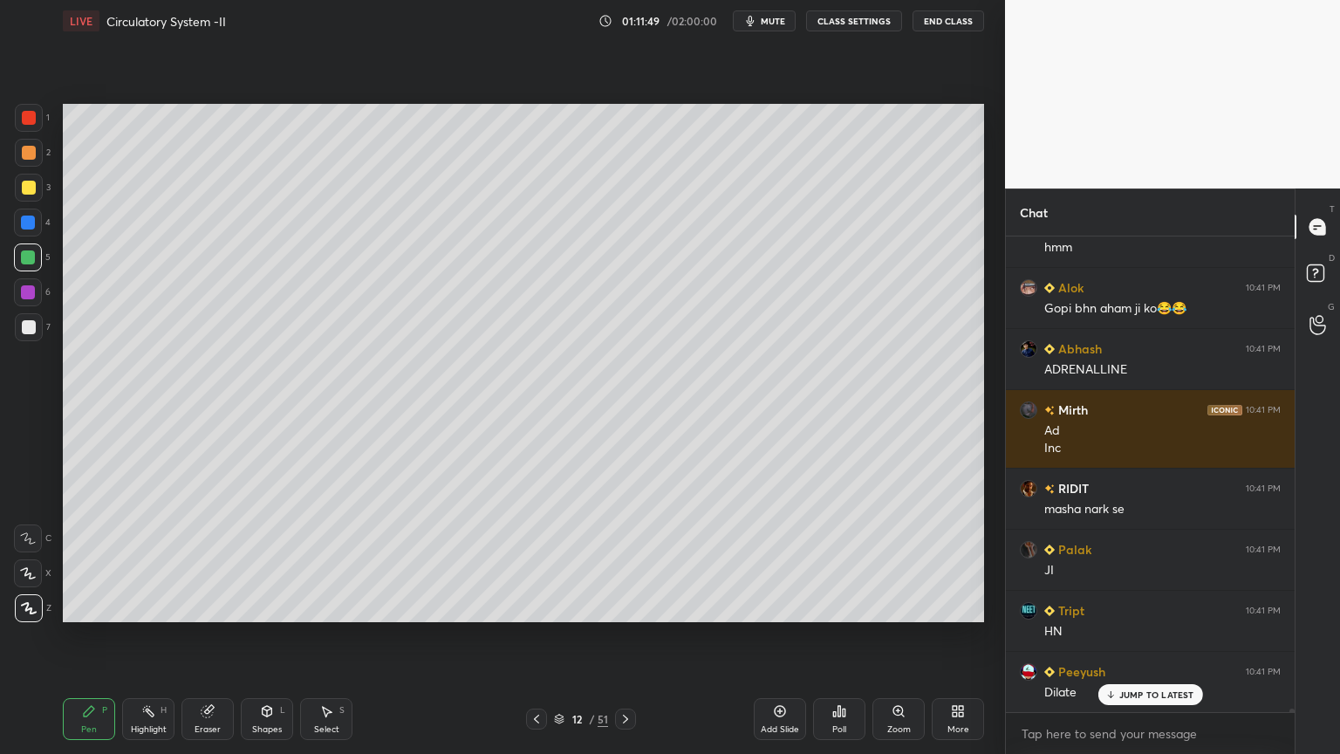
drag, startPoint x: 544, startPoint y: 719, endPoint x: 536, endPoint y: 726, distance: 10.5
click at [539, 606] on div at bounding box center [536, 719] width 21 height 21
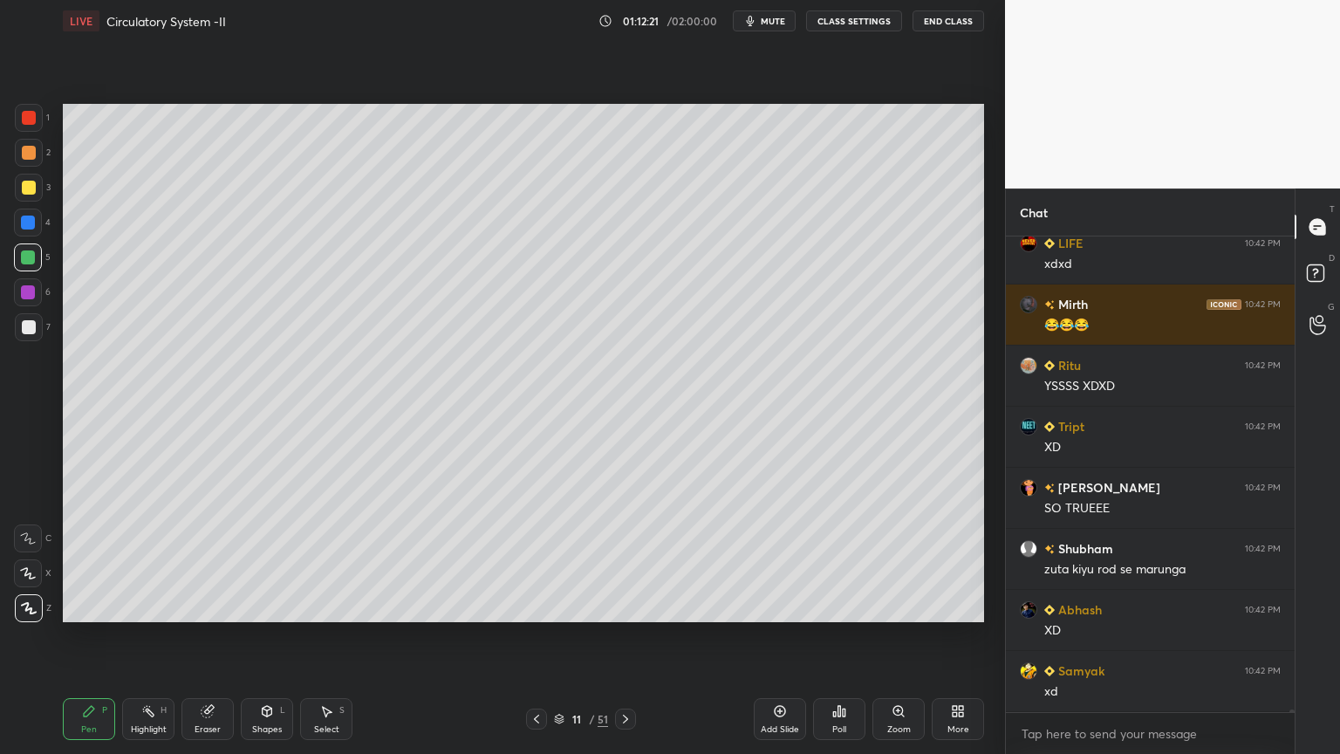
scroll to position [73954, 0]
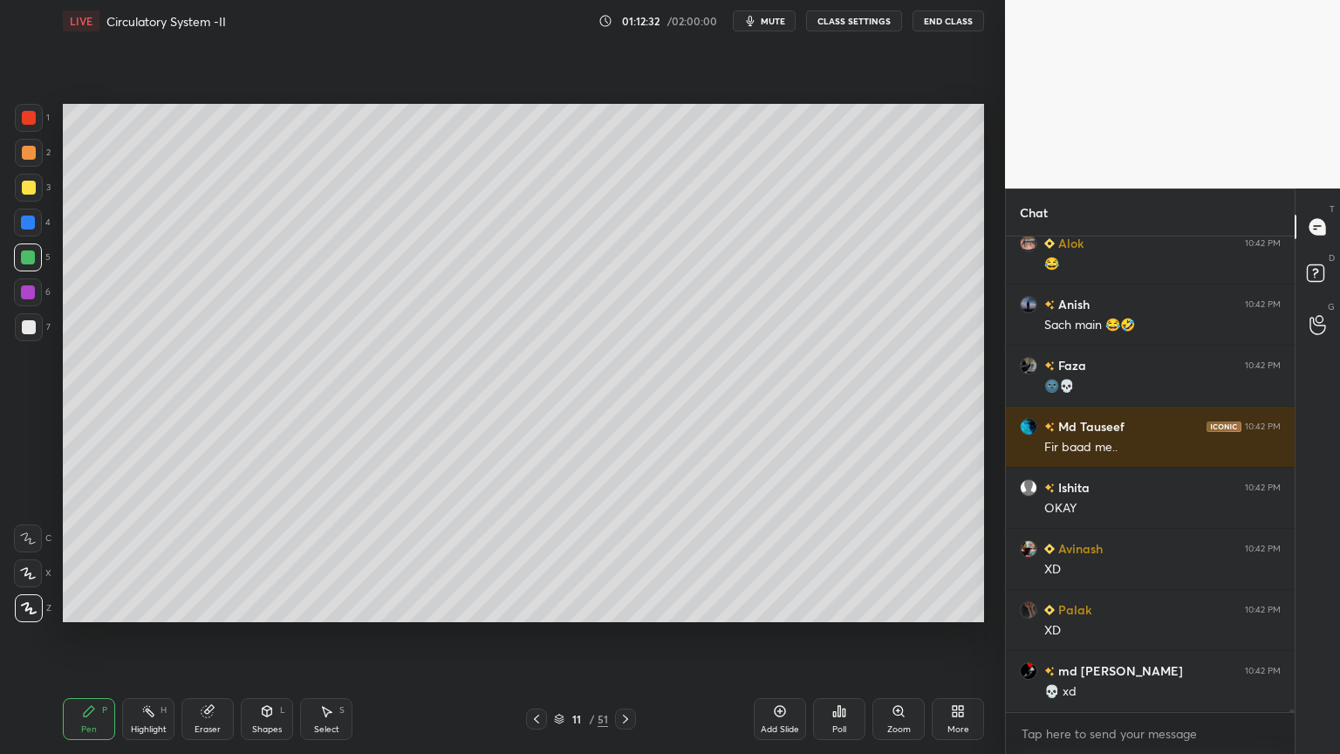
click at [621, 606] on icon at bounding box center [626, 719] width 14 height 14
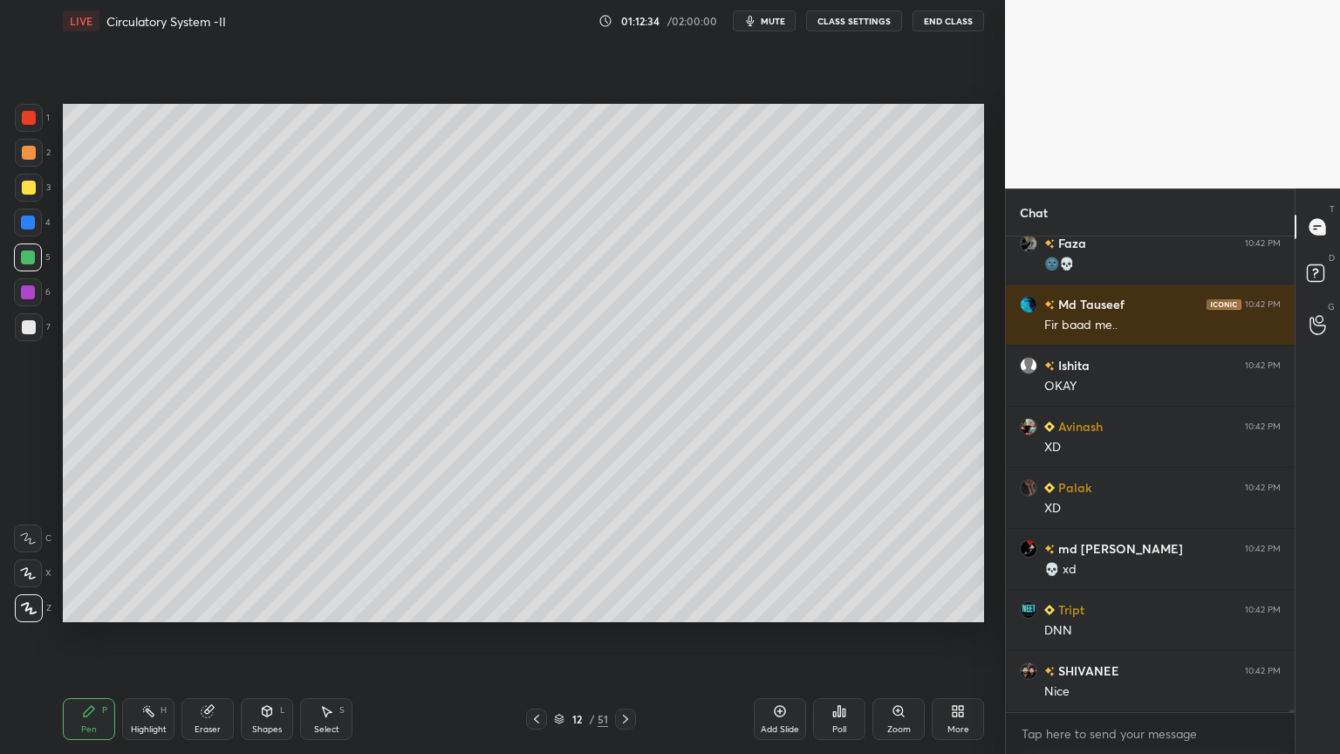
click at [535, 606] on icon at bounding box center [537, 719] width 14 height 14
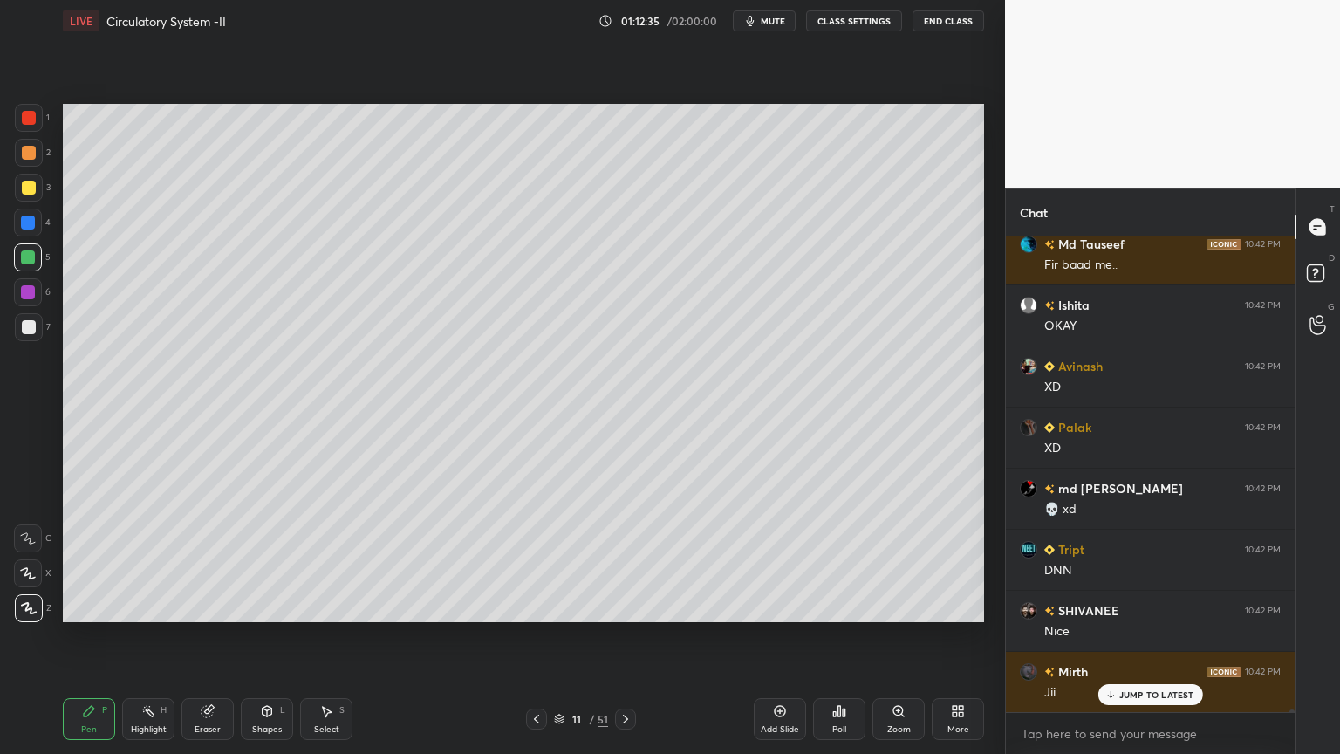
click at [778, 22] on span "mute" at bounding box center [773, 21] width 24 height 12
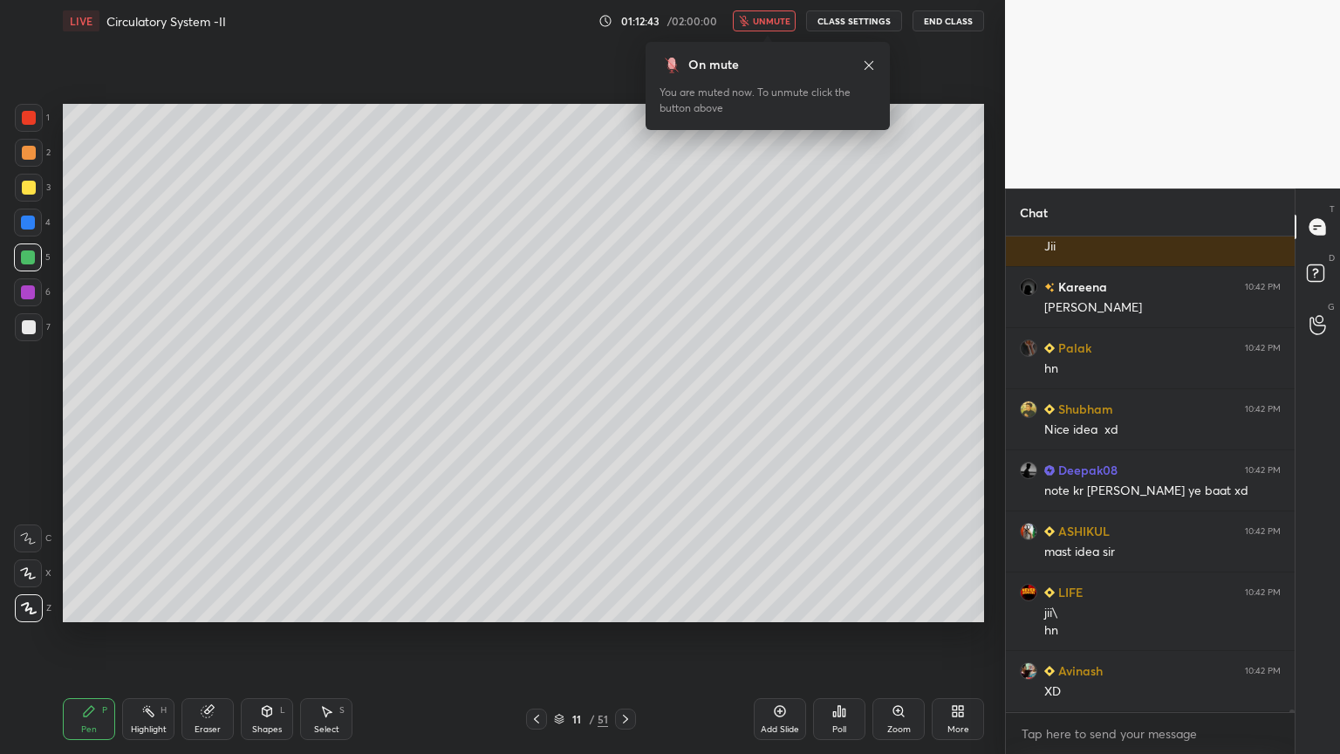
drag, startPoint x: 771, startPoint y: 26, endPoint x: 778, endPoint y: 21, distance: 9.4
click at [771, 25] on button "unmute" at bounding box center [764, 20] width 63 height 21
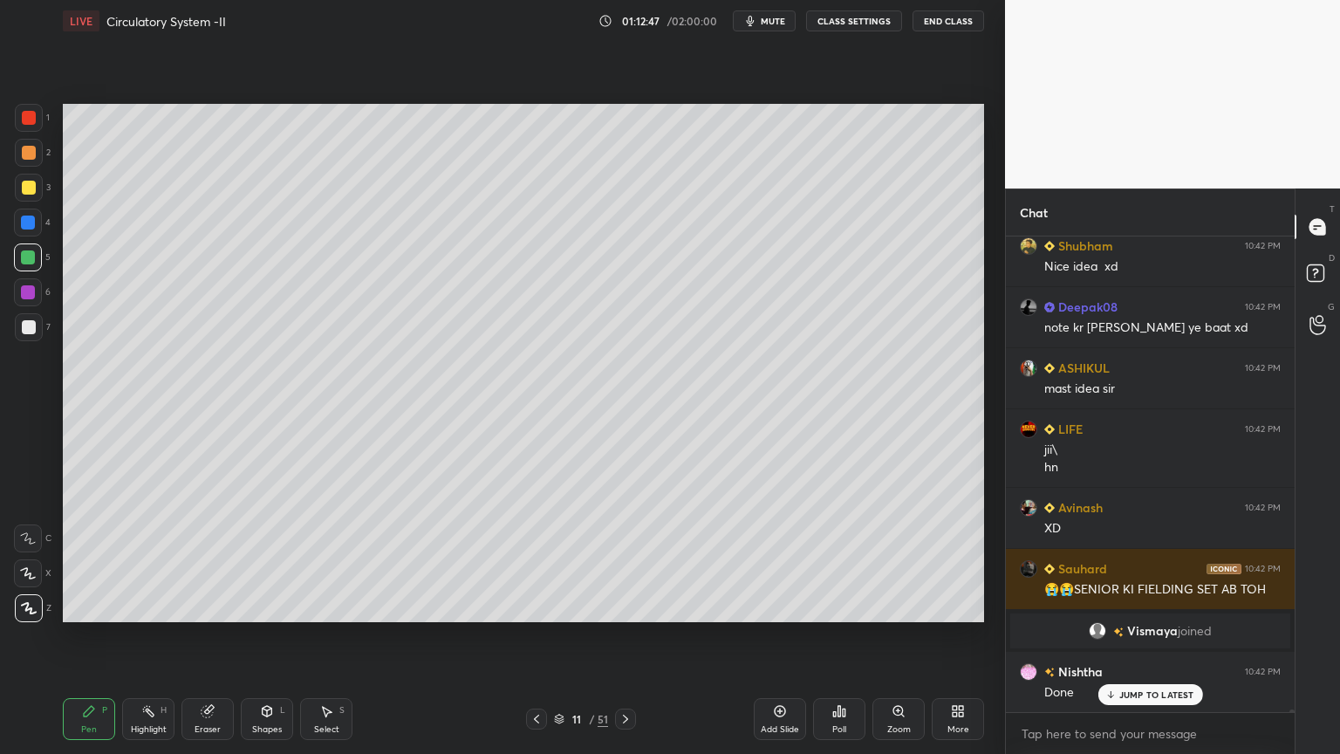
click at [780, 22] on span "mute" at bounding box center [773, 21] width 24 height 12
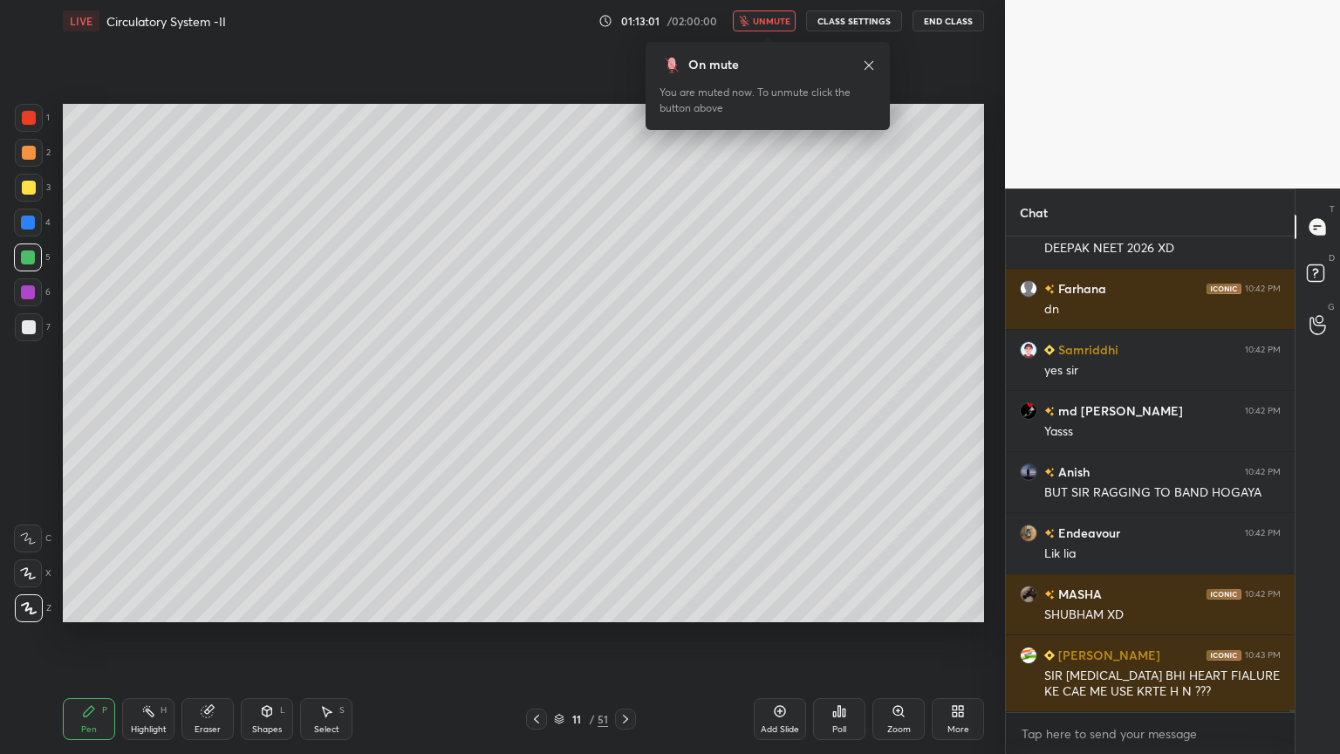
click at [781, 24] on button "unmute" at bounding box center [764, 20] width 63 height 21
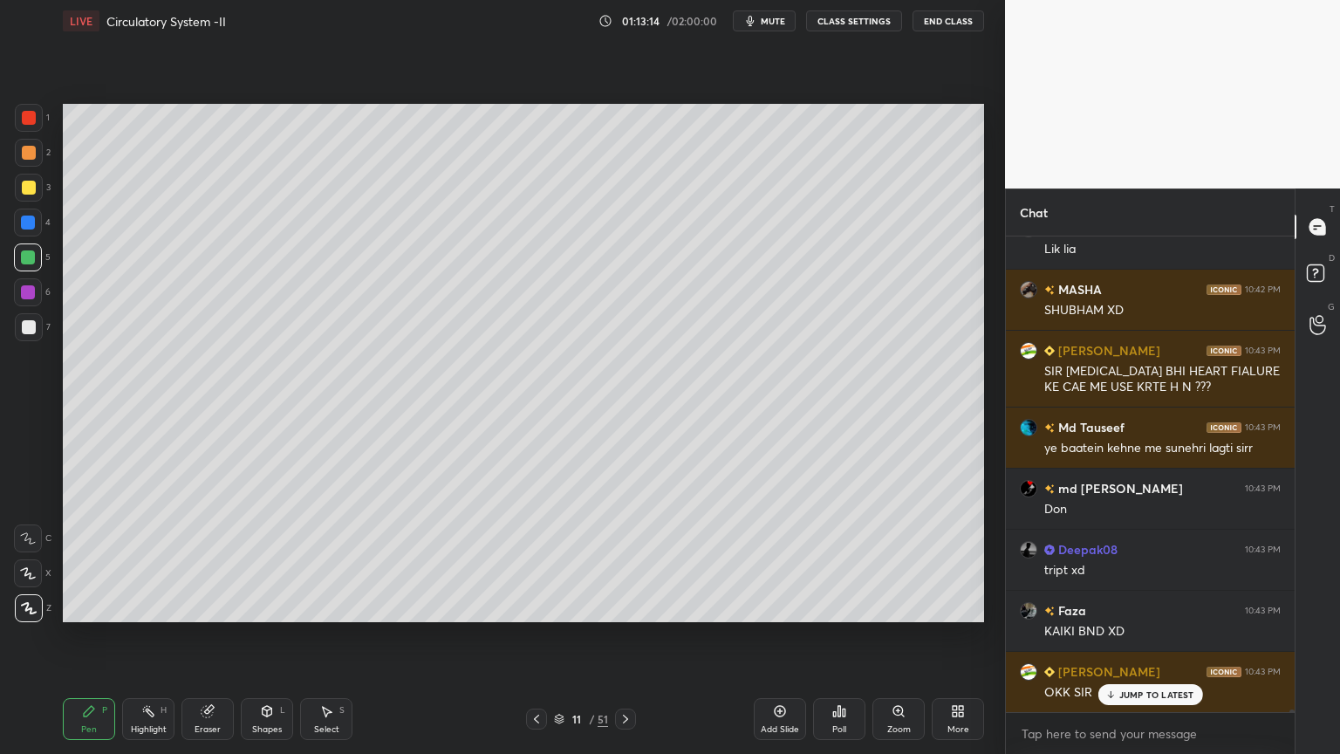
click at [632, 606] on icon at bounding box center [626, 719] width 14 height 14
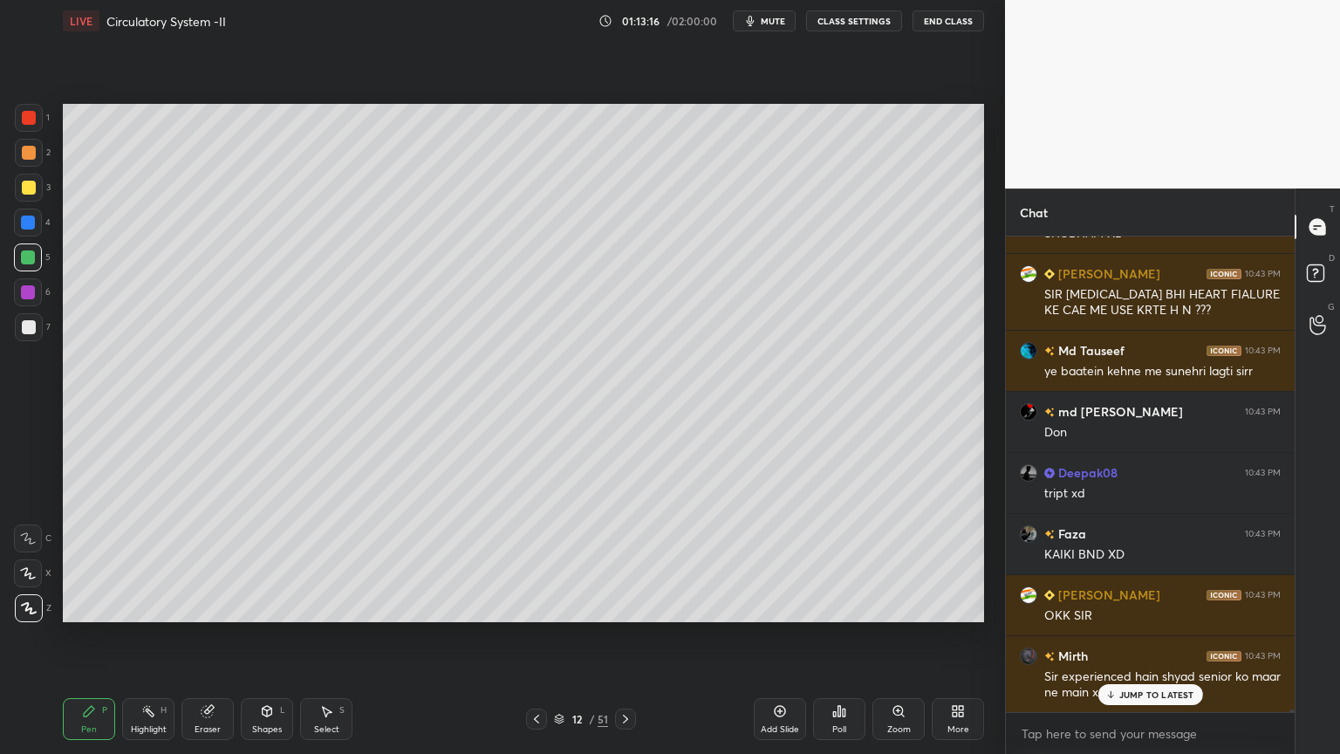
click at [632, 606] on icon at bounding box center [626, 719] width 14 height 14
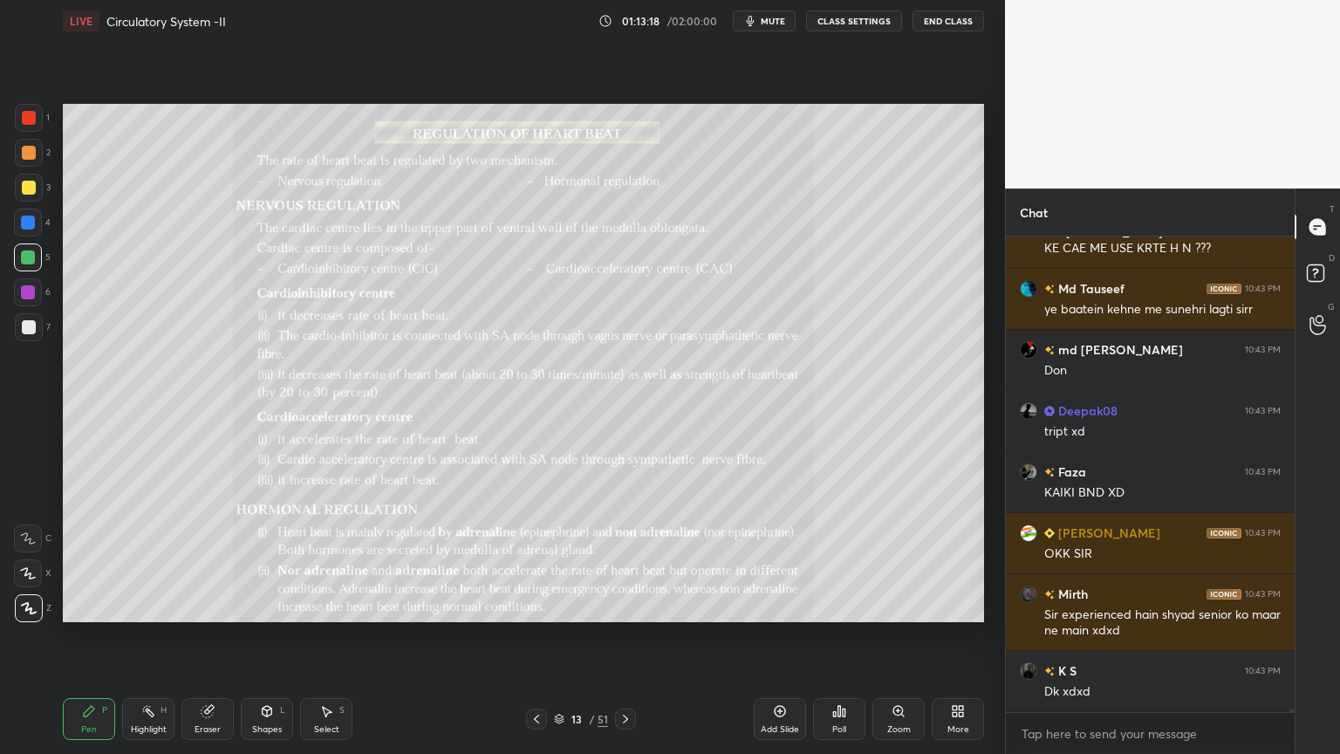
click at [628, 606] on icon at bounding box center [625, 719] width 5 height 9
click at [628, 606] on icon at bounding box center [626, 719] width 14 height 14
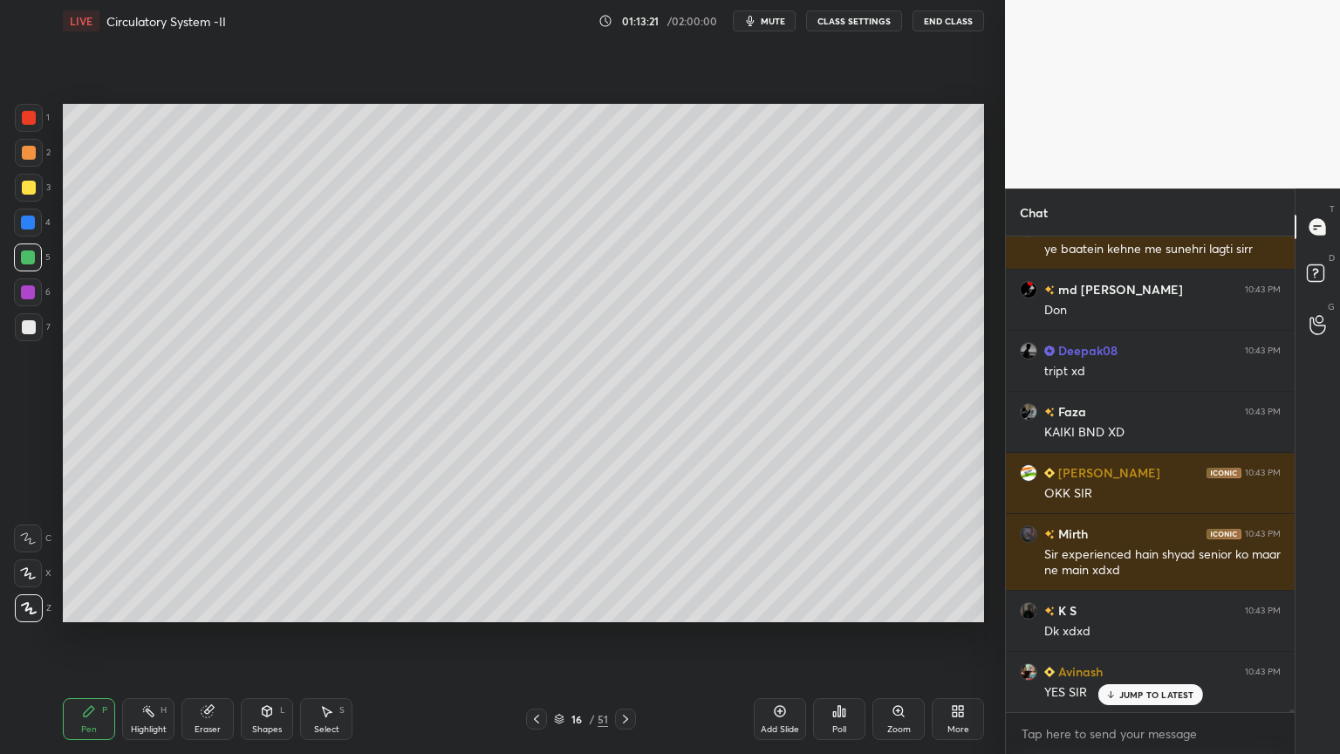
click at [534, 606] on icon at bounding box center [537, 719] width 14 height 14
click at [538, 606] on div at bounding box center [536, 719] width 21 height 21
click at [629, 606] on div at bounding box center [625, 719] width 21 height 21
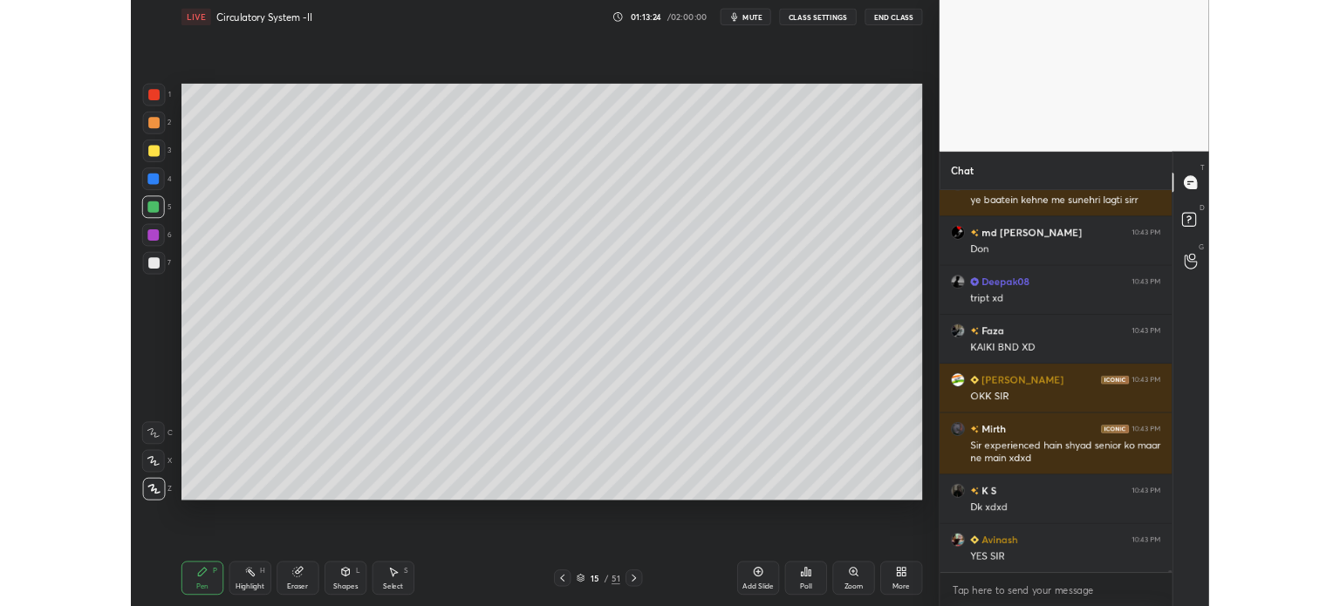
scroll to position [75821, 0]
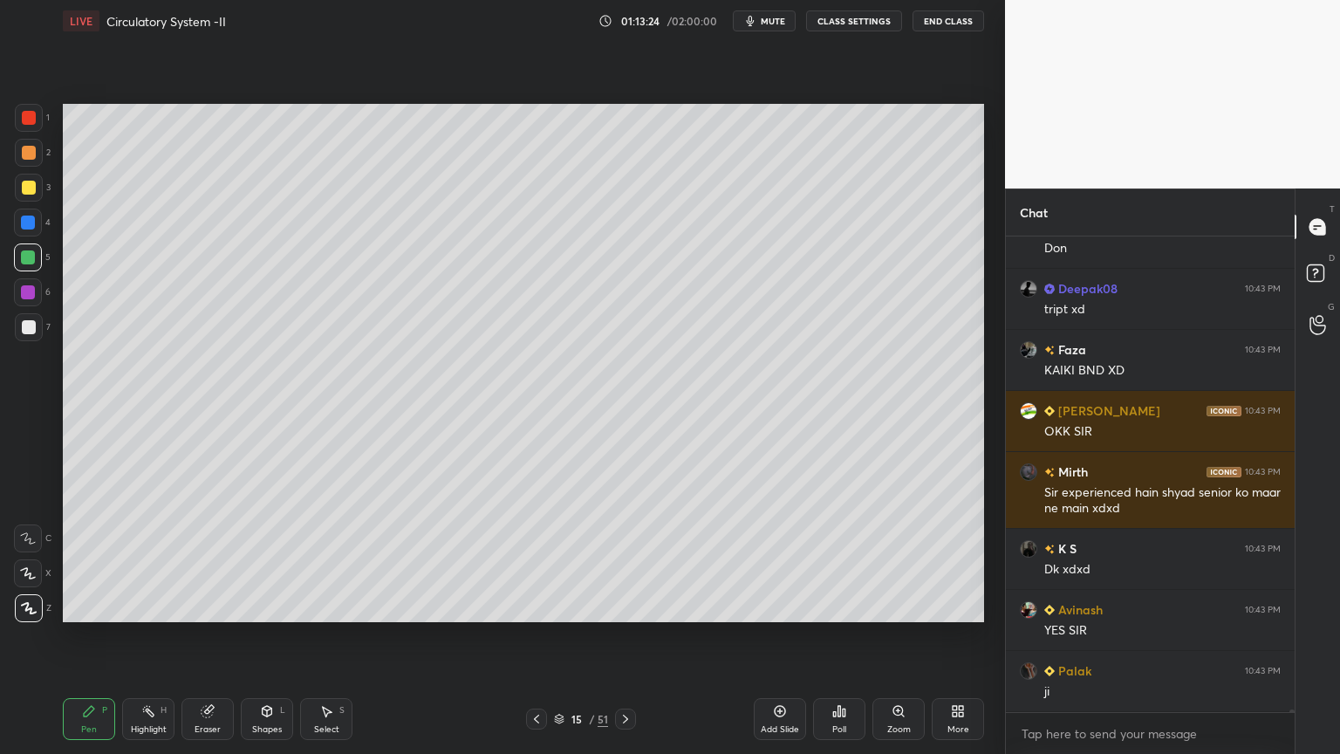
click at [956, 606] on icon at bounding box center [958, 711] width 14 height 14
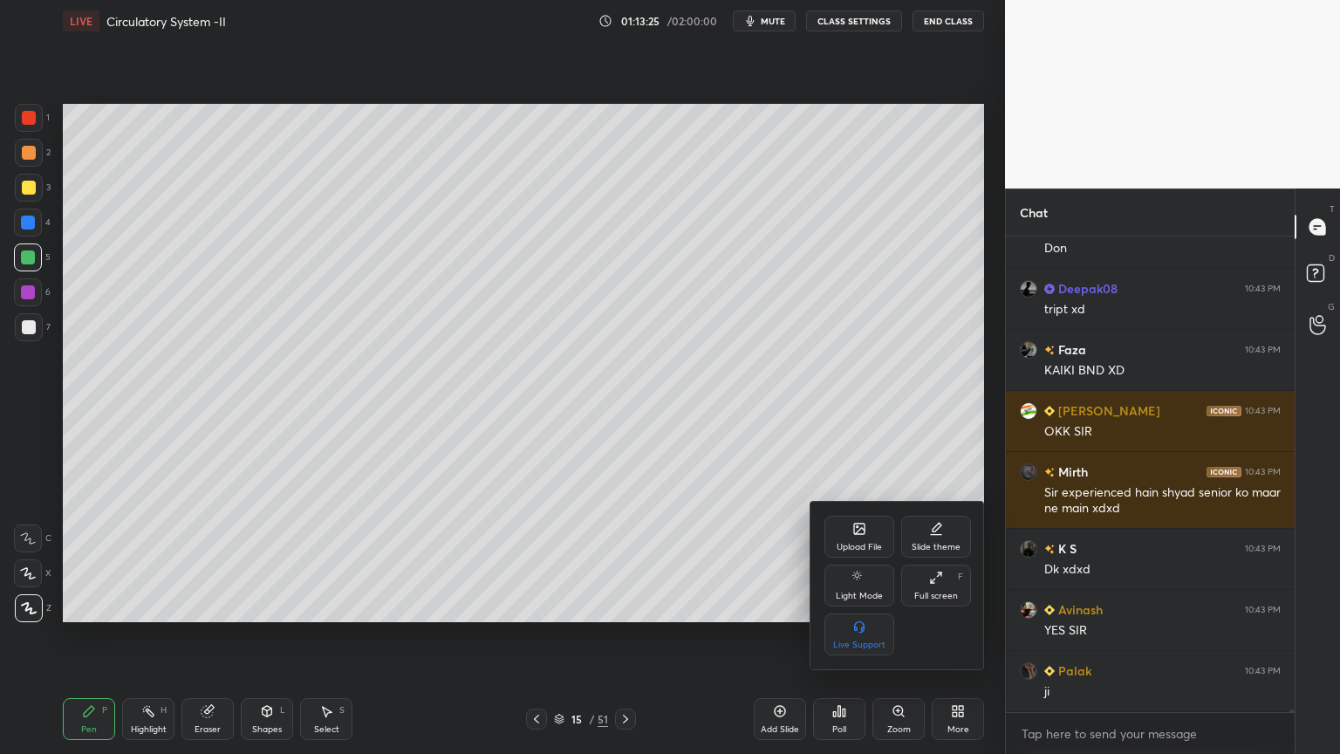
click at [848, 547] on div "Upload File" at bounding box center [859, 547] width 45 height 9
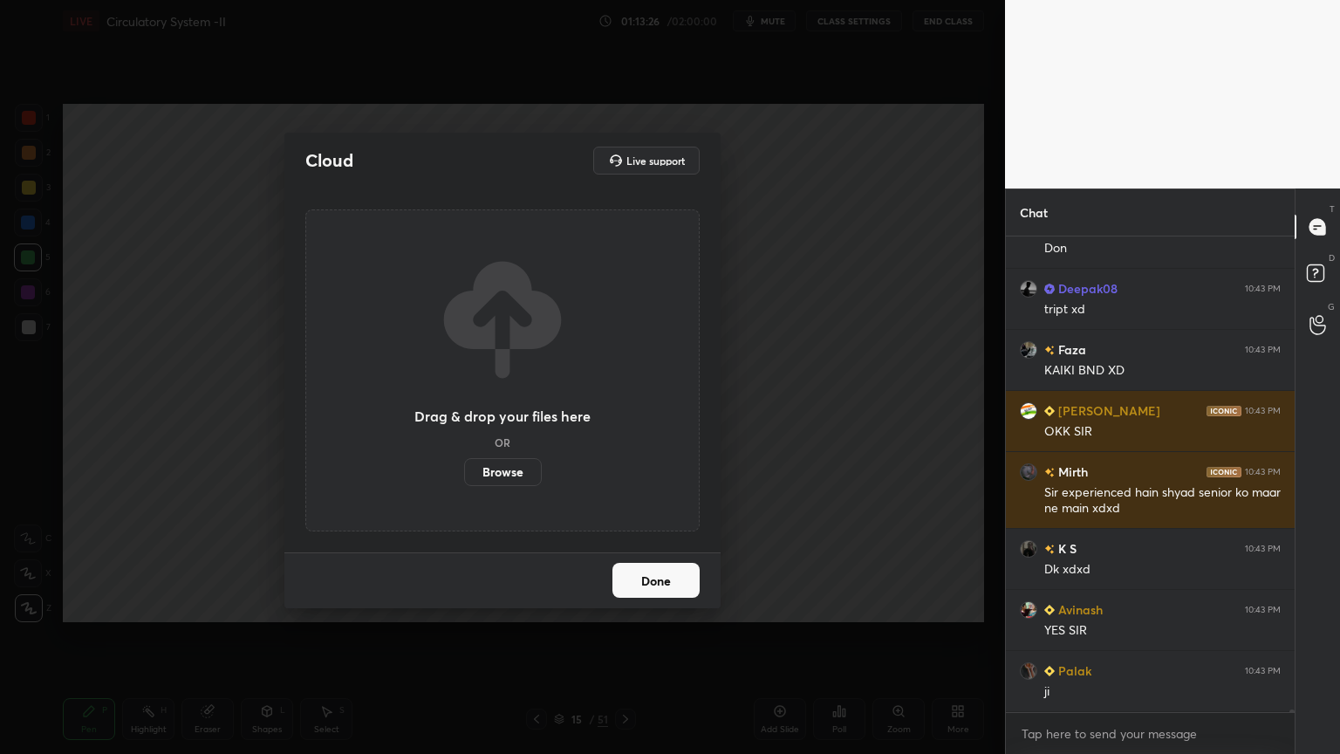
click at [510, 471] on label "Browse" at bounding box center [503, 472] width 78 height 28
click at [464, 471] on input "Browse" at bounding box center [464, 472] width 0 height 28
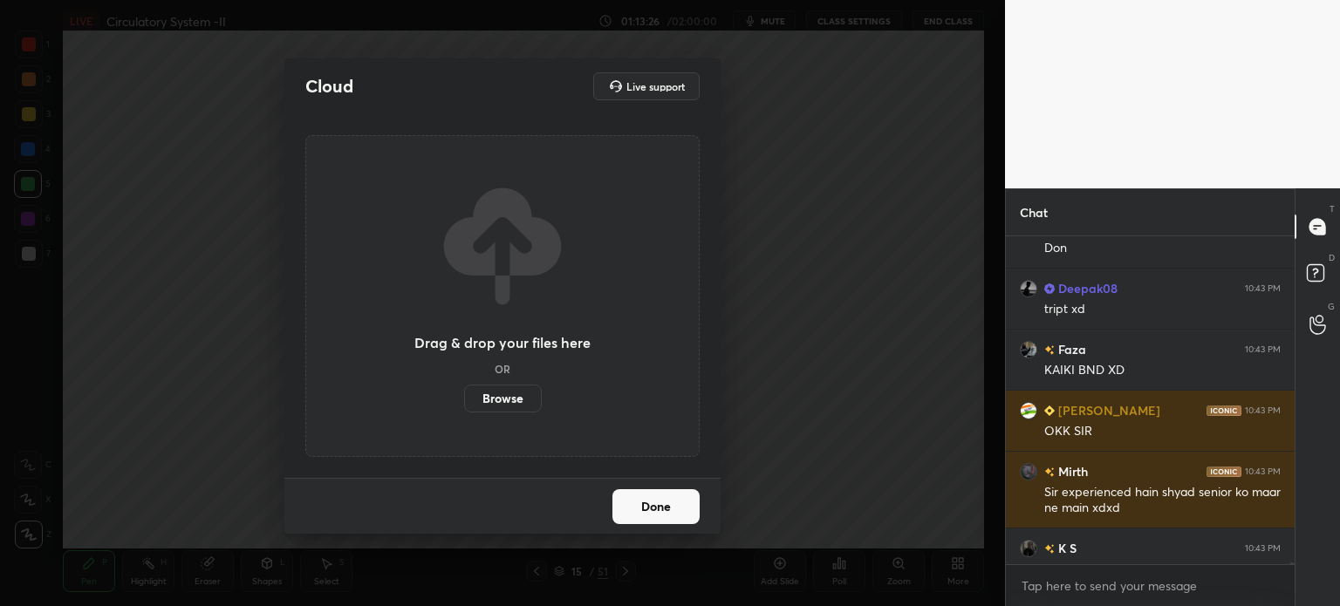
scroll to position [86768, 86329]
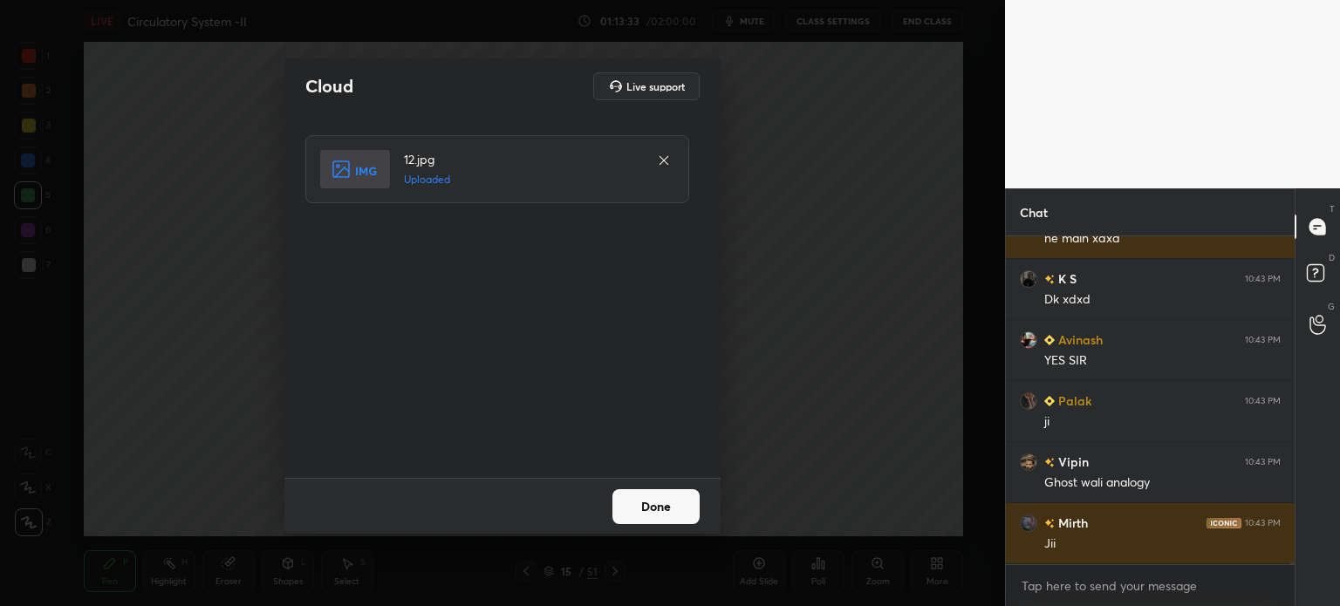
click at [657, 509] on button "Done" at bounding box center [656, 507] width 87 height 35
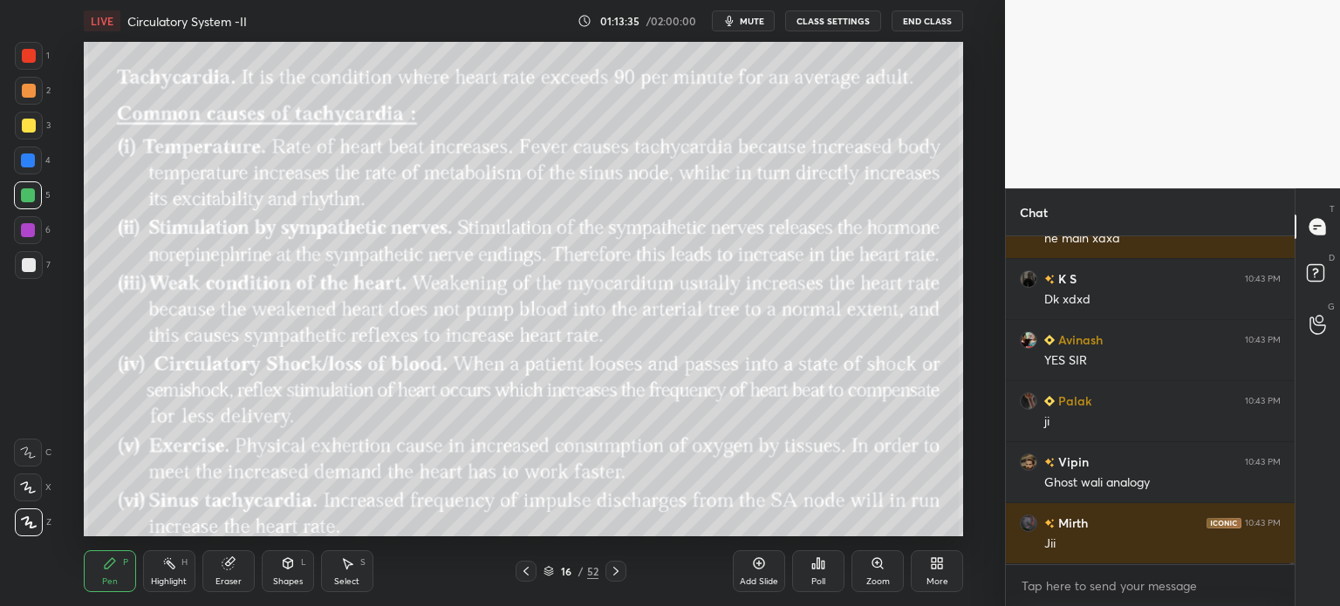
click at [937, 564] on icon at bounding box center [937, 564] width 14 height 14
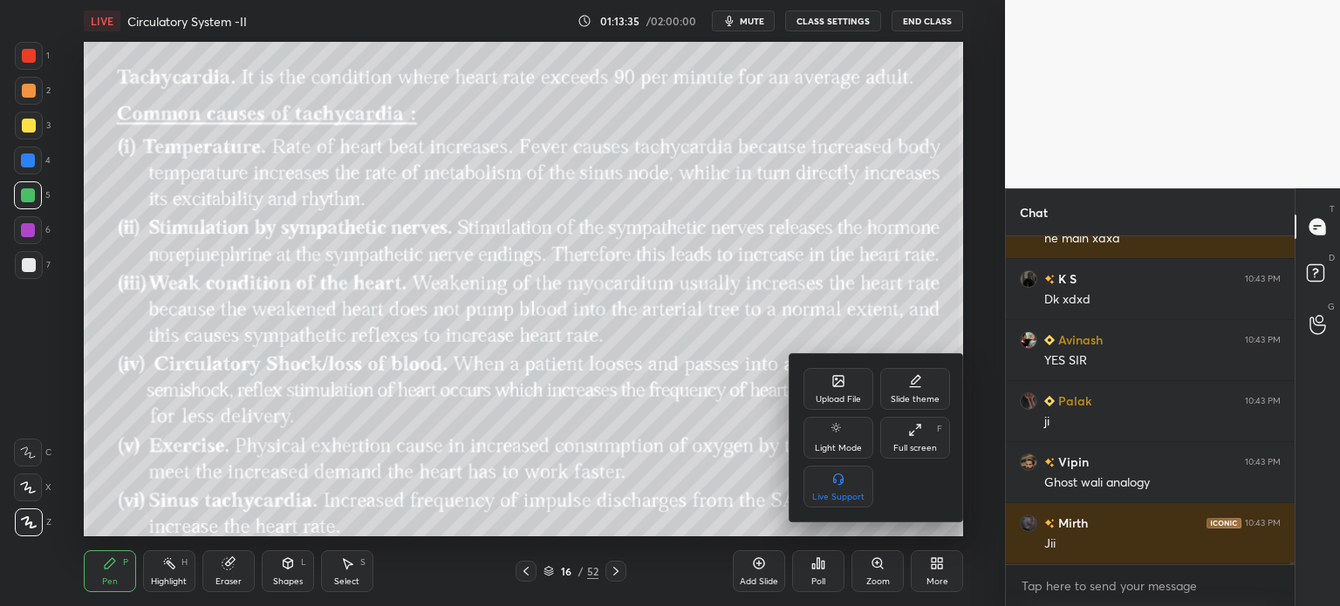
click at [841, 391] on div "Upload File" at bounding box center [839, 389] width 70 height 42
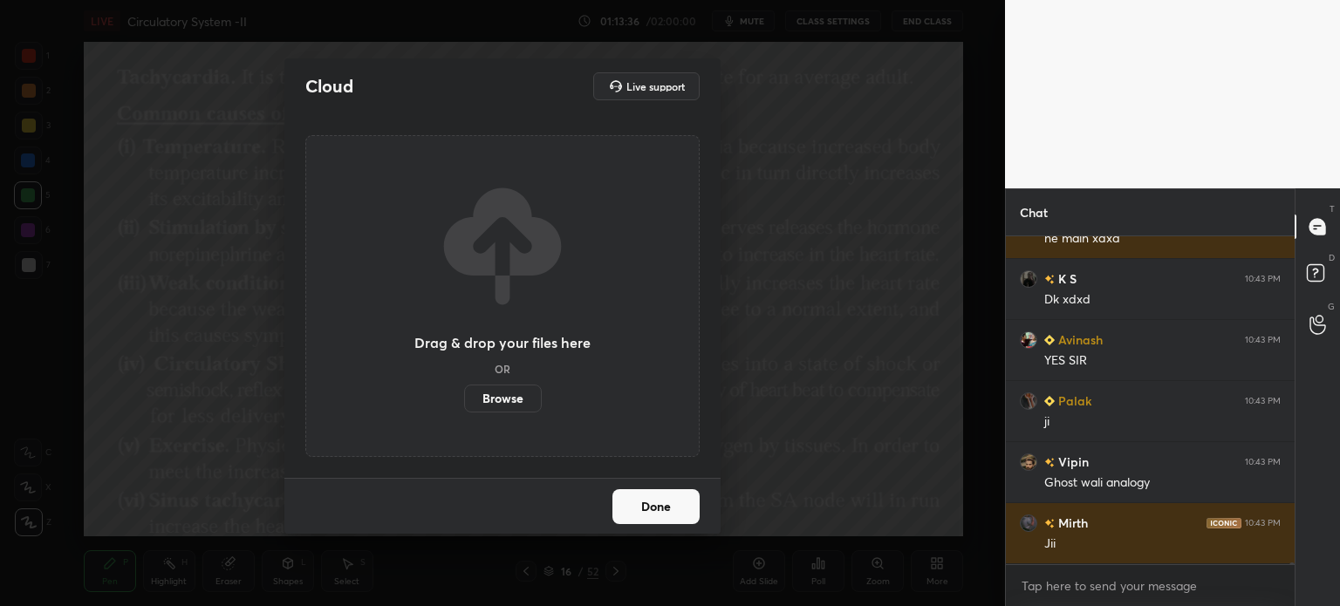
click at [503, 399] on label "Browse" at bounding box center [503, 399] width 78 height 28
click at [464, 399] on input "Browse" at bounding box center [464, 399] width 0 height 28
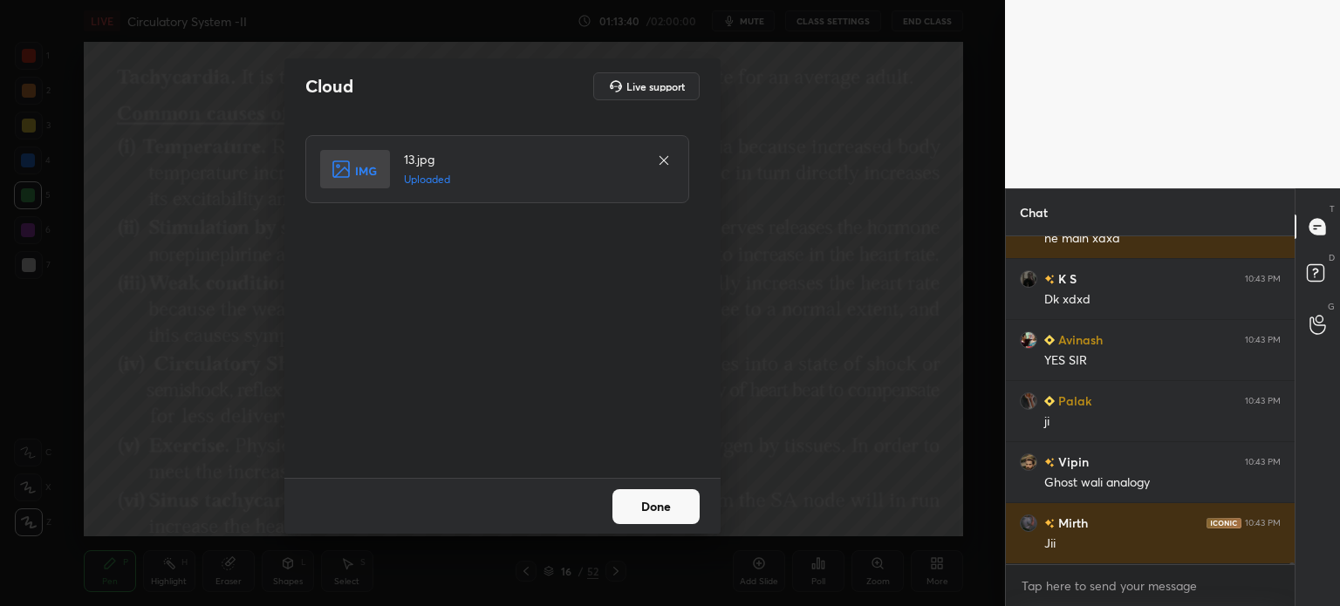
click at [675, 511] on button "Done" at bounding box center [656, 507] width 87 height 35
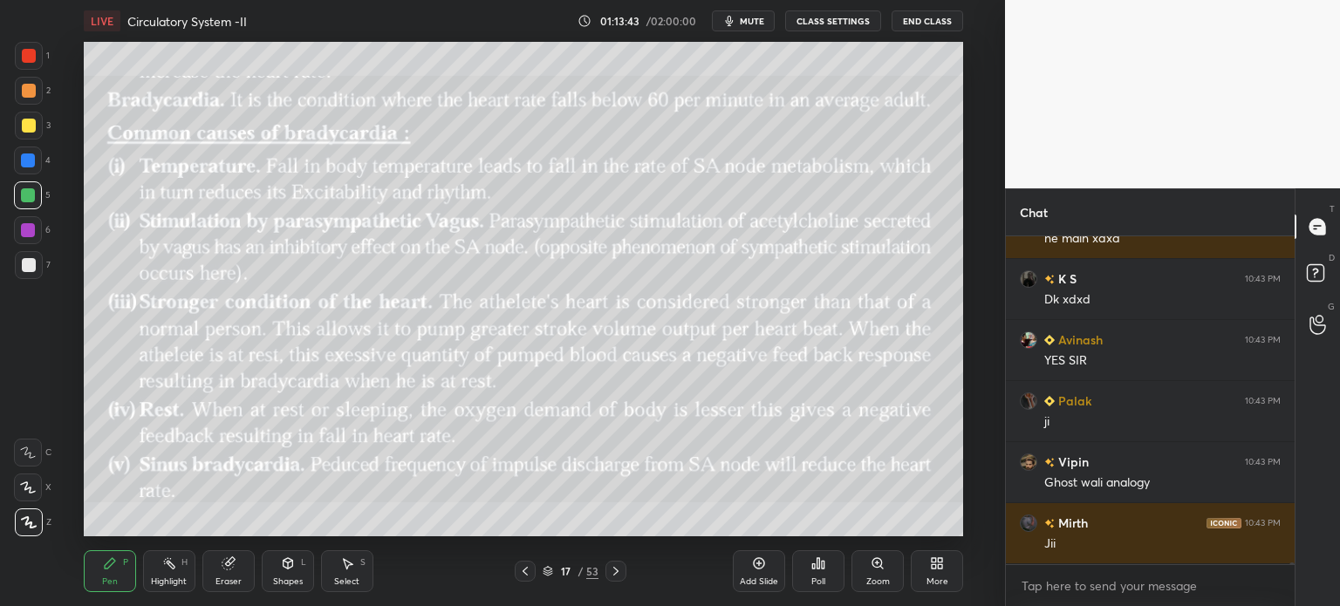
click at [934, 572] on div "More" at bounding box center [937, 572] width 52 height 42
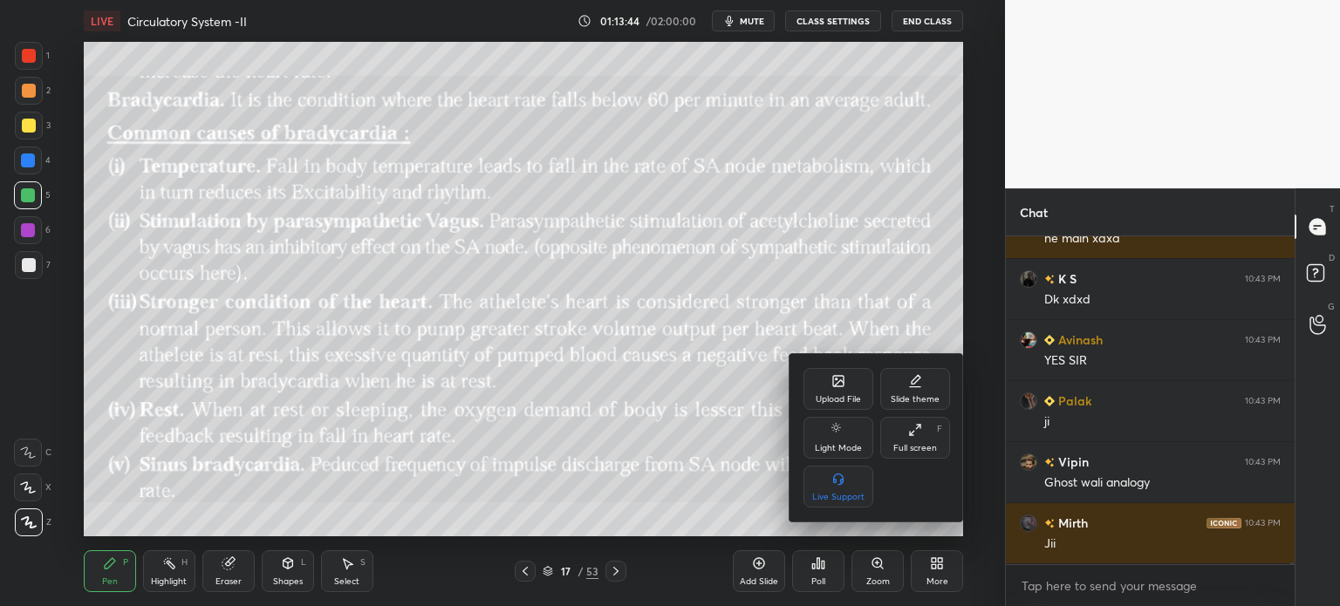
click at [826, 395] on div "Upload File" at bounding box center [839, 389] width 70 height 42
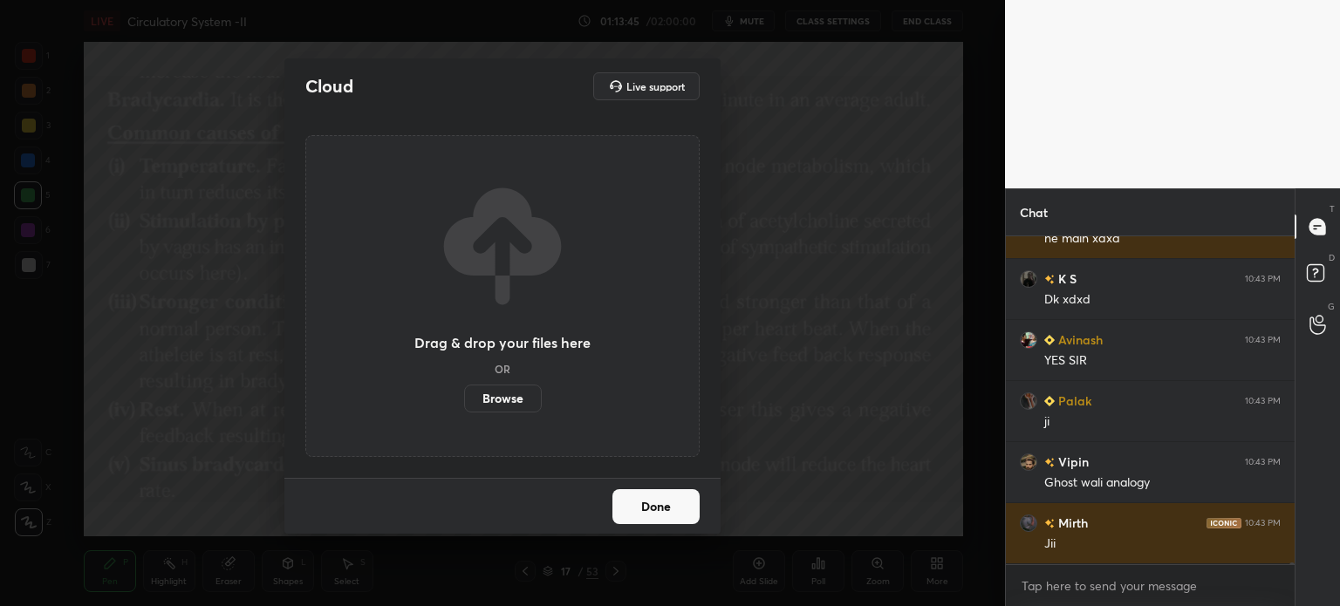
click at [508, 407] on label "Browse" at bounding box center [503, 399] width 78 height 28
click at [464, 407] on input "Browse" at bounding box center [464, 399] width 0 height 28
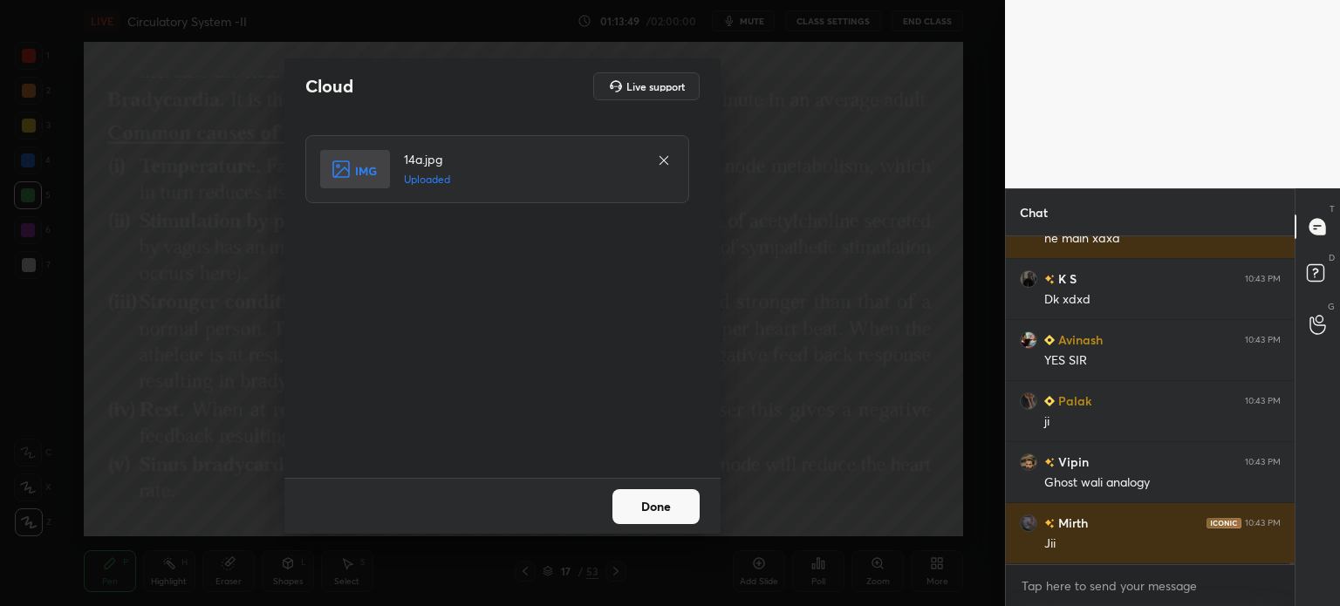
click at [652, 515] on button "Done" at bounding box center [656, 507] width 87 height 35
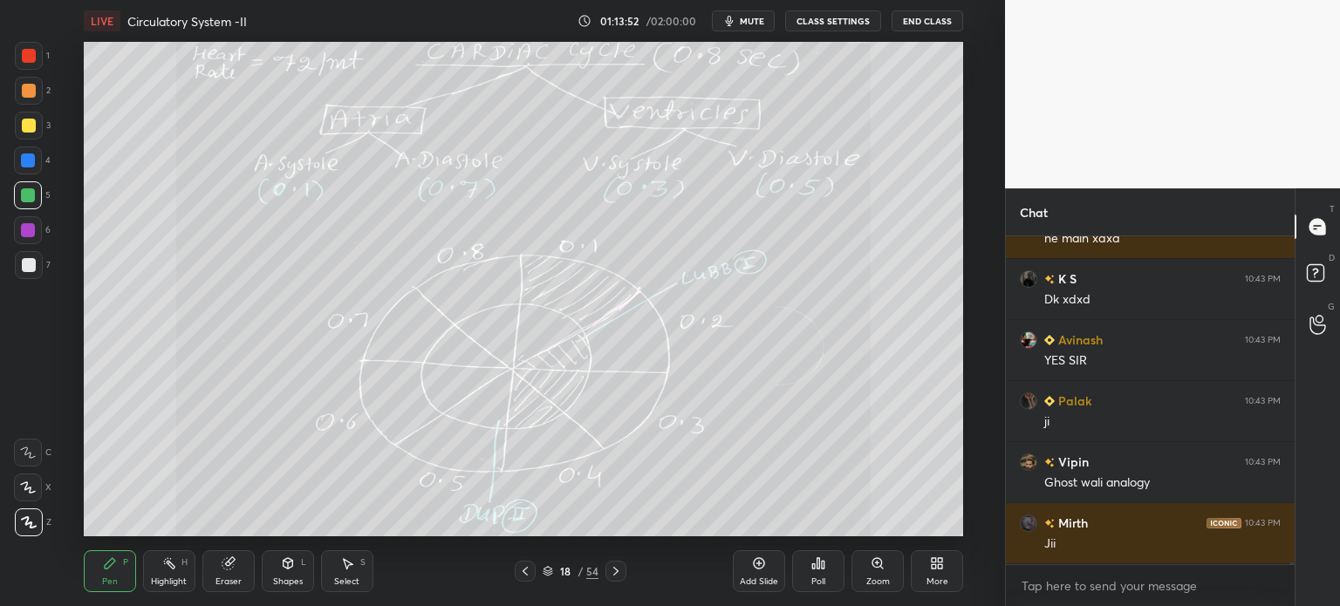
click at [531, 575] on icon at bounding box center [525, 572] width 14 height 14
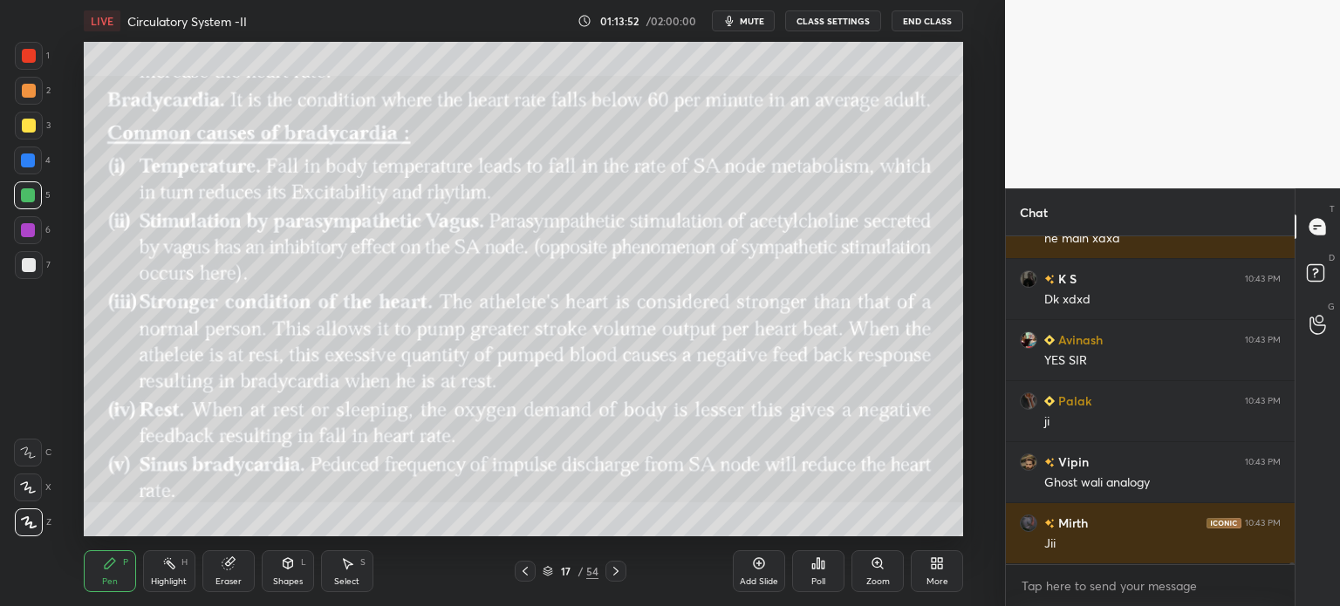
click at [521, 575] on icon at bounding box center [525, 572] width 14 height 14
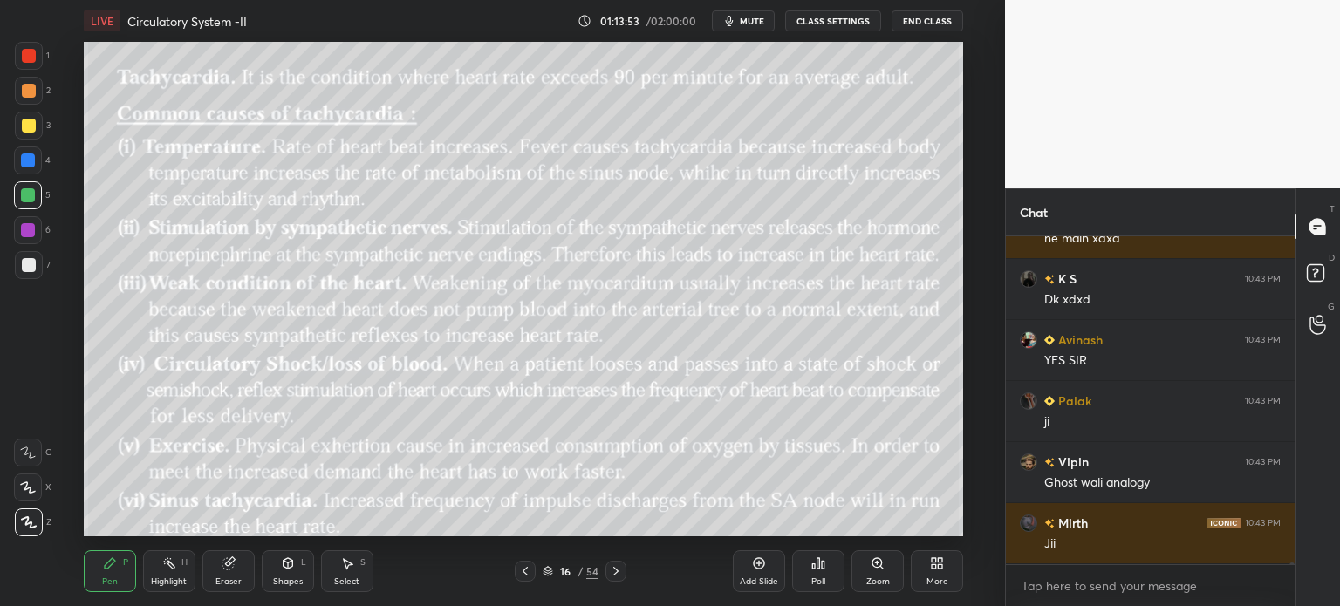
click at [521, 579] on div at bounding box center [525, 571] width 21 height 21
click at [518, 579] on div at bounding box center [525, 571] width 21 height 21
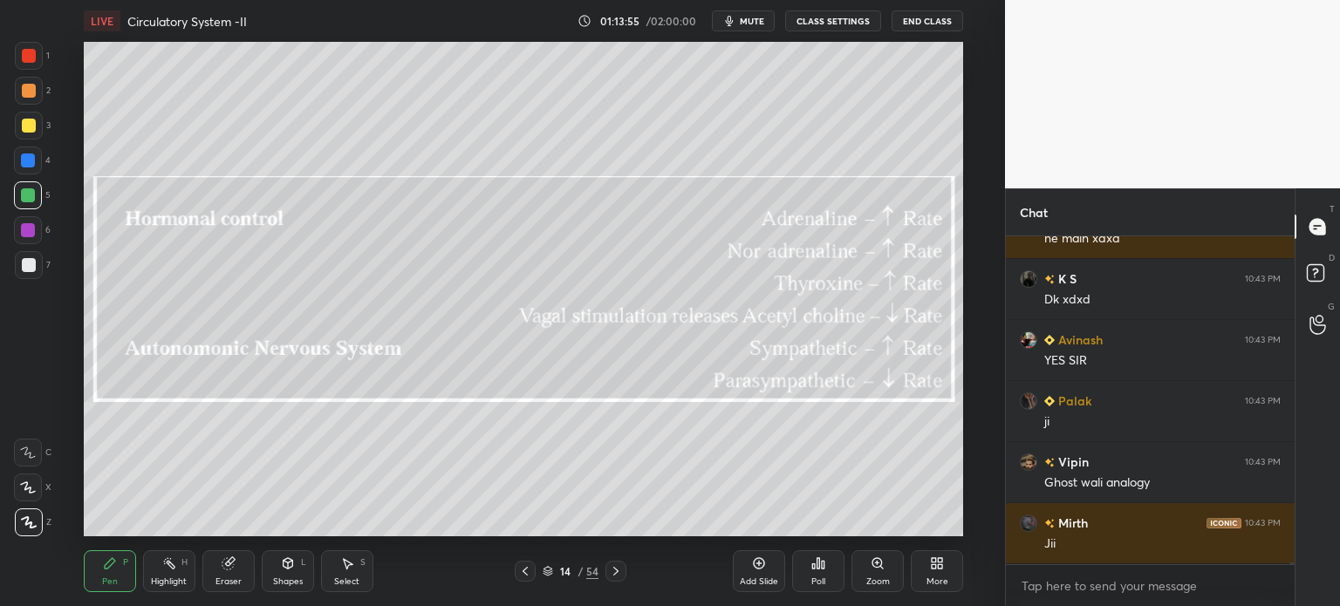
click at [520, 579] on icon at bounding box center [525, 572] width 14 height 14
click at [520, 575] on icon at bounding box center [525, 572] width 14 height 14
click at [758, 559] on icon at bounding box center [759, 564] width 14 height 14
click at [758, 561] on icon at bounding box center [759, 564] width 14 height 14
click at [32, 266] on div at bounding box center [29, 265] width 28 height 28
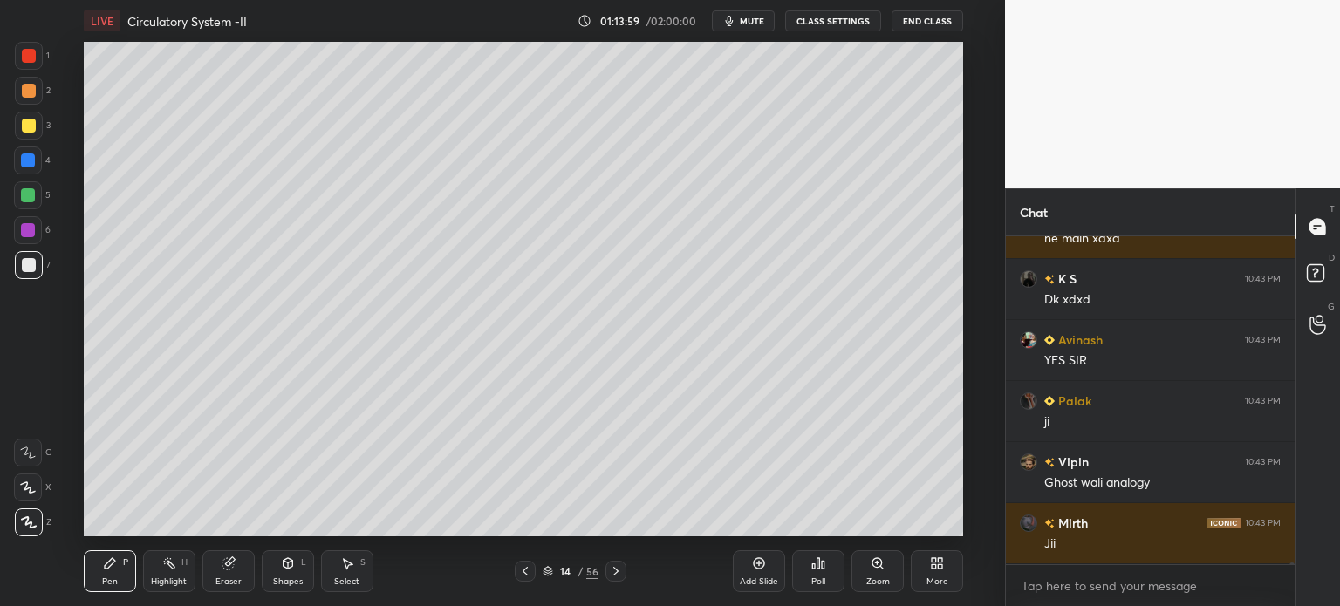
drag, startPoint x: 35, startPoint y: 264, endPoint x: 54, endPoint y: 236, distance: 33.2
click at [36, 263] on div at bounding box center [29, 265] width 28 height 28
click at [25, 92] on div at bounding box center [29, 91] width 14 height 14
drag, startPoint x: 25, startPoint y: 92, endPoint x: 73, endPoint y: 118, distance: 54.3
click at [27, 97] on div at bounding box center [29, 91] width 14 height 14
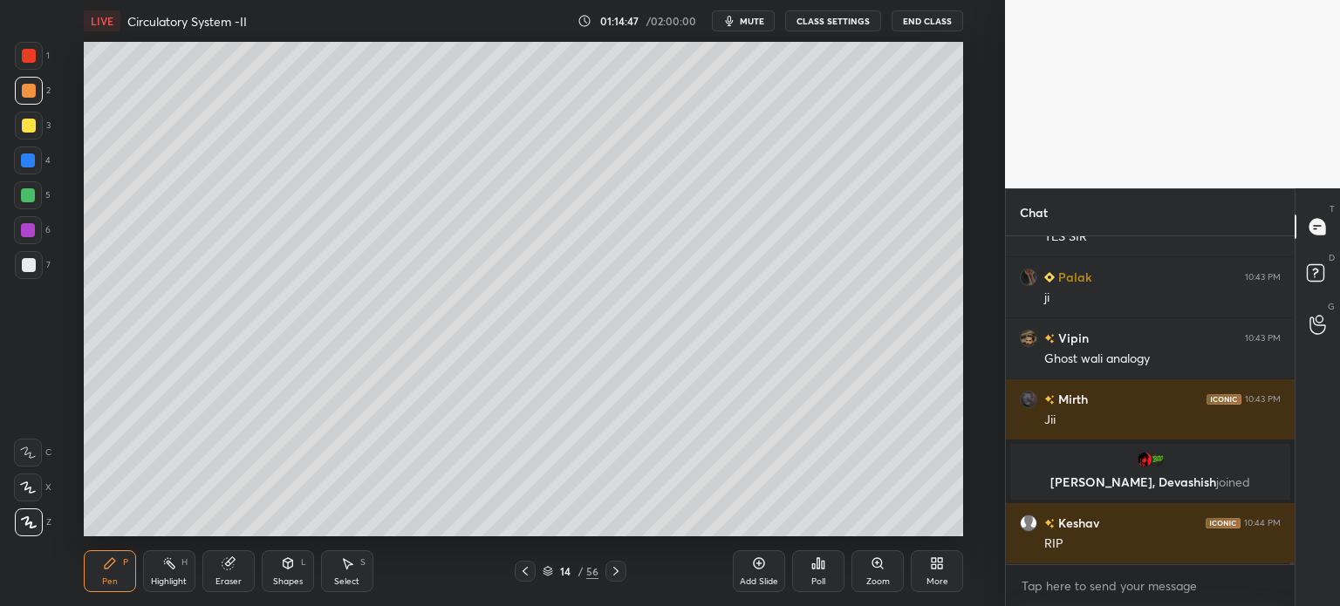
scroll to position [75843, 0]
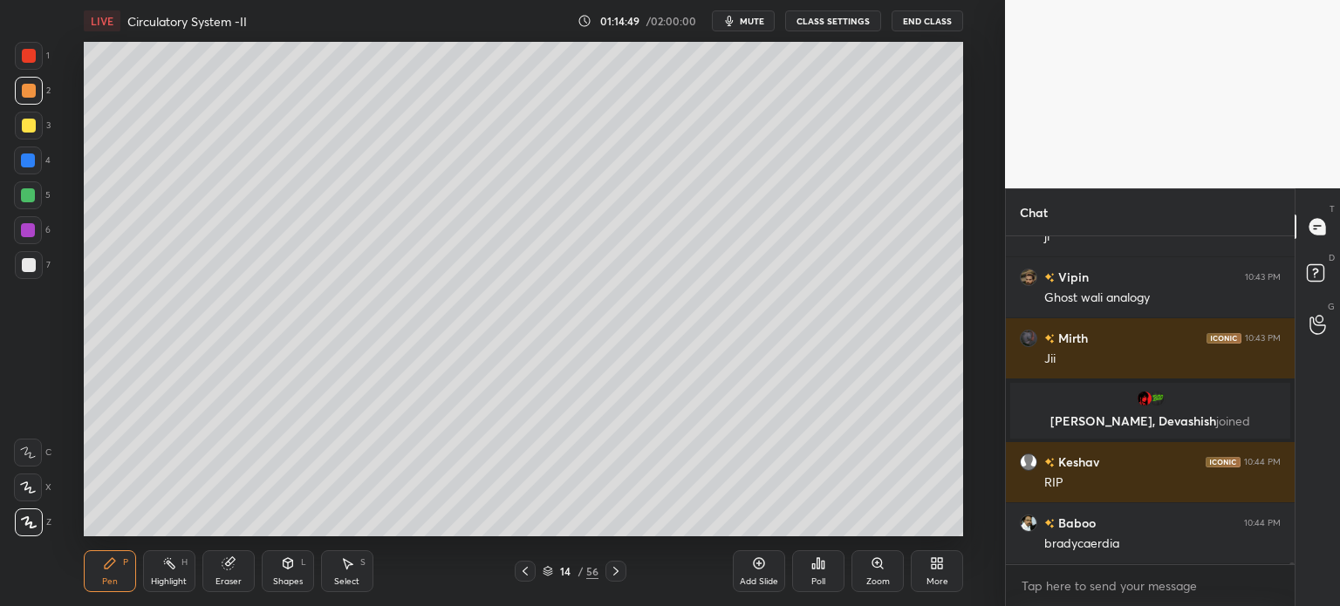
click at [520, 573] on icon at bounding box center [525, 572] width 14 height 14
click at [526, 575] on icon at bounding box center [525, 572] width 14 height 14
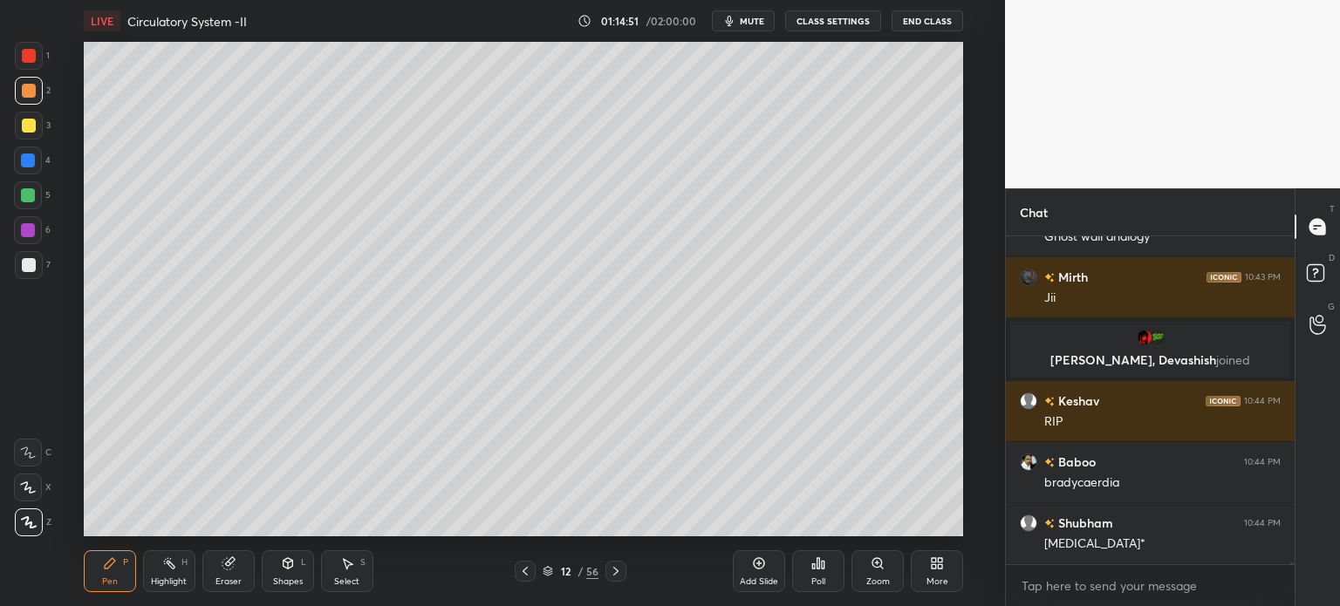
click at [617, 573] on icon at bounding box center [616, 572] width 14 height 14
click at [40, 272] on div at bounding box center [29, 265] width 28 height 28
click at [37, 268] on div at bounding box center [29, 265] width 28 height 28
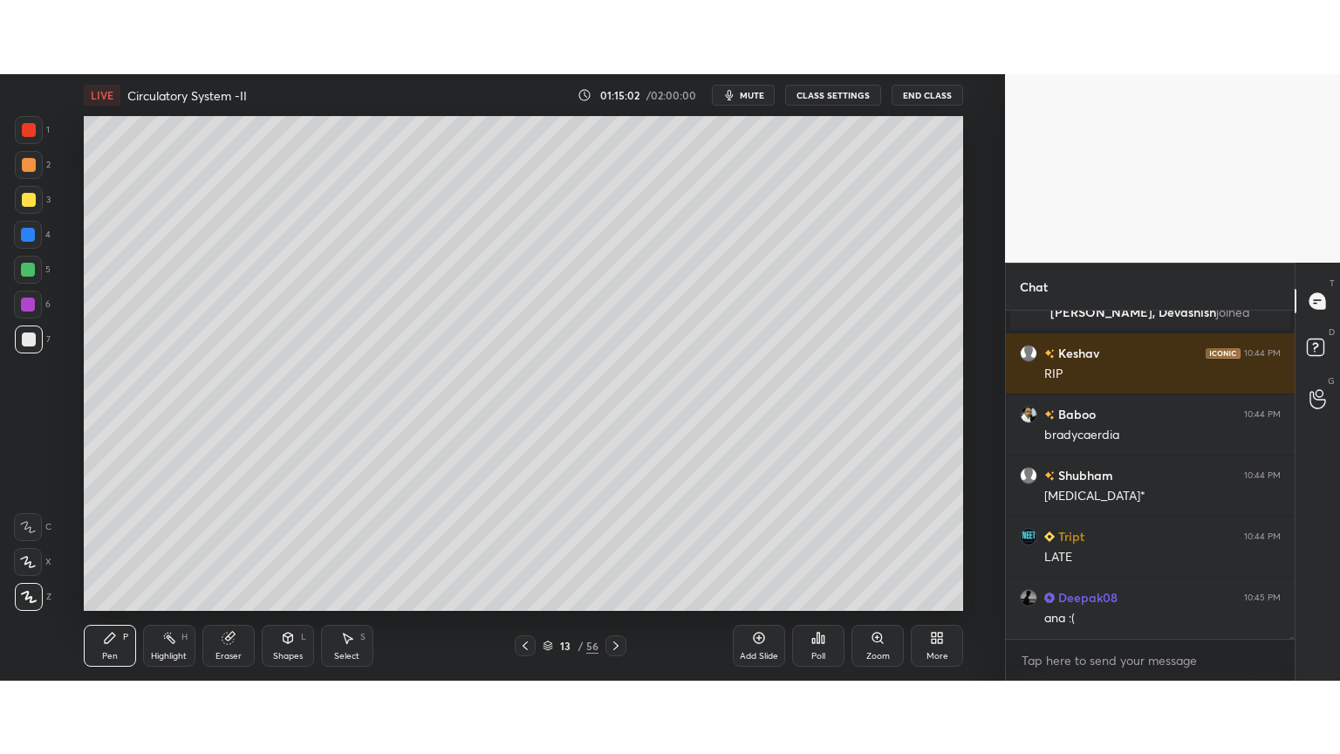
scroll to position [76087, 0]
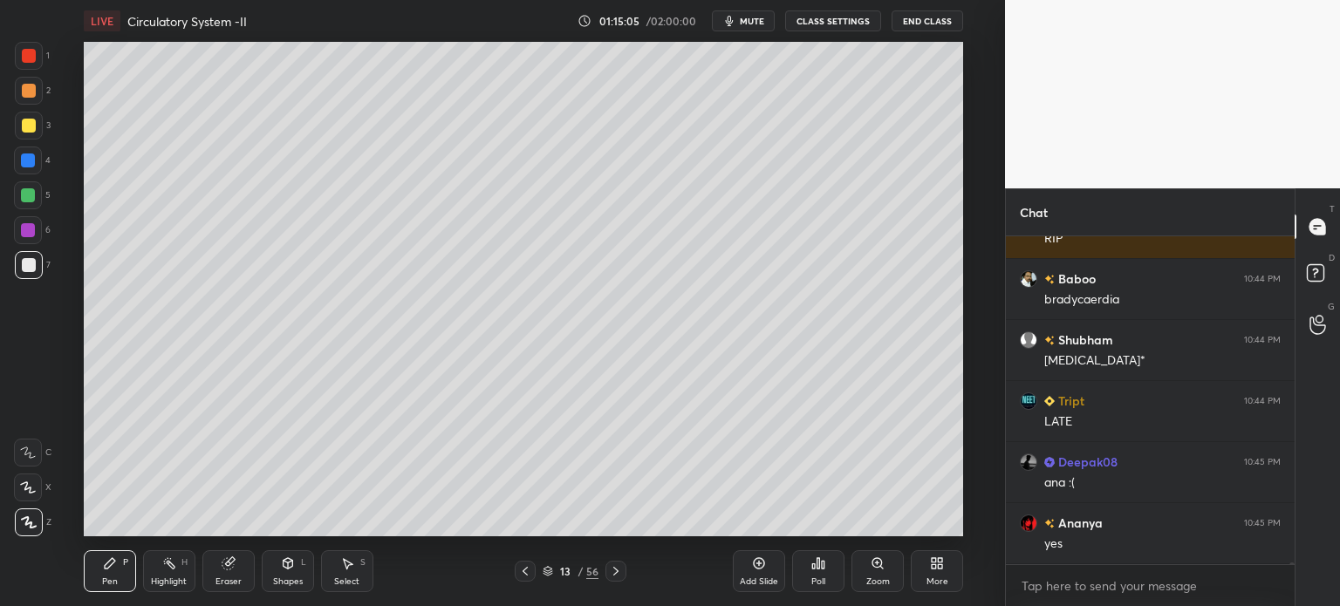
drag, startPoint x: 295, startPoint y: 575, endPoint x: 286, endPoint y: 560, distance: 17.2
click at [295, 575] on div "Shapes L" at bounding box center [288, 572] width 52 height 42
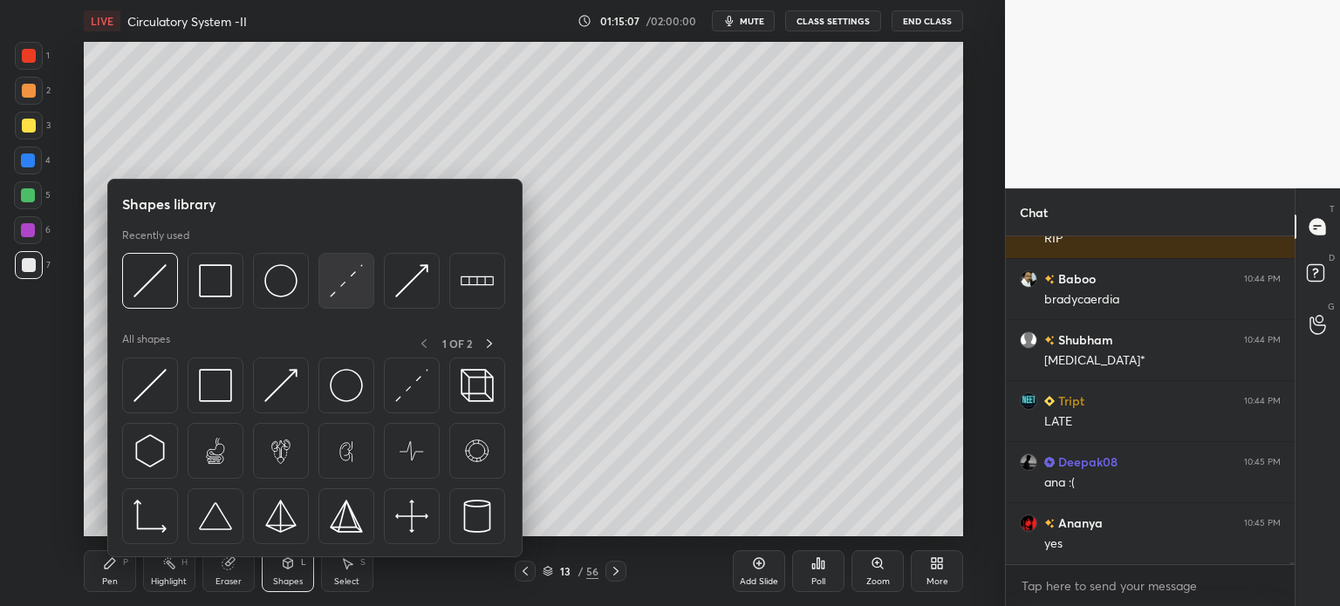
click at [361, 285] on img at bounding box center [346, 280] width 33 height 33
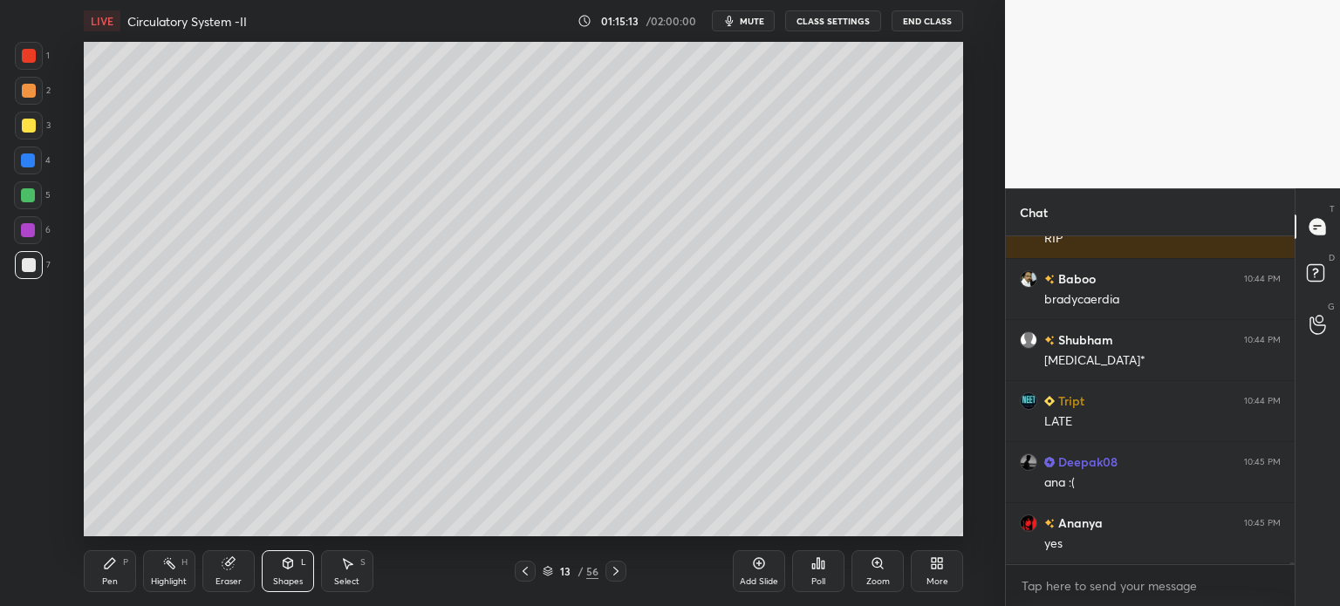
click at [29, 133] on div at bounding box center [29, 126] width 28 height 28
click at [31, 133] on div at bounding box center [29, 126] width 28 height 28
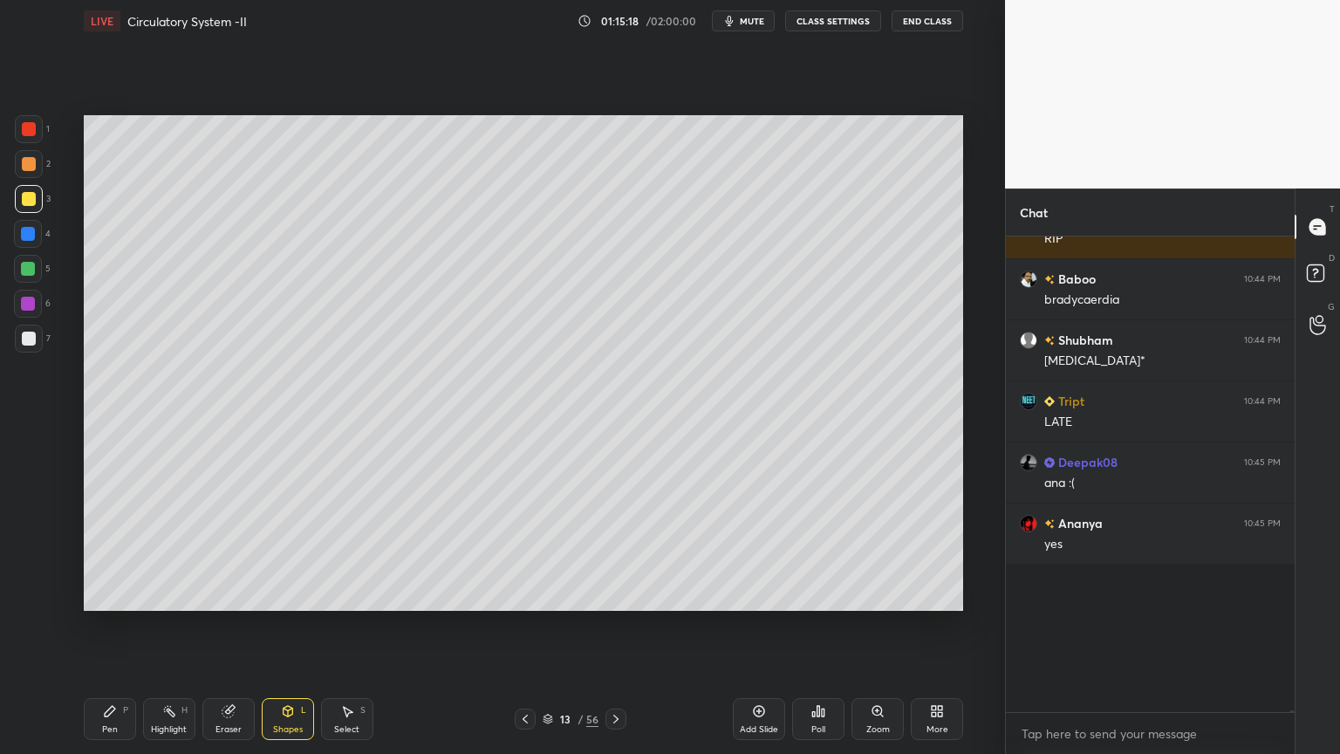
scroll to position [75940, 0]
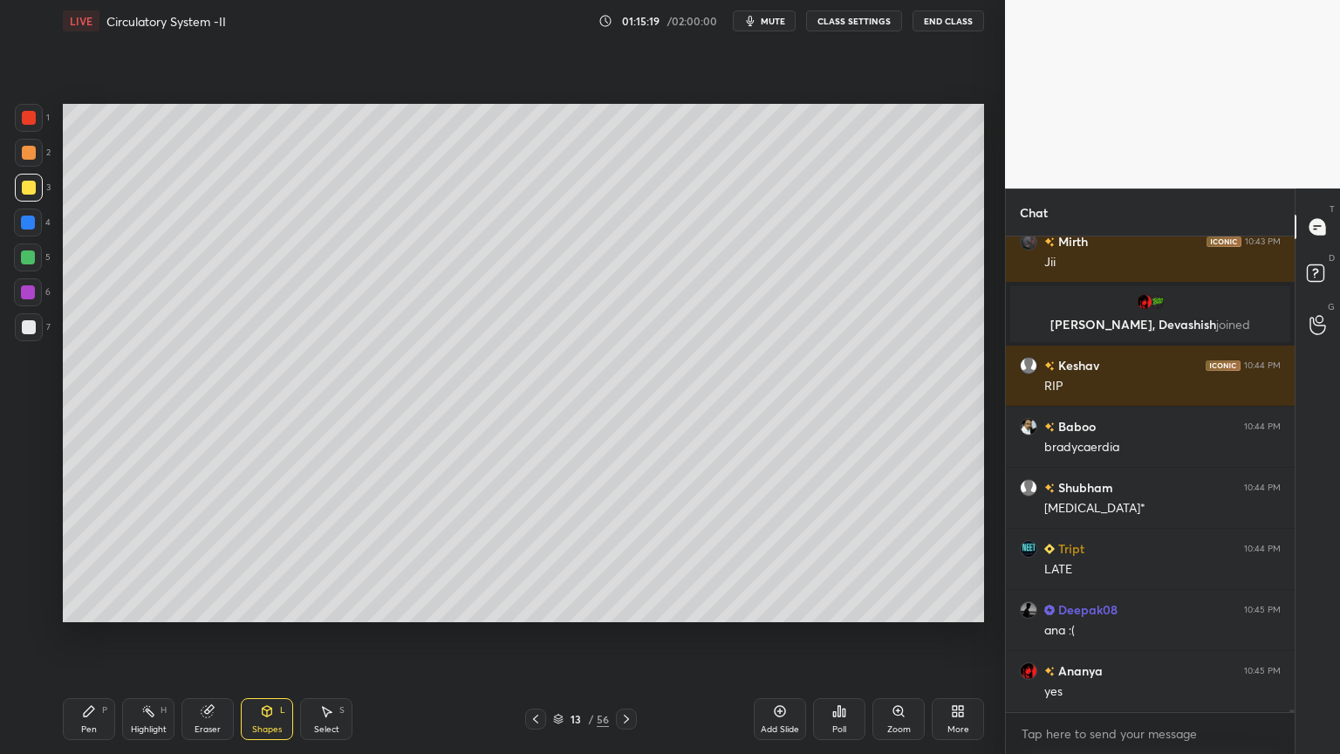
drag, startPoint x: 101, startPoint y: 712, endPoint x: 91, endPoint y: 681, distance: 33.1
click at [101, 606] on div "Pen P" at bounding box center [89, 719] width 52 height 42
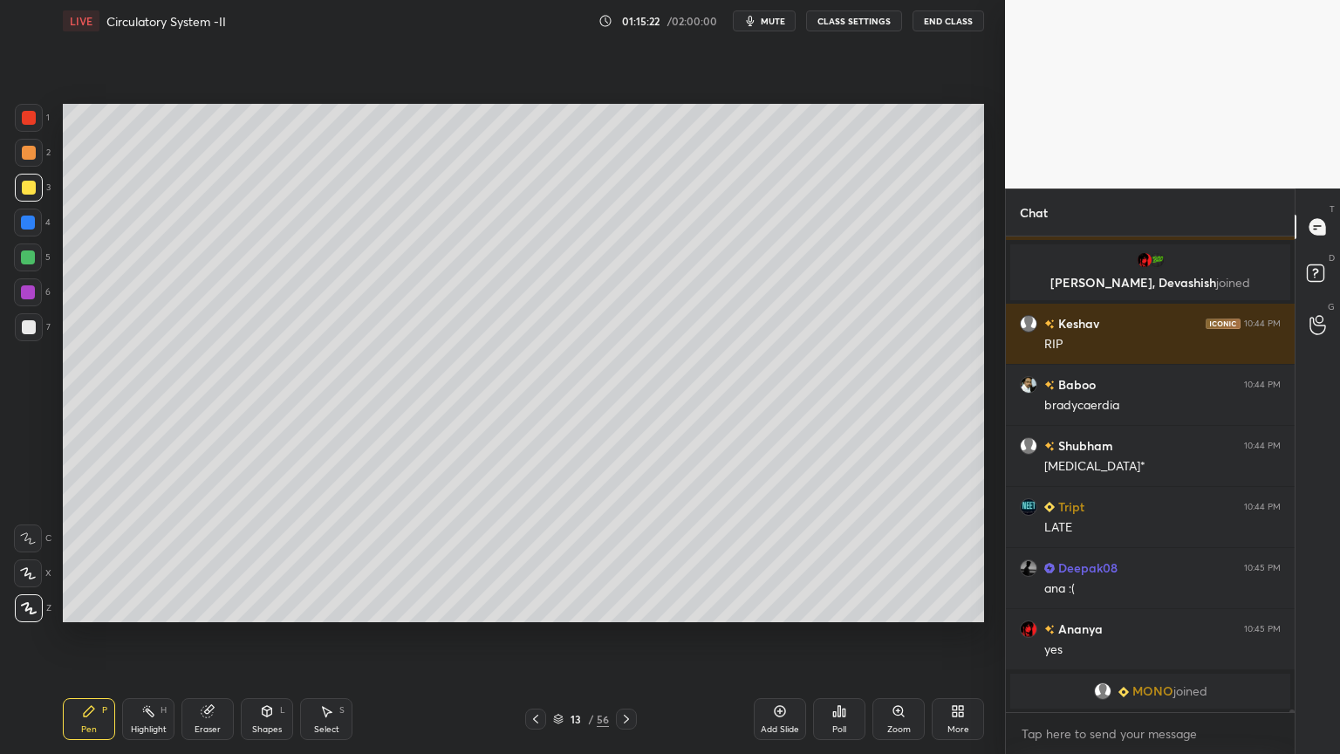
scroll to position [75937, 0]
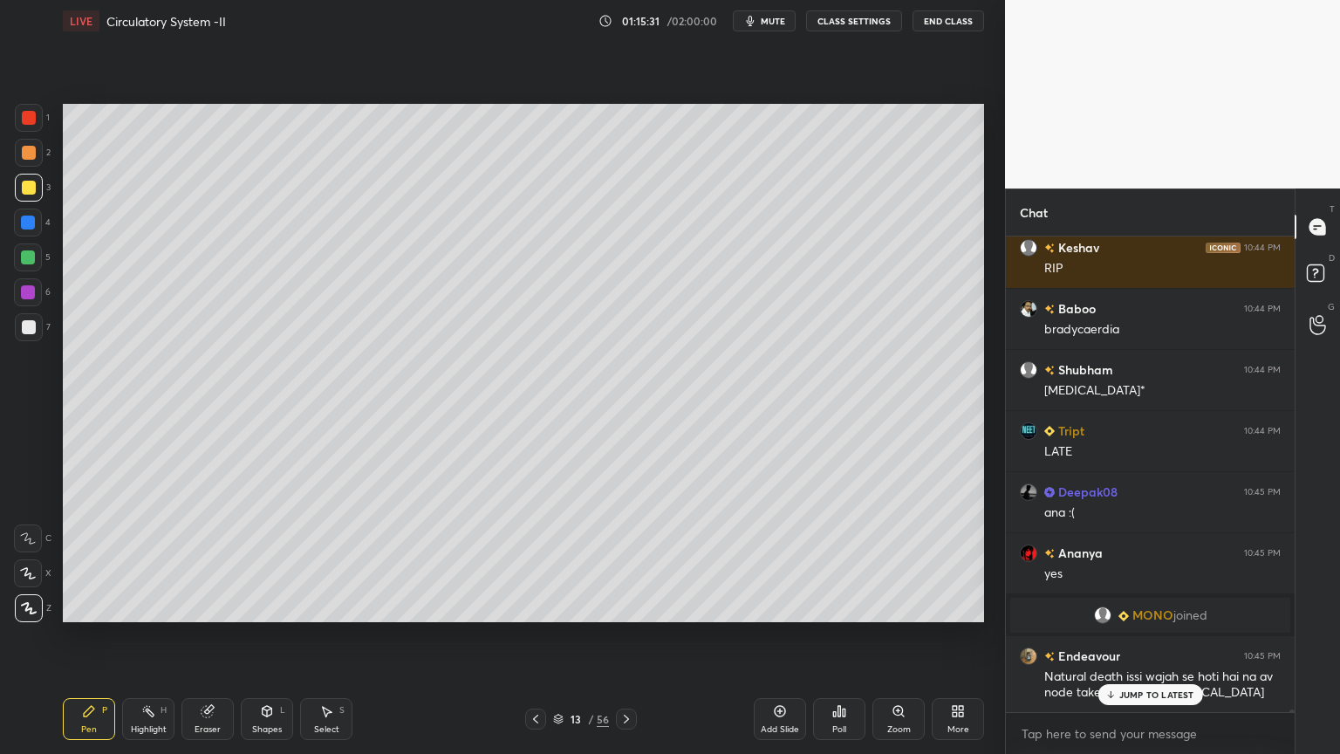
click at [279, 606] on div "Pen P Highlight H Eraser Shapes L Select S 13 / 56 Add Slide Poll Zoom More" at bounding box center [524, 719] width 922 height 70
click at [274, 606] on div "Shapes L" at bounding box center [267, 719] width 52 height 42
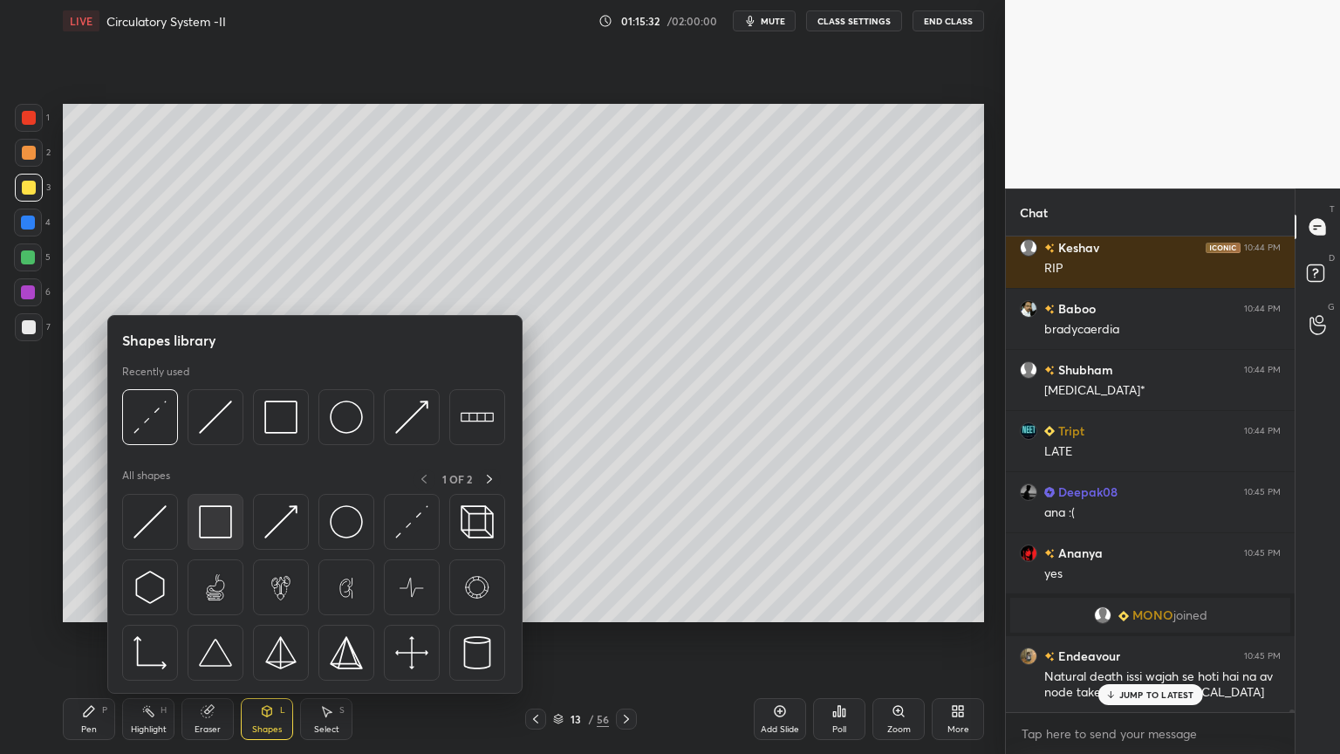
click at [211, 532] on img at bounding box center [215, 521] width 33 height 33
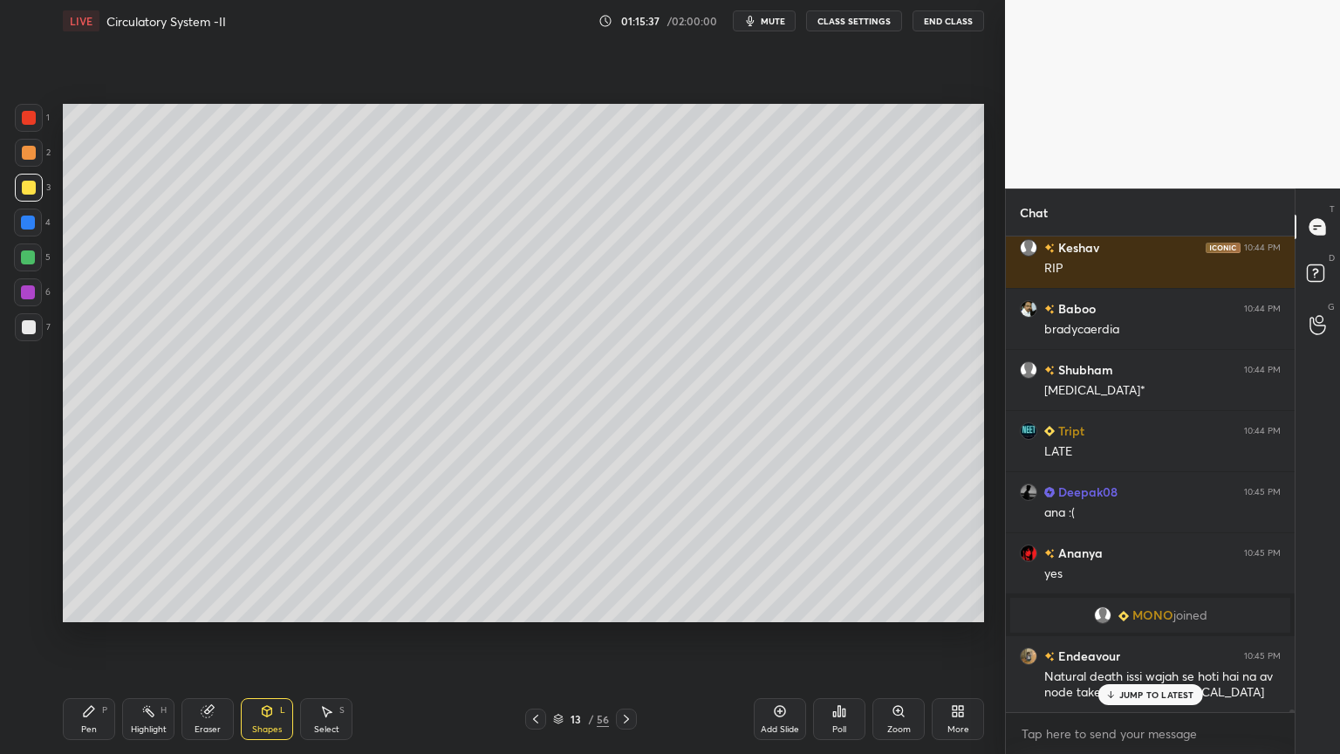
drag, startPoint x: 1143, startPoint y: 693, endPoint x: 1131, endPoint y: 725, distance: 34.5
click at [1144, 606] on p "JUMP TO LATEST" at bounding box center [1157, 694] width 75 height 10
click at [38, 157] on div at bounding box center [29, 153] width 28 height 28
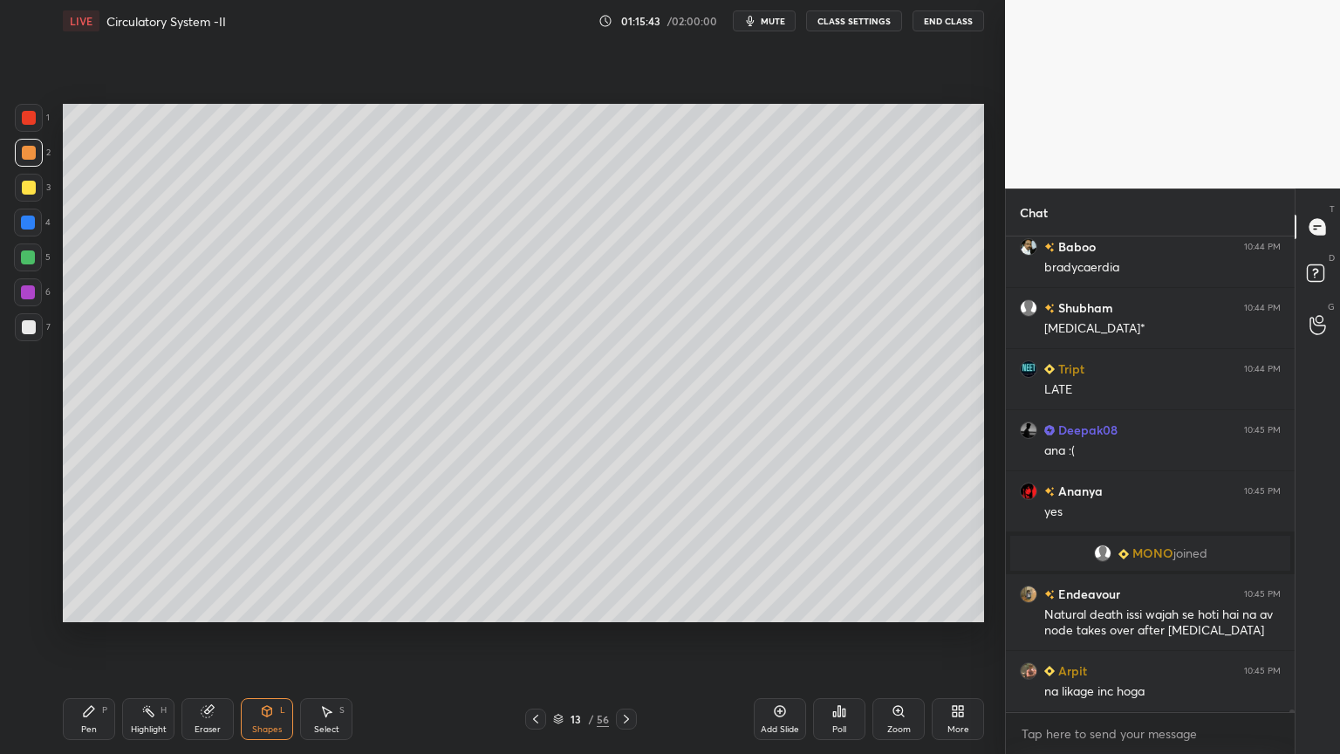
click at [92, 606] on icon at bounding box center [89, 711] width 14 height 14
click at [91, 606] on icon at bounding box center [89, 711] width 14 height 14
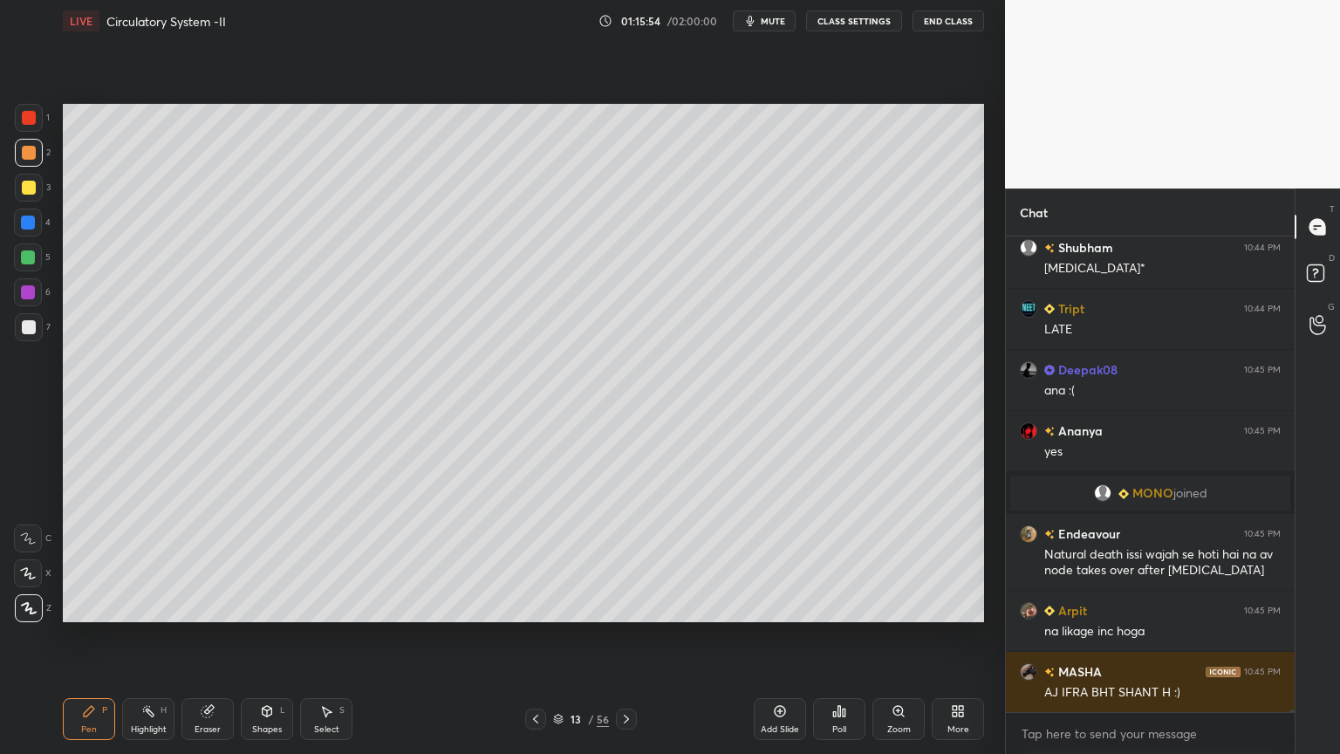
scroll to position [76121, 0]
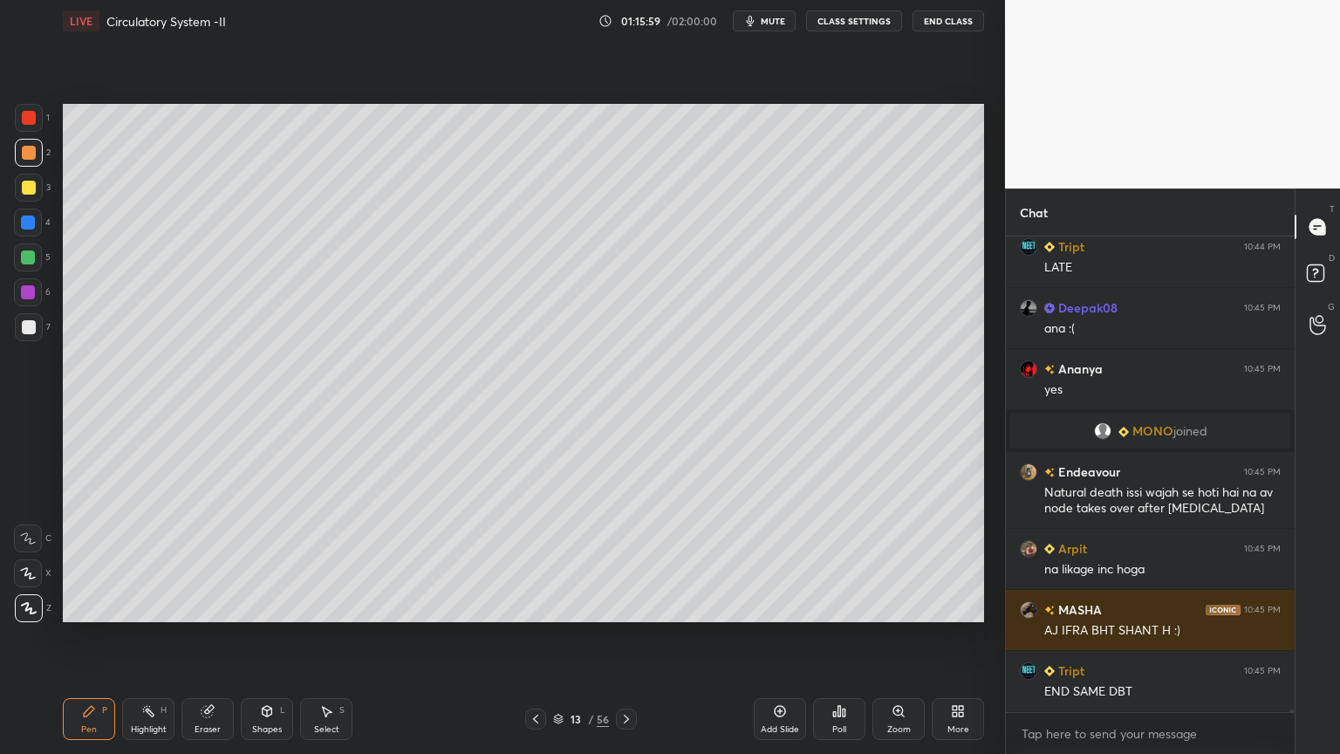
click at [203, 606] on div "Eraser" at bounding box center [208, 729] width 26 height 9
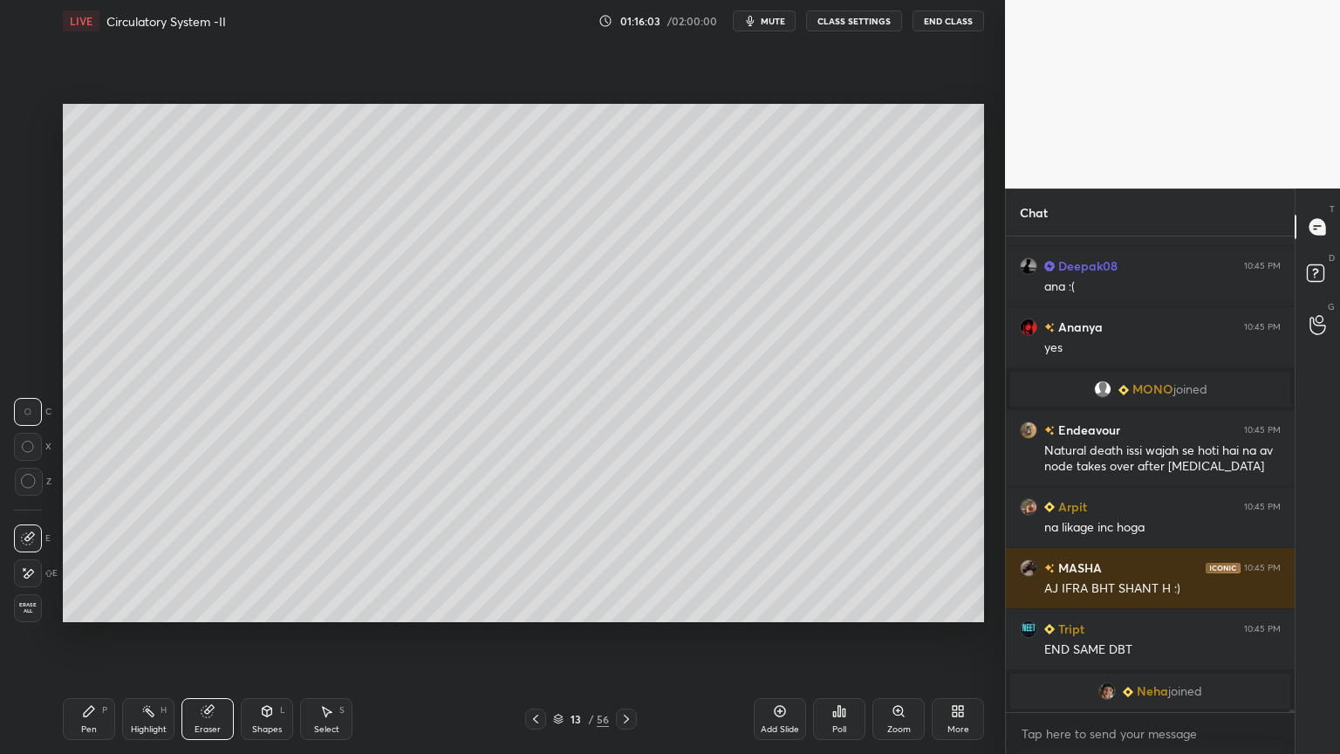
click at [95, 606] on icon at bounding box center [89, 711] width 14 height 14
click at [100, 606] on div "Pen P" at bounding box center [89, 719] width 52 height 42
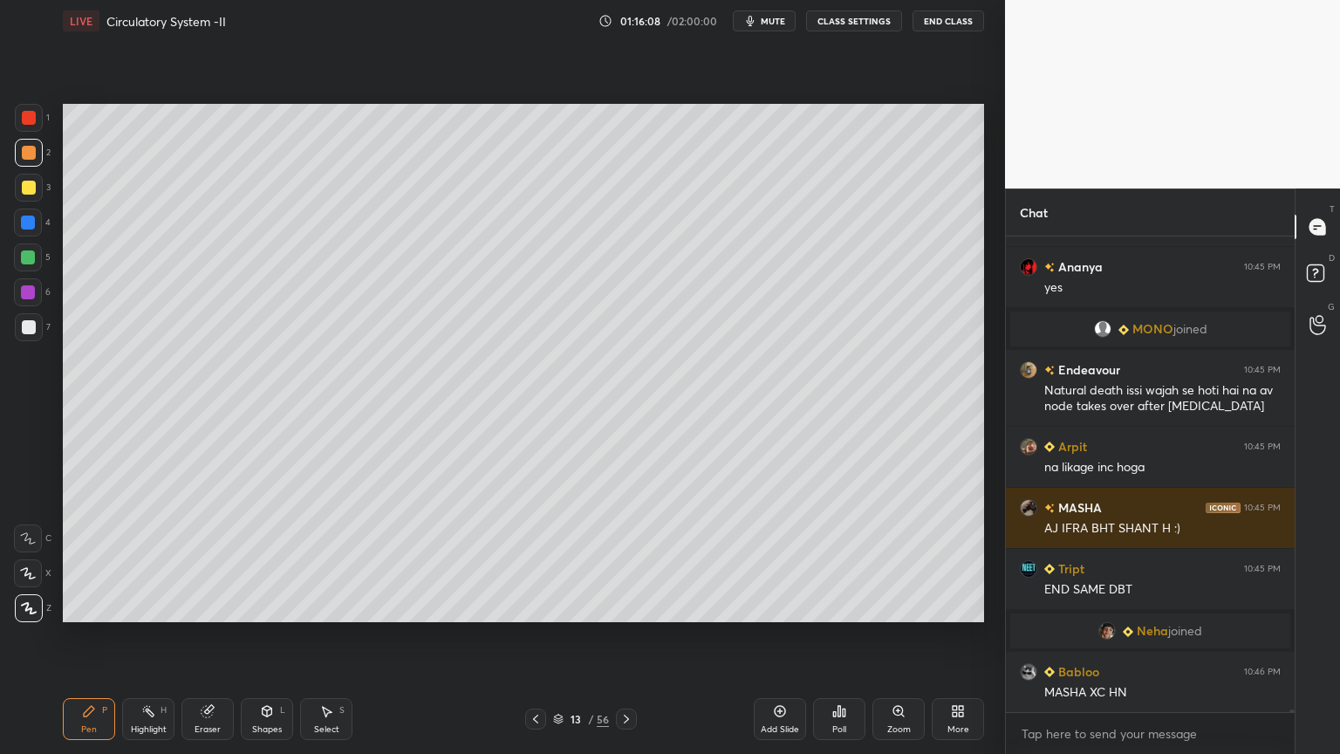
scroll to position [76178, 0]
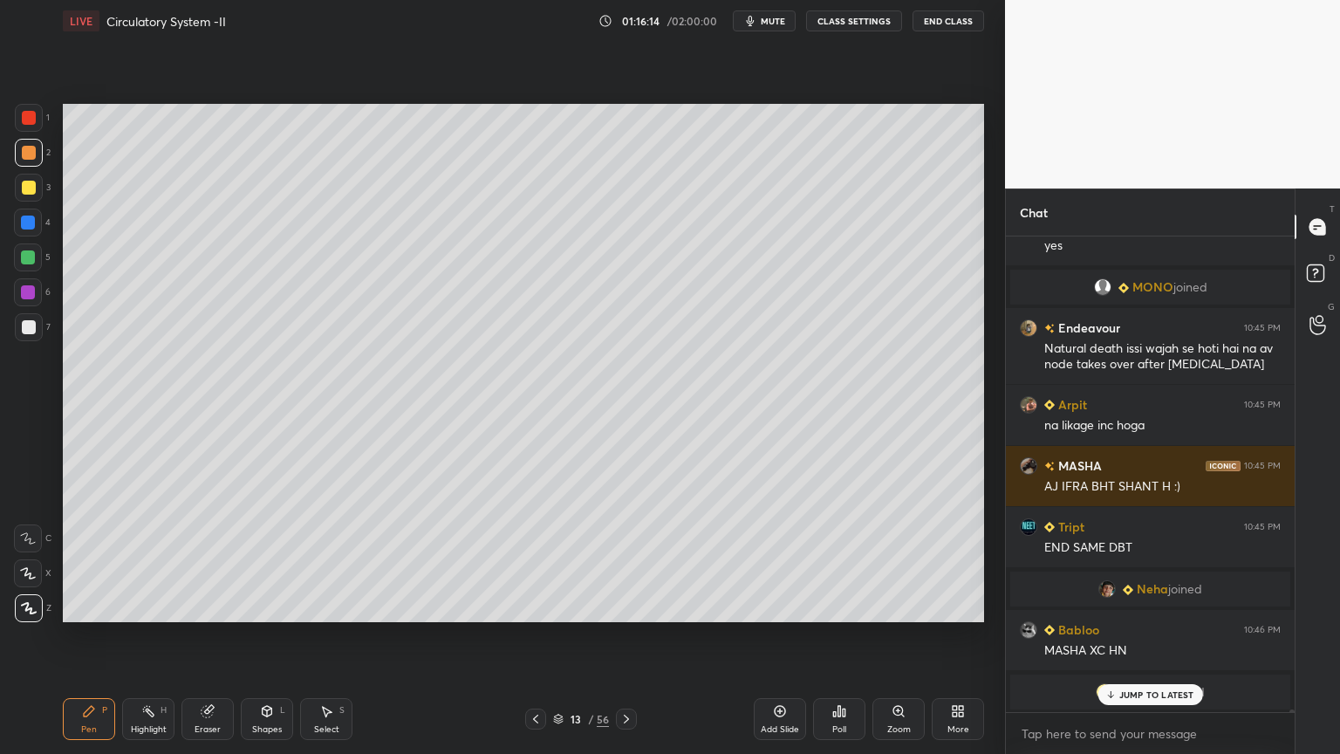
drag, startPoint x: 70, startPoint y: 678, endPoint x: 51, endPoint y: 622, distance: 59.1
click at [51, 606] on div "1 2 3 4 5 6 7 C X Z C X Z E E Erase all H H LIVE Circulatory System -II 01:16:1…" at bounding box center [495, 377] width 991 height 754
click at [28, 182] on div at bounding box center [29, 188] width 14 height 14
click at [274, 606] on div "Shapes L" at bounding box center [267, 719] width 52 height 42
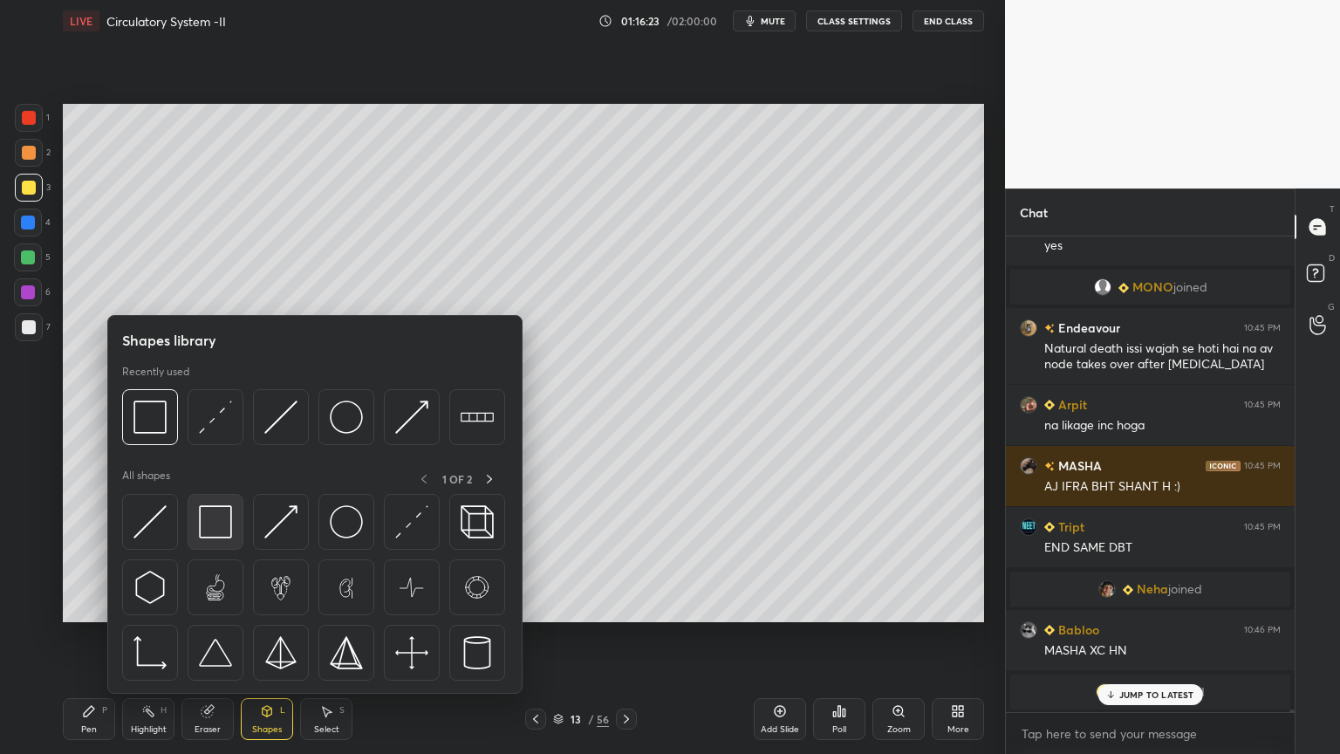
click at [232, 524] on div at bounding box center [216, 522] width 56 height 56
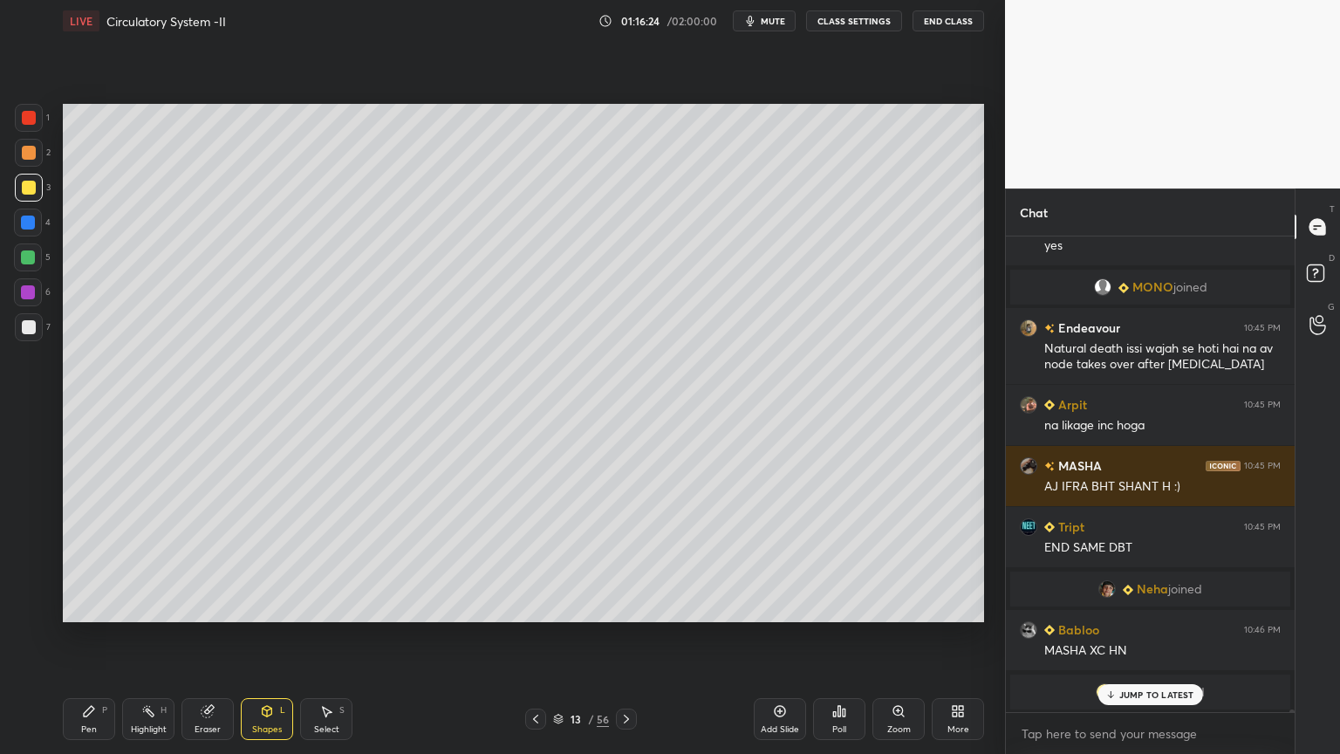
scroll to position [76188, 0]
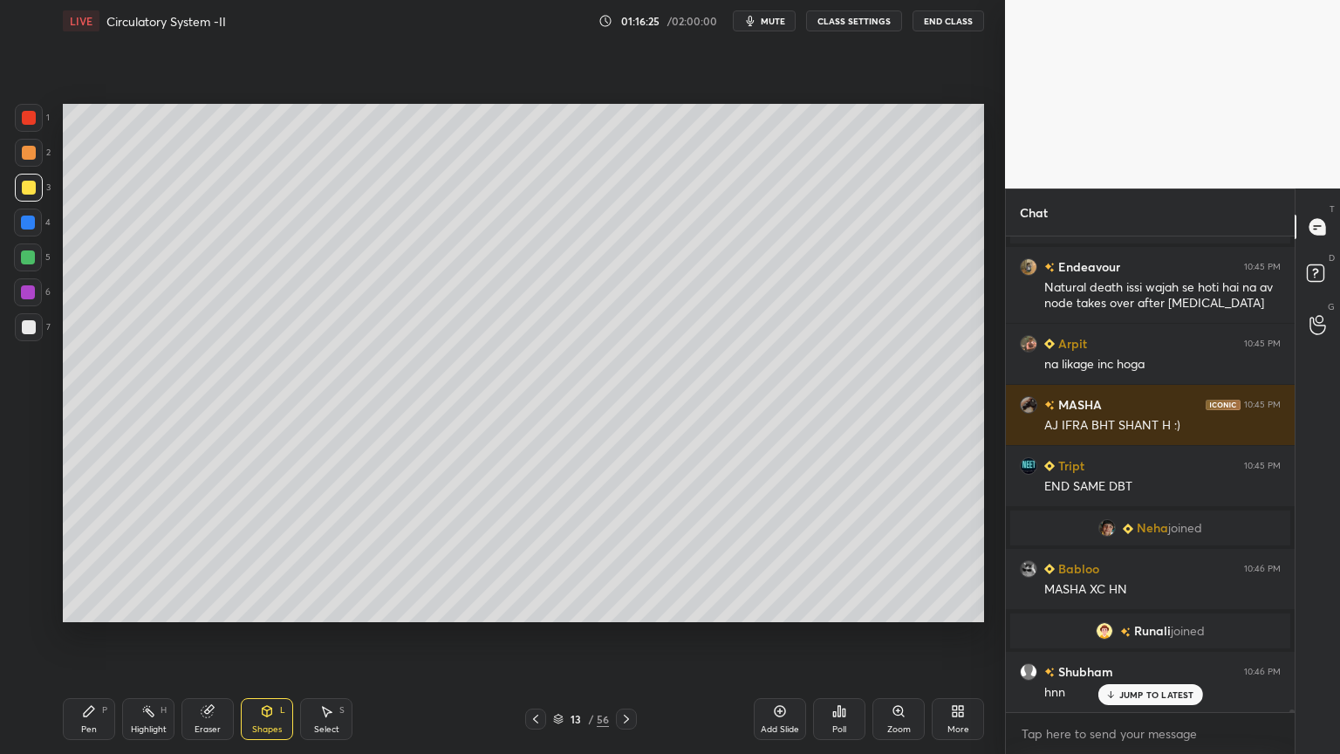
drag, startPoint x: 92, startPoint y: 747, endPoint x: 77, endPoint y: 682, distance: 66.5
click at [91, 606] on div "Pen P Highlight H Eraser Shapes L Select S 13 / 56 Add Slide Poll Zoom More" at bounding box center [524, 719] width 922 height 70
click at [86, 606] on div "Pen P" at bounding box center [89, 719] width 52 height 42
click at [216, 606] on div "Eraser" at bounding box center [208, 719] width 52 height 42
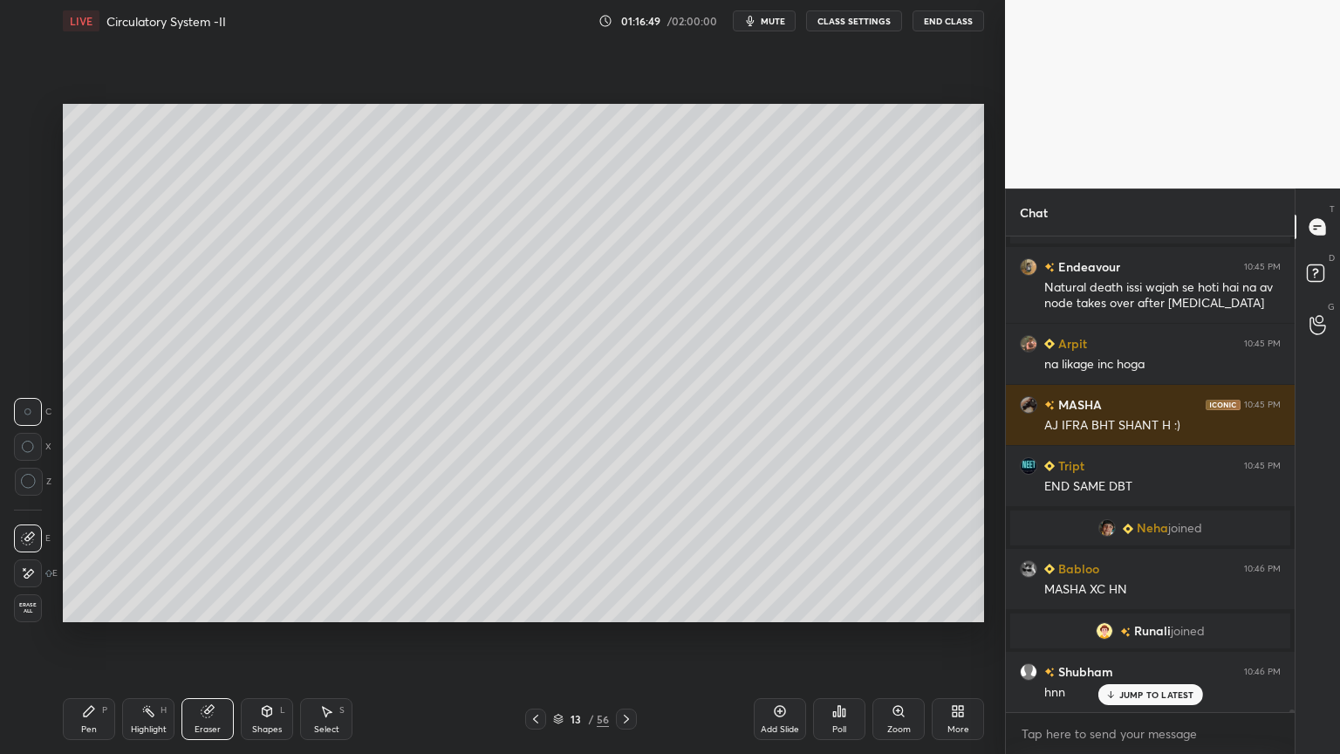
drag, startPoint x: 100, startPoint y: 711, endPoint x: 112, endPoint y: 701, distance: 15.4
click at [99, 606] on div "Pen P" at bounding box center [89, 719] width 52 height 42
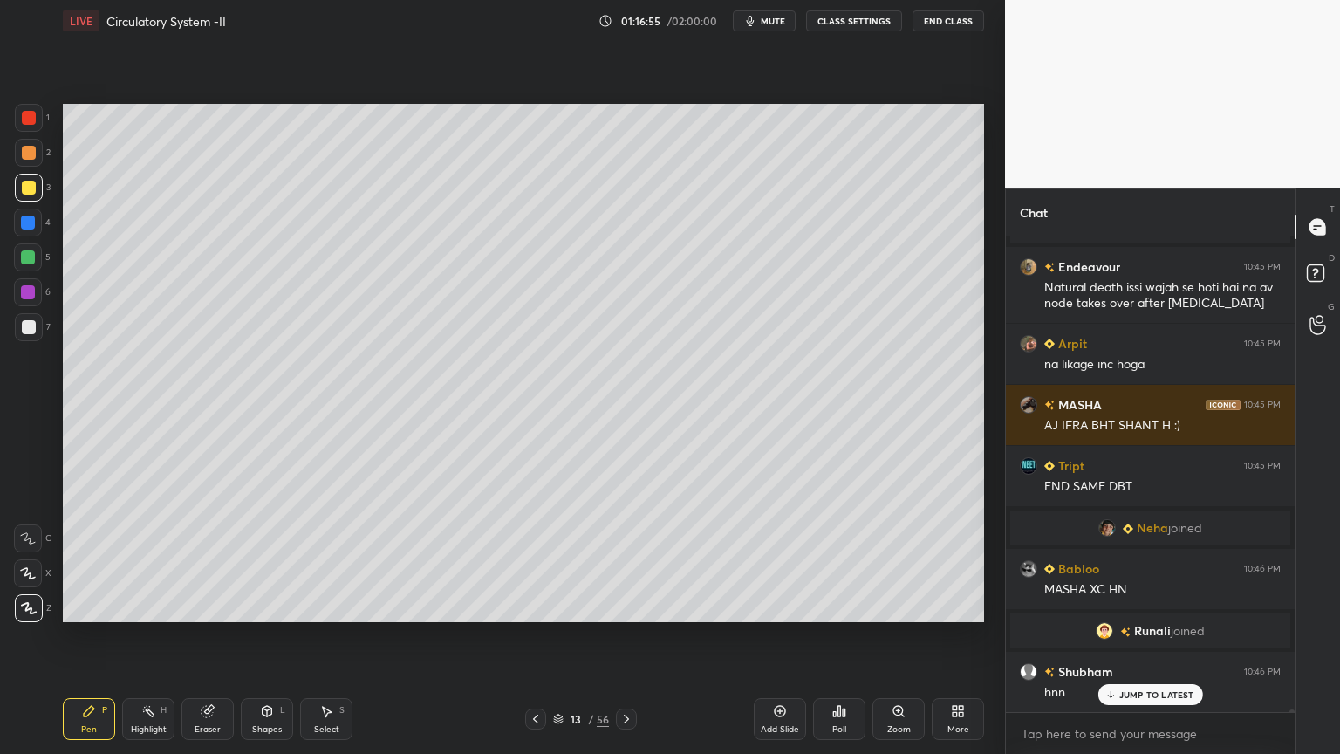
click at [277, 606] on div "Shapes L" at bounding box center [267, 719] width 52 height 42
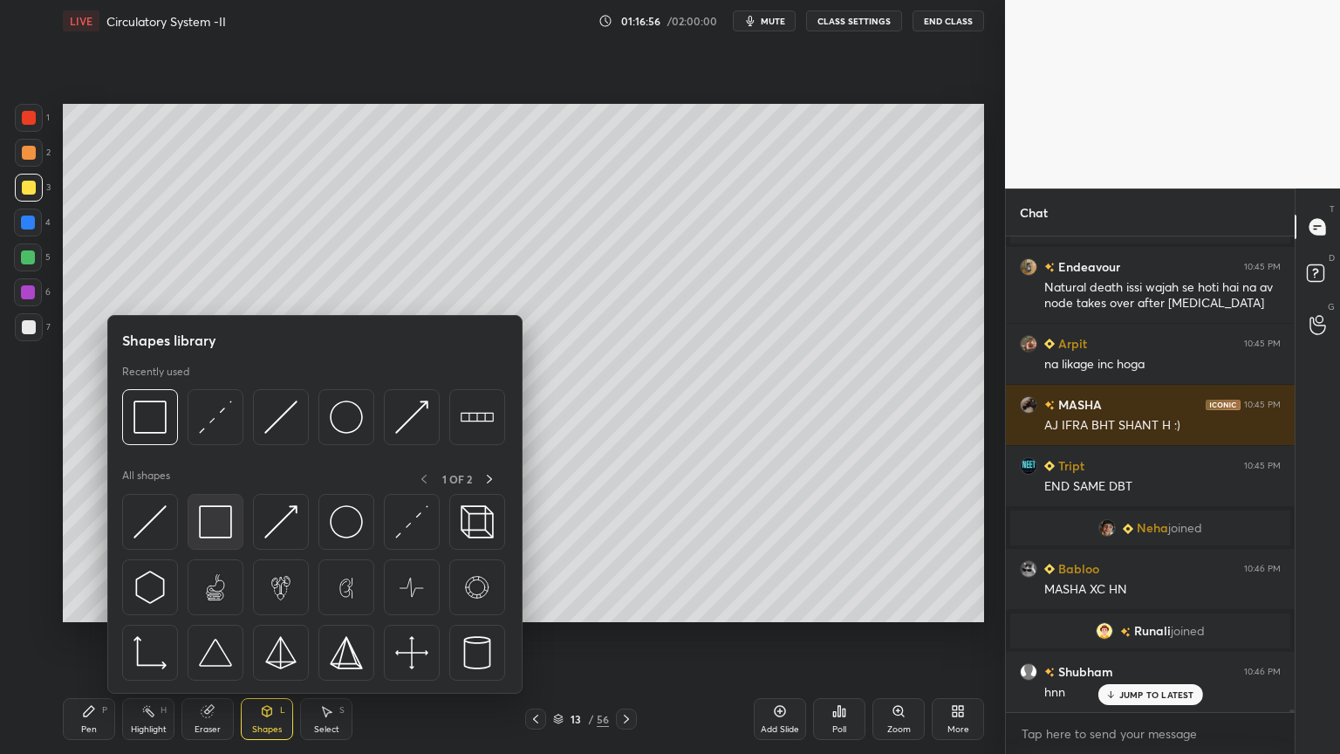
click at [233, 537] on div at bounding box center [216, 522] width 56 height 56
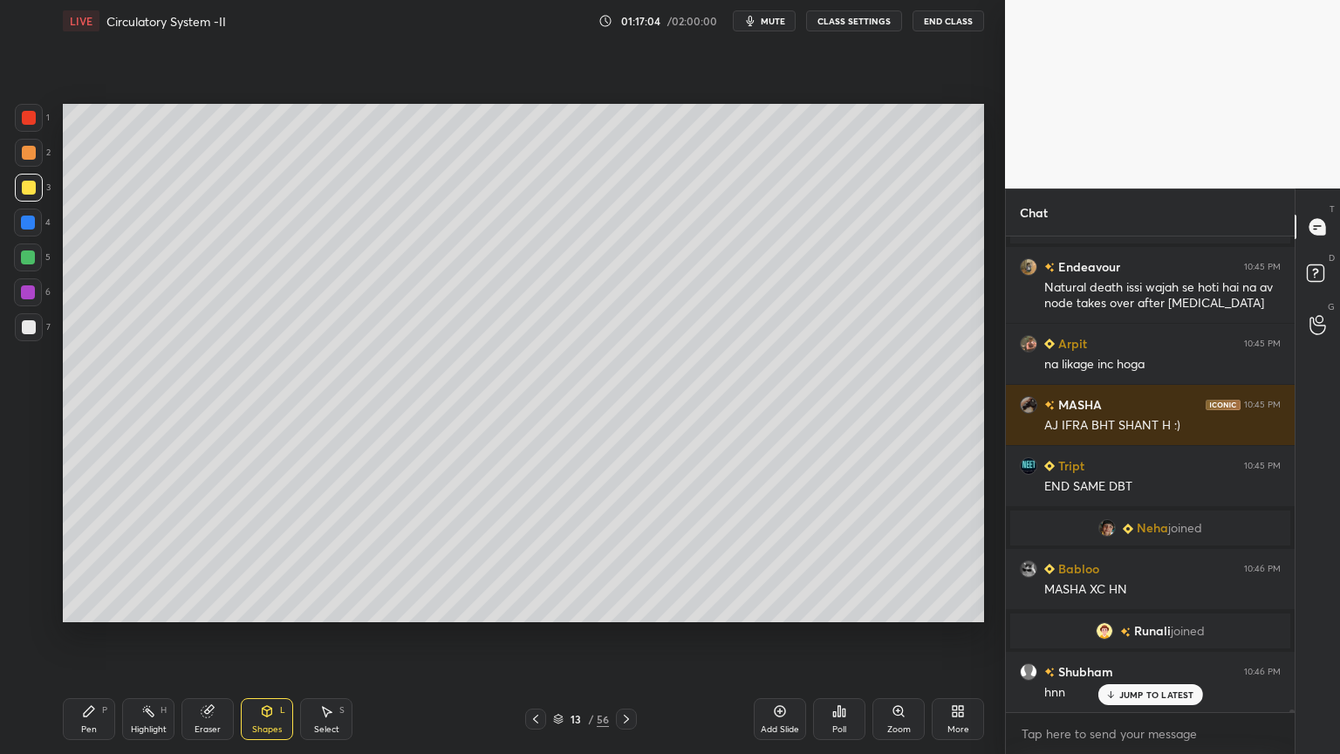
click at [1118, 606] on div "Palak 10:43 PM ji Vipin 10:43 PM Ghost wali analogy Mirth 10:43 PM [PERSON_NAME…" at bounding box center [1150, 474] width 289 height 476
click at [1125, 606] on div "JUMP TO LATEST" at bounding box center [1150, 694] width 105 height 21
click at [31, 149] on div at bounding box center [29, 153] width 28 height 28
drag, startPoint x: 29, startPoint y: 154, endPoint x: 31, endPoint y: 164, distance: 10.8
click at [31, 154] on div at bounding box center [29, 153] width 14 height 14
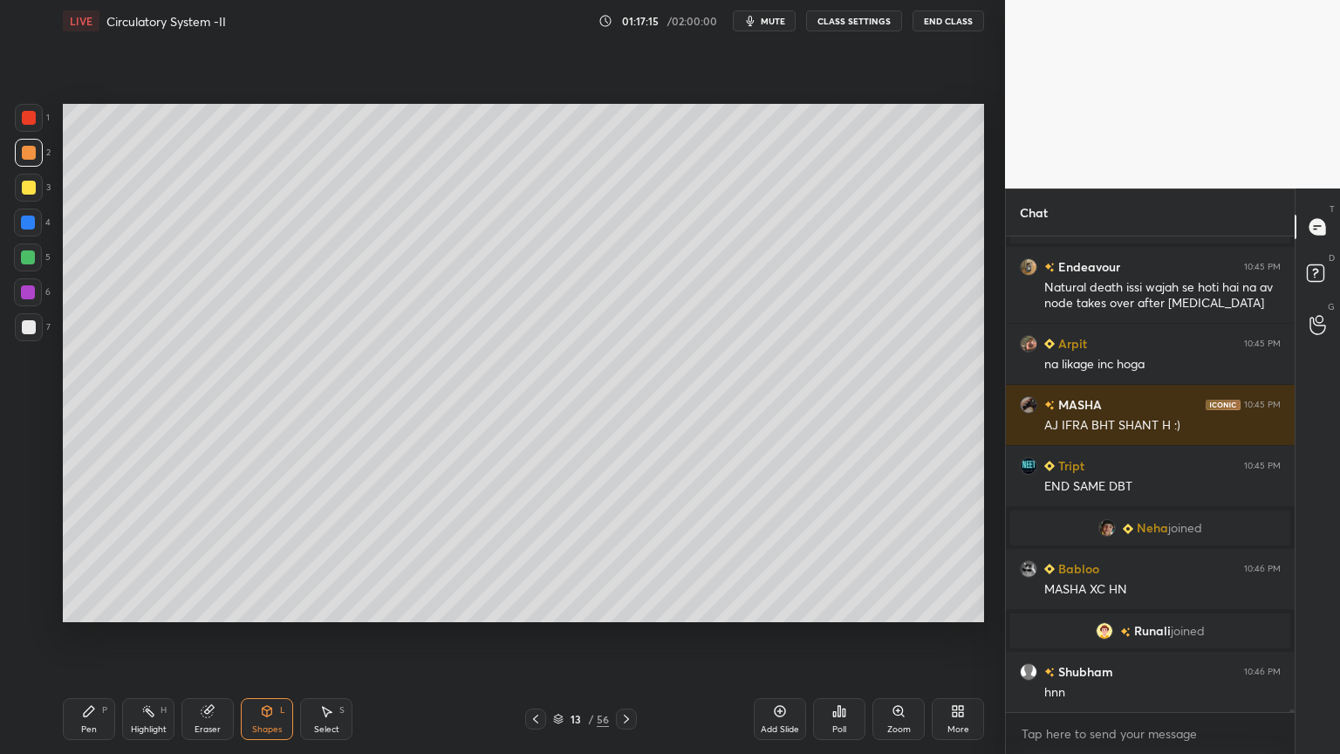
click at [38, 324] on div at bounding box center [29, 327] width 28 height 28
click at [38, 319] on div at bounding box center [29, 327] width 28 height 28
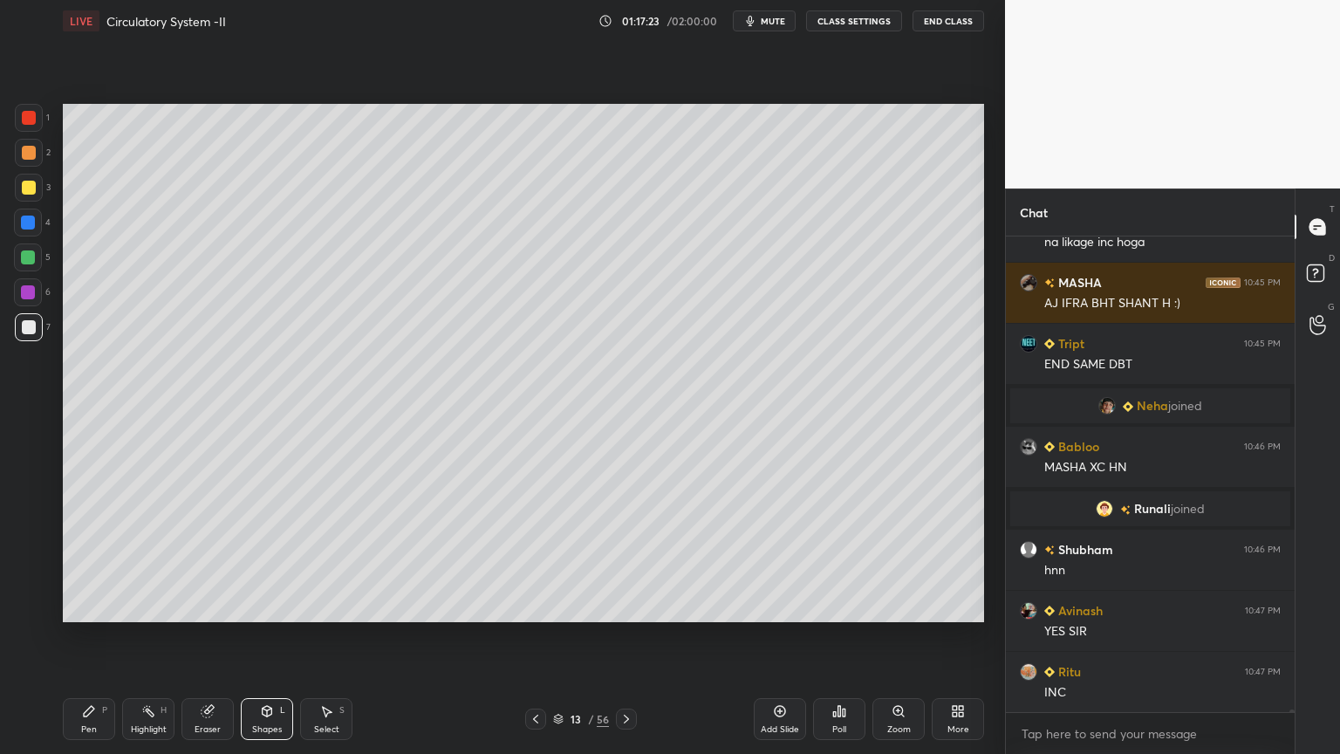
scroll to position [76373, 0]
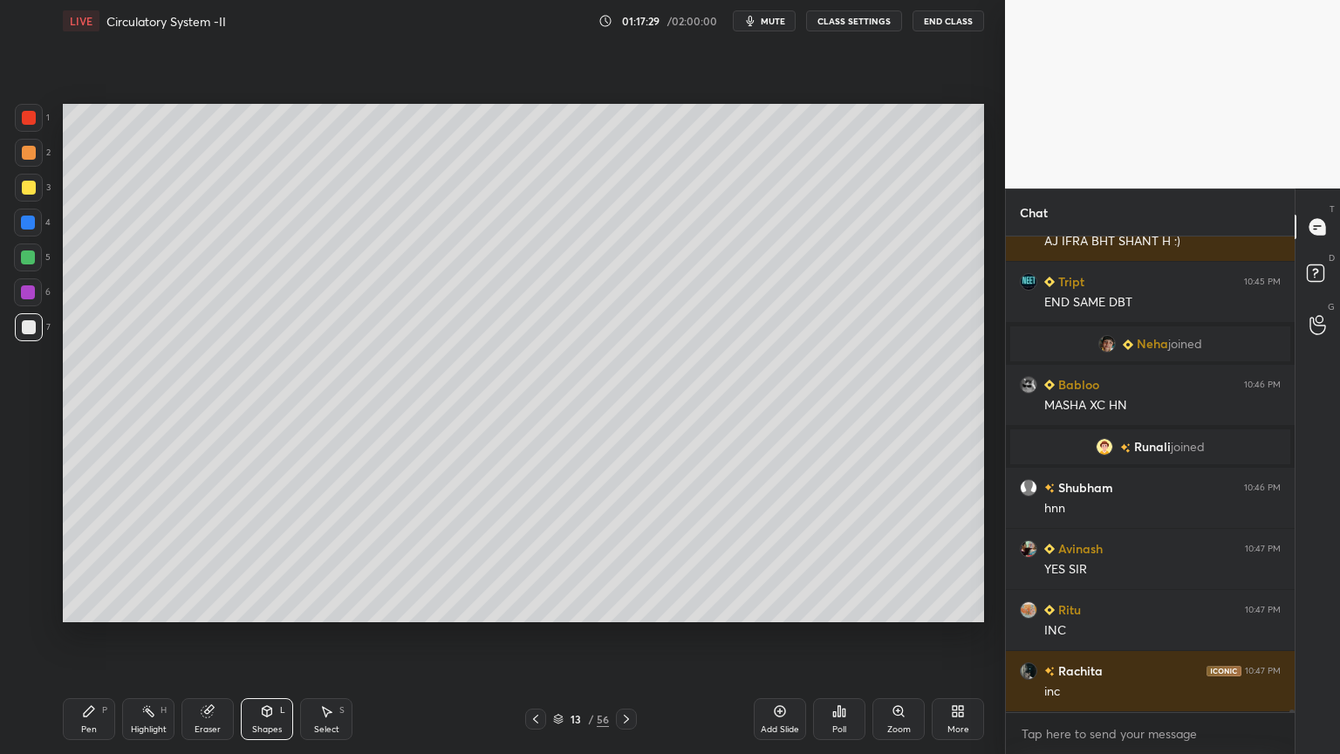
click at [37, 291] on div at bounding box center [28, 292] width 28 height 28
drag, startPoint x: 38, startPoint y: 290, endPoint x: 44, endPoint y: 297, distance: 9.3
click at [38, 295] on div at bounding box center [28, 292] width 28 height 28
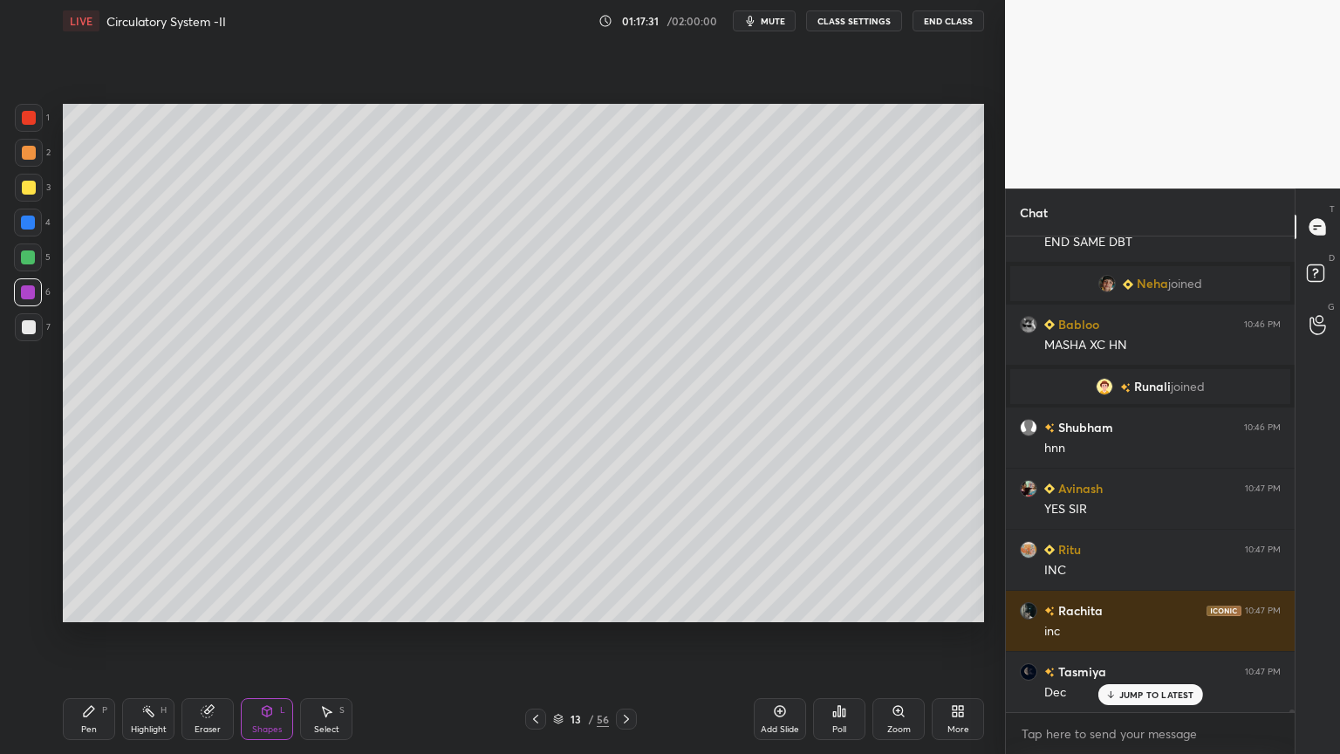
click at [81, 606] on div "Pen P Highlight H Eraser Shapes L Select S 13 / 56 Add Slide Poll Zoom More" at bounding box center [524, 719] width 922 height 70
click at [86, 606] on div "Pen" at bounding box center [89, 729] width 16 height 9
click at [87, 606] on div "Pen" at bounding box center [89, 729] width 16 height 9
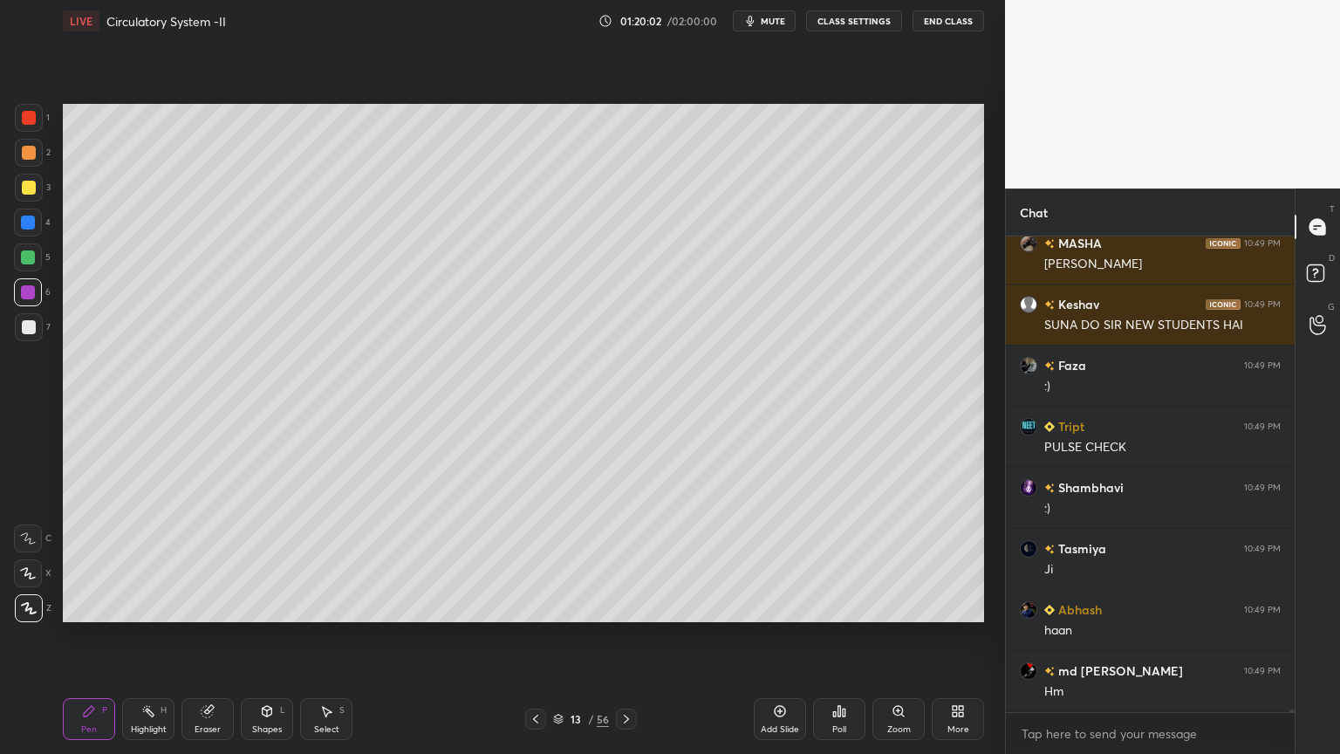
scroll to position [79749, 0]
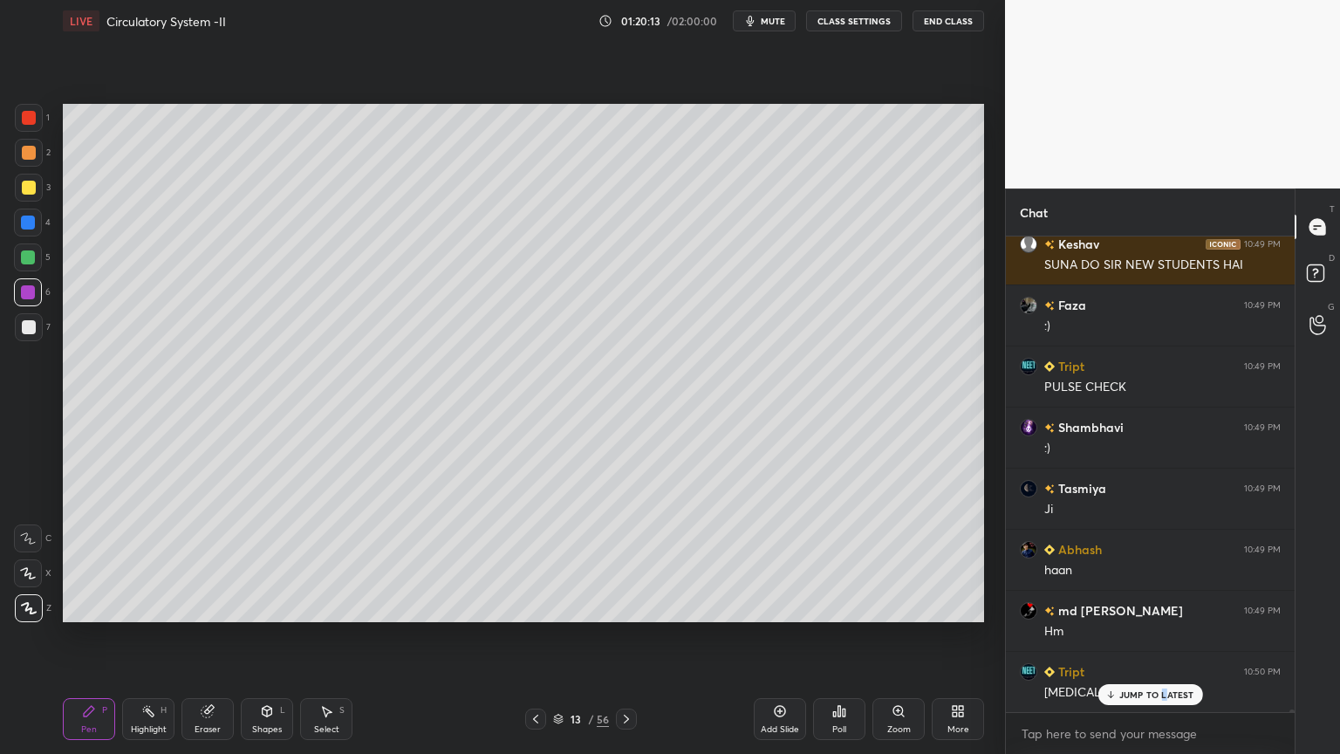
drag, startPoint x: 1162, startPoint y: 692, endPoint x: 1117, endPoint y: 726, distance: 56.7
click at [1162, 606] on p "JUMP TO LATEST" at bounding box center [1157, 694] width 75 height 10
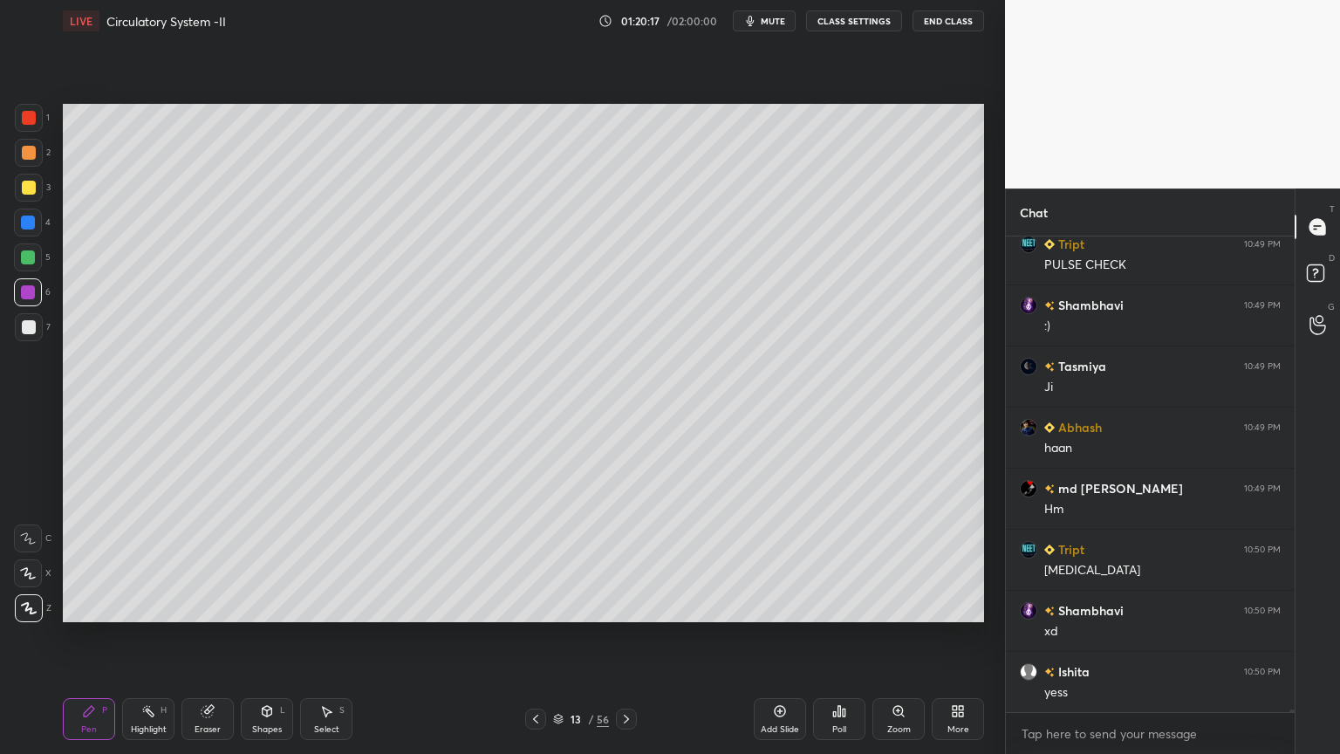
scroll to position [79933, 0]
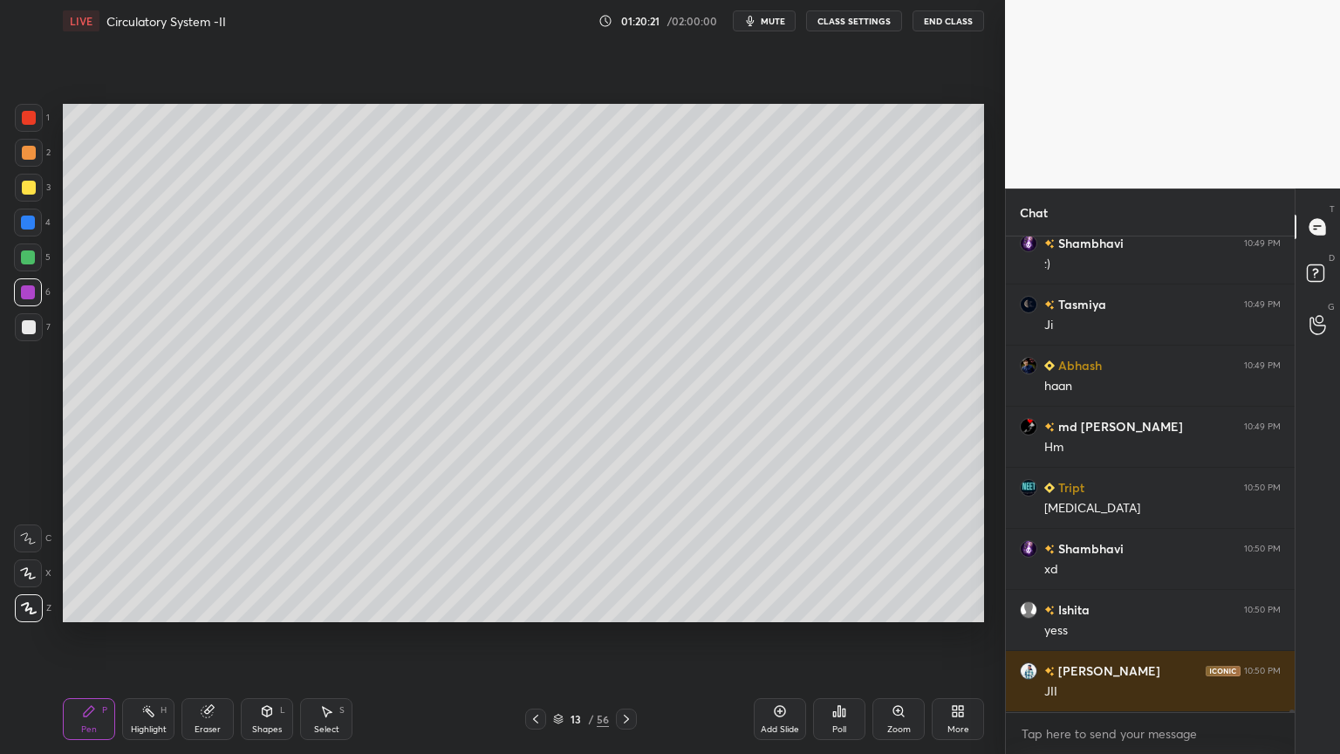
drag, startPoint x: 19, startPoint y: 195, endPoint x: 27, endPoint y: 191, distance: 9.0
click at [23, 195] on div at bounding box center [29, 188] width 28 height 28
drag, startPoint x: 27, startPoint y: 195, endPoint x: 40, endPoint y: 219, distance: 27.7
click at [28, 194] on div at bounding box center [29, 188] width 28 height 28
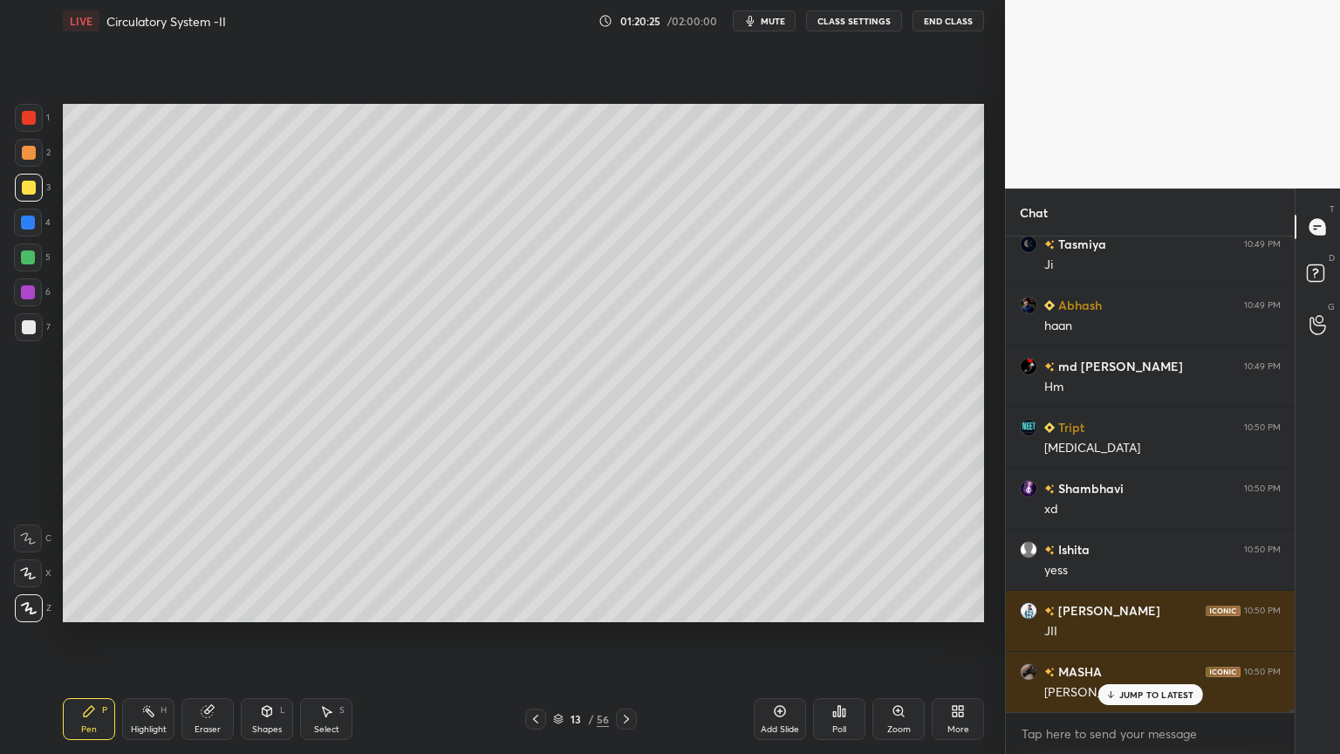
click at [622, 606] on icon at bounding box center [627, 719] width 14 height 14
click at [624, 606] on icon at bounding box center [627, 719] width 14 height 14
click at [625, 606] on icon at bounding box center [627, 719] width 14 height 14
click at [627, 606] on icon at bounding box center [627, 719] width 14 height 14
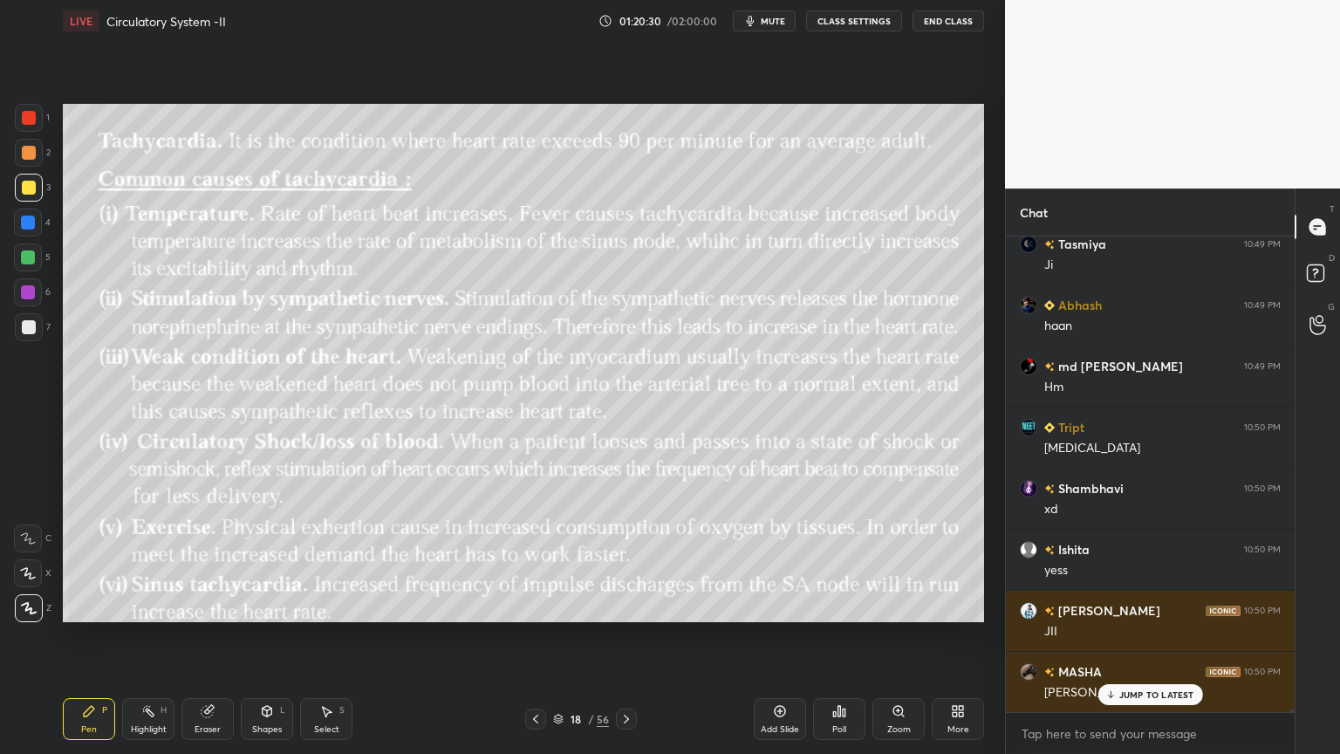
scroll to position [80011, 0]
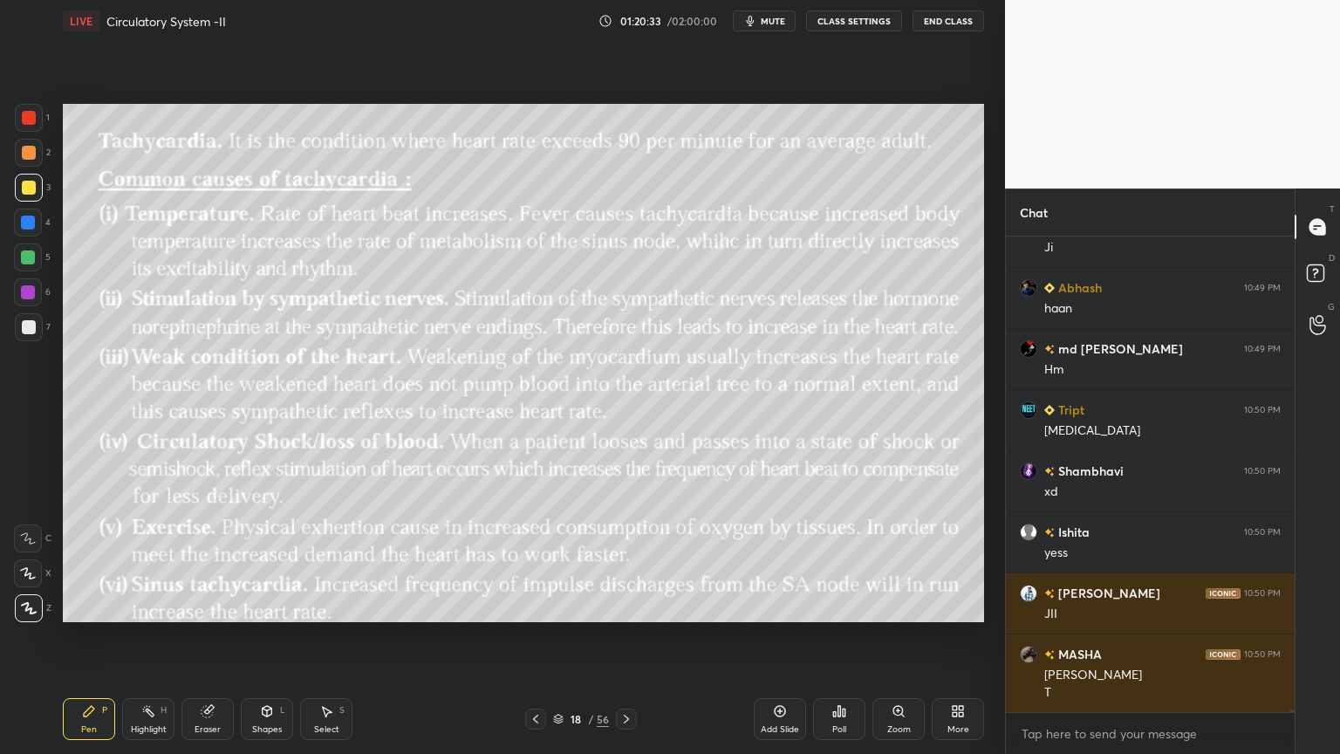
click at [543, 606] on div "18 / 56" at bounding box center [581, 719] width 112 height 21
click at [536, 606] on div at bounding box center [535, 719] width 21 height 21
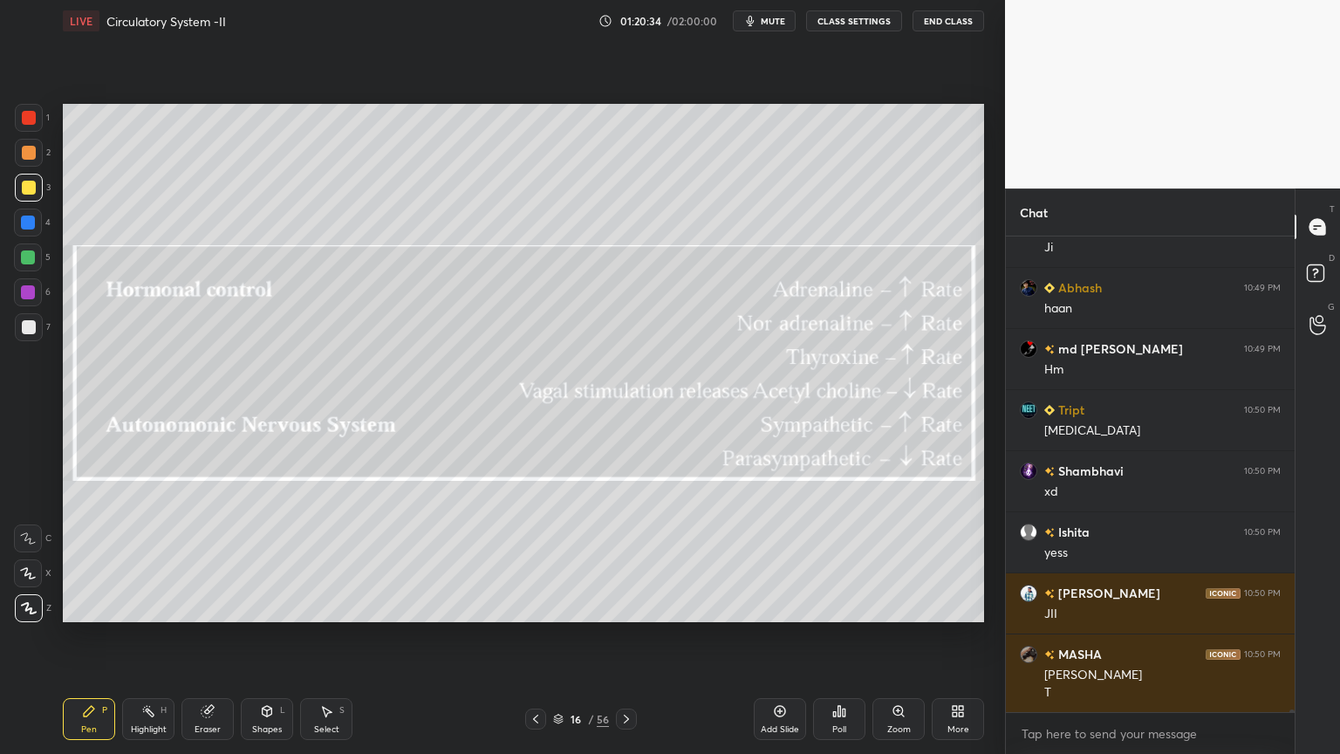
click at [538, 606] on div at bounding box center [535, 719] width 21 height 21
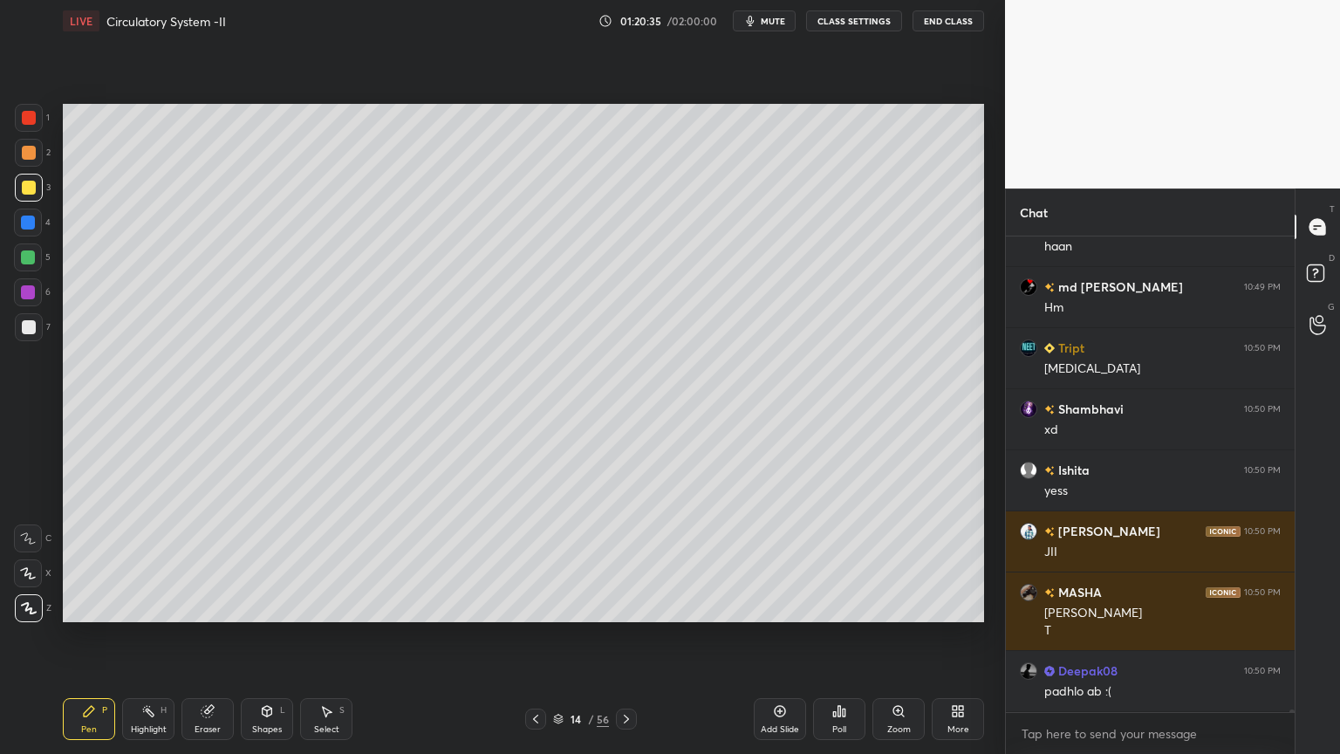
click at [538, 606] on div at bounding box center [535, 719] width 21 height 21
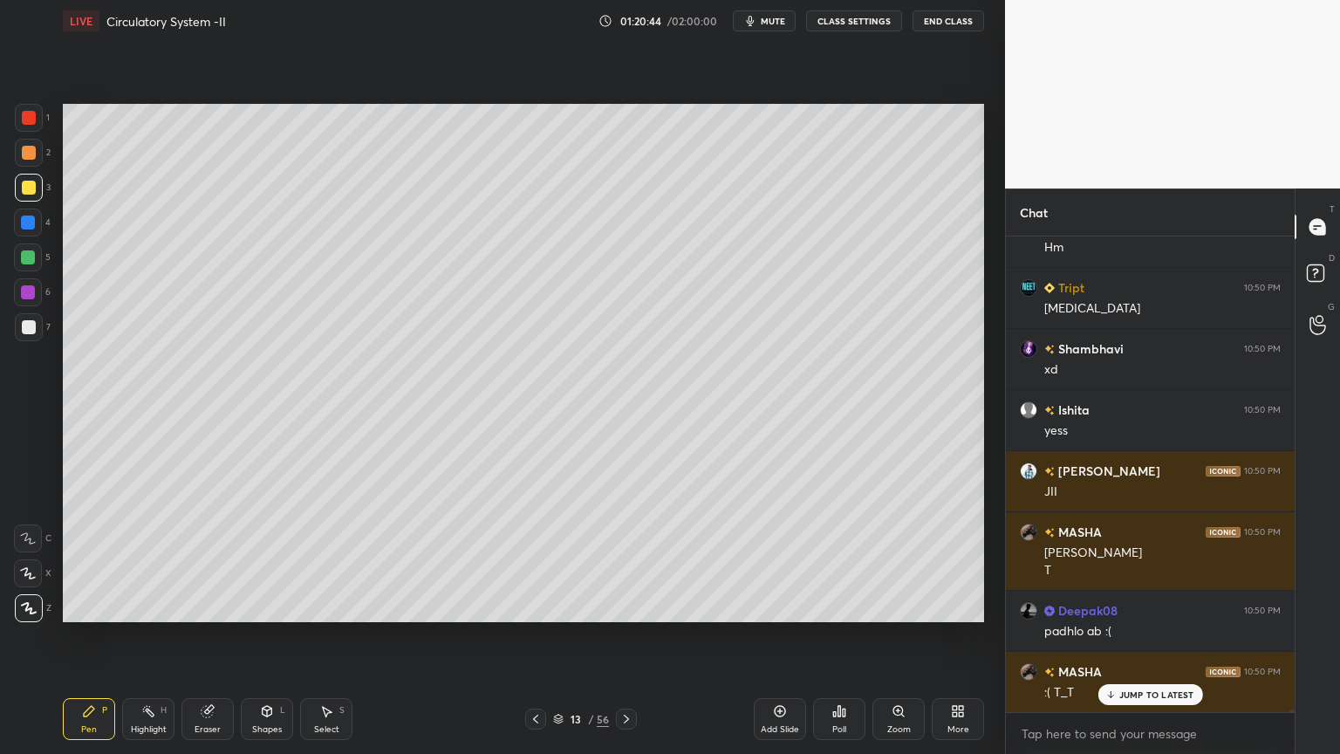
click at [281, 606] on div "Shapes L" at bounding box center [267, 719] width 52 height 42
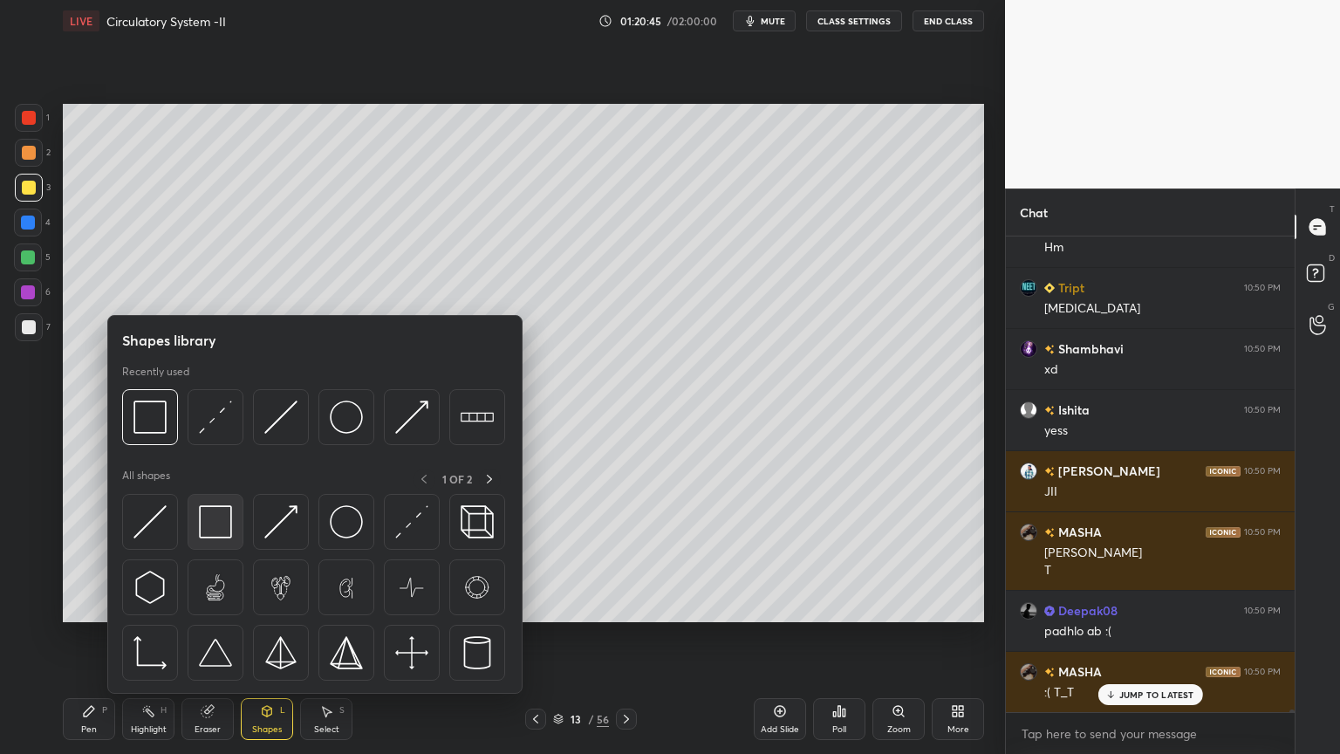
click at [217, 545] on div at bounding box center [216, 522] width 56 height 56
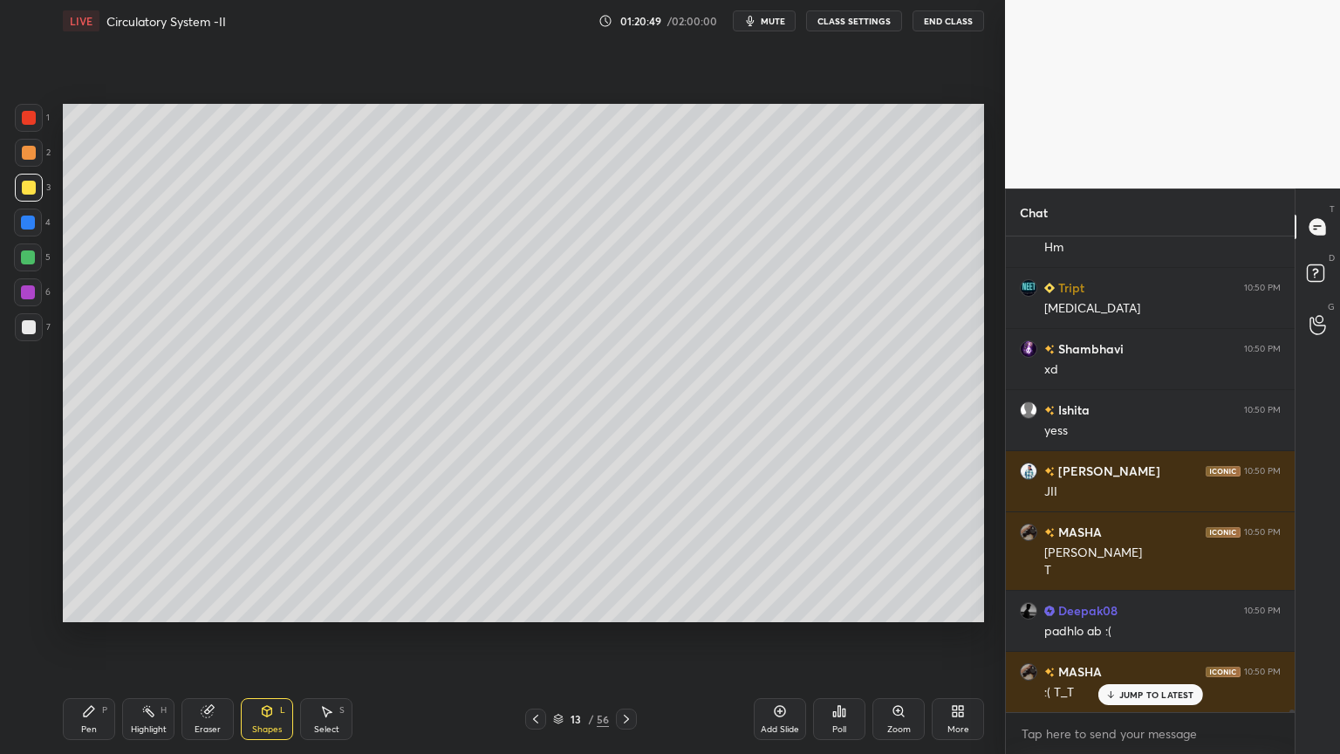
click at [544, 606] on div at bounding box center [535, 719] width 21 height 21
drag, startPoint x: 31, startPoint y: 129, endPoint x: 38, endPoint y: 122, distance: 9.3
click at [31, 126] on div at bounding box center [29, 118] width 28 height 28
drag, startPoint x: 38, startPoint y: 122, endPoint x: 49, endPoint y: 136, distance: 18.0
click at [38, 127] on div at bounding box center [29, 118] width 28 height 28
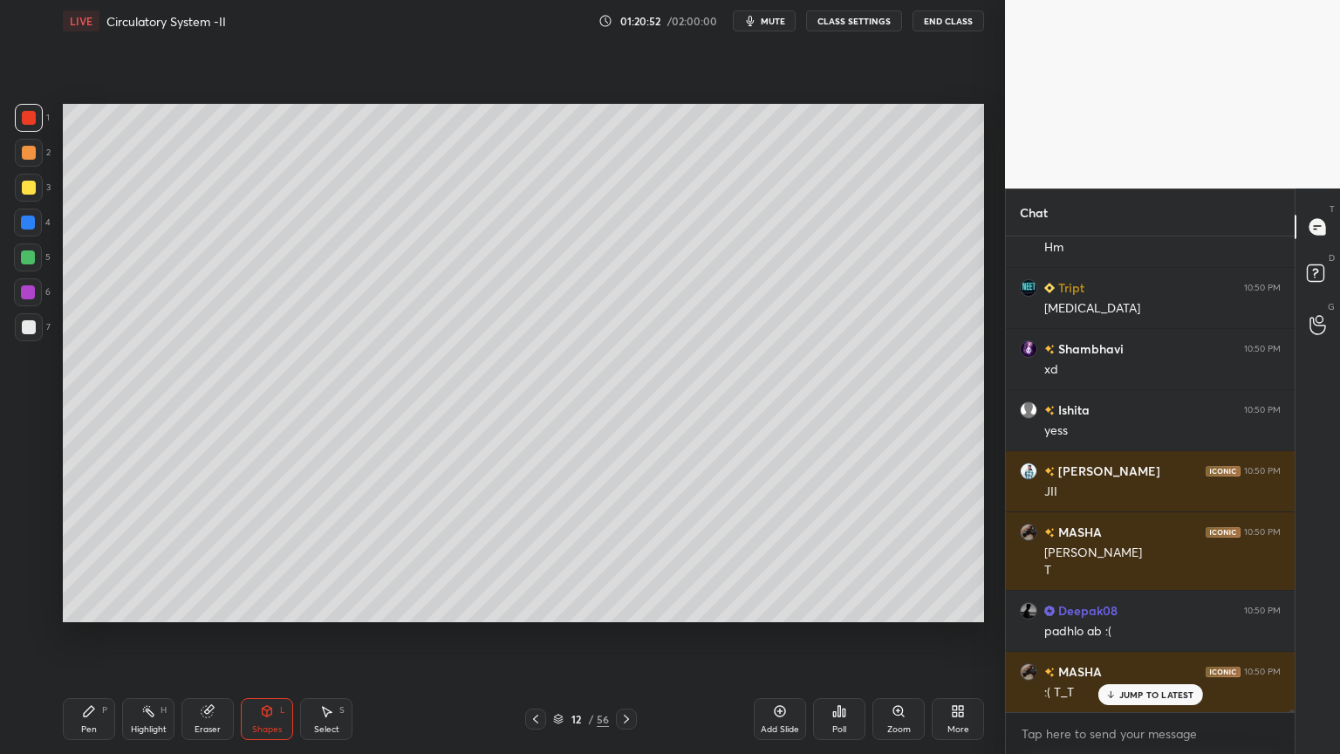
click at [106, 606] on div "Pen P" at bounding box center [89, 719] width 52 height 42
click at [105, 606] on div "Pen P" at bounding box center [89, 719] width 52 height 42
click at [31, 263] on div at bounding box center [28, 257] width 14 height 14
drag, startPoint x: 1127, startPoint y: 682, endPoint x: 1117, endPoint y: 695, distance: 16.1
click at [1124, 606] on div "ASHIKUL 10:49 PM [PERSON_NAME] Keshav 10:49 PM SUNA DO [PERSON_NAME] 10:49 PM S…" at bounding box center [1150, 474] width 289 height 476
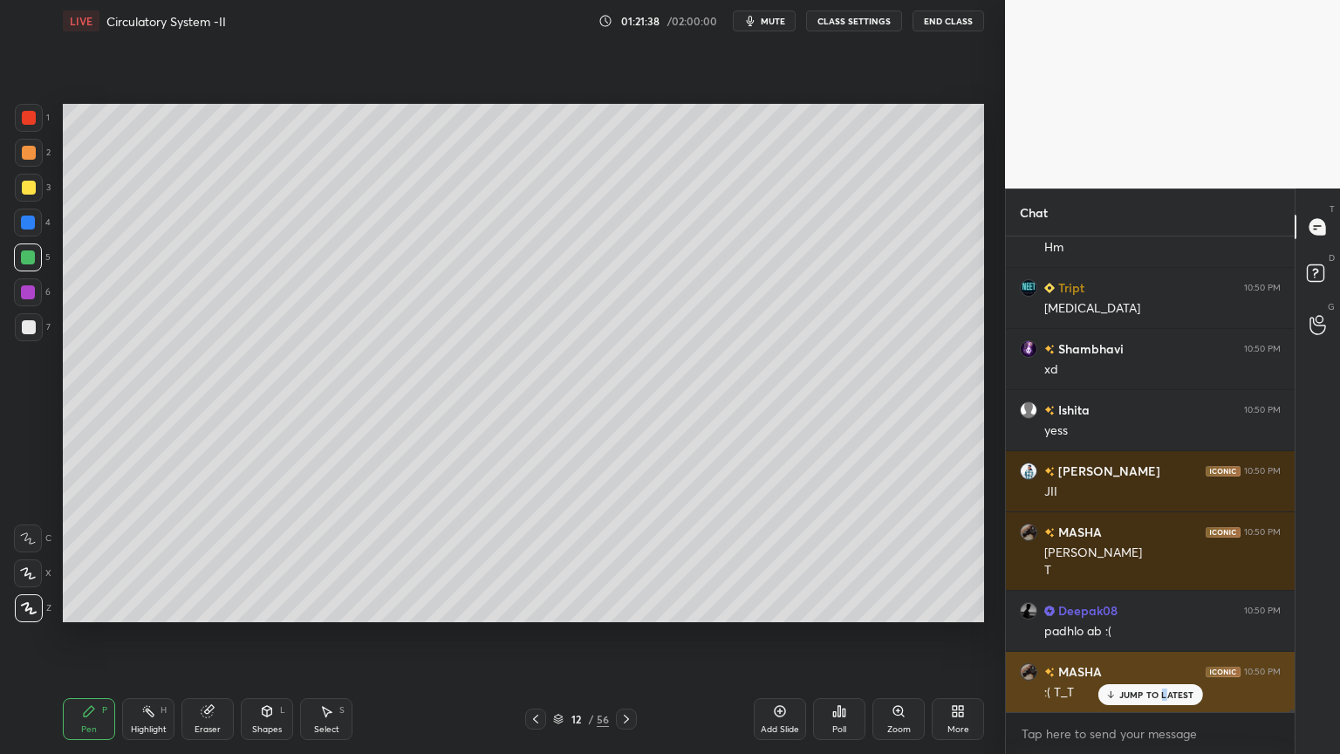
drag, startPoint x: 1165, startPoint y: 685, endPoint x: 1155, endPoint y: 685, distance: 9.6
click at [1161, 606] on div "JUMP TO LATEST" at bounding box center [1150, 694] width 105 height 21
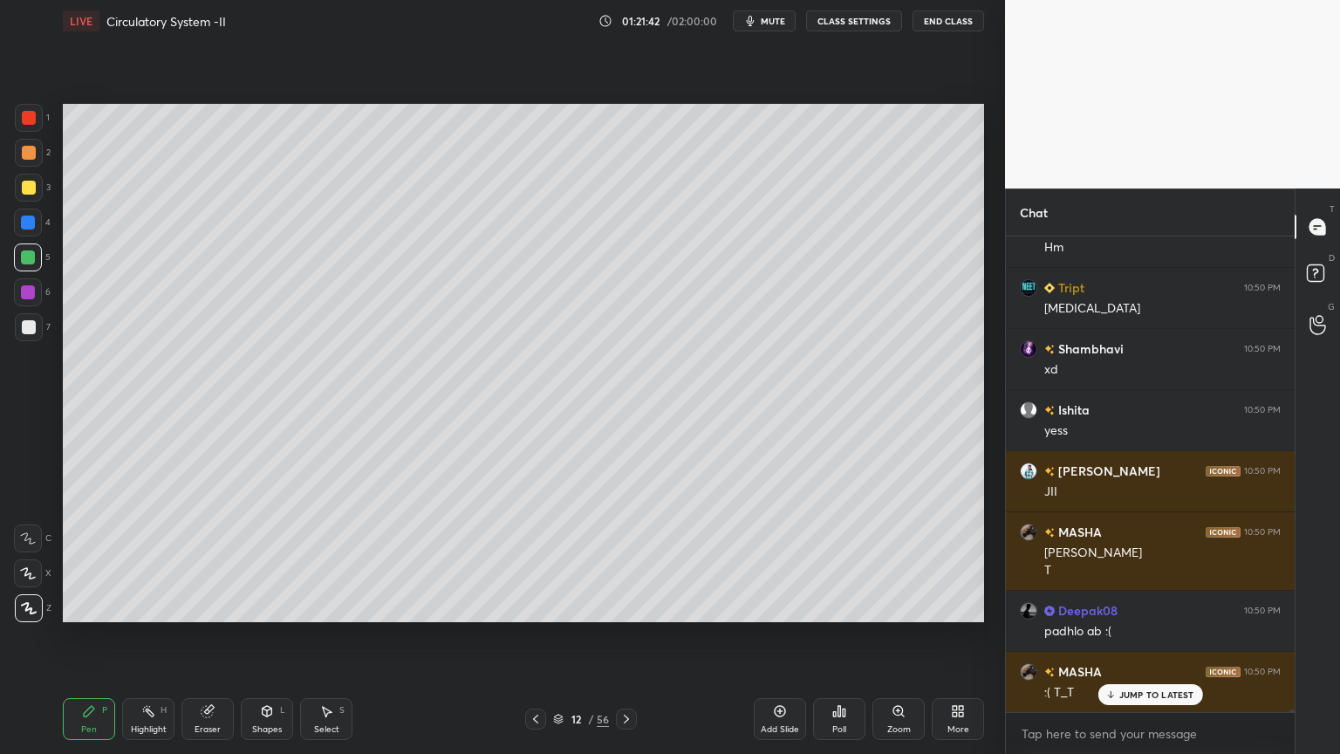
scroll to position [80175, 0]
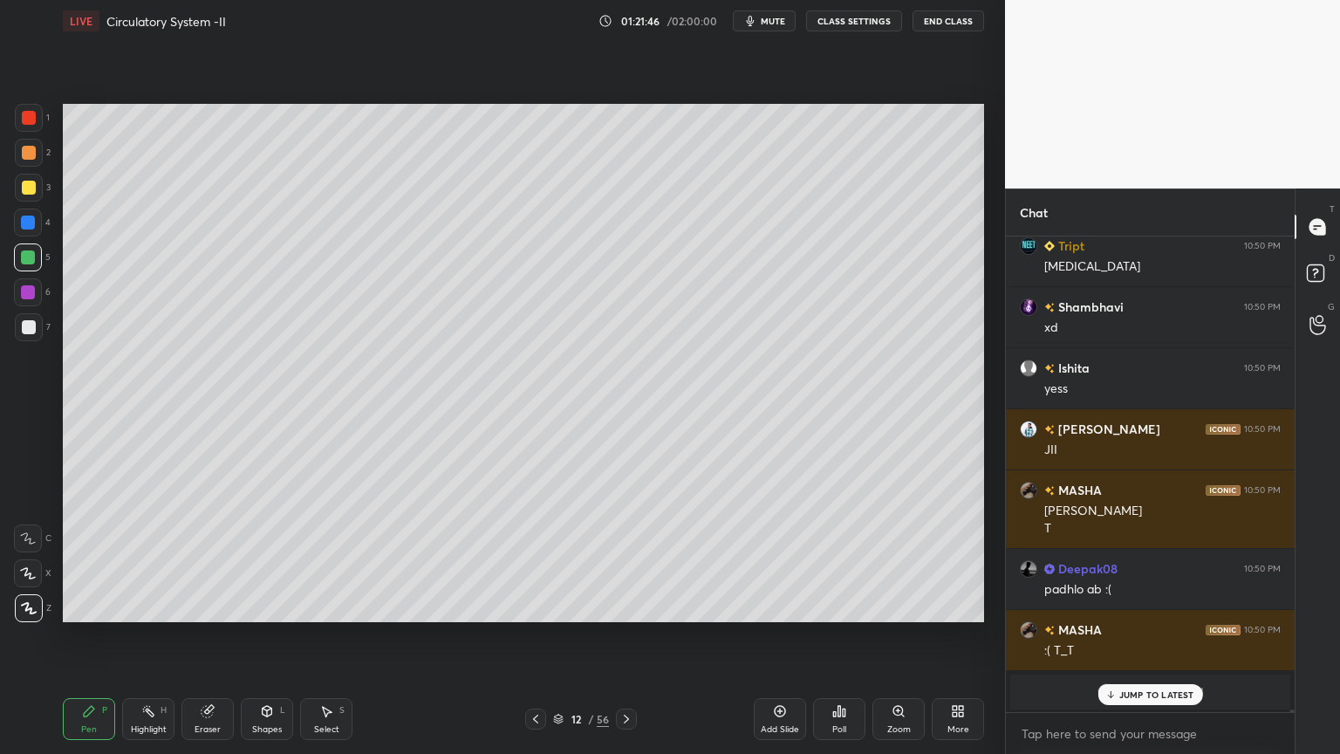
click at [541, 606] on icon at bounding box center [536, 719] width 14 height 14
click at [627, 606] on icon at bounding box center [627, 719] width 14 height 14
click at [631, 606] on icon at bounding box center [627, 719] width 14 height 14
drag, startPoint x: 32, startPoint y: 186, endPoint x: 54, endPoint y: 238, distance: 56.7
click at [35, 188] on div at bounding box center [29, 188] width 28 height 28
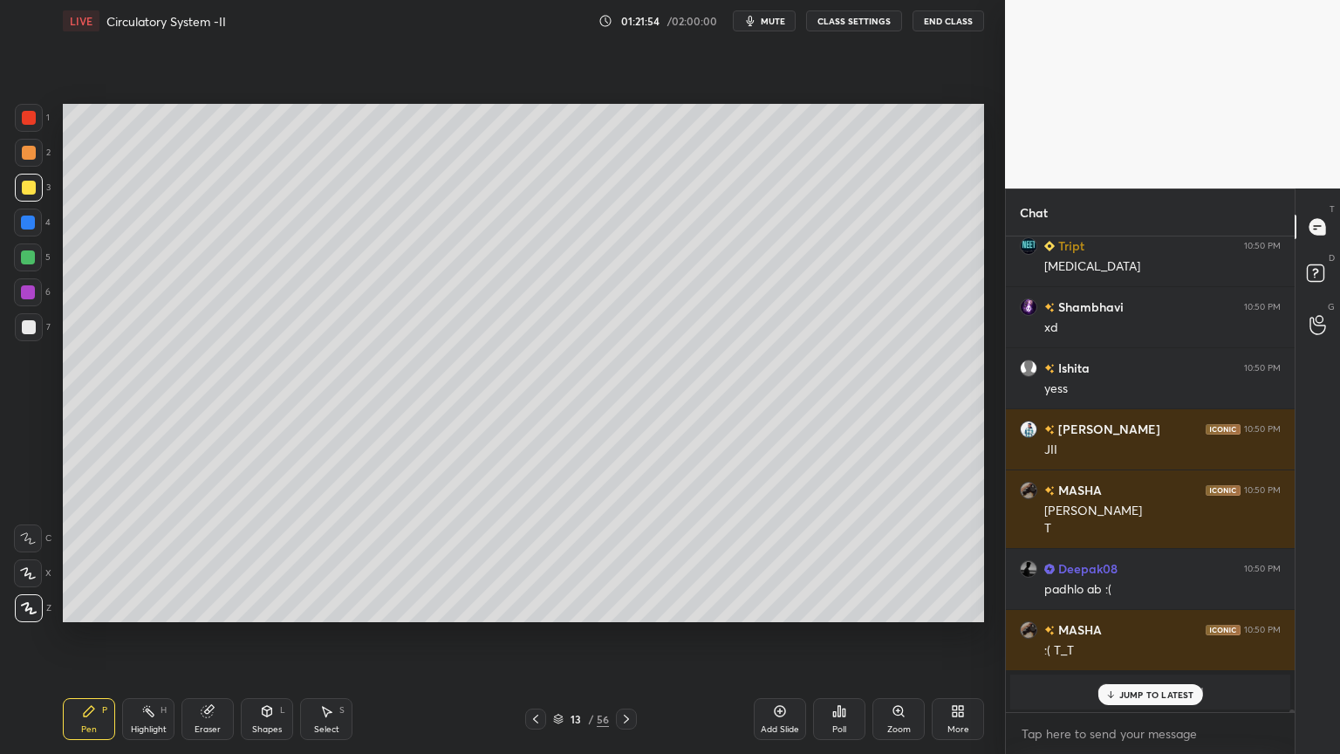
click at [629, 606] on icon at bounding box center [627, 719] width 14 height 14
click at [632, 606] on icon at bounding box center [627, 719] width 14 height 14
click at [634, 606] on div at bounding box center [626, 719] width 21 height 21
click at [633, 606] on icon at bounding box center [627, 719] width 14 height 14
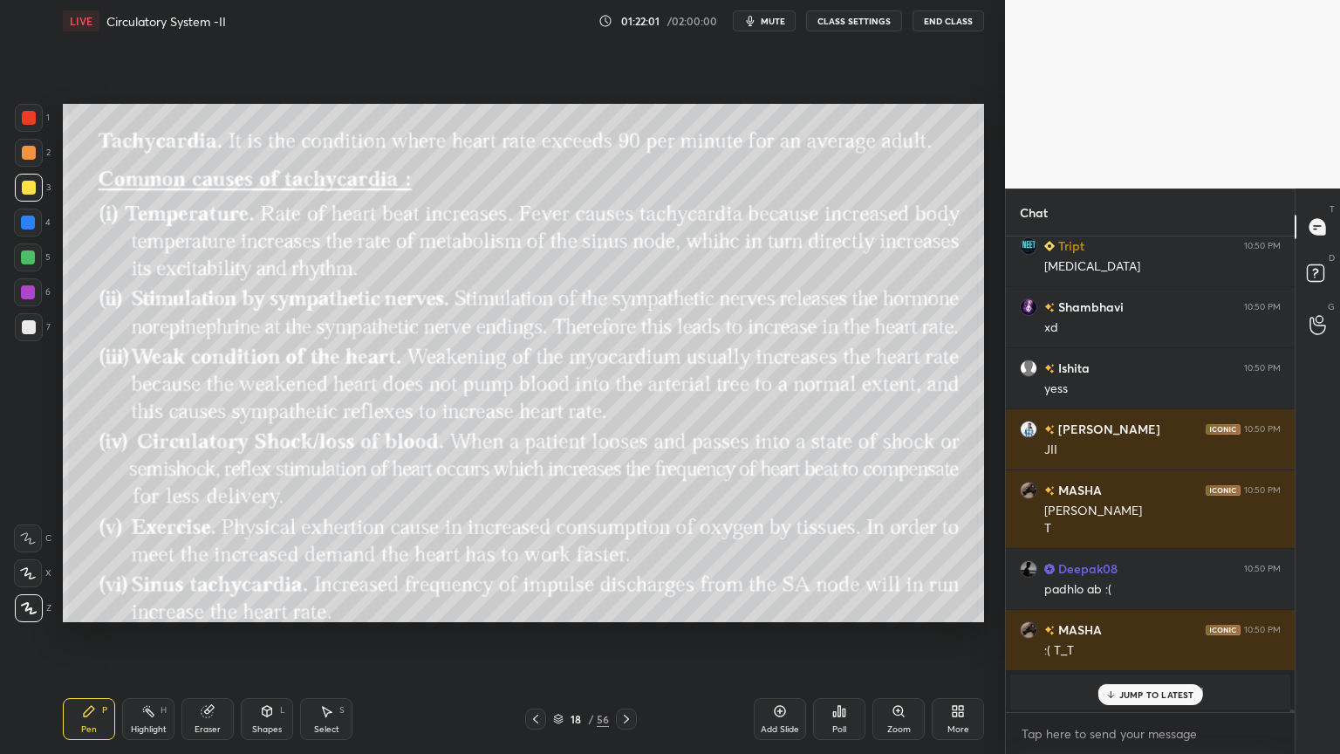
click at [625, 606] on icon at bounding box center [627, 719] width 14 height 14
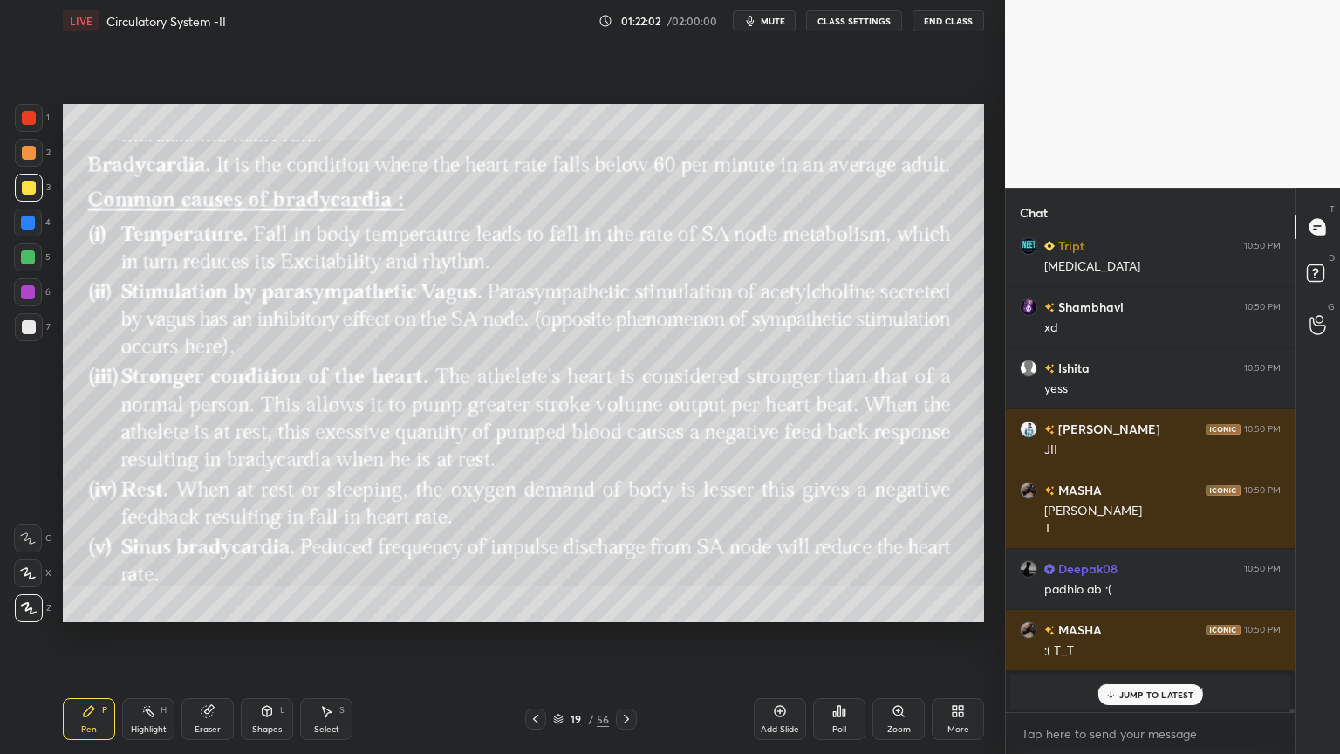
click at [621, 606] on div at bounding box center [626, 719] width 21 height 21
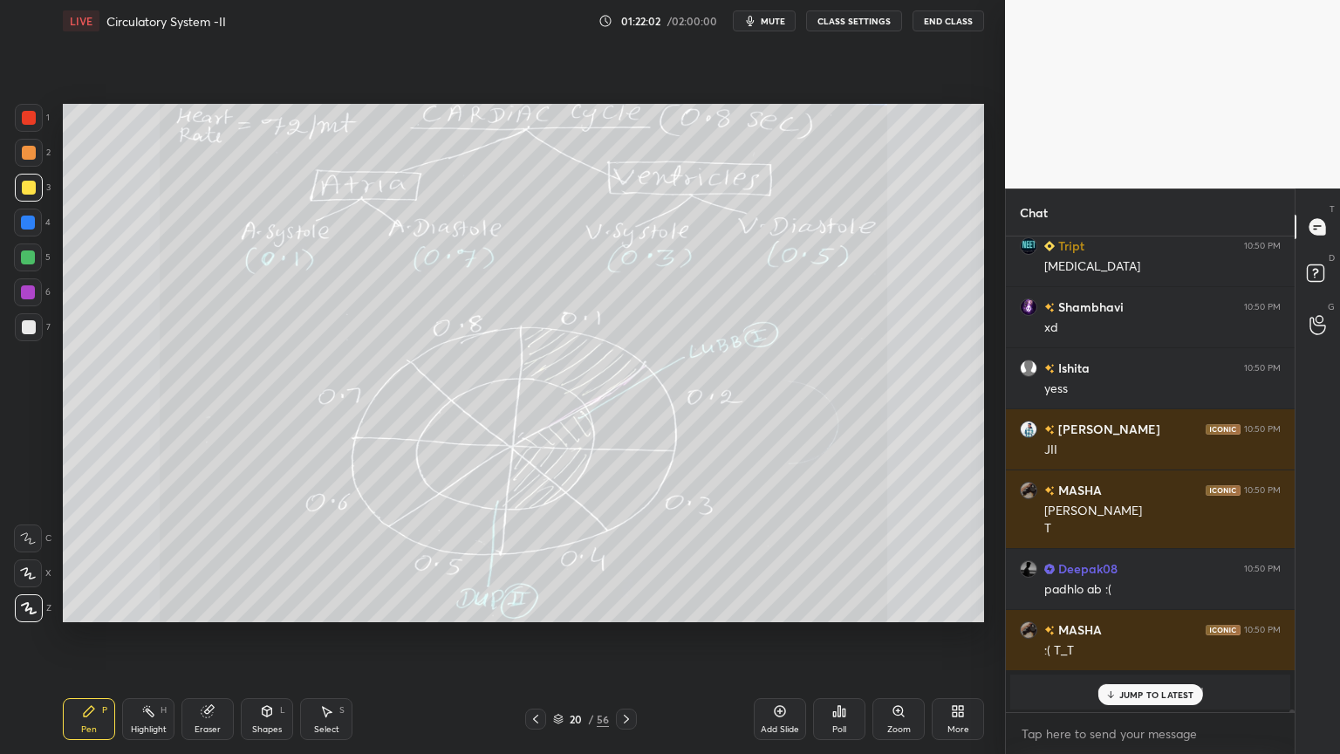
click at [623, 606] on icon at bounding box center [627, 719] width 14 height 14
click at [624, 606] on icon at bounding box center [627, 719] width 14 height 14
click at [621, 606] on icon at bounding box center [627, 719] width 14 height 14
click at [541, 606] on div "Pen P Highlight H Eraser Shapes L Select S 24 / 56 Add Slide Poll Zoom More" at bounding box center [524, 719] width 922 height 70
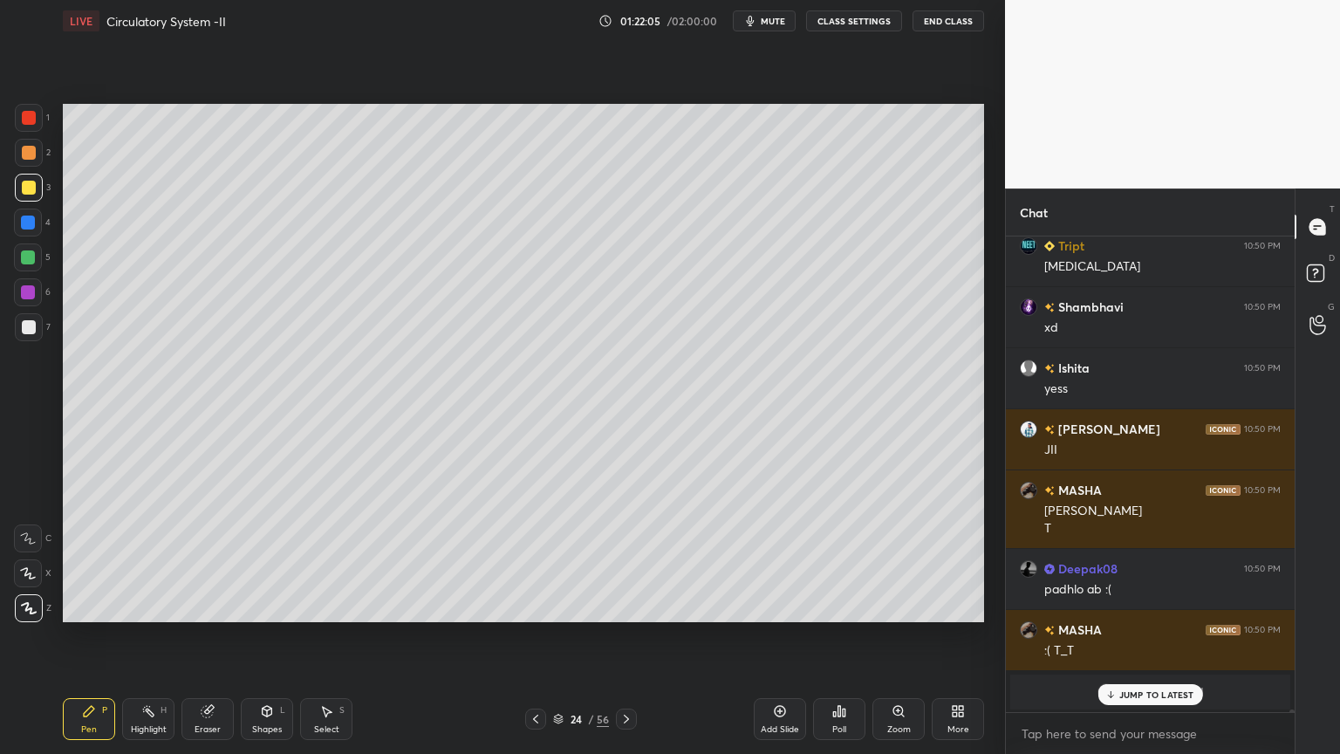
click at [538, 606] on div at bounding box center [535, 719] width 21 height 21
click at [537, 606] on div at bounding box center [535, 719] width 21 height 21
click at [536, 606] on div at bounding box center [535, 719] width 21 height 21
click at [536, 606] on icon at bounding box center [536, 719] width 14 height 14
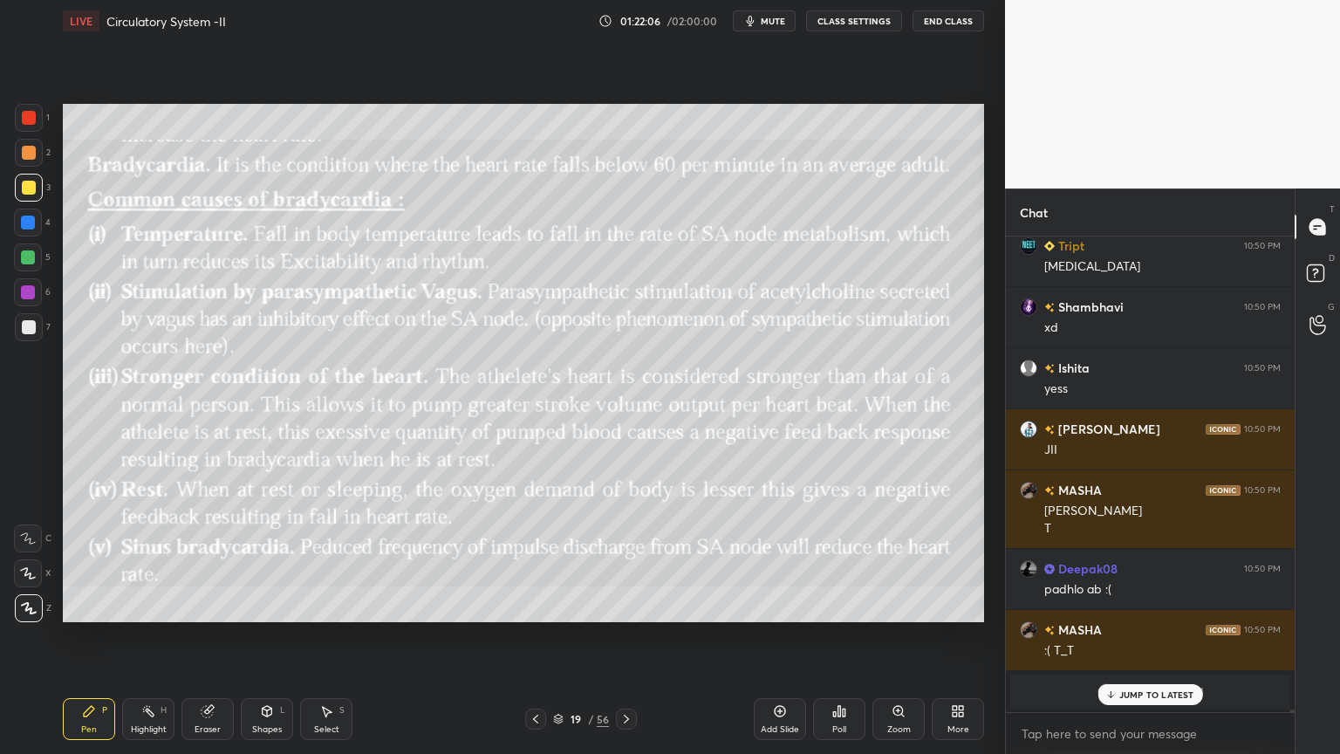
click at [537, 606] on icon at bounding box center [536, 719] width 14 height 14
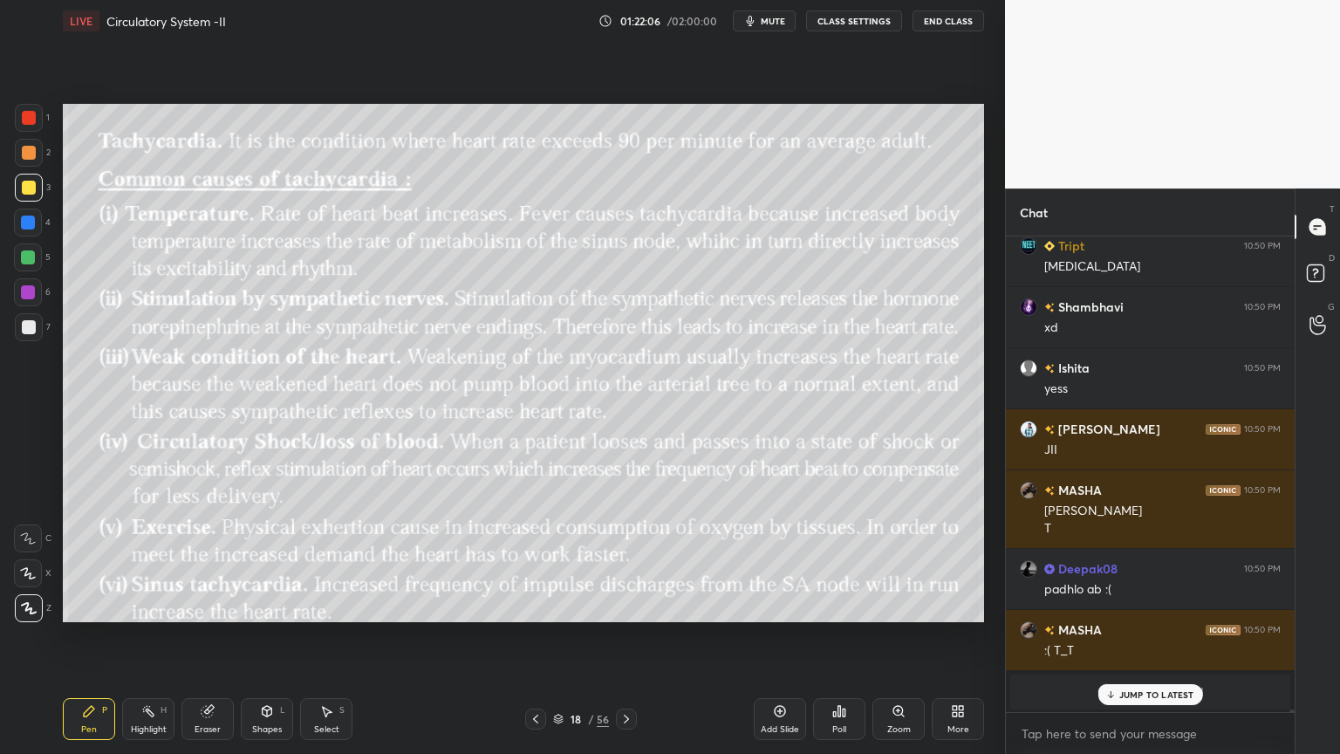
click at [538, 606] on icon at bounding box center [536, 719] width 14 height 14
click at [536, 606] on icon at bounding box center [536, 719] width 14 height 14
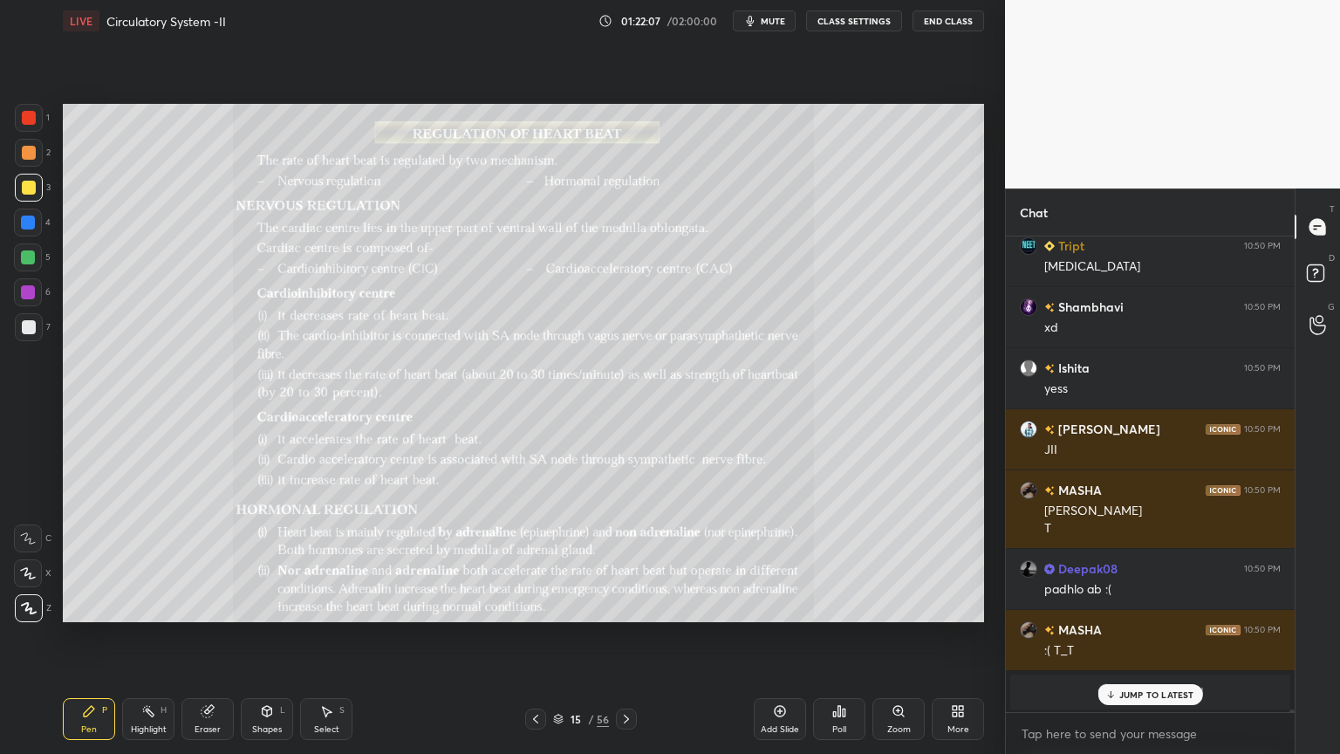
click at [538, 606] on icon at bounding box center [536, 719] width 14 height 14
click at [538, 606] on icon at bounding box center [535, 719] width 5 height 9
click at [537, 606] on icon at bounding box center [536, 719] width 14 height 14
click at [621, 606] on icon at bounding box center [627, 719] width 14 height 14
click at [624, 606] on icon at bounding box center [627, 719] width 14 height 14
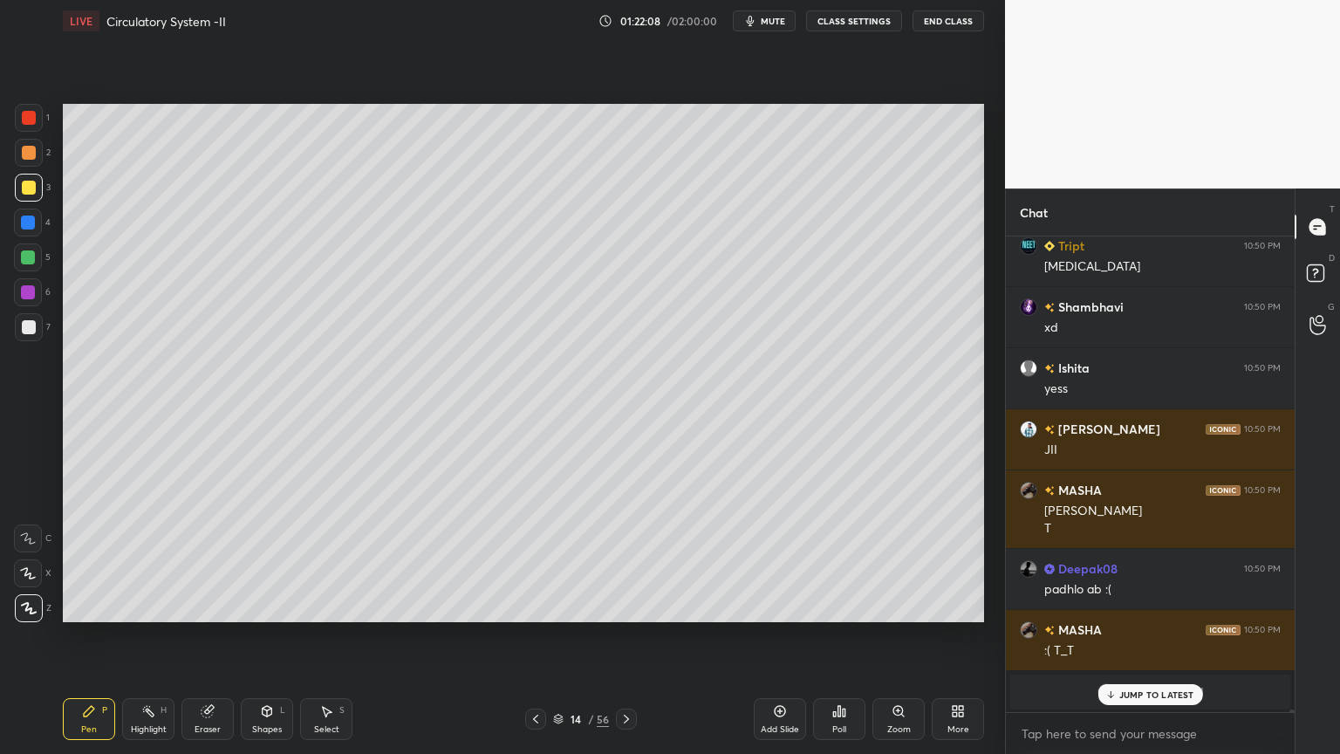
click at [622, 606] on icon at bounding box center [627, 719] width 14 height 14
click at [541, 606] on div at bounding box center [535, 719] width 21 height 21
click at [1145, 606] on p "JUMP TO LATEST" at bounding box center [1157, 694] width 75 height 10
click at [537, 606] on icon at bounding box center [536, 719] width 14 height 14
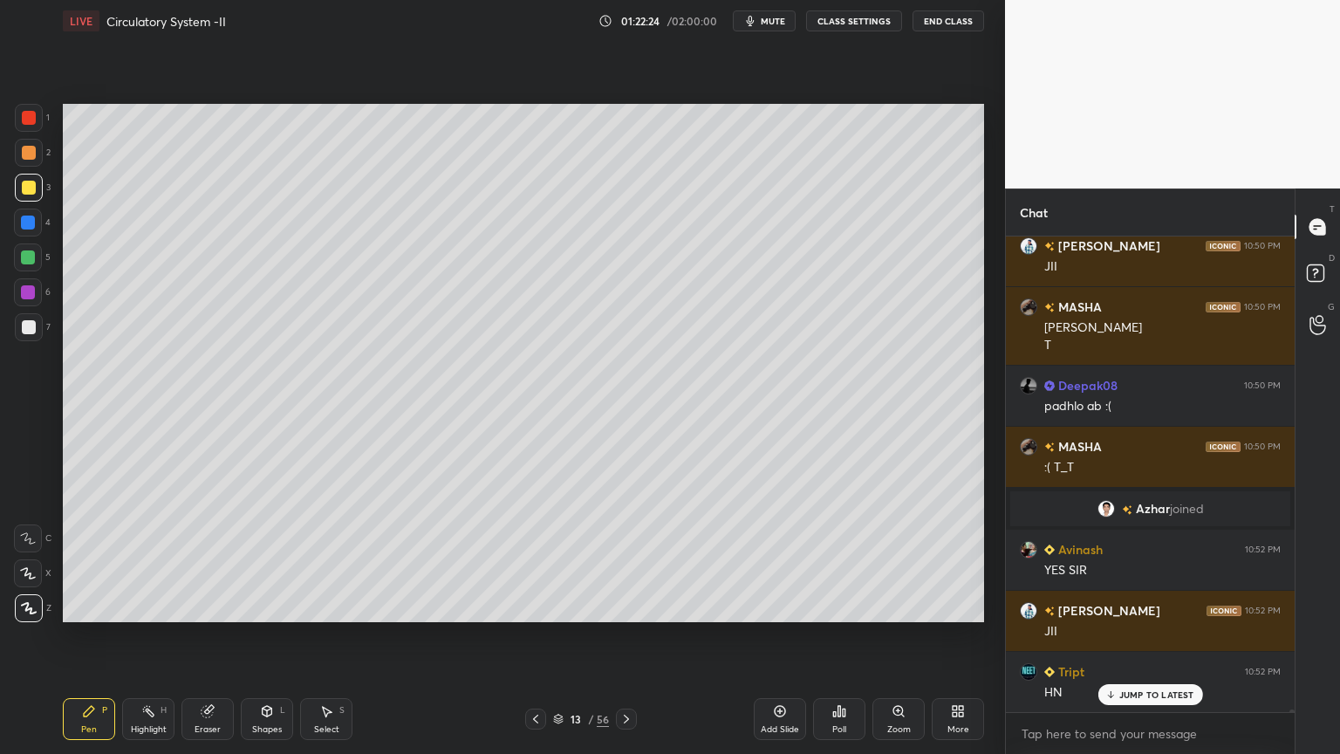
scroll to position [79535, 0]
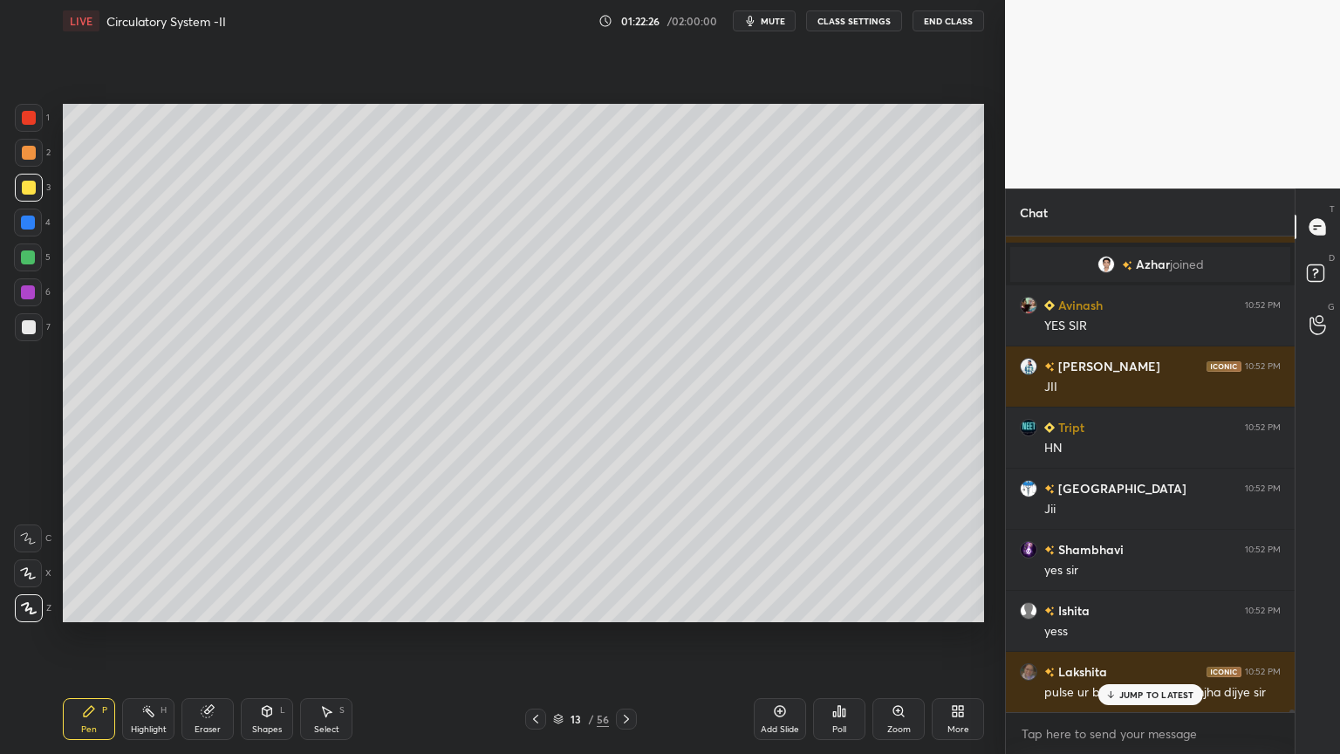
click at [628, 606] on icon at bounding box center [627, 719] width 14 height 14
click at [627, 606] on icon at bounding box center [627, 719] width 14 height 14
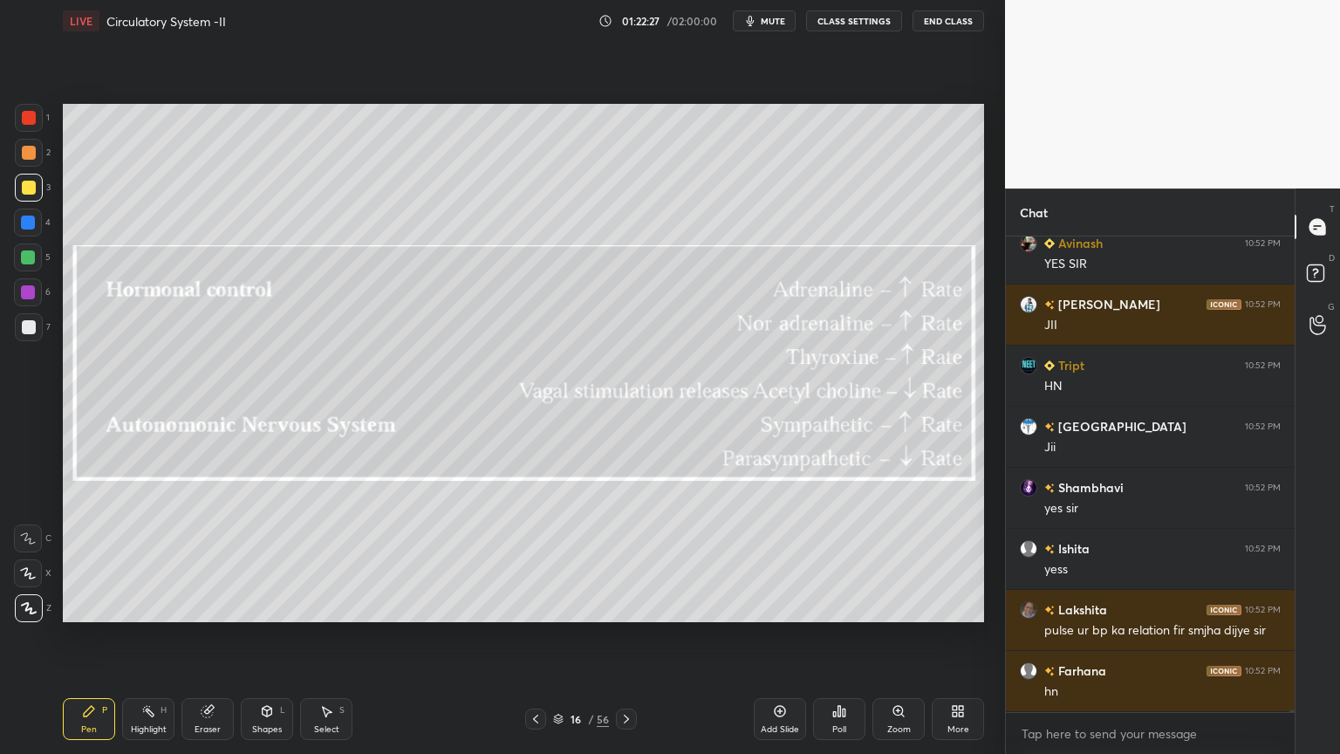
click at [628, 606] on icon at bounding box center [627, 719] width 14 height 14
click at [626, 606] on icon at bounding box center [627, 719] width 14 height 14
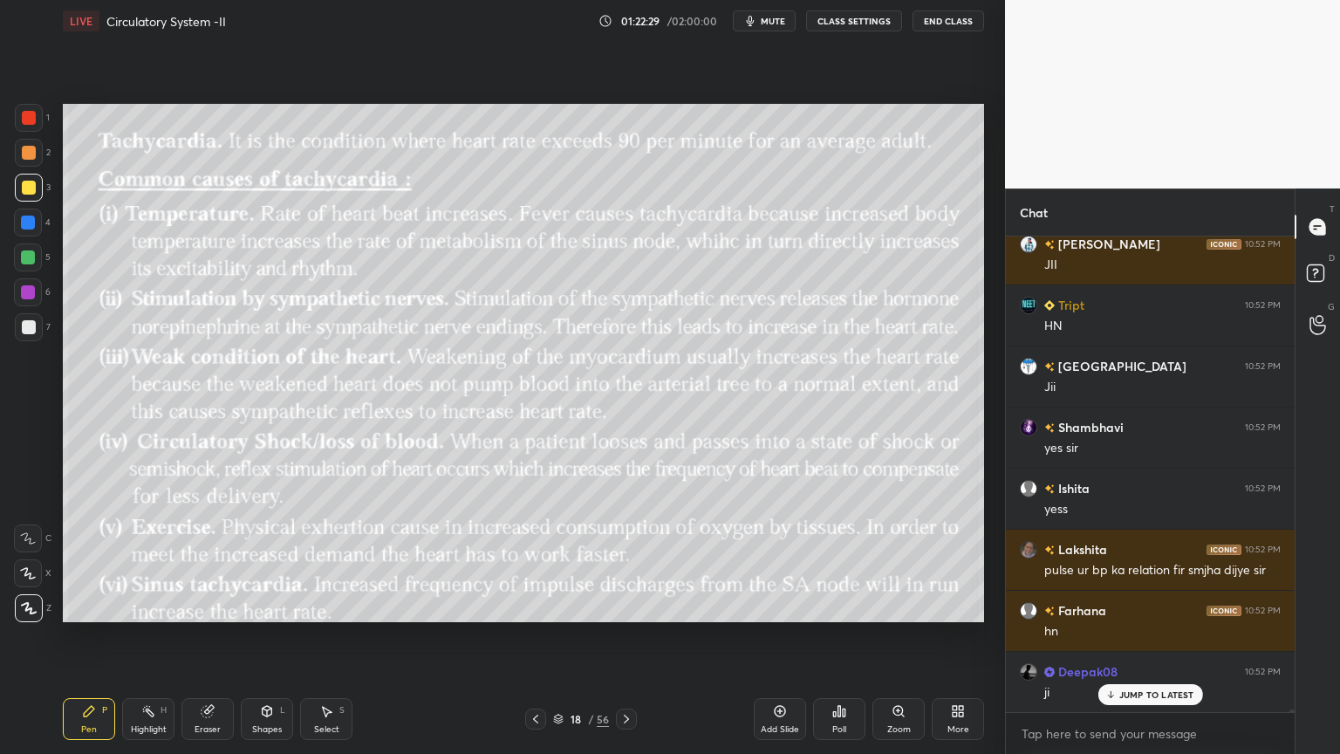
scroll to position [79902, 0]
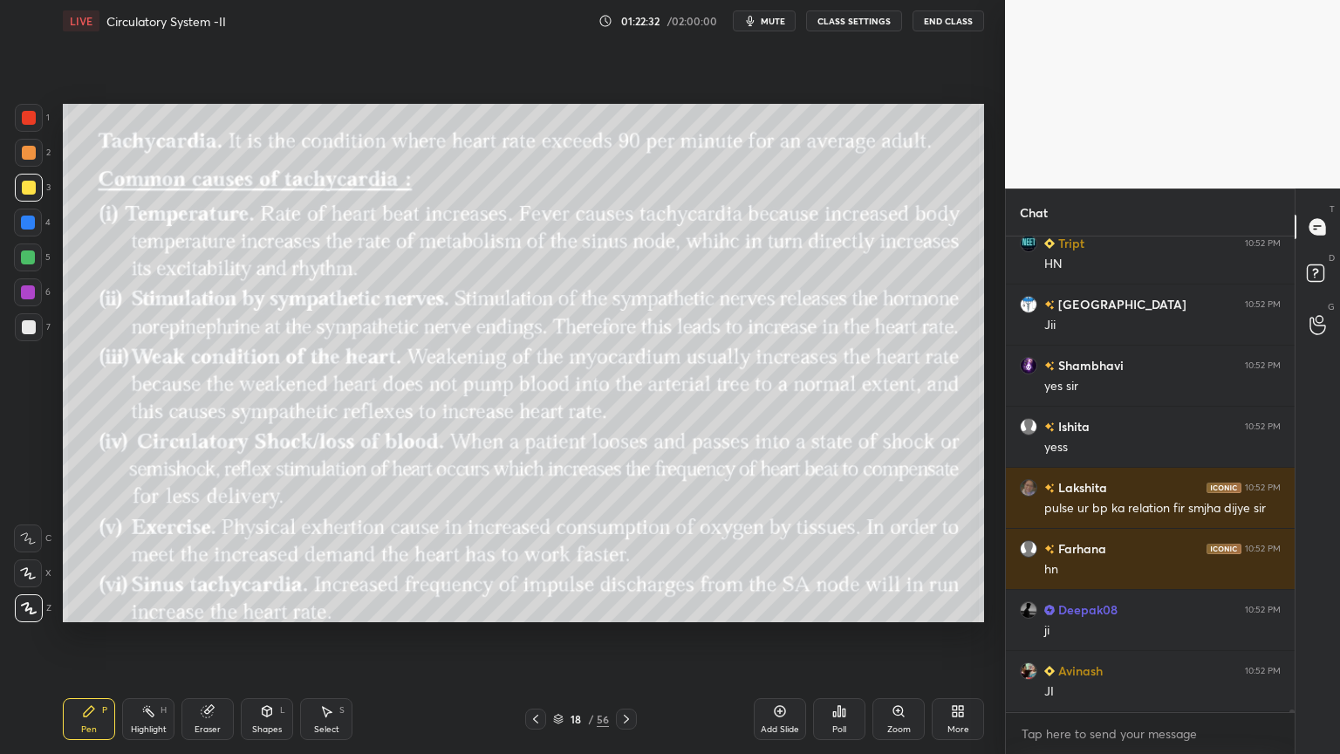
click at [623, 606] on icon at bounding box center [627, 719] width 14 height 14
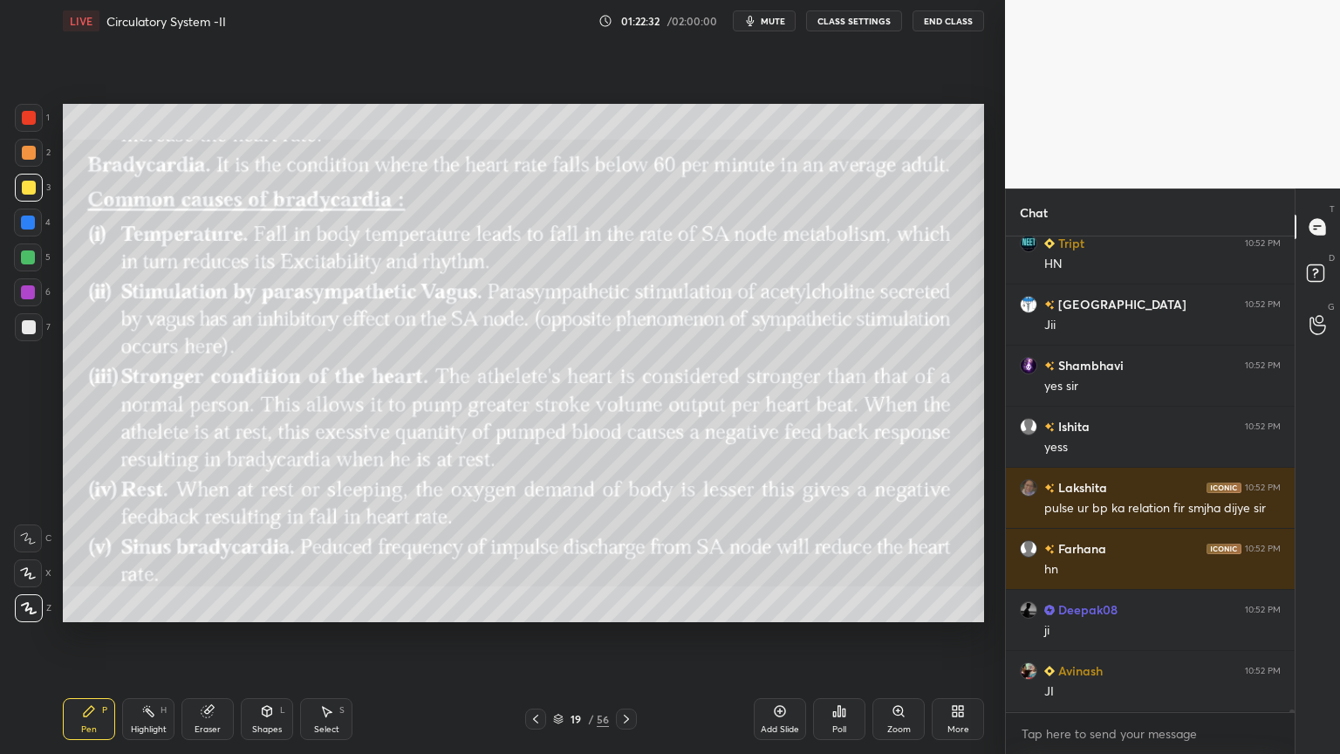
click at [541, 606] on div "Pen P Highlight H Eraser Shapes L Select S 19 / 56 Add Slide Poll Zoom More" at bounding box center [524, 719] width 922 height 70
click at [538, 606] on div "Pen P Highlight H Eraser Shapes L Select S 19 / 56 Add Slide Poll Zoom More" at bounding box center [524, 719] width 922 height 70
click at [538, 606] on icon at bounding box center [535, 719] width 5 height 9
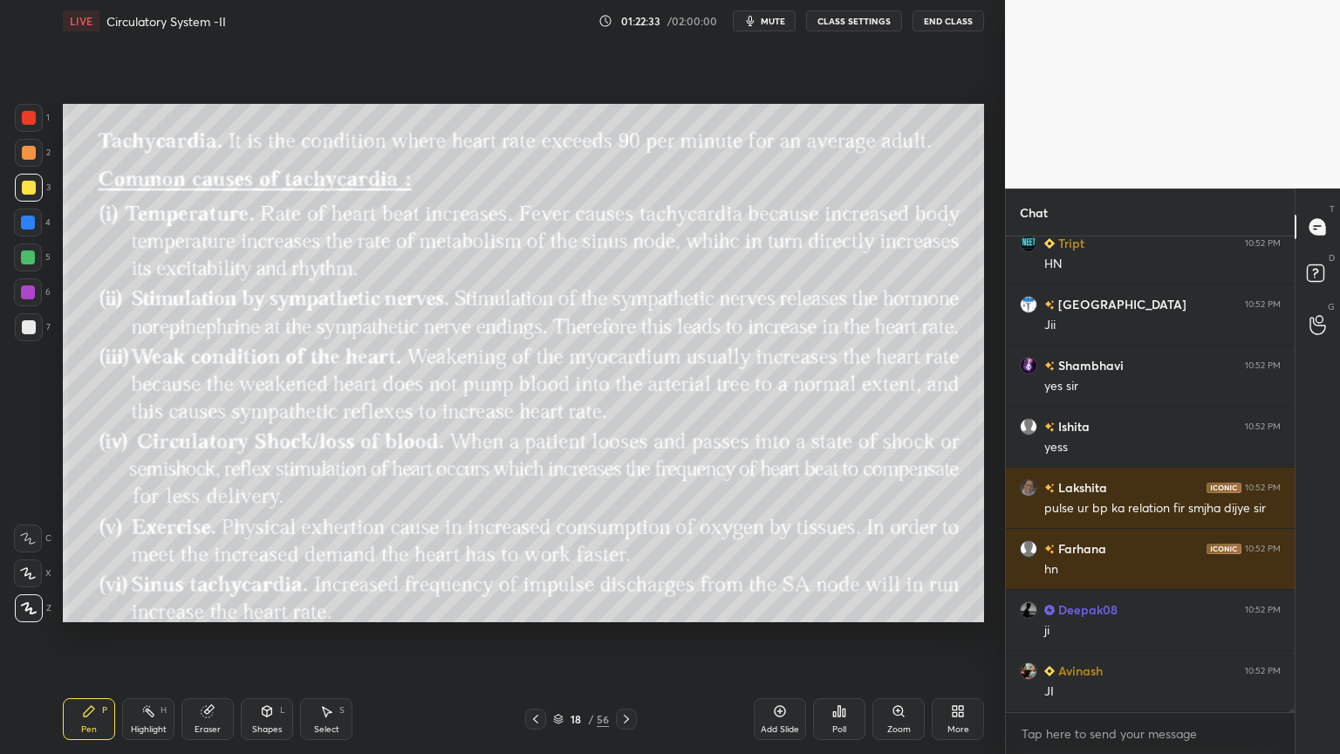
click at [541, 606] on icon at bounding box center [536, 719] width 14 height 14
click at [542, 606] on icon at bounding box center [536, 719] width 14 height 14
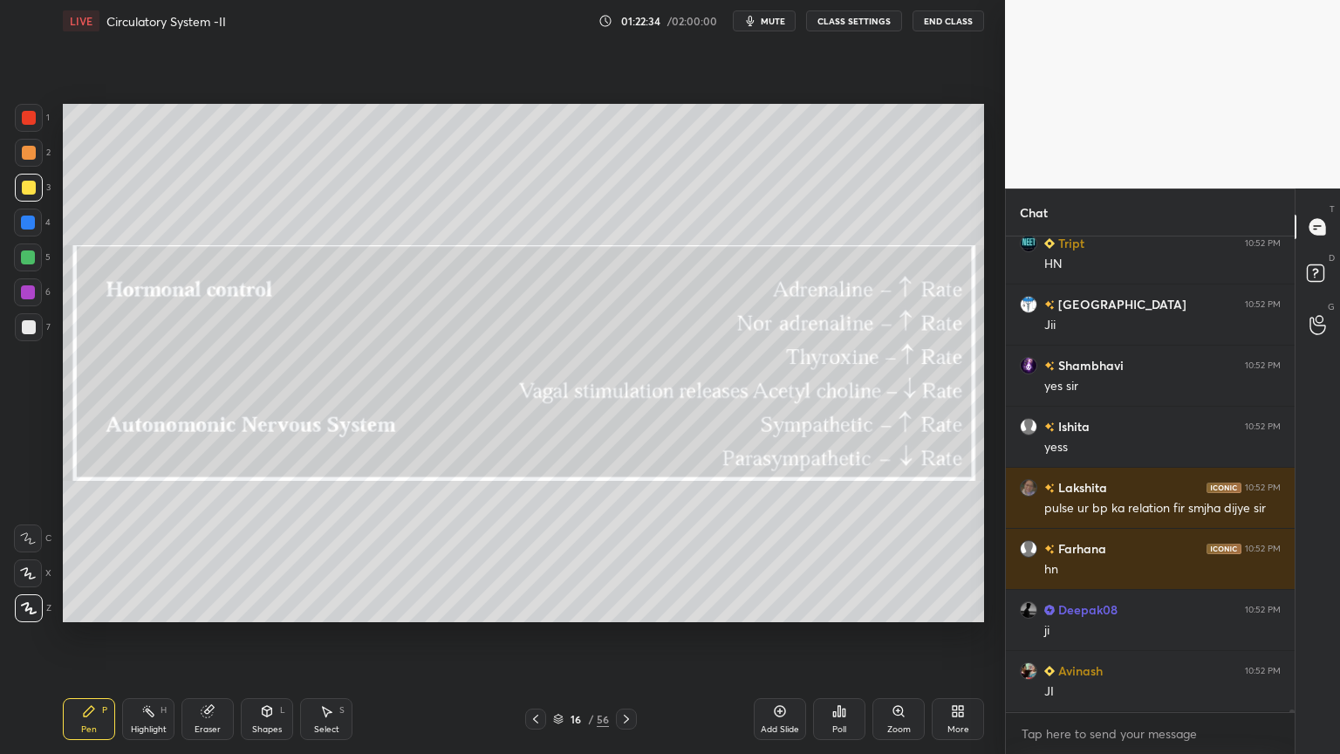
click at [542, 606] on div at bounding box center [535, 719] width 21 height 21
click at [544, 606] on div at bounding box center [535, 719] width 21 height 21
click at [541, 606] on div at bounding box center [535, 719] width 21 height 21
click at [32, 150] on div at bounding box center [29, 153] width 14 height 14
drag, startPoint x: 32, startPoint y: 150, endPoint x: 59, endPoint y: 151, distance: 27.1
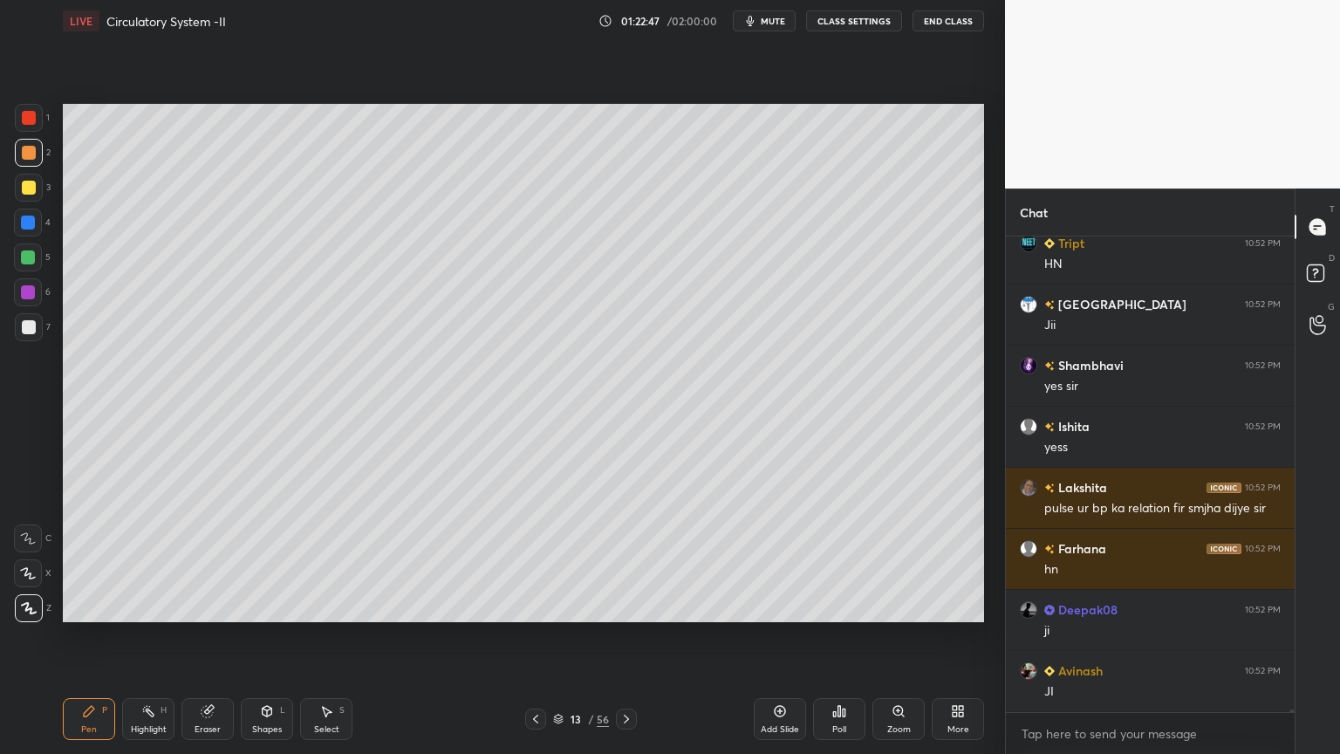
click at [35, 154] on div at bounding box center [29, 153] width 14 height 14
drag, startPoint x: 28, startPoint y: 286, endPoint x: 35, endPoint y: 295, distance: 11.2
click at [30, 289] on div at bounding box center [28, 292] width 14 height 14
click at [35, 295] on div at bounding box center [28, 292] width 28 height 28
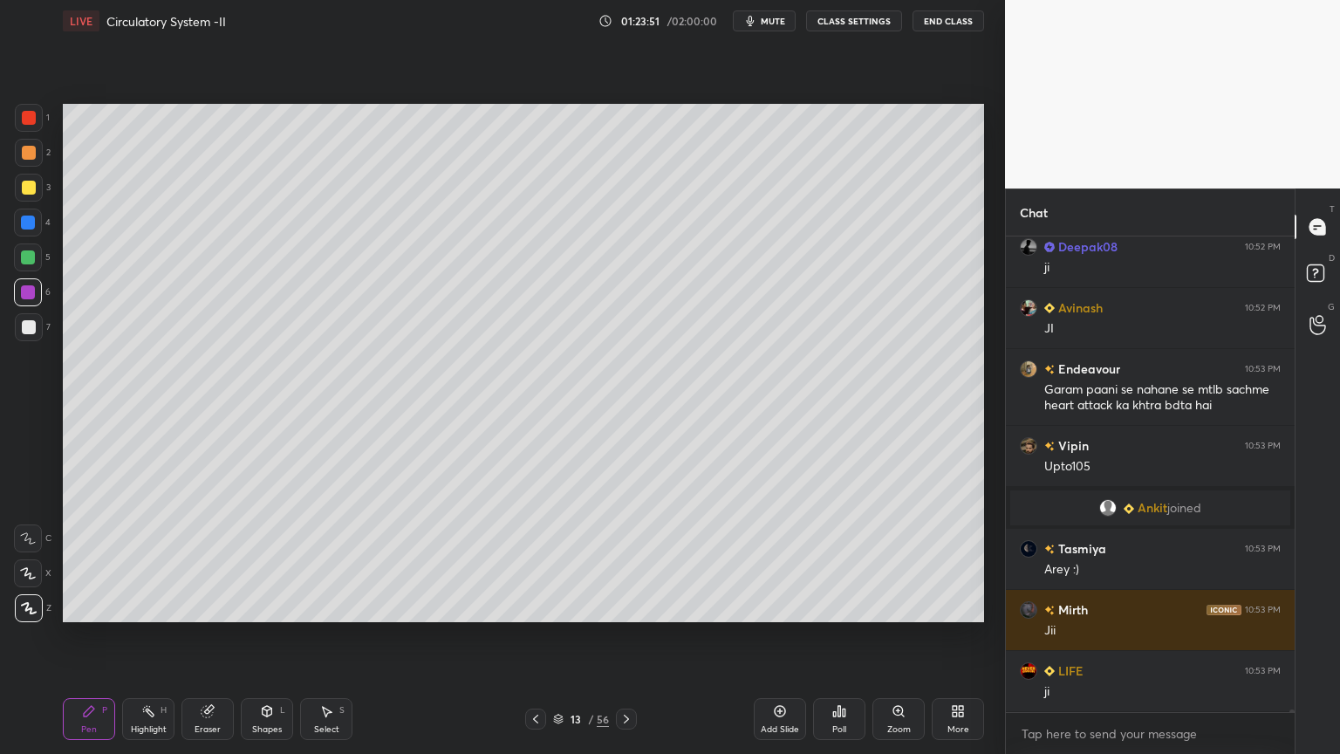
scroll to position [80325, 0]
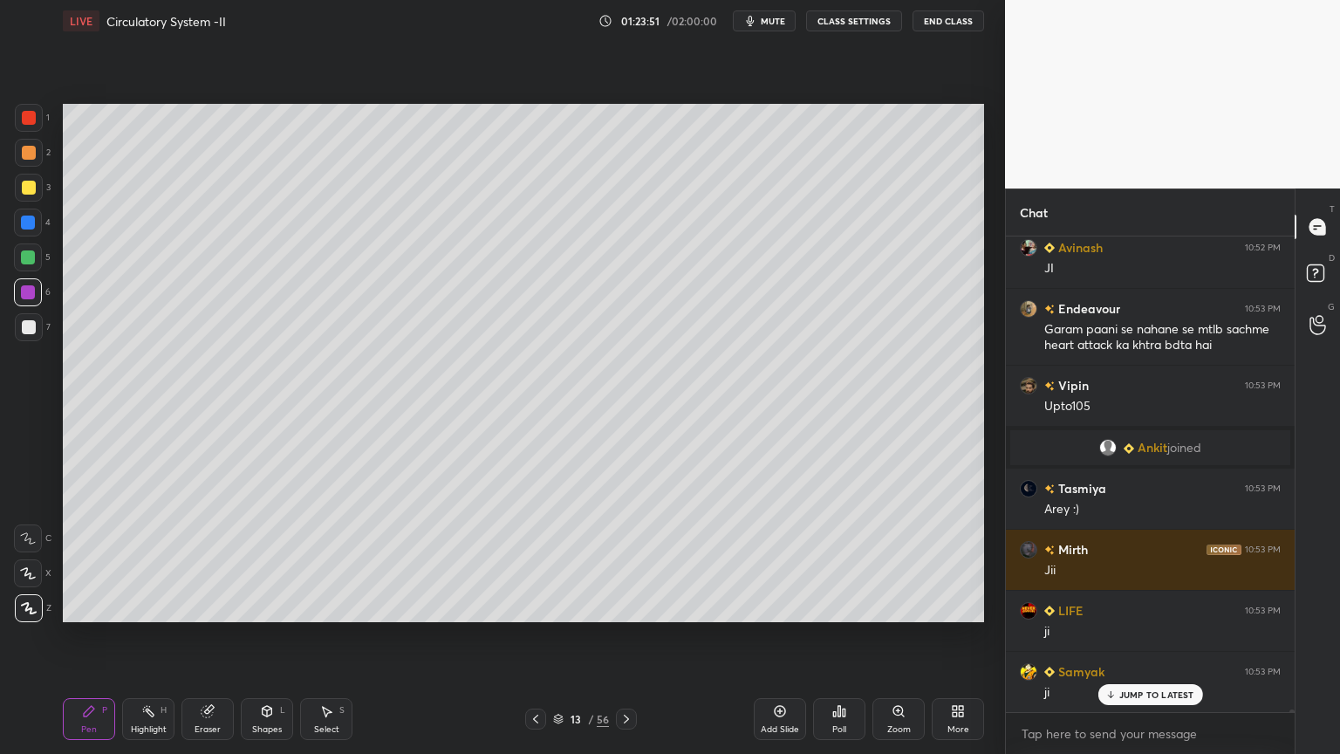
click at [775, 606] on icon at bounding box center [780, 711] width 14 height 14
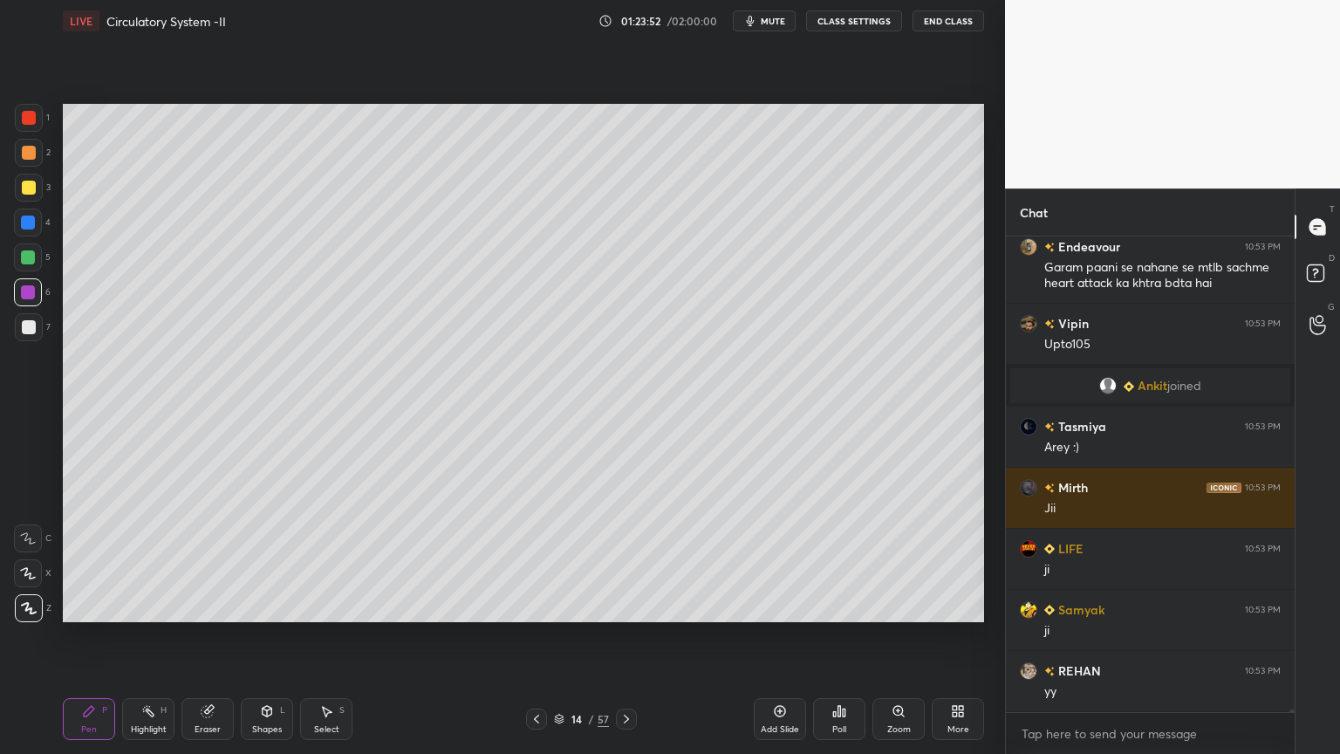
click at [30, 328] on div at bounding box center [29, 327] width 14 height 14
drag, startPoint x: 277, startPoint y: 712, endPoint x: 270, endPoint y: 697, distance: 16.8
click at [279, 606] on div "Shapes L" at bounding box center [267, 719] width 52 height 42
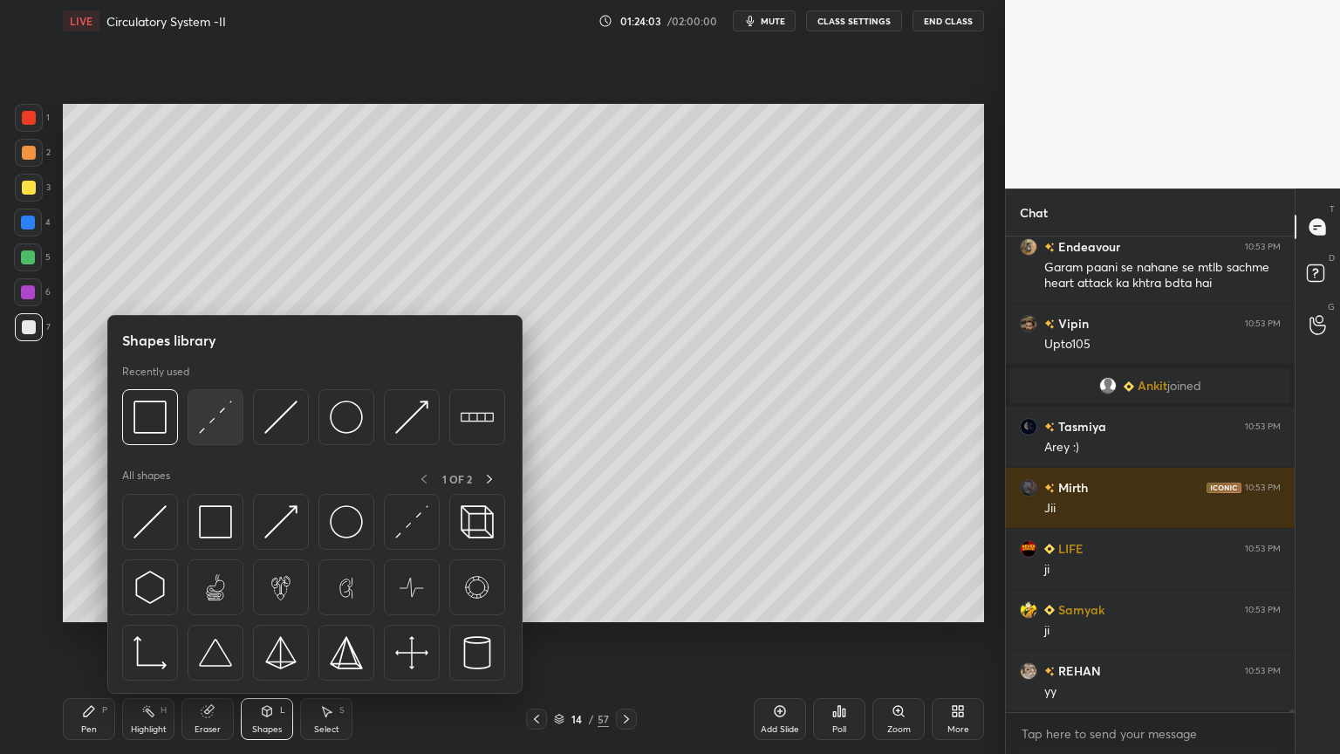
click at [219, 427] on img at bounding box center [215, 417] width 33 height 33
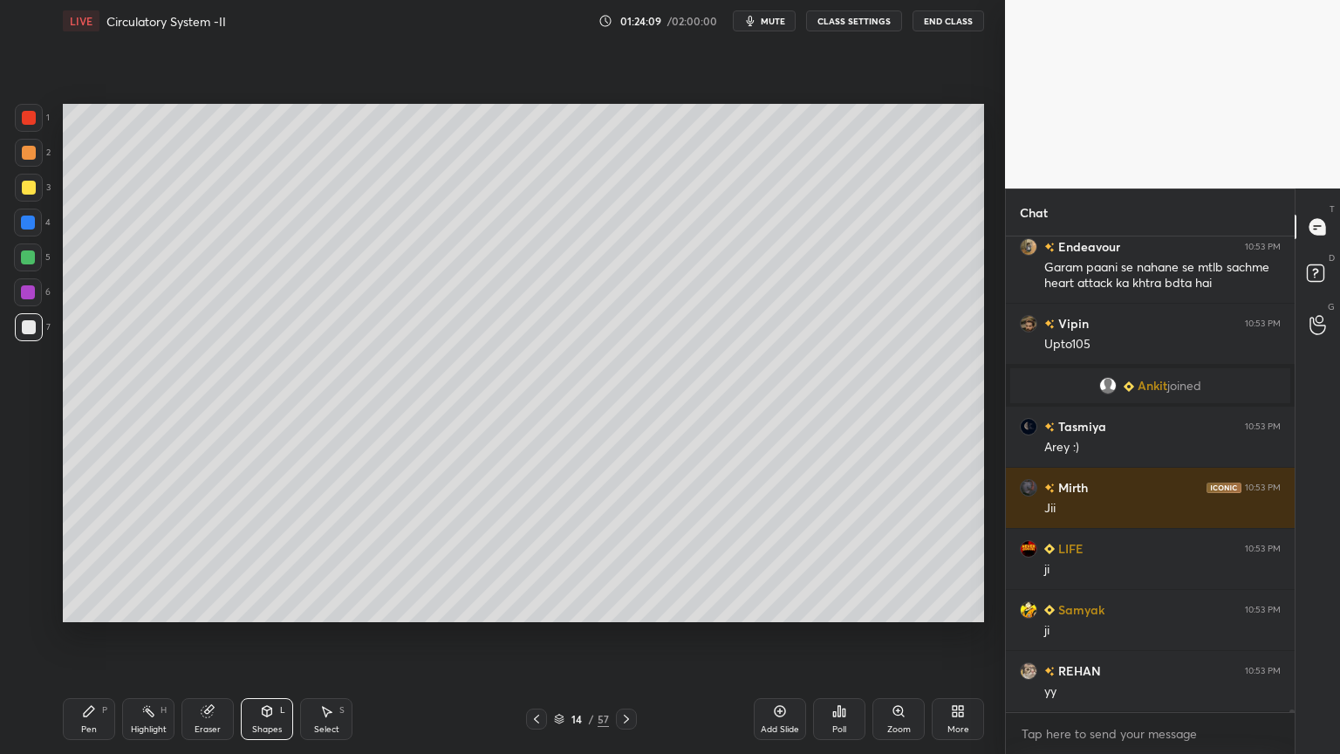
click at [543, 606] on div at bounding box center [536, 719] width 21 height 21
click at [541, 606] on icon at bounding box center [537, 719] width 14 height 14
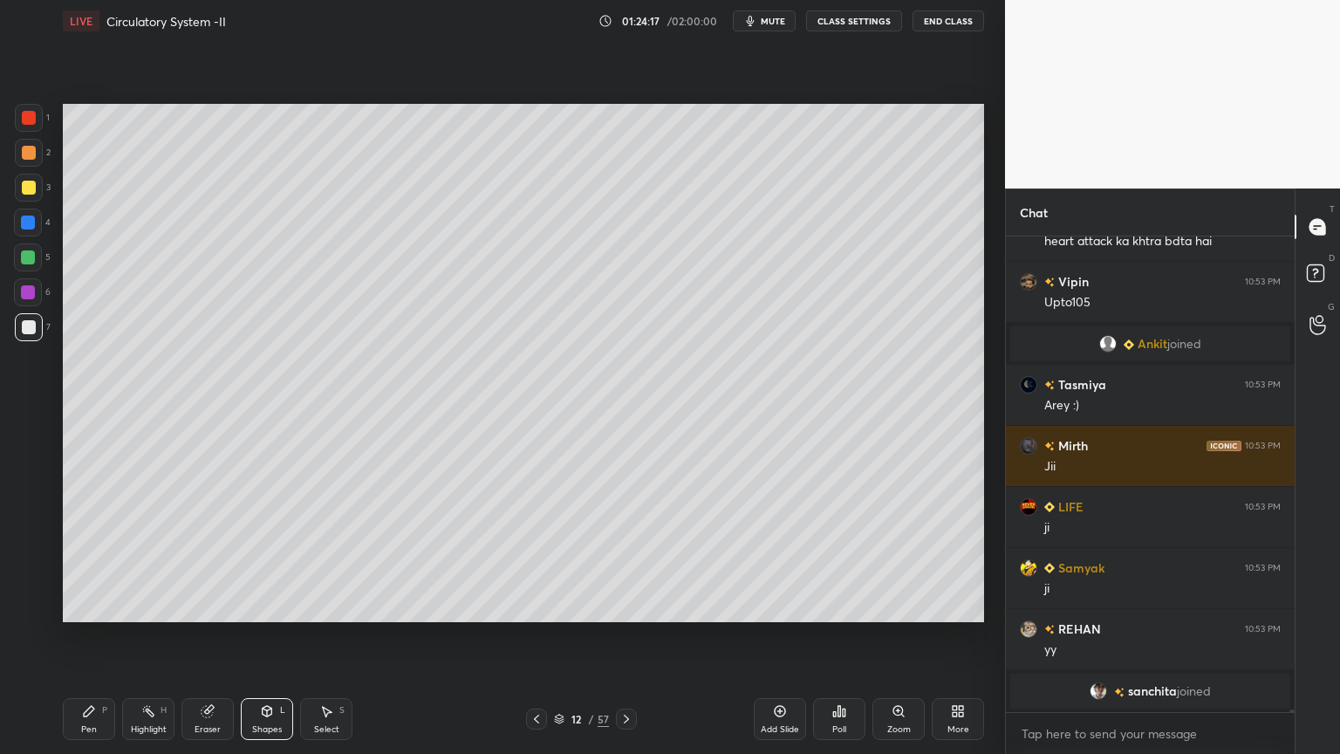
click at [786, 30] on button "mute" at bounding box center [764, 20] width 63 height 21
click at [778, 28] on button "unmute" at bounding box center [764, 20] width 63 height 21
click at [541, 606] on div at bounding box center [536, 719] width 21 height 21
click at [624, 606] on icon at bounding box center [627, 719] width 14 height 14
click at [622, 606] on icon at bounding box center [627, 719] width 14 height 14
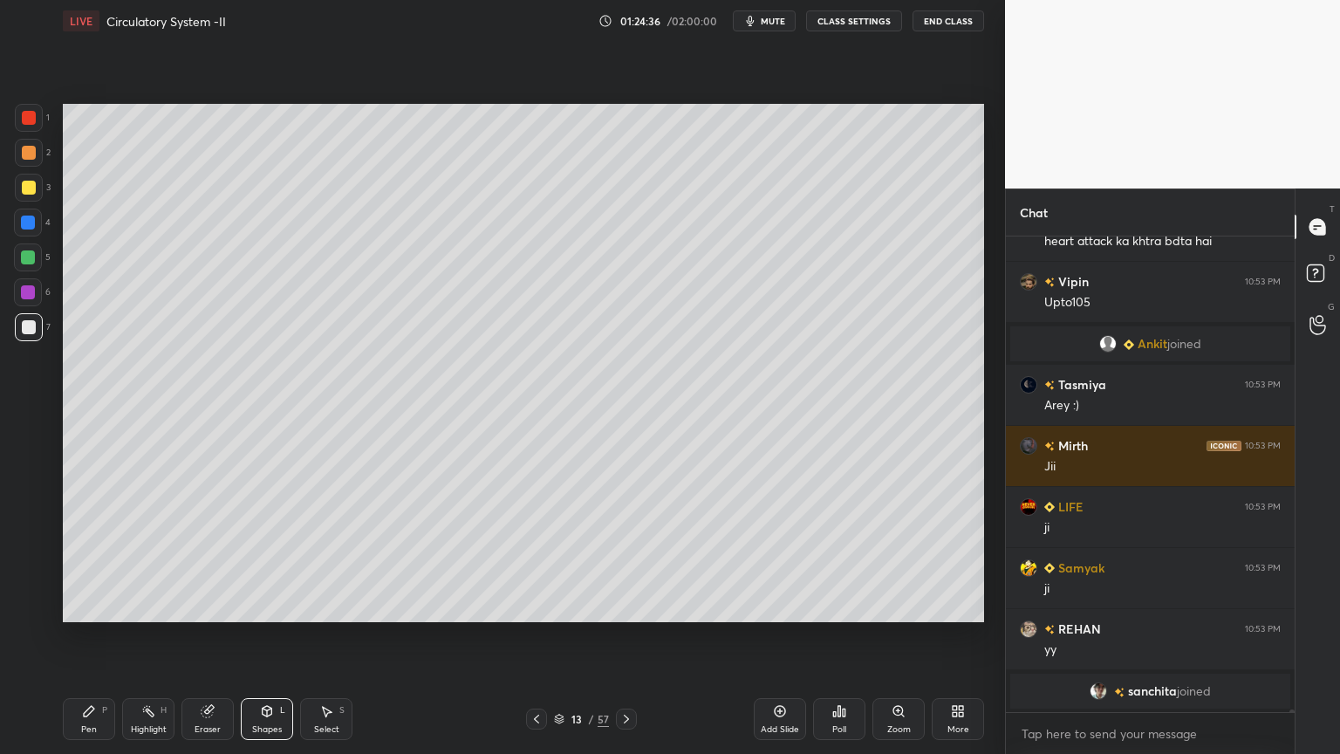
click at [513, 422] on div "Setting up your live class Poll for secs No correct answer Start poll" at bounding box center [523, 363] width 935 height 642
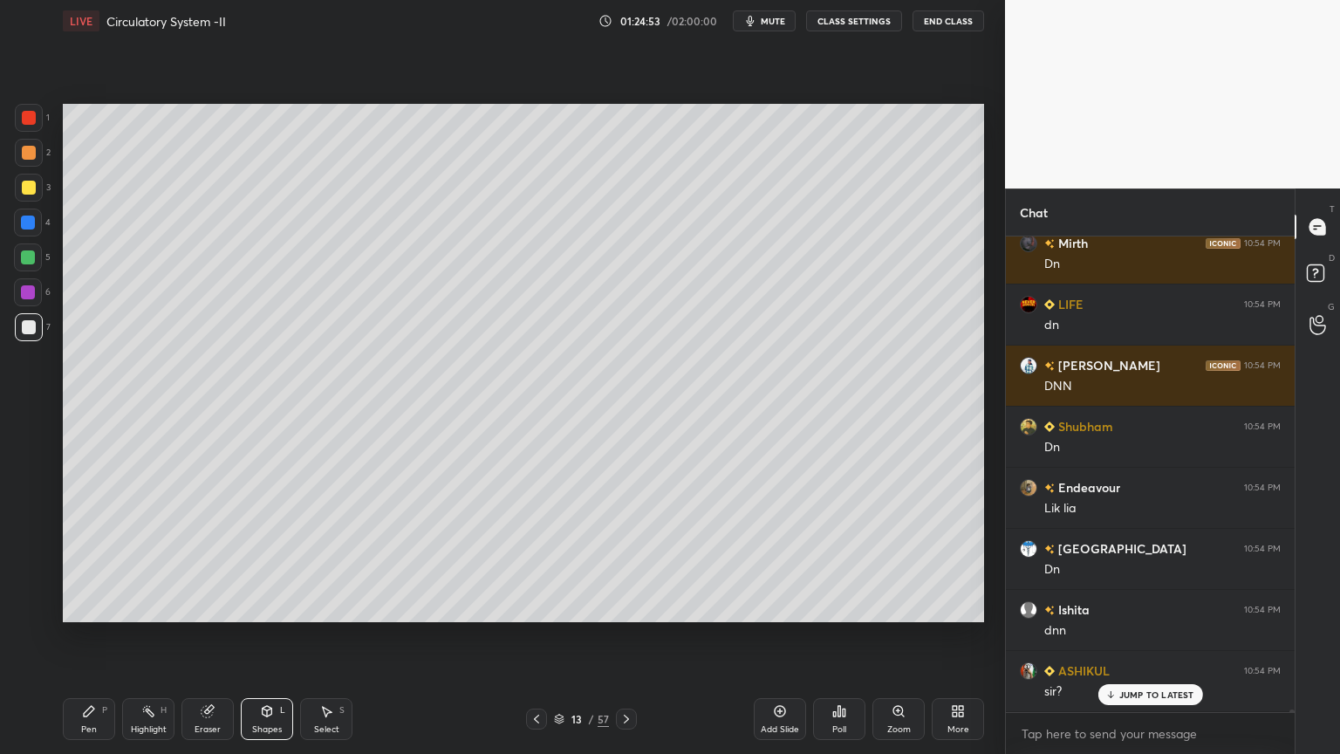
scroll to position [80663, 0]
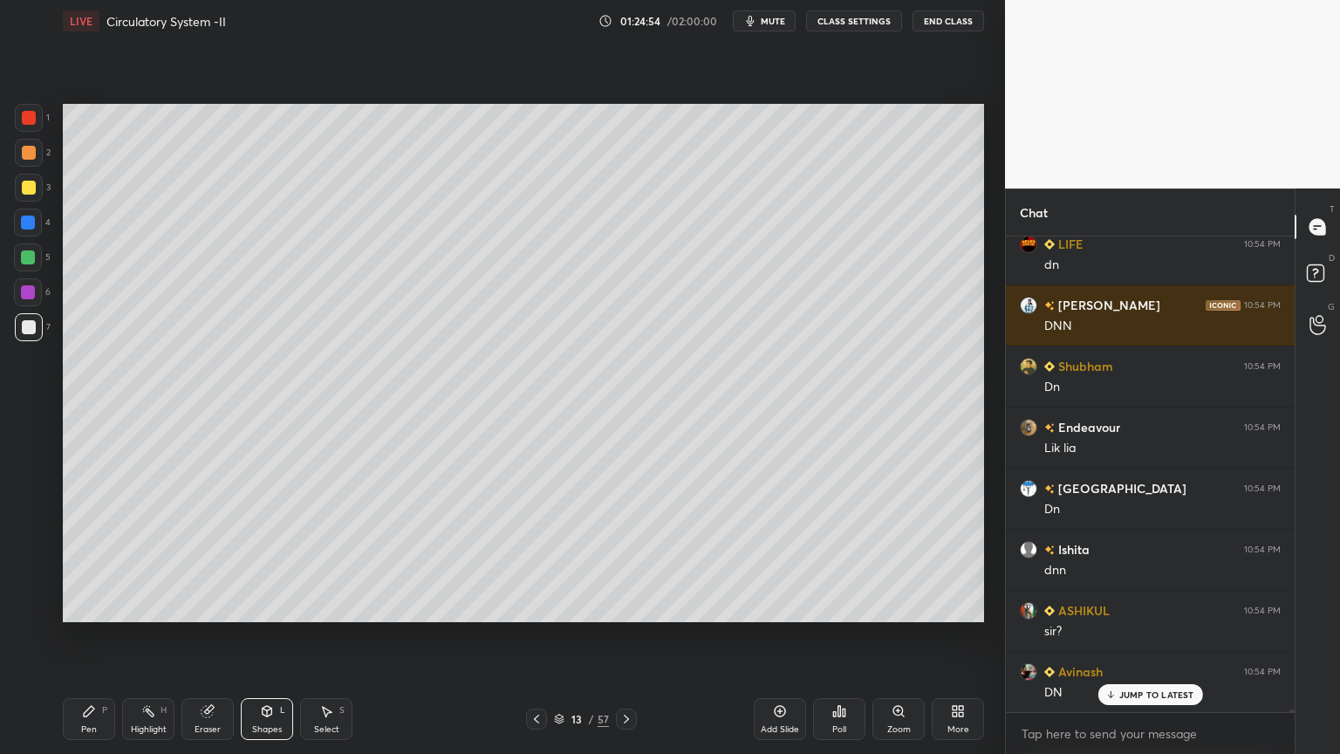
click at [625, 606] on div at bounding box center [626, 719] width 21 height 21
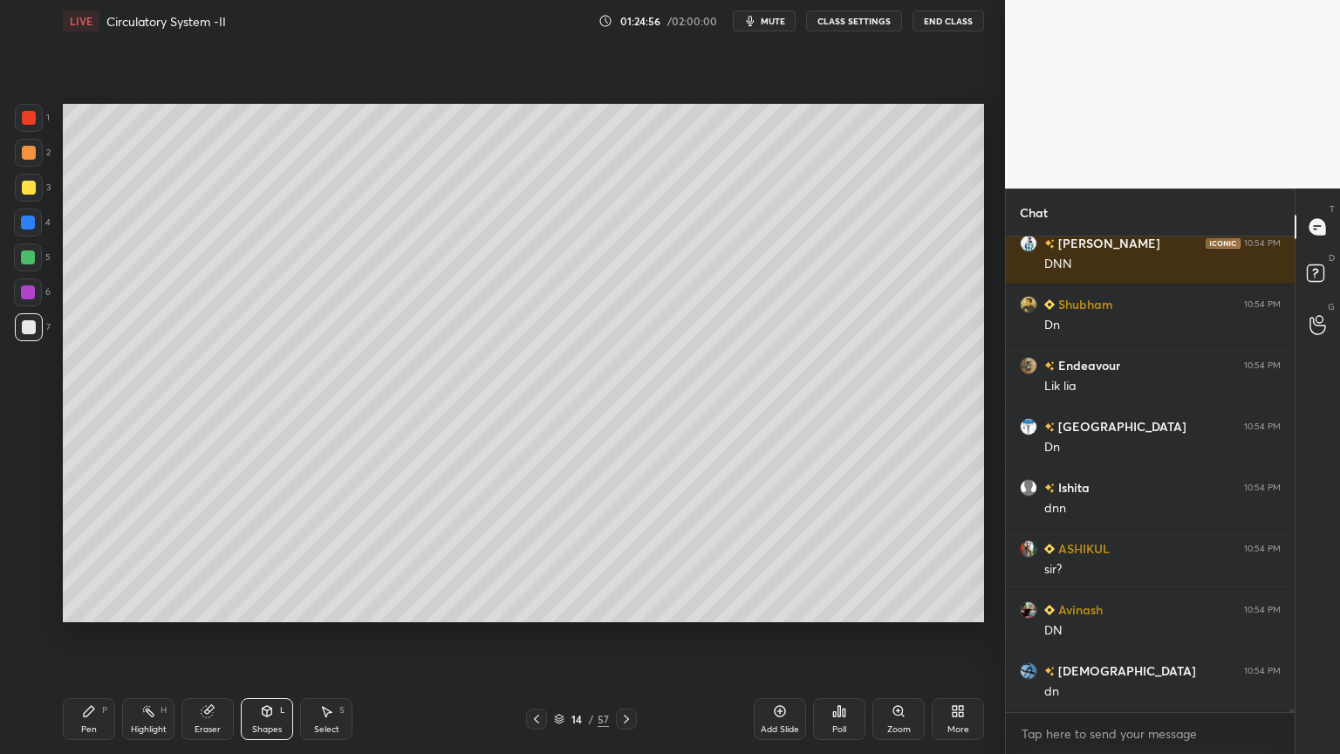
click at [29, 188] on div at bounding box center [29, 188] width 14 height 14
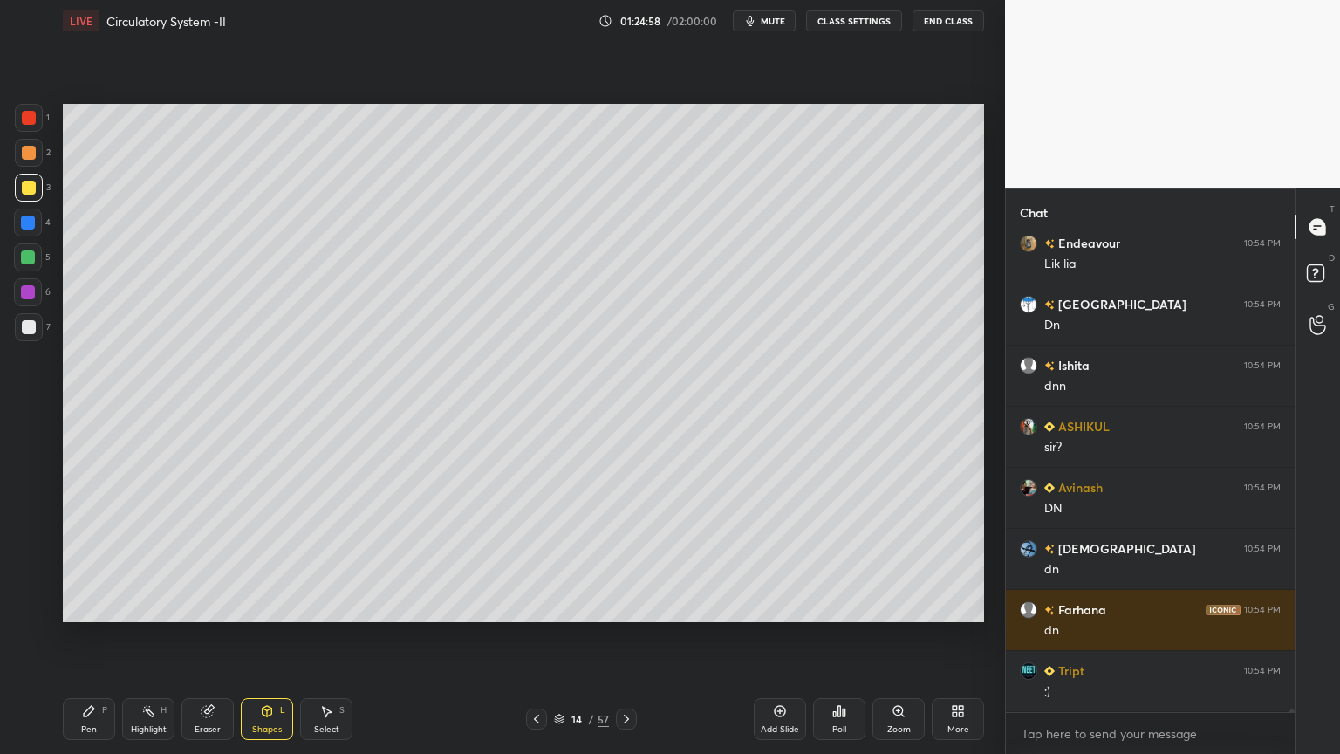
click at [93, 606] on icon at bounding box center [89, 711] width 14 height 14
click at [89, 606] on icon at bounding box center [89, 711] width 14 height 14
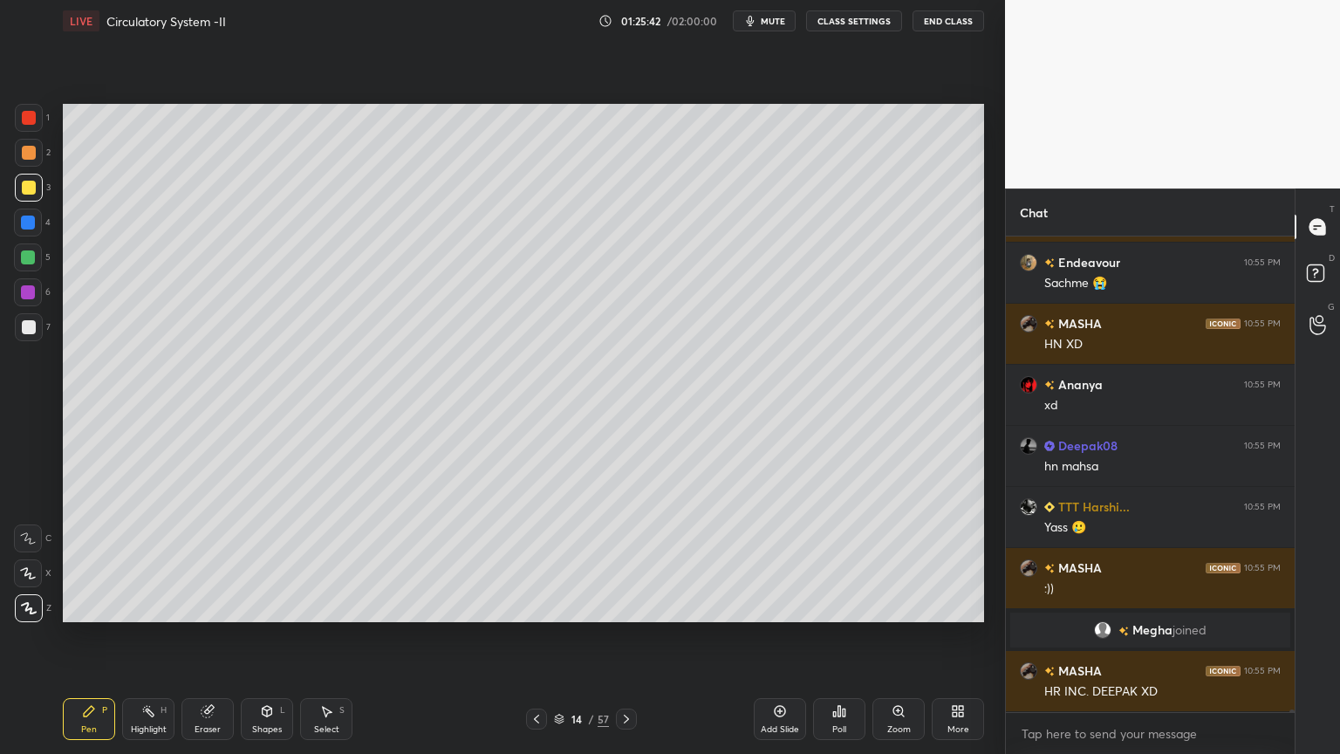
scroll to position [81515, 0]
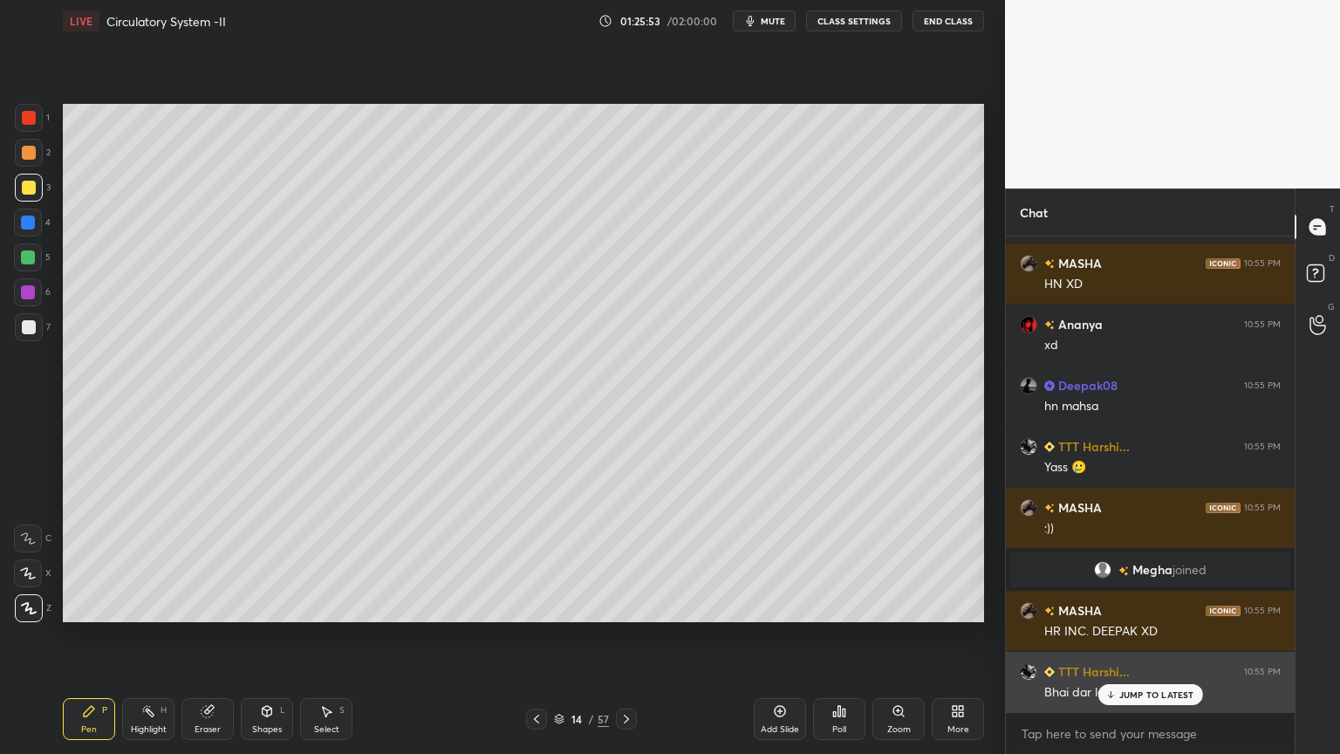
drag, startPoint x: 1155, startPoint y: 688, endPoint x: 1148, endPoint y: 694, distance: 9.3
click at [1149, 606] on div "JUMP TO LATEST" at bounding box center [1150, 694] width 105 height 21
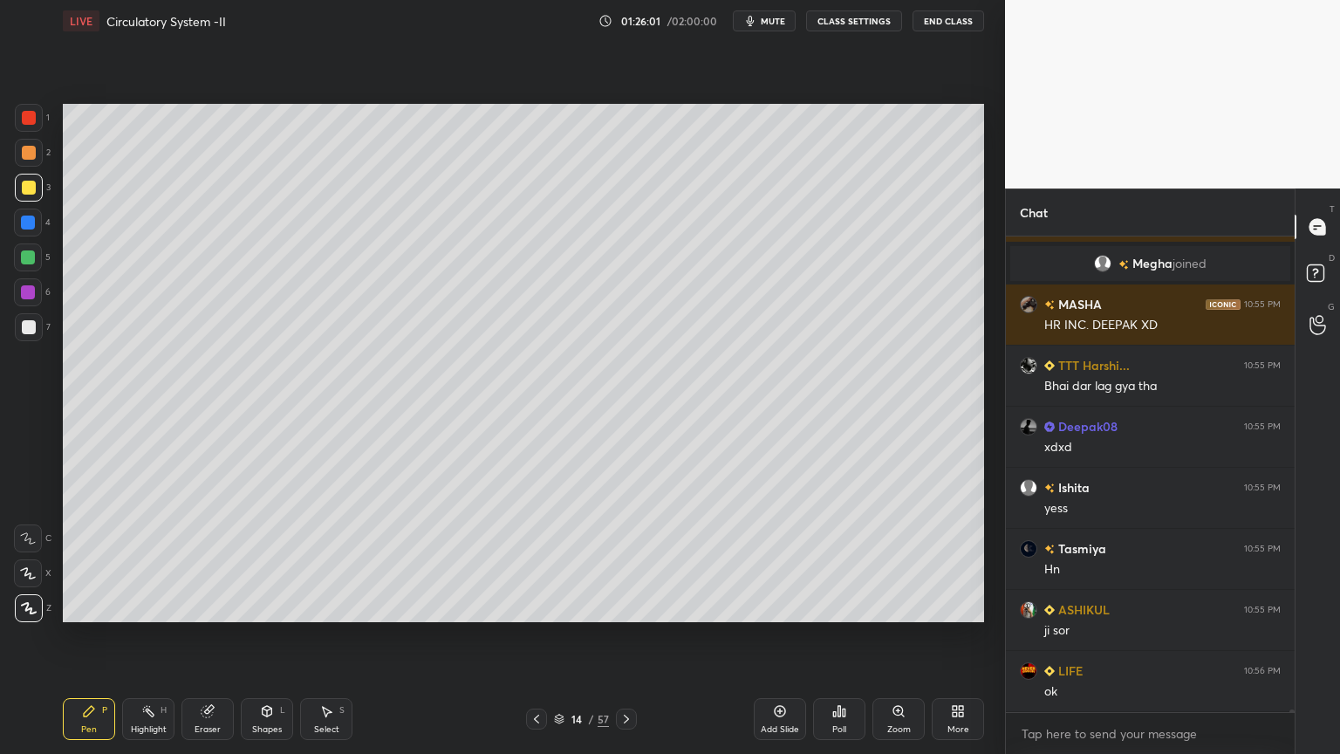
scroll to position [81882, 0]
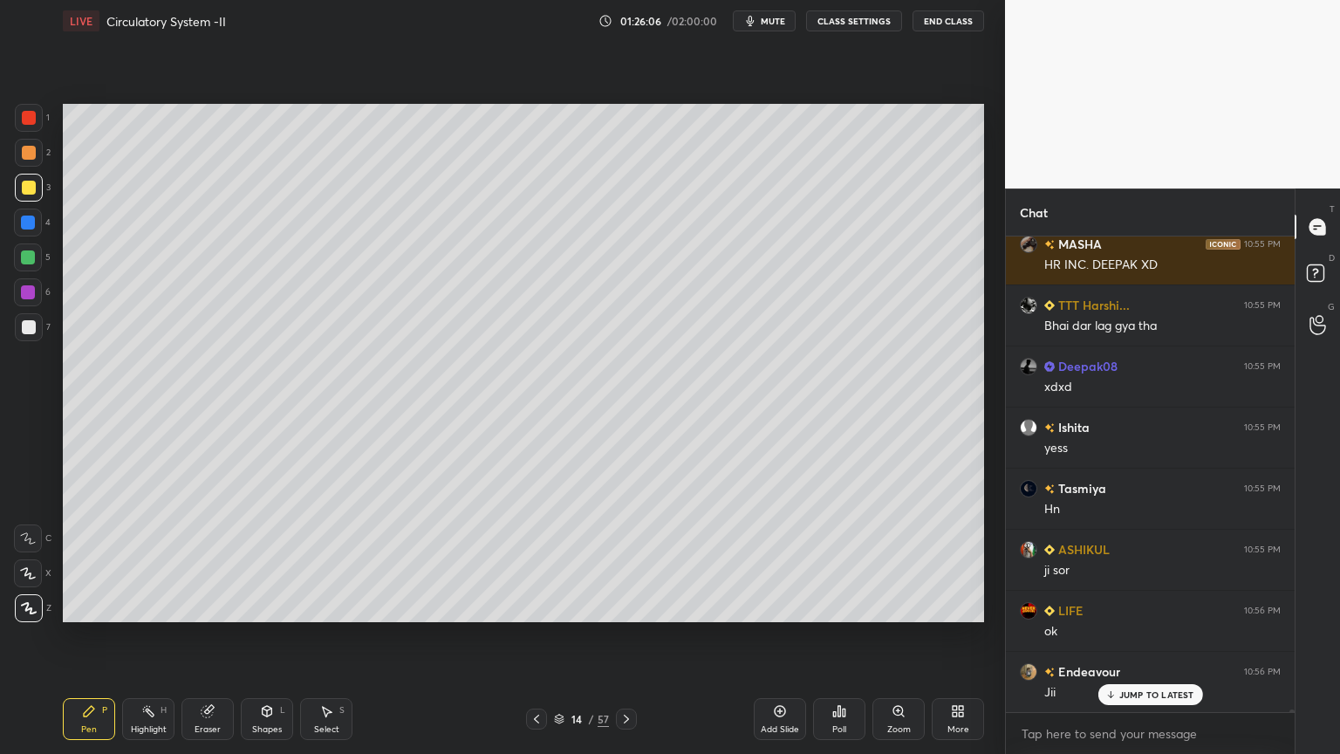
drag, startPoint x: 23, startPoint y: 175, endPoint x: 45, endPoint y: 188, distance: 25.9
click at [38, 184] on div at bounding box center [29, 188] width 28 height 28
click at [36, 122] on div at bounding box center [29, 118] width 28 height 28
drag, startPoint x: 33, startPoint y: 125, endPoint x: 40, endPoint y: 133, distance: 10.5
click at [35, 127] on div at bounding box center [29, 118] width 28 height 28
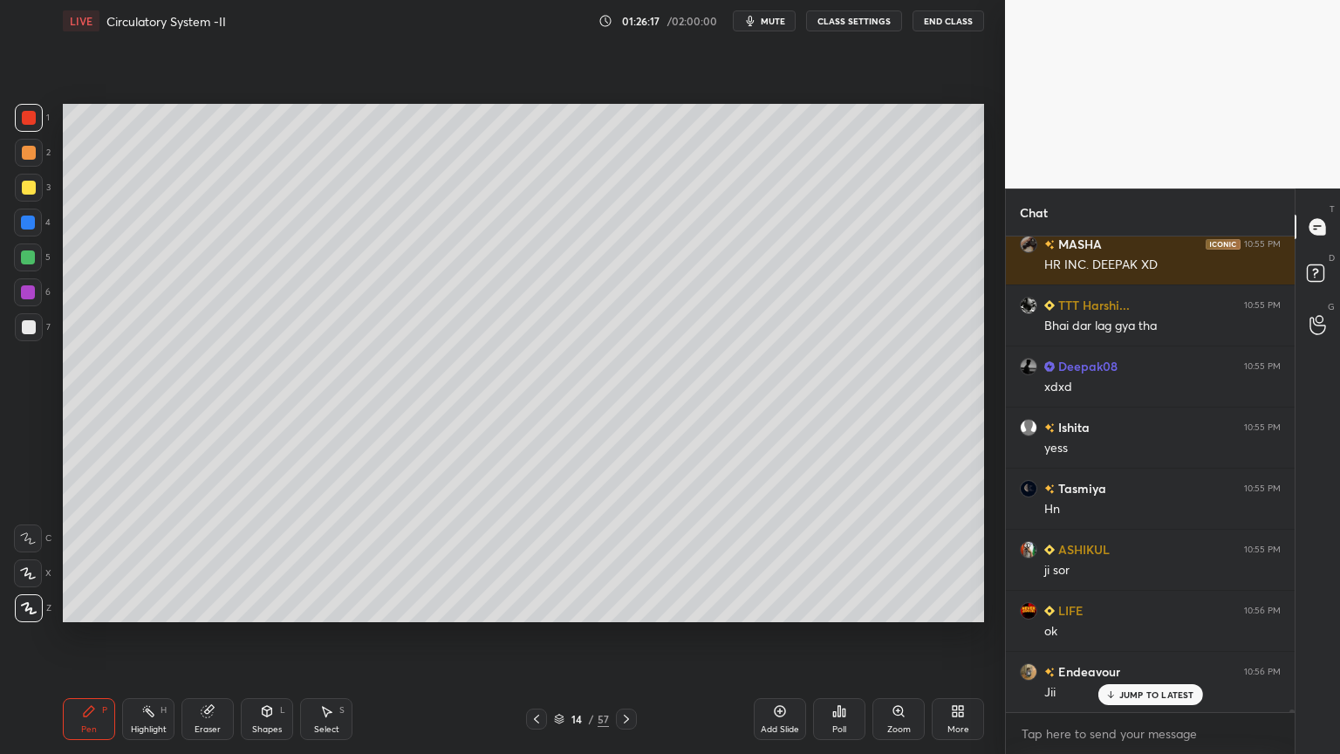
drag, startPoint x: 158, startPoint y: 726, endPoint x: 154, endPoint y: 700, distance: 26.5
click at [159, 606] on div "Highlight" at bounding box center [149, 729] width 36 height 9
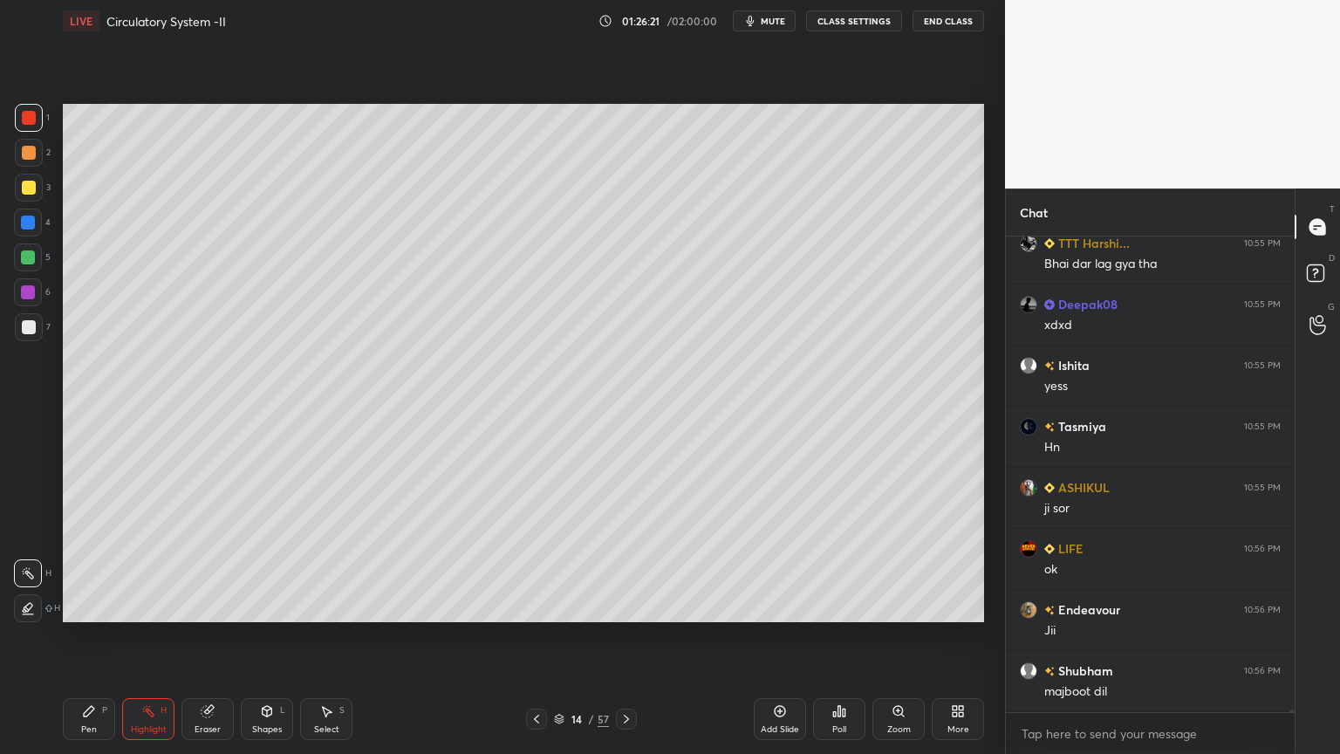
click at [100, 606] on div "Pen P" at bounding box center [89, 719] width 52 height 42
click at [157, 606] on div "Highlight H" at bounding box center [148, 719] width 52 height 42
click at [25, 606] on icon at bounding box center [28, 608] width 14 height 14
click at [106, 606] on div "Pen P" at bounding box center [89, 719] width 52 height 42
click at [99, 606] on div "Pen P" at bounding box center [89, 719] width 52 height 42
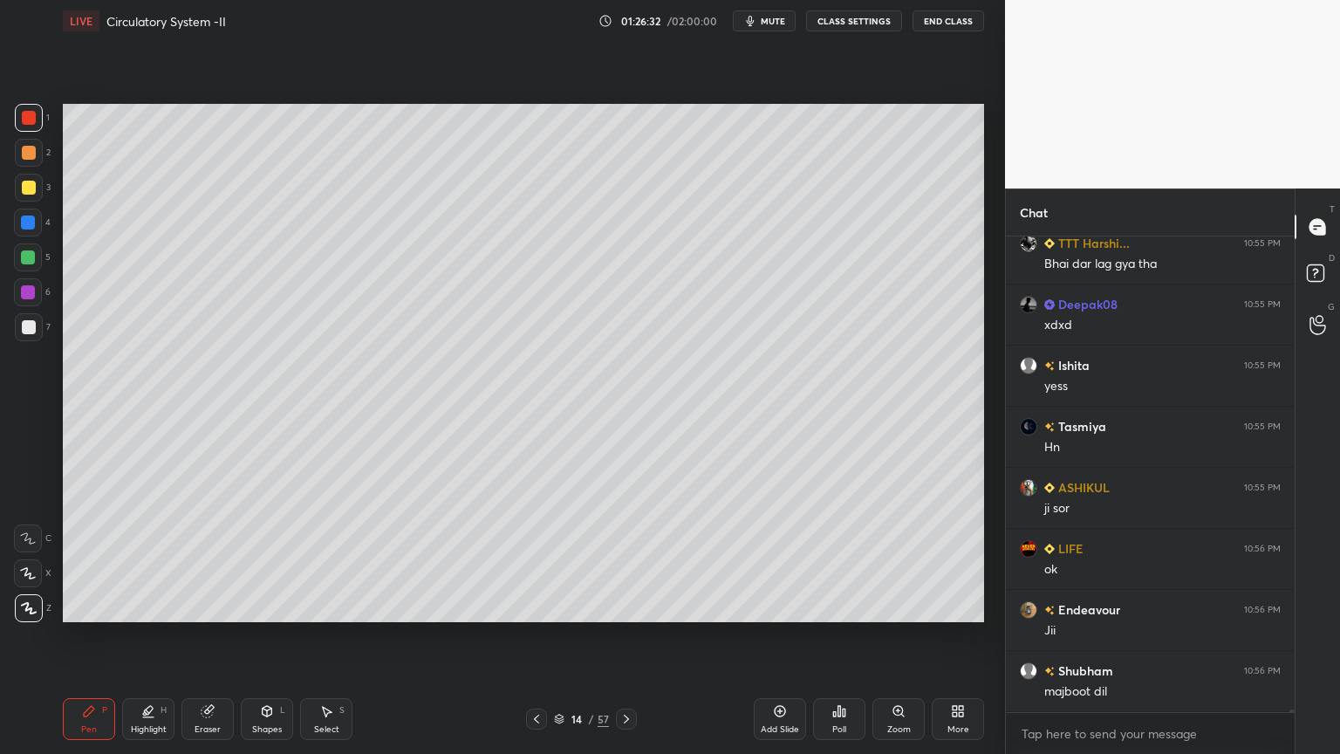
scroll to position [82004, 0]
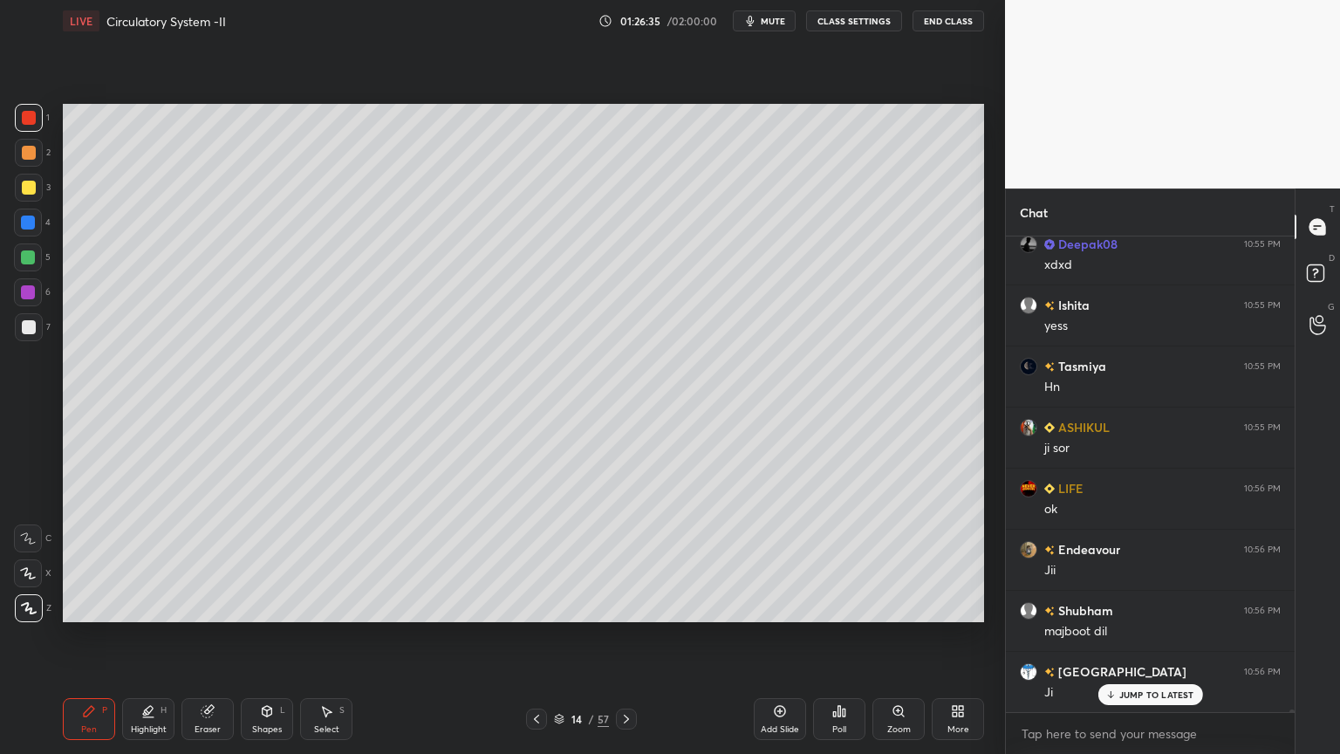
click at [28, 261] on div at bounding box center [28, 257] width 14 height 14
drag, startPoint x: 31, startPoint y: 260, endPoint x: 24, endPoint y: 252, distance: 10.5
click at [31, 262] on div at bounding box center [28, 257] width 14 height 14
drag, startPoint x: 32, startPoint y: 119, endPoint x: 34, endPoint y: 140, distance: 21.0
click at [45, 126] on div "1" at bounding box center [32, 118] width 35 height 28
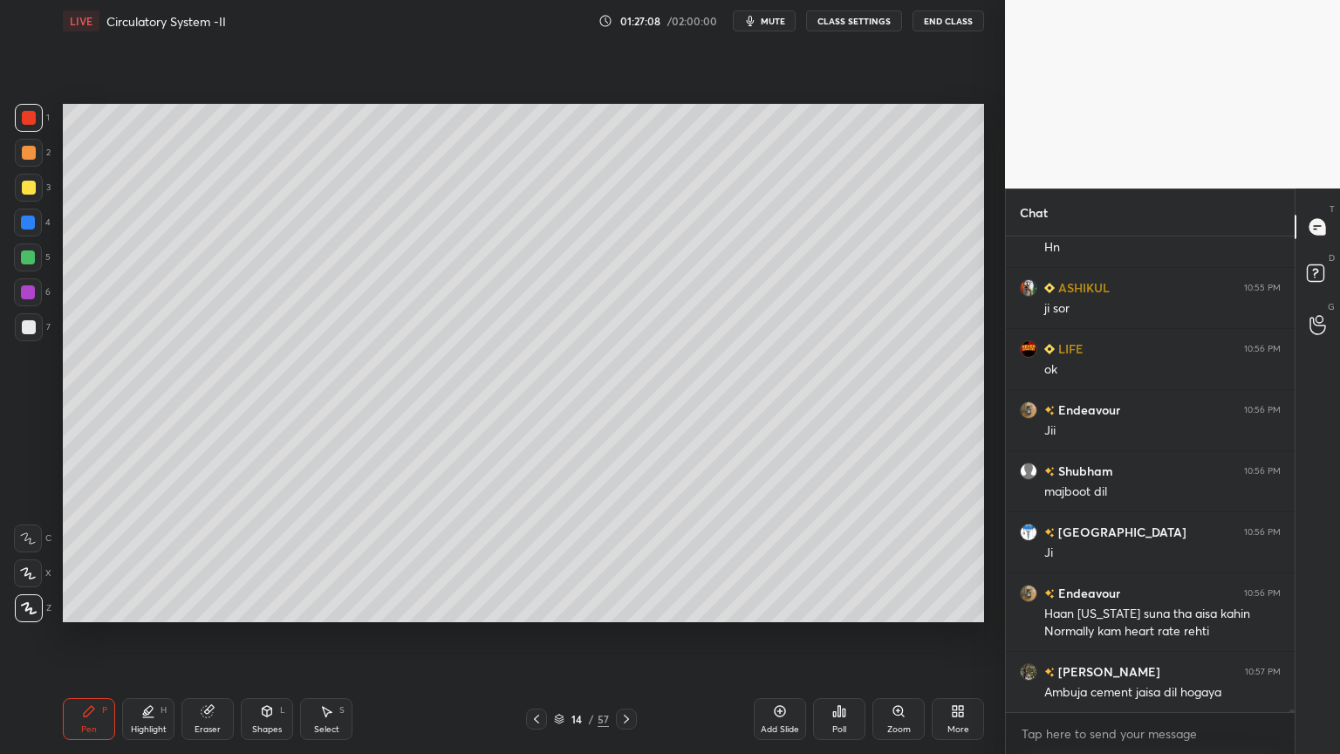
scroll to position [82205, 0]
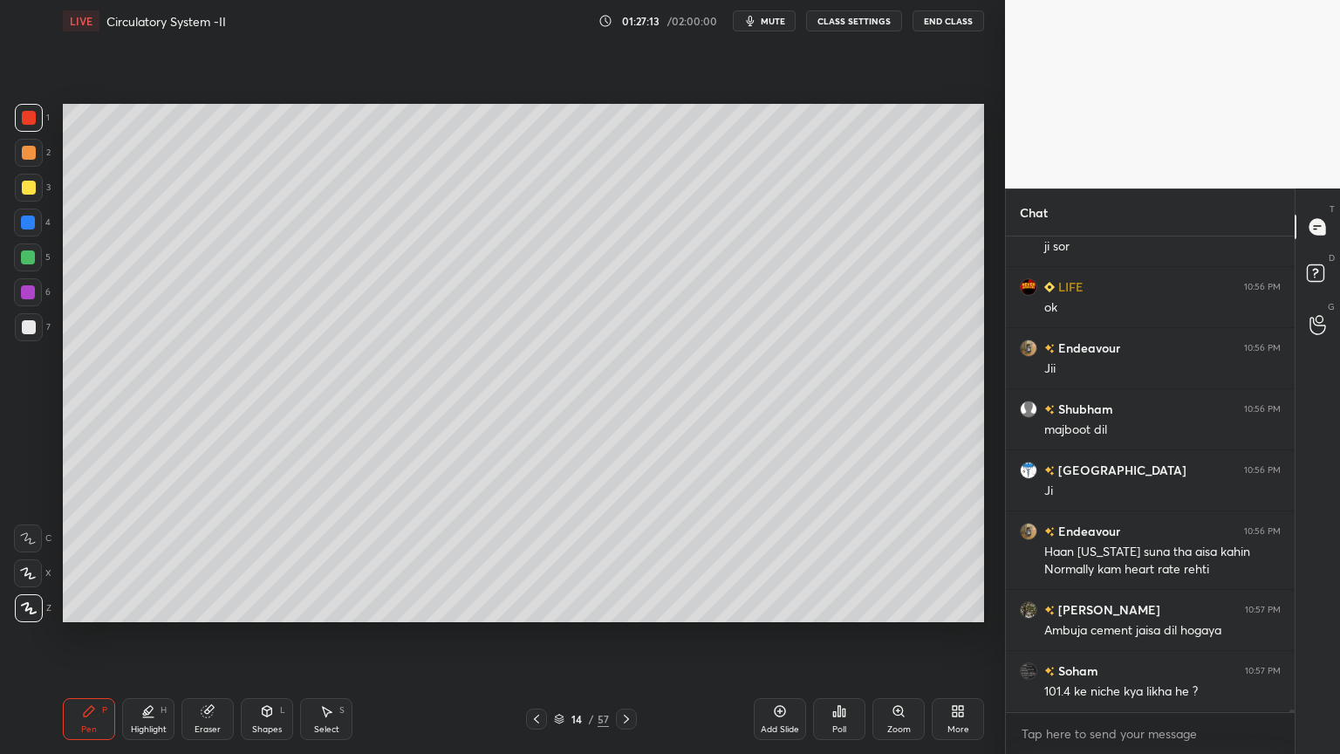
click at [536, 606] on icon at bounding box center [537, 719] width 14 height 14
click at [639, 606] on div "13 / 57" at bounding box center [581, 719] width 346 height 21
click at [620, 606] on icon at bounding box center [627, 719] width 14 height 14
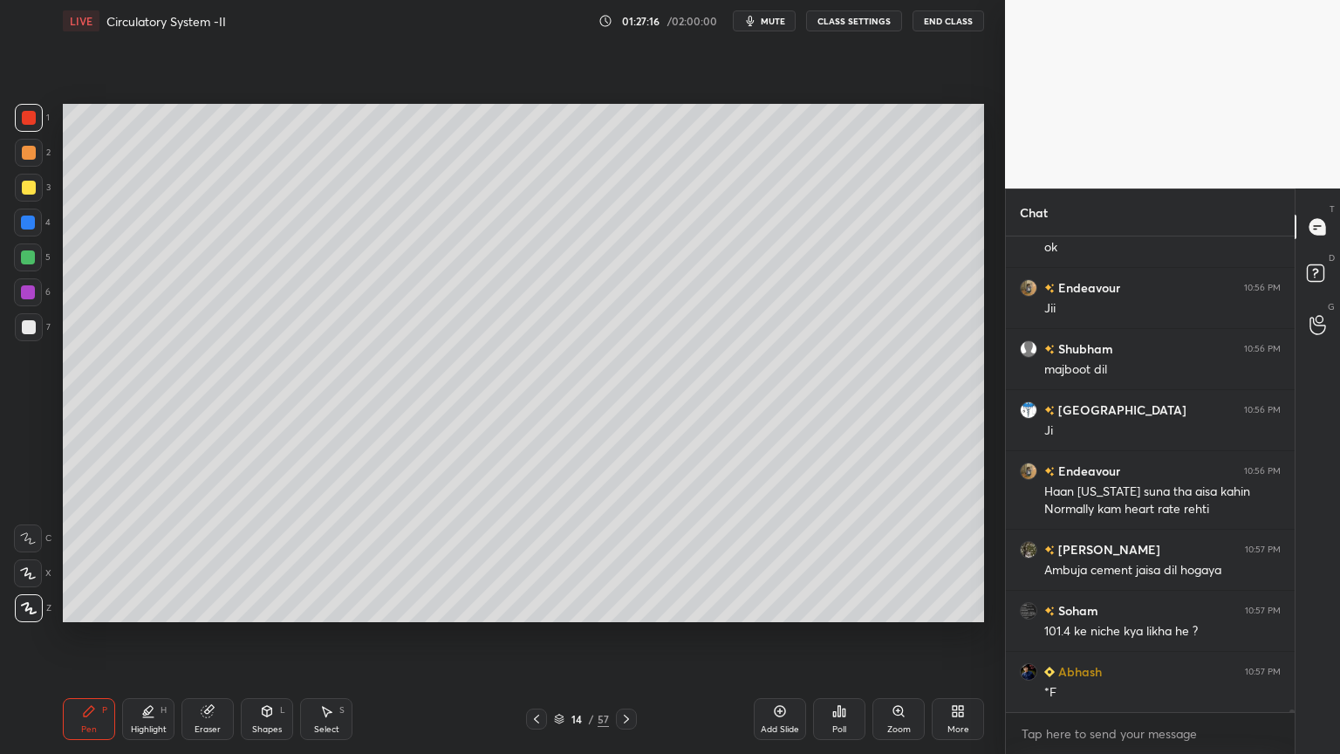
click at [616, 606] on div at bounding box center [626, 719] width 21 height 21
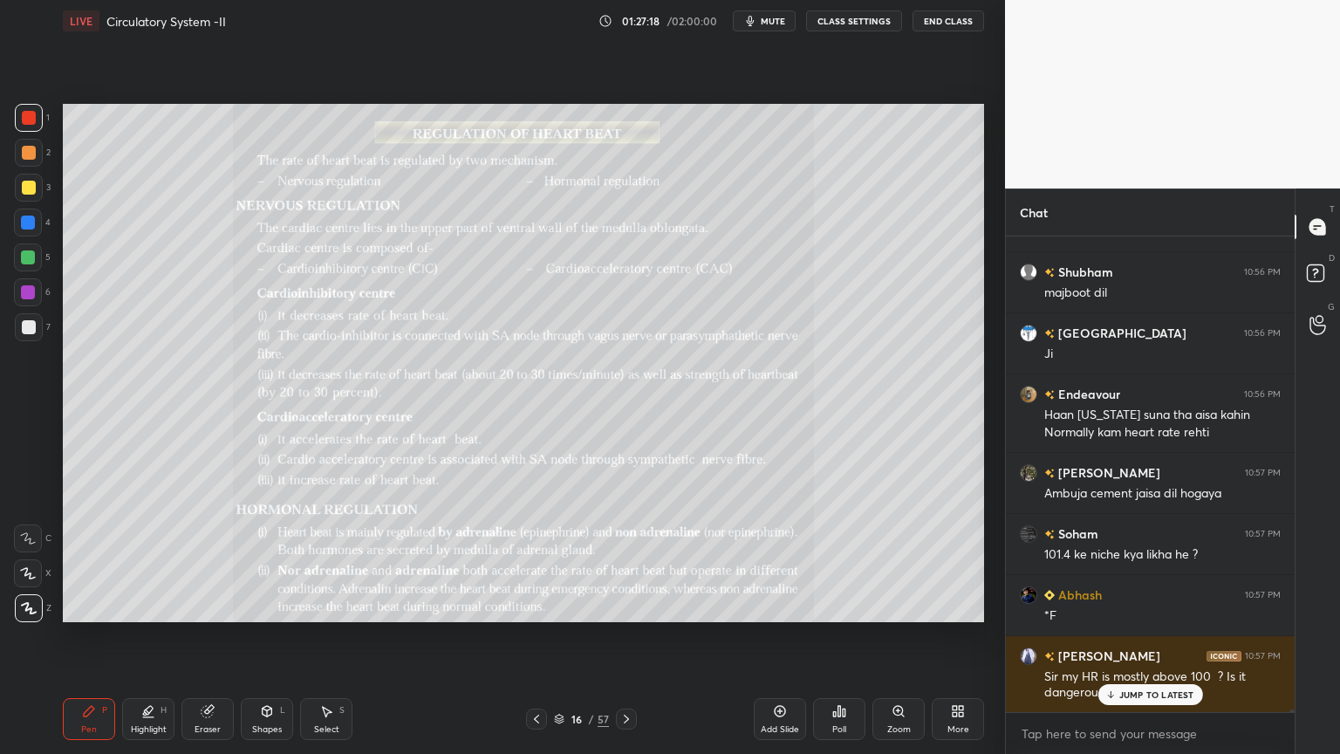
click at [607, 606] on div "16 / 57" at bounding box center [581, 719] width 111 height 21
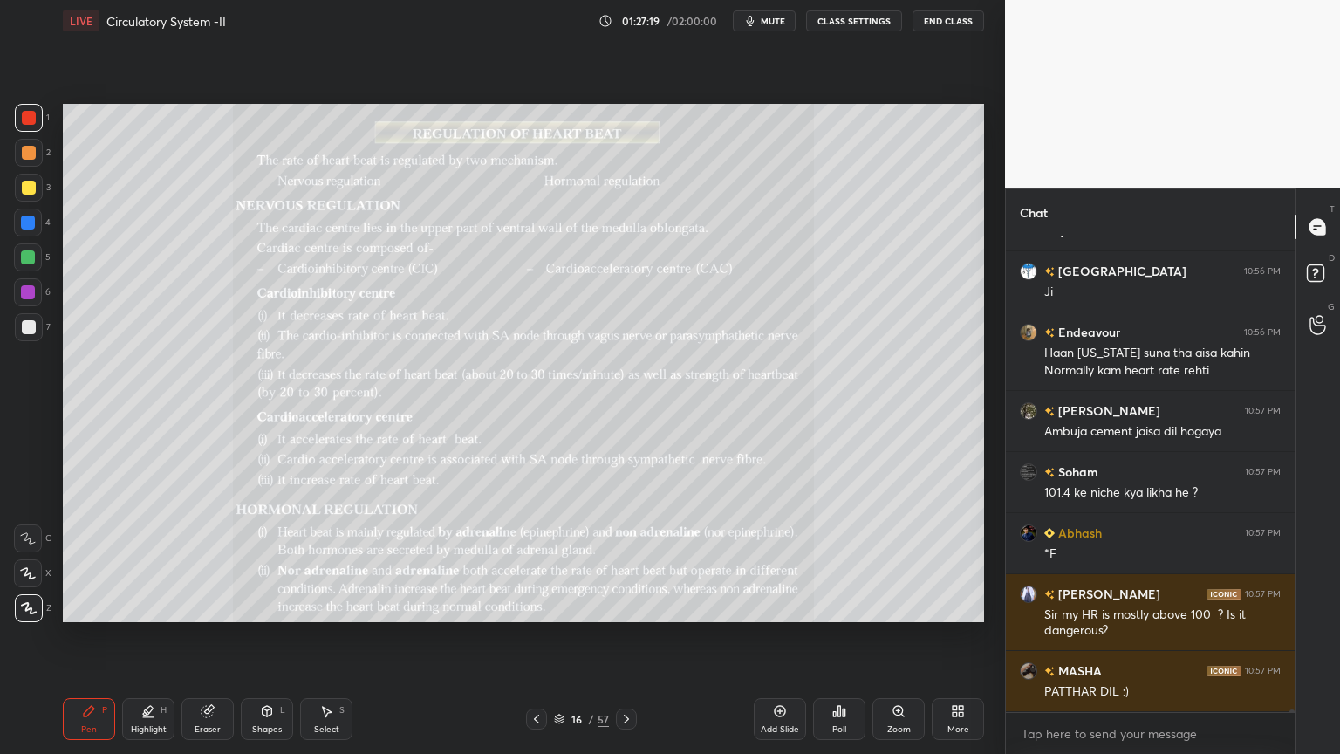
click at [605, 606] on div "57" at bounding box center [603, 719] width 11 height 16
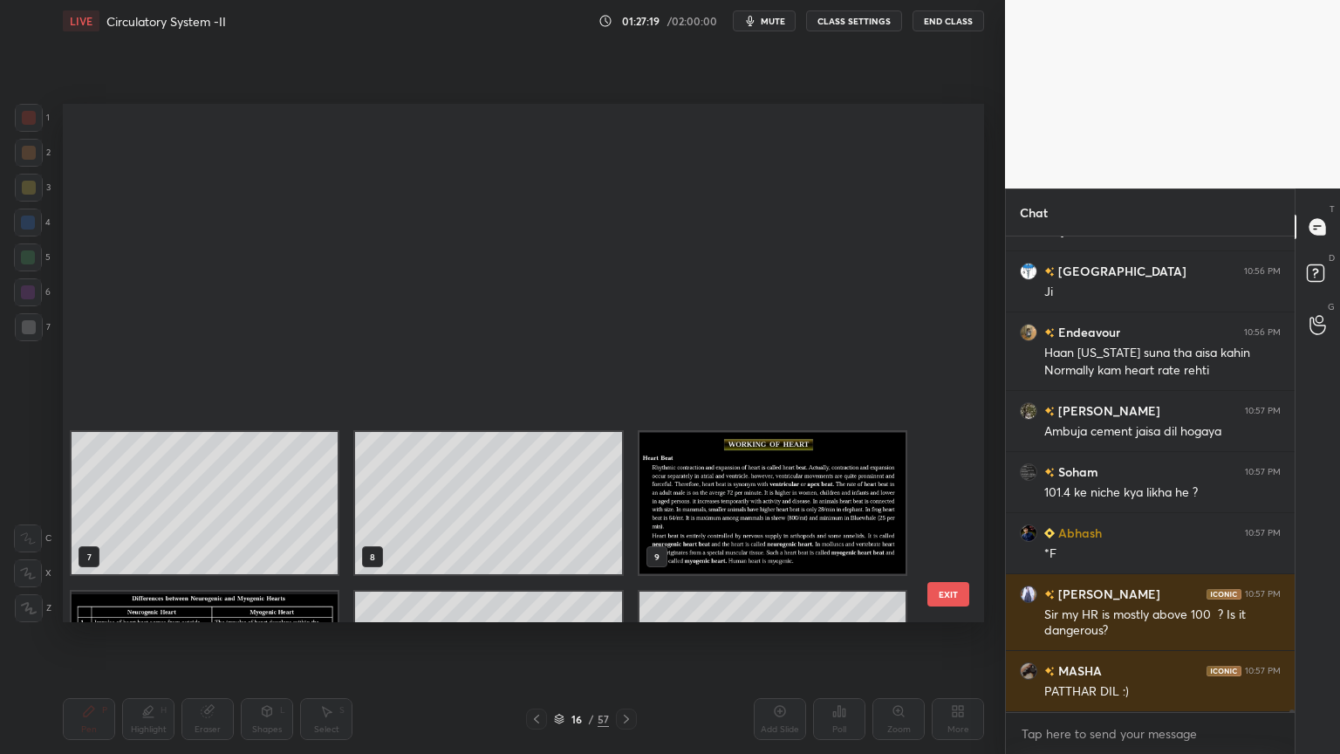
scroll to position [513, 913]
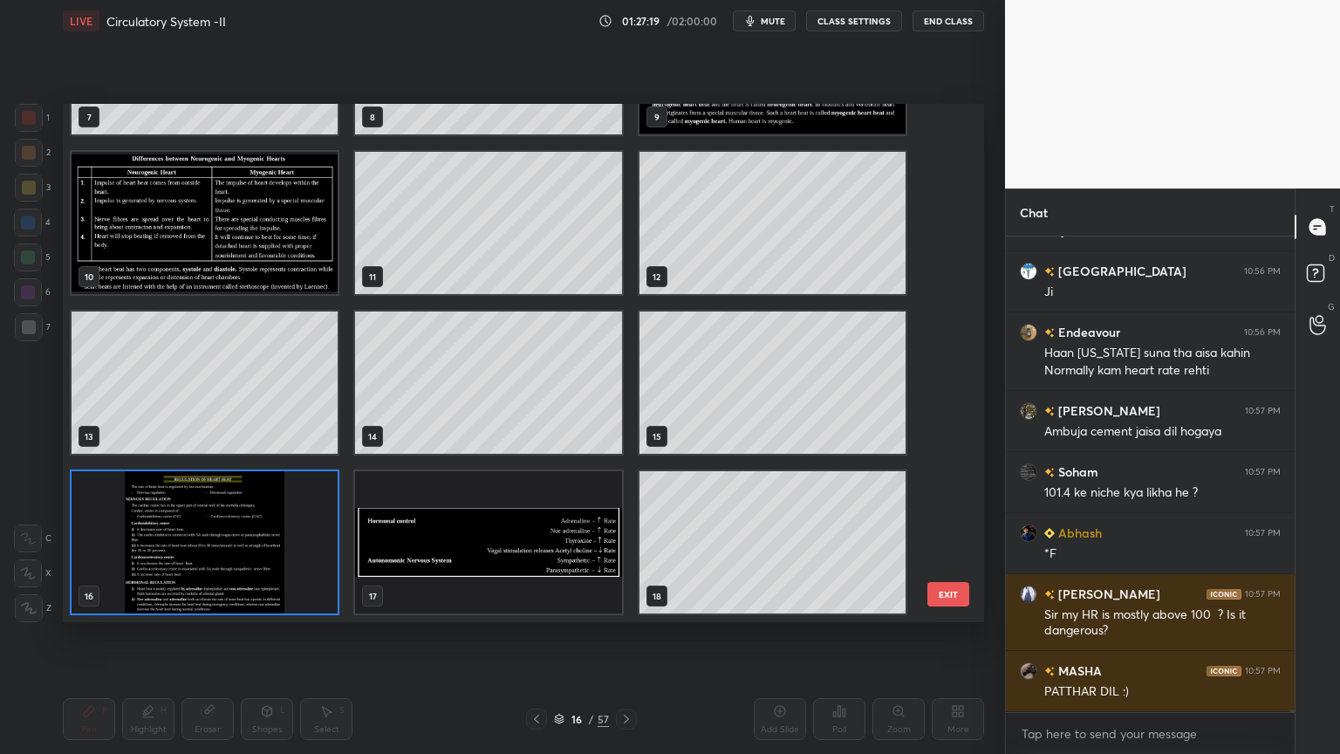
click at [616, 606] on div "16 / 57" at bounding box center [581, 719] width 111 height 21
click at [258, 546] on img "grid" at bounding box center [205, 542] width 266 height 142
click at [259, 544] on img "grid" at bounding box center [205, 542] width 266 height 142
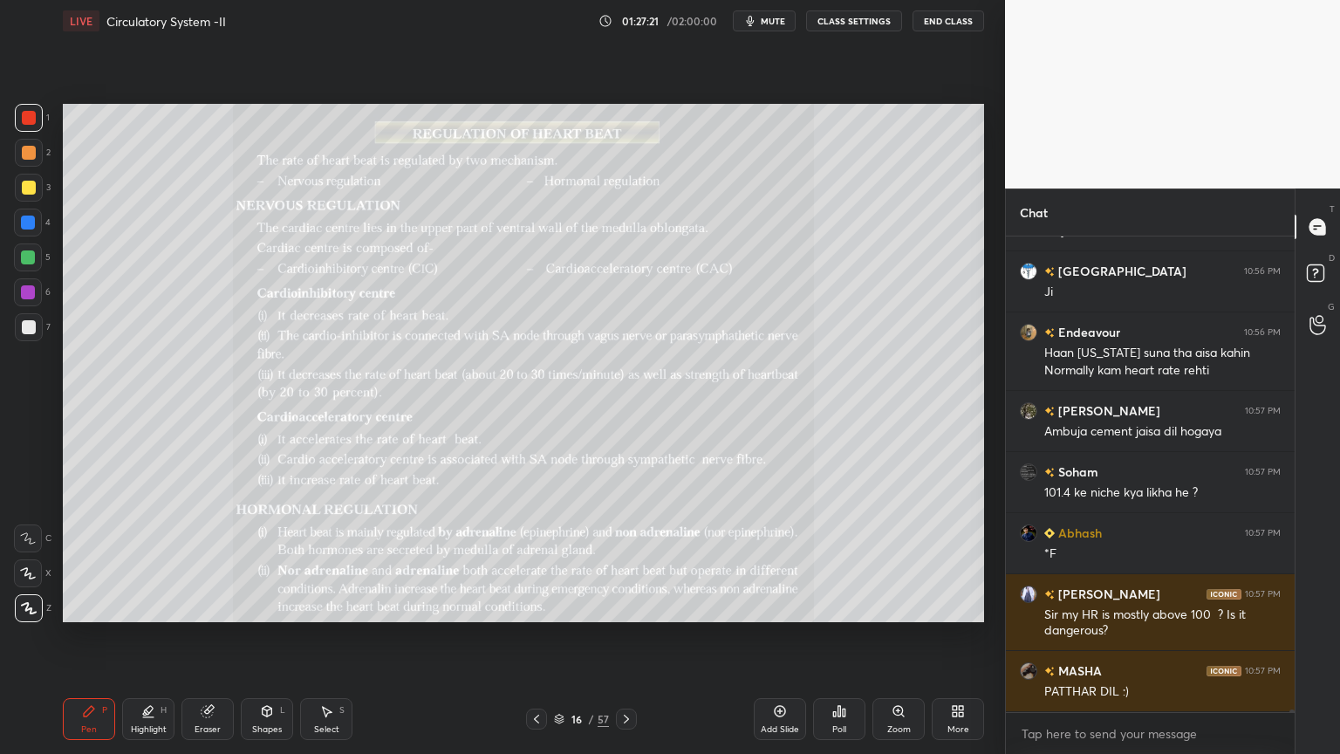
click at [261, 541] on img "grid" at bounding box center [205, 542] width 266 height 142
click at [631, 606] on div at bounding box center [626, 719] width 21 height 21
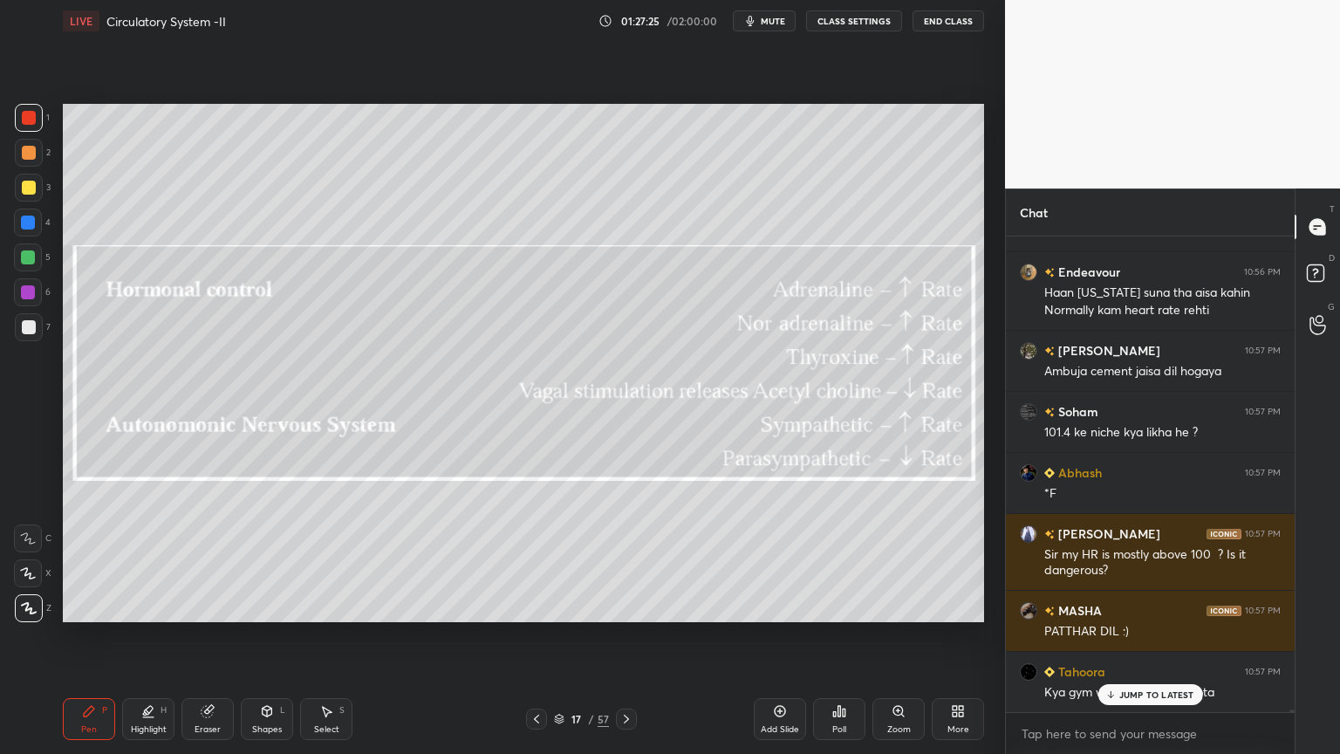
click at [632, 606] on div at bounding box center [626, 719] width 21 height 21
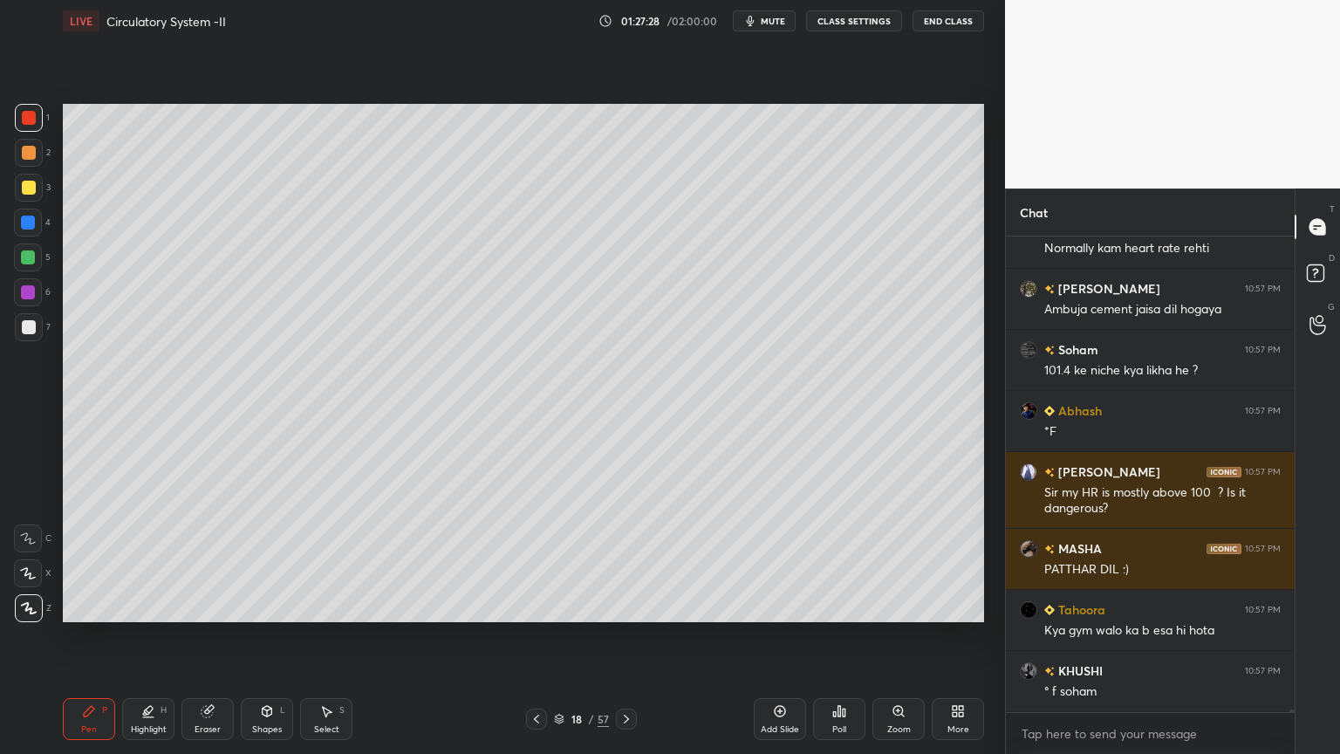
click at [540, 606] on icon at bounding box center [537, 719] width 14 height 14
click at [538, 606] on icon at bounding box center [537, 719] width 14 height 14
click at [537, 606] on icon at bounding box center [537, 719] width 14 height 14
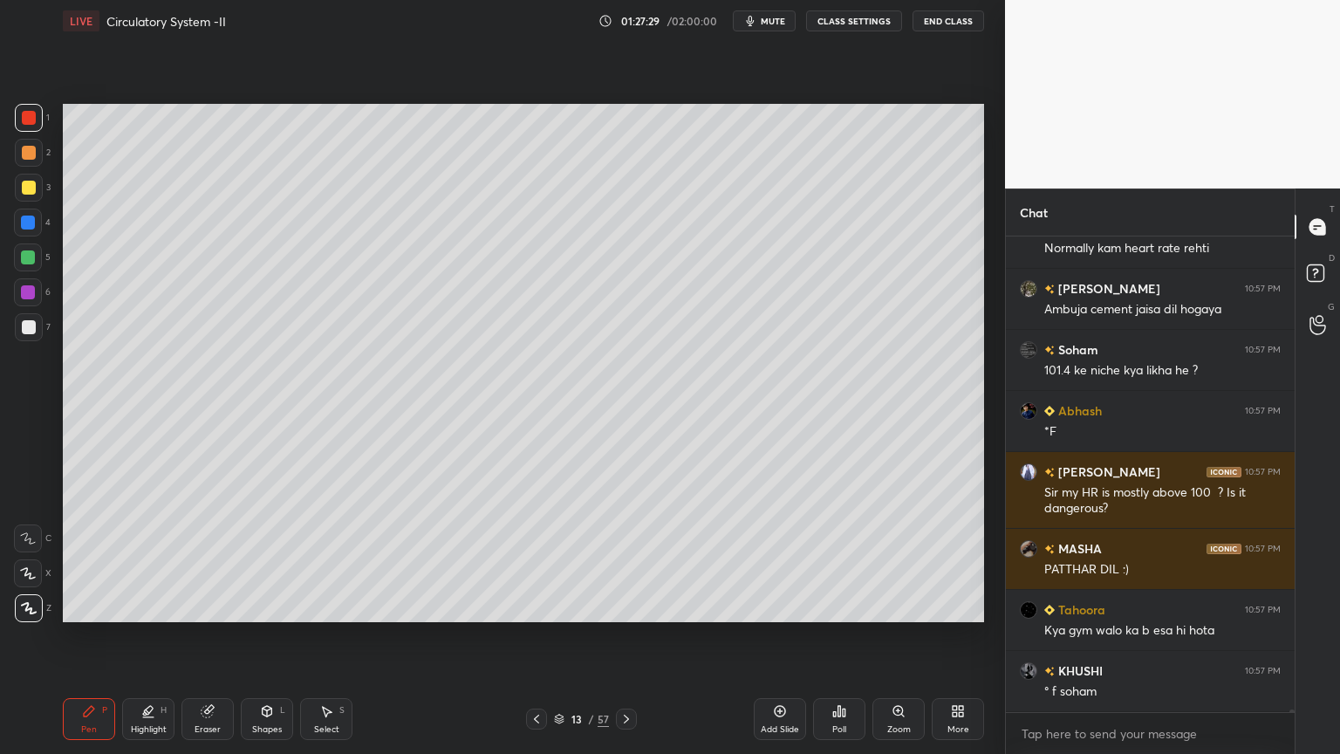
click at [537, 606] on icon at bounding box center [537, 719] width 14 height 14
click at [538, 606] on icon at bounding box center [537, 719] width 14 height 14
click at [544, 606] on div at bounding box center [536, 719] width 21 height 21
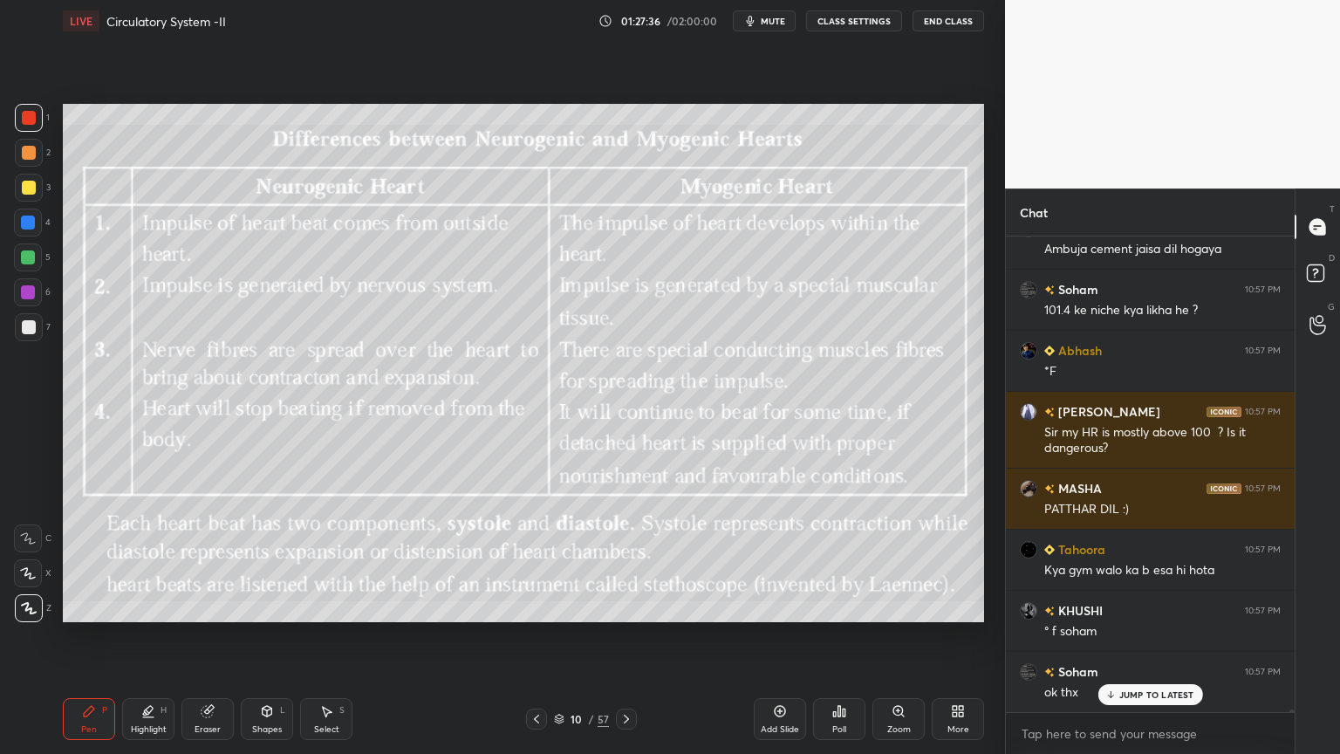
click at [634, 606] on div at bounding box center [626, 719] width 21 height 21
click at [632, 606] on div at bounding box center [626, 719] width 21 height 21
click at [632, 606] on icon at bounding box center [627, 719] width 14 height 14
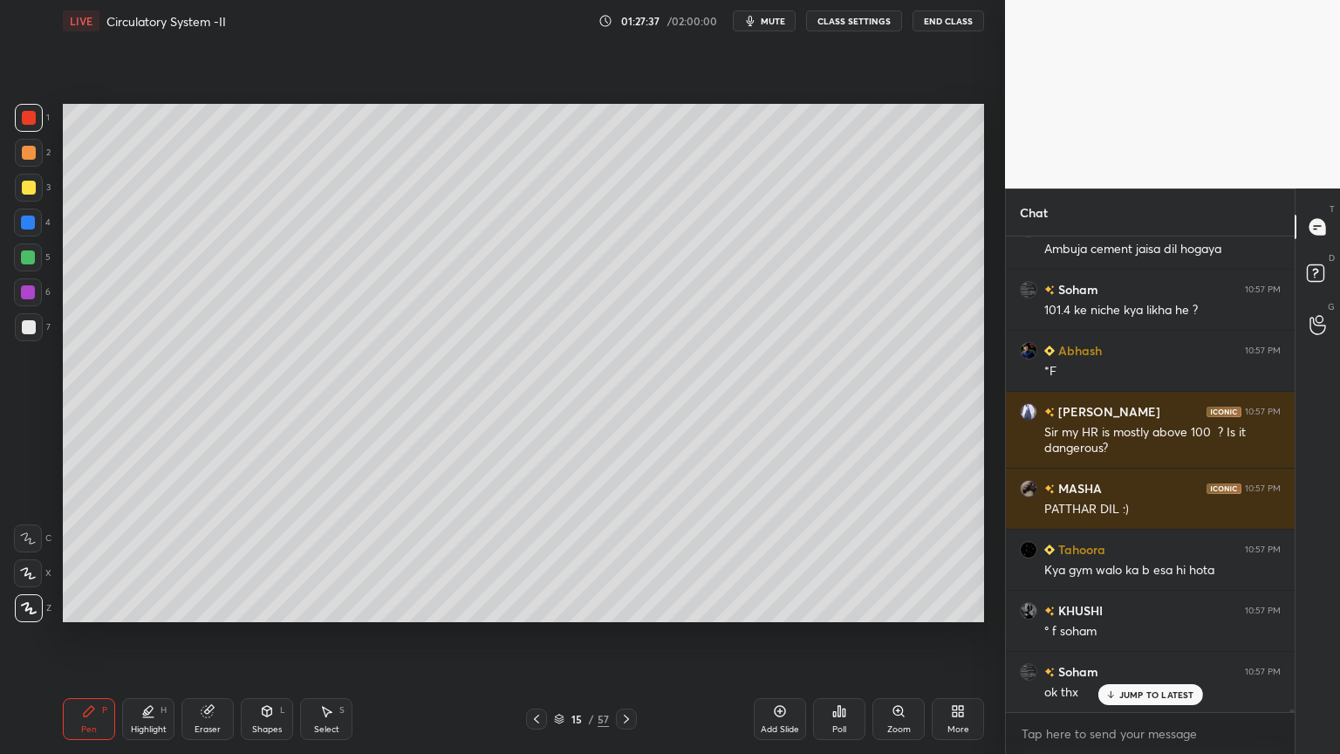
click at [632, 606] on icon at bounding box center [627, 719] width 14 height 14
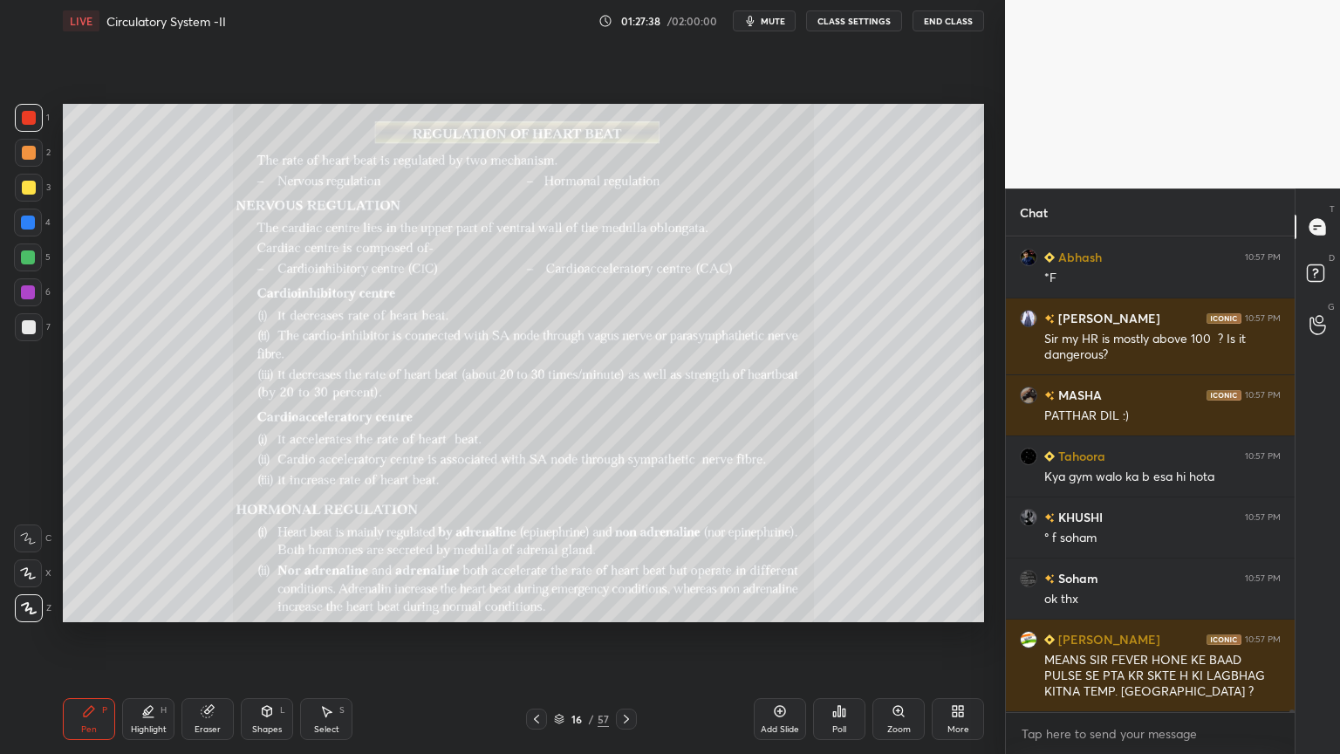
click at [631, 606] on icon at bounding box center [627, 719] width 14 height 14
click at [630, 606] on icon at bounding box center [627, 719] width 14 height 14
click at [541, 606] on icon at bounding box center [537, 719] width 14 height 14
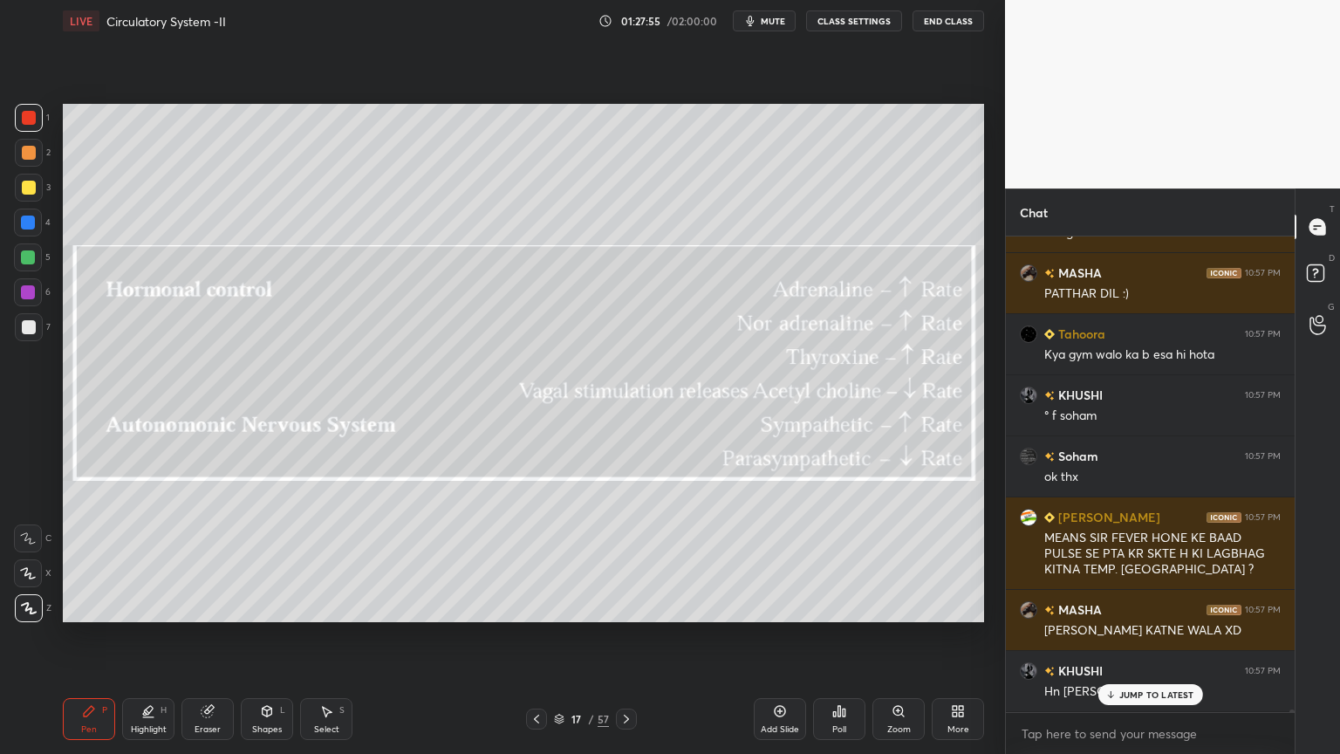
scroll to position [82862, 0]
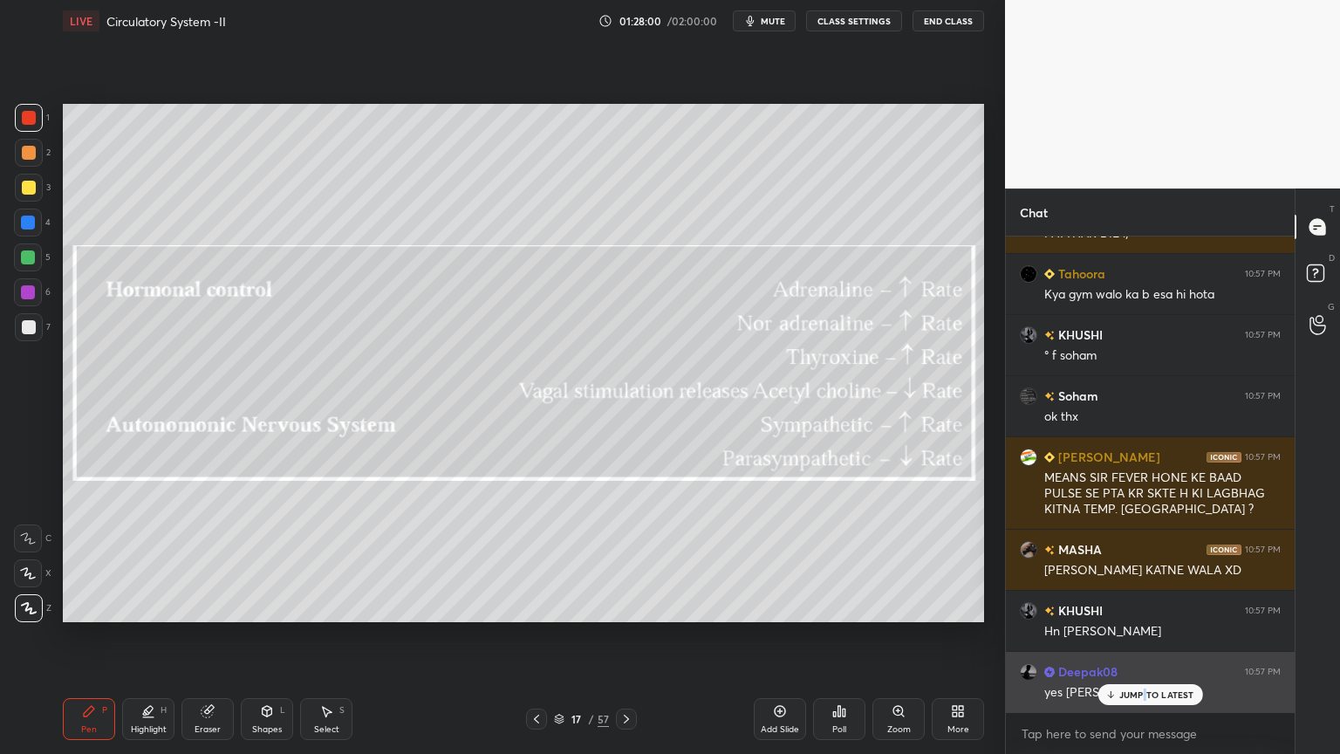
drag, startPoint x: 1148, startPoint y: 686, endPoint x: 1141, endPoint y: 694, distance: 9.9
click at [1144, 606] on div "JUMP TO LATEST" at bounding box center [1150, 694] width 105 height 21
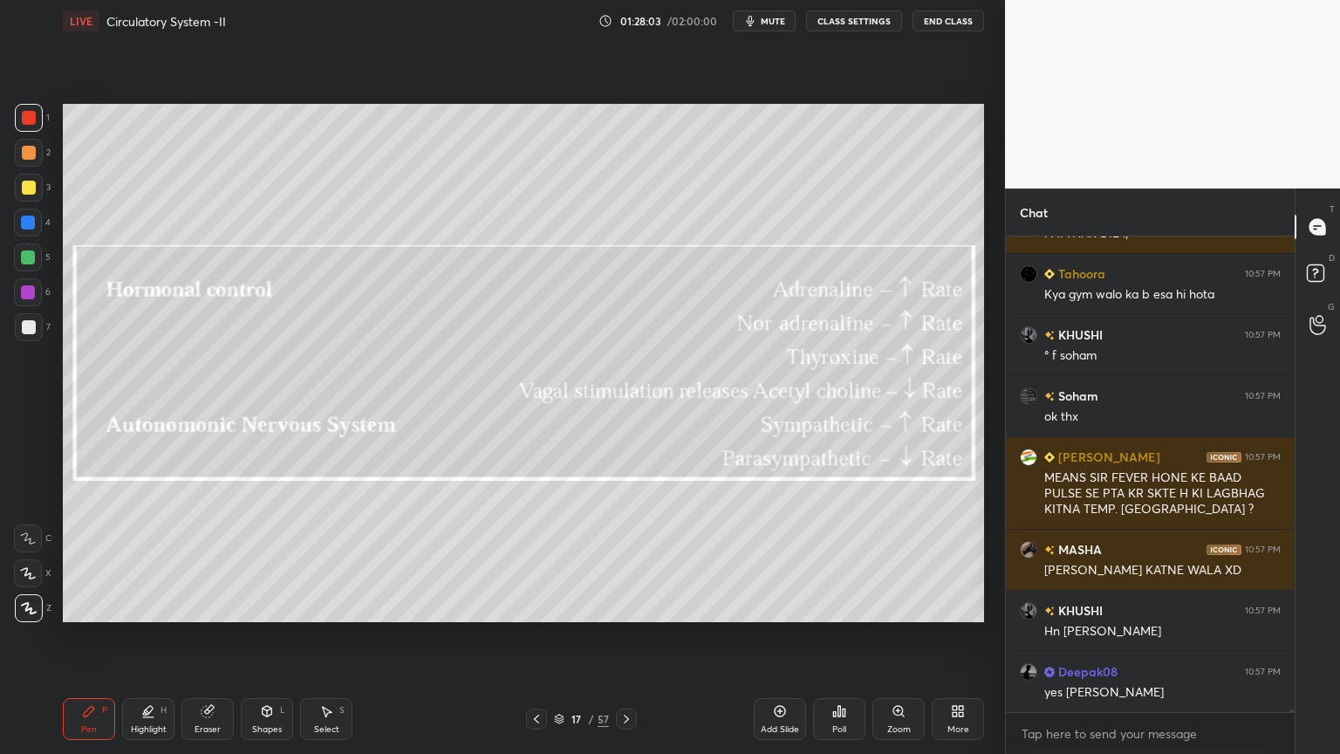
scroll to position [82924, 0]
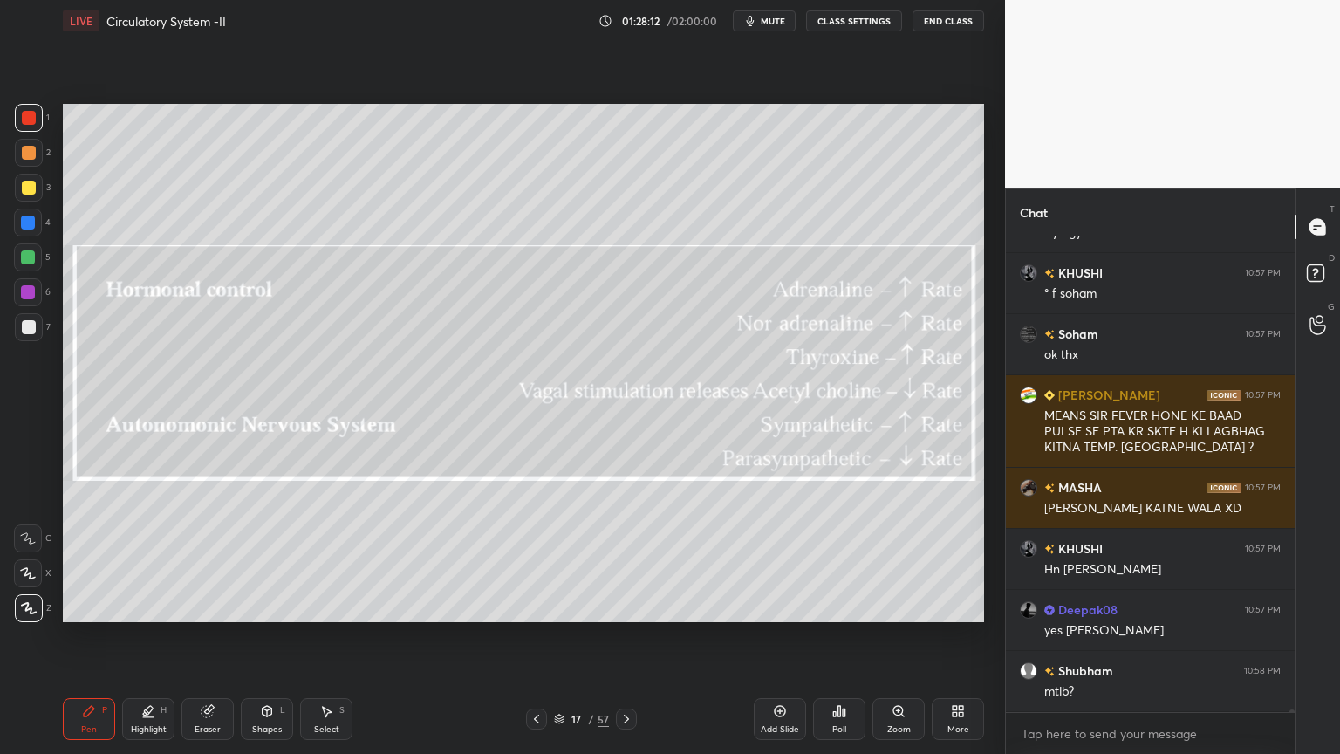
click at [536, 606] on icon at bounding box center [537, 719] width 14 height 14
click at [623, 606] on icon at bounding box center [627, 719] width 14 height 14
click at [627, 606] on icon at bounding box center [627, 719] width 14 height 14
click at [631, 606] on icon at bounding box center [627, 719] width 14 height 14
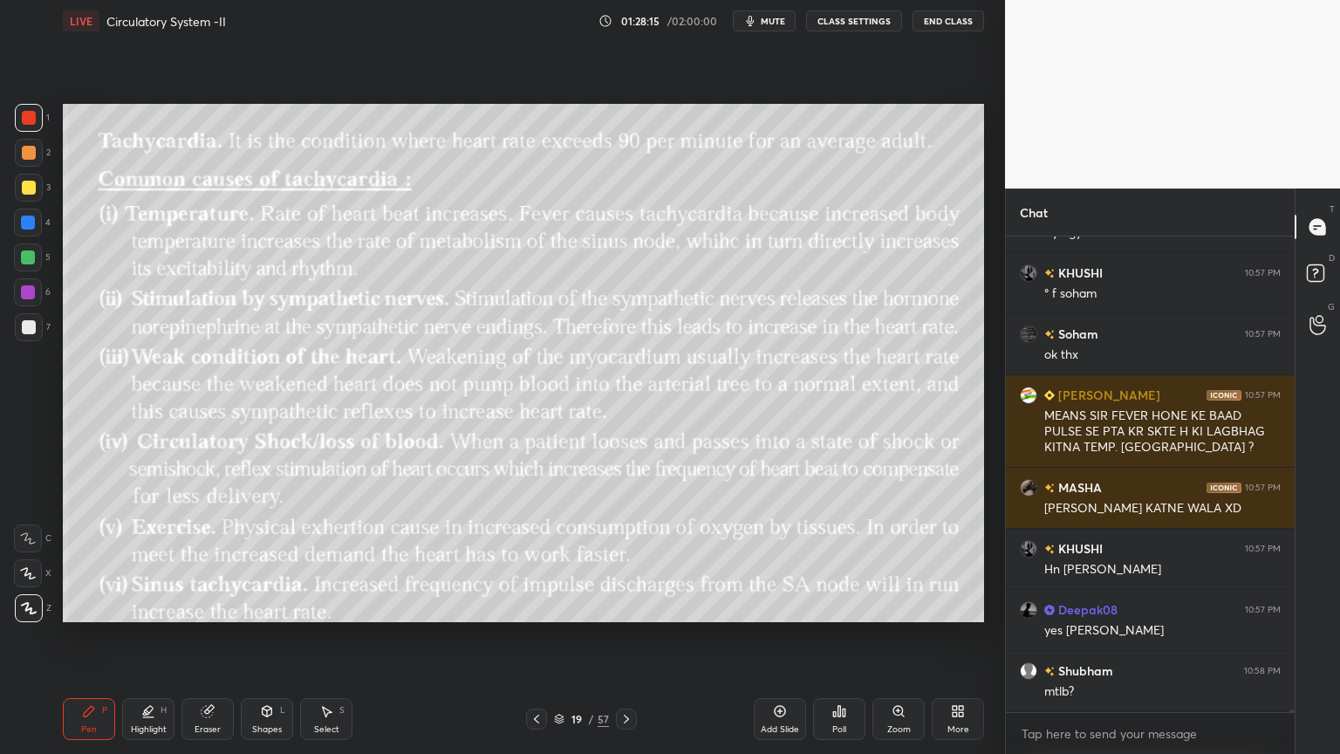
click at [633, 606] on div at bounding box center [626, 719] width 21 height 21
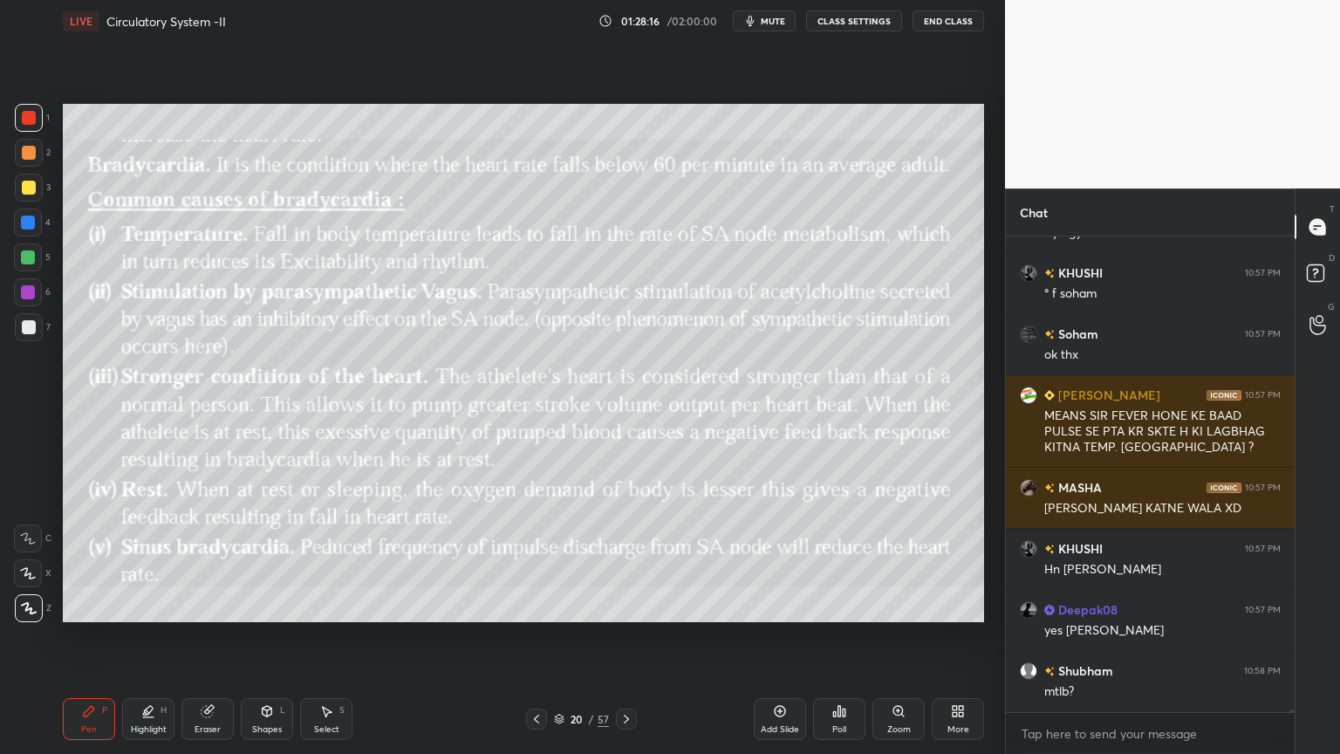
click at [633, 606] on div "Pen P Highlight H Eraser Shapes L Select S 20 / 57 Add Slide Poll Zoom More" at bounding box center [524, 719] width 922 height 70
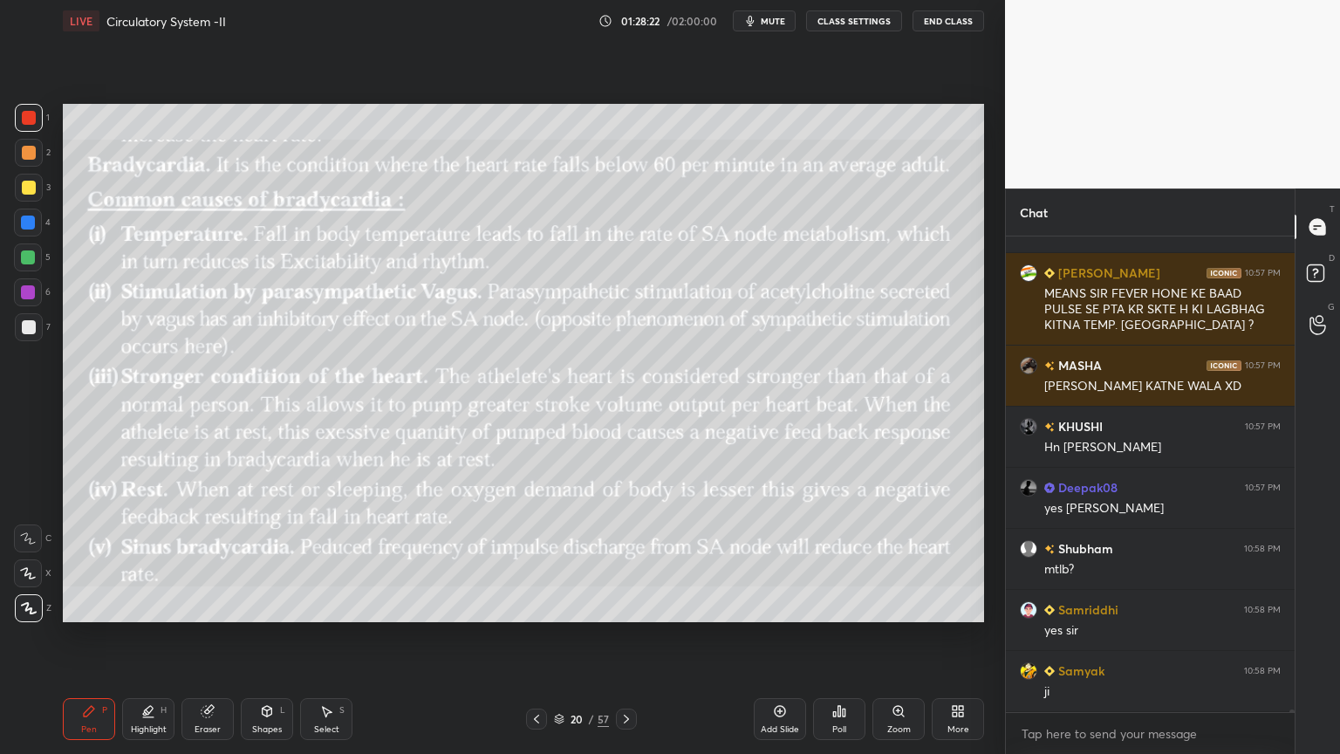
scroll to position [83107, 0]
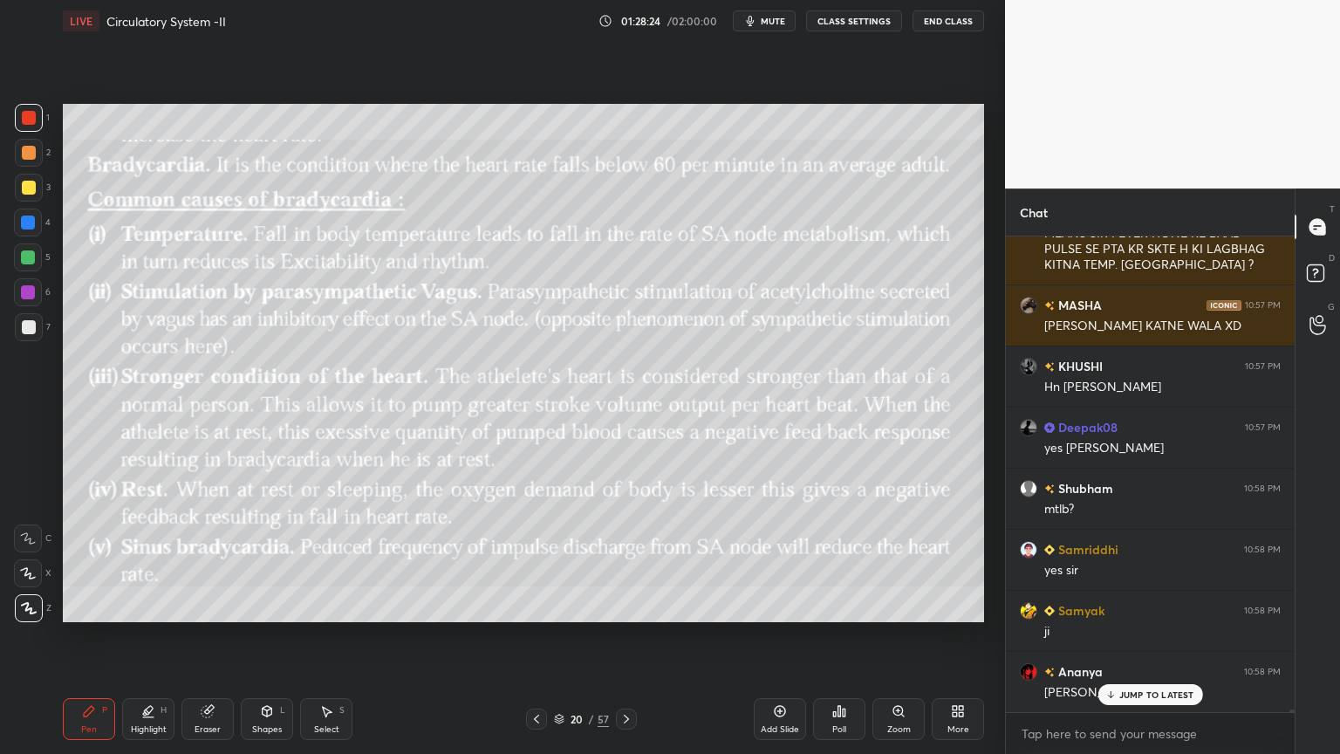
click at [628, 606] on icon at bounding box center [627, 719] width 14 height 14
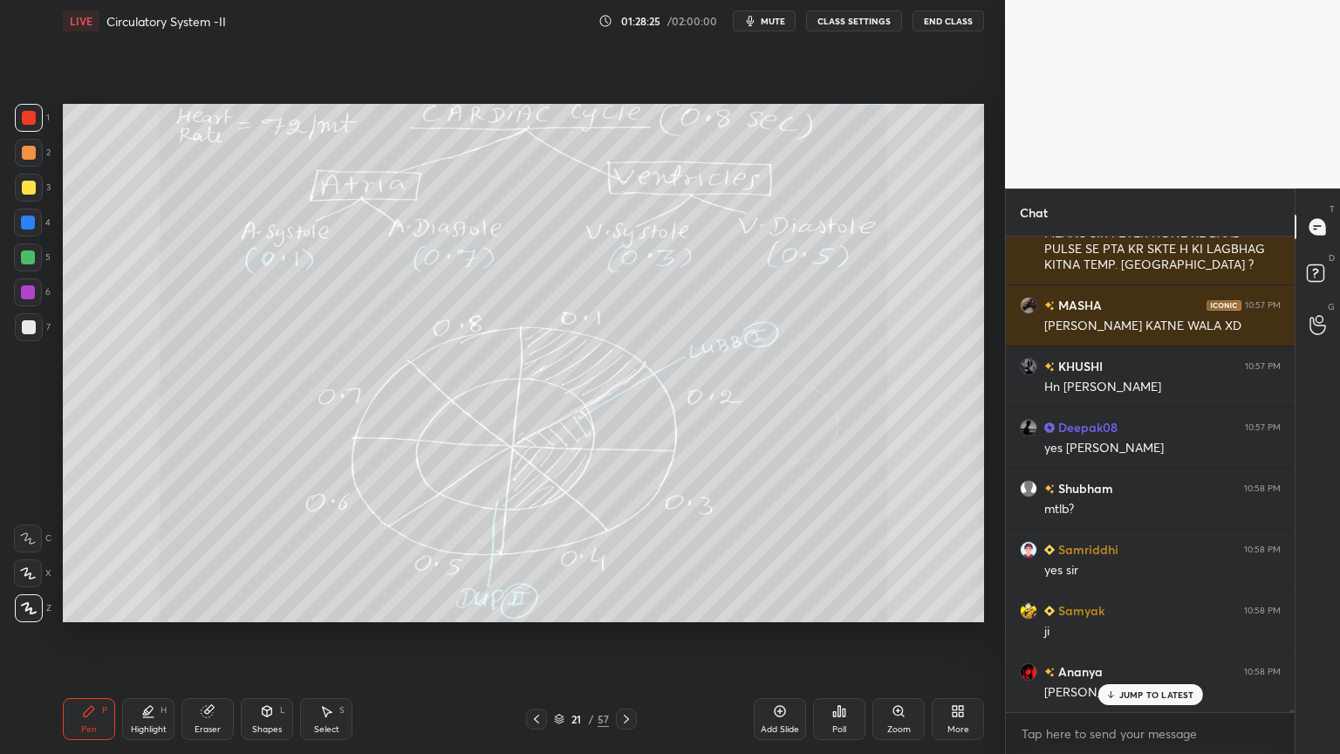
click at [537, 606] on icon at bounding box center [537, 719] width 14 height 14
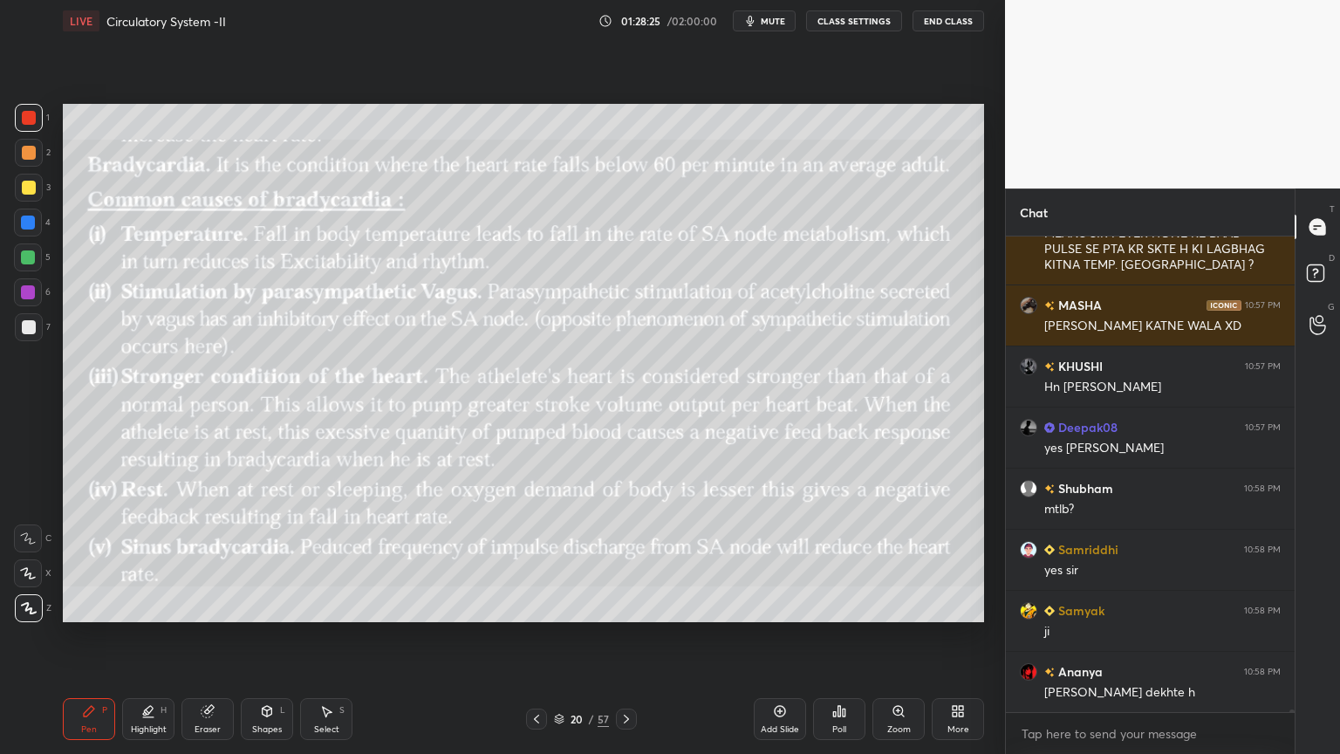
scroll to position [83169, 0]
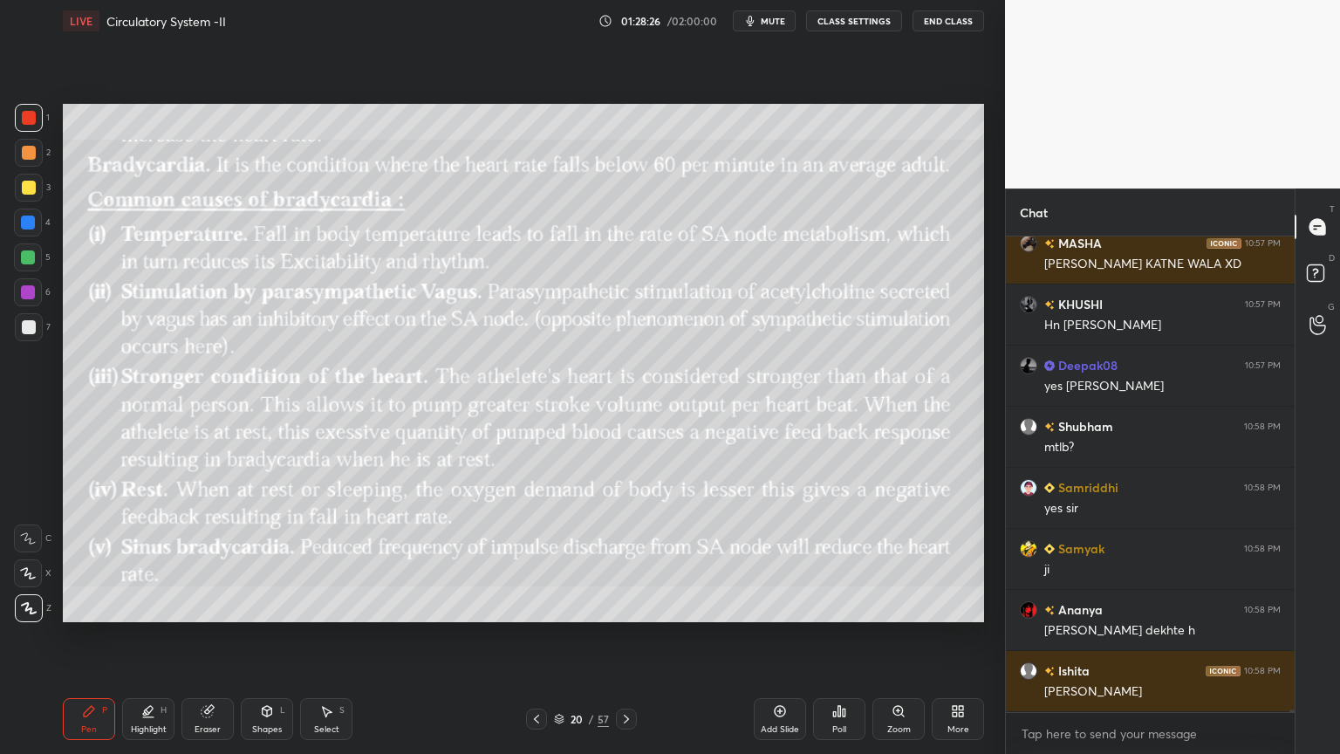
click at [785, 606] on div "Add Slide" at bounding box center [780, 719] width 52 height 42
click at [29, 332] on div at bounding box center [29, 327] width 14 height 14
drag, startPoint x: 31, startPoint y: 329, endPoint x: 53, endPoint y: 359, distance: 37.4
click at [35, 335] on div at bounding box center [29, 327] width 28 height 28
click at [286, 606] on div "Shapes L" at bounding box center [267, 719] width 52 height 42
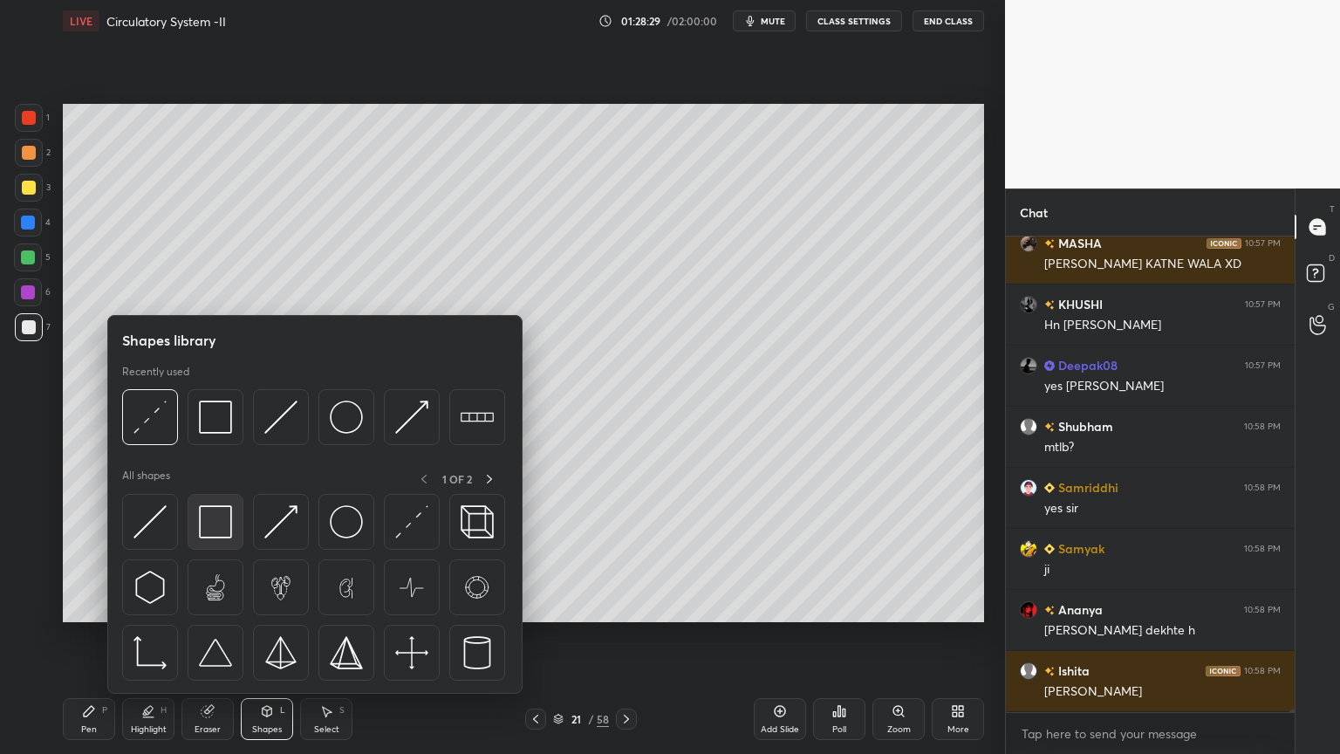
click at [236, 514] on div at bounding box center [216, 522] width 56 height 56
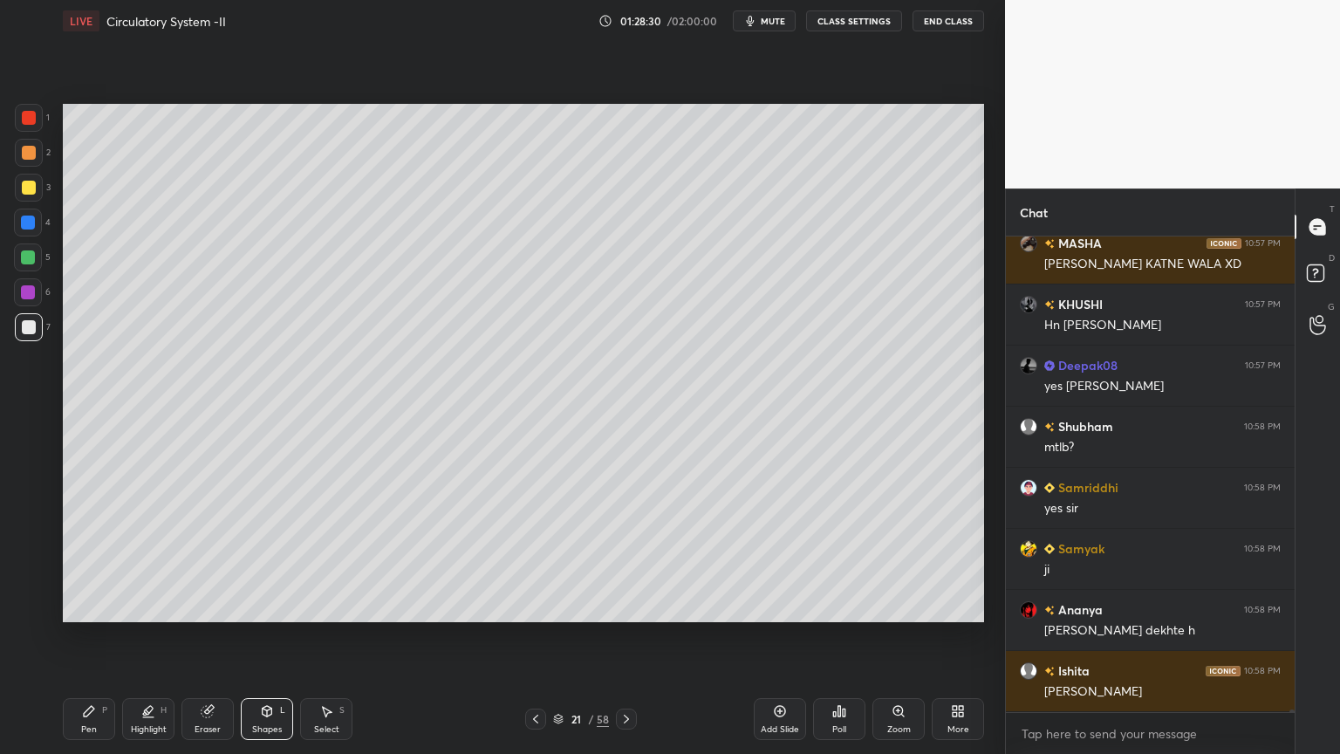
scroll to position [83229, 0]
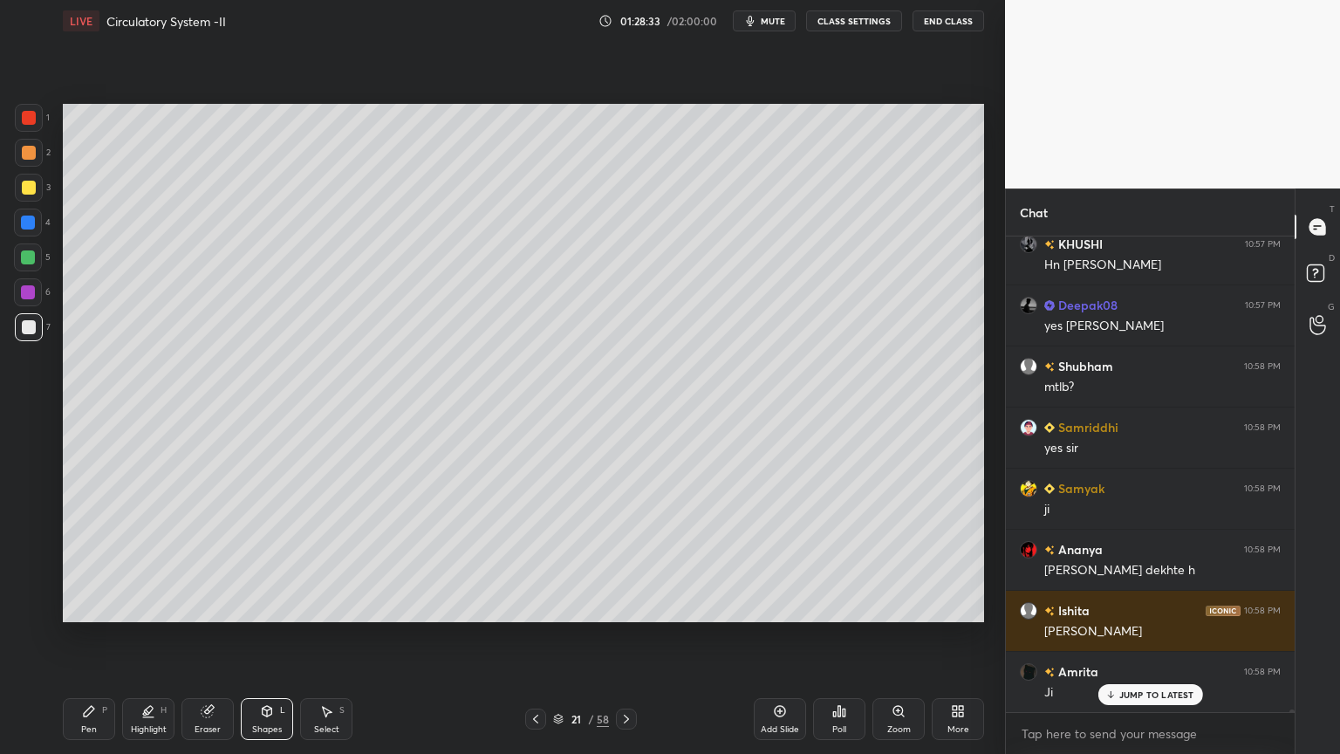
click at [112, 606] on div "Pen P" at bounding box center [89, 719] width 52 height 42
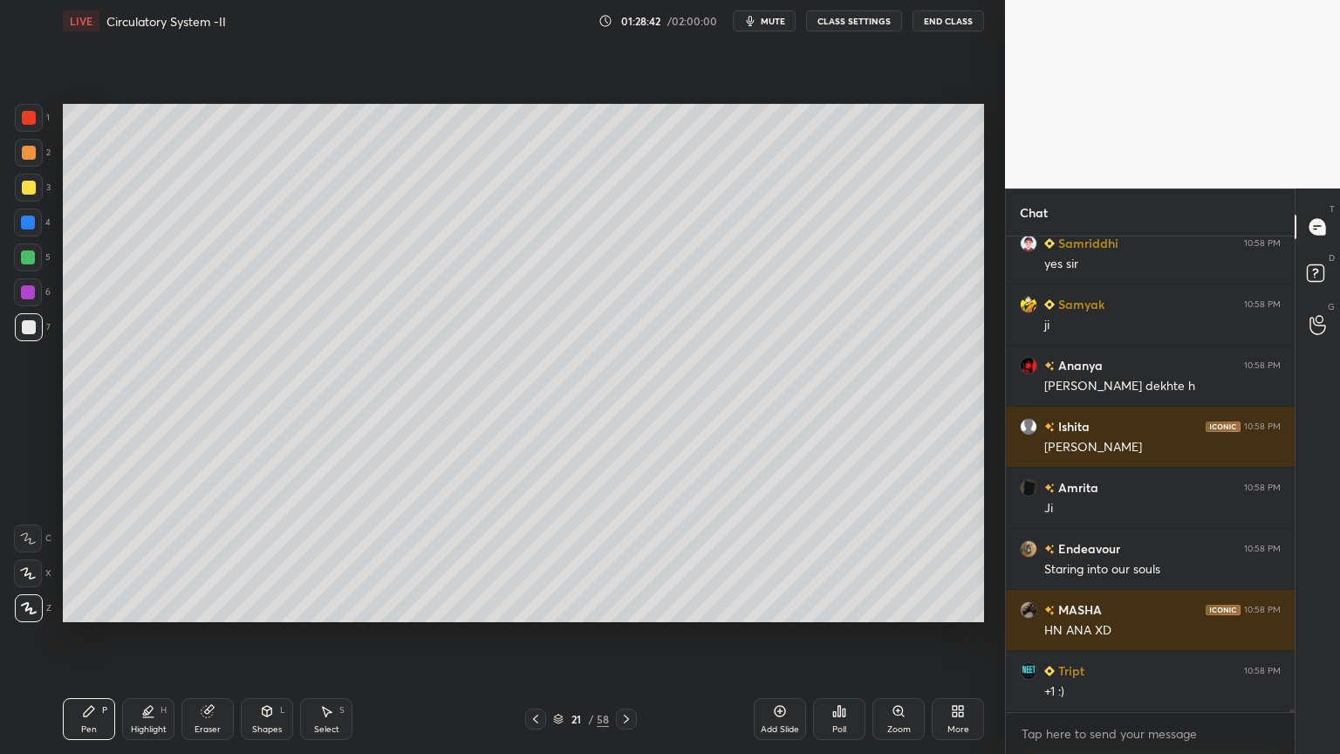
scroll to position [83473, 0]
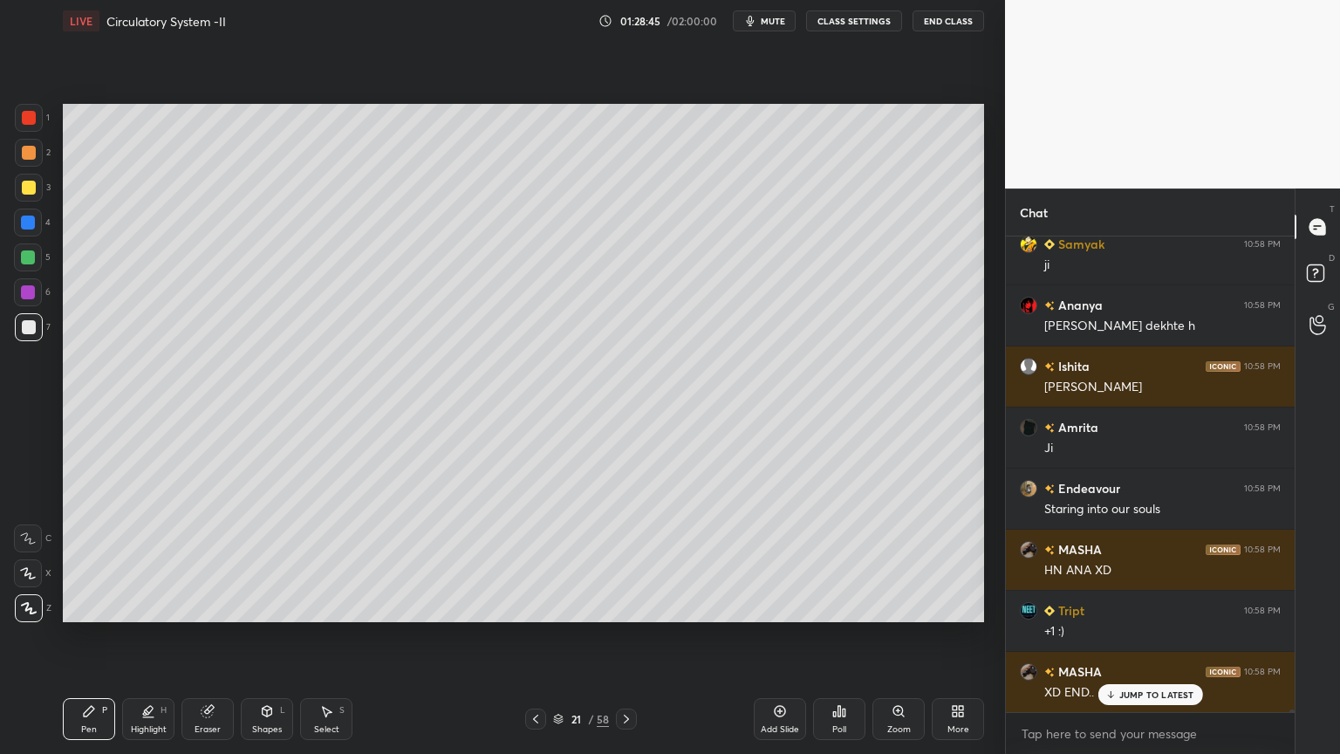
click at [28, 195] on div at bounding box center [29, 188] width 28 height 28
drag, startPoint x: 30, startPoint y: 194, endPoint x: 39, endPoint y: 193, distance: 9.6
click at [37, 193] on div at bounding box center [29, 188] width 28 height 28
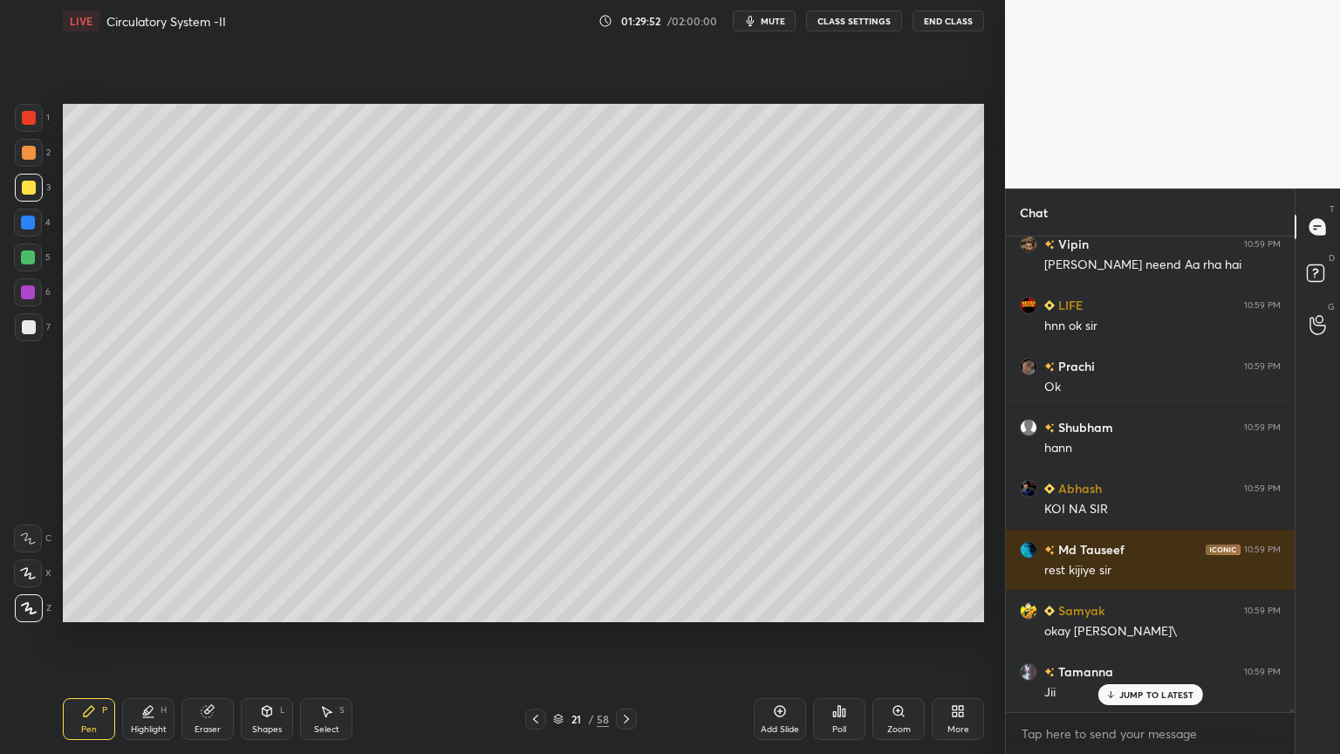
scroll to position [87034, 0]
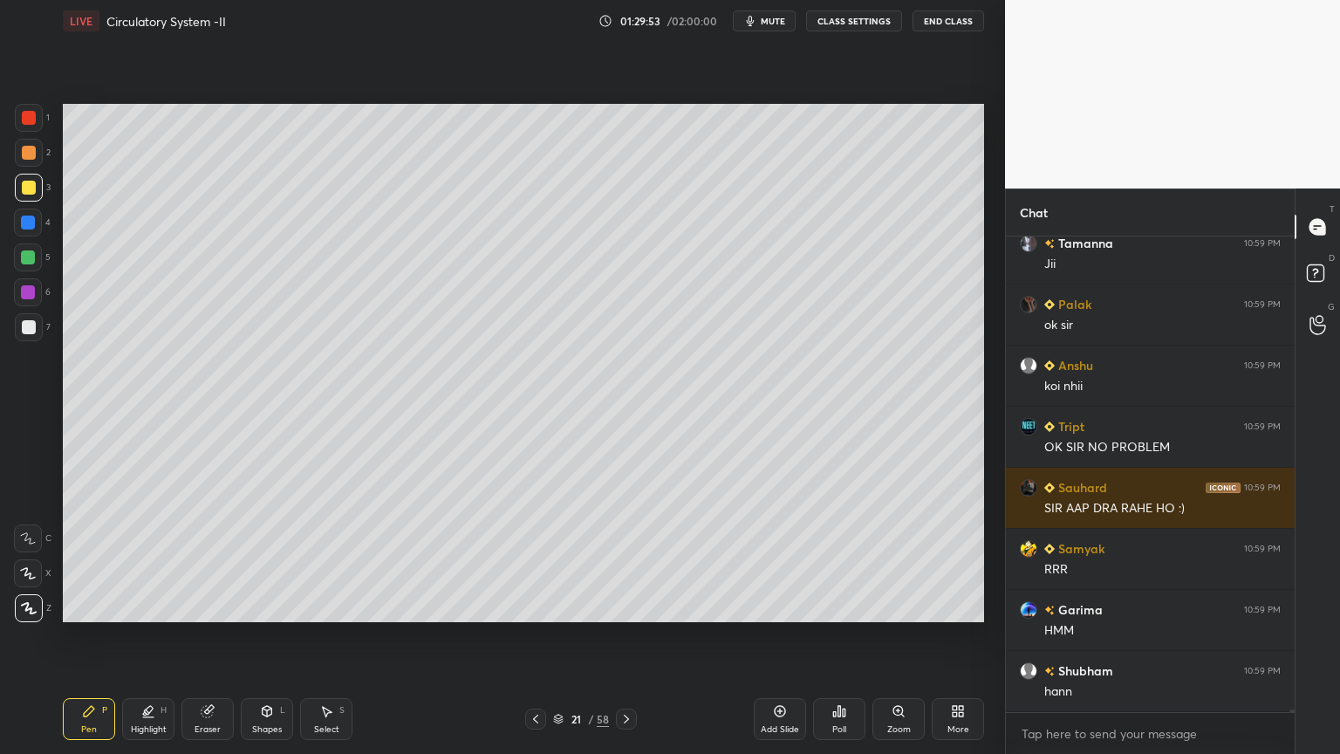
click at [627, 606] on icon at bounding box center [627, 719] width 14 height 14
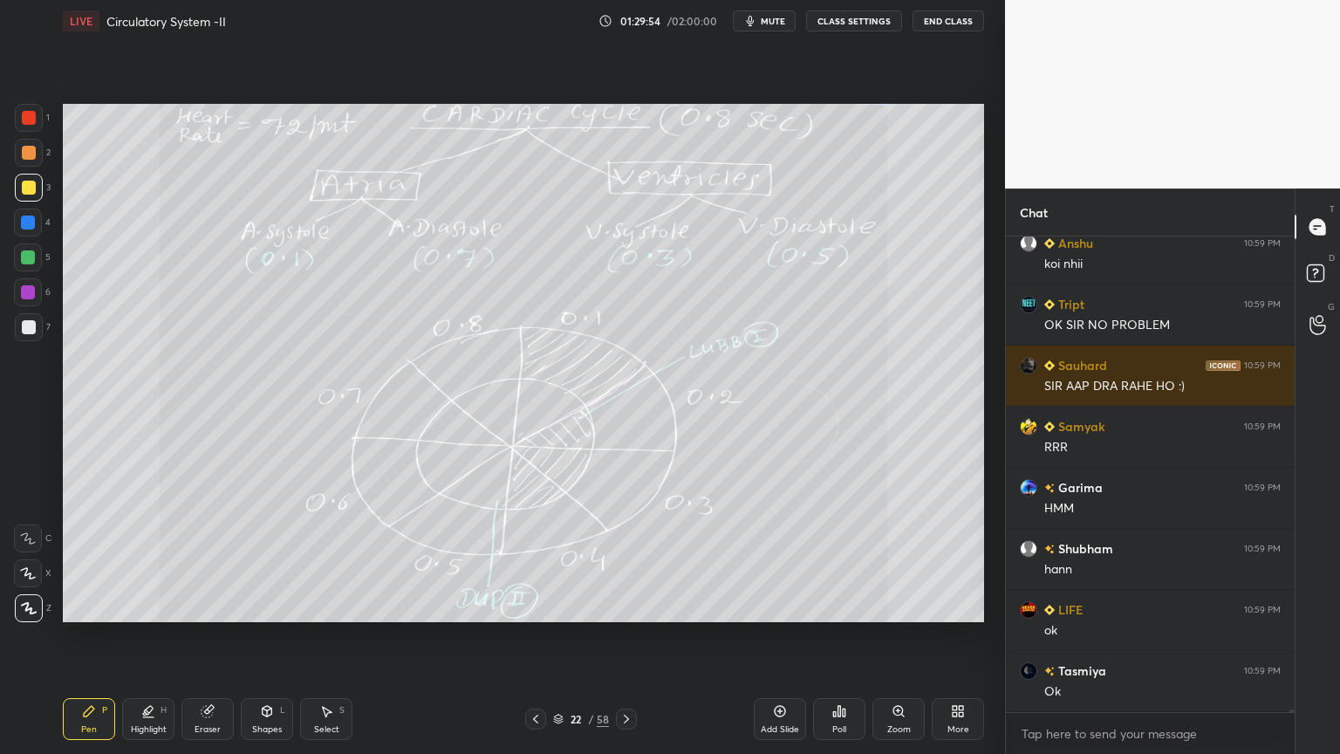
click at [632, 606] on div at bounding box center [626, 719] width 21 height 21
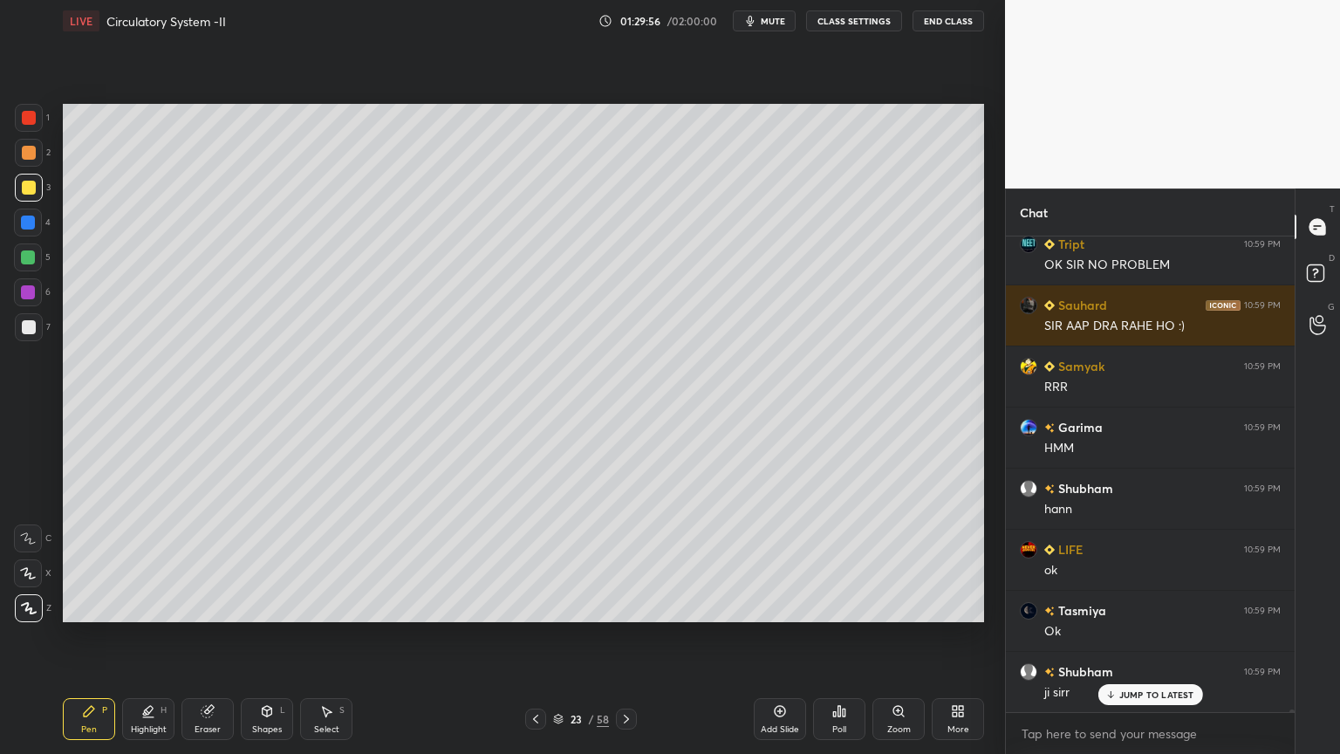
click at [954, 606] on icon at bounding box center [958, 711] width 14 height 14
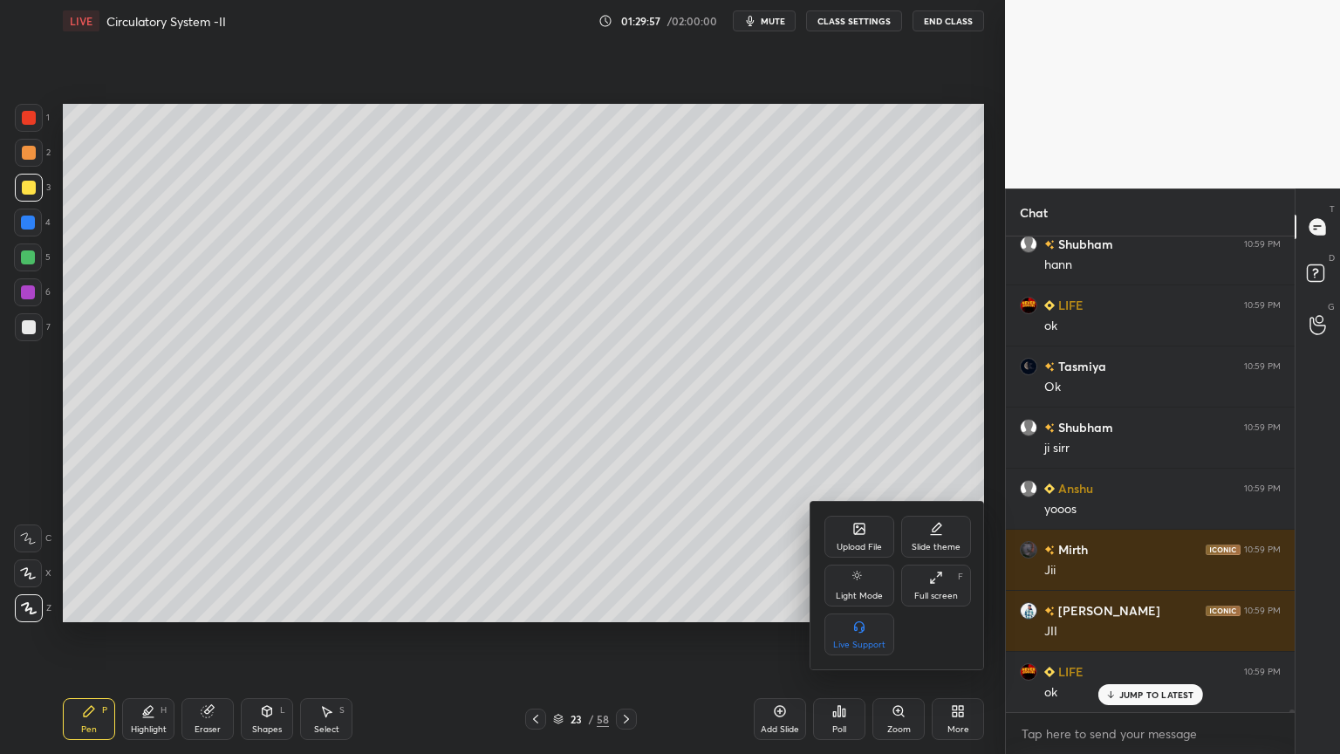
click at [868, 537] on div "Upload File" at bounding box center [860, 537] width 70 height 42
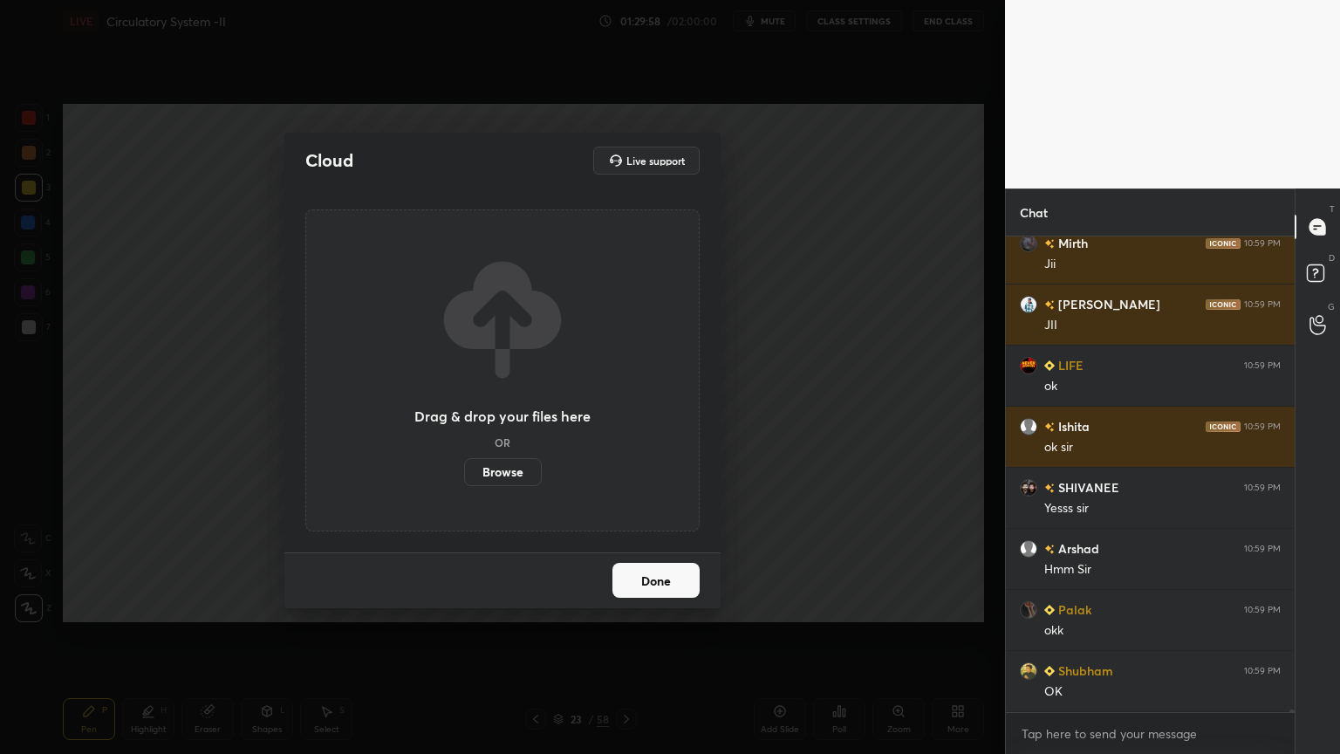
drag, startPoint x: 488, startPoint y: 471, endPoint x: 487, endPoint y: 363, distance: 108.2
click at [488, 471] on label "Browse" at bounding box center [503, 472] width 78 height 28
click at [464, 471] on input "Browse" at bounding box center [464, 472] width 0 height 28
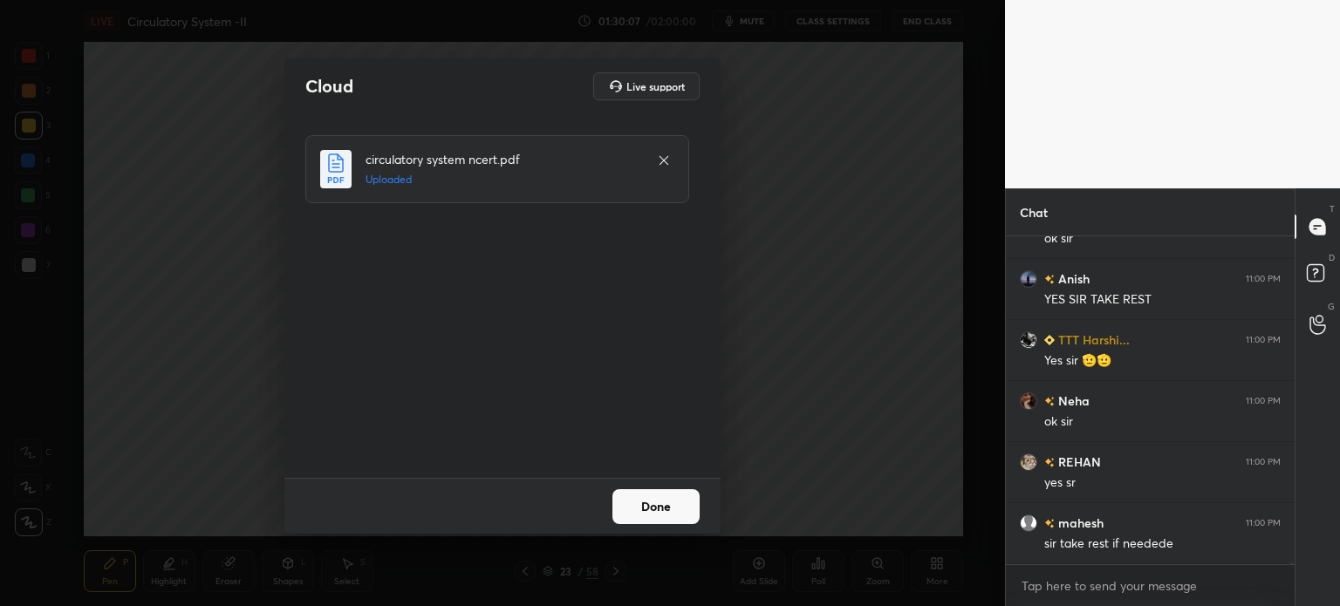
click at [658, 507] on button "Done" at bounding box center [656, 507] width 87 height 35
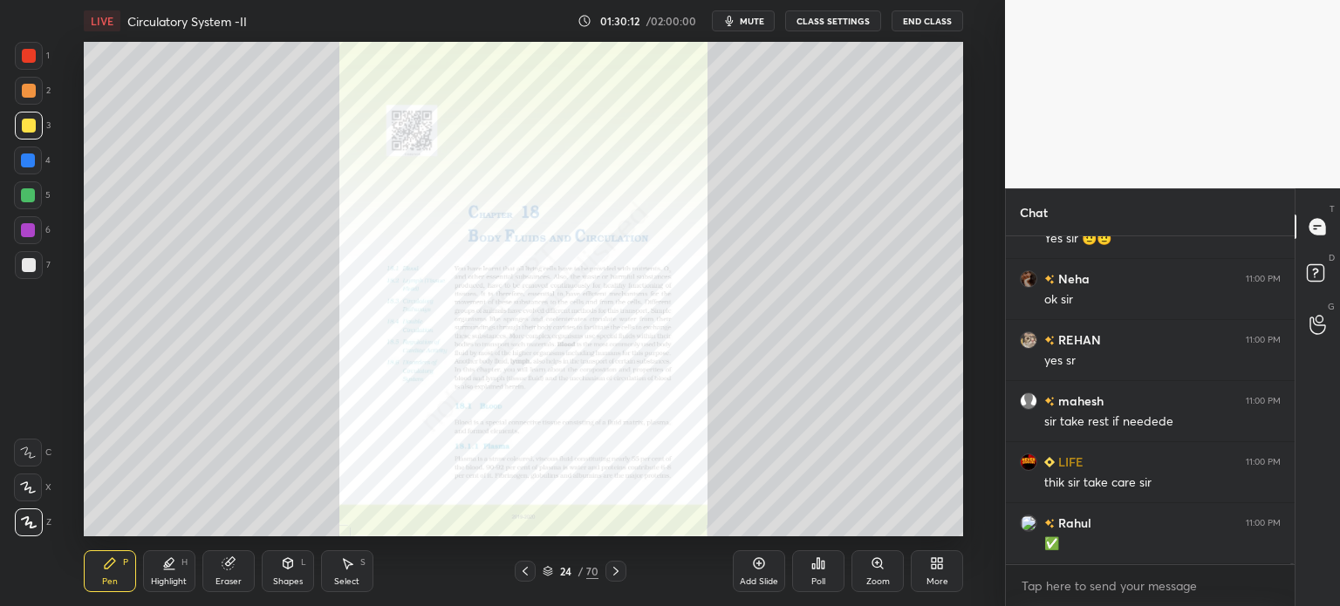
click at [614, 575] on icon at bounding box center [616, 572] width 14 height 14
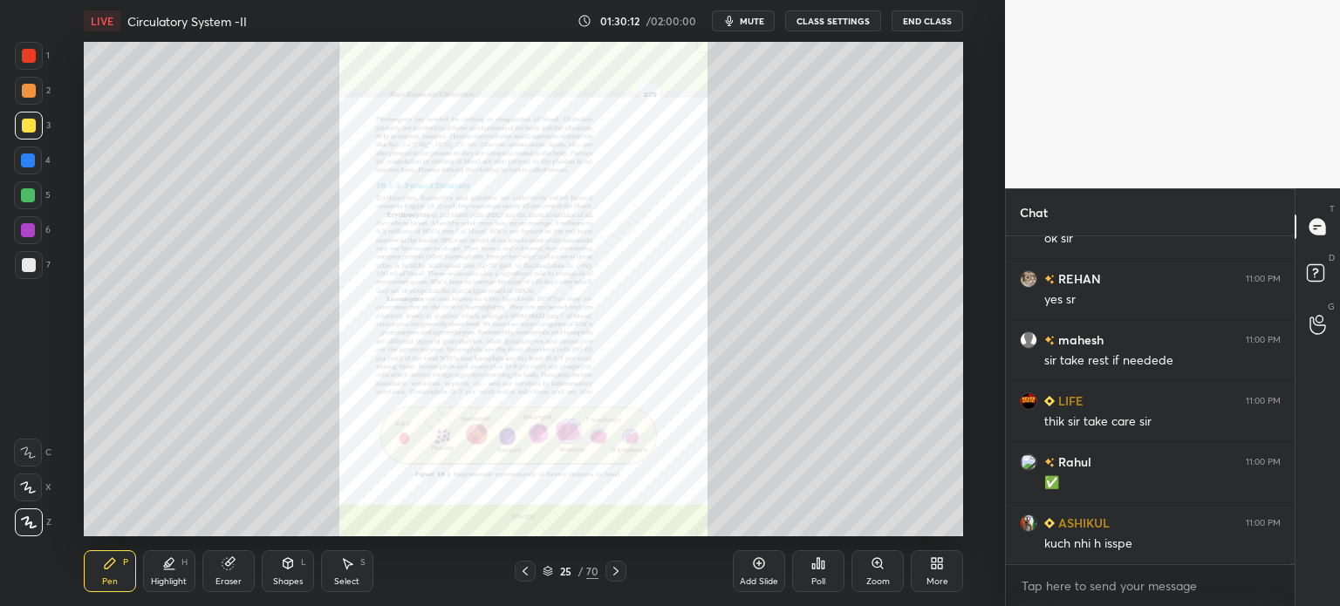
click at [614, 573] on icon at bounding box center [616, 572] width 14 height 14
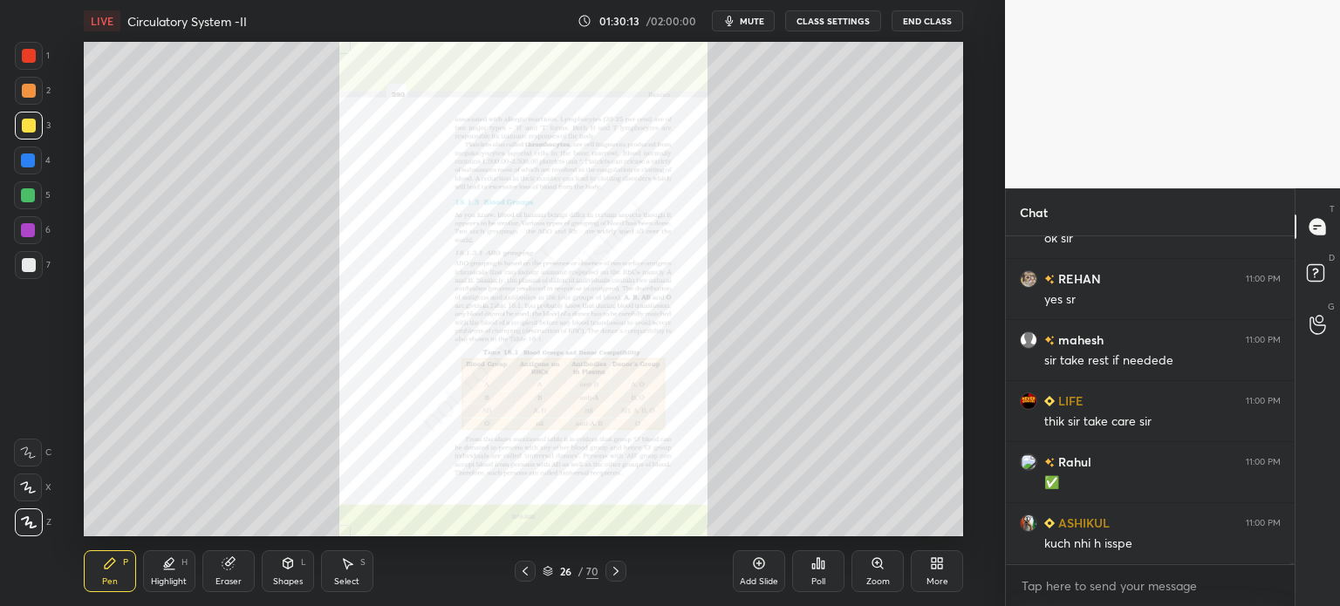
click at [618, 575] on icon at bounding box center [616, 572] width 14 height 14
click at [610, 572] on icon at bounding box center [616, 572] width 14 height 14
click at [607, 572] on div at bounding box center [616, 571] width 21 height 21
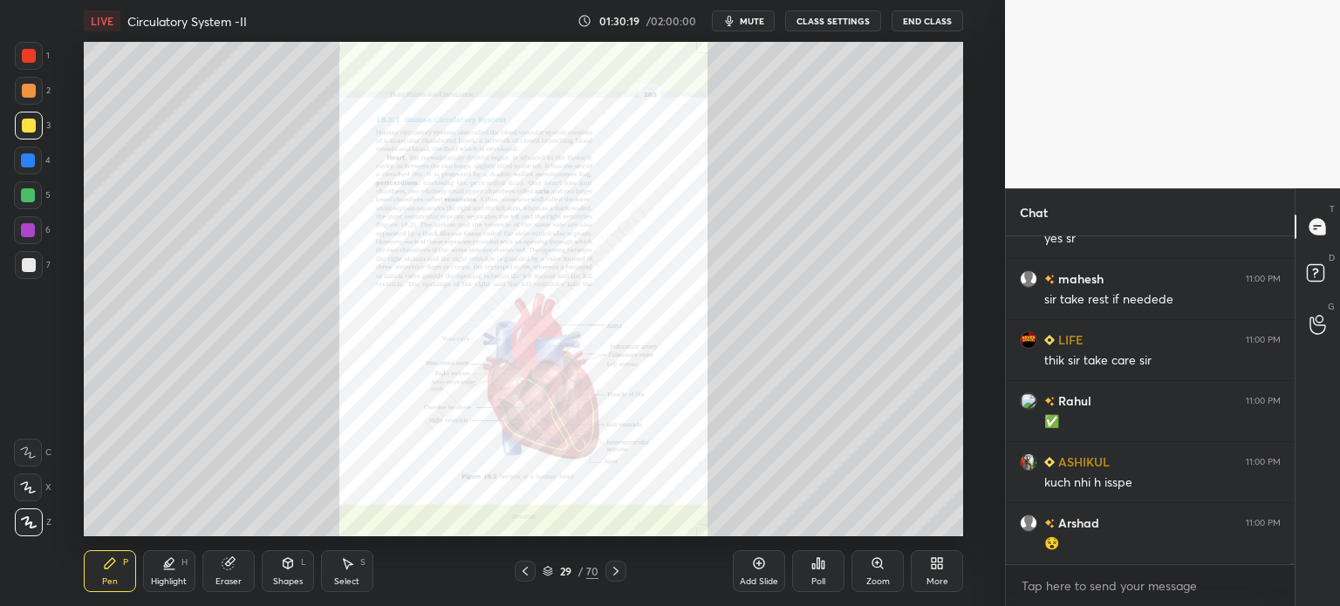
click at [520, 572] on icon at bounding box center [525, 572] width 14 height 14
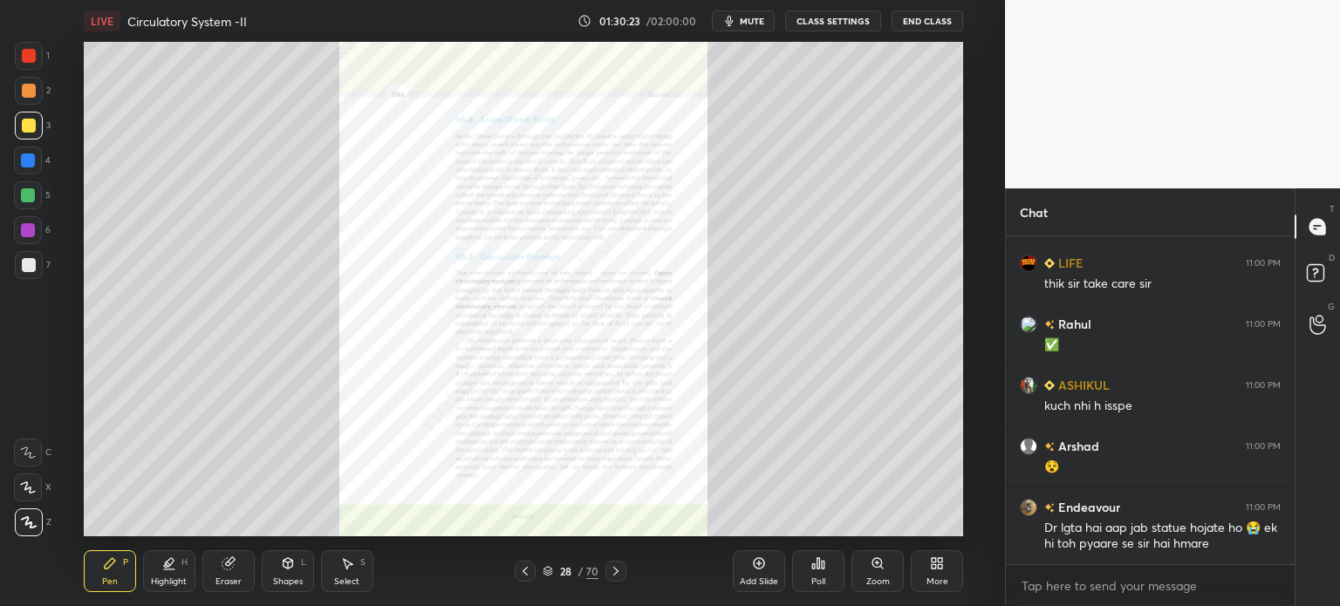
click at [880, 565] on icon at bounding box center [878, 563] width 10 height 10
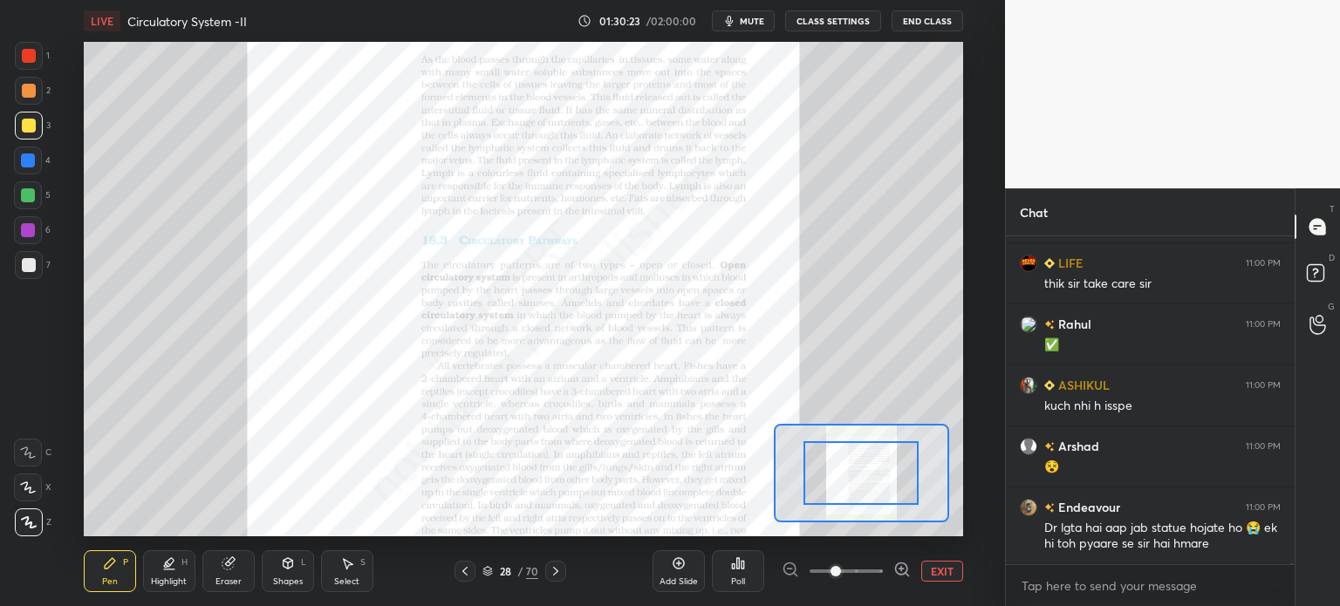
click at [880, 565] on span at bounding box center [846, 571] width 73 height 26
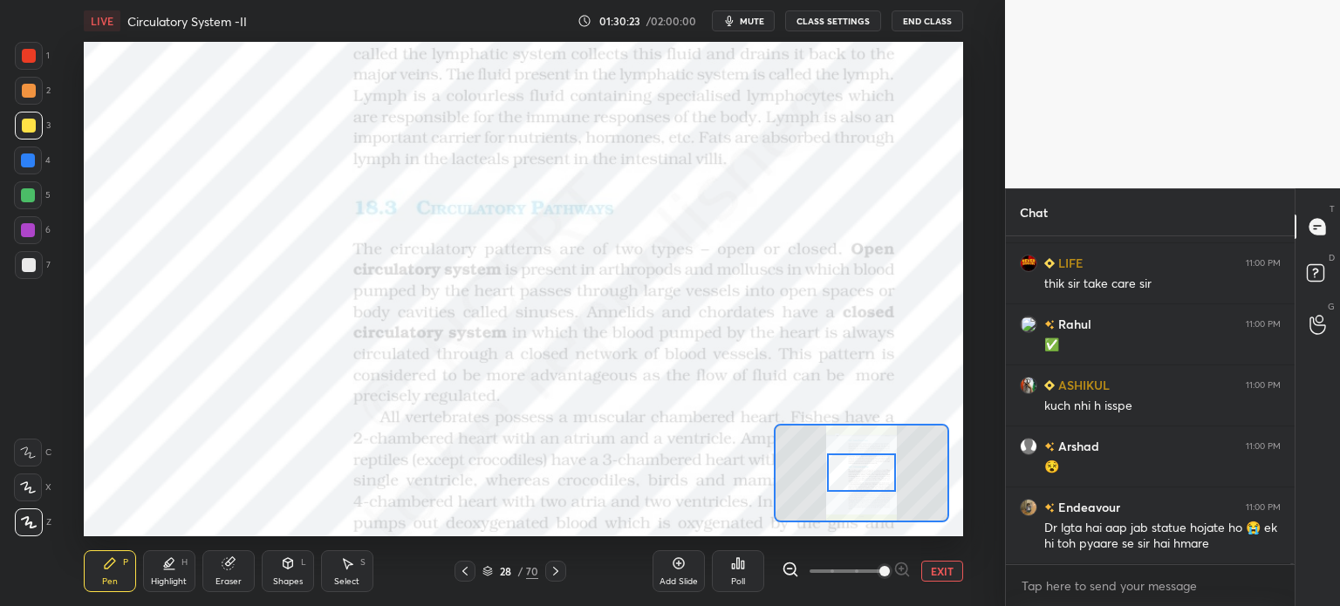
click at [882, 566] on span at bounding box center [885, 571] width 10 height 10
click at [880, 566] on span at bounding box center [885, 571] width 10 height 10
click at [885, 566] on span at bounding box center [885, 571] width 10 height 10
click at [883, 566] on span at bounding box center [885, 571] width 10 height 10
click at [884, 566] on span at bounding box center [885, 571] width 10 height 10
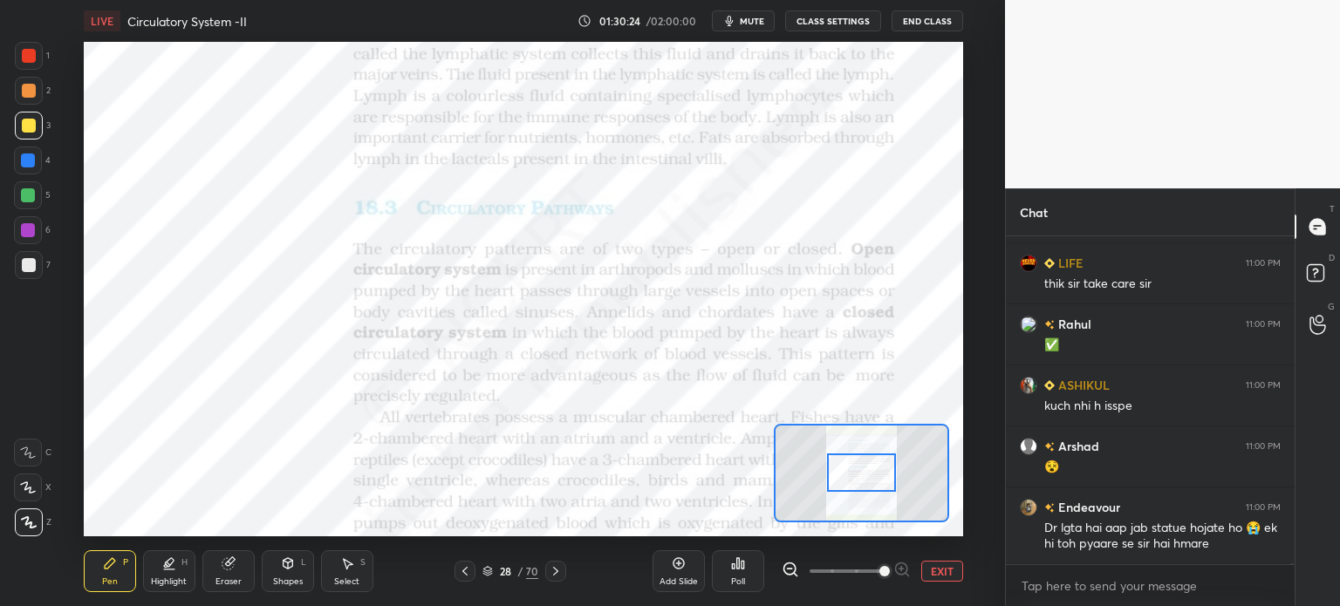
click at [885, 566] on span at bounding box center [885, 571] width 10 height 10
click at [887, 566] on span at bounding box center [885, 571] width 10 height 10
click at [889, 566] on span at bounding box center [885, 571] width 10 height 10
click at [887, 566] on span at bounding box center [885, 571] width 10 height 10
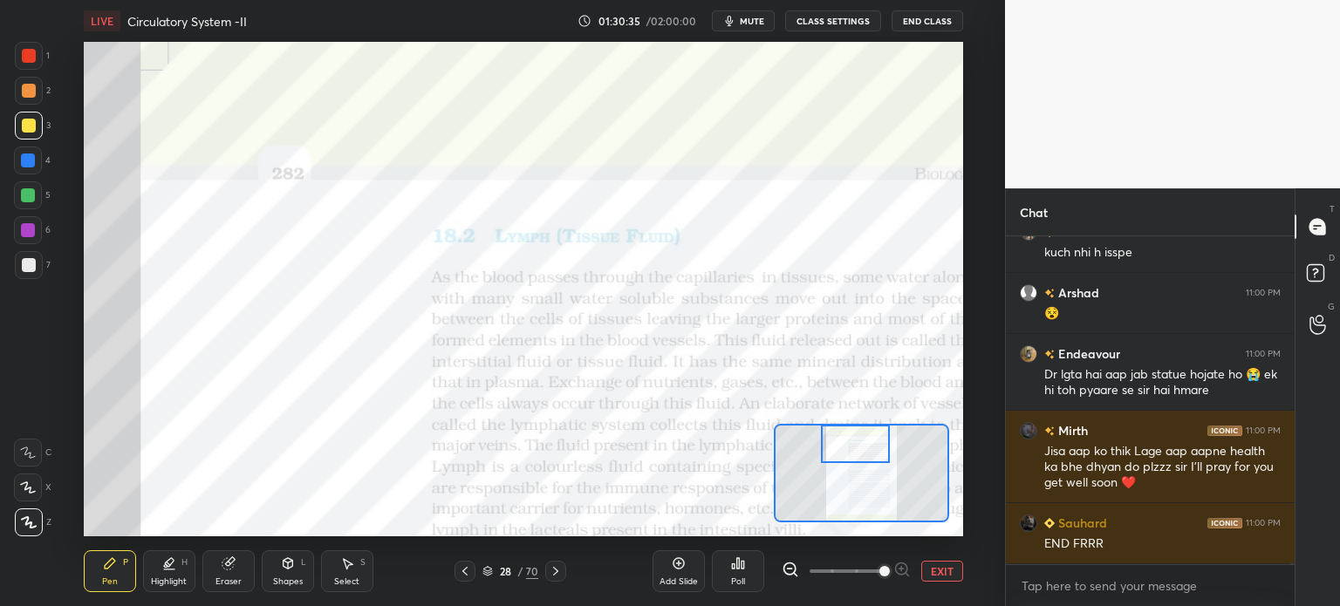
drag, startPoint x: 874, startPoint y: 474, endPoint x: 866, endPoint y: 437, distance: 37.7
click at [867, 437] on div at bounding box center [855, 444] width 69 height 38
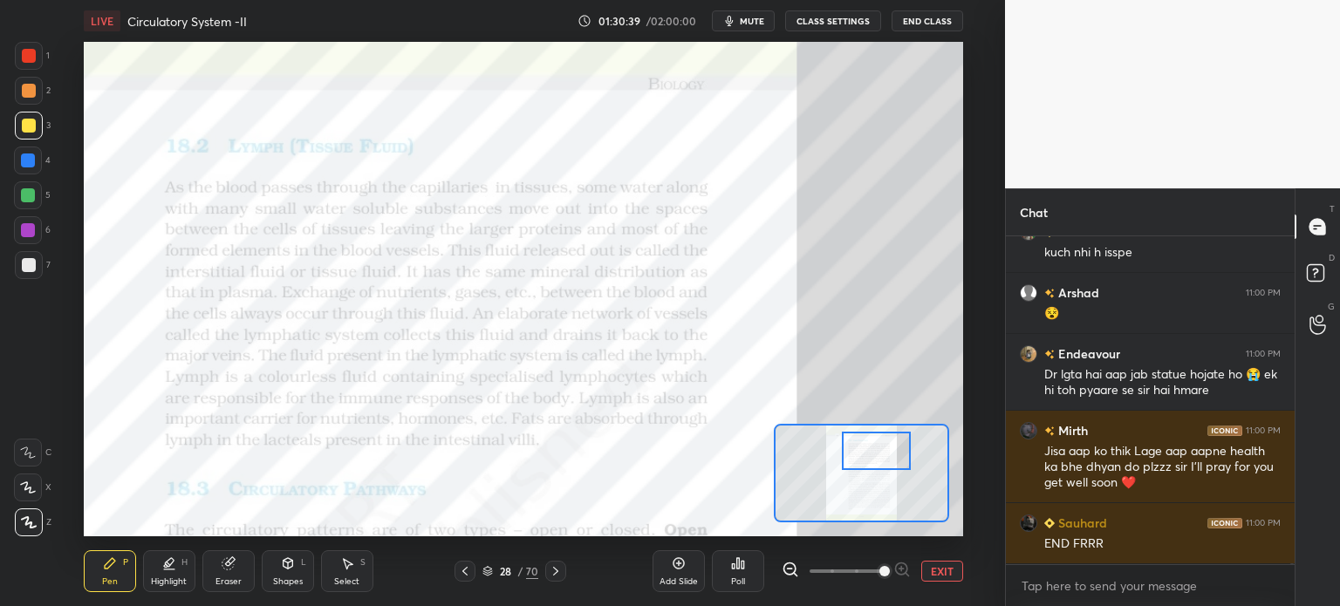
drag, startPoint x: 870, startPoint y: 447, endPoint x: 887, endPoint y: 456, distance: 18.7
click at [891, 455] on div at bounding box center [876, 451] width 69 height 38
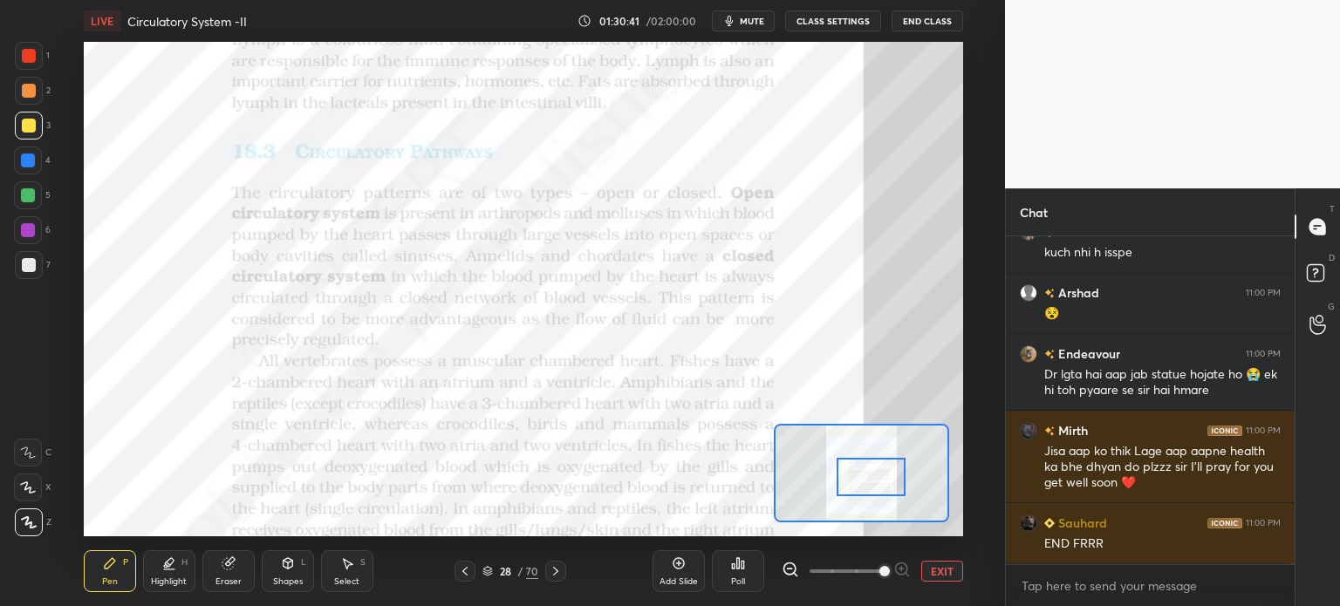
drag, startPoint x: 874, startPoint y: 457, endPoint x: 870, endPoint y: 483, distance: 25.7
click at [870, 483] on div at bounding box center [871, 477] width 69 height 38
drag, startPoint x: 24, startPoint y: 167, endPoint x: 26, endPoint y: 189, distance: 22.8
click at [28, 166] on div at bounding box center [28, 161] width 14 height 14
click at [36, 463] on div at bounding box center [28, 453] width 28 height 28
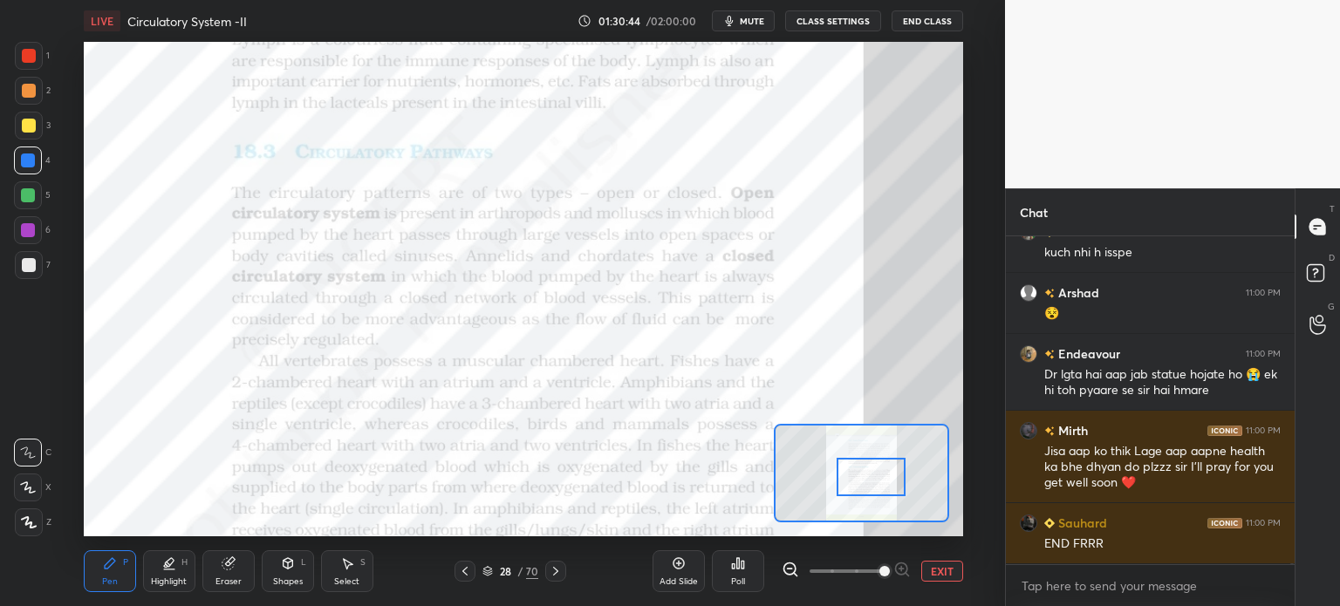
click at [287, 571] on div "Shapes L" at bounding box center [288, 572] width 52 height 42
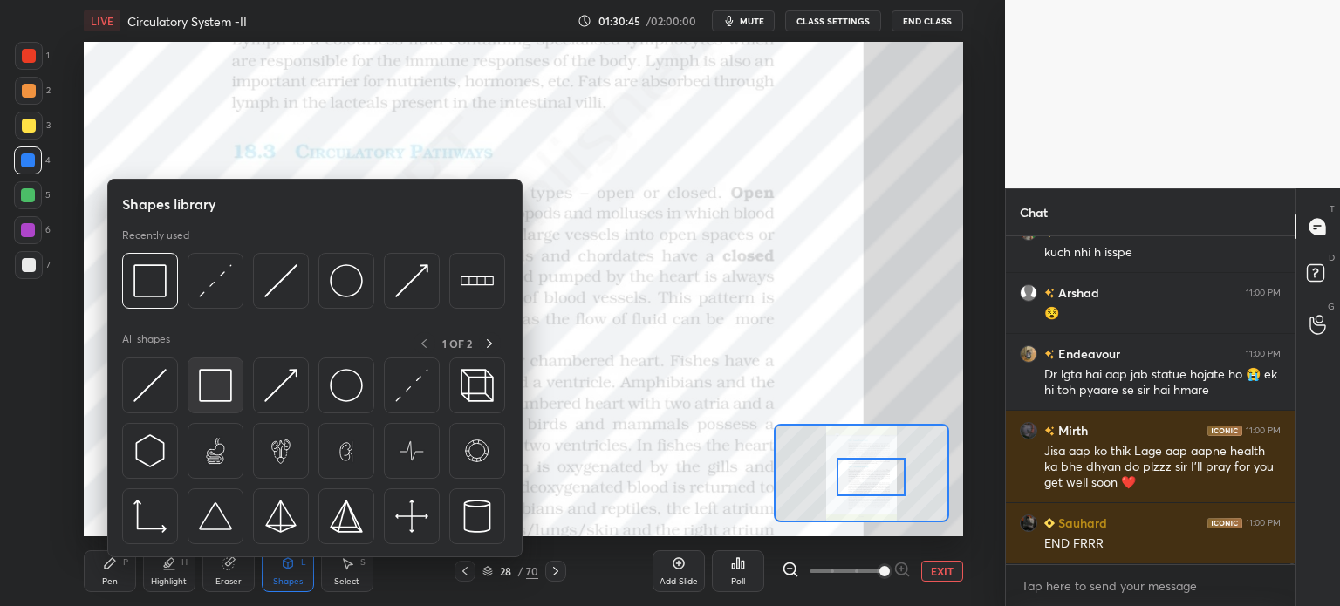
click at [212, 398] on img at bounding box center [215, 385] width 33 height 33
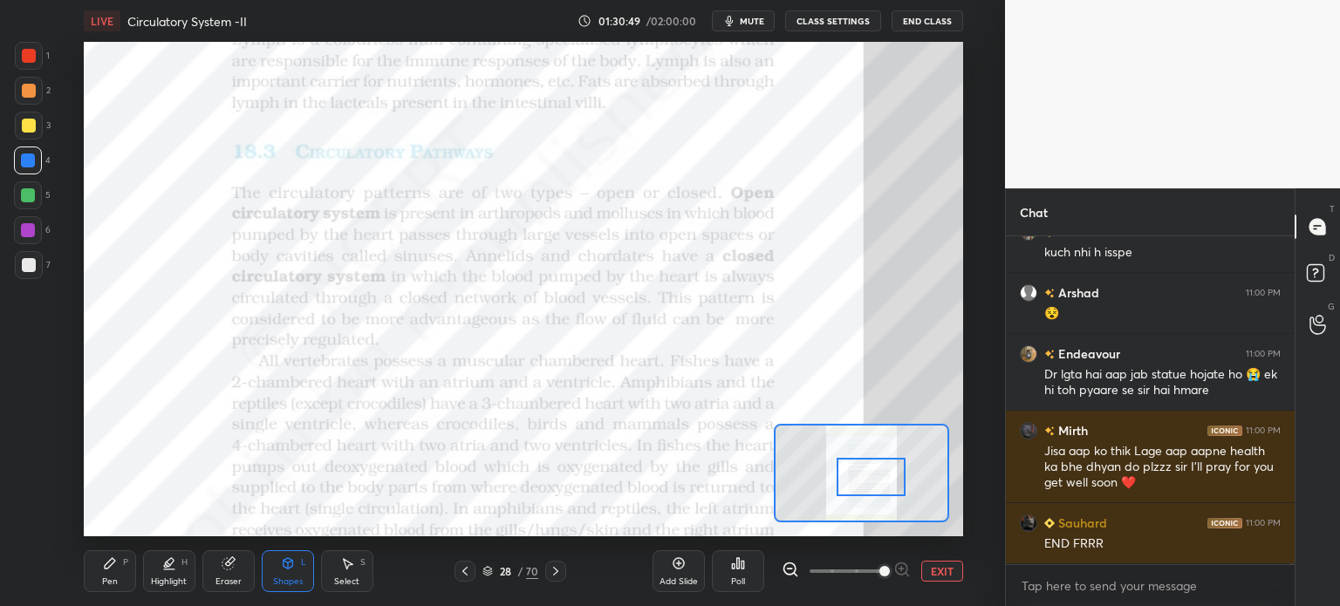
scroll to position [89550, 0]
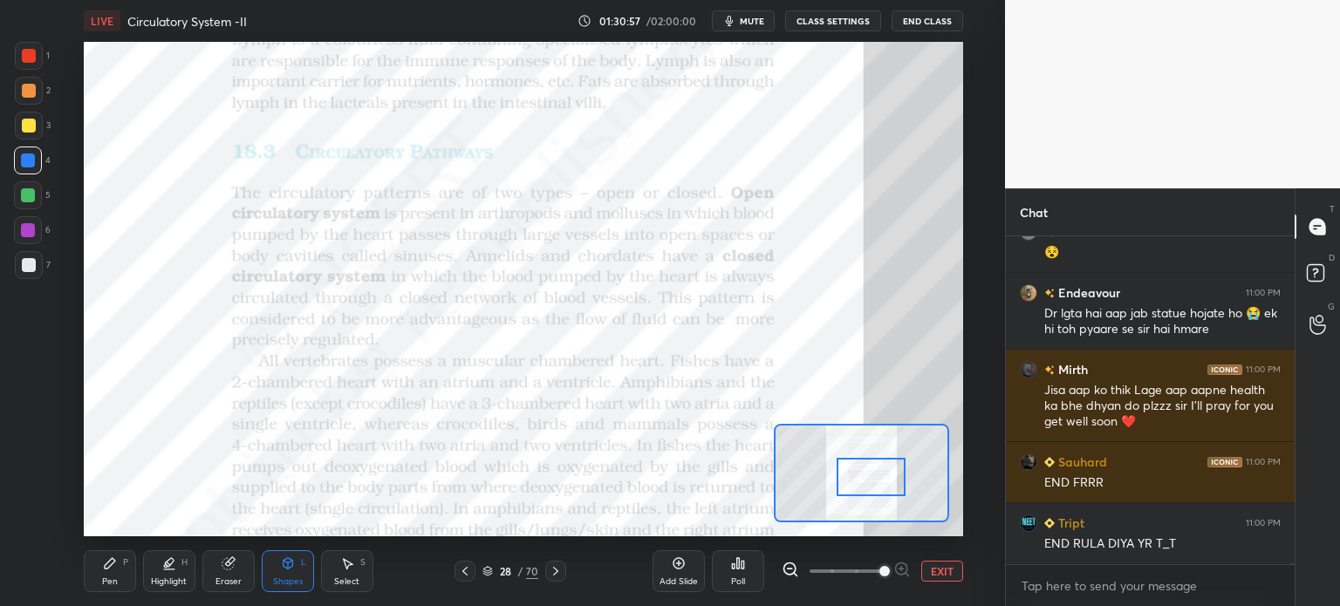
click at [31, 230] on div at bounding box center [28, 230] width 14 height 14
drag, startPoint x: 32, startPoint y: 236, endPoint x: 45, endPoint y: 233, distance: 12.5
click at [36, 236] on div at bounding box center [28, 230] width 28 height 28
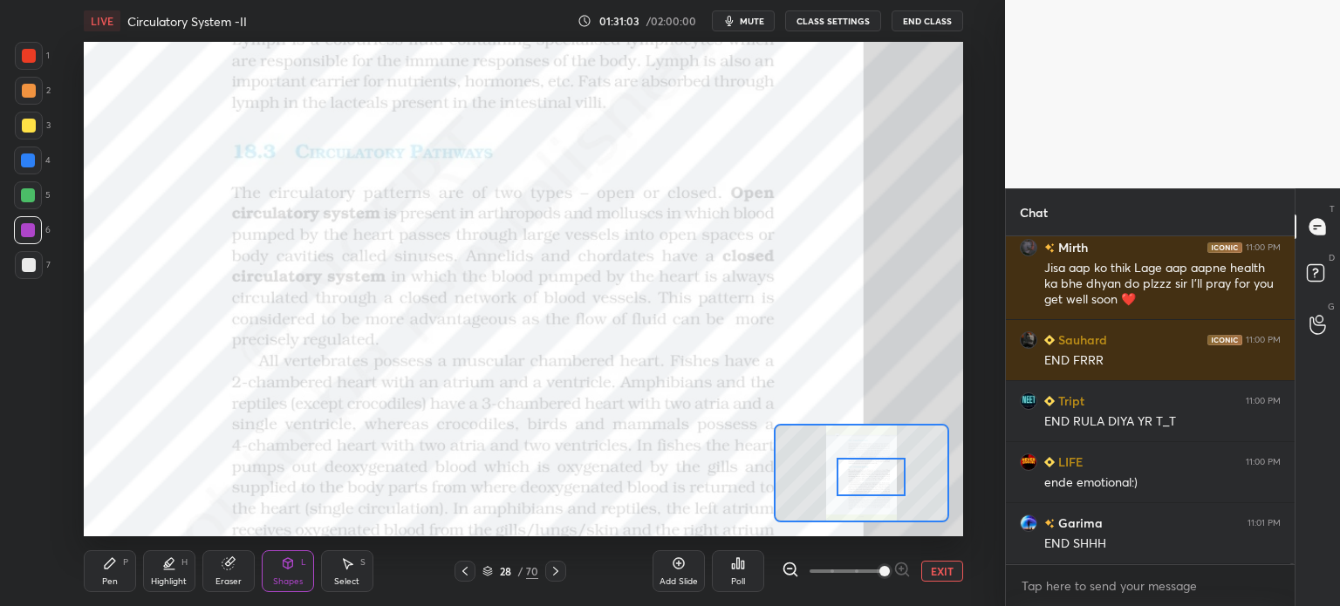
scroll to position [89810, 0]
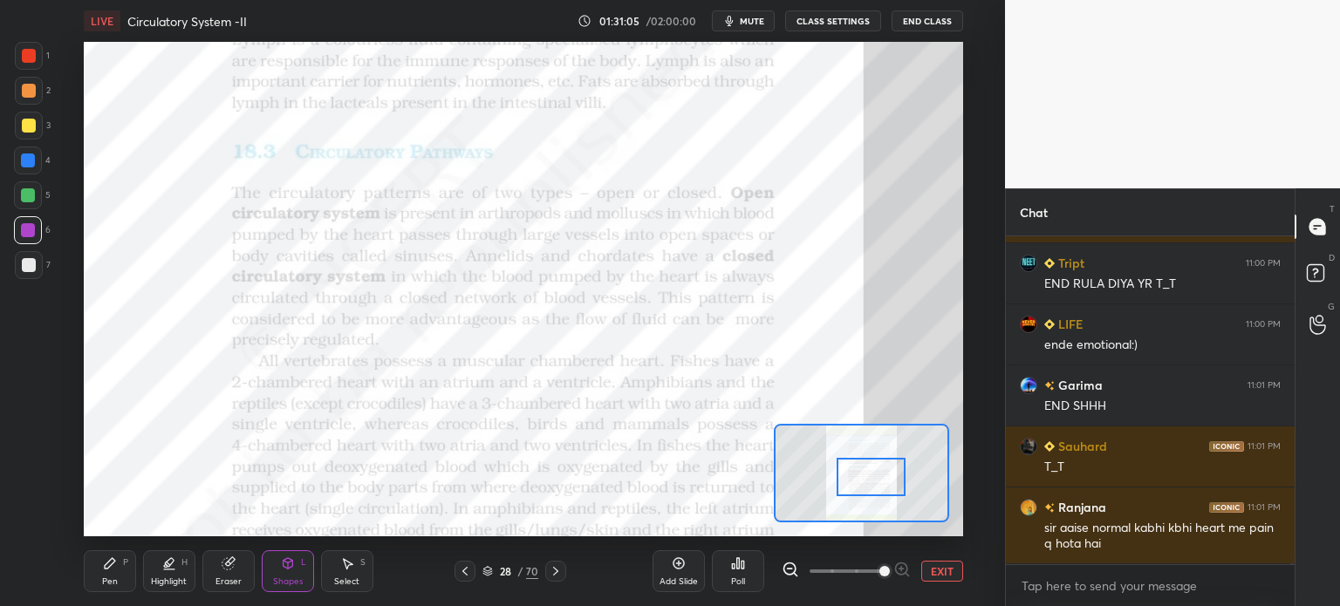
click at [24, 201] on div at bounding box center [28, 195] width 14 height 14
click at [271, 575] on div "Shapes L" at bounding box center [288, 572] width 52 height 42
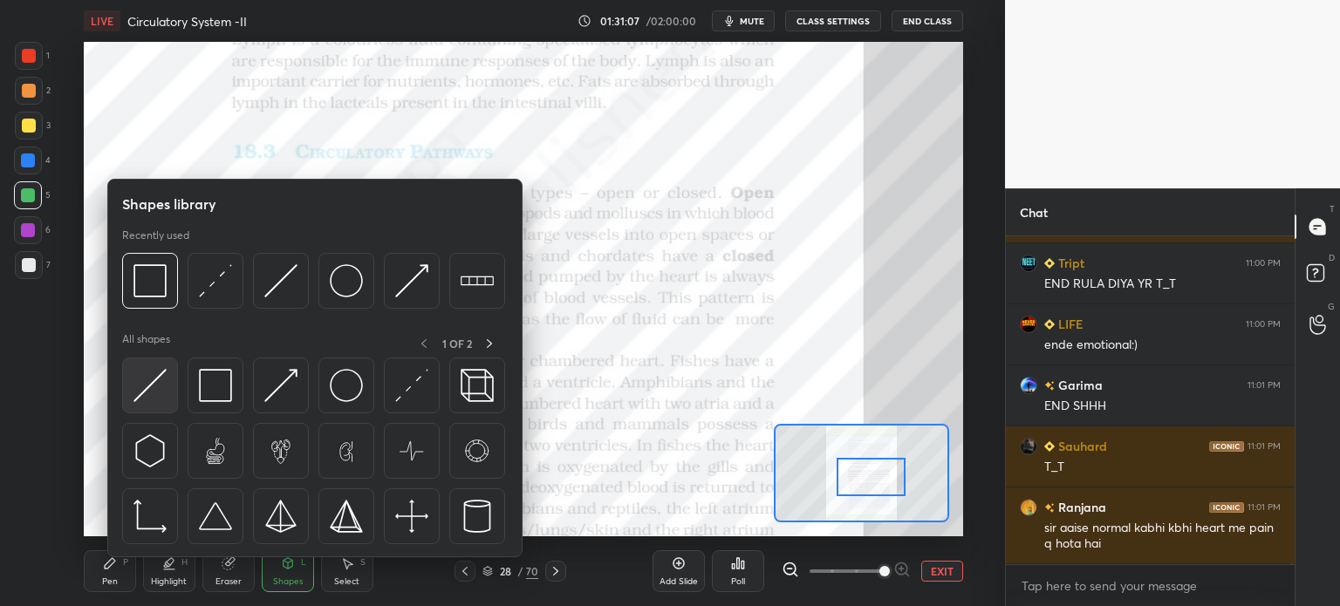
click at [157, 387] on img at bounding box center [150, 385] width 33 height 33
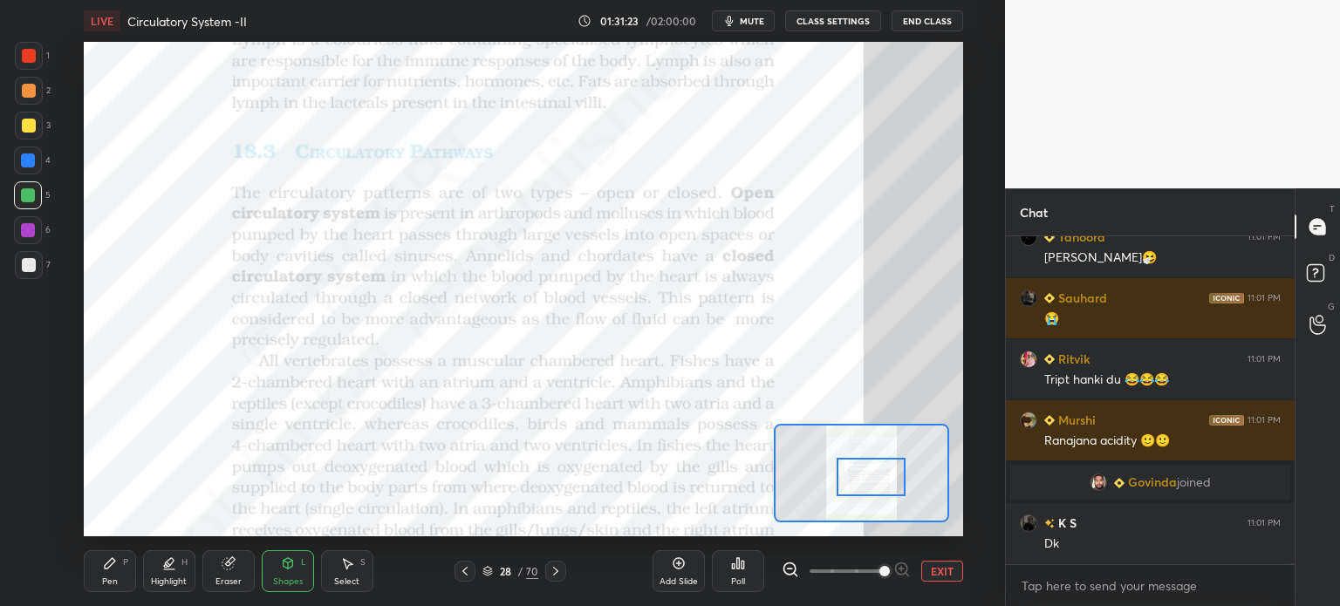
scroll to position [87285, 0]
click at [27, 236] on div at bounding box center [28, 230] width 28 height 28
drag, startPoint x: 25, startPoint y: 236, endPoint x: 68, endPoint y: 243, distance: 43.3
click at [27, 236] on div at bounding box center [28, 230] width 28 height 28
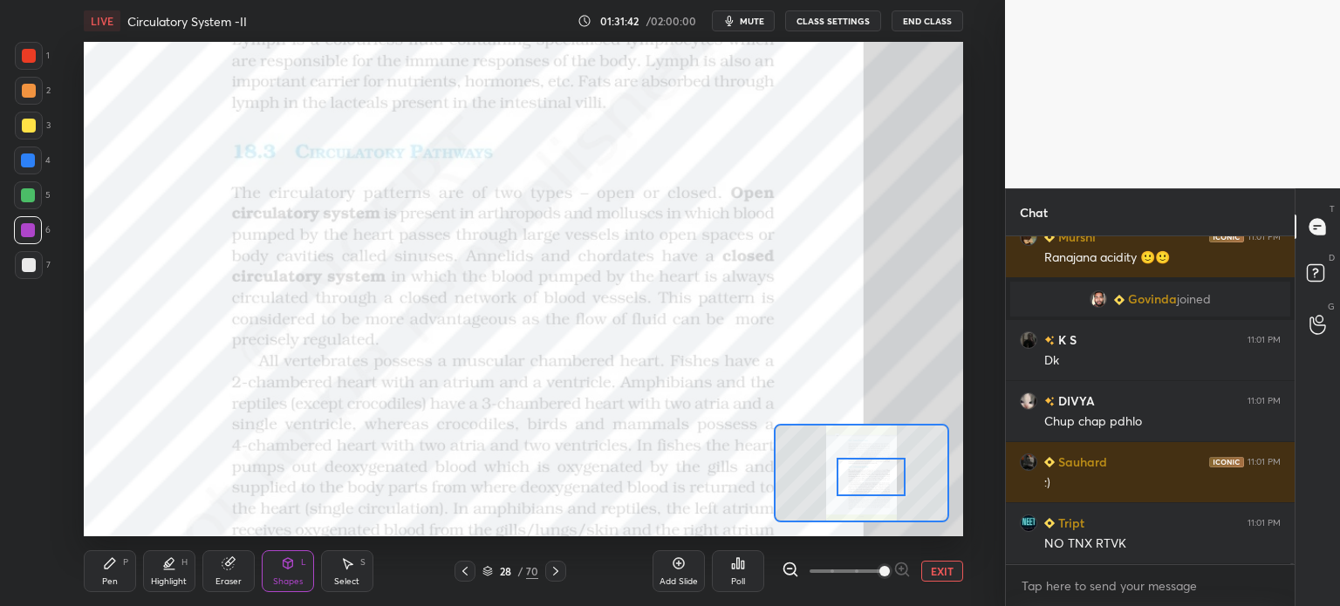
scroll to position [87529, 0]
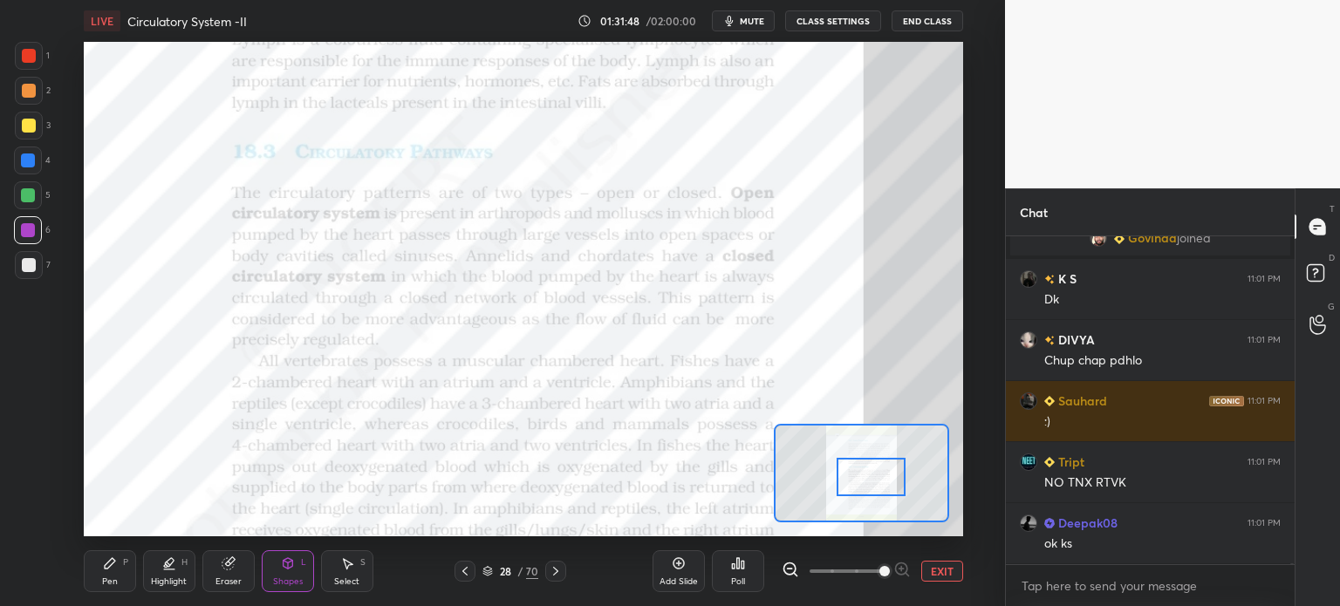
click at [28, 202] on div at bounding box center [28, 195] width 14 height 14
click at [39, 71] on div "1" at bounding box center [32, 59] width 35 height 35
drag, startPoint x: 102, startPoint y: 576, endPoint x: 99, endPoint y: 543, distance: 33.3
click at [96, 582] on div "Pen P" at bounding box center [110, 572] width 52 height 42
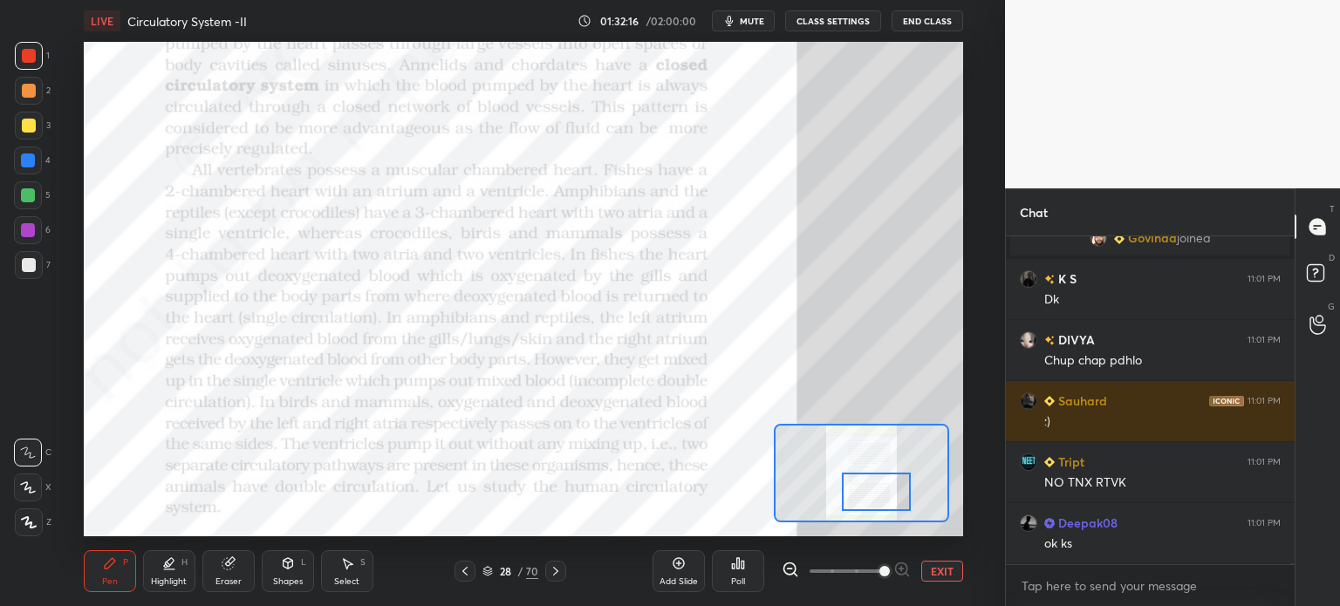
scroll to position [87571, 0]
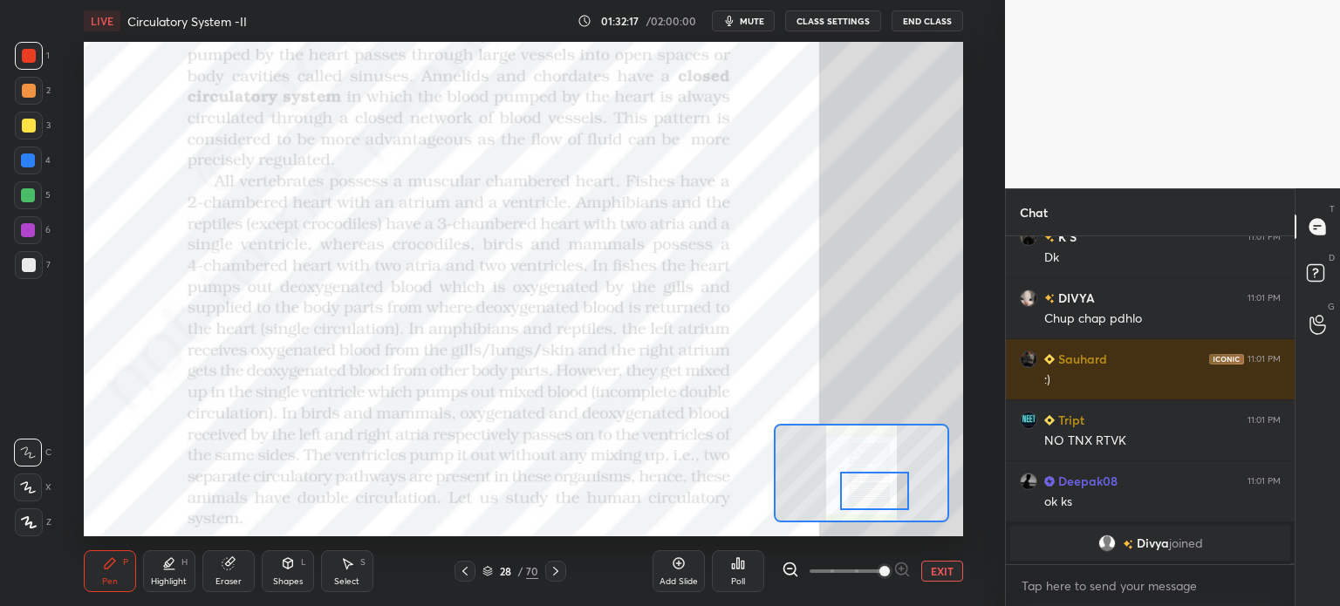
drag, startPoint x: 876, startPoint y: 483, endPoint x: 875, endPoint y: 491, distance: 8.8
click at [876, 495] on div at bounding box center [874, 491] width 69 height 38
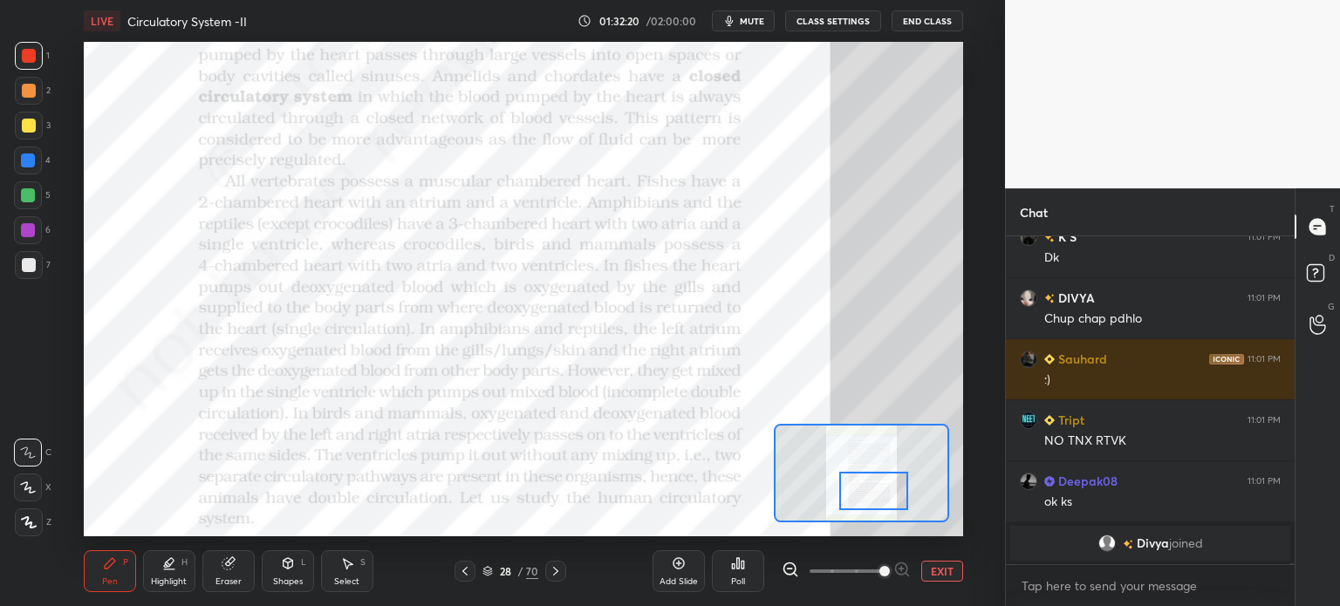
click at [225, 572] on div "Eraser" at bounding box center [228, 572] width 52 height 42
click at [188, 573] on div "Highlight H" at bounding box center [169, 572] width 52 height 42
click at [27, 193] on div at bounding box center [28, 195] width 14 height 14
drag, startPoint x: 29, startPoint y: 200, endPoint x: 70, endPoint y: 190, distance: 42.1
click at [31, 199] on div at bounding box center [28, 195] width 14 height 14
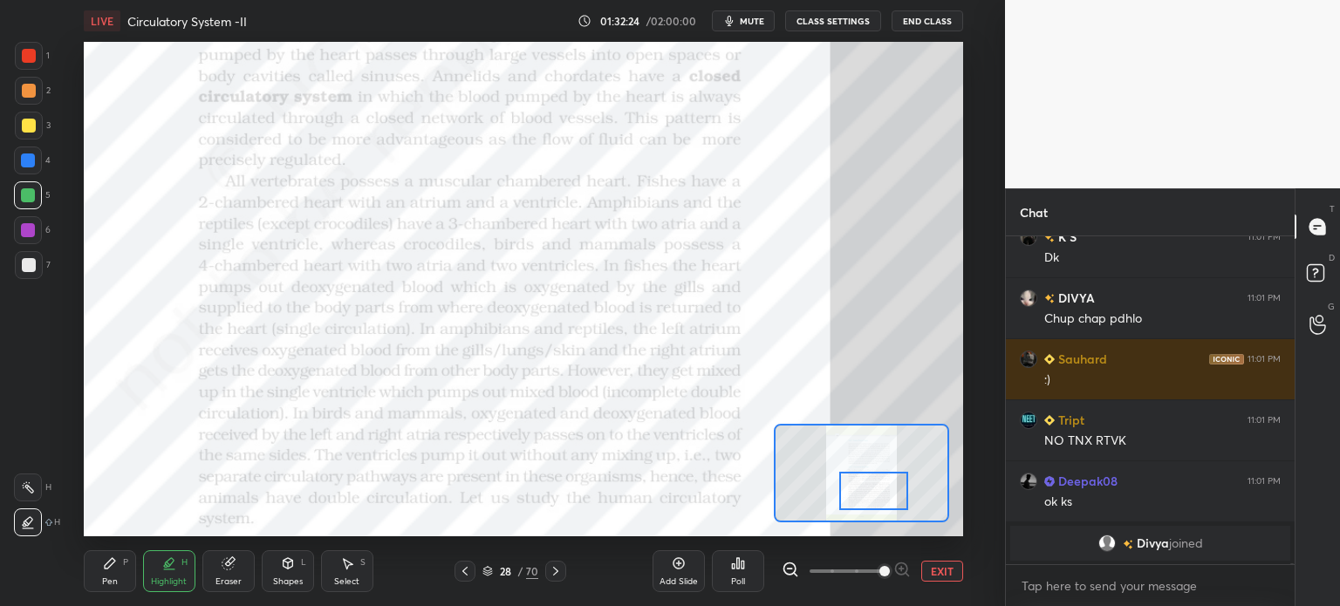
click at [28, 498] on div at bounding box center [28, 488] width 28 height 28
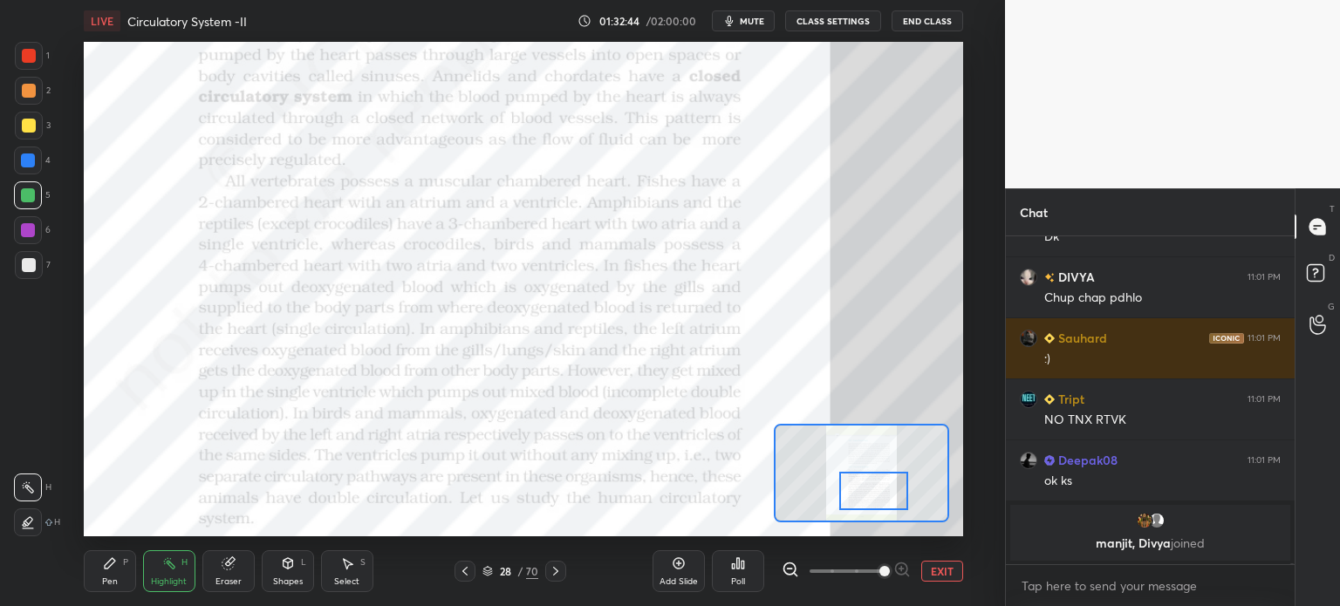
click at [284, 577] on div "Shapes L" at bounding box center [288, 572] width 52 height 42
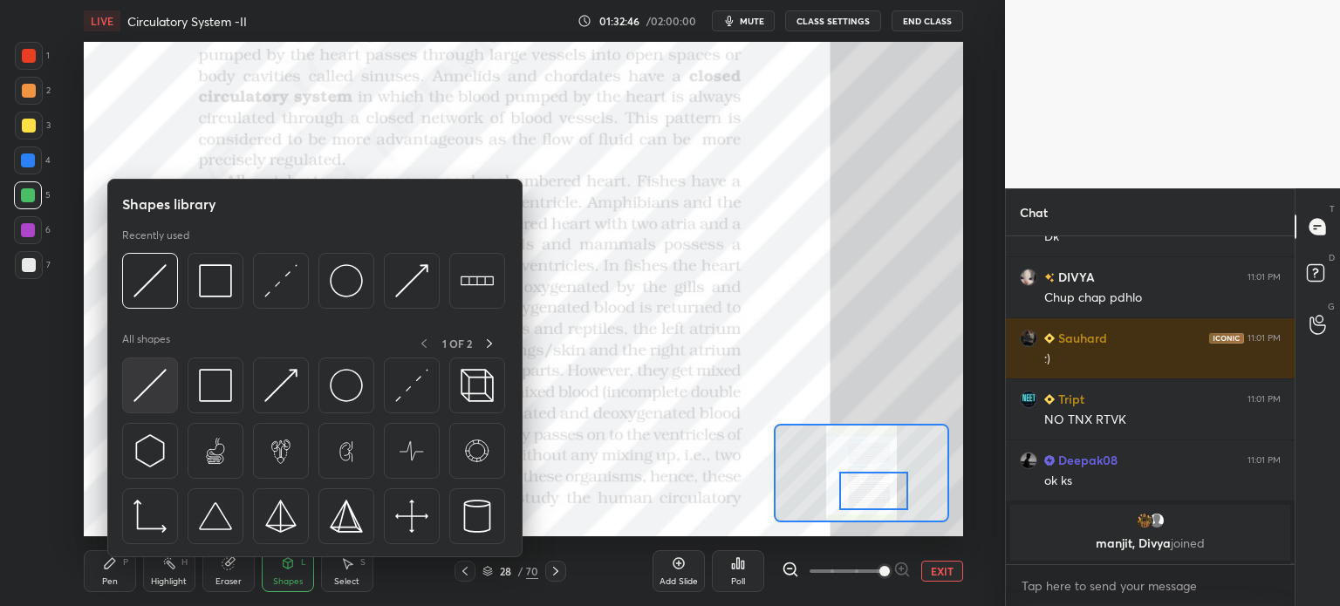
drag, startPoint x: 168, startPoint y: 387, endPoint x: 161, endPoint y: 400, distance: 14.1
click at [161, 400] on div at bounding box center [150, 386] width 56 height 56
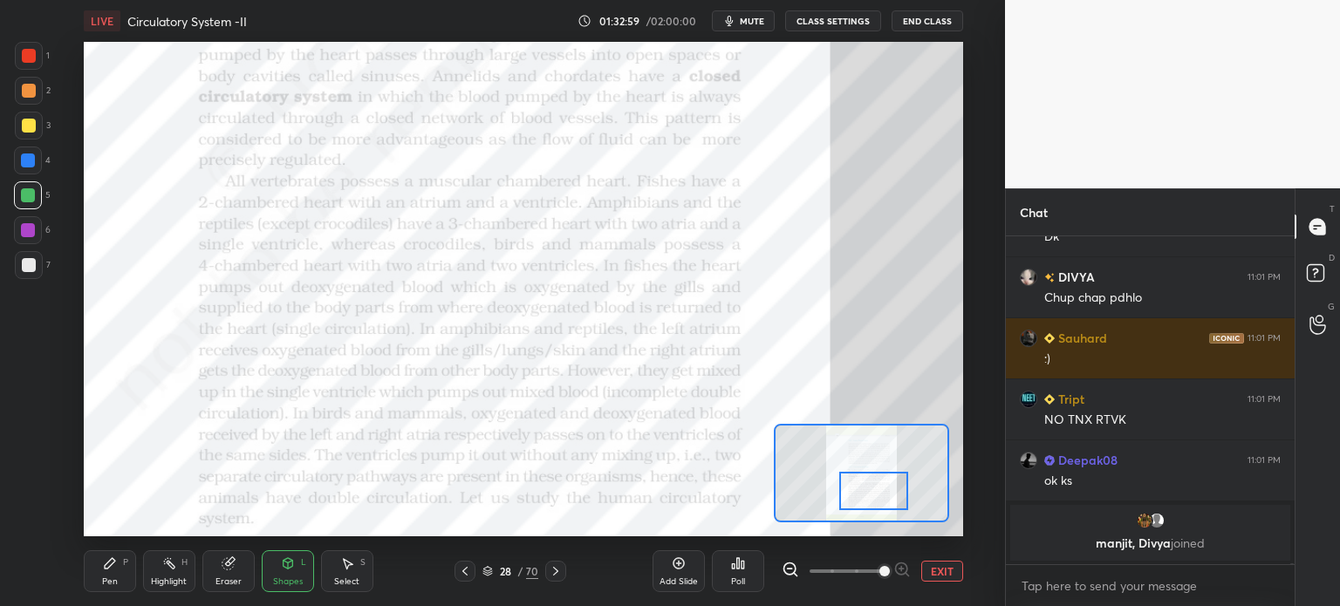
scroll to position [87566, 0]
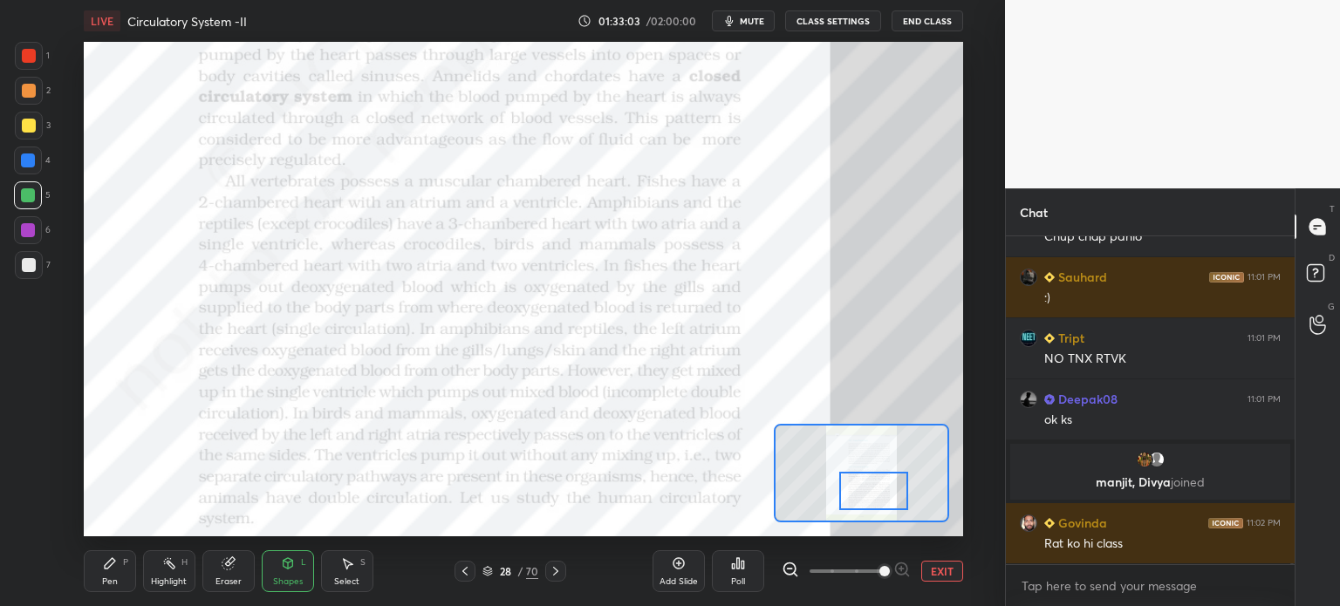
drag, startPoint x: 22, startPoint y: 69, endPoint x: 29, endPoint y: 61, distance: 10.5
click at [24, 69] on div "1" at bounding box center [32, 59] width 35 height 35
click at [29, 64] on div at bounding box center [29, 56] width 28 height 28
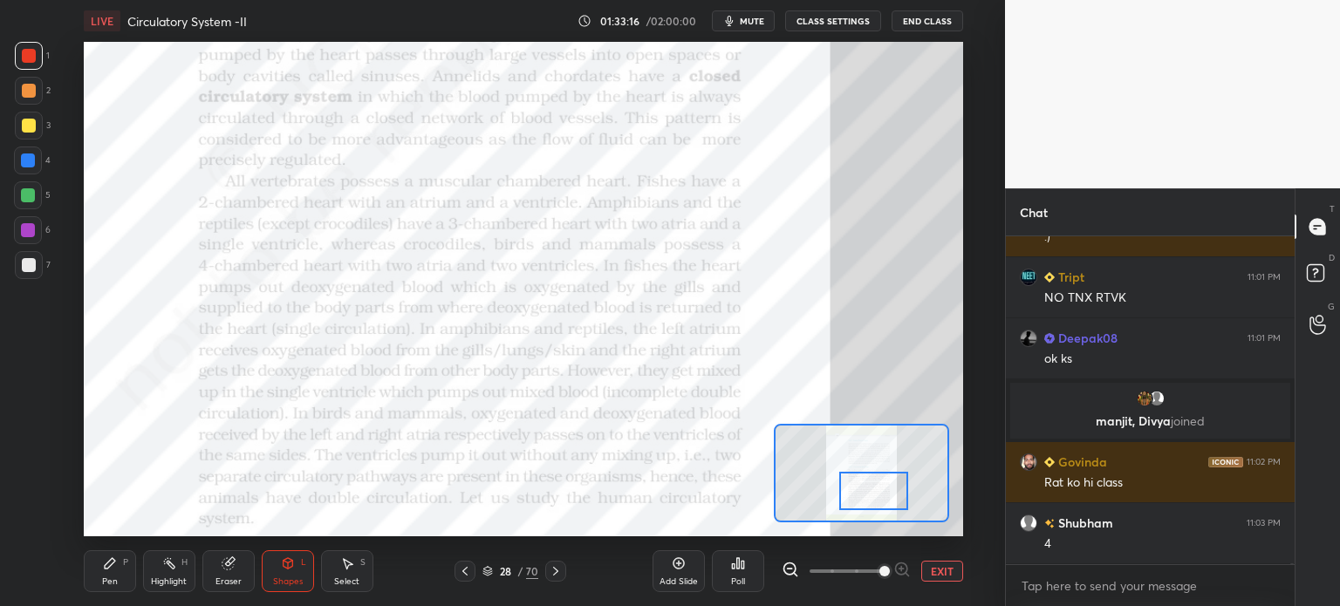
scroll to position [87669, 0]
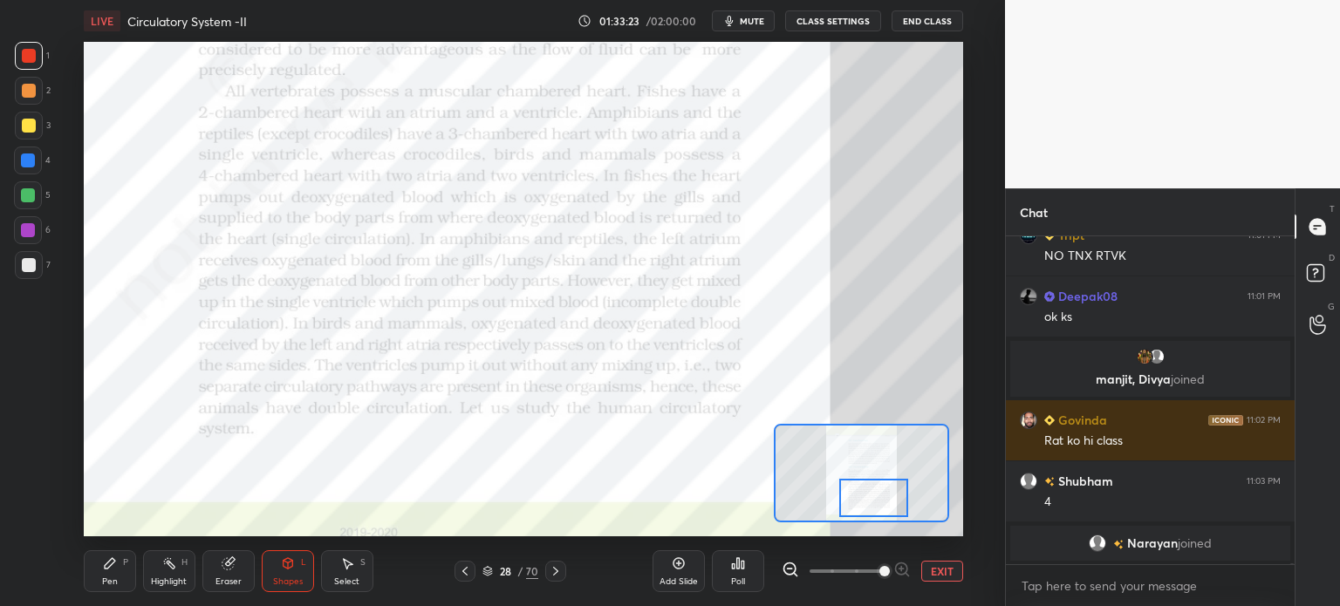
click at [890, 502] on div at bounding box center [873, 498] width 69 height 38
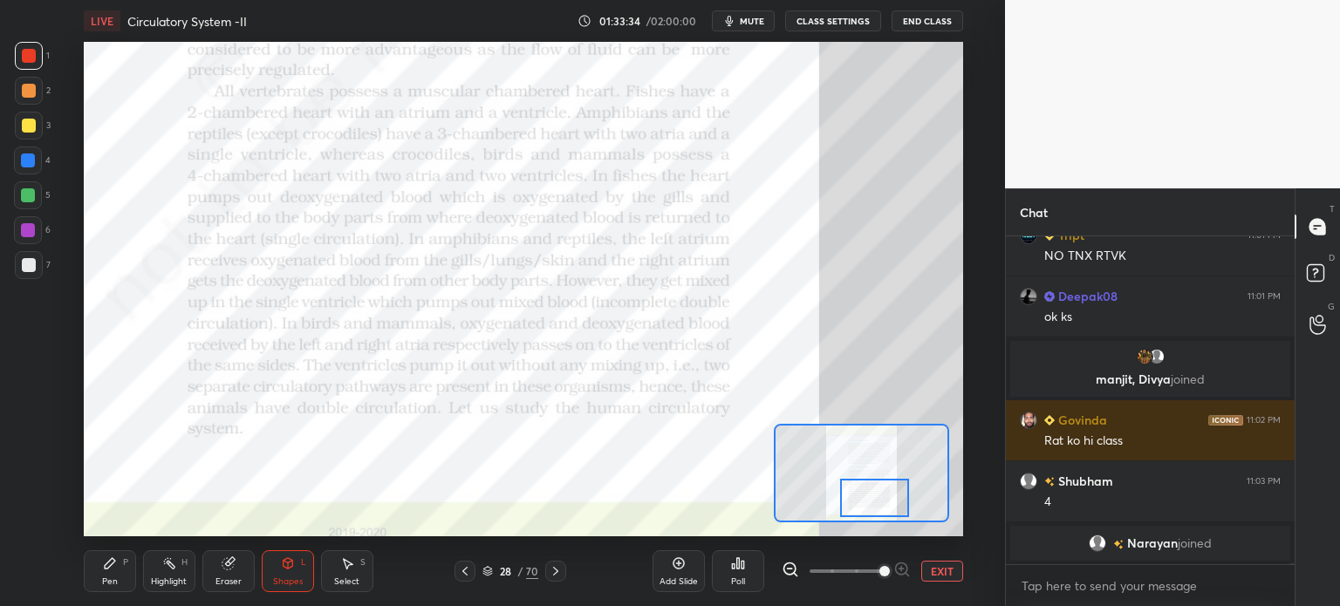
click at [28, 166] on div at bounding box center [28, 161] width 14 height 14
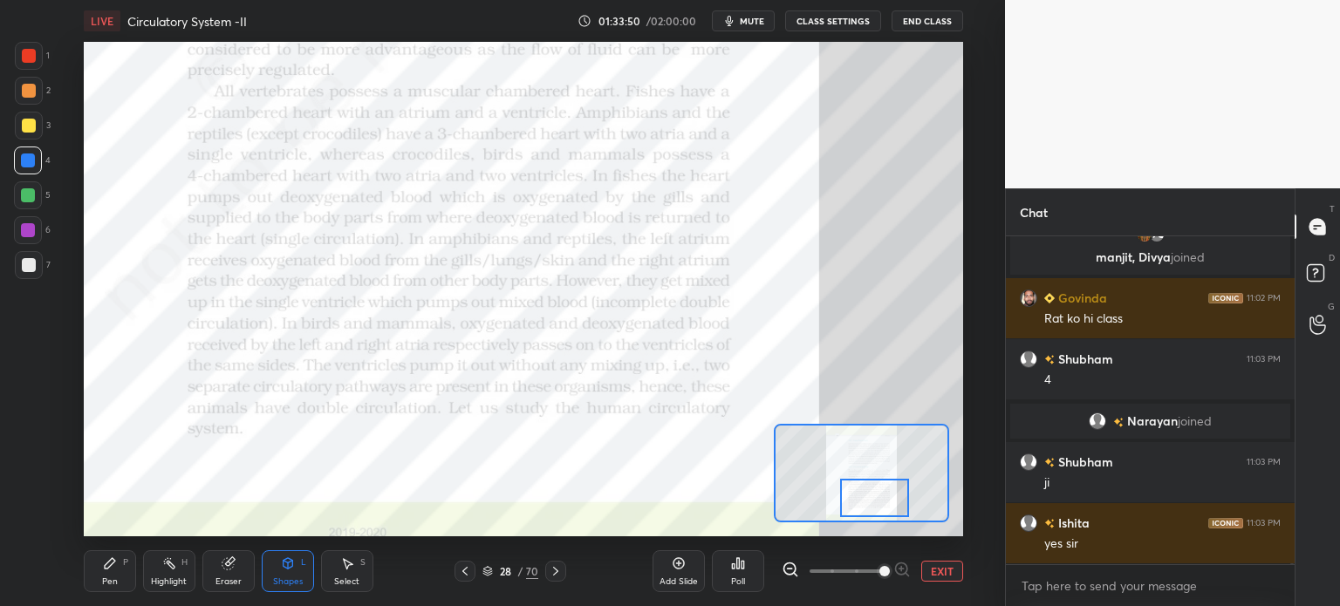
scroll to position [87718, 0]
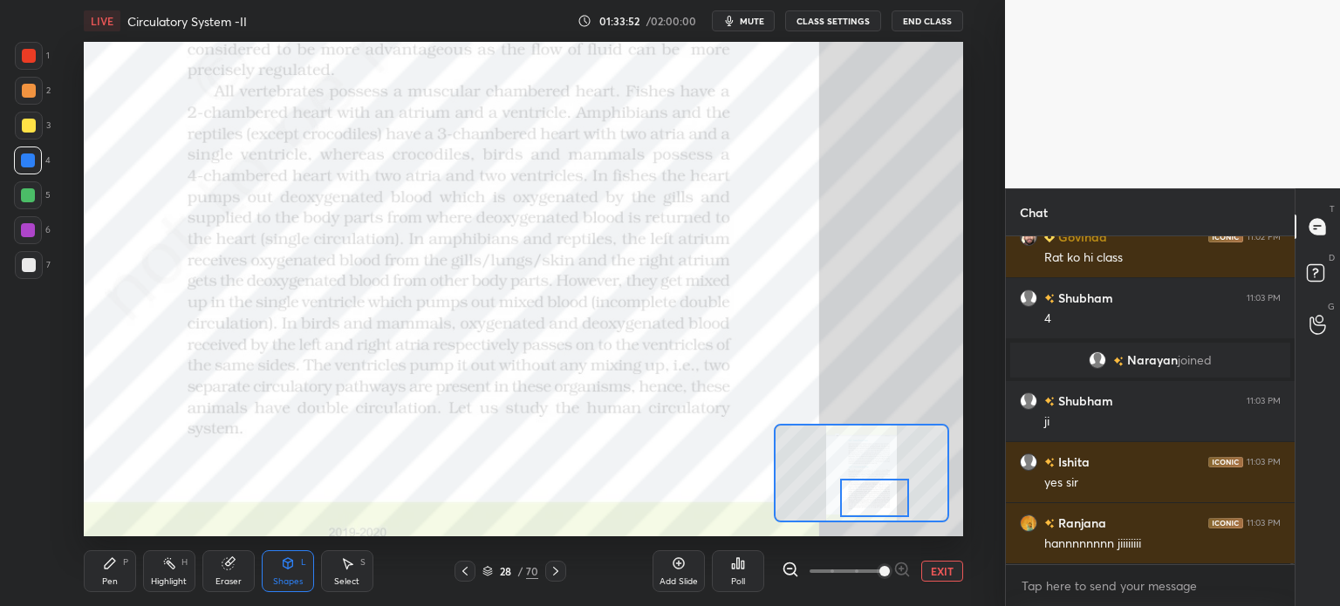
click at [26, 198] on div at bounding box center [28, 195] width 14 height 14
click at [29, 196] on div at bounding box center [28, 195] width 14 height 14
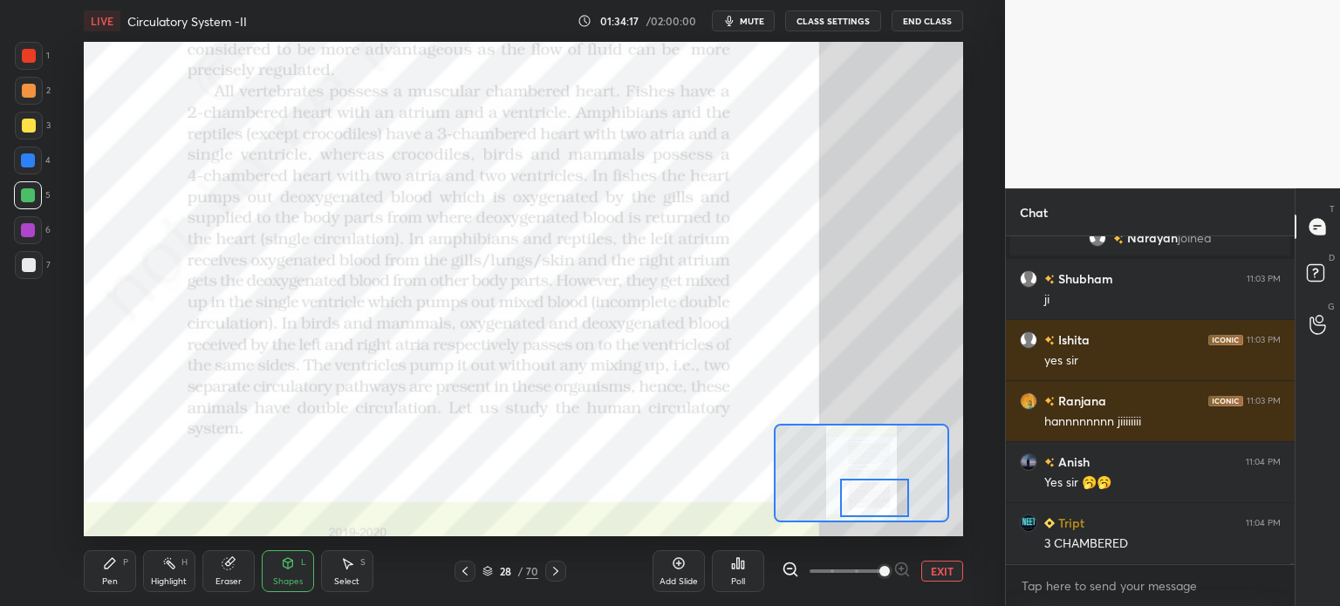
scroll to position [87901, 0]
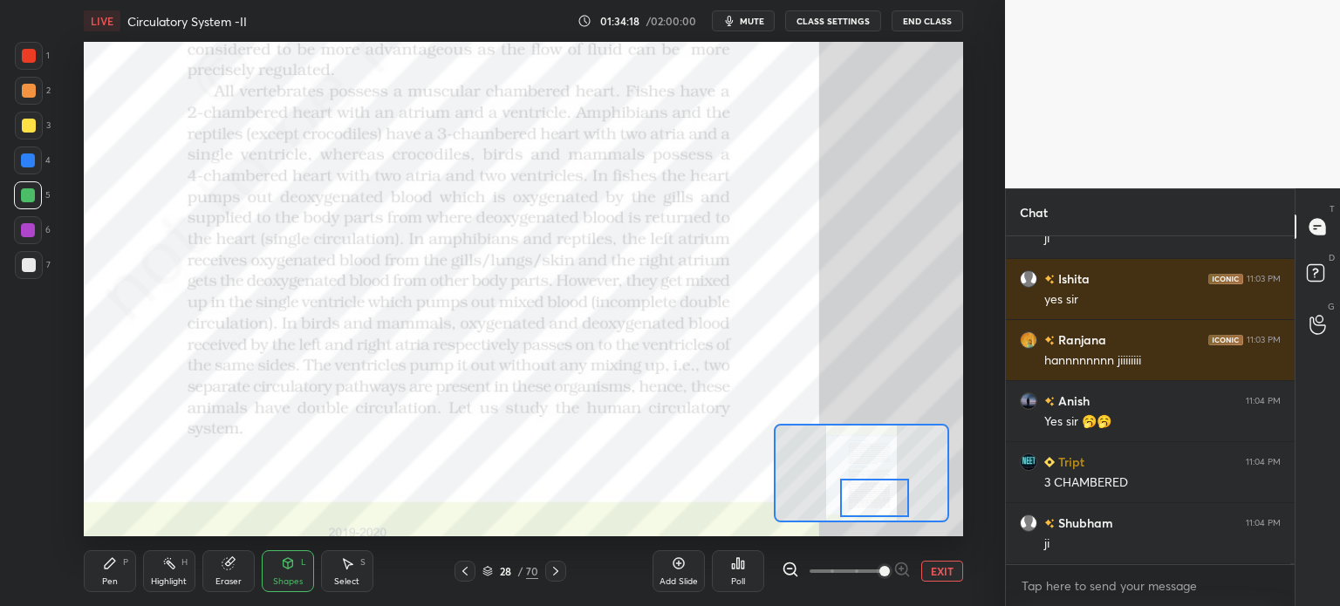
click at [39, 72] on div "1" at bounding box center [32, 59] width 35 height 35
drag, startPoint x: 38, startPoint y: 64, endPoint x: 29, endPoint y: 65, distance: 9.8
click at [28, 65] on div at bounding box center [29, 56] width 28 height 28
drag, startPoint x: 31, startPoint y: 65, endPoint x: 79, endPoint y: 76, distance: 49.3
click at [35, 66] on div at bounding box center [29, 56] width 28 height 28
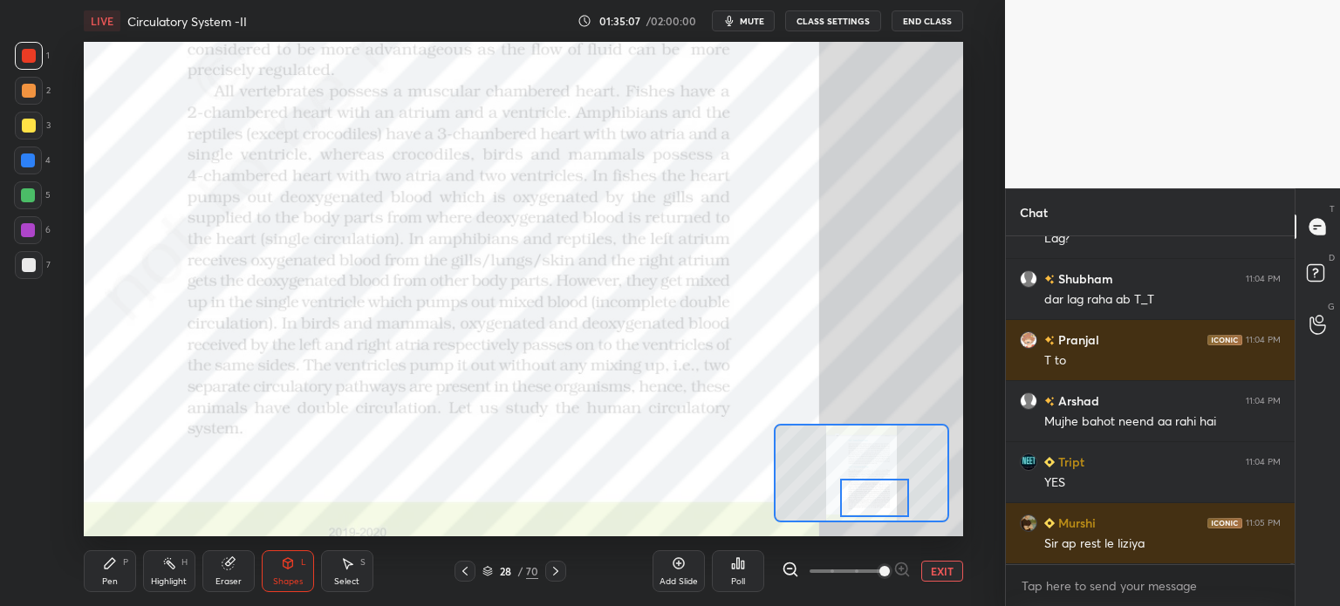
scroll to position [88695, 0]
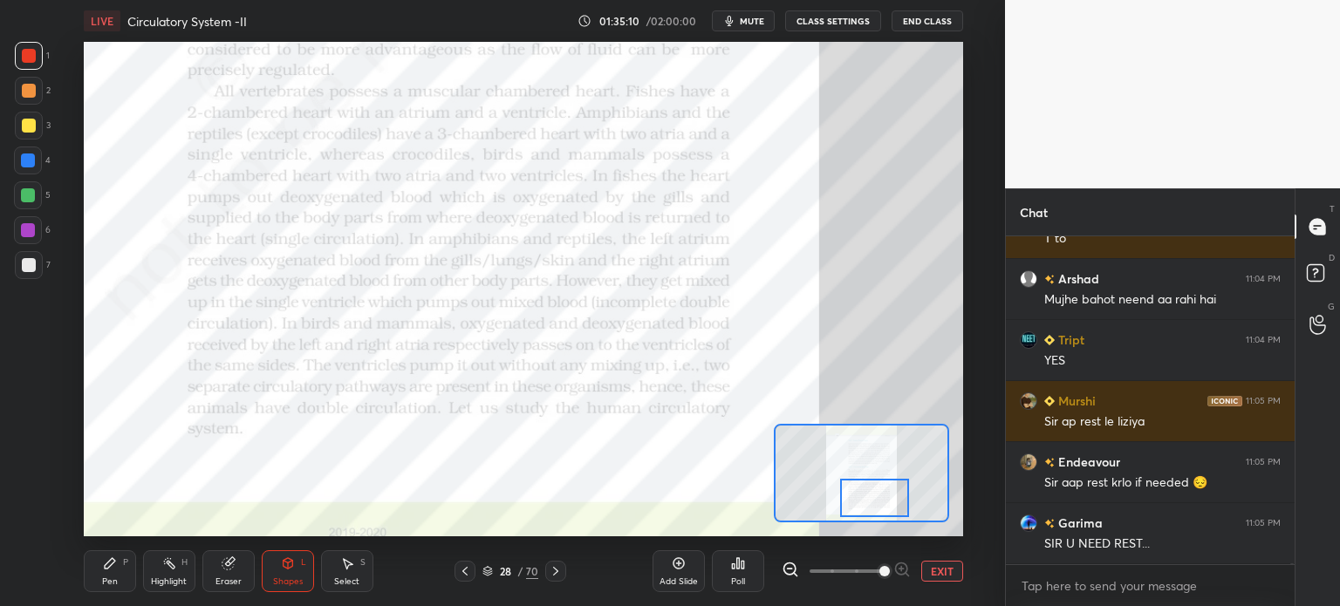
click at [555, 579] on icon at bounding box center [556, 572] width 14 height 14
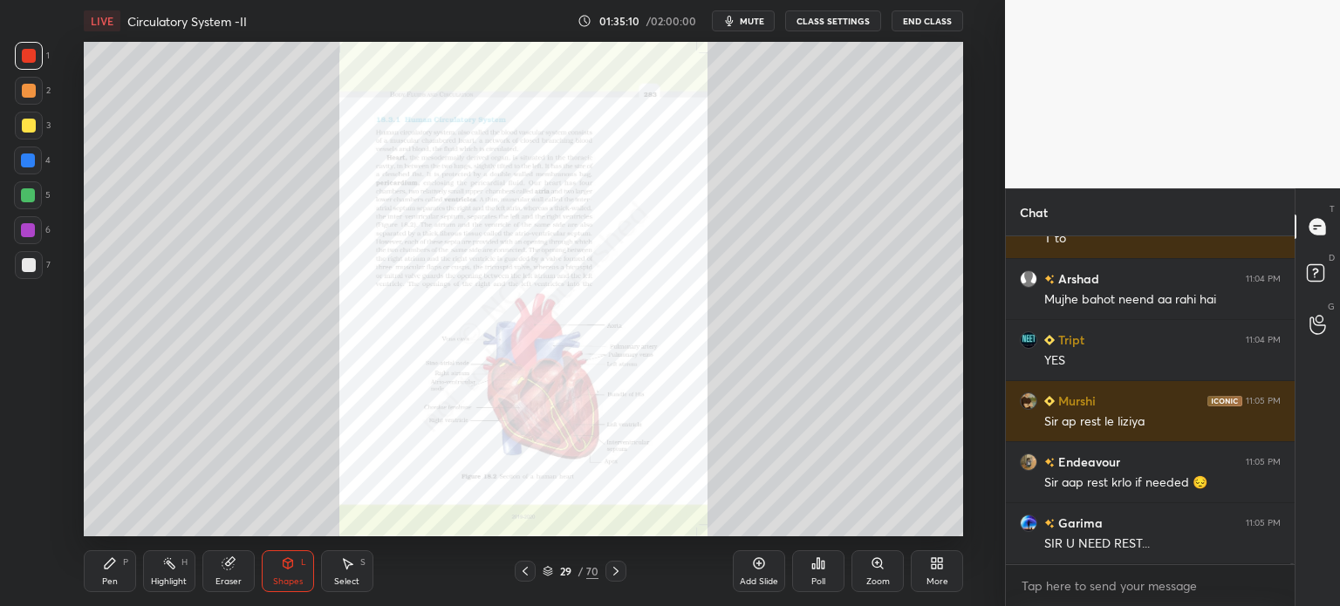
scroll to position [88817, 0]
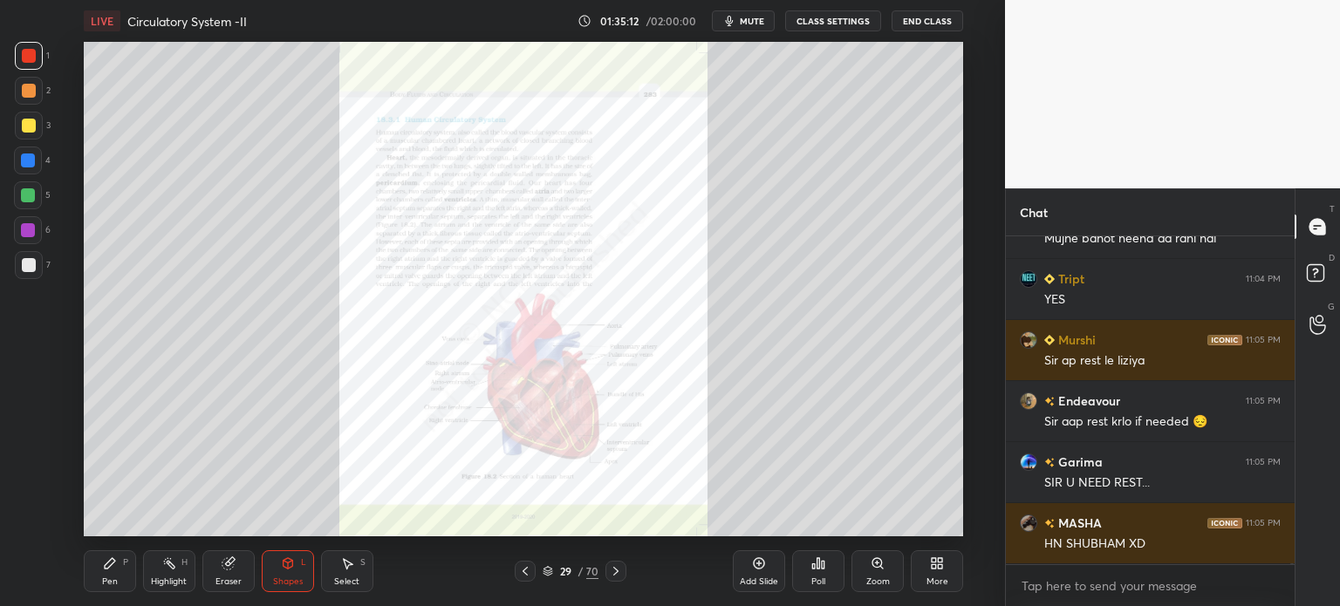
click at [872, 575] on div "Zoom" at bounding box center [878, 572] width 52 height 42
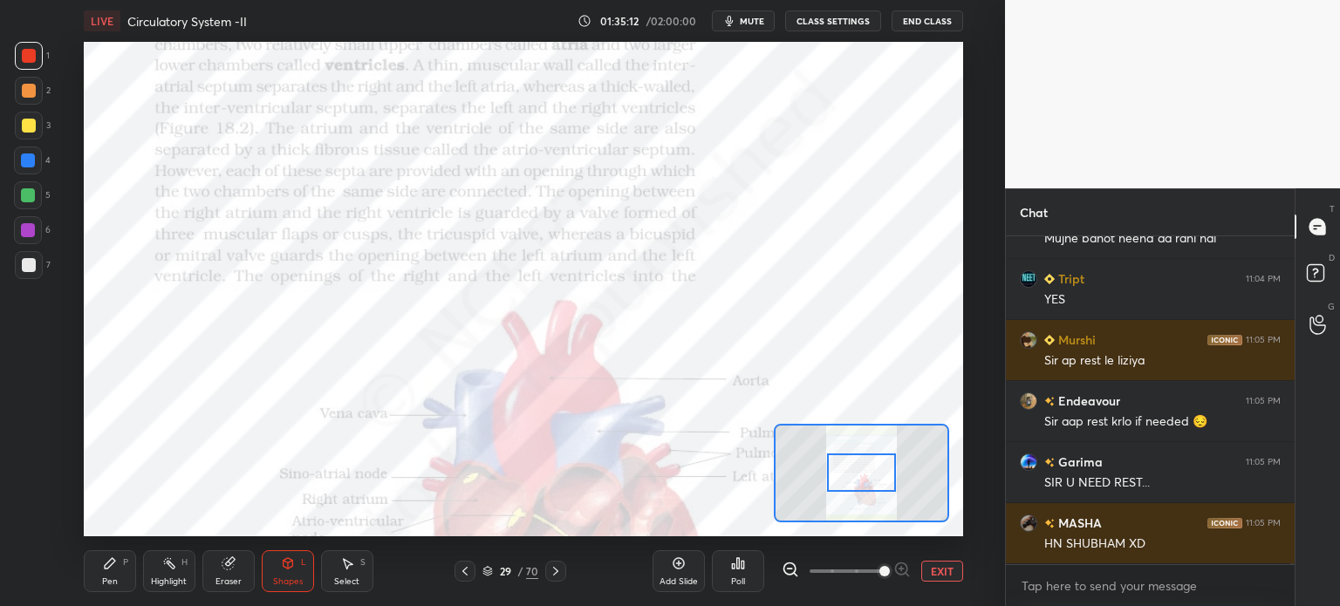
click at [876, 573] on span at bounding box center [846, 571] width 73 height 26
click at [880, 572] on span at bounding box center [885, 571] width 10 height 10
click at [881, 572] on span at bounding box center [885, 571] width 10 height 10
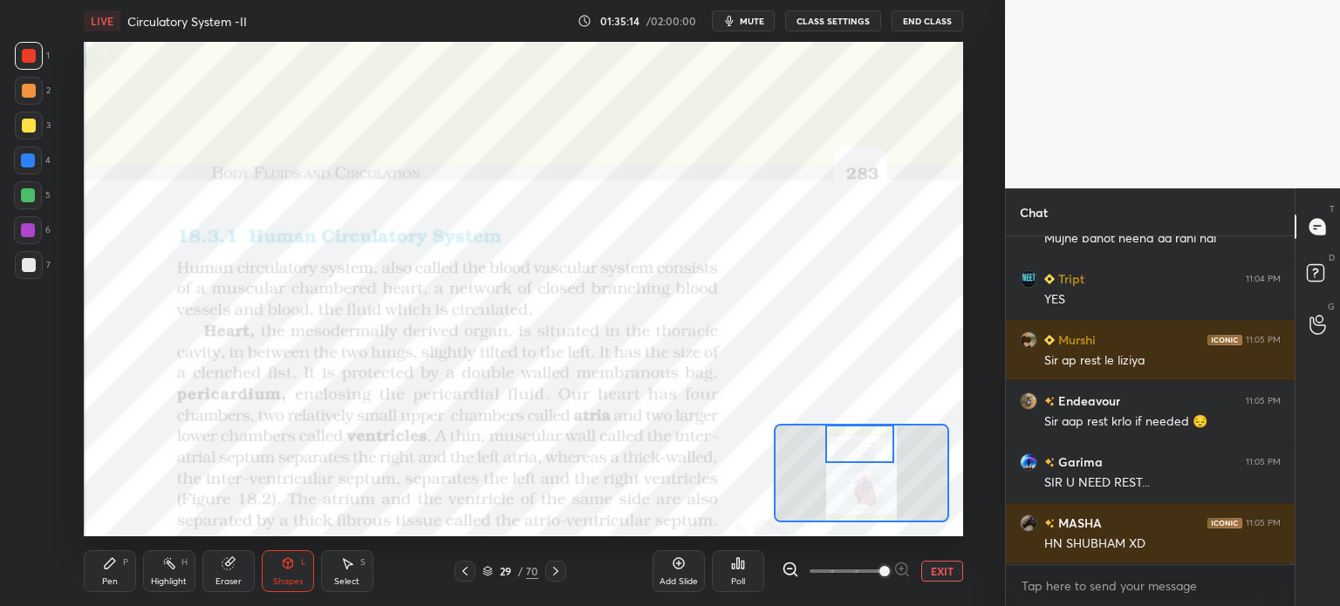
click at [869, 410] on div "Setting up your live class Poll for secs No correct answer Start poll" at bounding box center [524, 289] width 880 height 495
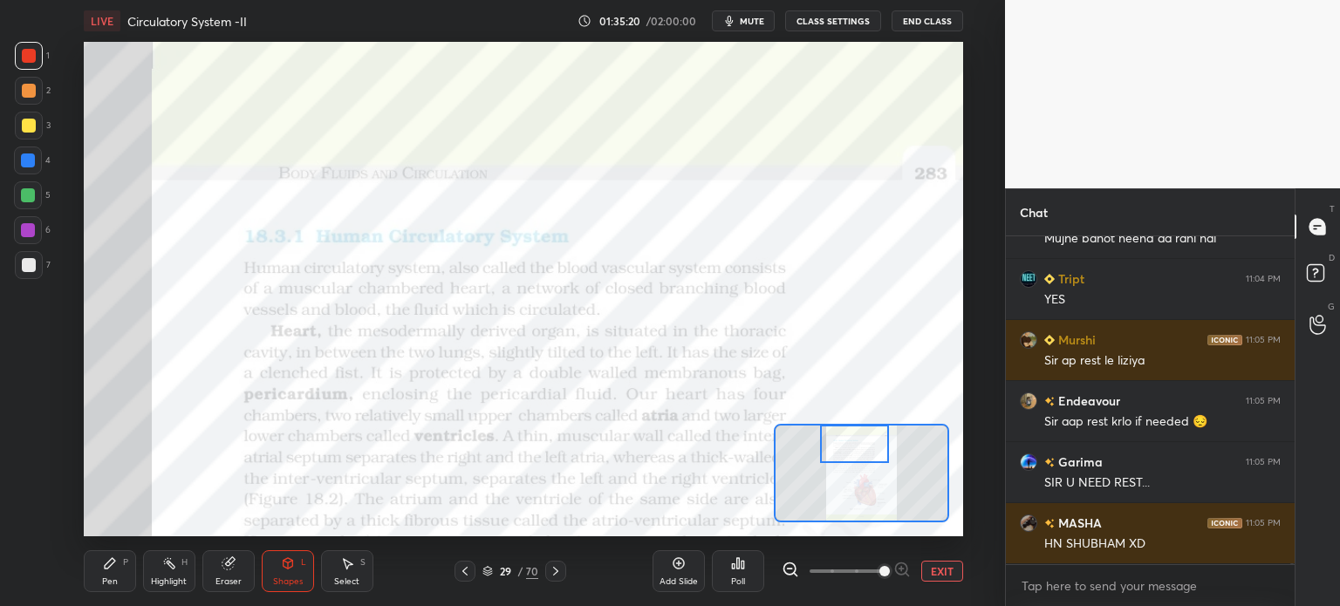
drag, startPoint x: 883, startPoint y: 468, endPoint x: 874, endPoint y: 442, distance: 27.6
click at [876, 446] on div at bounding box center [854, 444] width 69 height 38
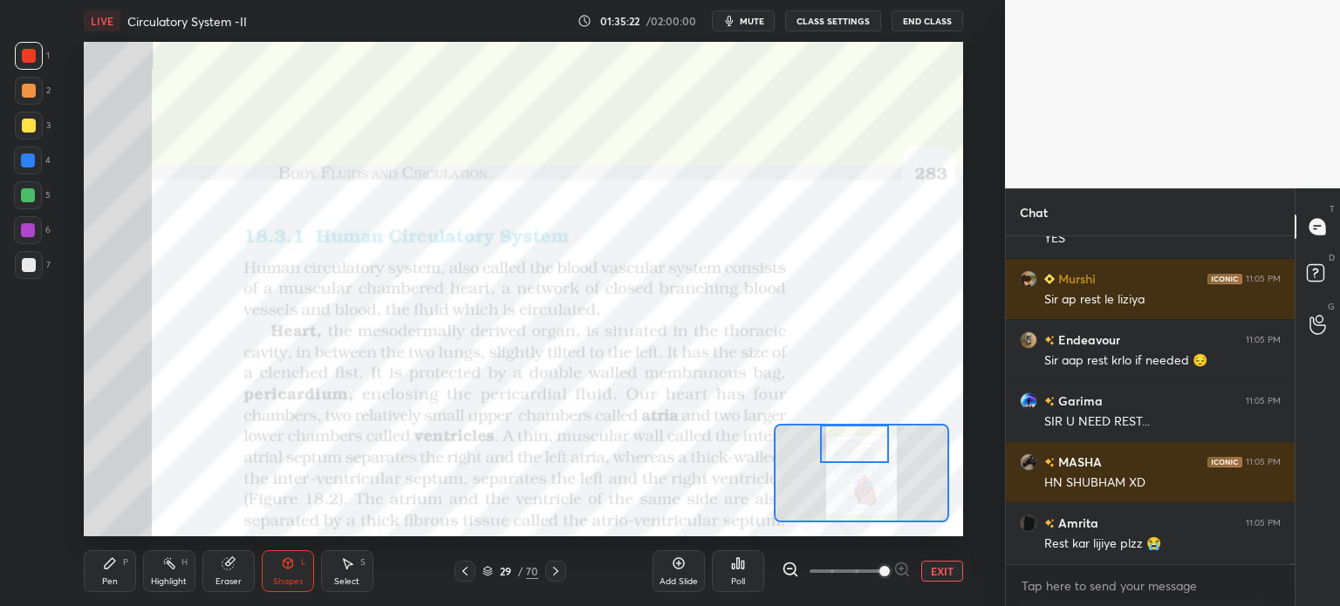
drag, startPoint x: 20, startPoint y: 167, endPoint x: 21, endPoint y: 177, distance: 10.5
click at [18, 174] on div at bounding box center [28, 161] width 28 height 28
click at [292, 561] on icon at bounding box center [288, 564] width 14 height 14
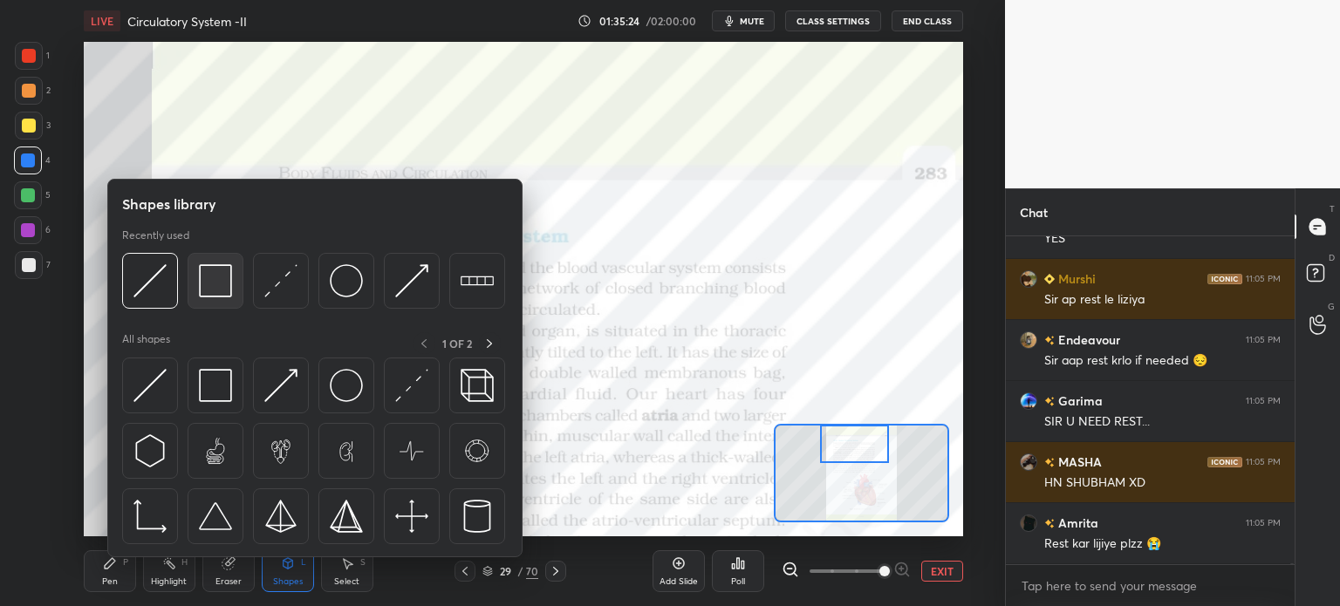
click at [233, 300] on div at bounding box center [216, 281] width 56 height 56
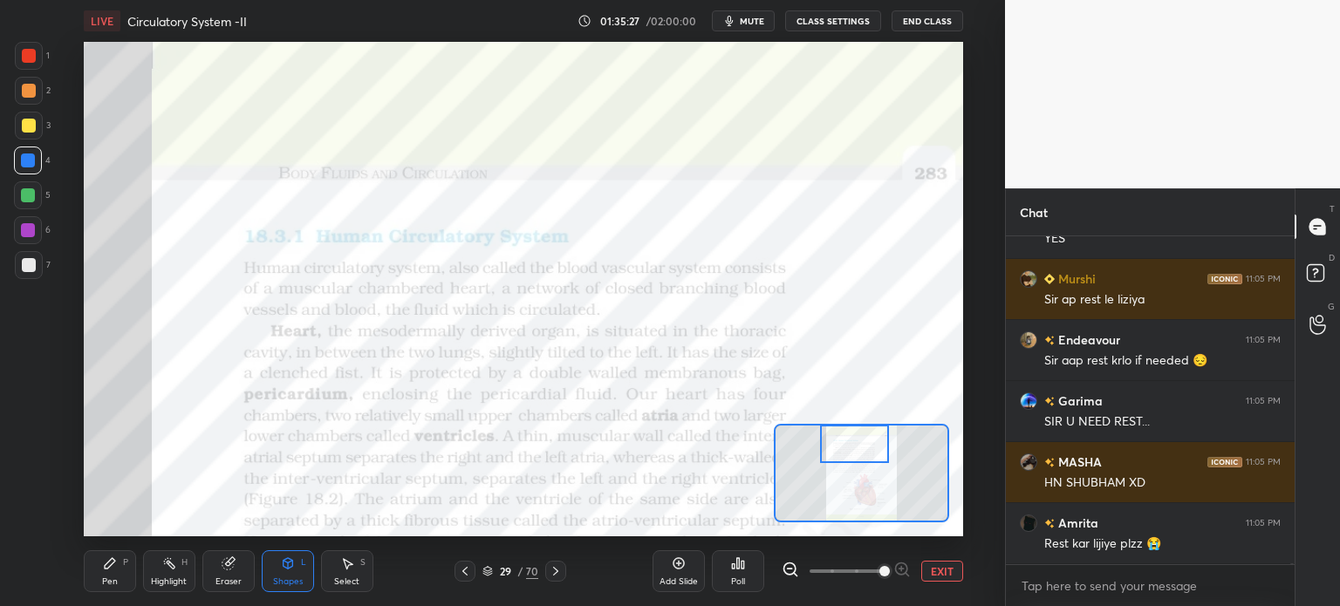
scroll to position [88939, 0]
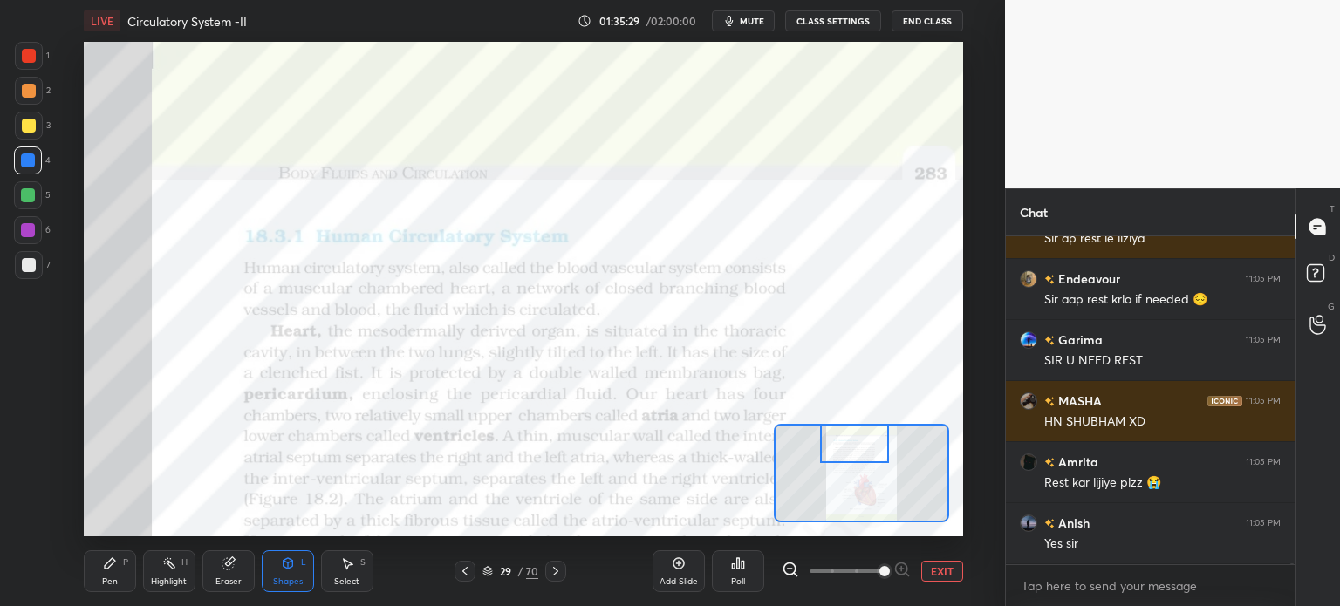
click at [21, 66] on div at bounding box center [29, 56] width 28 height 28
click at [29, 71] on div "1" at bounding box center [32, 59] width 35 height 35
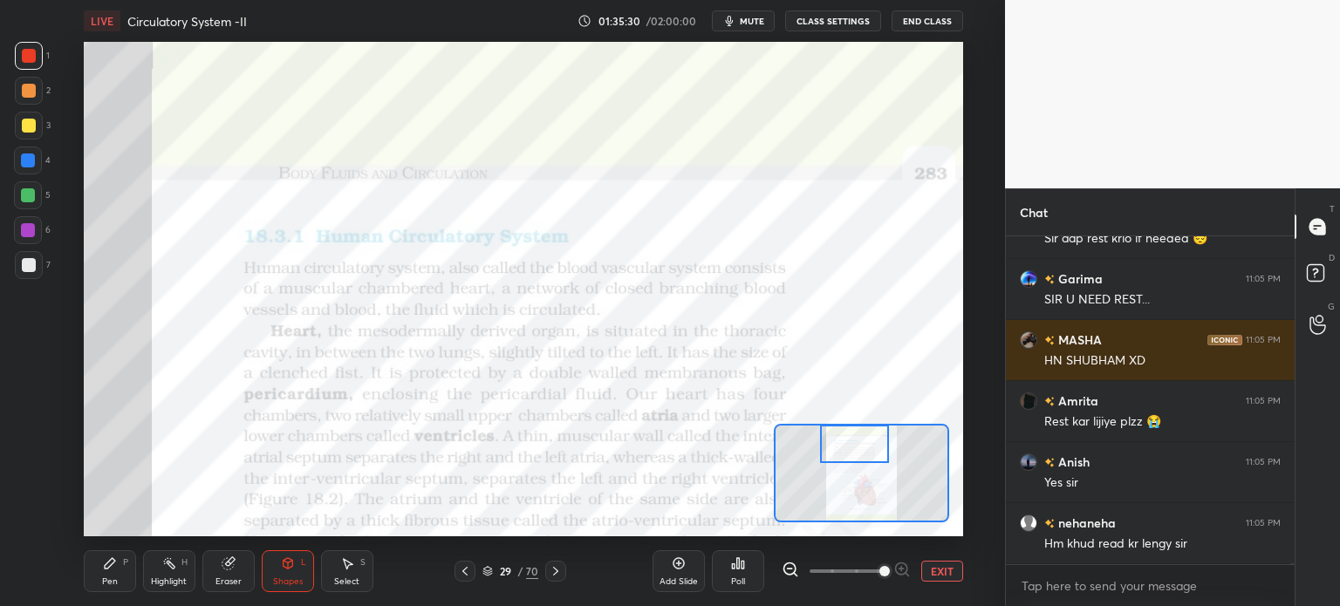
click at [31, 206] on div at bounding box center [28, 196] width 28 height 28
drag, startPoint x: 286, startPoint y: 589, endPoint x: 268, endPoint y: 561, distance: 33.4
click at [284, 589] on div "Shapes L" at bounding box center [288, 572] width 52 height 42
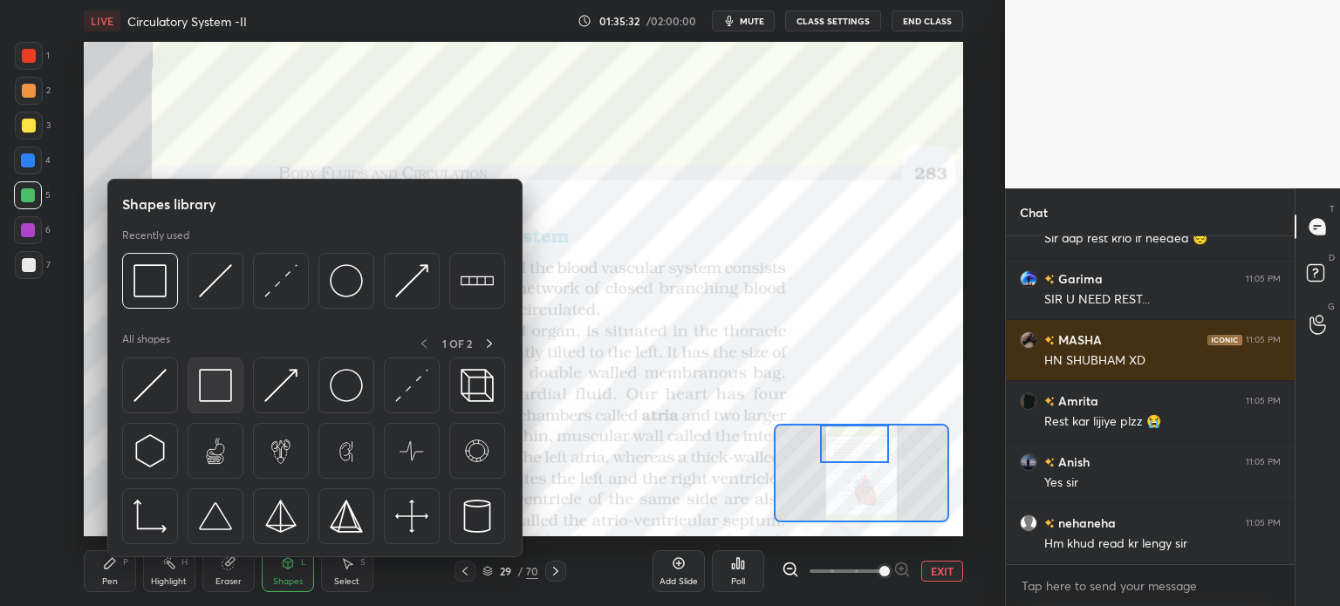
scroll to position [89062, 0]
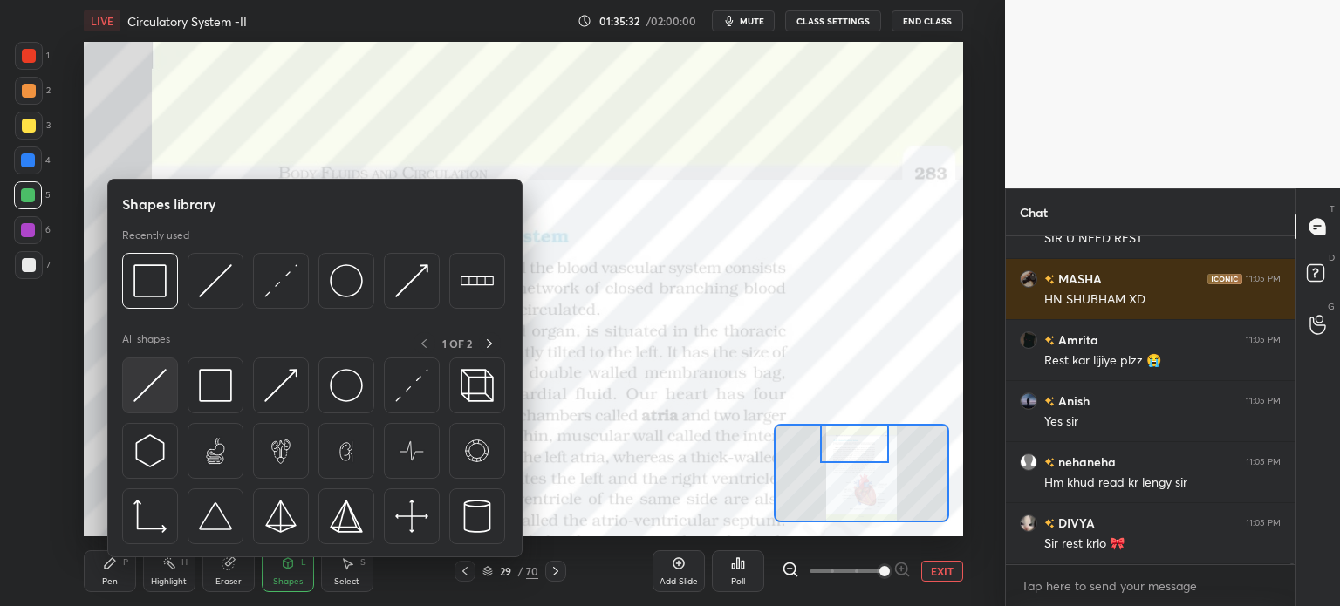
click at [154, 387] on img at bounding box center [150, 385] width 33 height 33
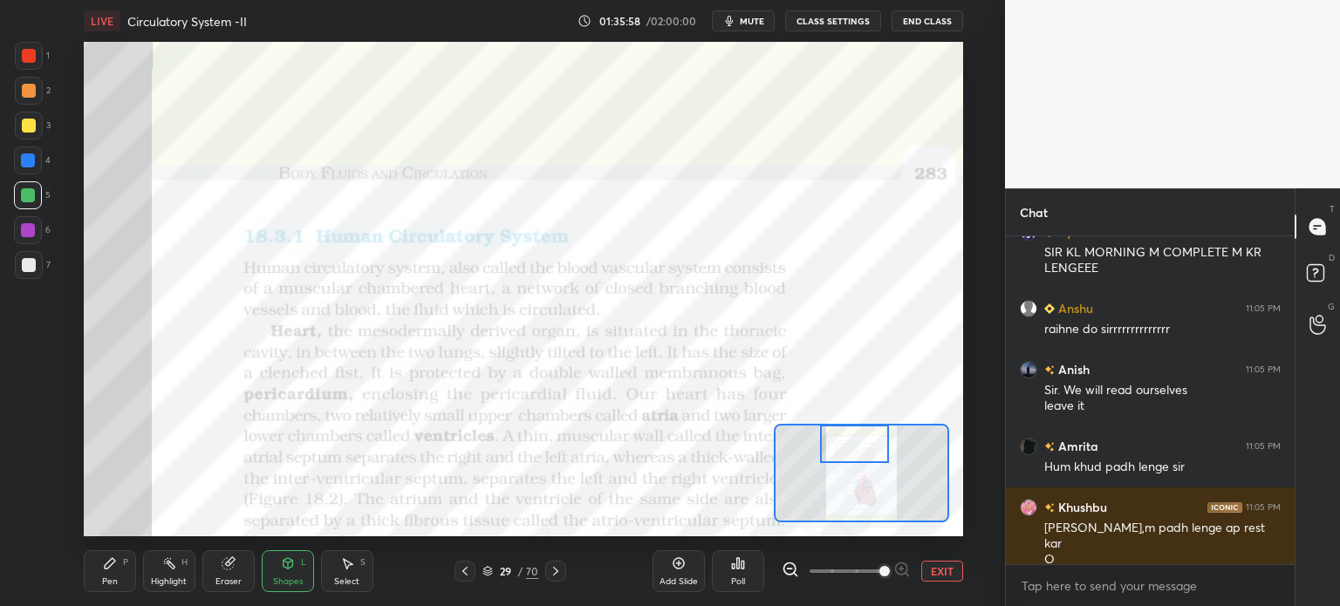
scroll to position [90240, 0]
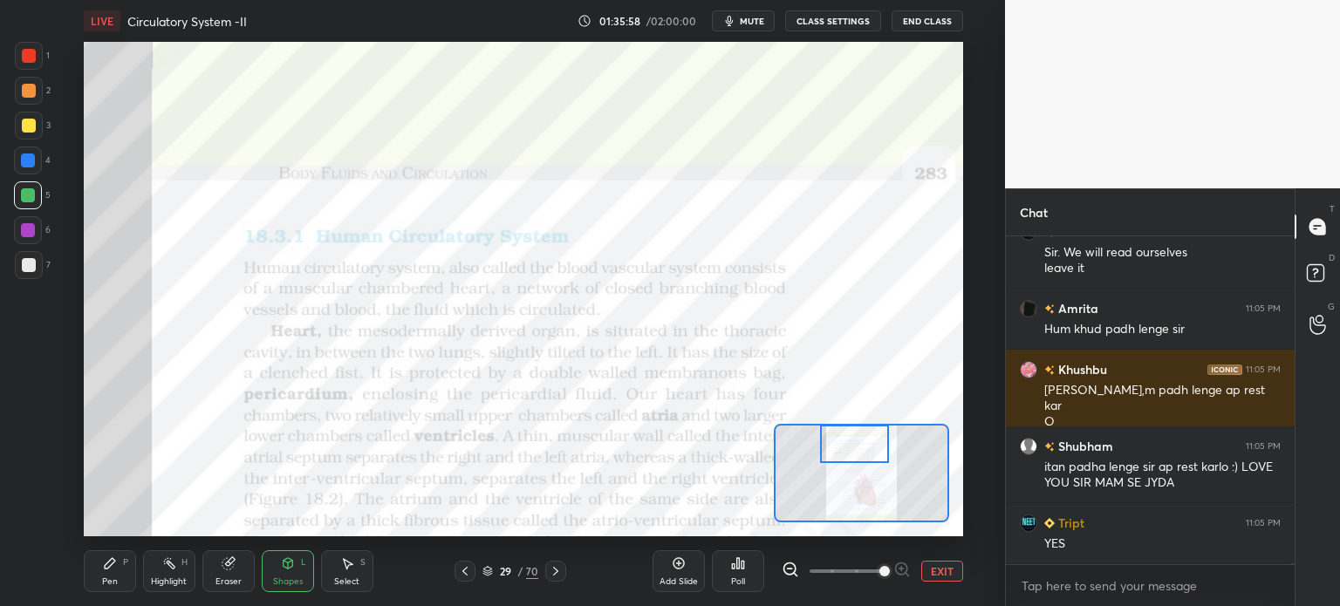
click at [26, 55] on div at bounding box center [29, 56] width 14 height 14
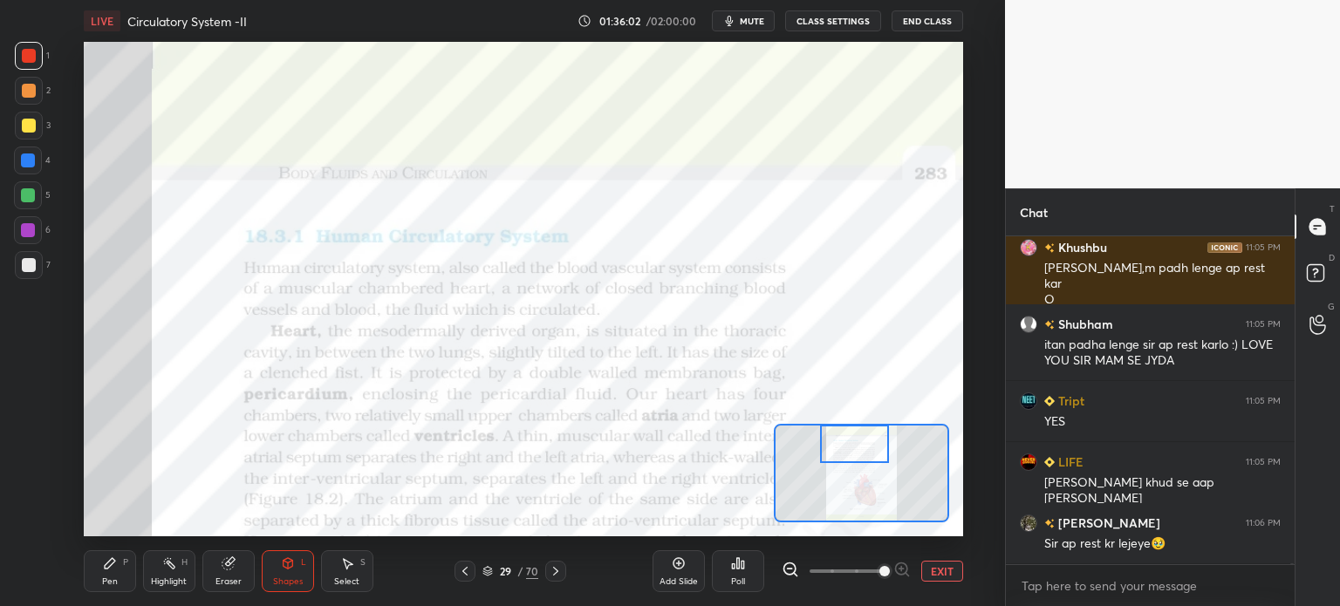
scroll to position [90423, 0]
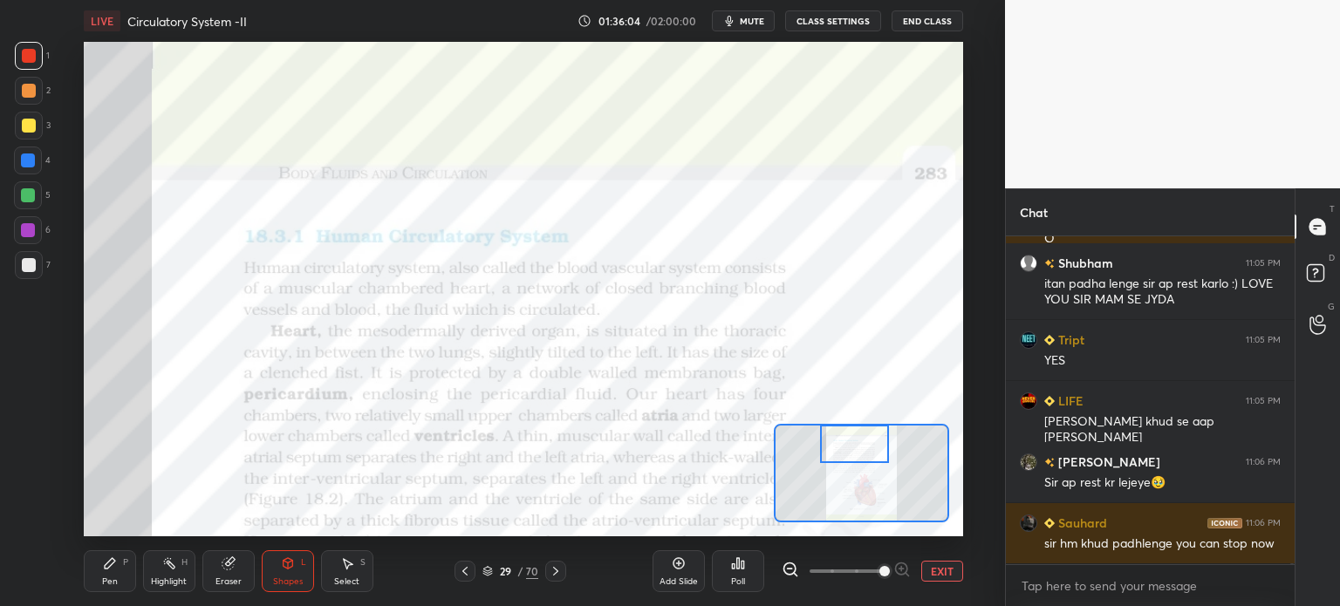
click at [174, 587] on div "Highlight H" at bounding box center [169, 572] width 52 height 42
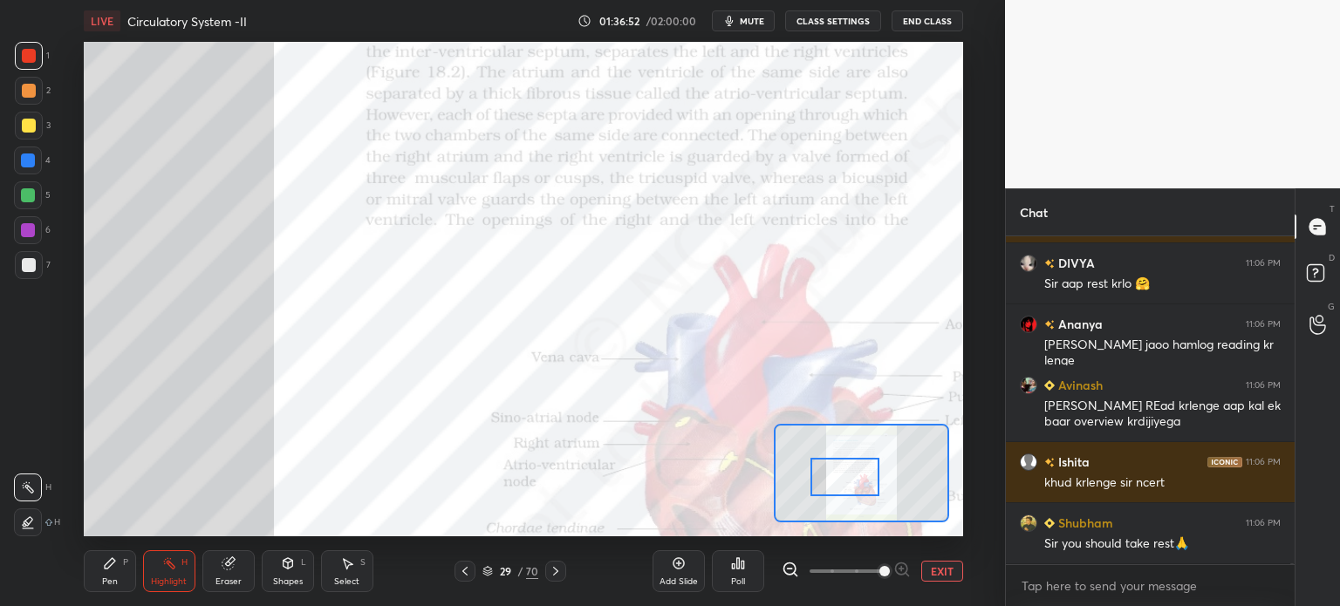
scroll to position [90460, 0]
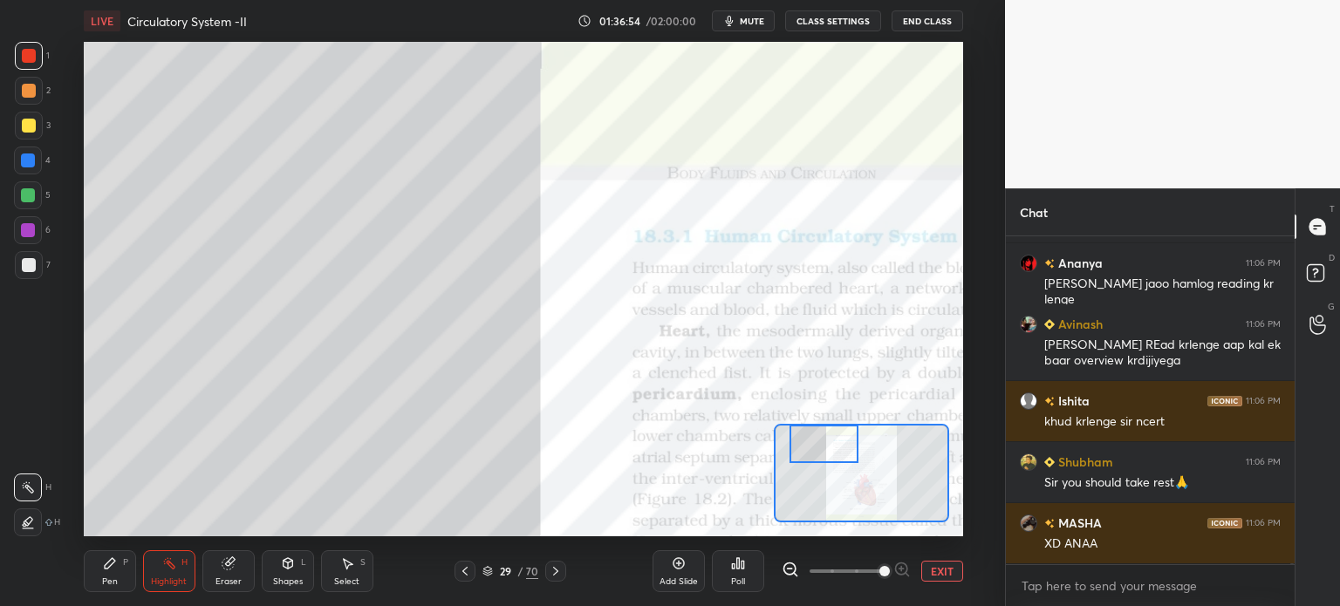
click at [823, 404] on div "Setting up your live class Poll for secs No correct answer Start poll" at bounding box center [524, 289] width 880 height 495
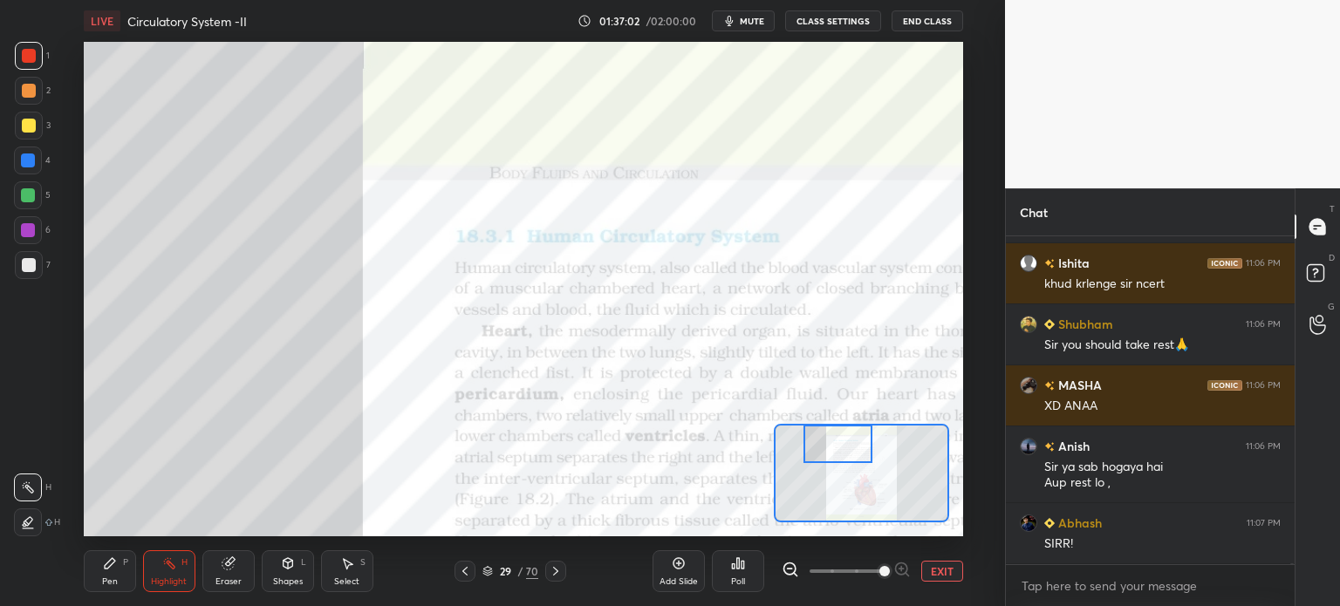
scroll to position [90659, 0]
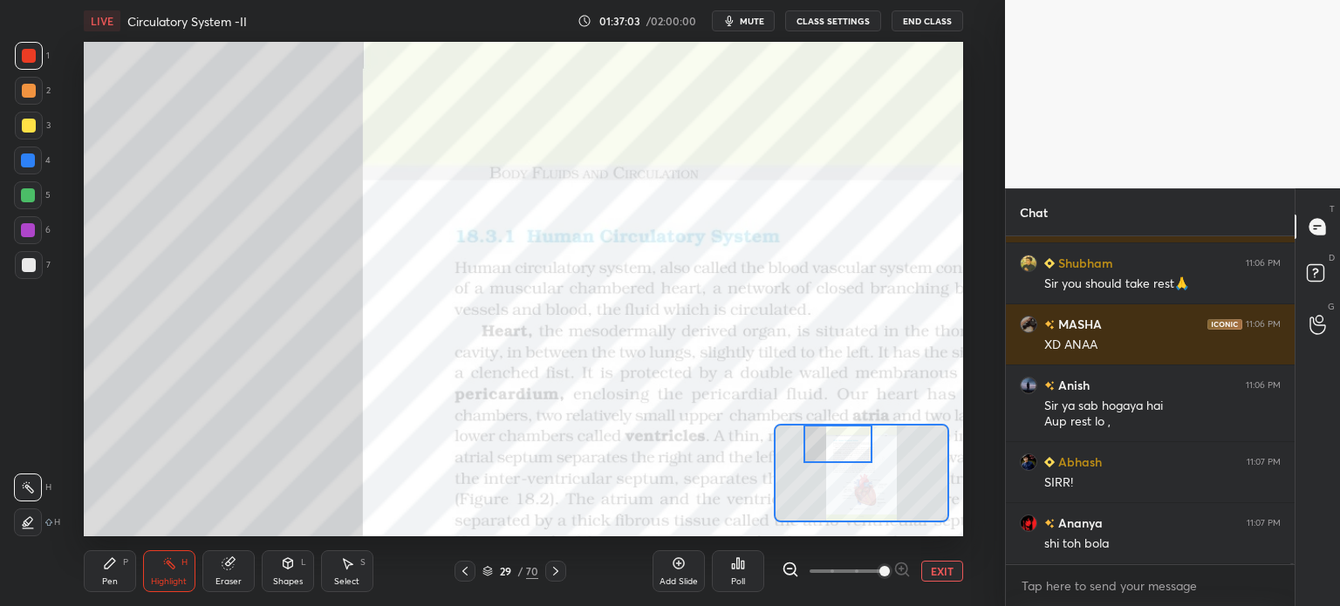
drag, startPoint x: 856, startPoint y: 459, endPoint x: 871, endPoint y: 427, distance: 35.5
click at [871, 427] on div at bounding box center [838, 444] width 69 height 38
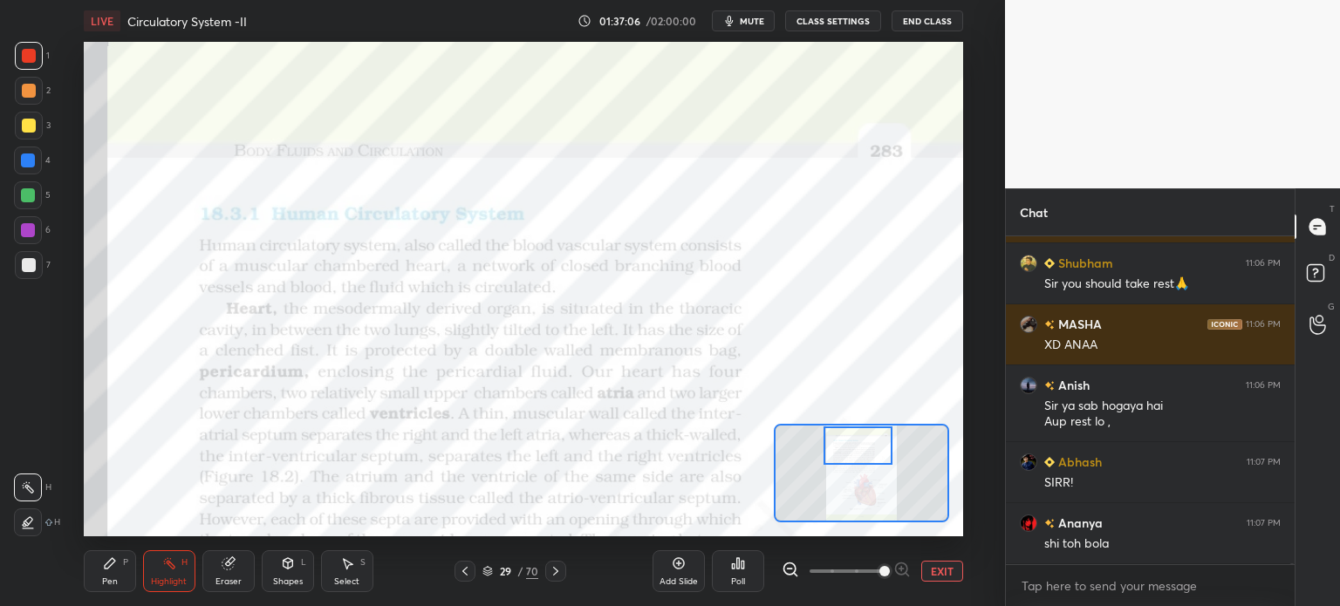
scroll to position [90720, 0]
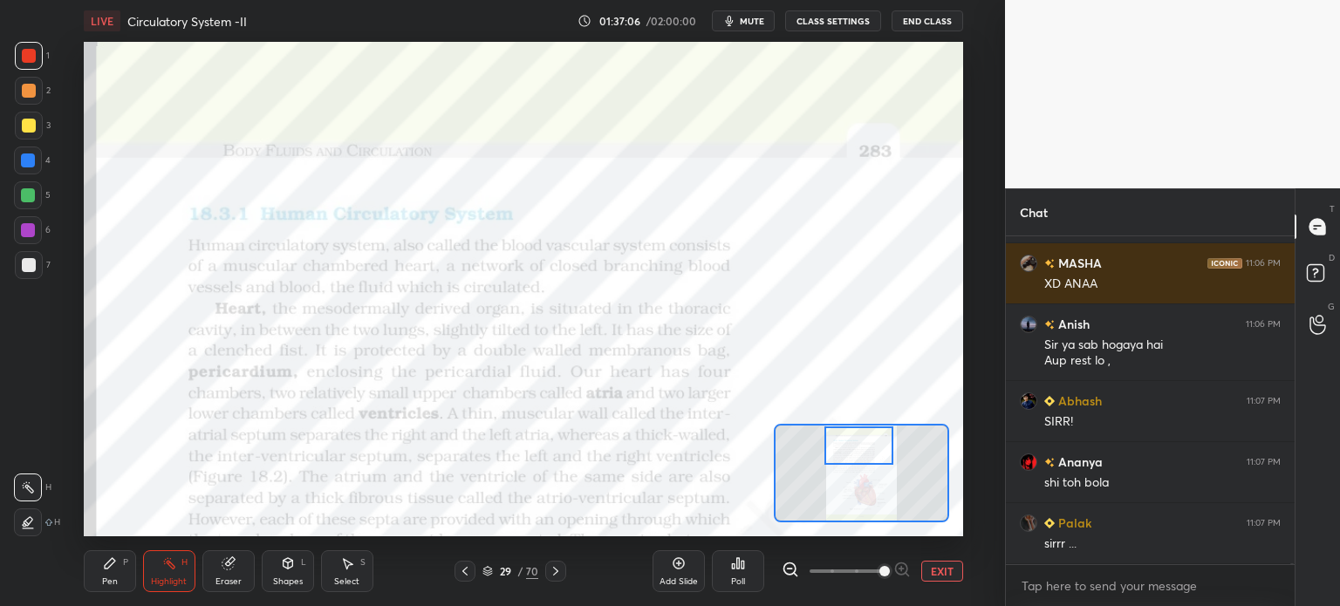
drag, startPoint x: 869, startPoint y: 457, endPoint x: 889, endPoint y: 459, distance: 20.1
click at [889, 459] on div at bounding box center [859, 446] width 69 height 38
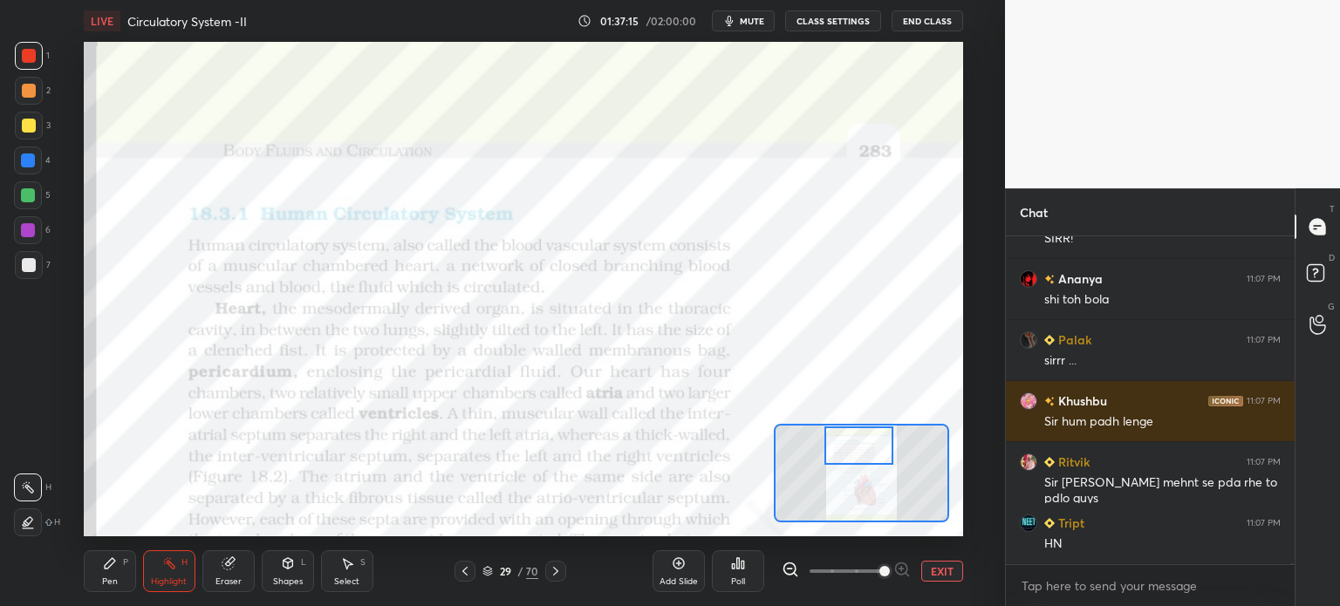
scroll to position [90964, 0]
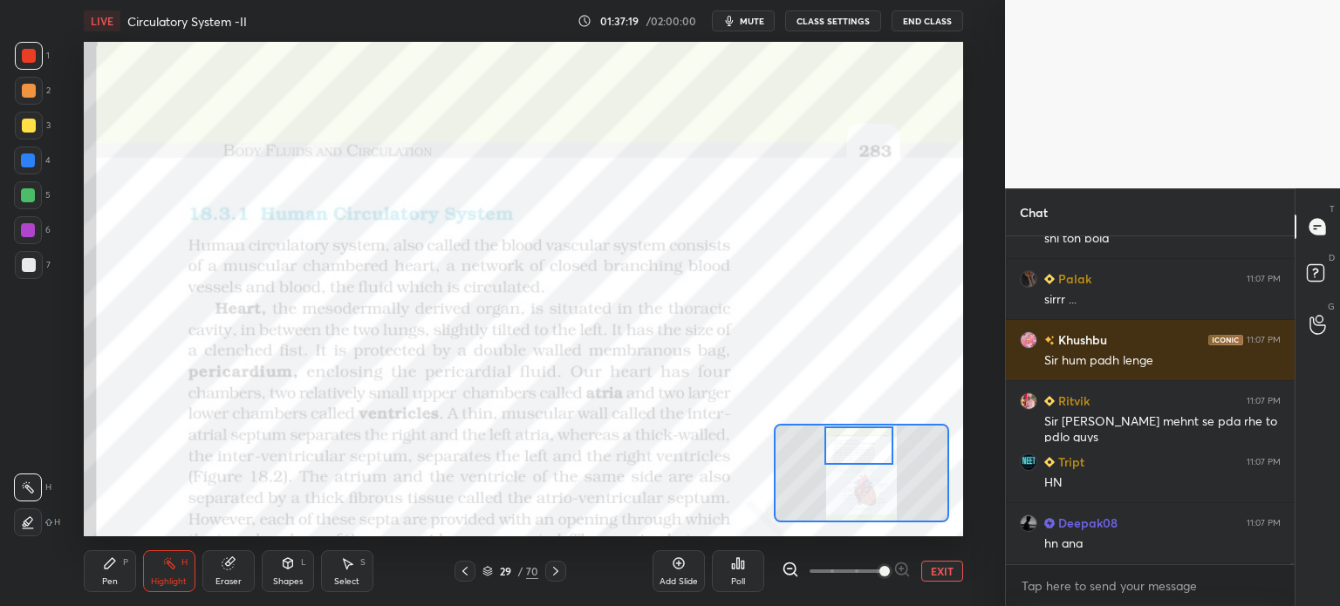
click at [40, 231] on div at bounding box center [28, 230] width 28 height 28
drag, startPoint x: 287, startPoint y: 572, endPoint x: 279, endPoint y: 560, distance: 14.5
click at [284, 572] on div "Shapes L" at bounding box center [288, 572] width 52 height 42
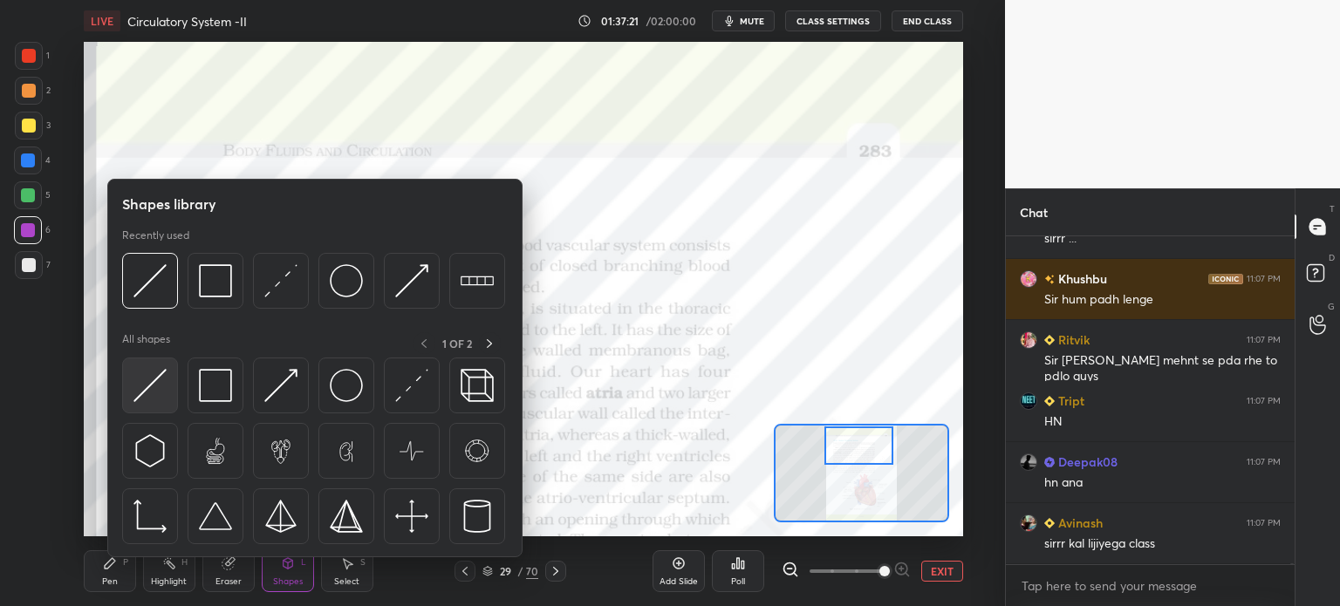
click at [144, 396] on img at bounding box center [150, 385] width 33 height 33
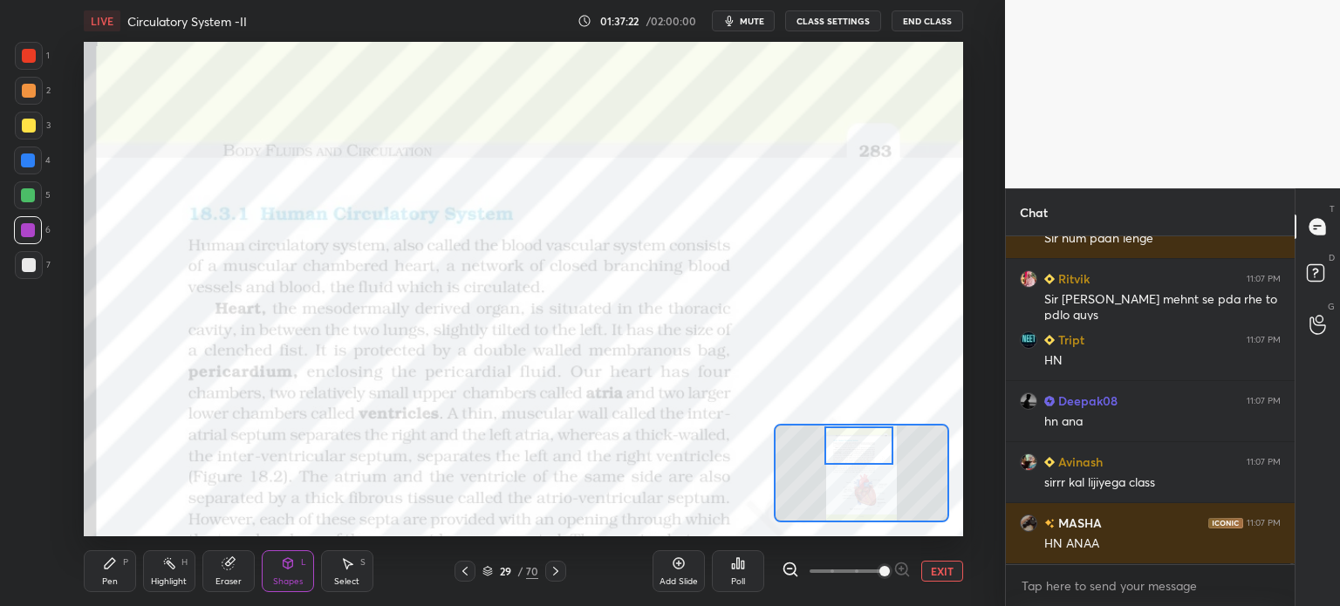
scroll to position [91147, 0]
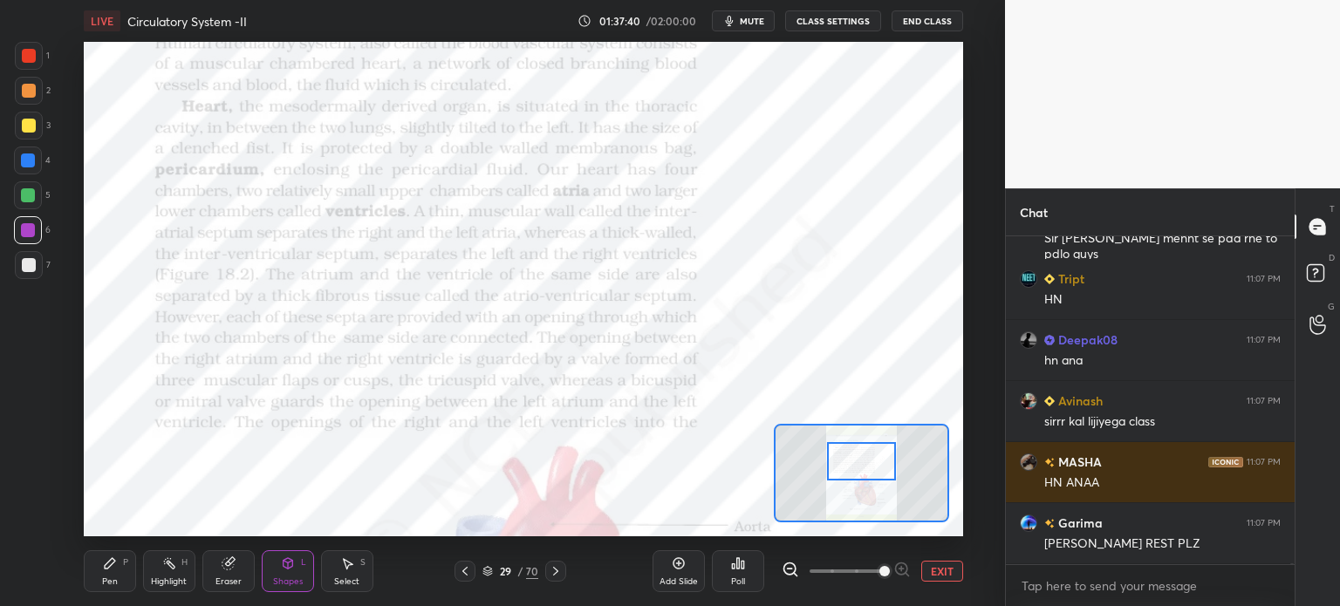
drag, startPoint x: 863, startPoint y: 449, endPoint x: 866, endPoint y: 462, distance: 13.3
click at [867, 466] on div at bounding box center [861, 461] width 69 height 38
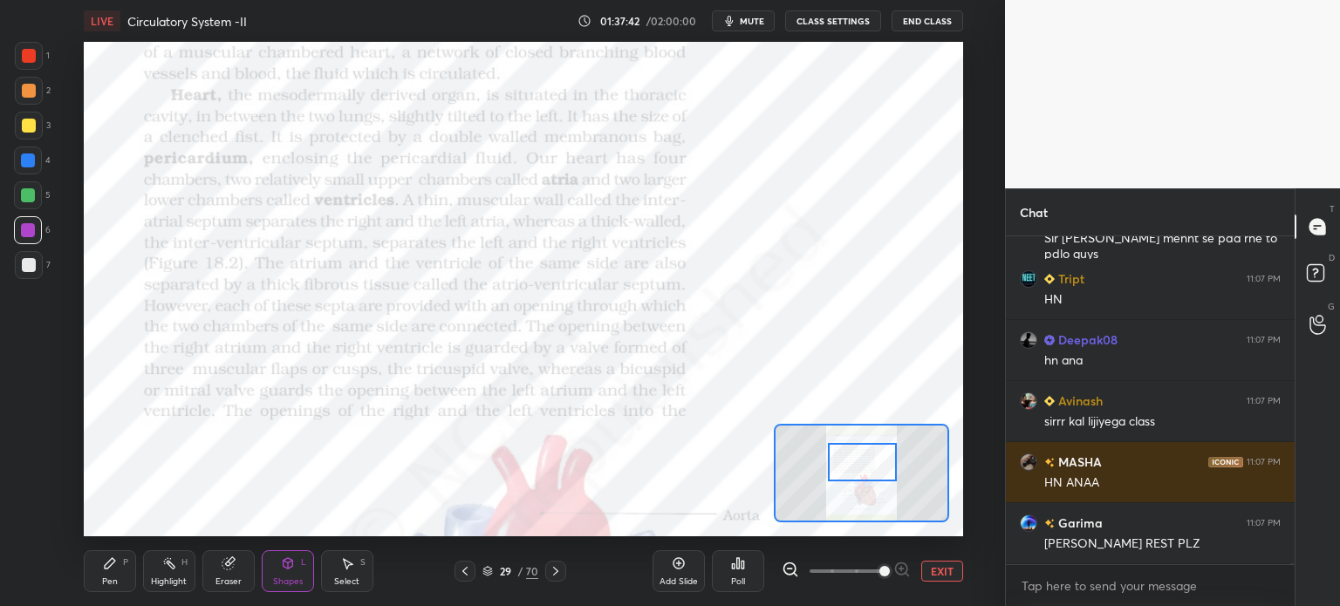
scroll to position [91208, 0]
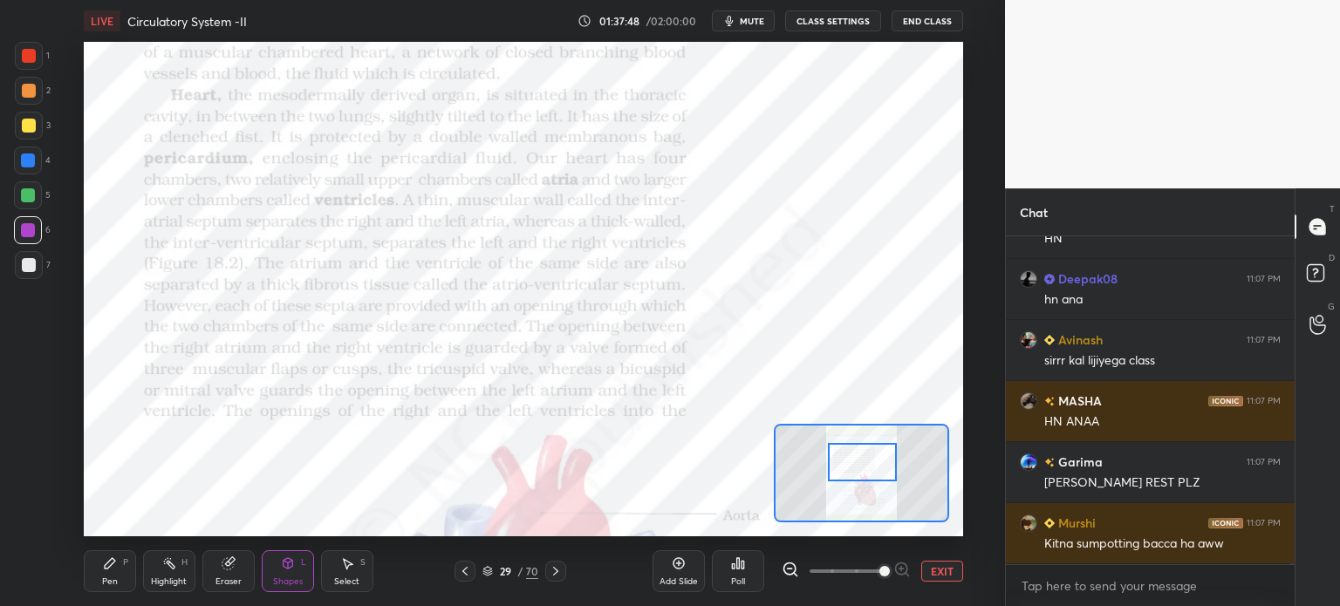
click at [27, 57] on div at bounding box center [29, 56] width 14 height 14
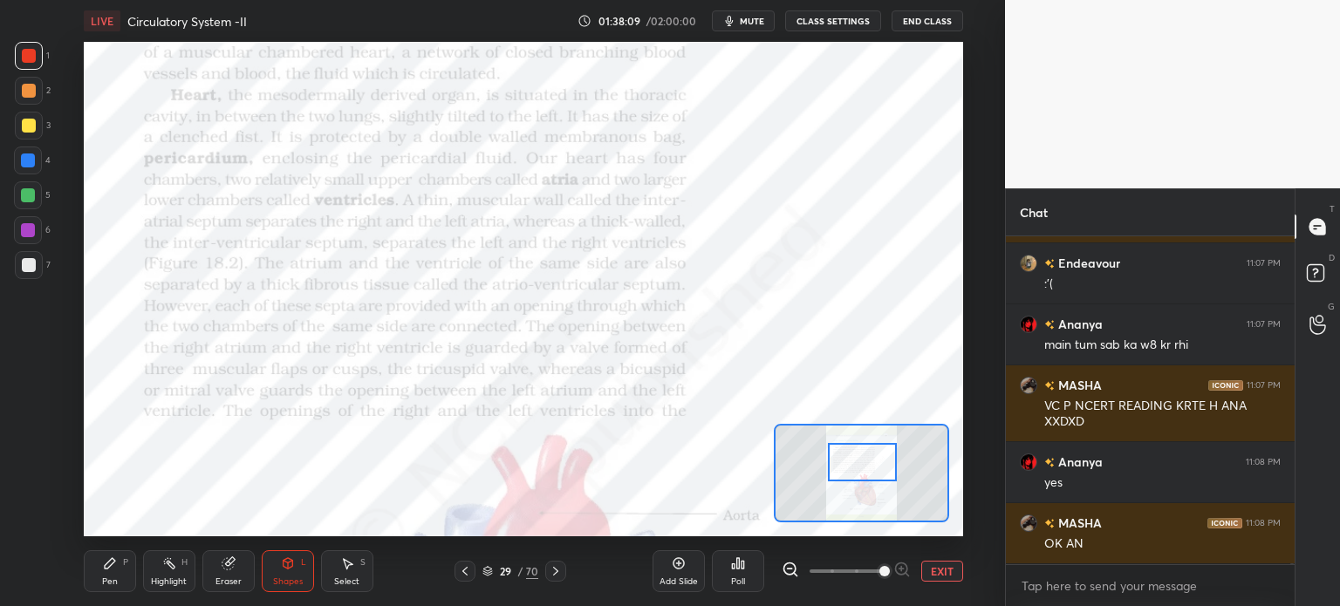
scroll to position [91591, 0]
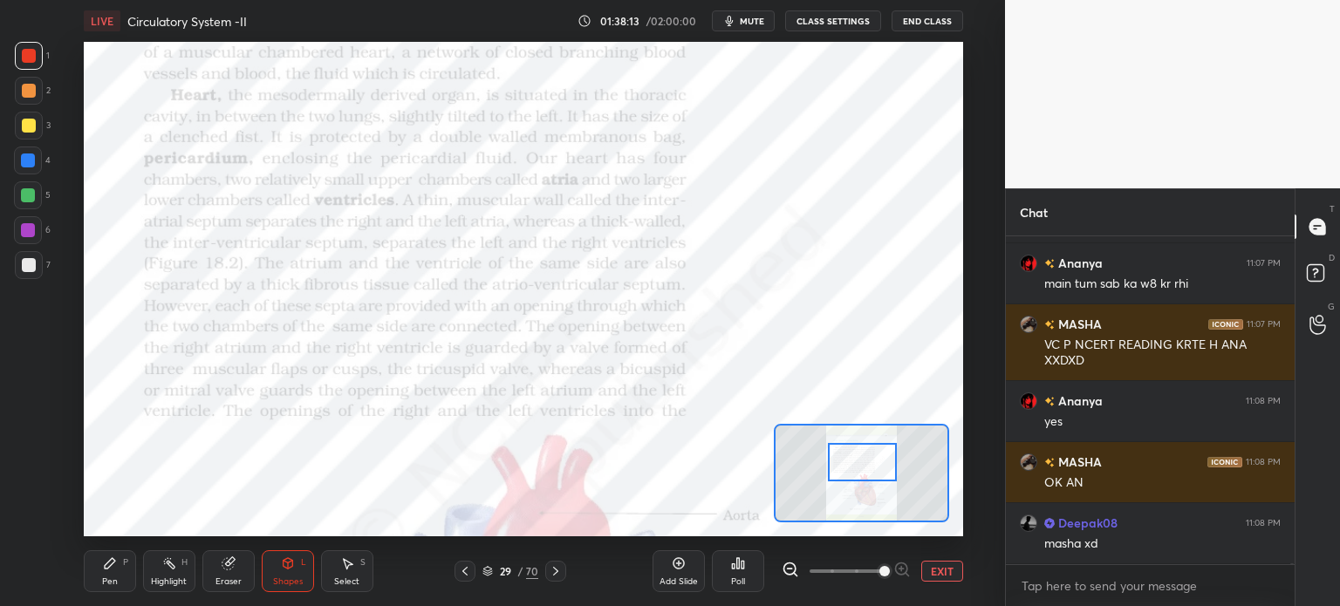
click at [23, 198] on div at bounding box center [28, 195] width 14 height 14
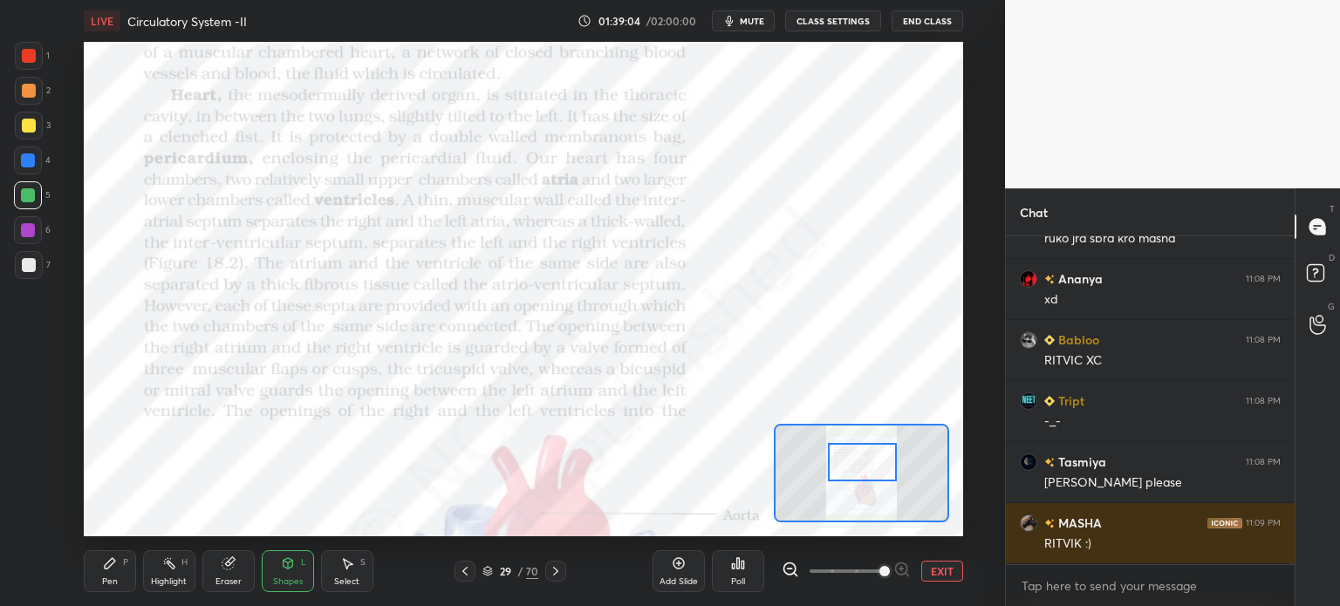
scroll to position [91903, 0]
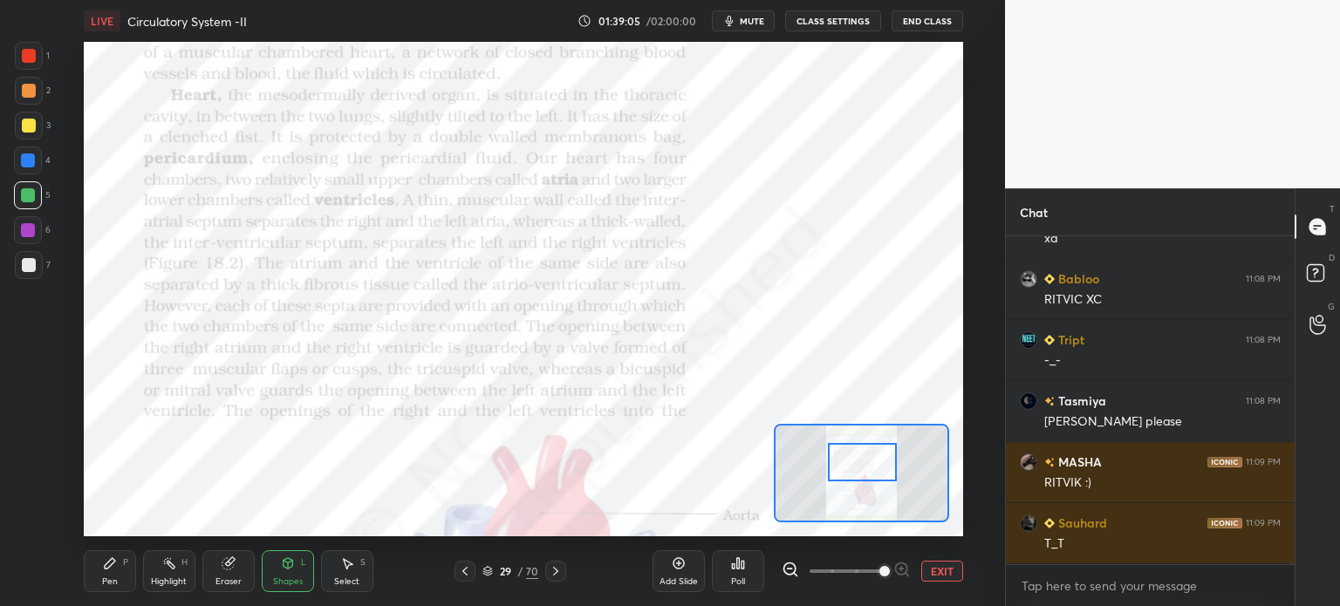
click at [864, 469] on div at bounding box center [862, 462] width 69 height 38
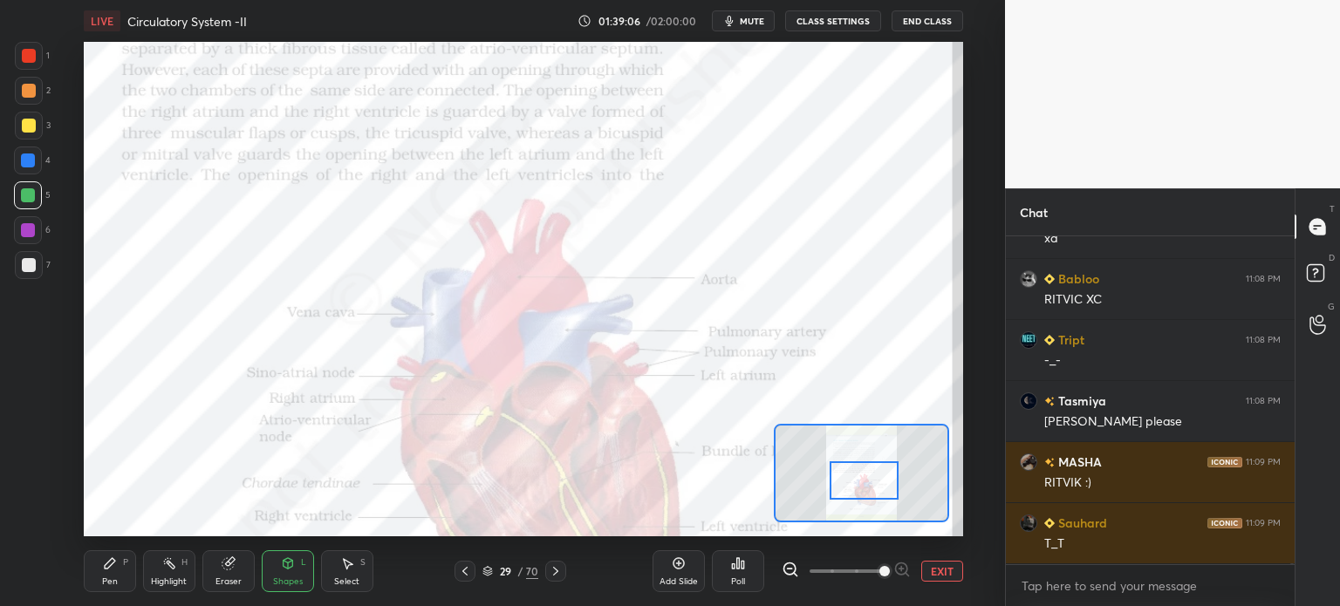
drag, startPoint x: 866, startPoint y: 476, endPoint x: 867, endPoint y: 494, distance: 18.4
click at [867, 491] on div at bounding box center [864, 481] width 69 height 38
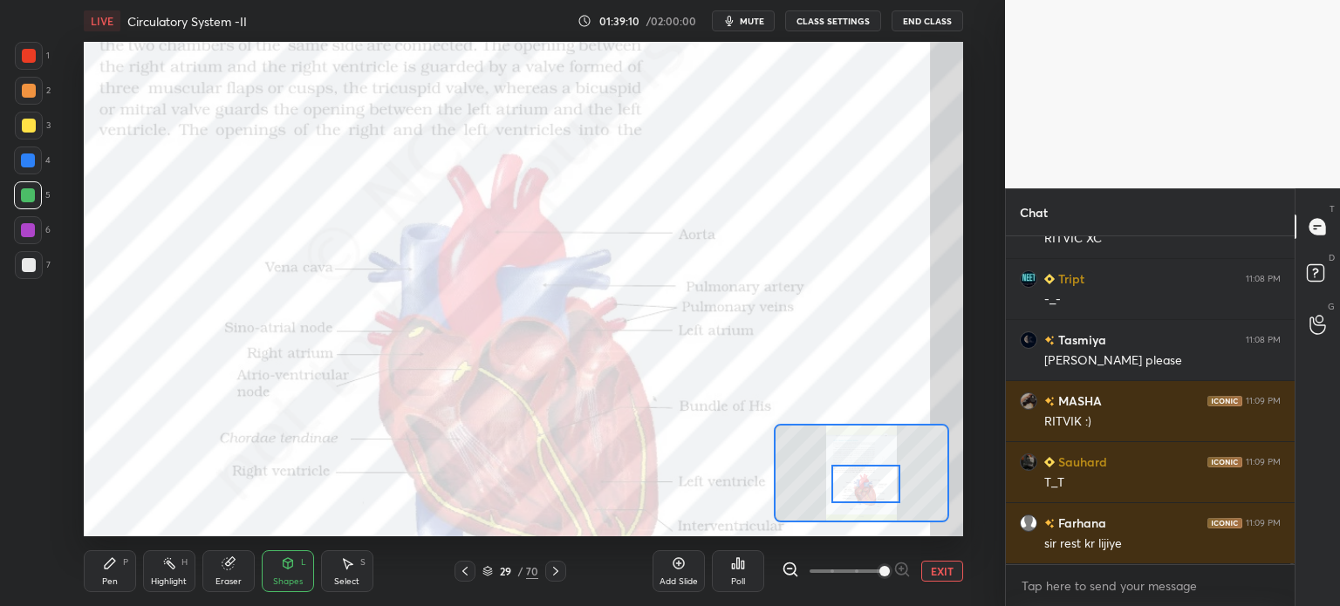
scroll to position [92025, 0]
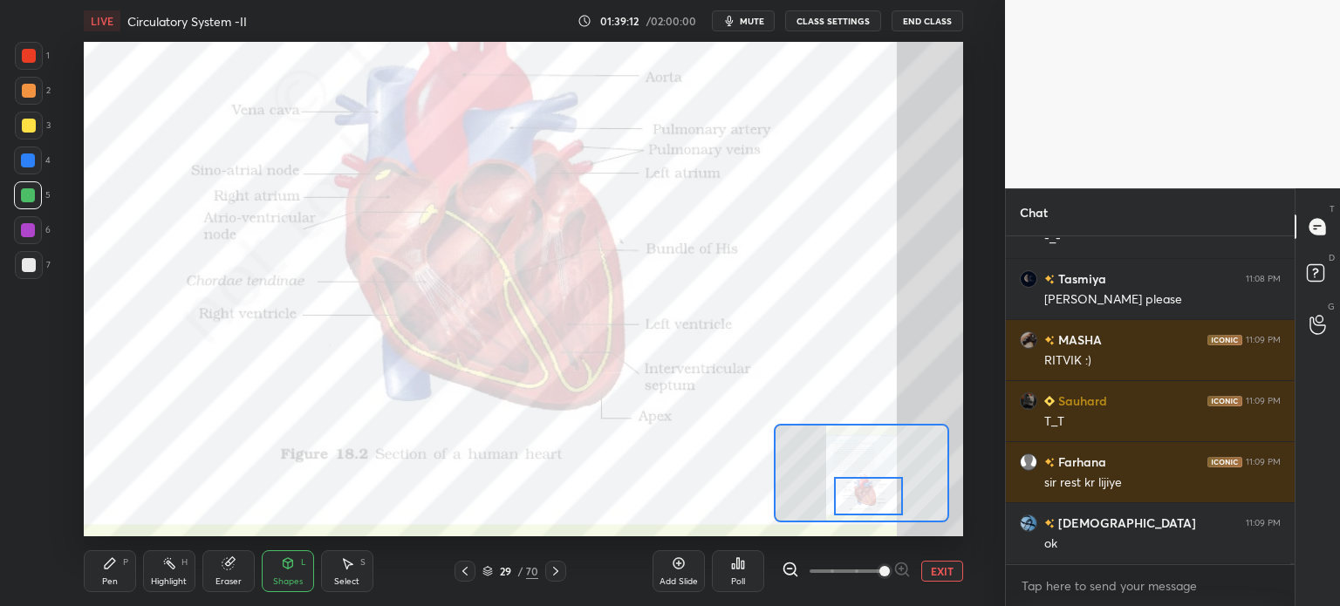
drag, startPoint x: 877, startPoint y: 499, endPoint x: 839, endPoint y: 500, distance: 38.4
click at [883, 510] on div at bounding box center [868, 496] width 69 height 38
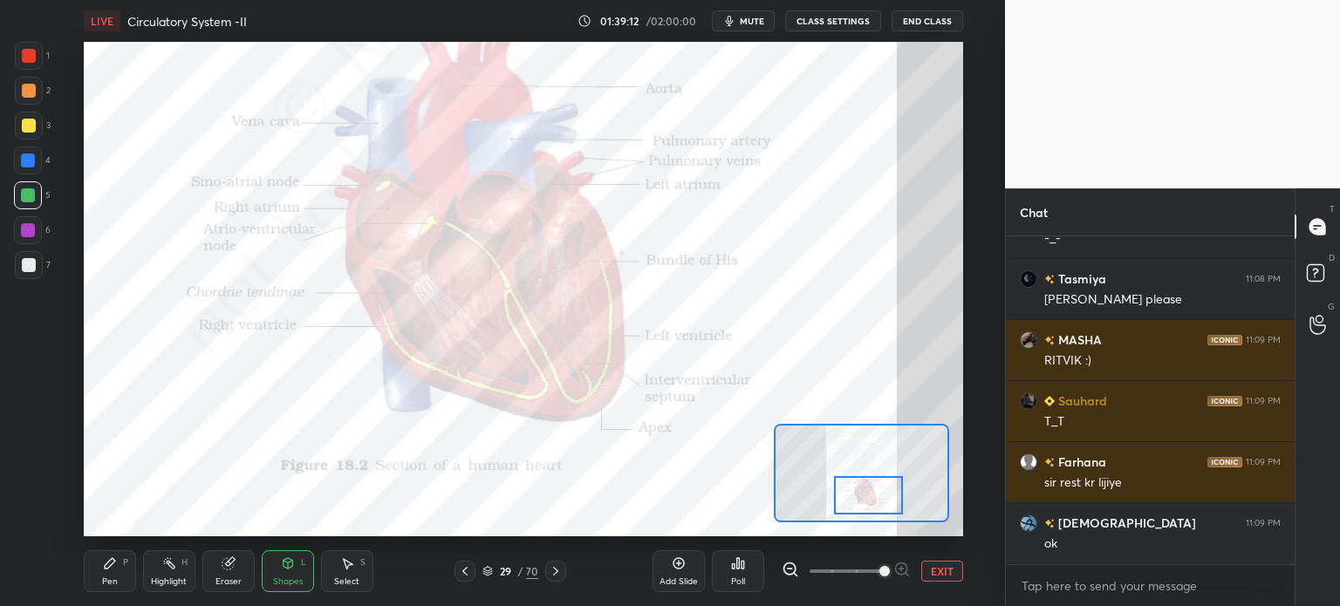
click at [554, 578] on icon at bounding box center [556, 572] width 14 height 14
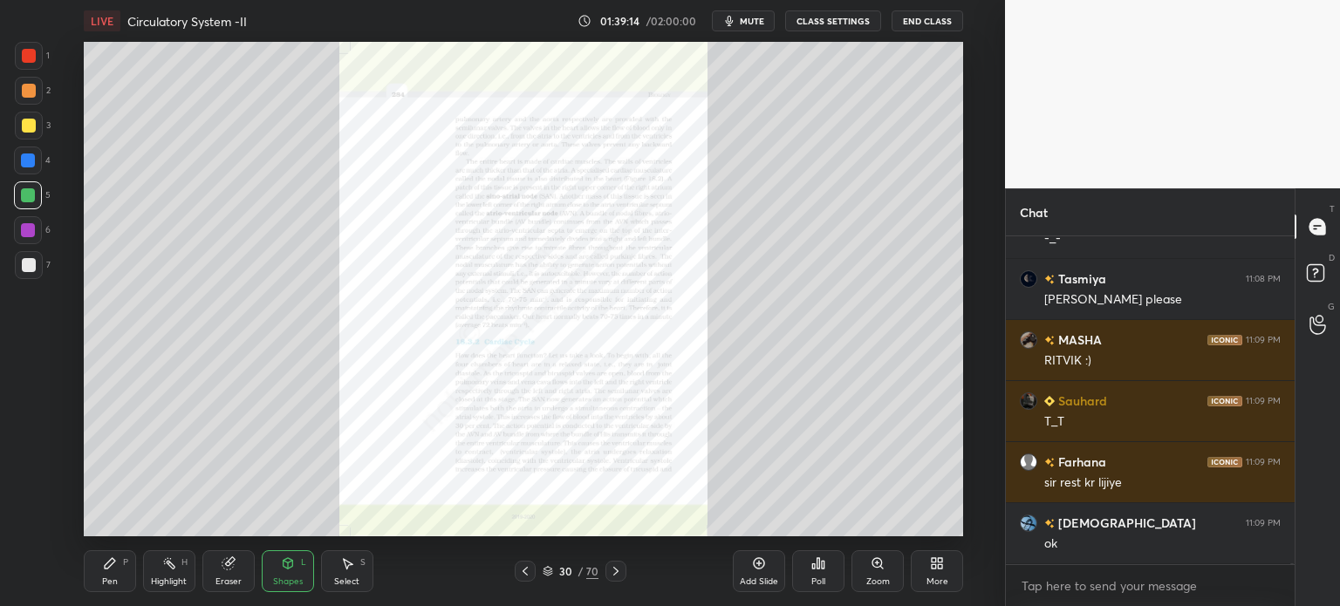
click at [876, 566] on icon at bounding box center [878, 563] width 10 height 10
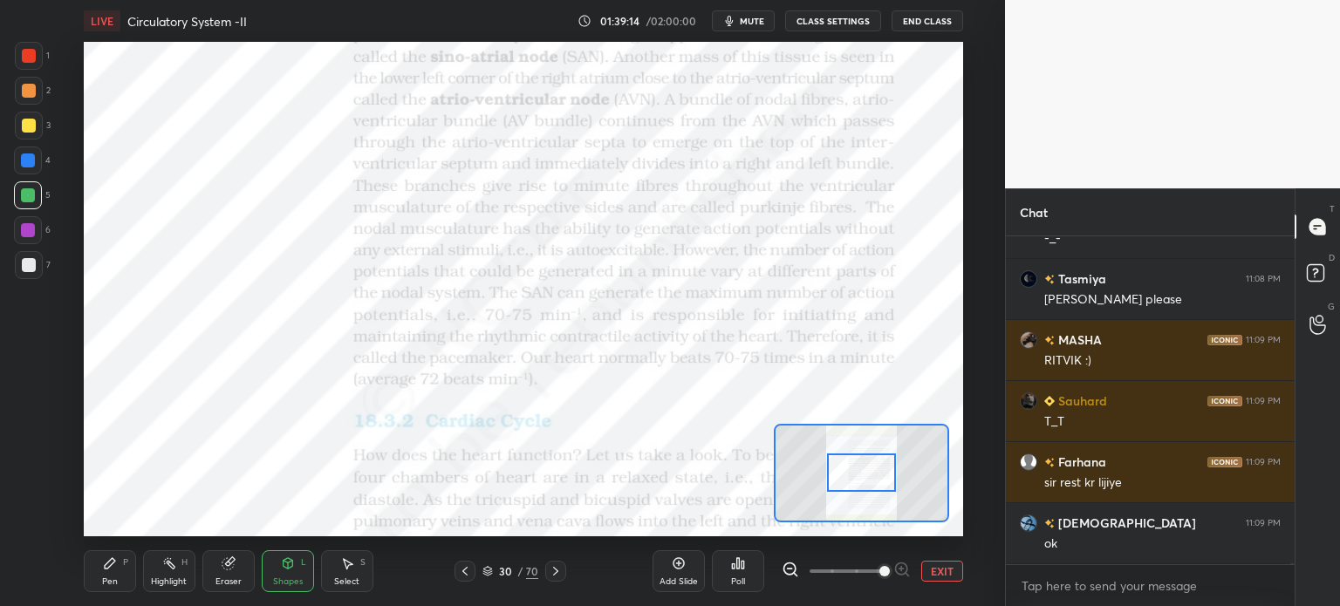
drag, startPoint x: 884, startPoint y: 567, endPoint x: 879, endPoint y: 550, distance: 18.2
click at [884, 566] on span at bounding box center [885, 571] width 10 height 10
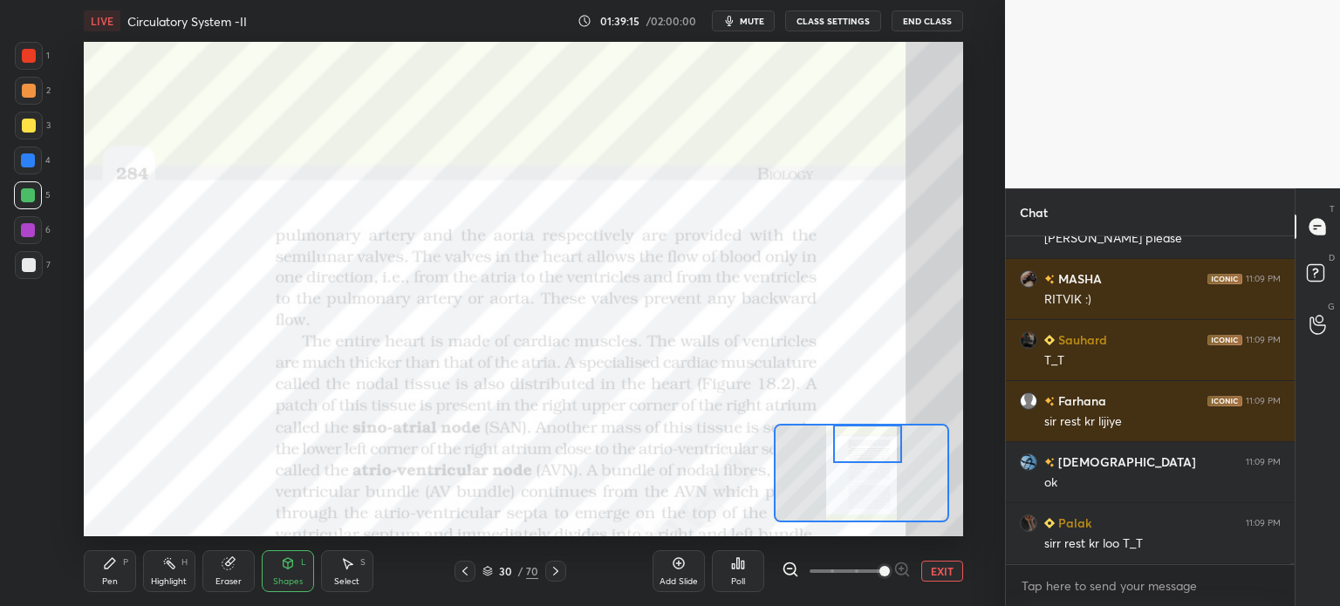
click at [867, 418] on div "Setting up your live class Poll for secs No correct answer Start poll" at bounding box center [524, 289] width 880 height 495
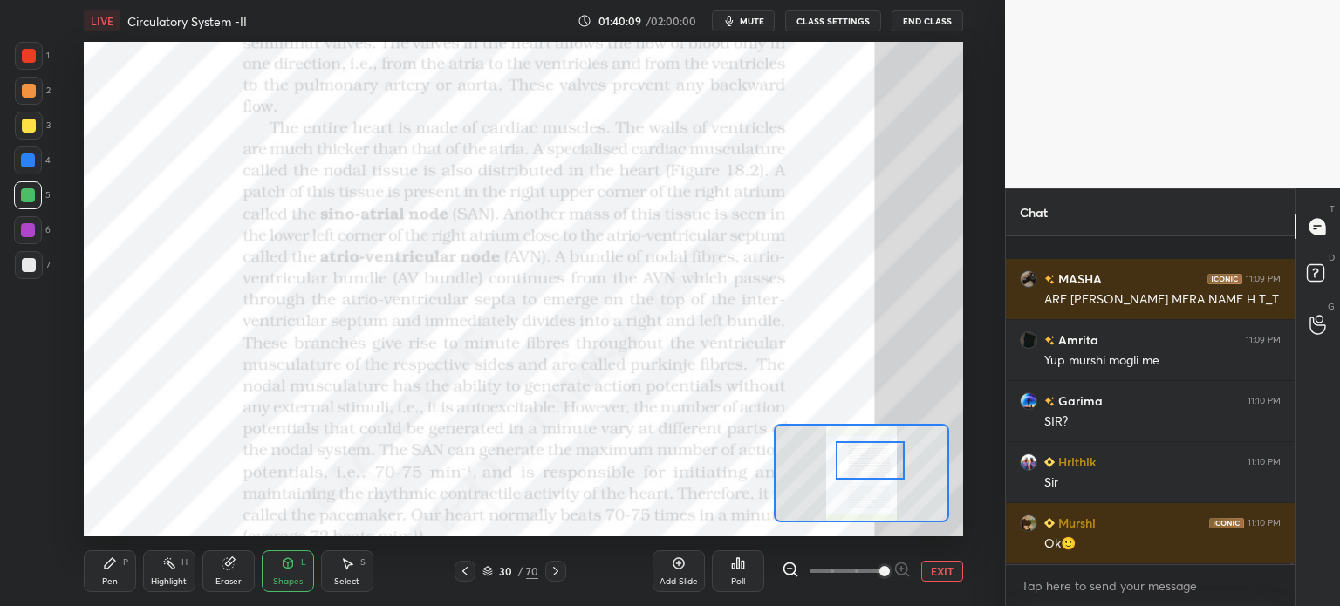
scroll to position [92674, 0]
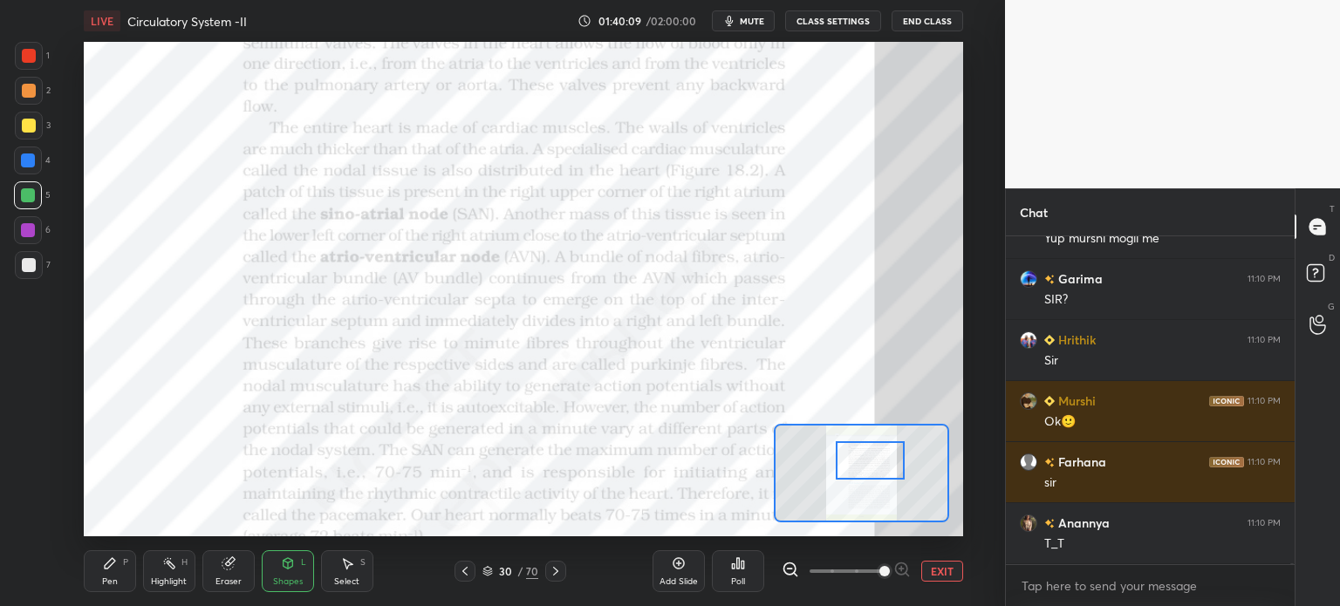
click at [893, 477] on div at bounding box center [870, 461] width 69 height 38
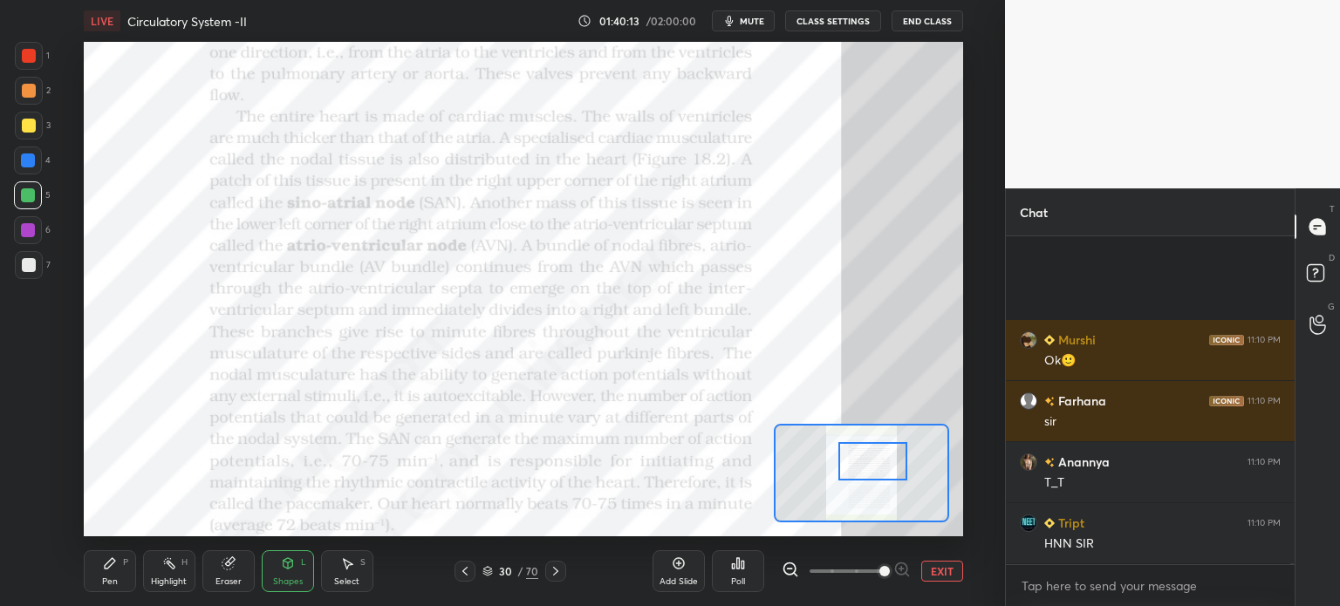
scroll to position [92919, 0]
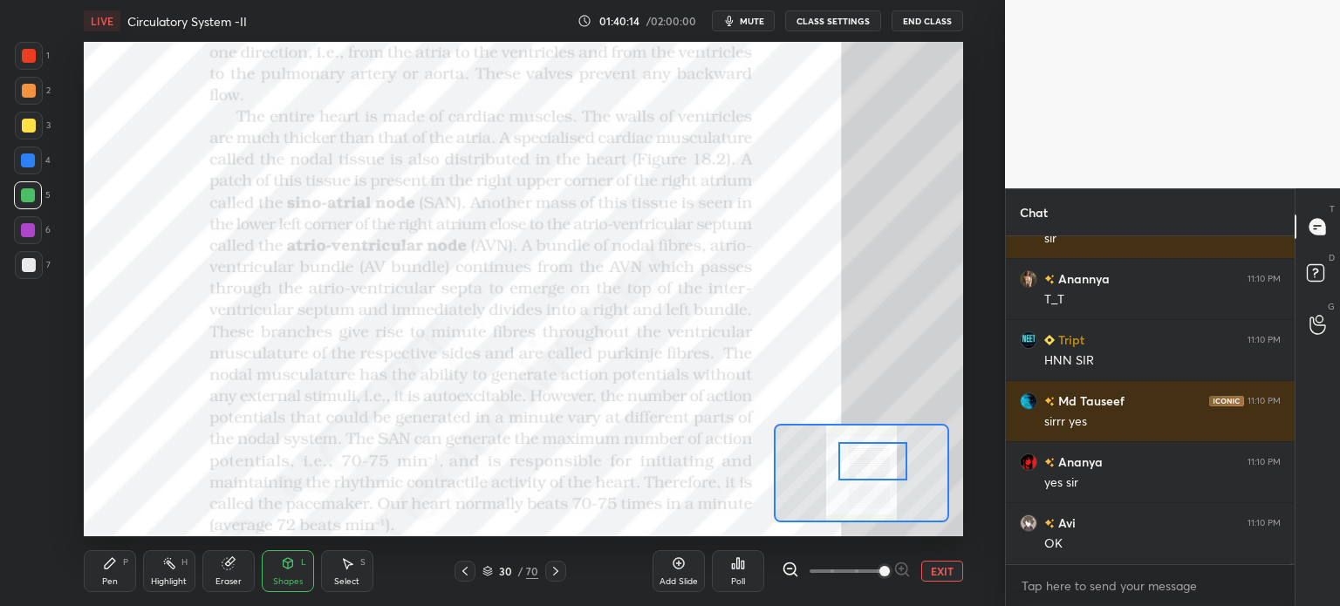
click at [38, 61] on div at bounding box center [29, 56] width 28 height 28
click at [34, 66] on div at bounding box center [29, 56] width 28 height 28
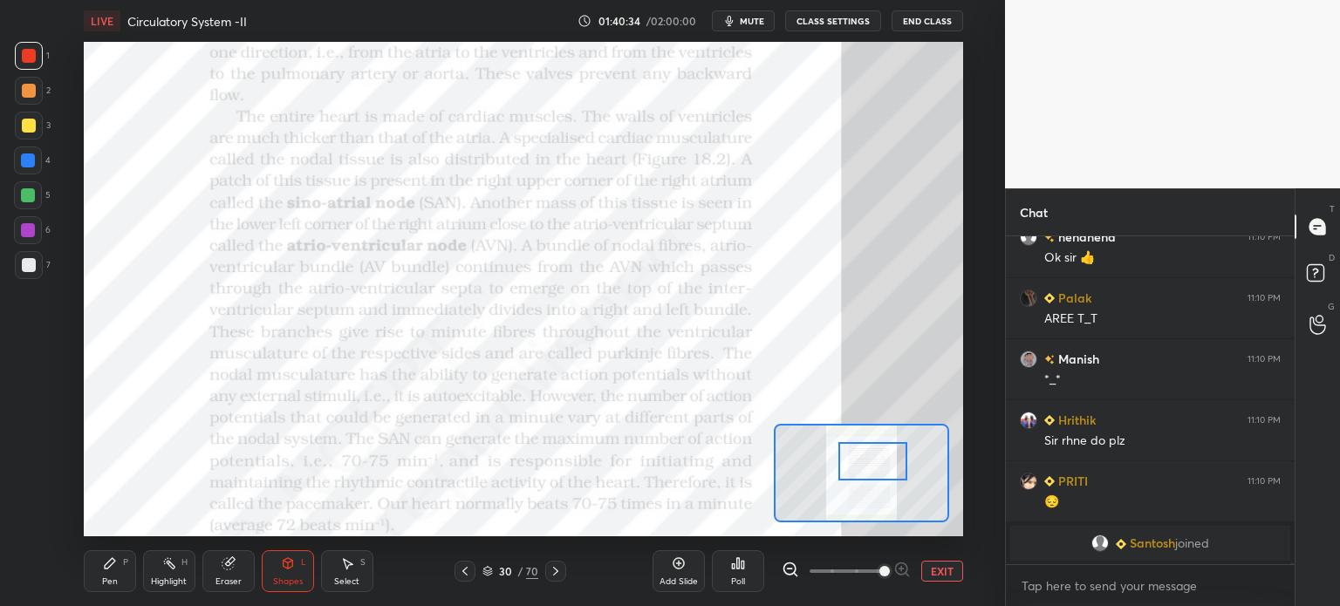
scroll to position [93688, 0]
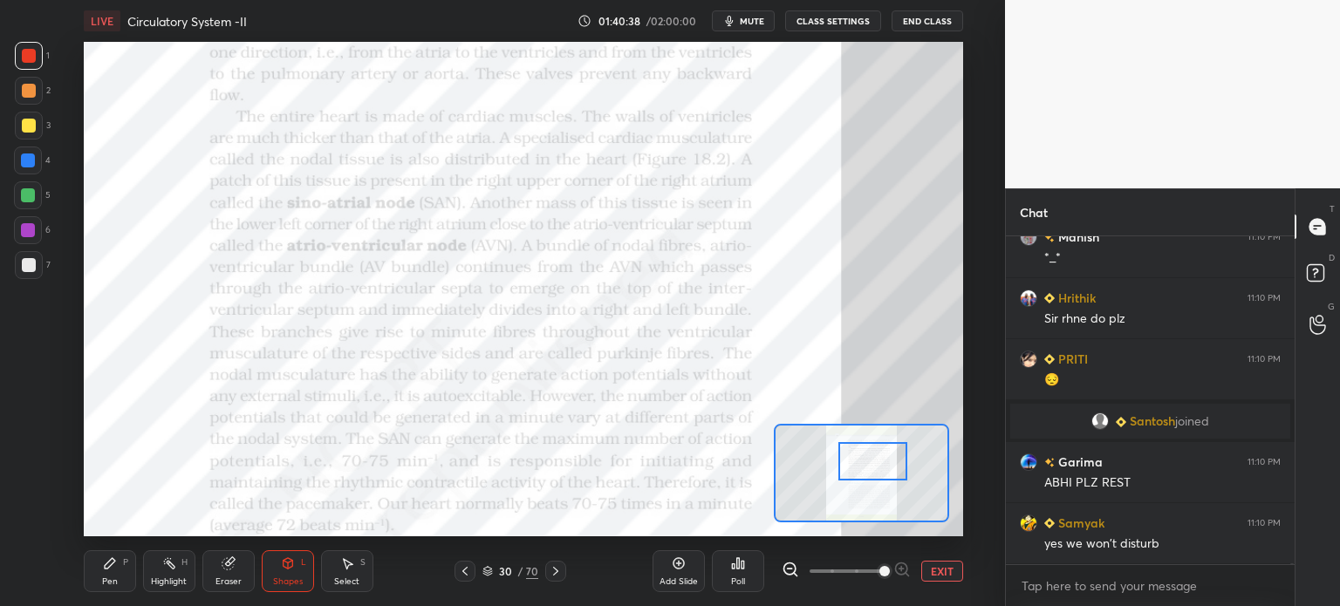
drag, startPoint x: 10, startPoint y: 205, endPoint x: 21, endPoint y: 210, distance: 12.5
click at [10, 209] on div "1 2 3 4 5 6 7 C X Z C X Z E E Erase all H H" at bounding box center [28, 289] width 56 height 495
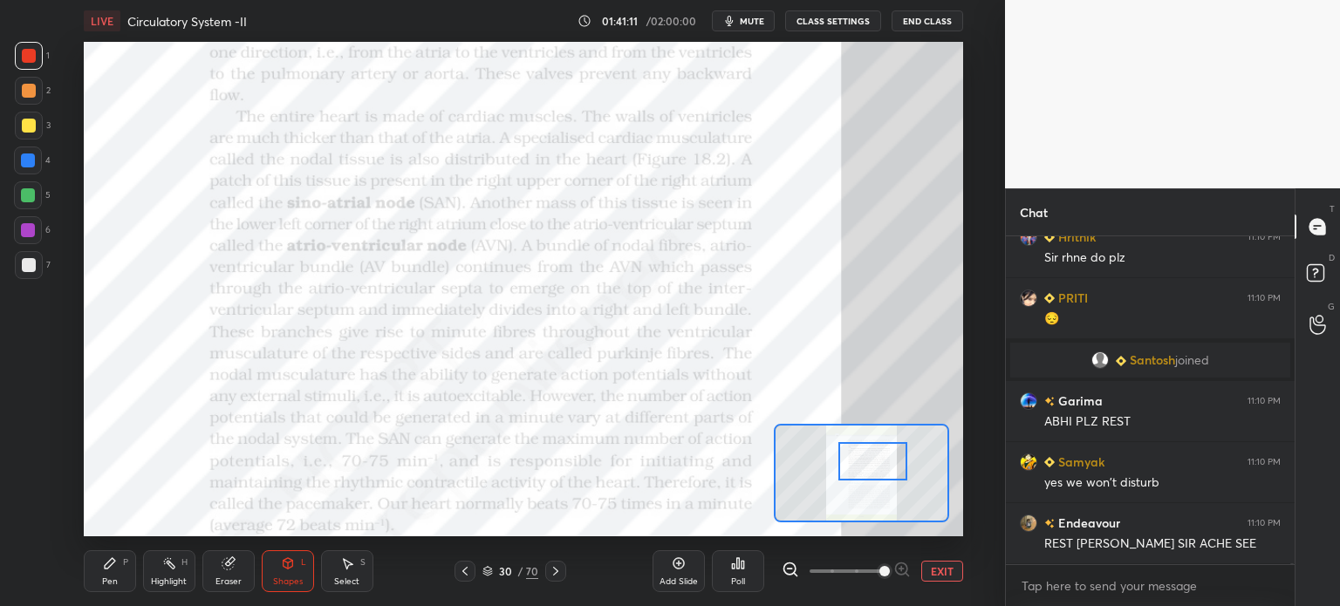
drag, startPoint x: 28, startPoint y: 161, endPoint x: 28, endPoint y: 177, distance: 16.6
click at [28, 162] on div at bounding box center [28, 161] width 14 height 14
drag, startPoint x: 30, startPoint y: 194, endPoint x: 49, endPoint y: 211, distance: 25.9
click at [33, 195] on div at bounding box center [28, 195] width 14 height 14
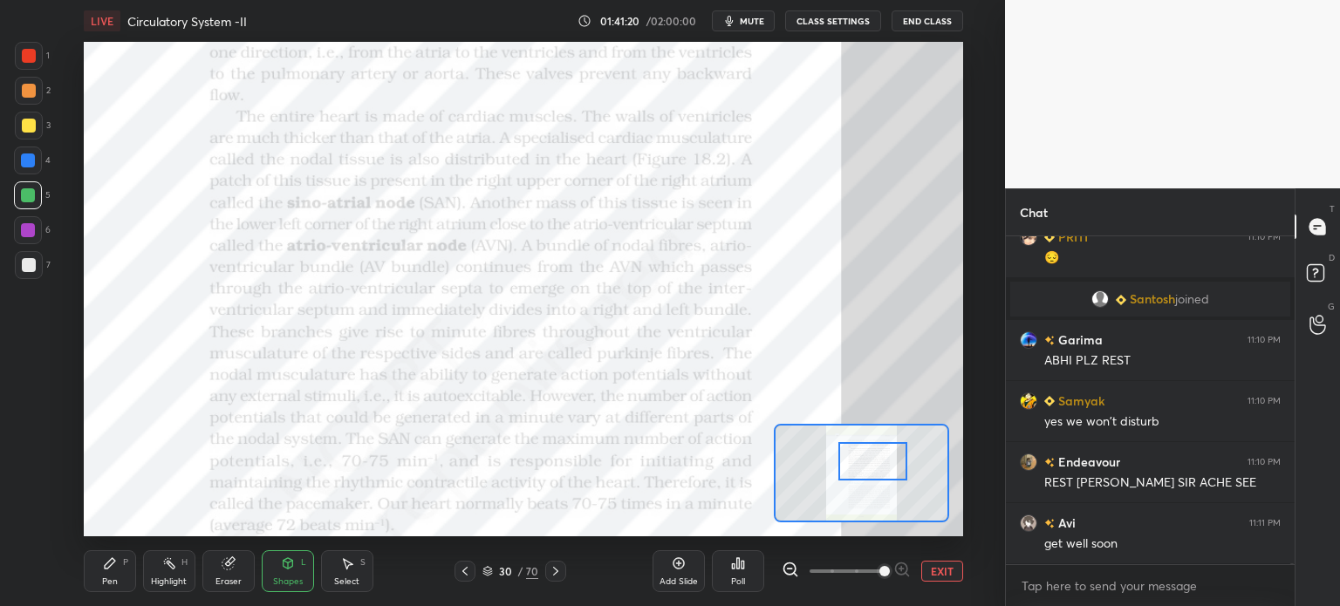
scroll to position [93872, 0]
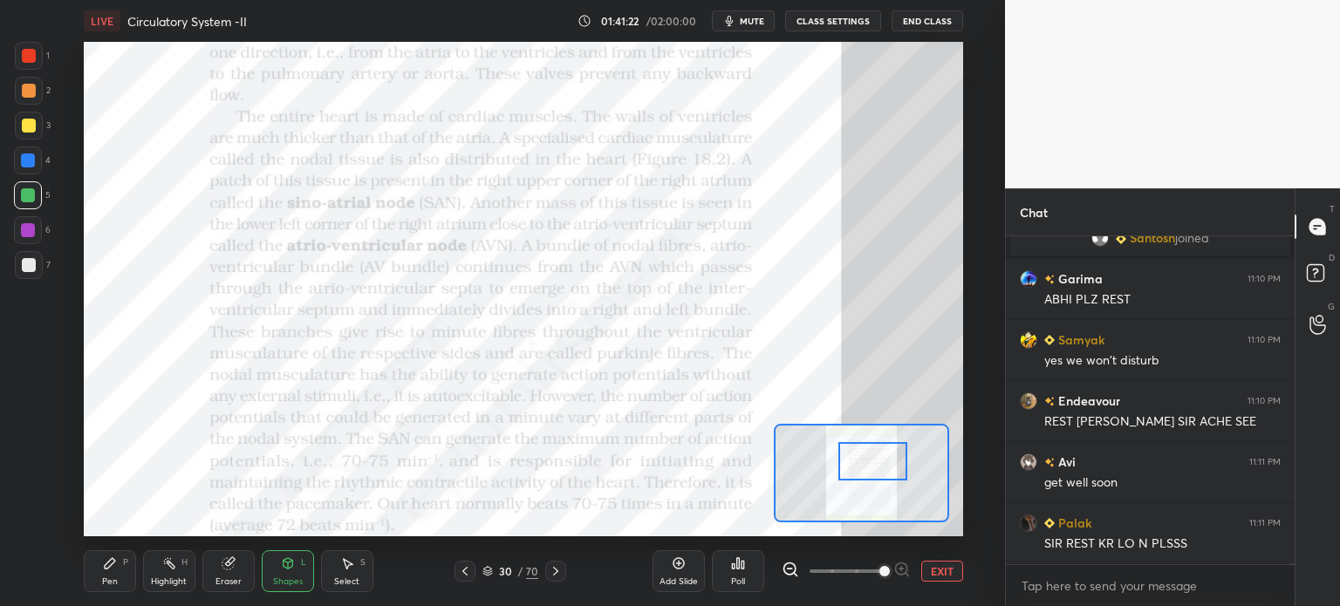
drag, startPoint x: 33, startPoint y: 55, endPoint x: 51, endPoint y: 92, distance: 41.4
click at [30, 59] on div at bounding box center [29, 56] width 14 height 14
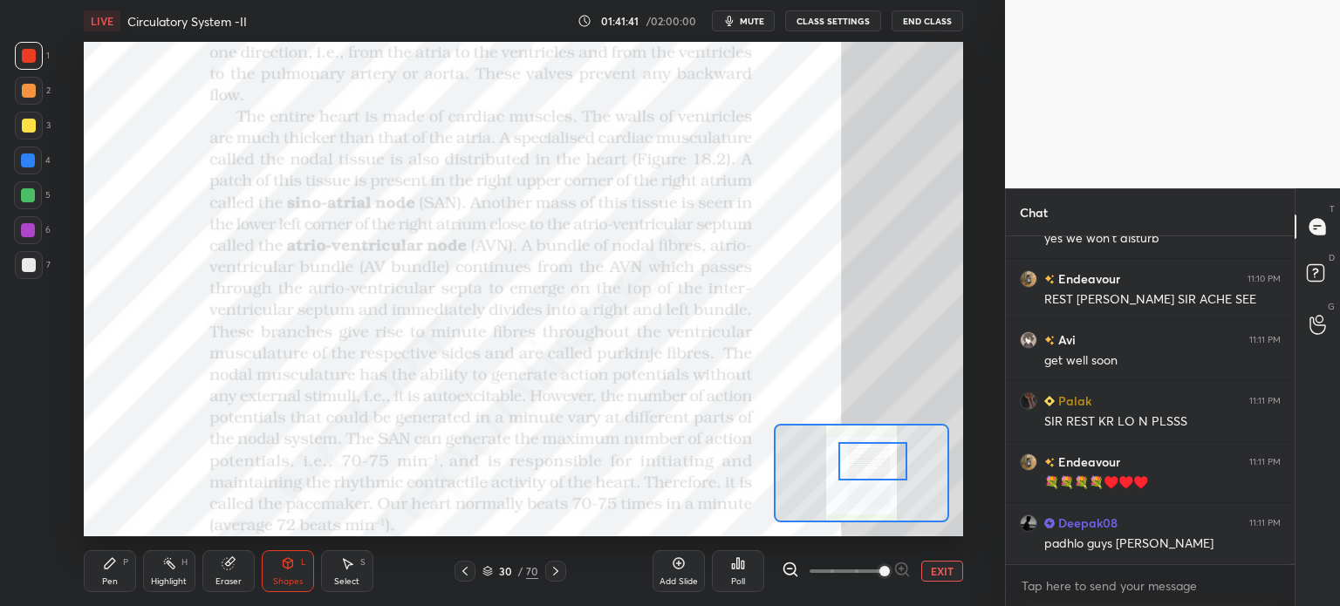
scroll to position [94071, 0]
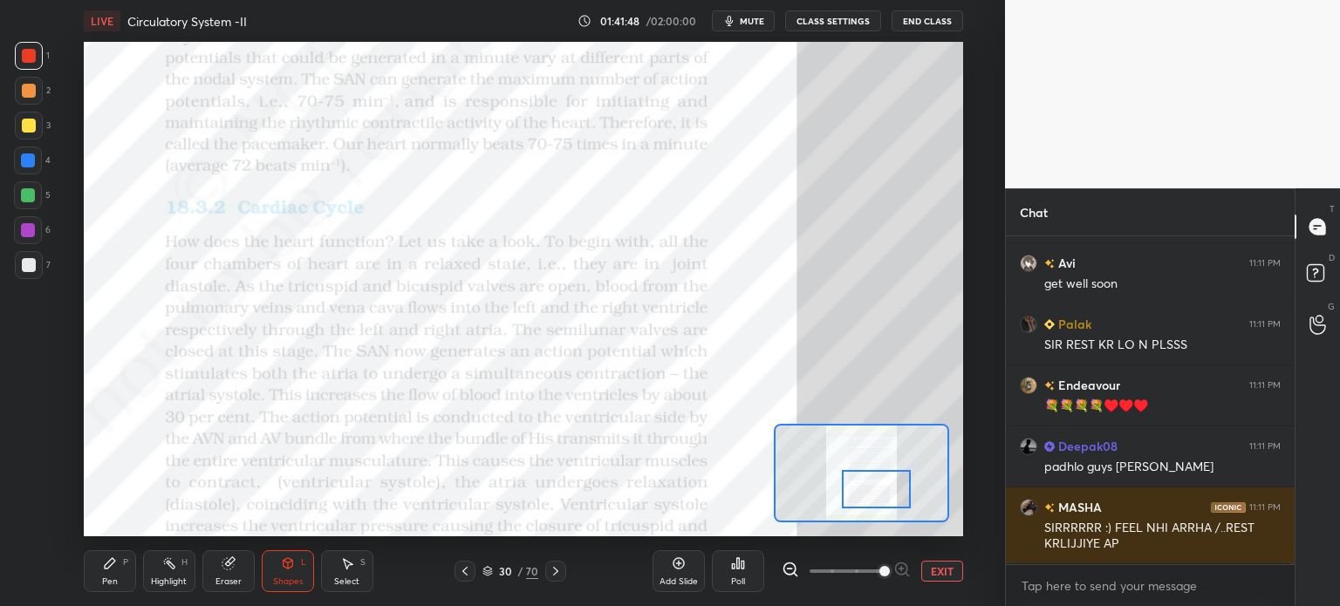
drag, startPoint x: 884, startPoint y: 458, endPoint x: 876, endPoint y: 472, distance: 16.0
click at [883, 481] on div at bounding box center [876, 489] width 69 height 38
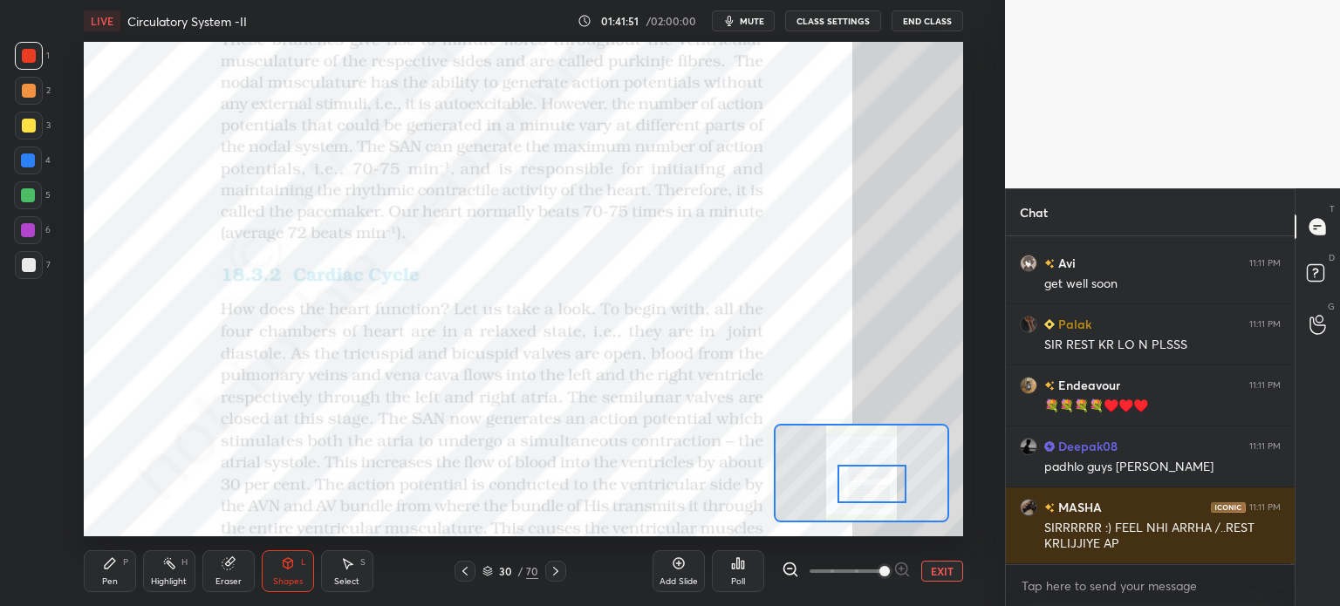
scroll to position [94132, 0]
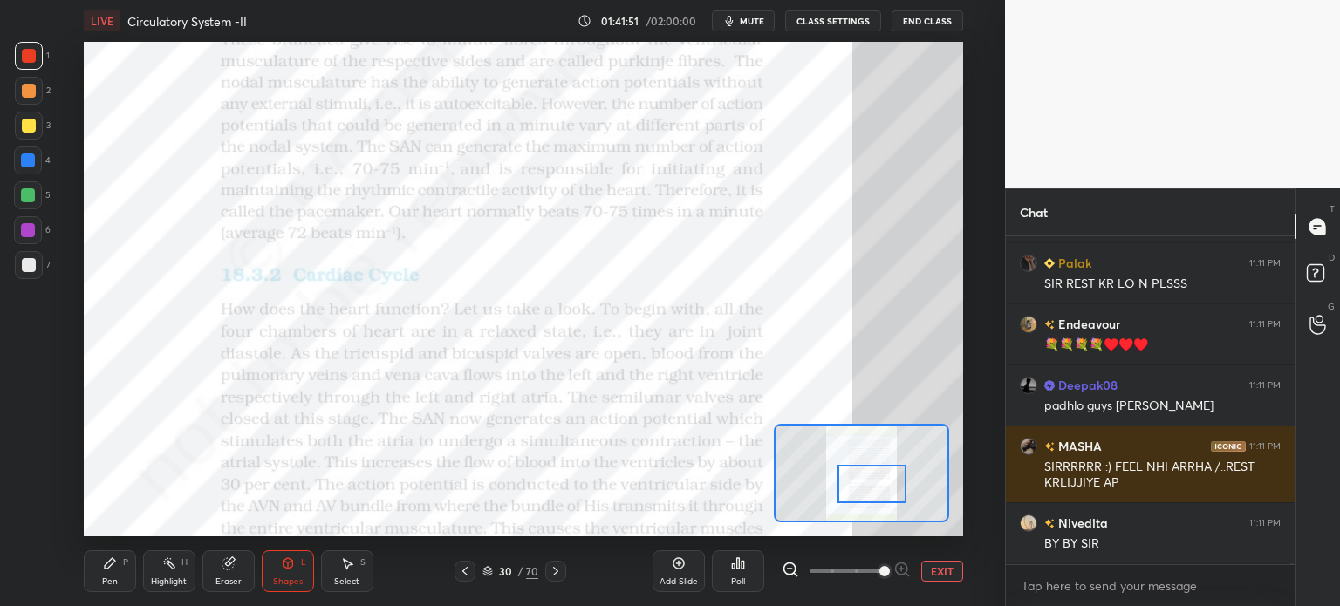
click at [938, 574] on button "EXIT" at bounding box center [943, 571] width 42 height 21
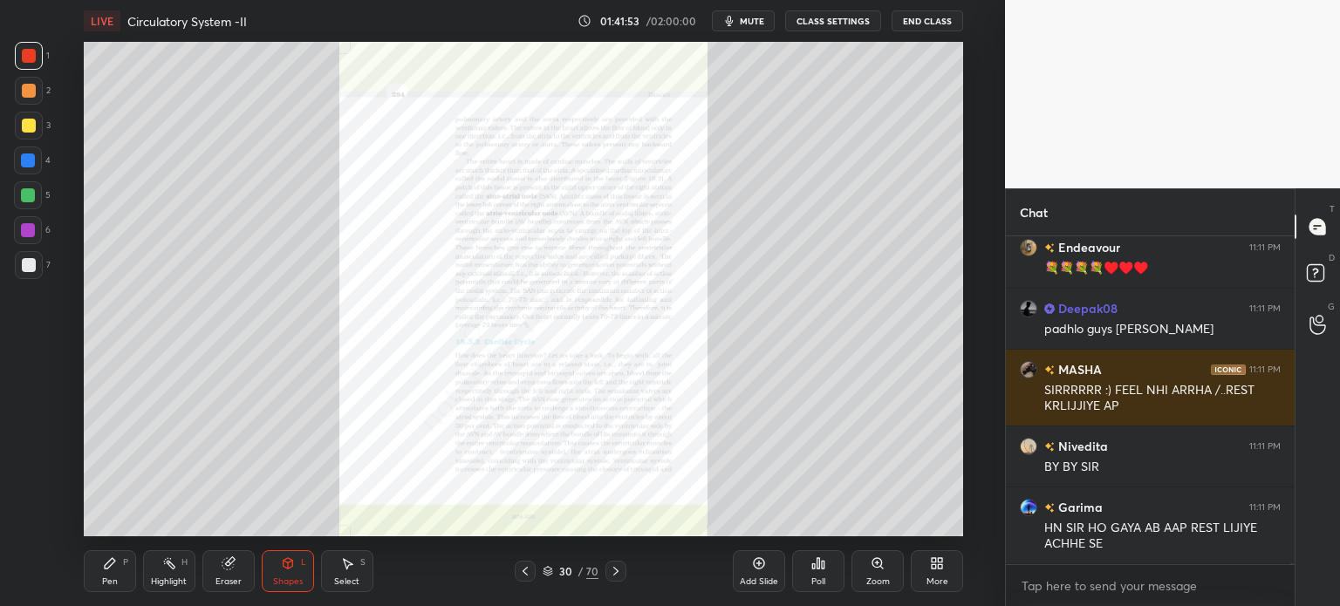
scroll to position [94270, 0]
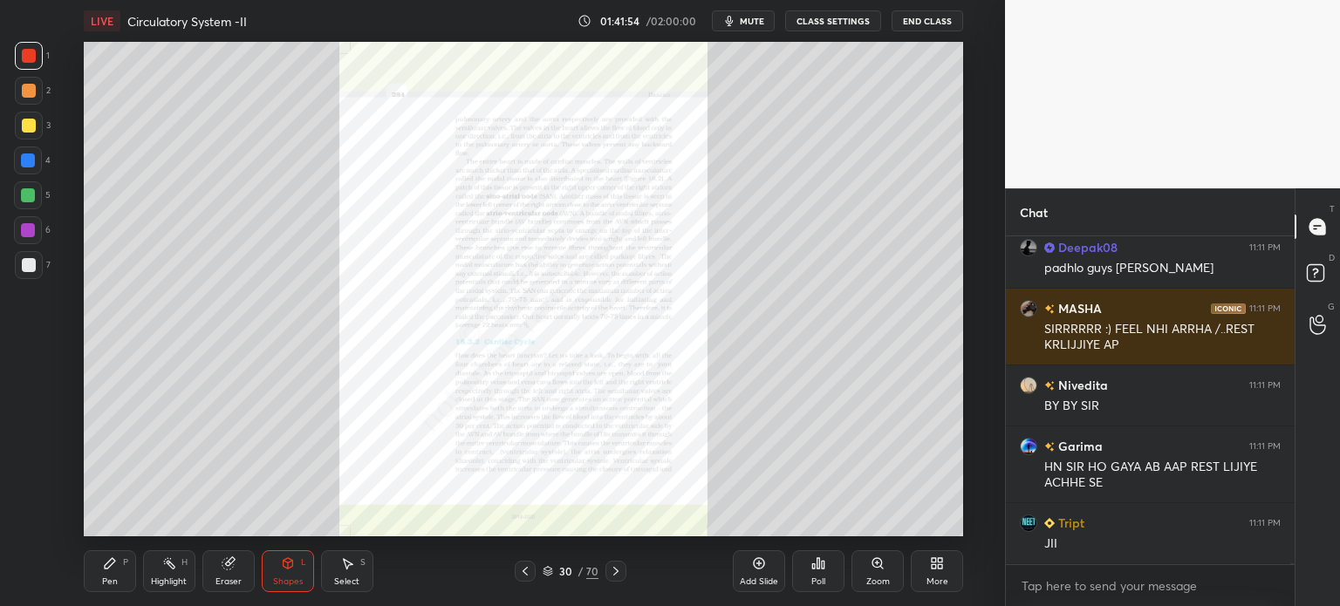
click at [823, 24] on button "CLASS SETTINGS" at bounding box center [833, 20] width 96 height 21
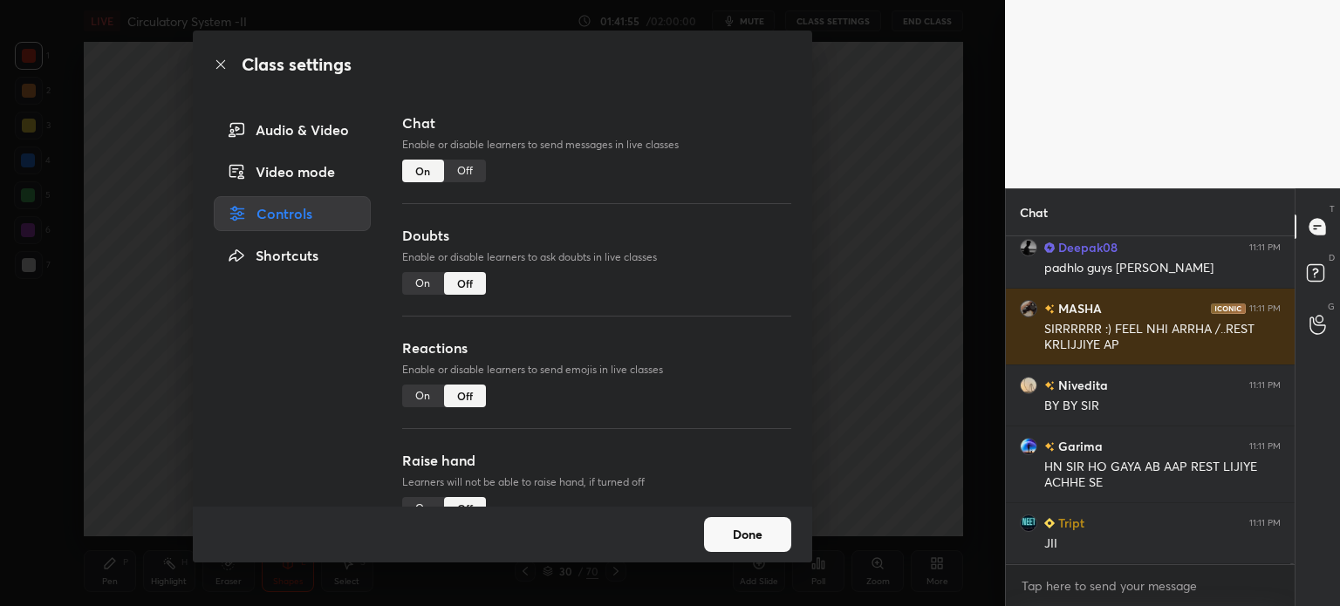
drag, startPoint x: 404, startPoint y: 290, endPoint x: 414, endPoint y: 292, distance: 9.9
click at [410, 291] on div "On" at bounding box center [423, 283] width 42 height 23
drag, startPoint x: 421, startPoint y: 393, endPoint x: 428, endPoint y: 399, distance: 9.3
click at [425, 394] on div "On" at bounding box center [423, 396] width 42 height 23
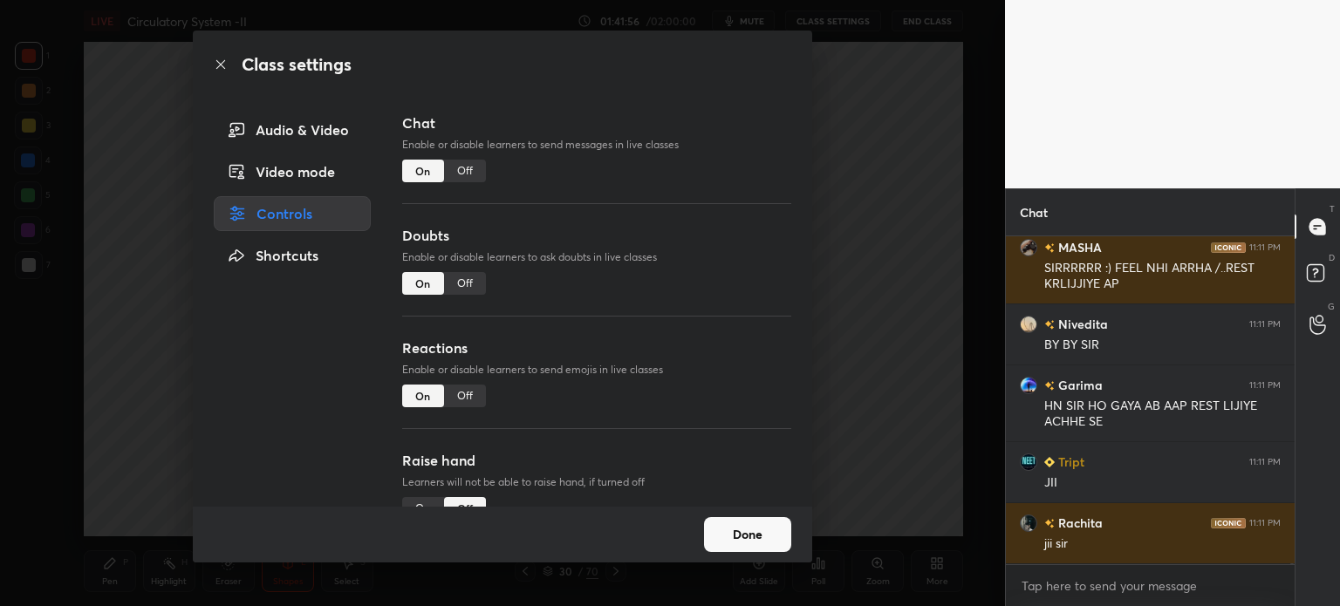
drag, startPoint x: 791, startPoint y: 367, endPoint x: 785, endPoint y: 401, distance: 33.6
click at [785, 401] on div "Chat Enable or disable learners to send messages in live classes On Off Doubts …" at bounding box center [596, 310] width 431 height 394
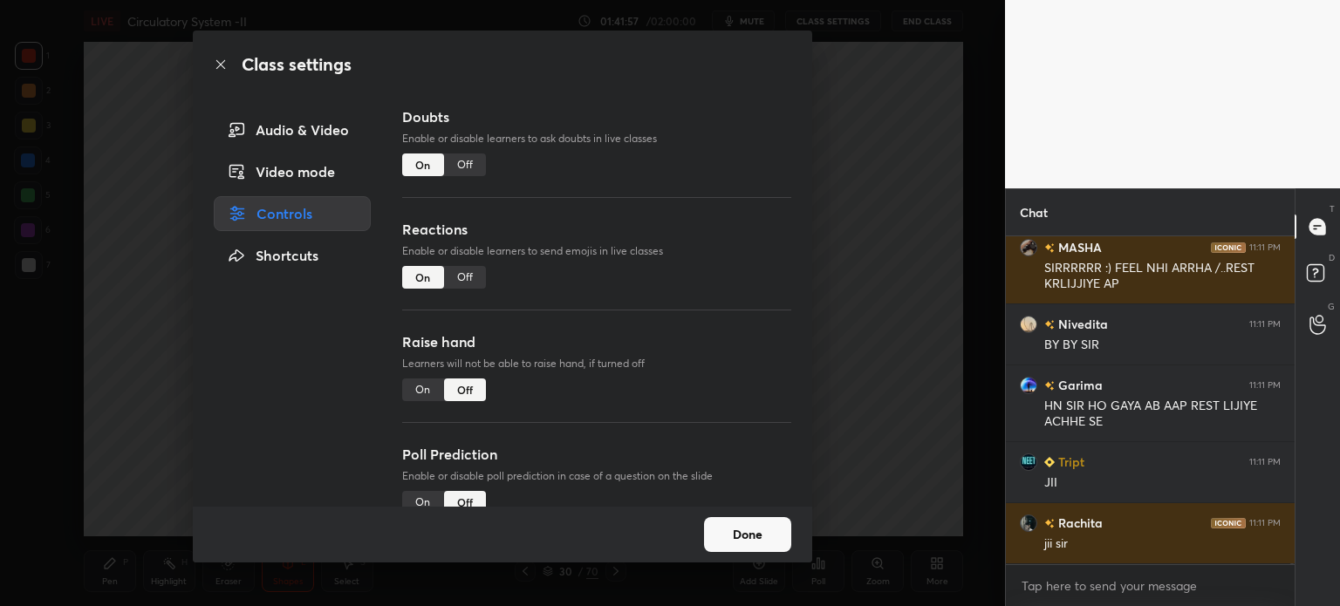
scroll to position [94392, 0]
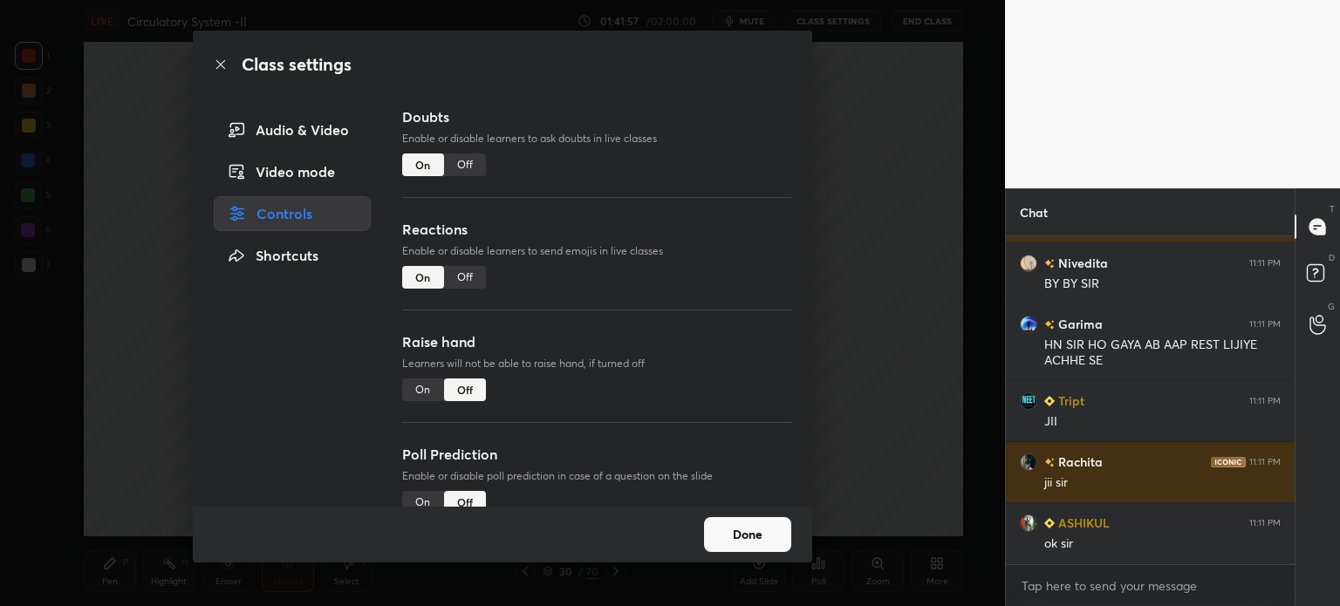
click at [428, 395] on div "On" at bounding box center [423, 390] width 42 height 23
click at [790, 550] on div "Done" at bounding box center [503, 535] width 620 height 56
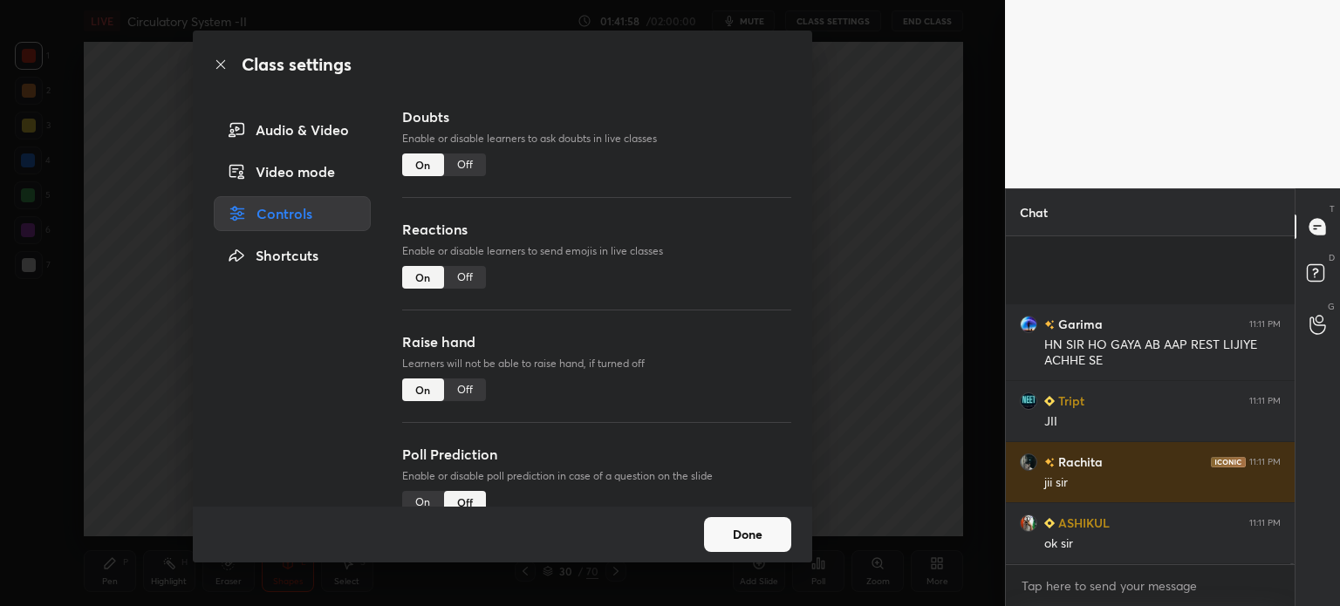
scroll to position [94575, 0]
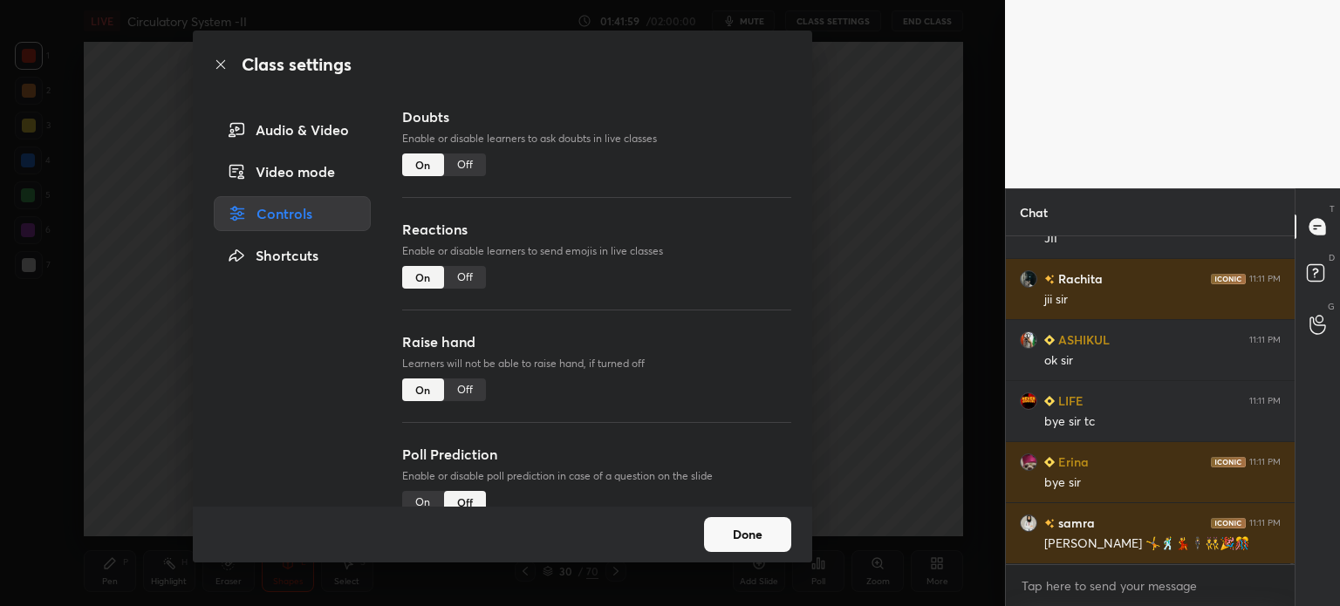
click at [771, 551] on button "Done" at bounding box center [747, 534] width 87 height 35
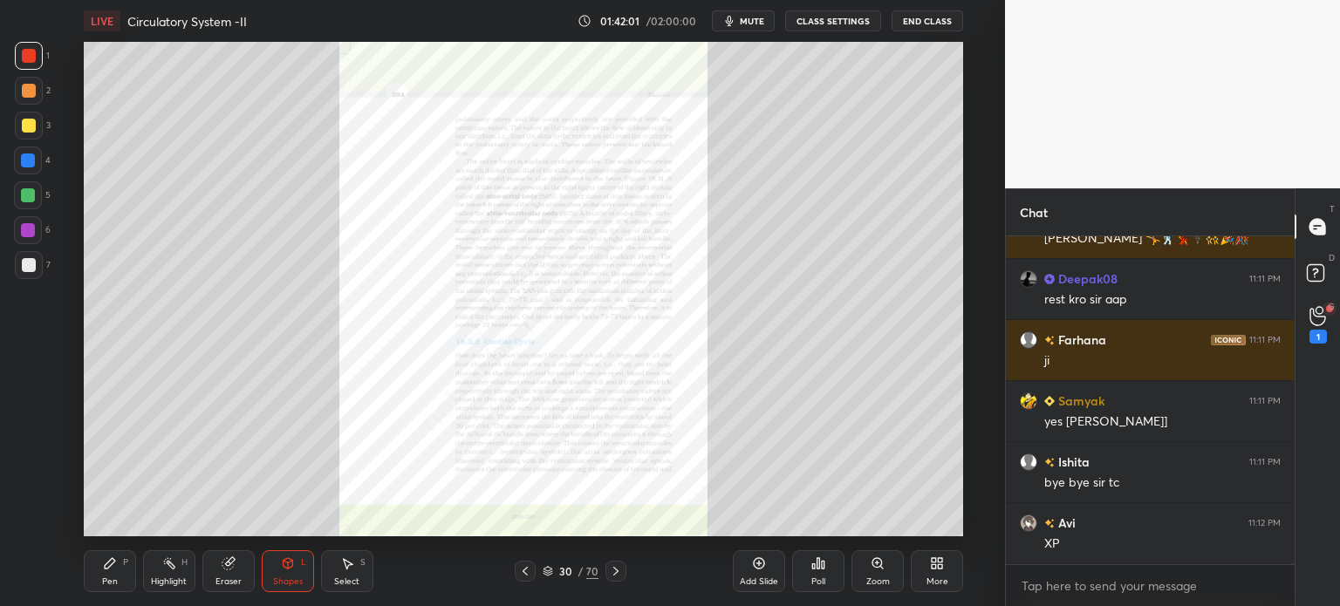
scroll to position [94941, 0]
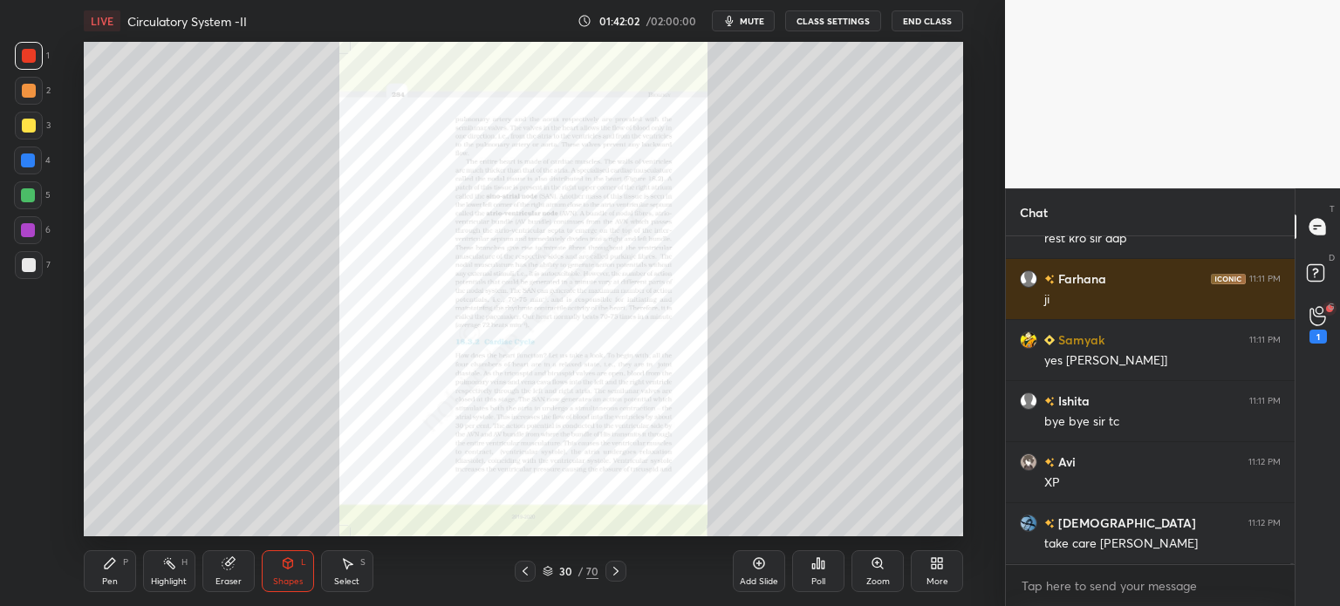
click at [1305, 307] on div "G Raise Hand (G) 1" at bounding box center [1318, 324] width 45 height 49
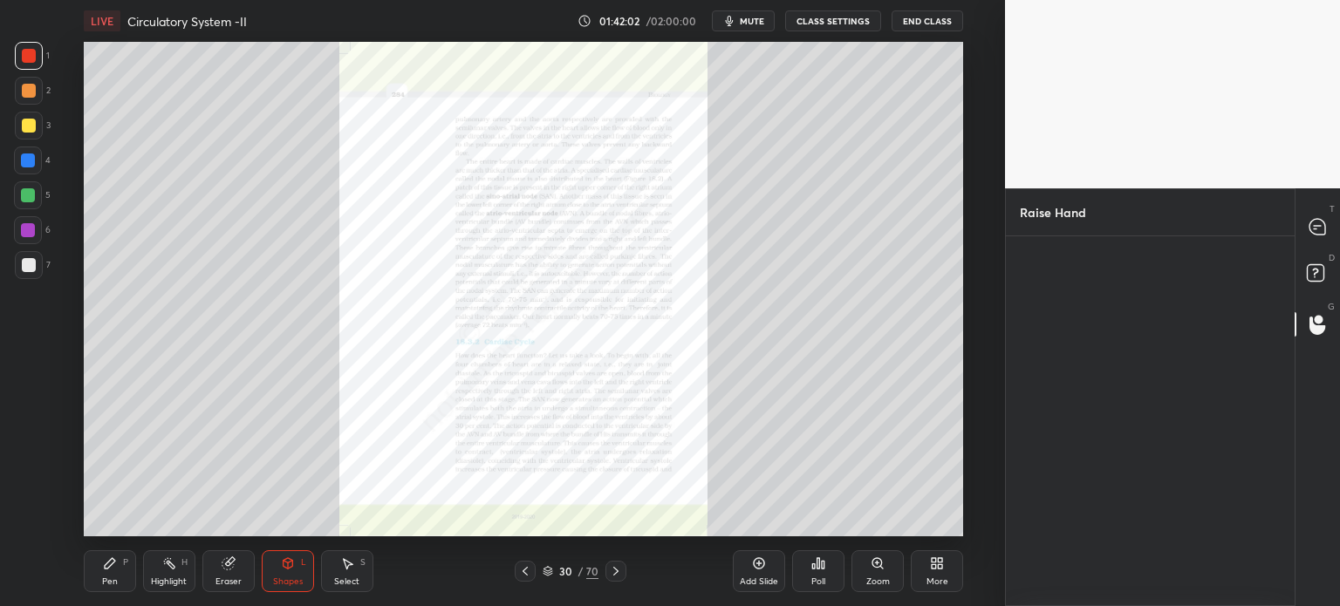
scroll to position [4, 5]
click at [1082, 334] on div "Mirth" at bounding box center [1063, 320] width 86 height 101
click at [1089, 358] on button "INVITE" at bounding box center [1063, 357] width 71 height 23
click at [1260, 264] on div "end" at bounding box center [1254, 271] width 59 height 23
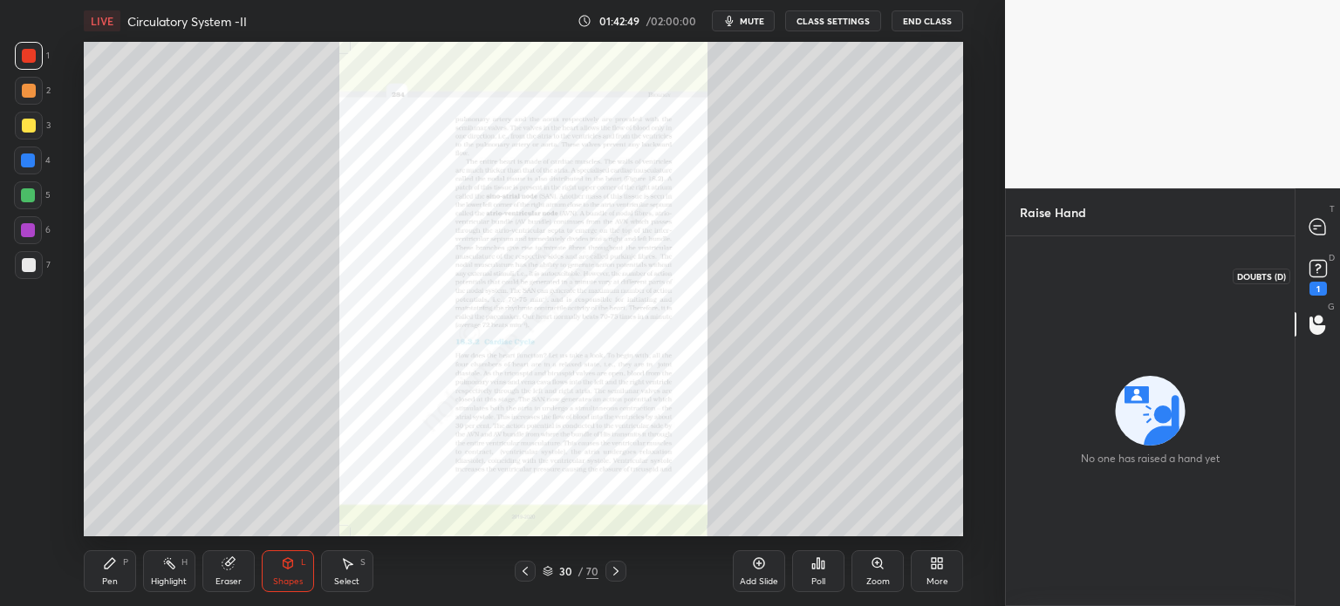
click at [1312, 273] on rect at bounding box center [1318, 269] width 17 height 17
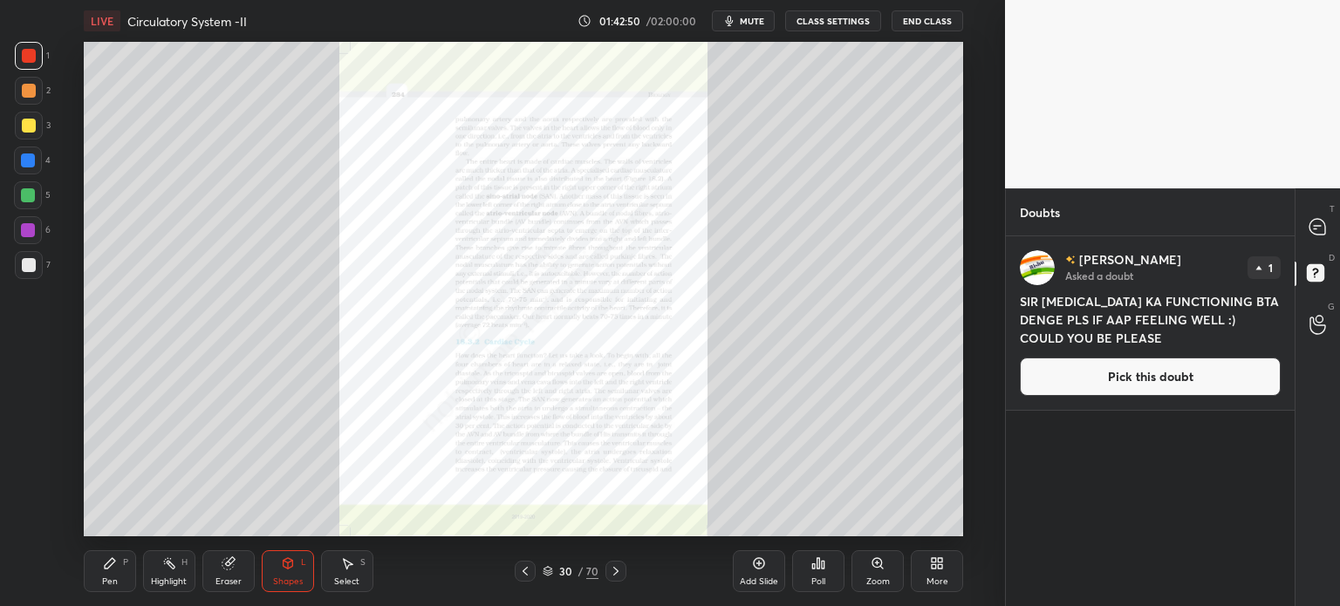
click at [1166, 393] on button "Pick this doubt" at bounding box center [1150, 377] width 261 height 38
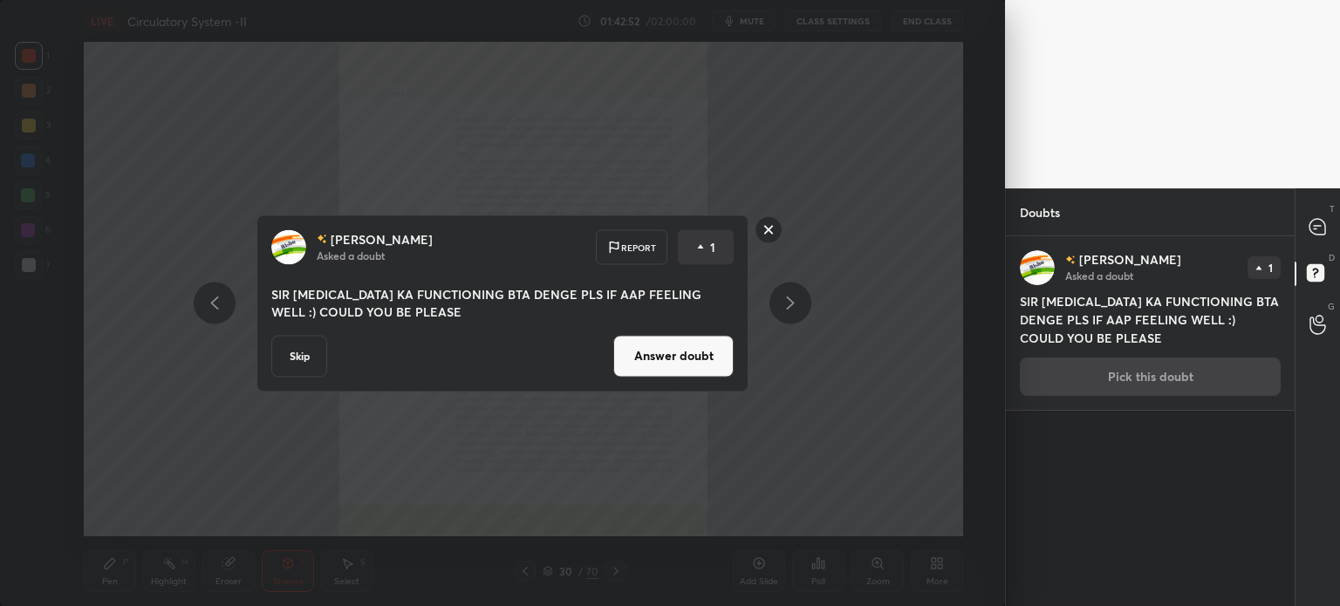
drag, startPoint x: 730, startPoint y: 362, endPoint x: 722, endPoint y: 367, distance: 9.4
click at [726, 367] on button "Answer doubt" at bounding box center [673, 356] width 120 height 42
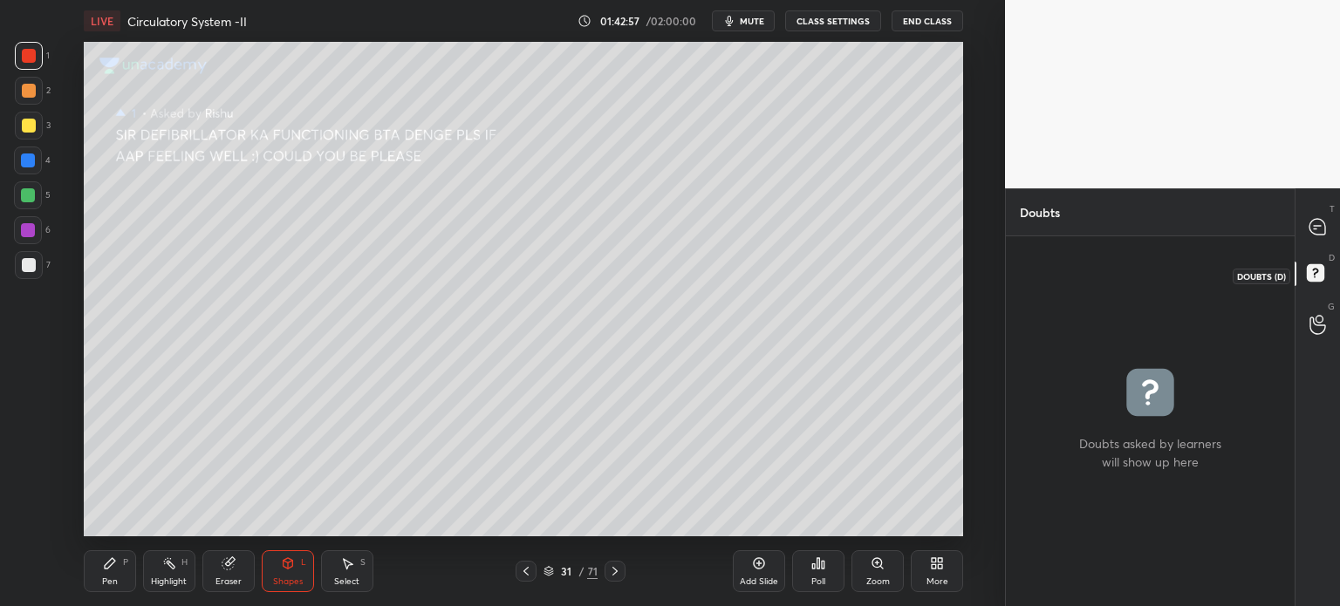
click at [1321, 262] on icon at bounding box center [1318, 275] width 31 height 31
click at [1309, 278] on rect at bounding box center [1315, 273] width 17 height 17
click at [1320, 317] on icon at bounding box center [1318, 325] width 17 height 20
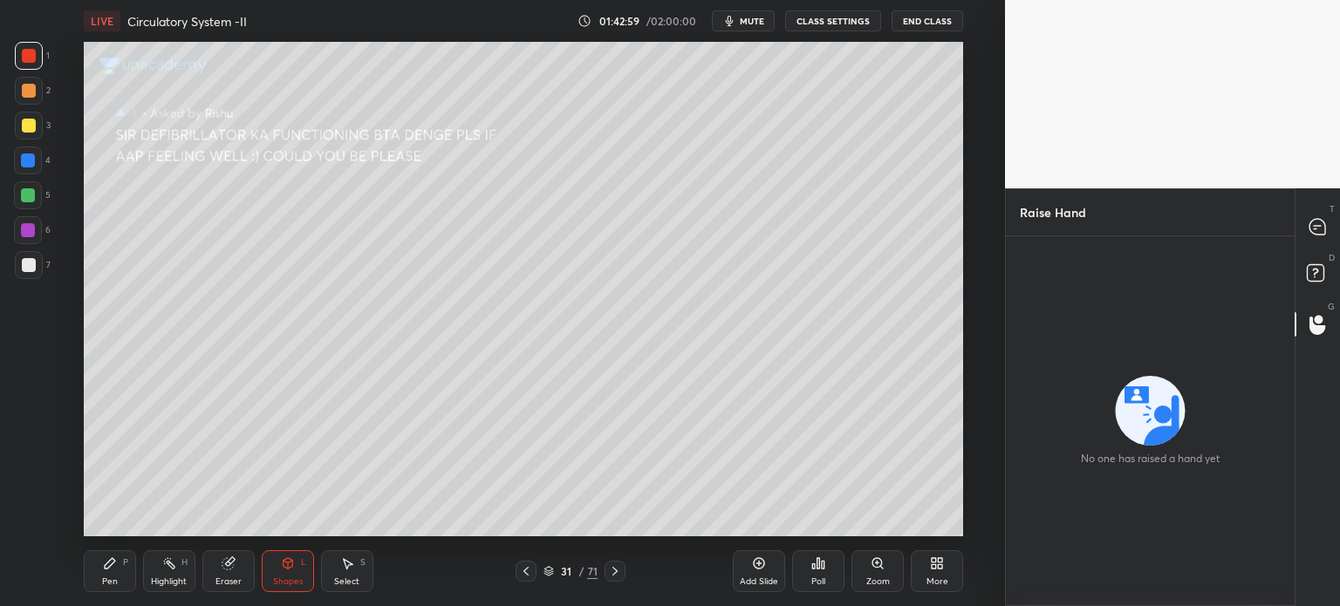
click at [1311, 257] on div "D Doubts (D)" at bounding box center [1318, 275] width 45 height 49
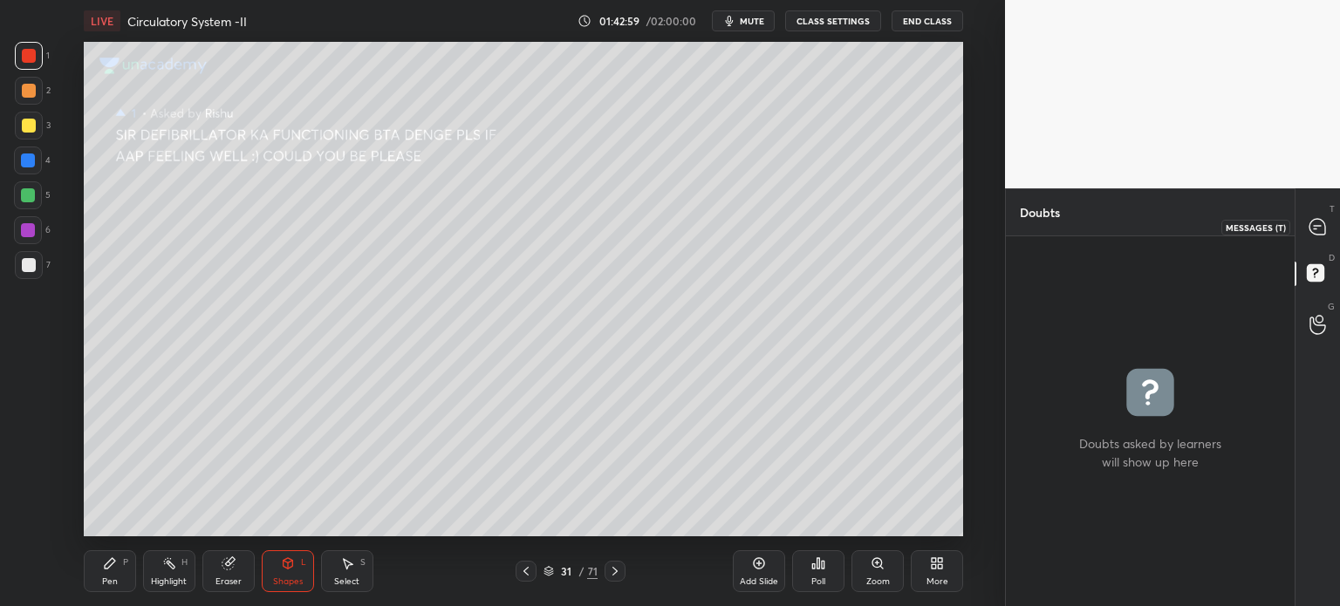
click at [1316, 234] on icon at bounding box center [1318, 227] width 16 height 16
type textarea "x"
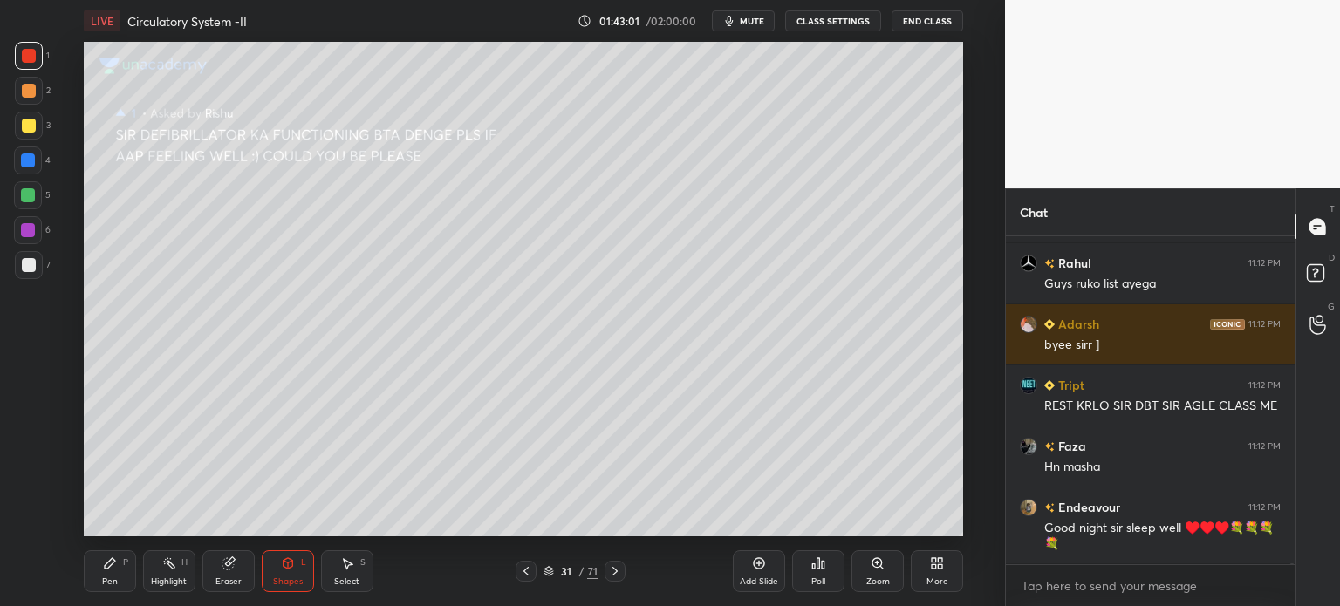
scroll to position [96718, 0]
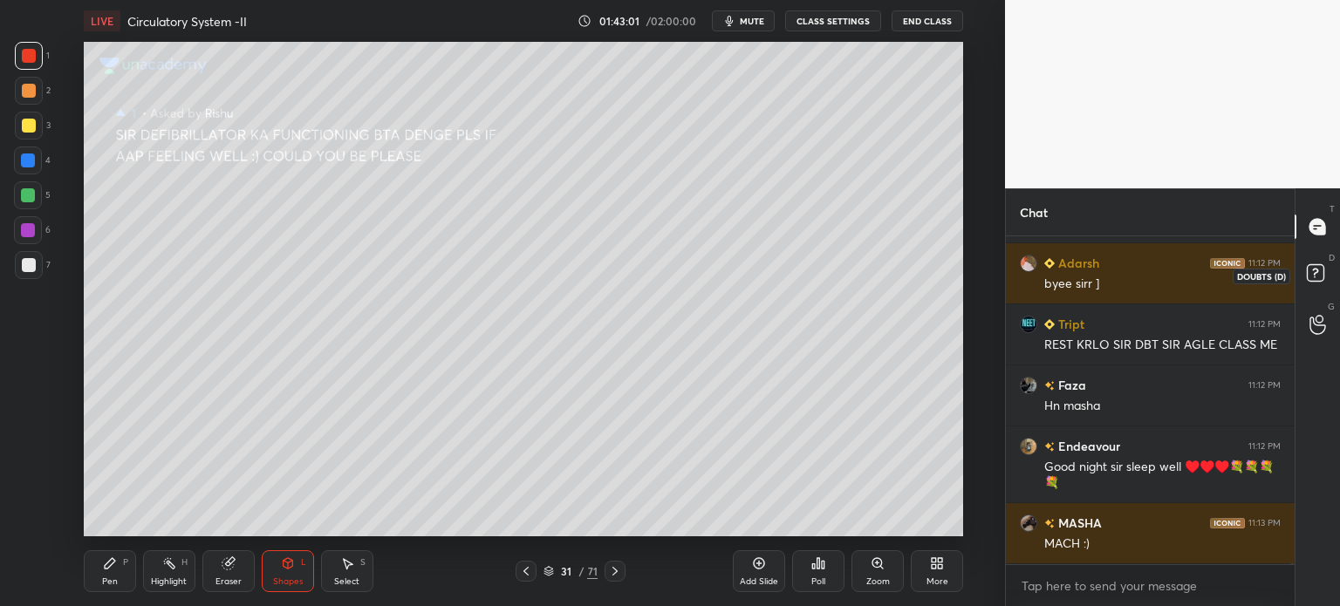
click at [1323, 263] on icon at bounding box center [1318, 275] width 31 height 31
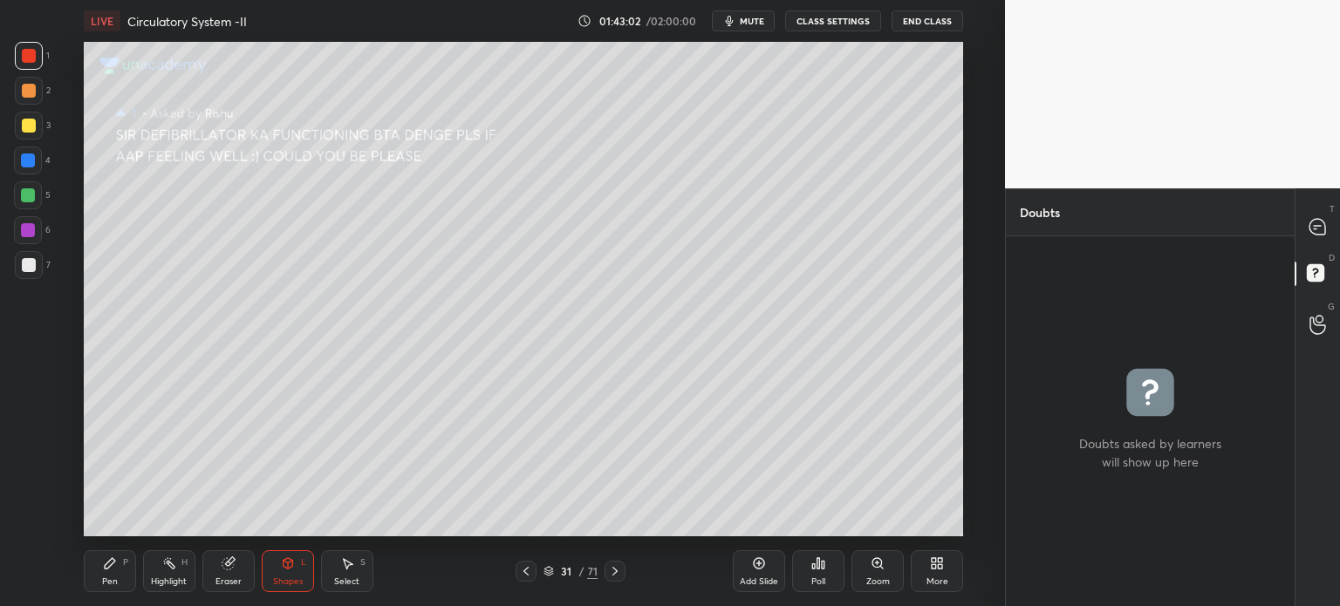
click at [1321, 316] on circle at bounding box center [1319, 319] width 7 height 7
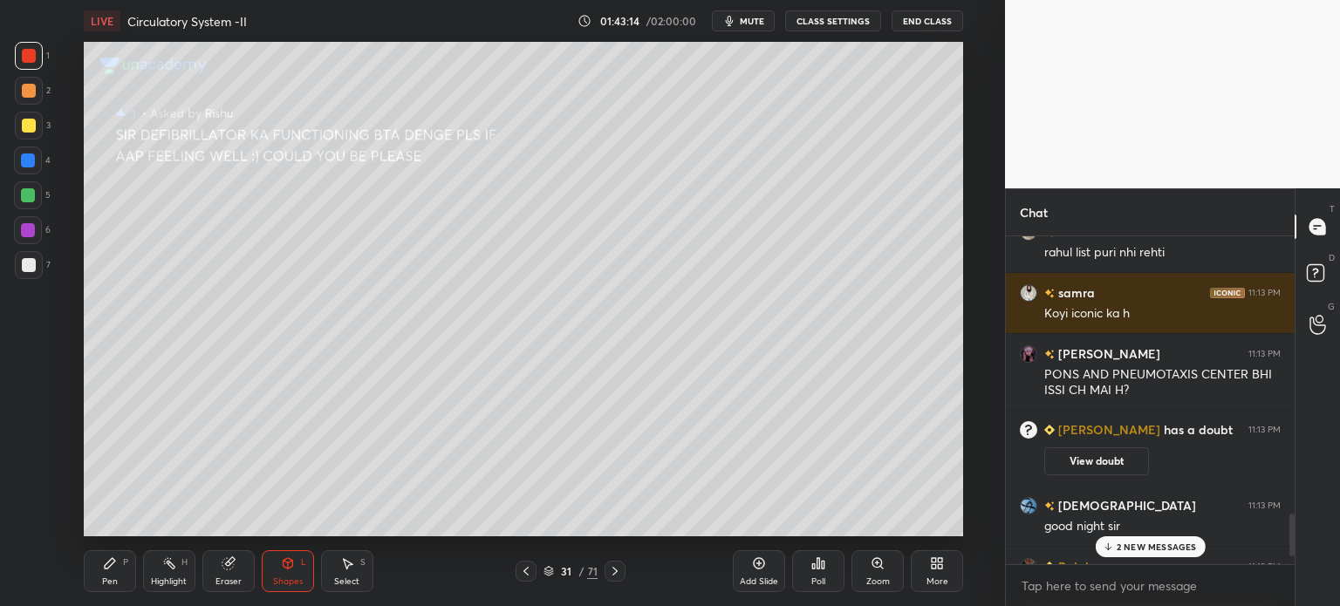
scroll to position [86768, 86329]
click at [1115, 547] on div "2 NEW MESSAGES" at bounding box center [1150, 547] width 110 height 21
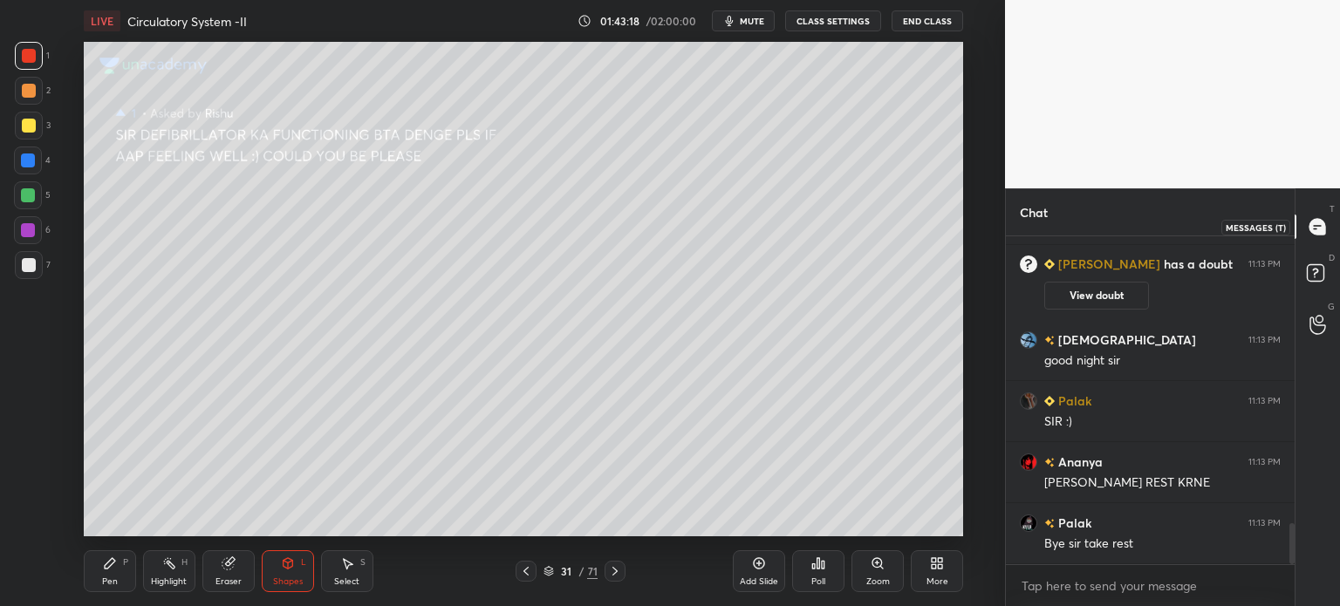
scroll to position [2274, 0]
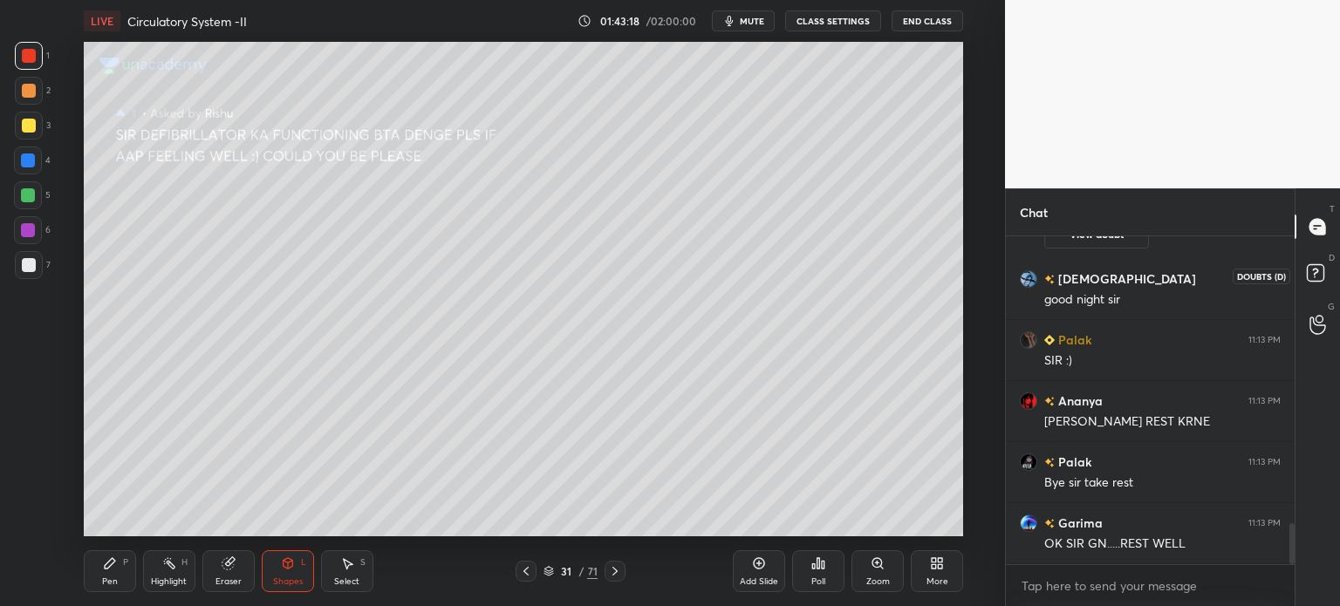
click at [1313, 270] on icon at bounding box center [1315, 272] width 6 height 7
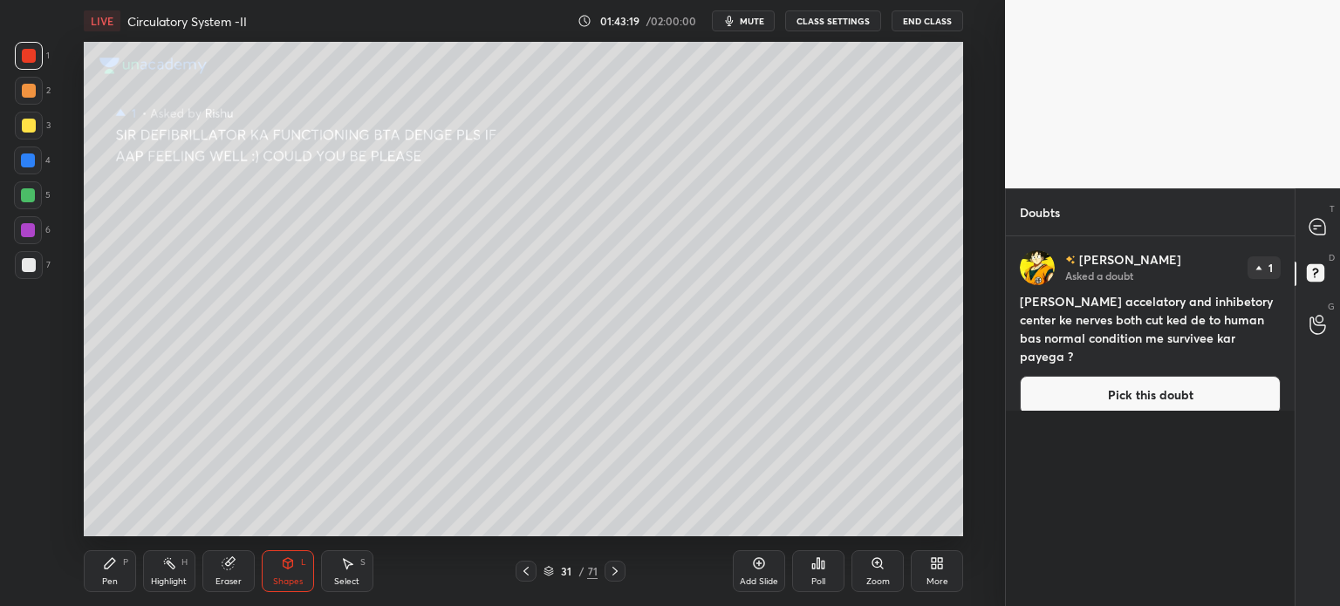
click at [1190, 377] on button "Pick this doubt" at bounding box center [1150, 395] width 261 height 38
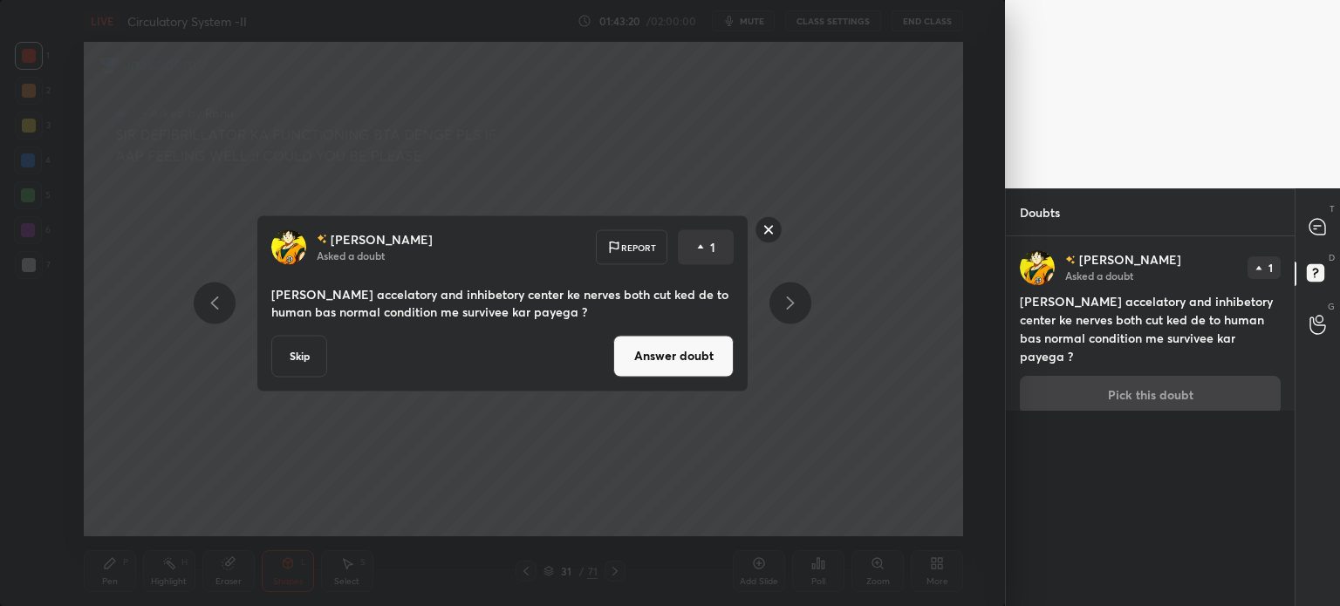
click at [677, 371] on button "Answer doubt" at bounding box center [673, 356] width 120 height 42
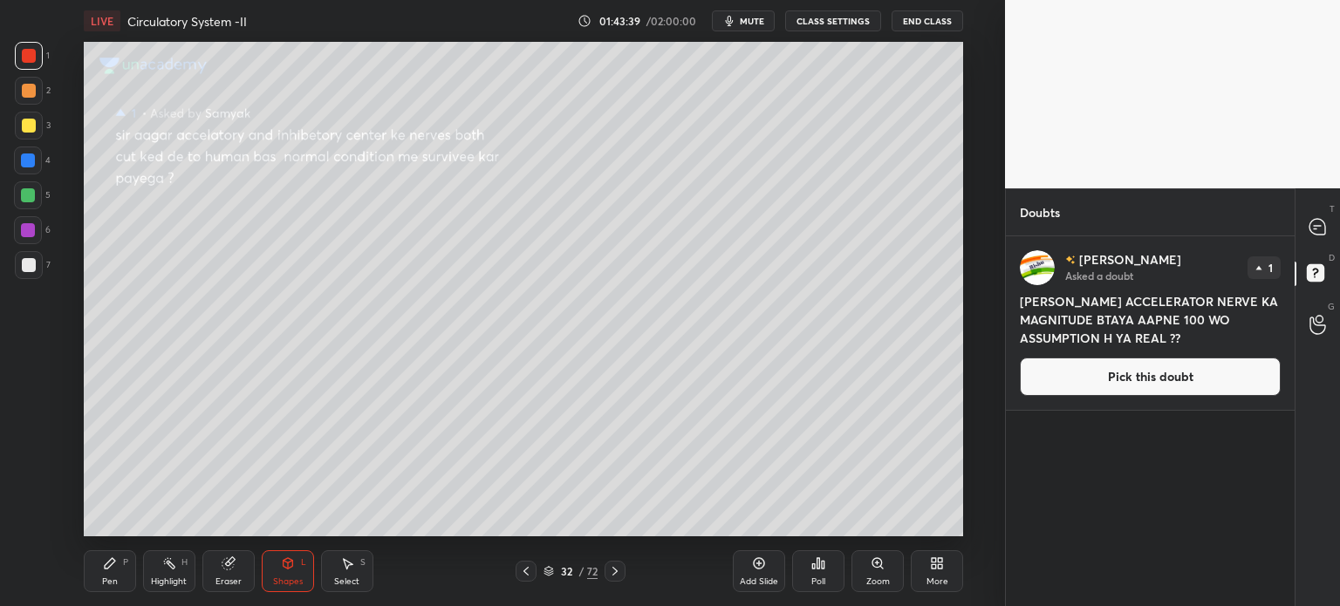
drag, startPoint x: 1148, startPoint y: 376, endPoint x: 1134, endPoint y: 376, distance: 14.0
click at [1151, 380] on button "Pick this doubt" at bounding box center [1150, 377] width 261 height 38
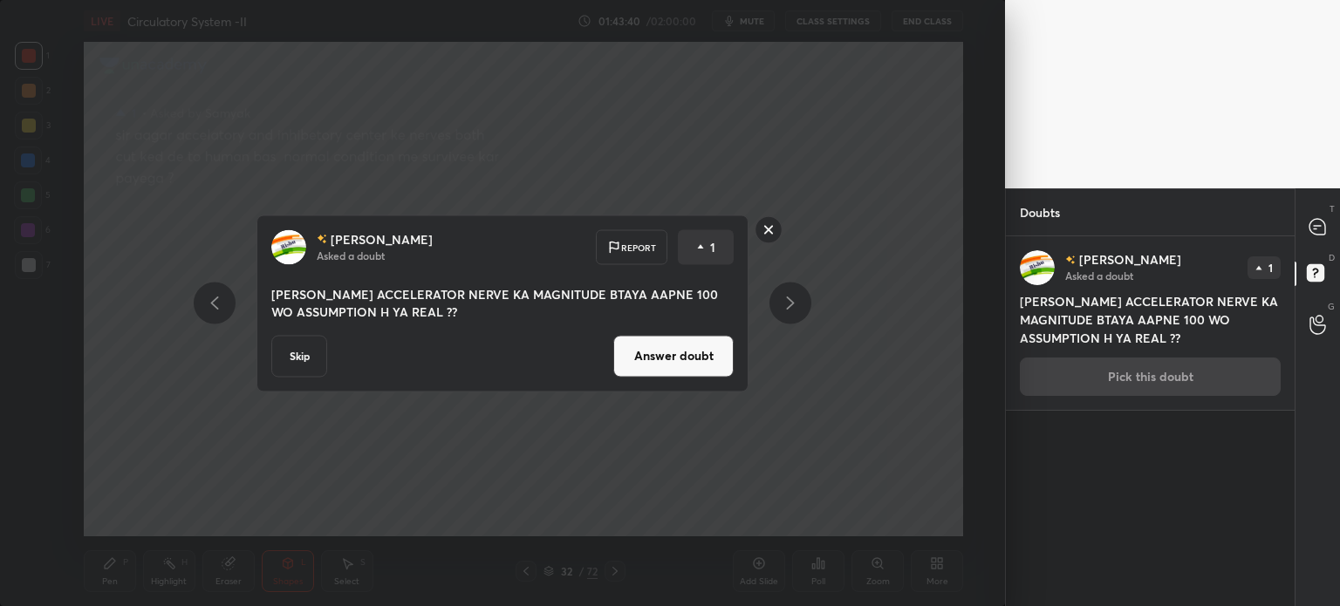
drag, startPoint x: 706, startPoint y: 359, endPoint x: 715, endPoint y: 354, distance: 9.8
click at [710, 359] on button "Answer doubt" at bounding box center [673, 356] width 120 height 42
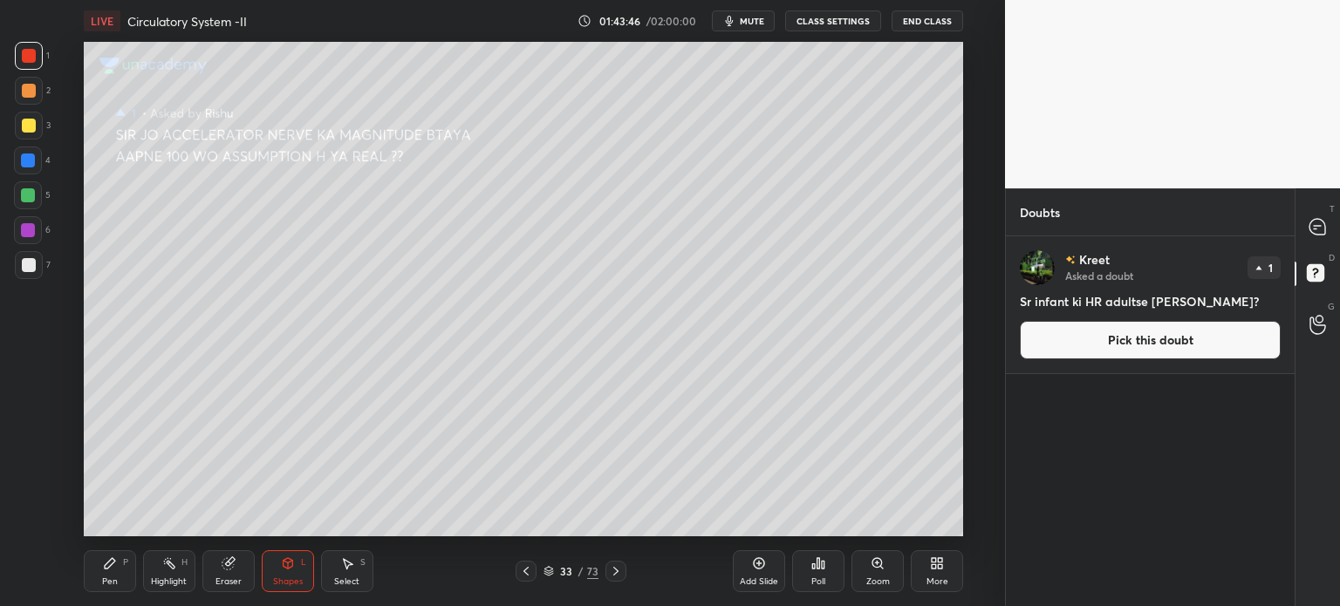
click at [1201, 338] on button "Pick this doubt" at bounding box center [1150, 340] width 261 height 38
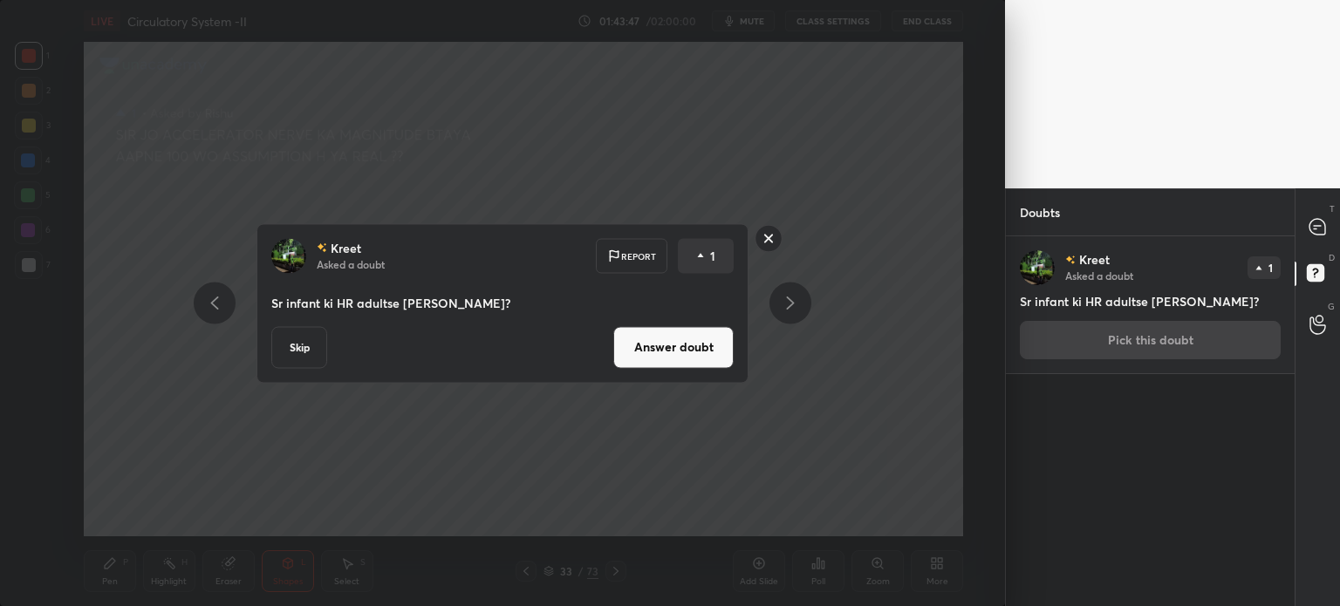
click at [709, 340] on button "Answer doubt" at bounding box center [673, 347] width 120 height 42
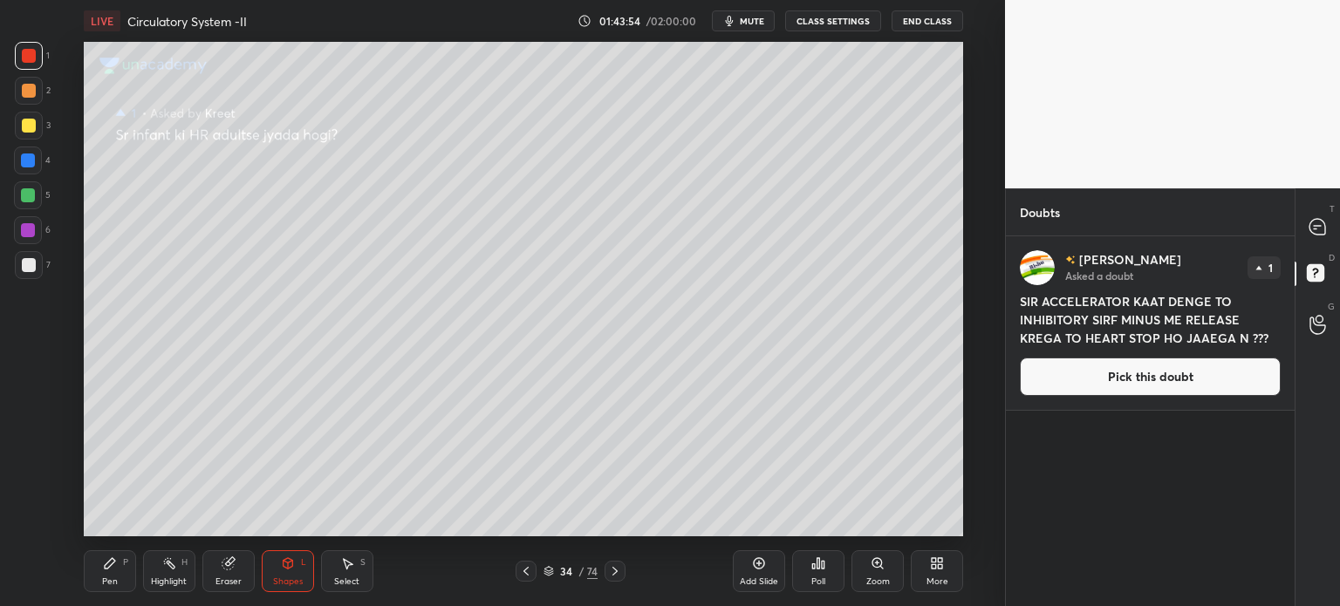
click at [123, 574] on div "Pen P" at bounding box center [110, 572] width 52 height 42
click at [116, 575] on div "Pen P" at bounding box center [110, 572] width 52 height 42
click at [1171, 378] on button "Pick this doubt" at bounding box center [1150, 377] width 261 height 38
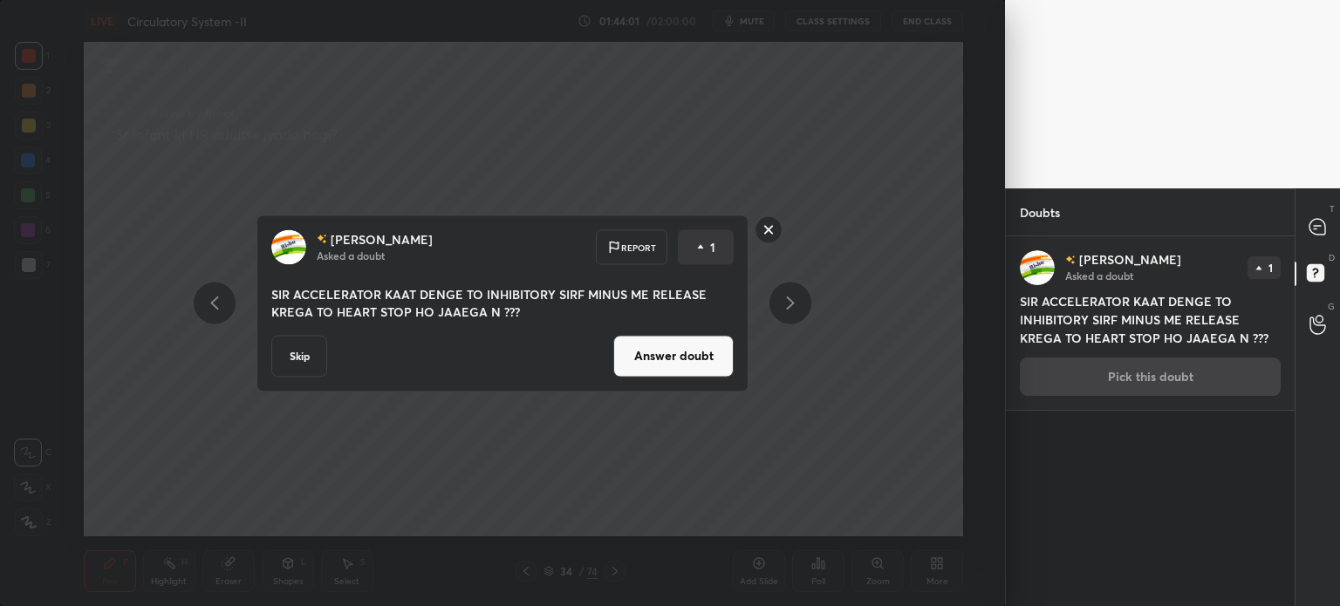
click at [700, 364] on button "Answer doubt" at bounding box center [673, 356] width 120 height 42
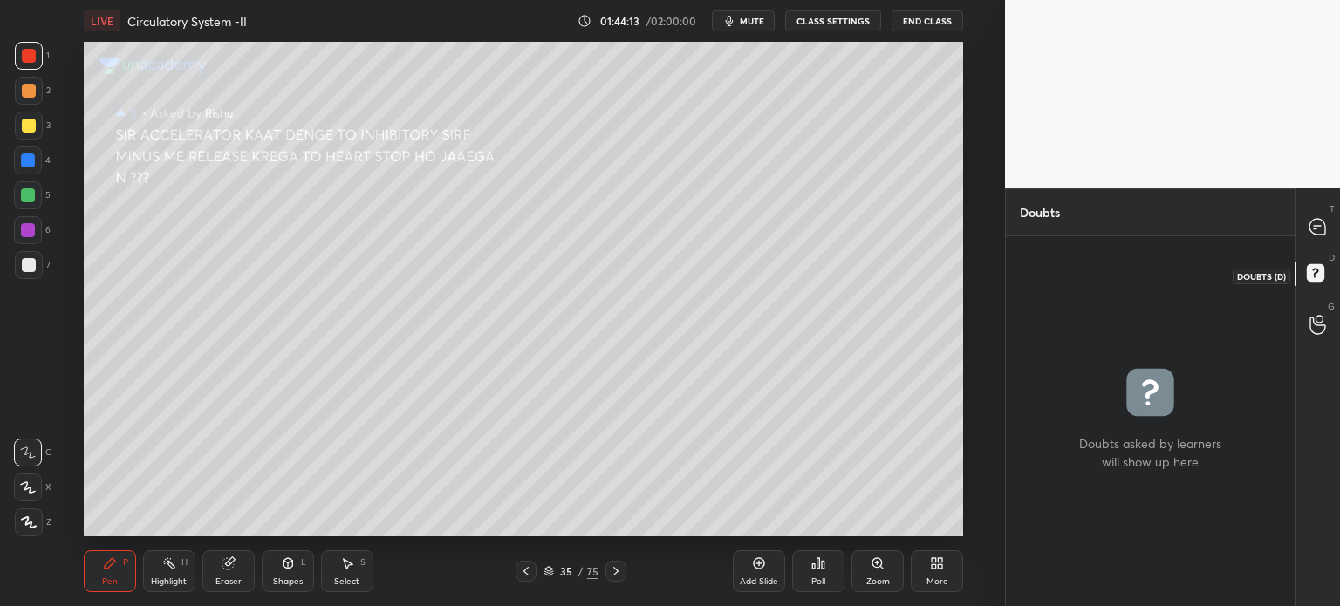
click at [1313, 278] on rect at bounding box center [1315, 273] width 17 height 17
click at [1305, 230] on div at bounding box center [1318, 226] width 35 height 31
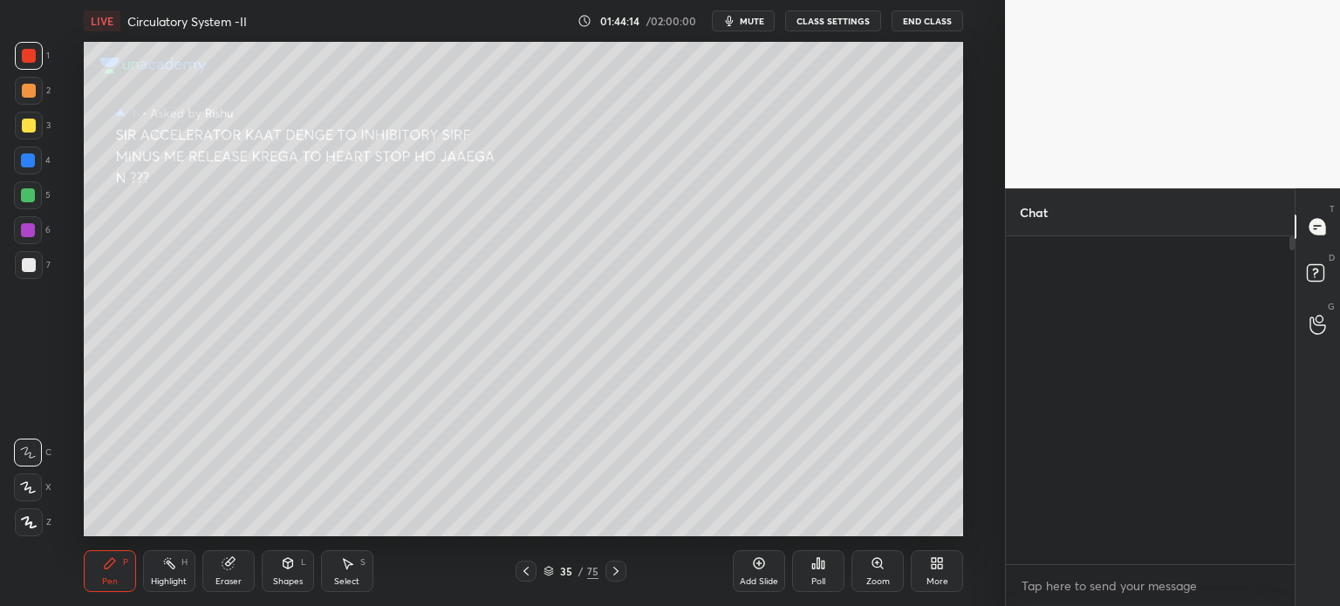
scroll to position [323, 284]
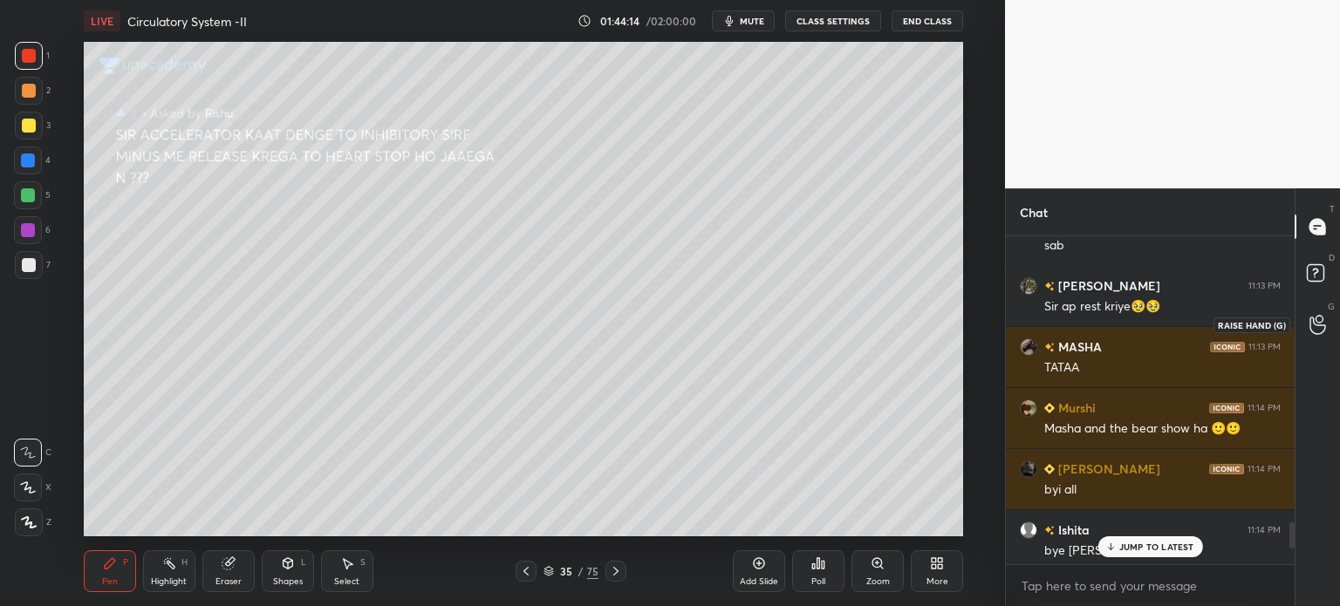
click at [1323, 329] on icon at bounding box center [1318, 325] width 17 height 20
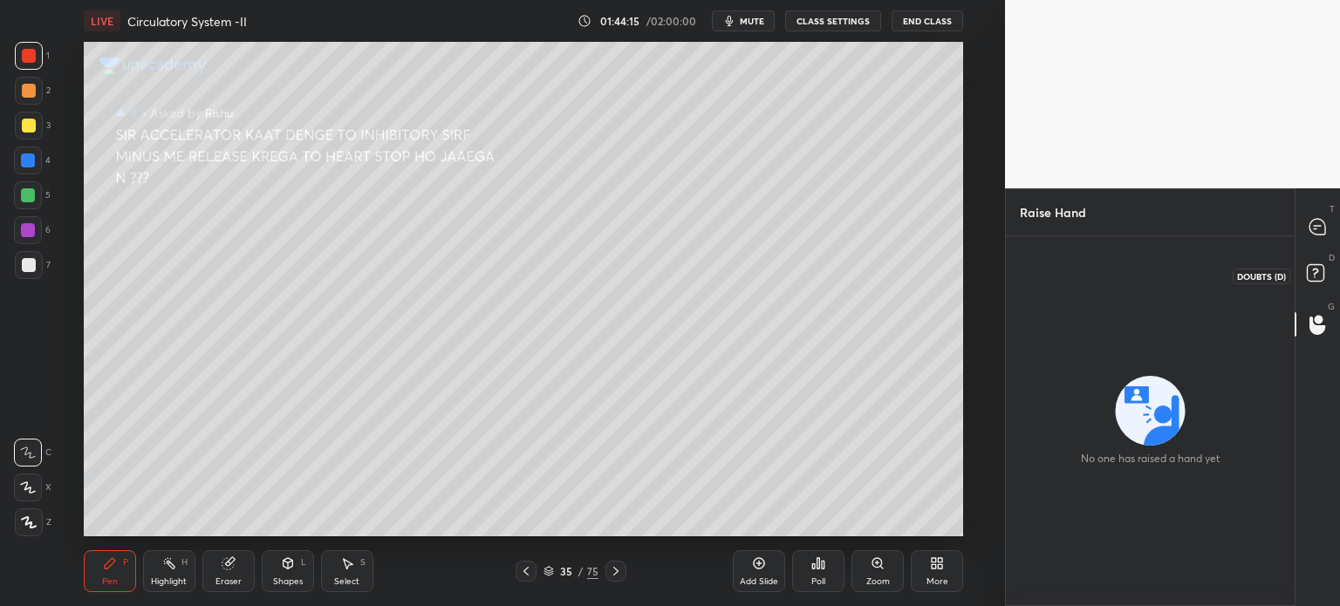
click at [1318, 279] on rect at bounding box center [1315, 273] width 17 height 17
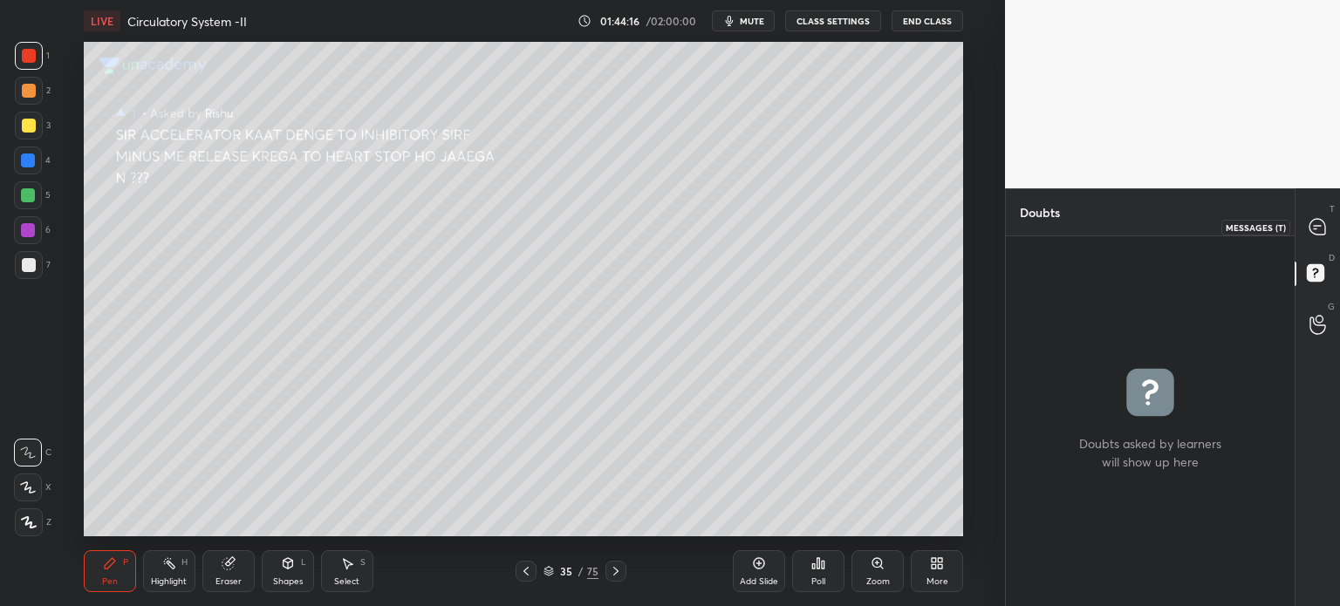
click at [1307, 232] on div at bounding box center [1318, 226] width 35 height 31
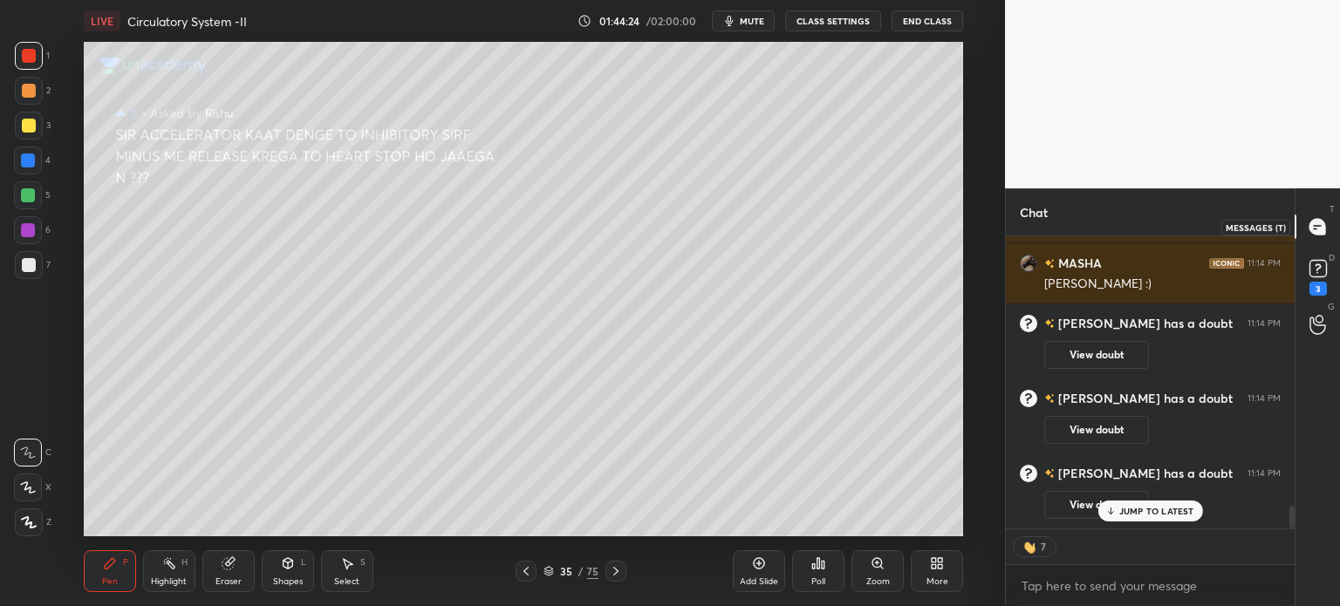
scroll to position [3535, 0]
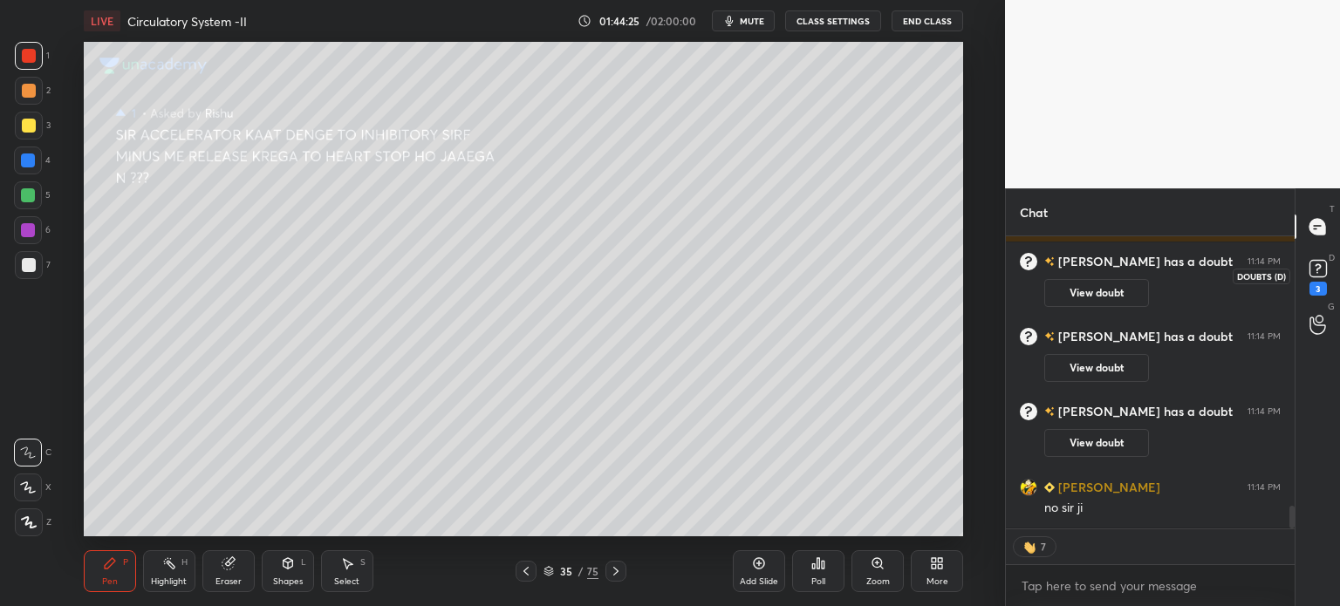
click at [1321, 280] on icon at bounding box center [1318, 269] width 26 height 26
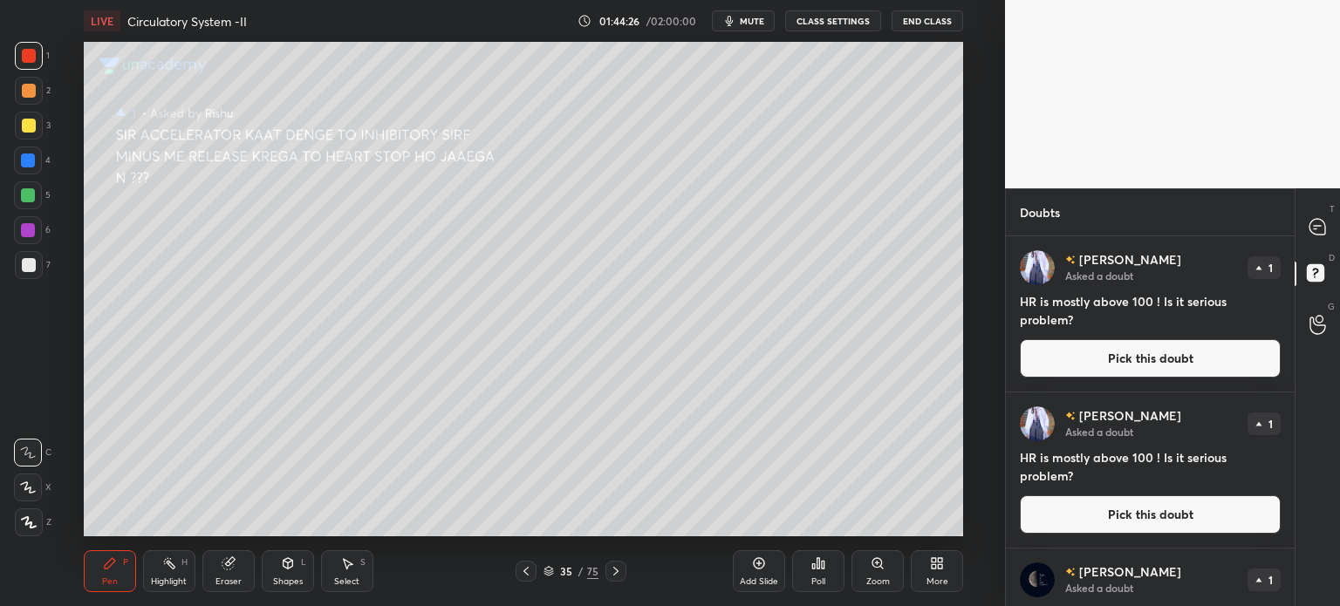
drag, startPoint x: 1166, startPoint y: 360, endPoint x: 1156, endPoint y: 360, distance: 9.6
click at [1166, 360] on button "Pick this doubt" at bounding box center [1150, 358] width 261 height 38
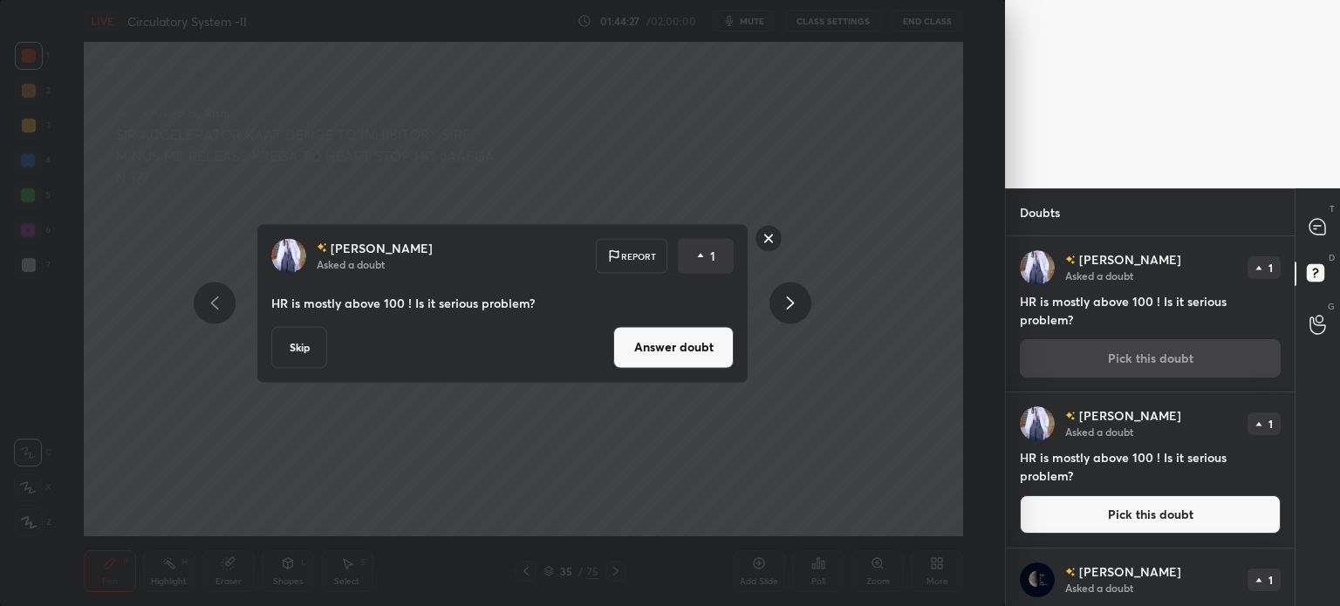
click at [687, 348] on button "Answer doubt" at bounding box center [673, 347] width 120 height 42
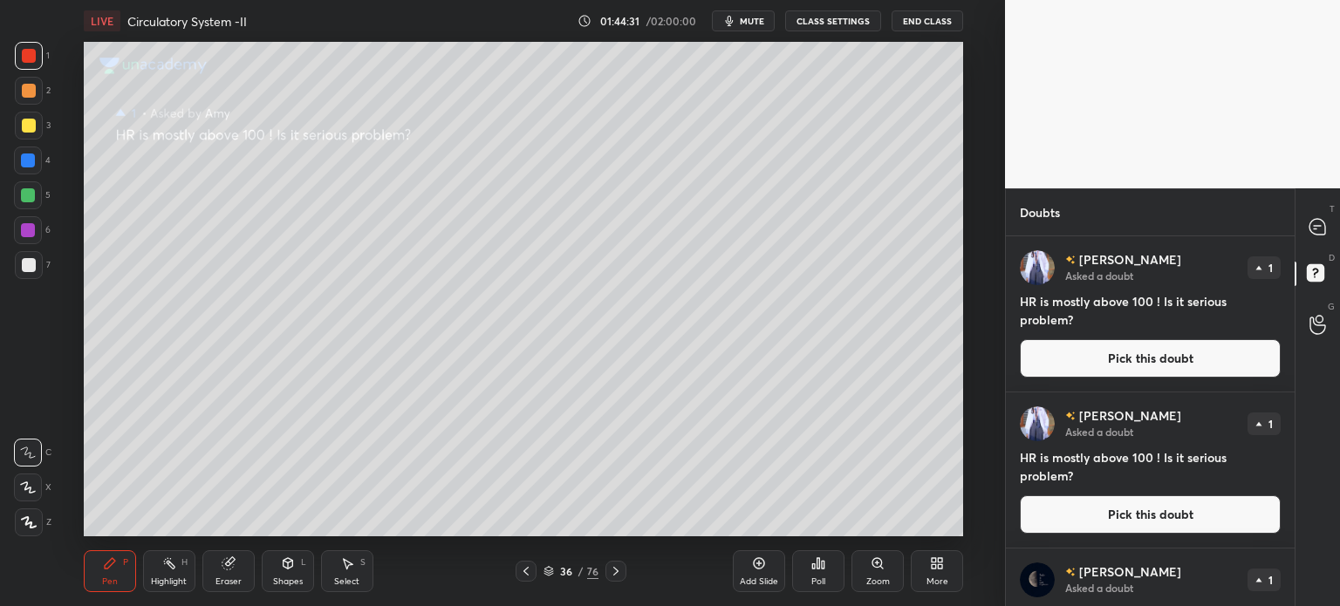
click at [1127, 351] on button "Pick this doubt" at bounding box center [1150, 358] width 261 height 38
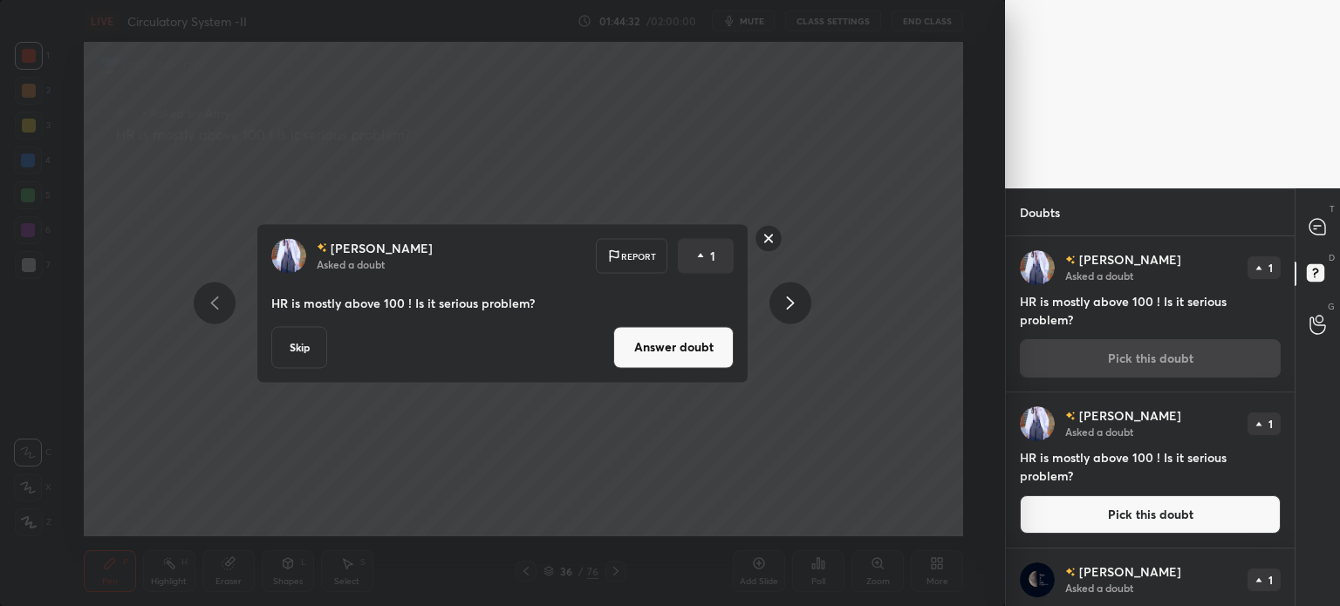
click at [667, 370] on div "Amy Asked a doubt Report 1 HR is mostly above 100 ! Is it serious problem? Skip…" at bounding box center [503, 303] width 492 height 160
click at [723, 349] on button "Answer doubt" at bounding box center [673, 347] width 120 height 42
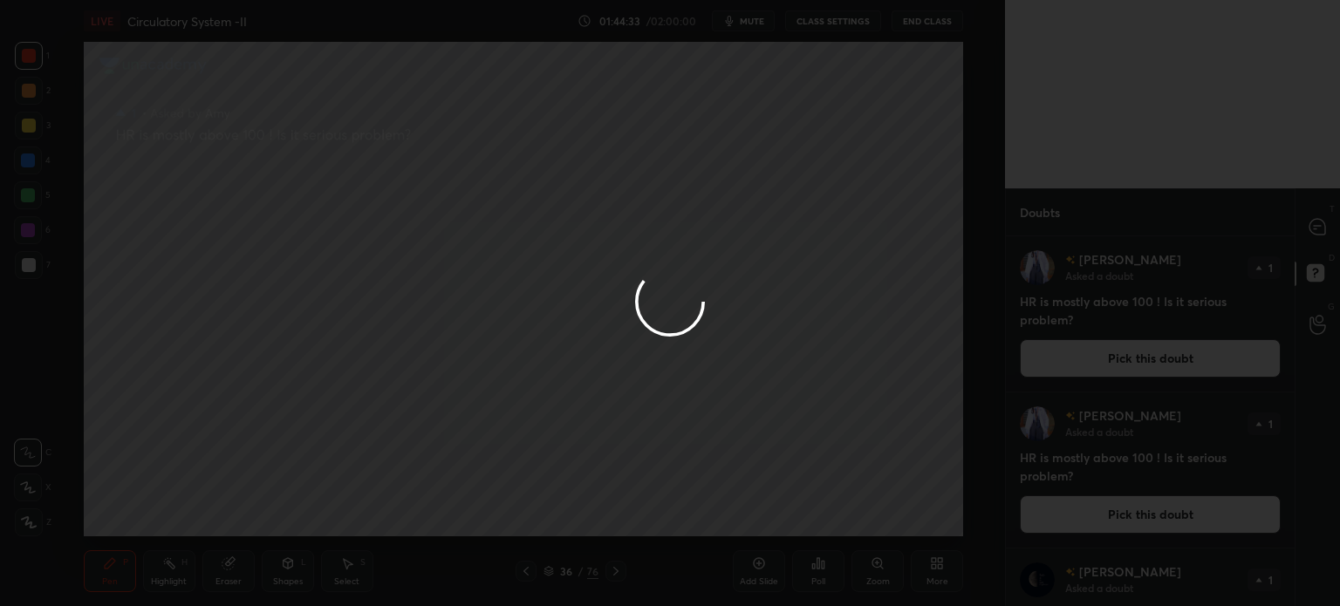
click at [719, 346] on div at bounding box center [670, 303] width 1340 height 606
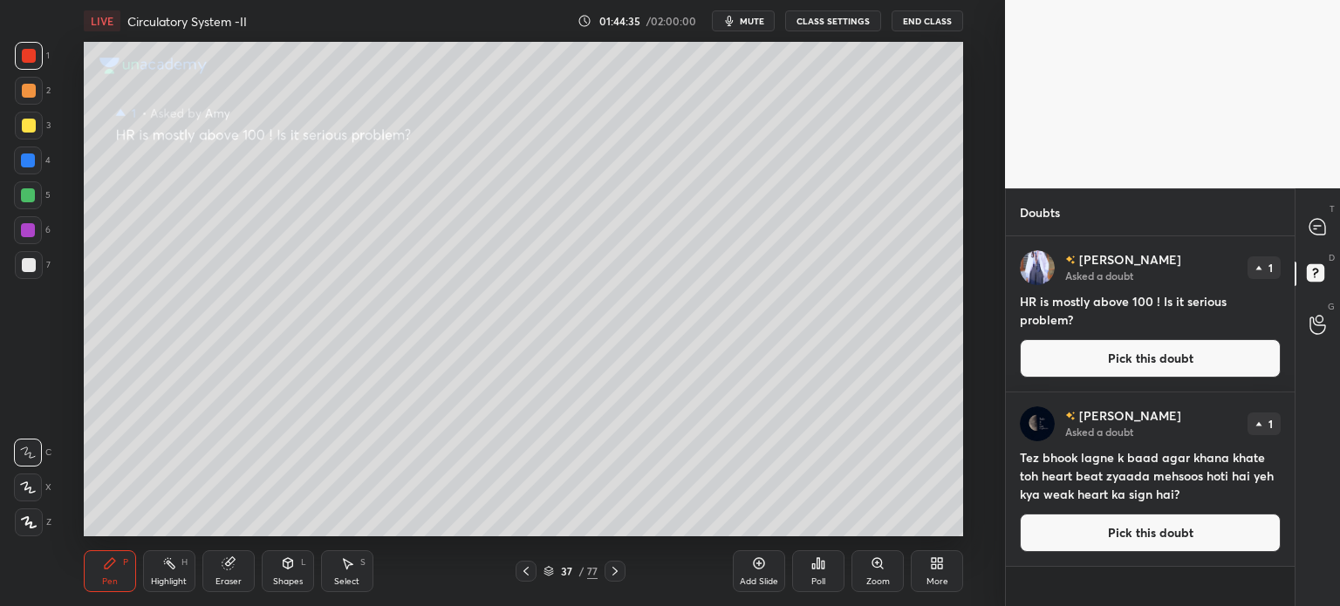
click at [1089, 348] on button "Pick this doubt" at bounding box center [1150, 358] width 261 height 38
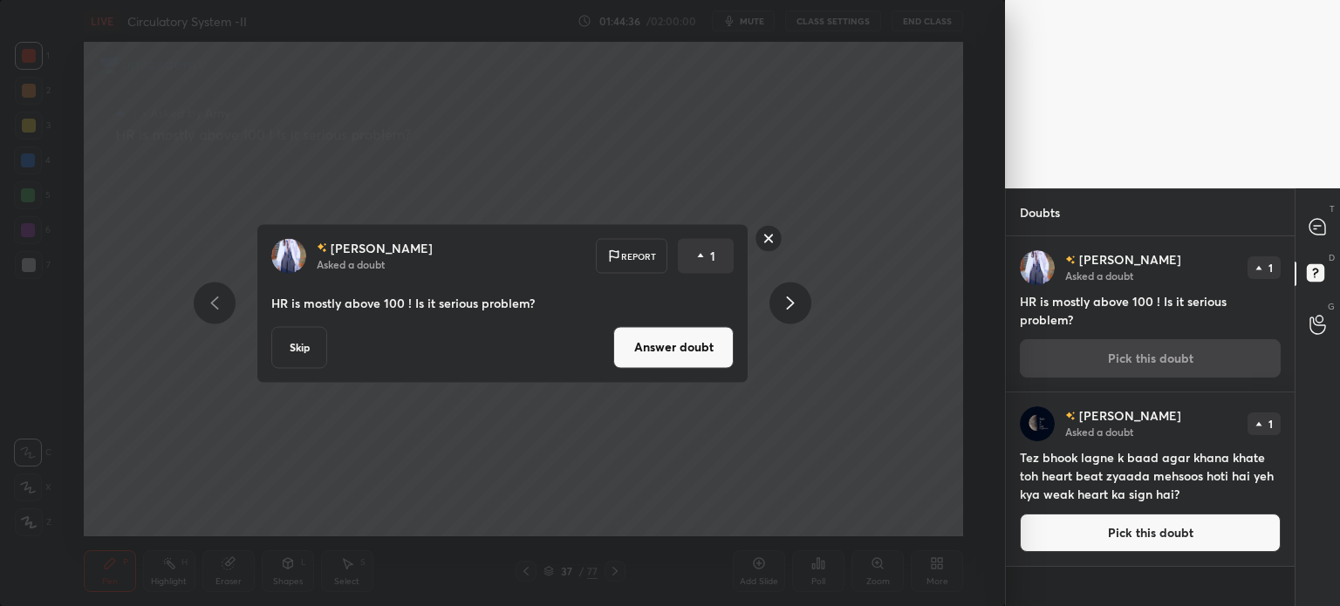
click at [695, 348] on button "Answer doubt" at bounding box center [673, 347] width 120 height 42
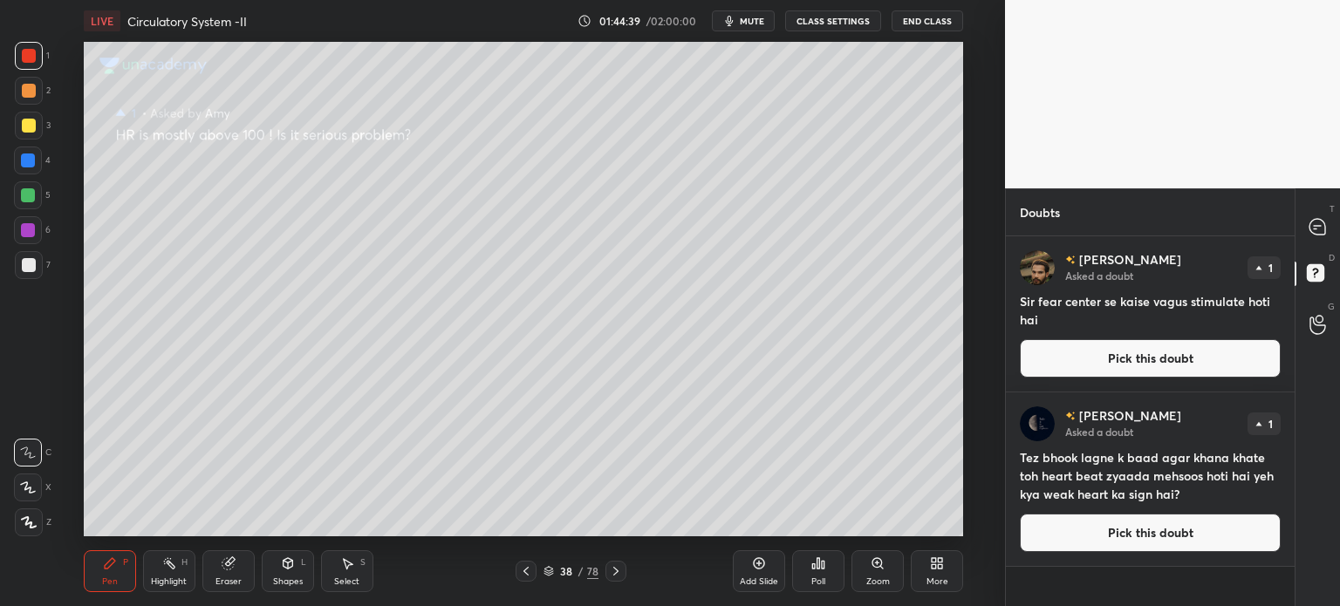
drag, startPoint x: 1132, startPoint y: 378, endPoint x: 1107, endPoint y: 366, distance: 28.1
click at [1134, 379] on div "Vipin Asked a doubt 1 Sir fear center se kaise vagus stimulate hoti hai Pick th…" at bounding box center [1150, 313] width 289 height 155
click at [1098, 373] on button "Pick this doubt" at bounding box center [1150, 358] width 261 height 38
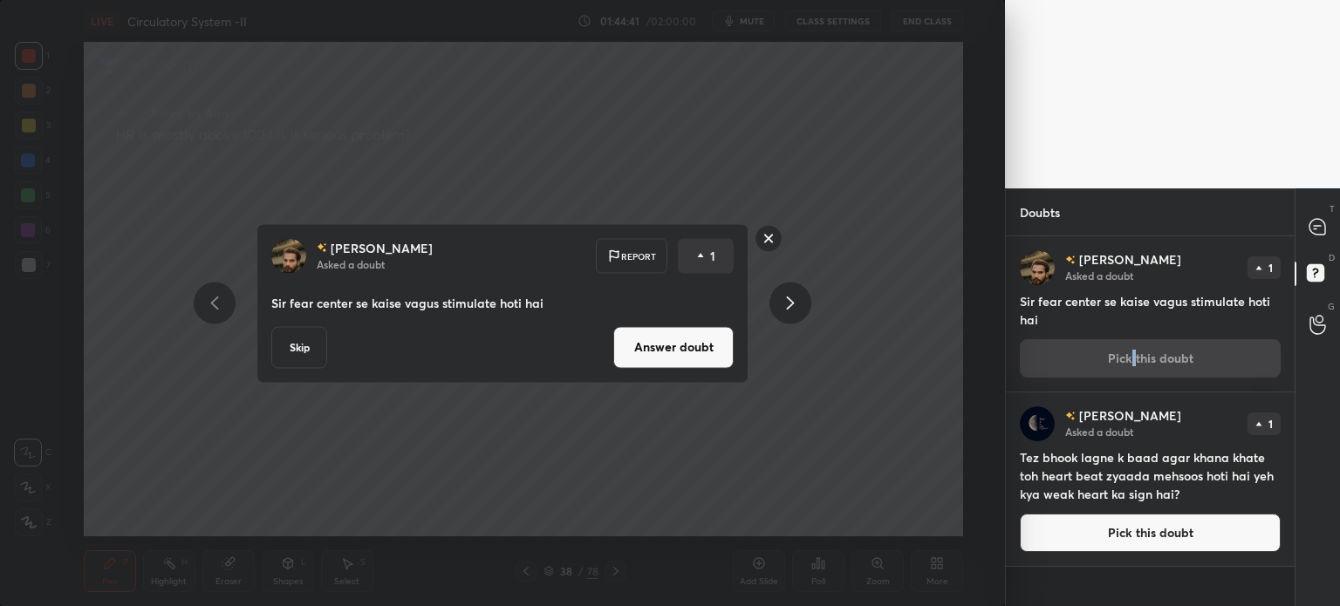
click at [702, 358] on button "Answer doubt" at bounding box center [673, 347] width 120 height 42
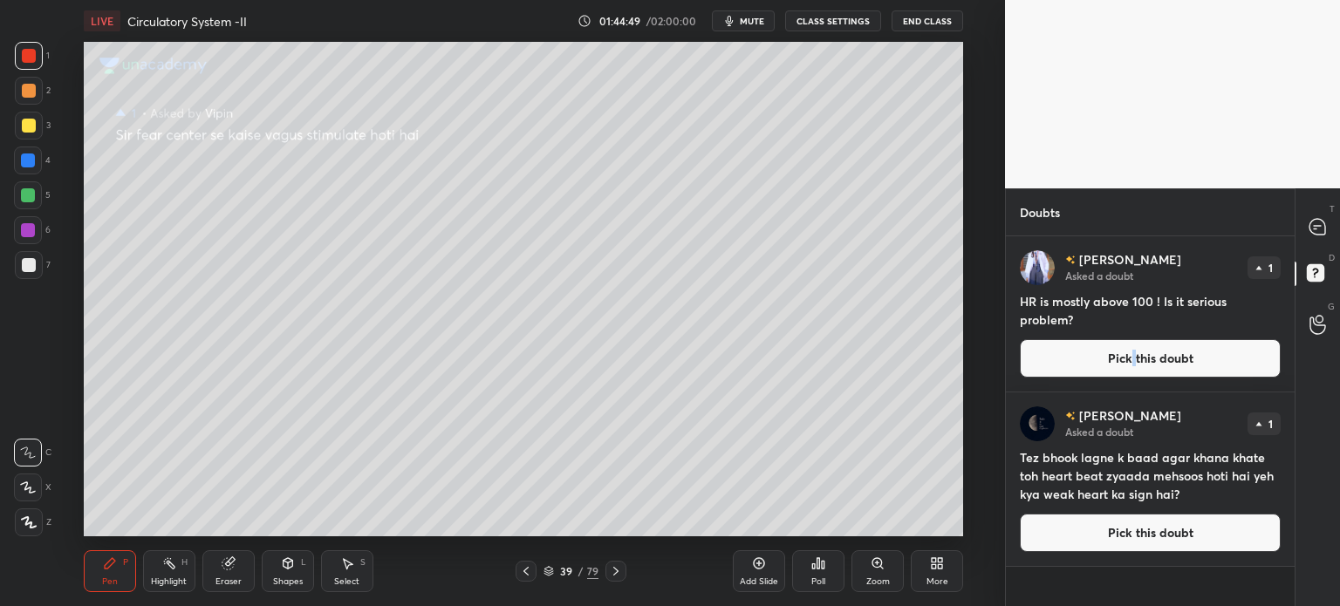
click at [1114, 377] on button "Pick this doubt" at bounding box center [1150, 358] width 261 height 38
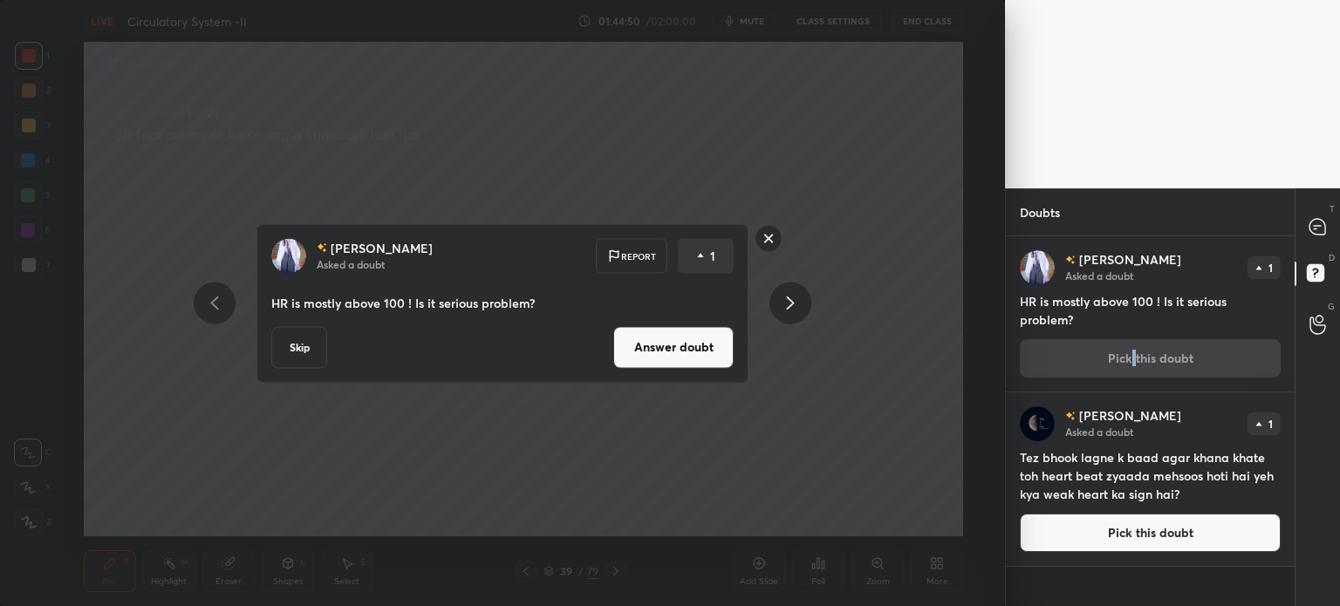
click at [685, 354] on button "Answer doubt" at bounding box center [673, 347] width 120 height 42
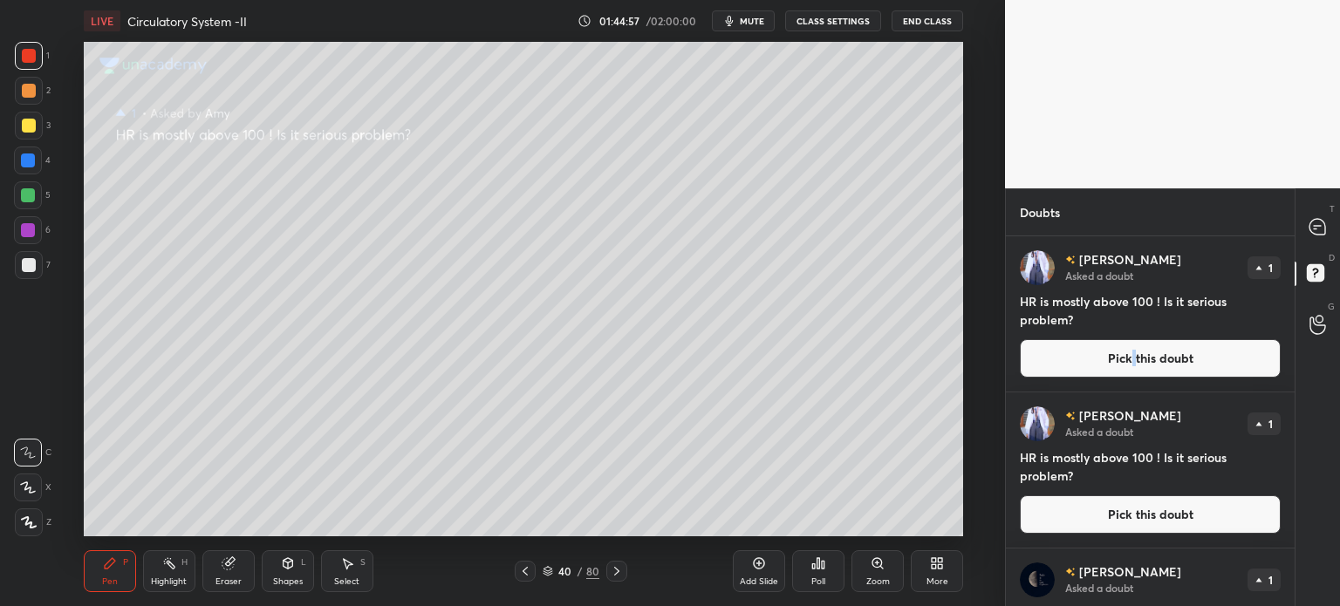
click at [1079, 348] on button "Pick this doubt" at bounding box center [1150, 358] width 261 height 38
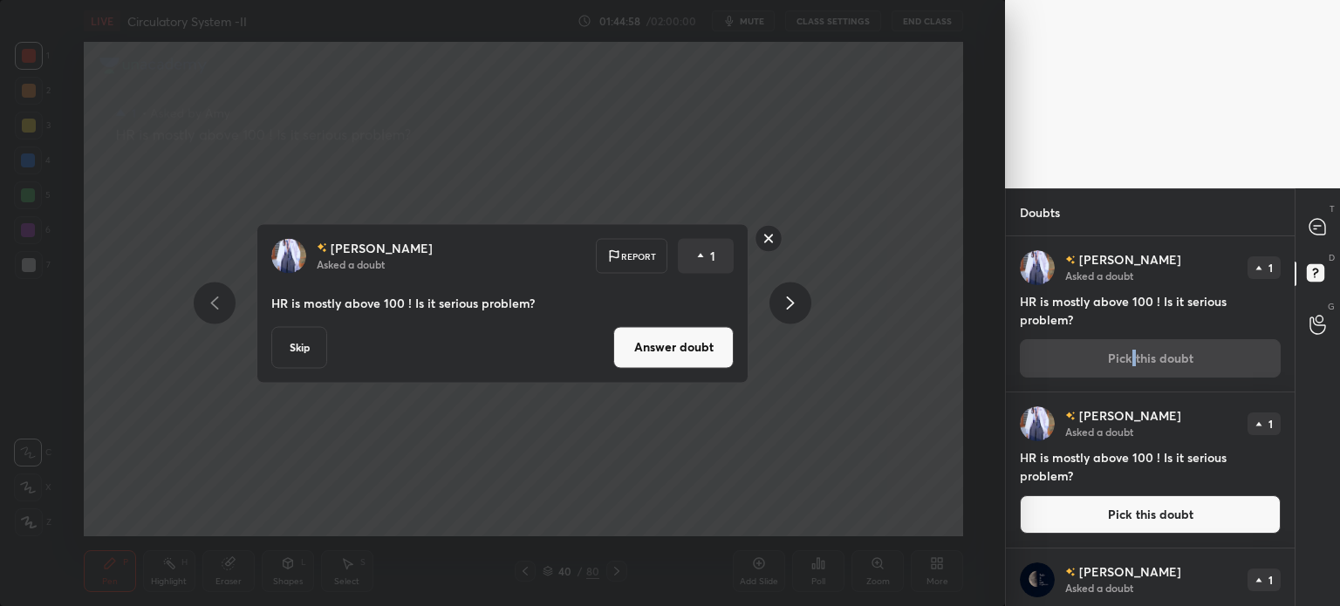
click at [718, 346] on button "Answer doubt" at bounding box center [673, 347] width 120 height 42
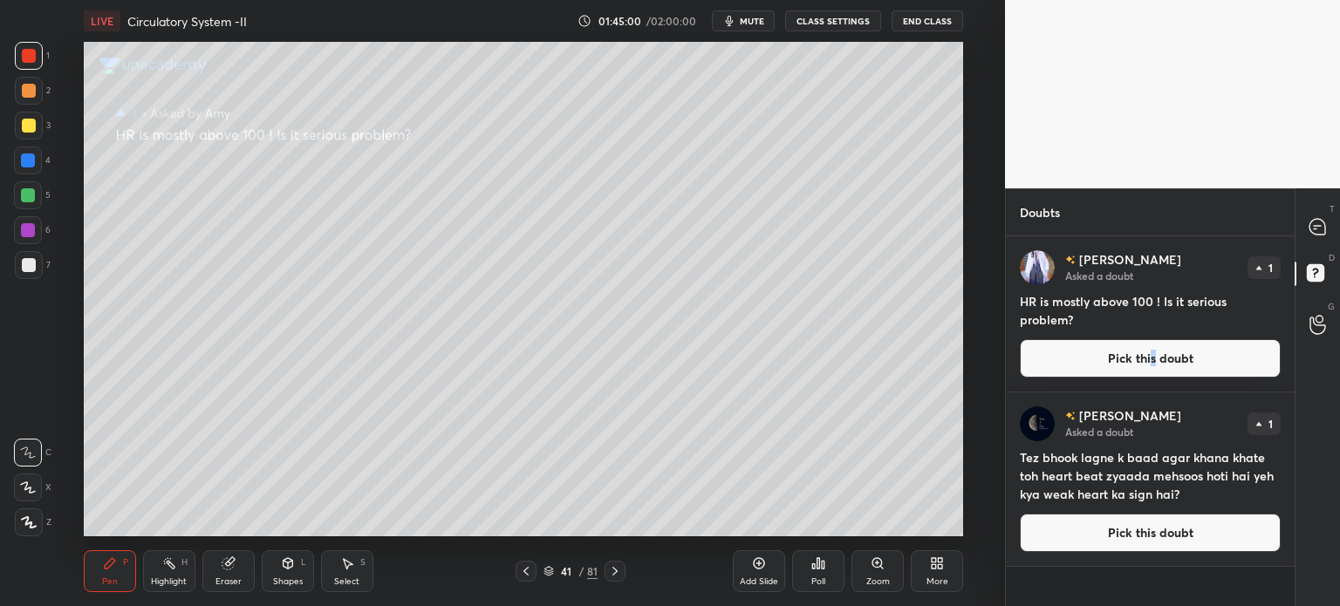
click at [1156, 348] on button "Pick this doubt" at bounding box center [1150, 358] width 261 height 38
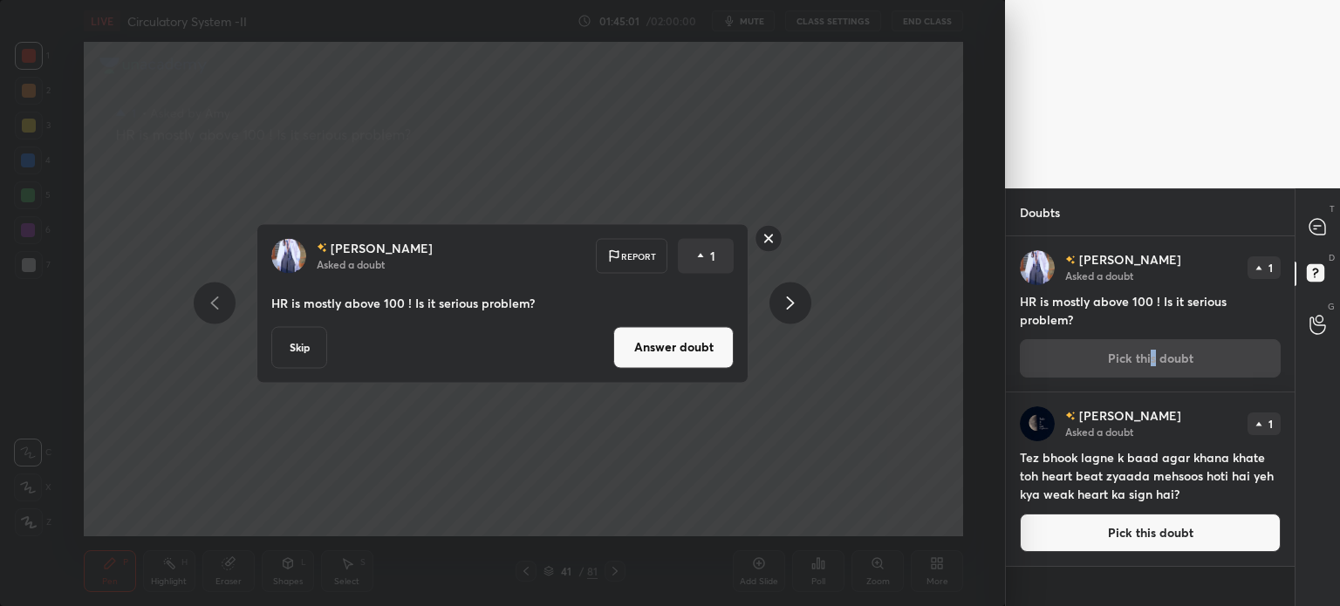
click at [706, 348] on button "Answer doubt" at bounding box center [673, 347] width 120 height 42
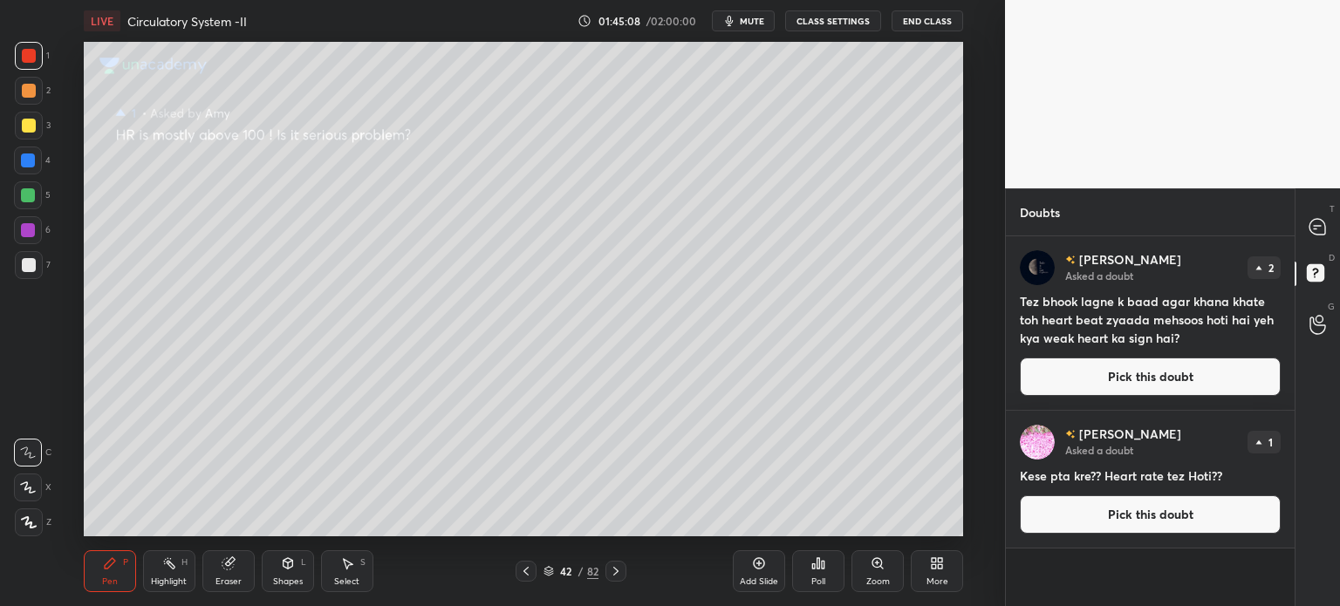
click at [1114, 379] on button "Pick this doubt" at bounding box center [1150, 377] width 261 height 38
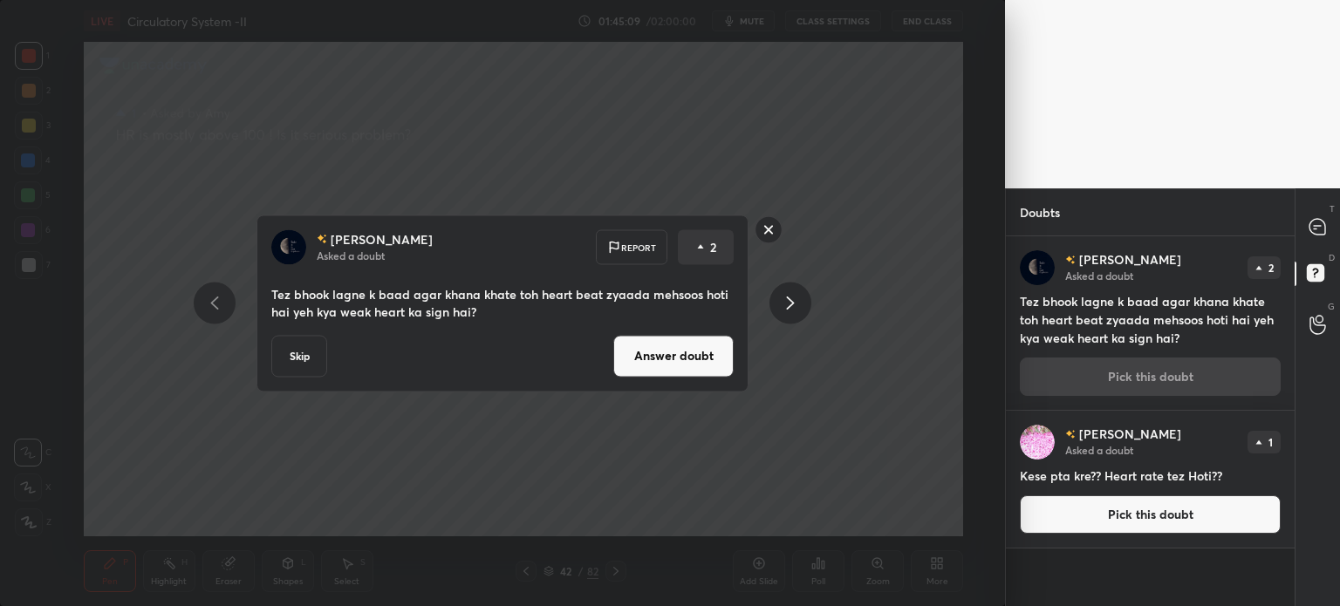
click at [699, 361] on button "Answer doubt" at bounding box center [673, 356] width 120 height 42
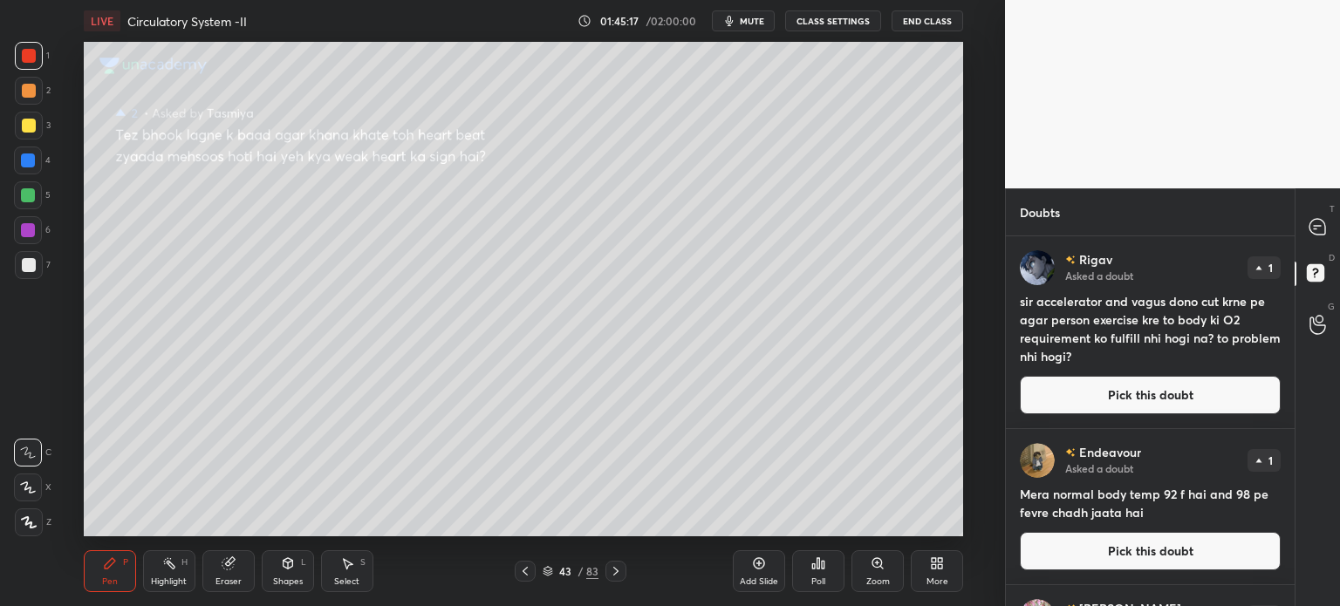
click at [1149, 401] on button "Pick this doubt" at bounding box center [1150, 395] width 261 height 38
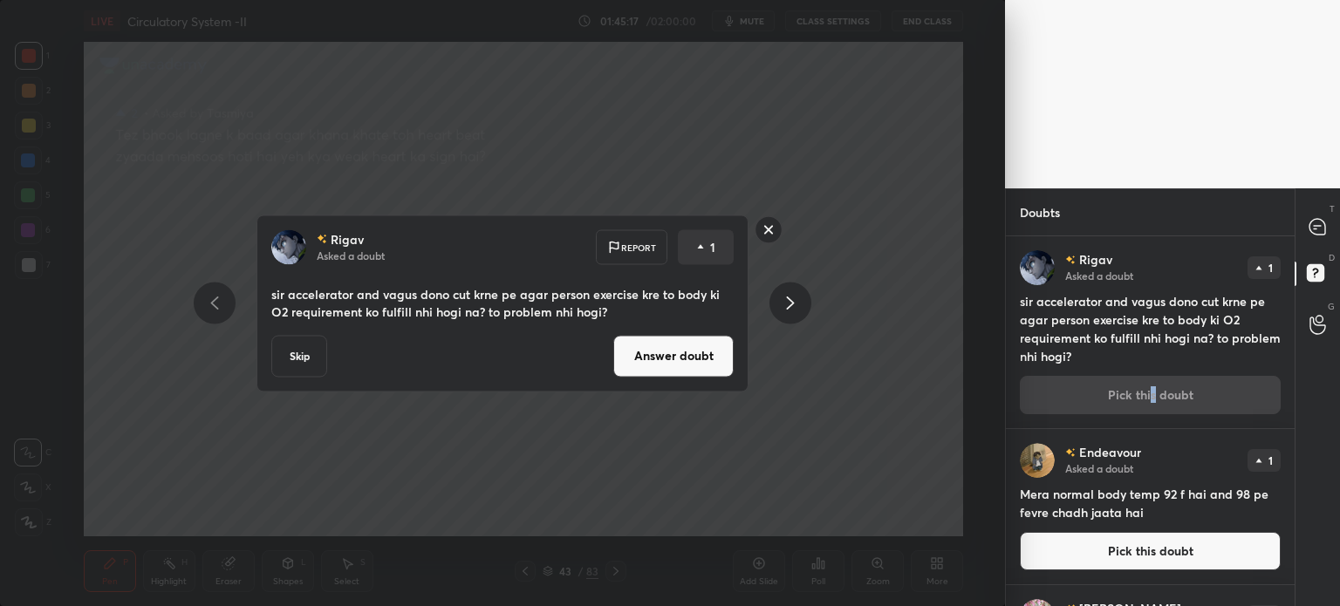
drag, startPoint x: 685, startPoint y: 373, endPoint x: 695, endPoint y: 371, distance: 10.8
click at [689, 373] on button "Answer doubt" at bounding box center [673, 356] width 120 height 42
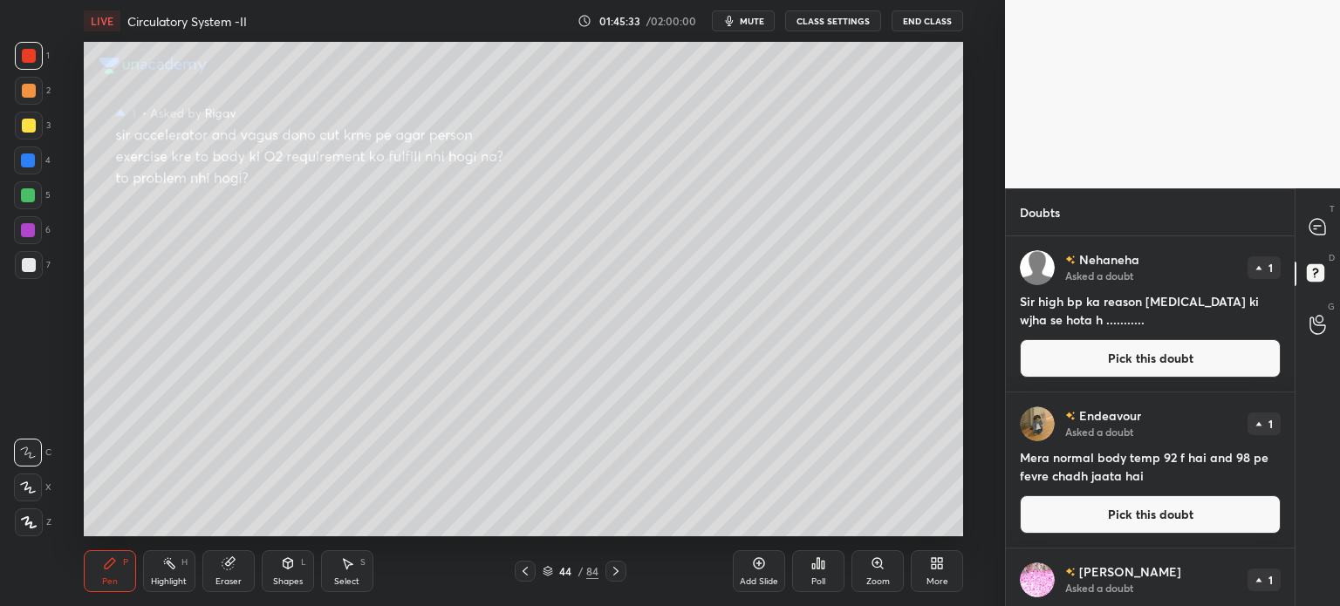
drag, startPoint x: 1129, startPoint y: 360, endPoint x: 1119, endPoint y: 364, distance: 11.0
click at [1130, 363] on button "Pick this doubt" at bounding box center [1150, 358] width 261 height 38
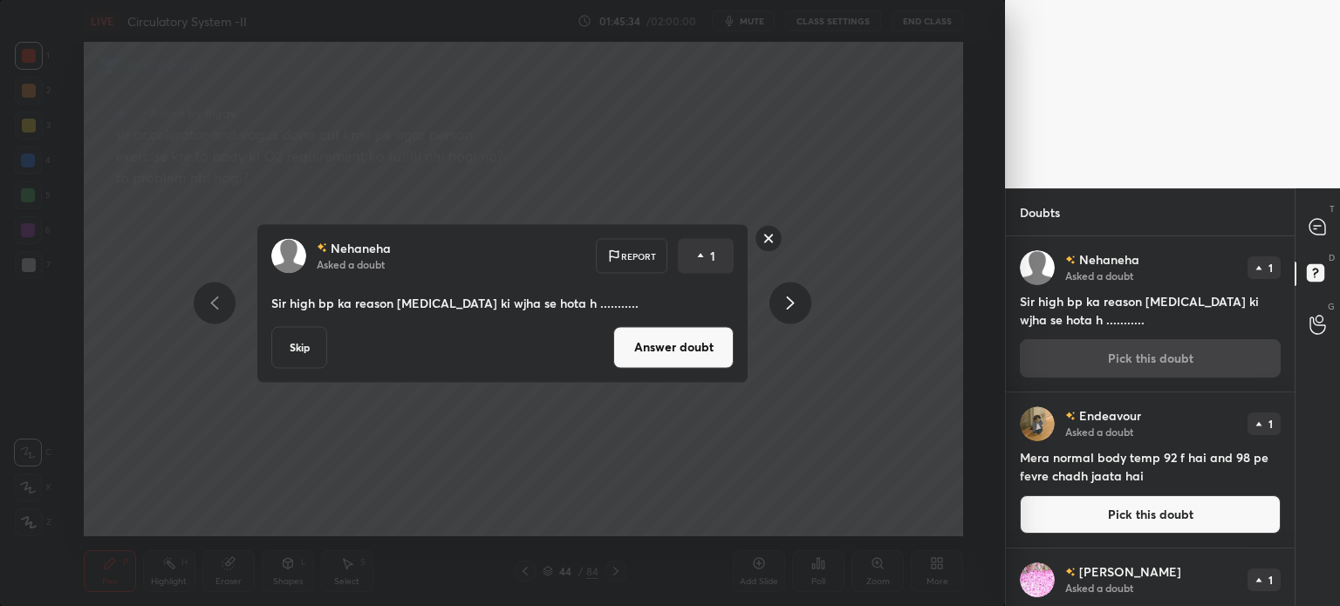
drag, startPoint x: 733, startPoint y: 348, endPoint x: 762, endPoint y: 354, distance: 29.4
click at [734, 352] on div "Nehaneha Asked a doubt Report 1 Sir high bp ka reason cholesterol ki wjha se ho…" at bounding box center [503, 303] width 492 height 160
click at [709, 359] on button "Answer doubt" at bounding box center [673, 347] width 120 height 42
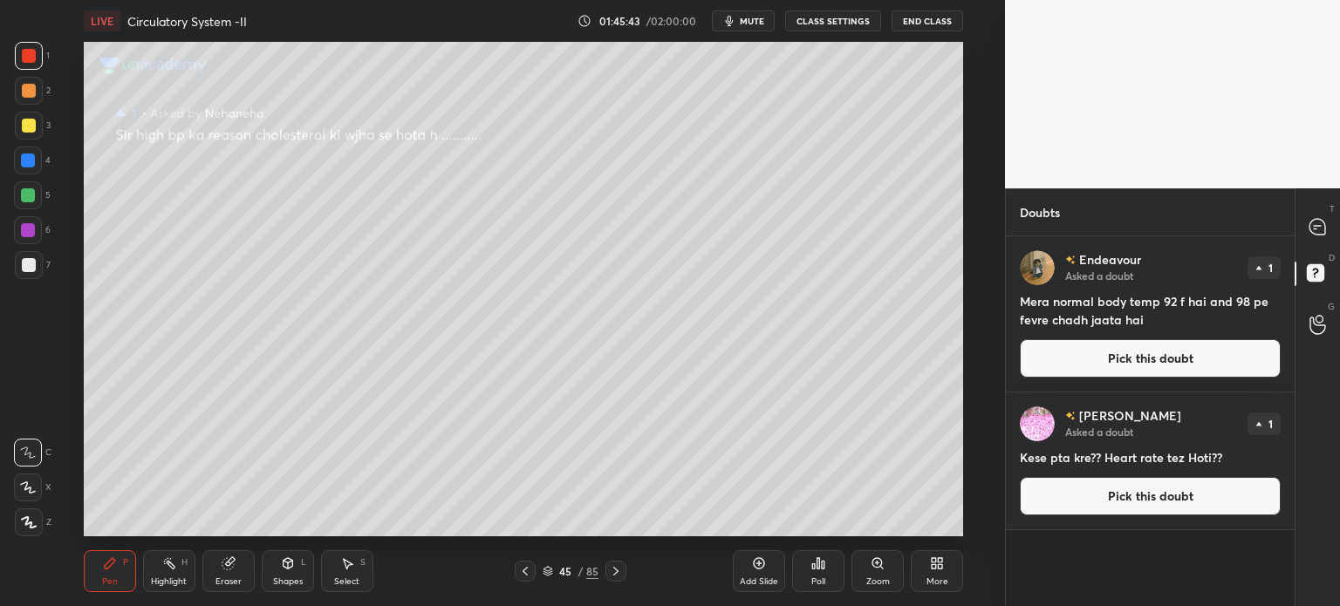
drag, startPoint x: 1100, startPoint y: 353, endPoint x: 1086, endPoint y: 341, distance: 18.6
click at [1104, 352] on button "Pick this doubt" at bounding box center [1150, 358] width 261 height 38
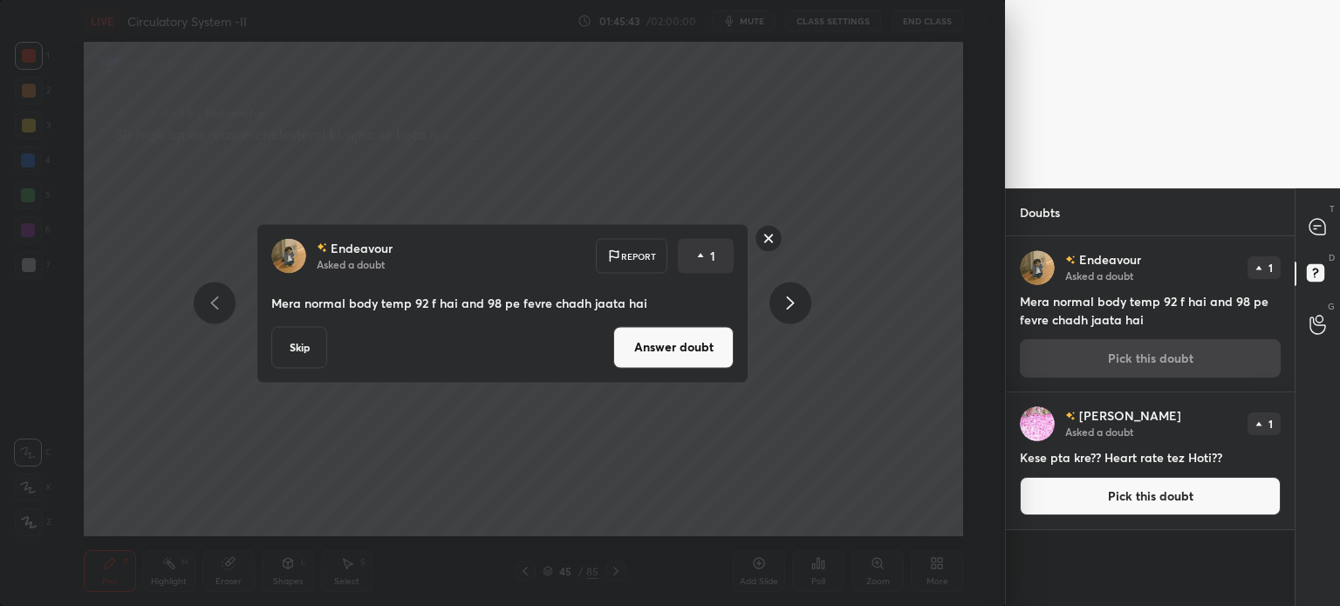
click at [714, 364] on div "Endeavour Asked a doubt Report 1 Mera normal body temp 92 f hai and 98 pe fevre…" at bounding box center [503, 303] width 492 height 160
click at [740, 339] on div "Endeavour Asked a doubt Report 1 Mera normal body temp 92 f hai and 98 pe fevre…" at bounding box center [503, 303] width 492 height 160
click at [709, 345] on button "Answer doubt" at bounding box center [673, 347] width 120 height 42
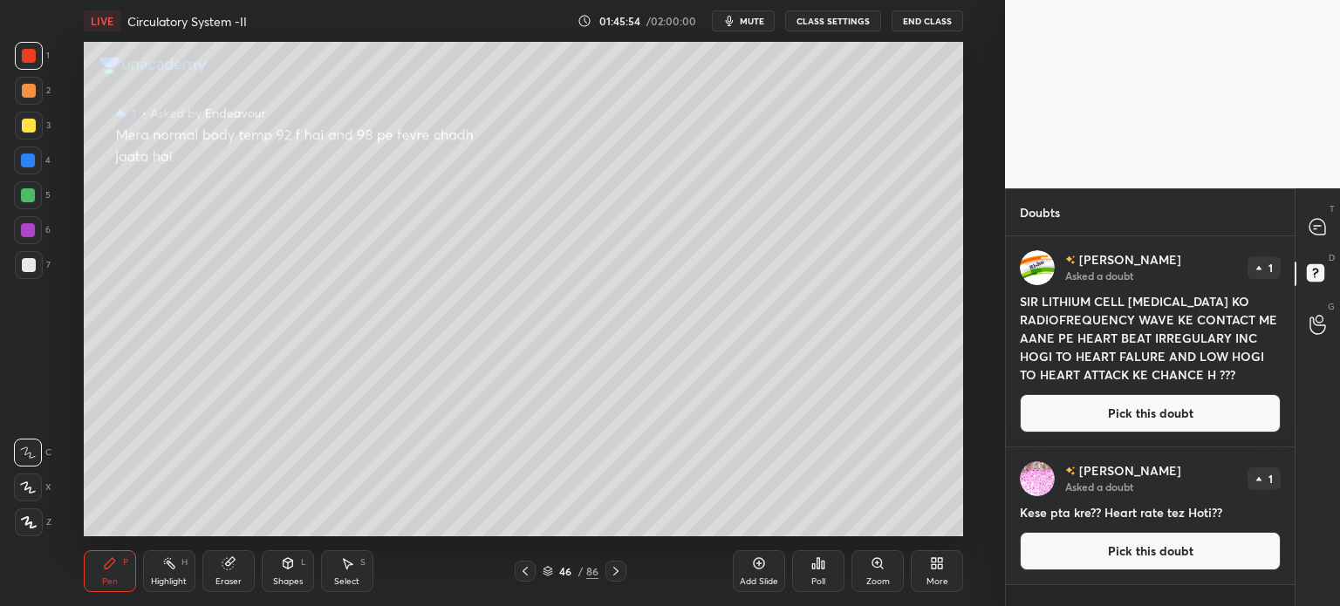
click at [1160, 346] on h4 "SIR LITHIUM CELL PACEMAKER KO RADIOFREQUENCY WAVE KE CONTACT ME AANE PE HEART B…" at bounding box center [1150, 338] width 261 height 92
click at [764, 22] on span "mute" at bounding box center [752, 21] width 24 height 12
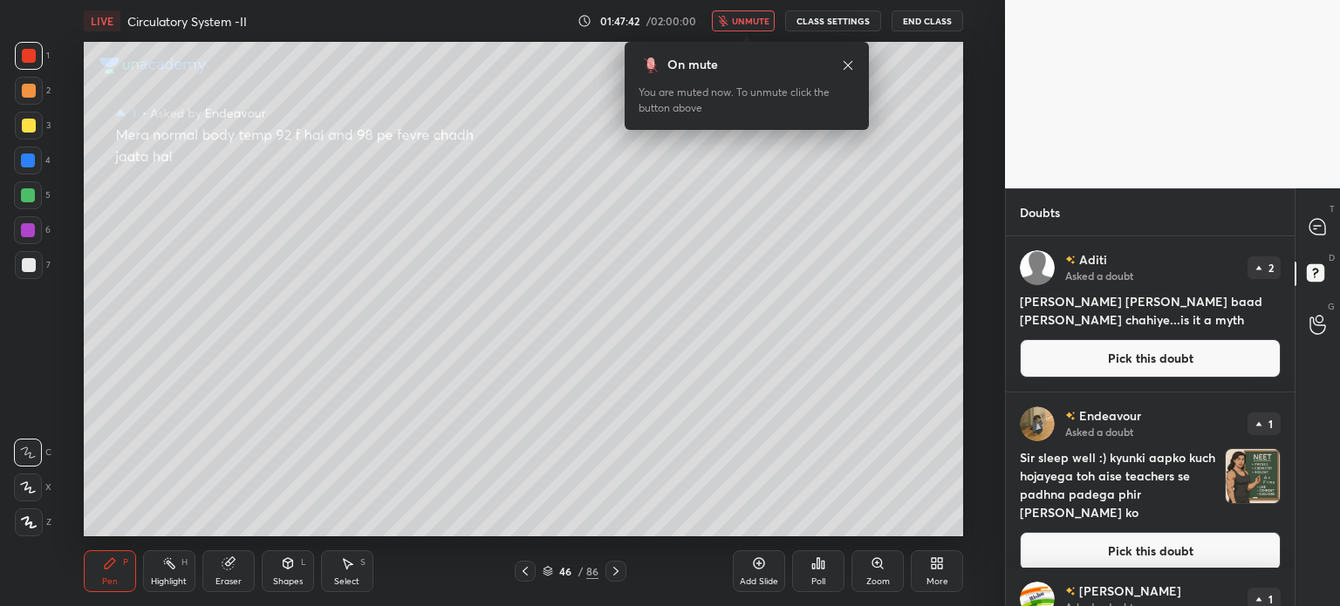
click at [753, 27] on button "unmute" at bounding box center [743, 20] width 63 height 21
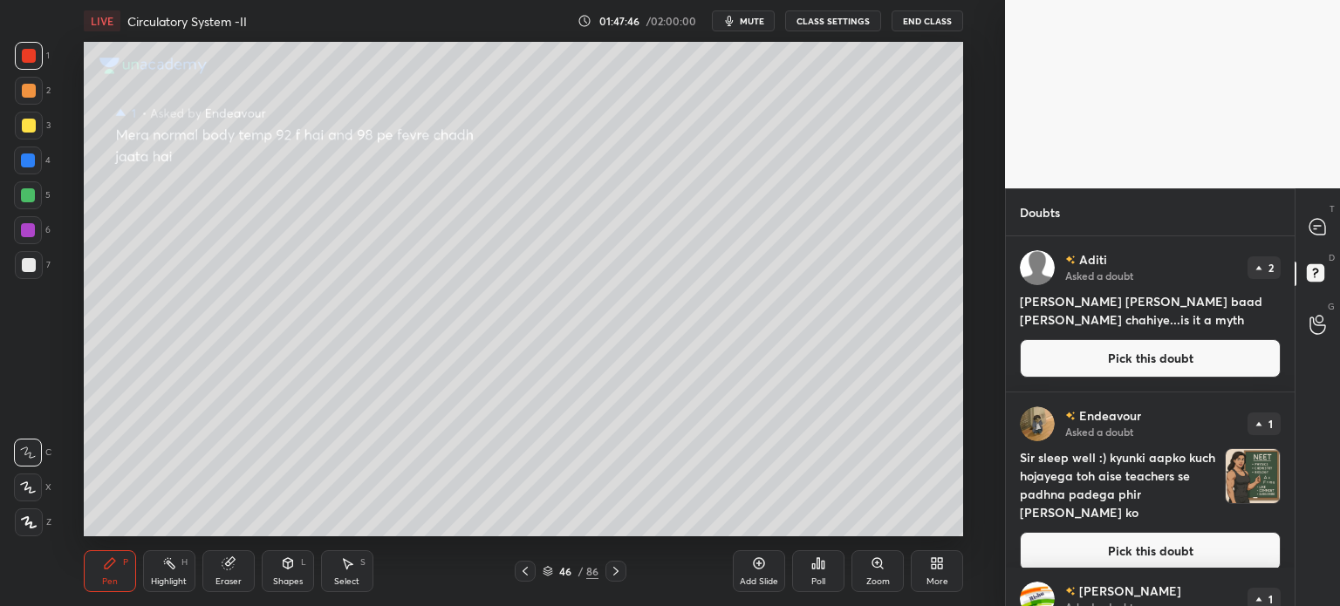
click at [1134, 356] on button "Pick this doubt" at bounding box center [1150, 358] width 261 height 38
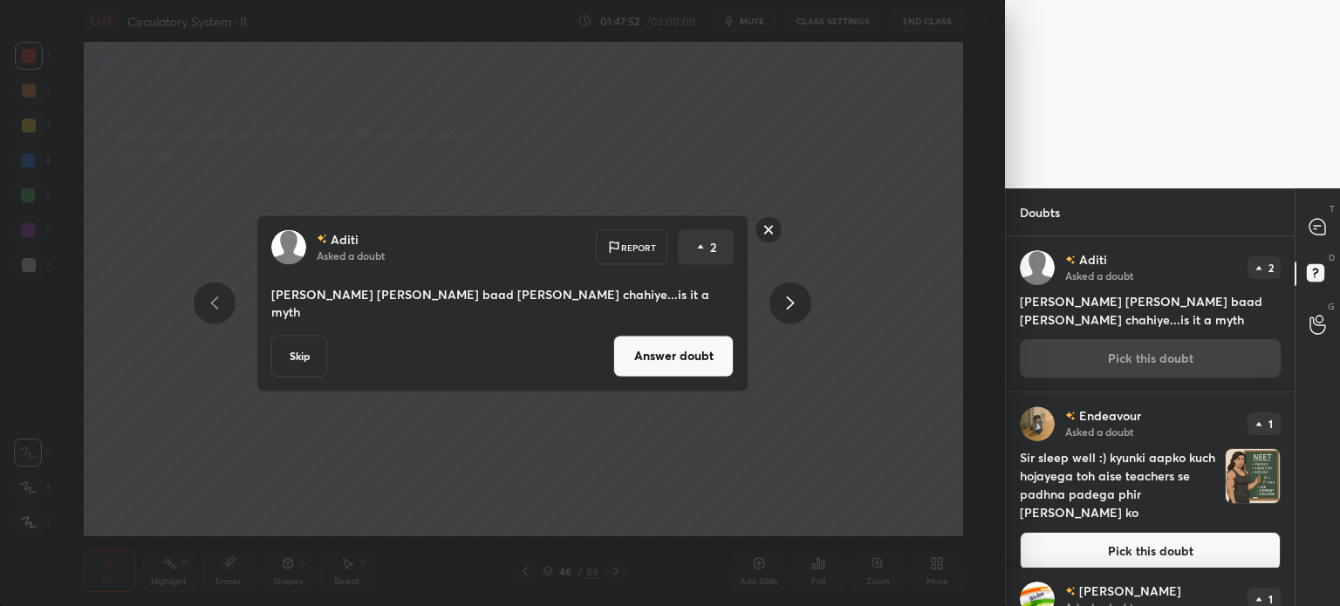
click at [625, 367] on button "Answer doubt" at bounding box center [673, 356] width 120 height 42
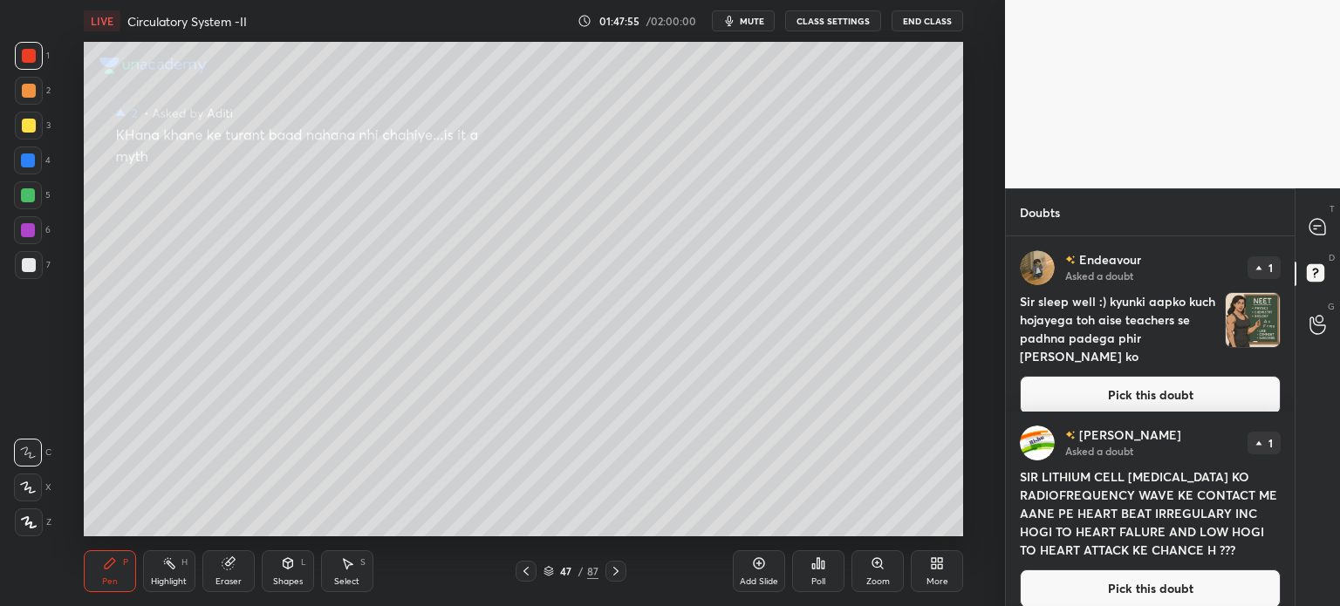
click at [1123, 376] on button "Pick this doubt" at bounding box center [1150, 395] width 261 height 38
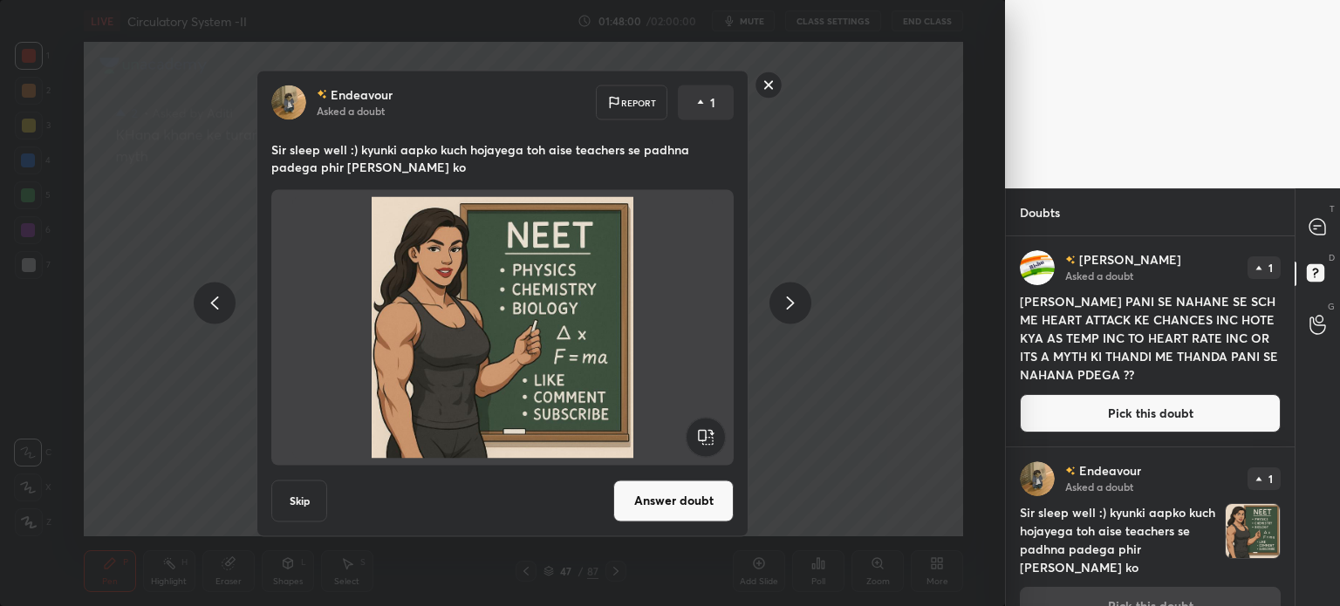
click at [713, 497] on button "Answer doubt" at bounding box center [673, 501] width 120 height 42
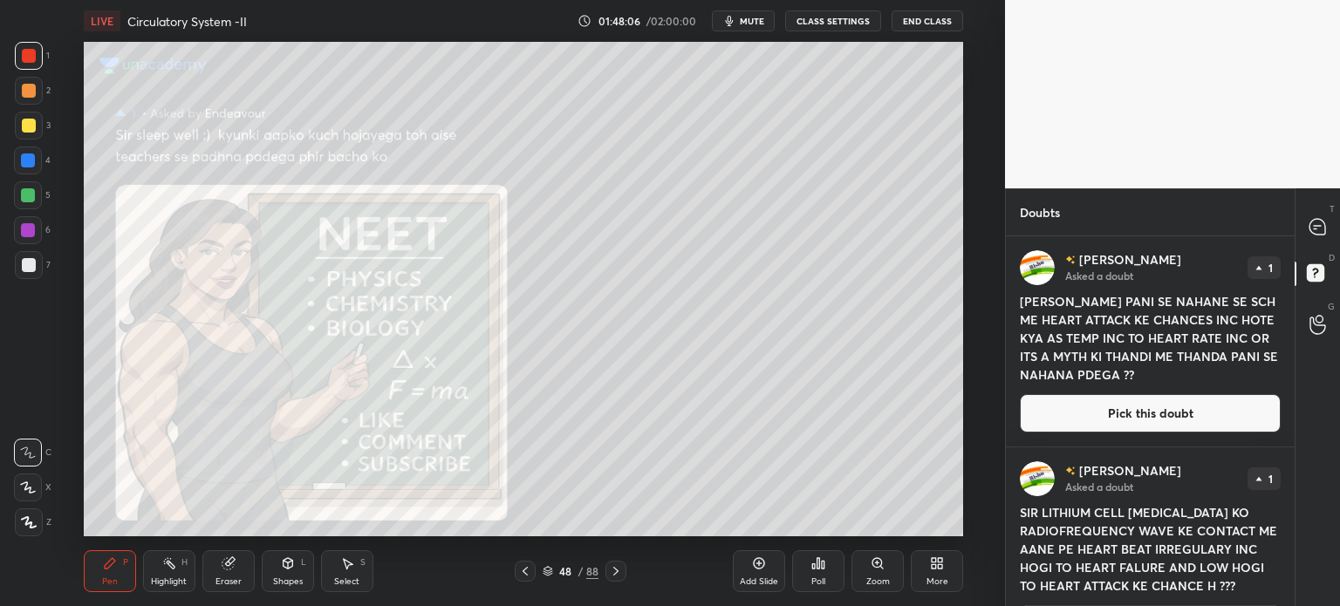
click at [1107, 423] on button "Pick this doubt" at bounding box center [1150, 413] width 261 height 38
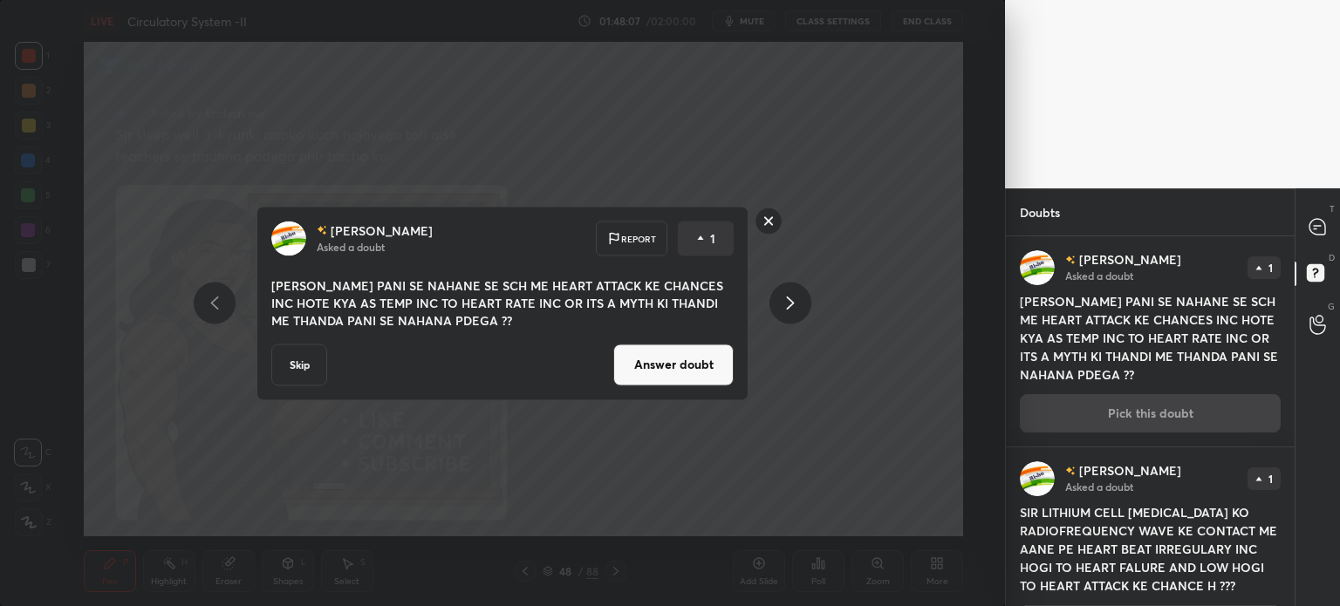
click at [673, 385] on button "Answer doubt" at bounding box center [673, 365] width 120 height 42
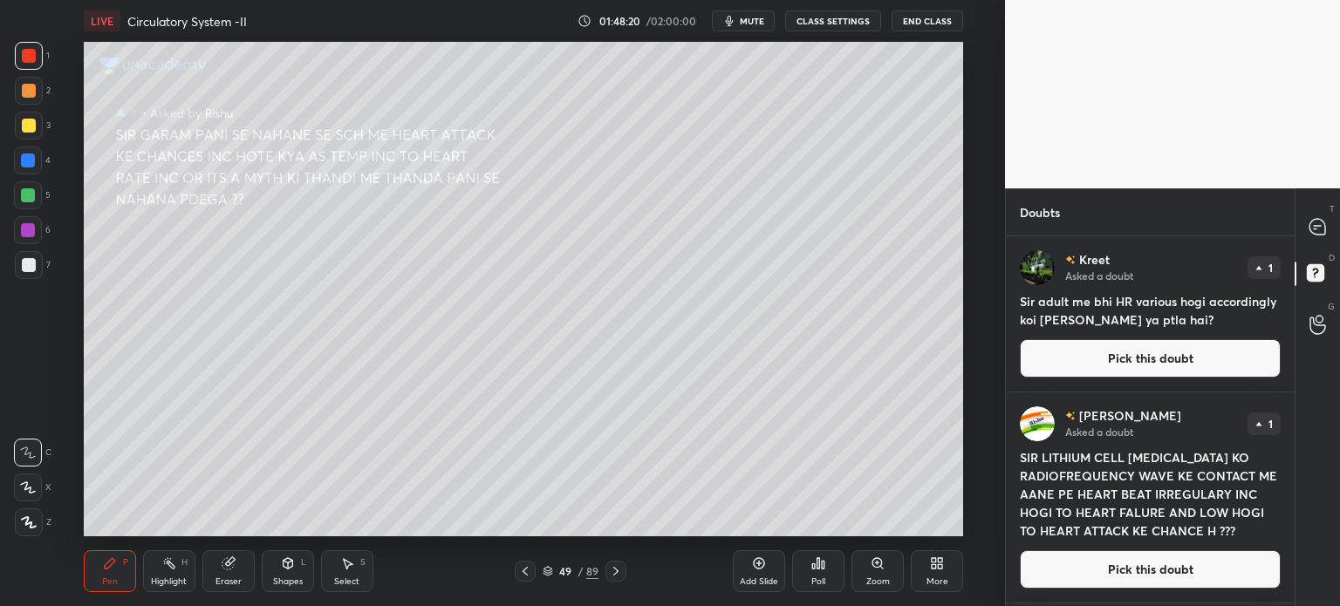
click at [1151, 359] on button "Pick this doubt" at bounding box center [1150, 358] width 261 height 38
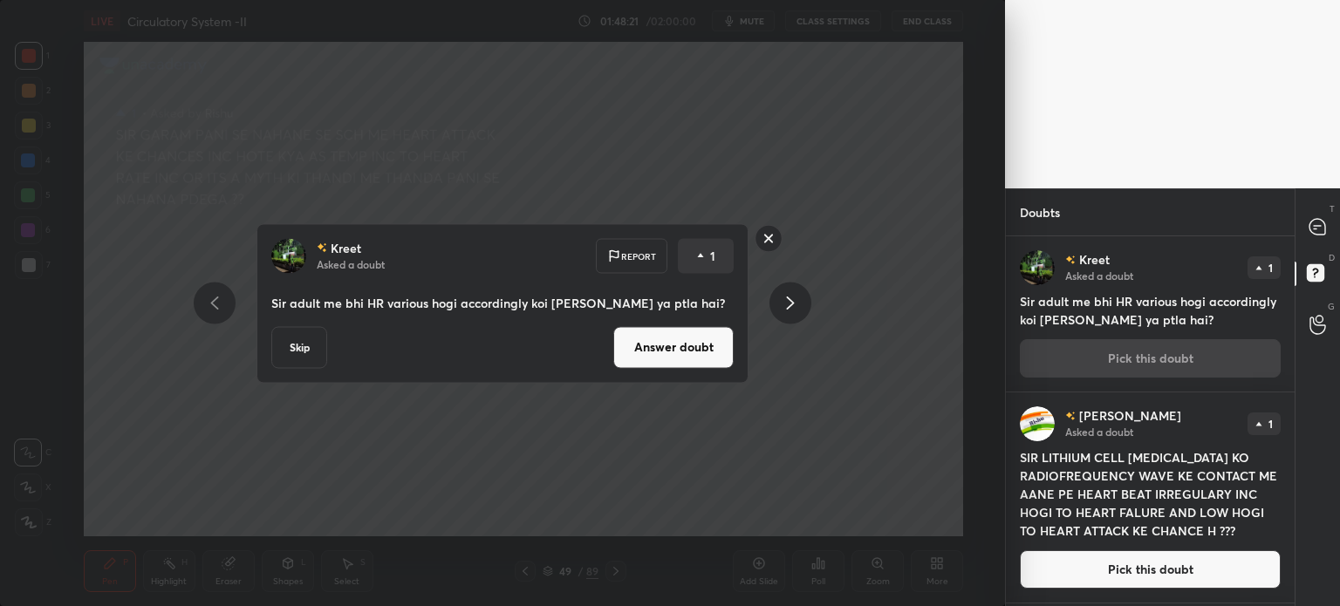
click at [716, 360] on button "Answer doubt" at bounding box center [673, 347] width 120 height 42
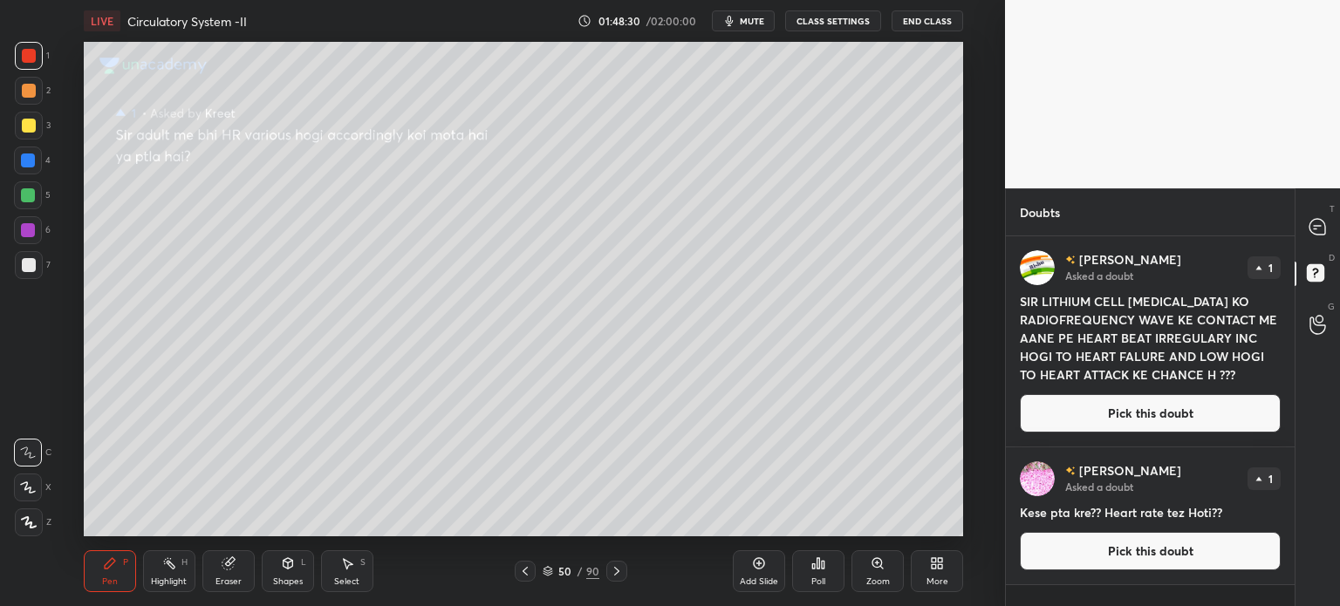
click at [1082, 397] on button "Pick this doubt" at bounding box center [1150, 413] width 261 height 38
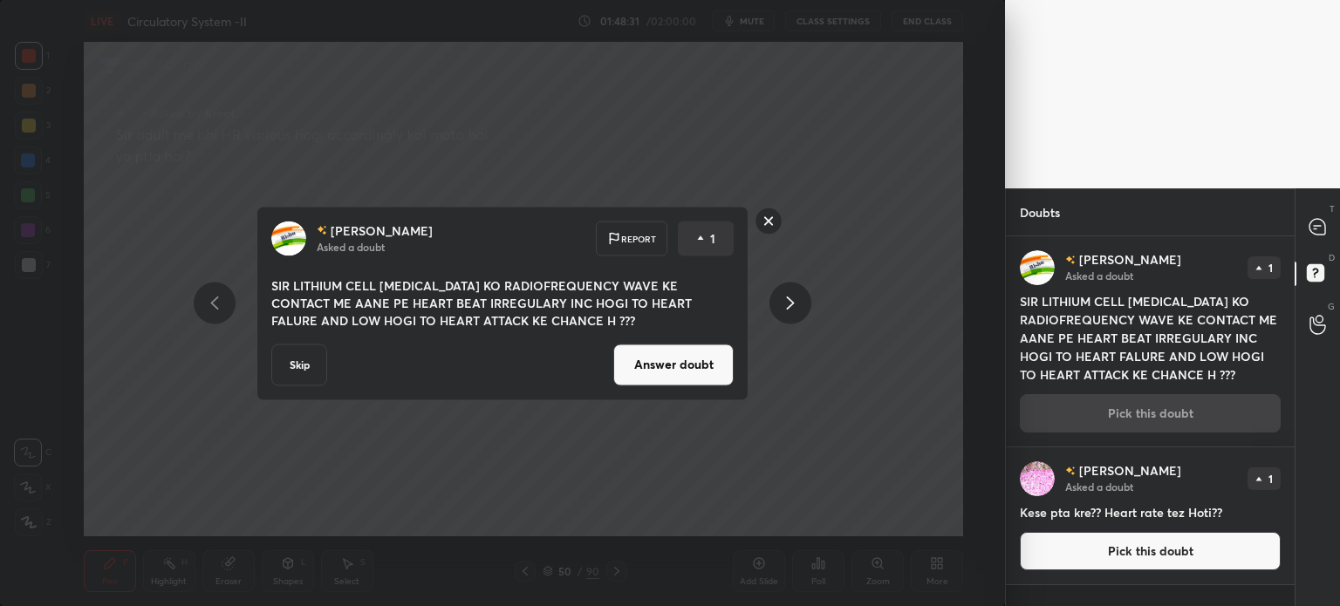
click at [688, 349] on button "Answer doubt" at bounding box center [673, 365] width 120 height 42
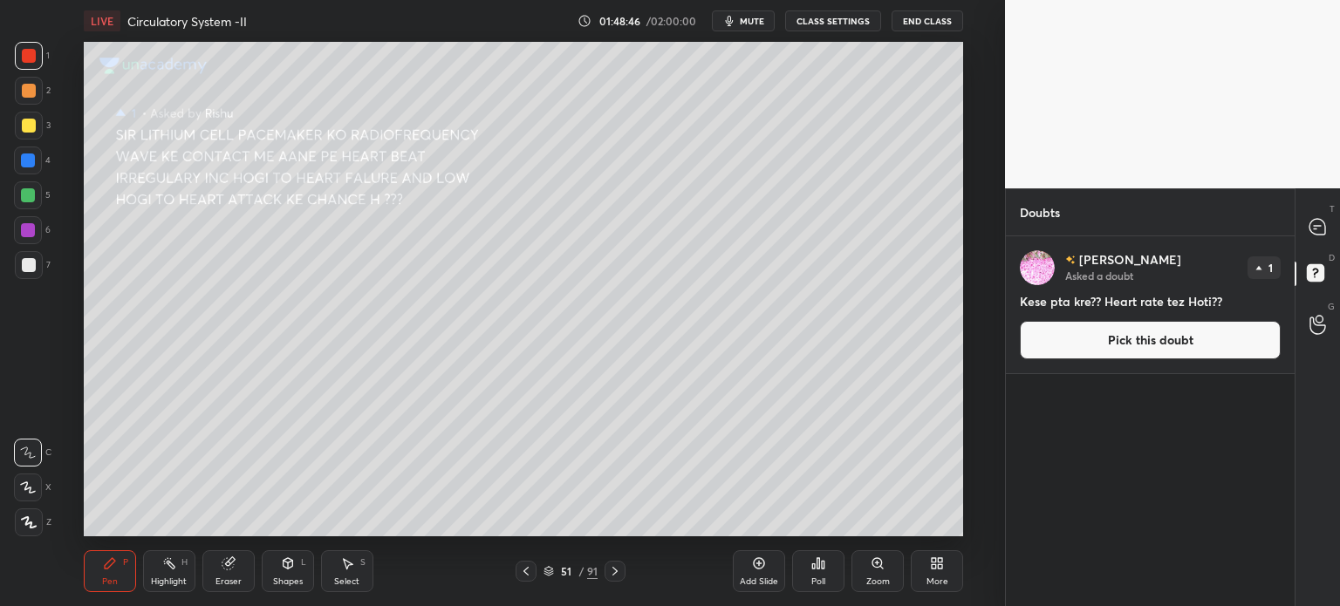
click at [1122, 342] on button "Pick this doubt" at bounding box center [1150, 340] width 261 height 38
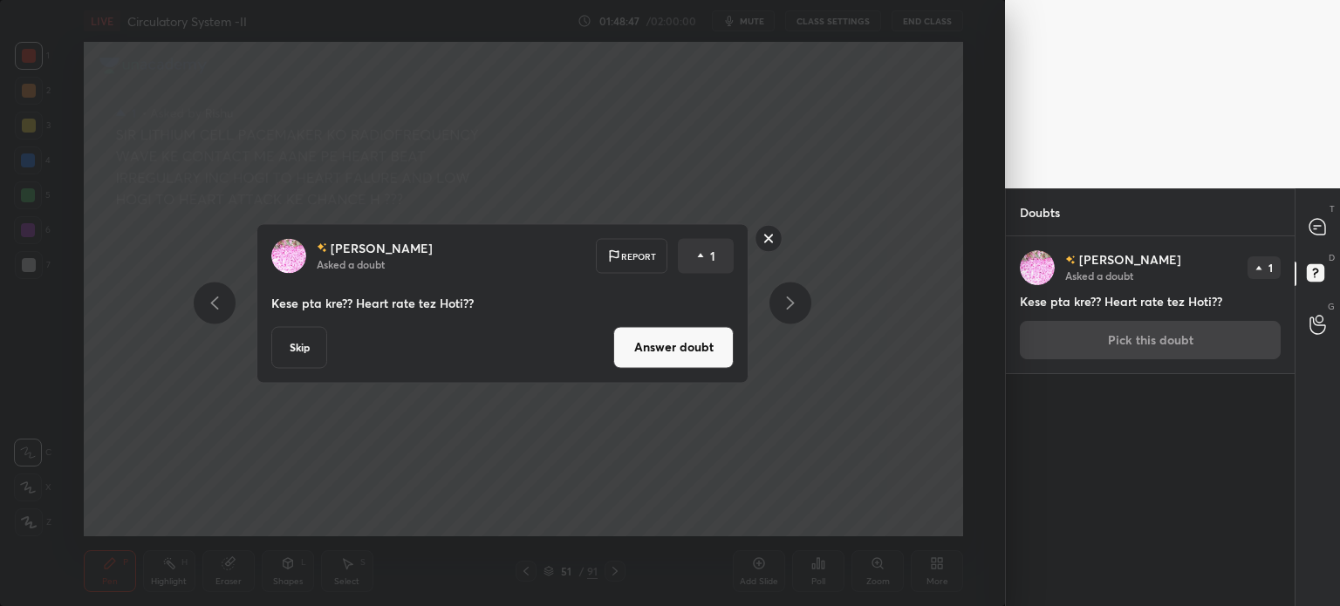
click at [676, 357] on button "Answer doubt" at bounding box center [673, 347] width 120 height 42
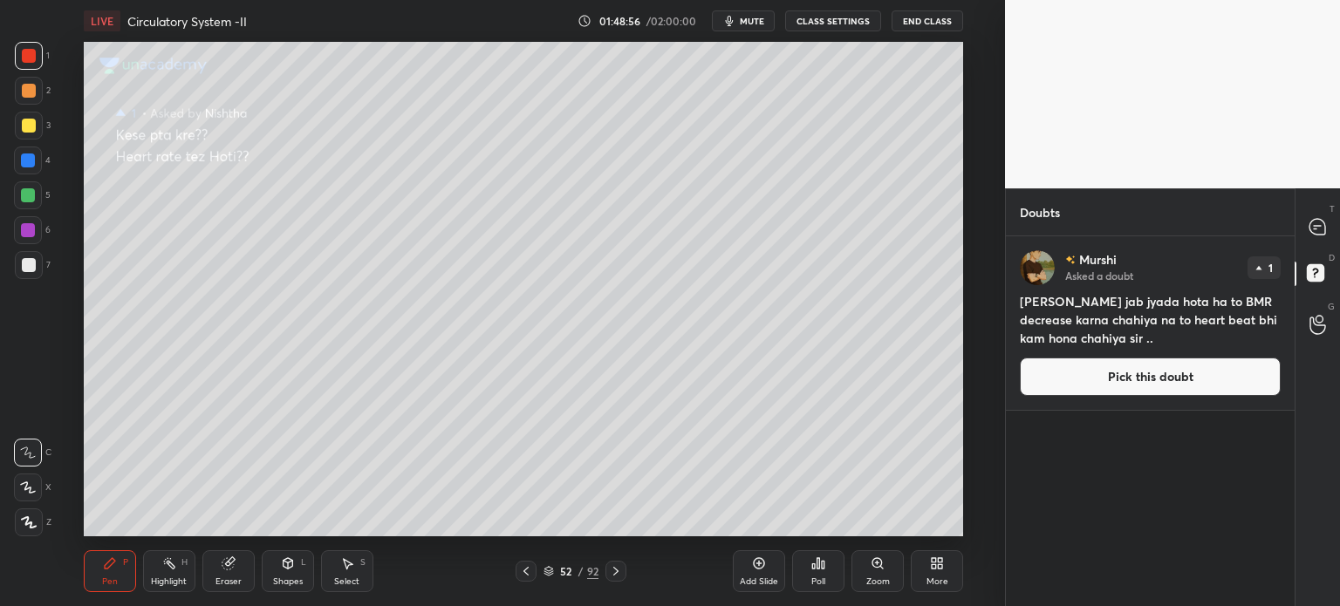
click at [1141, 380] on button "Pick this doubt" at bounding box center [1150, 377] width 261 height 38
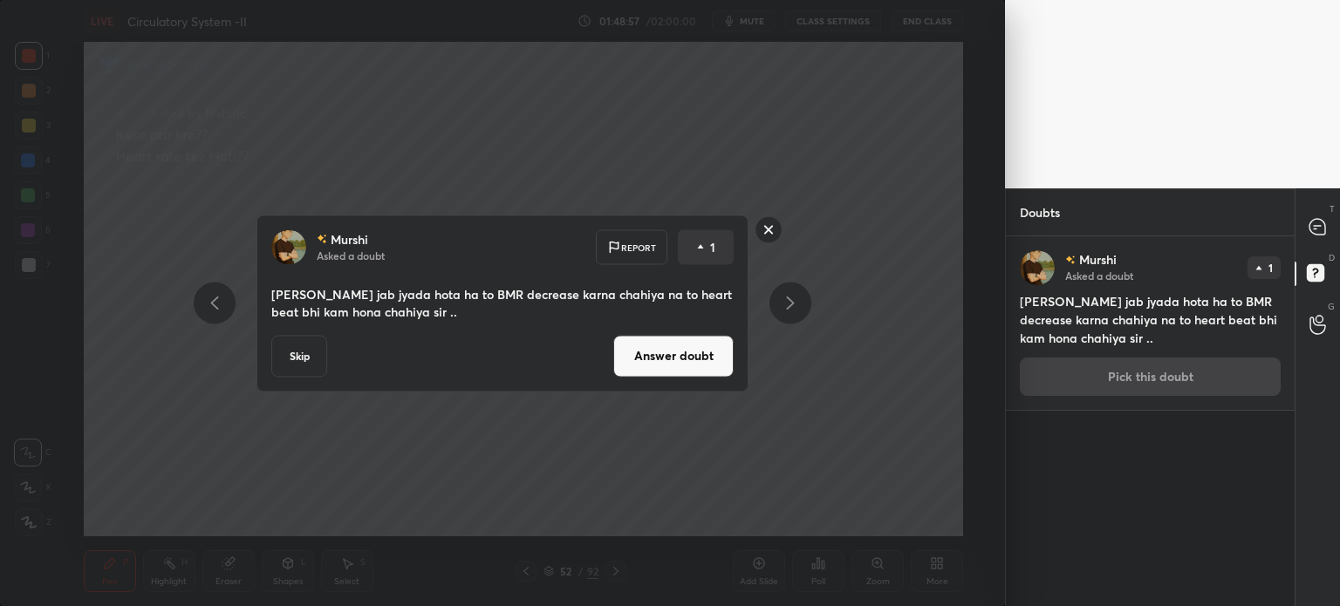
click at [698, 367] on button "Answer doubt" at bounding box center [673, 356] width 120 height 42
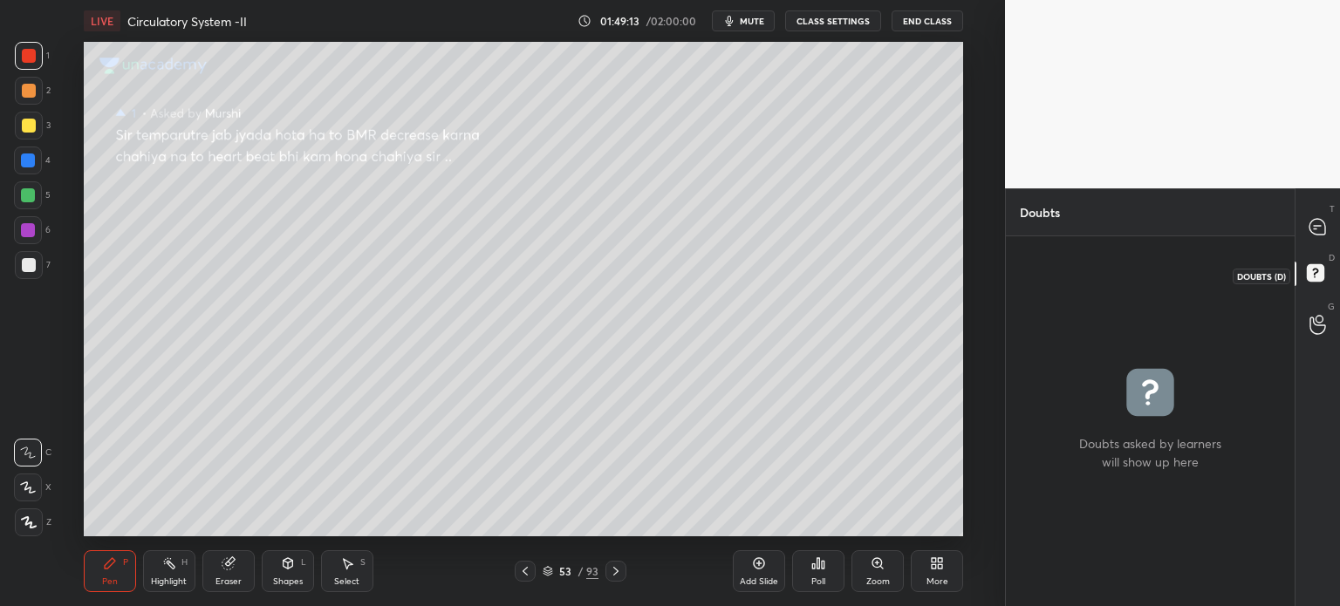
click at [1304, 270] on icon at bounding box center [1318, 275] width 31 height 31
click at [1325, 240] on div at bounding box center [1318, 226] width 35 height 31
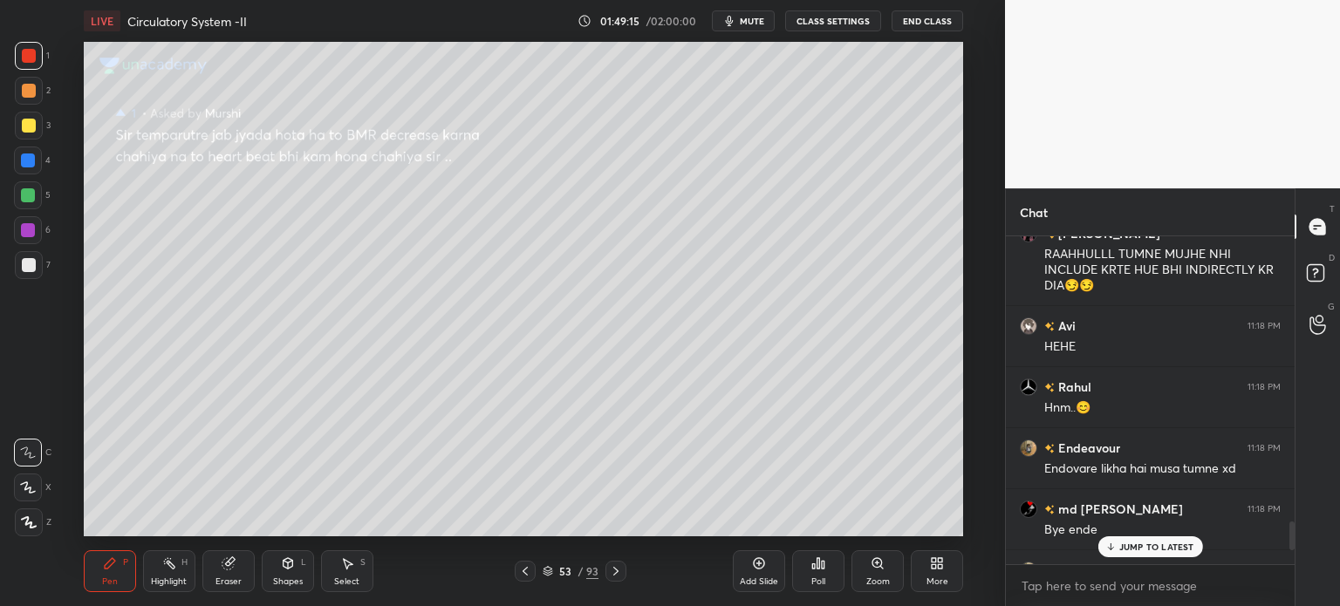
scroll to position [3508, 0]
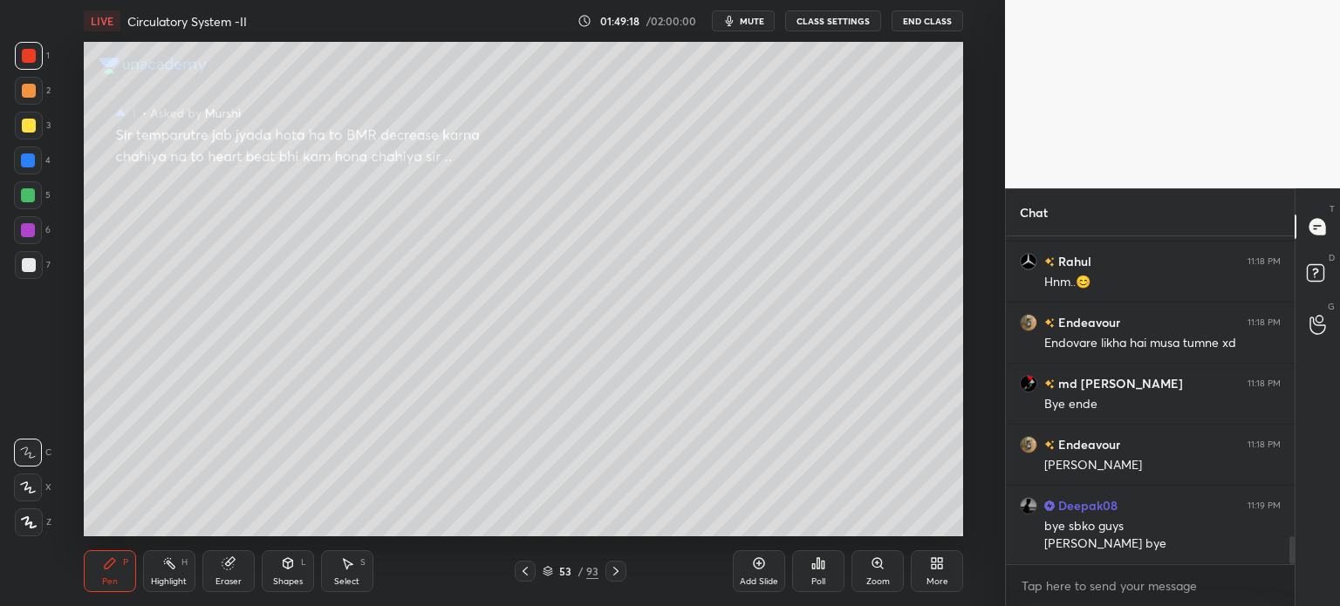
click at [754, 20] on span "mute" at bounding box center [752, 21] width 24 height 12
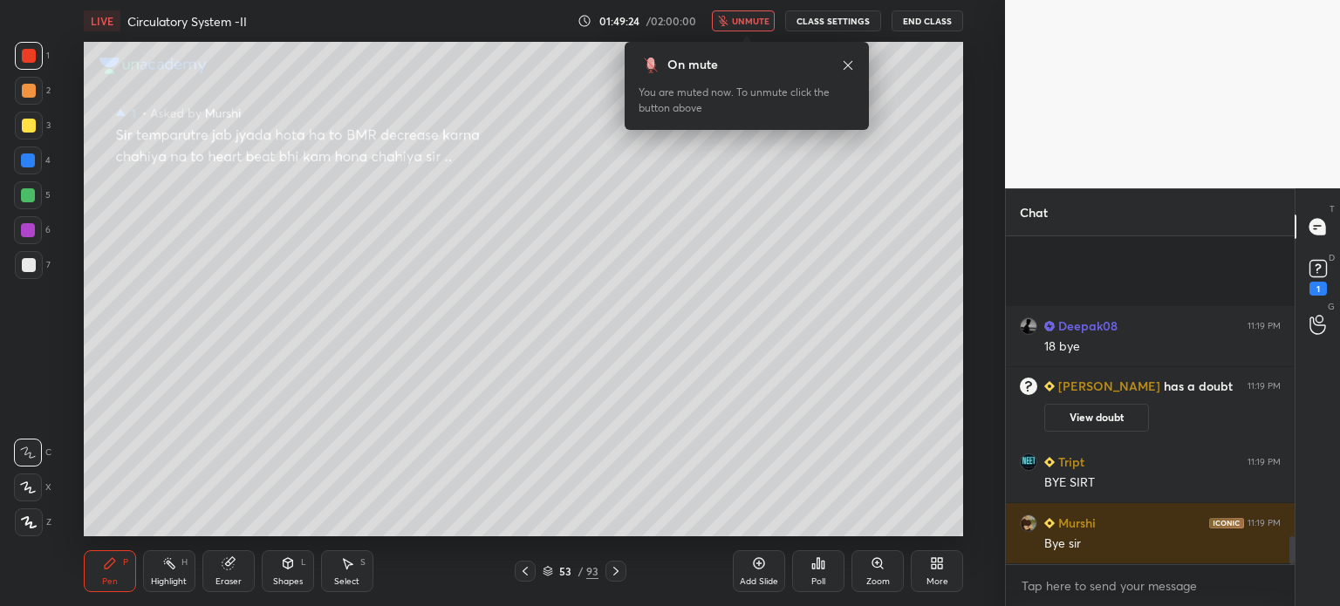
scroll to position [3580, 0]
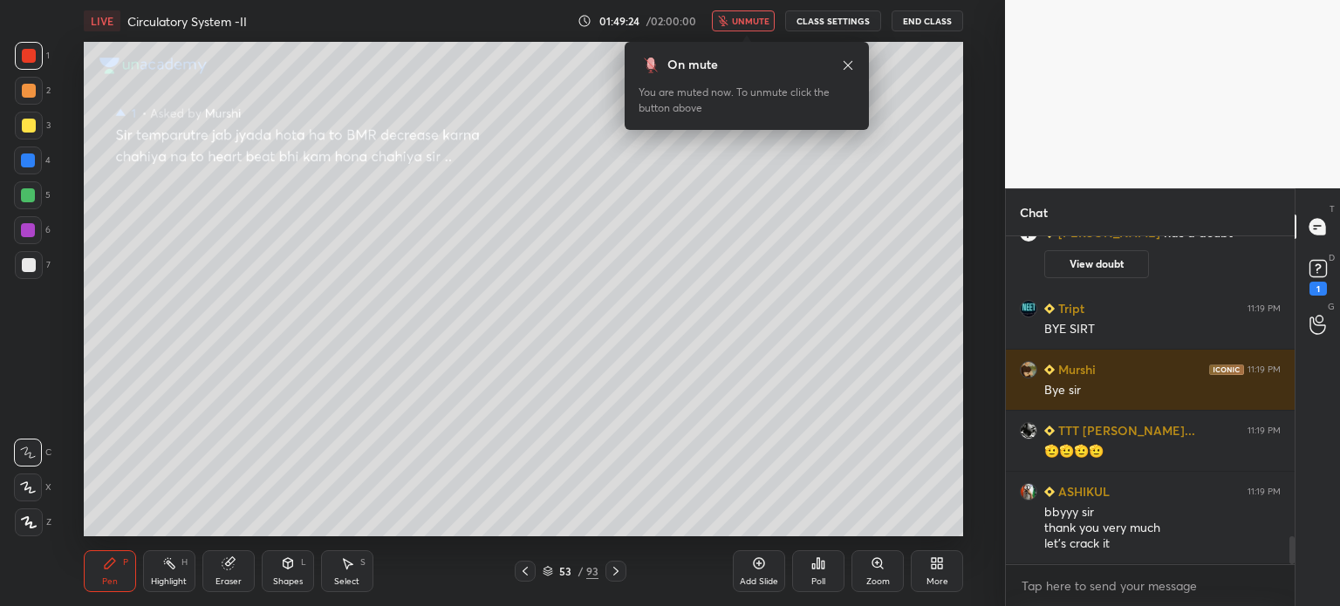
click at [757, 31] on body "1 2 3 4 5 6 7 C X Z C X Z E E Erase all H H LIVE Circulatory System -II 01:49:2…" at bounding box center [670, 303] width 1340 height 606
click at [756, 31] on body "1 2 3 4 5 6 7 C X Z C X Z E E Erase all H H LIVE Circulatory System -II 01:49:2…" at bounding box center [670, 303] width 1340 height 606
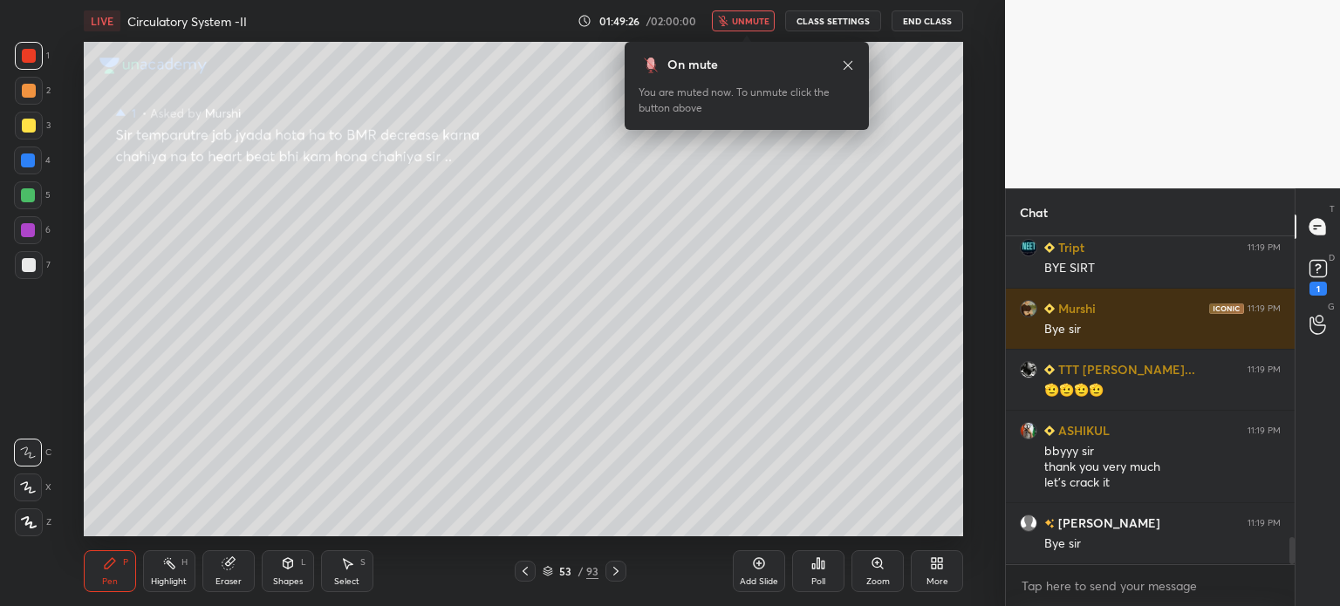
click at [770, 19] on span "unmute" at bounding box center [751, 21] width 38 height 12
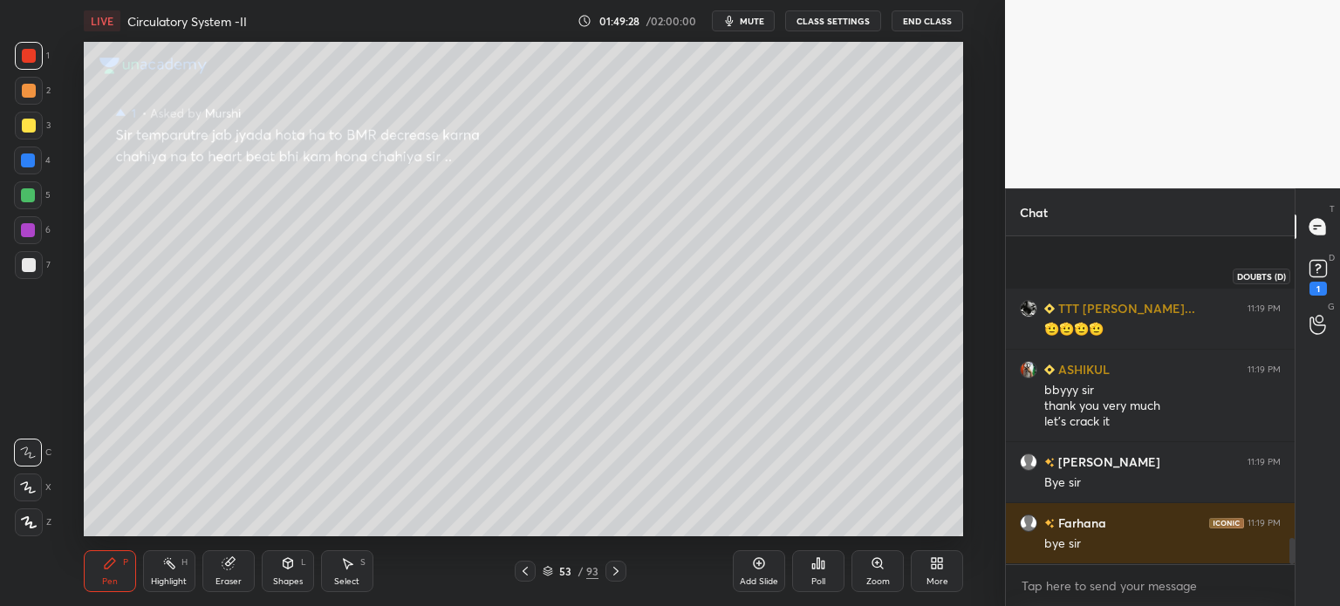
scroll to position [3824, 0]
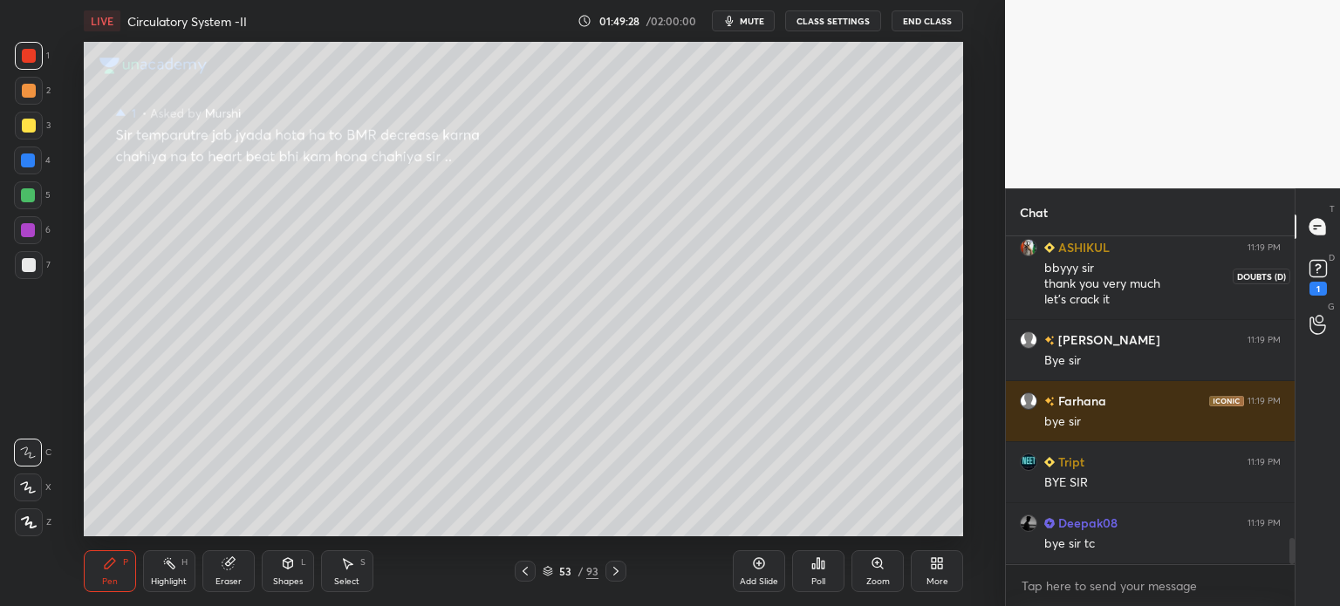
click at [1320, 273] on rect at bounding box center [1318, 269] width 17 height 17
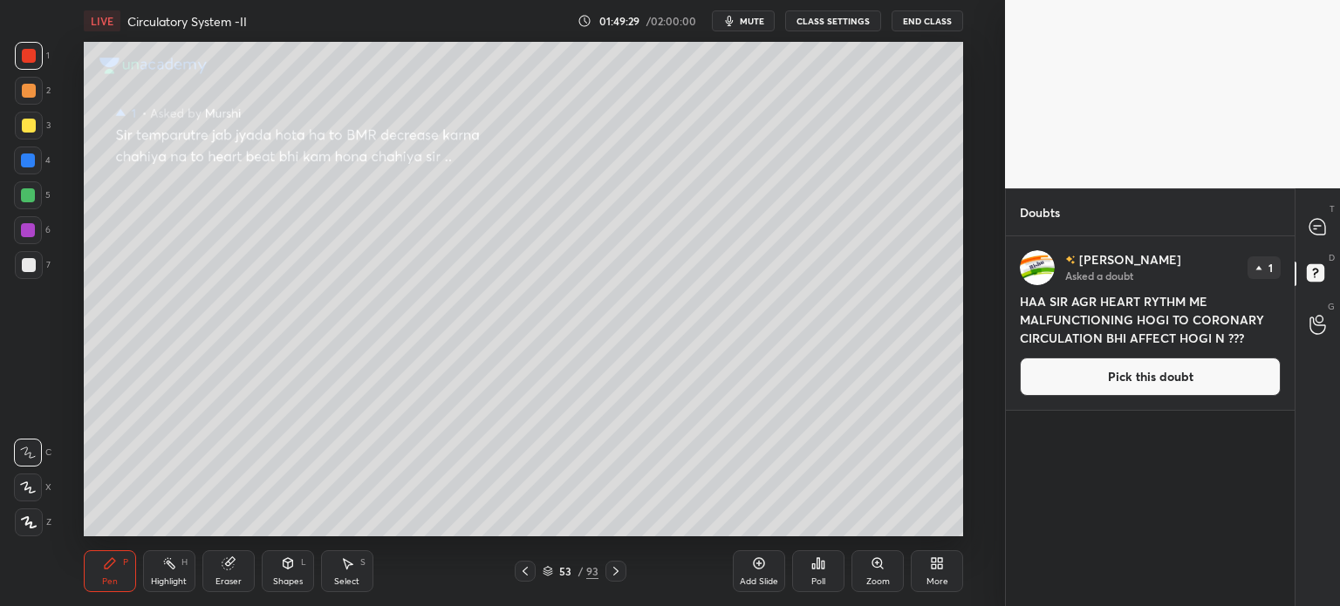
click at [1134, 380] on button "Pick this doubt" at bounding box center [1150, 377] width 261 height 38
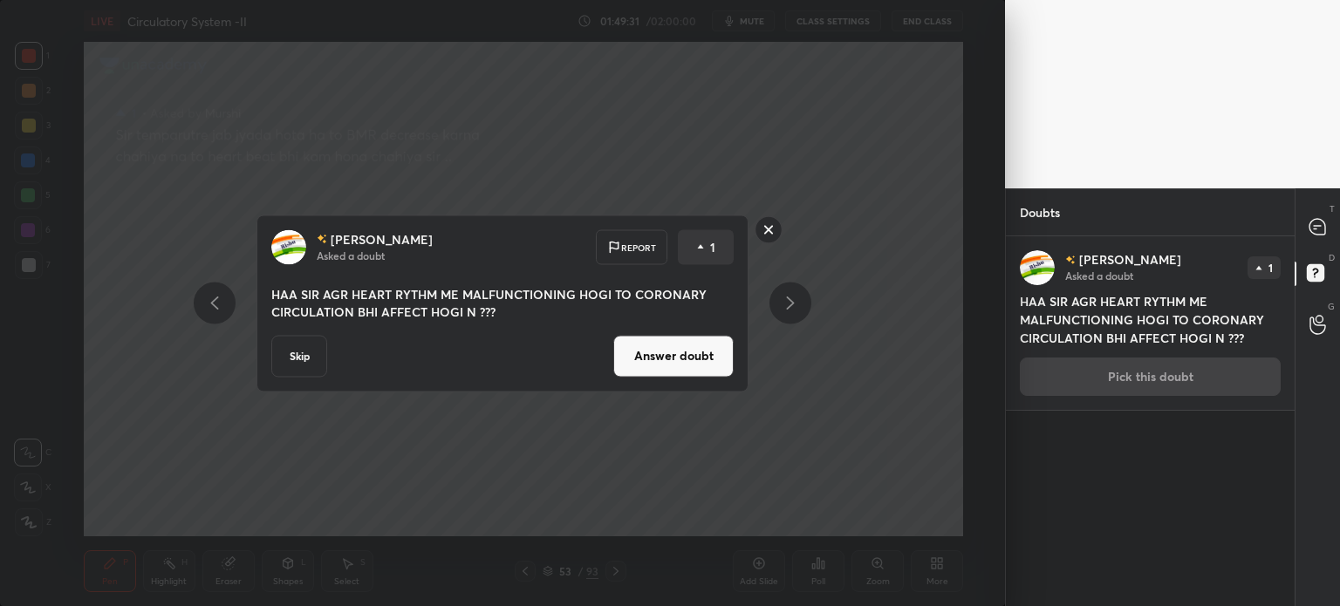
click at [684, 345] on button "Answer doubt" at bounding box center [673, 356] width 120 height 42
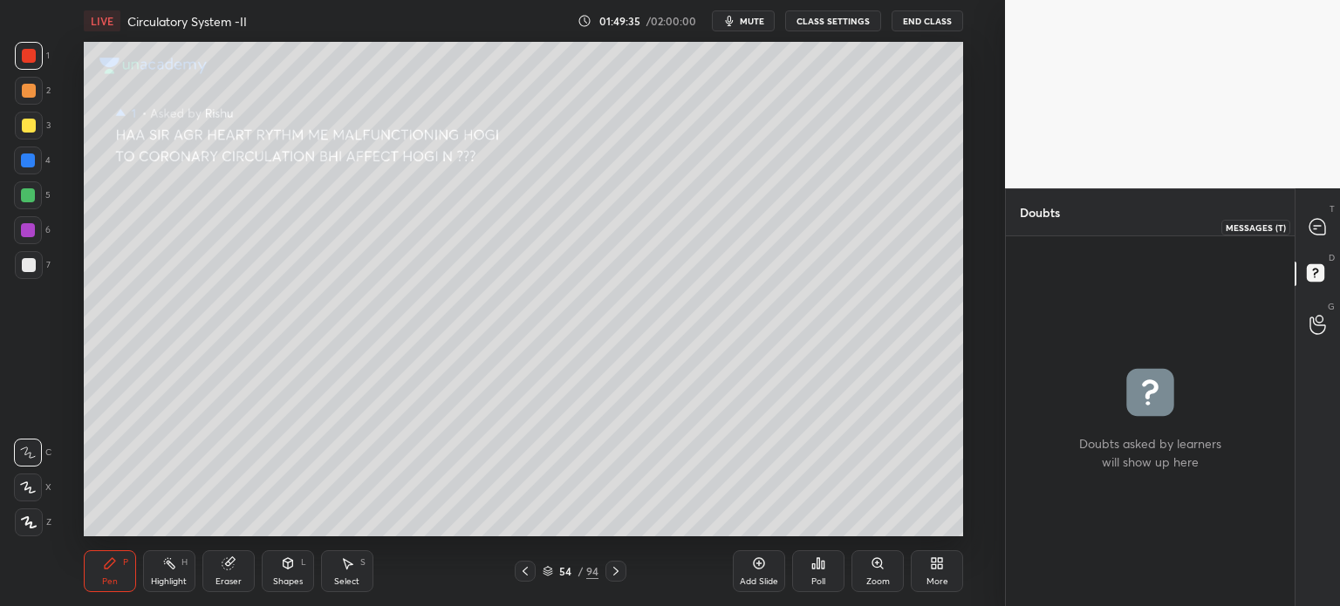
click at [1319, 222] on icon at bounding box center [1318, 227] width 16 height 16
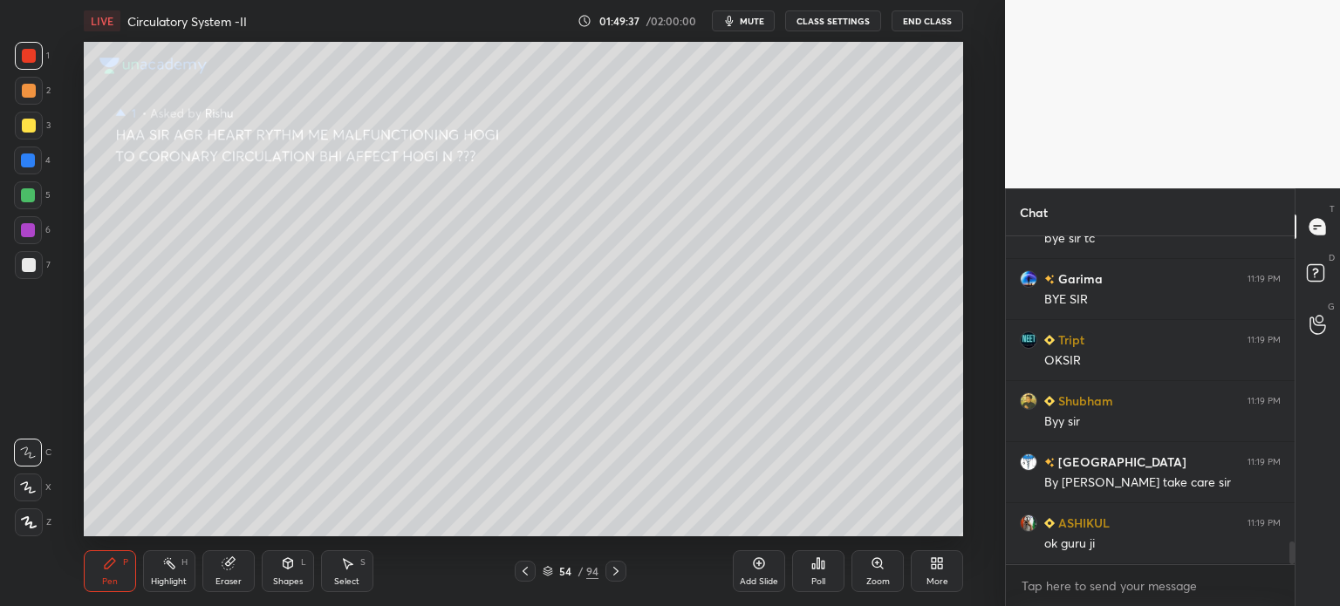
scroll to position [4447, 0]
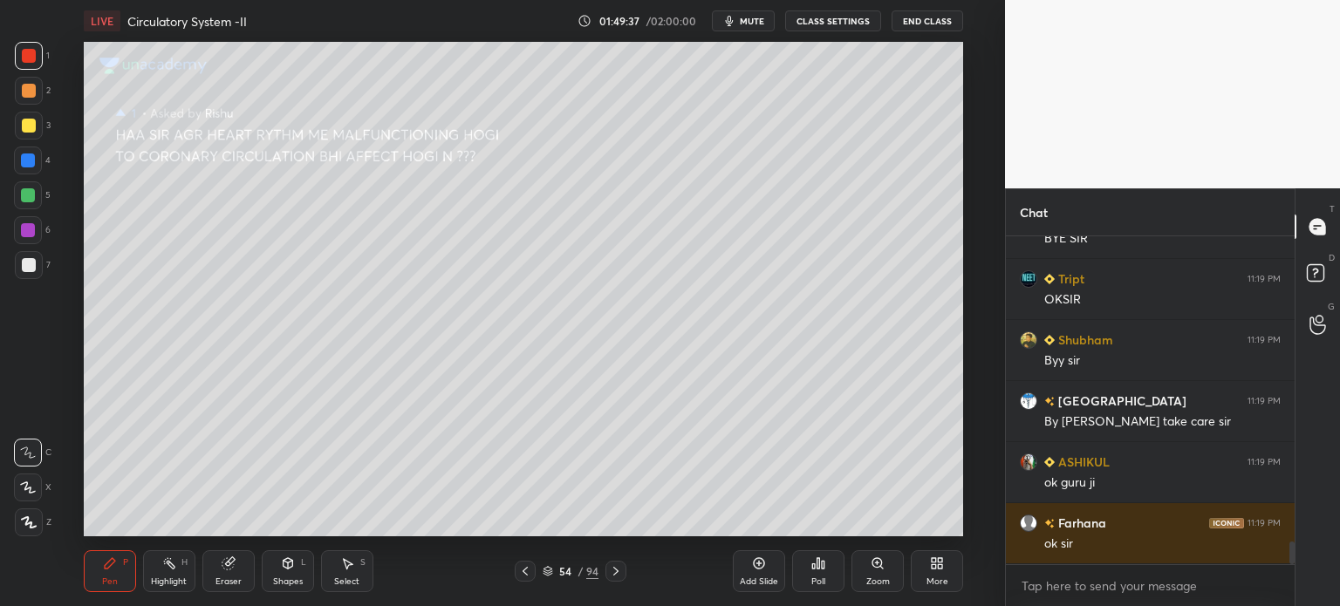
click at [764, 564] on icon at bounding box center [759, 563] width 11 height 11
click at [29, 490] on icon at bounding box center [28, 488] width 16 height 12
click at [30, 486] on icon at bounding box center [28, 488] width 16 height 12
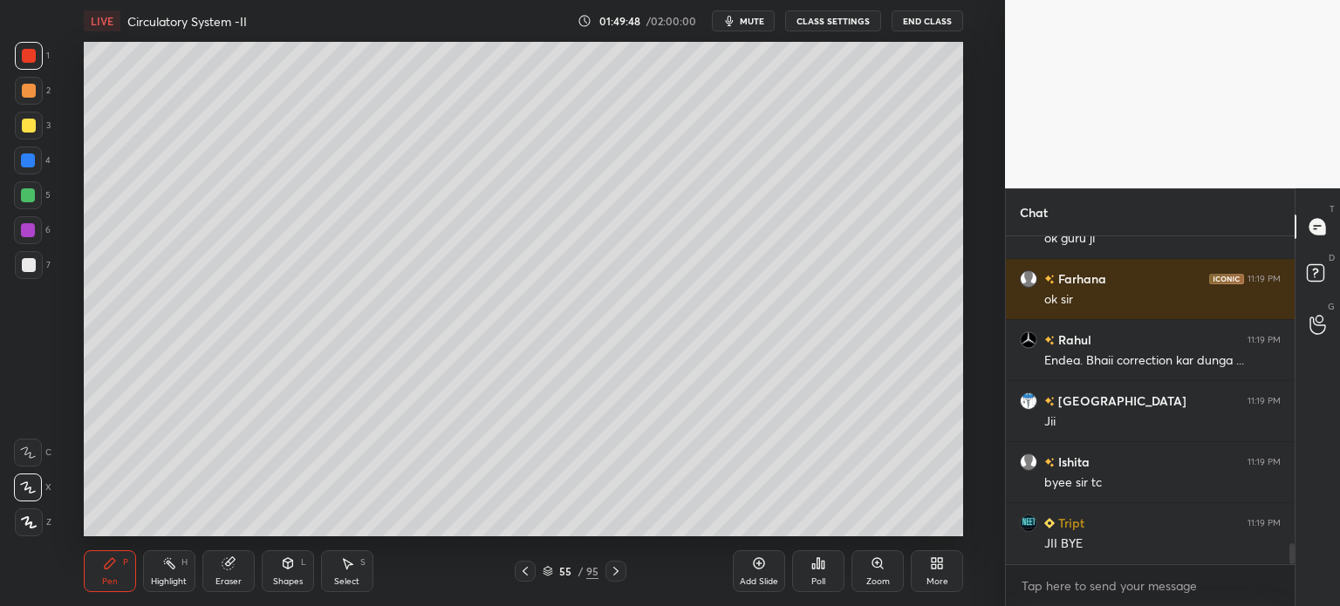
scroll to position [4752, 0]
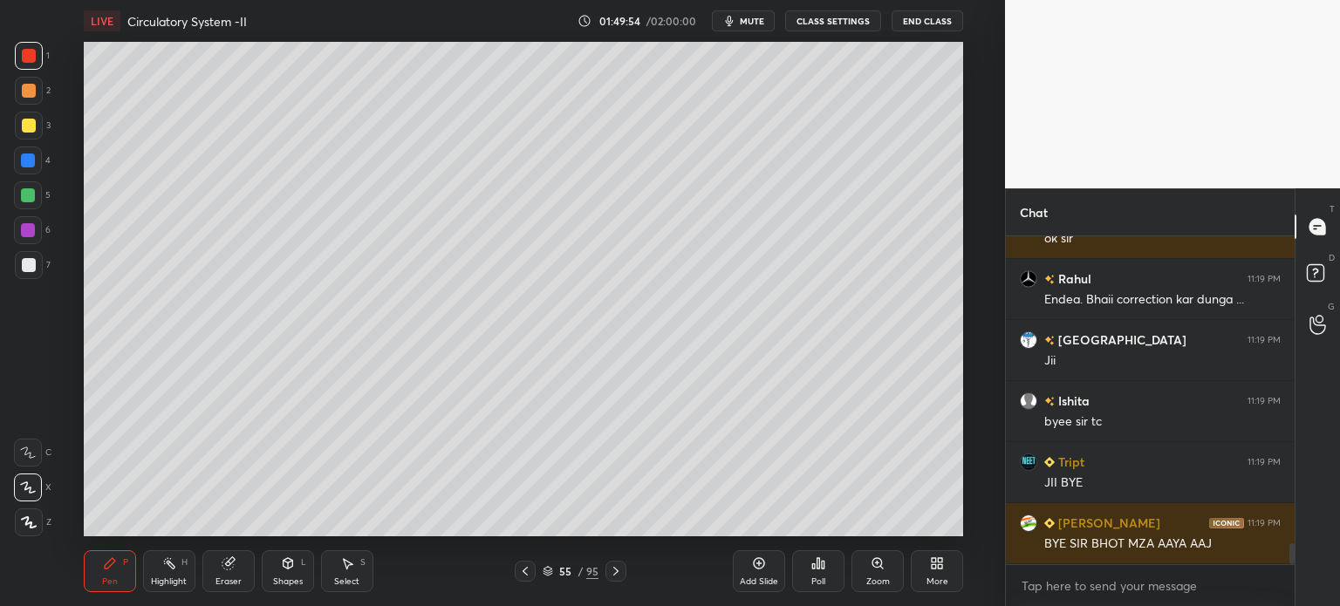
click at [757, 24] on span "mute" at bounding box center [752, 21] width 24 height 12
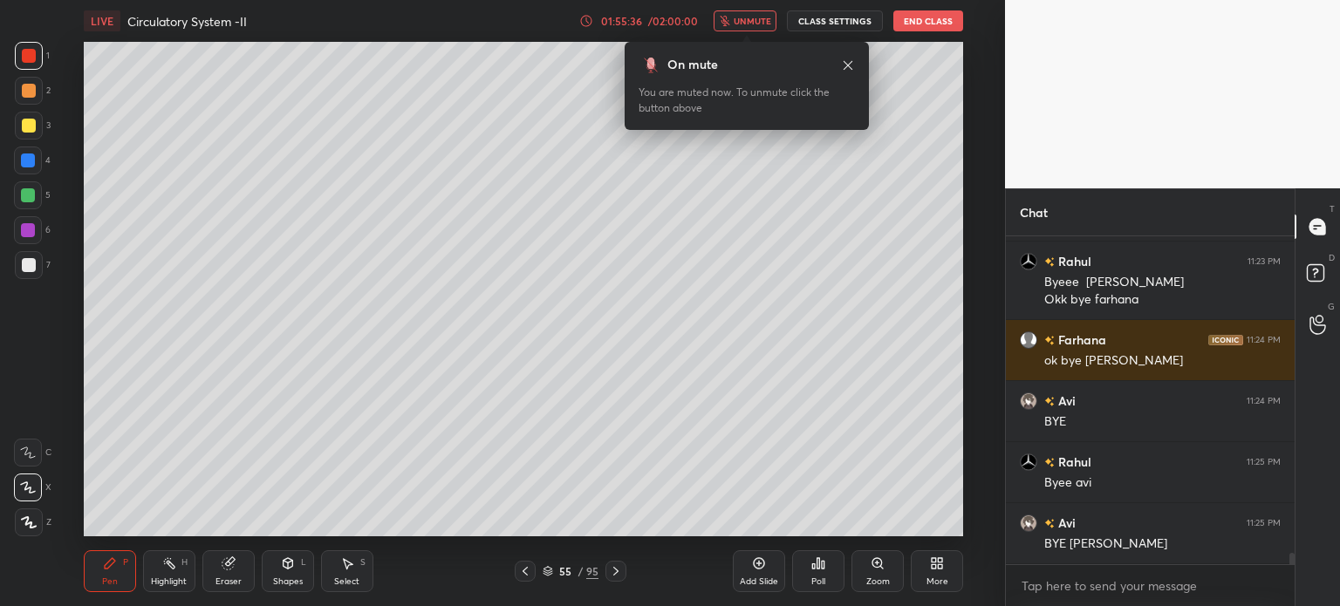
scroll to position [9327, 0]
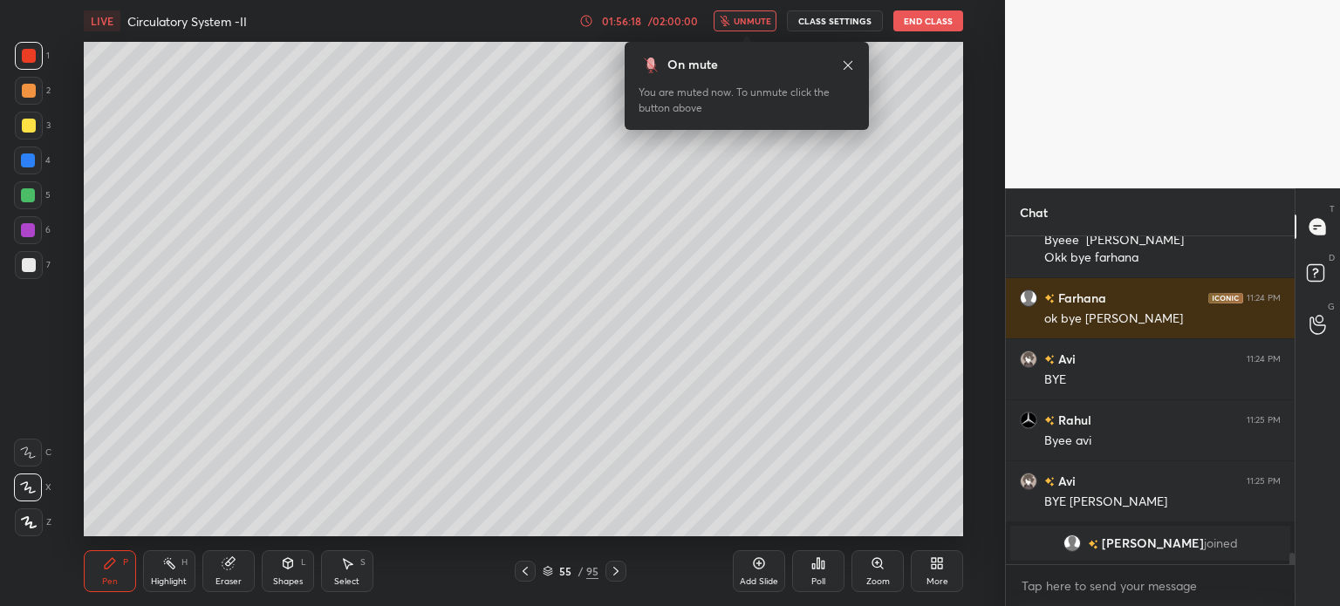
click at [691, 20] on div "/ 02:00:00" at bounding box center [673, 21] width 54 height 10
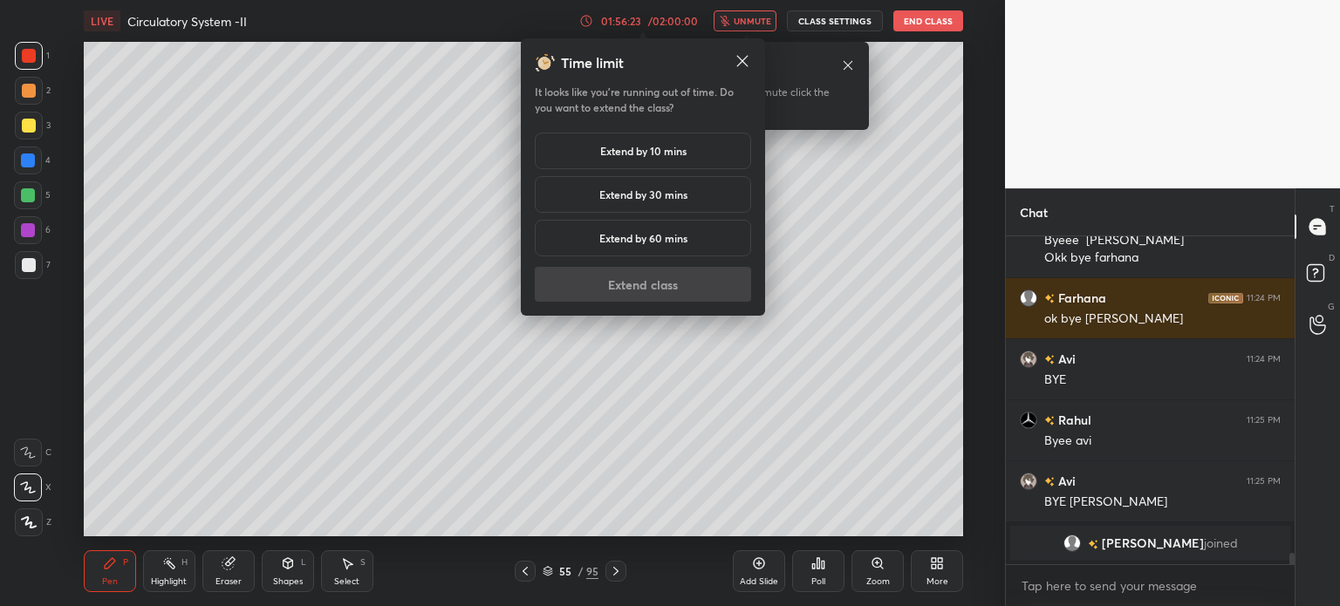
click at [639, 146] on h5 "Extend by 10 mins" at bounding box center [643, 151] width 86 height 16
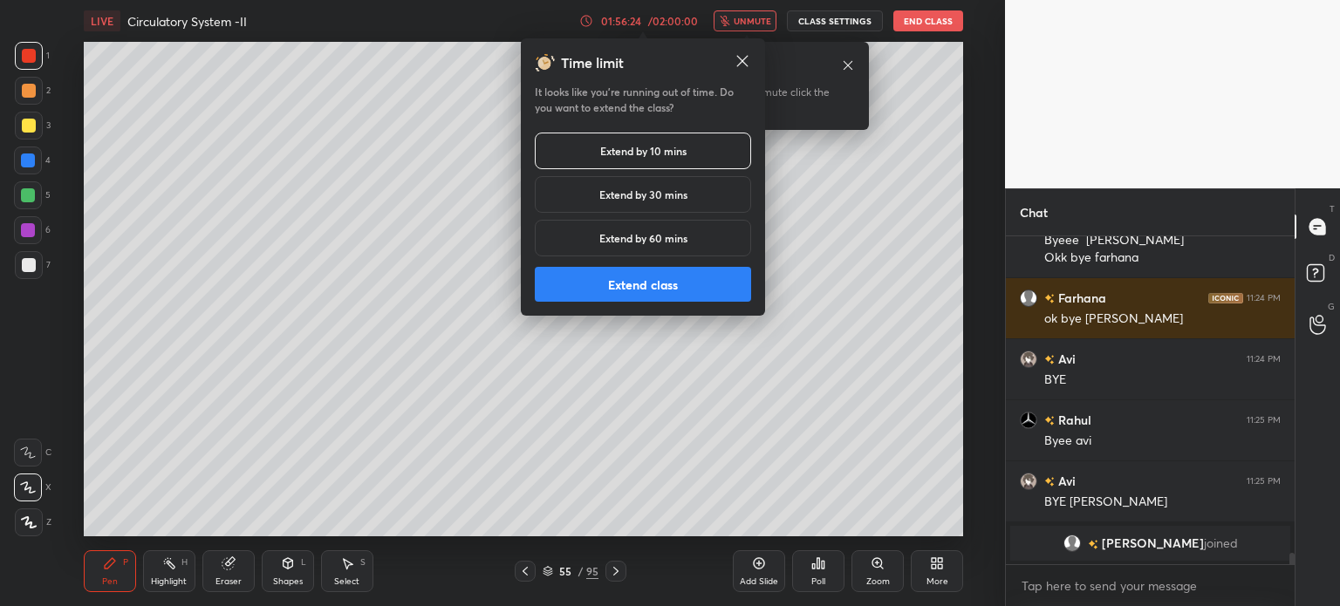
click at [632, 281] on button "Extend class" at bounding box center [643, 284] width 216 height 35
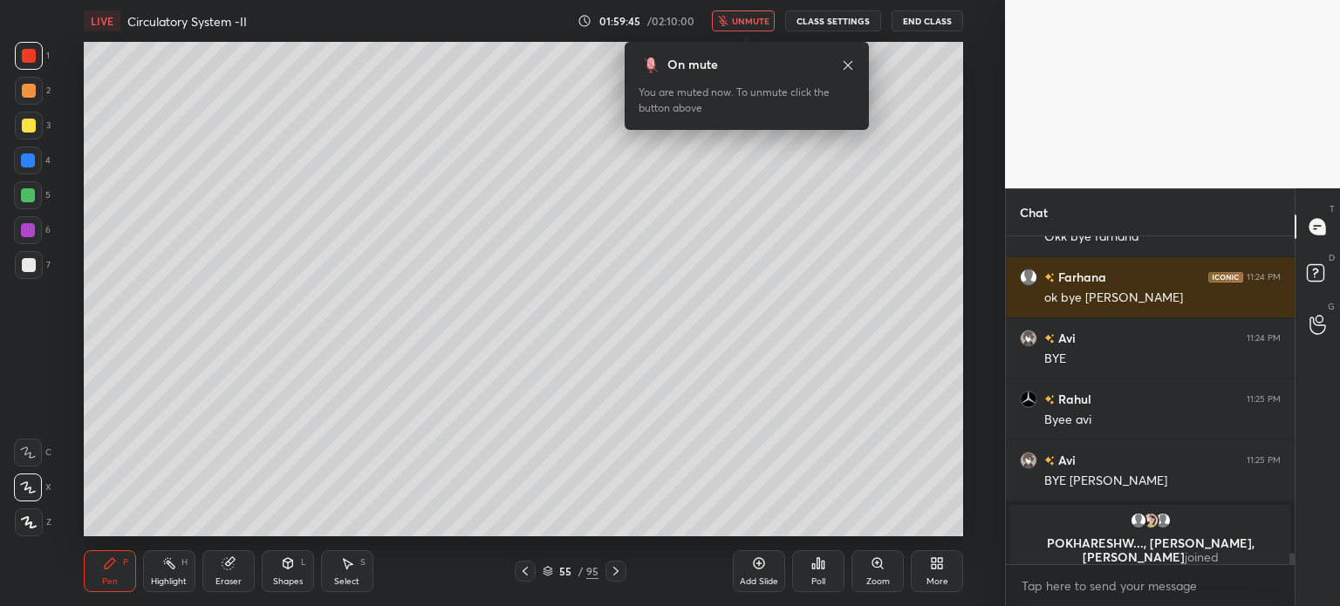
scroll to position [9362, 0]
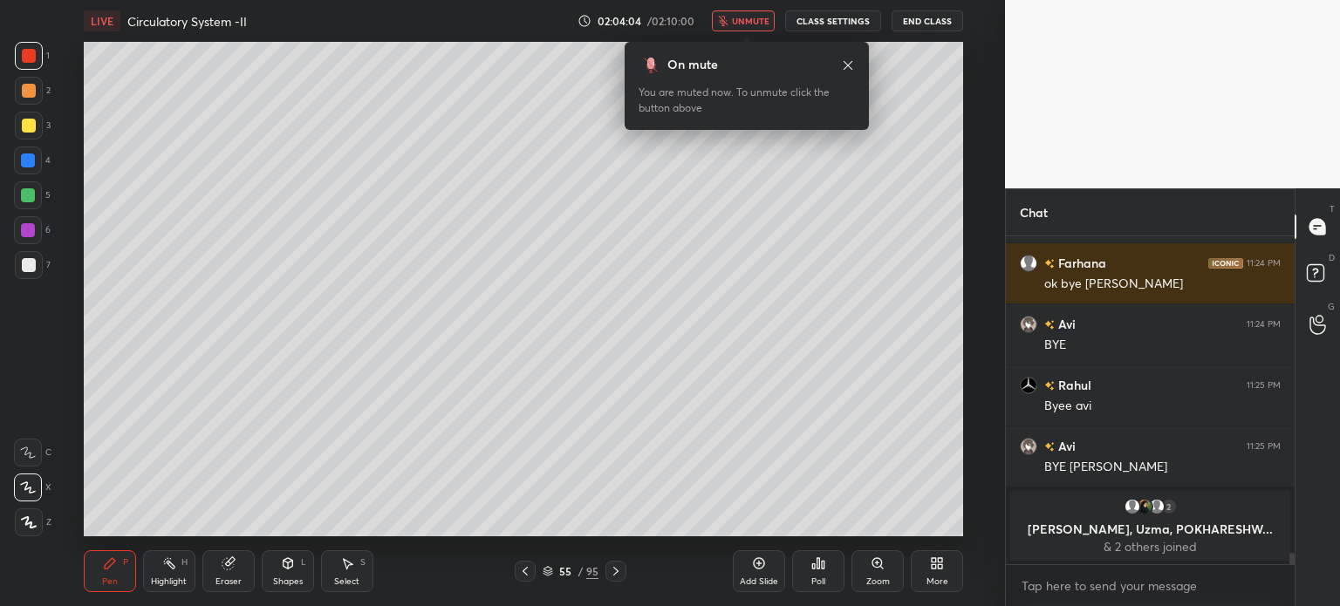
click at [744, 27] on button "unmute" at bounding box center [743, 20] width 63 height 21
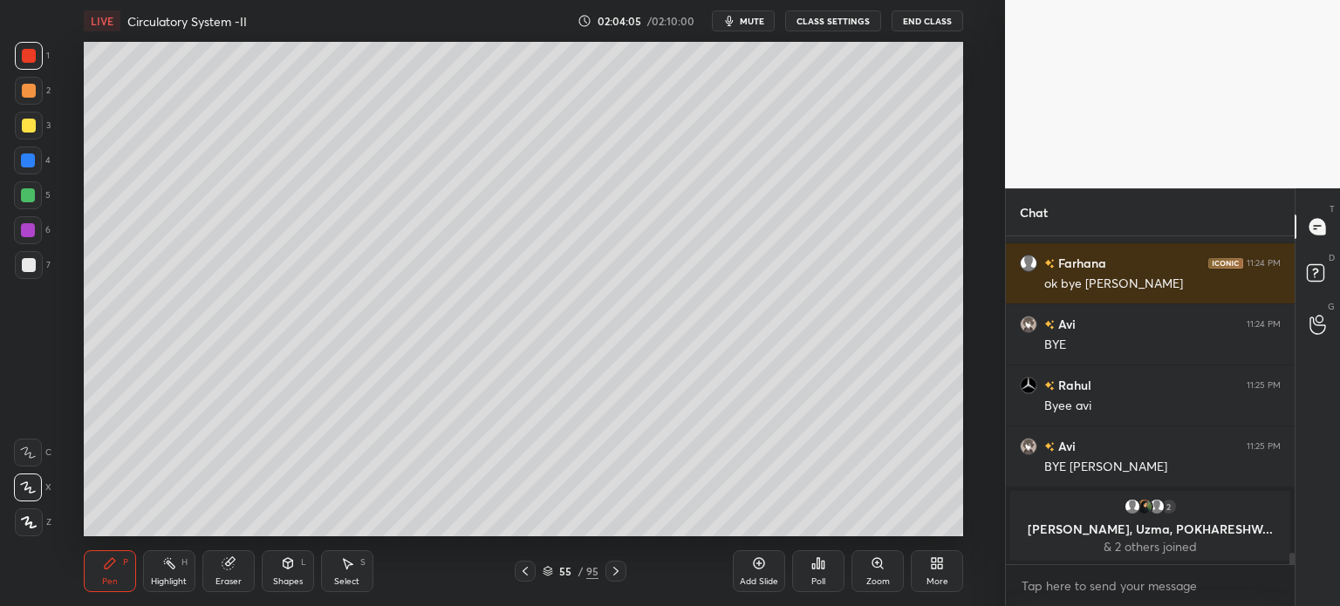
click at [916, 17] on button "End Class" at bounding box center [928, 20] width 72 height 21
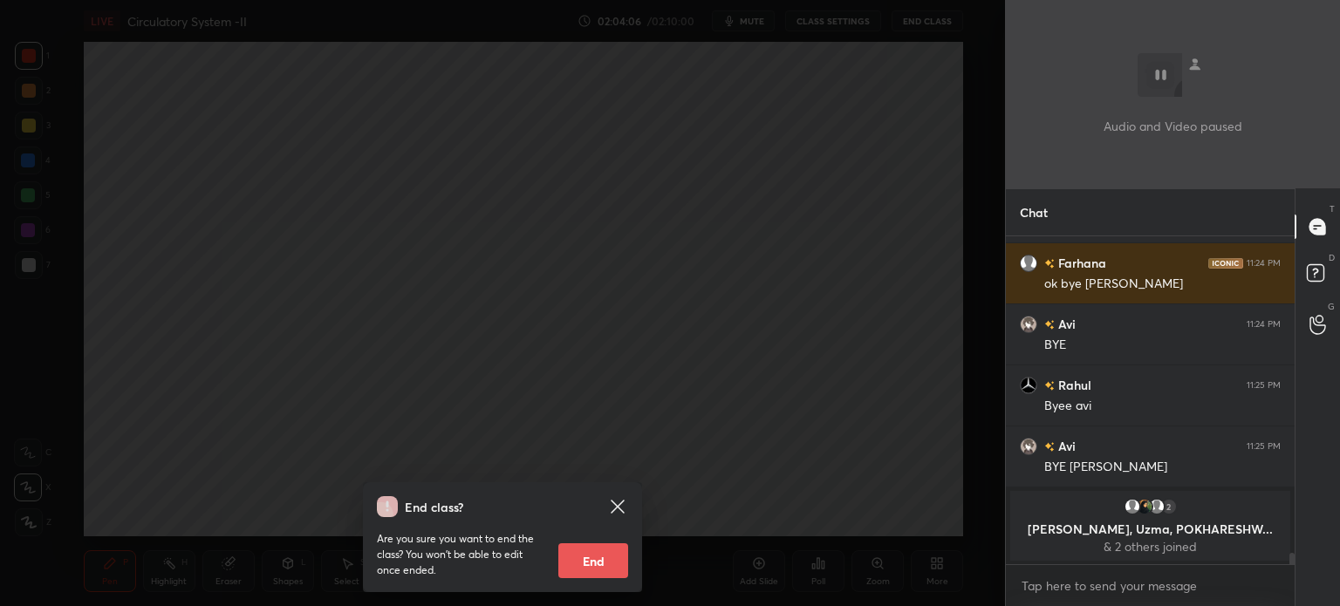
click at [593, 566] on button "End" at bounding box center [593, 561] width 70 height 35
type textarea "x"
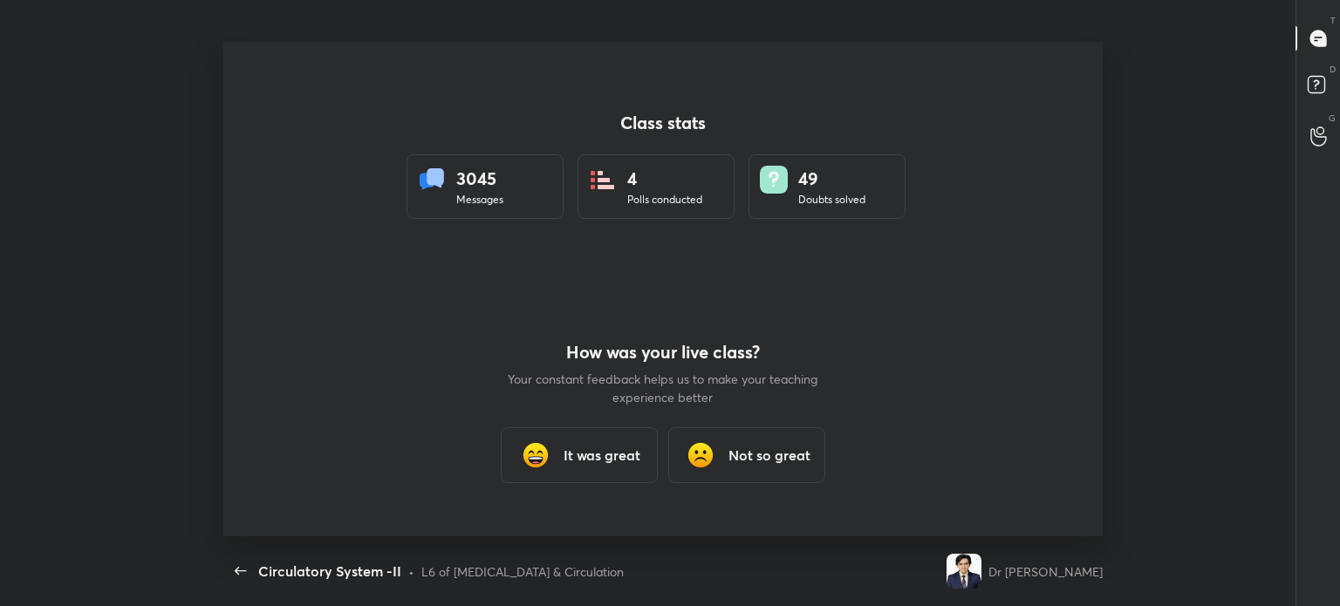
scroll to position [0, 0]
